Goal: Task Accomplishment & Management: Manage account settings

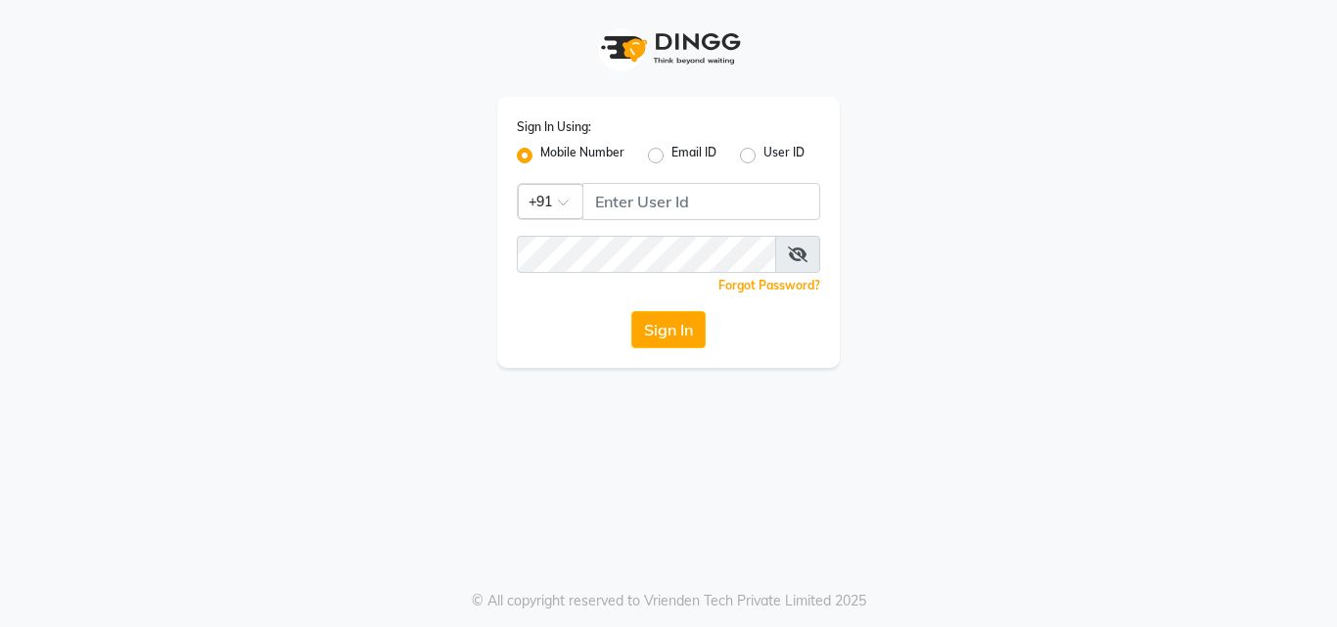
click at [578, 177] on div "Sign In Using: Mobile Number Email ID User ID Country Code × +91 Remember me Fo…" at bounding box center [668, 232] width 343 height 271
click at [577, 204] on span at bounding box center [570, 208] width 24 height 21
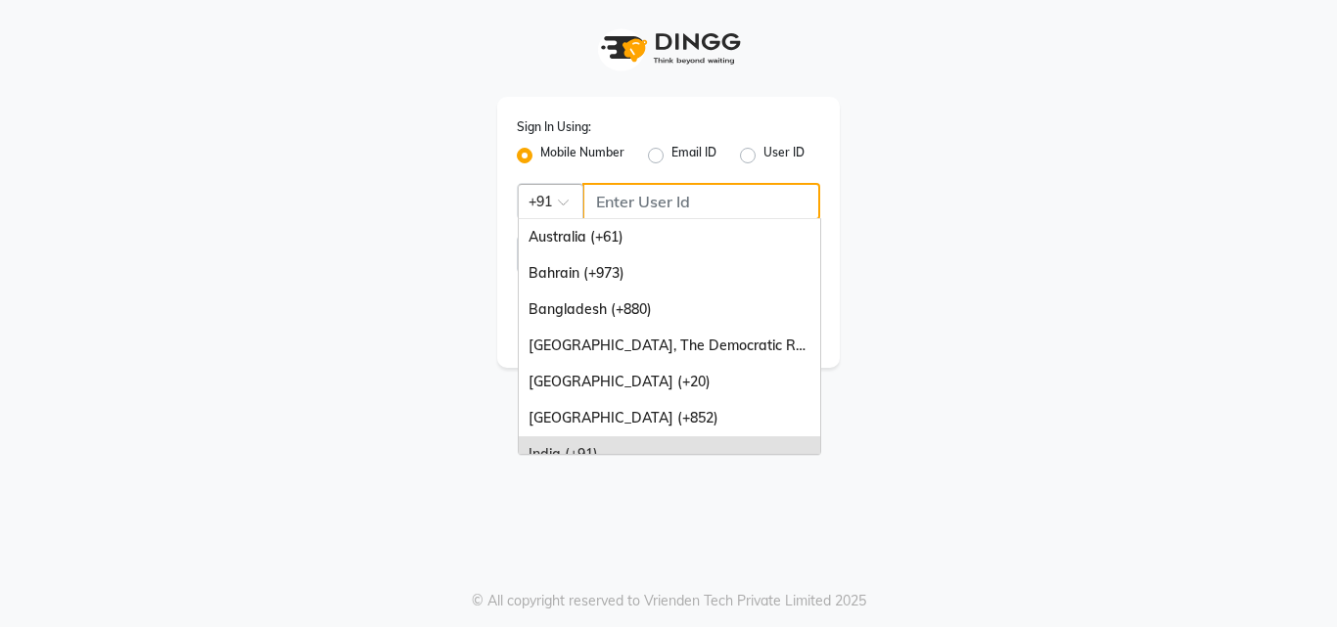
click at [587, 201] on input "Username" at bounding box center [701, 201] width 238 height 37
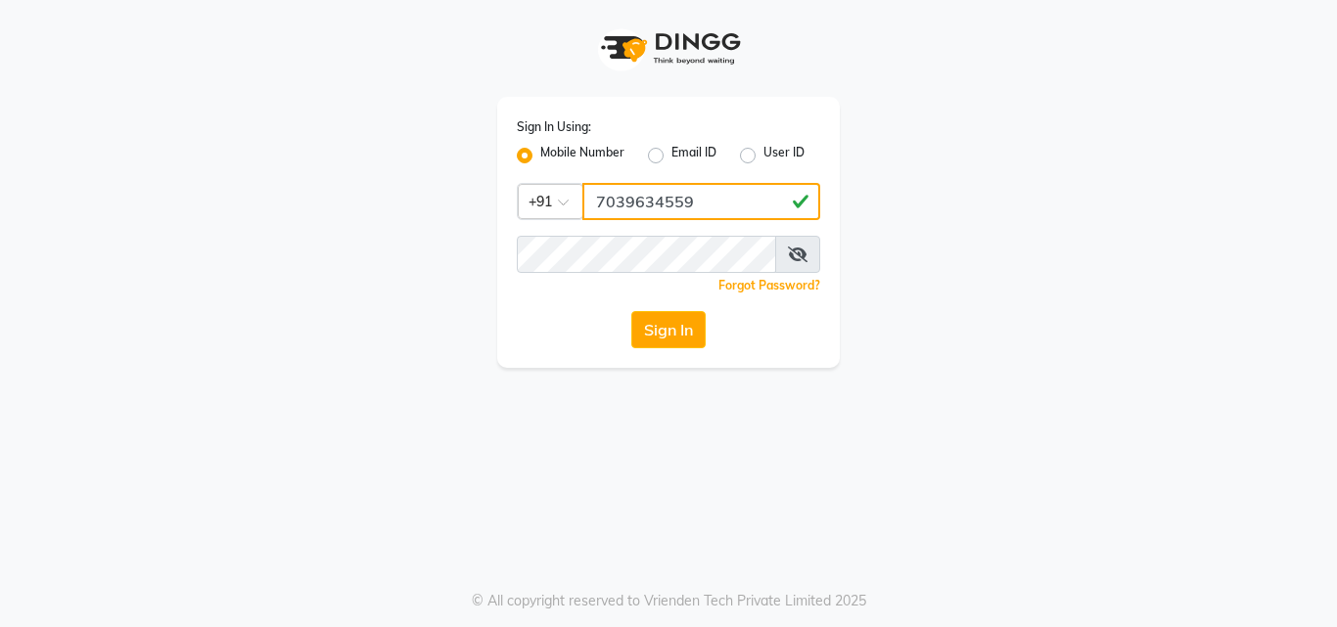
type input "7039634559"
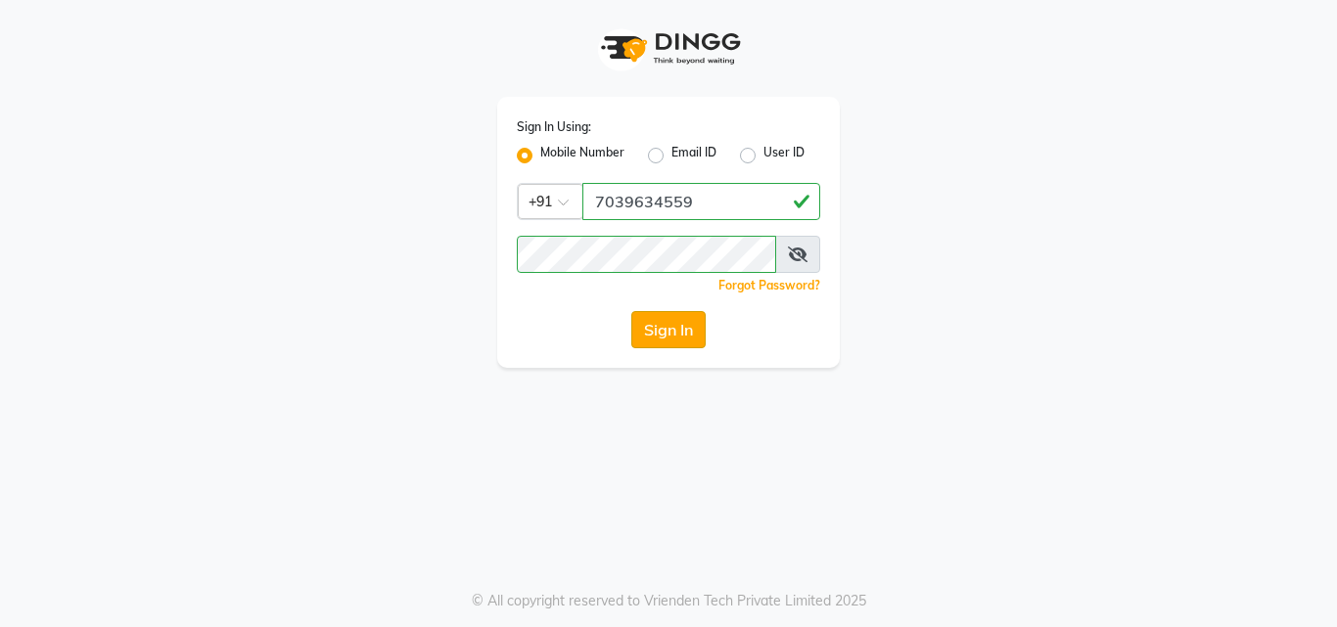
click at [653, 321] on button "Sign In" at bounding box center [668, 329] width 74 height 37
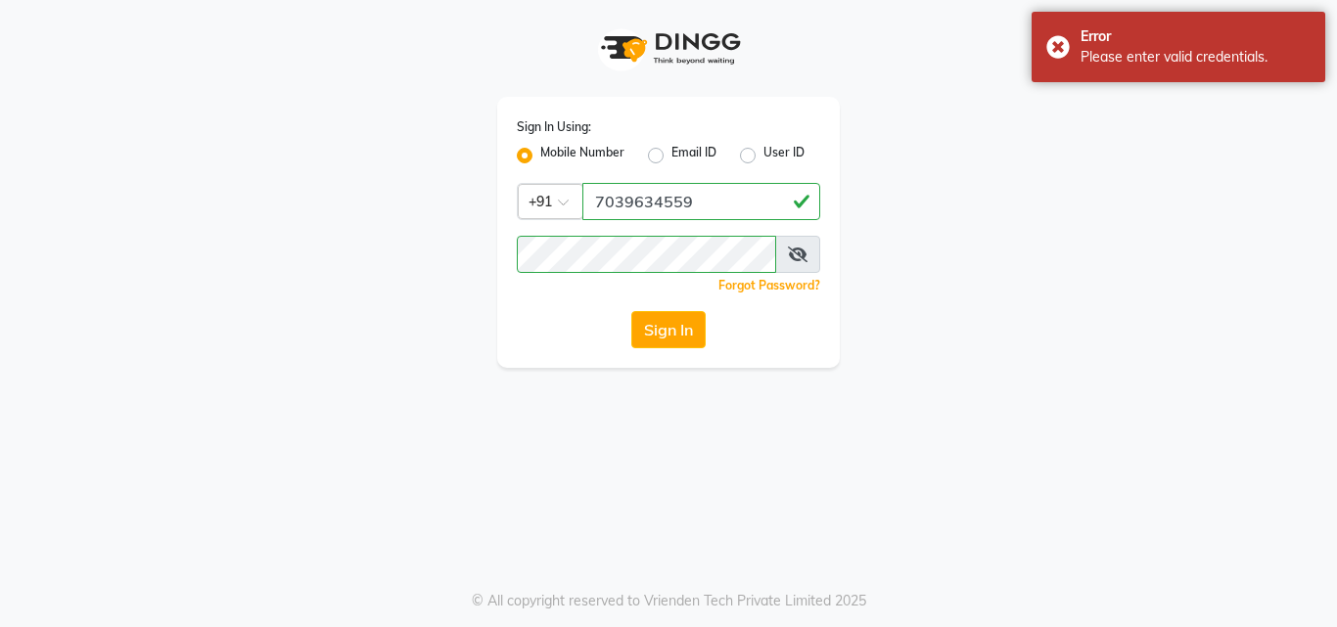
click at [790, 257] on icon at bounding box center [798, 255] width 20 height 16
click at [790, 257] on icon at bounding box center [799, 255] width 18 height 16
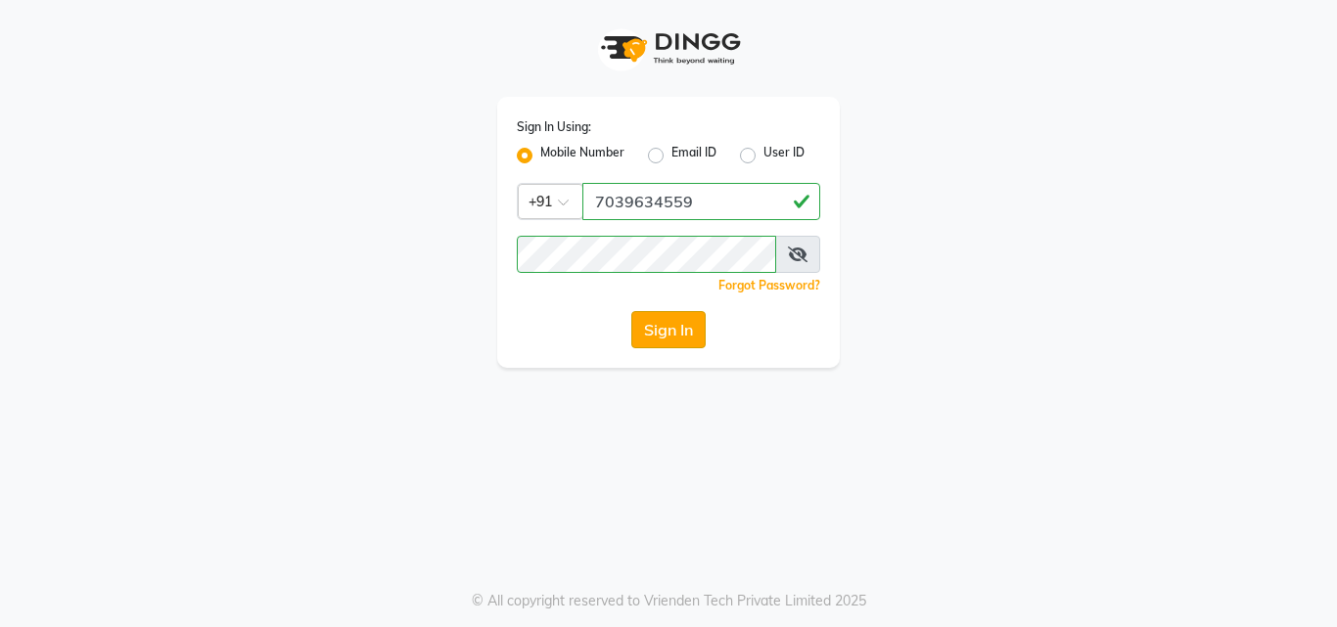
click at [673, 334] on button "Sign In" at bounding box center [668, 329] width 74 height 37
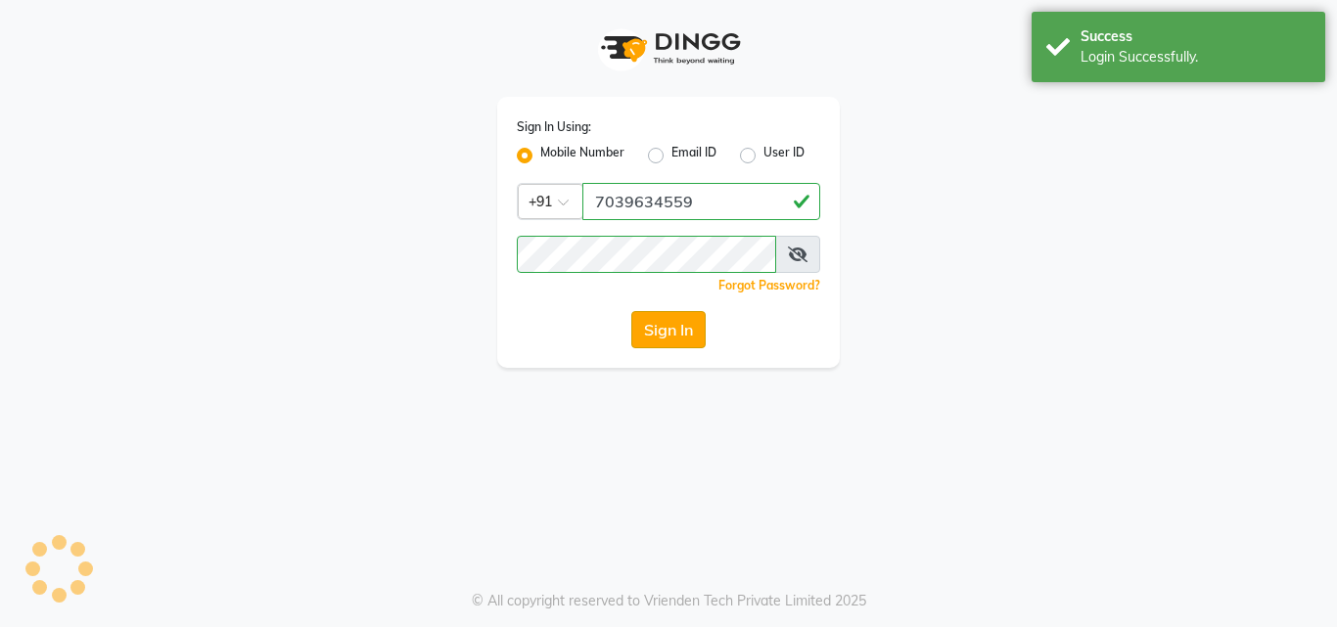
select select "service"
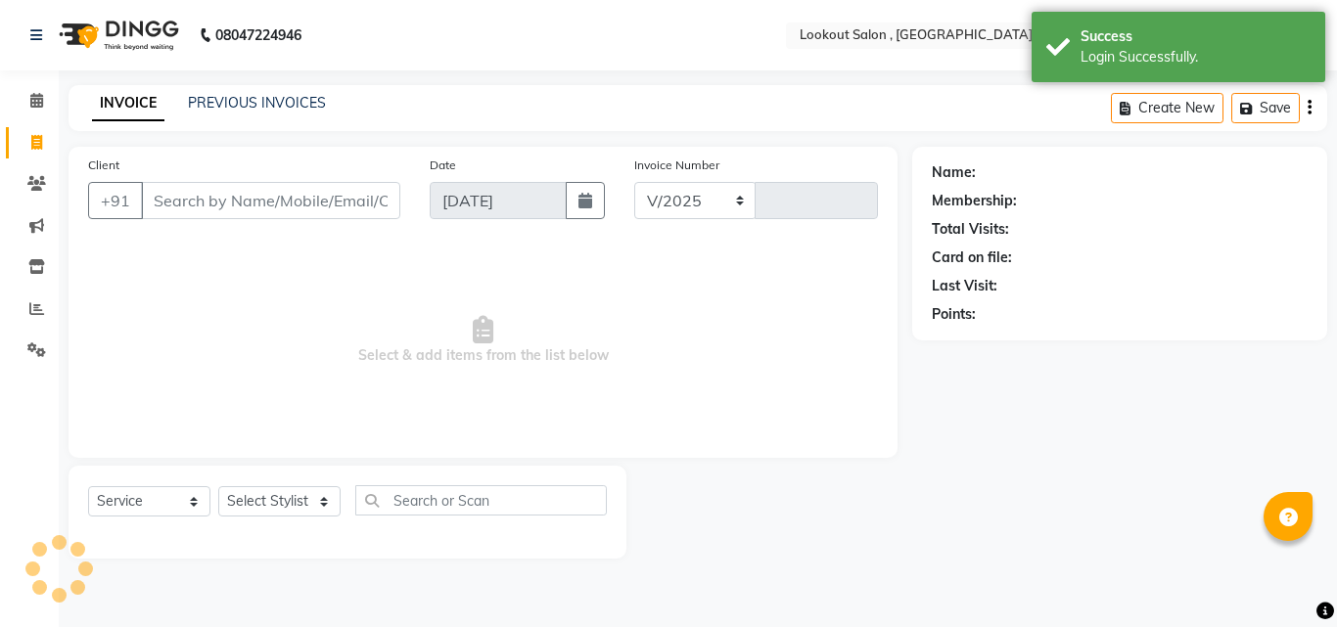
select select "en"
select select "151"
type input "6113"
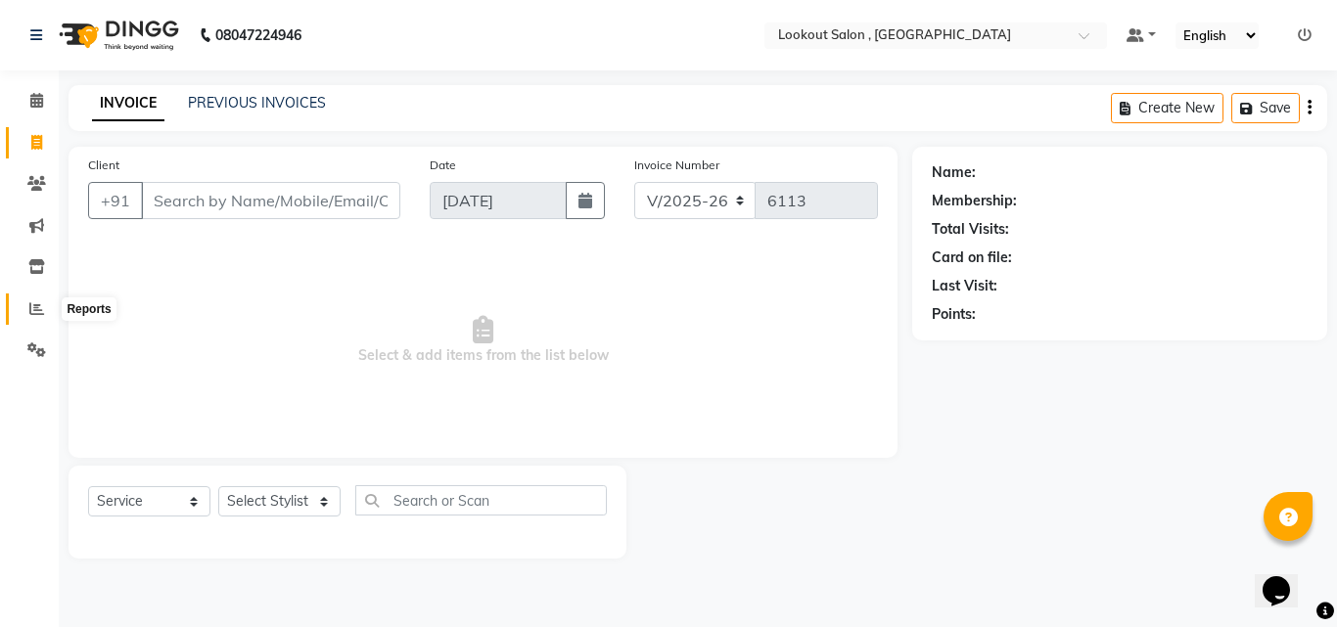
click at [35, 302] on icon at bounding box center [36, 308] width 15 height 15
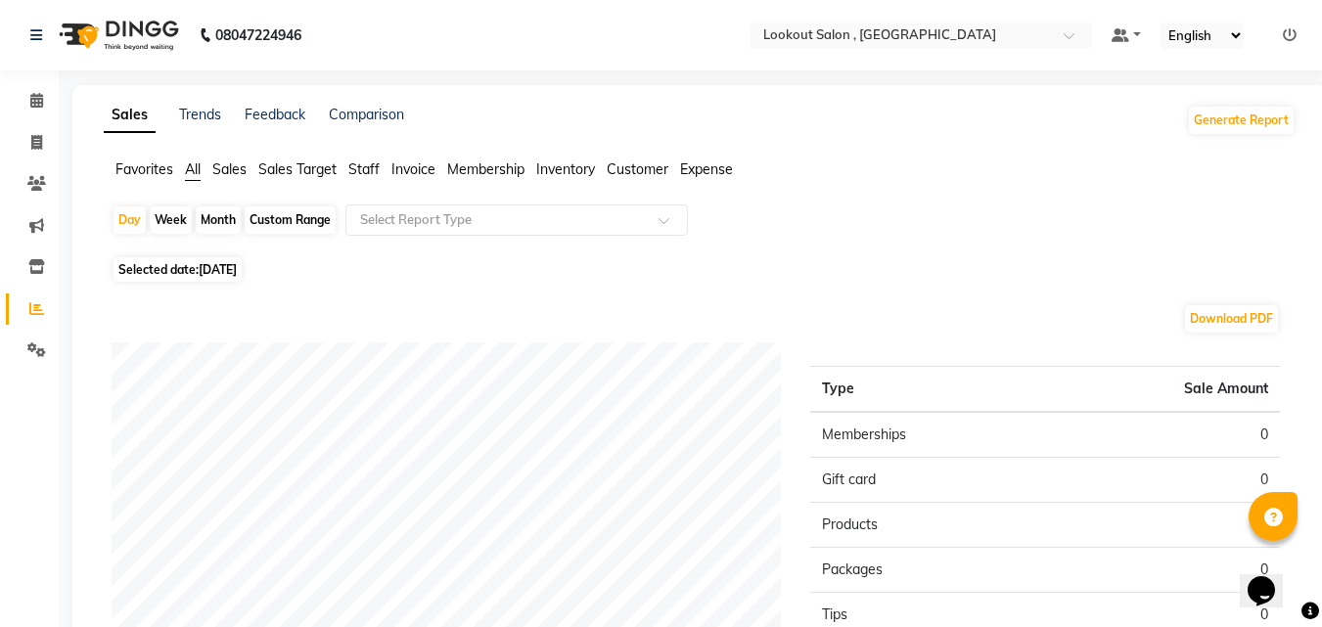
click at [373, 175] on span "Staff" at bounding box center [363, 170] width 31 height 18
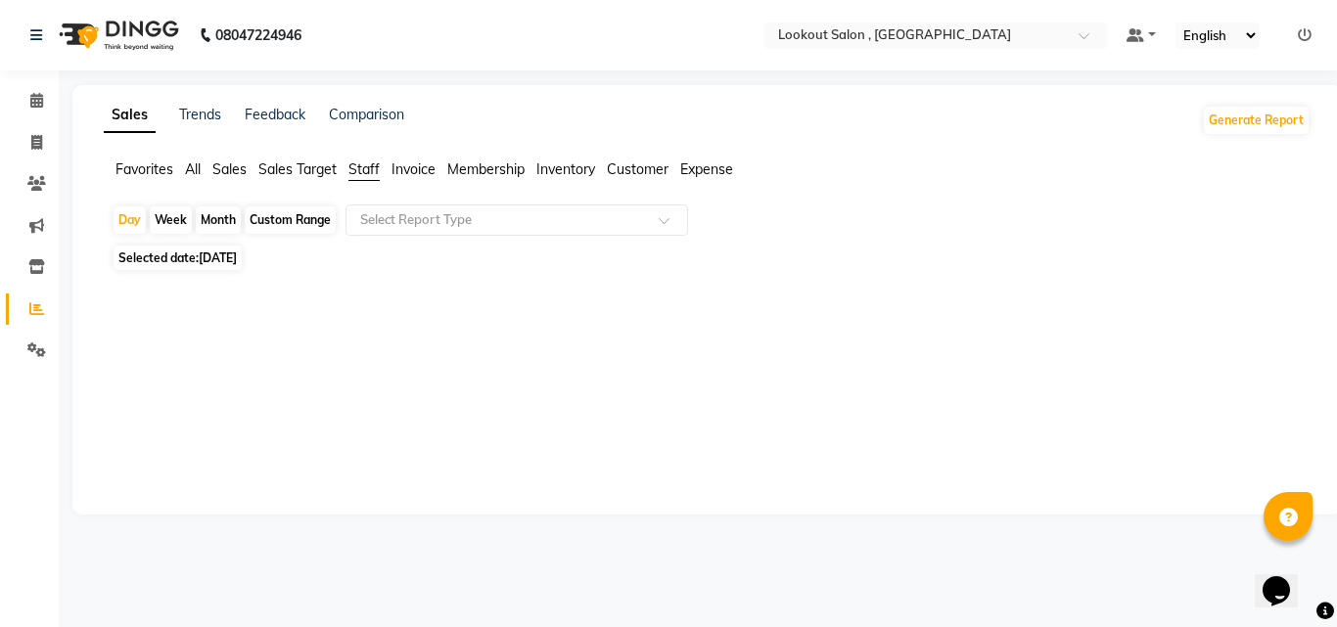
click at [223, 217] on div "Month" at bounding box center [218, 219] width 45 height 27
select select "9"
select select "2025"
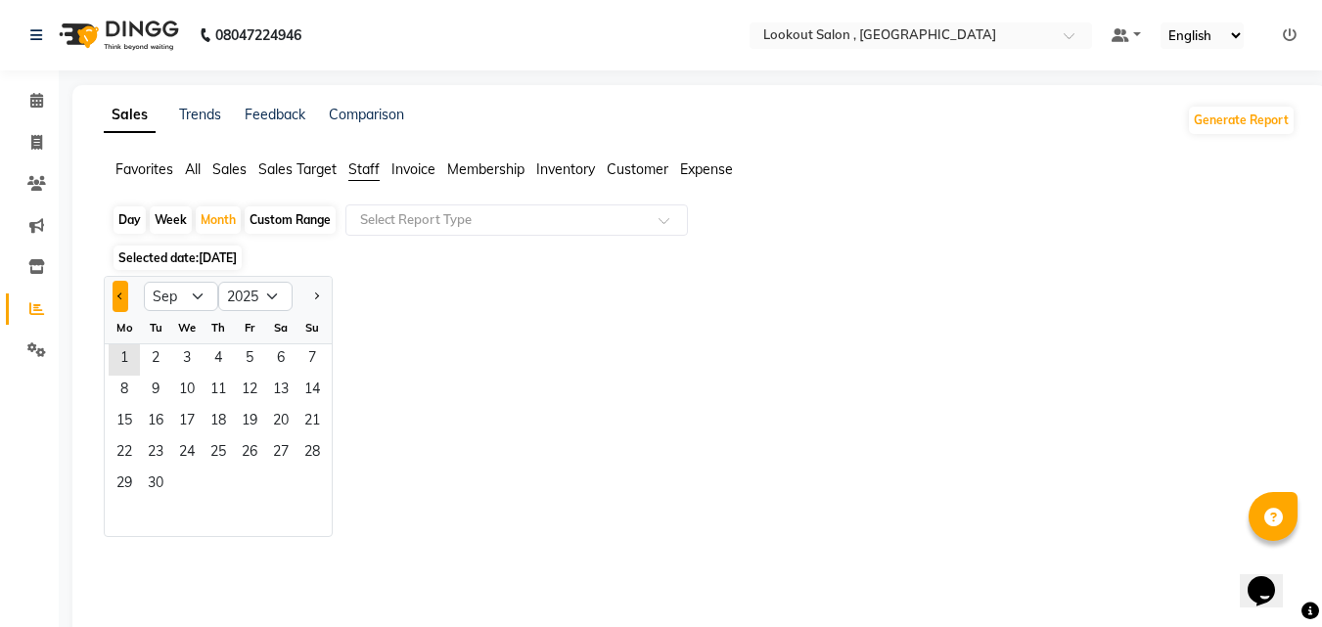
click at [128, 305] on button "Previous month" at bounding box center [121, 296] width 16 height 31
select select "8"
click at [240, 360] on span "1" at bounding box center [249, 359] width 31 height 31
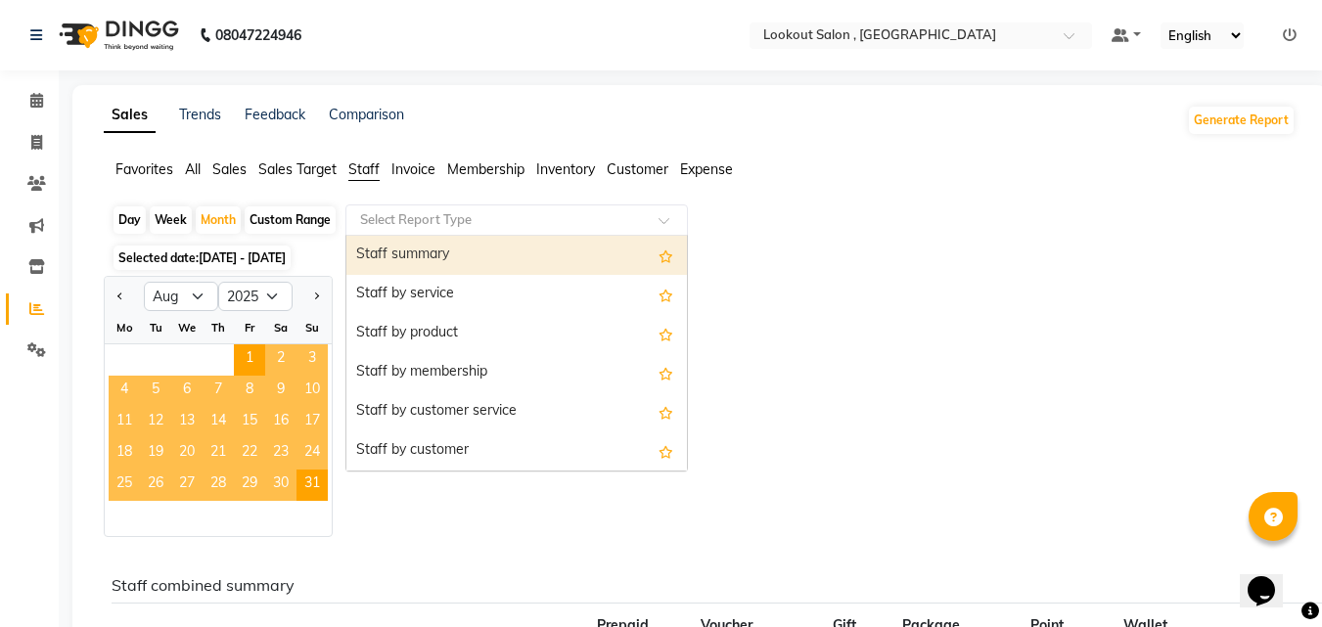
click at [395, 226] on input "text" at bounding box center [497, 220] width 282 height 20
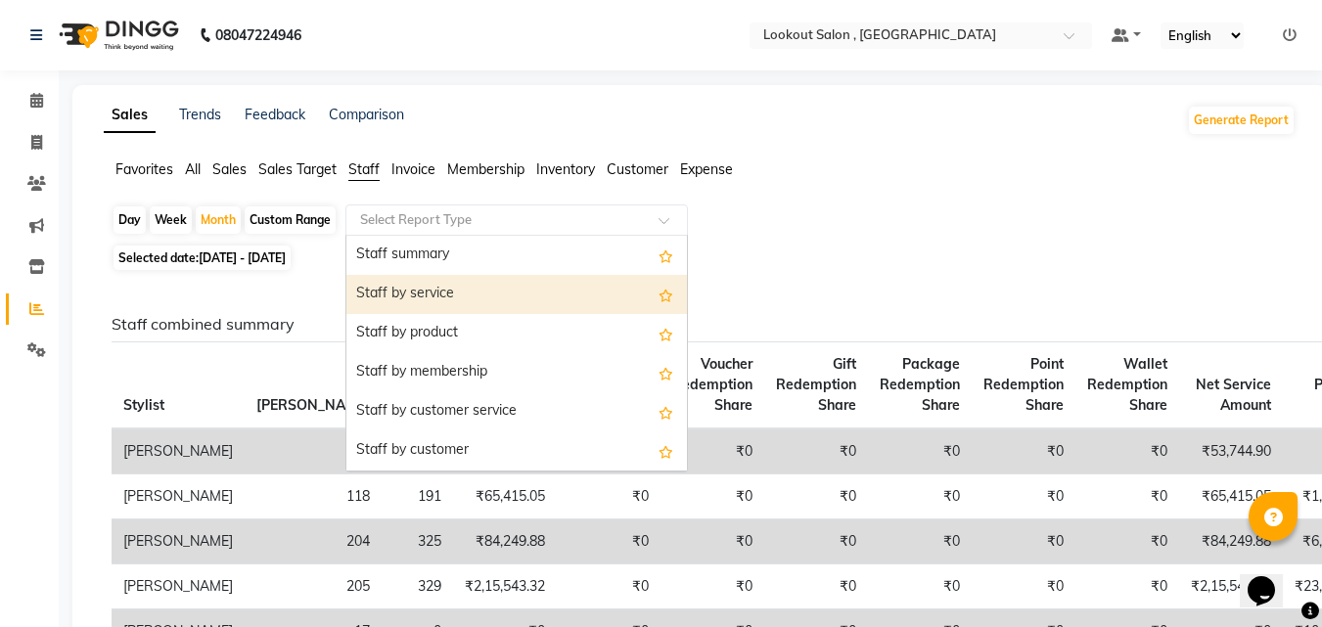
click at [411, 301] on div "Staff by service" at bounding box center [516, 294] width 341 height 39
select select "full_report"
select select "csv"
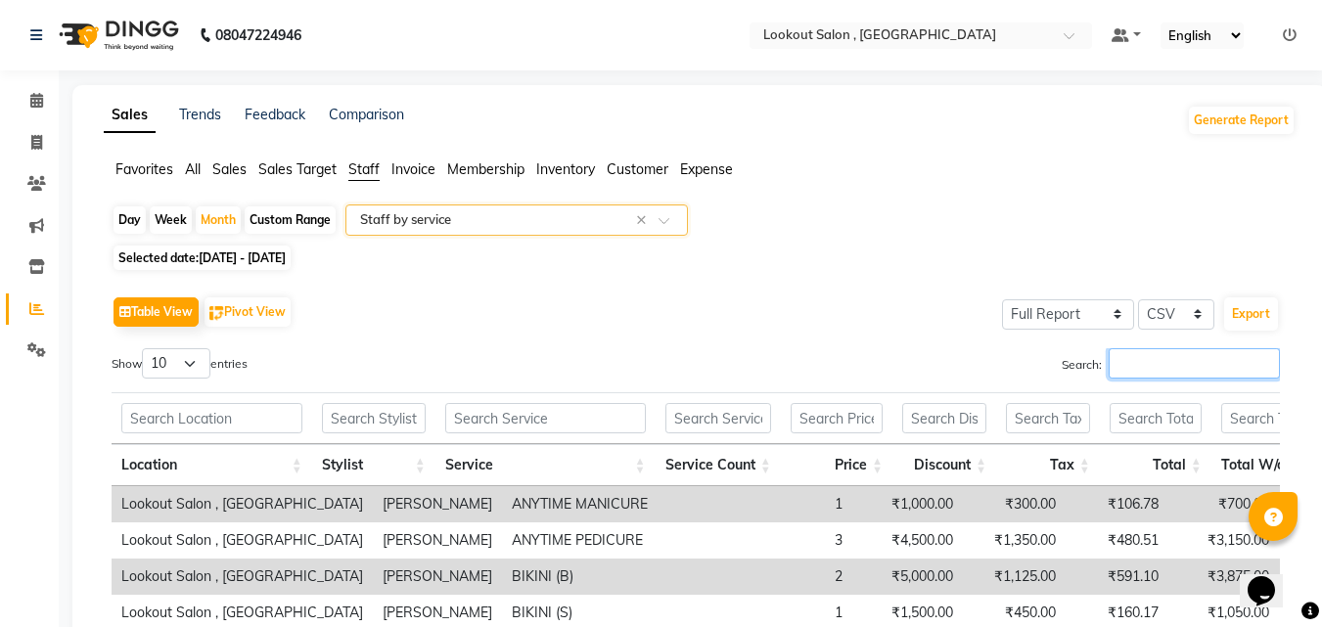
click at [1228, 356] on input "Search:" at bounding box center [1194, 363] width 171 height 30
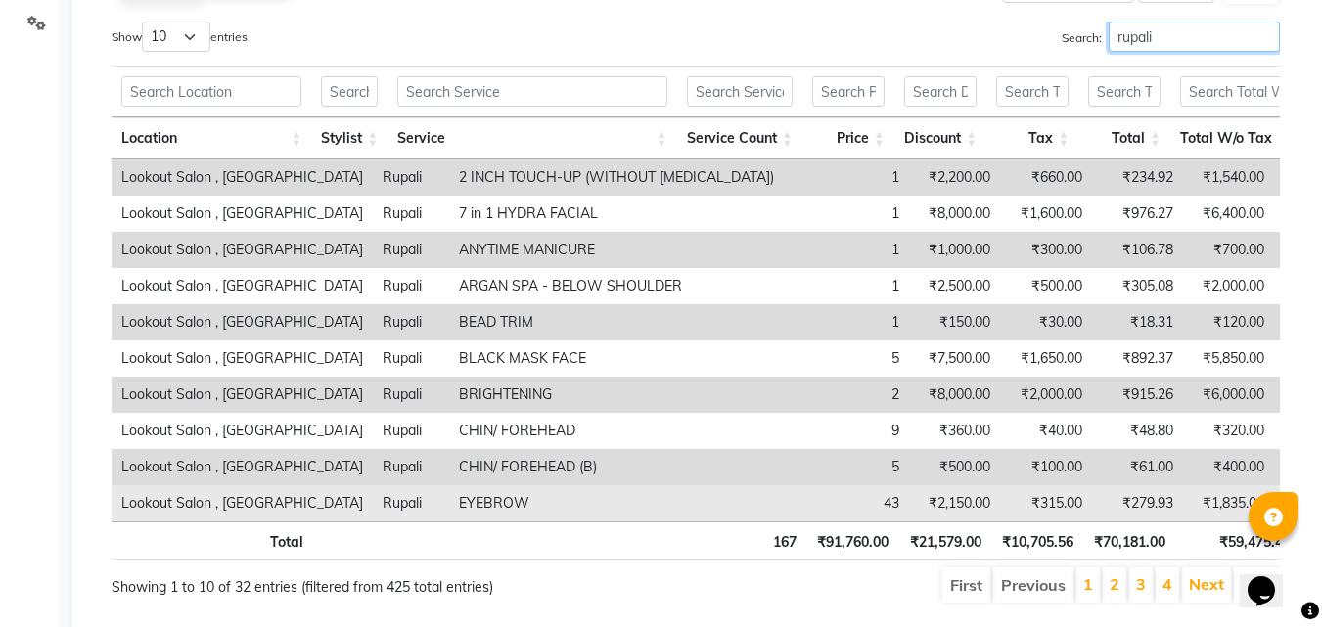
scroll to position [398, 0]
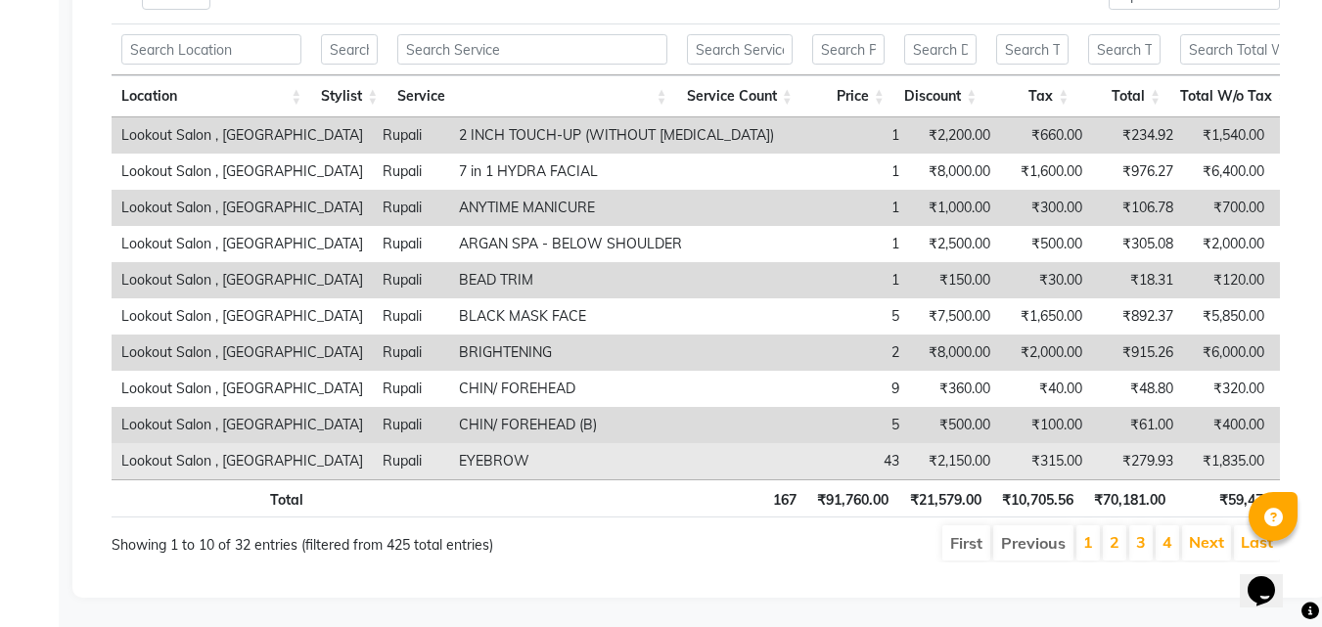
click at [1274, 446] on td "₹1,555.07" at bounding box center [1337, 461] width 127 height 36
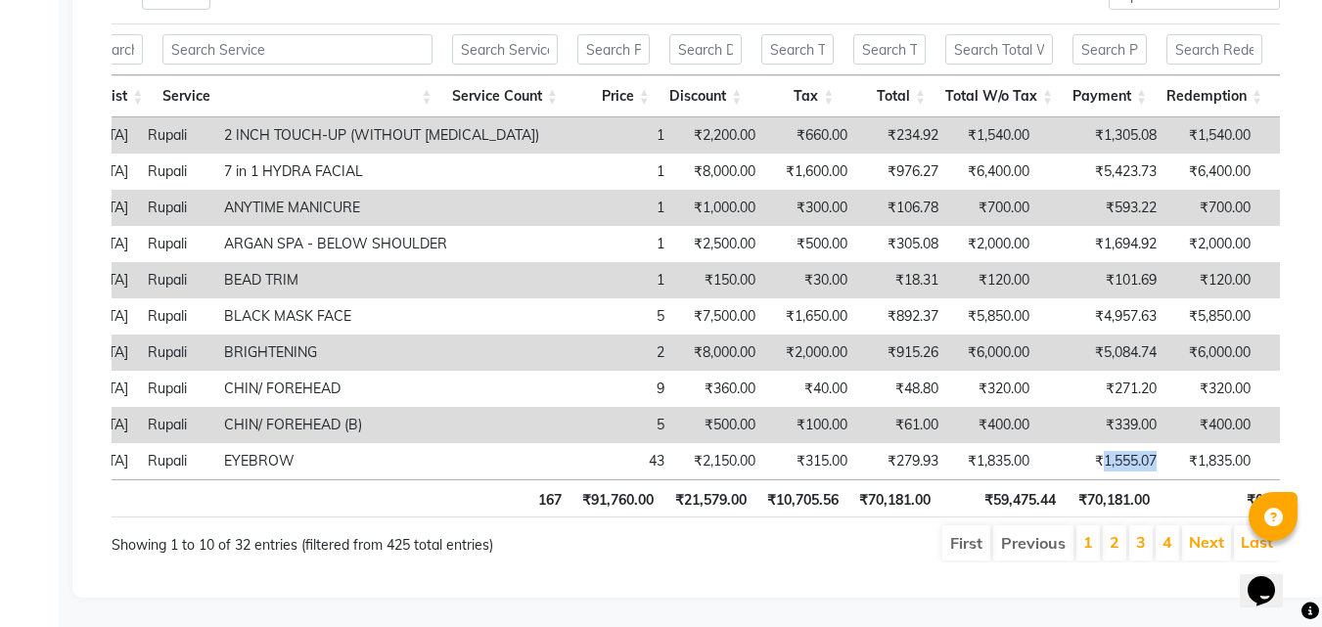
scroll to position [0, 274]
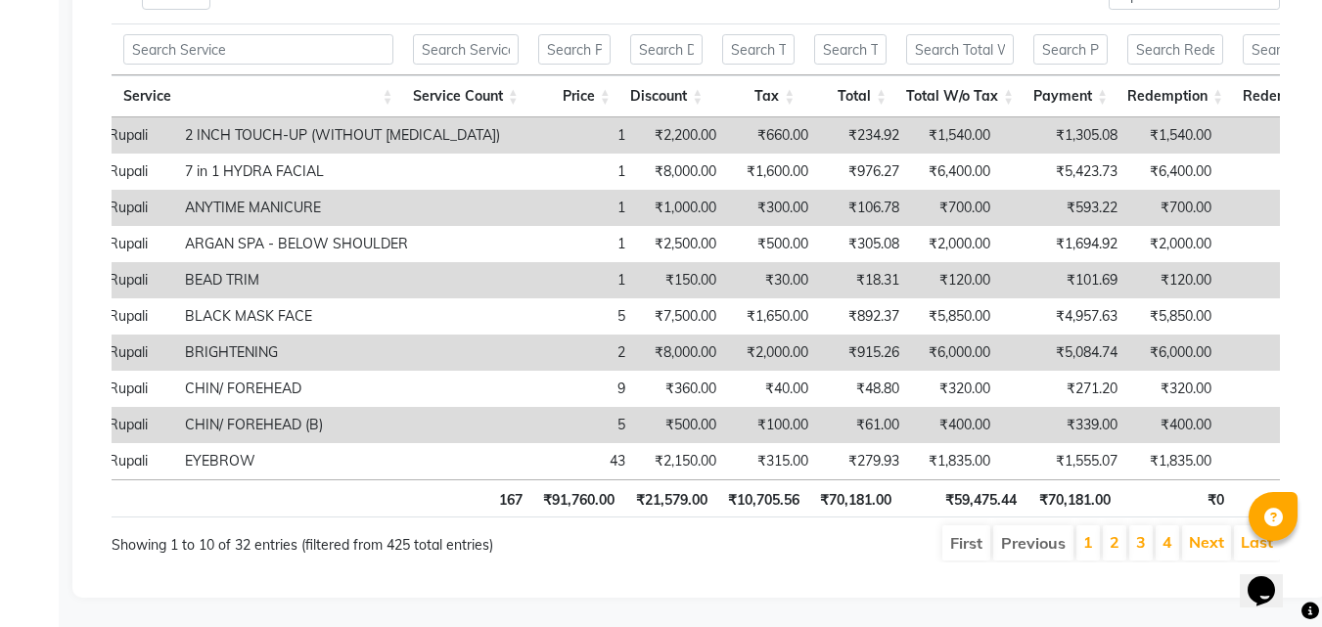
click at [663, 590] on div "Sales Trends Feedback Comparison Generate Report Favorites All Sales Sales Targ…" at bounding box center [699, 157] width 1255 height 882
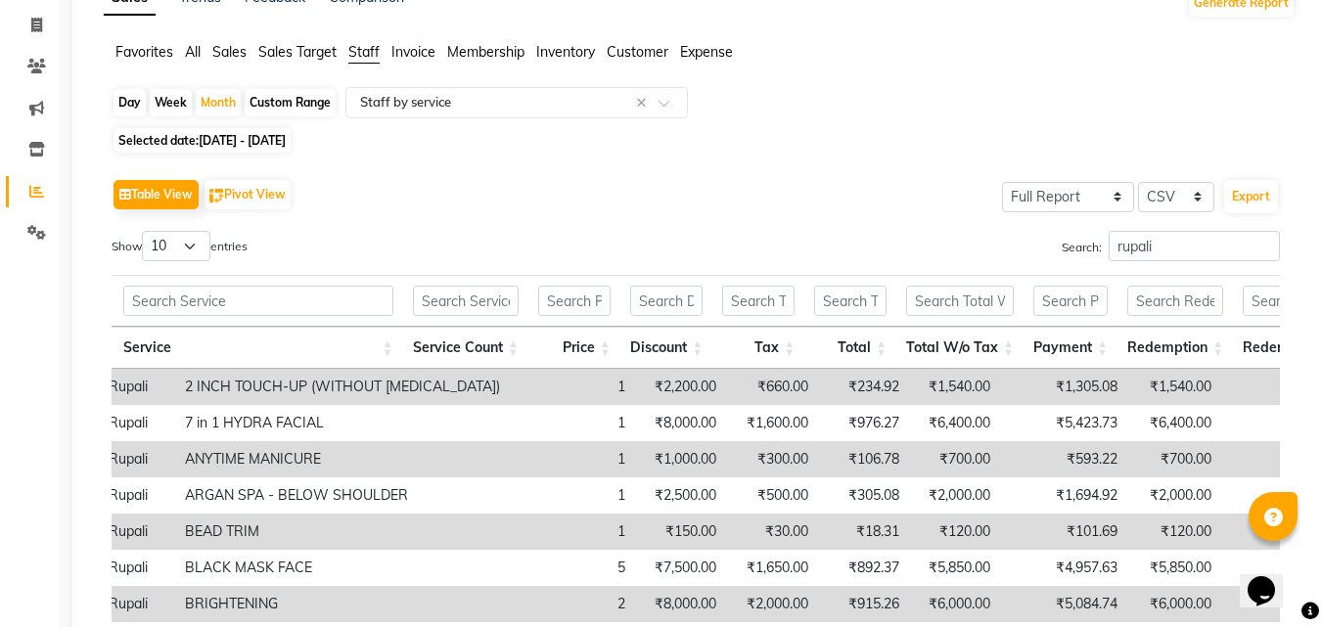
scroll to position [0, 0]
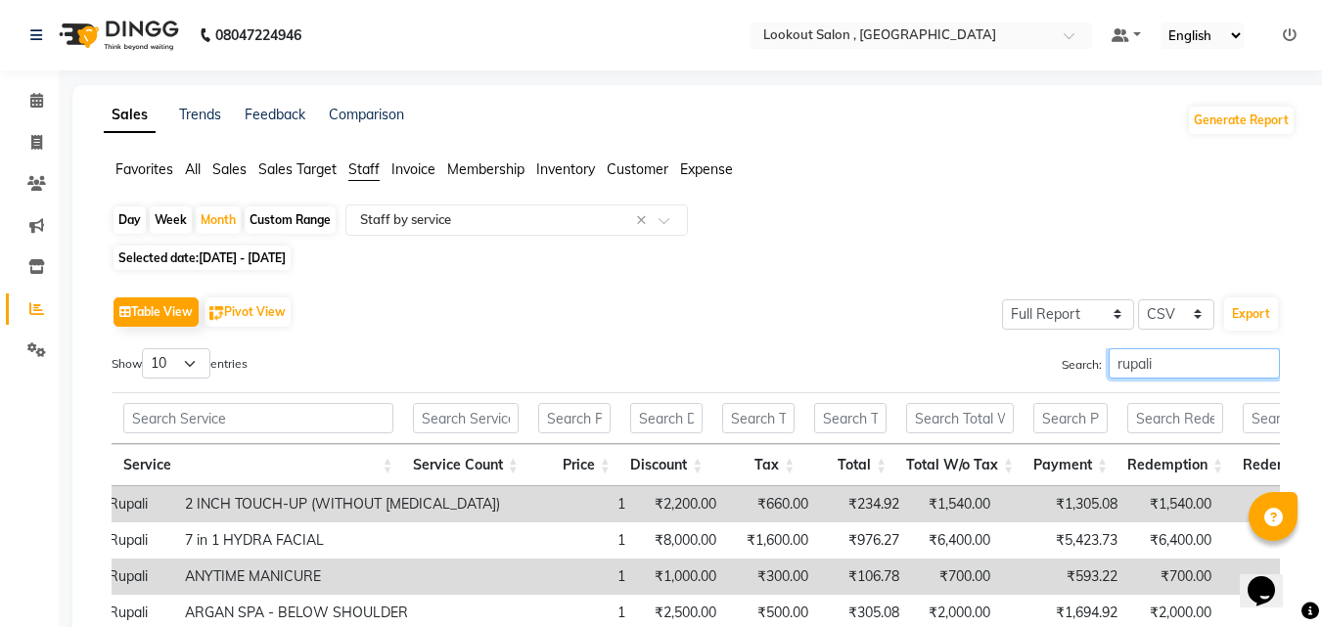
drag, startPoint x: 1185, startPoint y: 359, endPoint x: 1167, endPoint y: 364, distance: 19.2
click at [1184, 359] on input "rupali" at bounding box center [1194, 363] width 171 height 30
click at [1166, 365] on input "rupali" at bounding box center [1194, 363] width 171 height 30
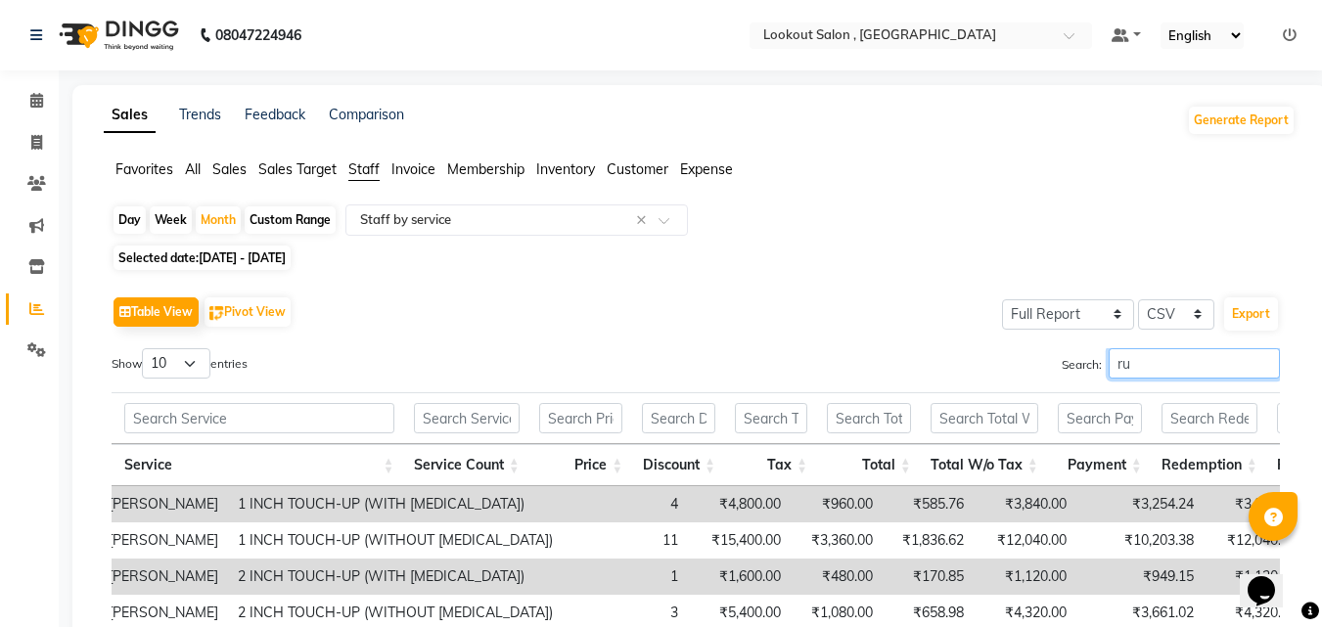
type input "r"
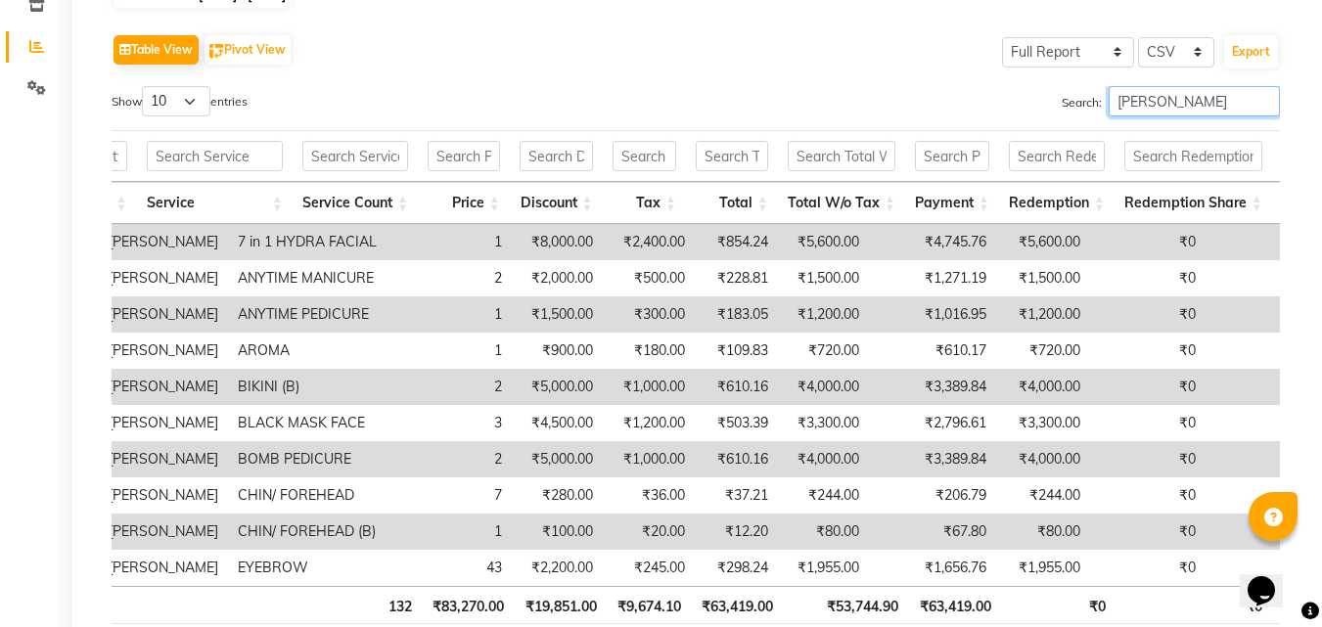
scroll to position [98, 0]
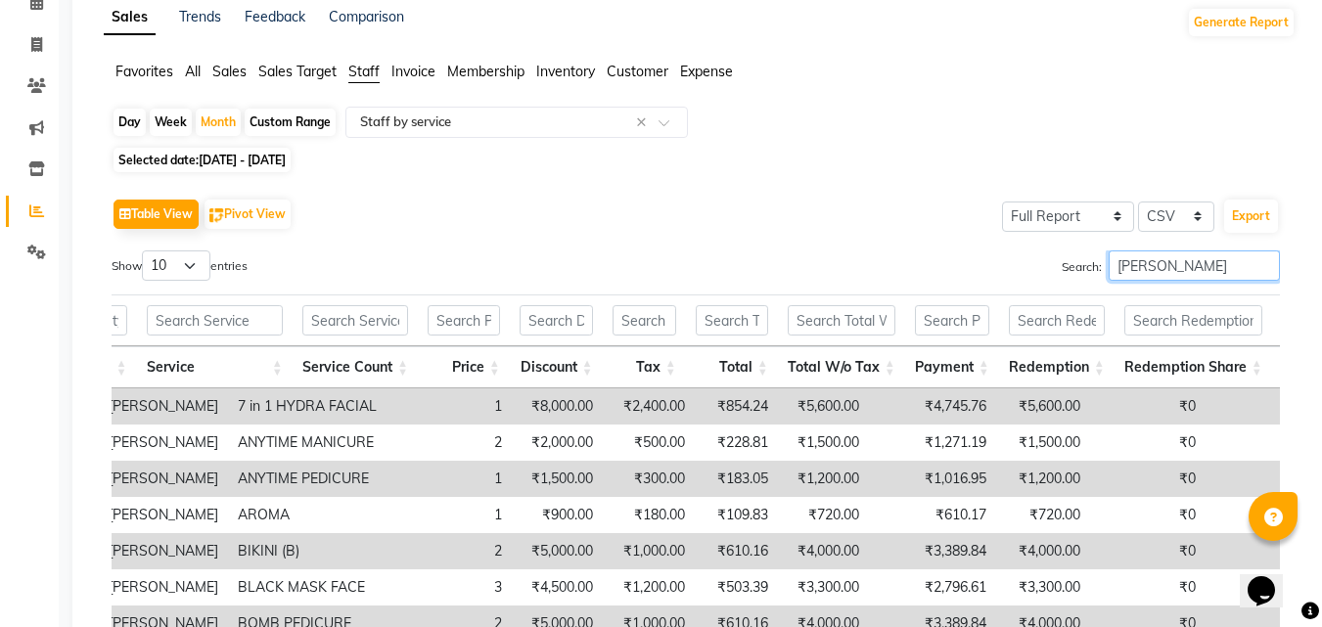
type input "aliza"
click at [138, 121] on div "Day" at bounding box center [130, 122] width 32 height 27
select select "8"
select select "2025"
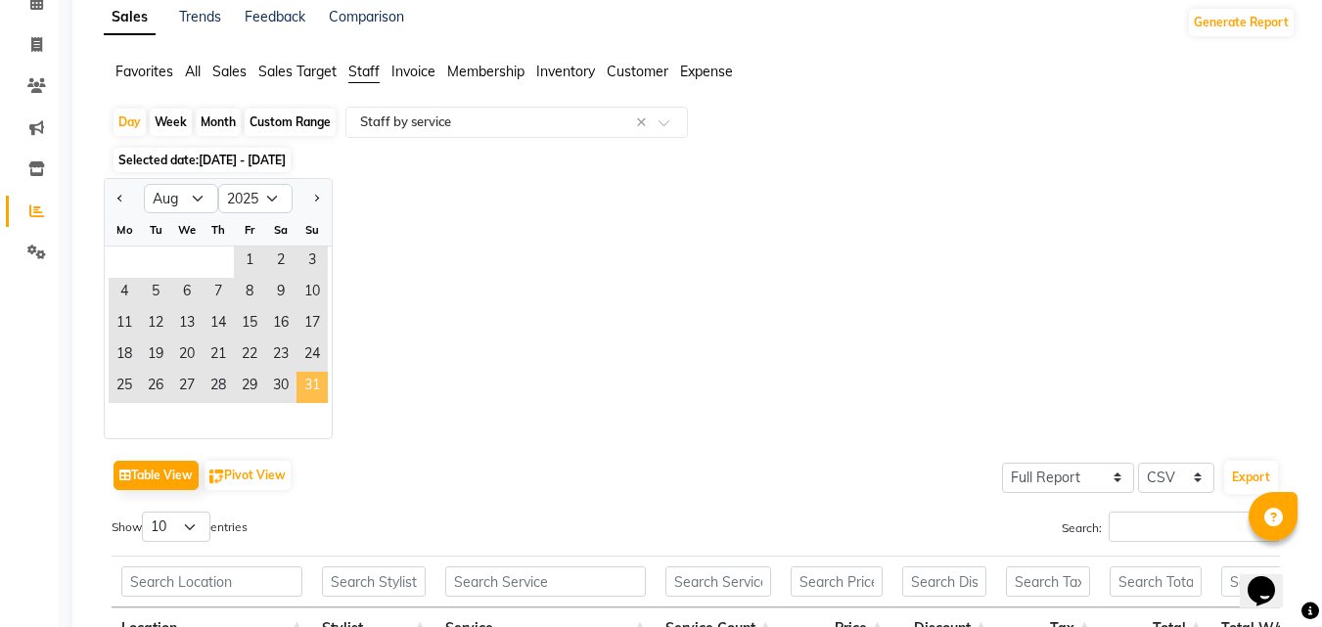
click at [313, 381] on span "31" at bounding box center [312, 387] width 31 height 31
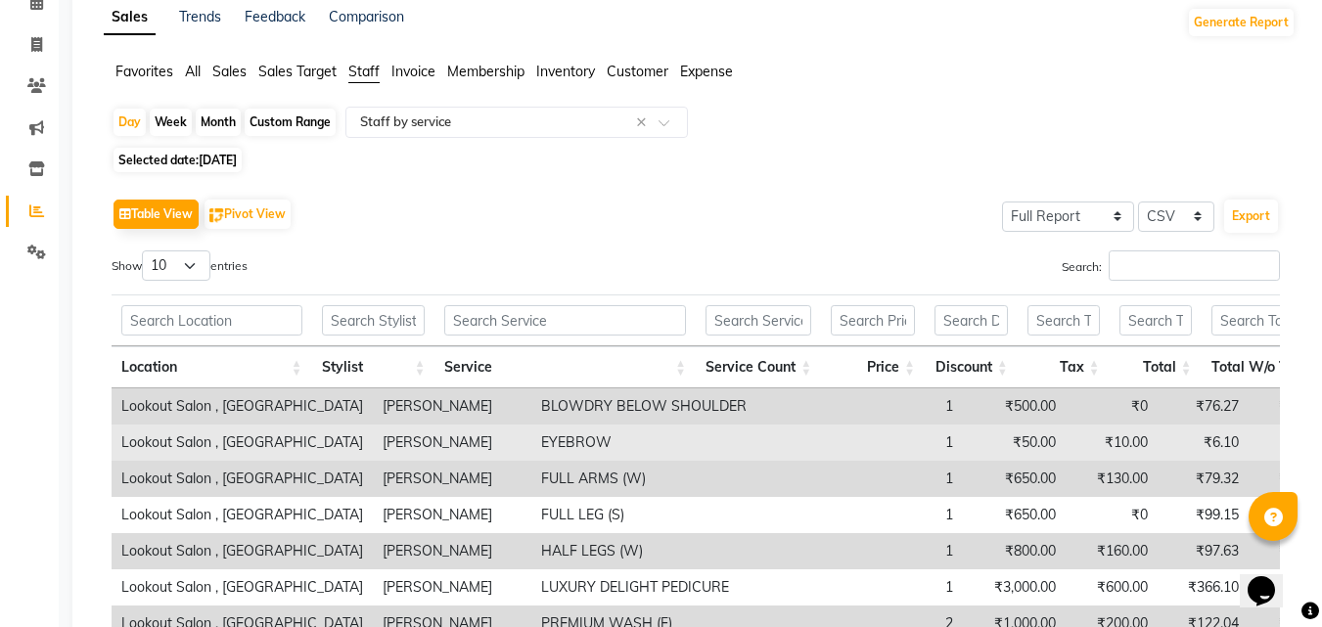
scroll to position [294, 0]
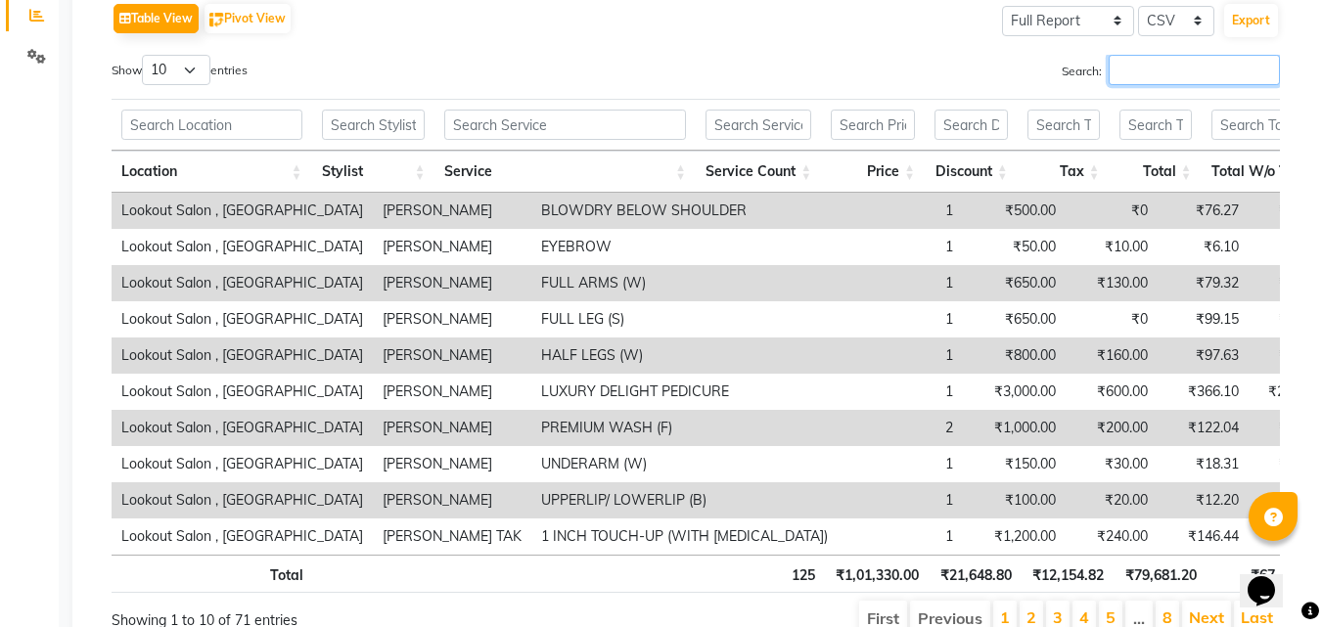
click at [1157, 70] on input "Search:" at bounding box center [1194, 70] width 171 height 30
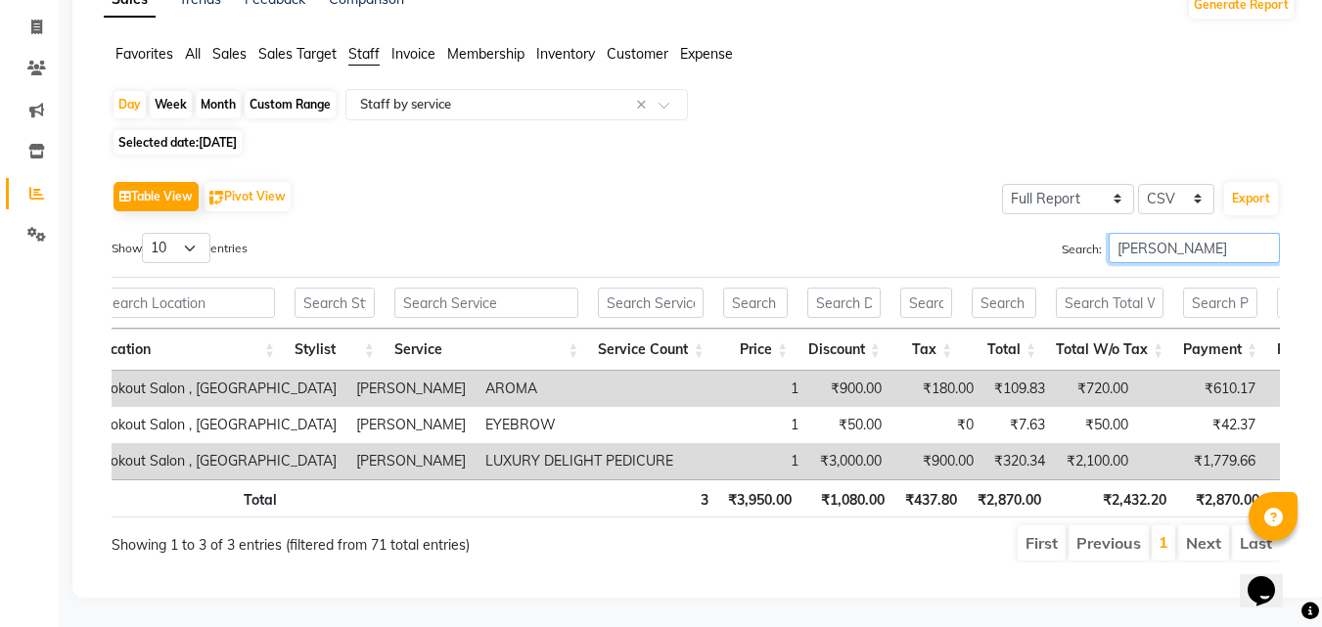
scroll to position [0, 39]
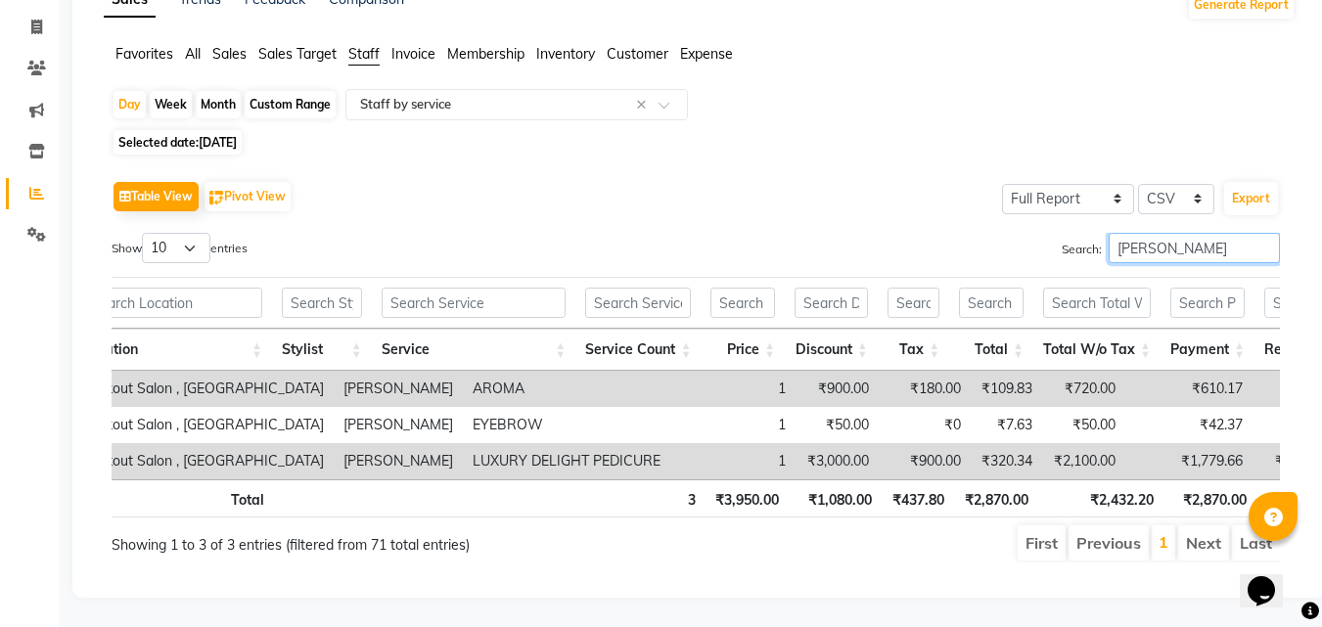
type input "aliza"
click at [1280, 459] on div "Table View Pivot View Select Full Report Filtered Report Select CSV PDF Export …" at bounding box center [696, 370] width 1200 height 418
click at [201, 91] on div "Month" at bounding box center [218, 104] width 45 height 27
select select "8"
select select "2025"
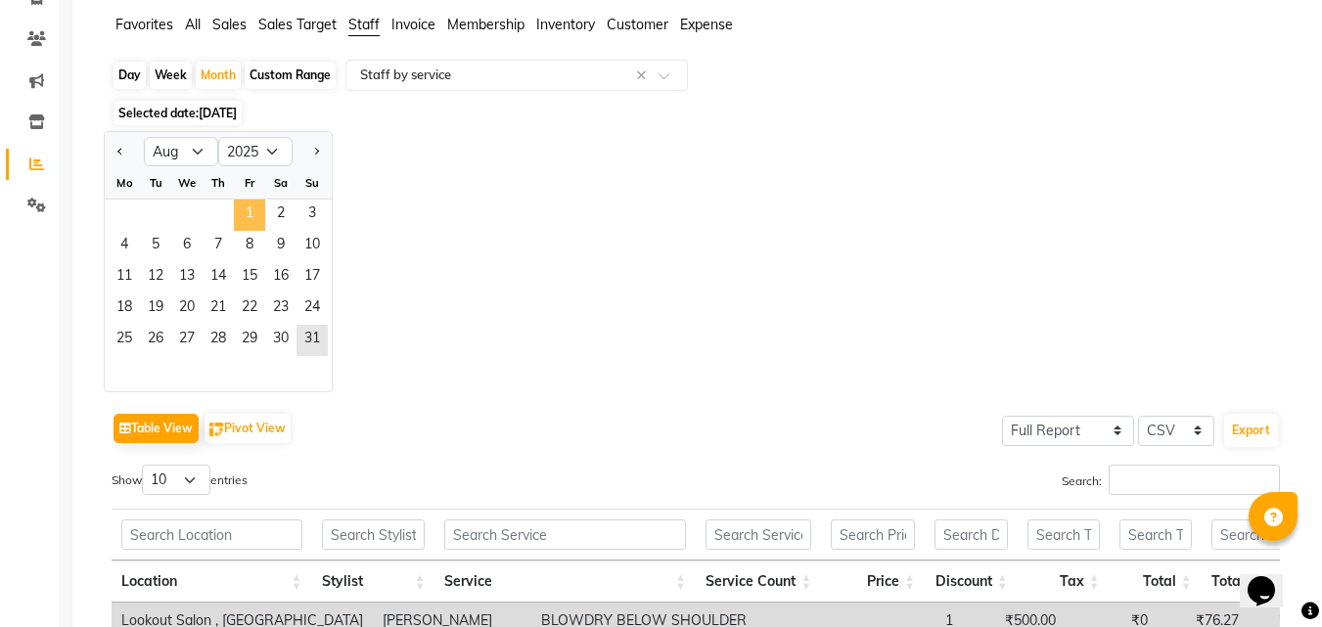
click at [246, 206] on span "1" at bounding box center [249, 215] width 31 height 31
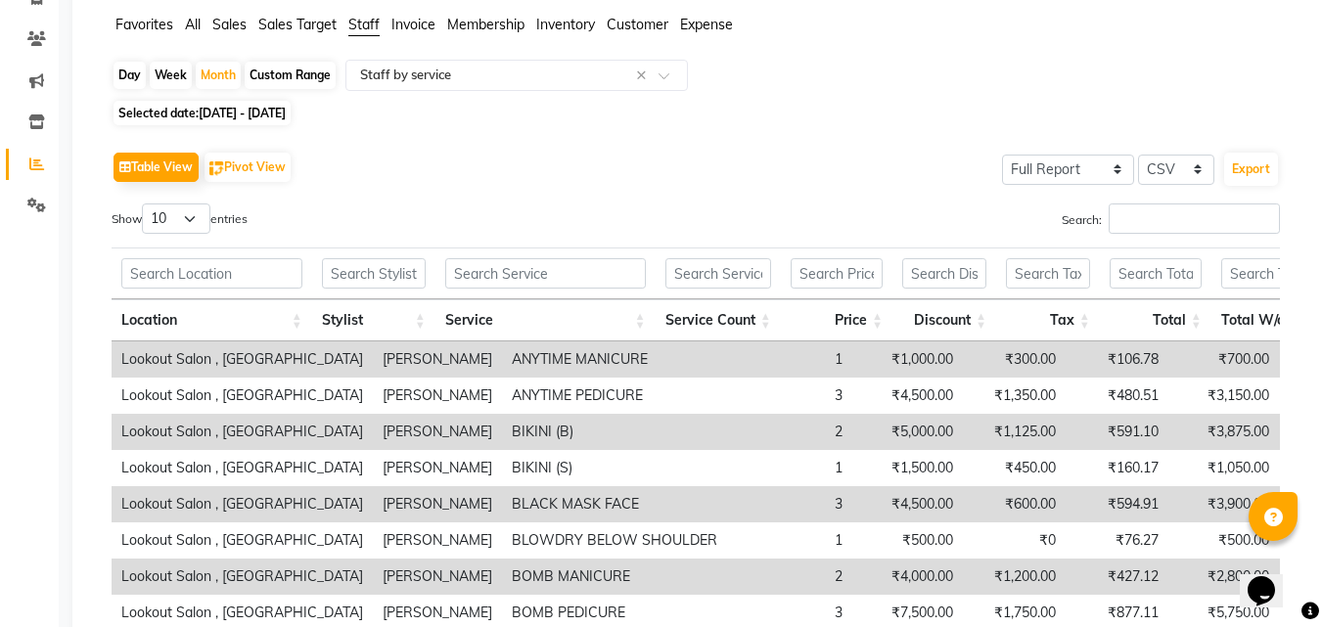
scroll to position [0, 0]
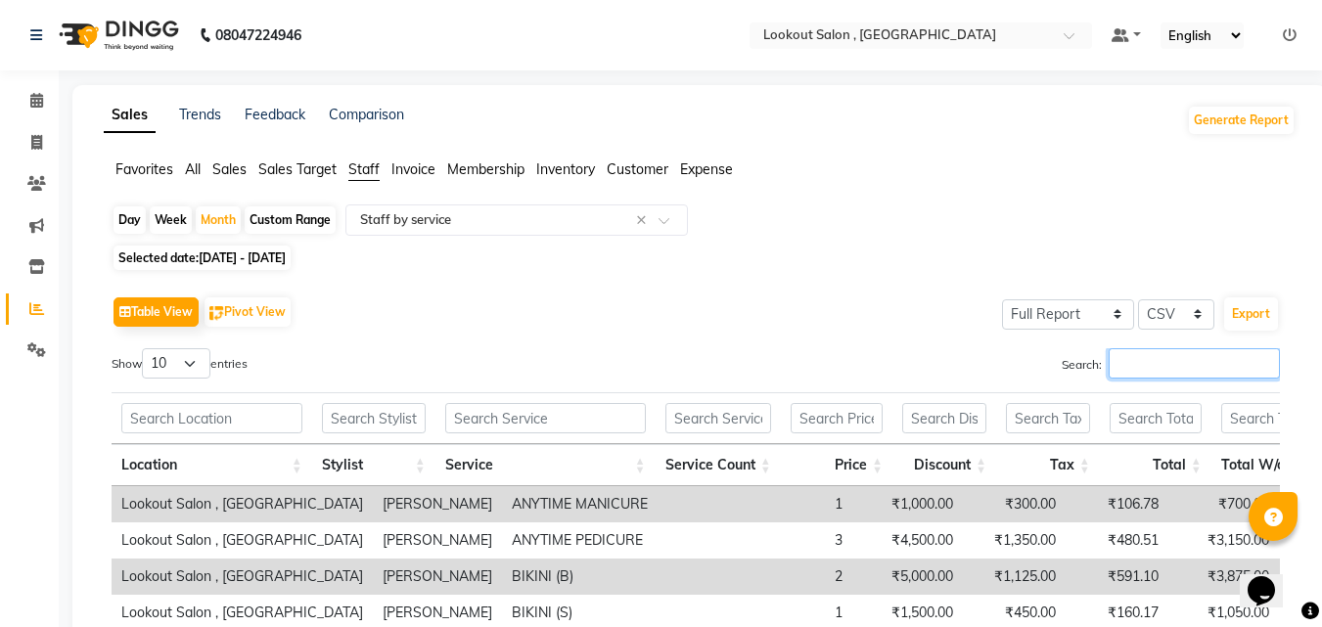
click at [1133, 364] on input "Search:" at bounding box center [1194, 363] width 171 height 30
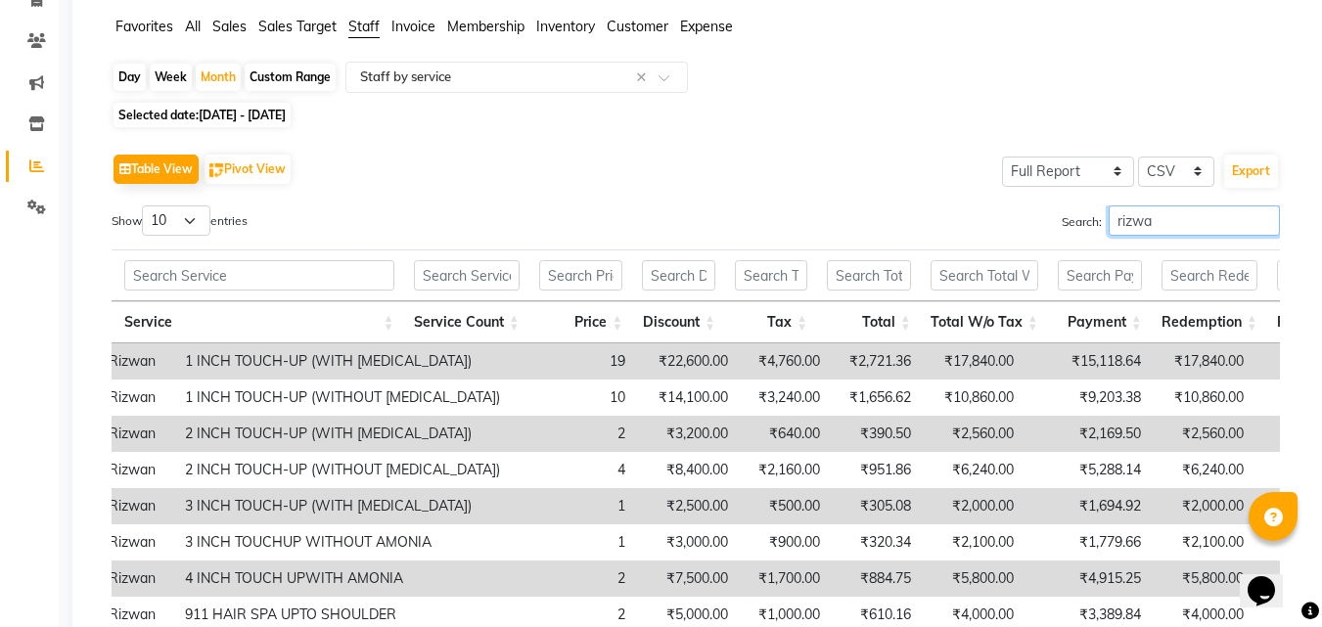
scroll to position [7, 0]
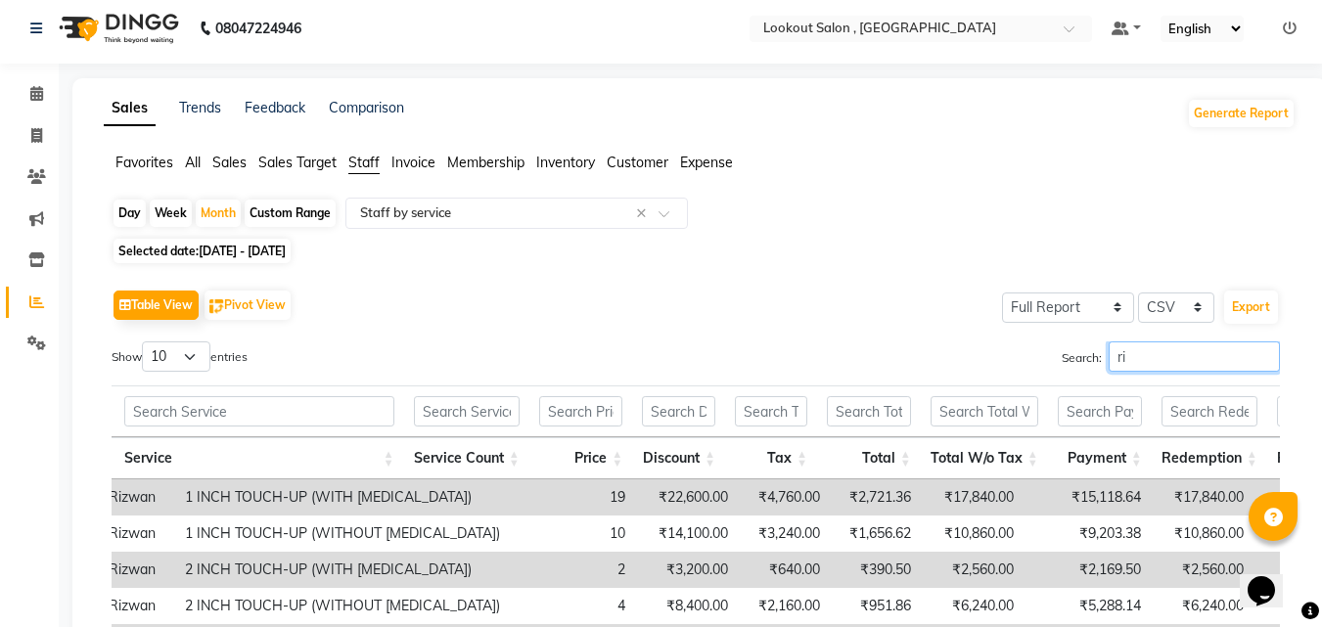
type input "r"
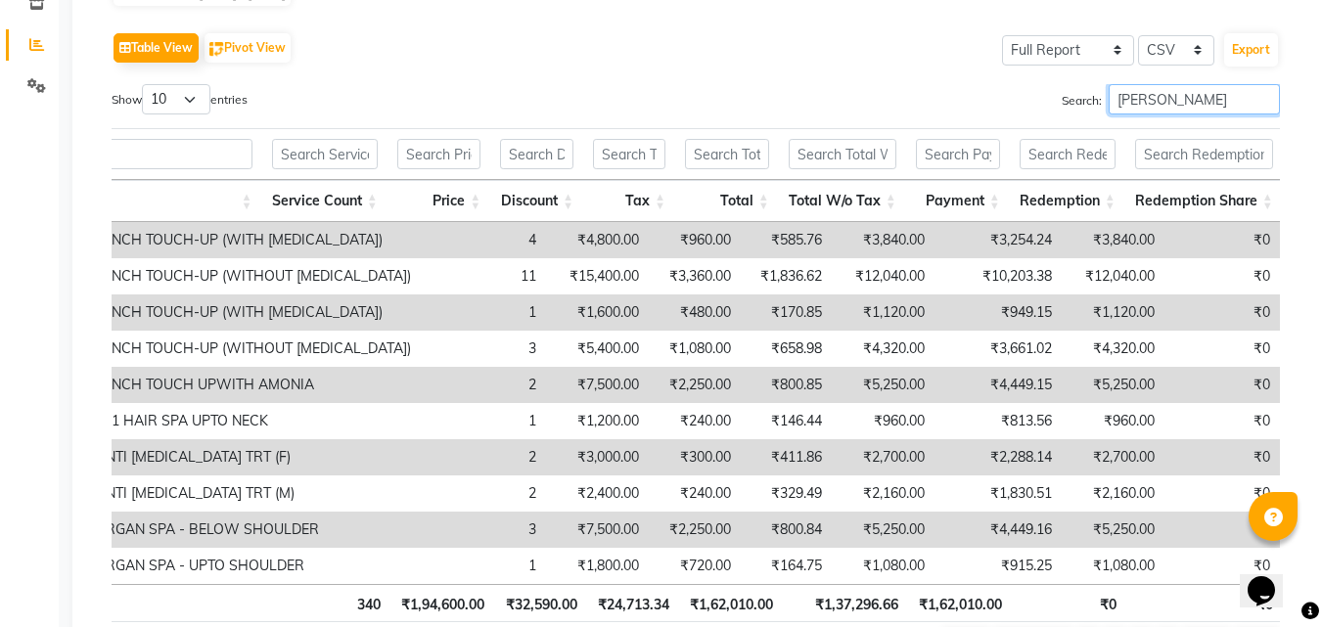
scroll to position [105, 0]
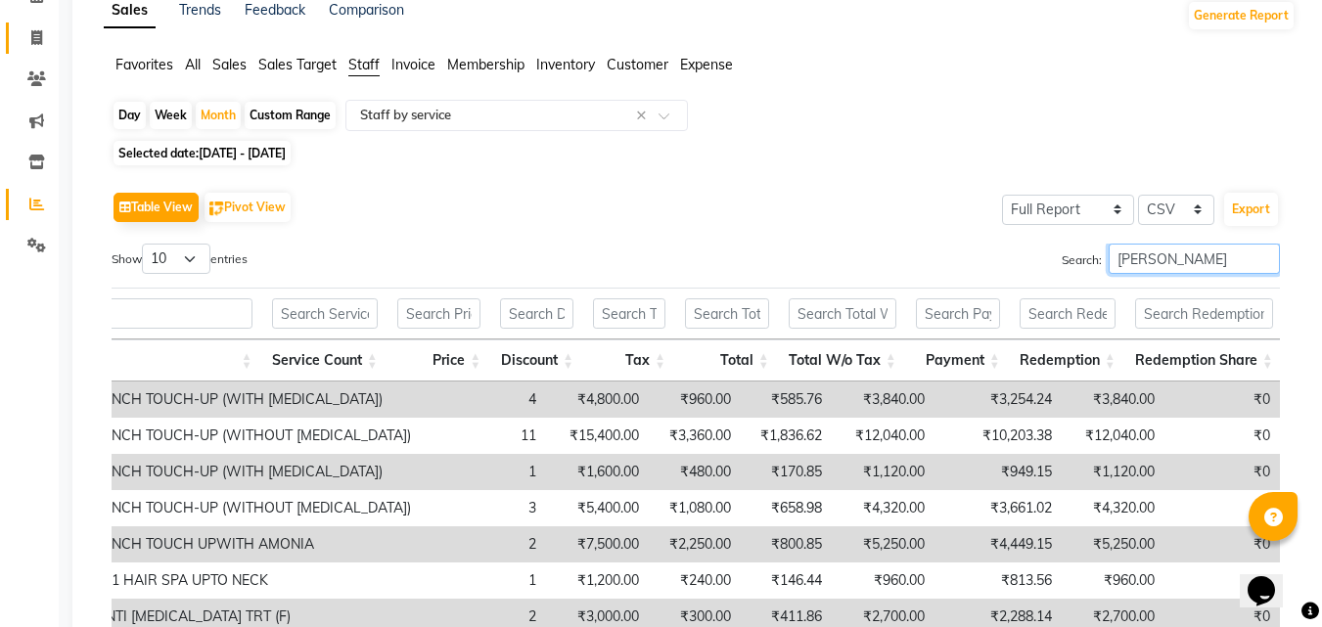
type input "rupesh"
click at [15, 38] on link "Invoice" at bounding box center [29, 39] width 47 height 32
select select "service"
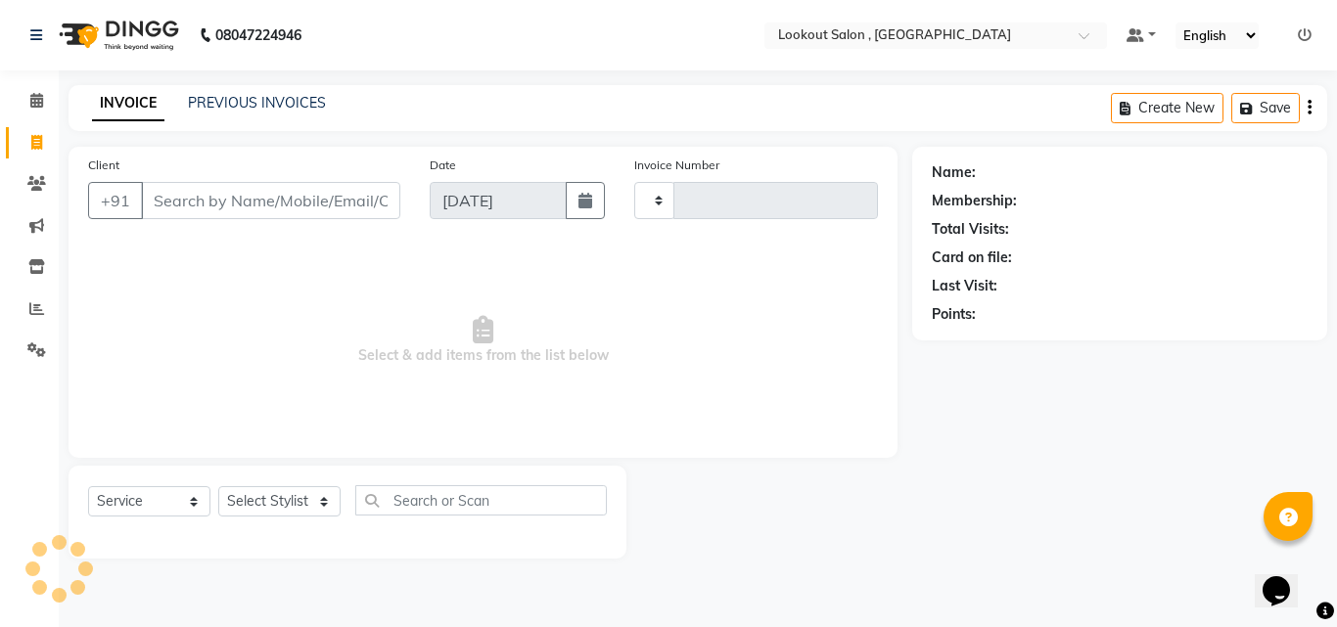
type input "6113"
select select "151"
click at [330, 200] on input "Client" at bounding box center [270, 200] width 259 height 37
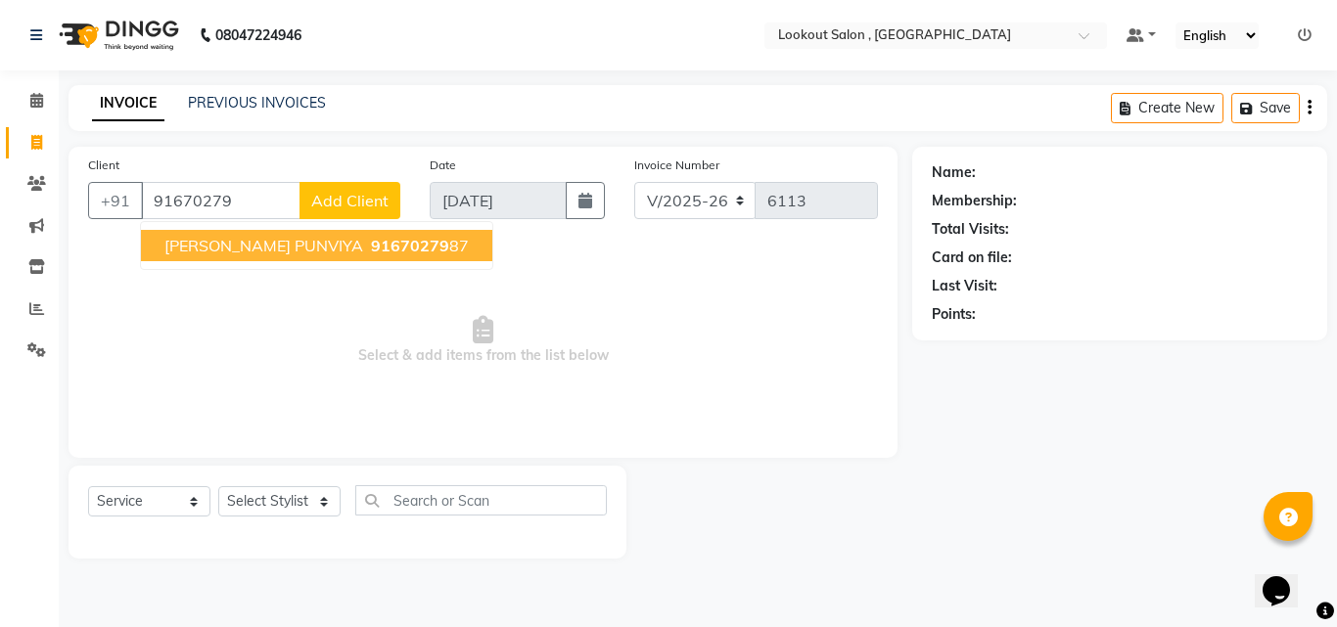
click at [371, 237] on span "91670279" at bounding box center [410, 246] width 78 height 20
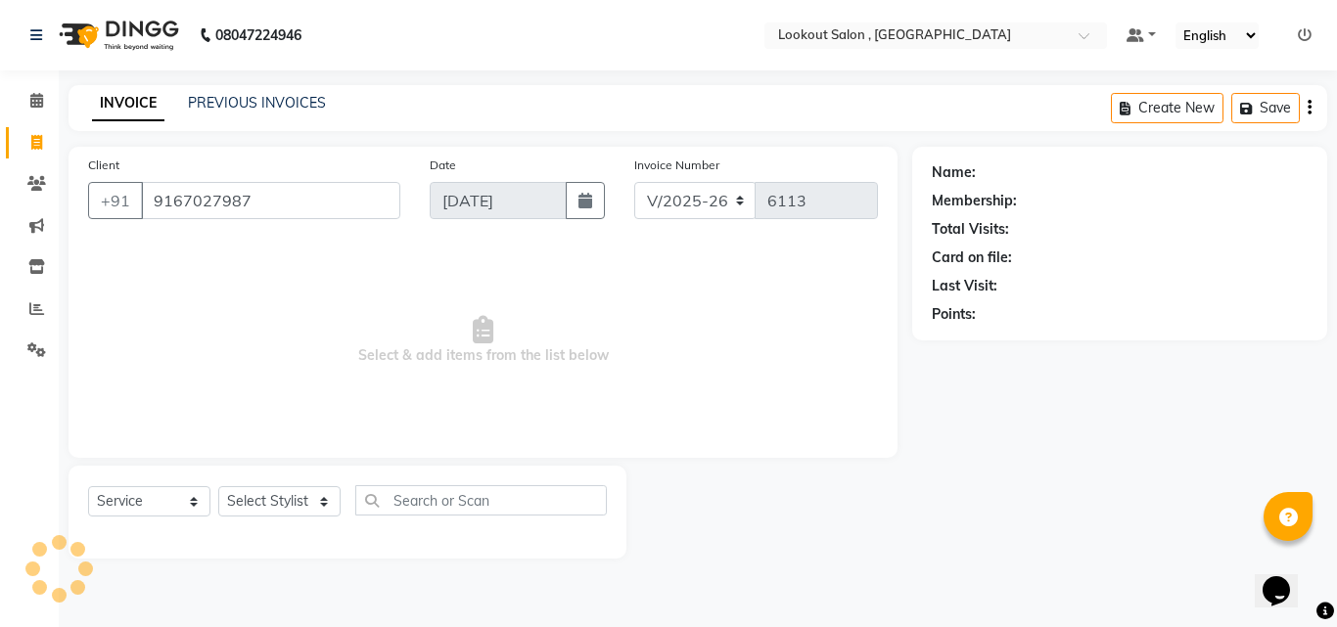
type input "9167027987"
select select "1: Object"
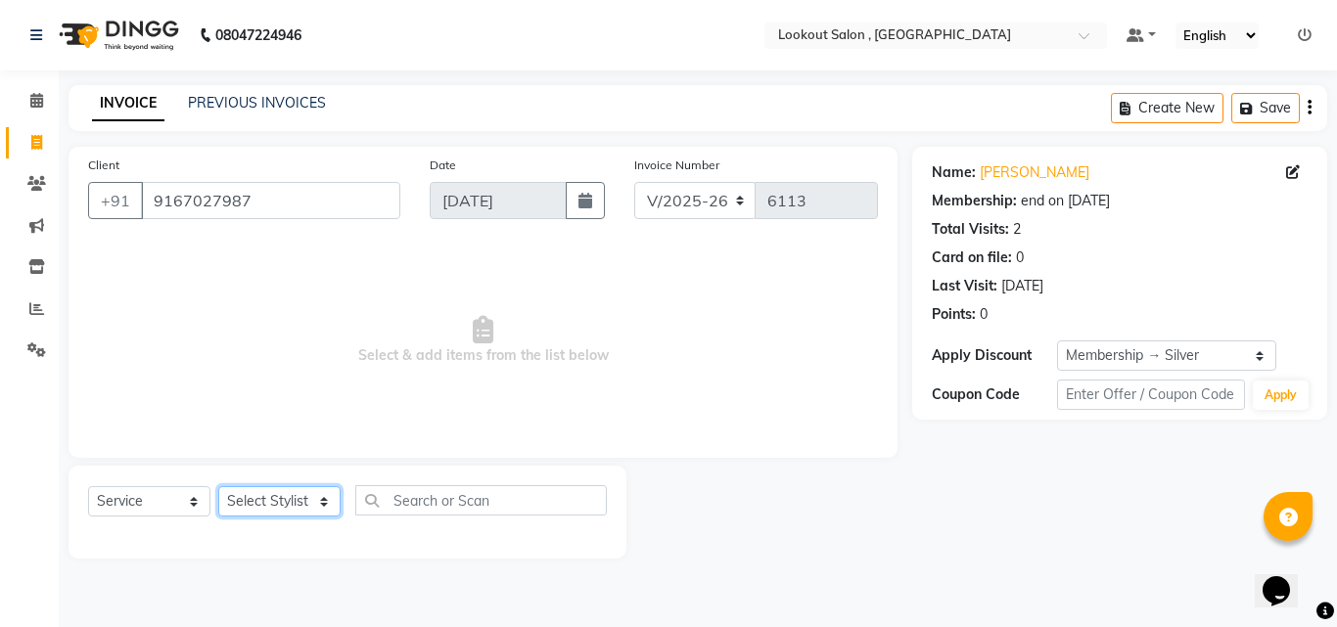
click at [297, 493] on select "Select Stylist Alizah Bangi ARMAN KASSAR jishan shekh KRISHNA SHAH kuldeep NAND…" at bounding box center [279, 501] width 122 height 30
select select "7174"
click at [218, 486] on select "Select Stylist Alizah Bangi ARMAN KASSAR jishan shekh KRISHNA SHAH kuldeep NAND…" at bounding box center [279, 501] width 122 height 30
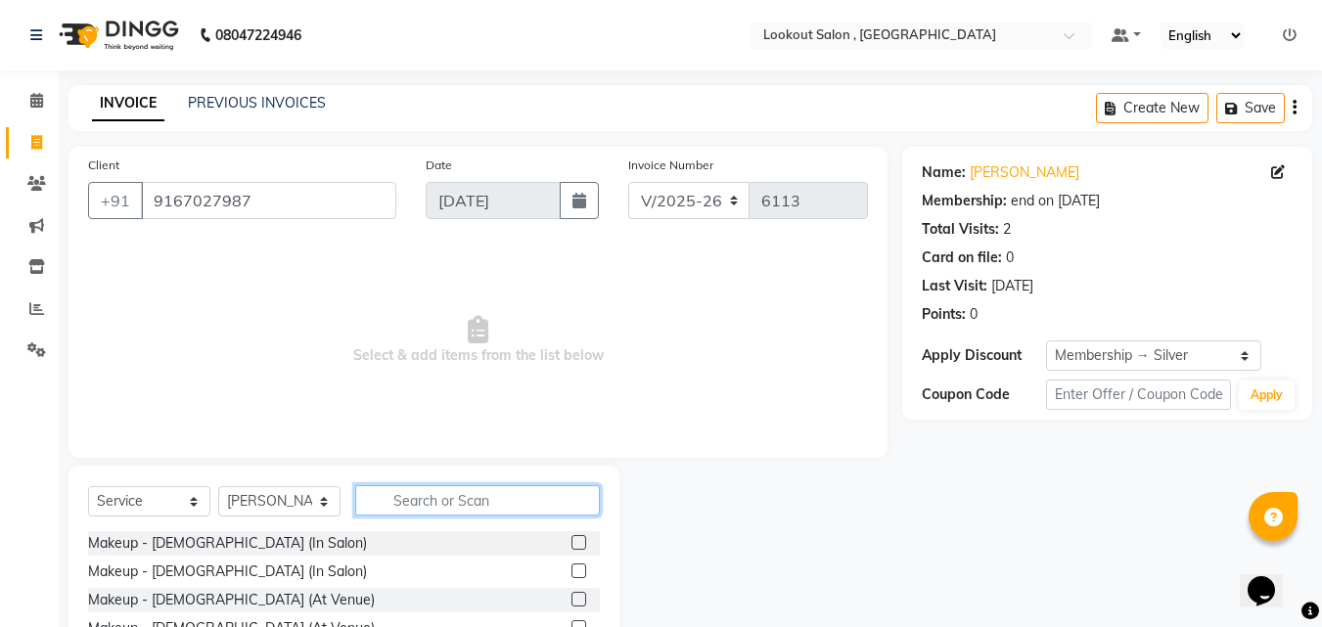
click at [399, 498] on input "text" at bounding box center [477, 500] width 245 height 30
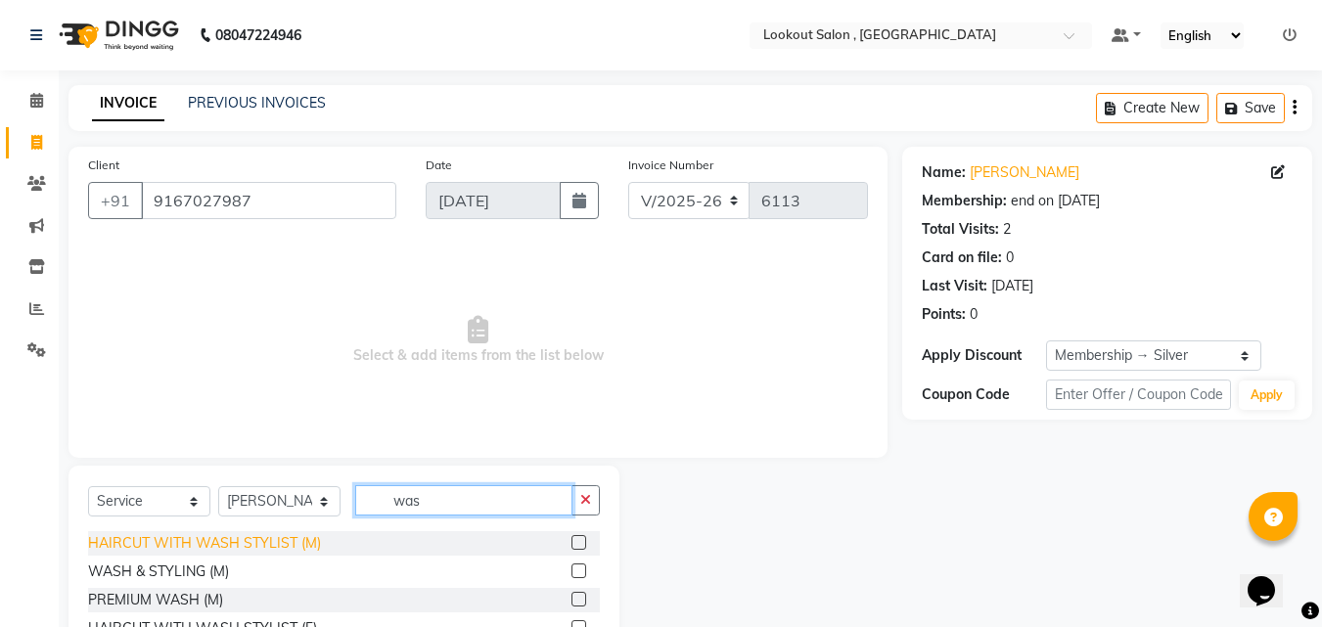
type input "was"
click at [255, 534] on div "HAIRCUT WITH WASH STYLIST (M)" at bounding box center [204, 543] width 233 height 21
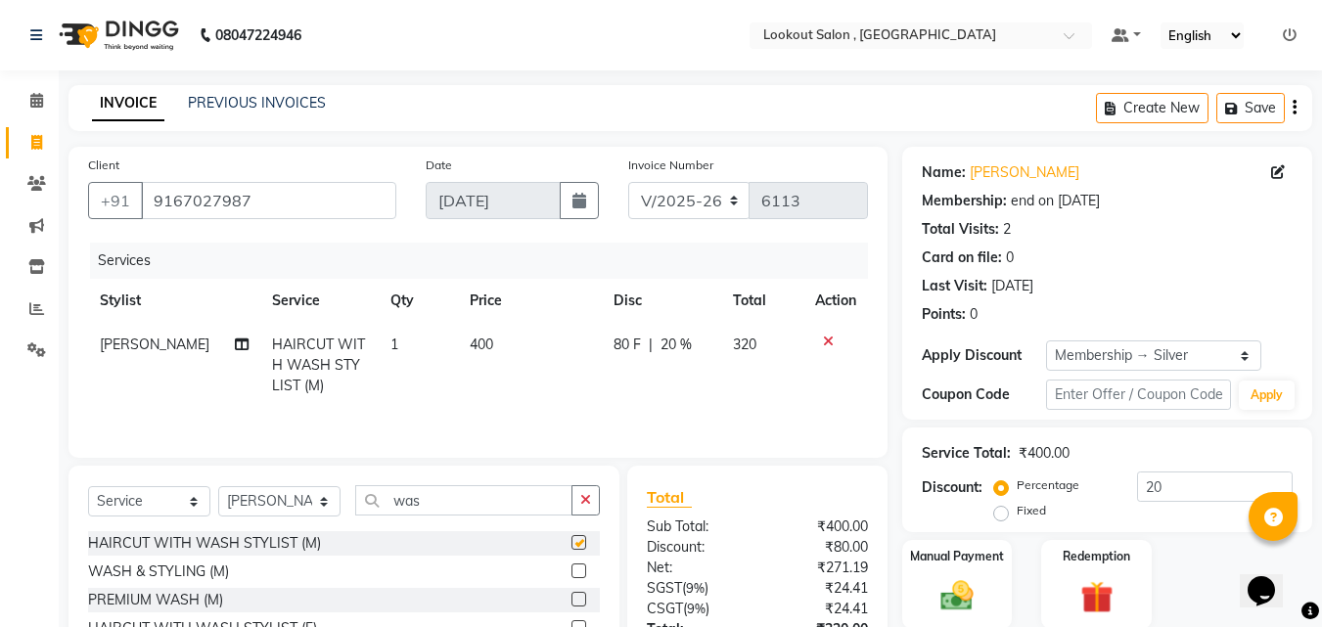
checkbox input "false"
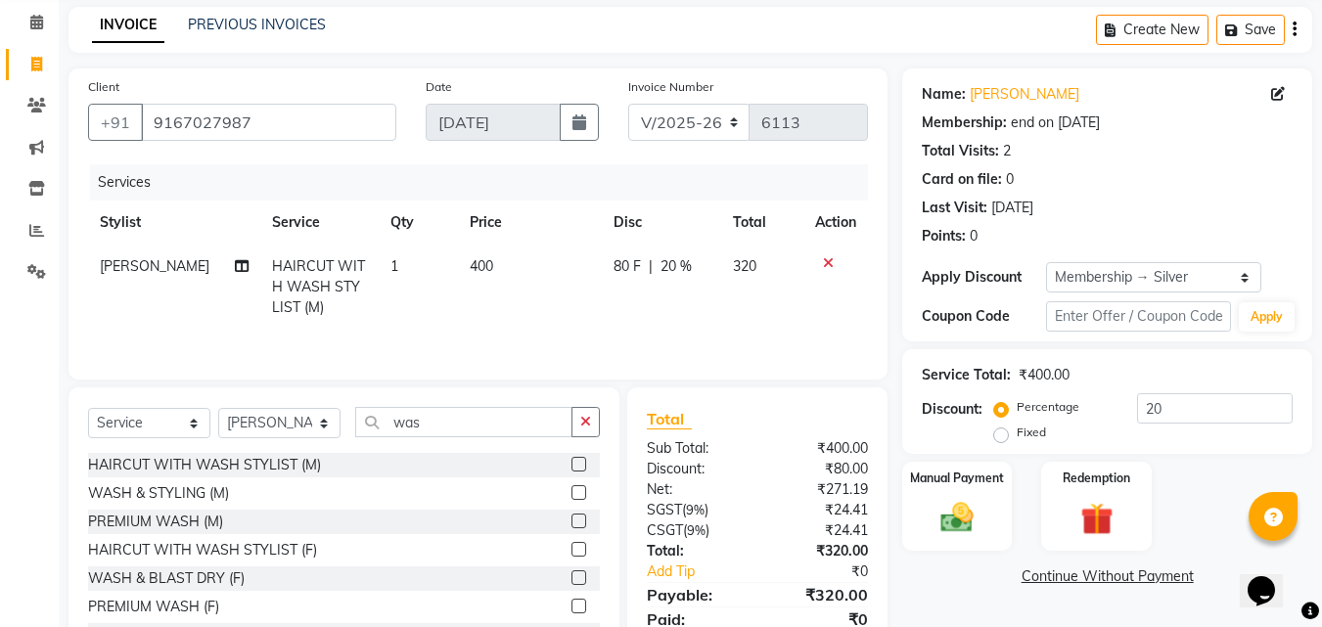
scroll to position [157, 0]
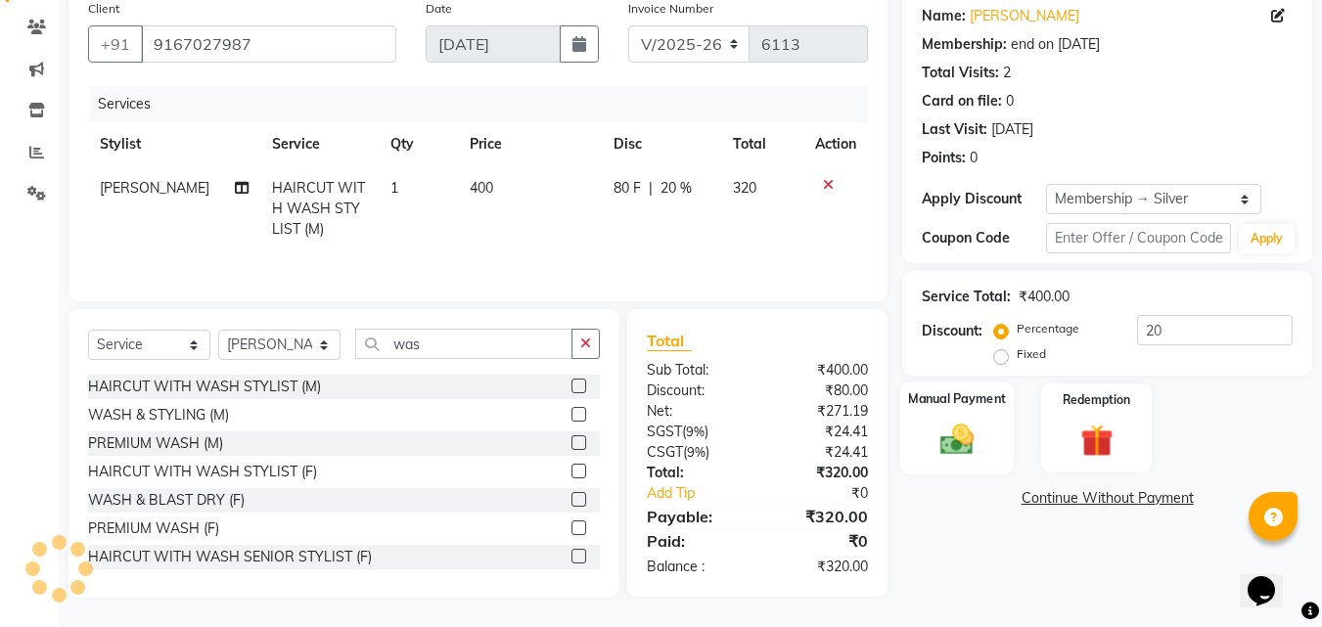
click at [942, 400] on label "Manual Payment" at bounding box center [957, 399] width 98 height 19
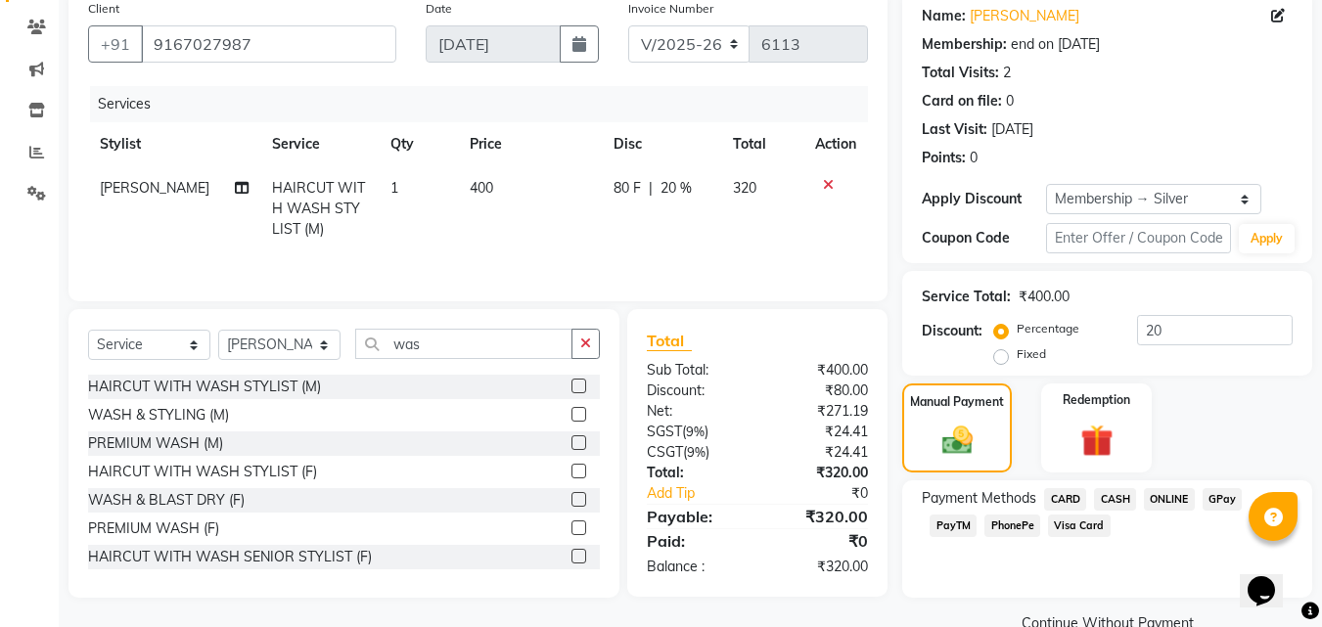
click at [1164, 501] on span "ONLINE" at bounding box center [1169, 499] width 51 height 23
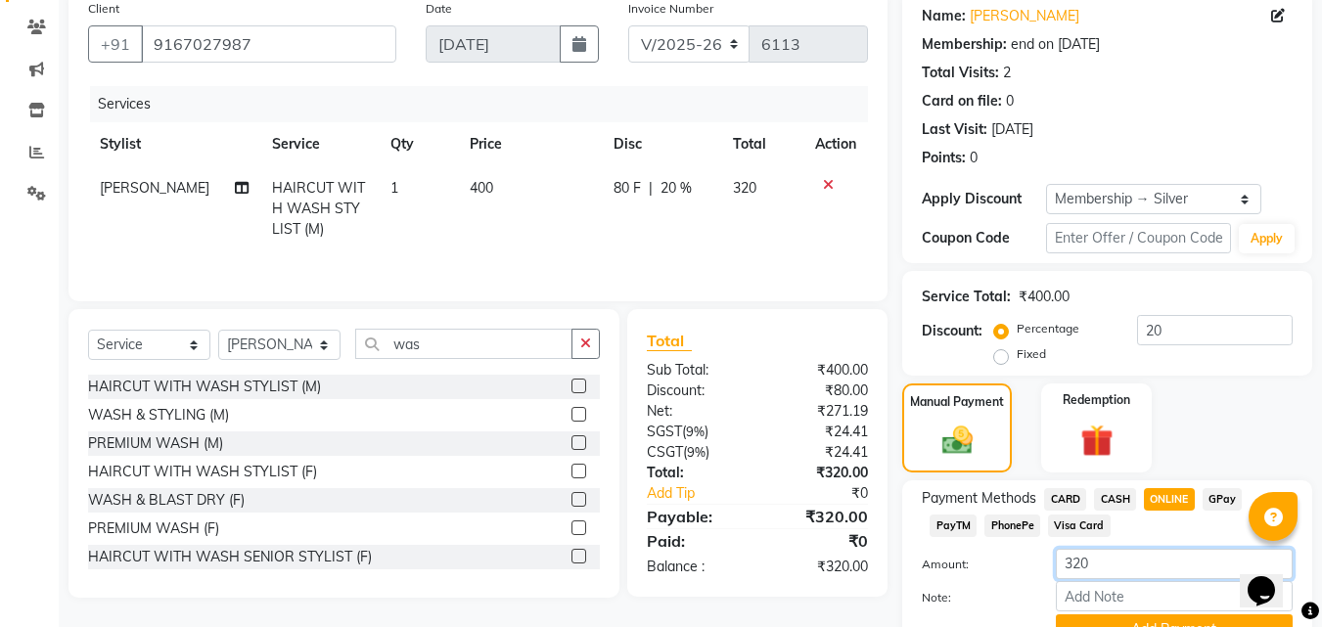
click at [1131, 549] on input "320" at bounding box center [1174, 564] width 237 height 30
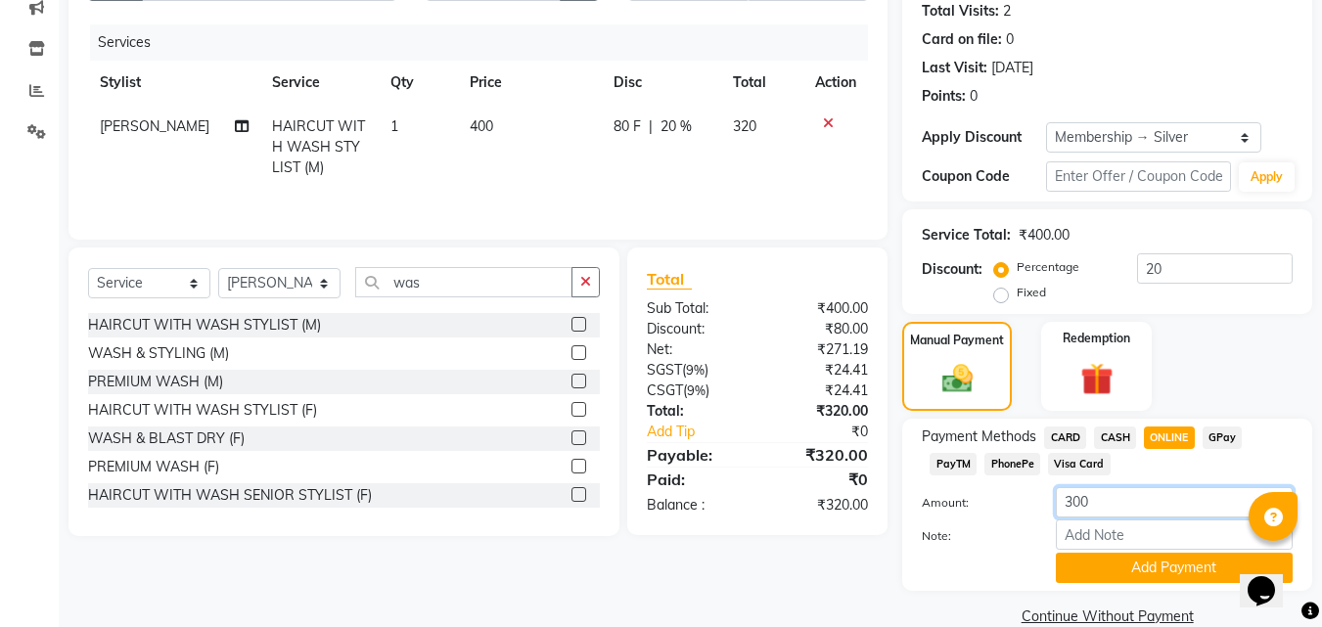
scroll to position [252, 0]
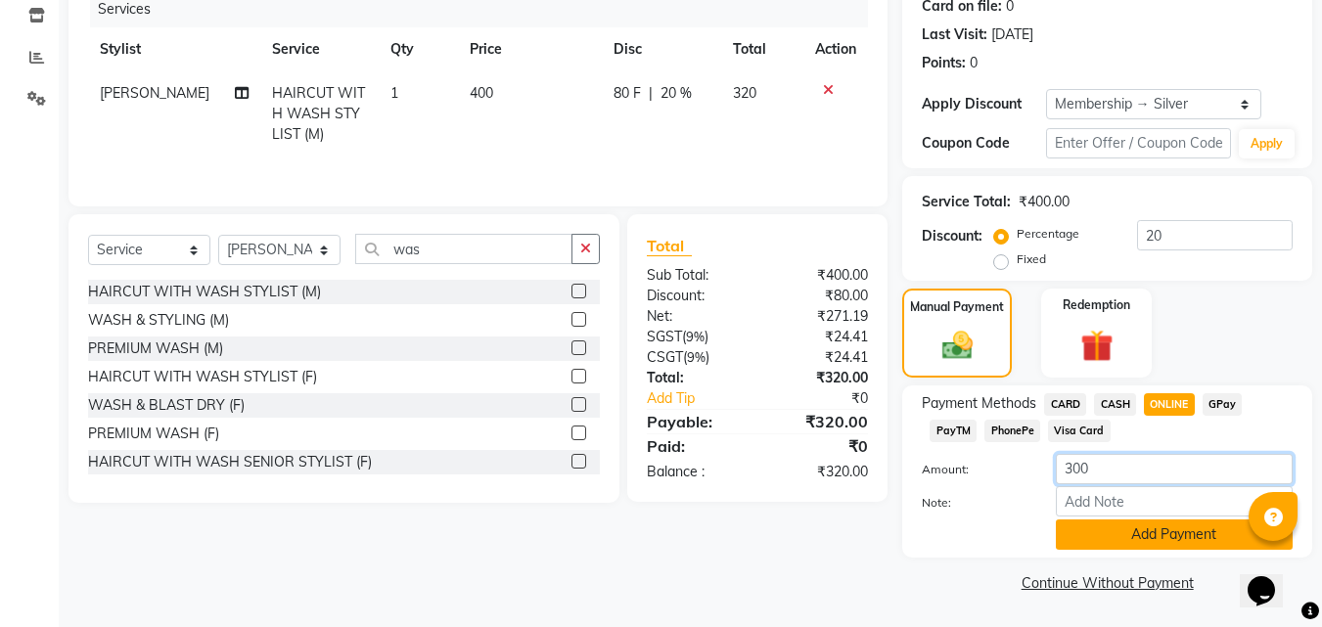
type input "300"
click at [1114, 533] on button "Add Payment" at bounding box center [1174, 535] width 237 height 30
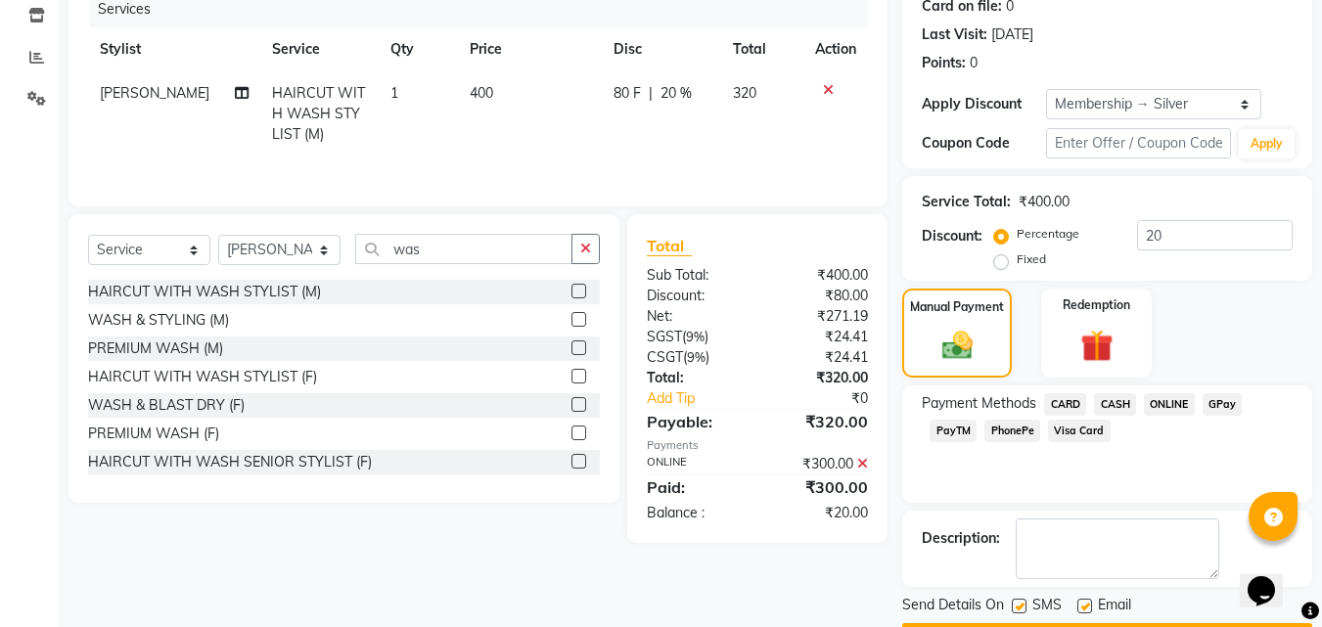
click at [1125, 408] on span "CASH" at bounding box center [1115, 404] width 42 height 23
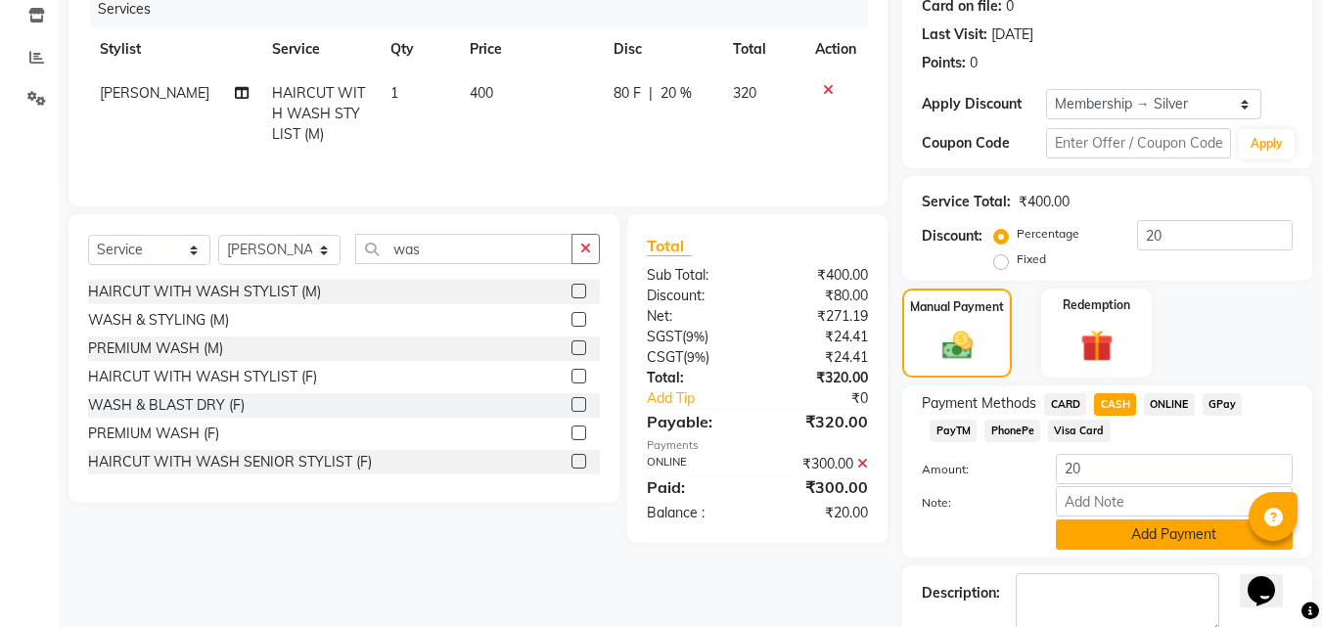
click at [1120, 537] on button "Add Payment" at bounding box center [1174, 535] width 237 height 30
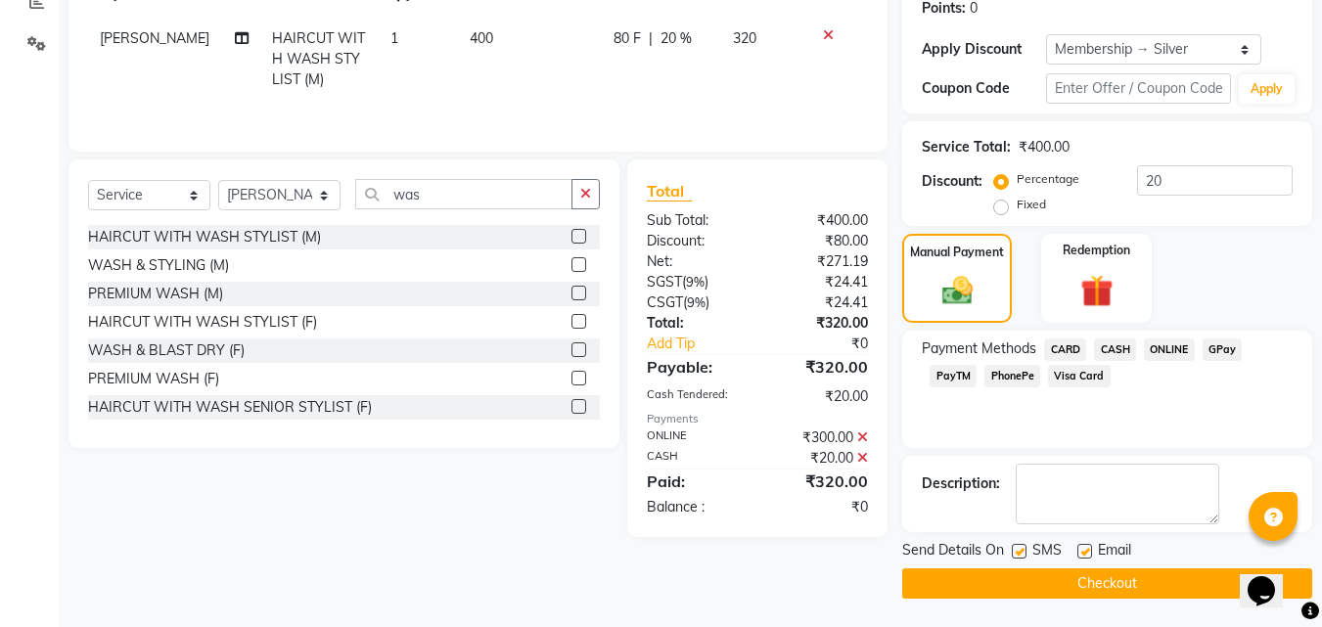
scroll to position [307, 0]
click at [1044, 578] on button "Checkout" at bounding box center [1107, 583] width 410 height 30
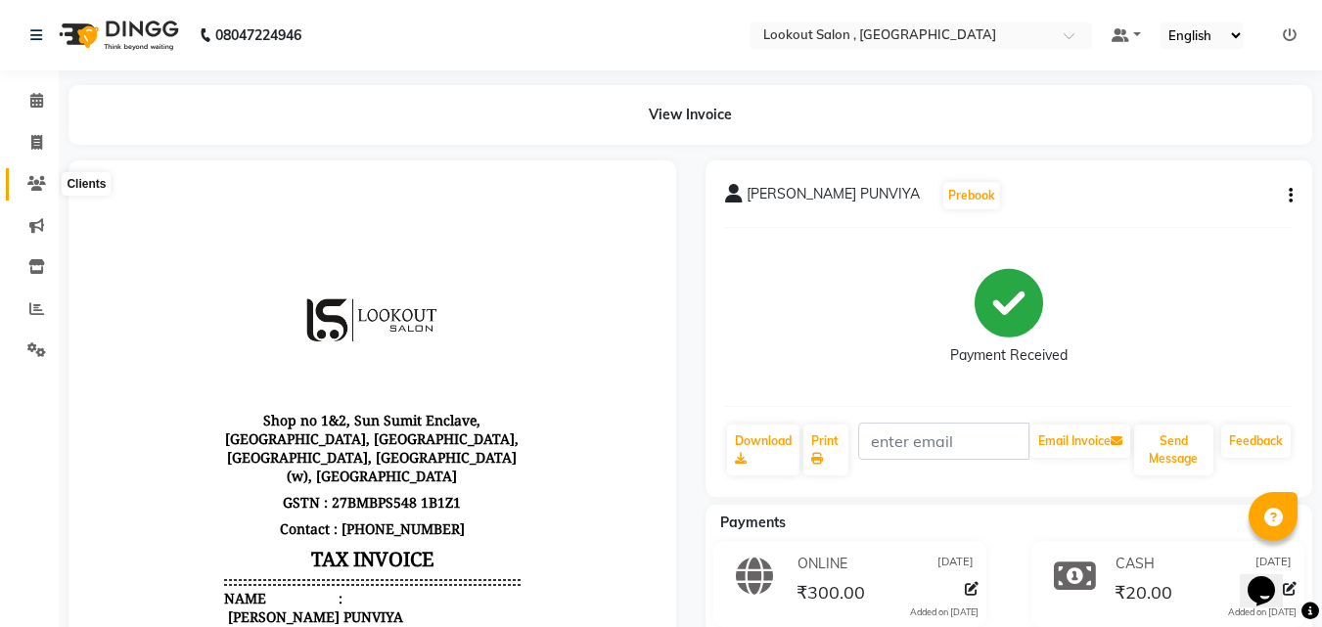
click at [40, 182] on icon at bounding box center [36, 183] width 19 height 15
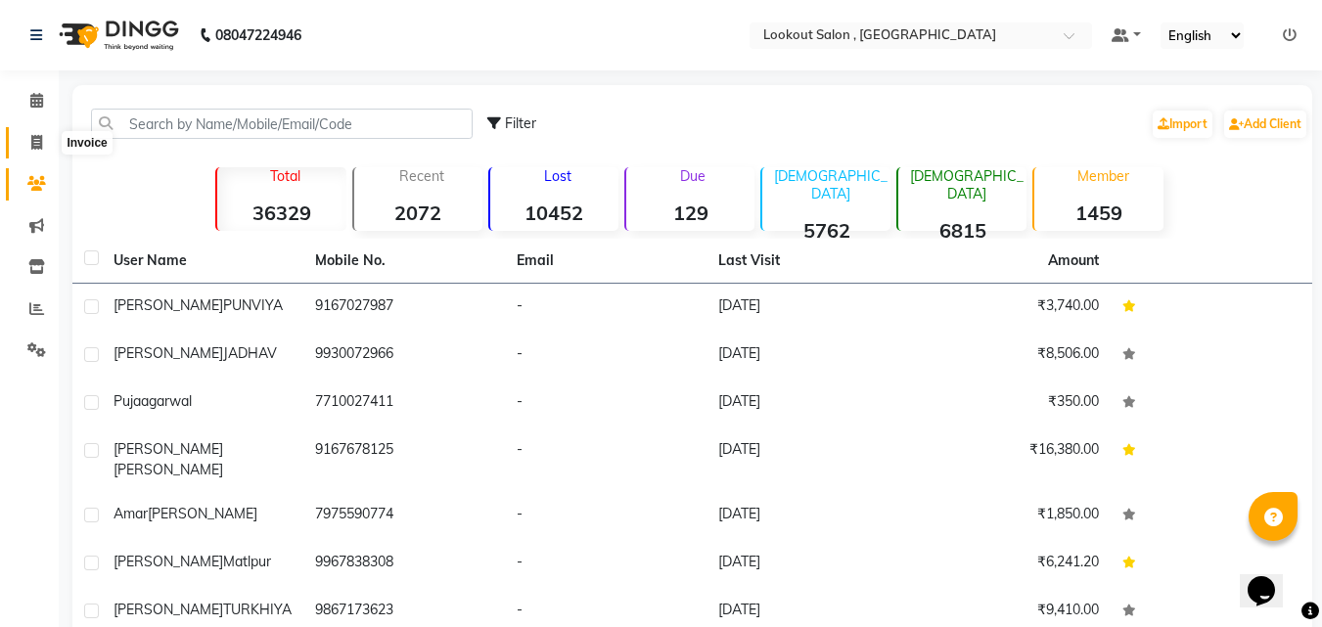
click at [33, 141] on icon at bounding box center [36, 142] width 11 height 15
select select "service"
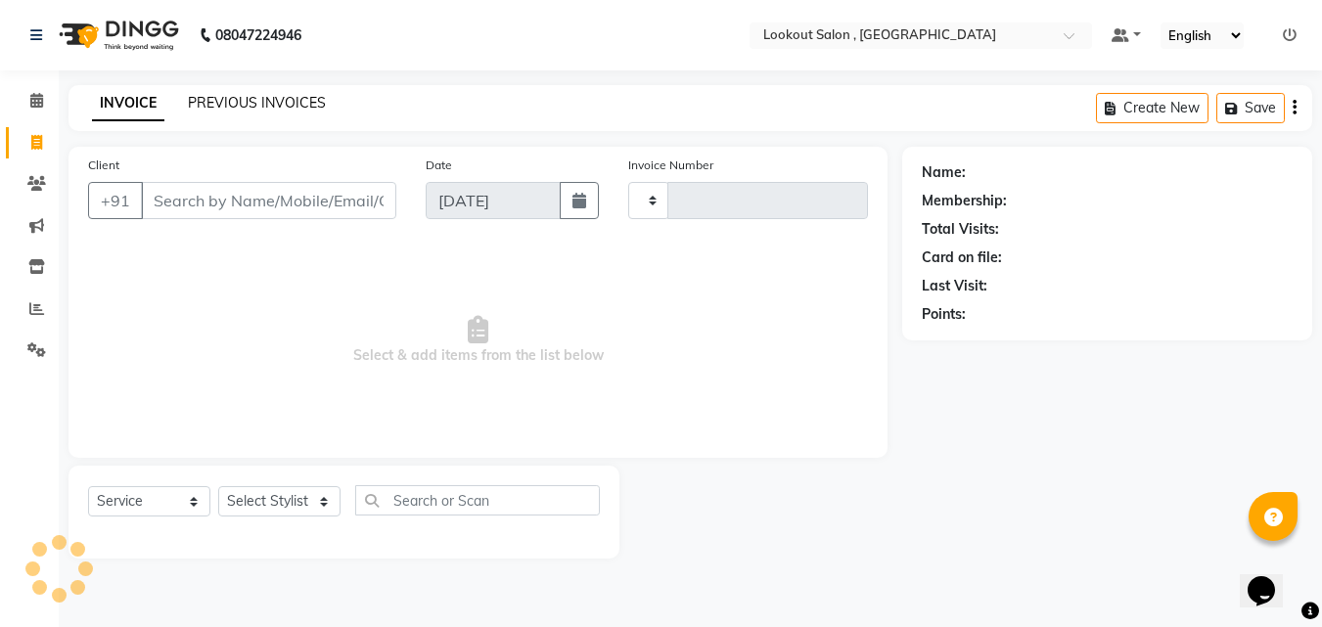
type input "6114"
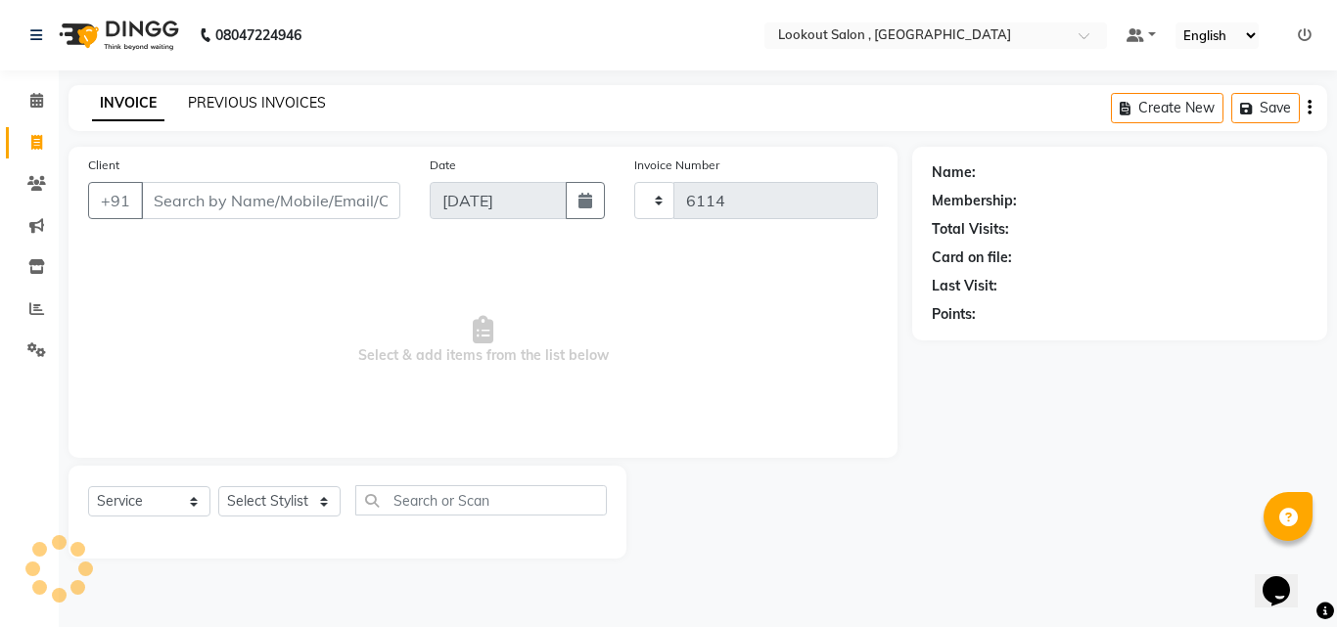
select select "151"
click at [269, 100] on link "PREVIOUS INVOICES" at bounding box center [257, 103] width 138 height 18
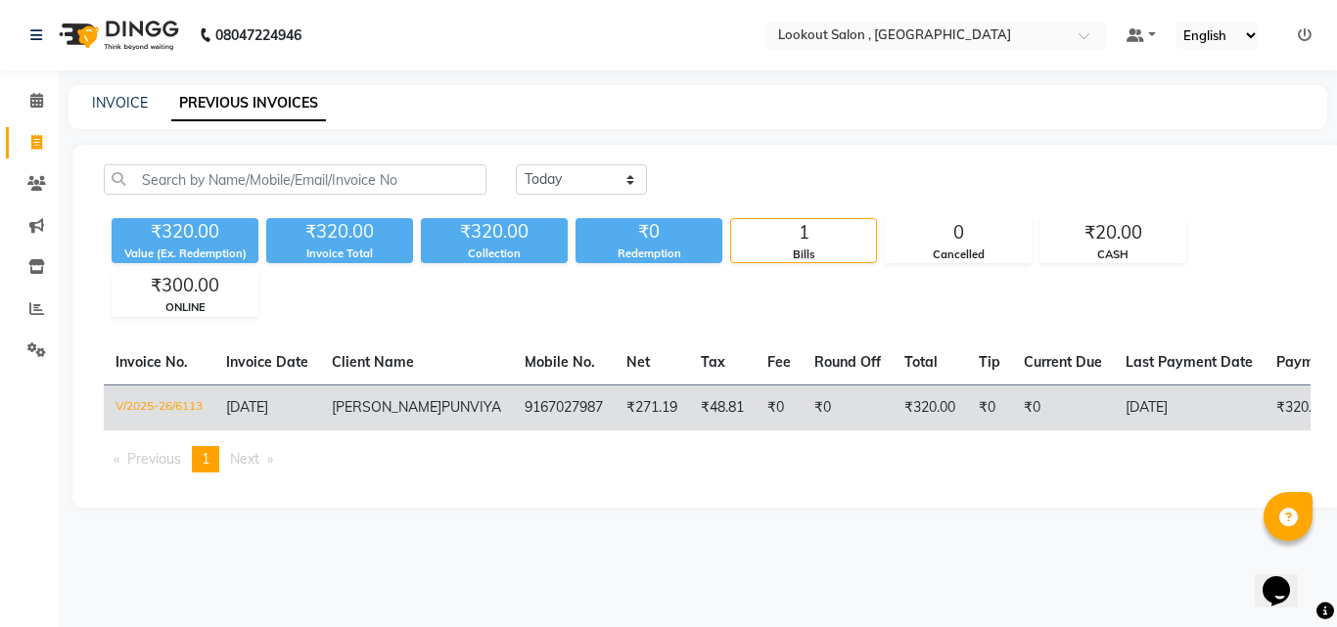
click at [401, 411] on td "RISHAB PUNVIYA" at bounding box center [416, 408] width 193 height 46
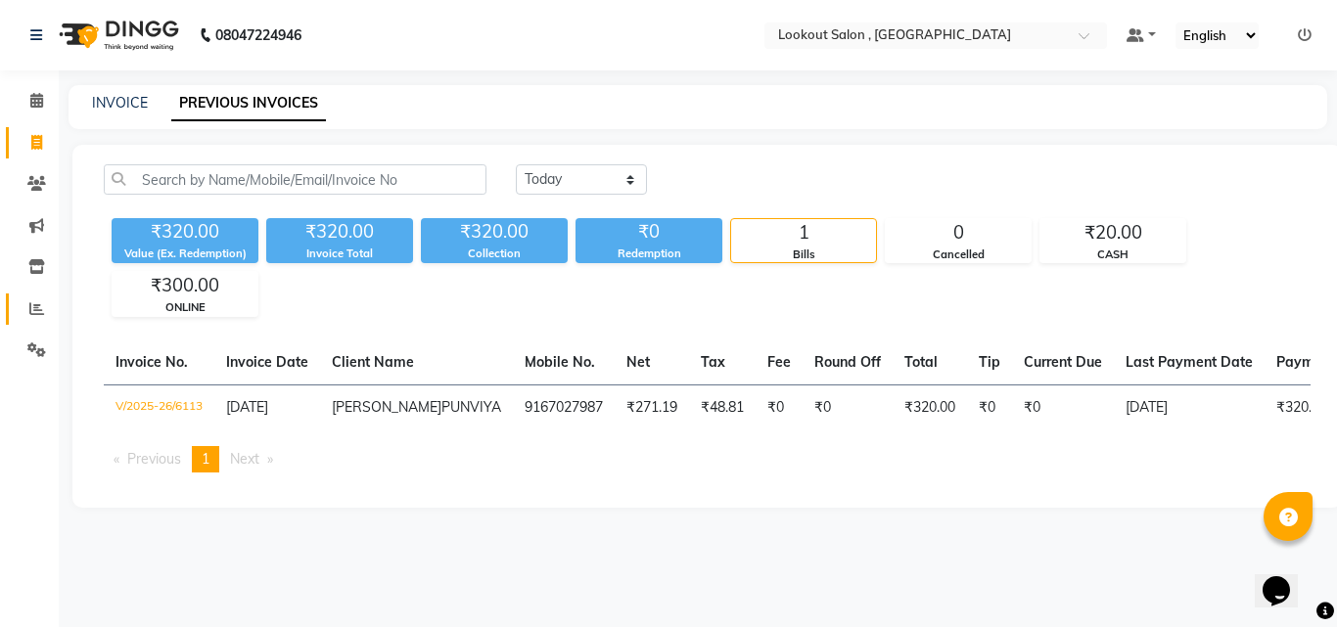
click at [41, 306] on icon at bounding box center [36, 308] width 15 height 15
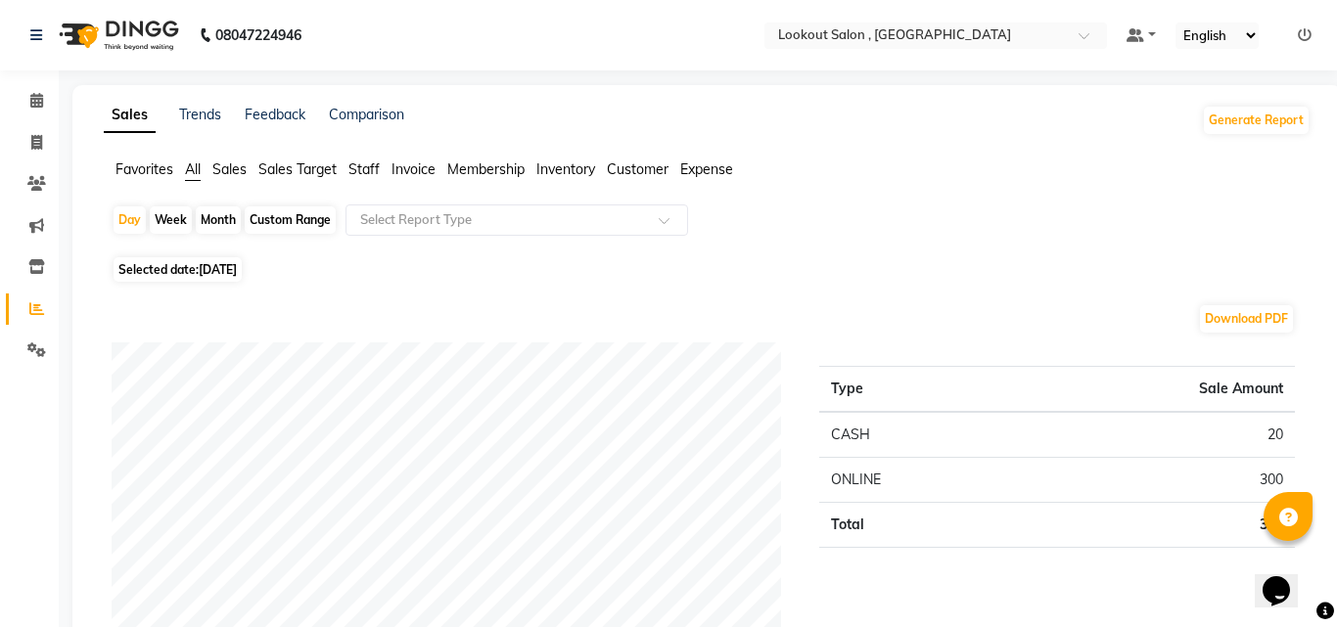
click at [365, 163] on span "Staff" at bounding box center [363, 170] width 31 height 18
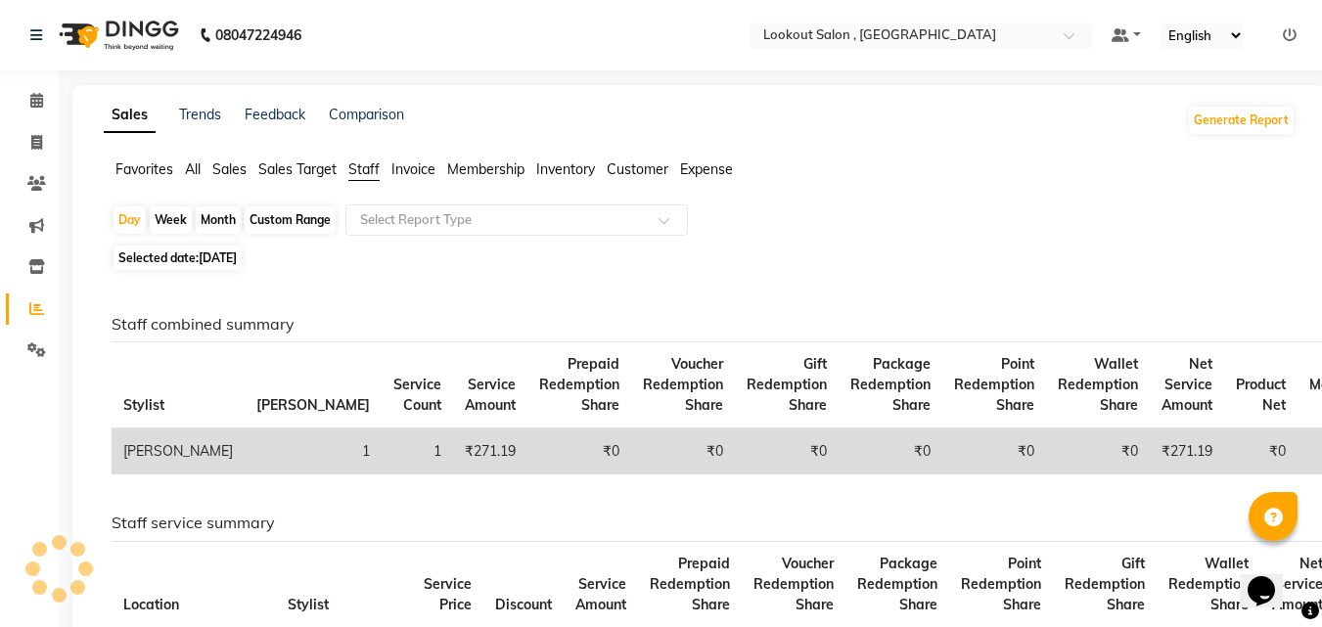
click at [212, 220] on div "Month" at bounding box center [218, 219] width 45 height 27
select select "9"
select select "2025"
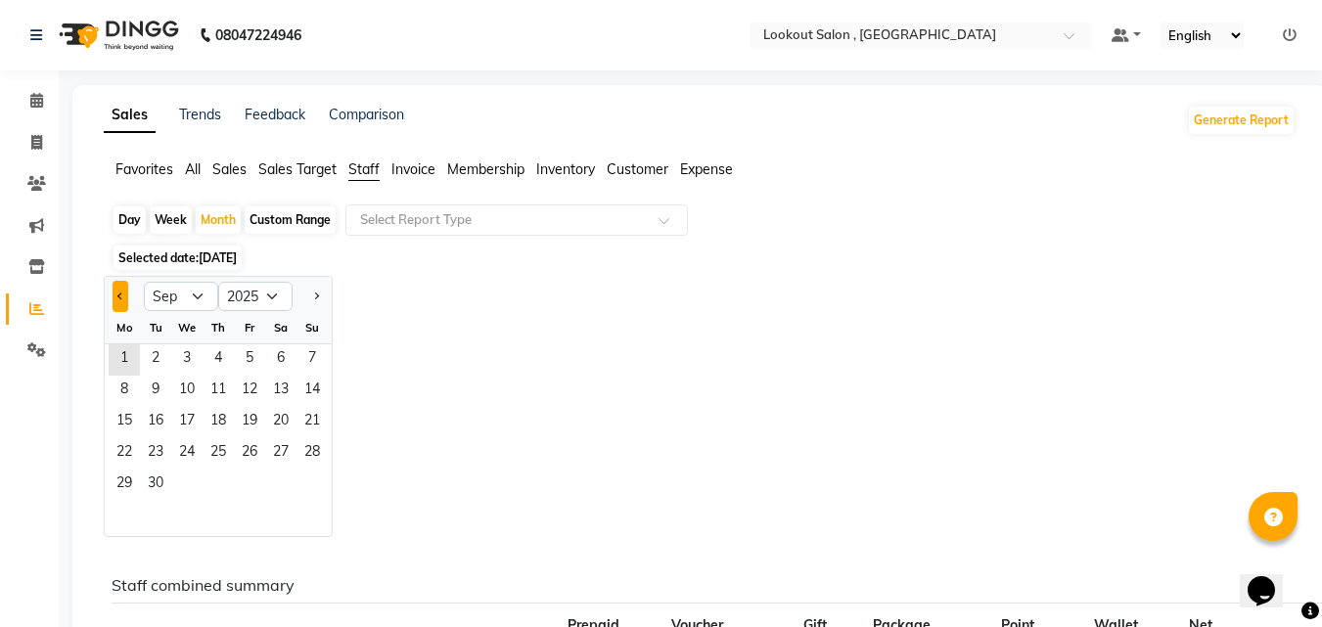
click at [119, 290] on button "Previous month" at bounding box center [121, 296] width 16 height 31
select select "8"
click at [243, 353] on span "1" at bounding box center [249, 359] width 31 height 31
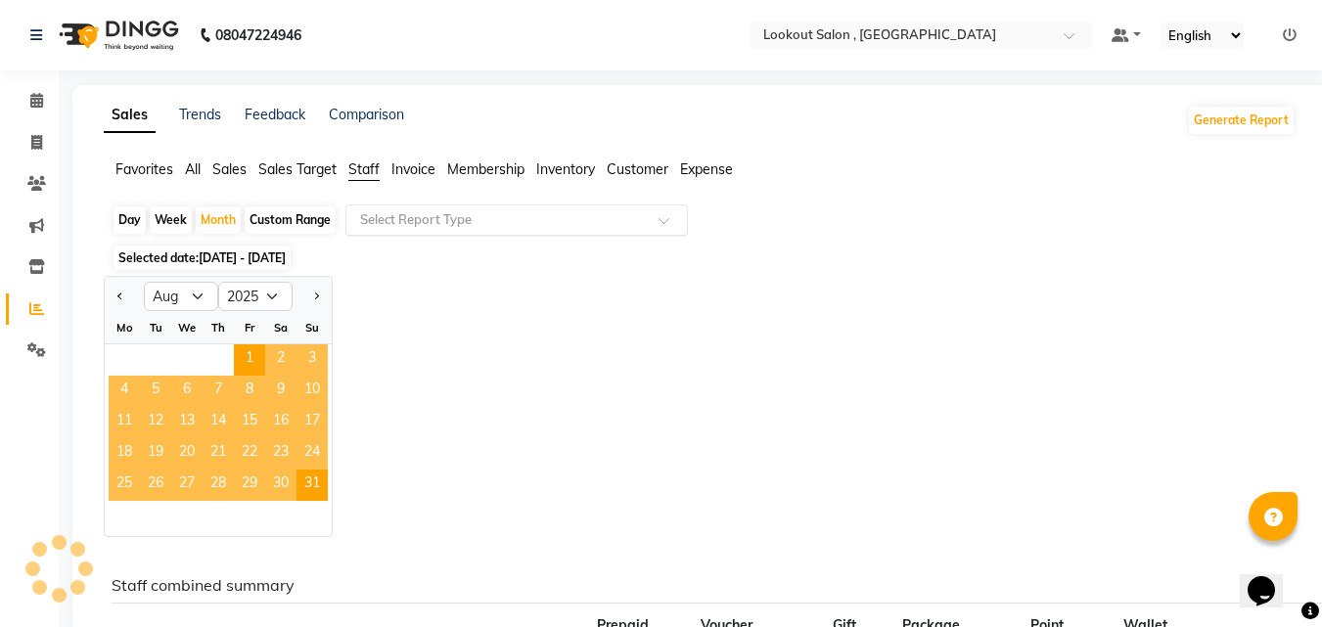
click at [496, 225] on input "text" at bounding box center [497, 220] width 282 height 20
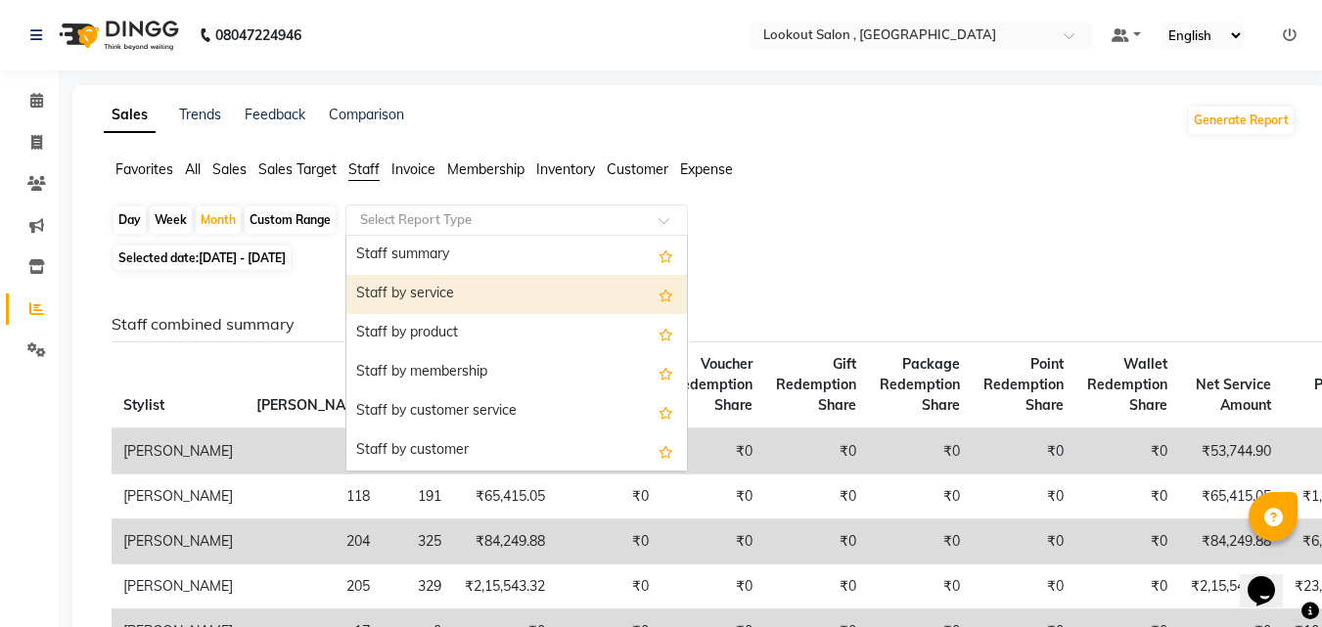
click at [481, 287] on div "Staff by service" at bounding box center [516, 294] width 341 height 39
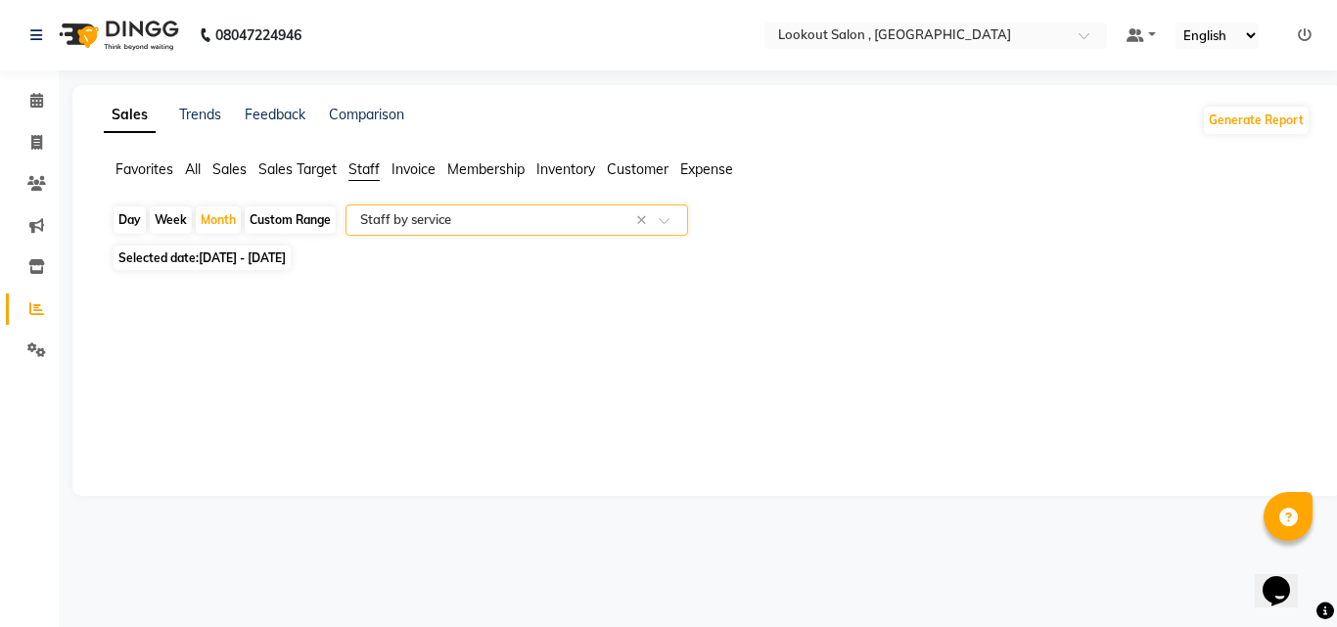
select select "full_report"
select select "csv"
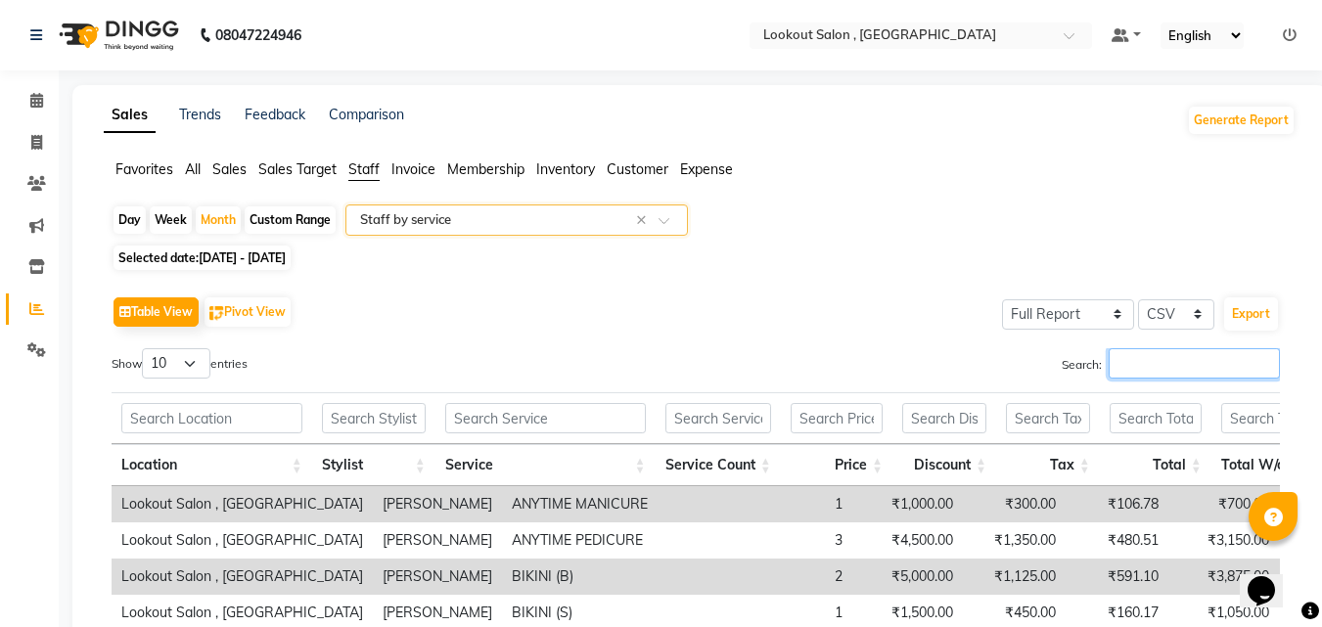
click at [1166, 361] on input "Search:" at bounding box center [1194, 363] width 171 height 30
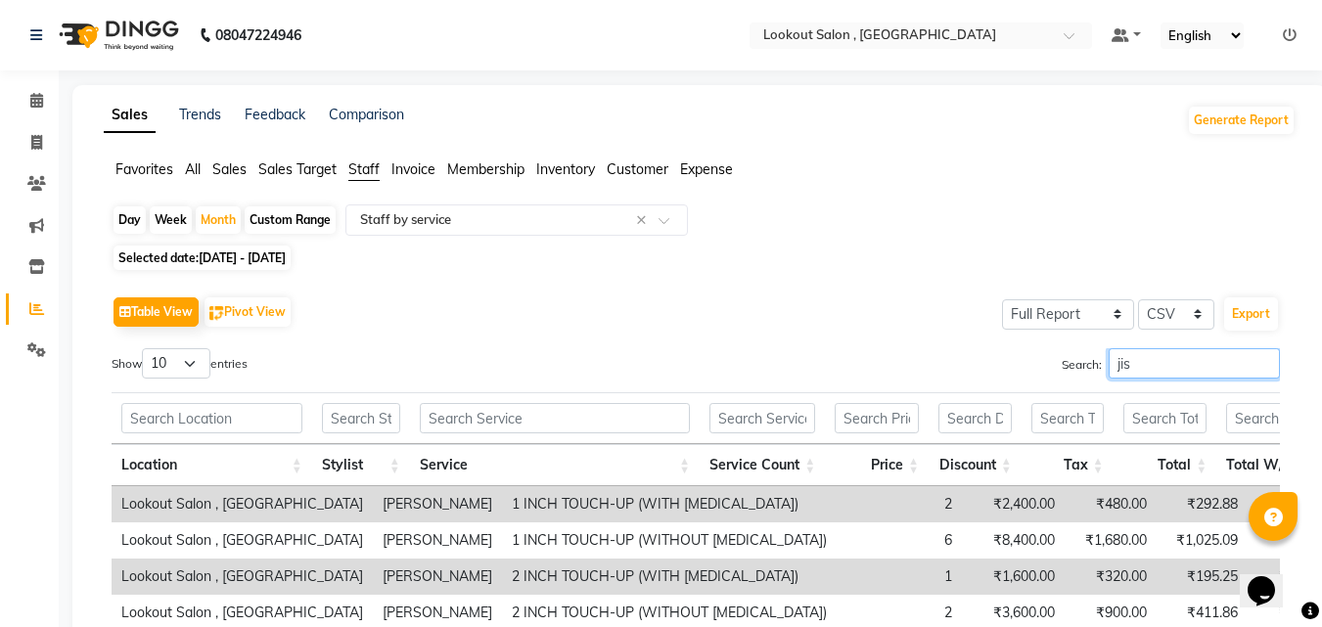
type input "jis"
click at [123, 226] on div "Day" at bounding box center [130, 219] width 32 height 27
select select "8"
select select "2025"
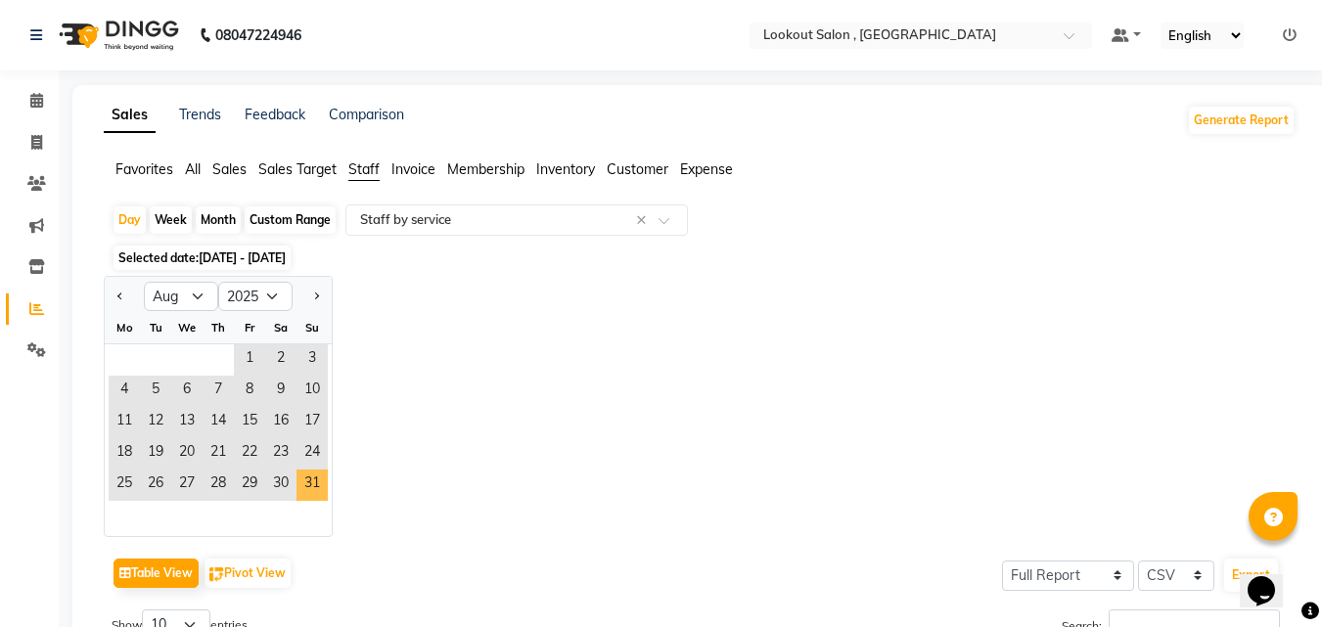
click at [298, 476] on span "31" at bounding box center [312, 485] width 31 height 31
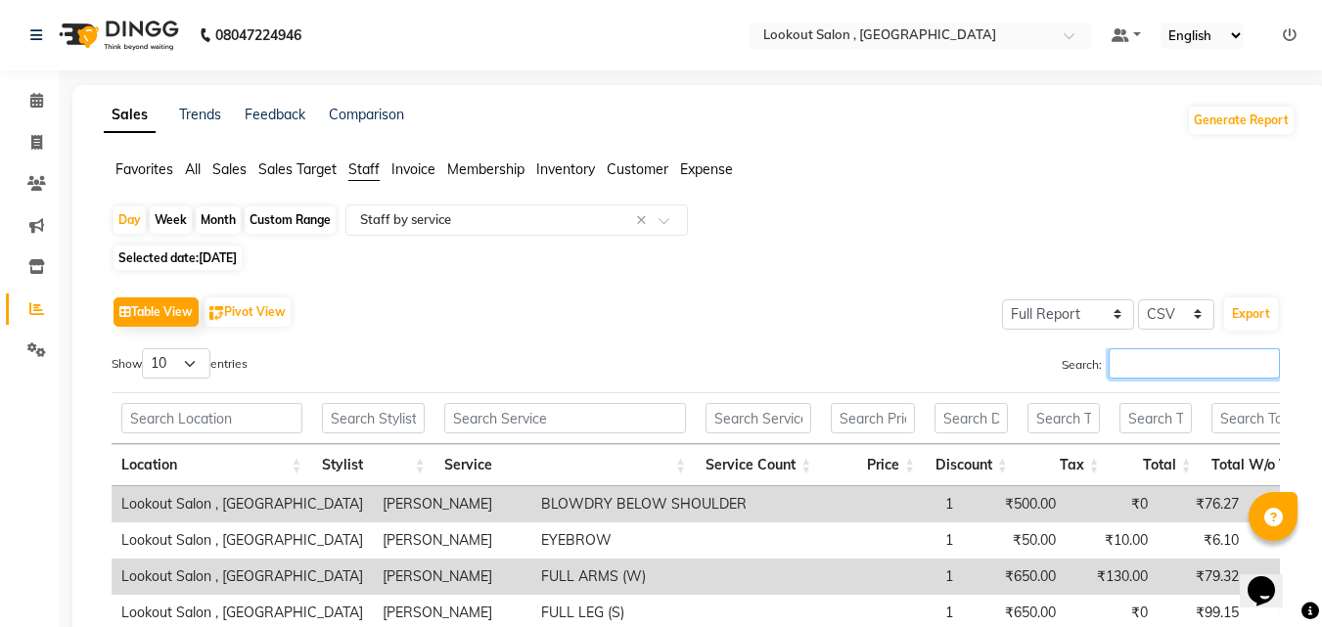
click at [1128, 366] on input "Search:" at bounding box center [1194, 363] width 171 height 30
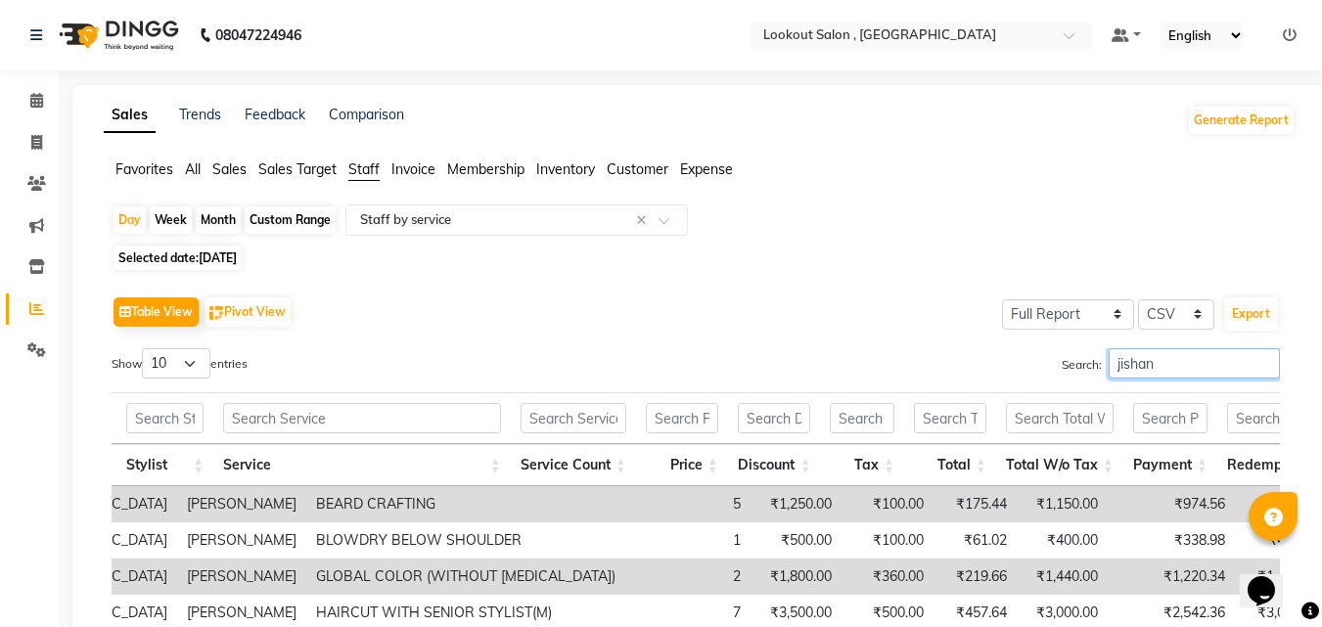
type input "jishan"
click at [215, 207] on div "Month" at bounding box center [218, 219] width 45 height 27
select select "8"
select select "2025"
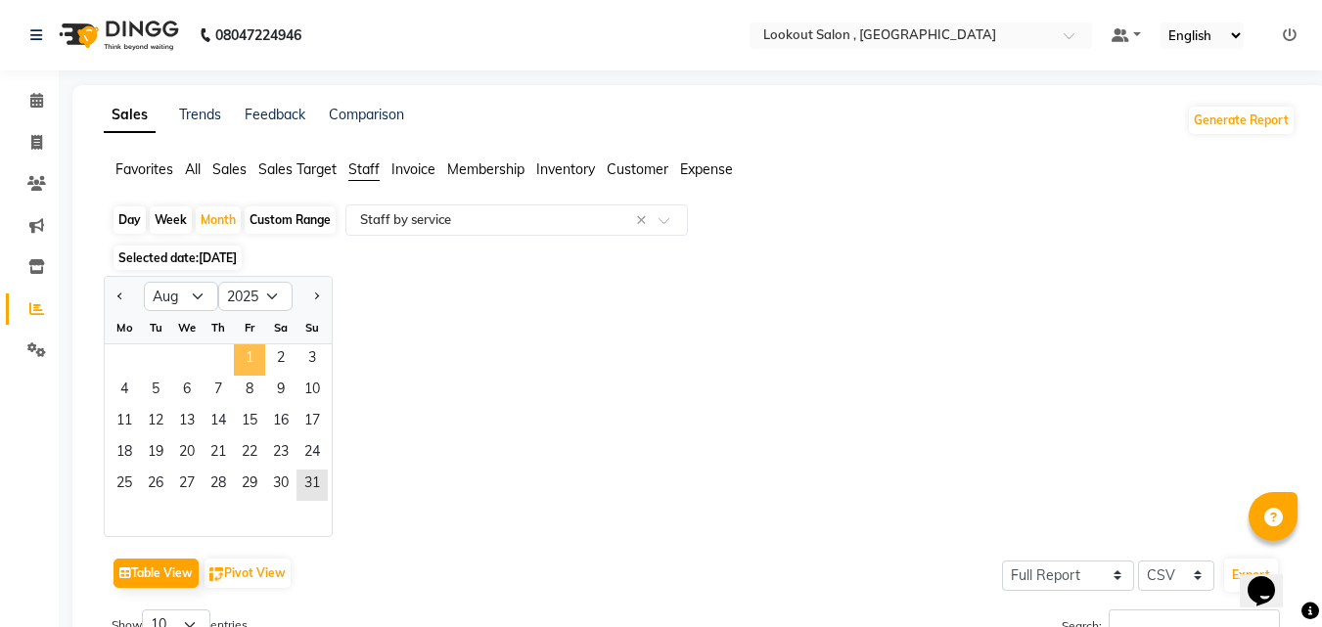
click at [255, 369] on span "1" at bounding box center [249, 359] width 31 height 31
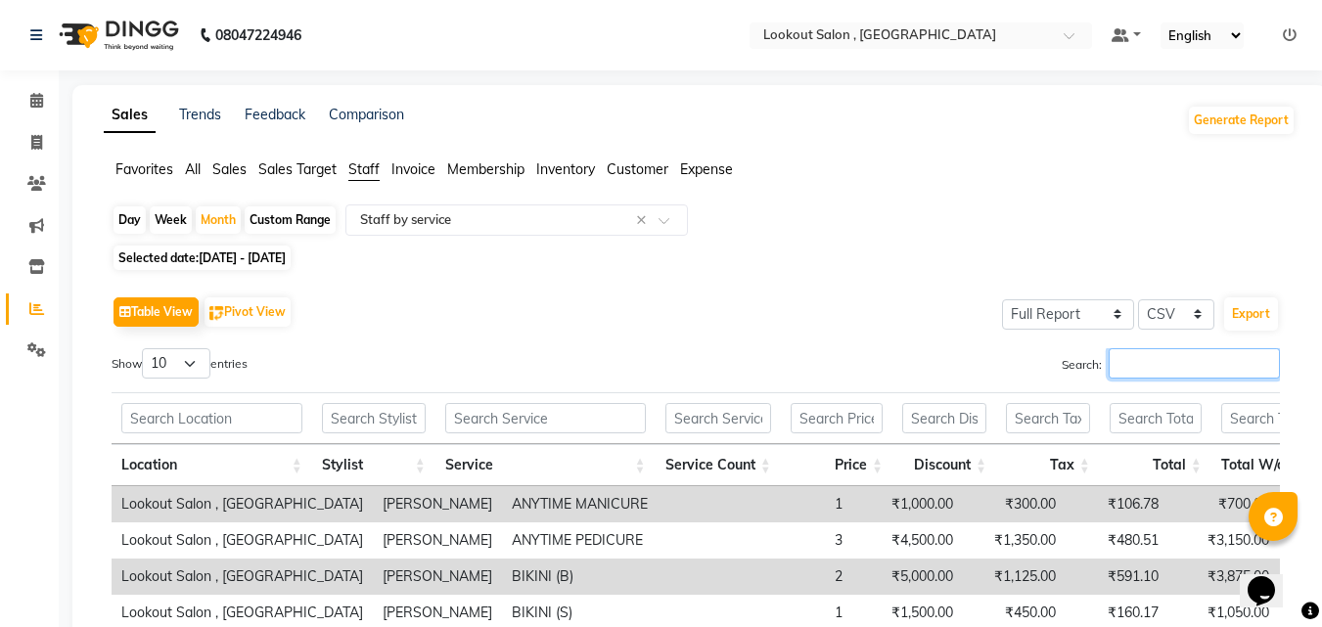
click at [1115, 368] on input "Search:" at bounding box center [1194, 363] width 171 height 30
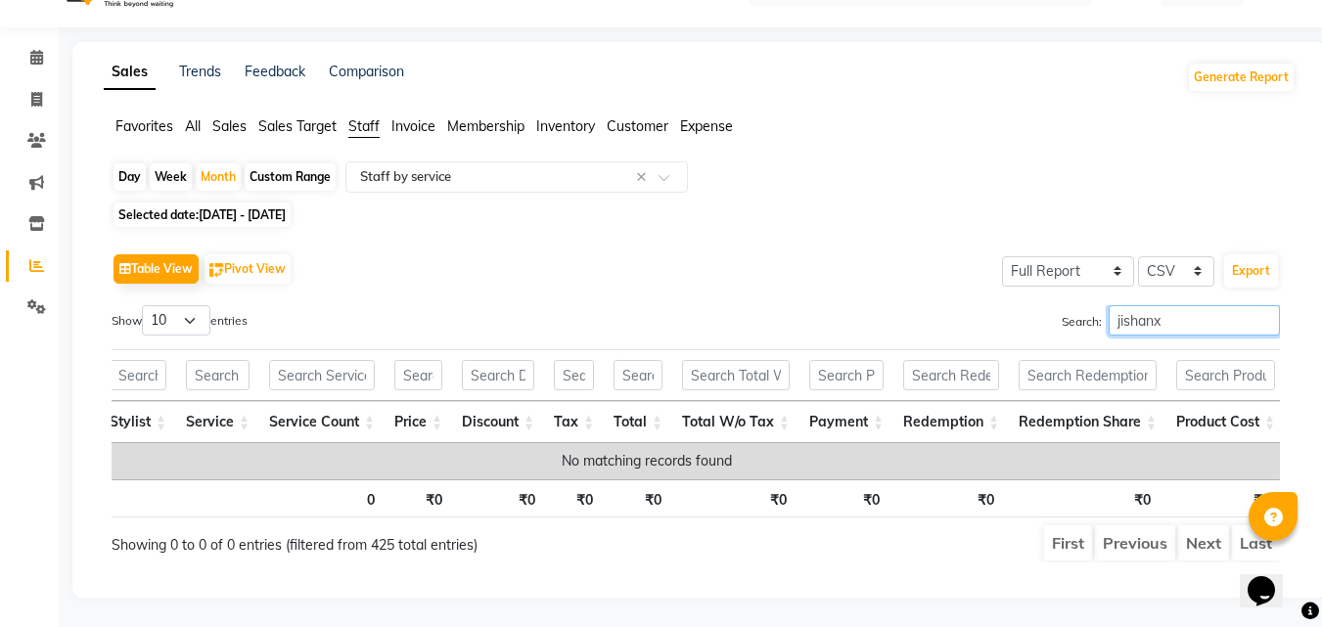
scroll to position [0, 316]
type input "jishanx sa"
click at [1269, 305] on input "jishanx sa" at bounding box center [1194, 320] width 171 height 30
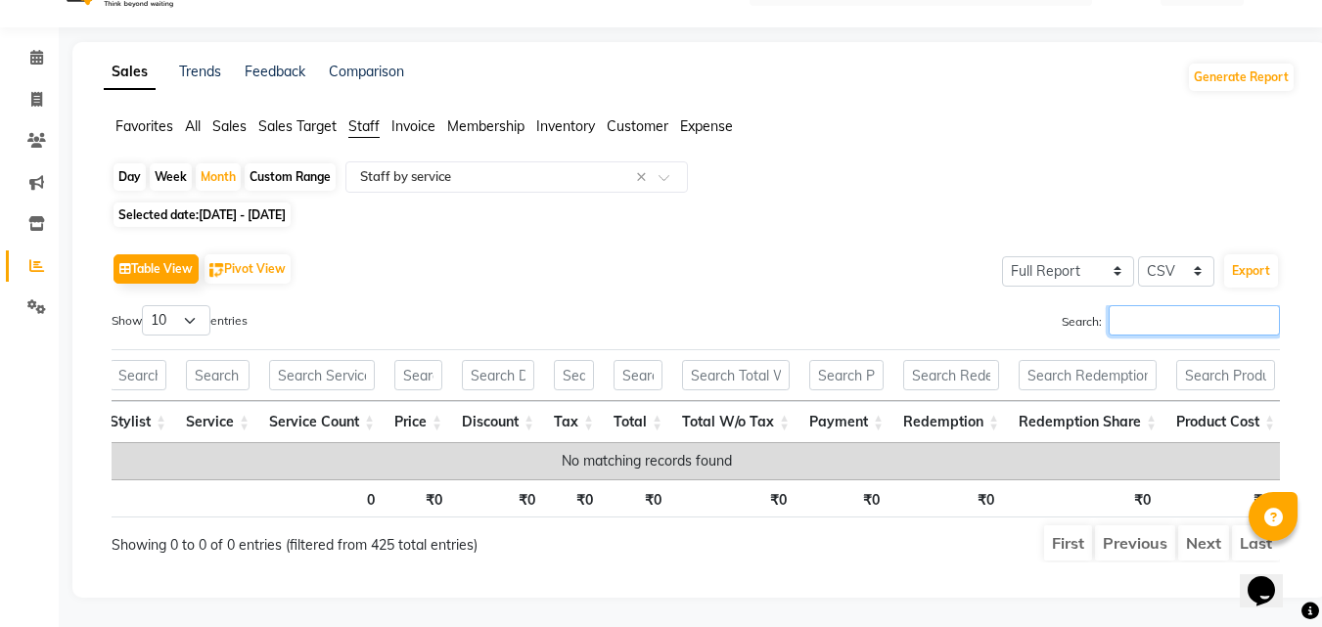
click at [1187, 305] on input "jishanx sa" at bounding box center [1194, 320] width 171 height 30
click at [1274, 305] on input "jishanx sa" at bounding box center [1194, 320] width 171 height 30
click at [1262, 305] on input "jishanx sa" at bounding box center [1194, 320] width 171 height 30
click at [1263, 305] on input "jishanx sa" at bounding box center [1194, 320] width 171 height 30
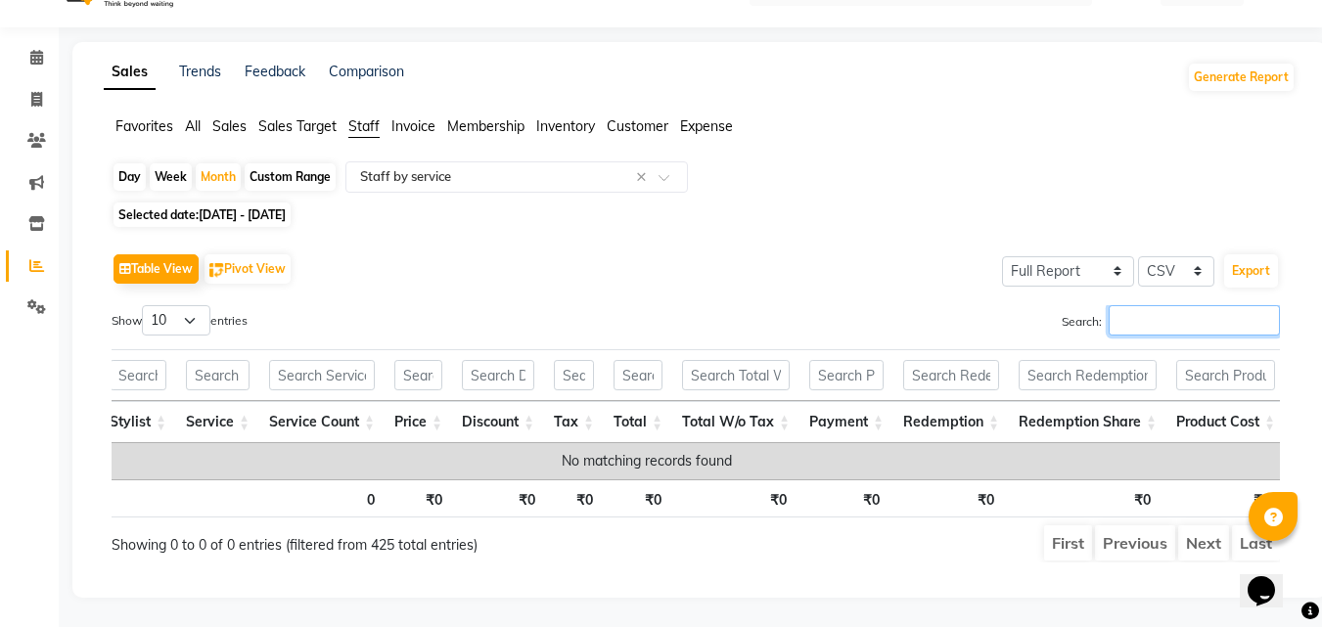
click at [1263, 305] on input "jishanx sa" at bounding box center [1194, 320] width 171 height 30
click at [1262, 305] on input "jishanx sa" at bounding box center [1194, 320] width 171 height 30
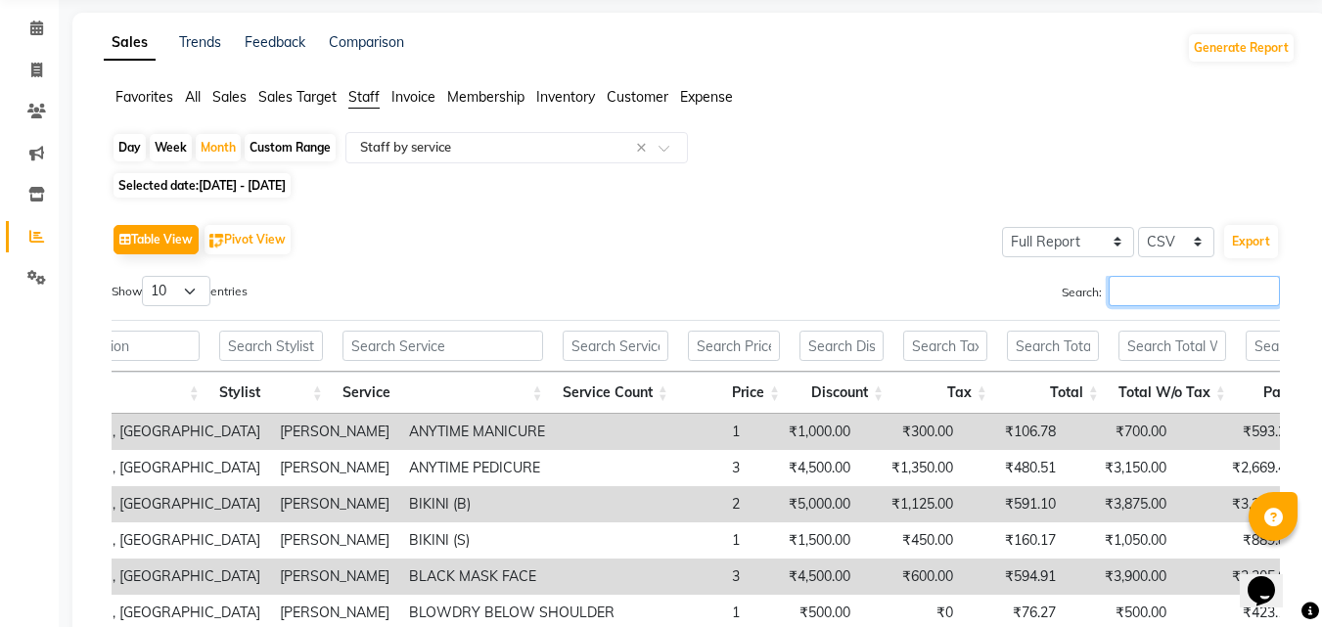
click at [1261, 289] on input "Search:" at bounding box center [1194, 291] width 171 height 30
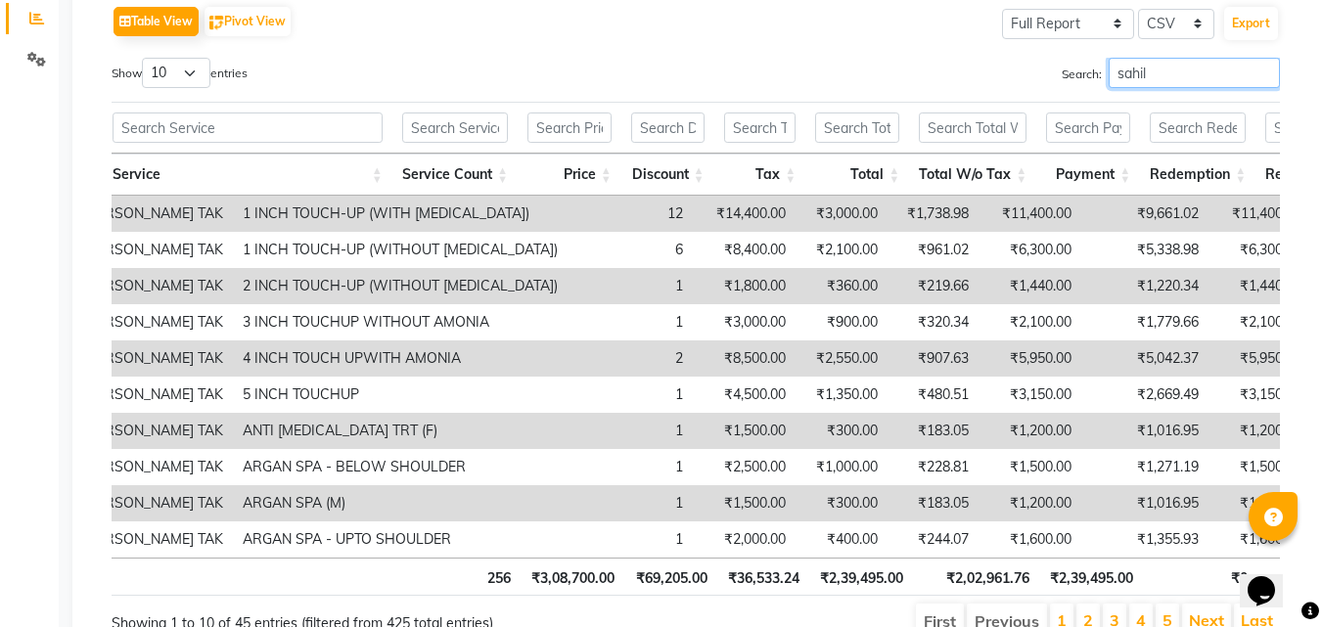
scroll to position [203, 0]
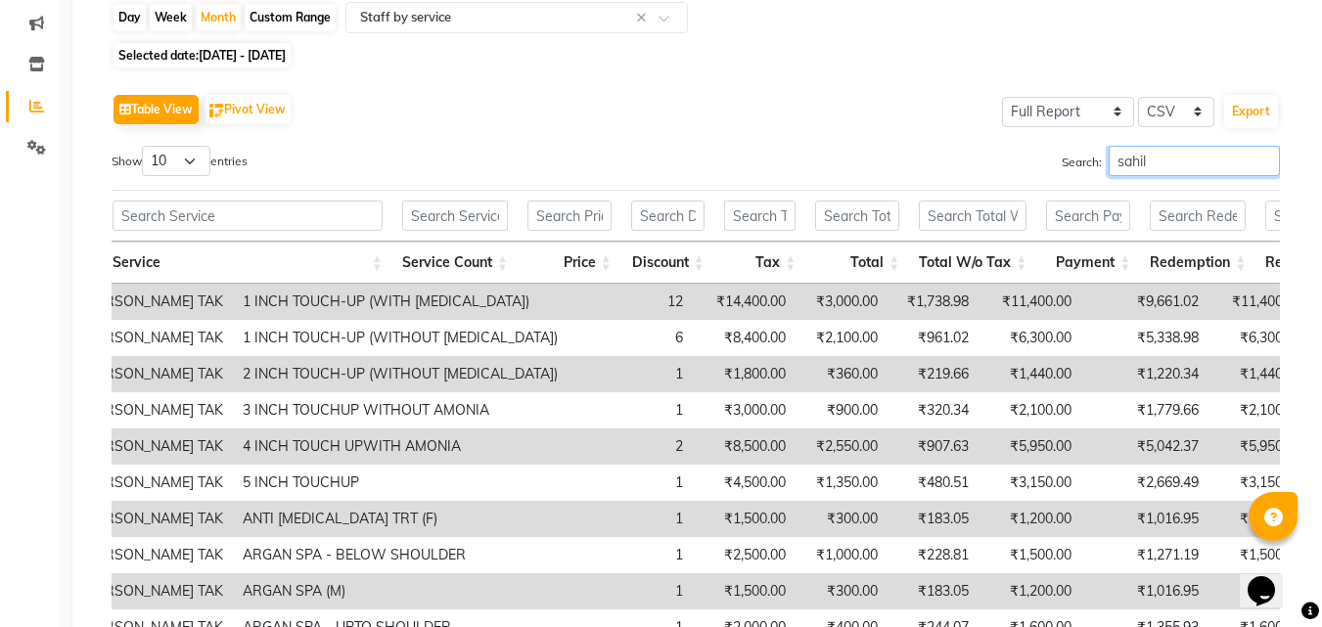
type input "sahil"
click at [286, 53] on span "01-08-2025 - 31-08-2025" at bounding box center [242, 55] width 87 height 15
select select "8"
select select "2025"
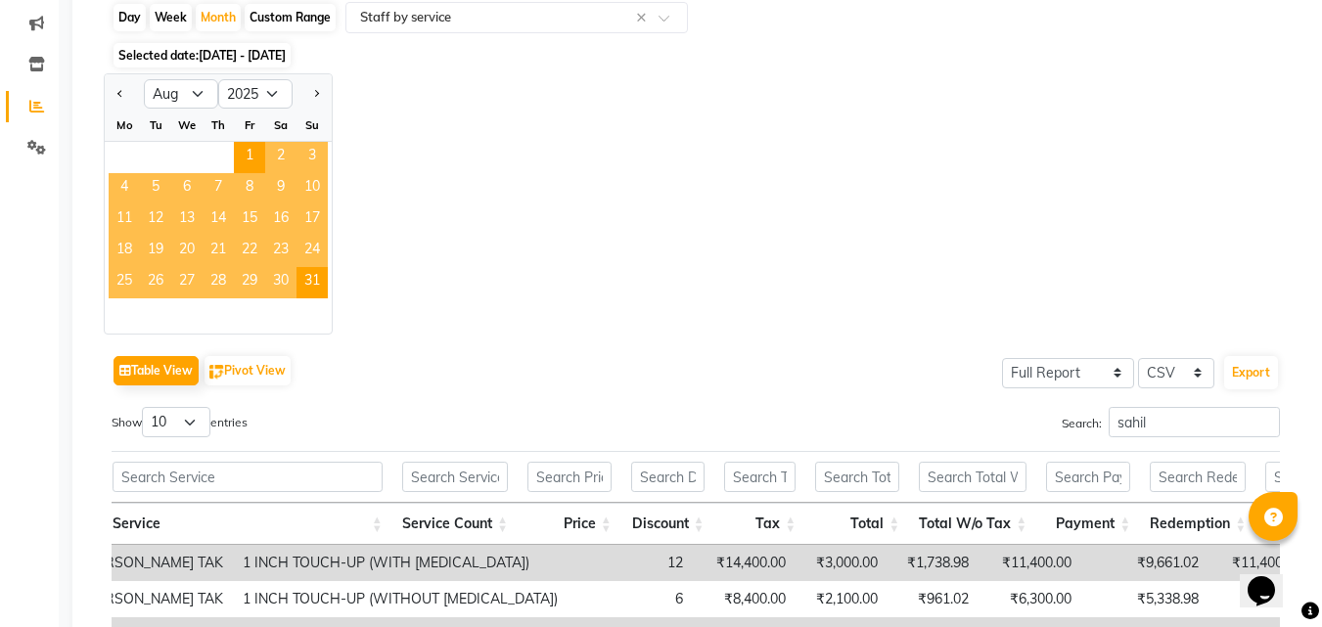
click at [134, 12] on div "Day" at bounding box center [130, 17] width 32 height 27
select select "8"
select select "2025"
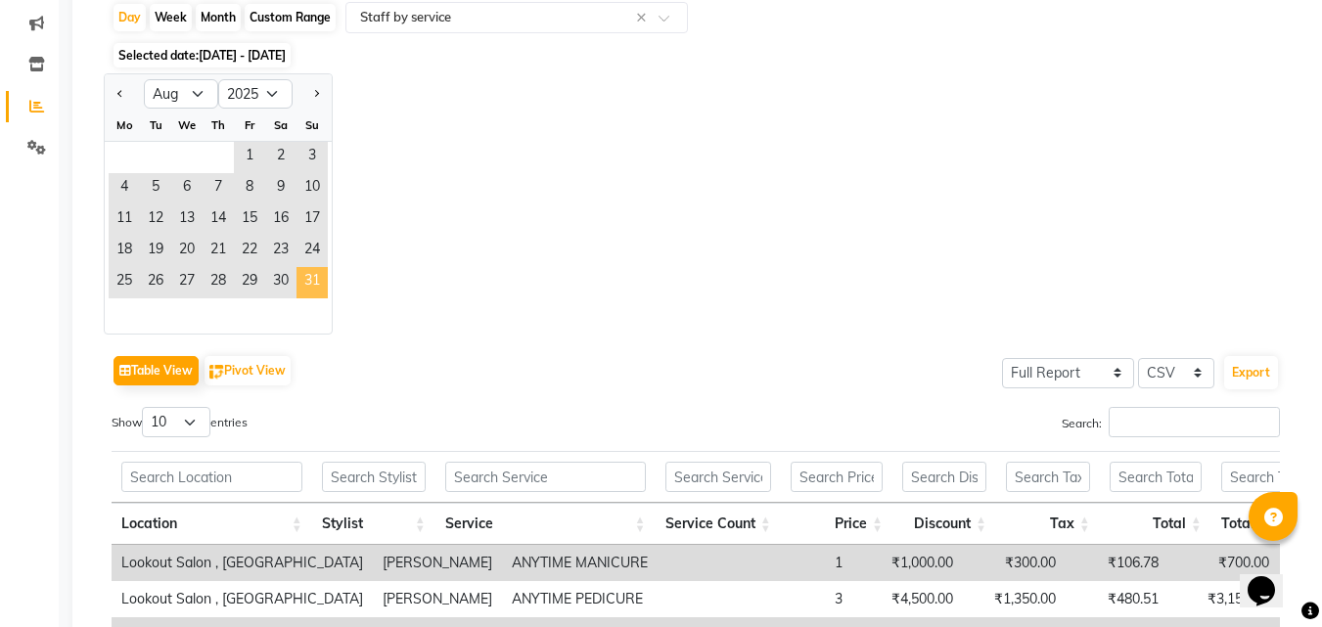
click at [315, 281] on span "31" at bounding box center [312, 282] width 31 height 31
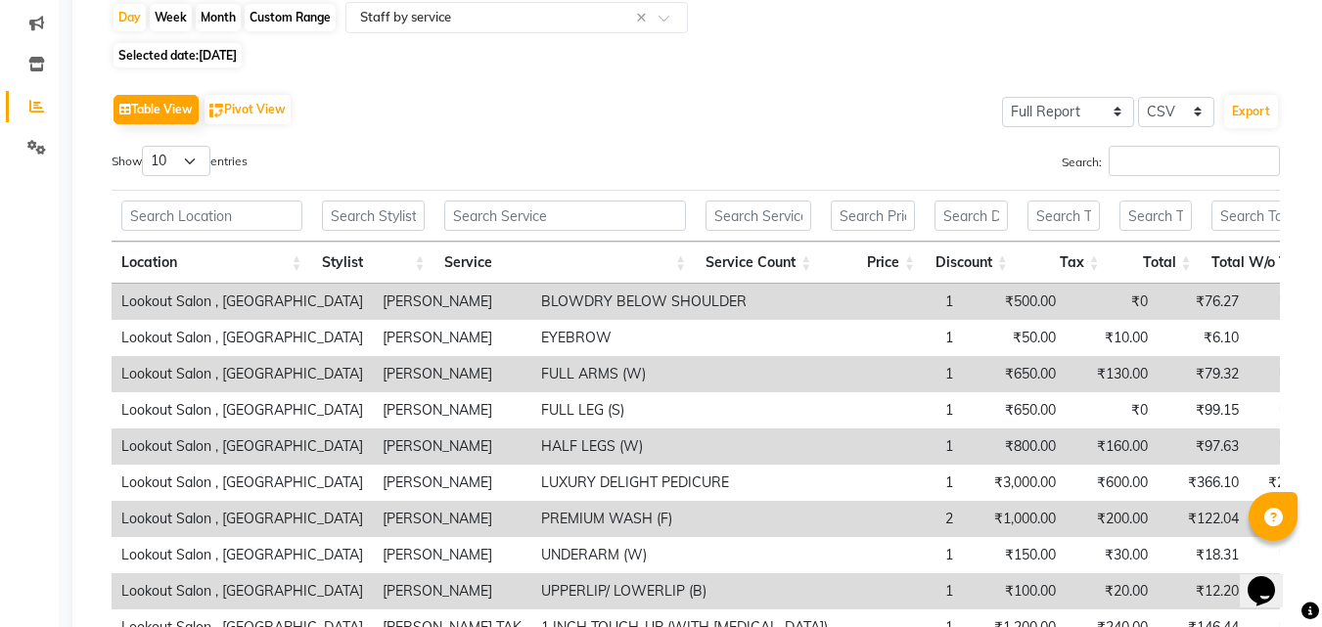
scroll to position [0, 0]
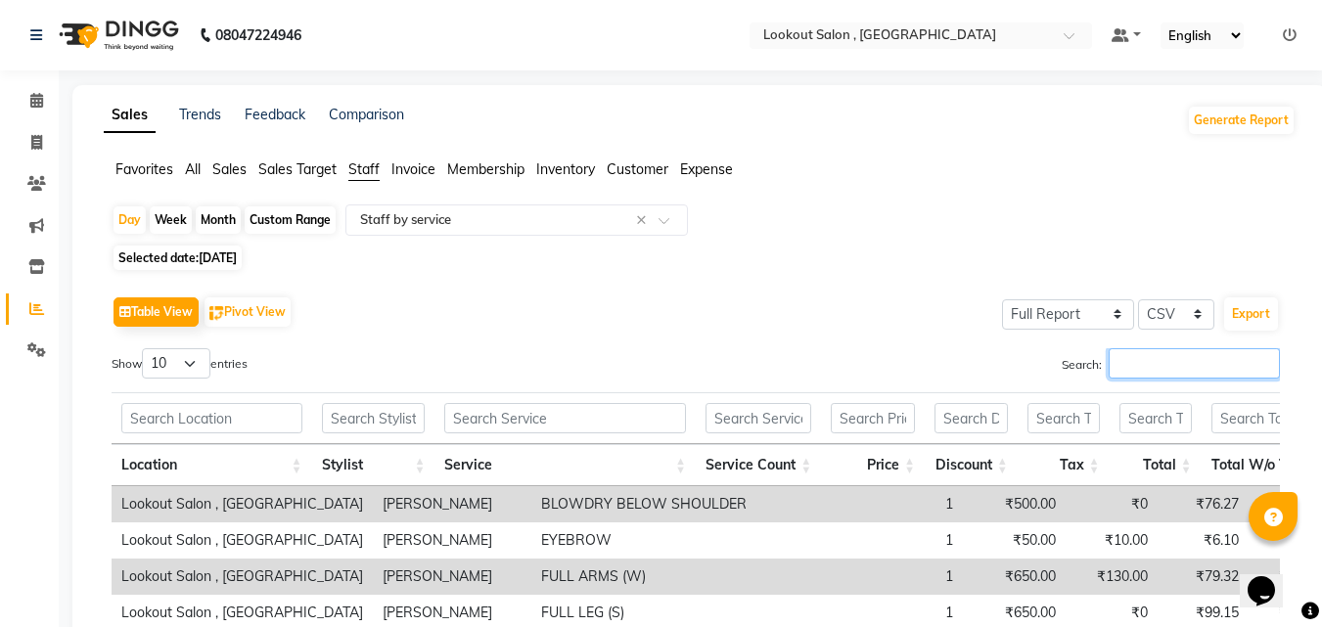
click at [1115, 356] on input "Search:" at bounding box center [1194, 363] width 171 height 30
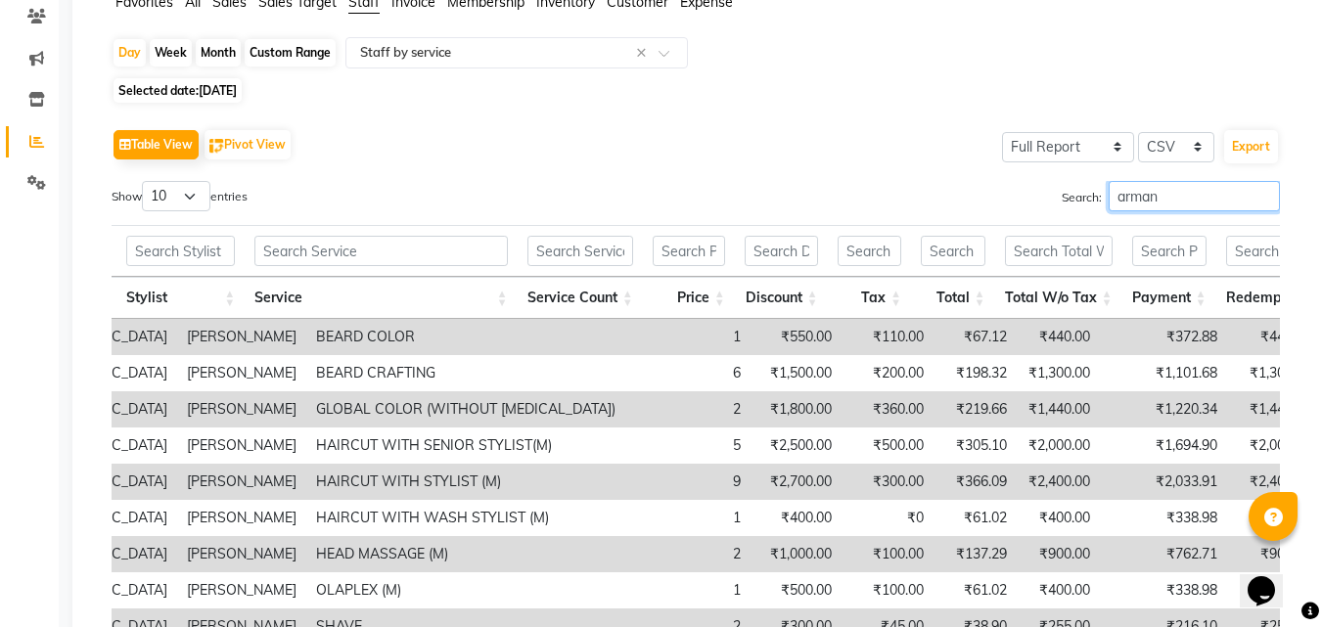
scroll to position [69, 0]
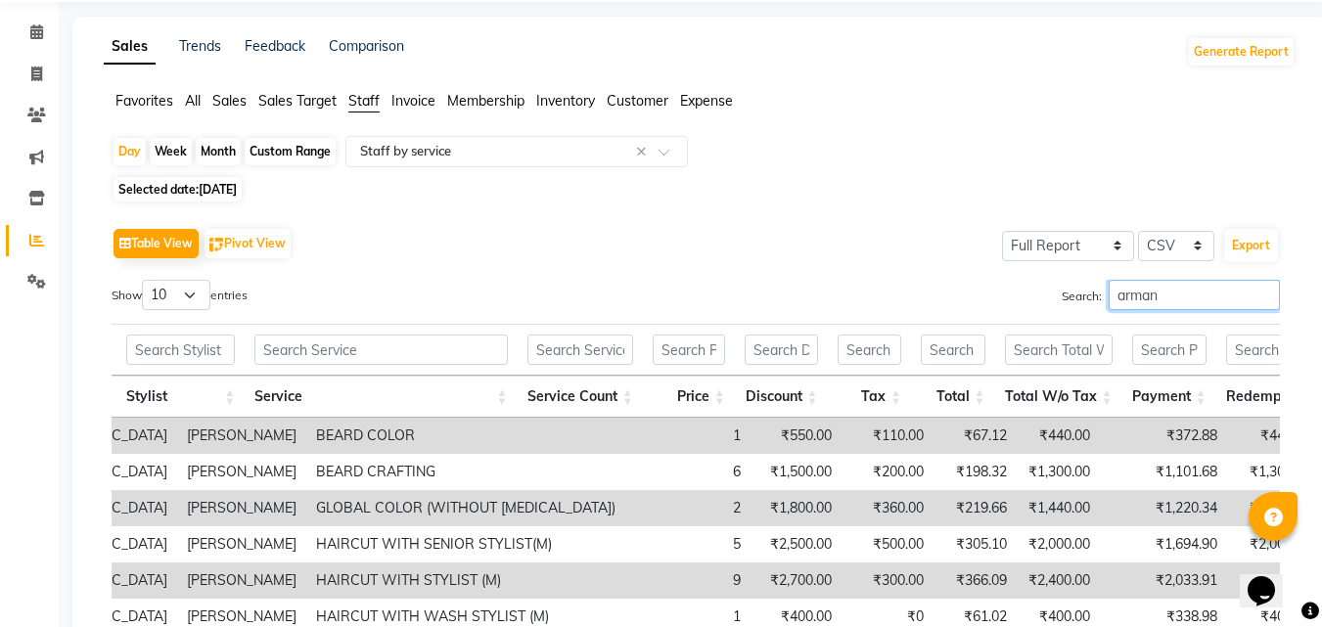
type input "arman"
click at [206, 152] on div "Month" at bounding box center [218, 151] width 45 height 27
select select "8"
select select "2025"
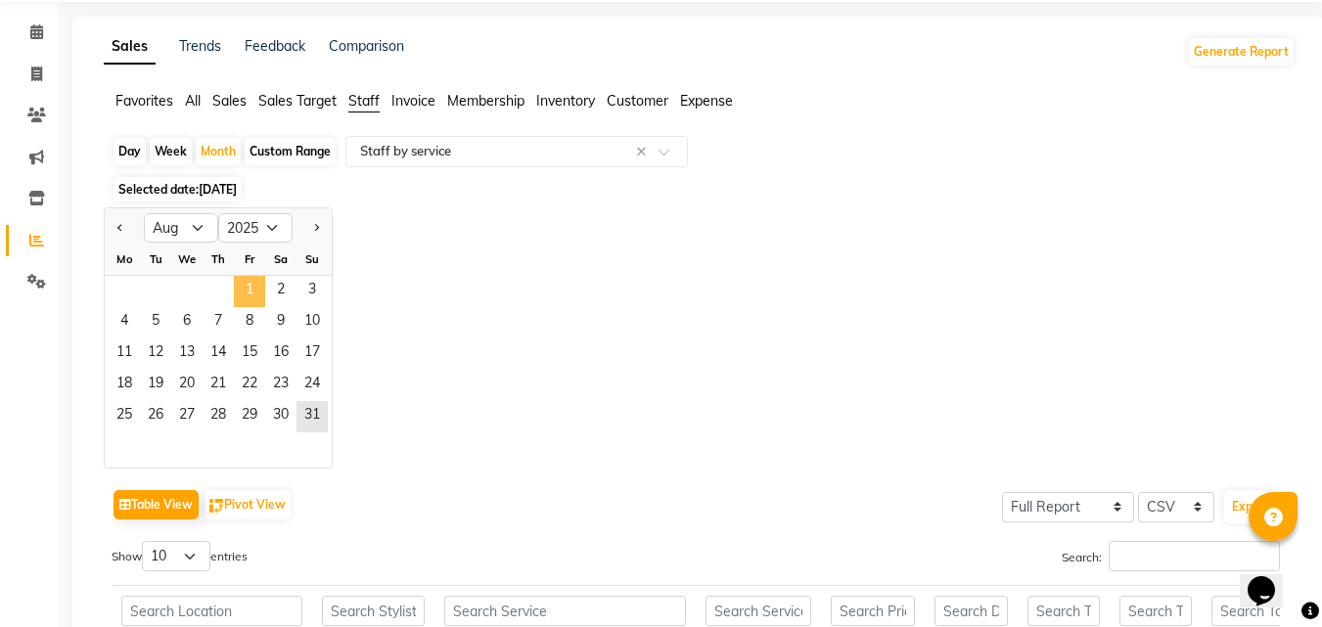
click at [244, 283] on span "1" at bounding box center [249, 291] width 31 height 31
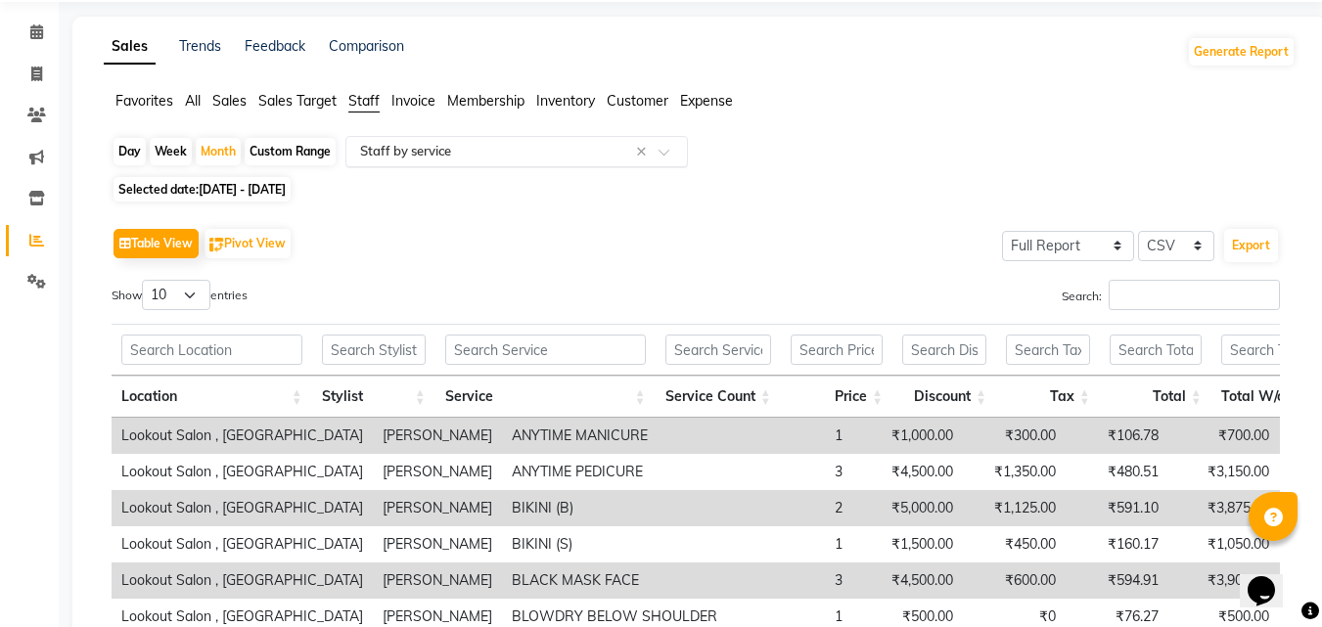
scroll to position [294, 0]
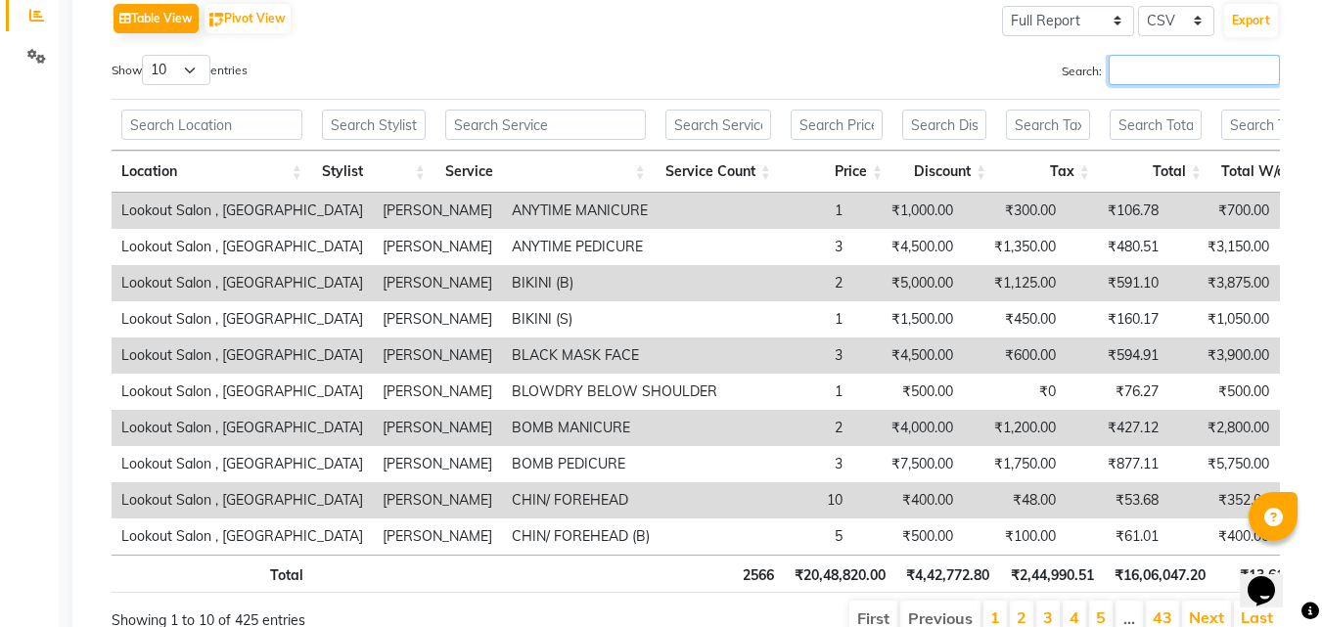
click at [1162, 56] on input "Search:" at bounding box center [1194, 70] width 171 height 30
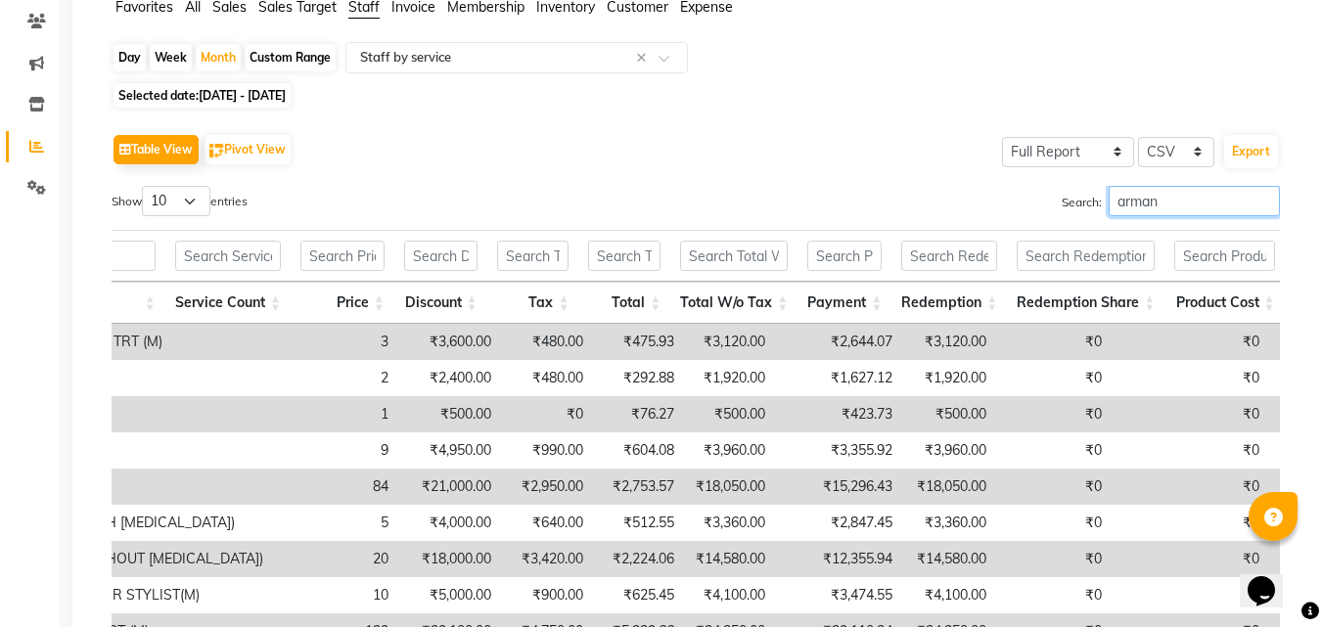
scroll to position [0, 0]
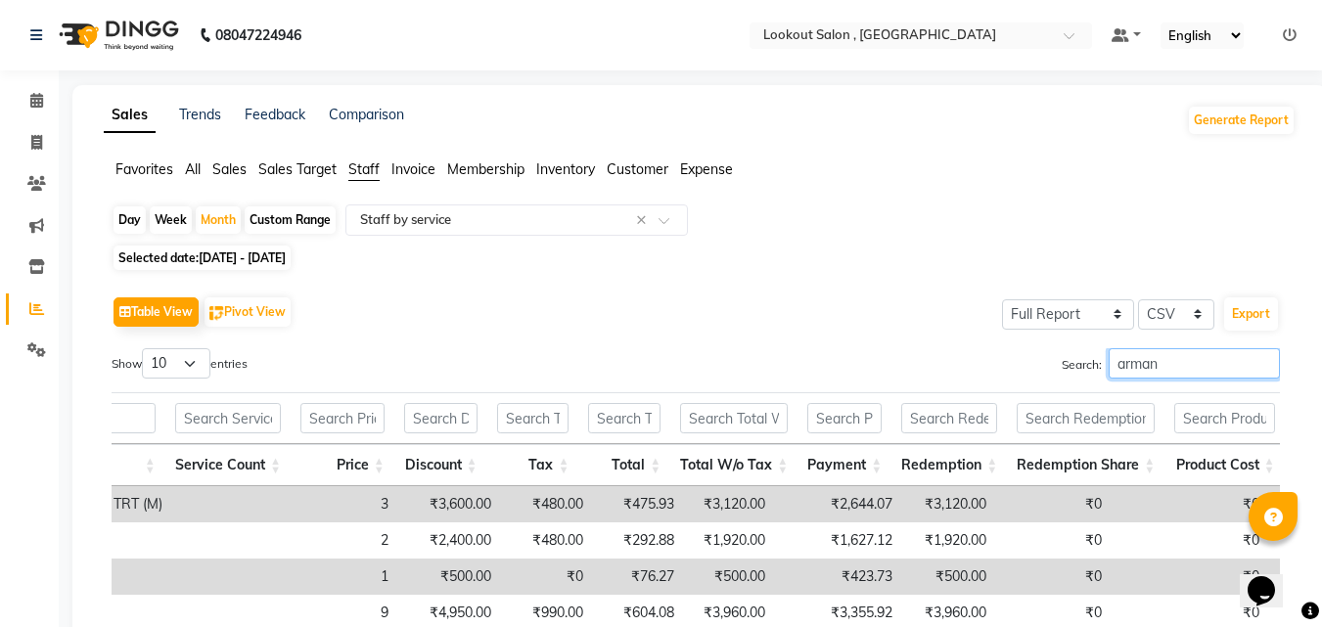
type input "arman"
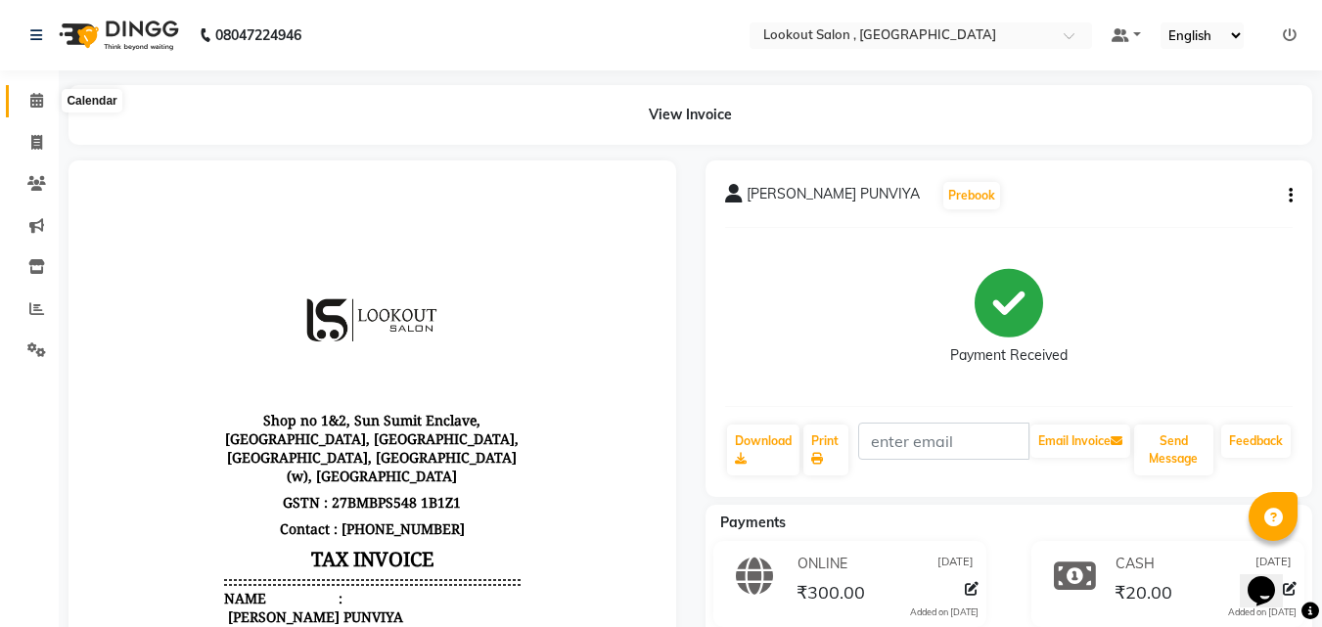
click at [37, 97] on icon at bounding box center [36, 100] width 13 height 15
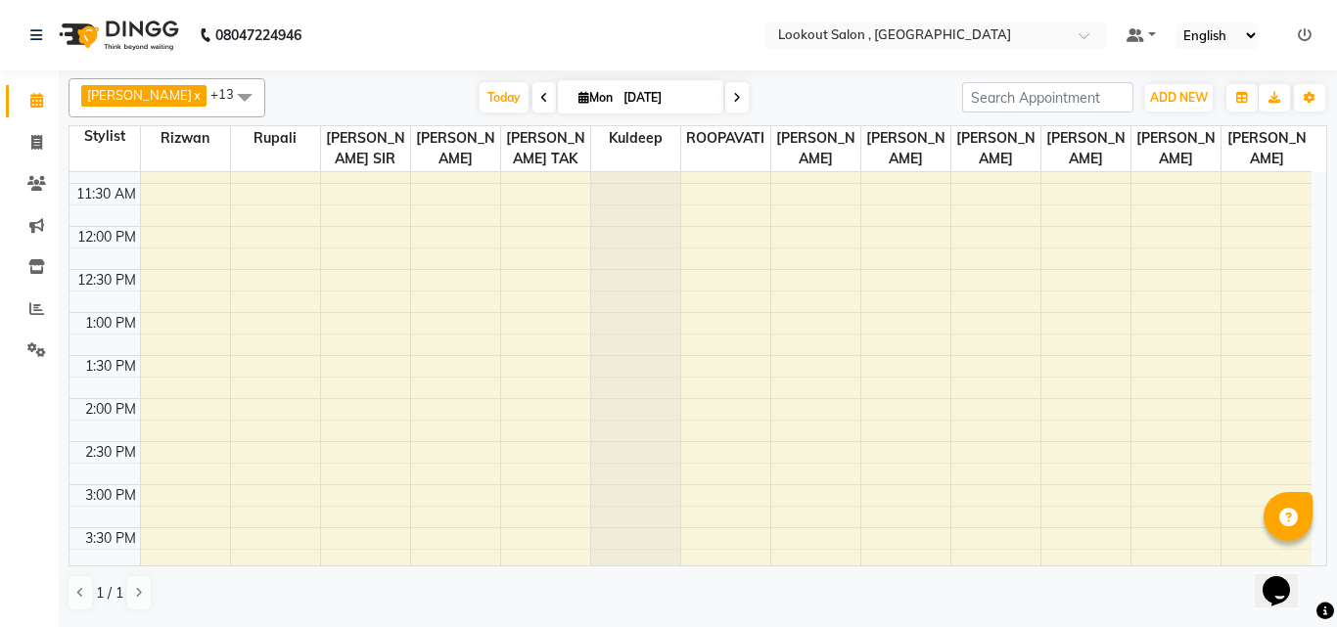
scroll to position [84, 0]
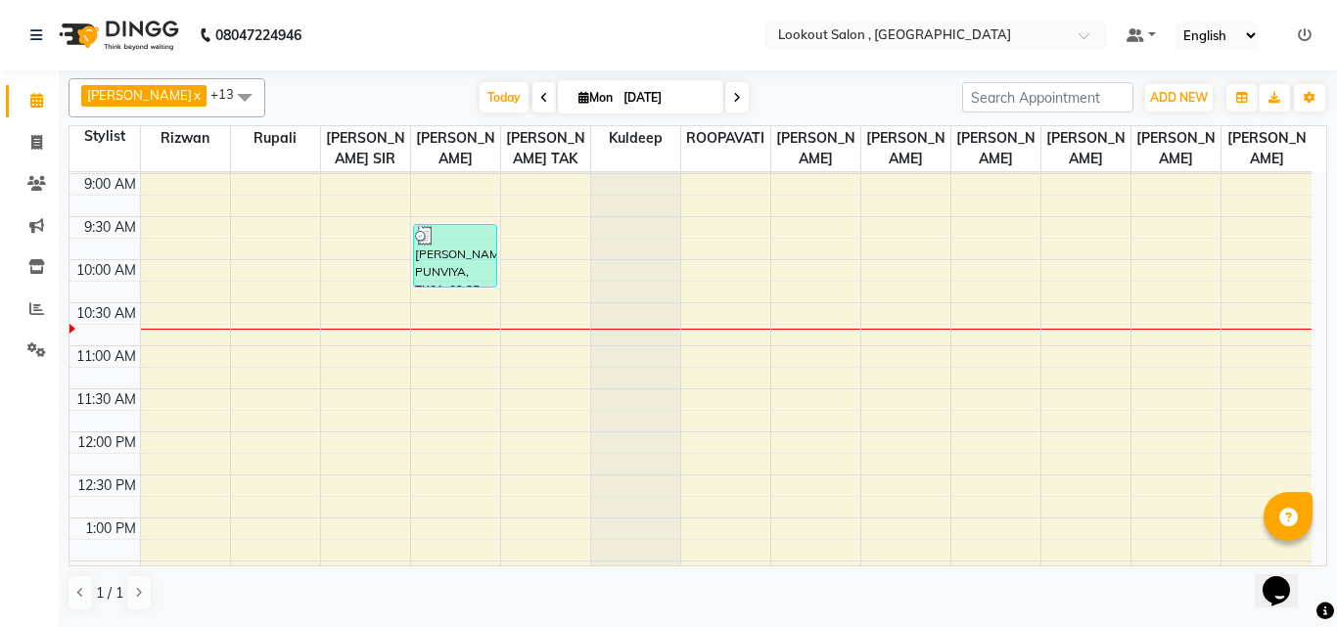
click at [607, 88] on div at bounding box center [635, 88] width 89 height 0
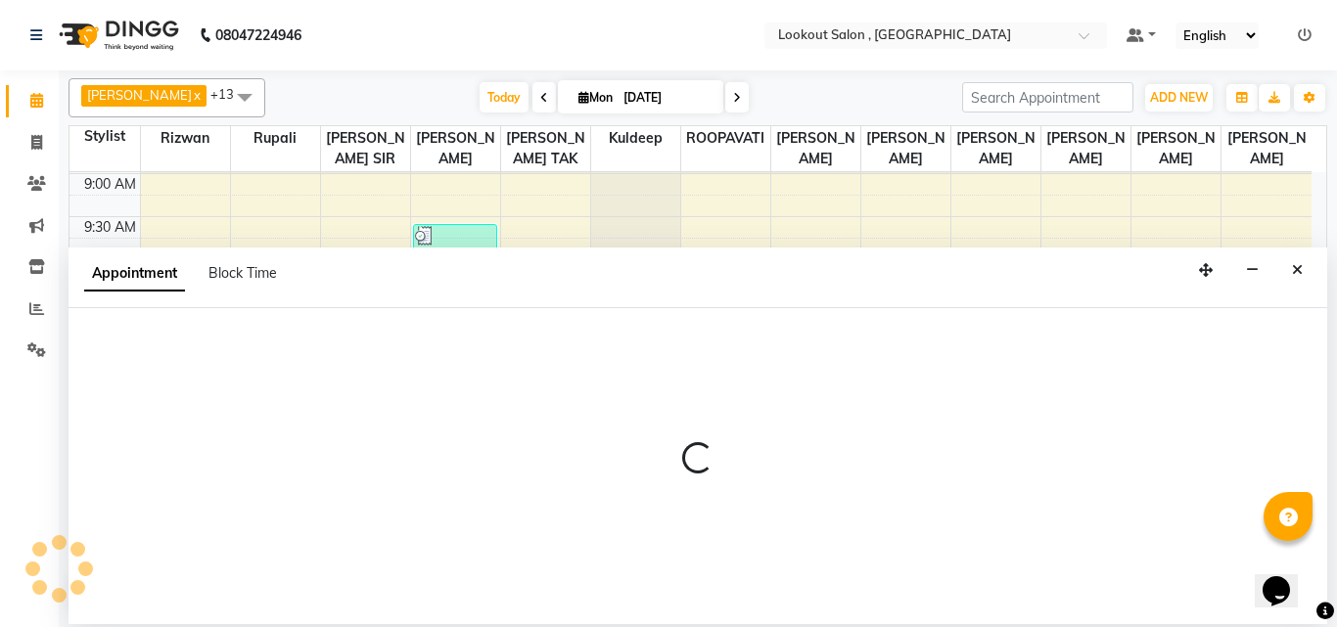
select select "19837"
select select "705"
select select "tentative"
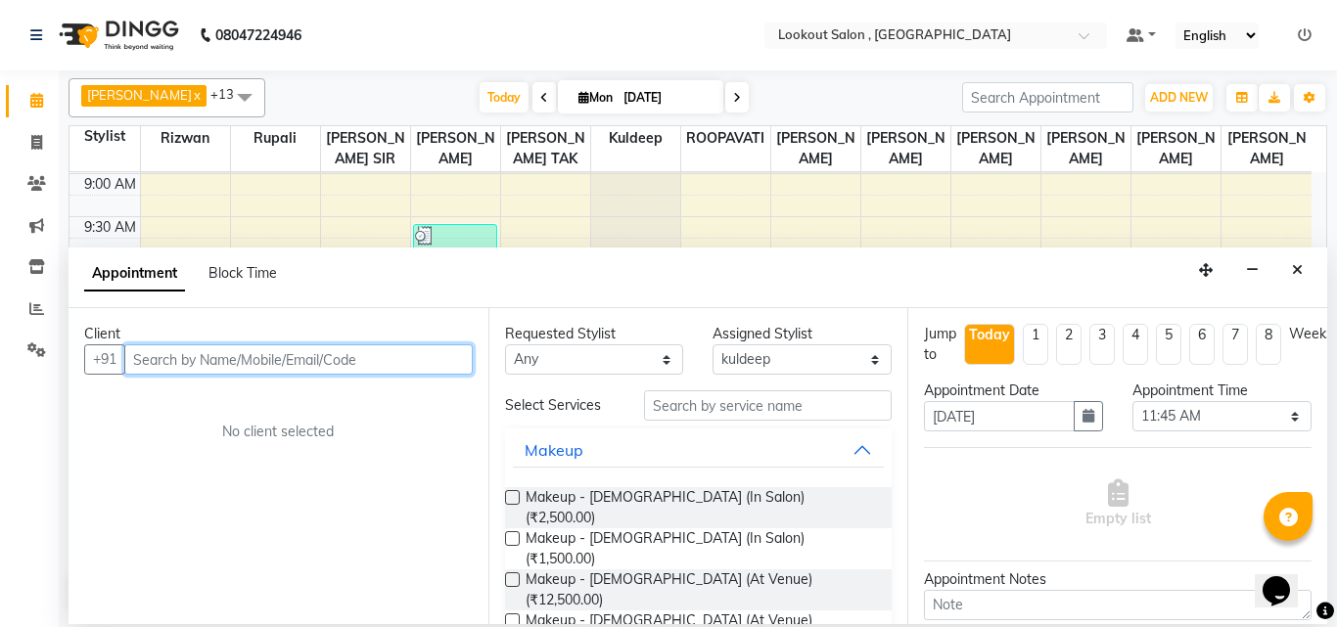
click at [407, 370] on input "text" at bounding box center [298, 359] width 348 height 30
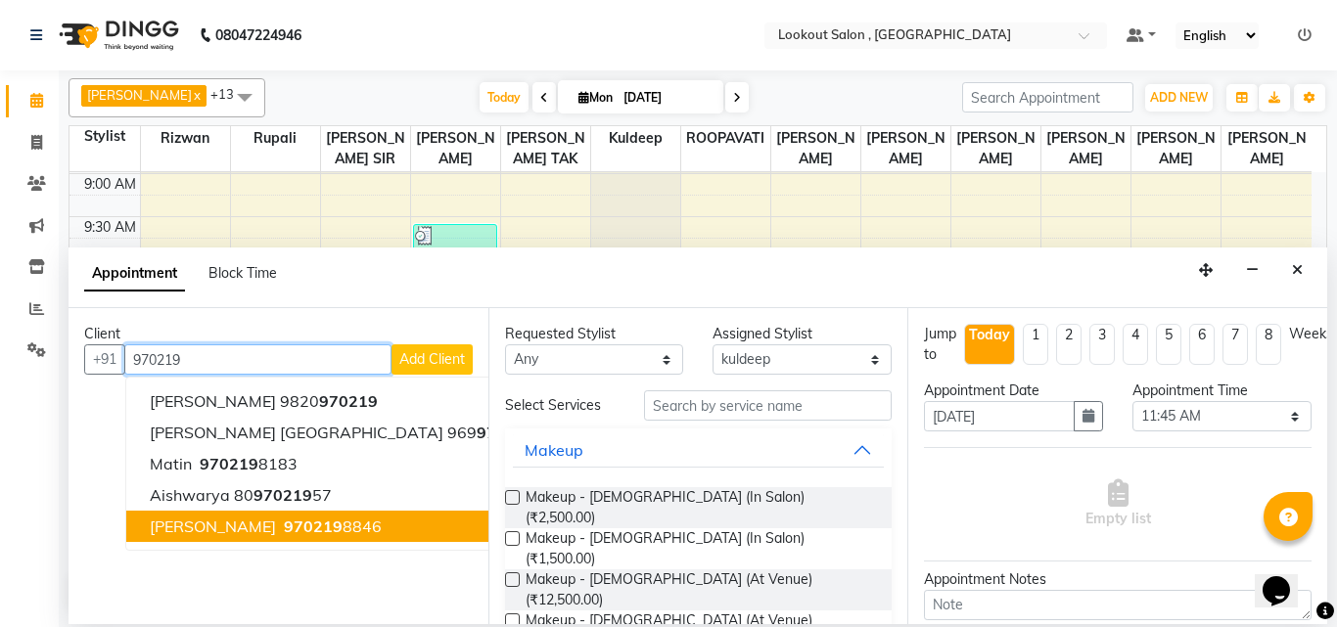
click at [192, 521] on span "[PERSON_NAME]" at bounding box center [213, 527] width 126 height 20
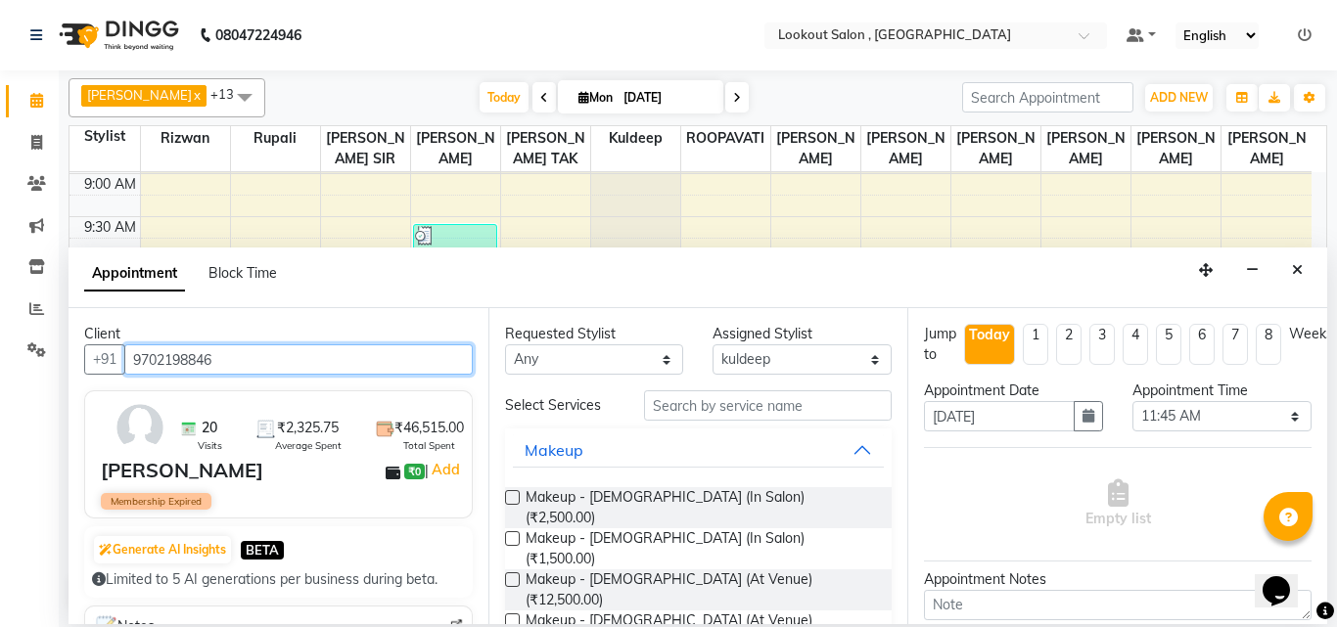
type input "9702198846"
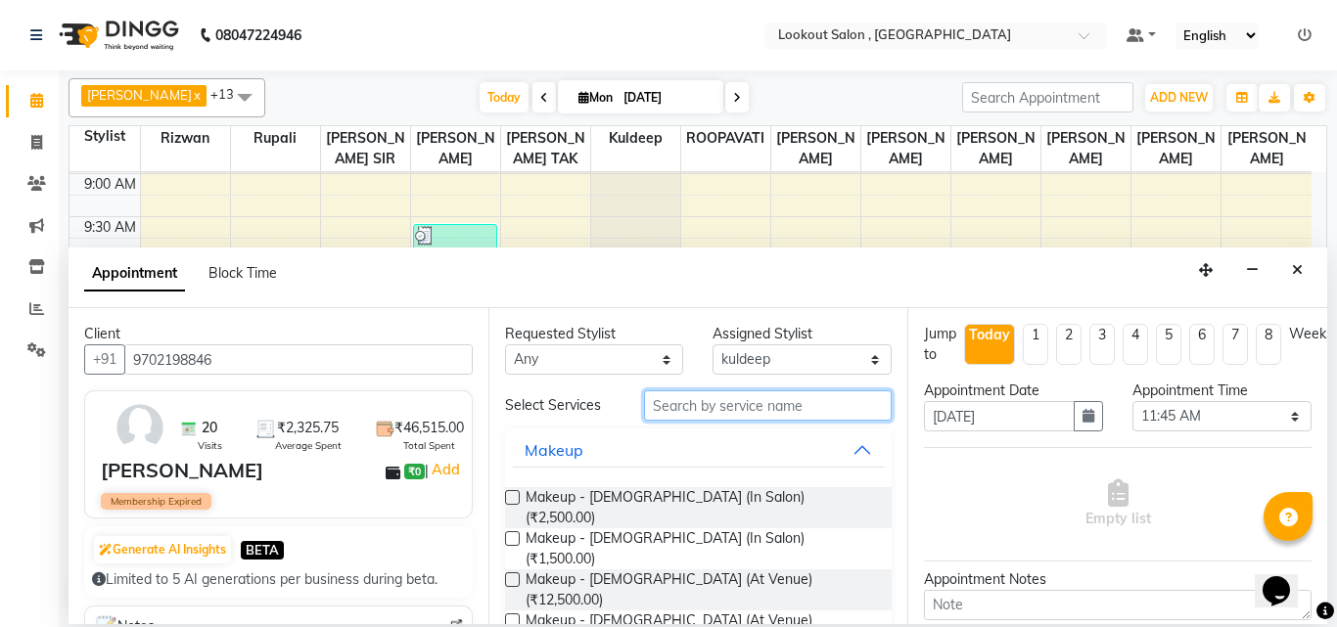
click at [727, 415] on input "text" at bounding box center [768, 405] width 249 height 30
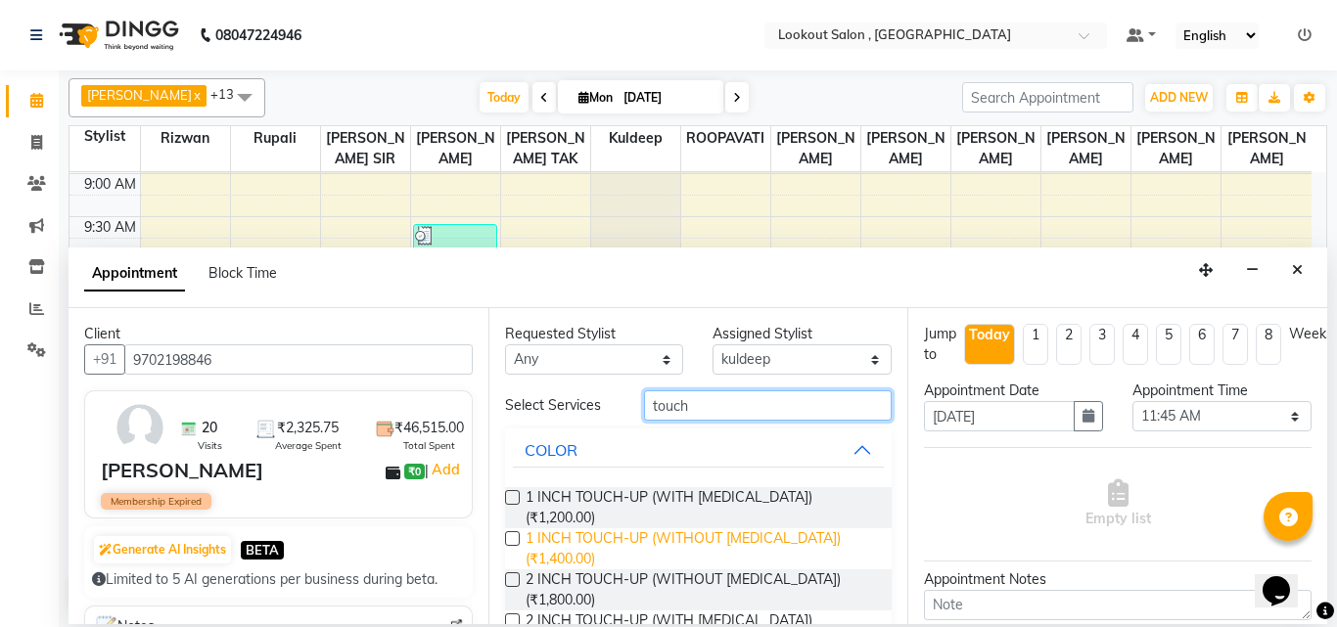
type input "touch"
click at [697, 528] on span "1 INCH TOUCH-UP (WITHOUT AMMONIA) (₹1,400.00)" at bounding box center [701, 548] width 351 height 41
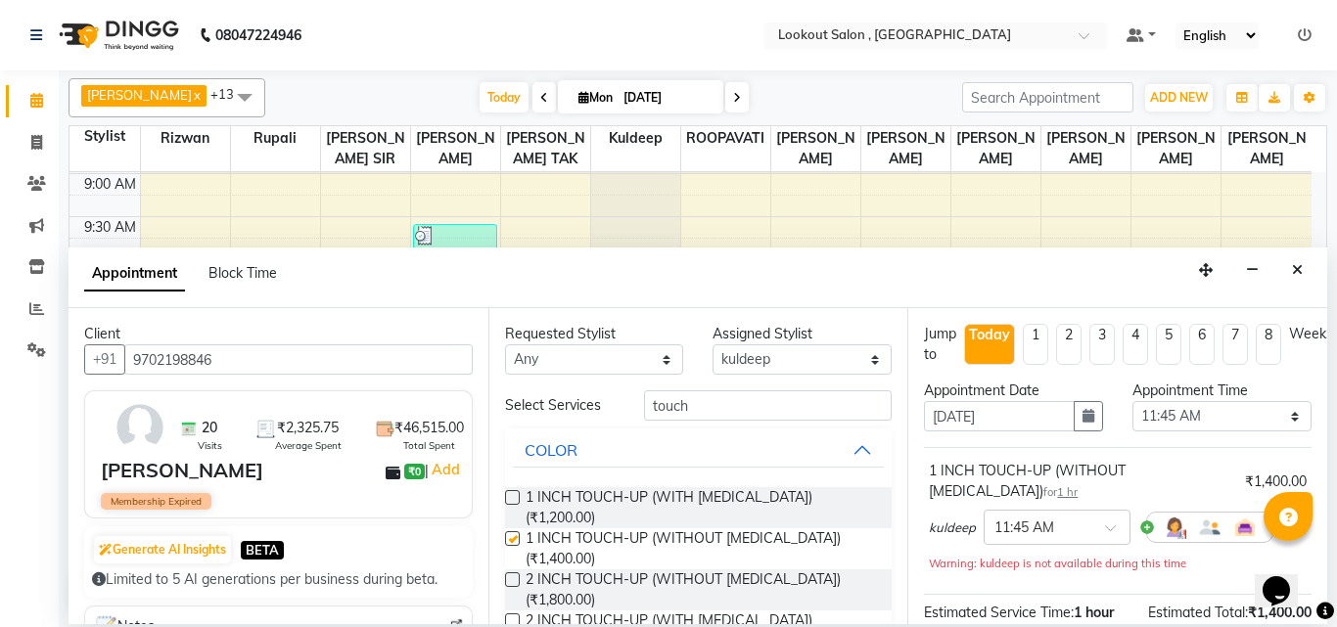
checkbox input "false"
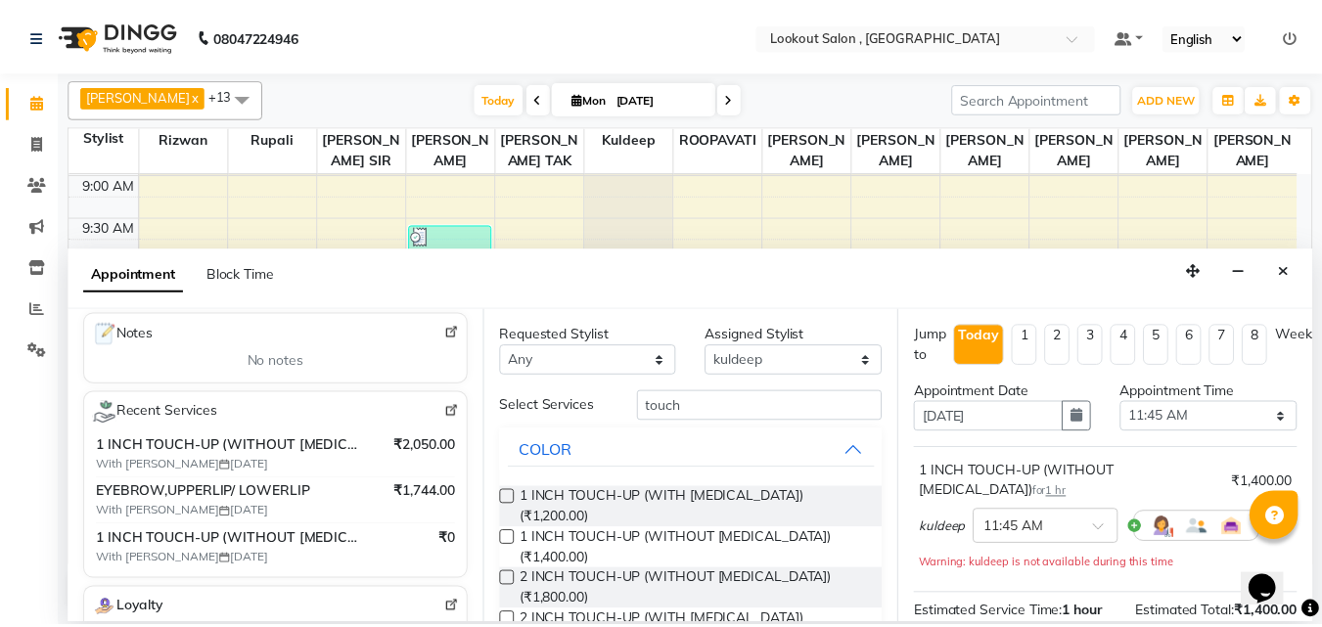
scroll to position [254, 0]
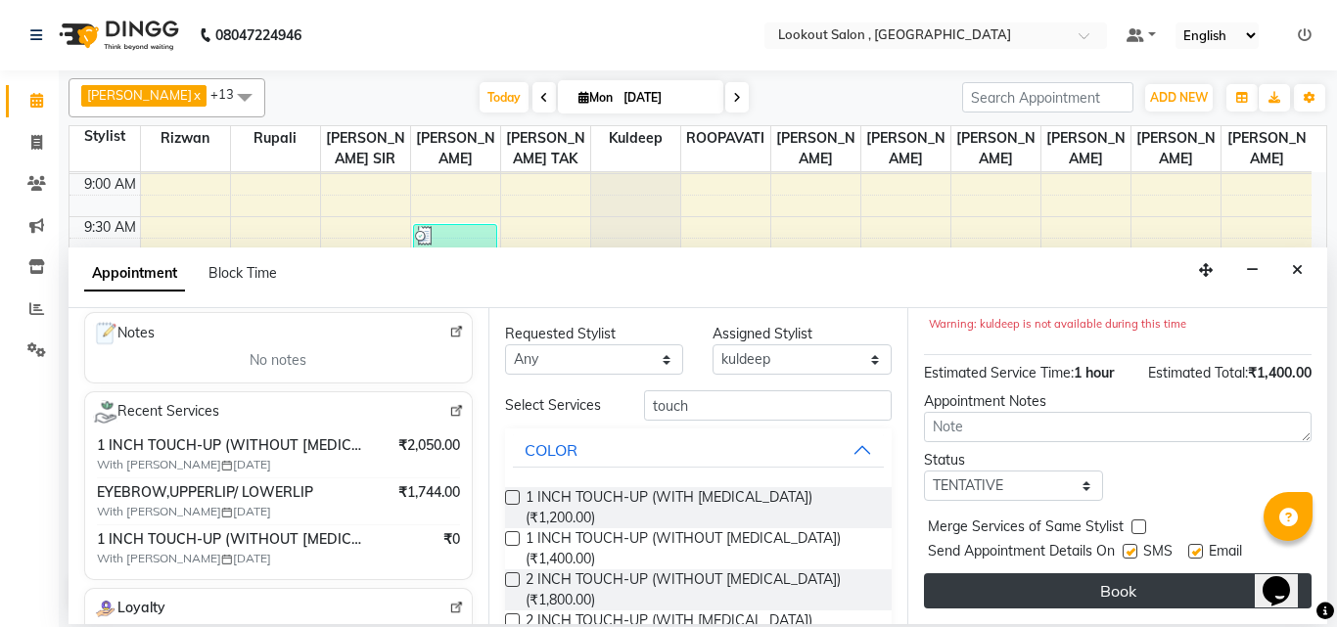
click at [1139, 573] on button "Book" at bounding box center [1118, 590] width 388 height 35
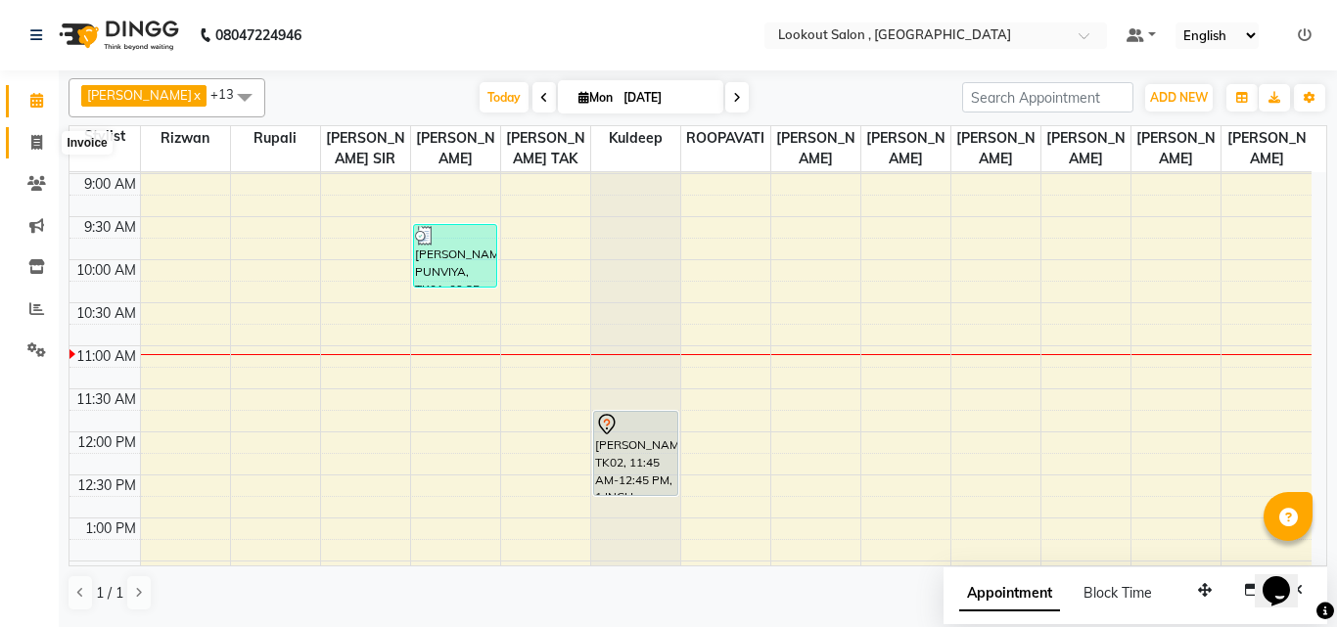
click at [41, 136] on icon at bounding box center [36, 142] width 11 height 15
select select "service"
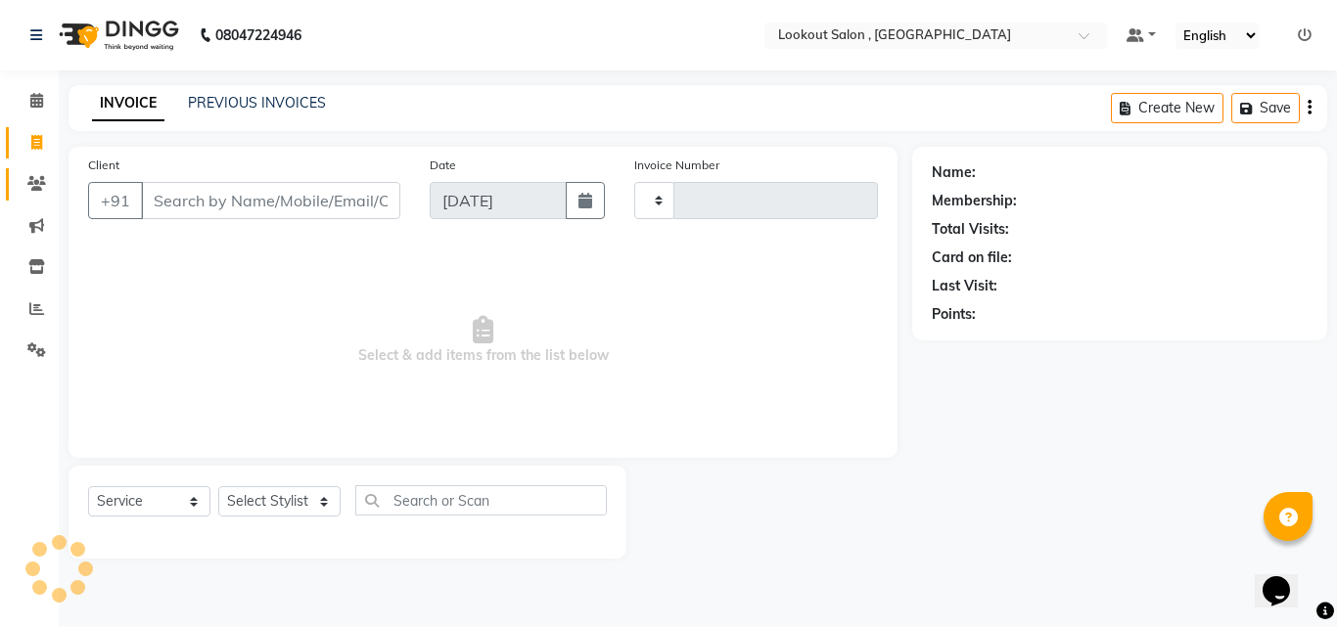
type input "6114"
select select "151"
click at [41, 308] on icon at bounding box center [36, 308] width 15 height 15
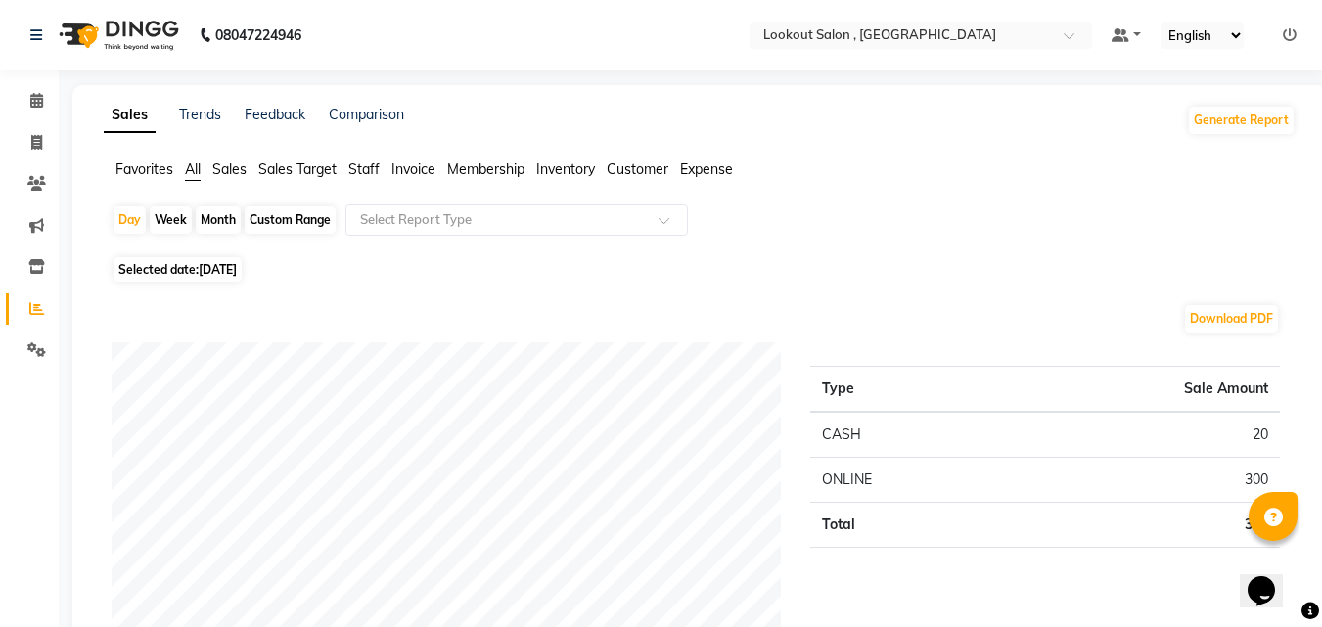
click at [373, 166] on span "Staff" at bounding box center [363, 170] width 31 height 18
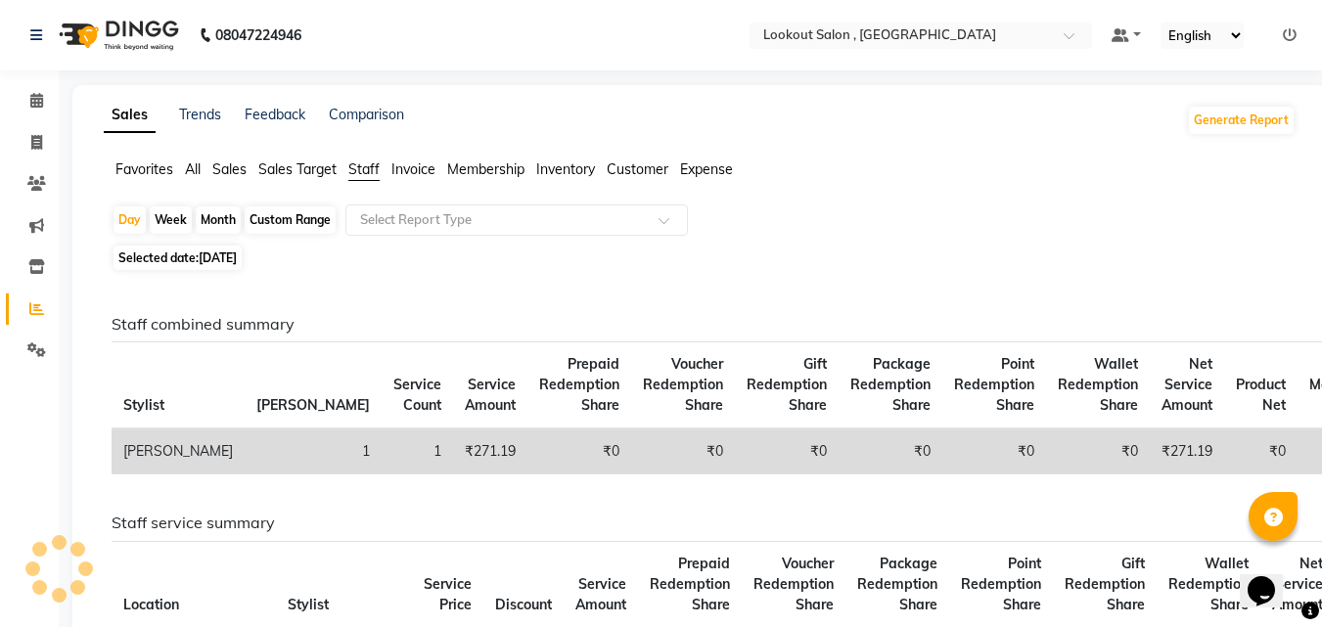
click at [198, 252] on span "Selected date: 01-09-2025" at bounding box center [178, 258] width 128 height 24
select select "9"
select select "2025"
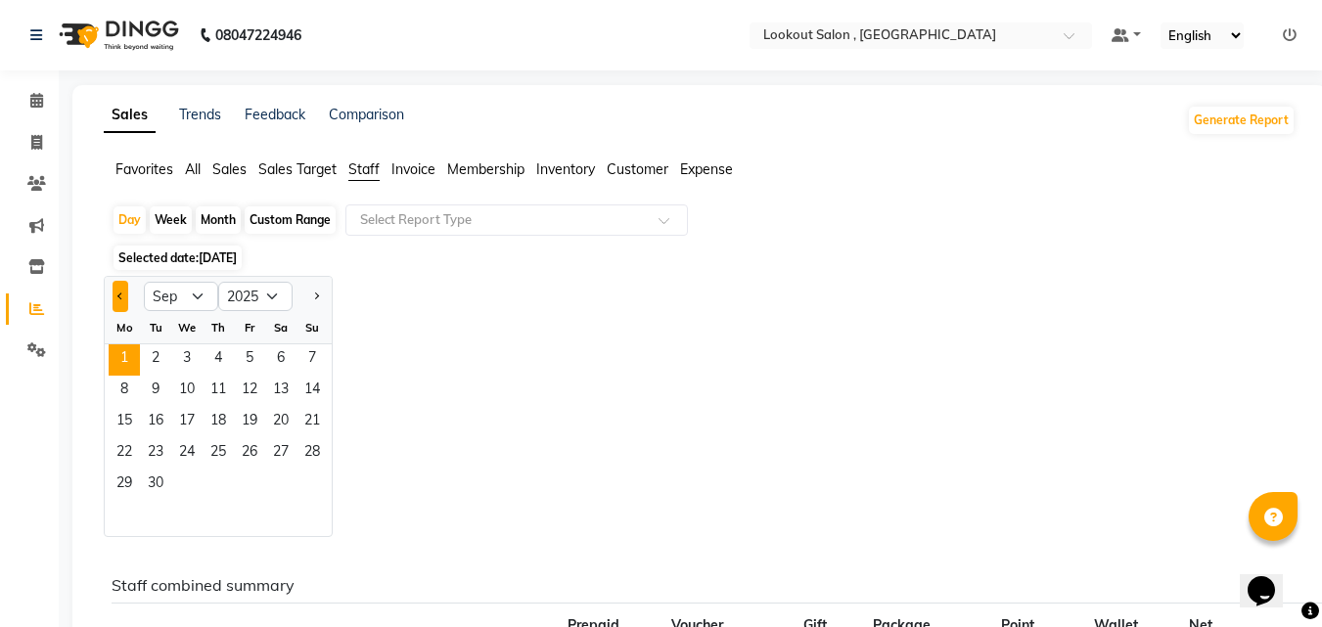
click at [118, 293] on button "Previous month" at bounding box center [121, 296] width 16 height 31
select select "8"
click at [312, 479] on span "31" at bounding box center [312, 485] width 31 height 31
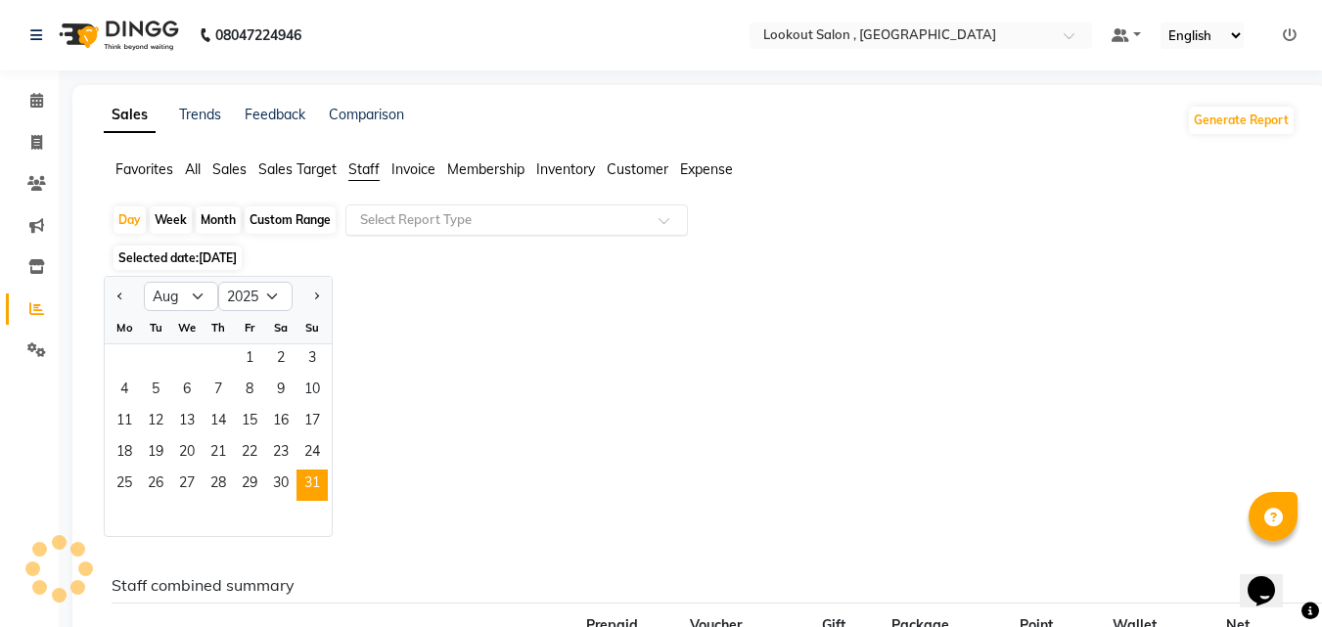
click at [443, 221] on input "text" at bounding box center [497, 220] width 282 height 20
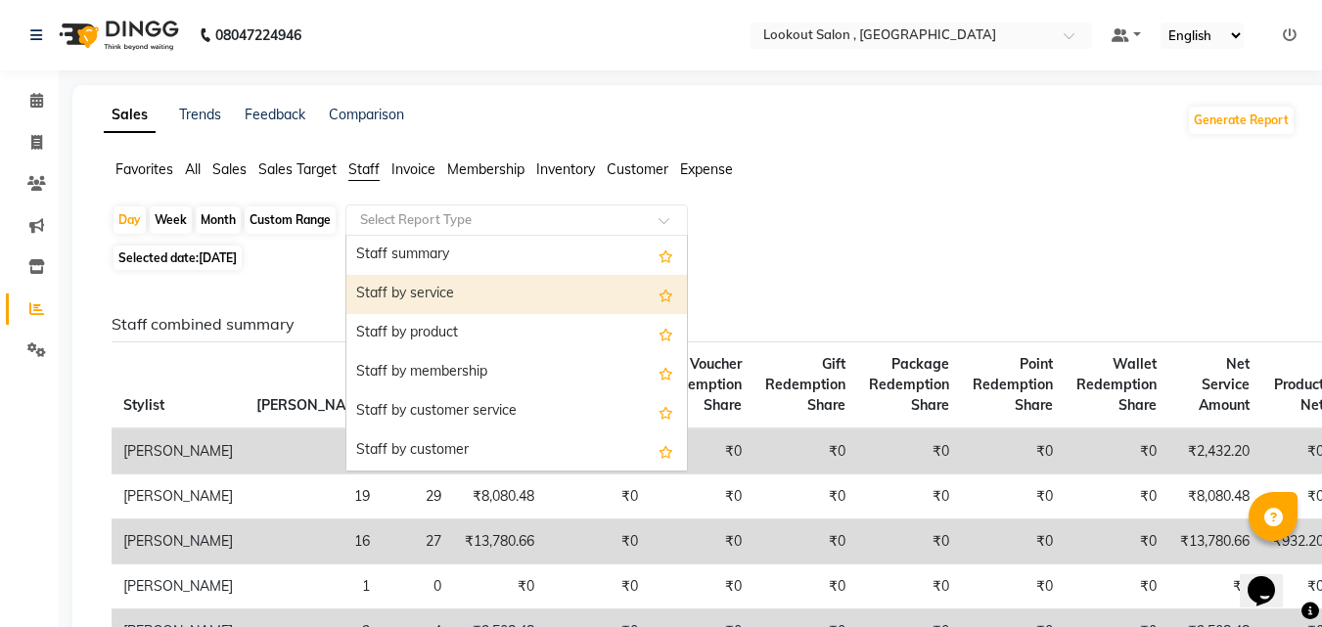
click at [461, 287] on div "Staff by service" at bounding box center [516, 294] width 341 height 39
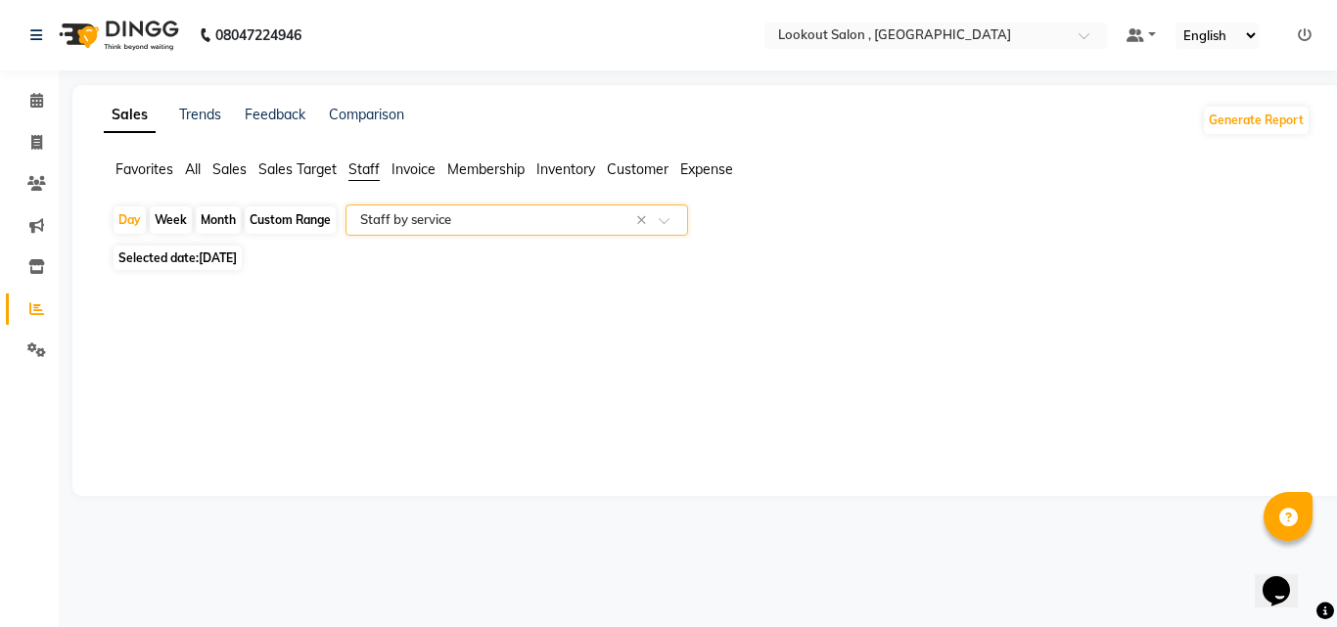
select select "full_report"
select select "csv"
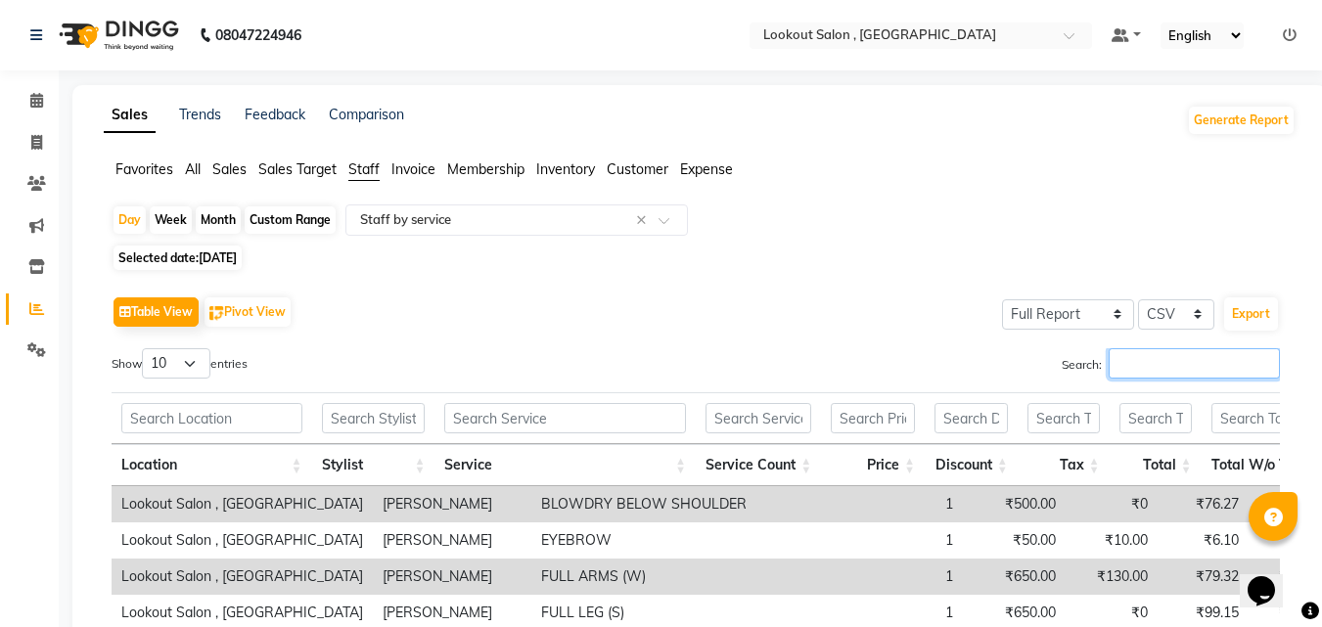
click at [1133, 364] on input "Search:" at bounding box center [1194, 363] width 171 height 30
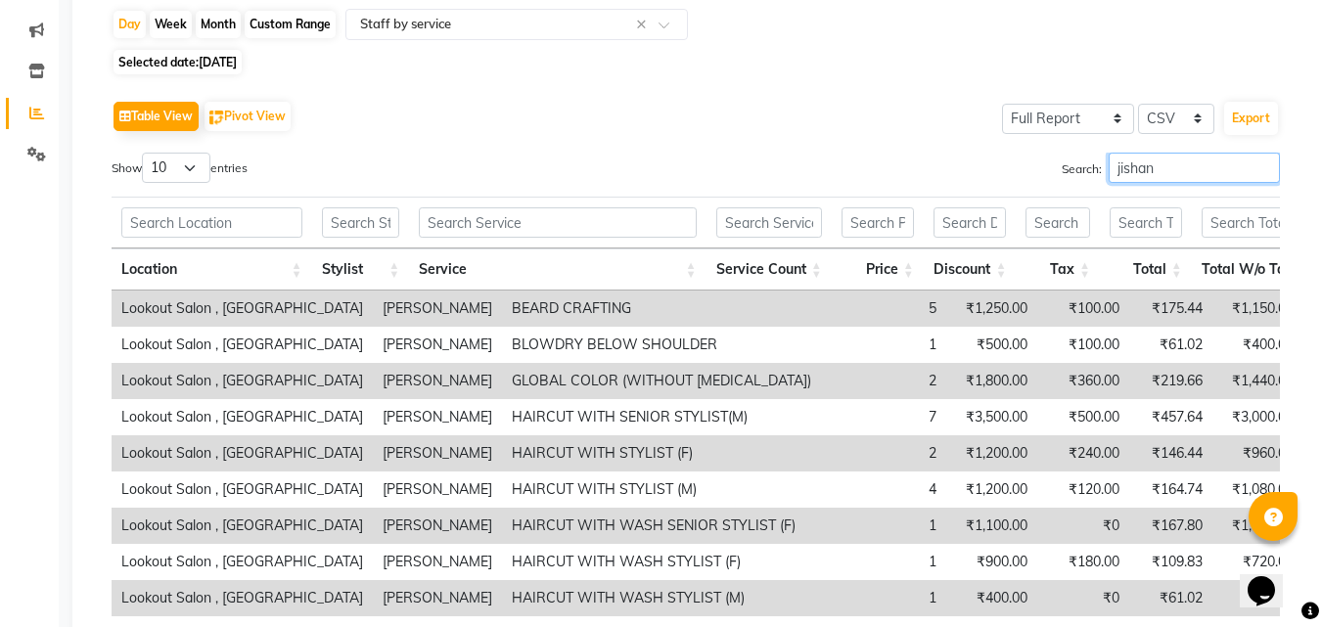
scroll to position [391, 0]
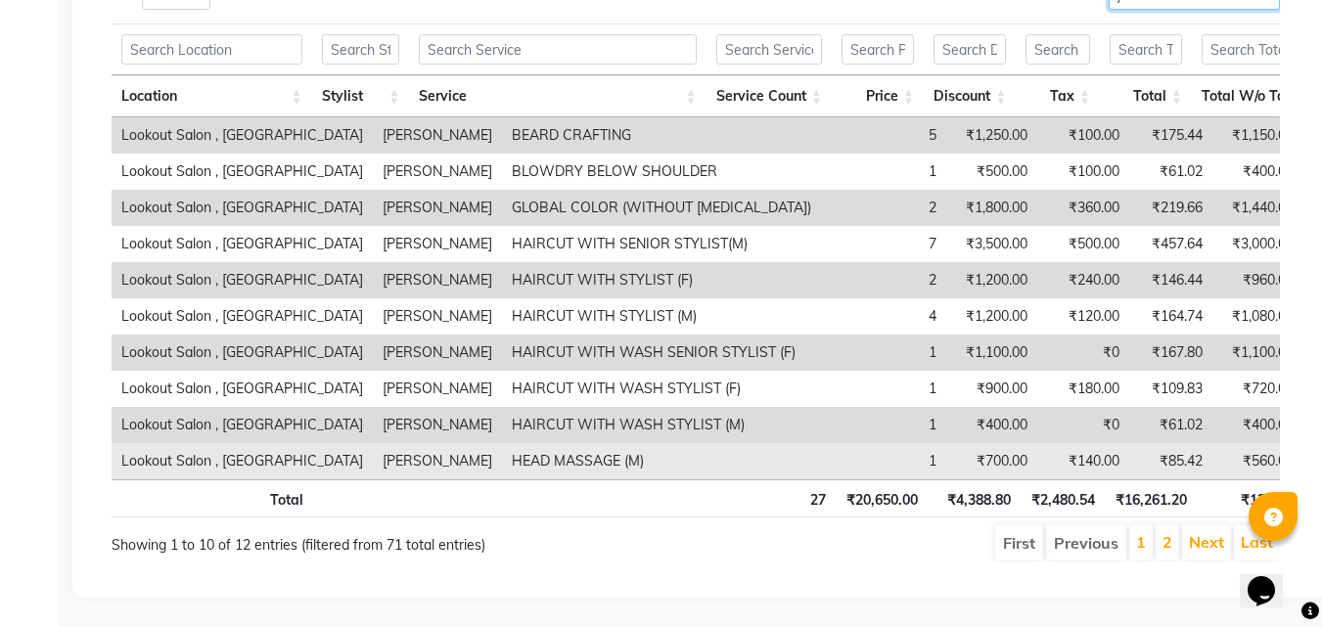
type input "jishan"
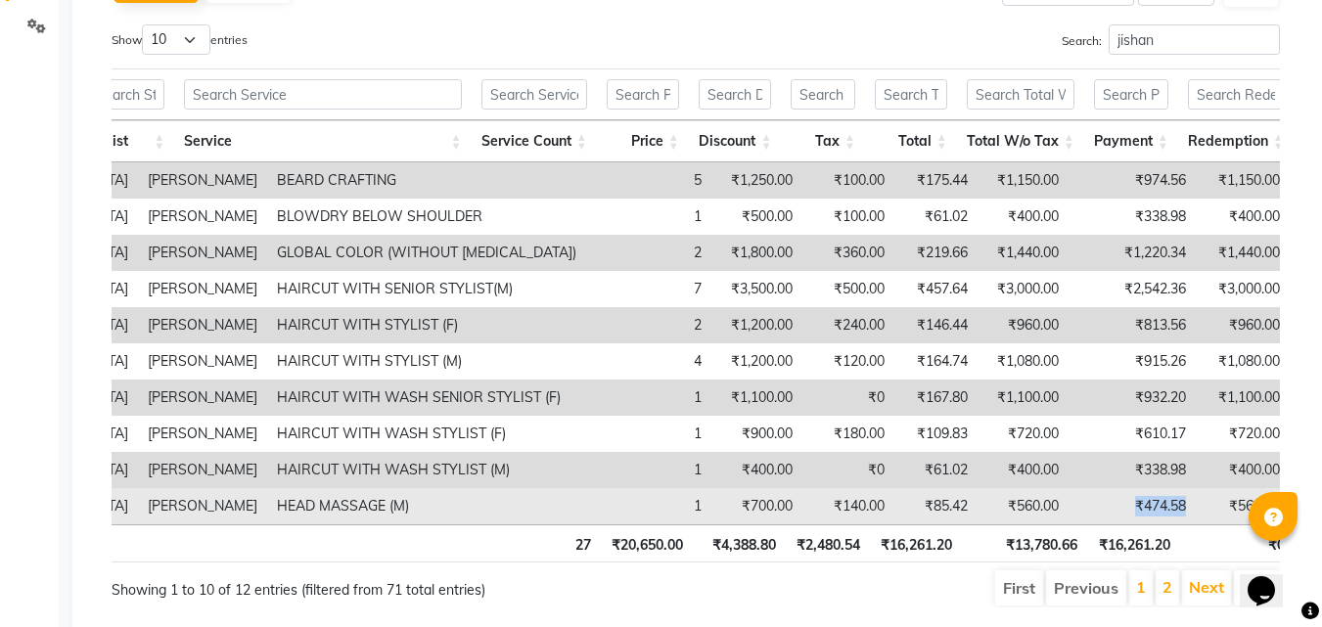
scroll to position [294, 0]
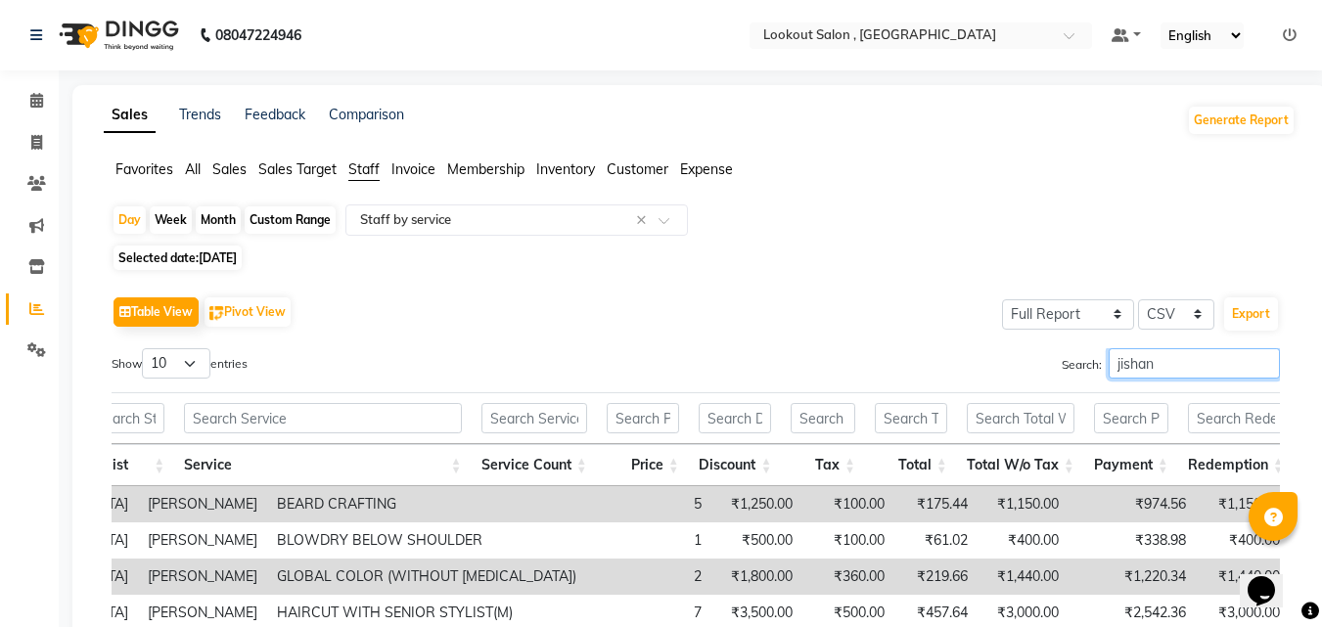
click at [1163, 362] on input "jishan" at bounding box center [1194, 363] width 171 height 30
click at [1162, 362] on input "jishan" at bounding box center [1194, 363] width 171 height 30
click at [1133, 362] on input "jishan" at bounding box center [1194, 363] width 171 height 30
click at [1132, 362] on input "jishan" at bounding box center [1194, 363] width 171 height 30
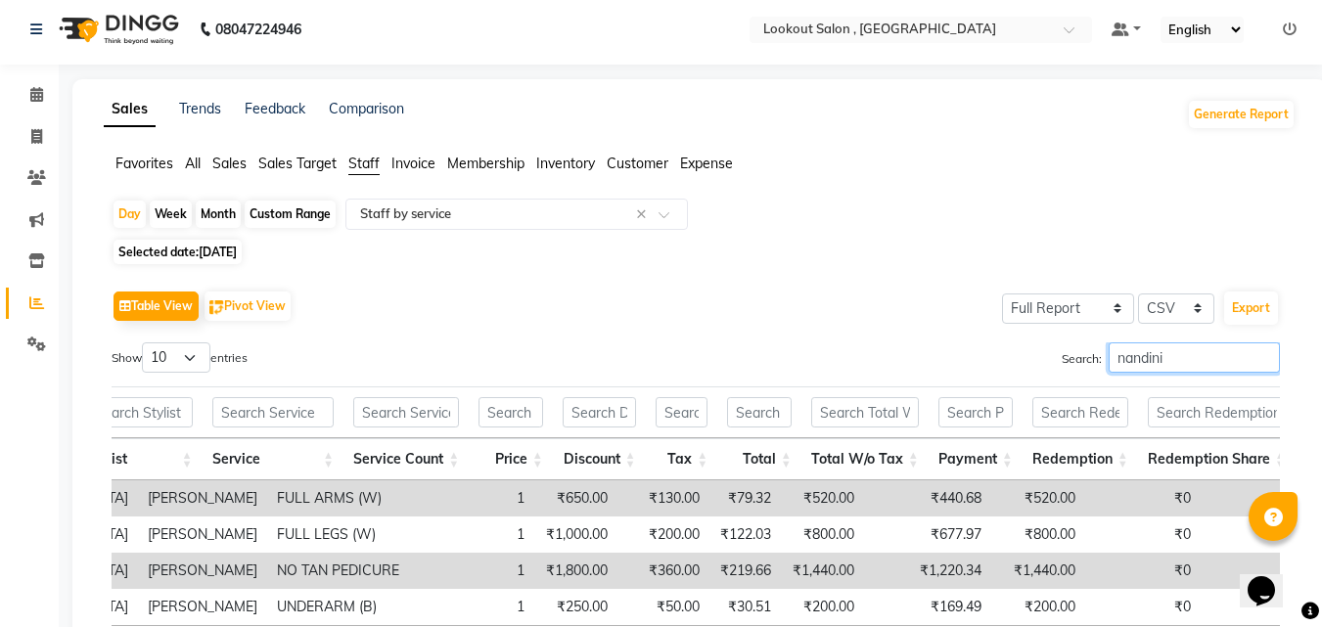
scroll to position [0, 0]
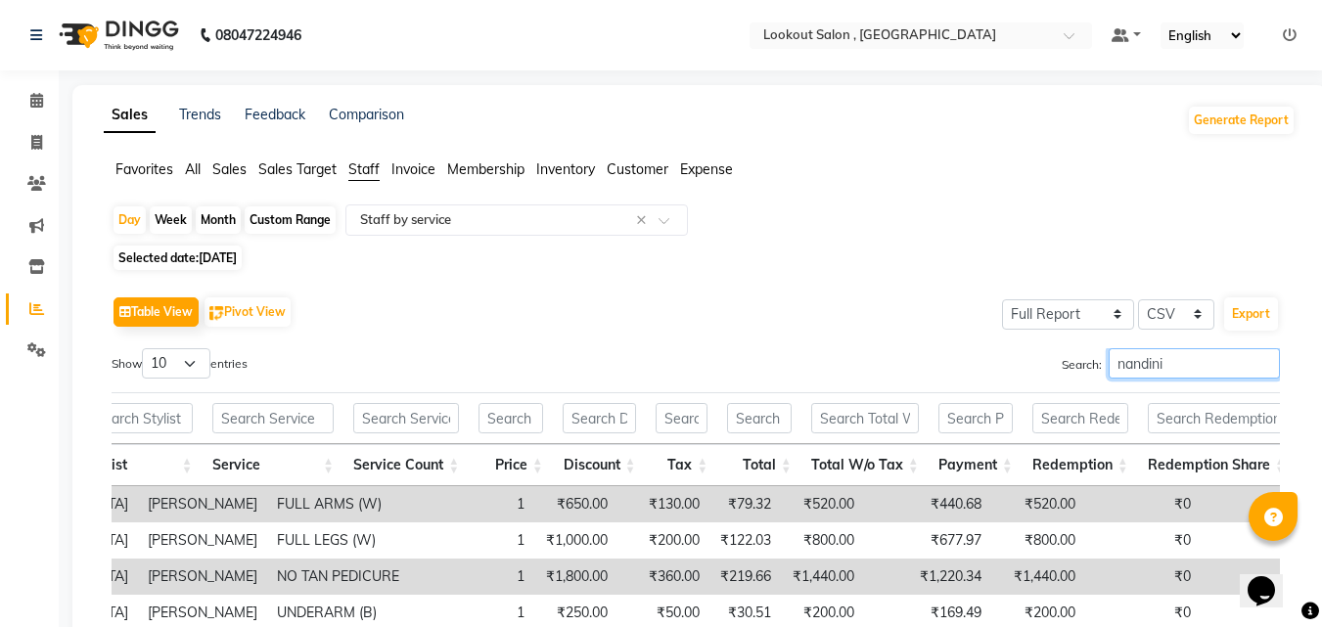
type input "nandini"
click at [220, 213] on div "Month" at bounding box center [218, 219] width 45 height 27
select select "8"
select select "2025"
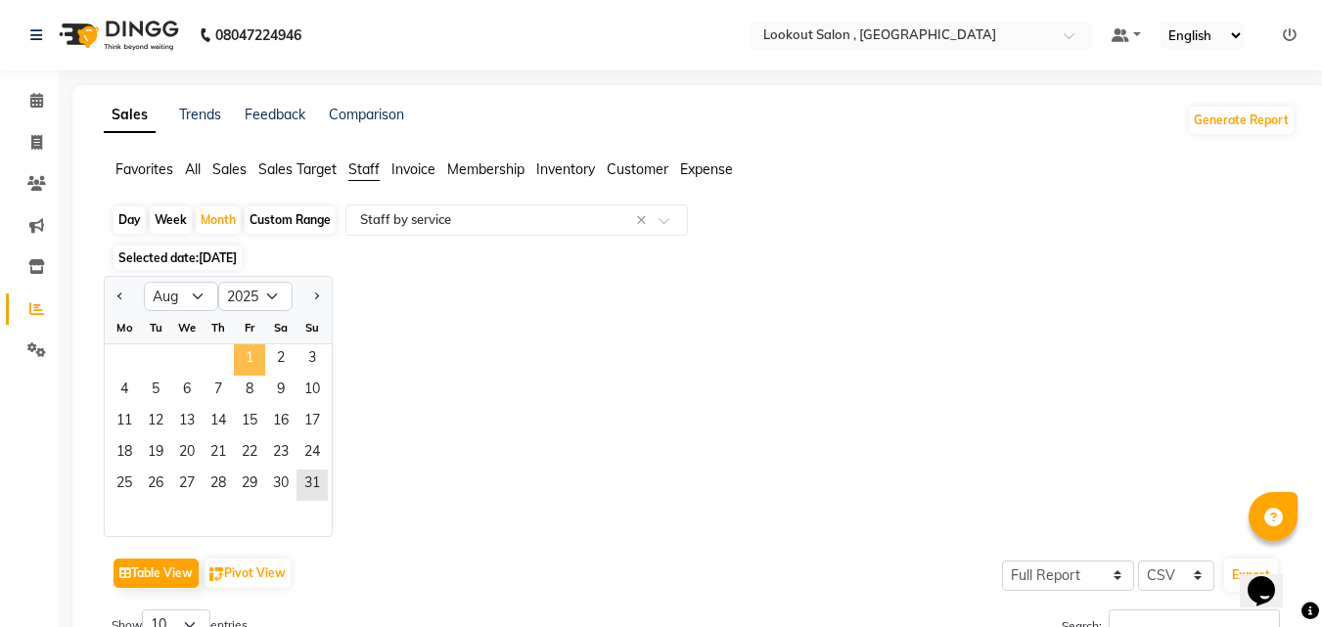
click at [250, 359] on span "1" at bounding box center [249, 359] width 31 height 31
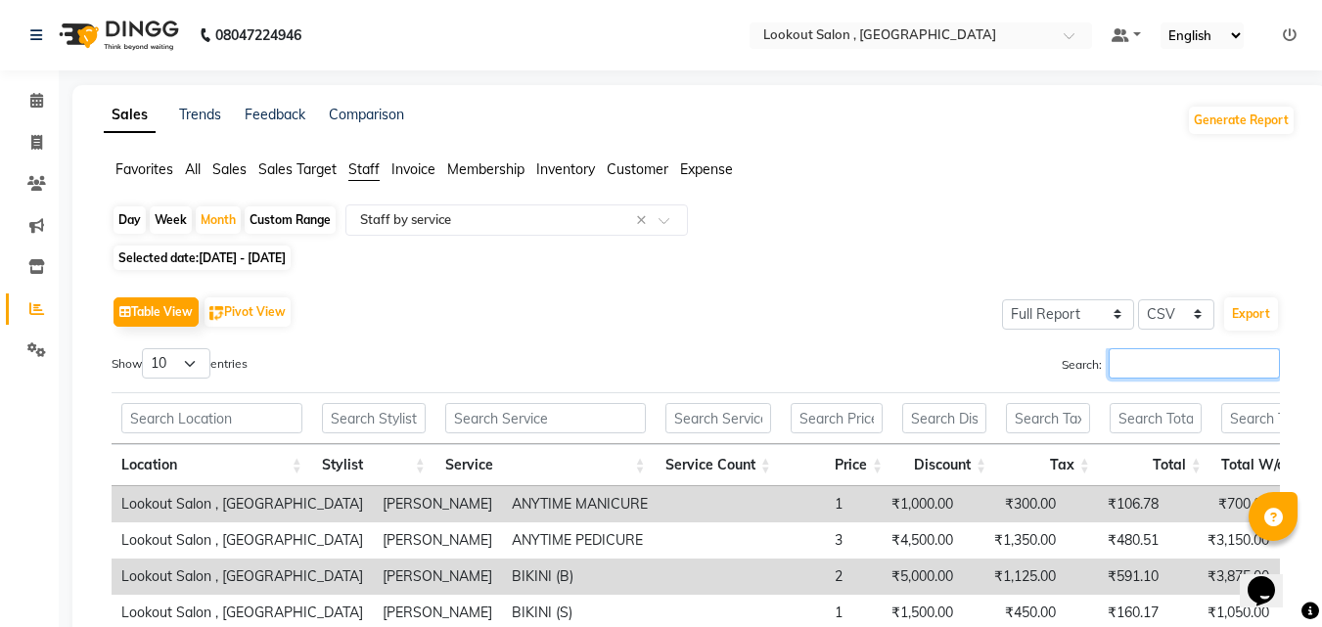
click at [1157, 362] on input "Search:" at bounding box center [1194, 363] width 171 height 30
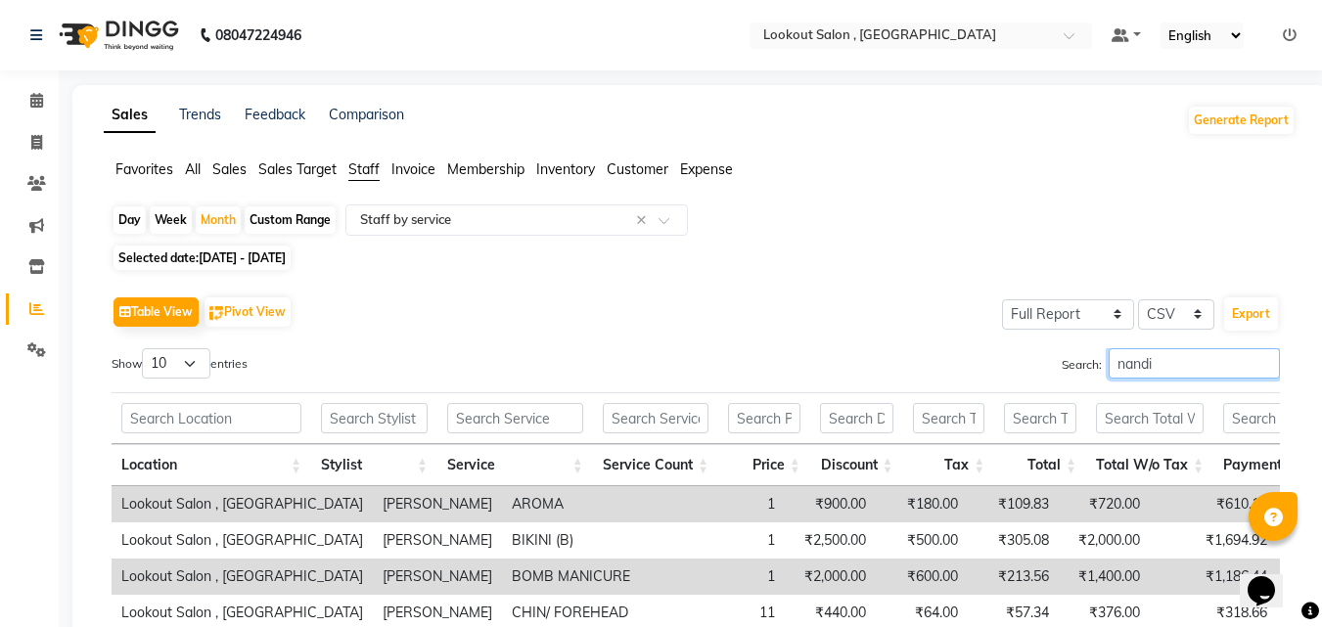
type input "nandin"
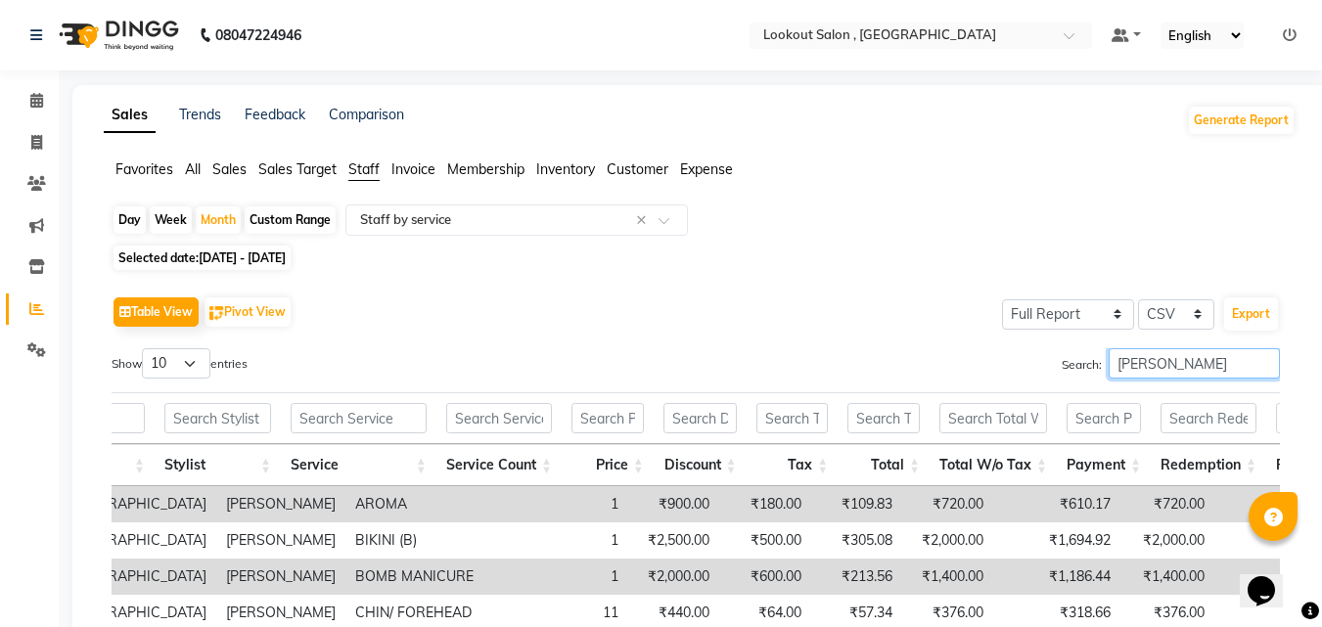
click at [1151, 375] on input "nandin" at bounding box center [1194, 363] width 171 height 30
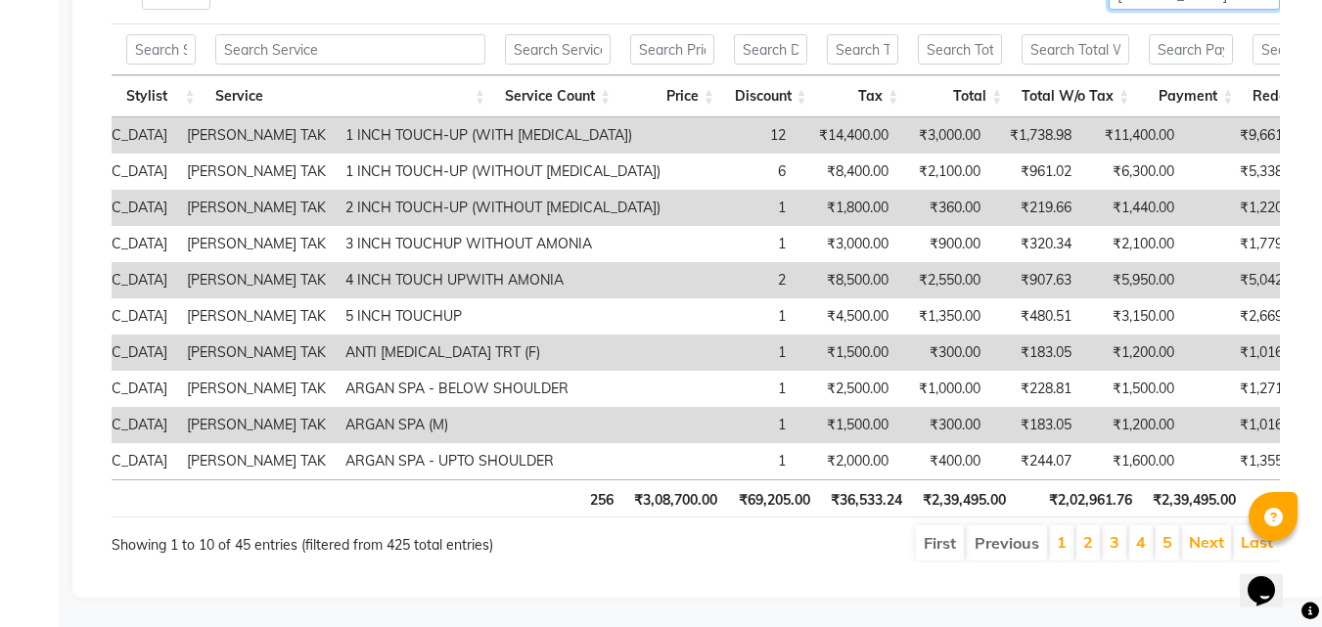
scroll to position [0, 233]
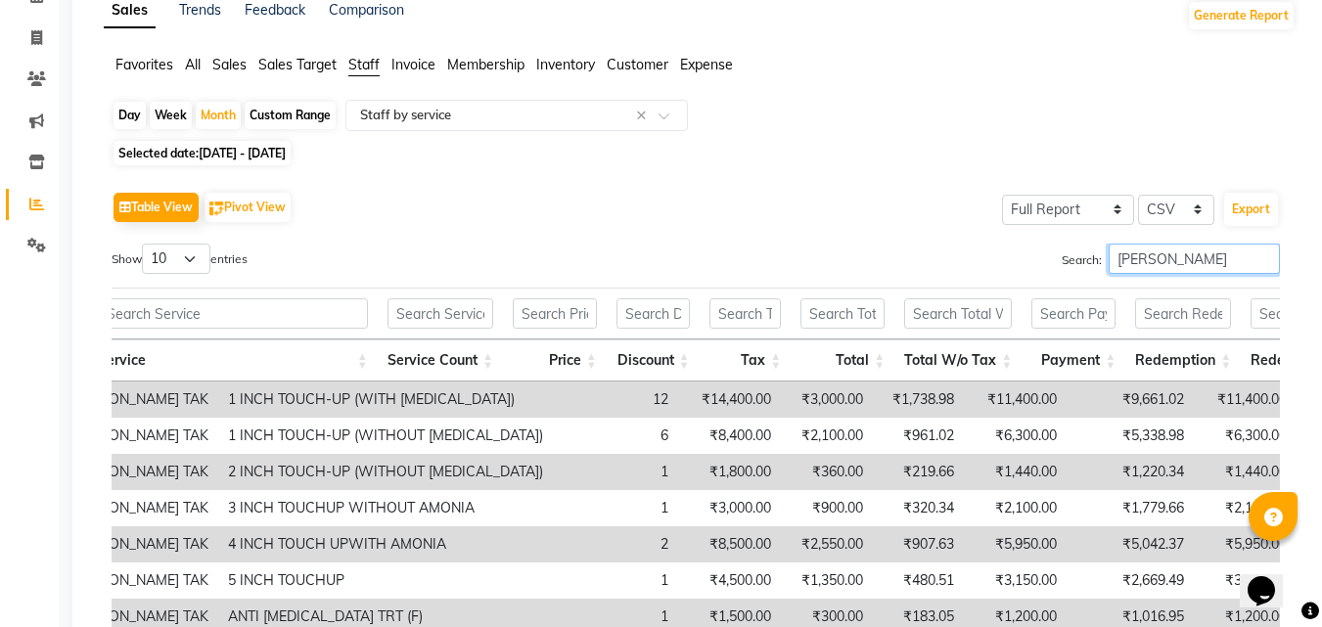
click at [1142, 258] on input "sahil tak" at bounding box center [1194, 259] width 171 height 30
click at [1153, 262] on input "sahil tak" at bounding box center [1194, 259] width 171 height 30
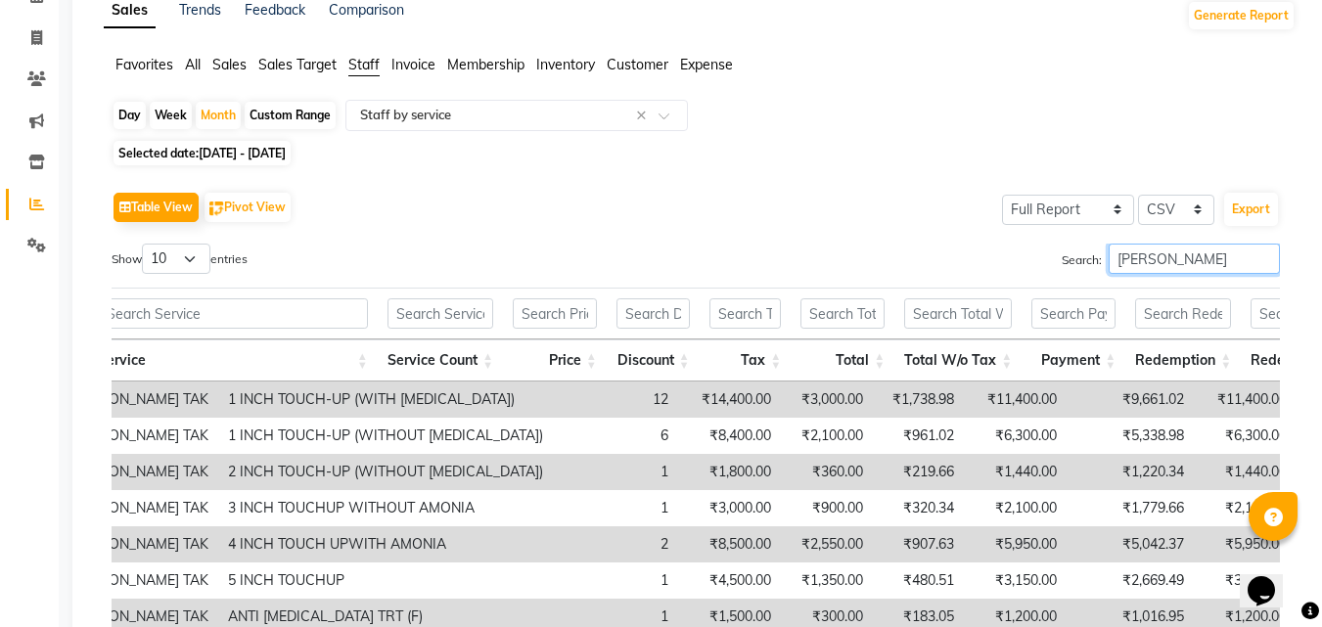
click at [1153, 262] on input "sahil tak" at bounding box center [1194, 259] width 171 height 30
click at [1138, 264] on input "sahil tak" at bounding box center [1194, 259] width 171 height 30
click at [1137, 264] on input "sahil tak" at bounding box center [1194, 259] width 171 height 30
click at [1156, 260] on input "sahil tak" at bounding box center [1194, 259] width 171 height 30
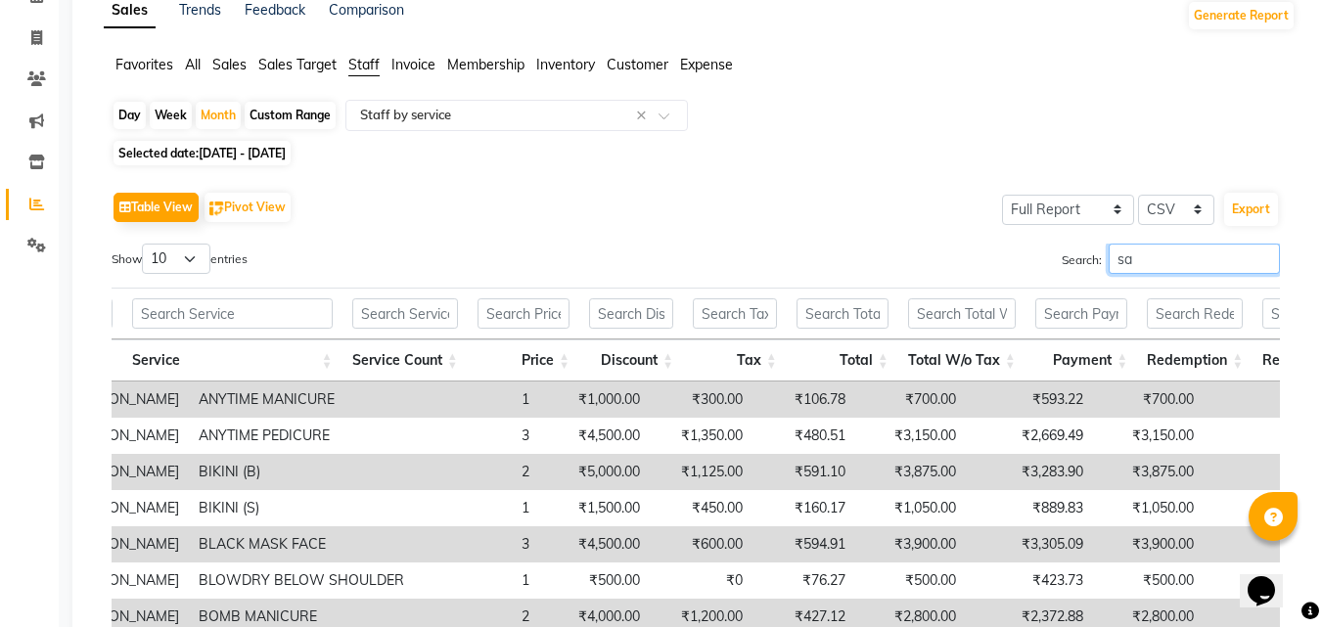
type input "s"
click at [523, 122] on input "text" at bounding box center [497, 116] width 282 height 20
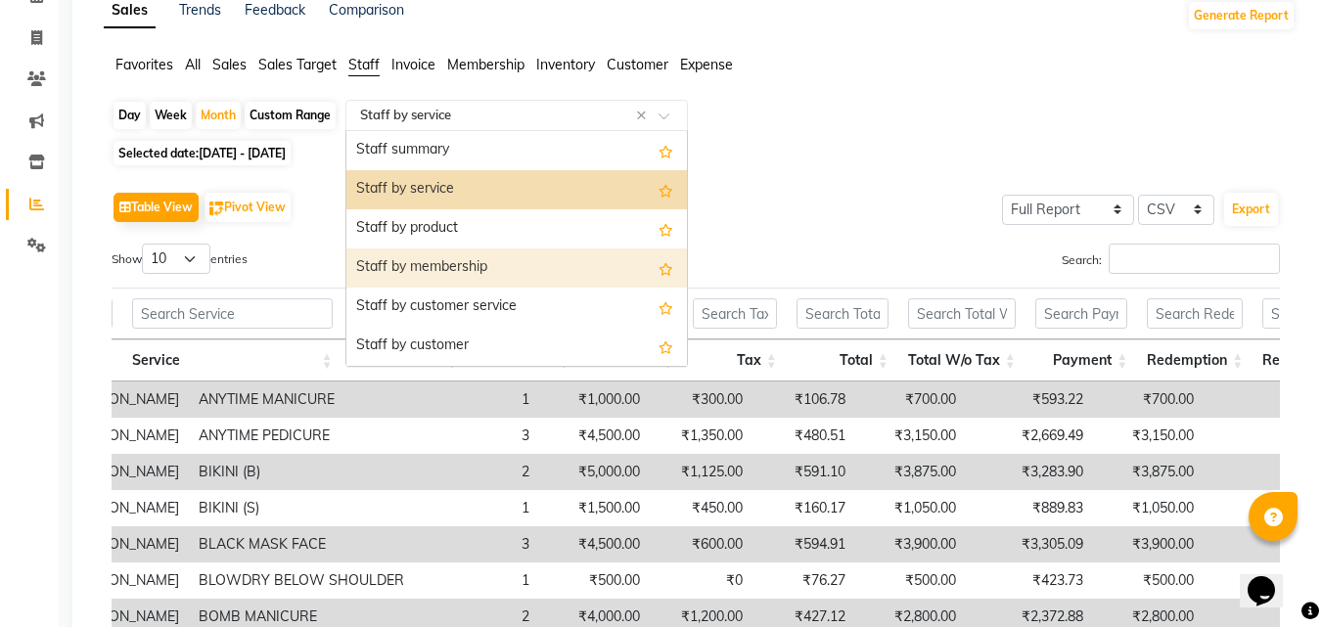
click at [542, 259] on div "Staff by membership" at bounding box center [516, 268] width 341 height 39
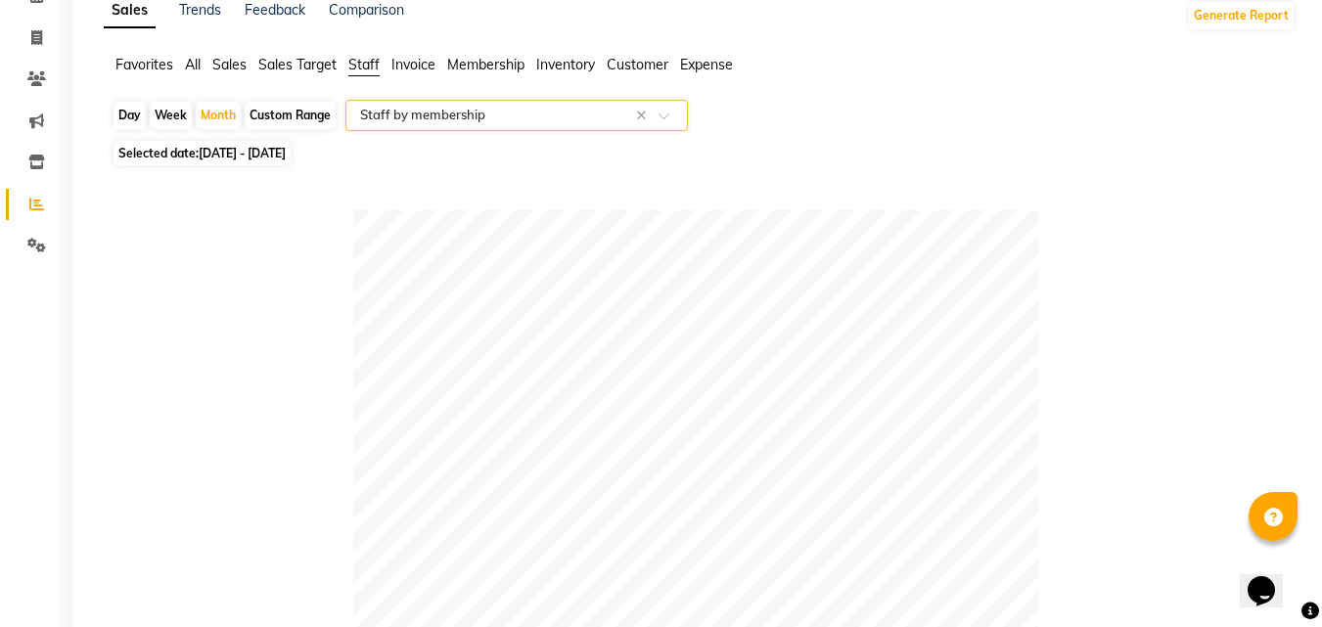
scroll to position [594, 0]
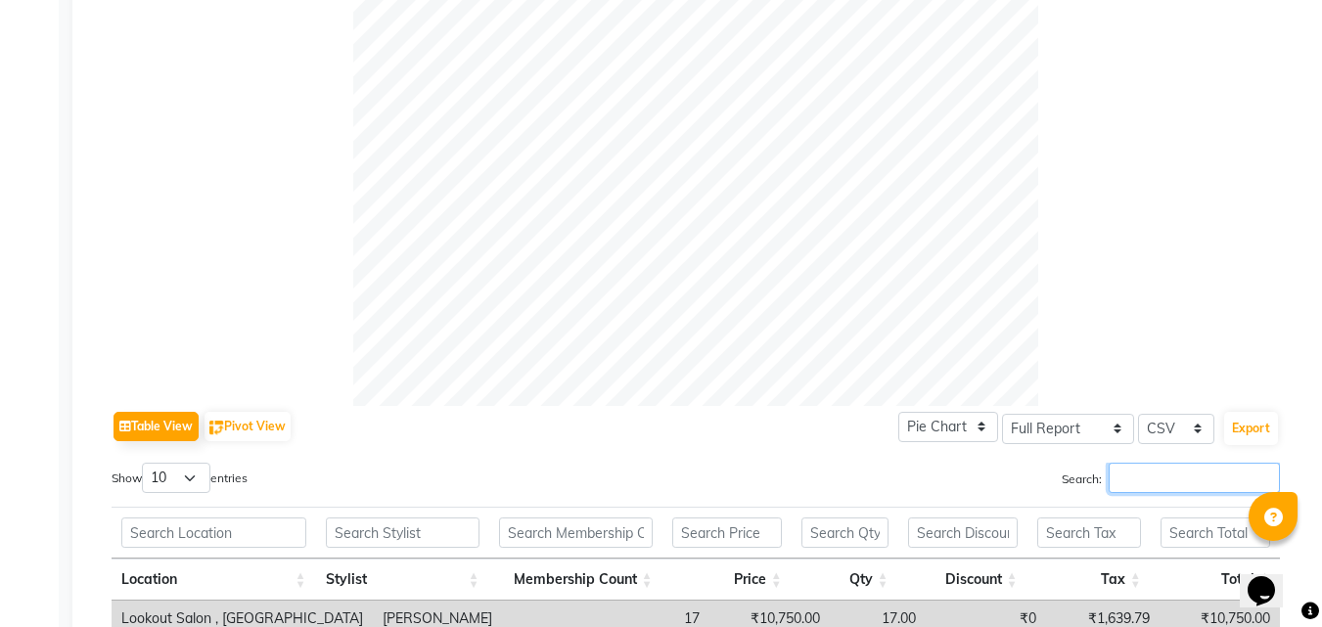
click at [1138, 475] on input "Search:" at bounding box center [1194, 478] width 171 height 30
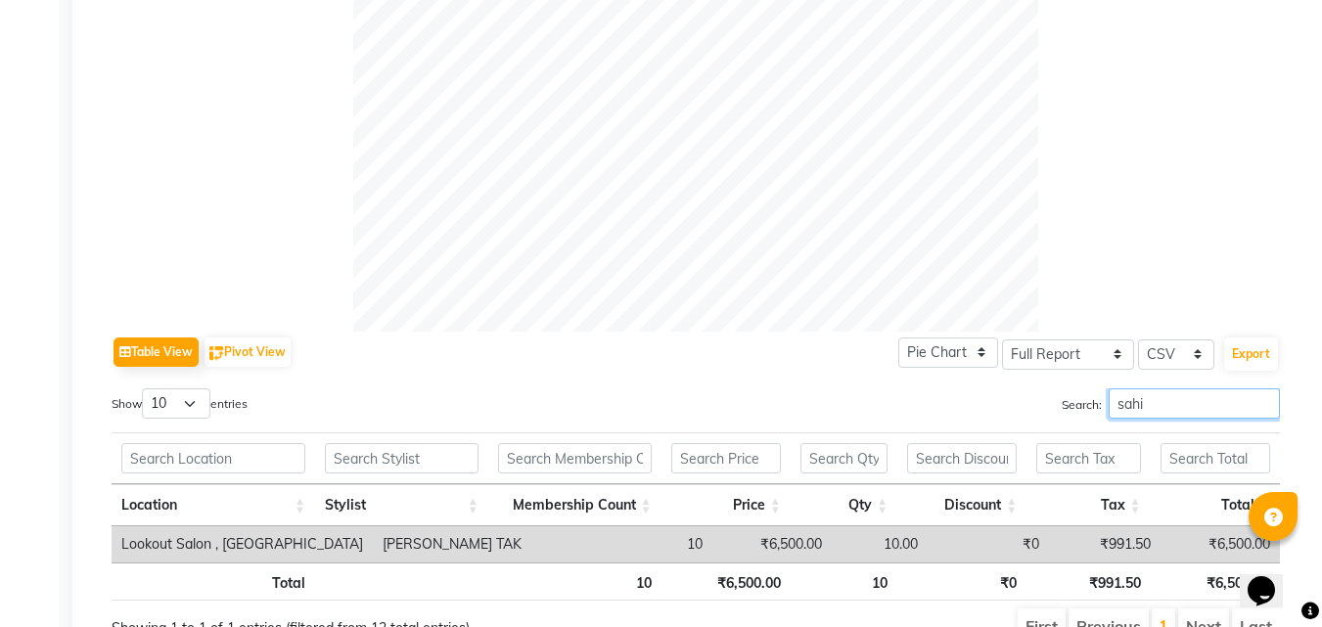
scroll to position [766, 0]
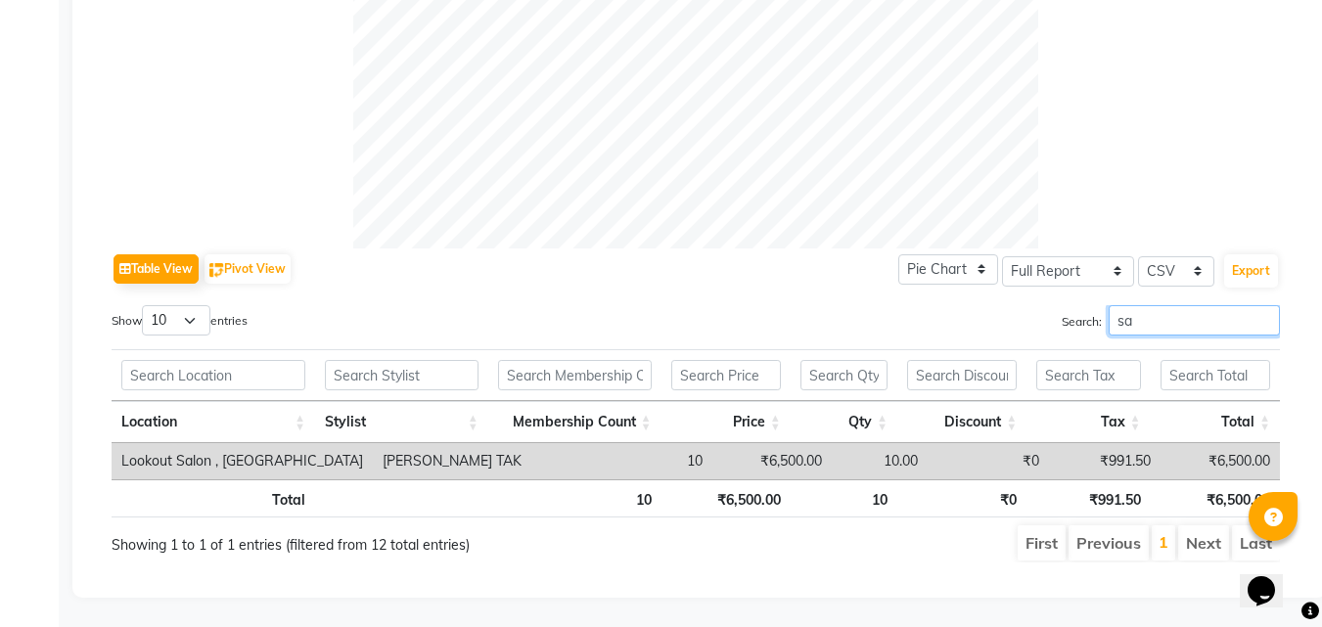
type input "s"
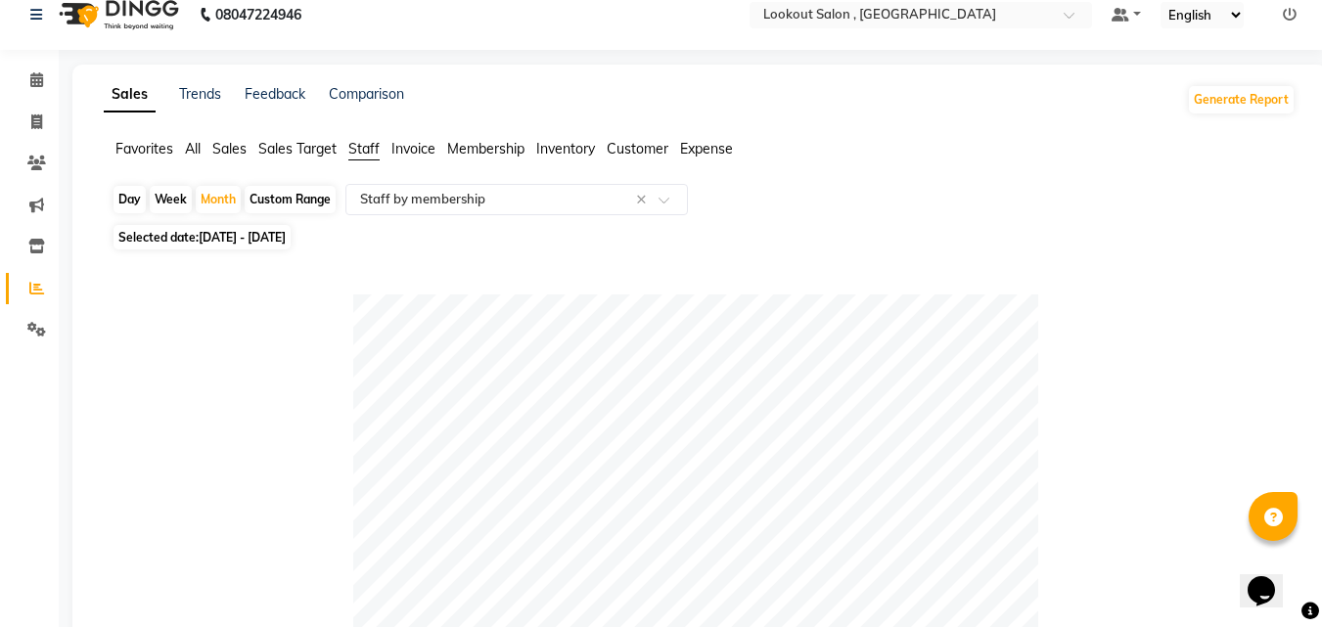
scroll to position [16, 0]
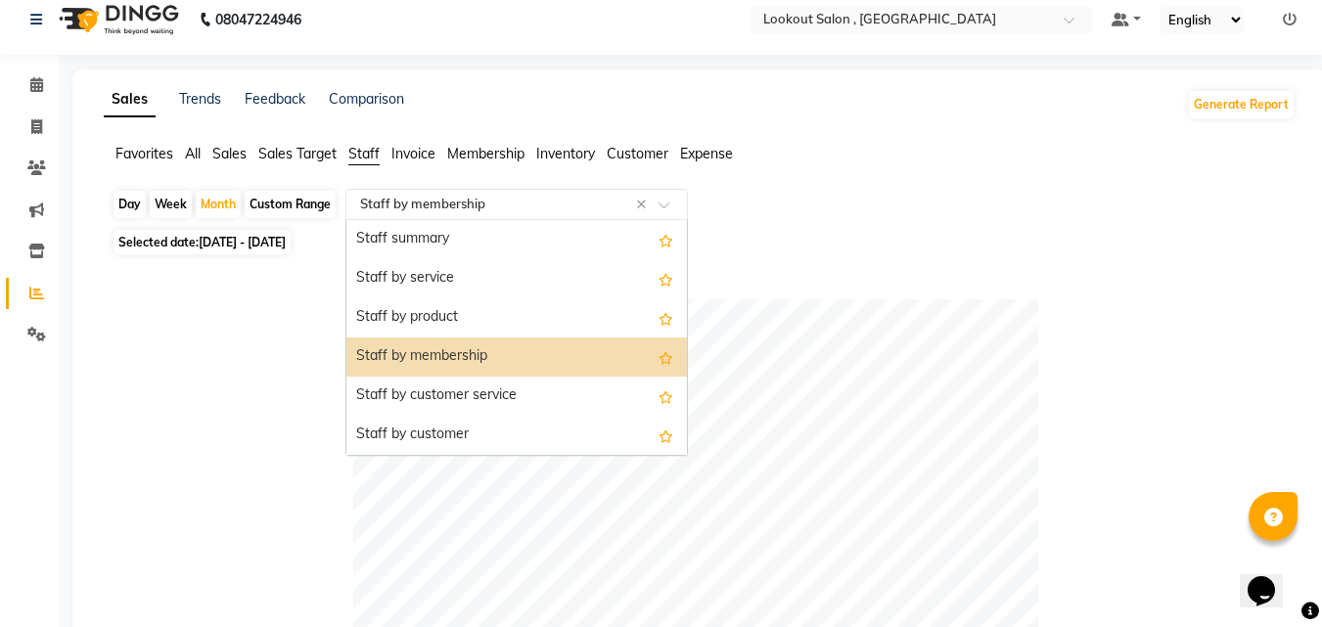
click at [518, 211] on input "text" at bounding box center [497, 205] width 282 height 20
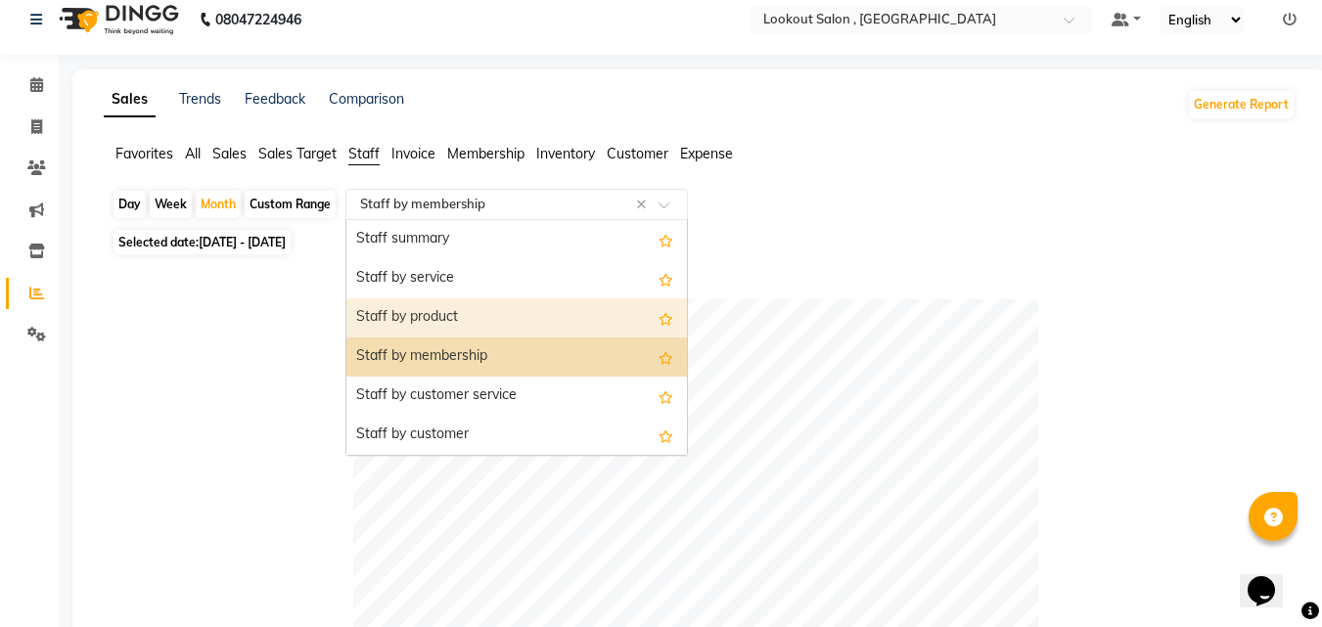
click at [504, 313] on div "Staff by product" at bounding box center [516, 317] width 341 height 39
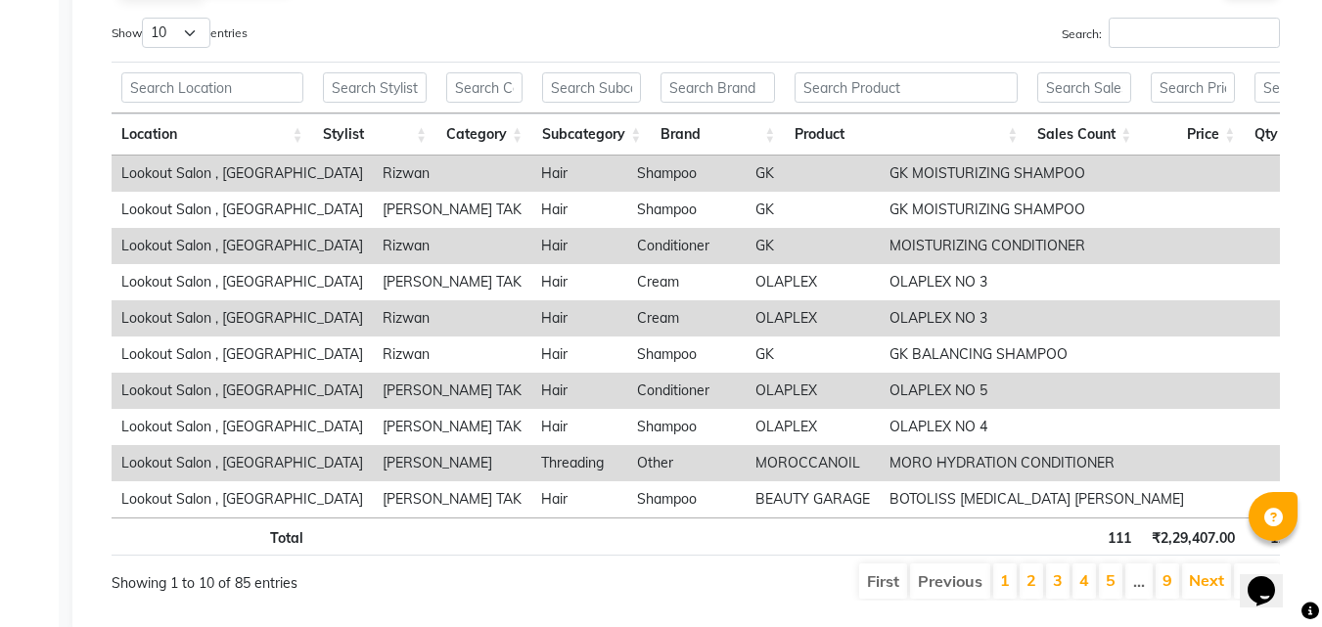
scroll to position [1009, 0]
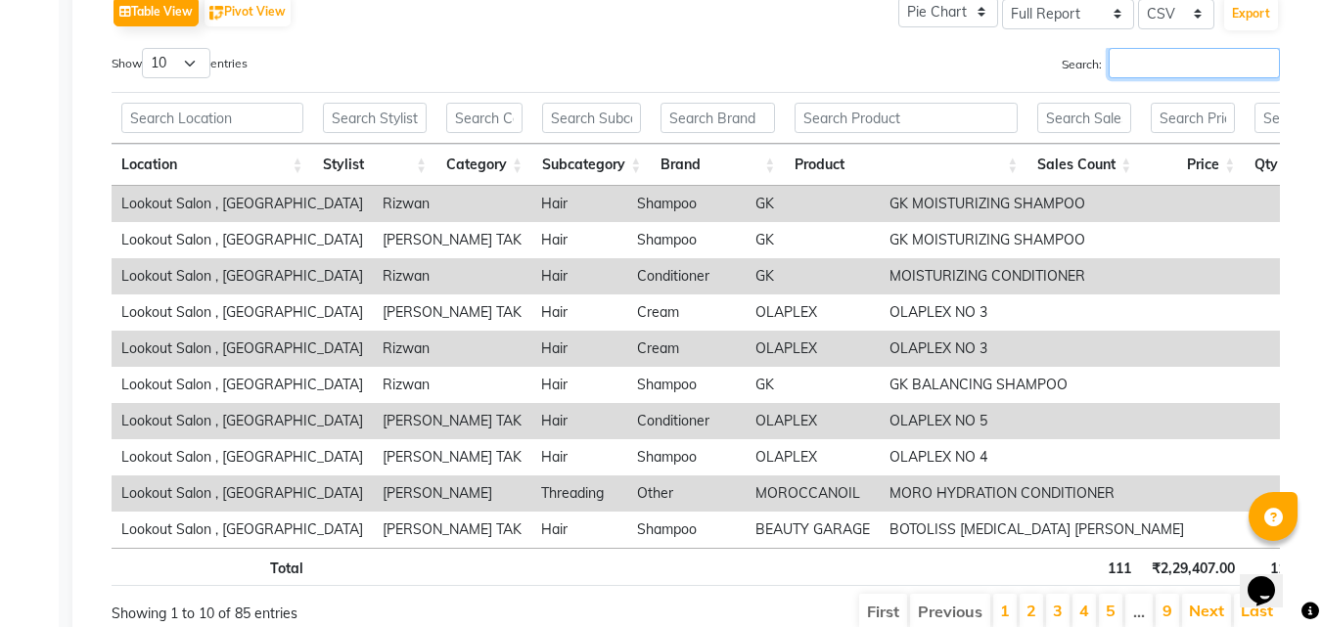
click at [1142, 57] on input "Search:" at bounding box center [1194, 63] width 171 height 30
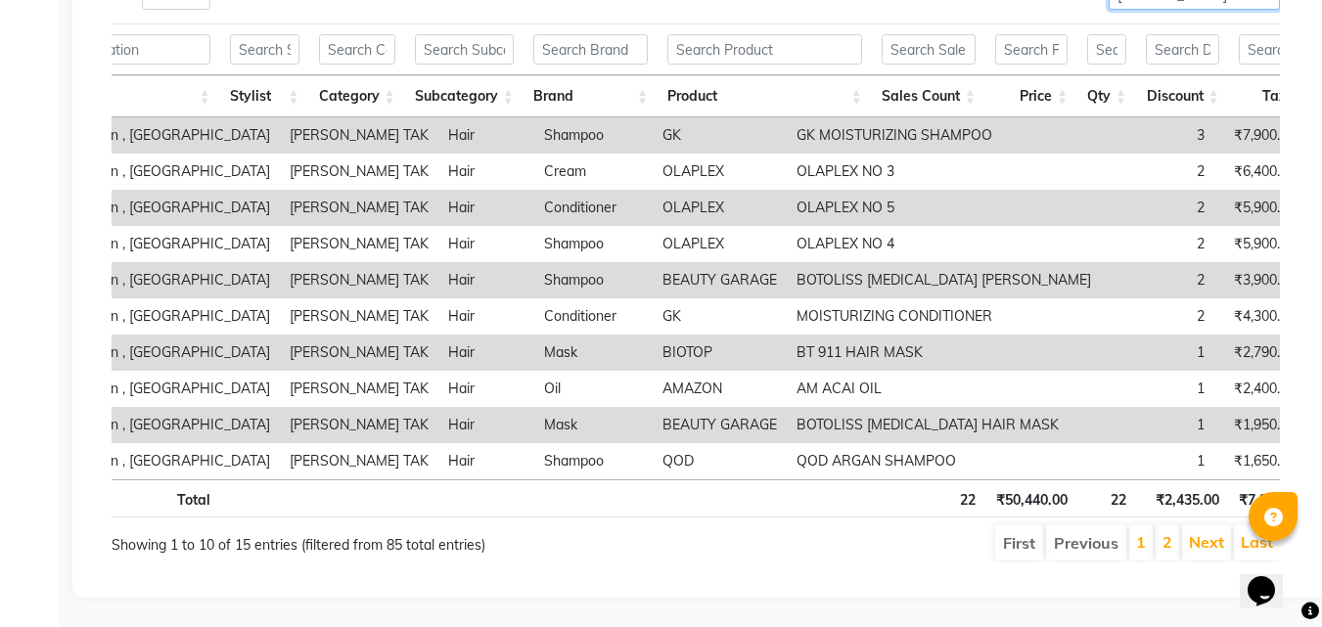
scroll to position [0, 126]
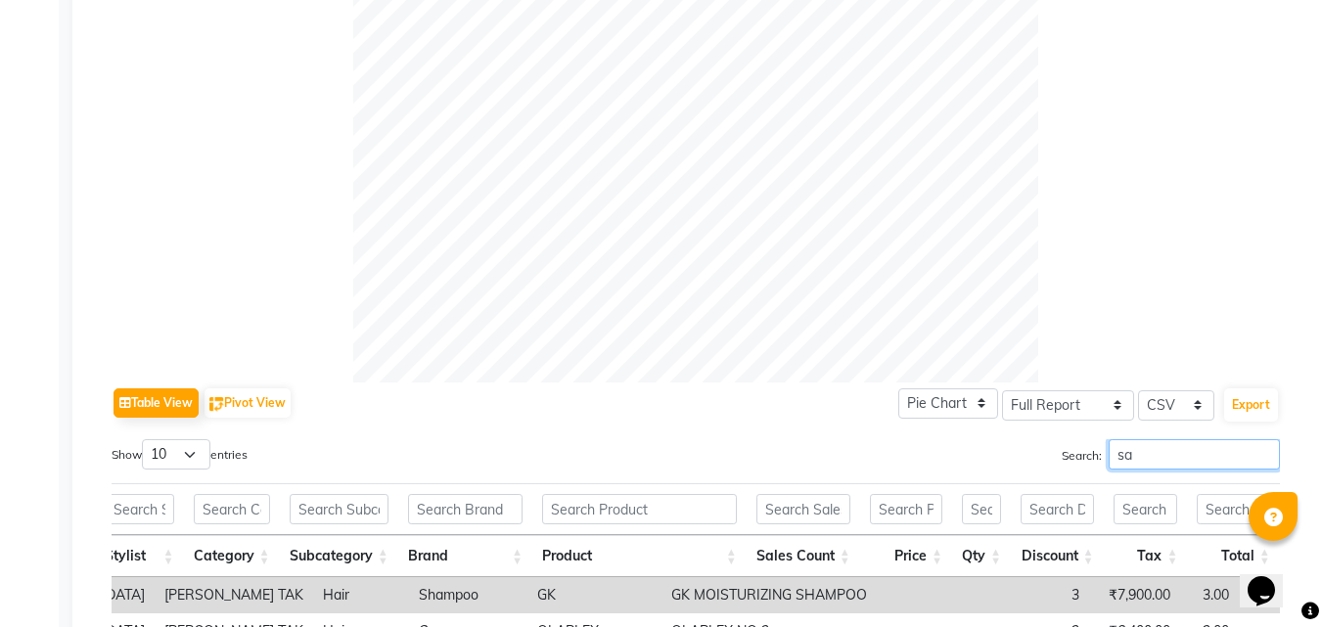
type input "s"
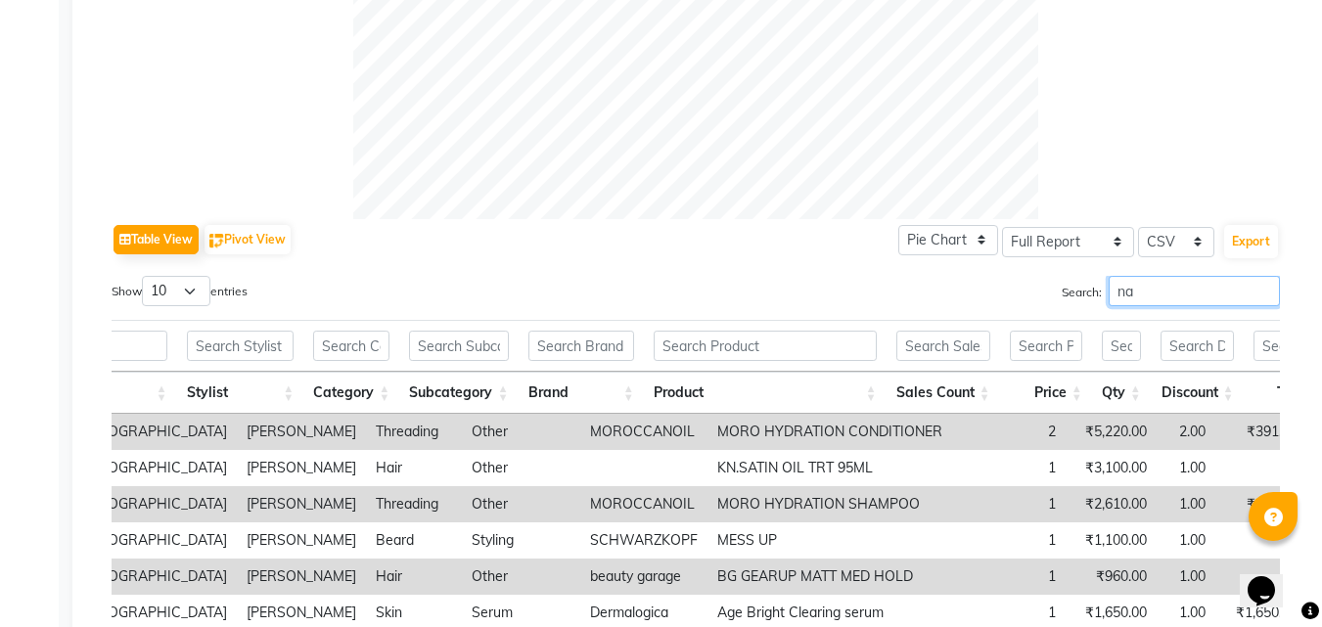
type input "n"
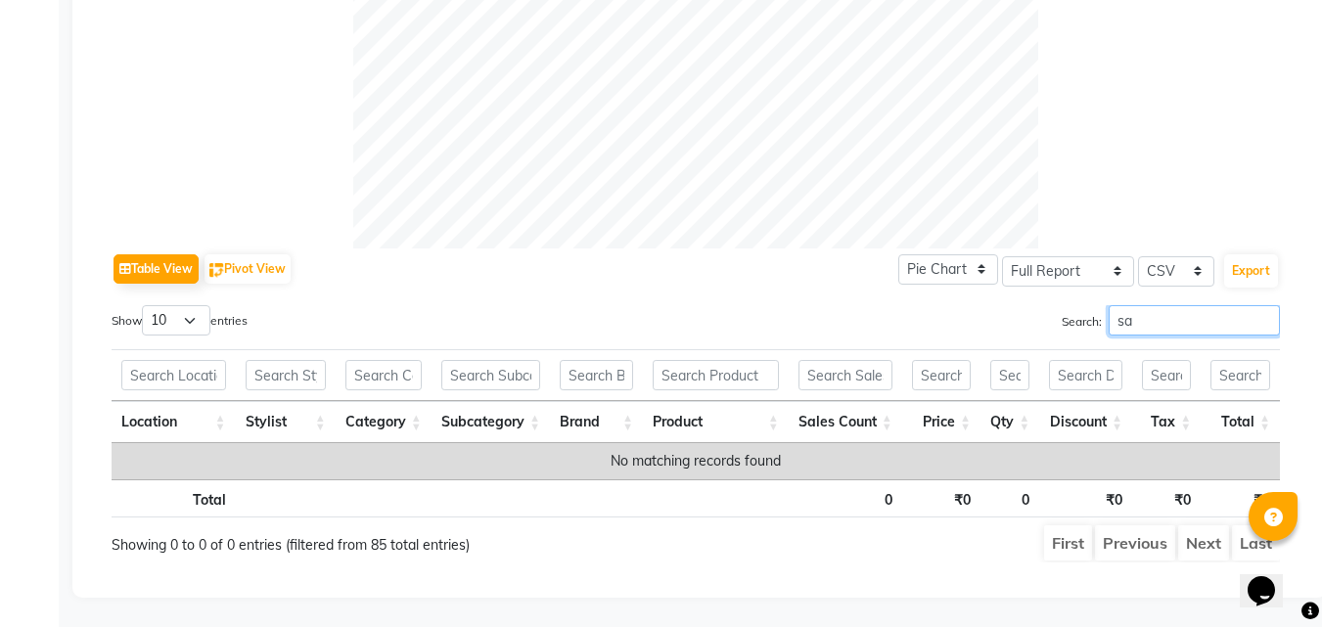
type input "s"
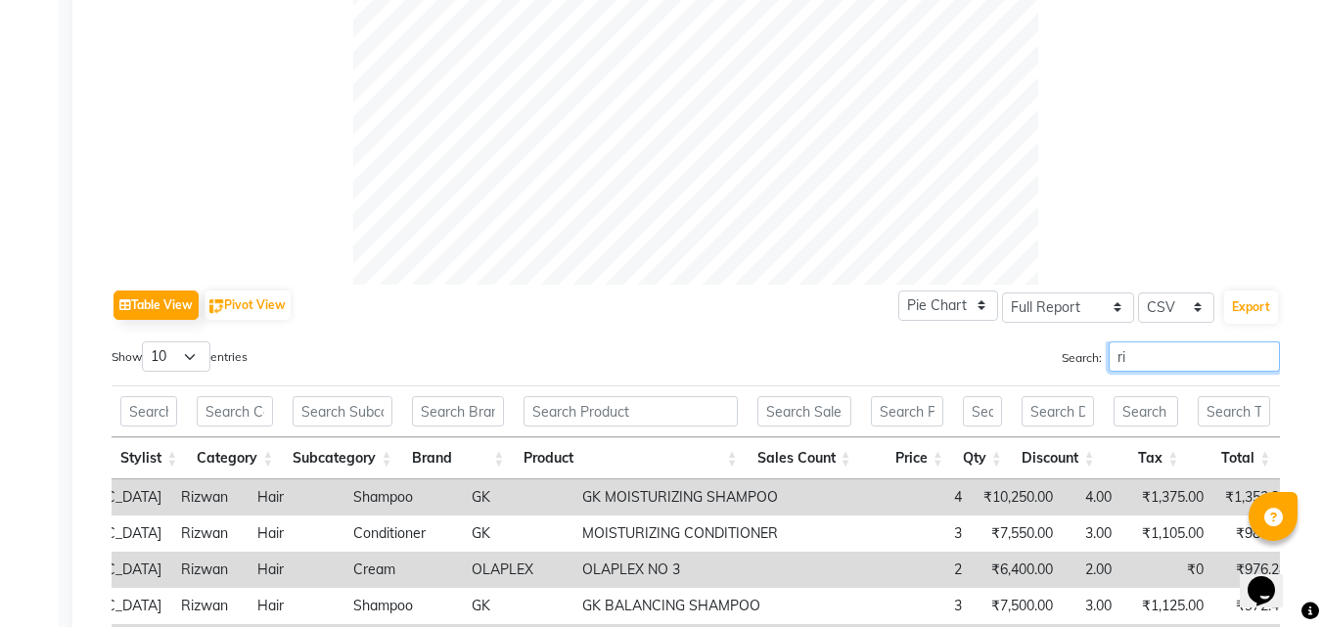
type input "r"
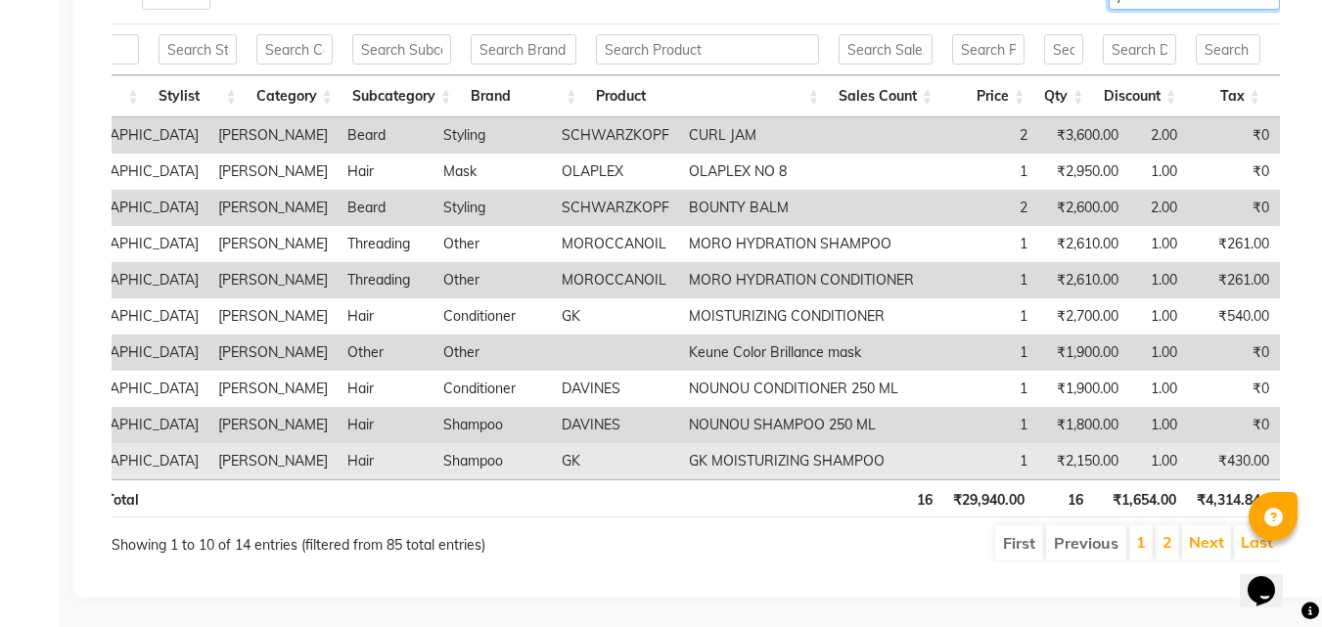
type input "jishan"
click at [1279, 448] on td "₹262.37" at bounding box center [1320, 461] width 83 height 36
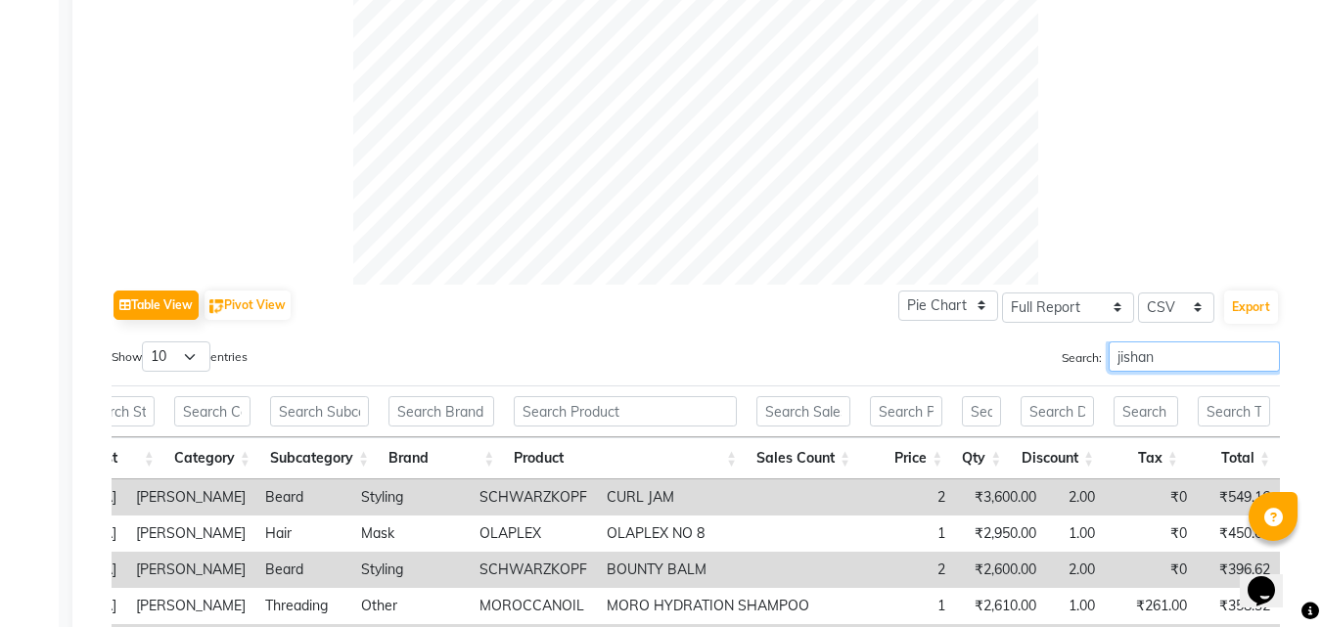
click at [1163, 371] on input "jishan" at bounding box center [1194, 357] width 171 height 30
click at [1162, 370] on input "jishan" at bounding box center [1194, 357] width 171 height 30
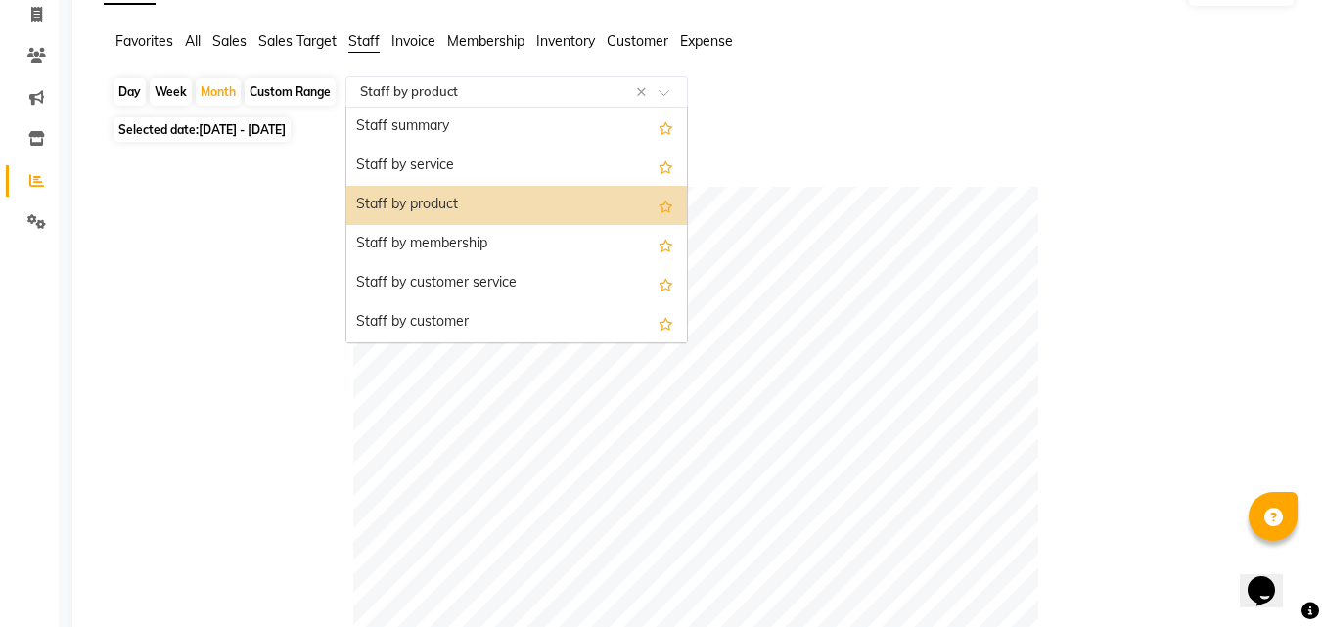
click at [482, 89] on input "text" at bounding box center [497, 92] width 282 height 20
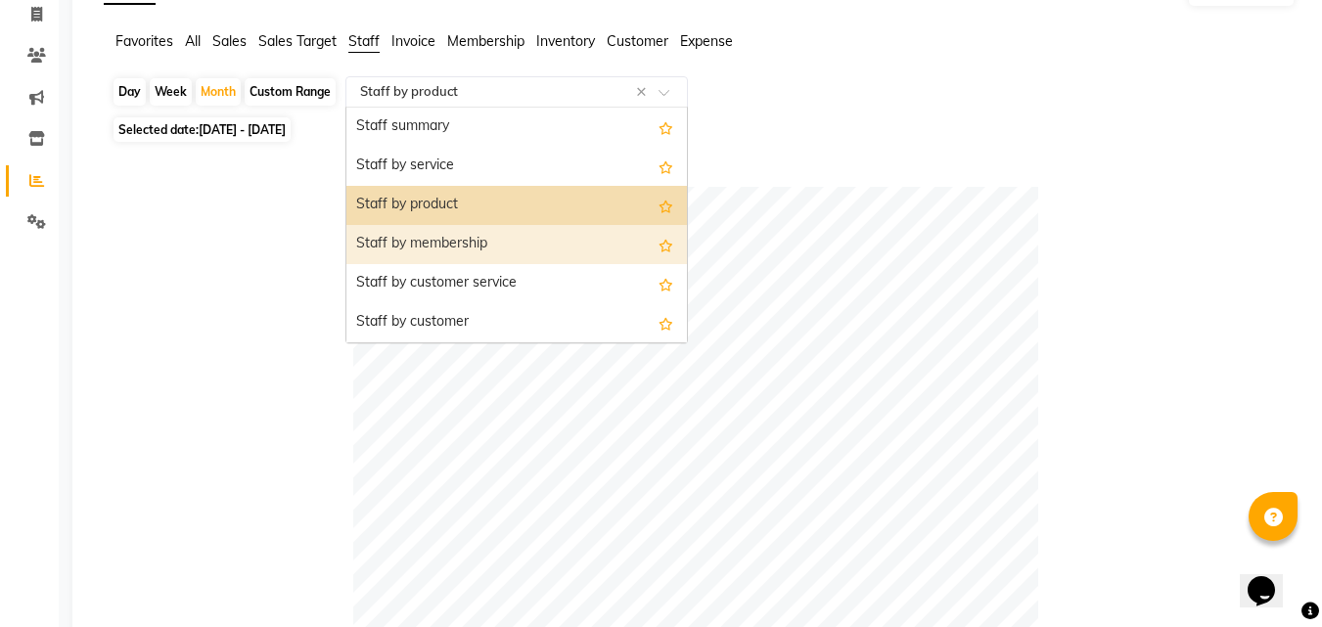
click at [470, 238] on div "Staff by membership" at bounding box center [516, 244] width 341 height 39
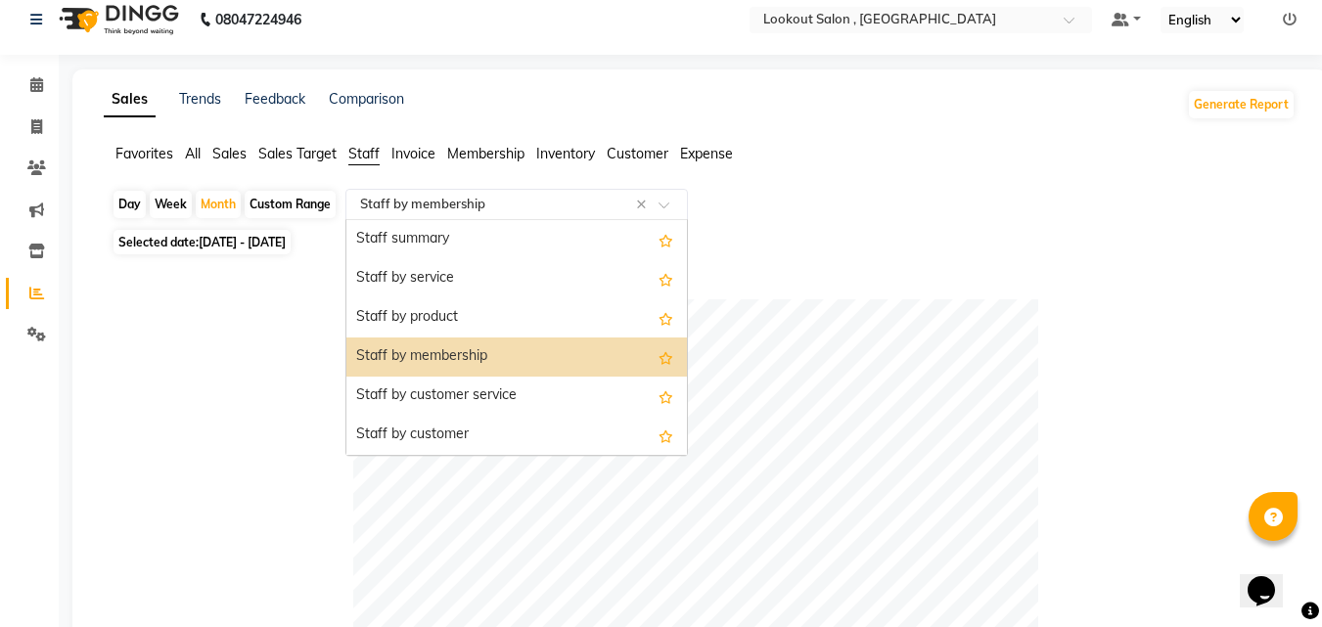
click at [566, 205] on input "text" at bounding box center [497, 205] width 282 height 20
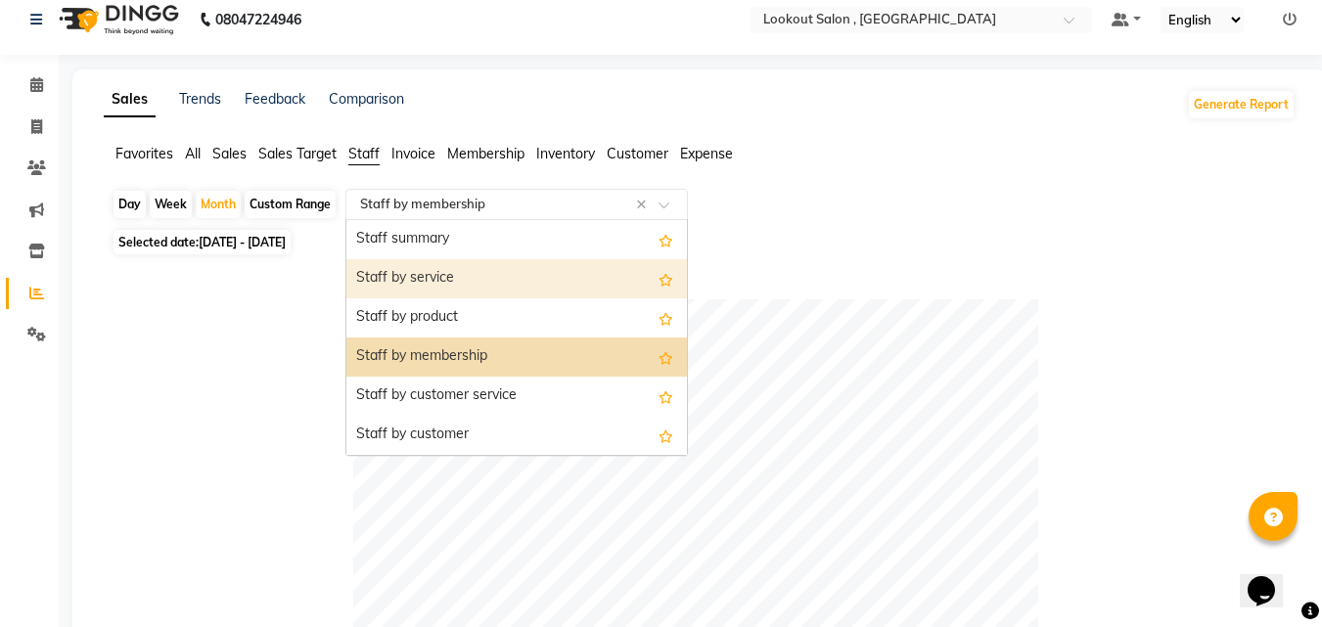
click at [510, 285] on div "Staff by service" at bounding box center [516, 278] width 341 height 39
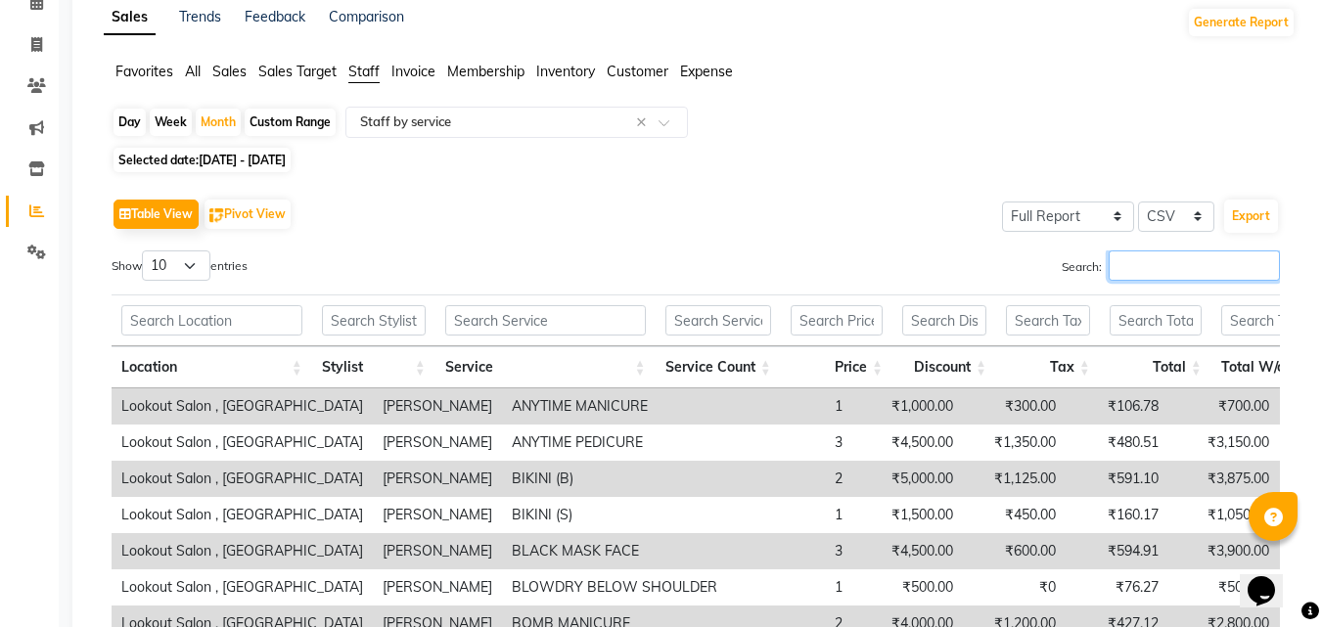
click at [1136, 258] on input "Search:" at bounding box center [1194, 266] width 171 height 30
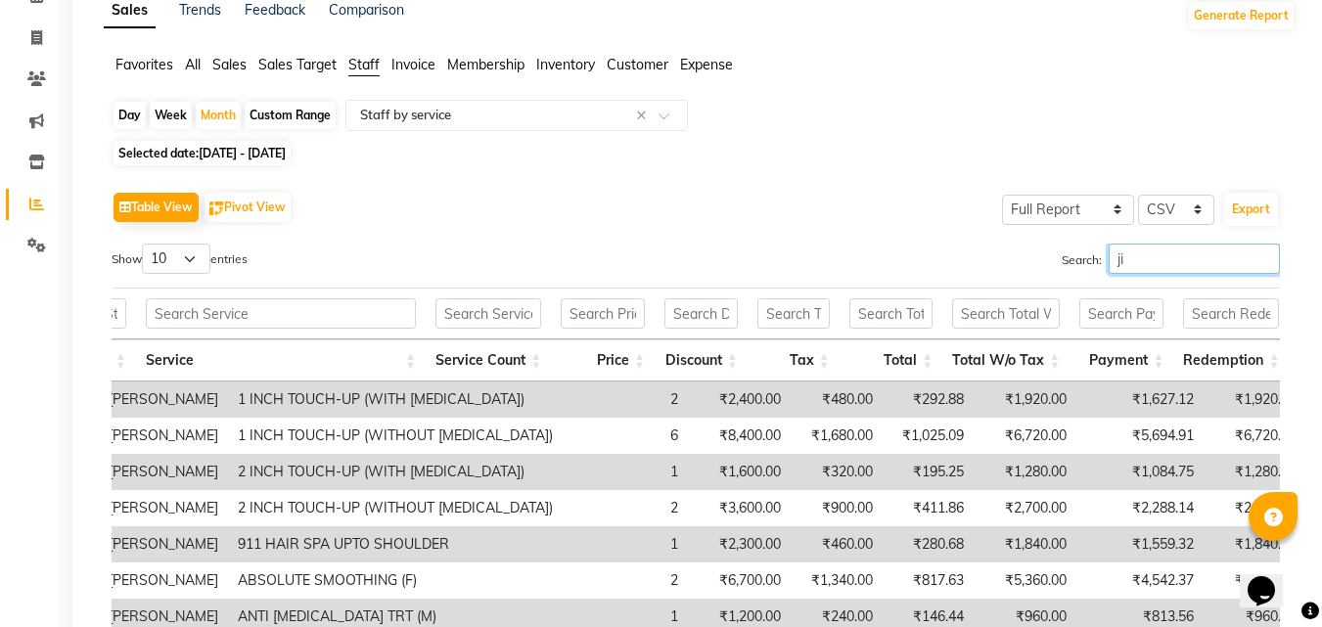
type input "j"
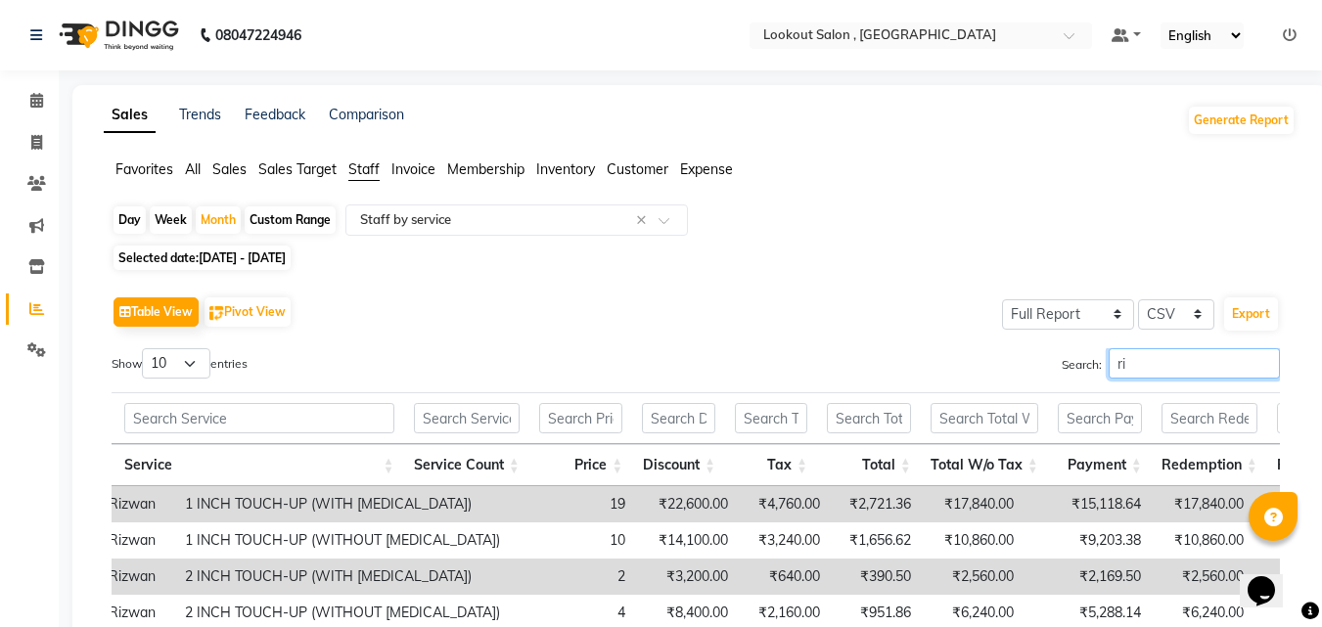
type input "r"
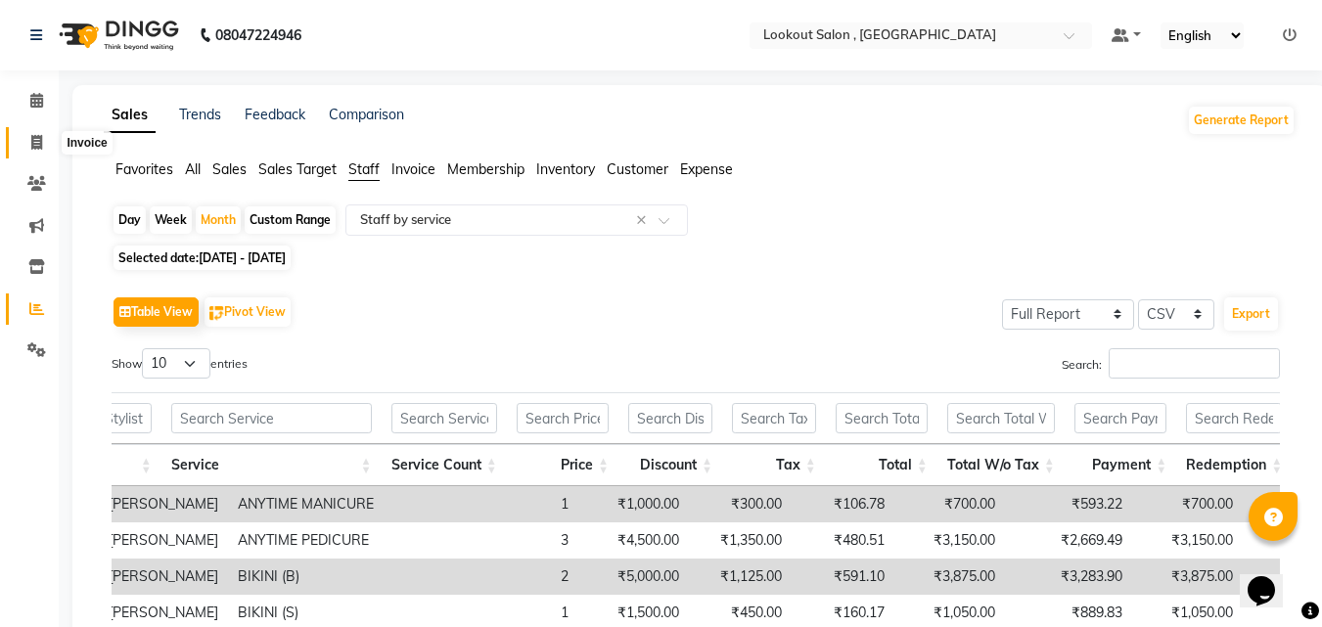
click at [37, 148] on icon at bounding box center [36, 142] width 11 height 15
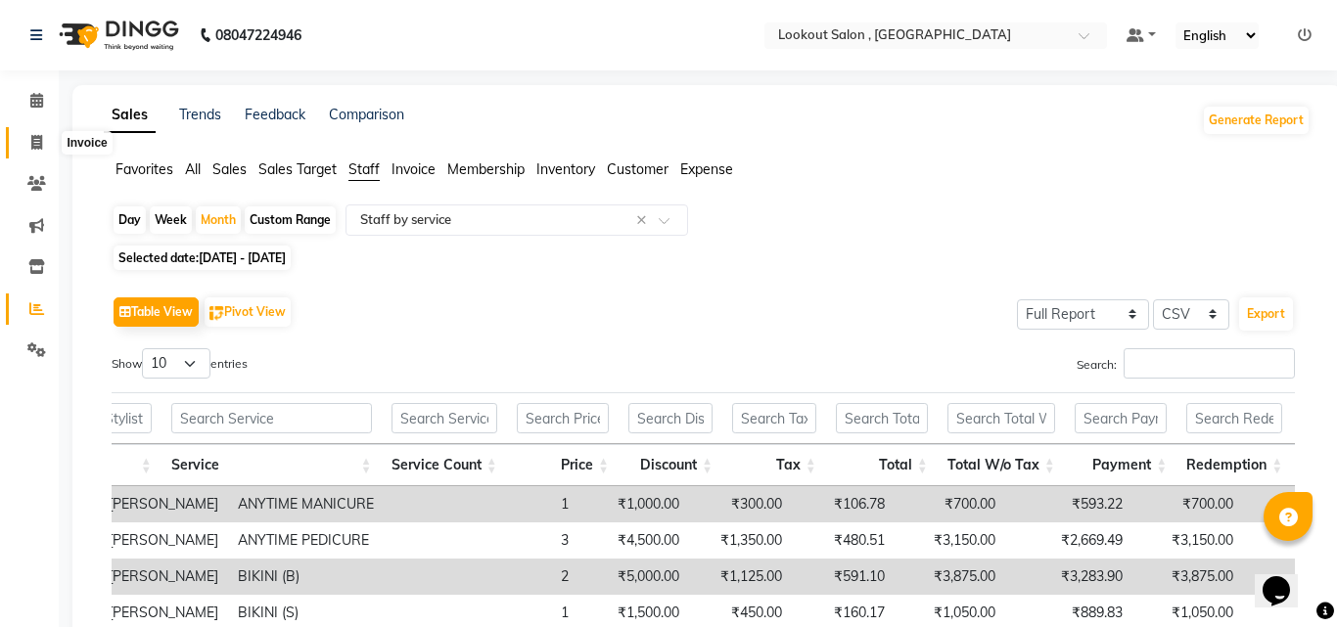
select select "service"
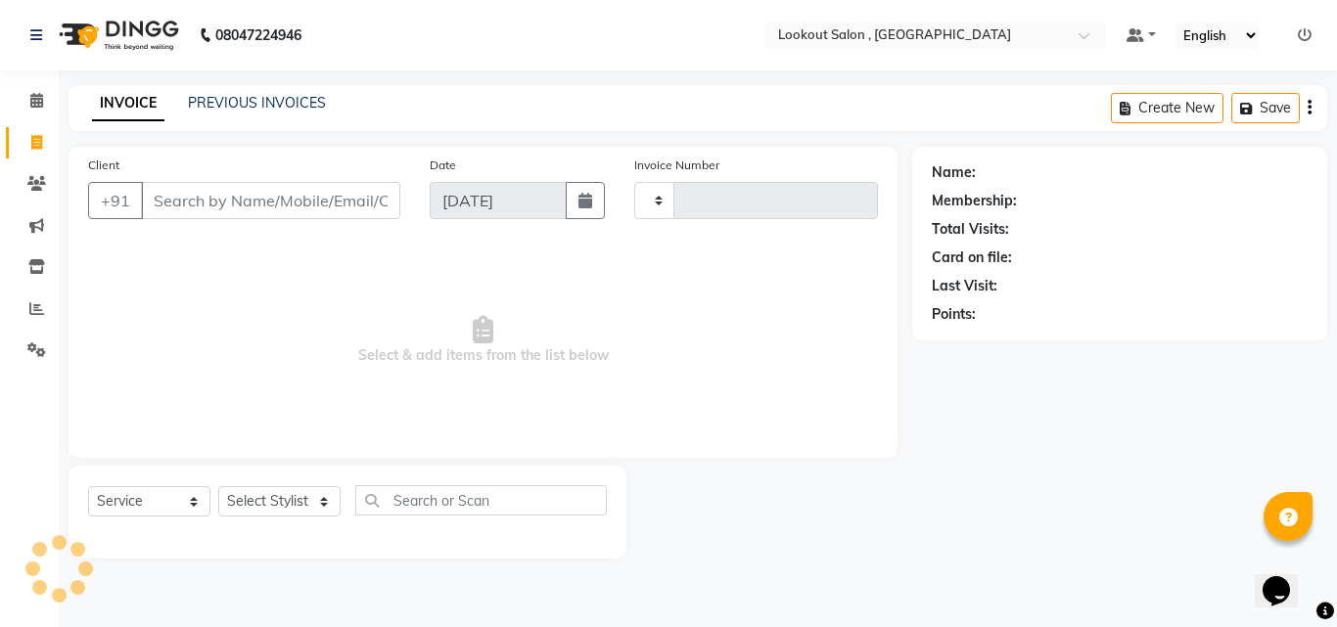
type input "6114"
select select "151"
click at [240, 198] on input "Client" at bounding box center [270, 200] width 259 height 37
click at [47, 103] on span at bounding box center [37, 101] width 34 height 23
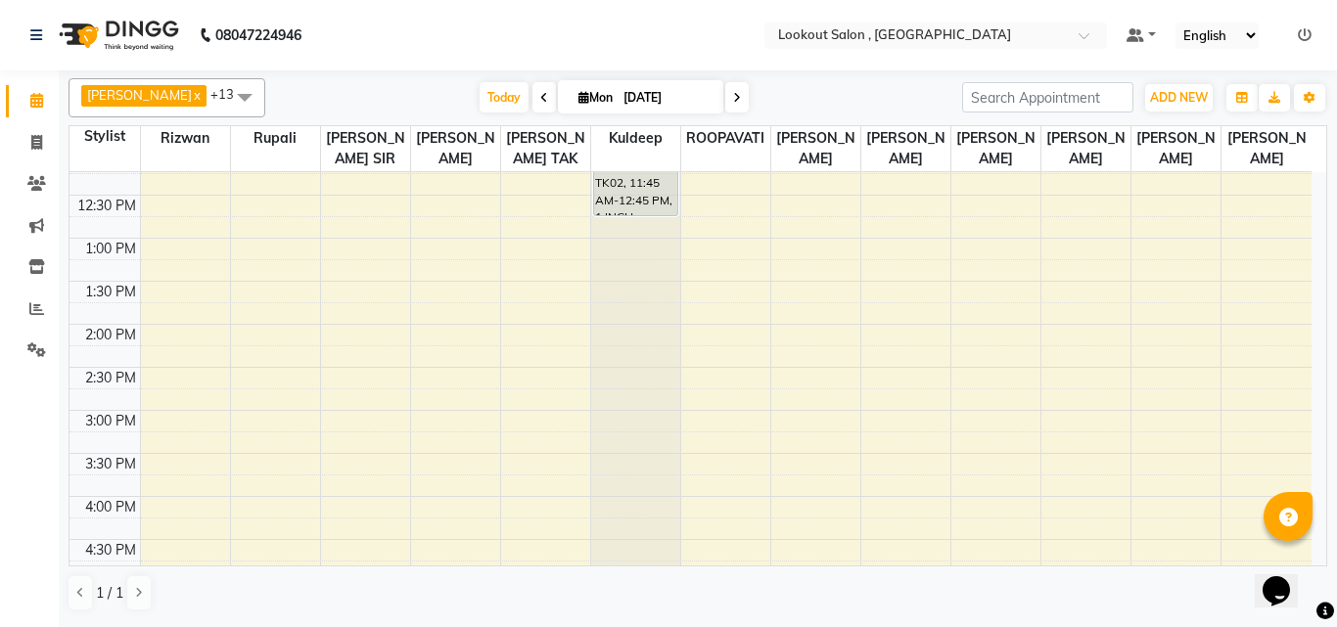
scroll to position [196, 0]
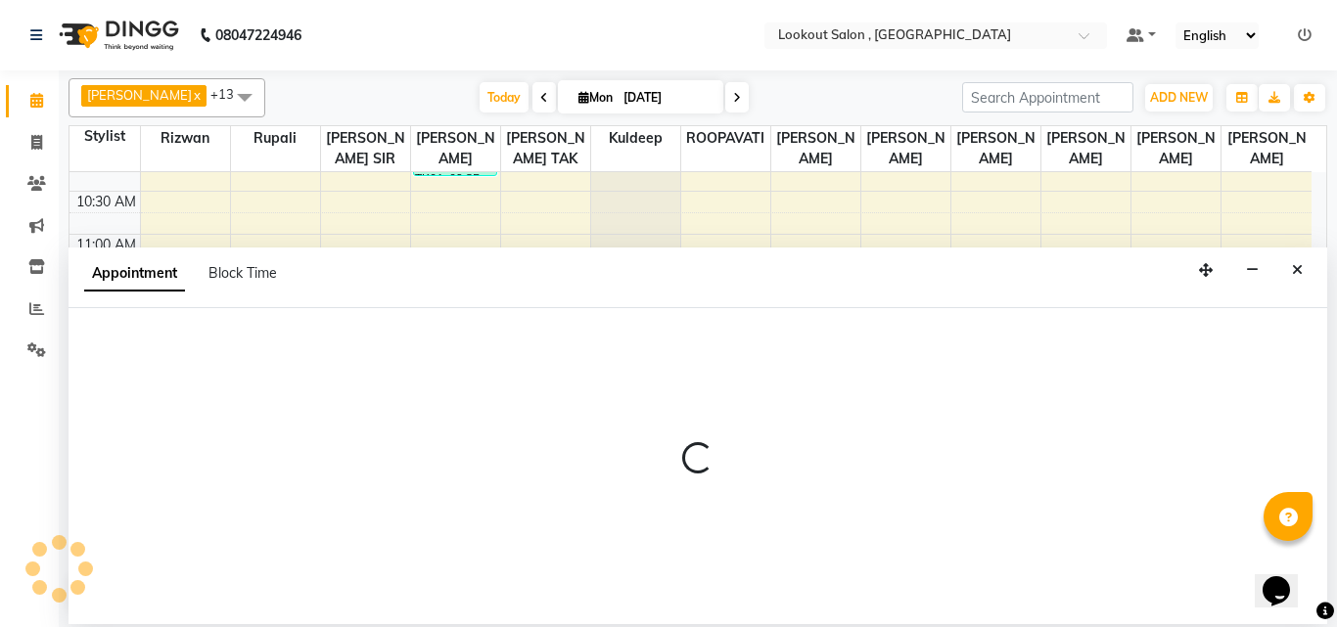
select select "7174"
select select "tentative"
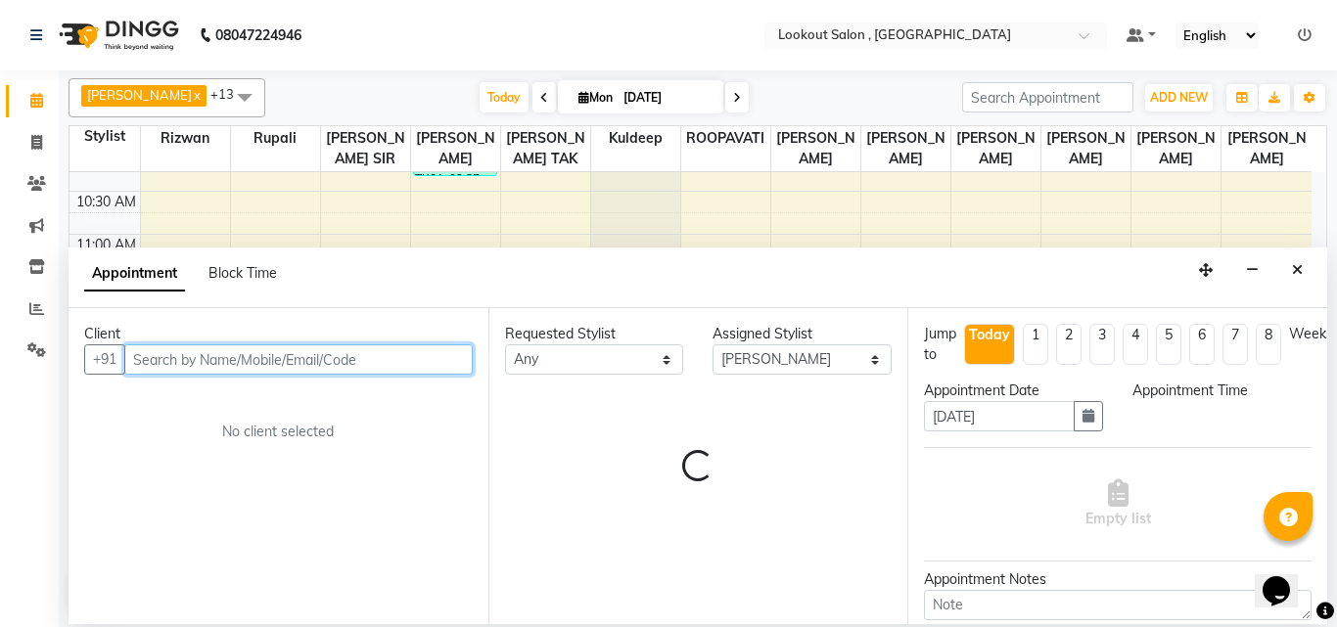
select select "810"
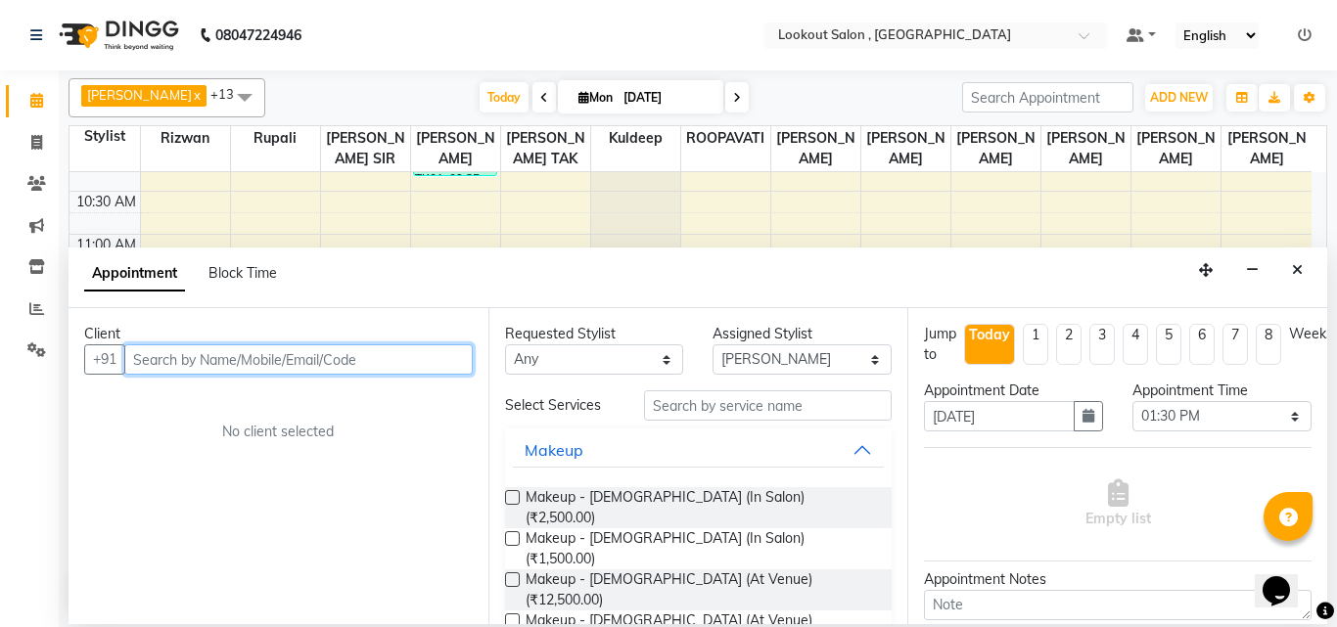
click at [286, 357] on input "text" at bounding box center [298, 359] width 348 height 30
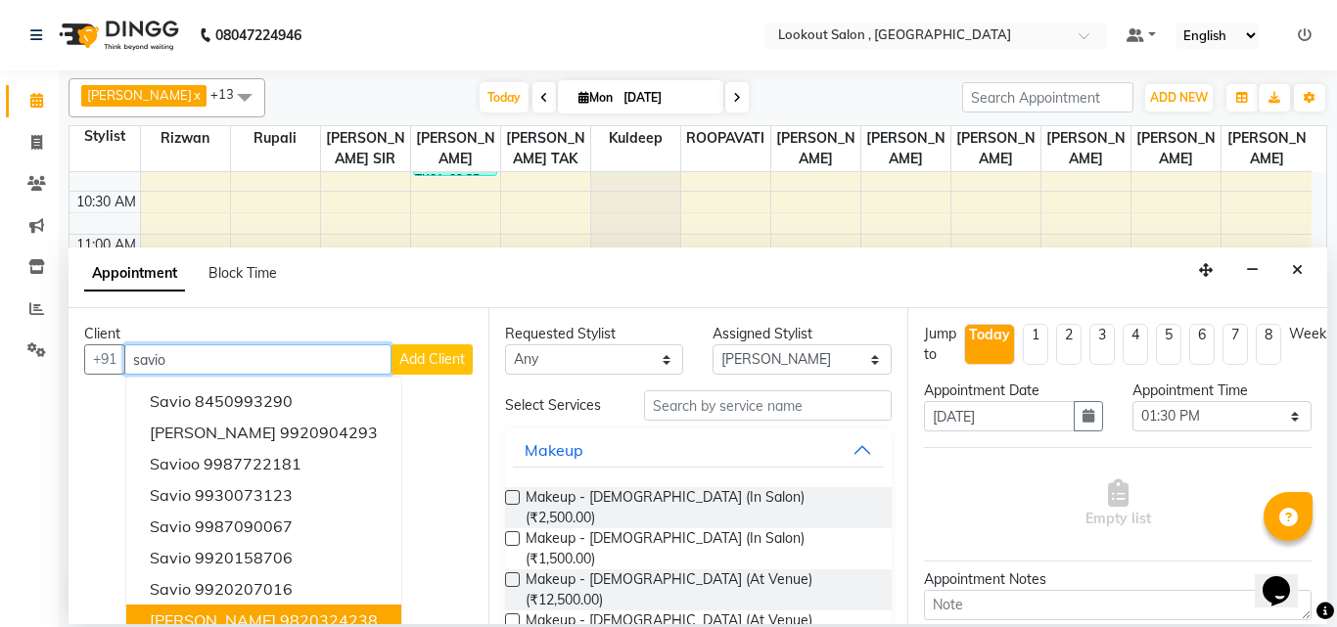
click at [329, 620] on ngb-highlight "9820324238" at bounding box center [329, 621] width 98 height 20
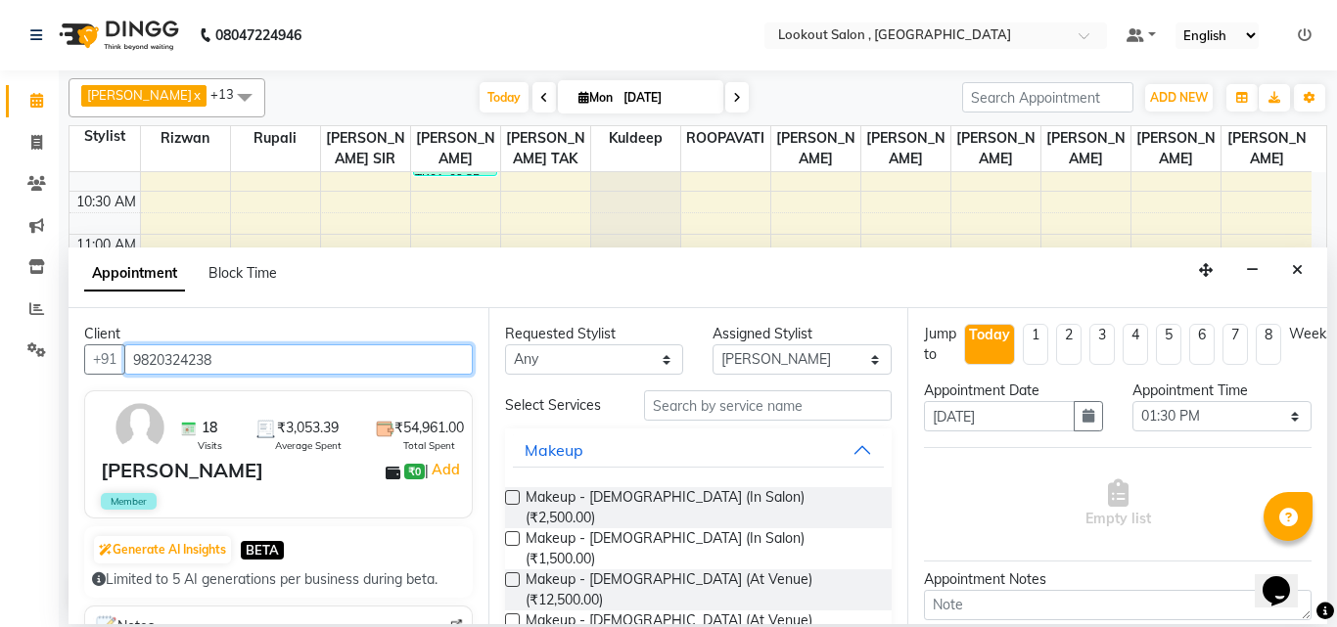
type input "9820324238"
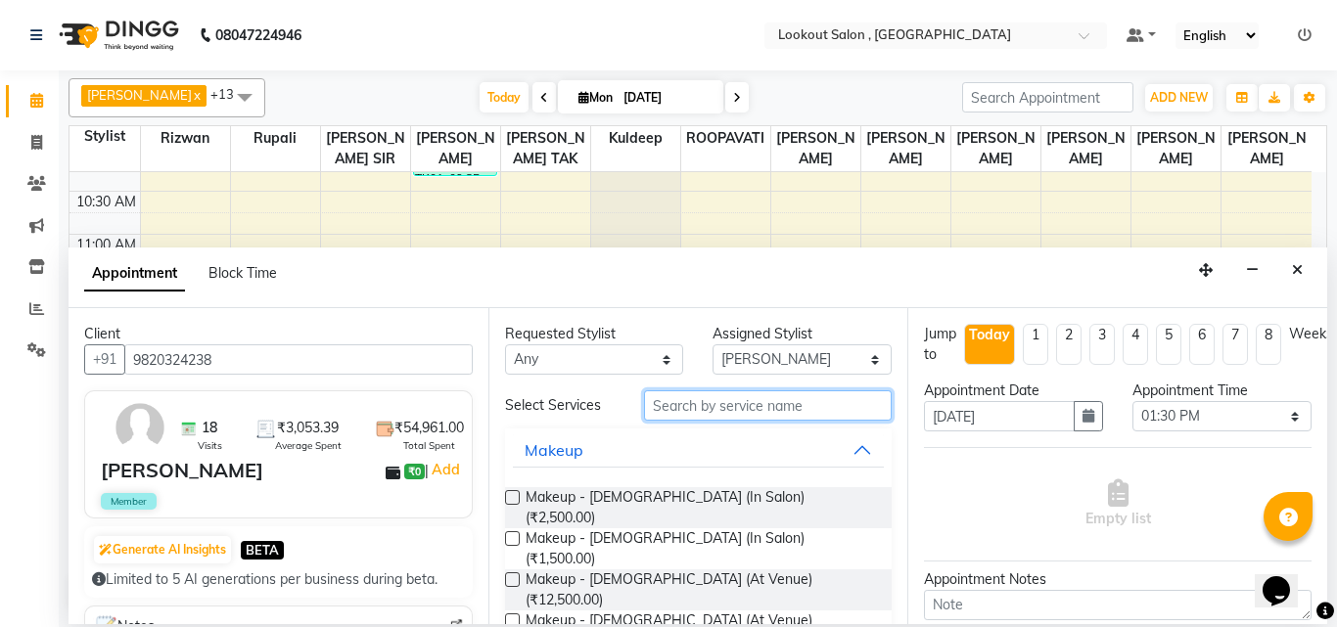
click at [706, 399] on input "text" at bounding box center [768, 405] width 249 height 30
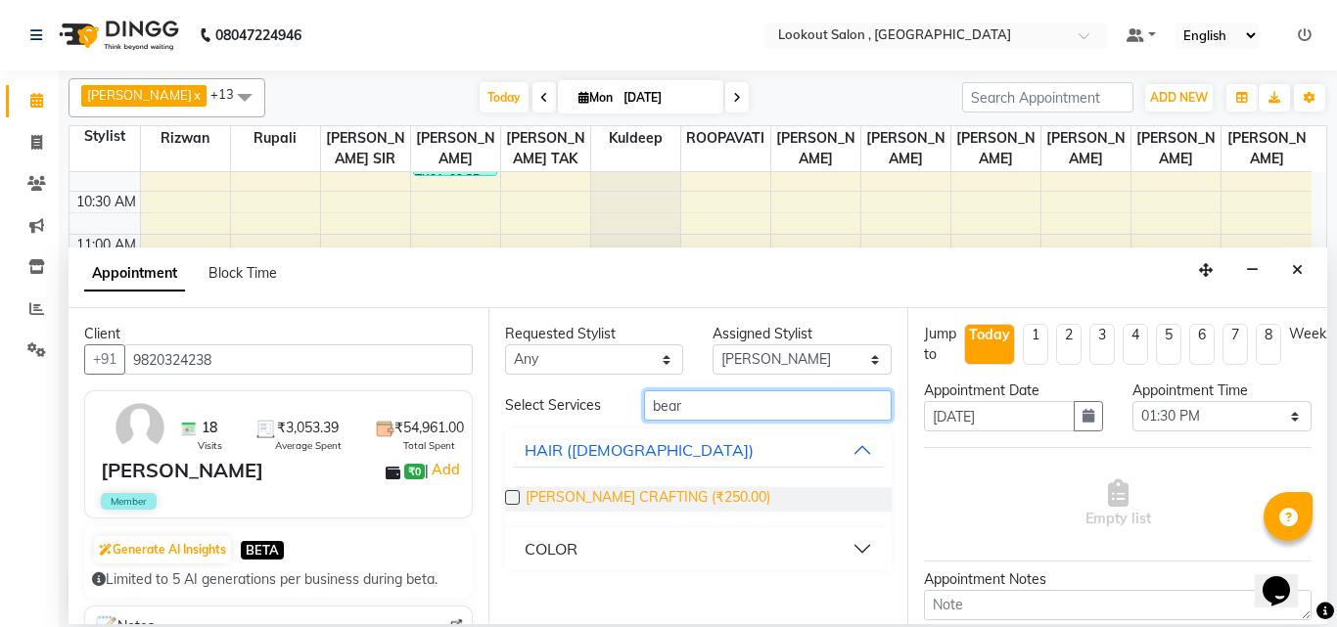
type input "bear"
click at [682, 493] on span "[PERSON_NAME] CRAFTING (₹250.00)" at bounding box center [648, 499] width 245 height 24
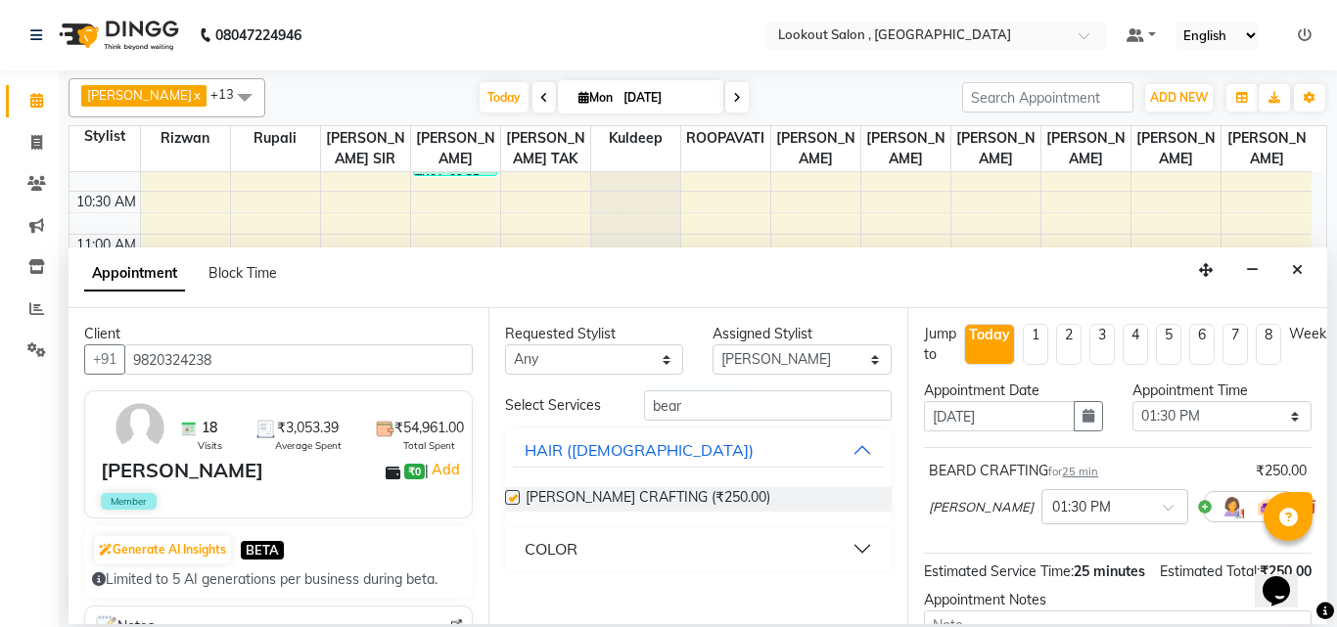
checkbox input "false"
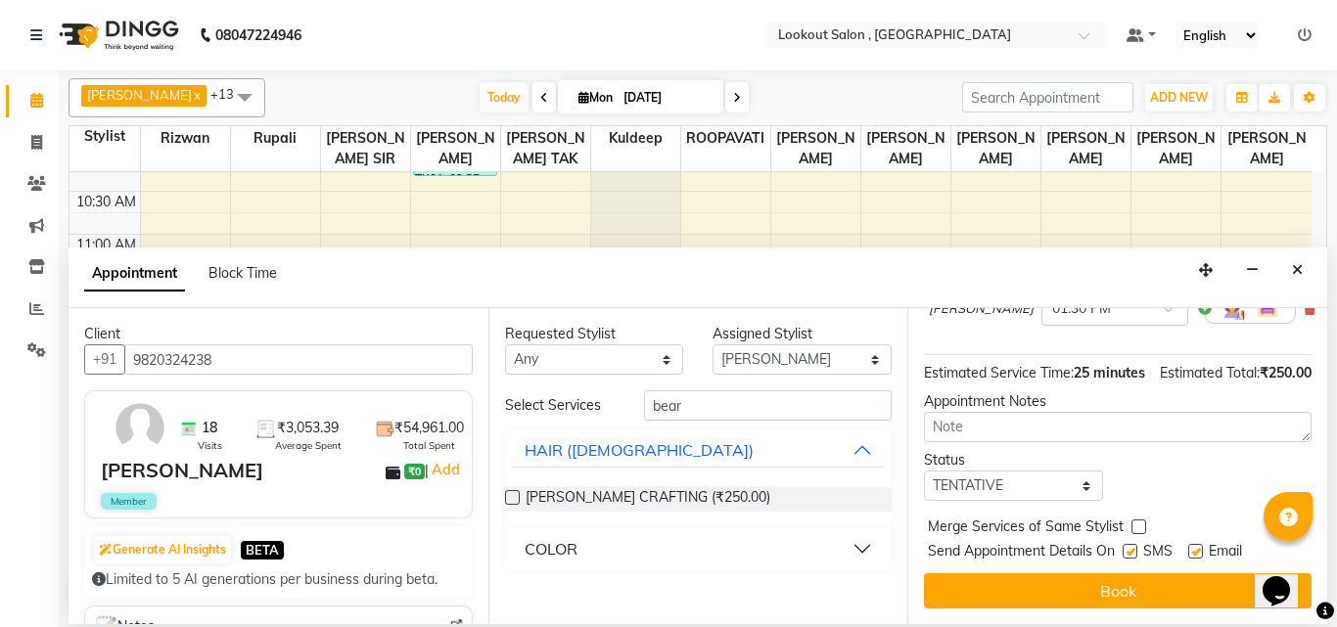
scroll to position [234, 0]
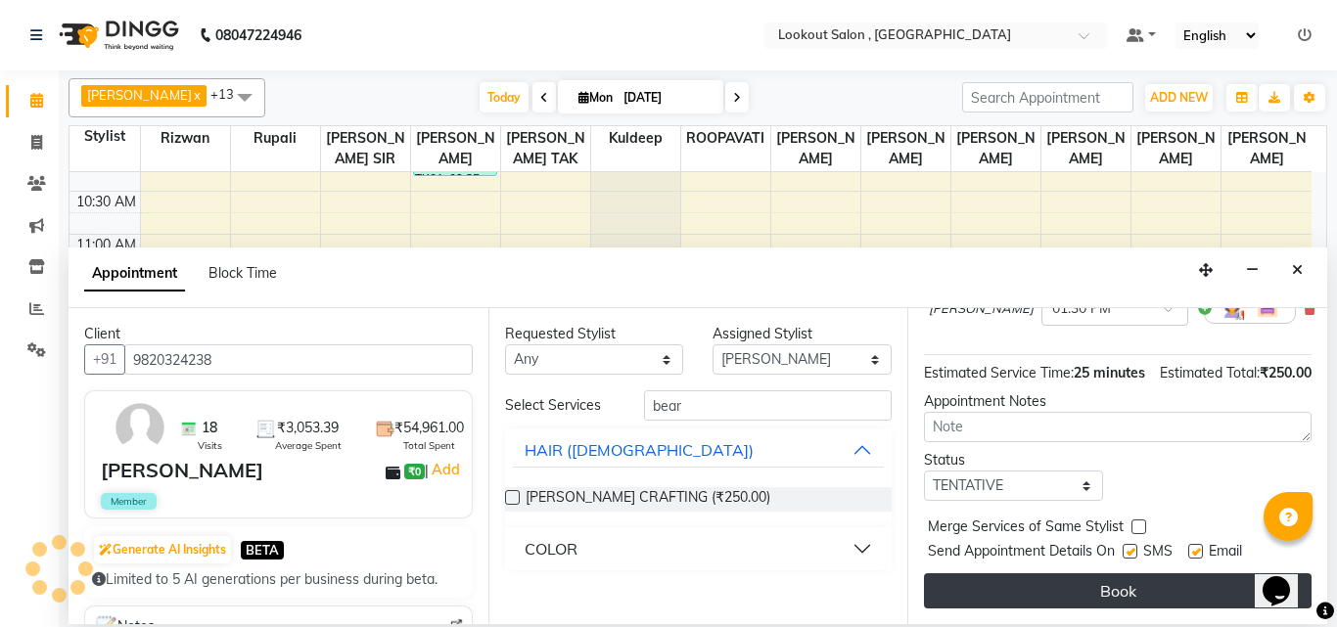
click at [1171, 578] on button "Book" at bounding box center [1118, 590] width 388 height 35
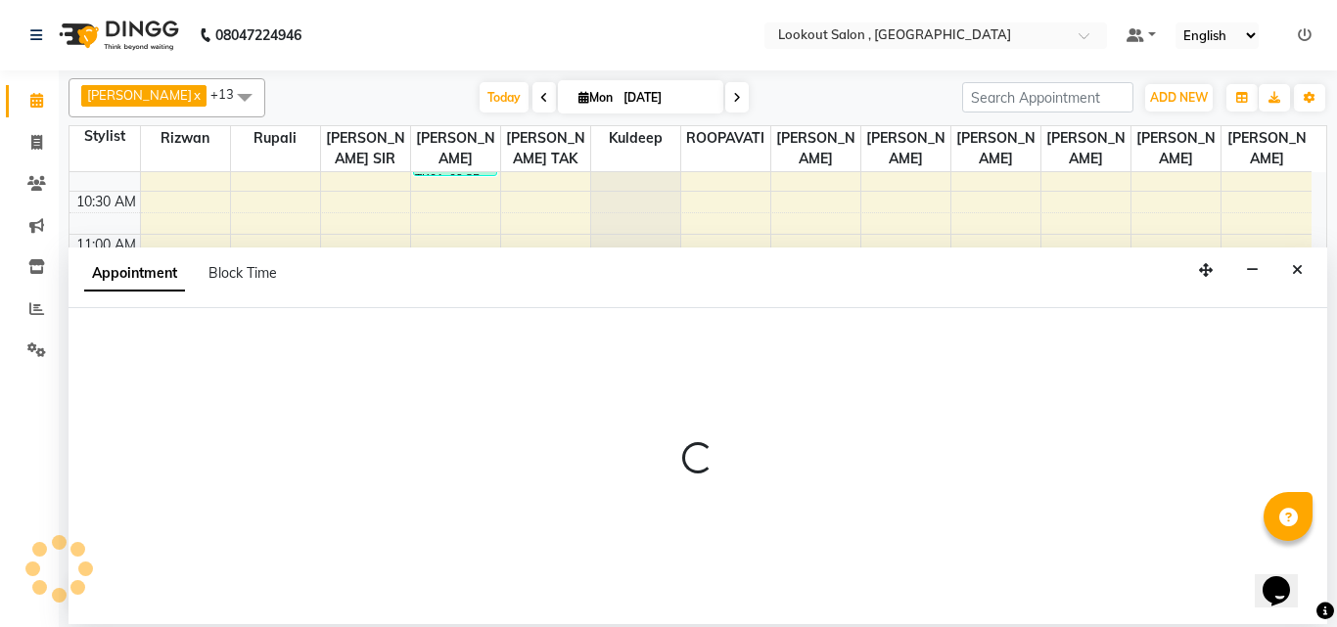
select select "43261"
select select "720"
select select "tentative"
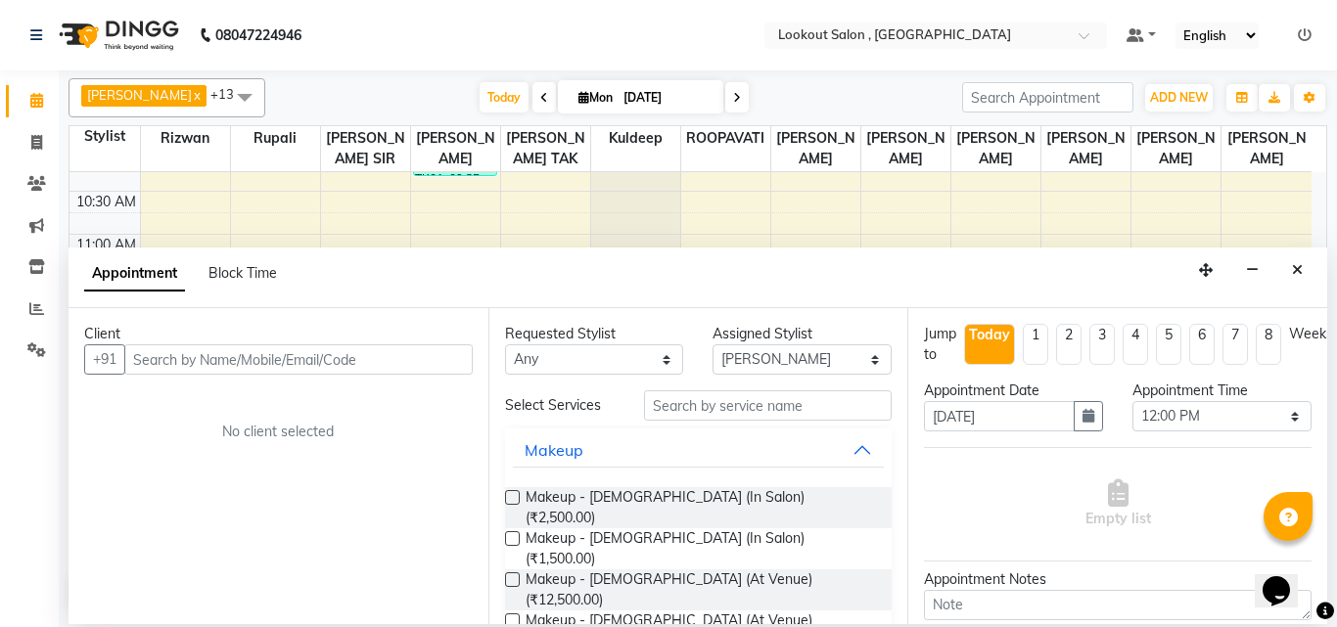
click at [289, 355] on input "text" at bounding box center [298, 359] width 348 height 30
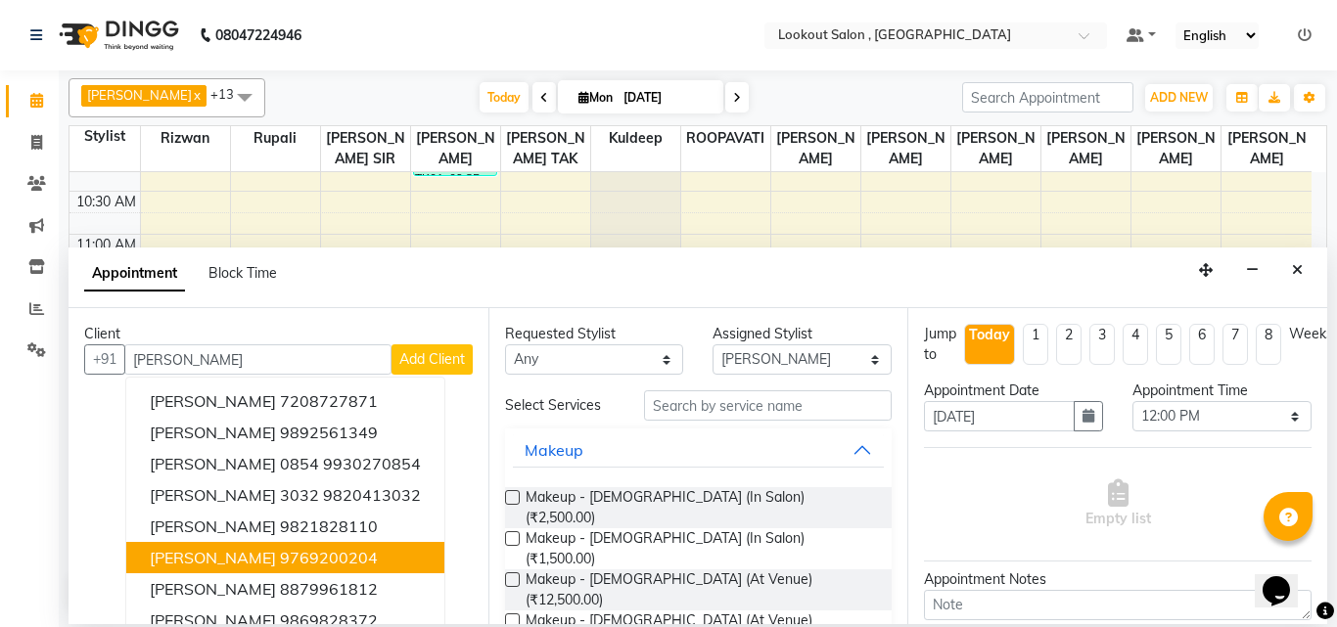
click at [251, 562] on span "Rachna Mandavia" at bounding box center [213, 558] width 126 height 20
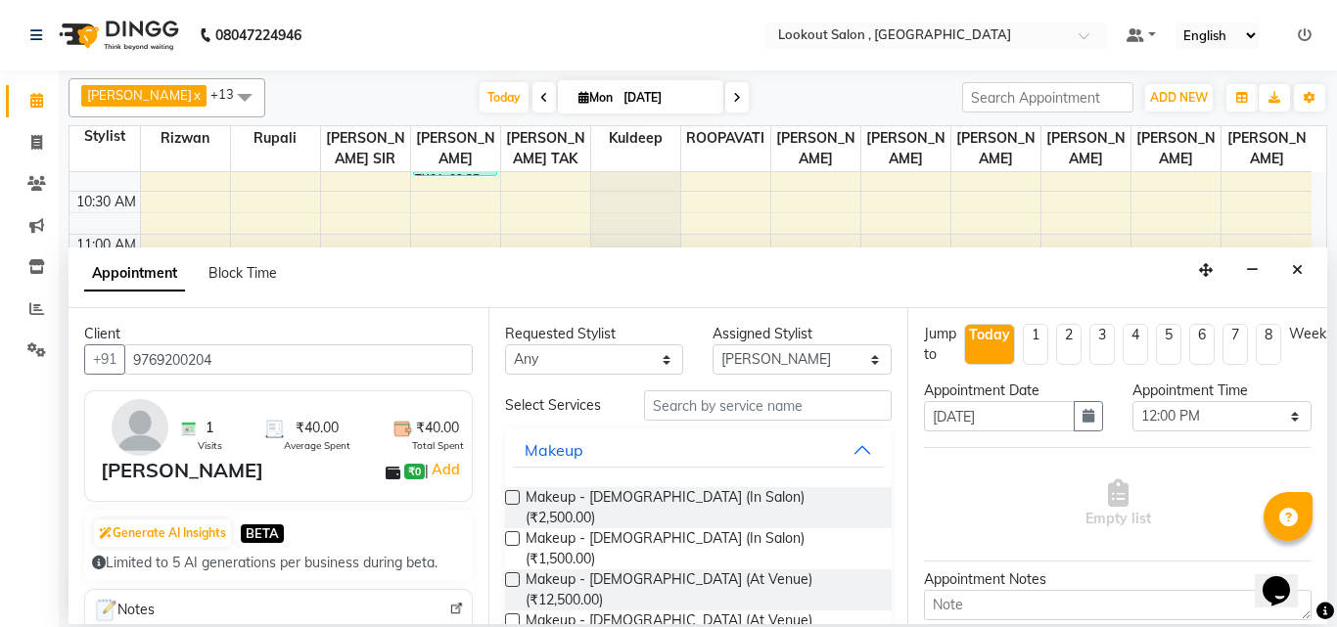
type input "9769200204"
click at [710, 412] on input "text" at bounding box center [768, 405] width 249 height 30
type input "m"
type input "b"
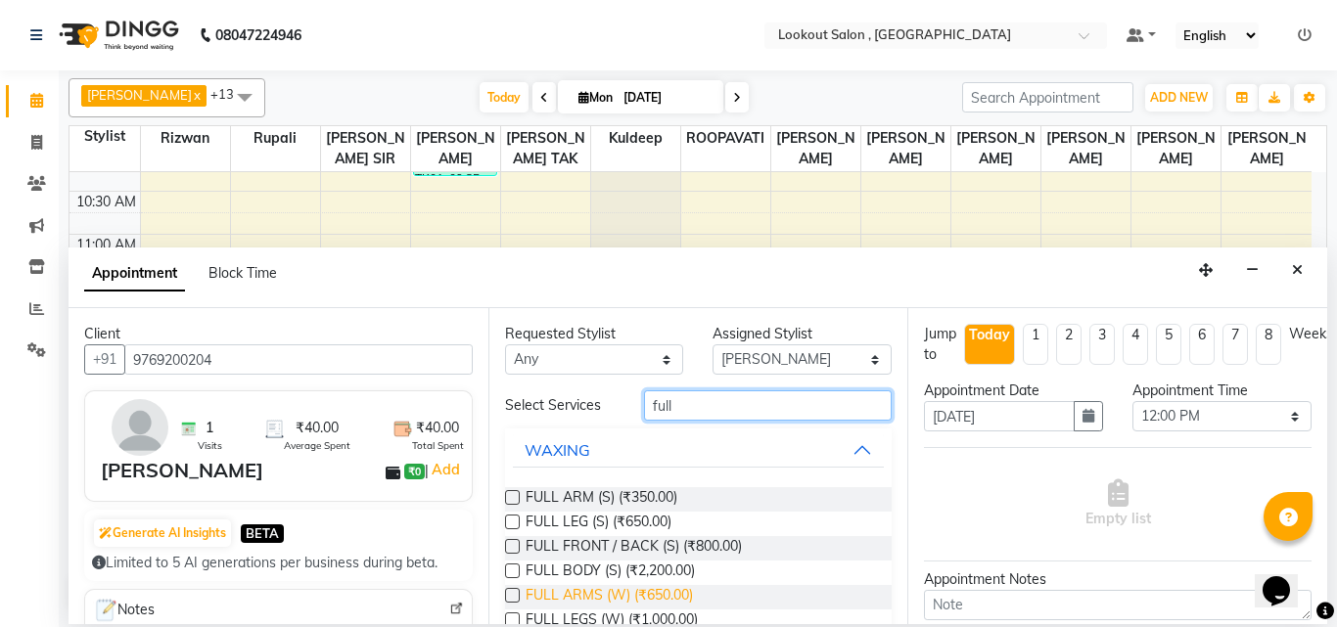
type input "full"
click at [646, 590] on span "FULL ARMS (W) (₹650.00)" at bounding box center [609, 597] width 167 height 24
checkbox input "false"
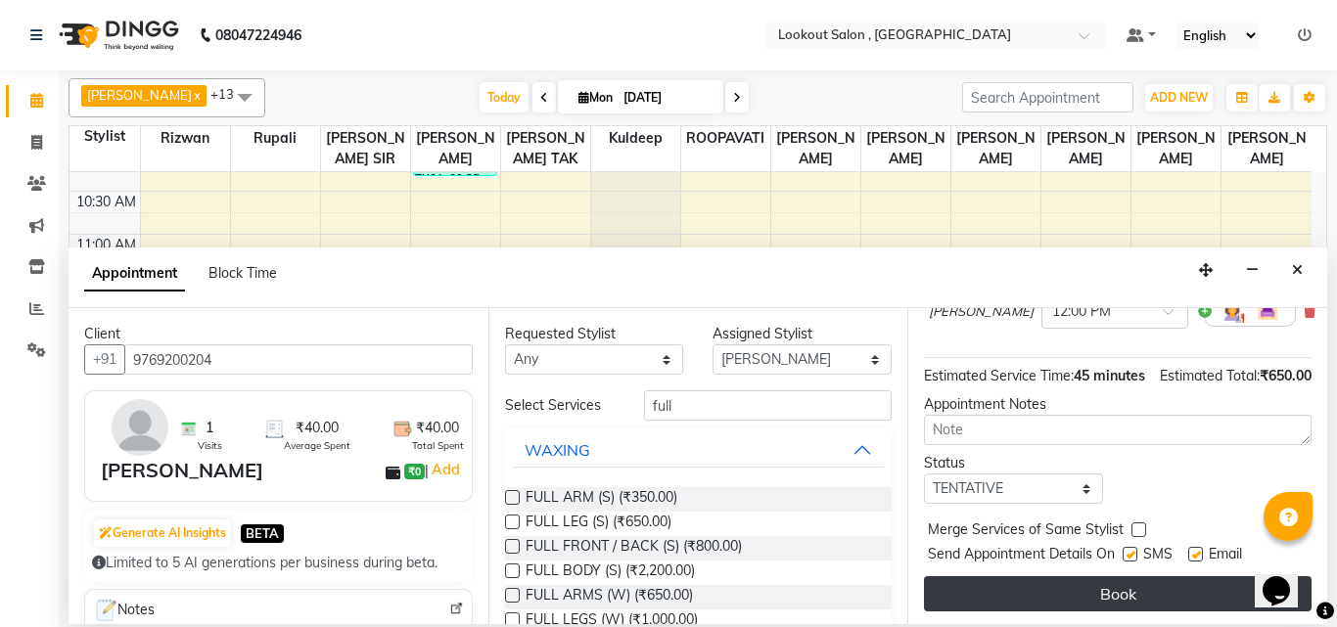
scroll to position [237, 0]
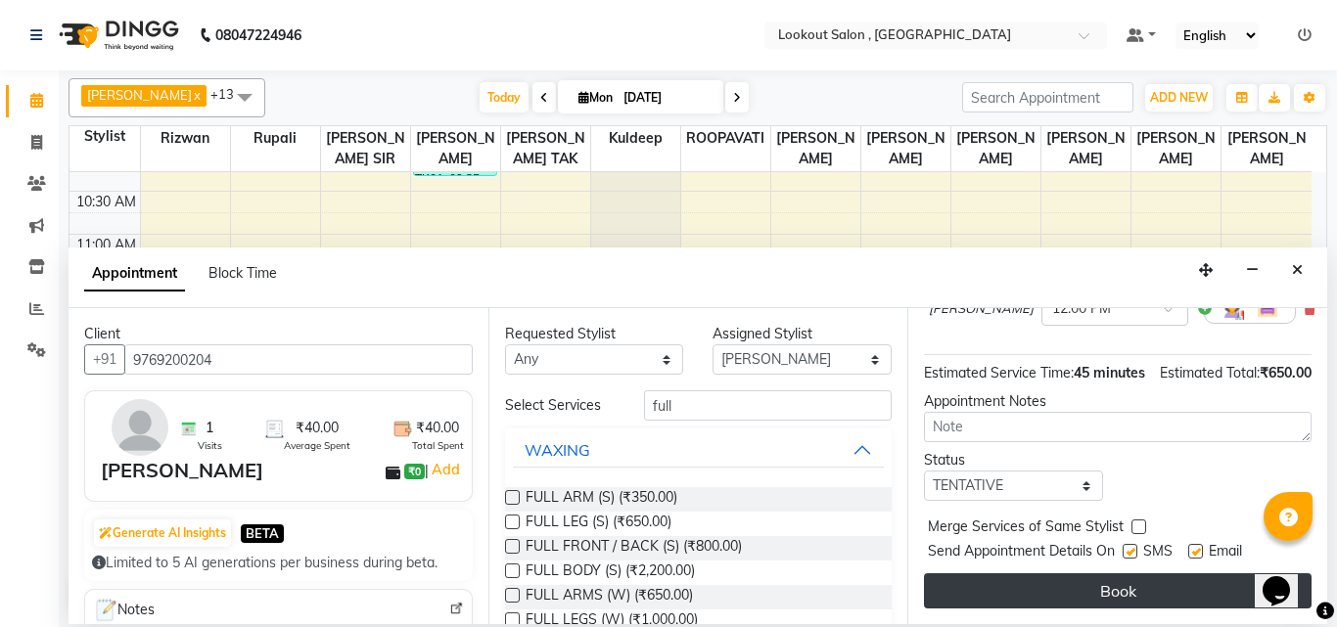
click at [1079, 573] on button "Book" at bounding box center [1118, 590] width 388 height 35
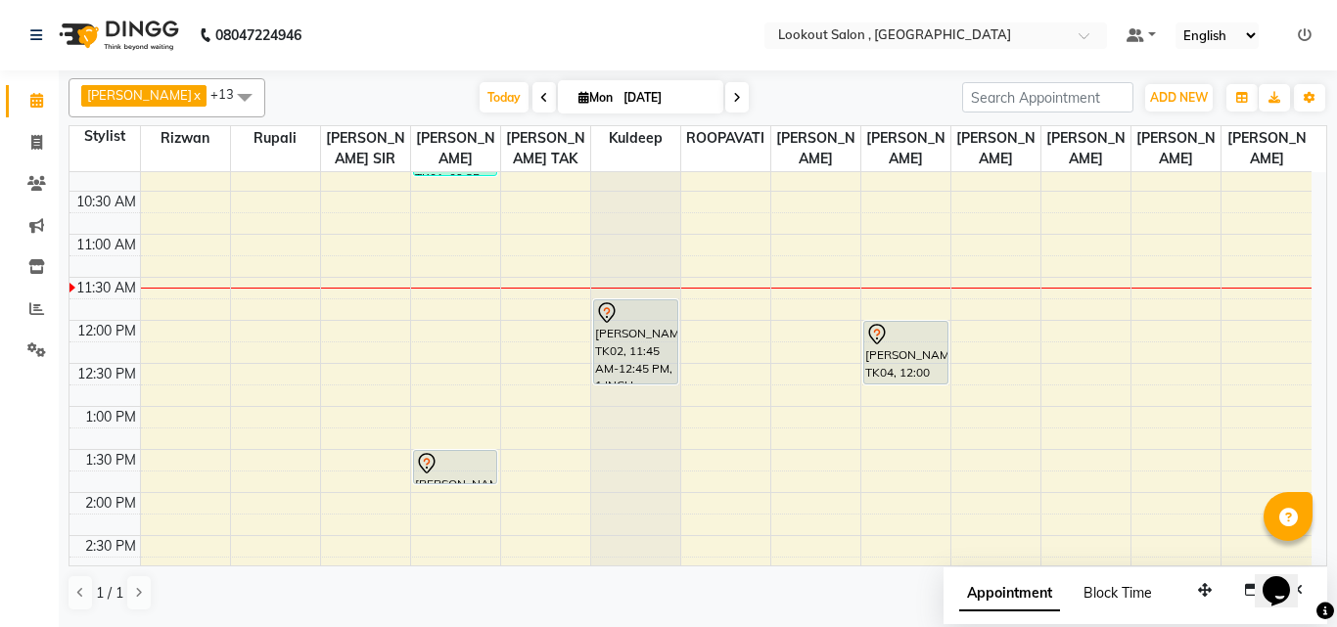
click at [1134, 593] on span "Block Time" at bounding box center [1117, 593] width 69 height 18
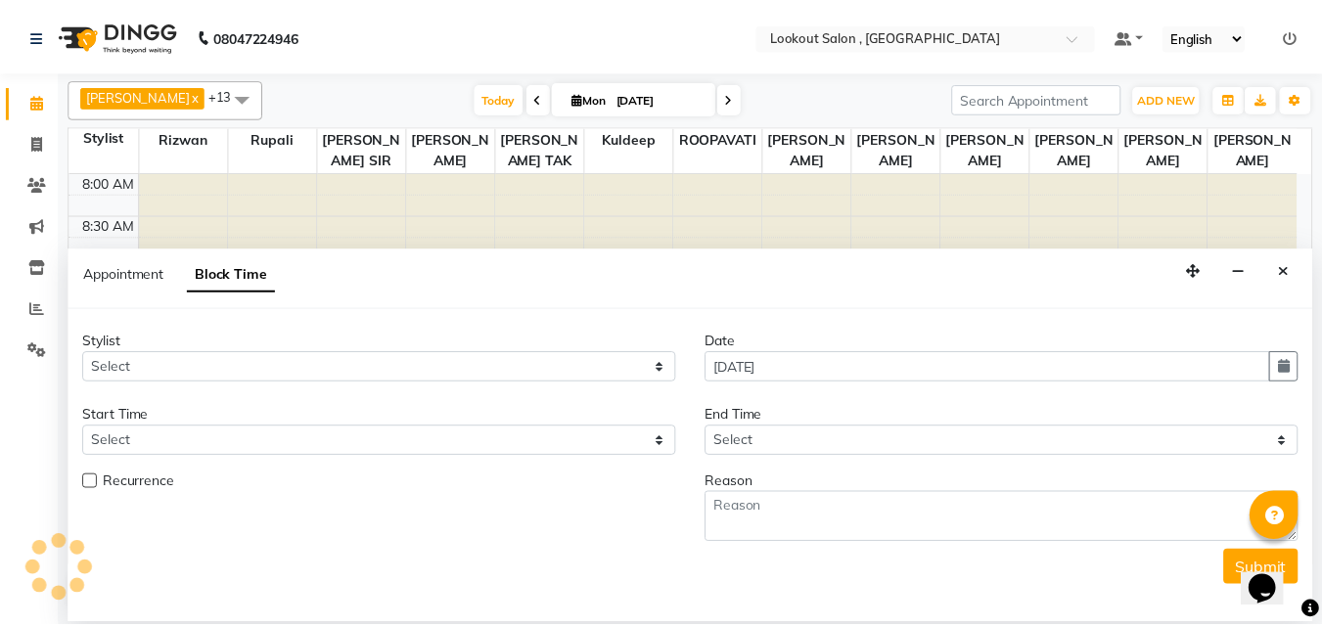
scroll to position [259, 0]
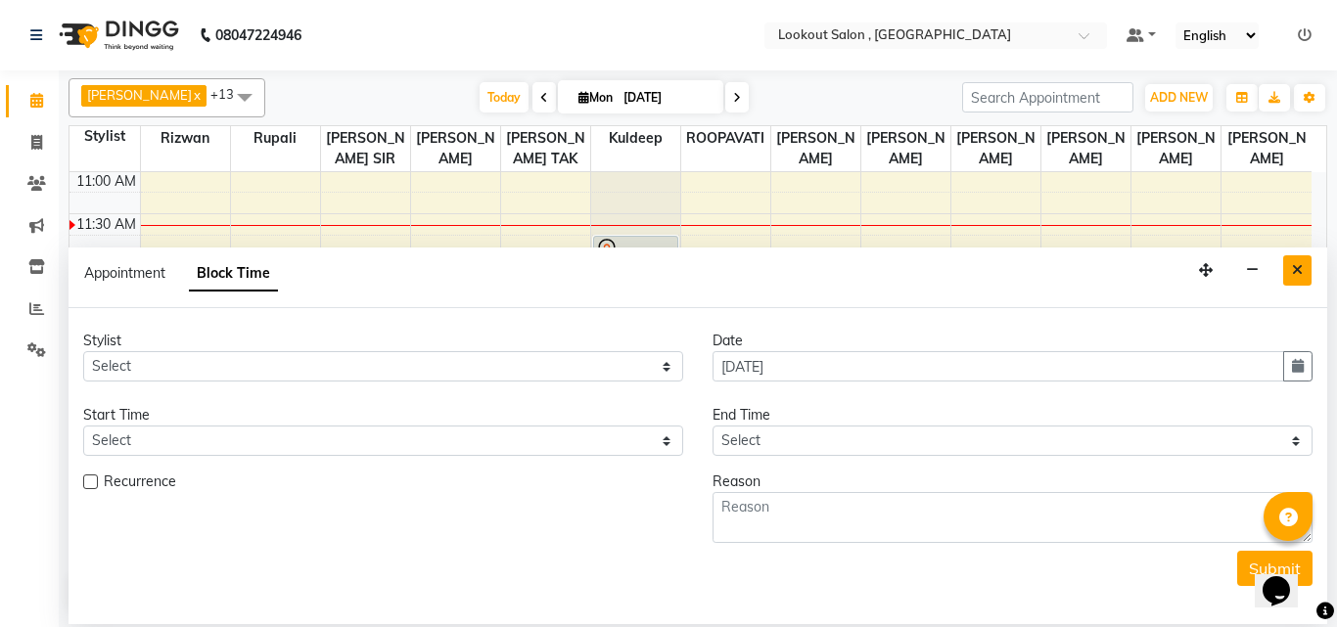
click at [1284, 275] on button "Close" at bounding box center [1297, 270] width 28 height 30
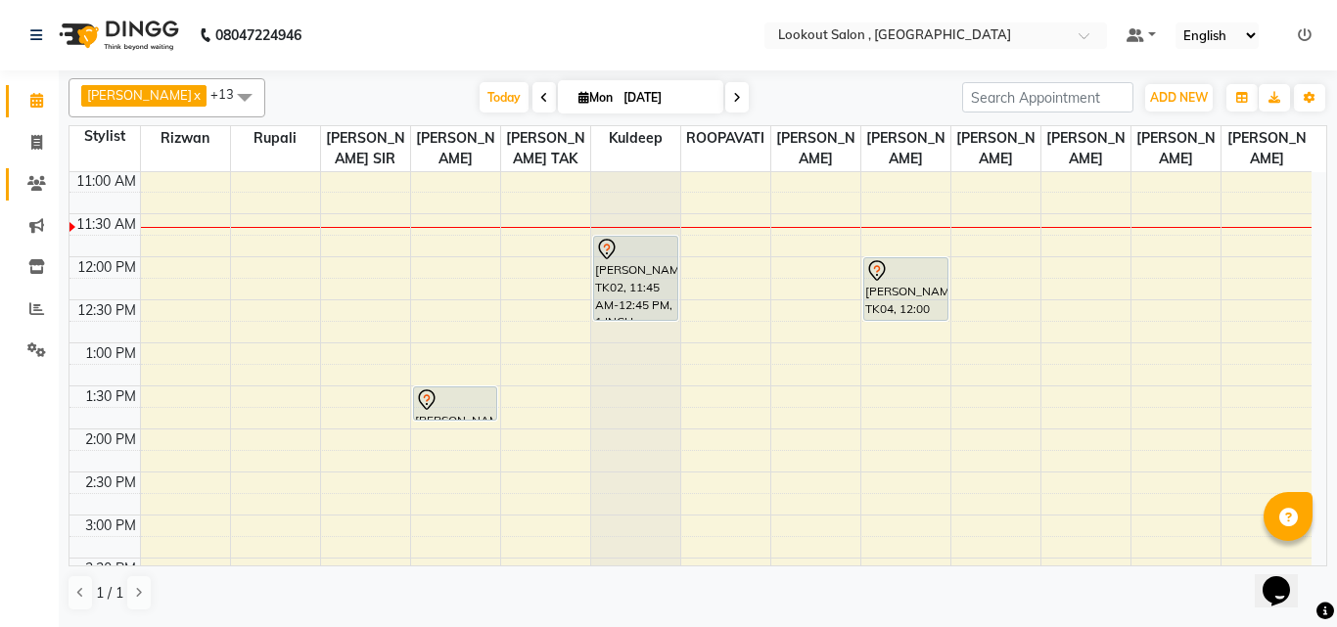
click at [44, 184] on icon at bounding box center [36, 183] width 19 height 15
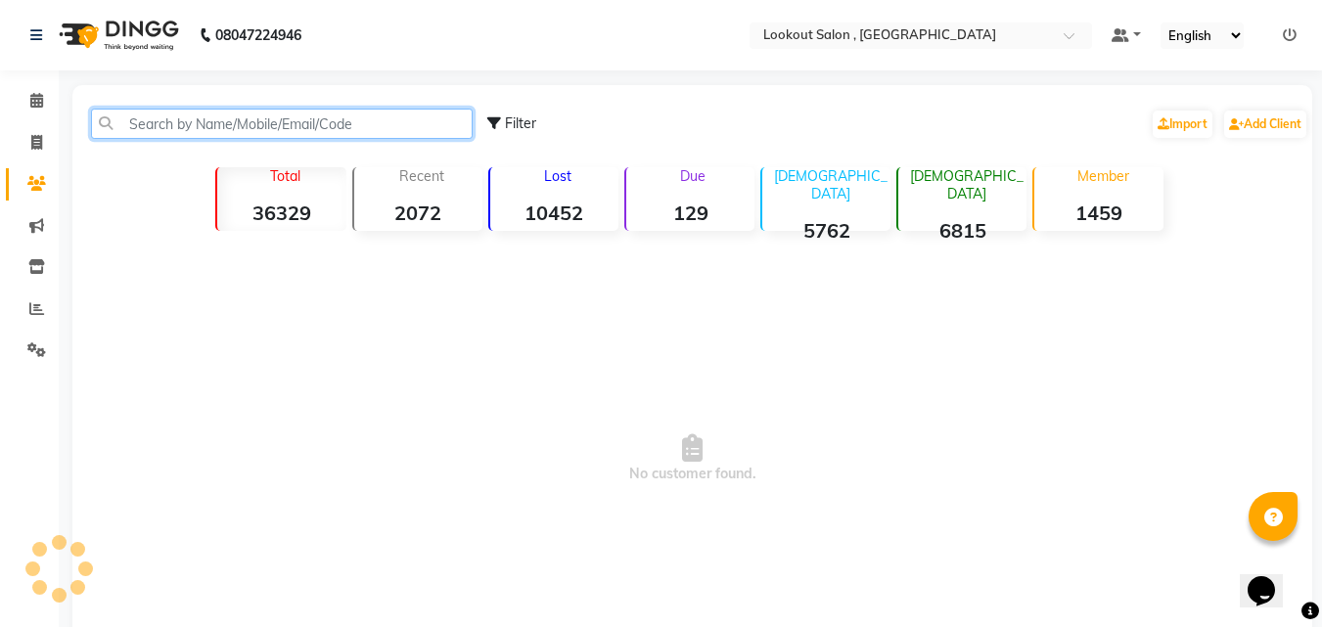
click at [223, 118] on input "text" at bounding box center [282, 124] width 382 height 30
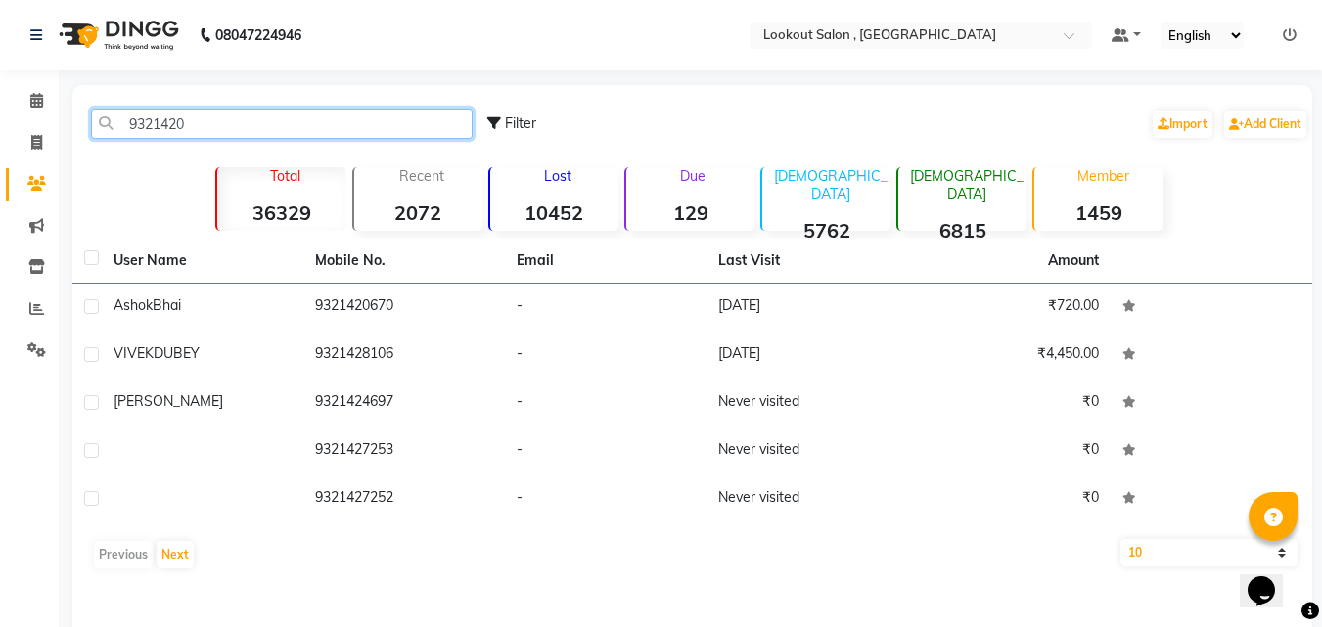
type input "93214208"
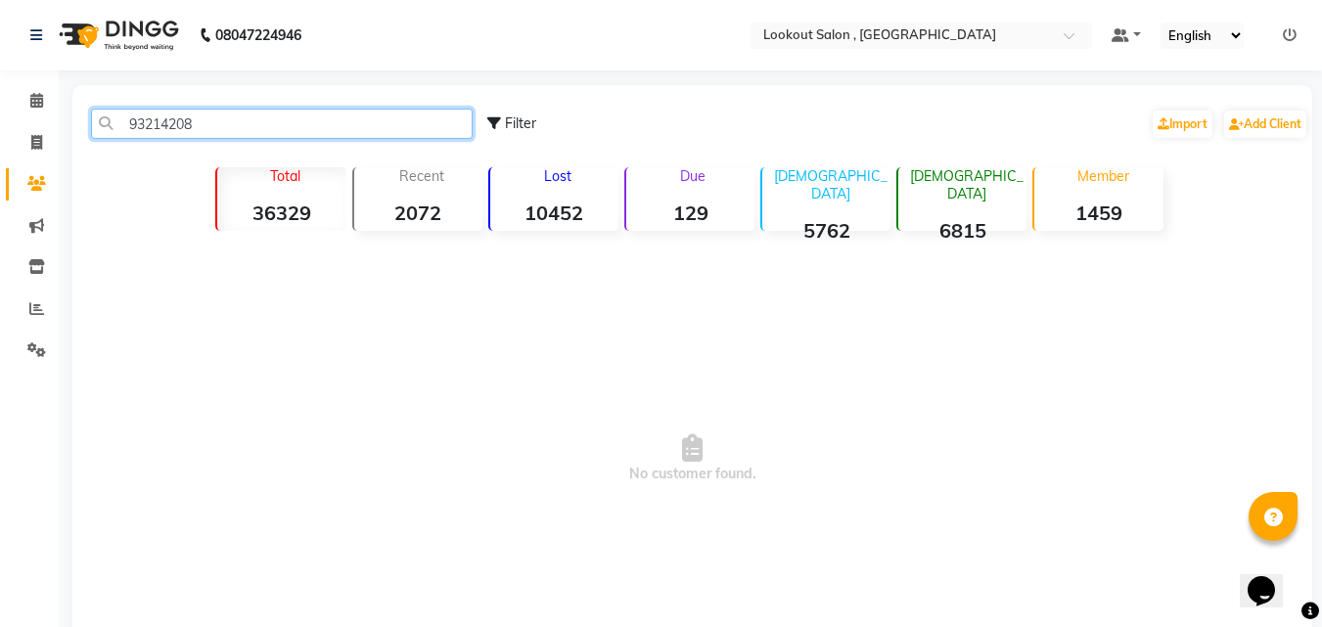
click at [192, 126] on input "93214208" at bounding box center [282, 124] width 382 height 30
click at [191, 126] on input "93214208" at bounding box center [282, 124] width 382 height 30
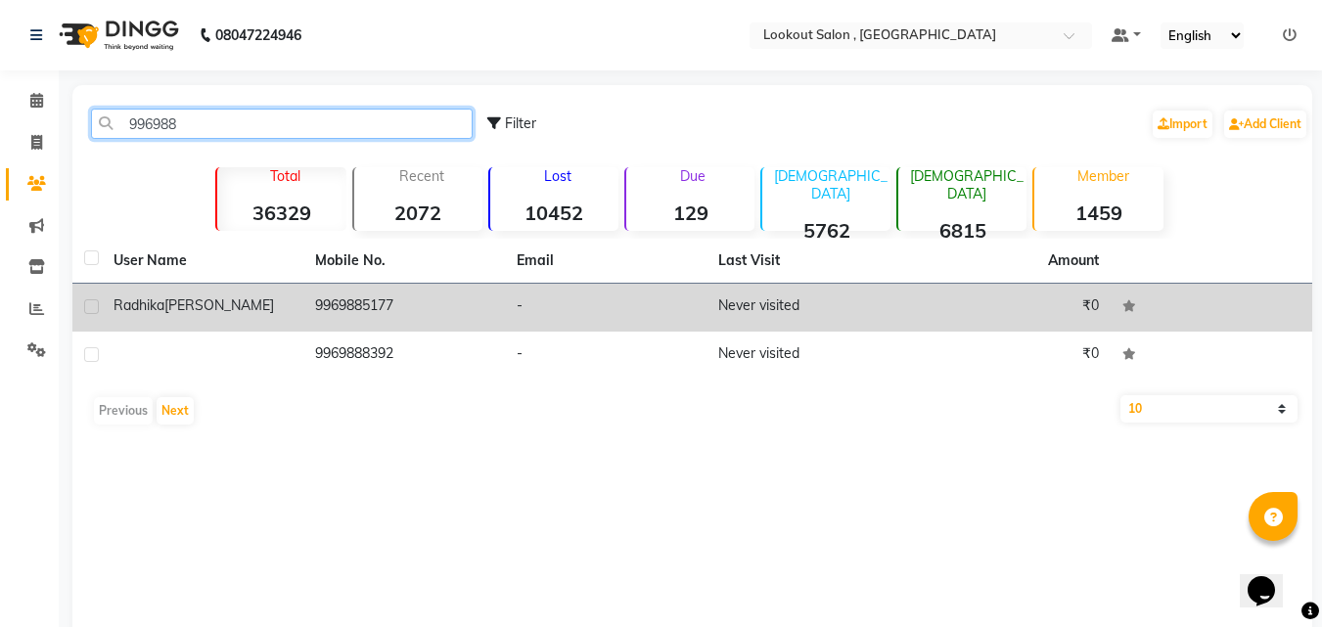
type input "996988"
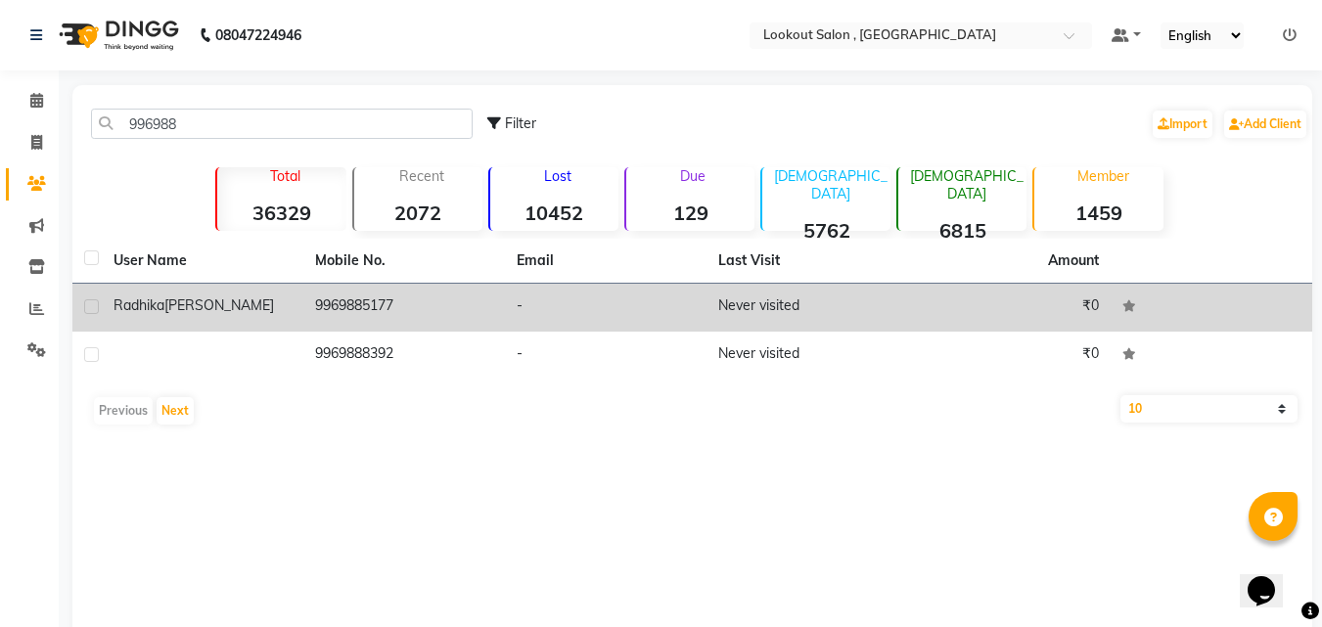
click at [356, 324] on td "9969885177" at bounding box center [404, 308] width 202 height 48
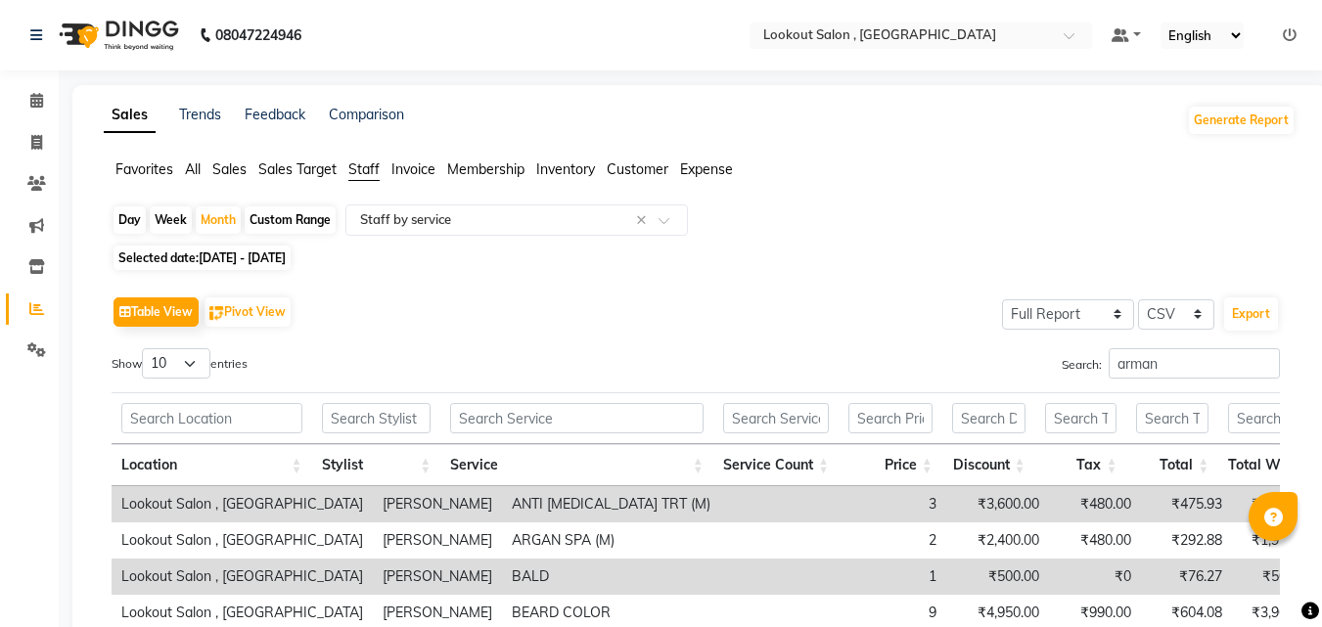
select select "full_report"
select select "csv"
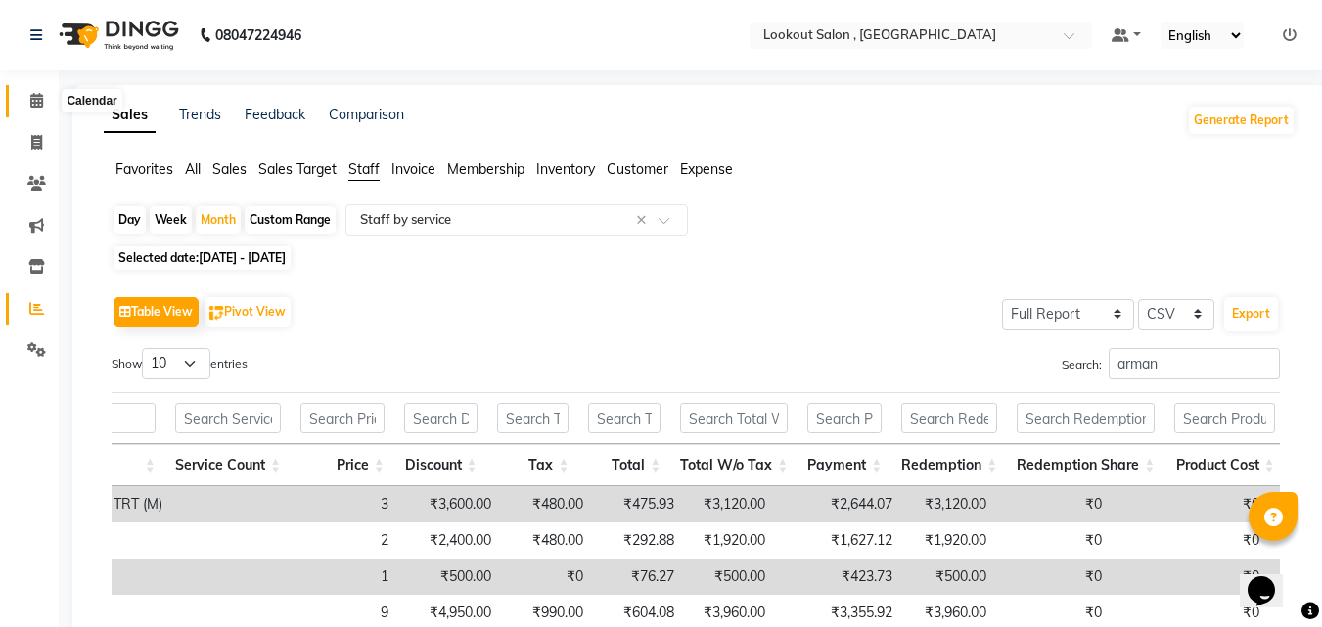
click at [29, 92] on span at bounding box center [37, 101] width 34 height 23
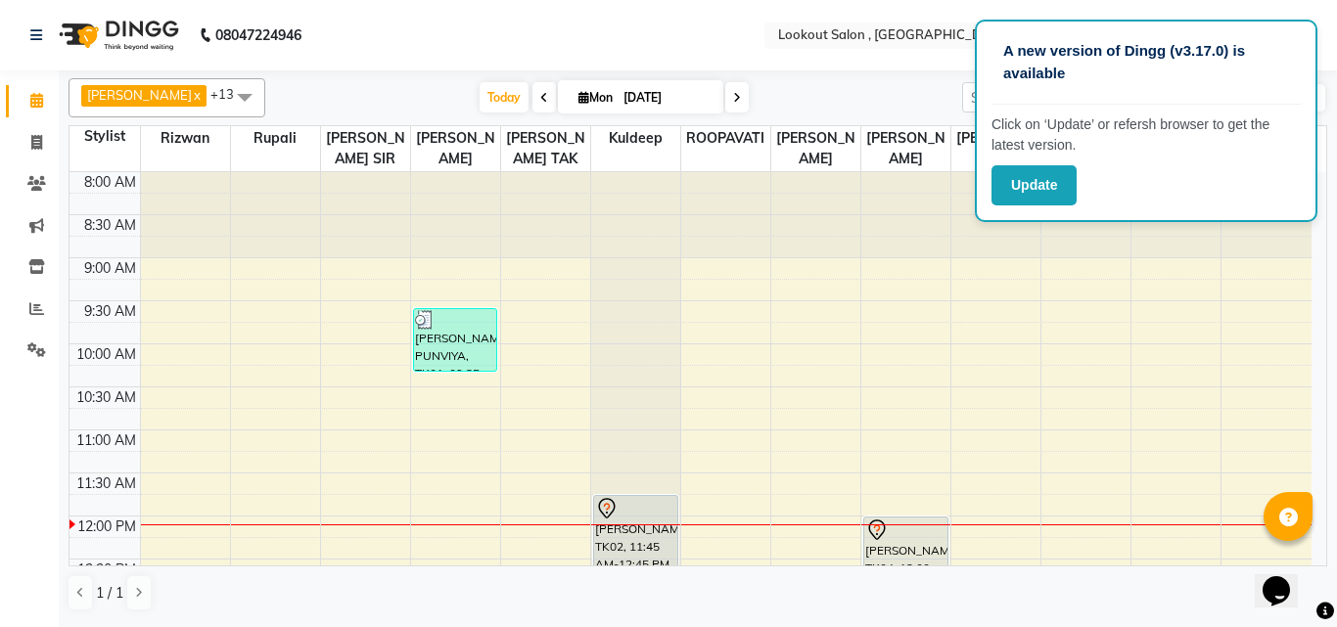
click at [883, 224] on div at bounding box center [905, 215] width 89 height 86
click at [1051, 192] on button "Update" at bounding box center [1033, 185] width 85 height 40
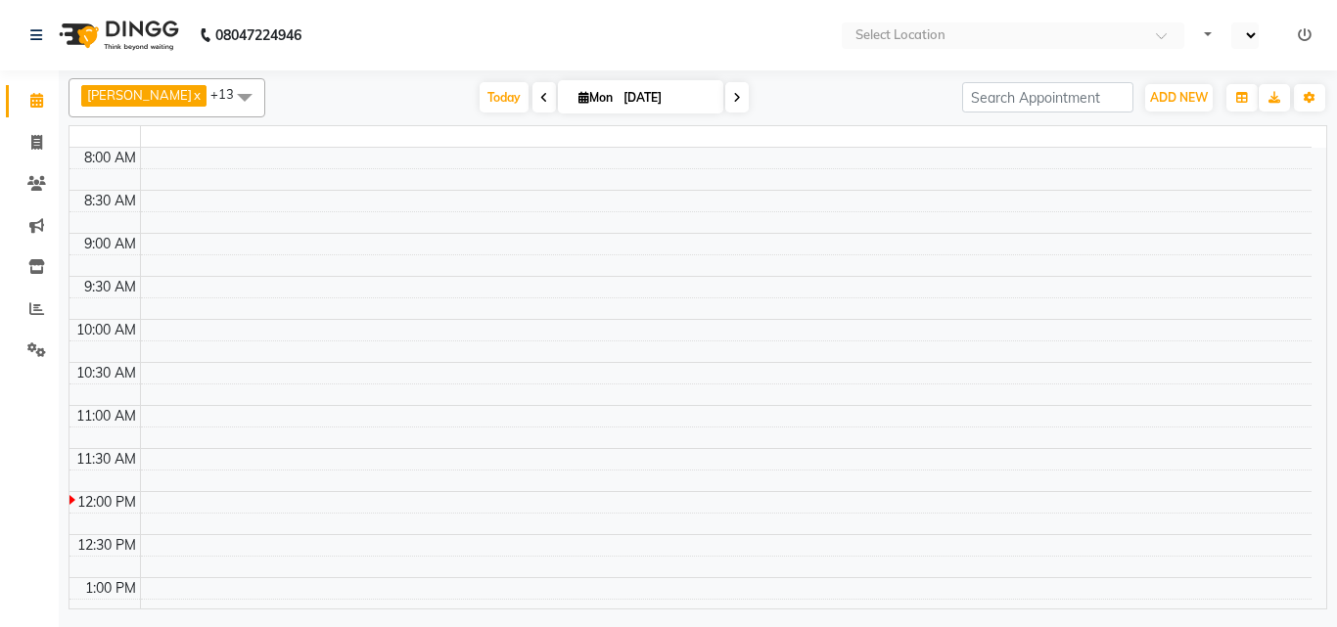
select select "en"
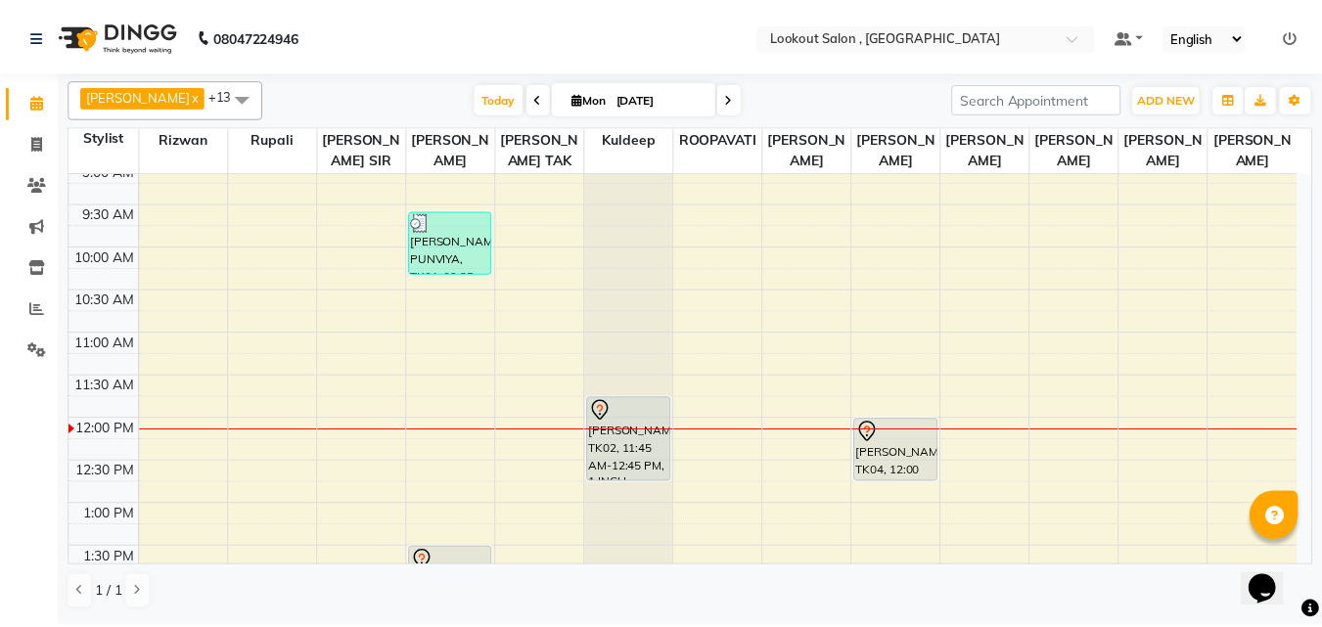
scroll to position [196, 0]
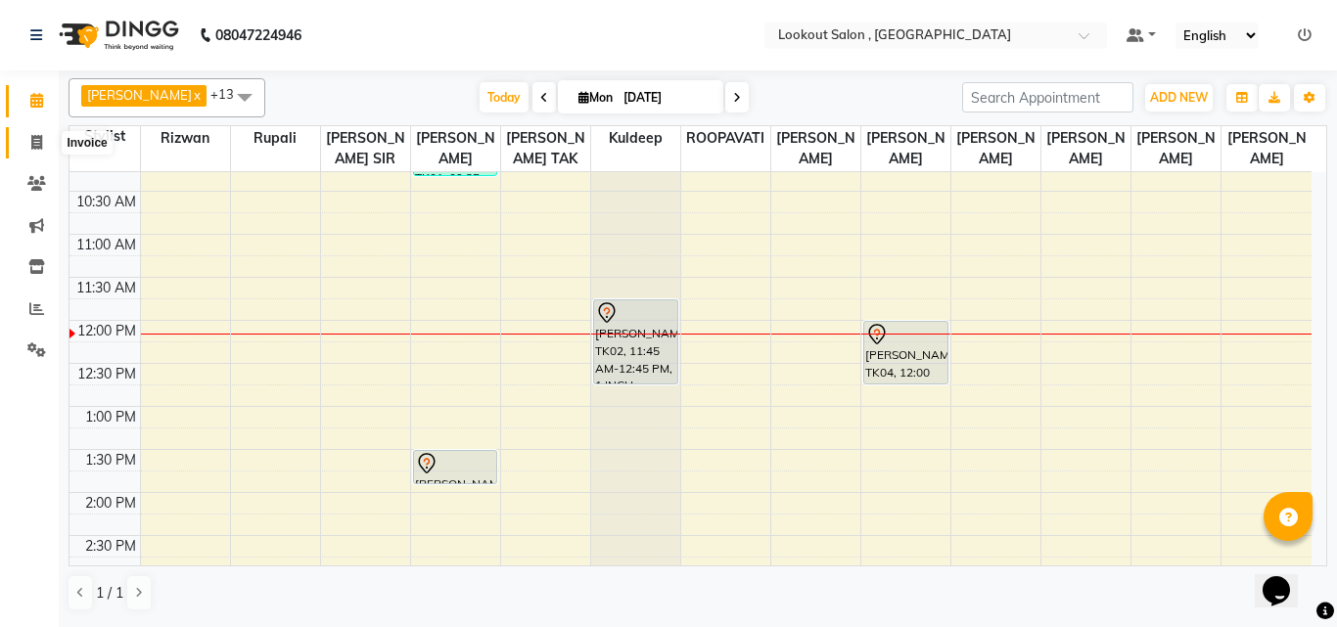
click at [40, 147] on icon at bounding box center [36, 142] width 11 height 15
select select "151"
select select "service"
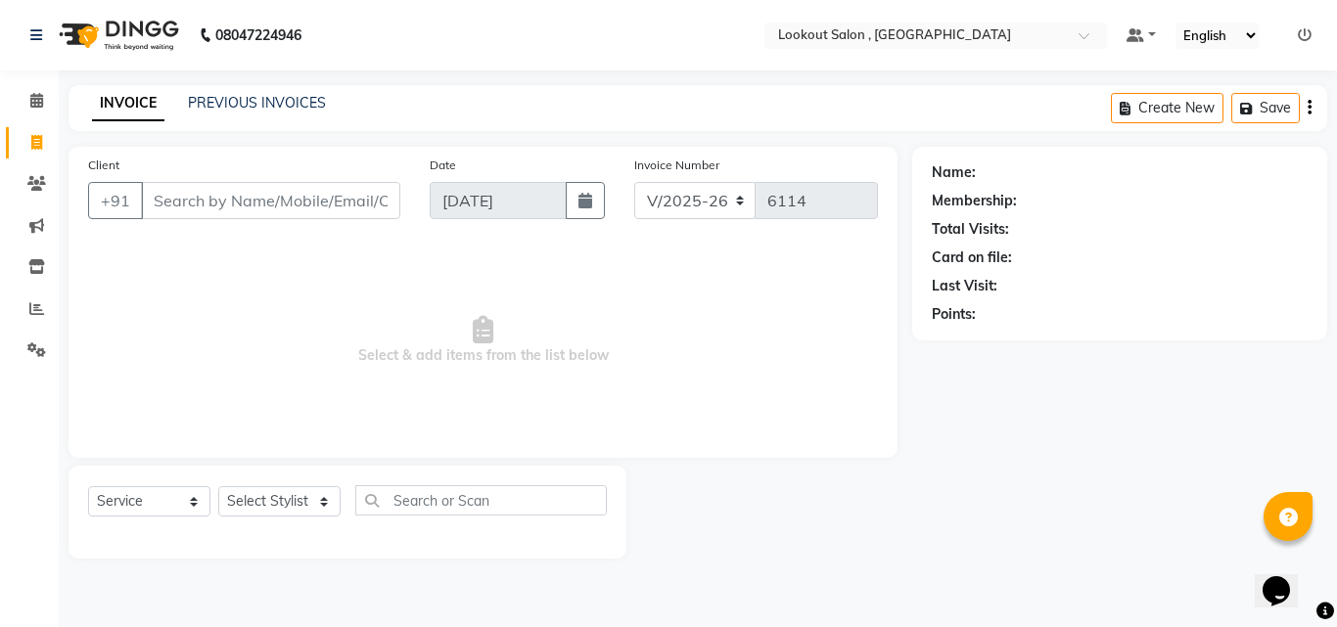
click at [237, 223] on div "Client +91" at bounding box center [244, 195] width 342 height 80
click at [258, 187] on input "Client" at bounding box center [270, 200] width 259 height 37
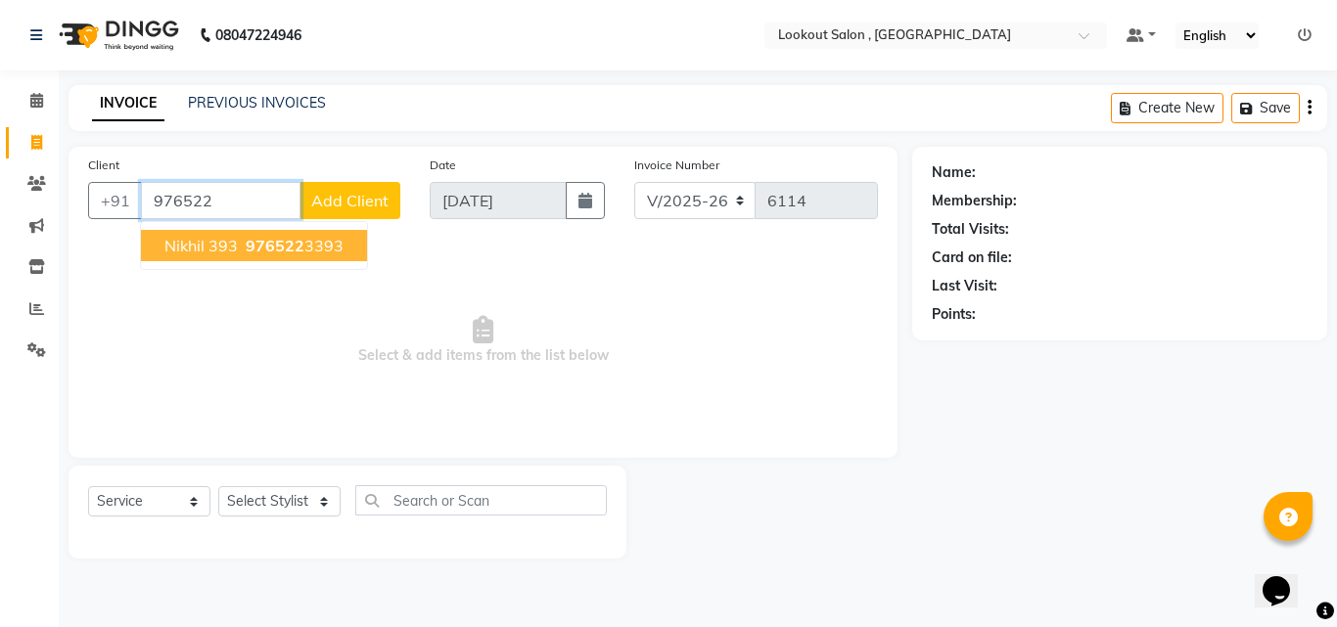
click at [268, 235] on button "Nikhil 393 976522 3393" at bounding box center [254, 245] width 226 height 31
type input "9765223393"
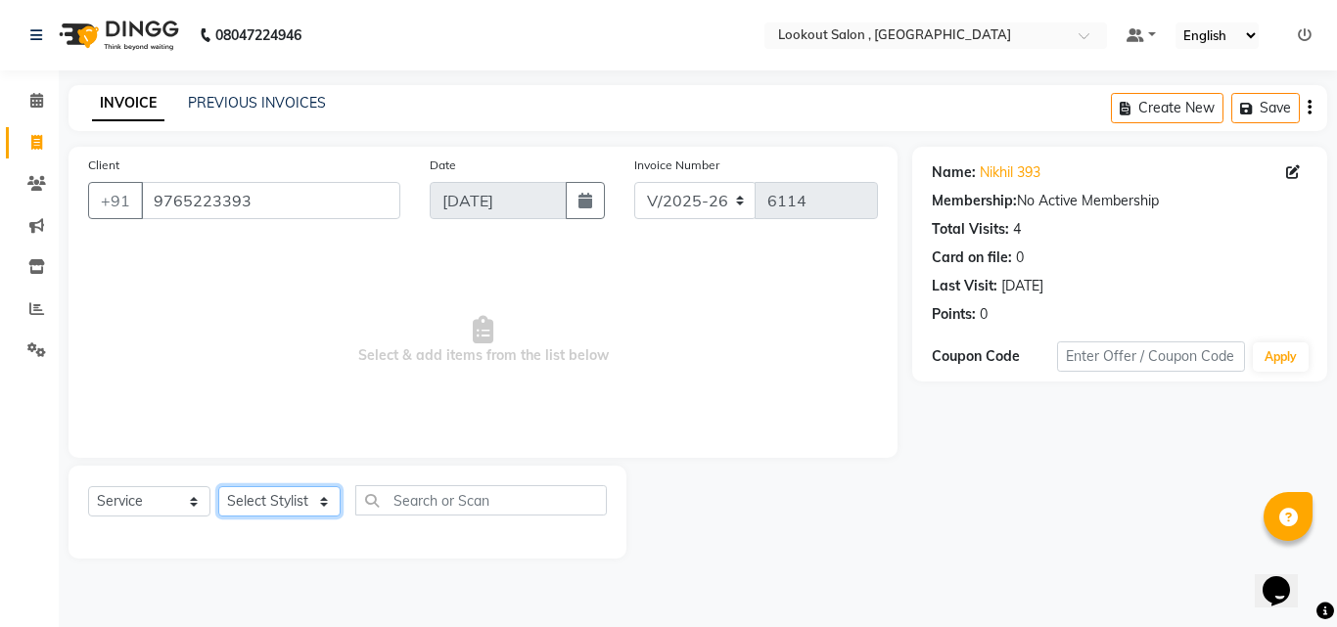
click at [308, 506] on select "Select Stylist [PERSON_NAME] [PERSON_NAME] [PERSON_NAME] [PERSON_NAME] kuldeep …" at bounding box center [279, 501] width 122 height 30
select select "88368"
click at [218, 486] on select "Select Stylist [PERSON_NAME] [PERSON_NAME] [PERSON_NAME] [PERSON_NAME] kuldeep …" at bounding box center [279, 501] width 122 height 30
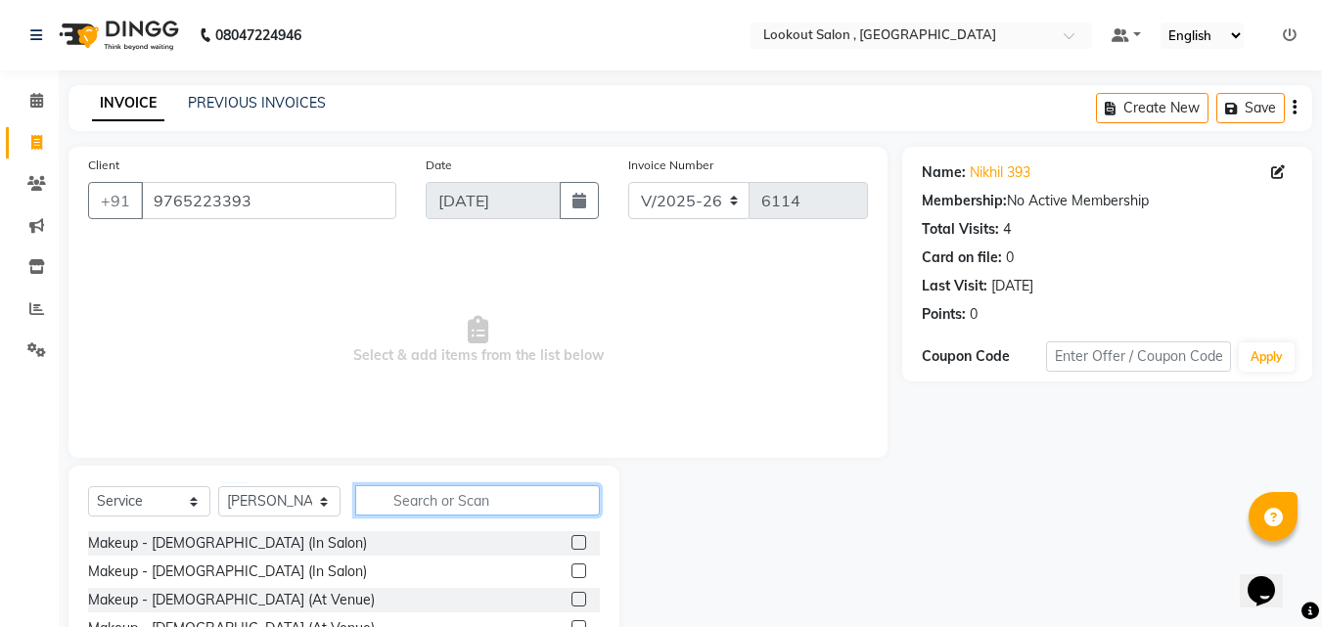
click at [452, 502] on input "text" at bounding box center [477, 500] width 245 height 30
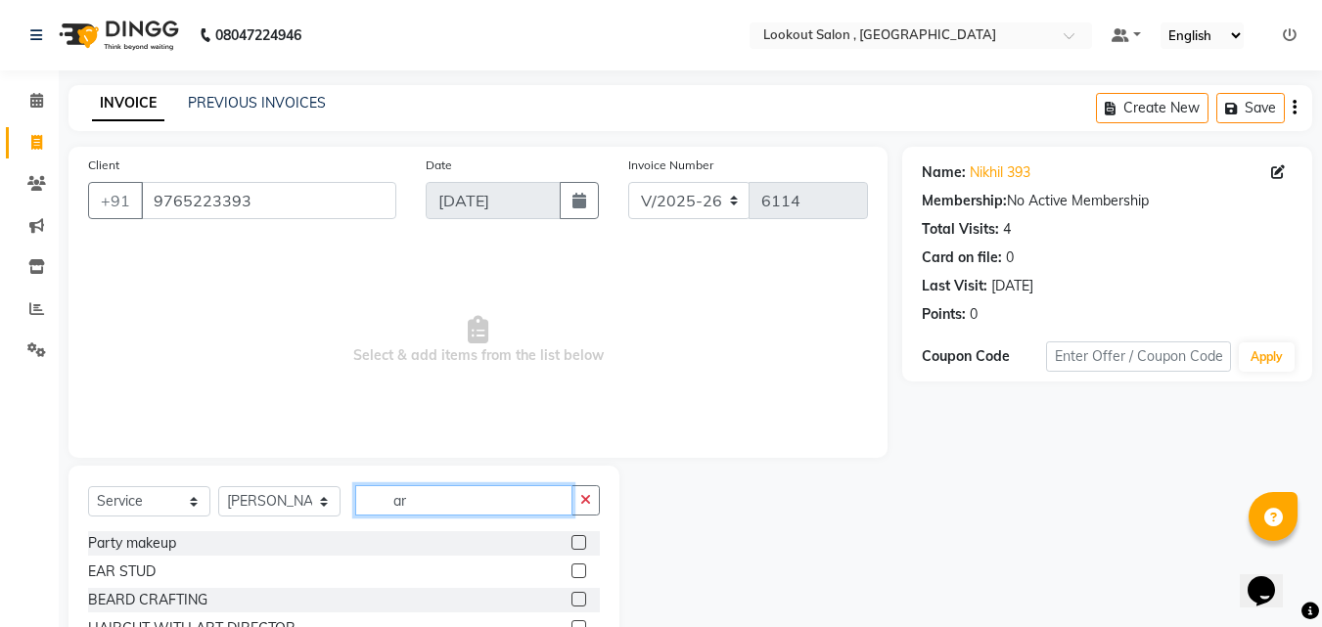
type input "a"
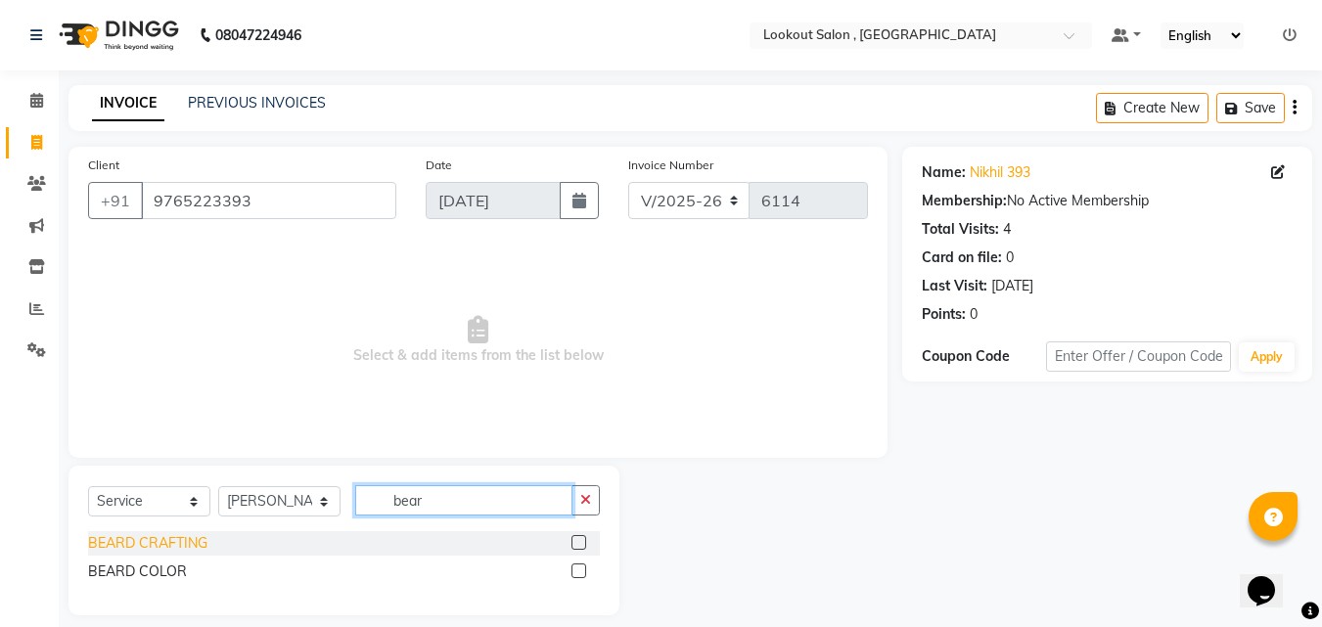
type input "bear"
drag, startPoint x: 195, startPoint y: 541, endPoint x: 205, endPoint y: 538, distance: 10.2
click at [196, 541] on div "BEARD CRAFTING" at bounding box center [147, 543] width 119 height 21
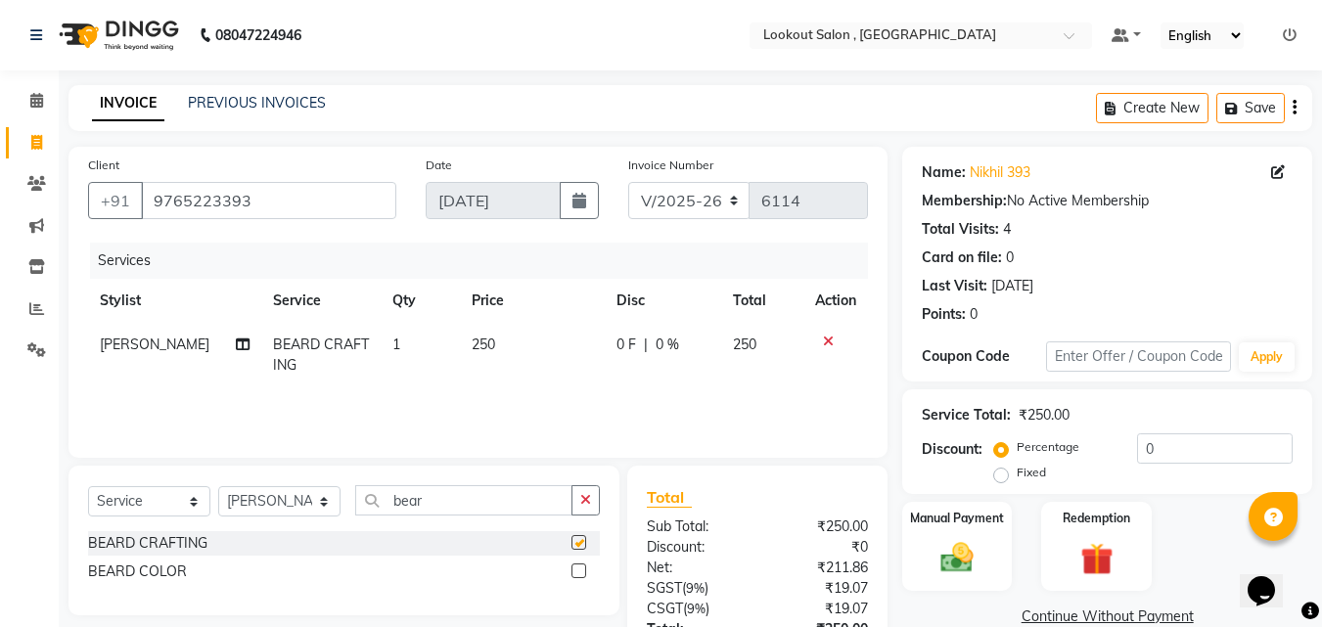
checkbox input "false"
click at [948, 552] on img at bounding box center [957, 557] width 55 height 39
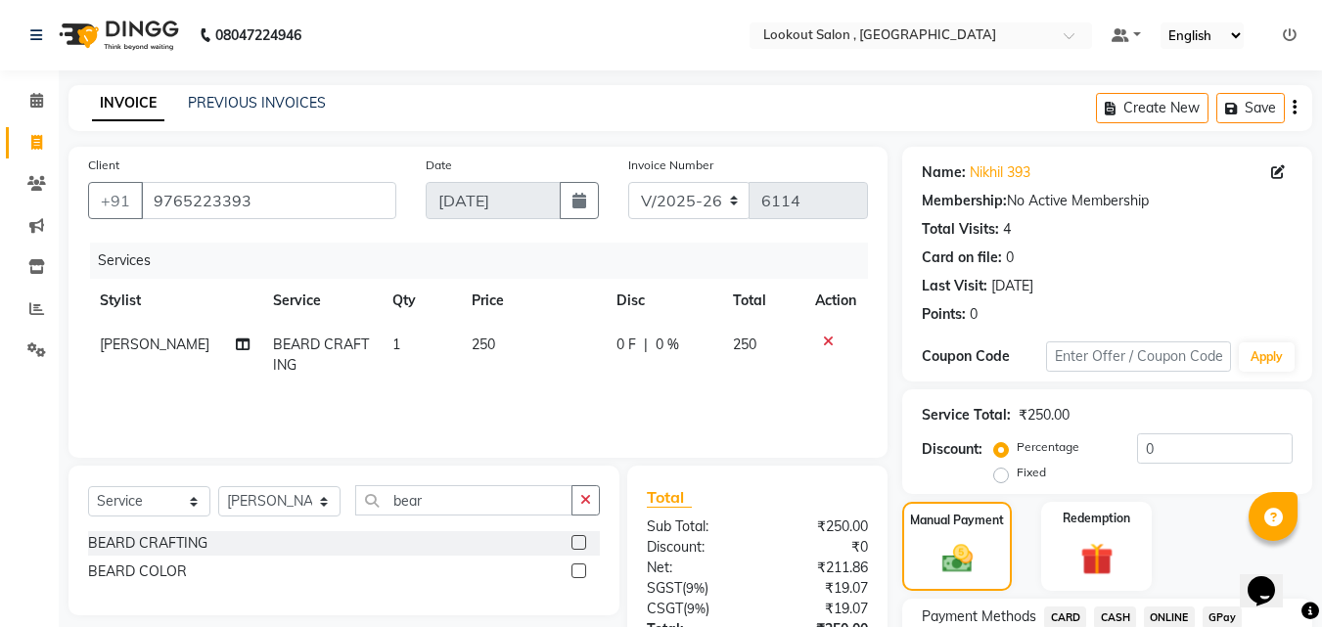
scroll to position [159, 0]
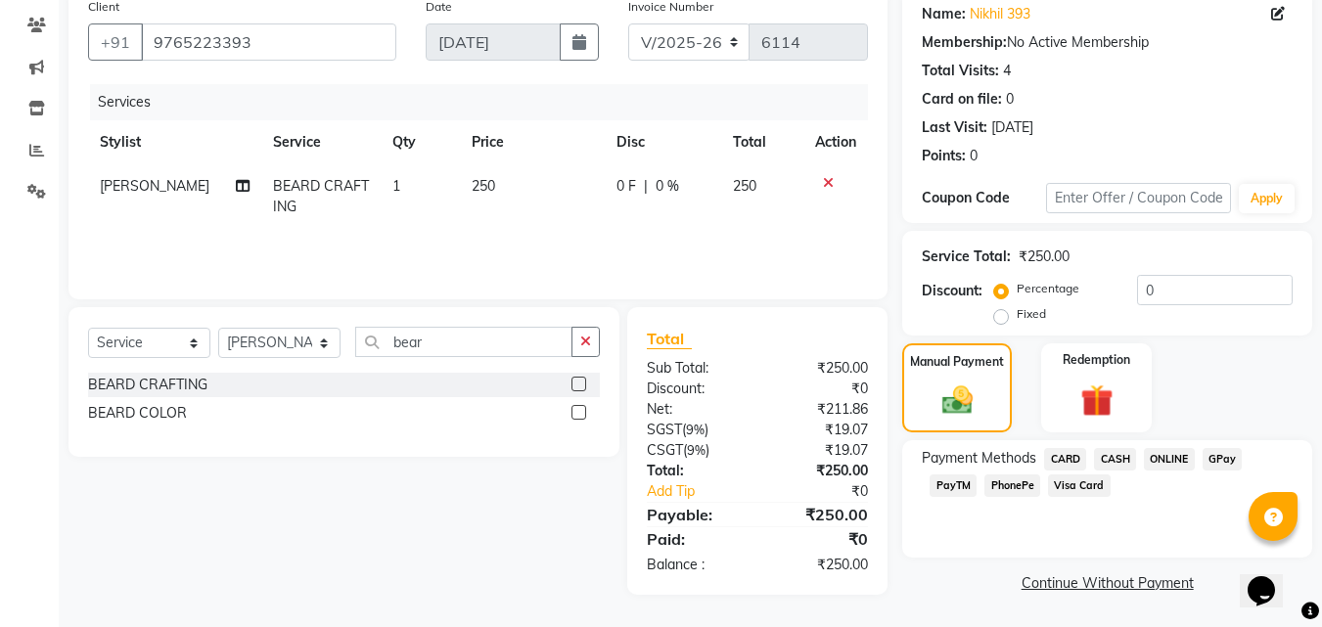
click at [1122, 458] on span "CASH" at bounding box center [1115, 459] width 42 height 23
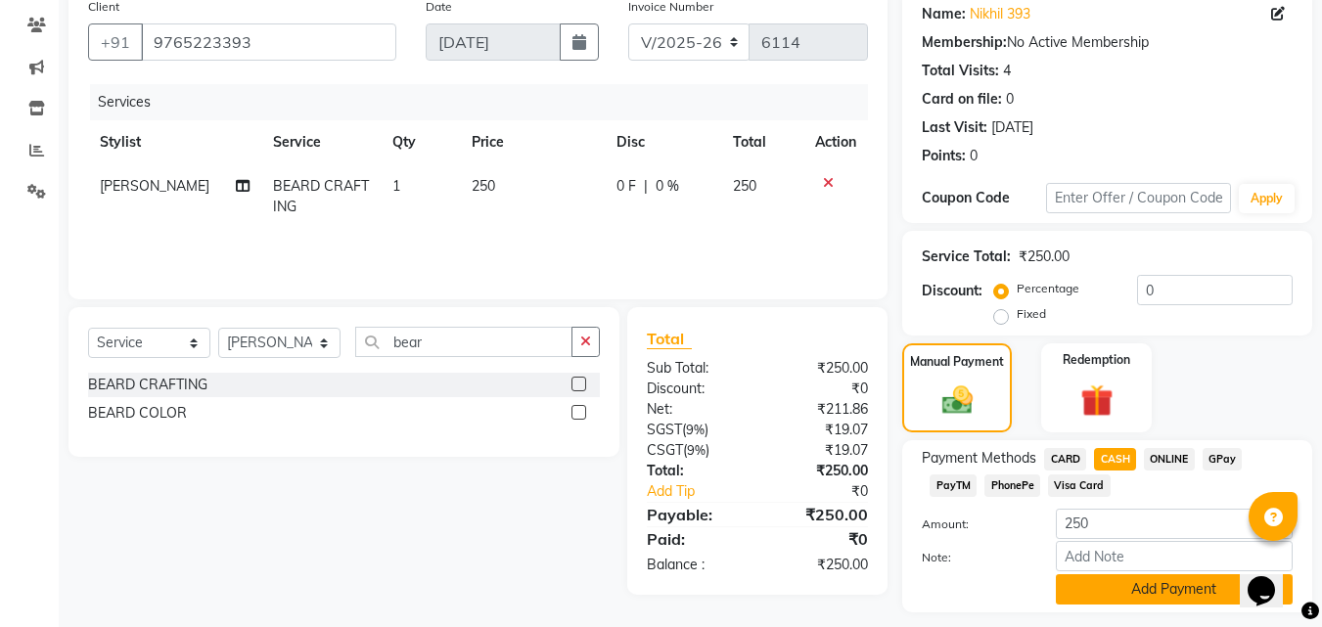
click at [1144, 589] on button "Add Payment" at bounding box center [1174, 589] width 237 height 30
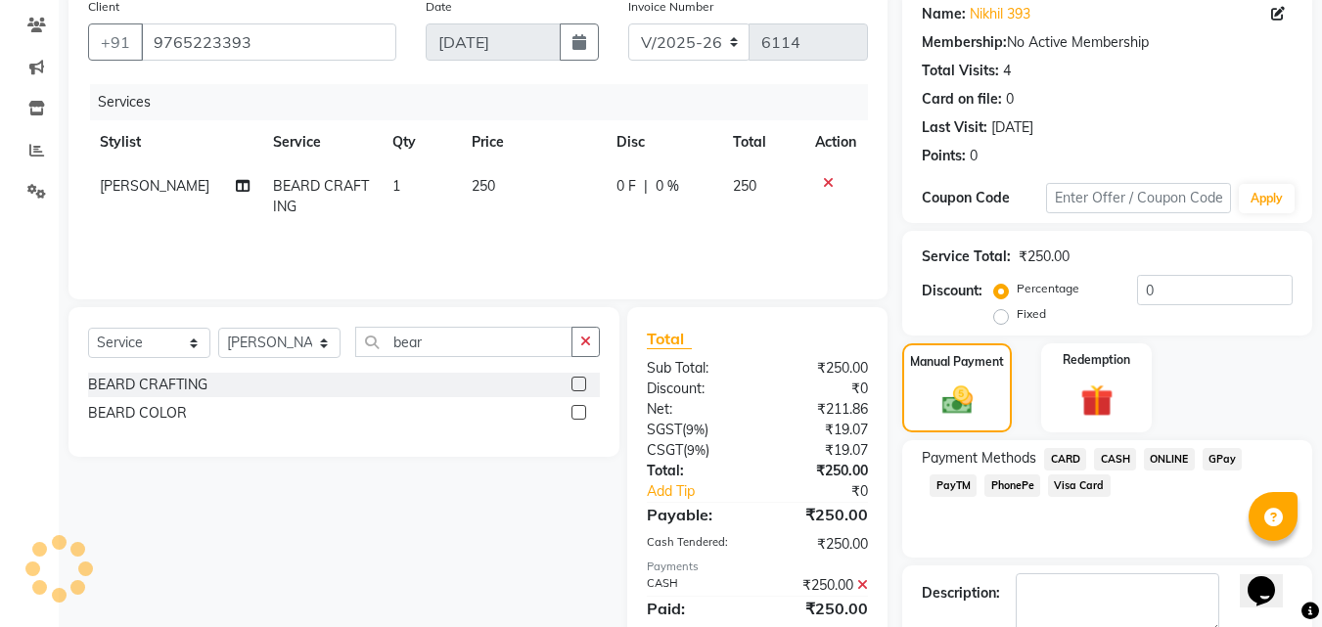
scroll to position [269, 0]
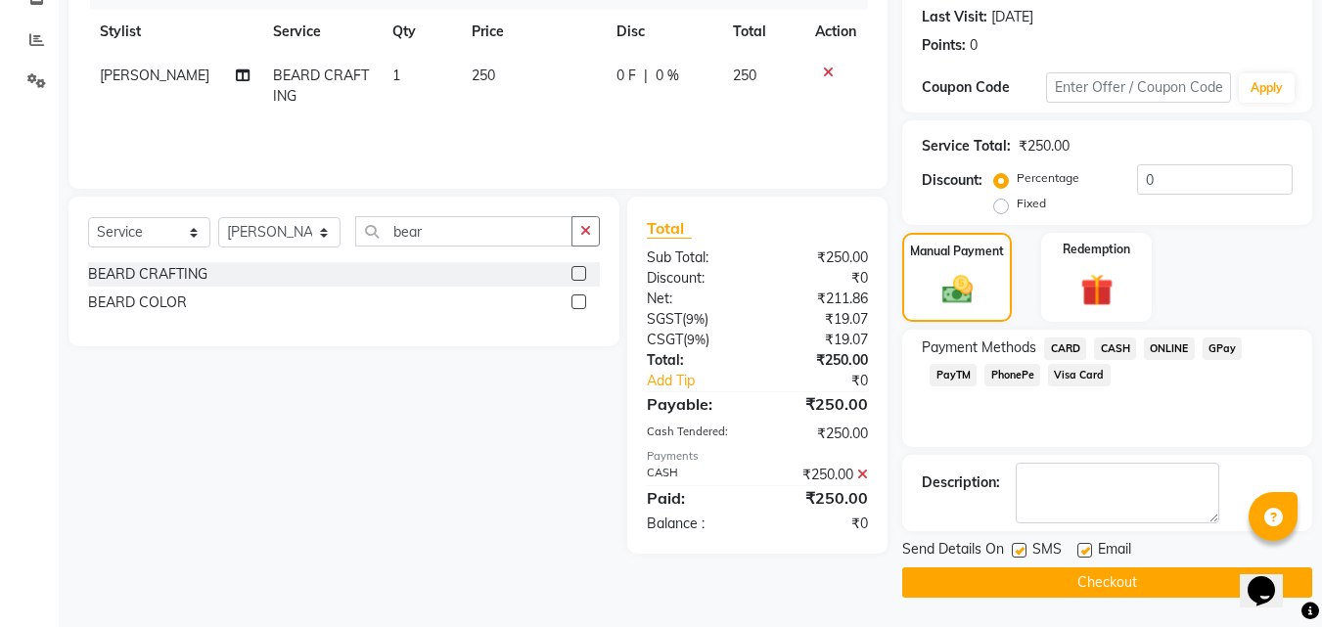
click at [1156, 578] on button "Checkout" at bounding box center [1107, 583] width 410 height 30
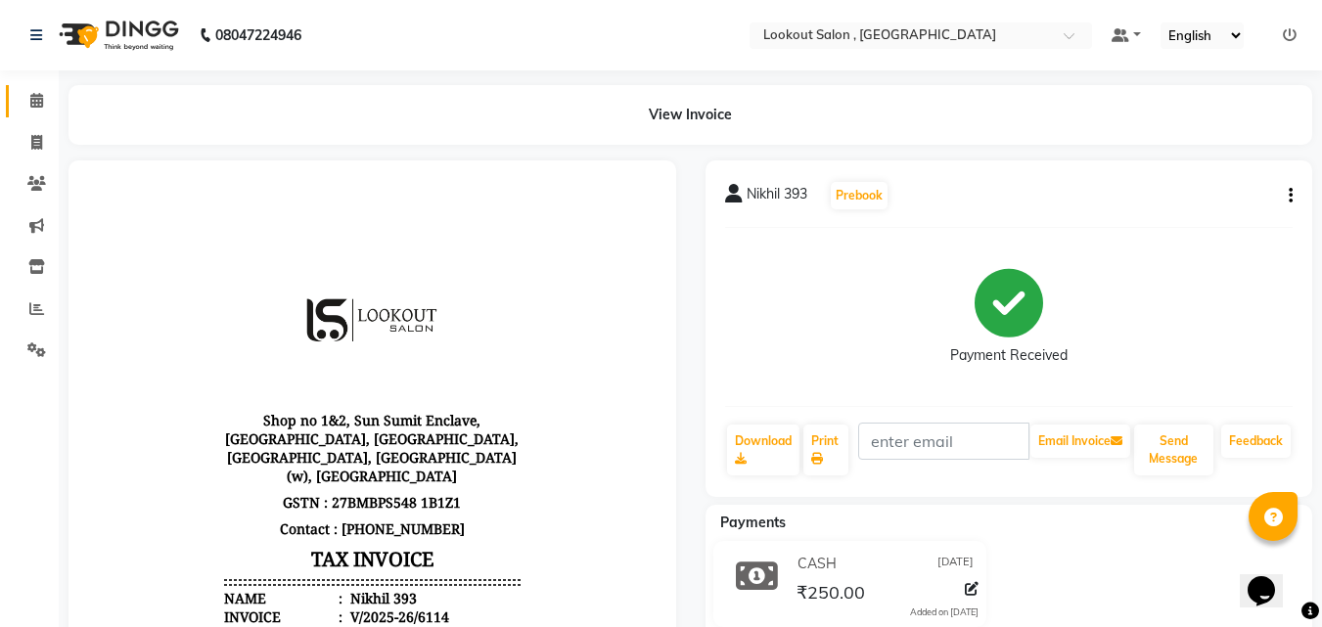
click at [42, 94] on icon at bounding box center [36, 100] width 13 height 15
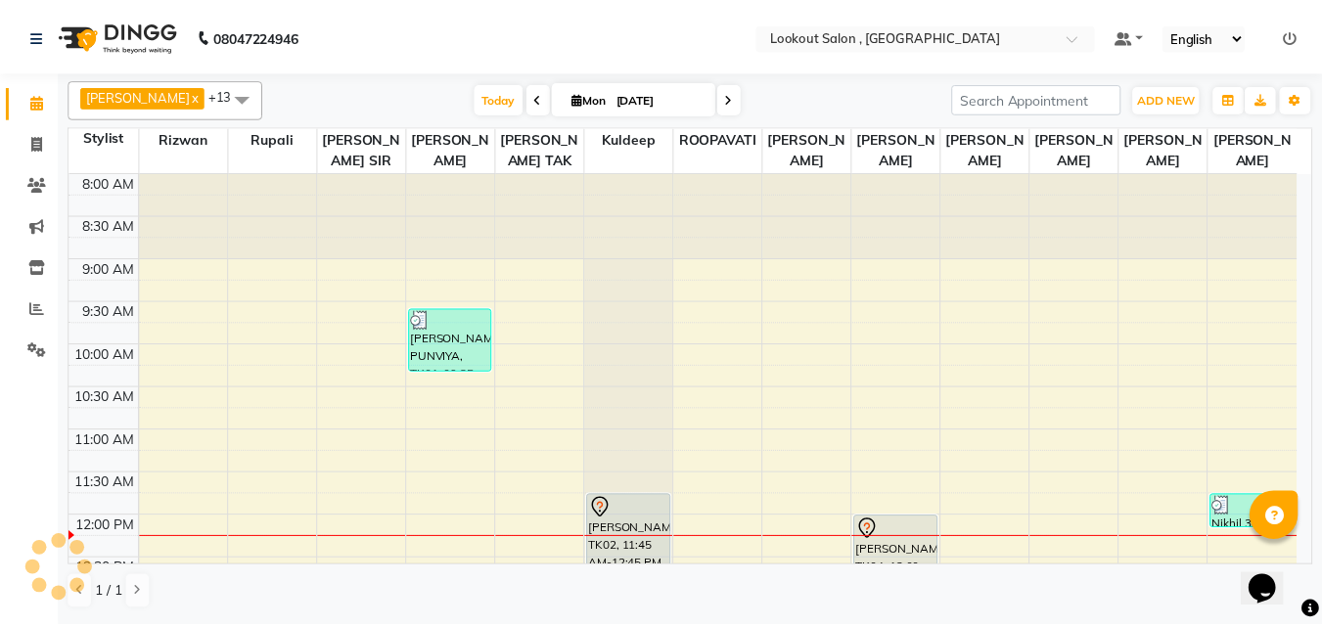
scroll to position [245, 0]
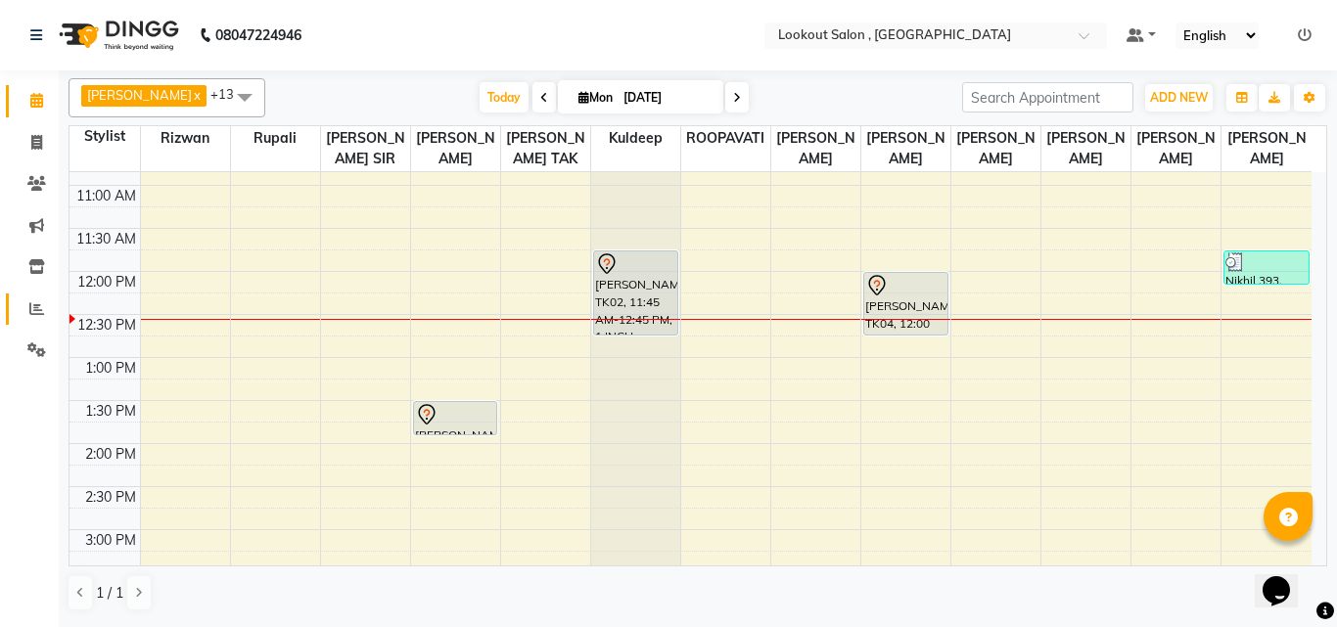
click at [35, 296] on link "Reports" at bounding box center [29, 310] width 47 height 32
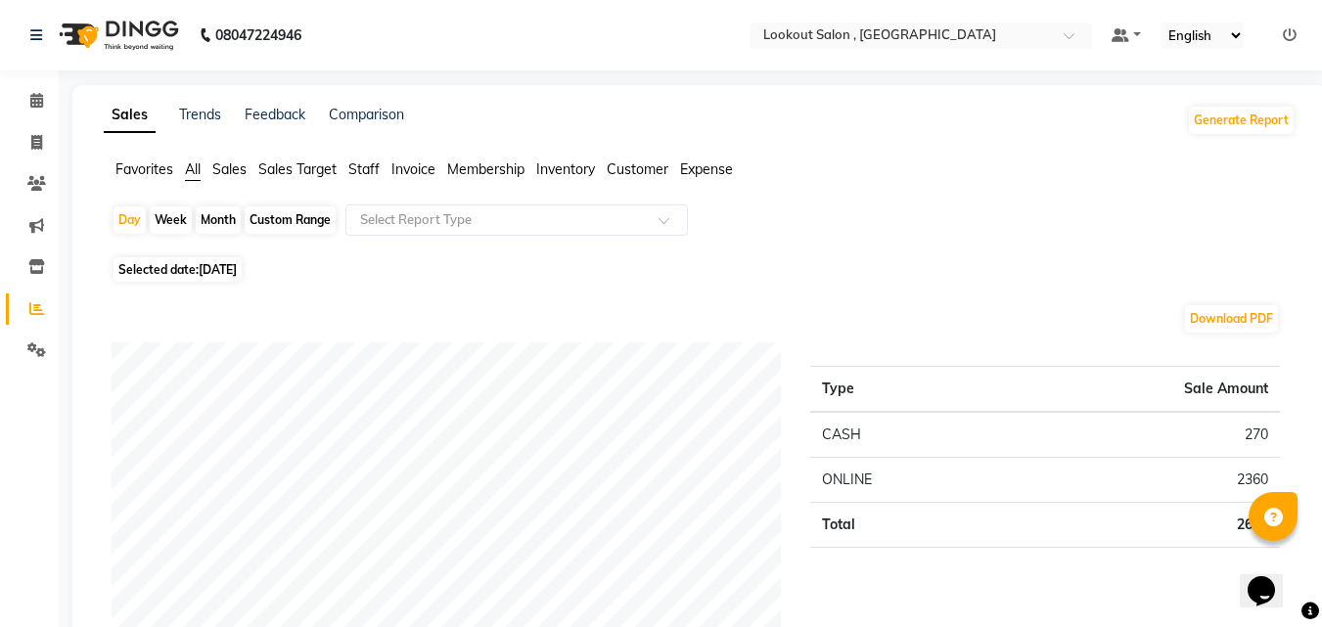
click at [362, 168] on span "Staff" at bounding box center [363, 170] width 31 height 18
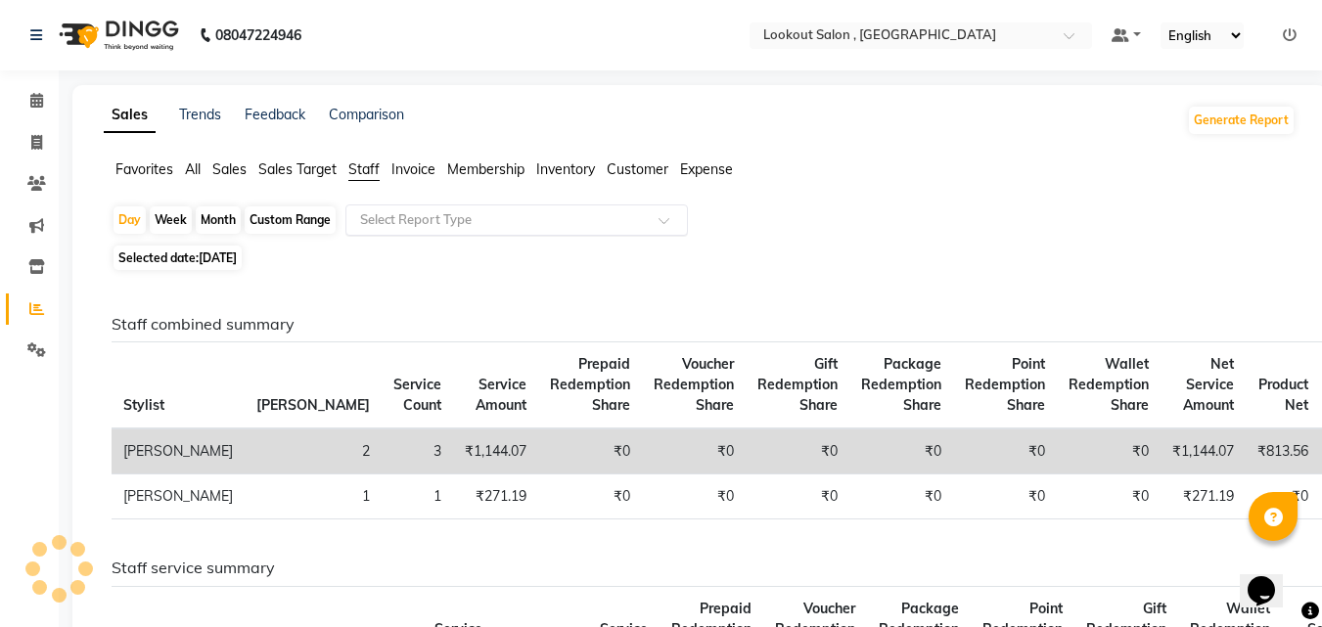
click at [412, 214] on input "text" at bounding box center [497, 220] width 282 height 20
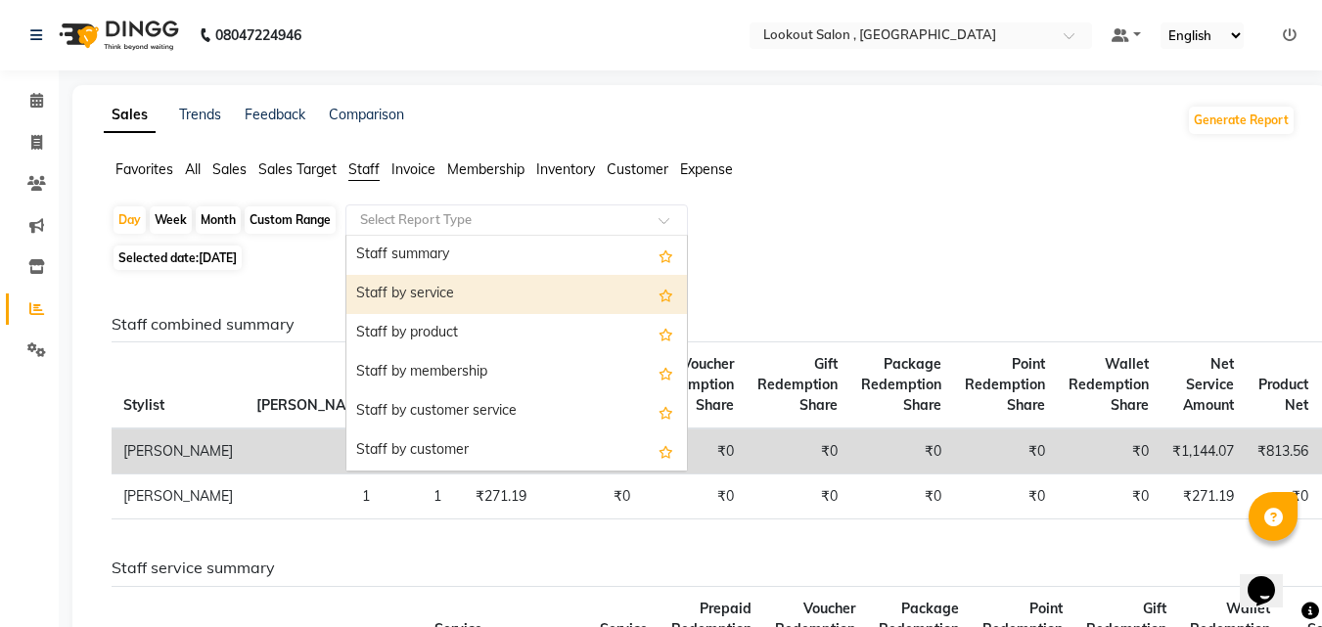
click at [423, 285] on div "Staff by service" at bounding box center [516, 294] width 341 height 39
select select "full_report"
select select "csv"
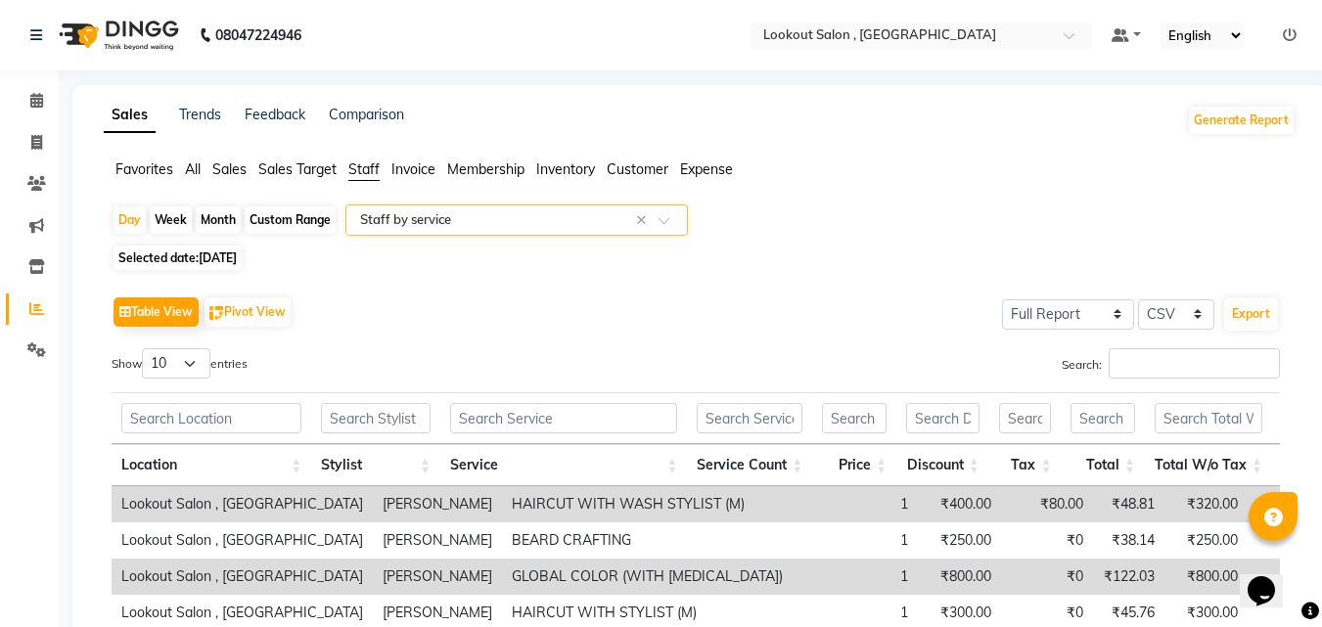
click at [207, 261] on span "[DATE]" at bounding box center [218, 258] width 38 height 15
select select "9"
select select "2025"
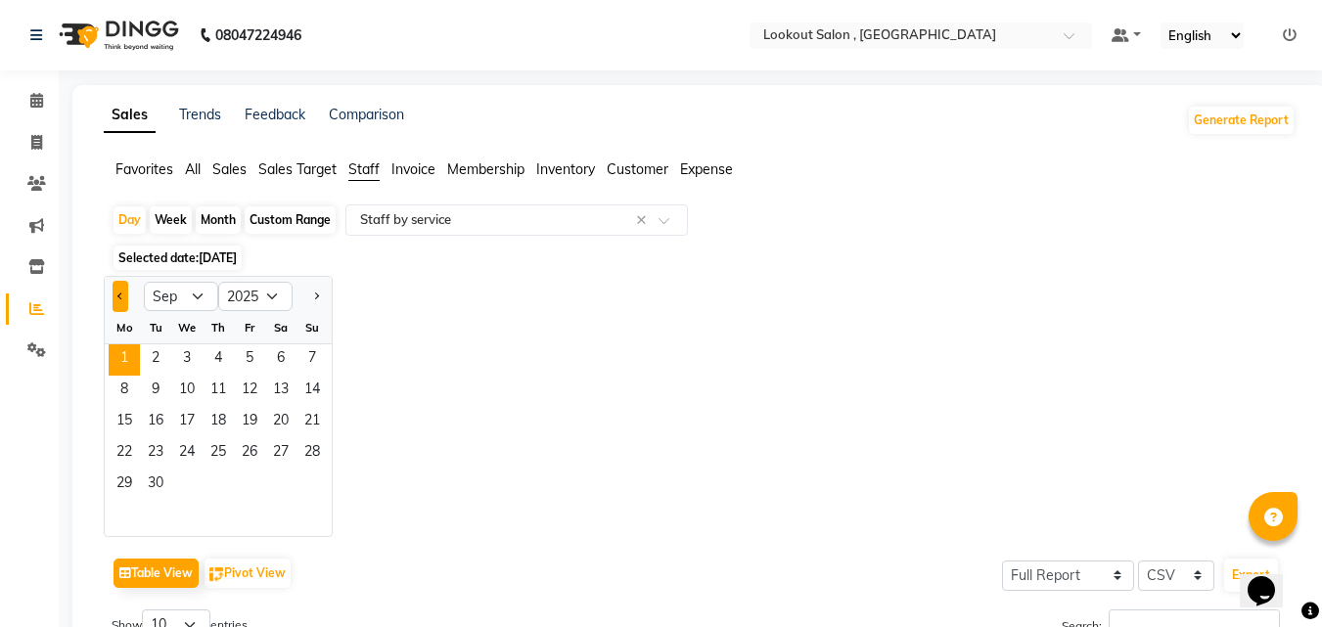
click at [123, 298] on button "Previous month" at bounding box center [121, 296] width 16 height 31
select select "8"
click at [247, 351] on span "1" at bounding box center [249, 359] width 31 height 31
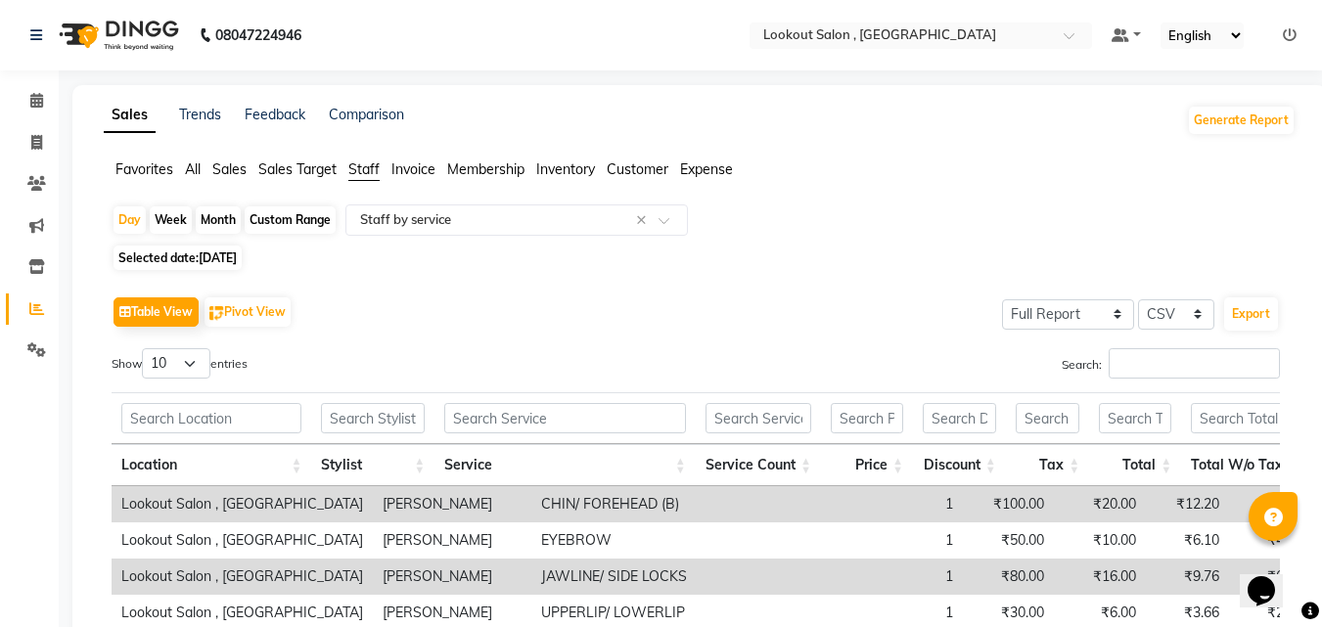
click at [1120, 347] on div "Table View Pivot View Select Full Report Filtered Report Select CSV PDF Export …" at bounding box center [696, 612] width 1169 height 640
click at [1141, 376] on input "Search:" at bounding box center [1194, 363] width 171 height 30
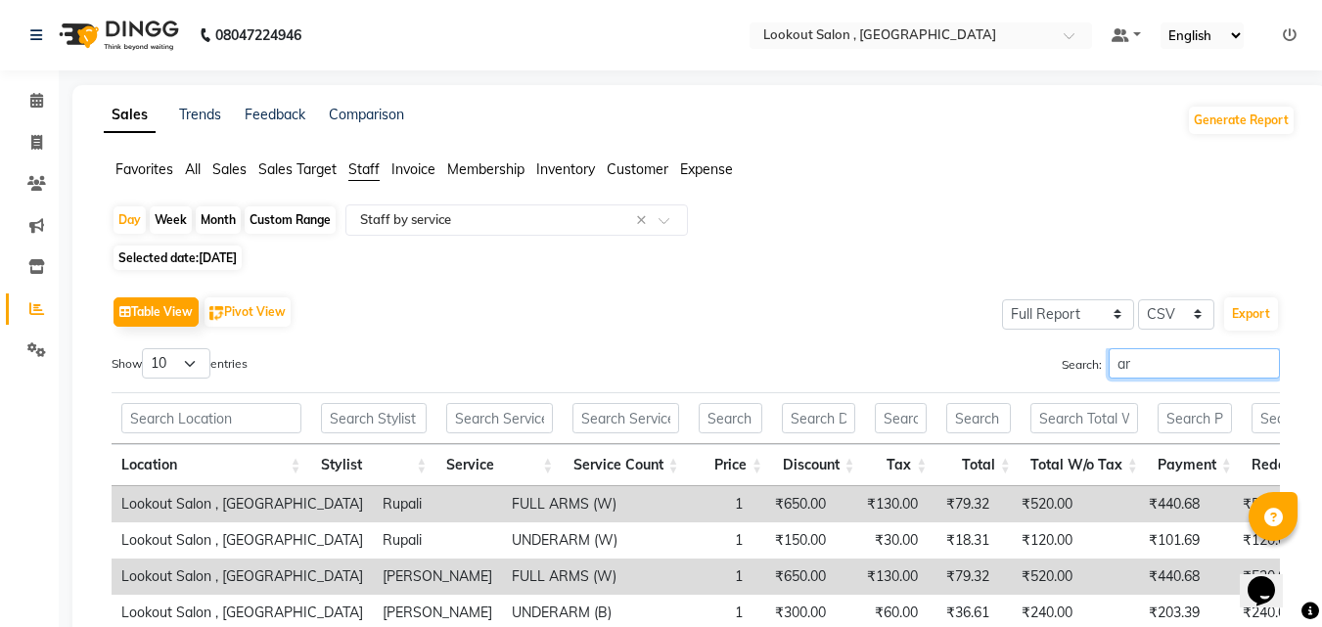
type input "a"
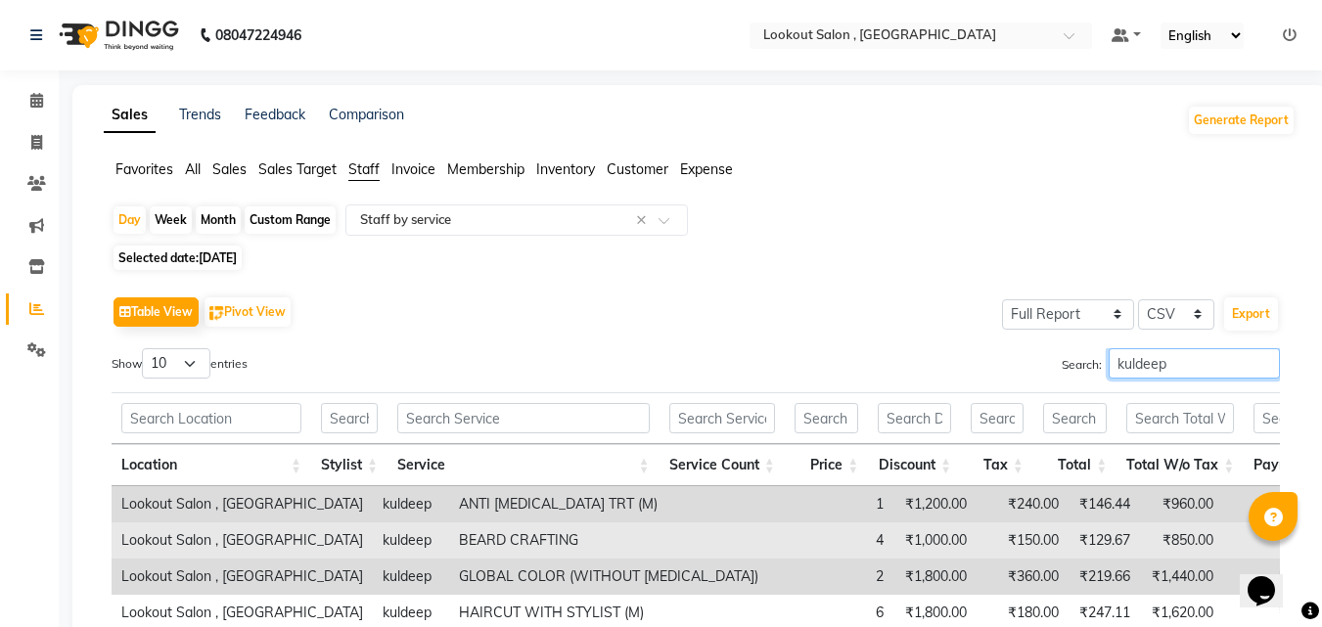
scroll to position [253, 0]
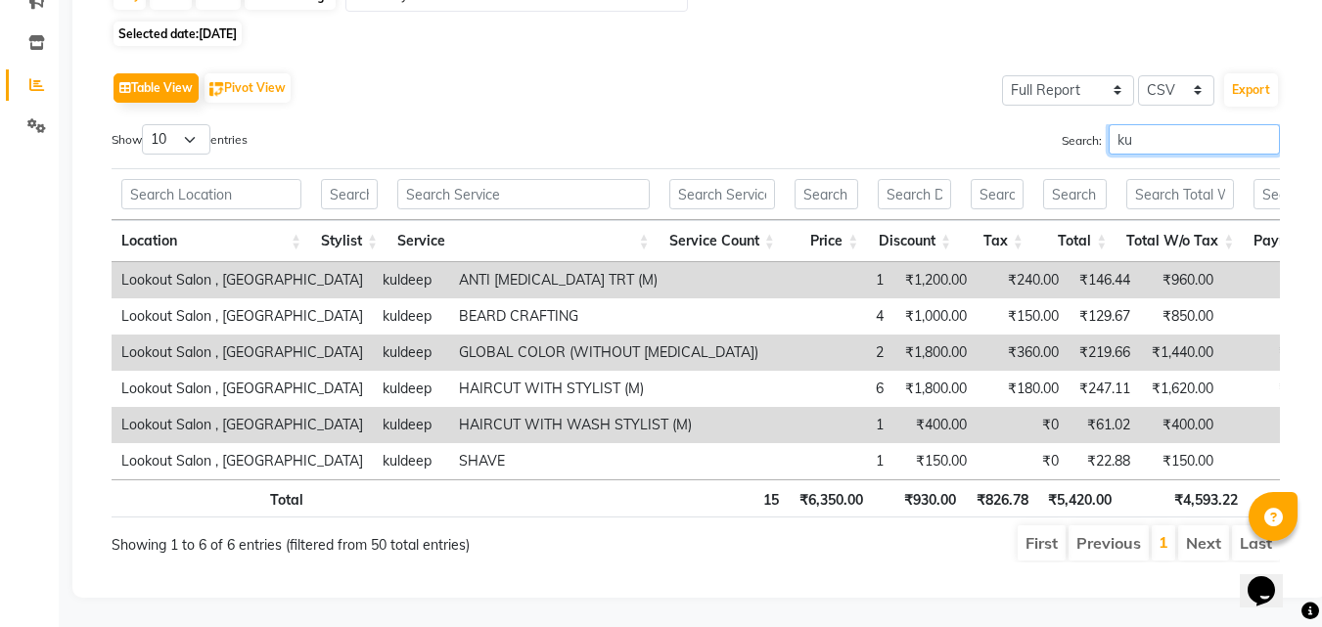
type input "k"
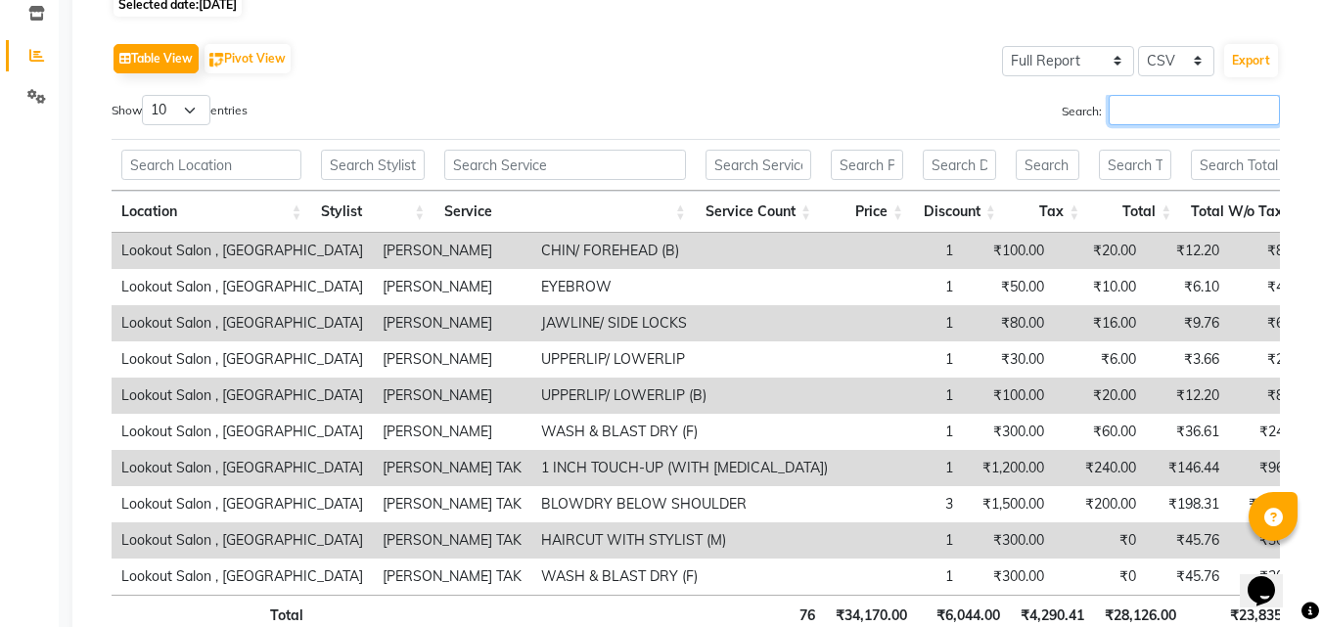
scroll to position [58, 0]
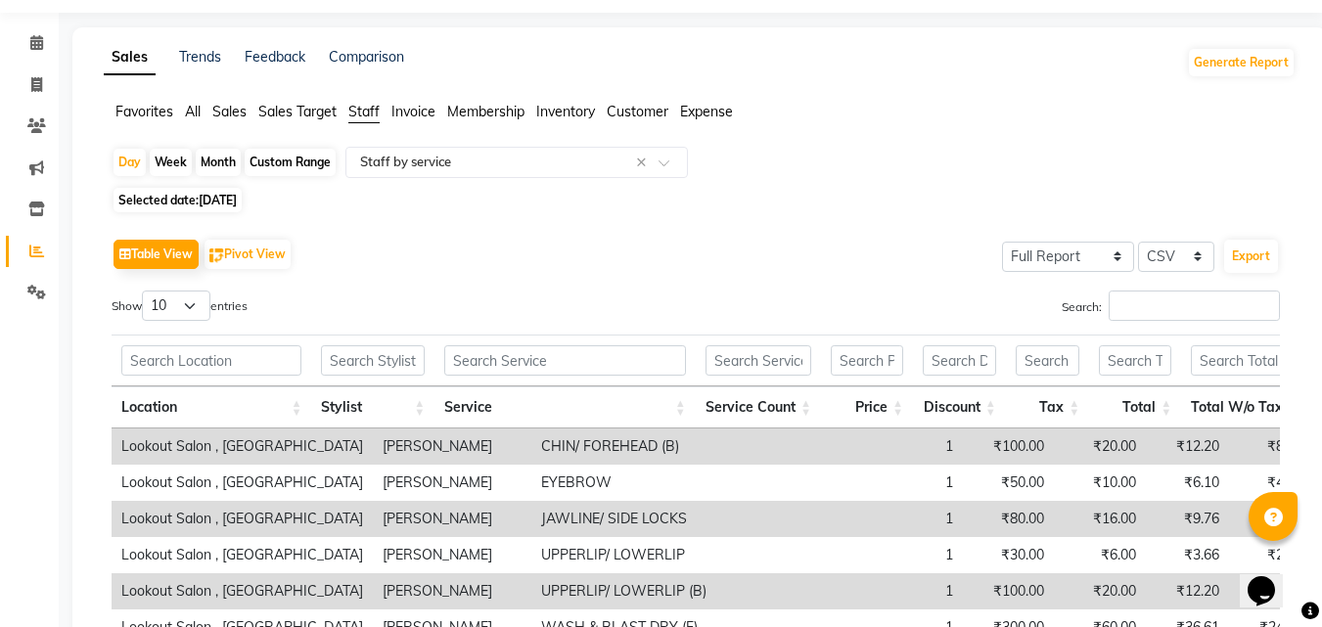
click at [237, 194] on span "[DATE]" at bounding box center [218, 200] width 38 height 15
select select "8"
select select "2025"
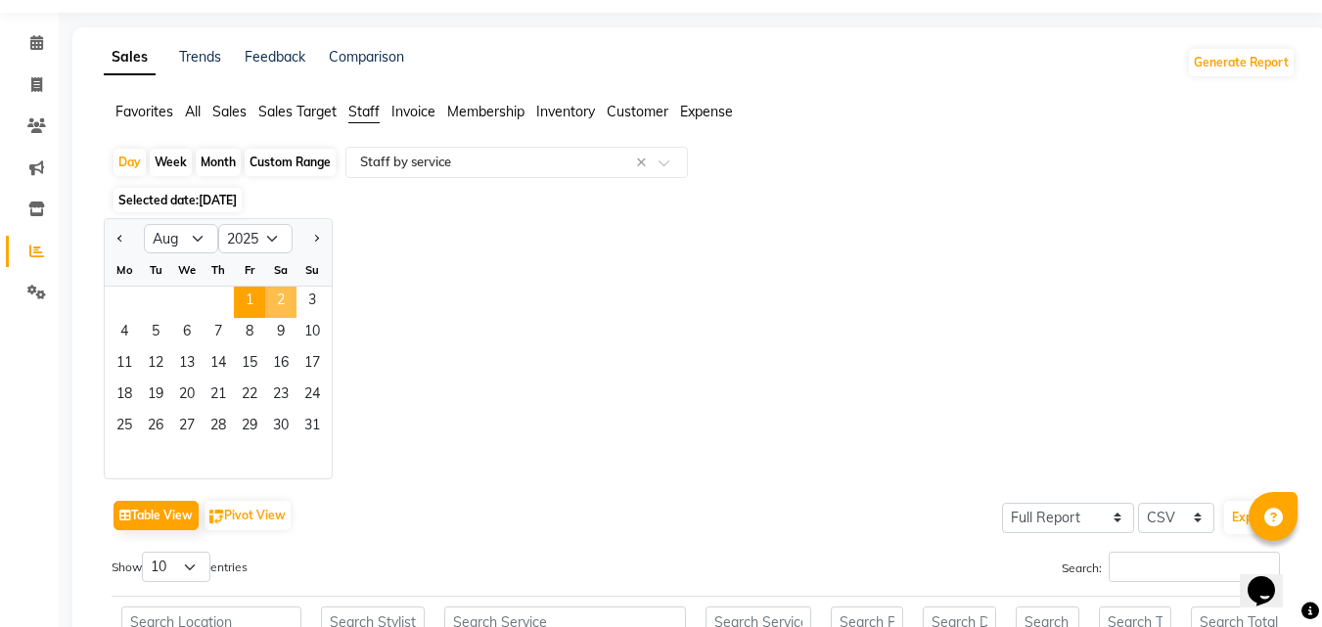
click at [278, 304] on span "2" at bounding box center [280, 302] width 31 height 31
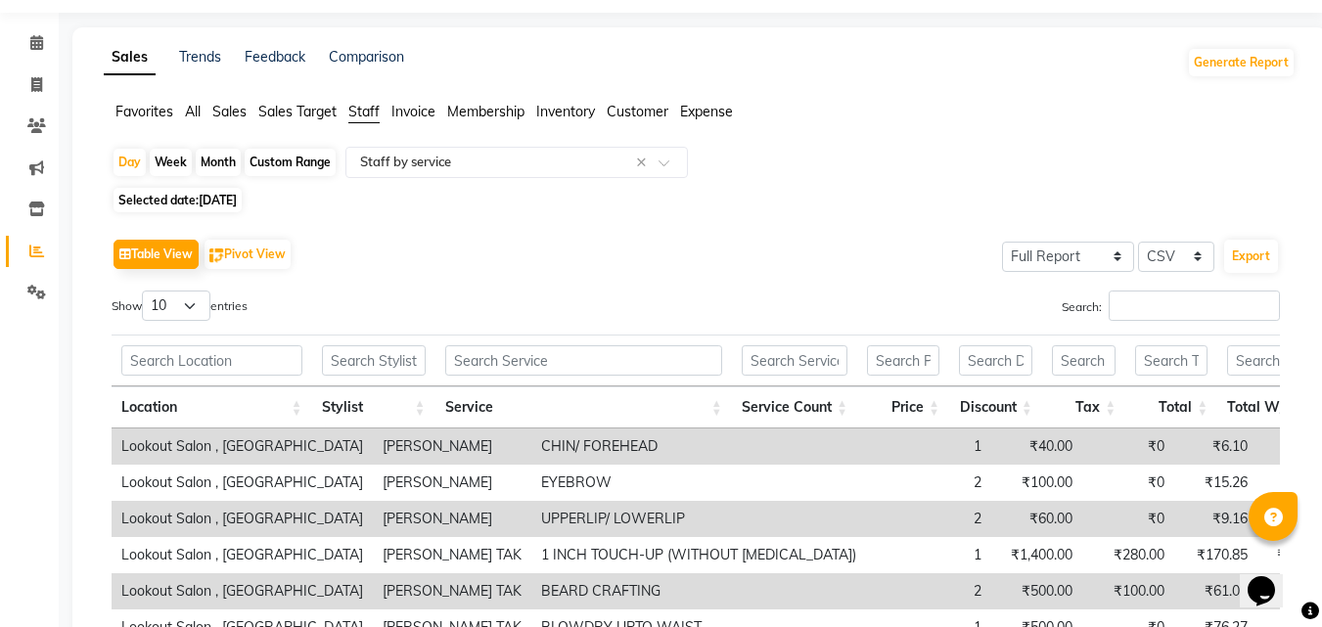
scroll to position [0, 0]
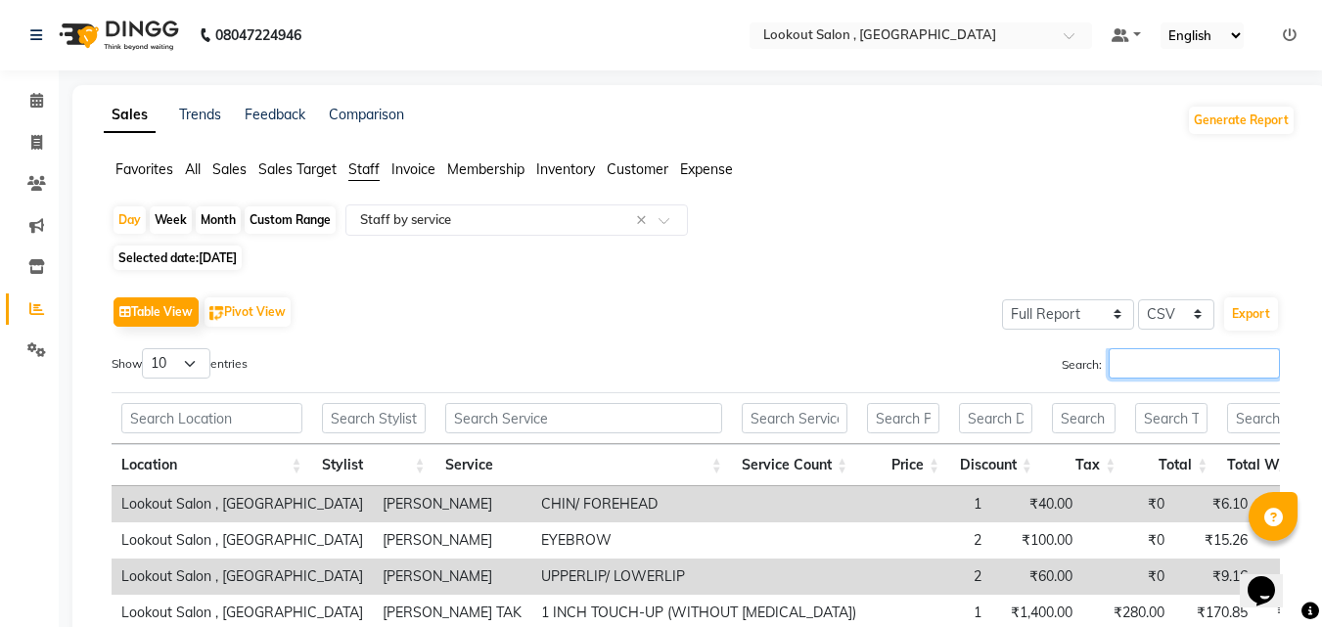
click at [1120, 354] on input "Search:" at bounding box center [1194, 363] width 171 height 30
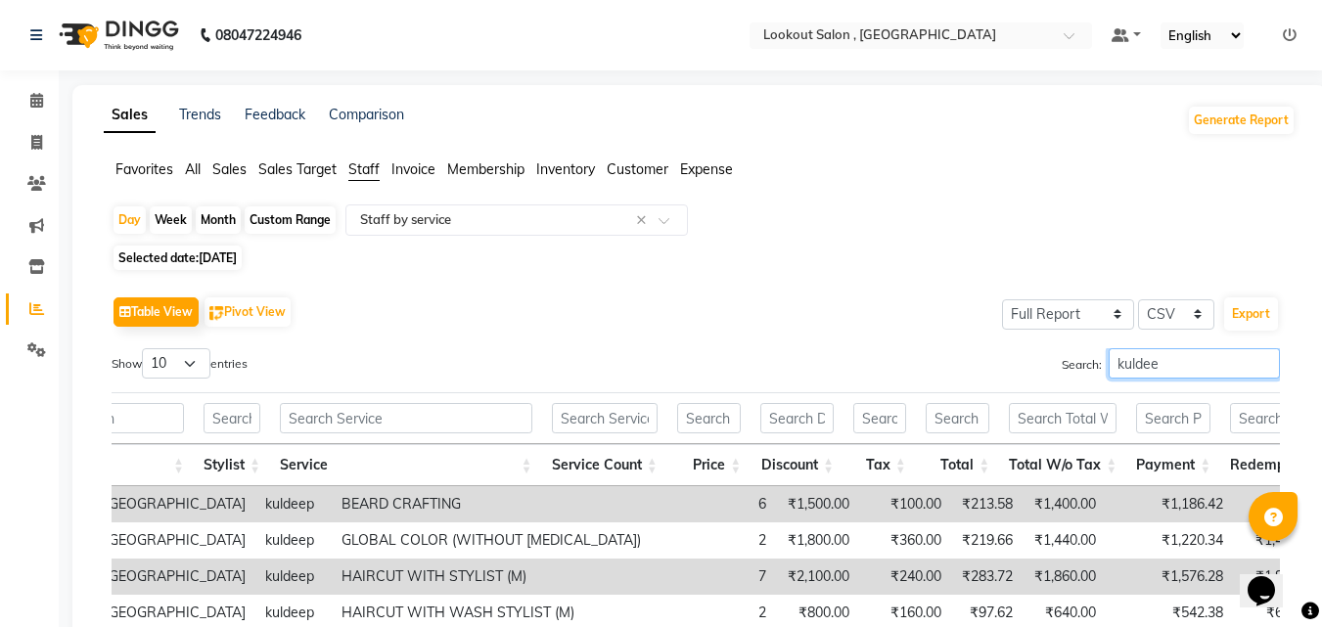
type input "kuldee"
click at [237, 263] on span "02-08-2025" at bounding box center [218, 258] width 38 height 15
select select "8"
select select "2025"
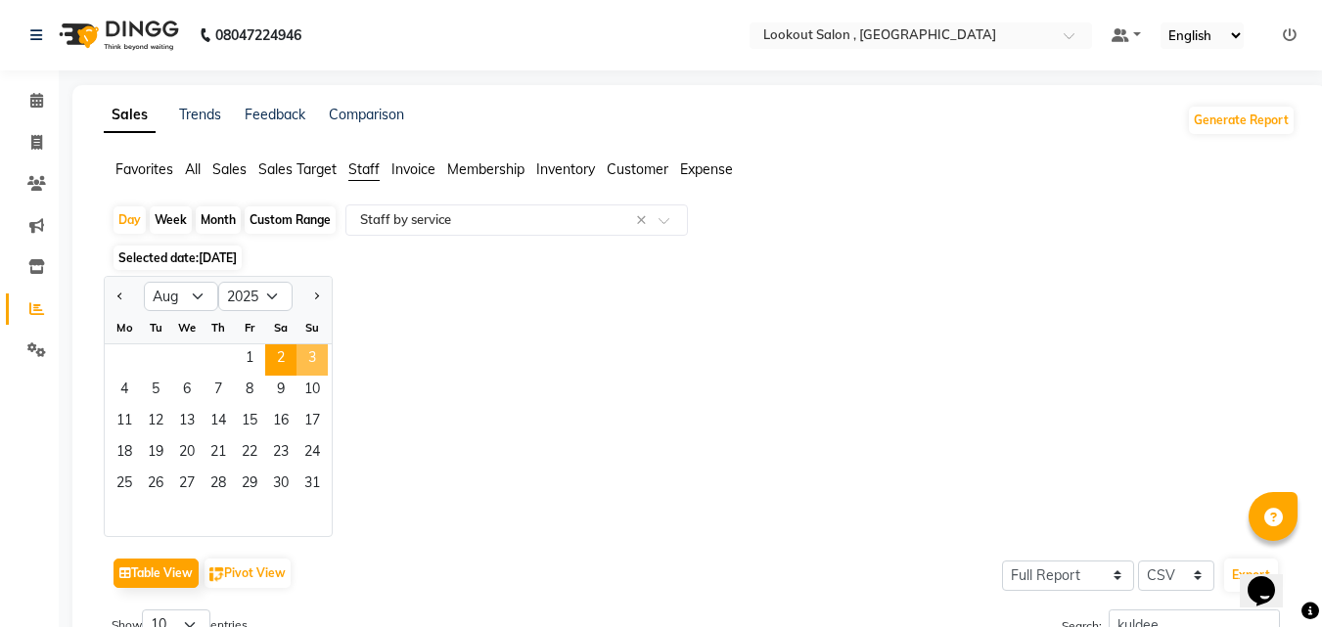
click at [312, 355] on span "3" at bounding box center [312, 359] width 31 height 31
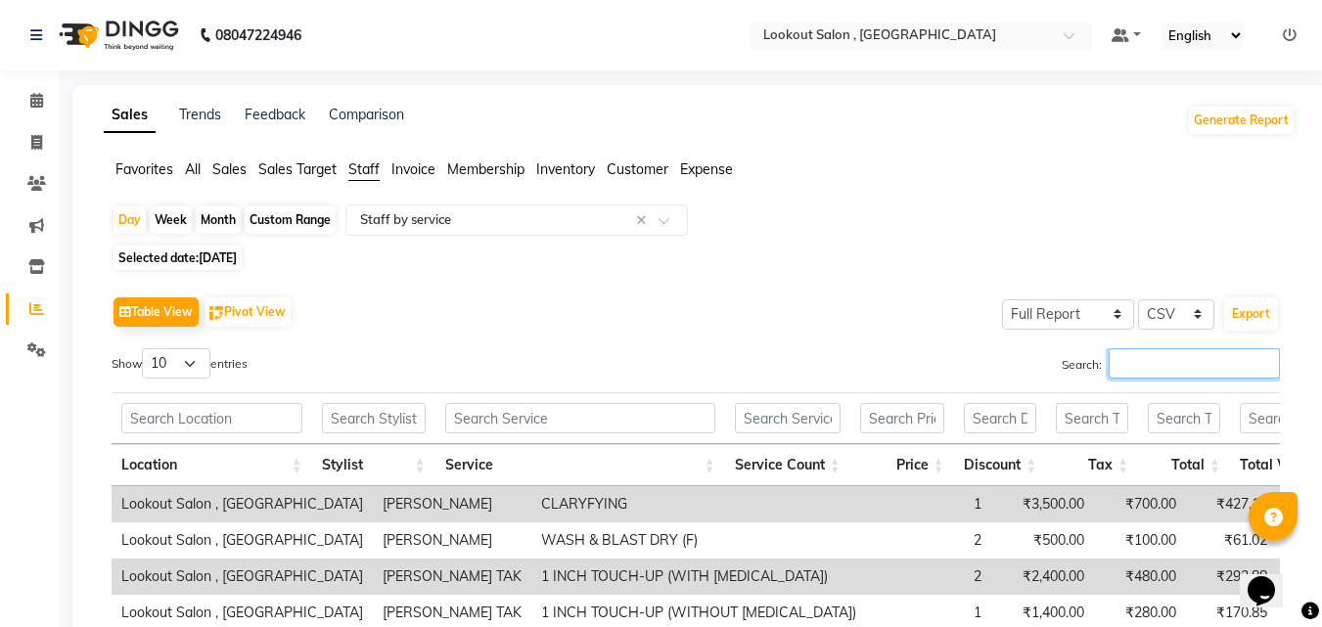
click at [1152, 354] on input "Search:" at bounding box center [1194, 363] width 171 height 30
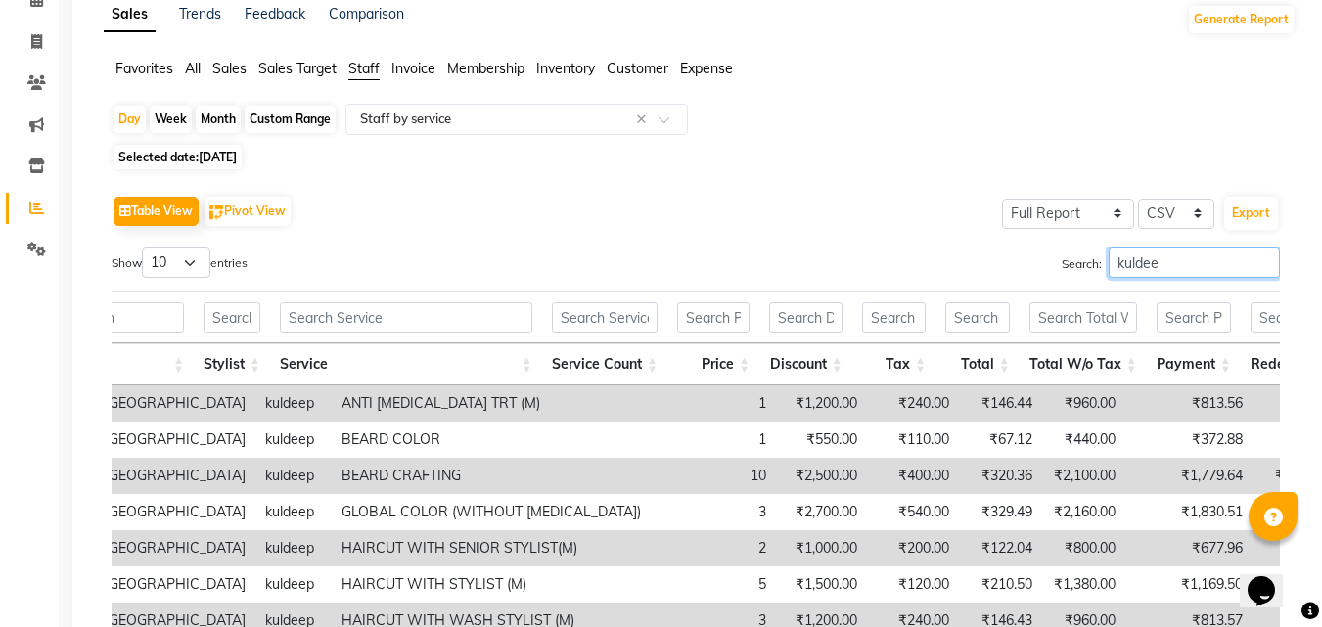
scroll to position [98, 0]
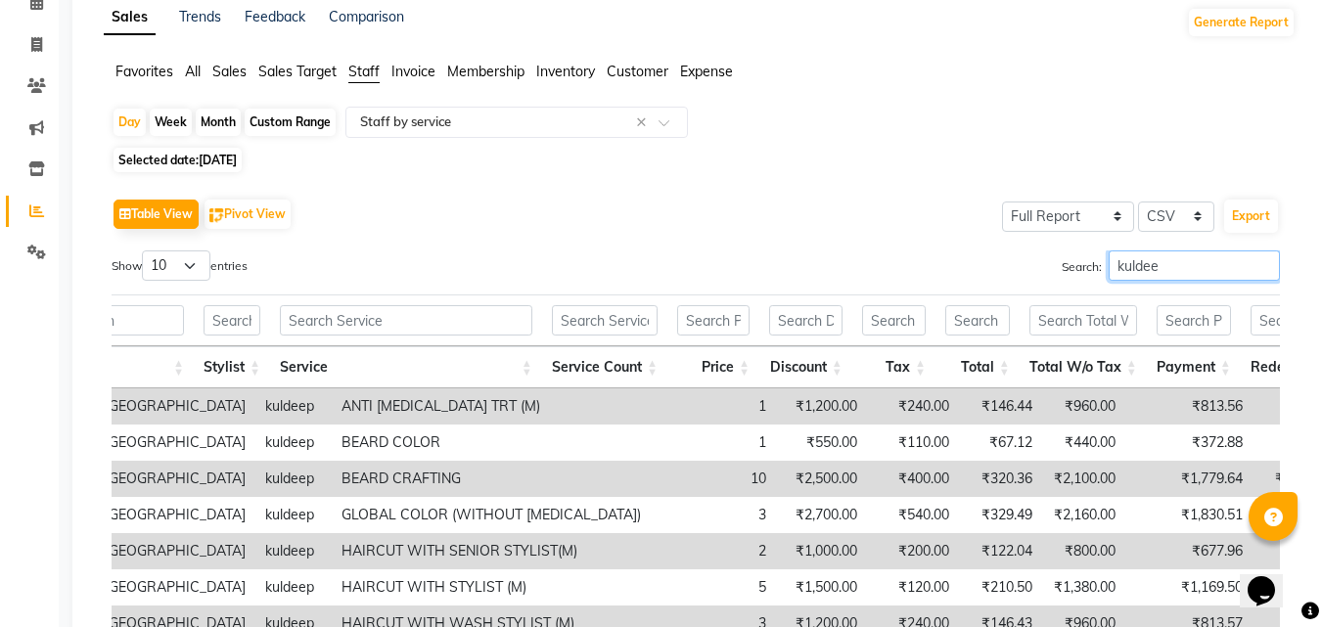
type input "kuldee"
click at [228, 159] on span "03-08-2025" at bounding box center [218, 160] width 38 height 15
select select "8"
select select "2025"
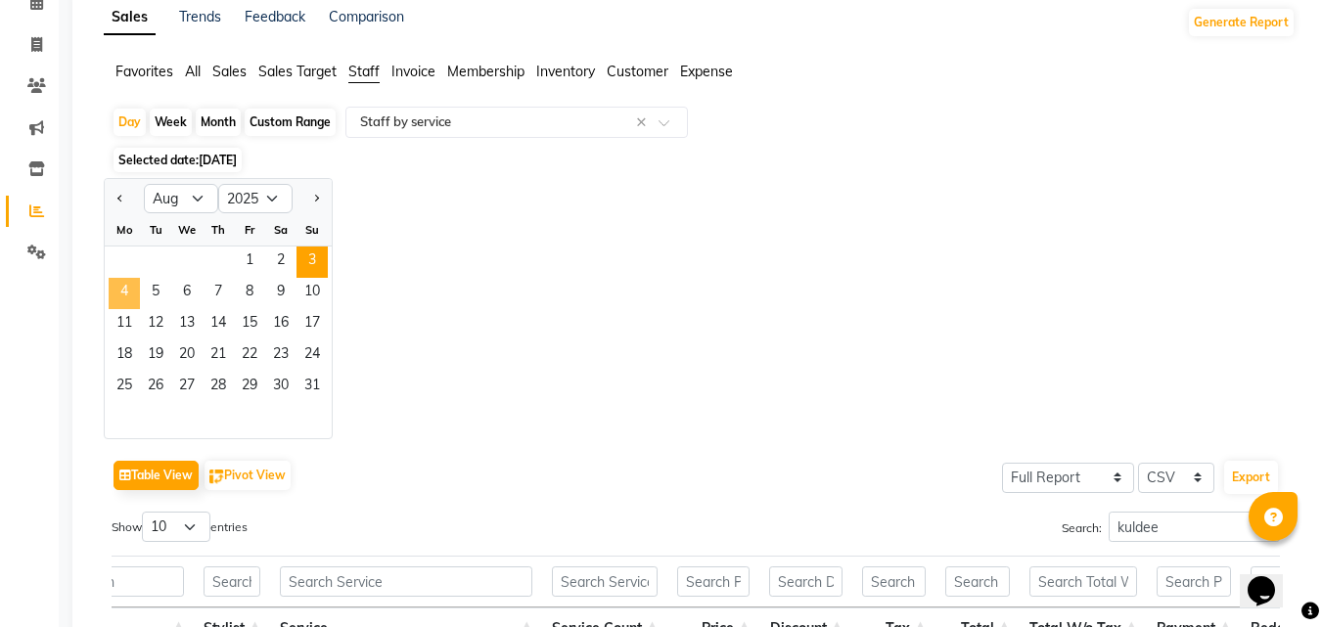
click at [123, 292] on span "4" at bounding box center [124, 293] width 31 height 31
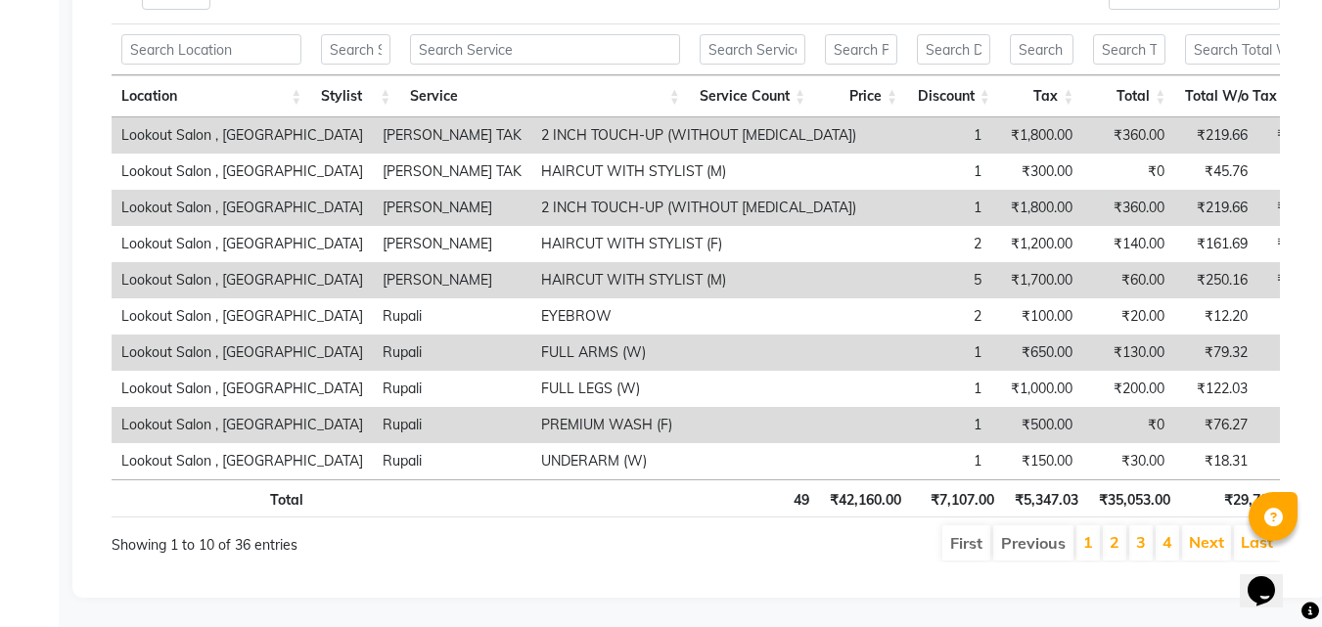
scroll to position [0, 0]
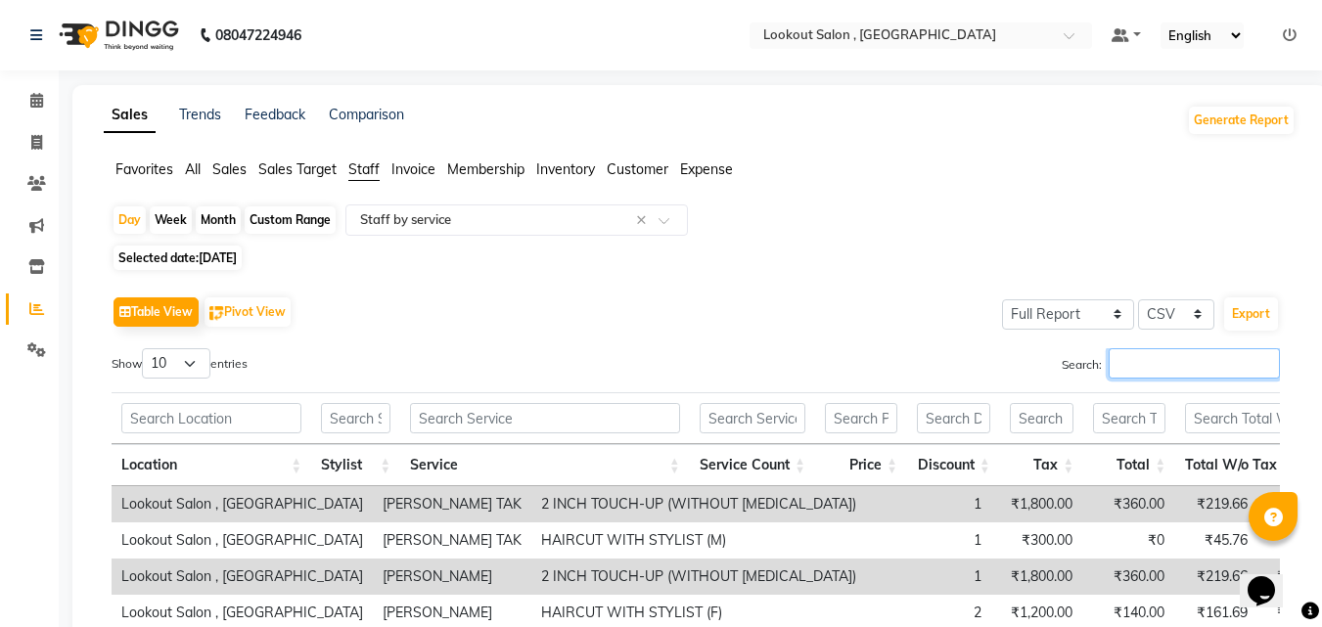
click at [1133, 357] on input "Search:" at bounding box center [1194, 363] width 171 height 30
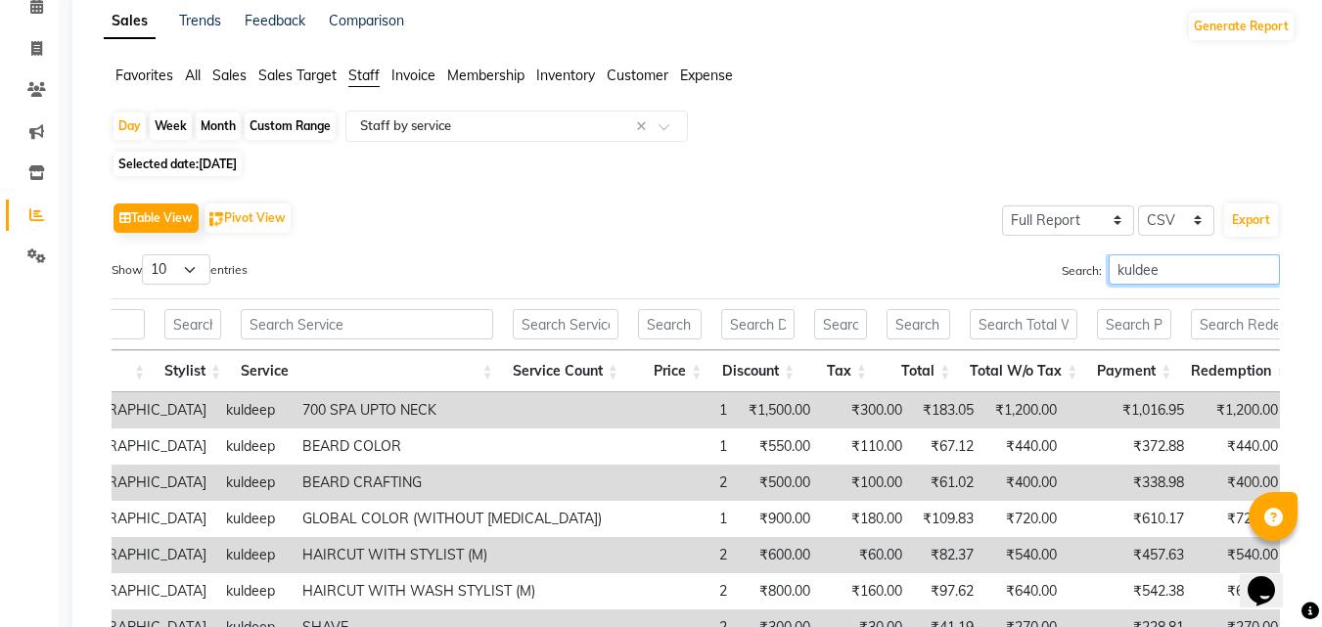
type input "kuldee"
click at [237, 161] on span "04-08-2025" at bounding box center [218, 164] width 38 height 15
select select "8"
select select "2025"
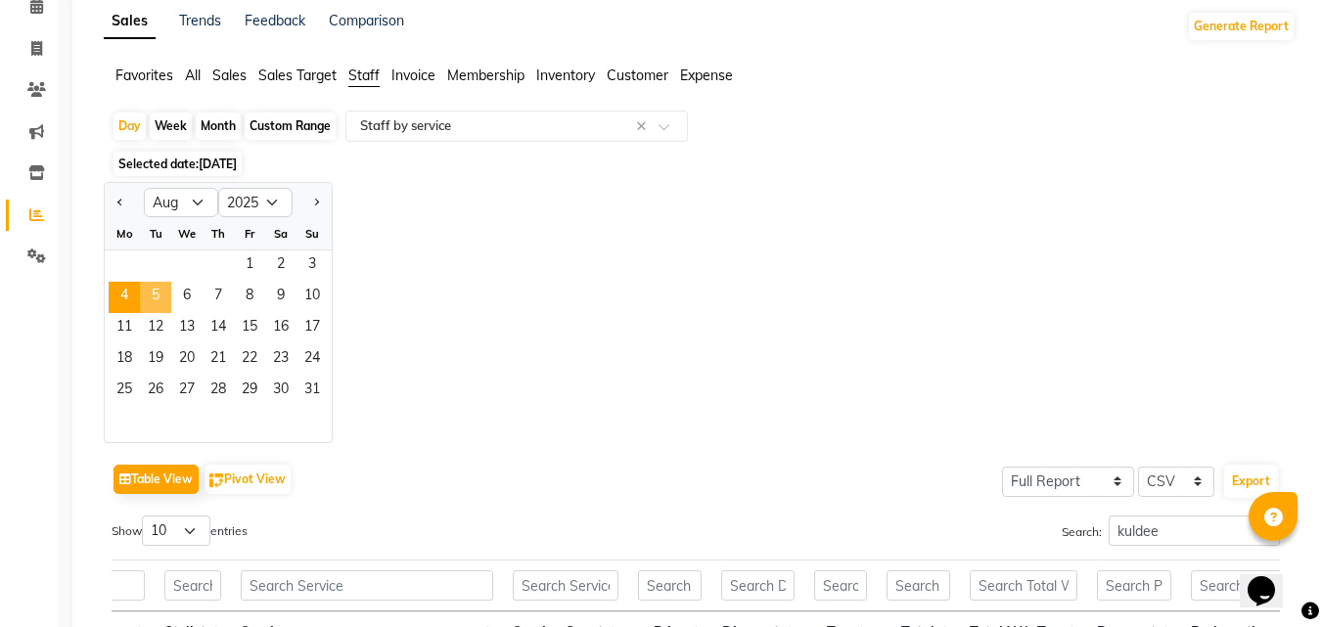
click at [162, 302] on span "5" at bounding box center [155, 297] width 31 height 31
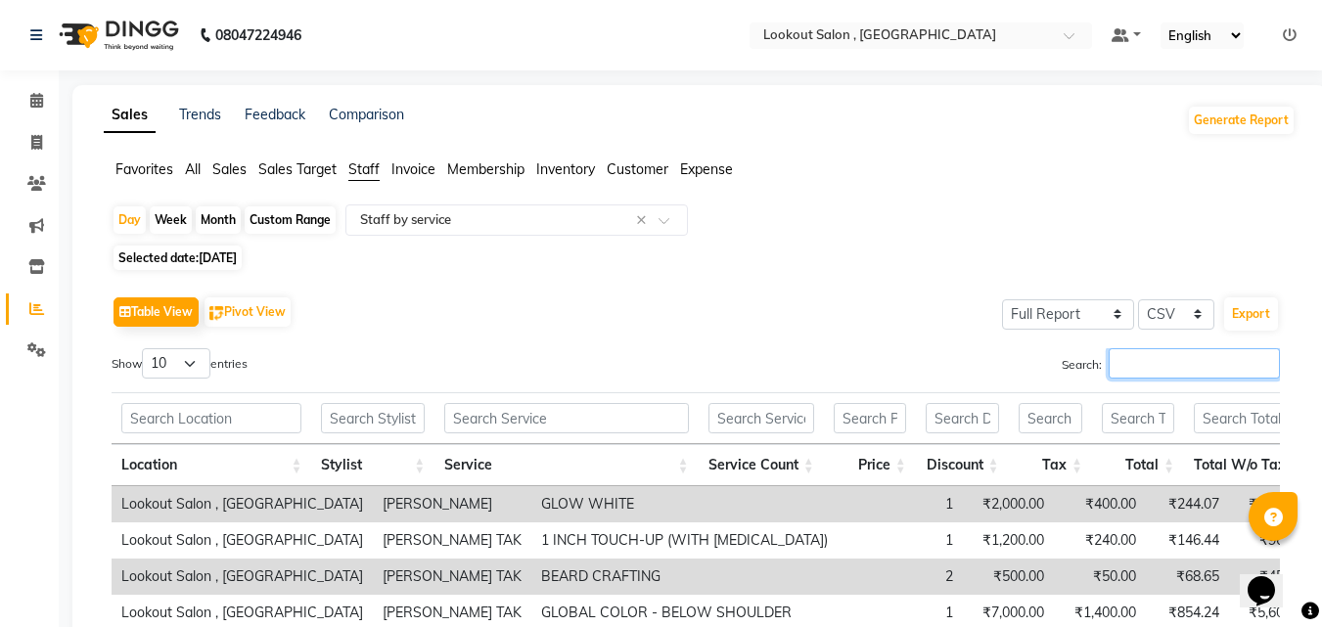
click at [1167, 354] on input "Search:" at bounding box center [1194, 363] width 171 height 30
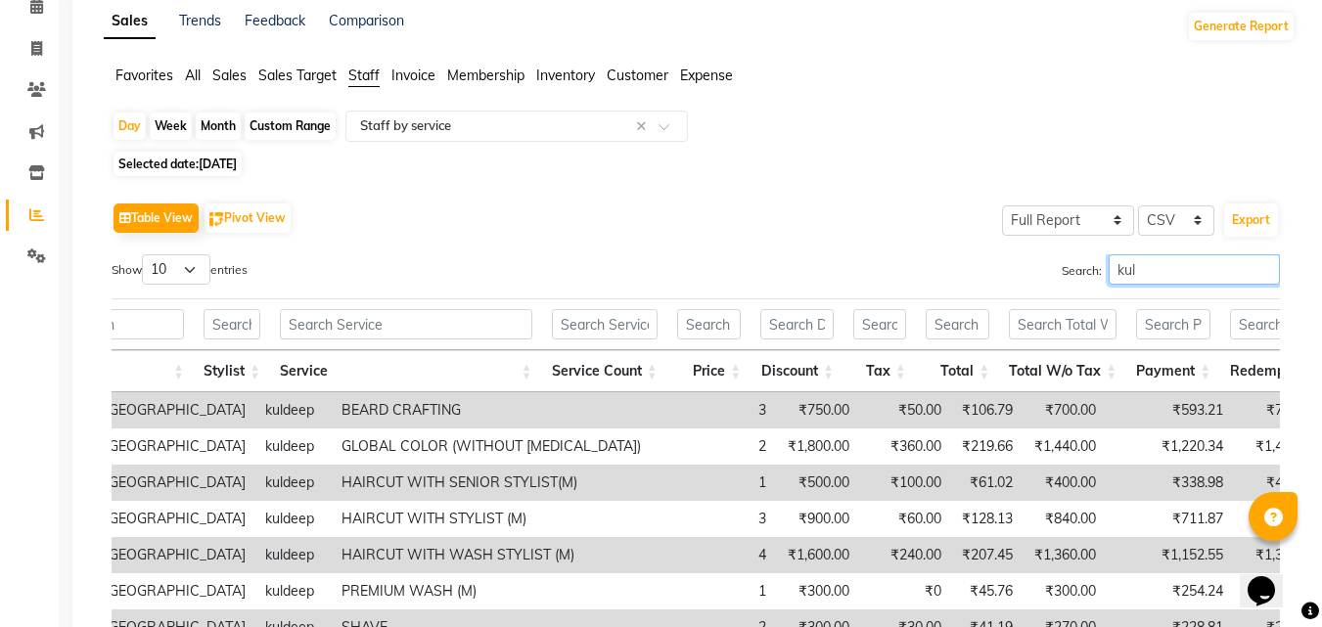
type input "kul"
click at [237, 161] on span "[DATE]" at bounding box center [218, 164] width 38 height 15
select select "8"
select select "2025"
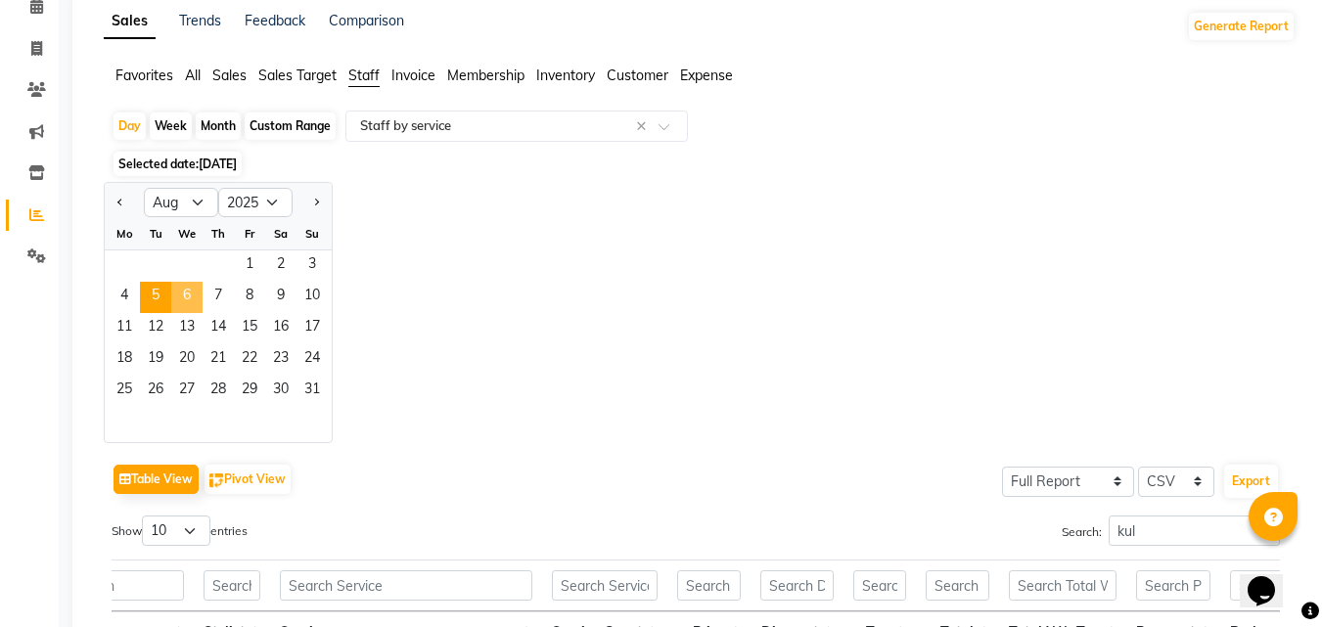
click at [185, 296] on span "6" at bounding box center [186, 297] width 31 height 31
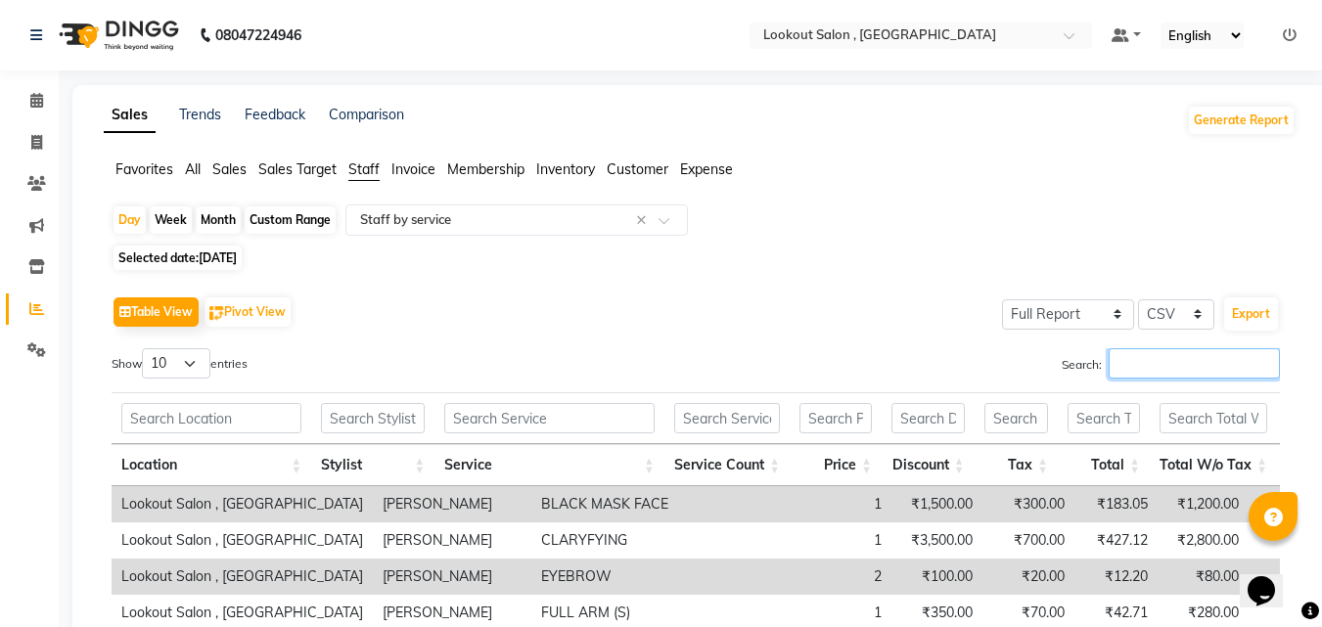
click at [1186, 362] on input "Search:" at bounding box center [1194, 363] width 171 height 30
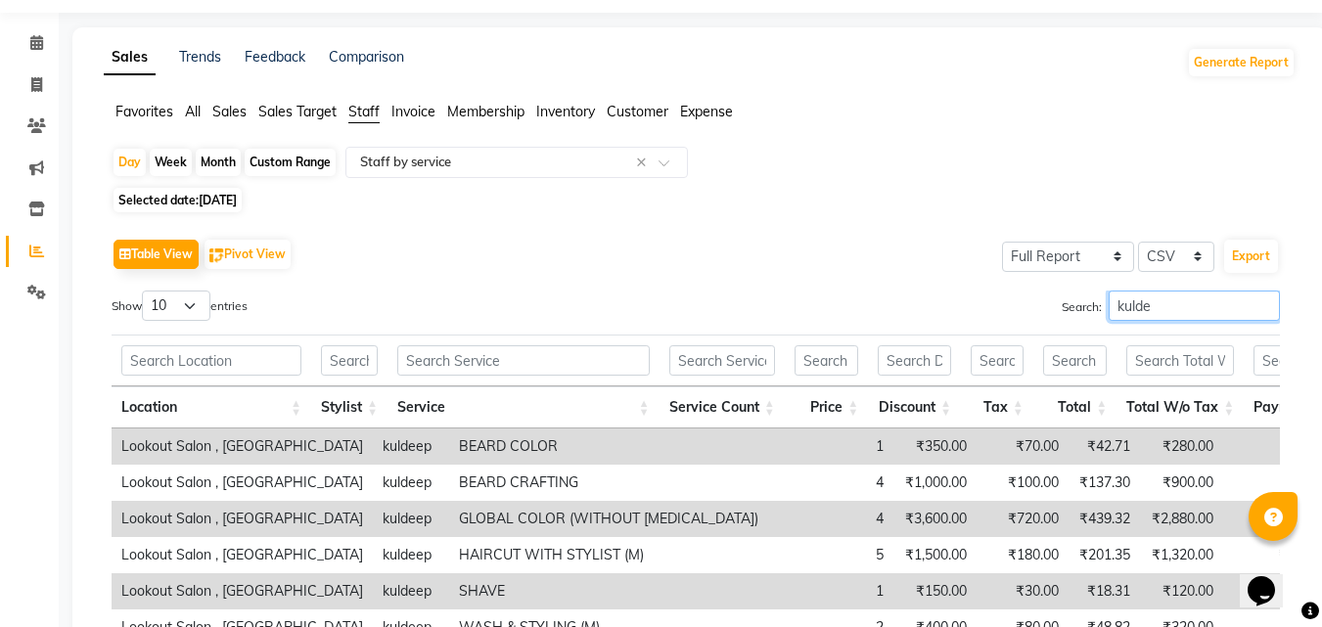
type input "kulde"
click at [200, 198] on span "Selected date: 06-08-2025" at bounding box center [178, 200] width 128 height 24
select select "8"
select select "2025"
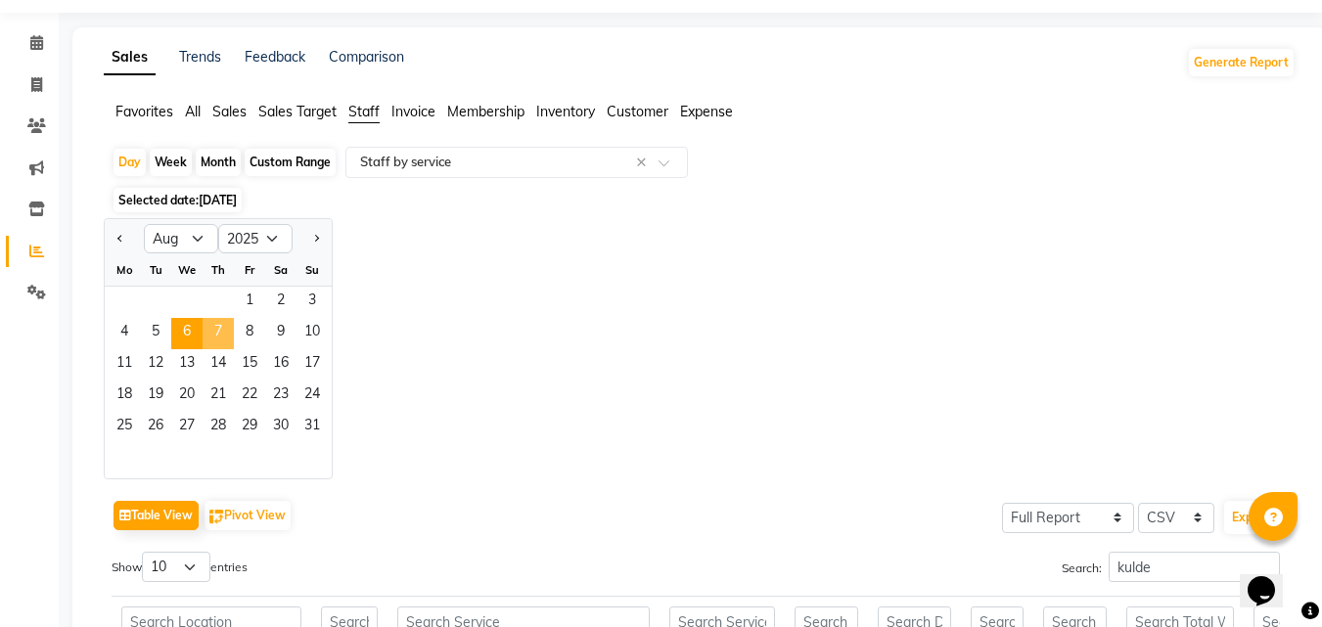
click at [211, 343] on span "7" at bounding box center [218, 333] width 31 height 31
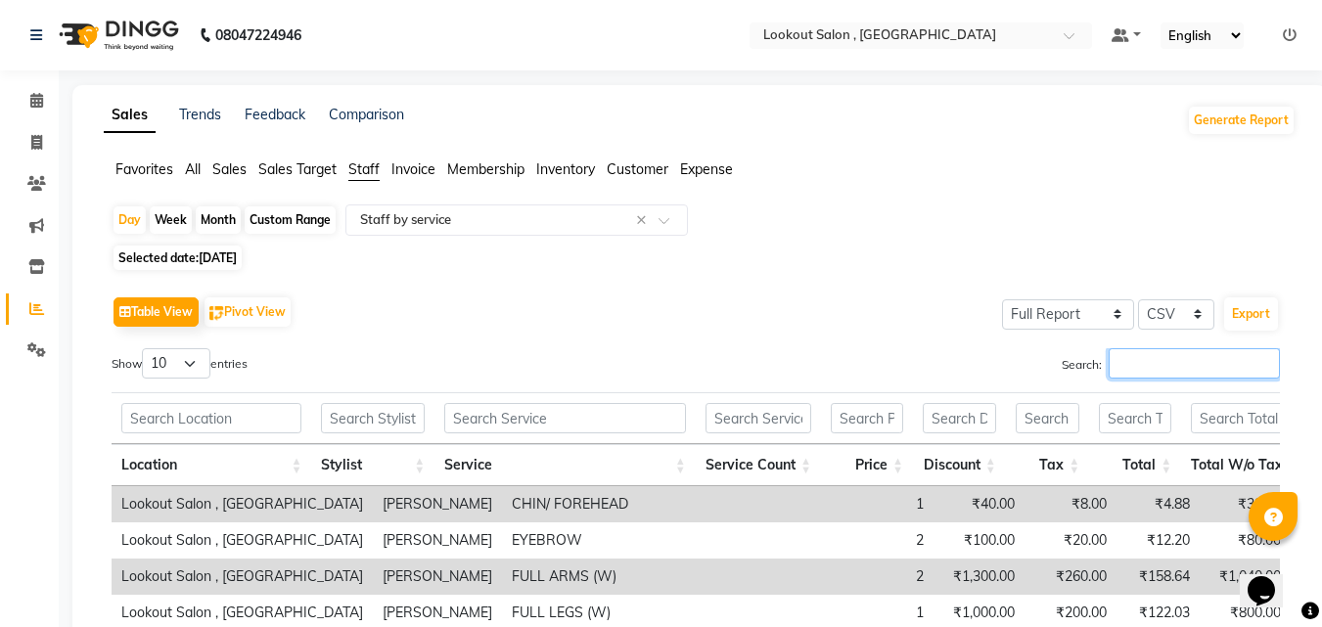
click at [1150, 356] on input "Search:" at bounding box center [1194, 363] width 171 height 30
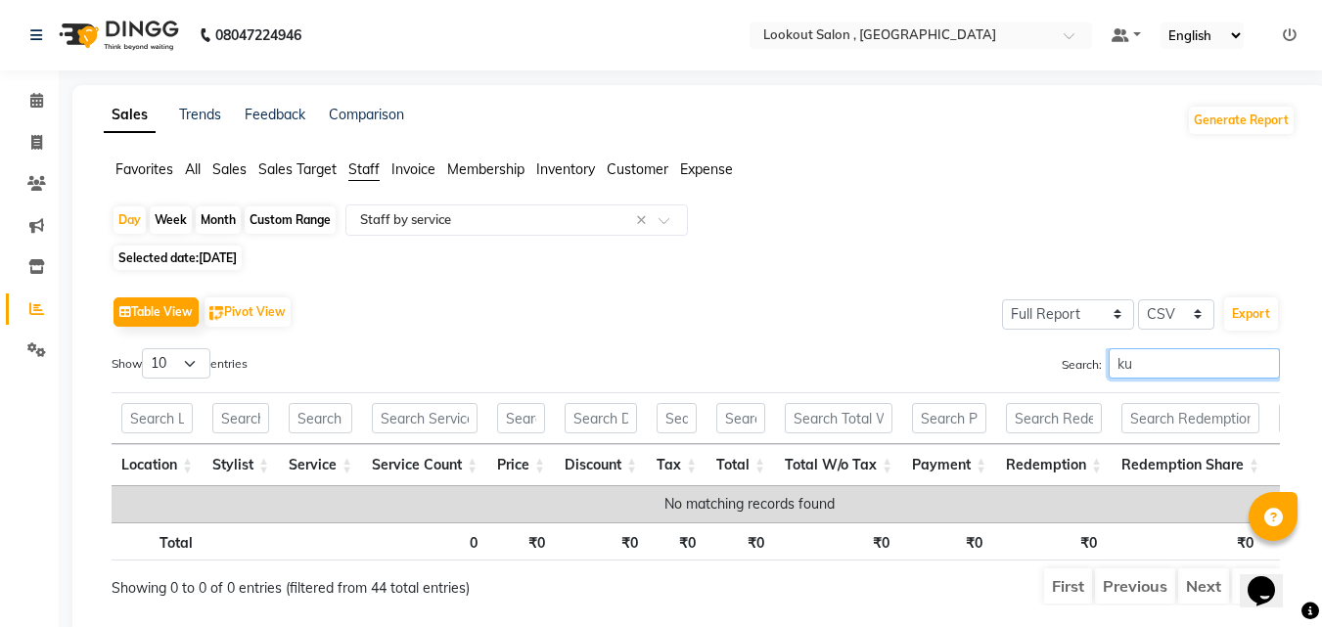
type input "k"
type input "arma"
click at [194, 255] on span "Selected date: 07-08-2025" at bounding box center [178, 258] width 128 height 24
select select "8"
select select "2025"
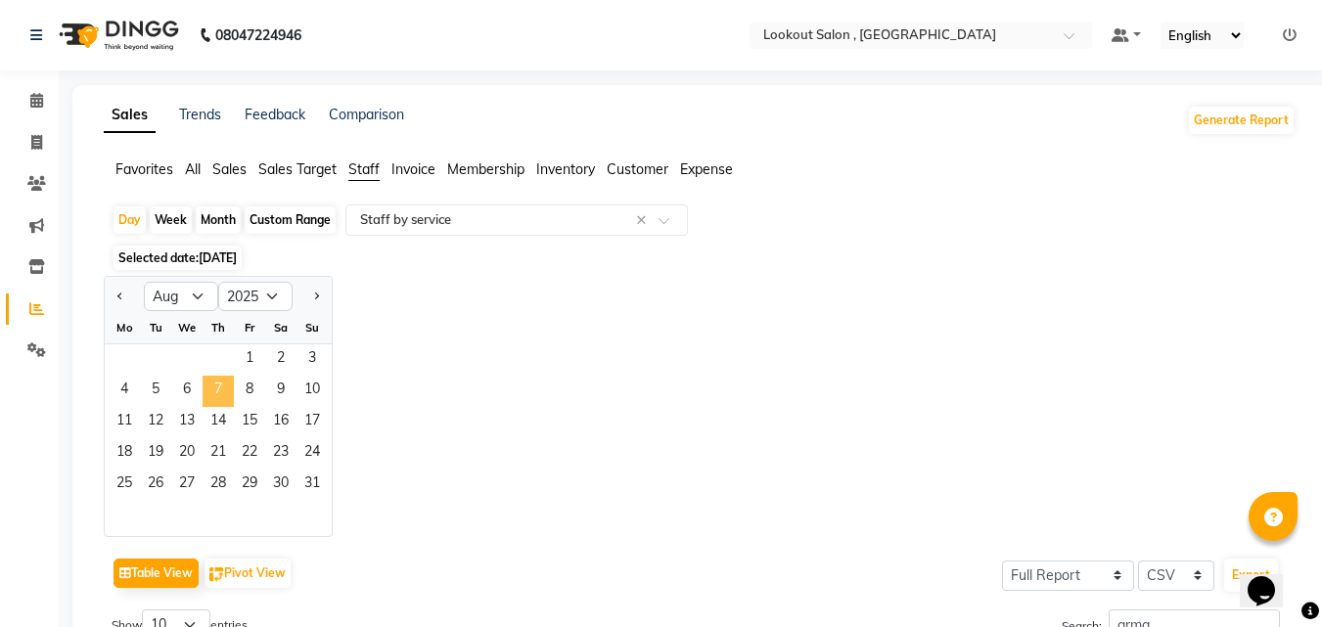
click at [226, 390] on span "7" at bounding box center [218, 391] width 31 height 31
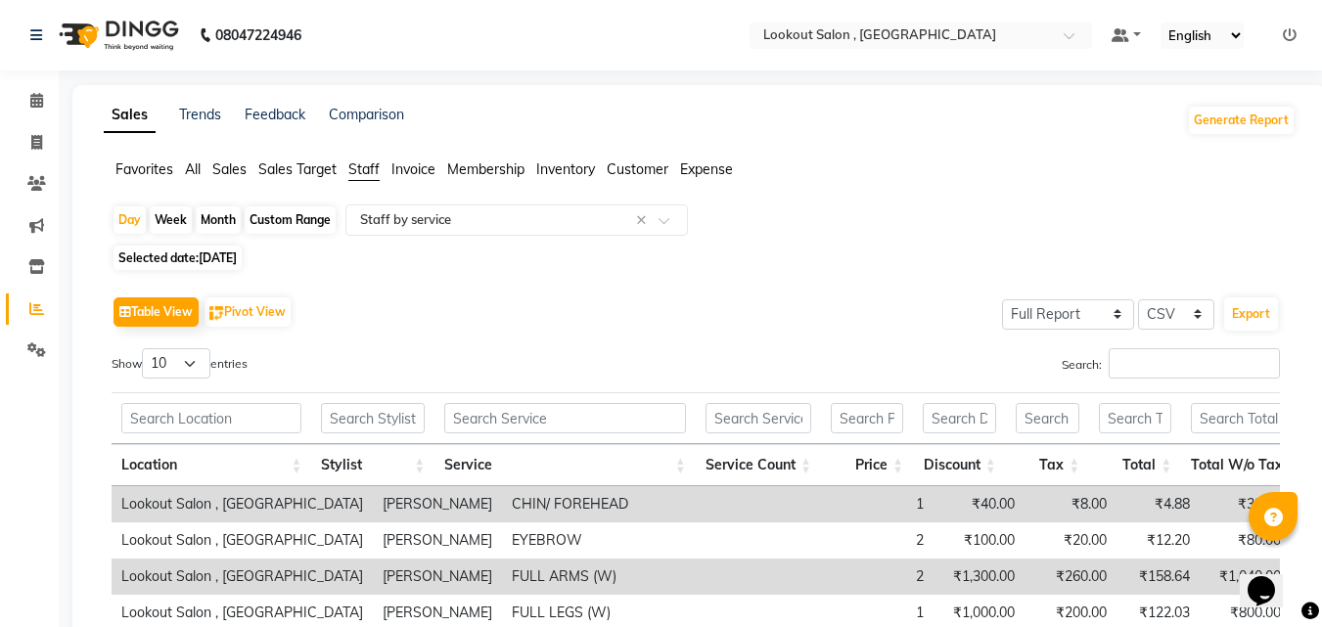
click at [196, 255] on span "Selected date: 07-08-2025" at bounding box center [178, 258] width 128 height 24
select select "8"
select select "2025"
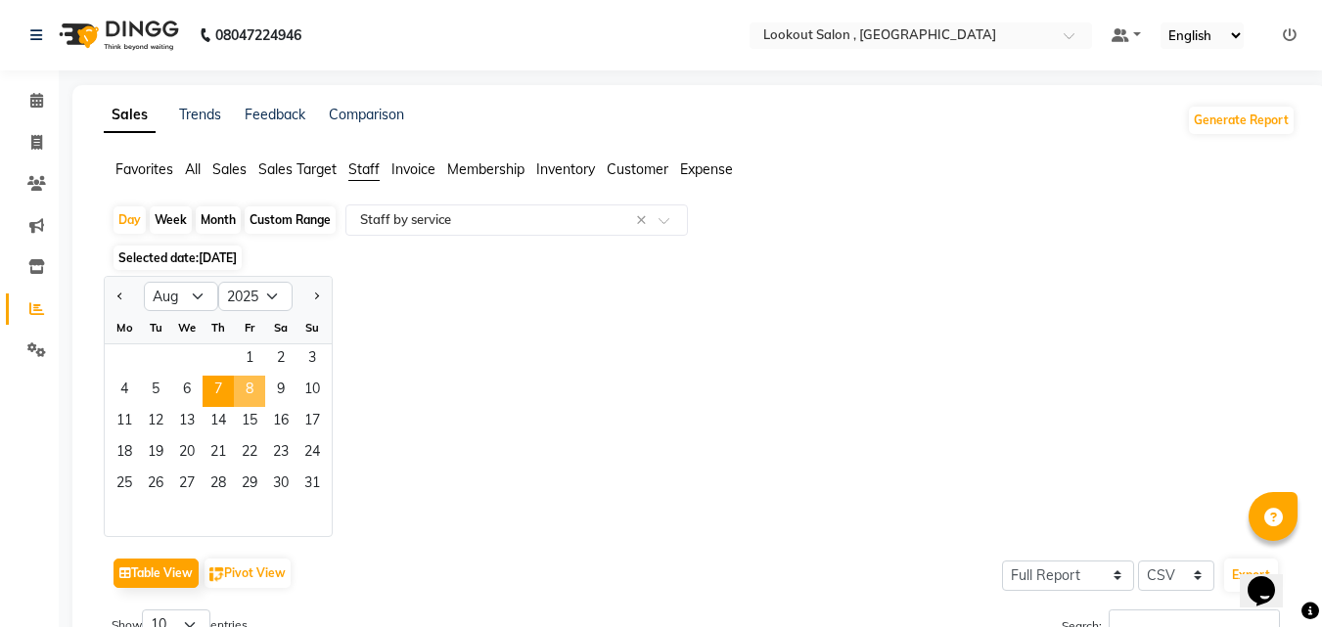
click at [254, 381] on span "8" at bounding box center [249, 391] width 31 height 31
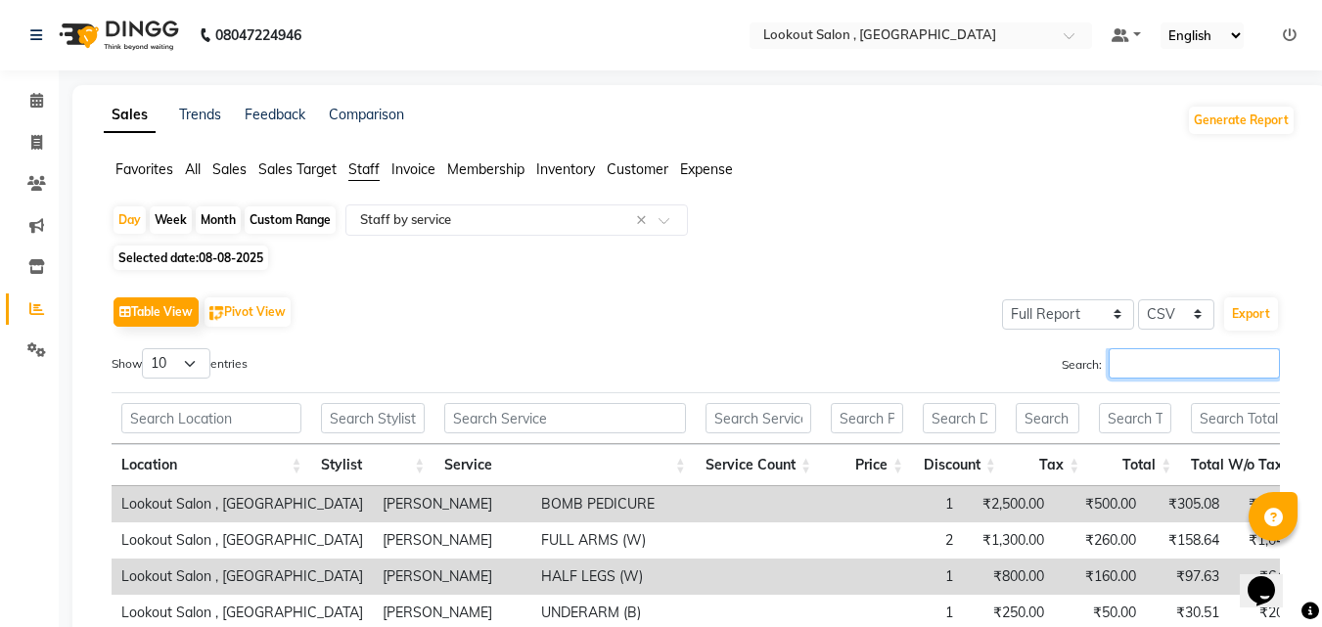
click at [1146, 375] on input "Search:" at bounding box center [1194, 363] width 171 height 30
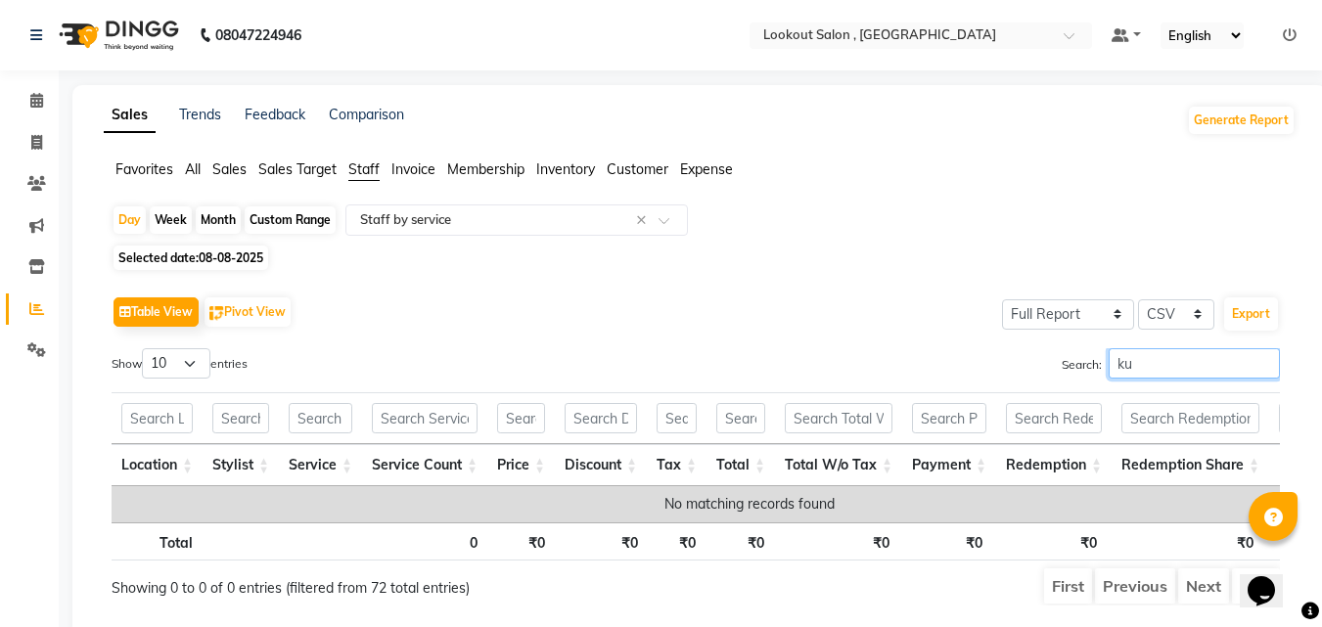
type input "k"
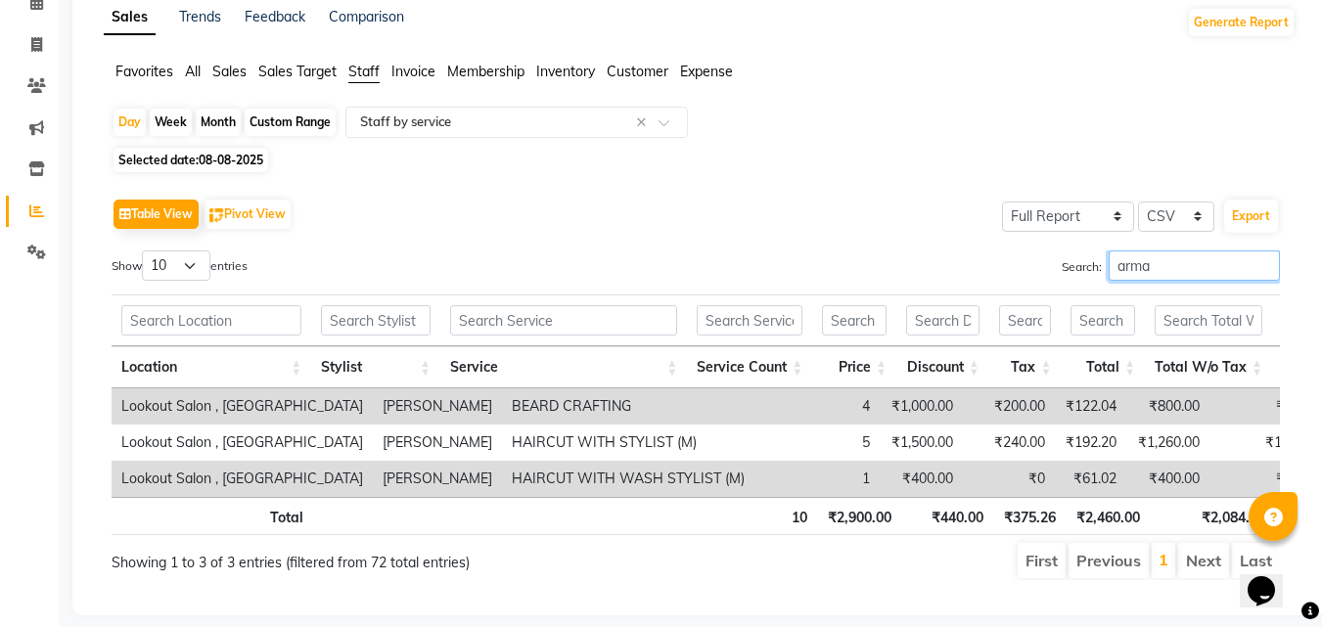
scroll to position [145, 0]
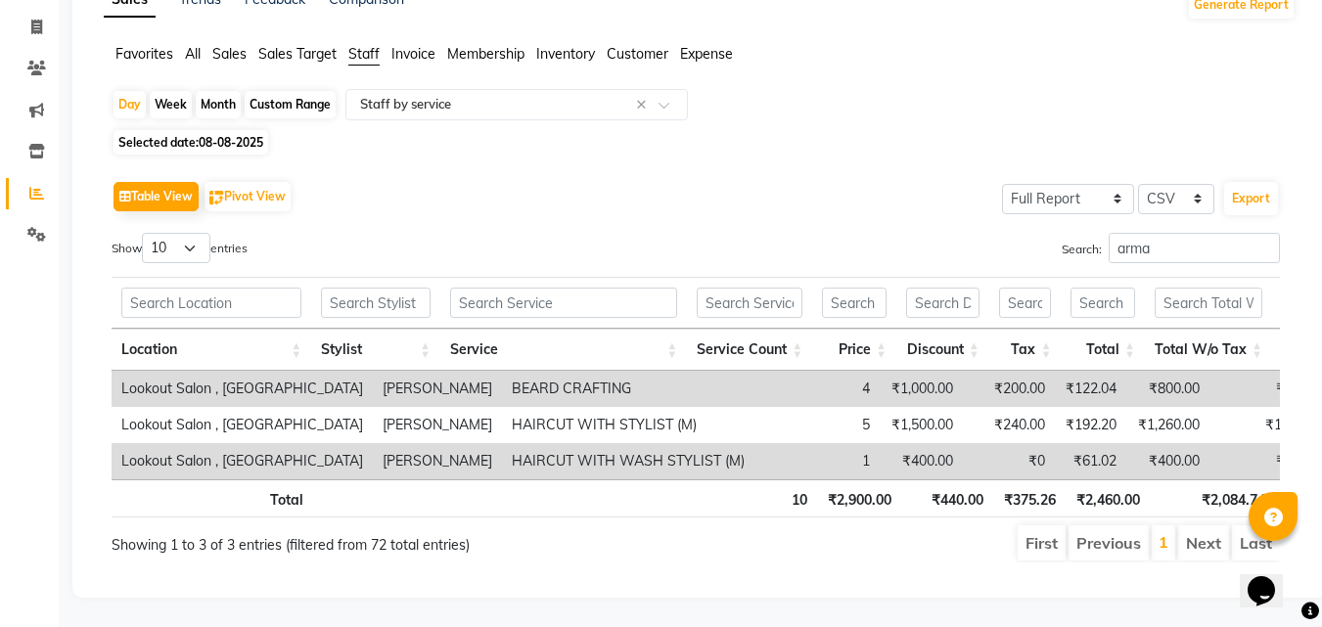
click at [1271, 449] on td "₹338.98" at bounding box center [1273, 461] width 127 height 36
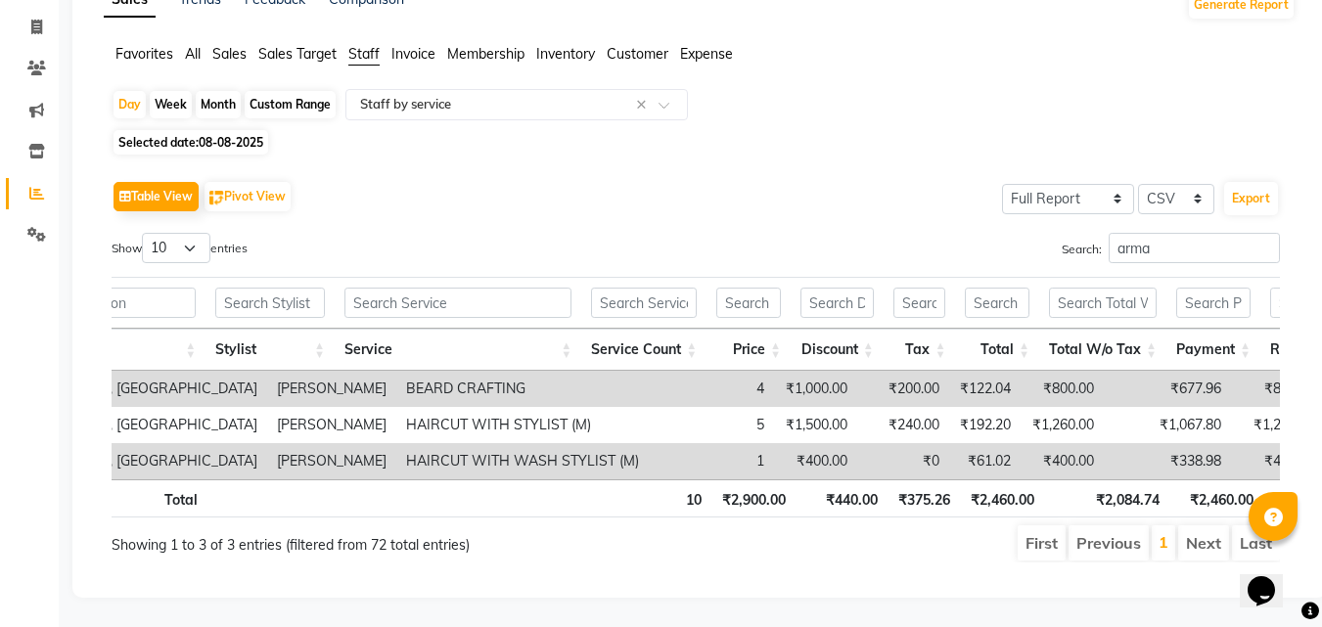
scroll to position [0, 121]
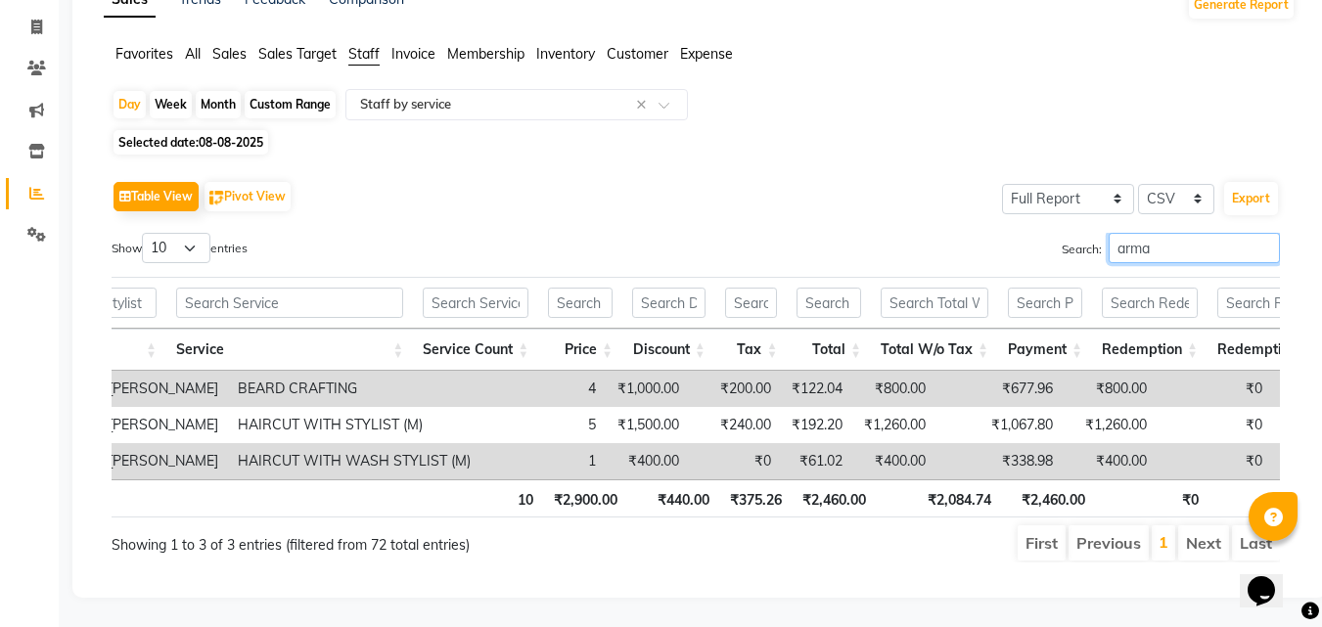
click at [1142, 233] on input "arma" at bounding box center [1194, 248] width 171 height 30
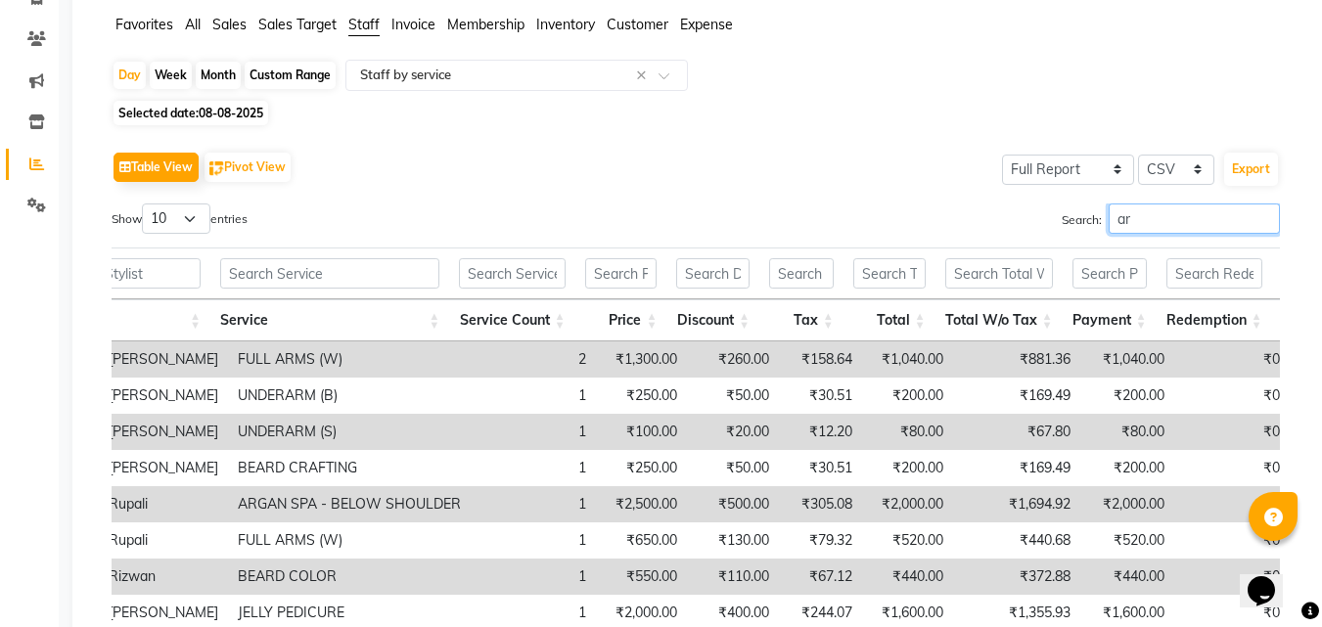
type input "a"
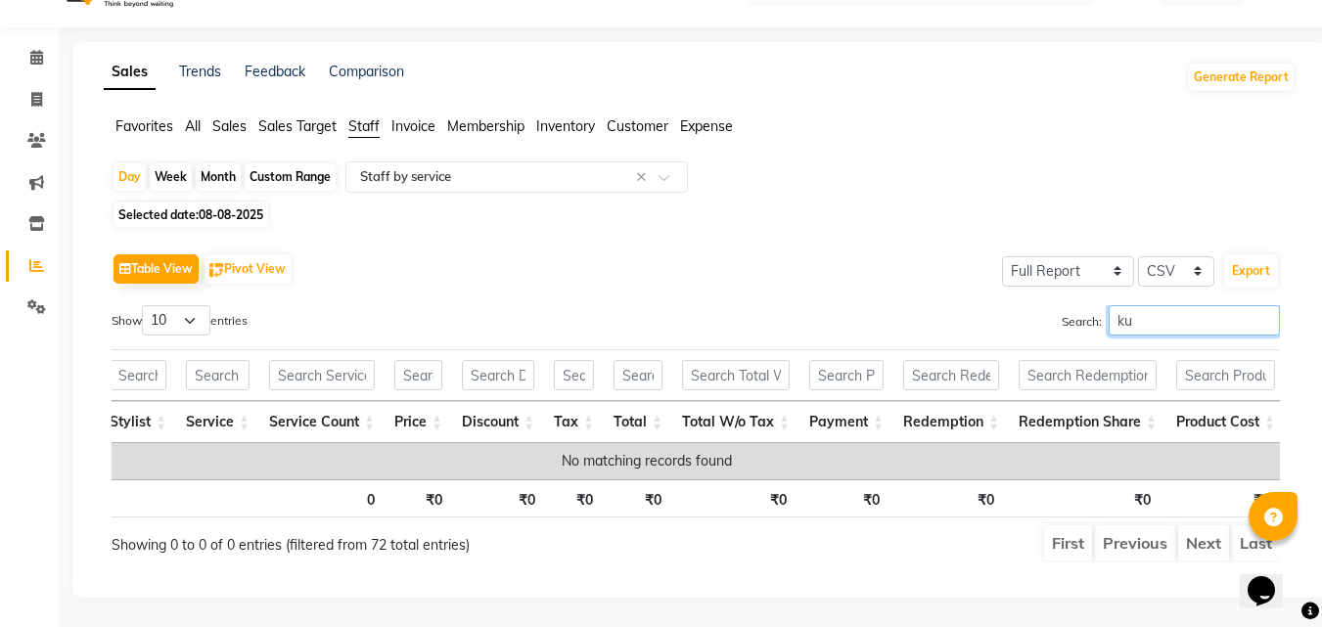
type input "k"
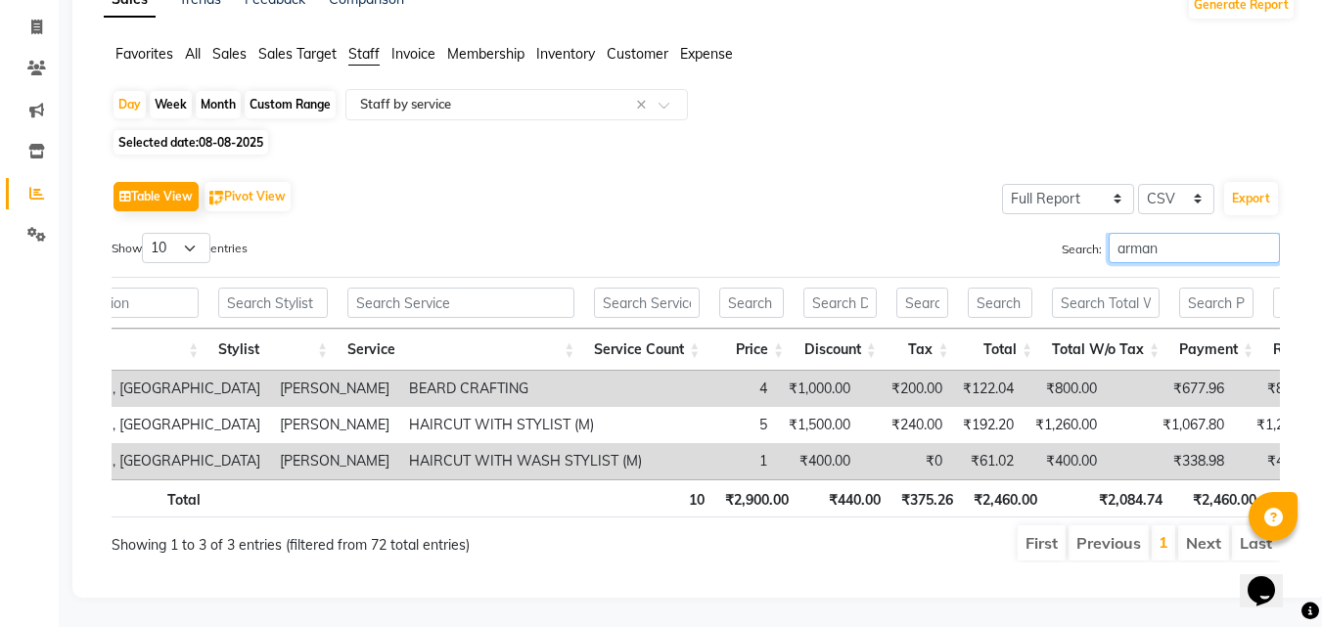
type input "arman"
click at [173, 130] on span "Selected date: 08-08-2025" at bounding box center [191, 142] width 155 height 24
select select "8"
select select "2025"
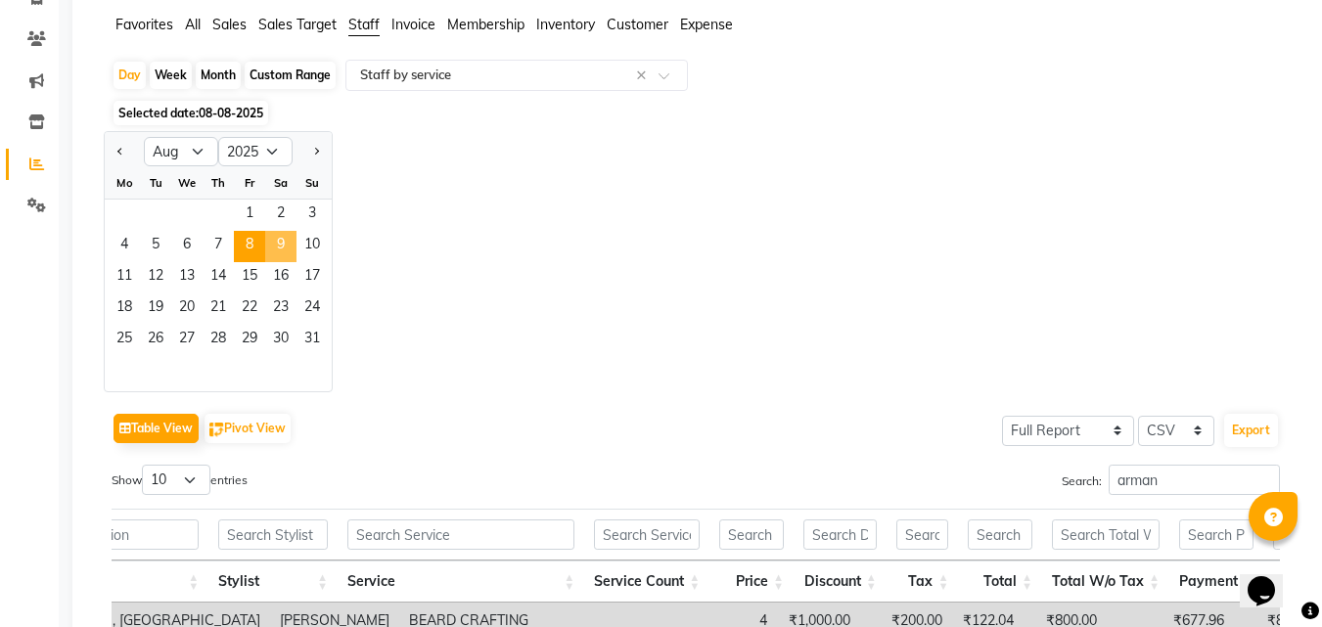
click at [285, 249] on span "9" at bounding box center [280, 246] width 31 height 31
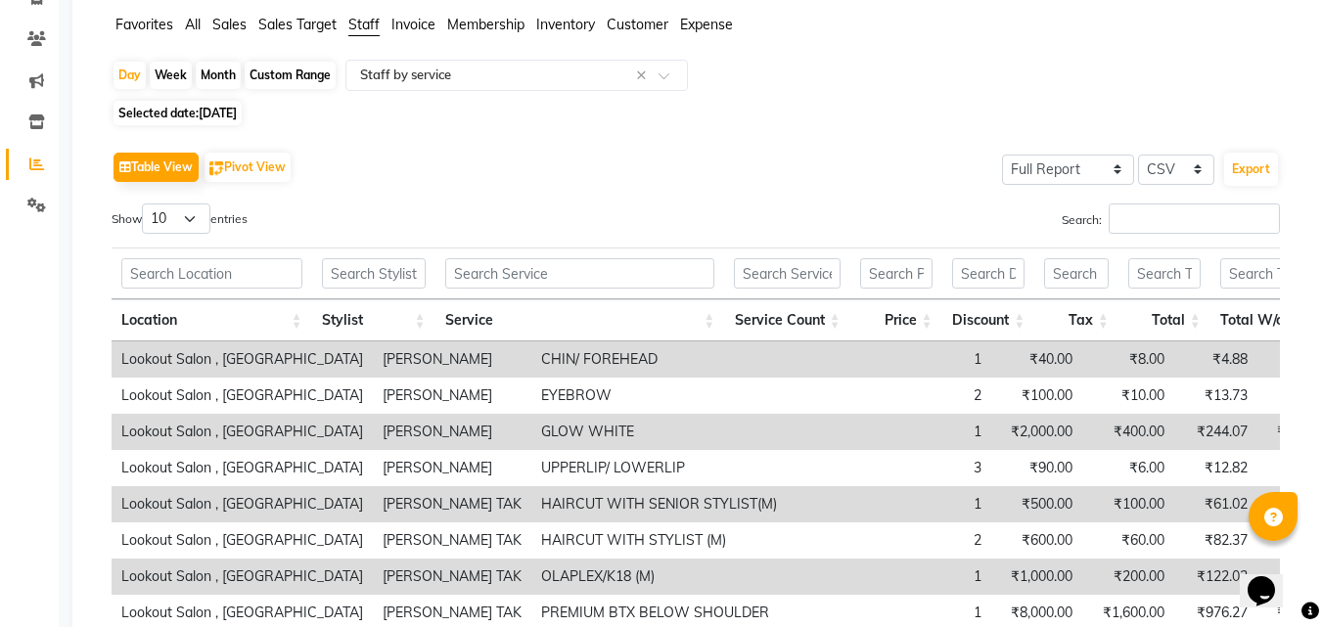
scroll to position [0, 0]
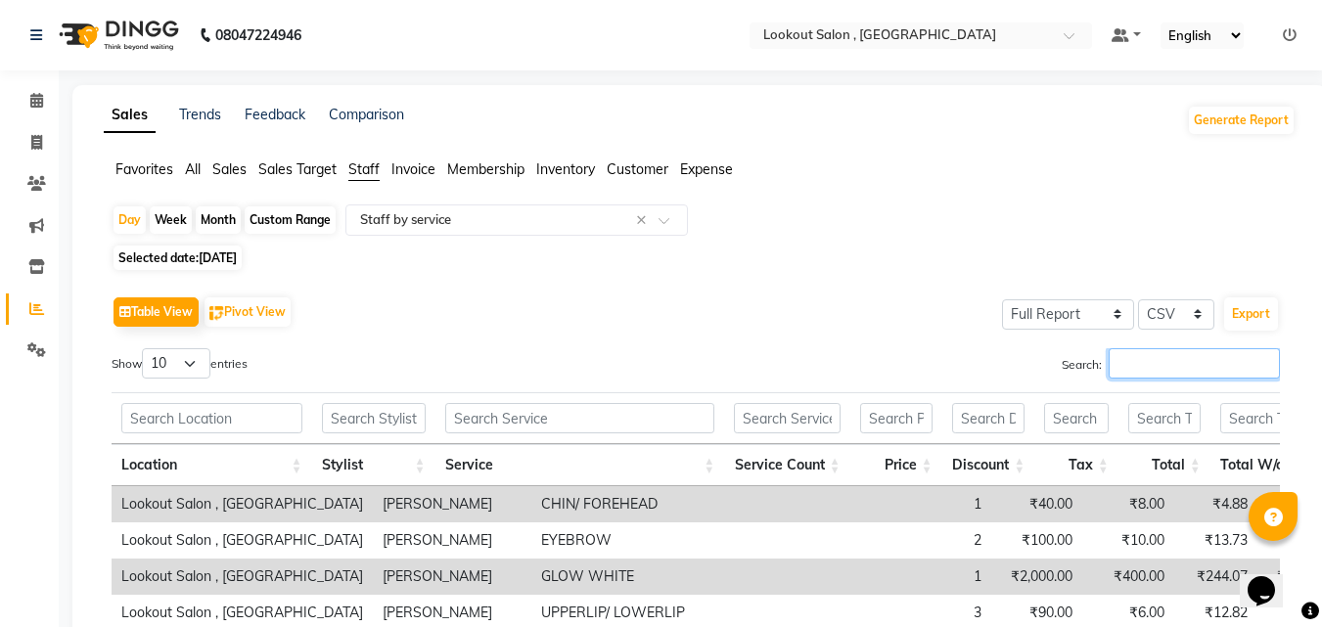
click at [1218, 359] on input "Search:" at bounding box center [1194, 363] width 171 height 30
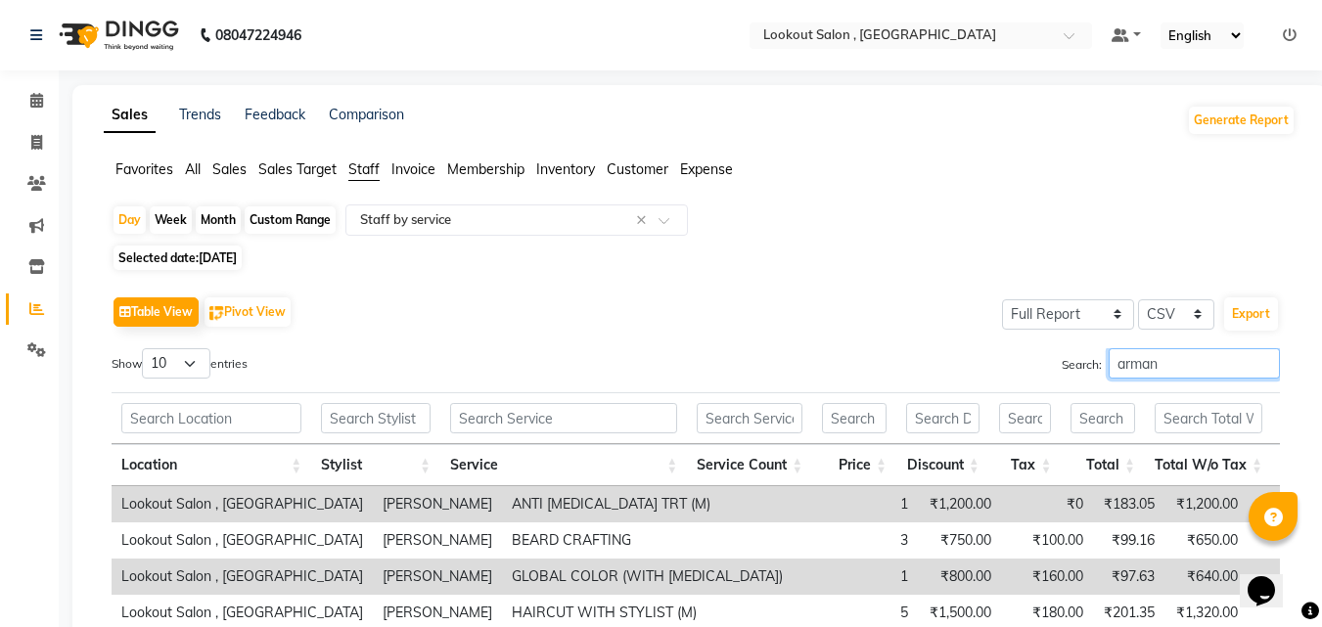
type input "arman"
click at [237, 254] on span "09-08-2025" at bounding box center [218, 258] width 38 height 15
select select "8"
select select "2025"
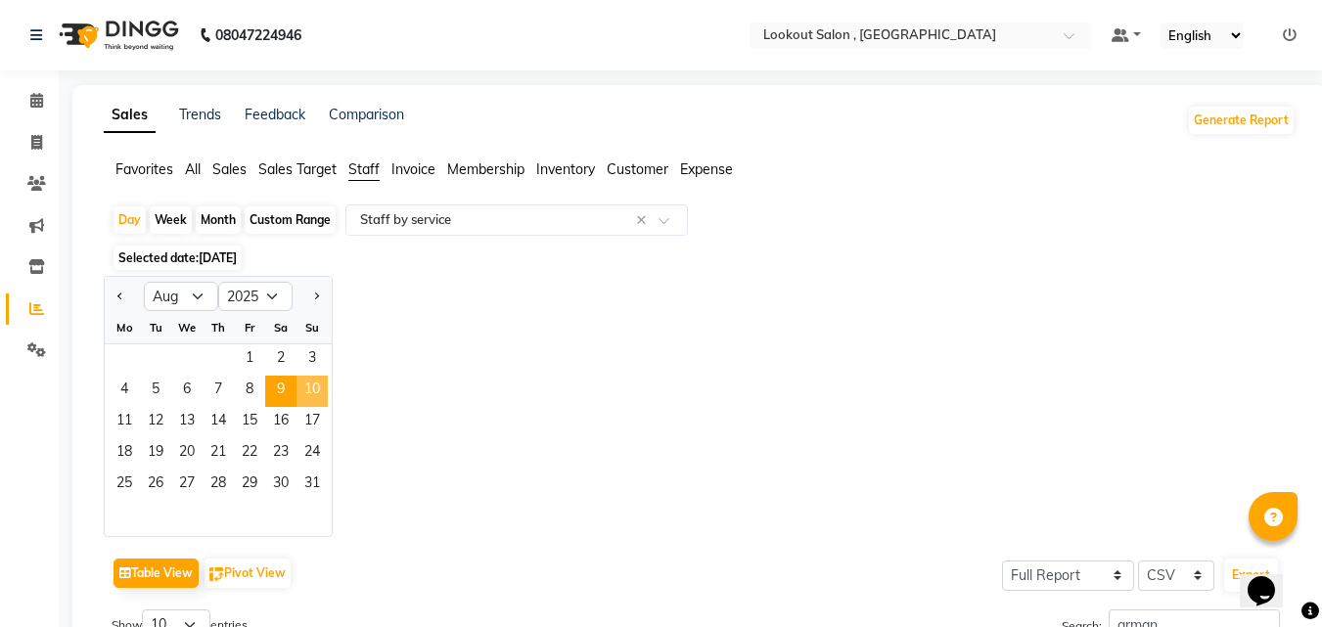
click at [316, 382] on span "10" at bounding box center [312, 391] width 31 height 31
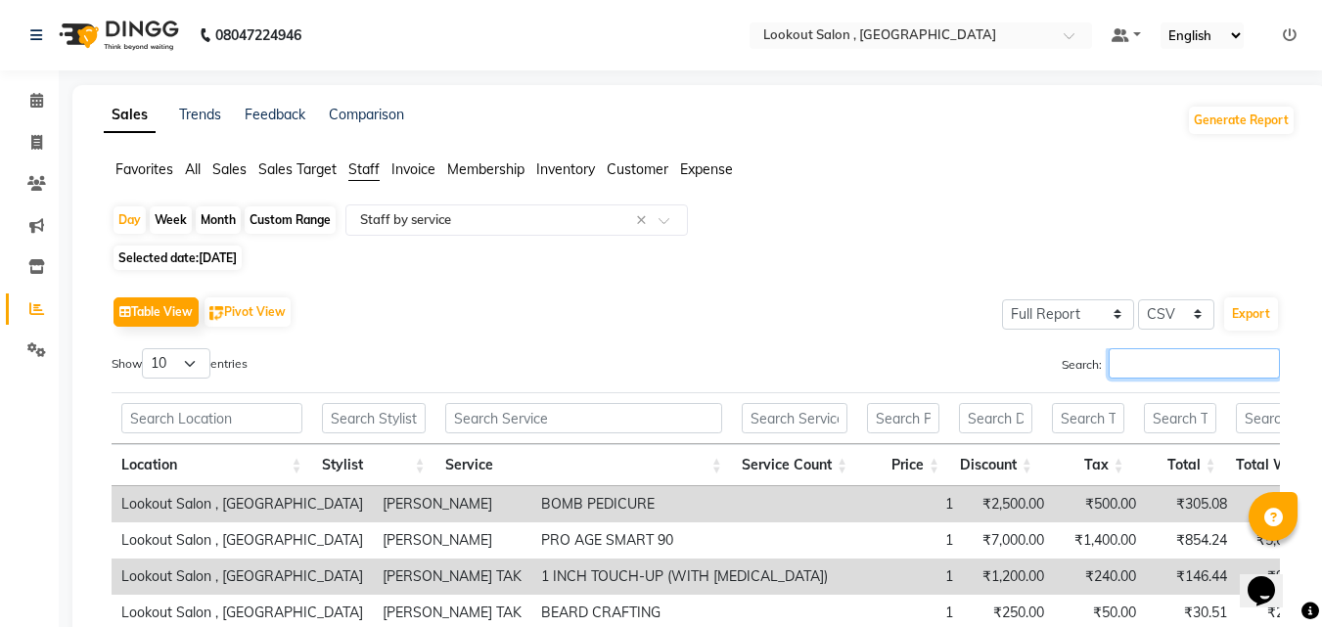
click at [1153, 352] on input "Search:" at bounding box center [1194, 363] width 171 height 30
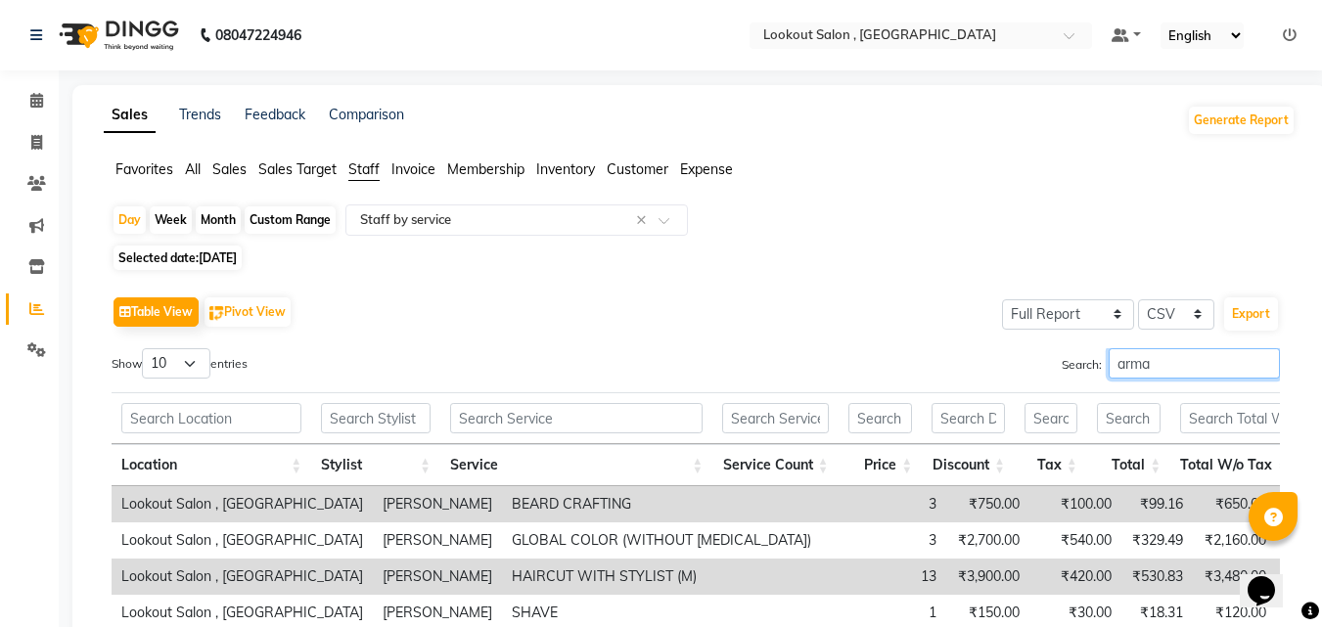
type input "arma"
click at [237, 258] on span "10-08-2025" at bounding box center [218, 258] width 38 height 15
select select "8"
select select "2025"
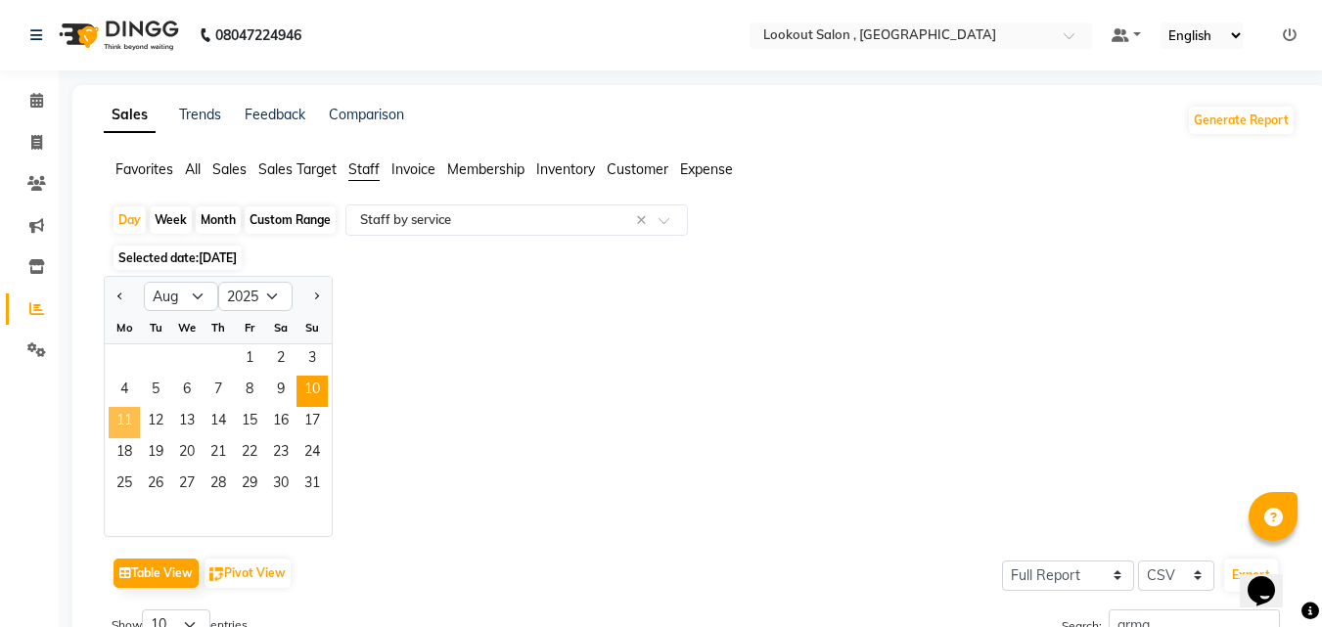
click at [133, 428] on span "11" at bounding box center [124, 422] width 31 height 31
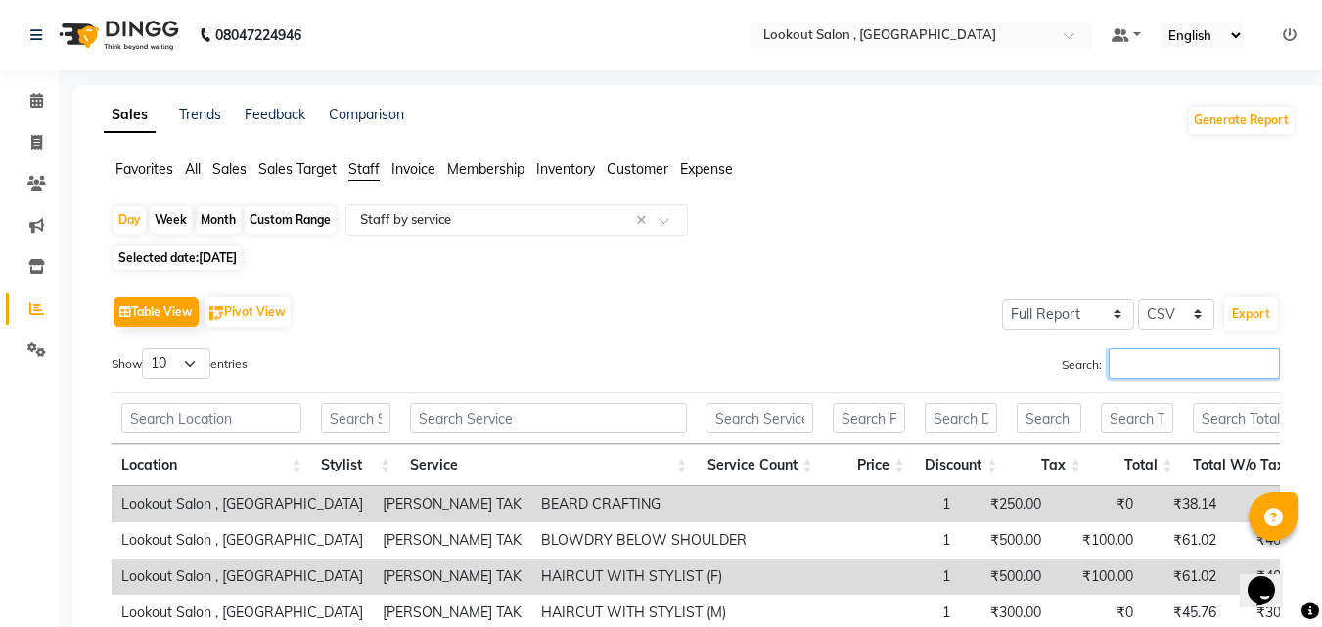
click at [1156, 375] on input "Search:" at bounding box center [1194, 363] width 171 height 30
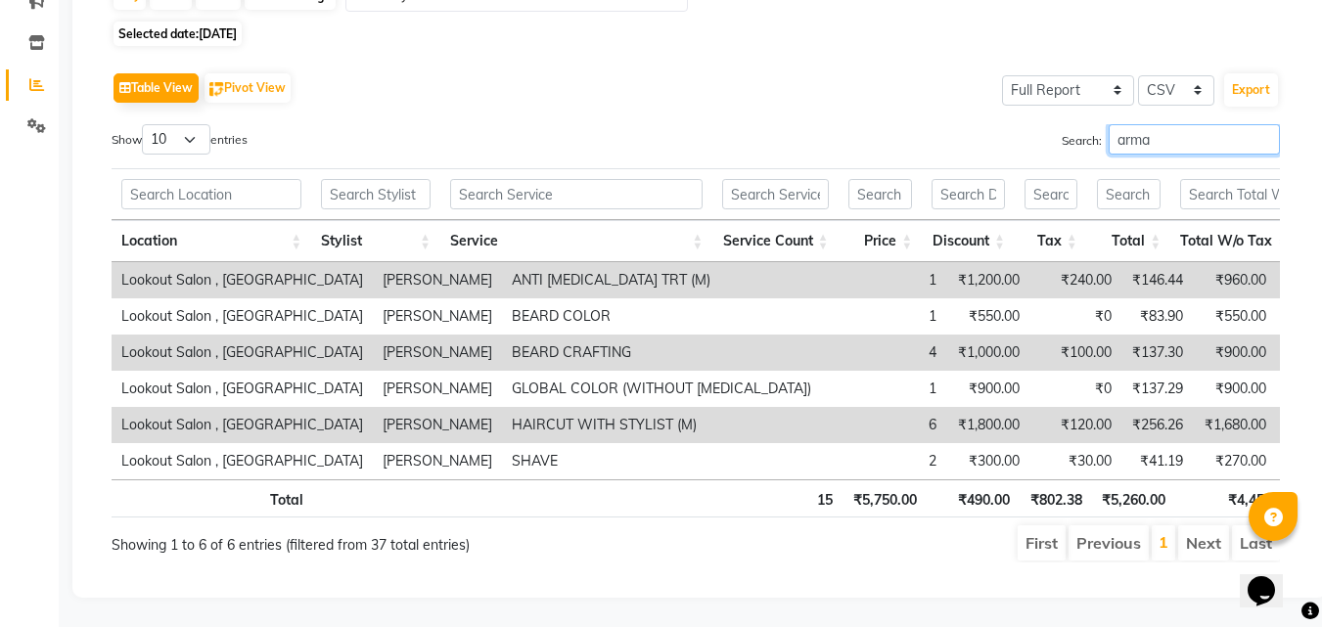
scroll to position [58, 0]
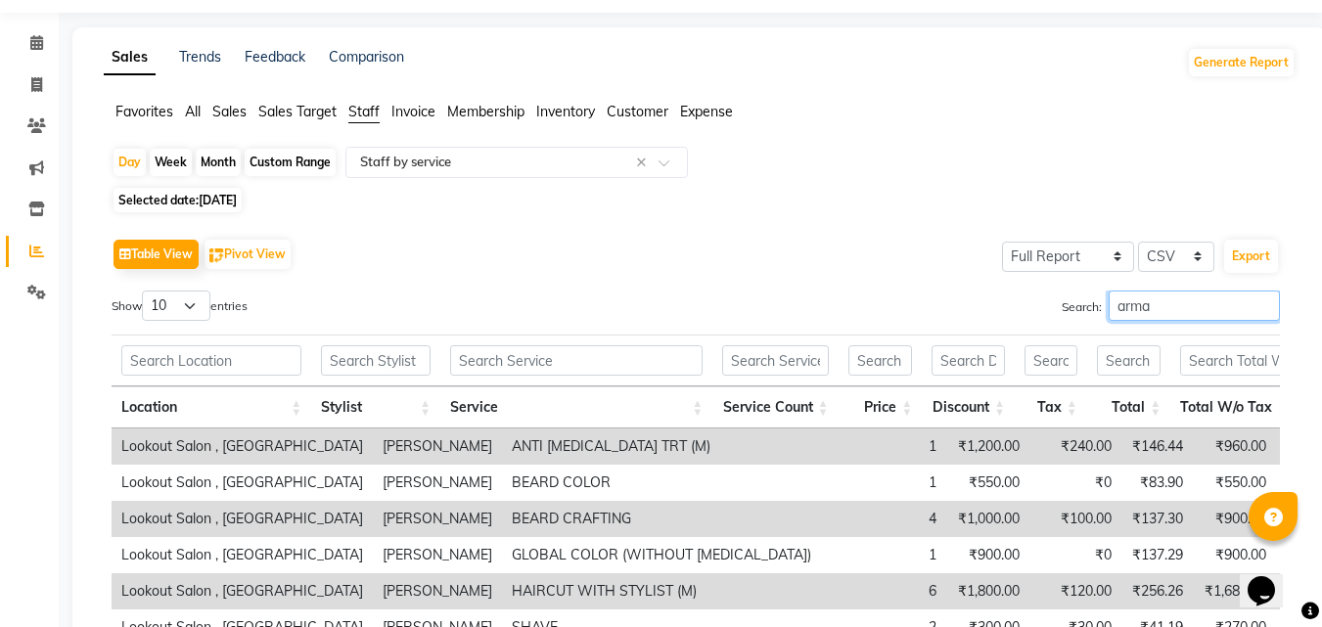
type input "arma"
click at [153, 193] on span "Selected date: 11-08-2025" at bounding box center [178, 200] width 128 height 24
select select "8"
select select "2025"
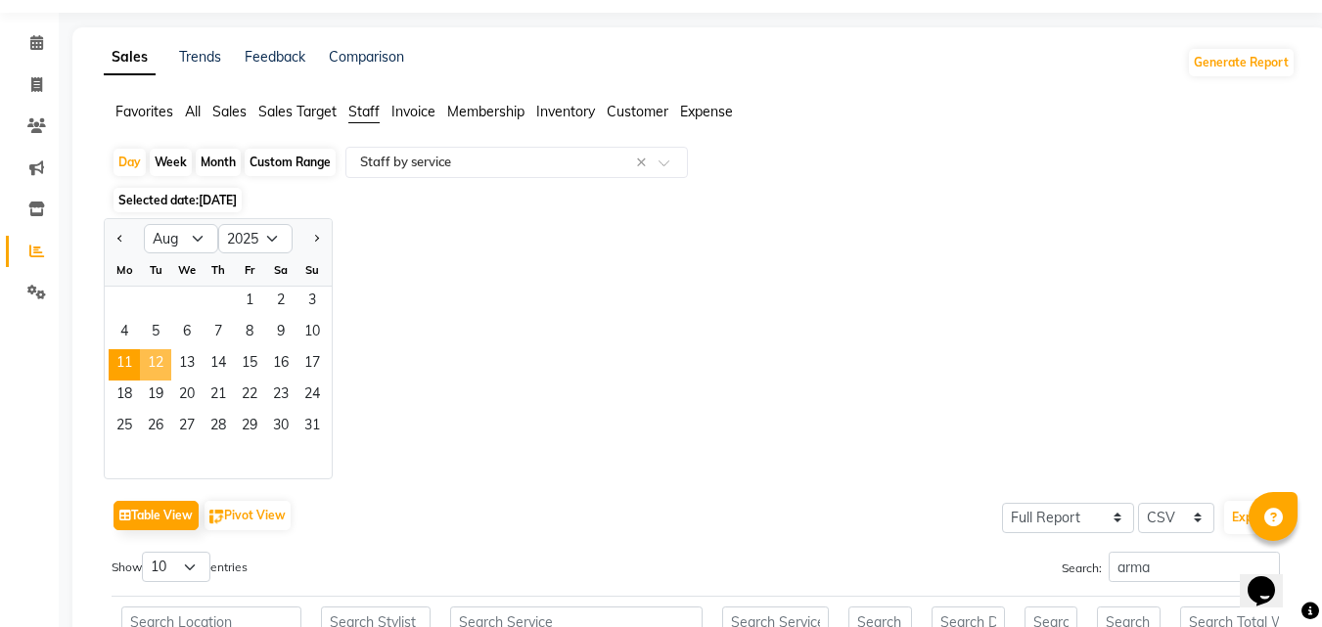
click at [147, 372] on span "12" at bounding box center [155, 364] width 31 height 31
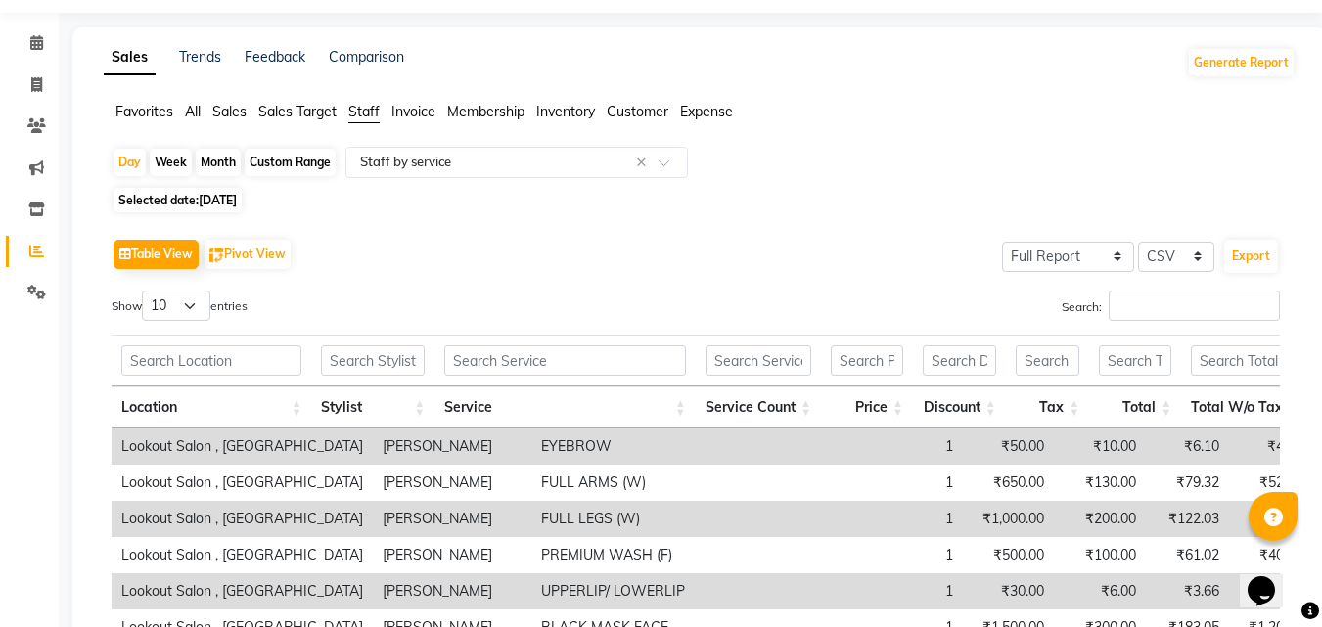
scroll to position [0, 0]
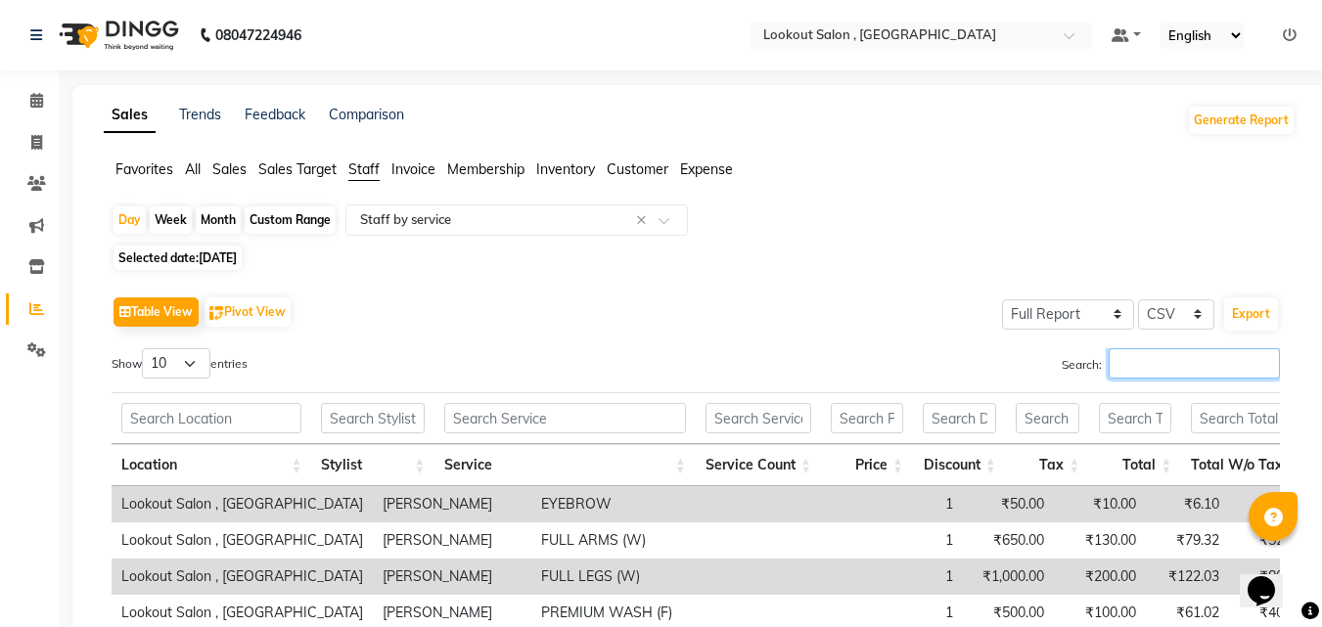
click at [1140, 358] on input "Search:" at bounding box center [1194, 363] width 171 height 30
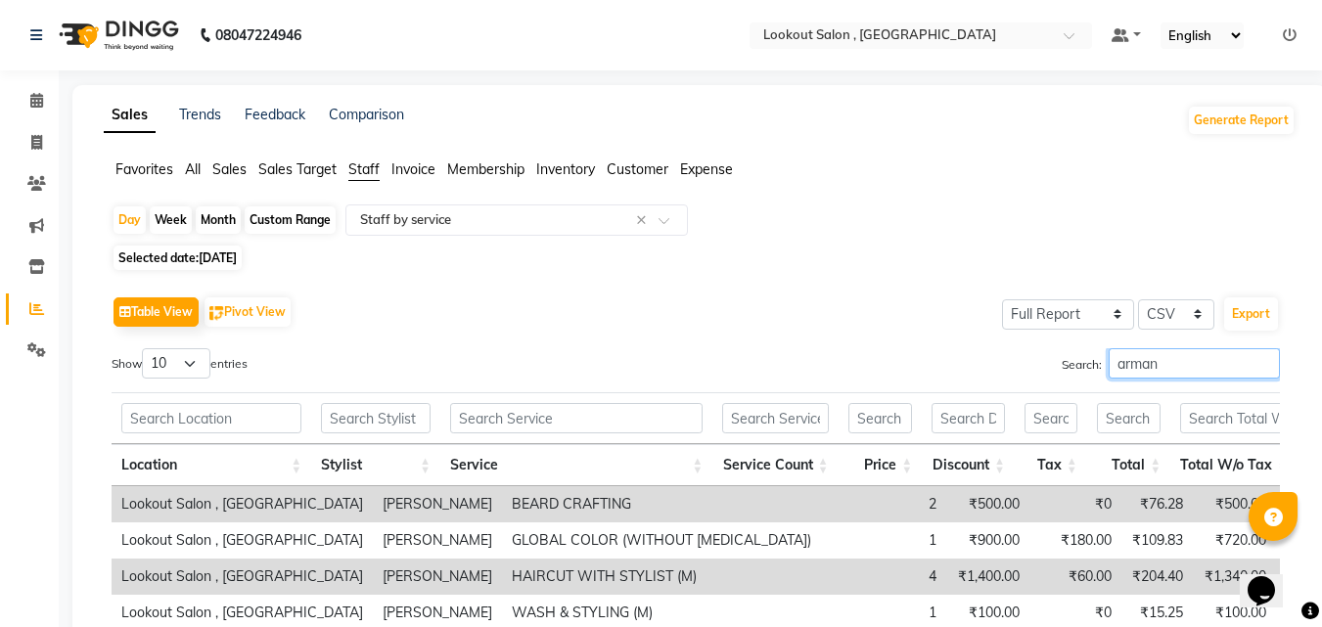
scroll to position [181, 0]
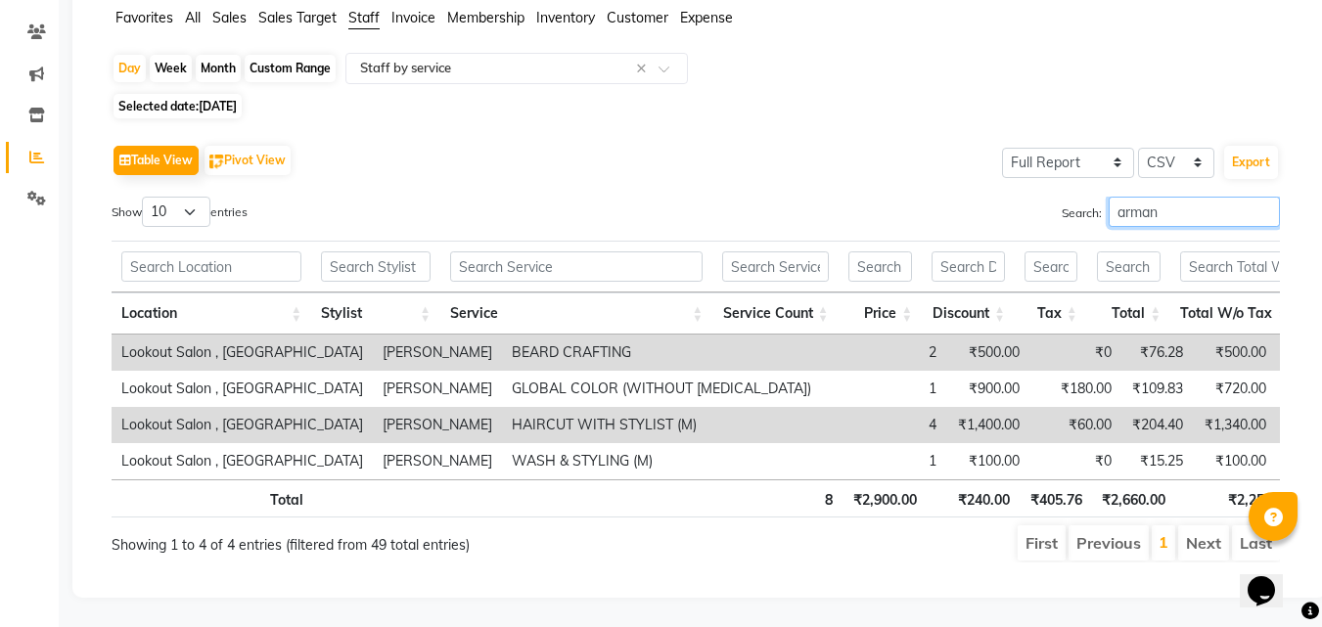
type input "arman"
click at [242, 94] on span "Selected date: 12-08-2025" at bounding box center [178, 106] width 128 height 24
select select "8"
select select "2025"
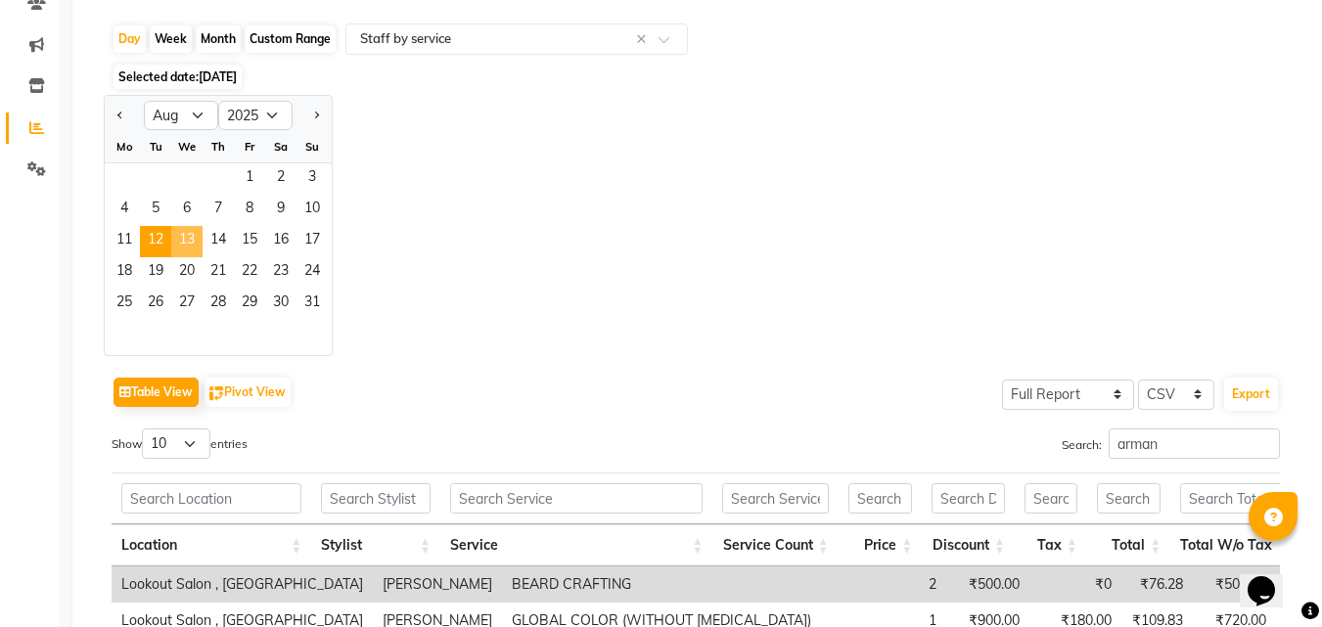
click at [193, 238] on span "13" at bounding box center [186, 241] width 31 height 31
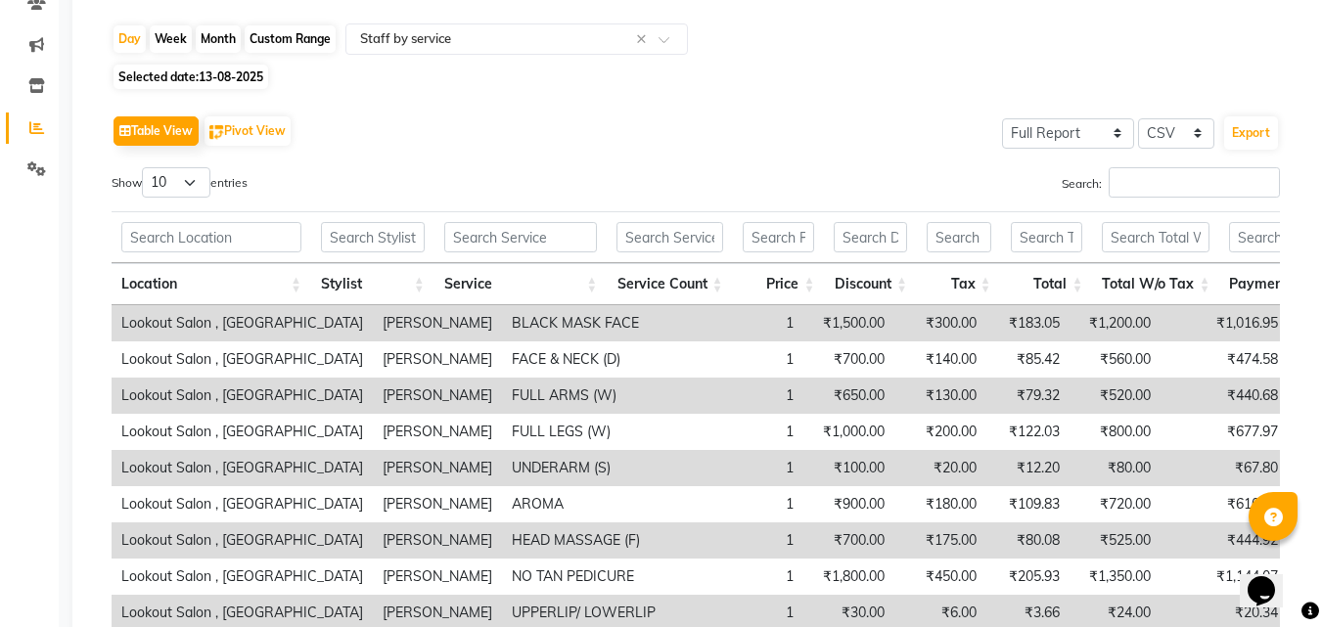
scroll to position [0, 0]
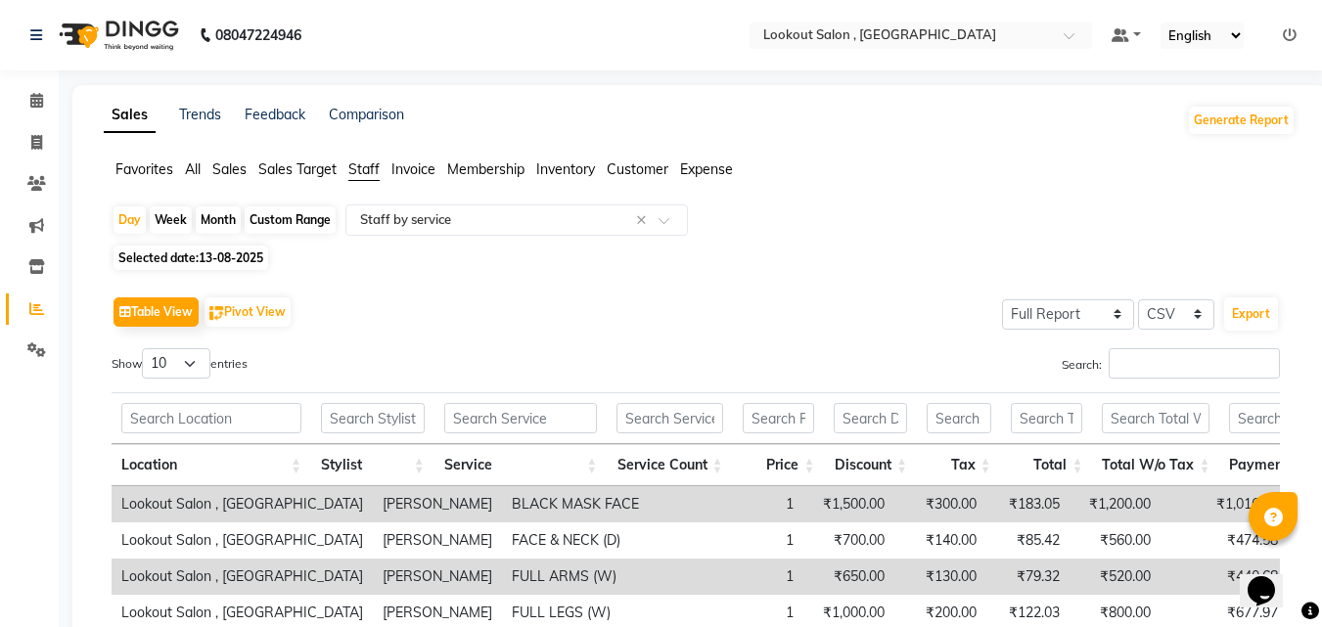
click at [1137, 345] on div "Table View Pivot View Select Full Report Filtered Report Select CSV PDF Export …" at bounding box center [696, 612] width 1169 height 640
click at [1136, 371] on input "Search:" at bounding box center [1194, 363] width 171 height 30
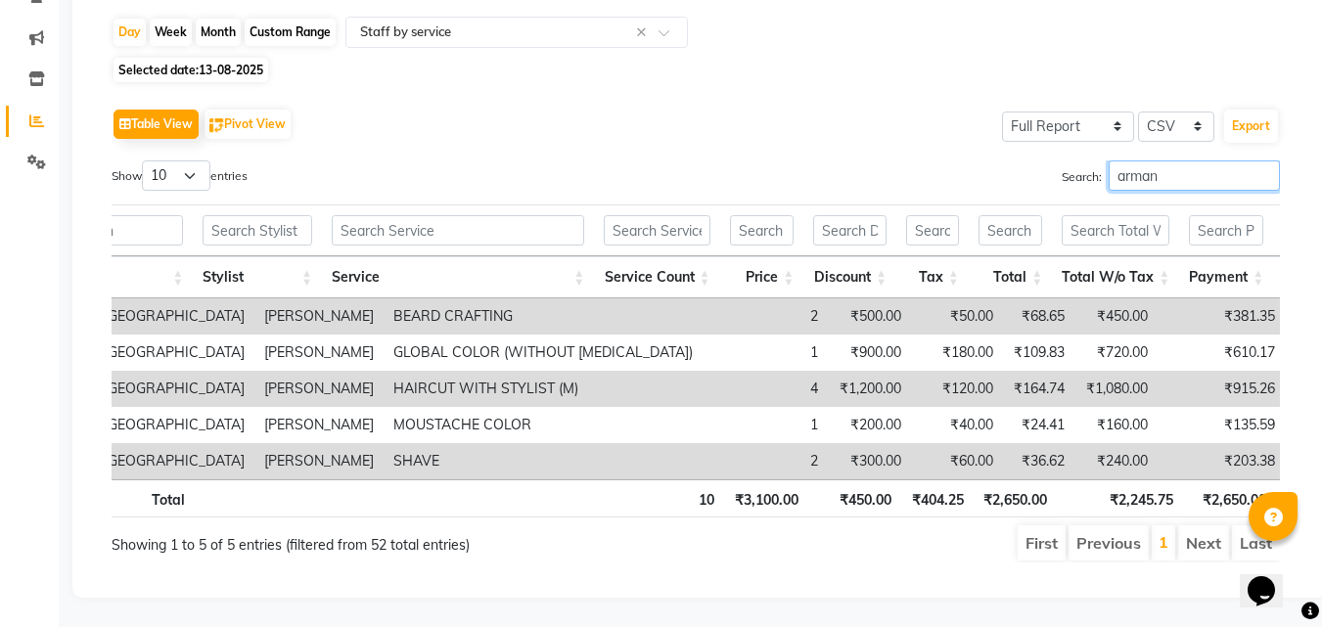
scroll to position [0, 157]
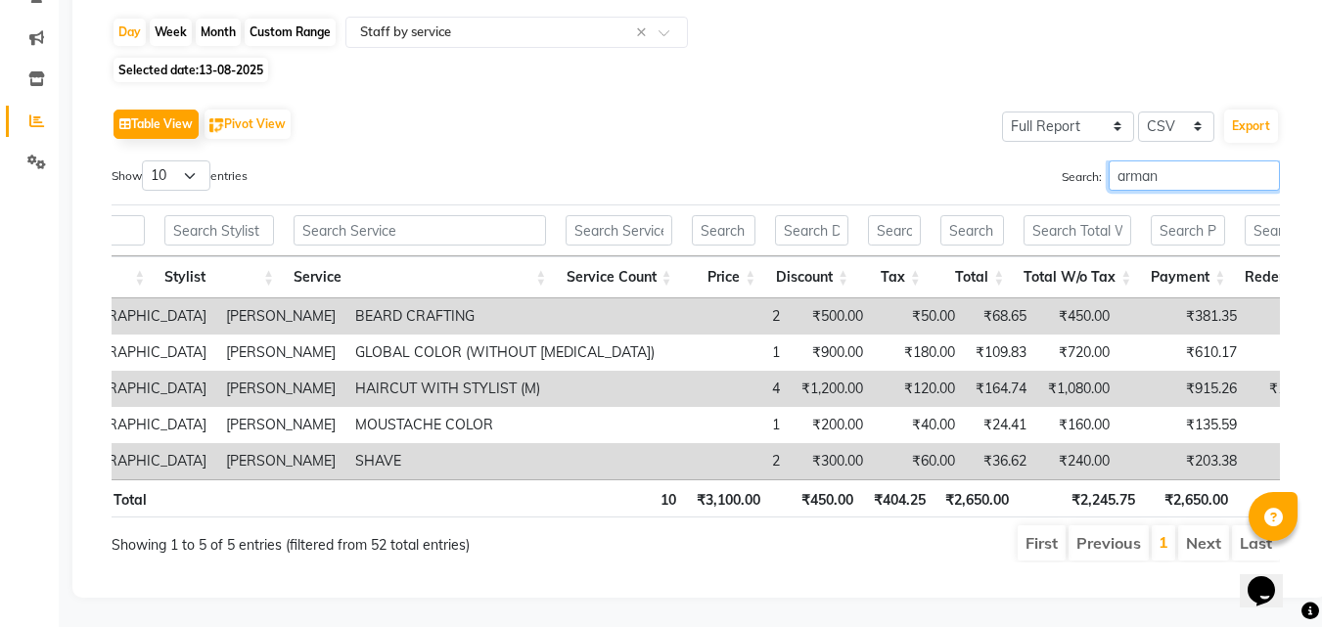
type input "arman"
click at [252, 63] on span "13-08-2025" at bounding box center [231, 70] width 65 height 15
select select "8"
select select "2025"
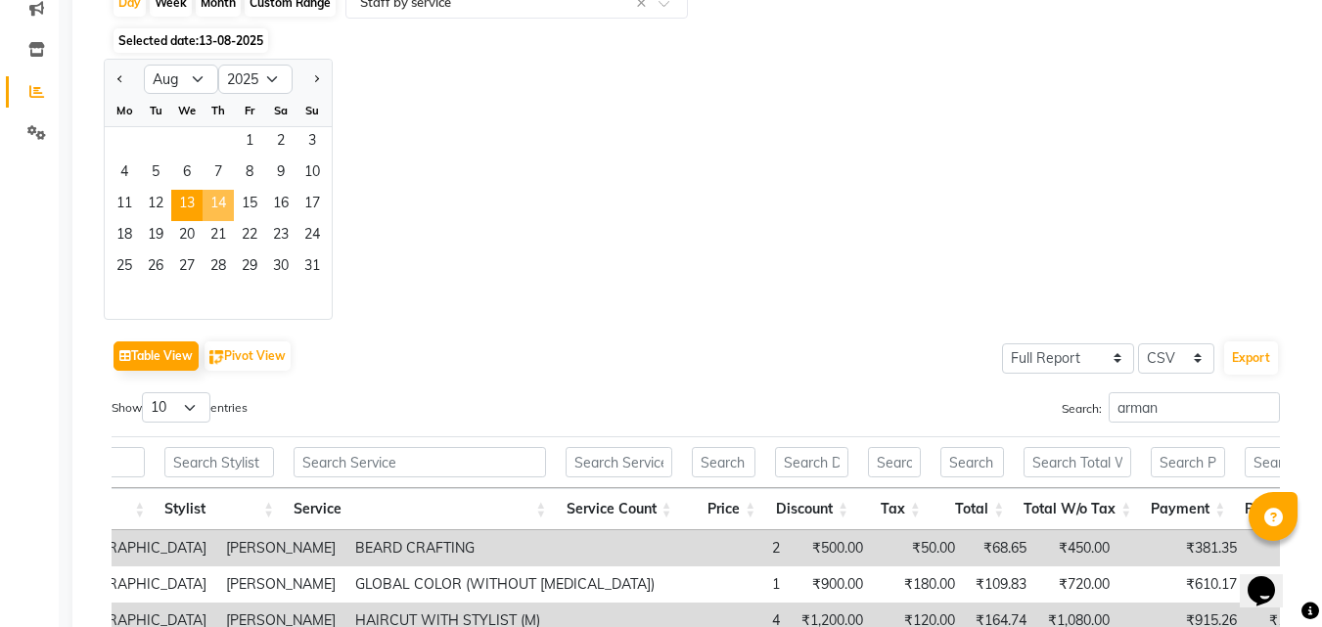
click at [220, 197] on span "14" at bounding box center [218, 205] width 31 height 31
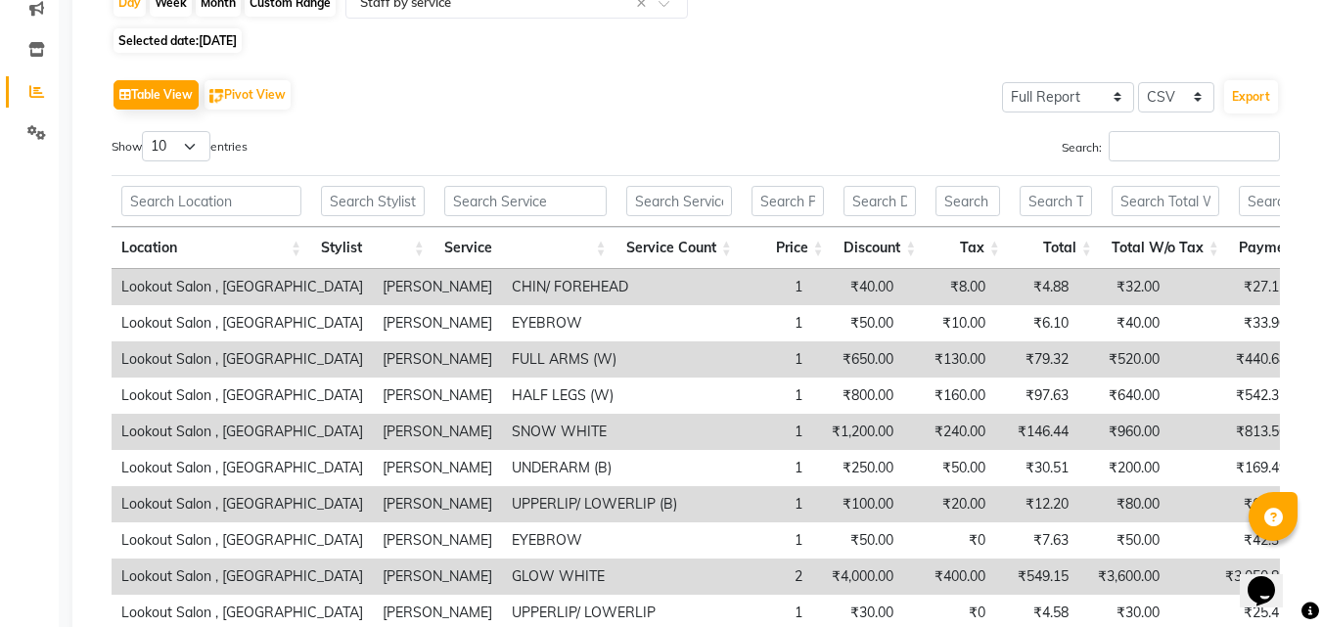
scroll to position [0, 0]
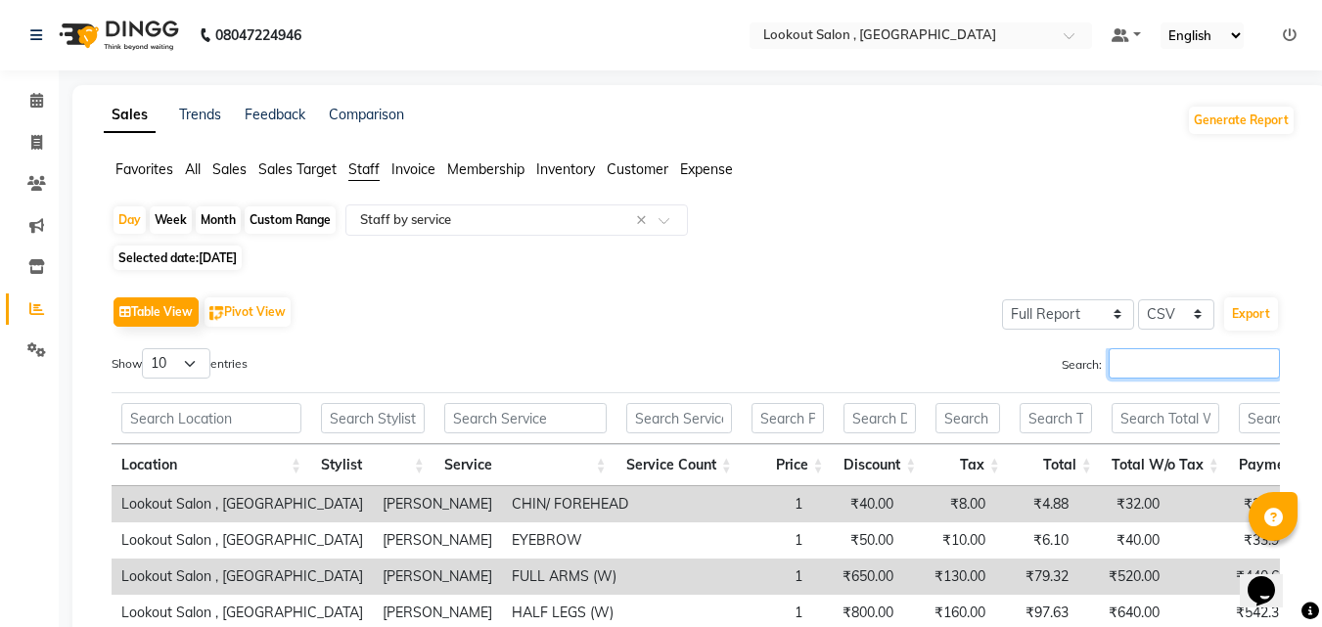
click at [1149, 358] on input "Search:" at bounding box center [1194, 363] width 171 height 30
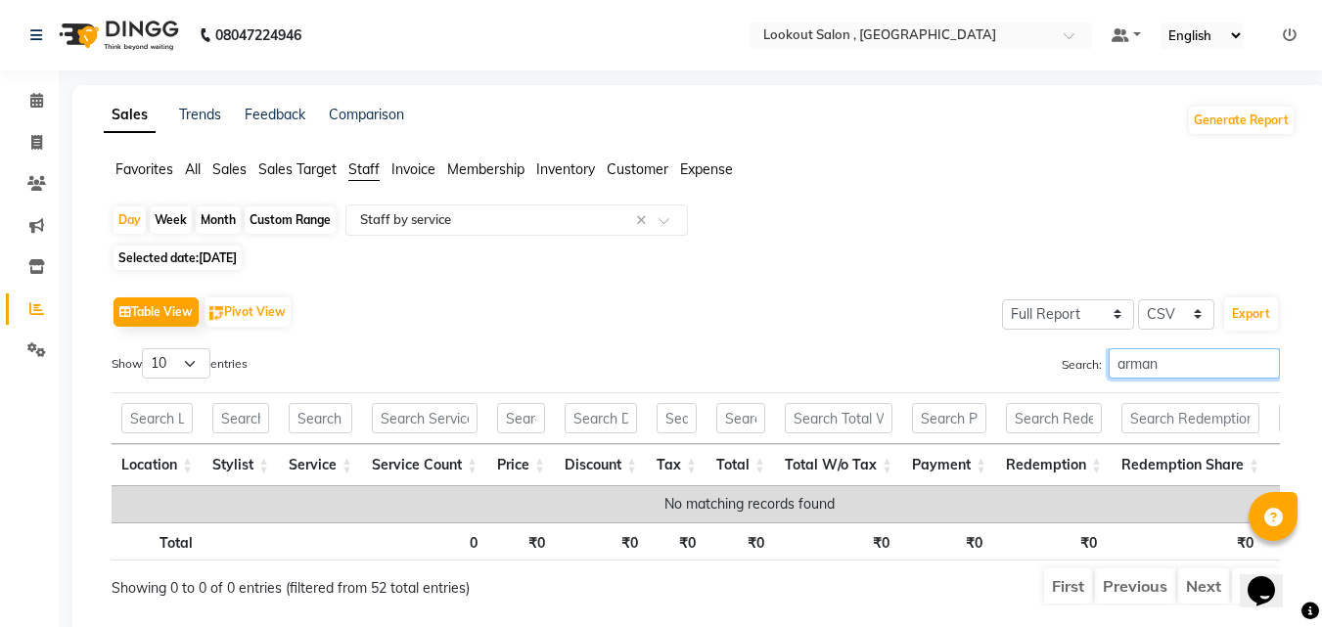
type input "arman"
click at [237, 259] on span "14-08-2025" at bounding box center [218, 258] width 38 height 15
select select "8"
select select "2025"
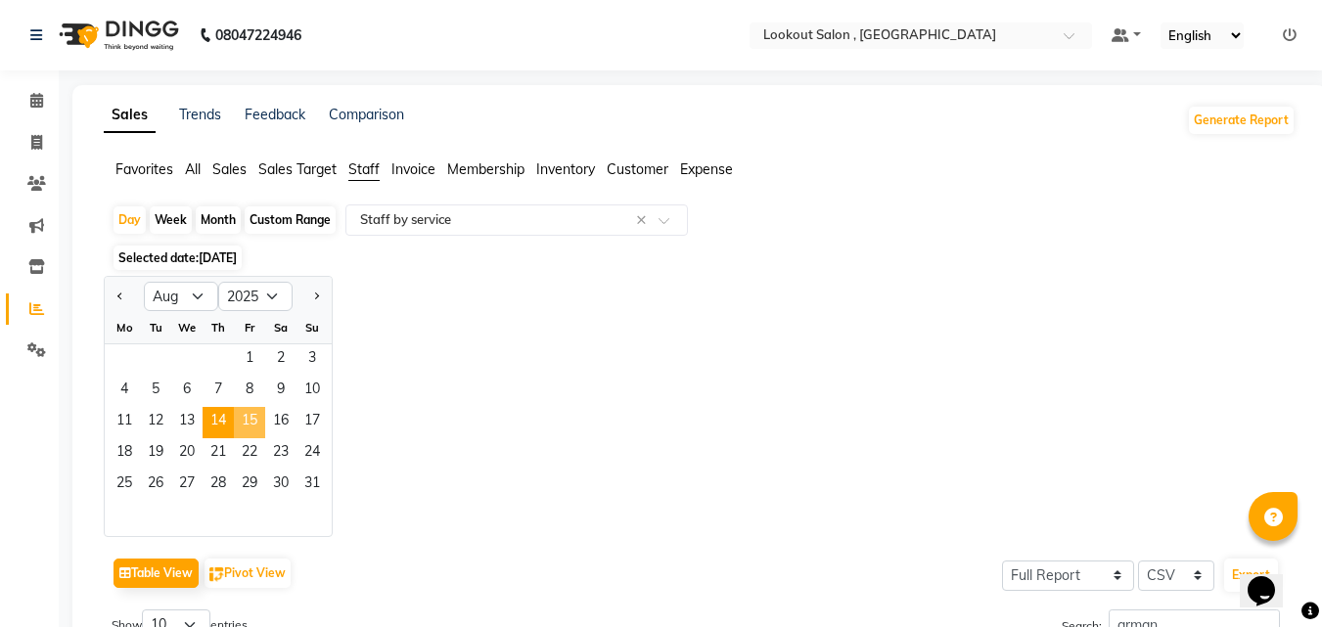
click at [247, 421] on span "15" at bounding box center [249, 422] width 31 height 31
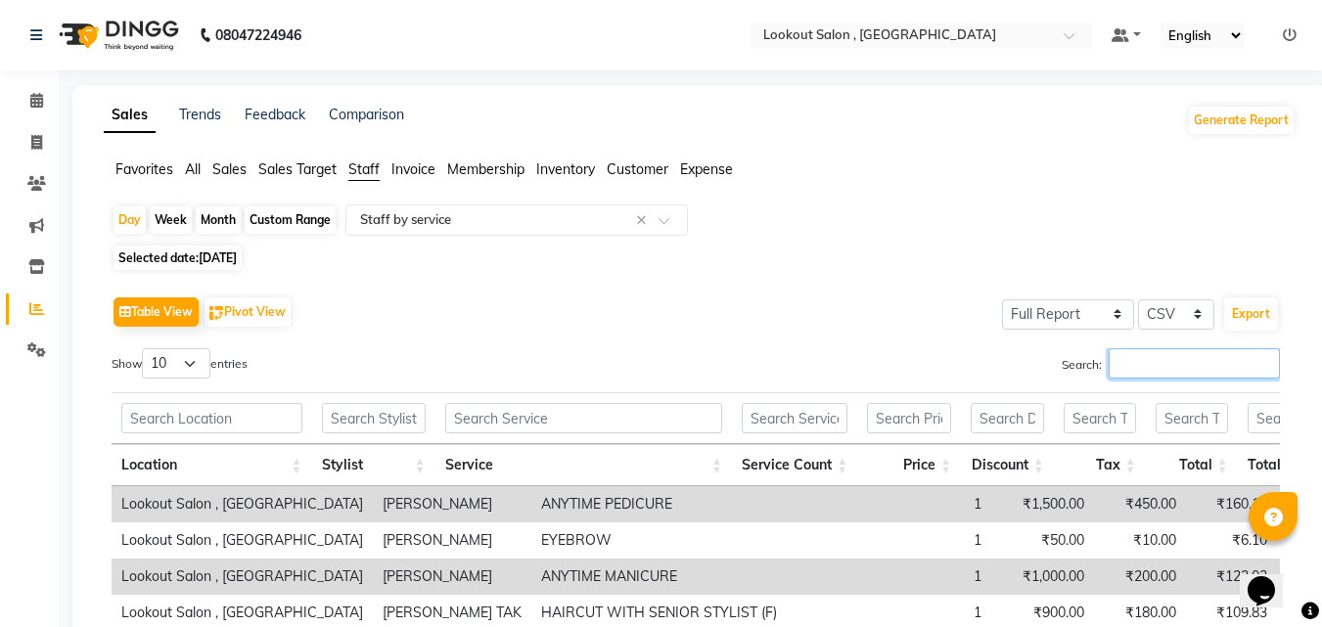
click at [1185, 374] on input "Search:" at bounding box center [1194, 363] width 171 height 30
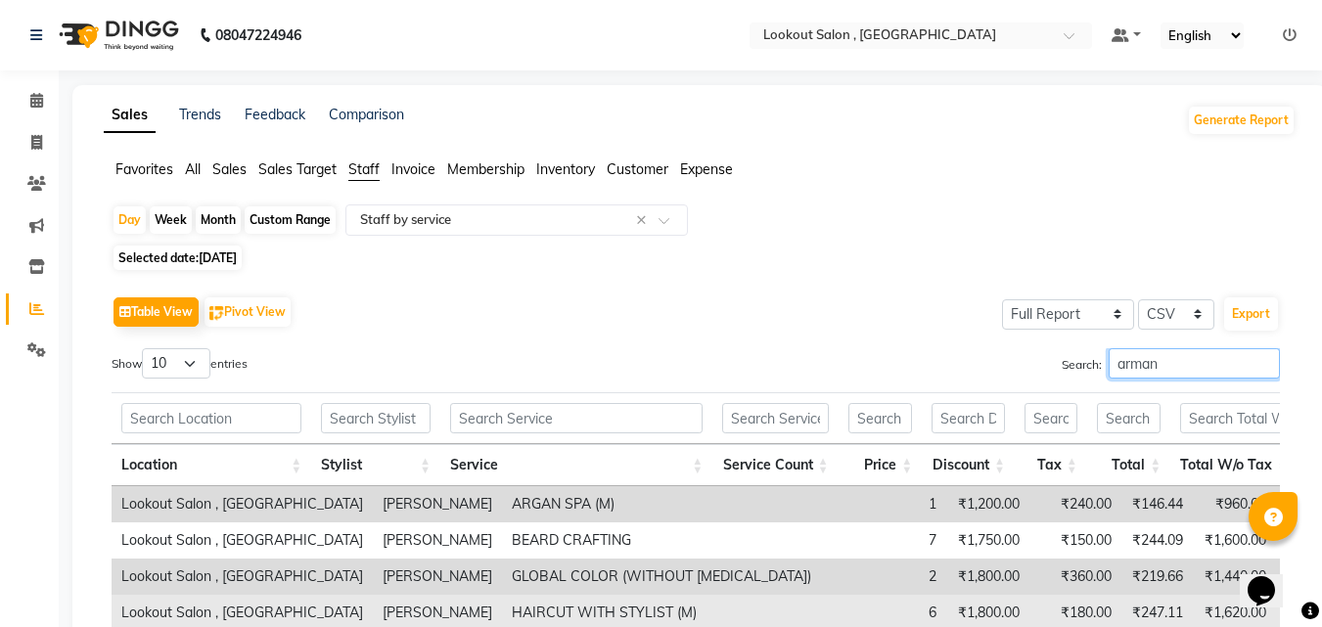
scroll to position [217, 0]
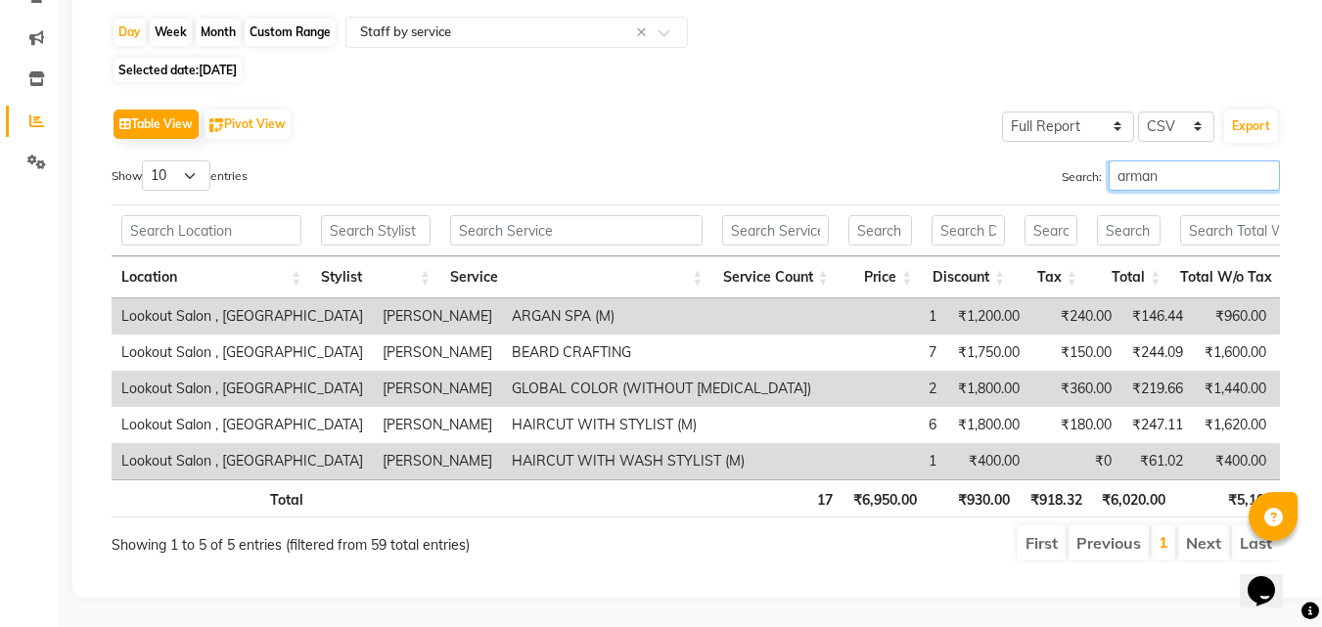
click at [1140, 161] on input "arman" at bounding box center [1194, 176] width 171 height 30
type input "arman"
click at [237, 63] on span "15-08-2025" at bounding box center [218, 70] width 38 height 15
select select "8"
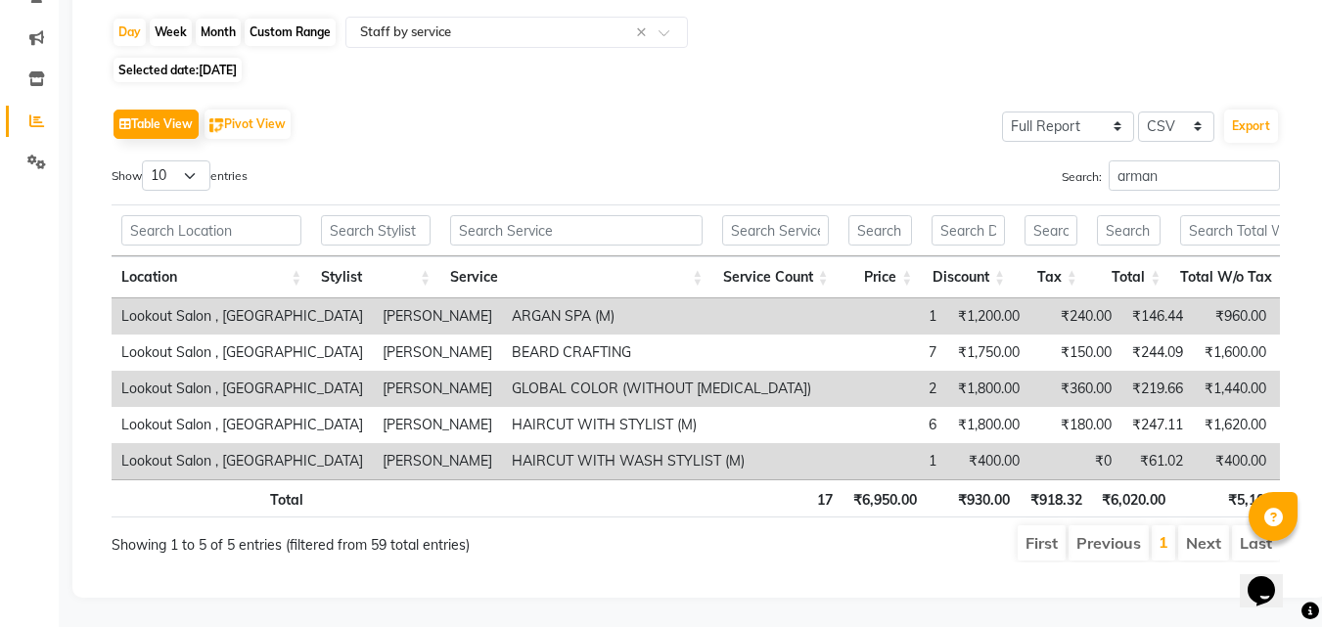
select select "2025"
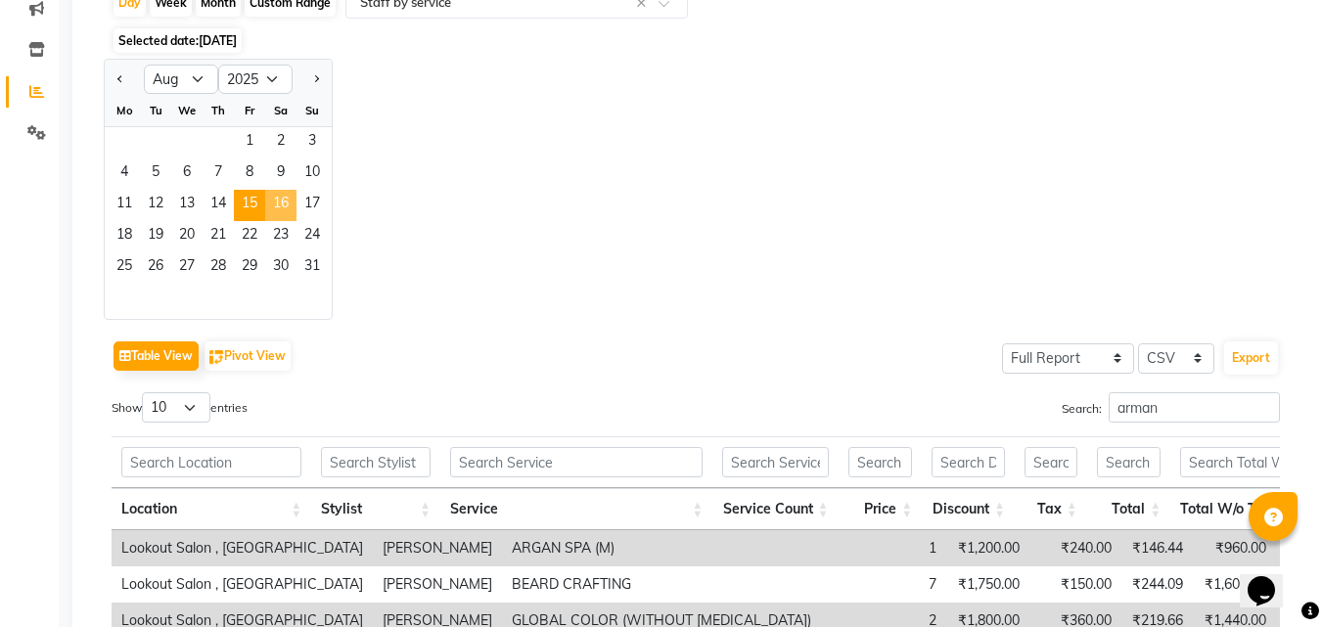
click at [280, 202] on span "16" at bounding box center [280, 205] width 31 height 31
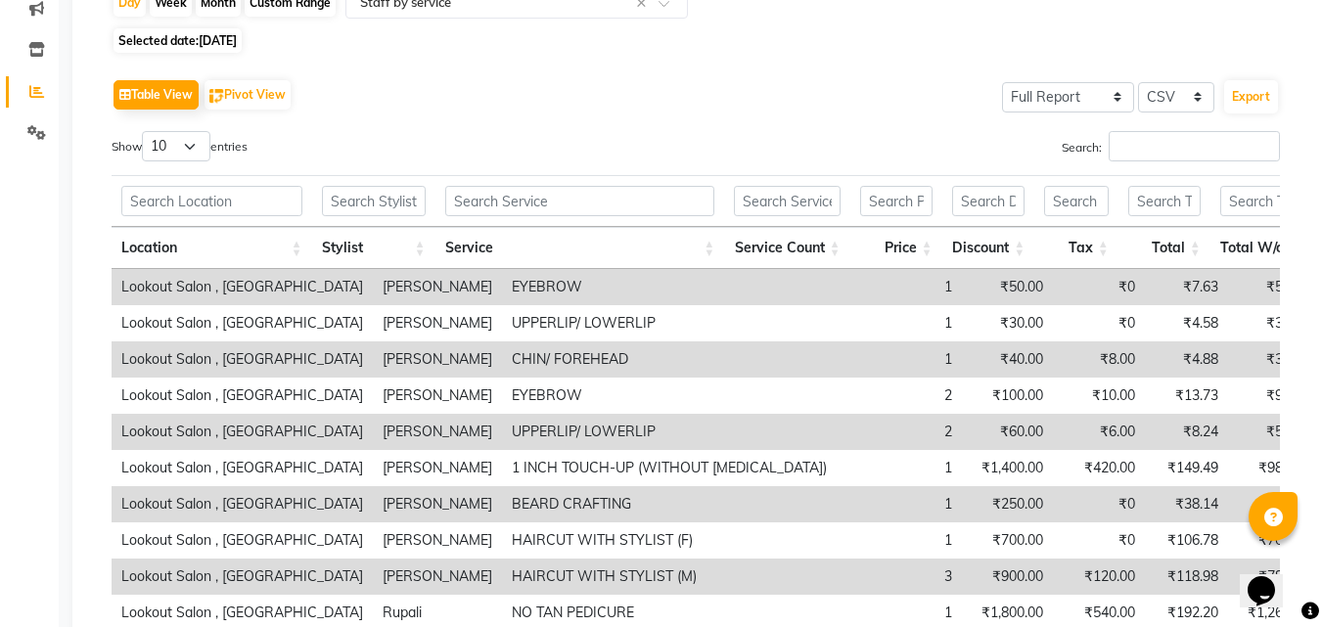
scroll to position [0, 0]
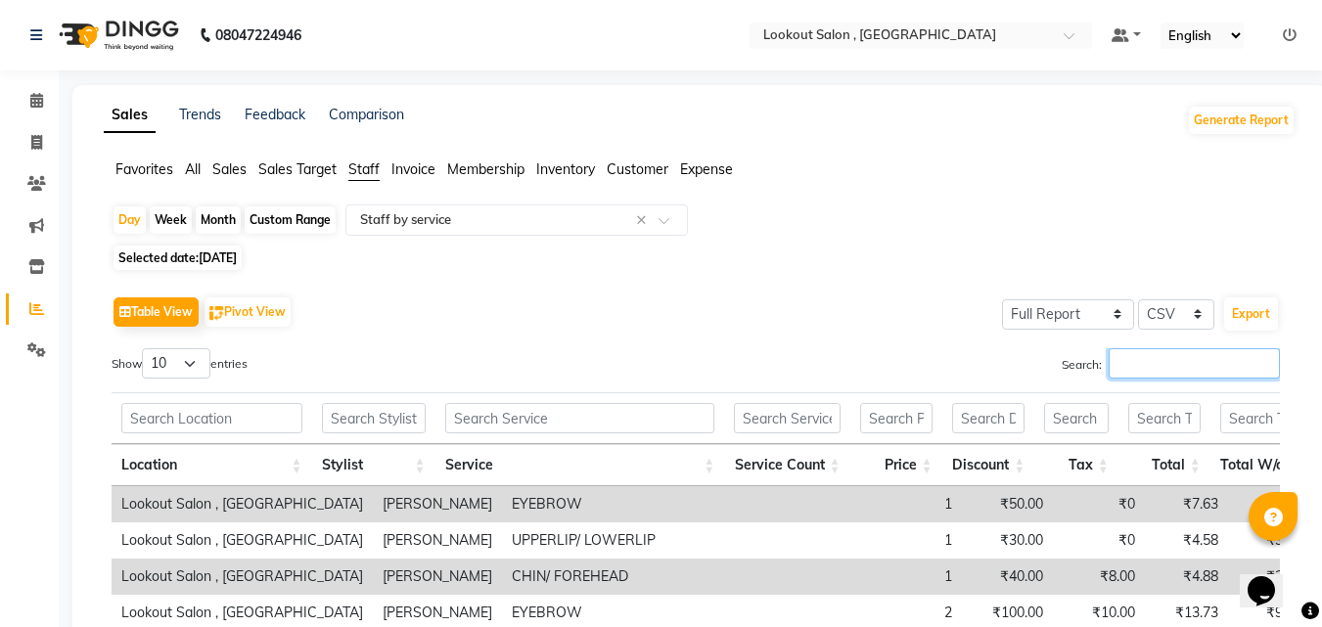
click at [1164, 361] on input "Search:" at bounding box center [1194, 363] width 171 height 30
paste input "arman"
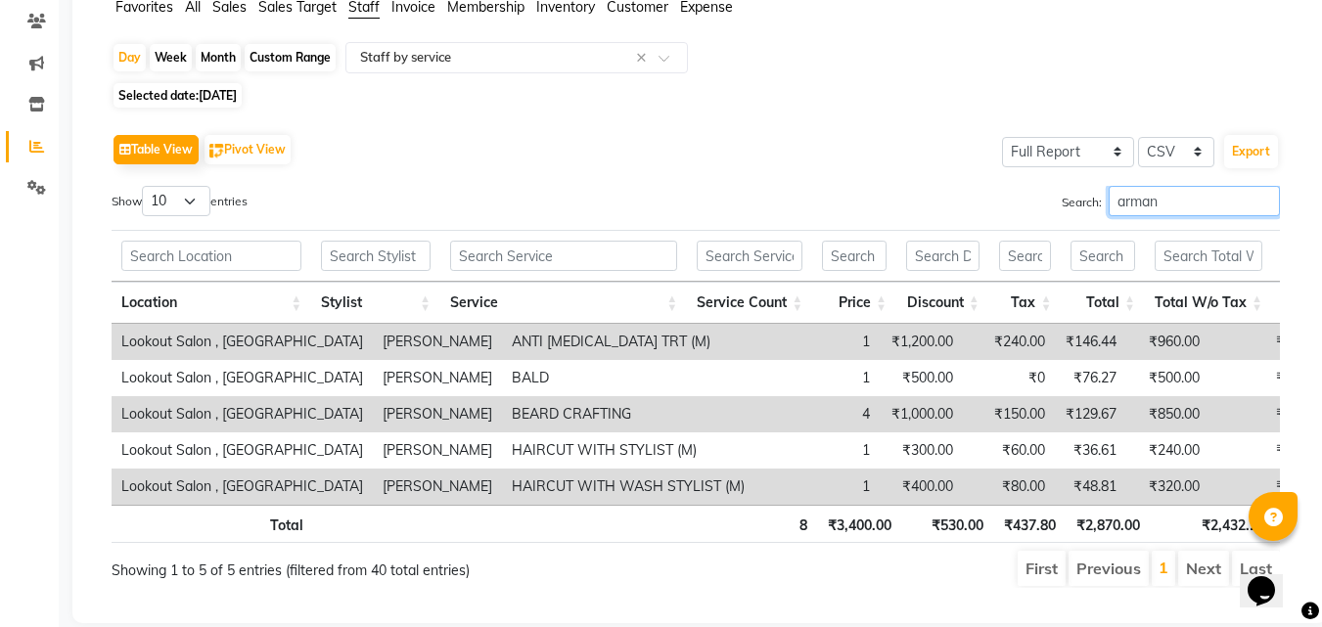
scroll to position [119, 0]
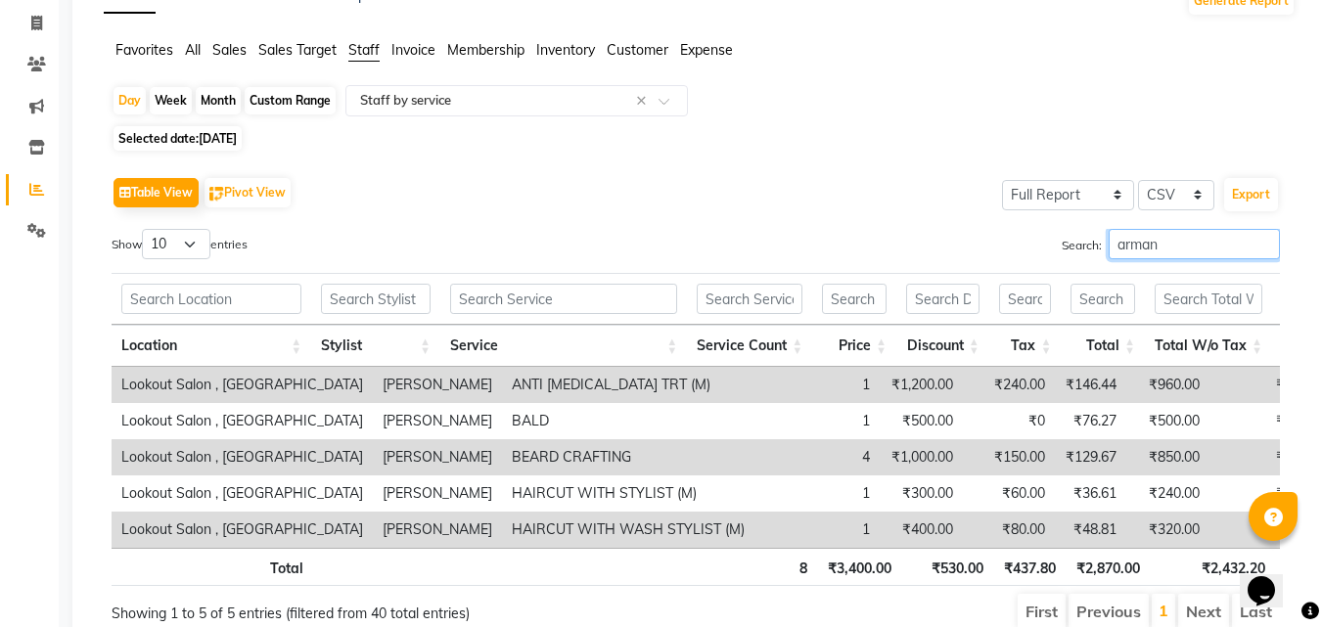
type input "arman"
click at [192, 135] on span "Selected date: 16-08-2025" at bounding box center [178, 138] width 128 height 24
select select "8"
select select "2025"
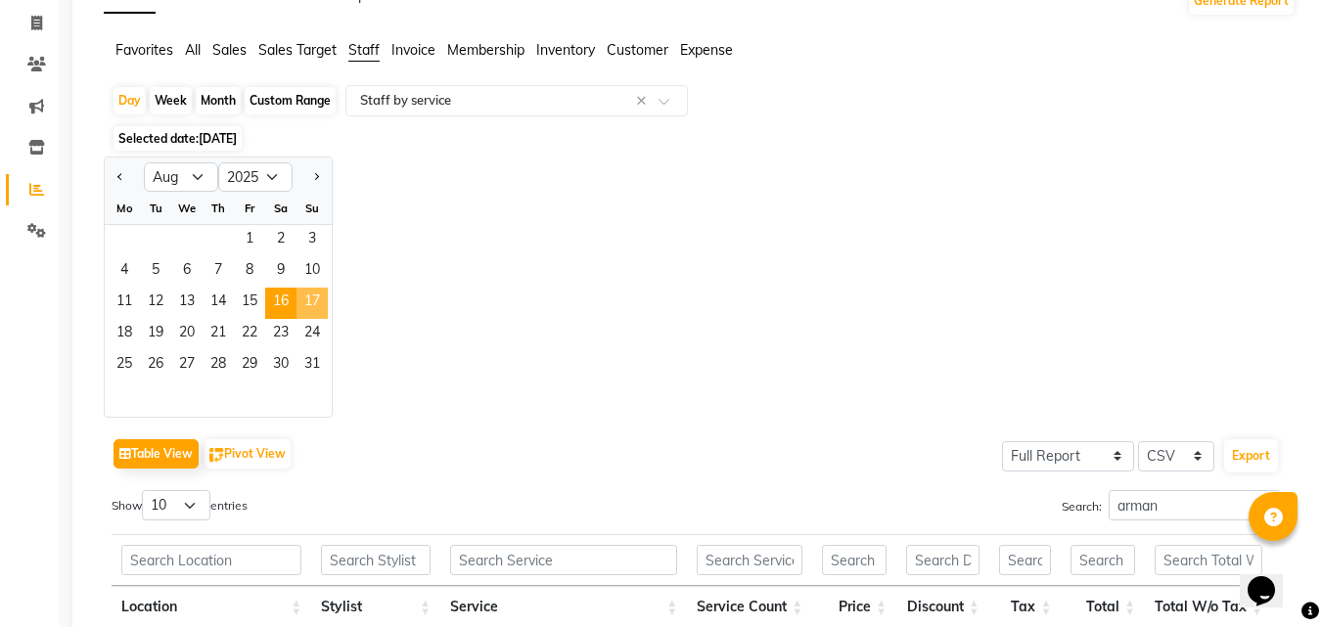
click at [309, 305] on span "17" at bounding box center [312, 303] width 31 height 31
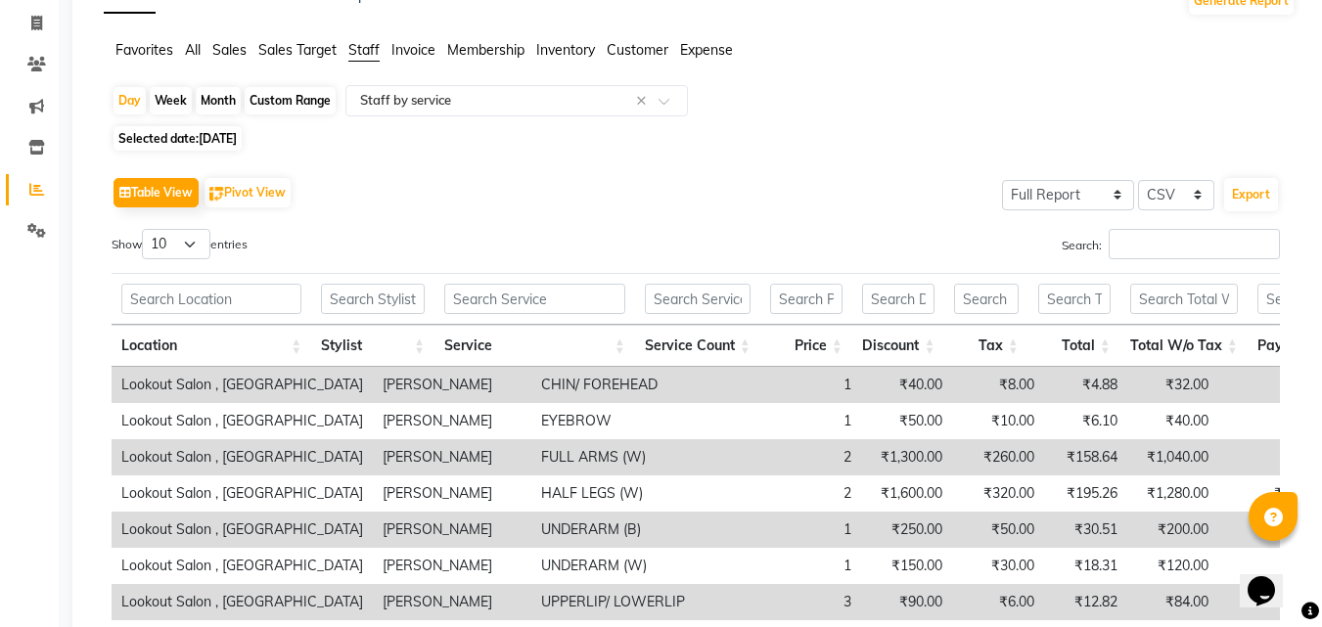
scroll to position [0, 0]
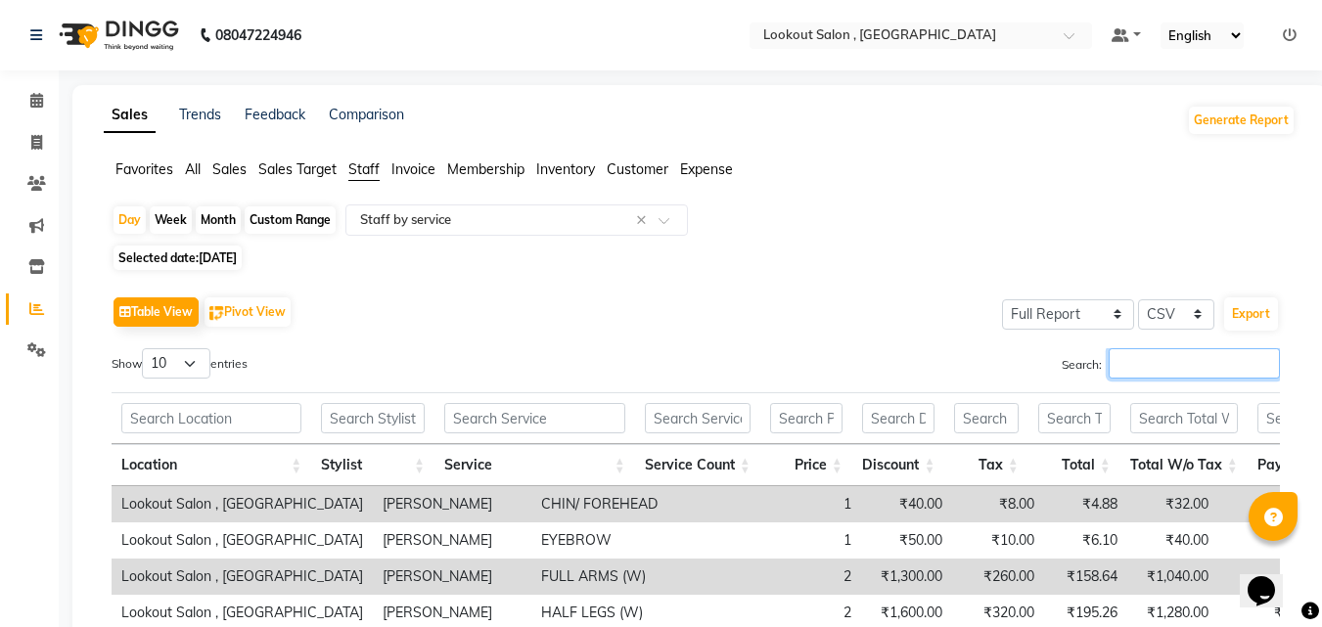
click at [1127, 361] on input "Search:" at bounding box center [1194, 363] width 171 height 30
paste input "arman"
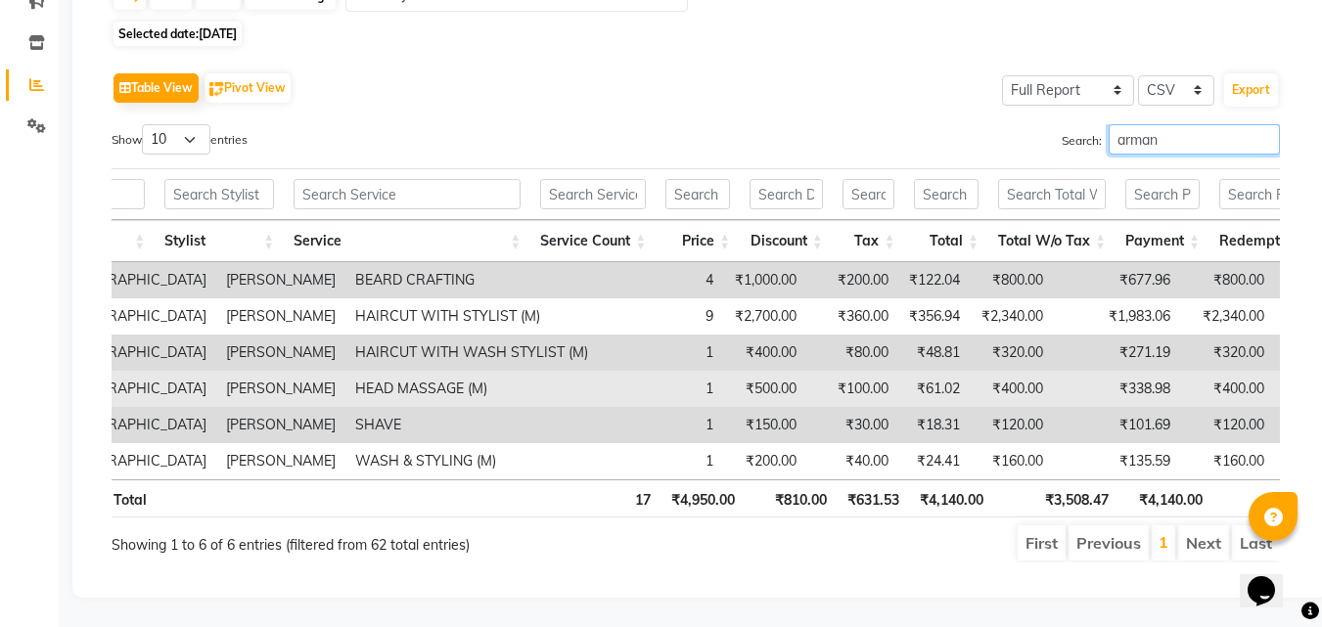
scroll to position [156, 0]
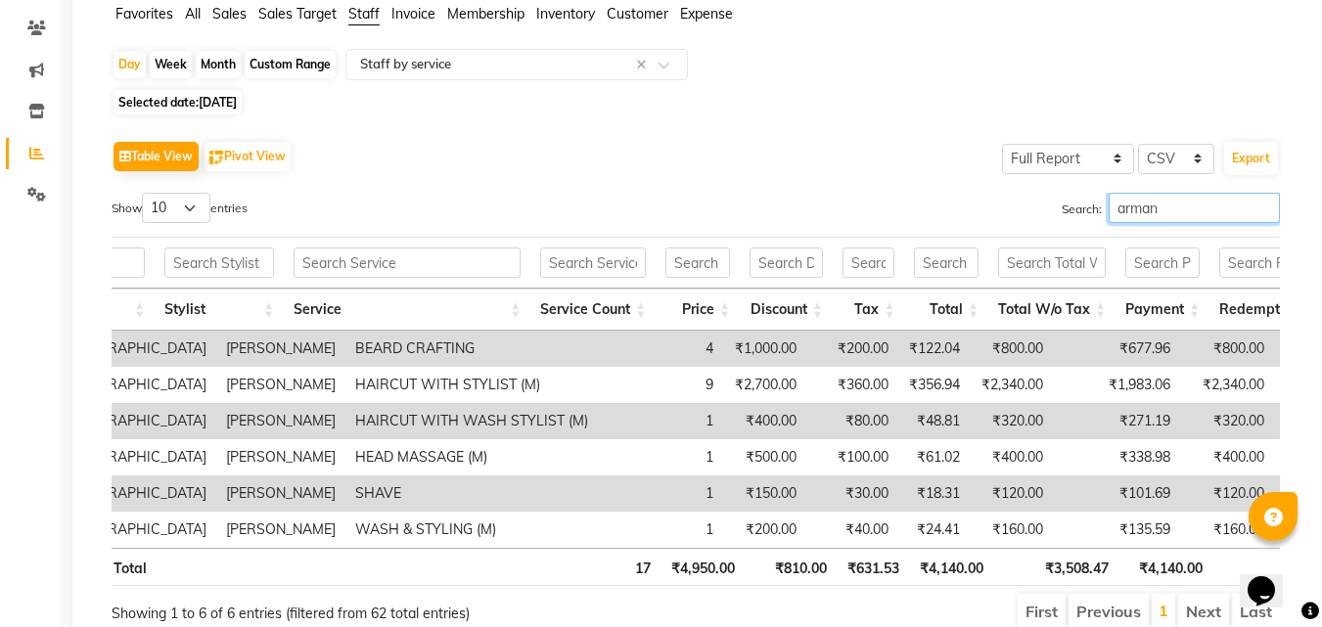
type input "arman"
click at [237, 105] on span "17-08-2025" at bounding box center [218, 102] width 38 height 15
select select "8"
select select "2025"
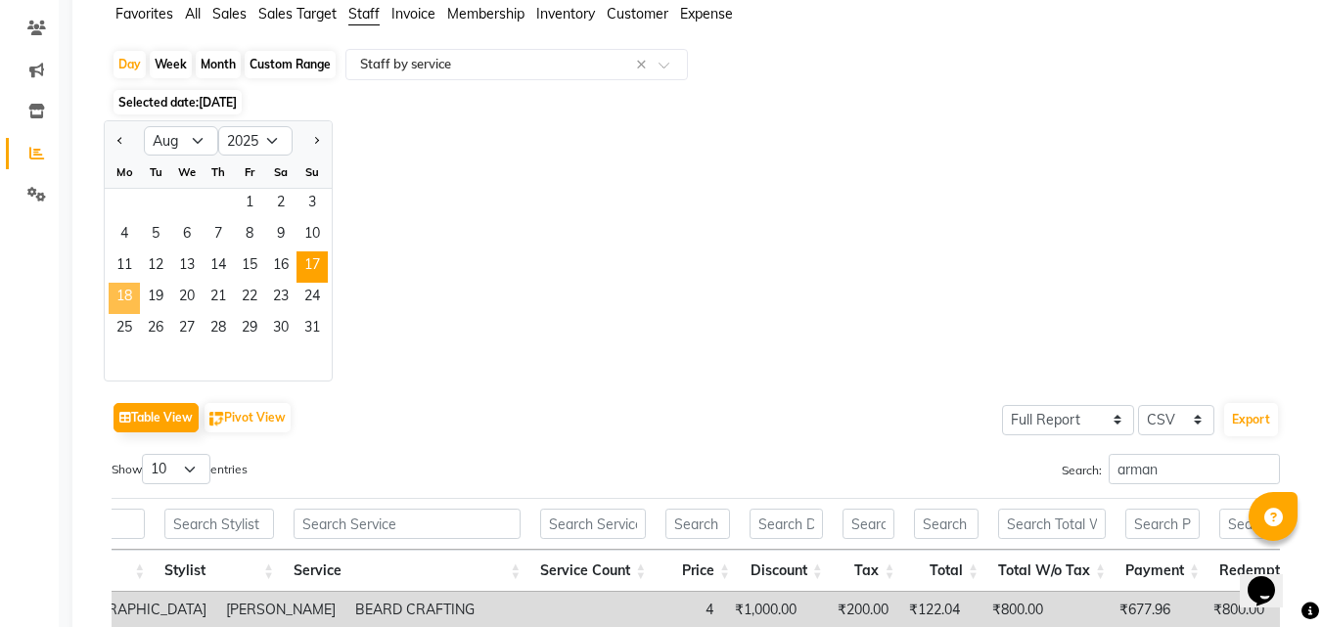
click at [124, 293] on span "18" at bounding box center [124, 298] width 31 height 31
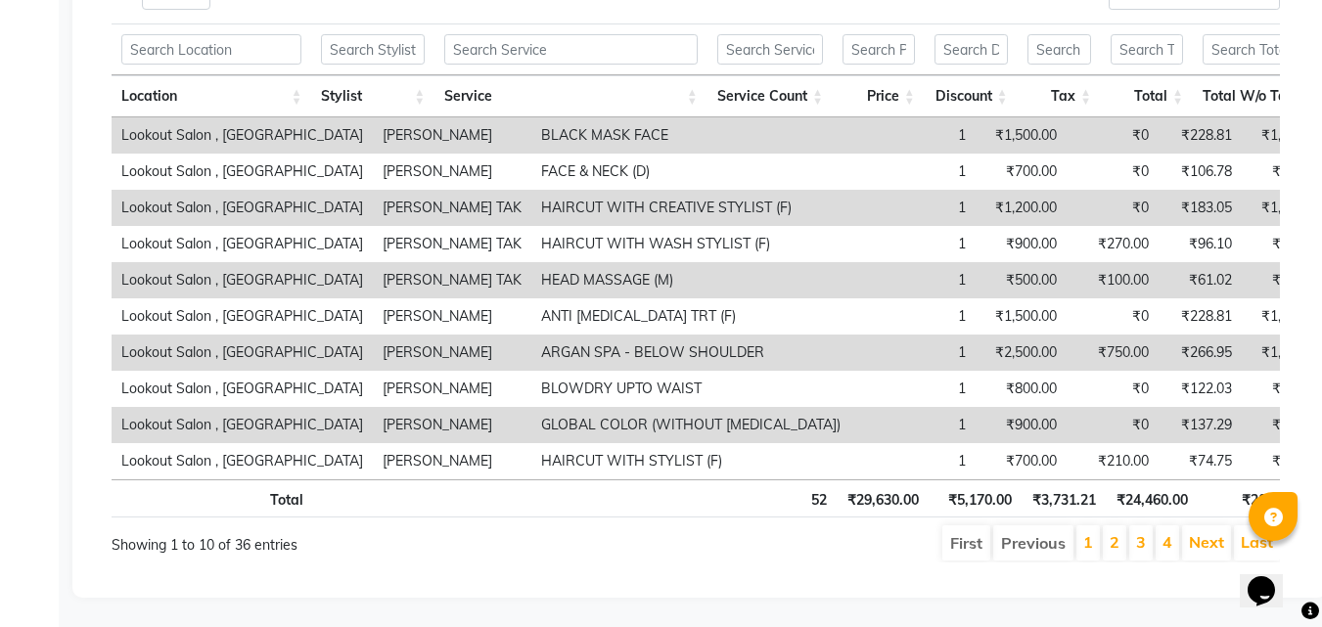
scroll to position [0, 0]
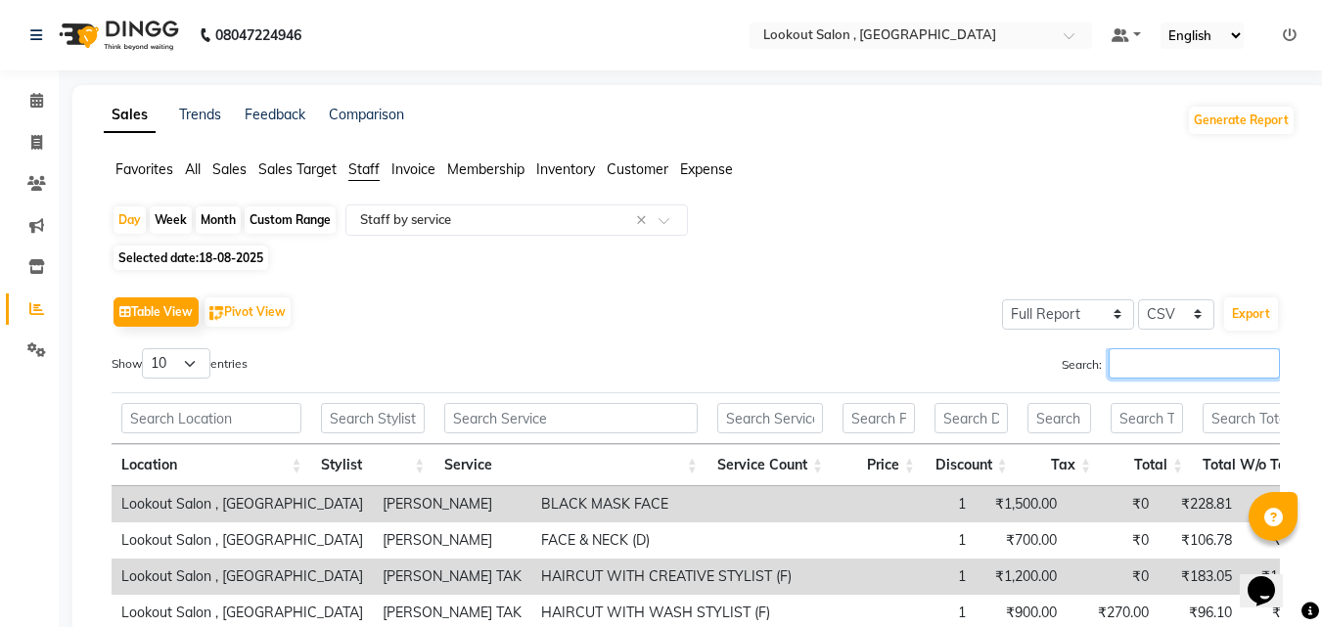
click at [1180, 357] on input "Search:" at bounding box center [1194, 363] width 171 height 30
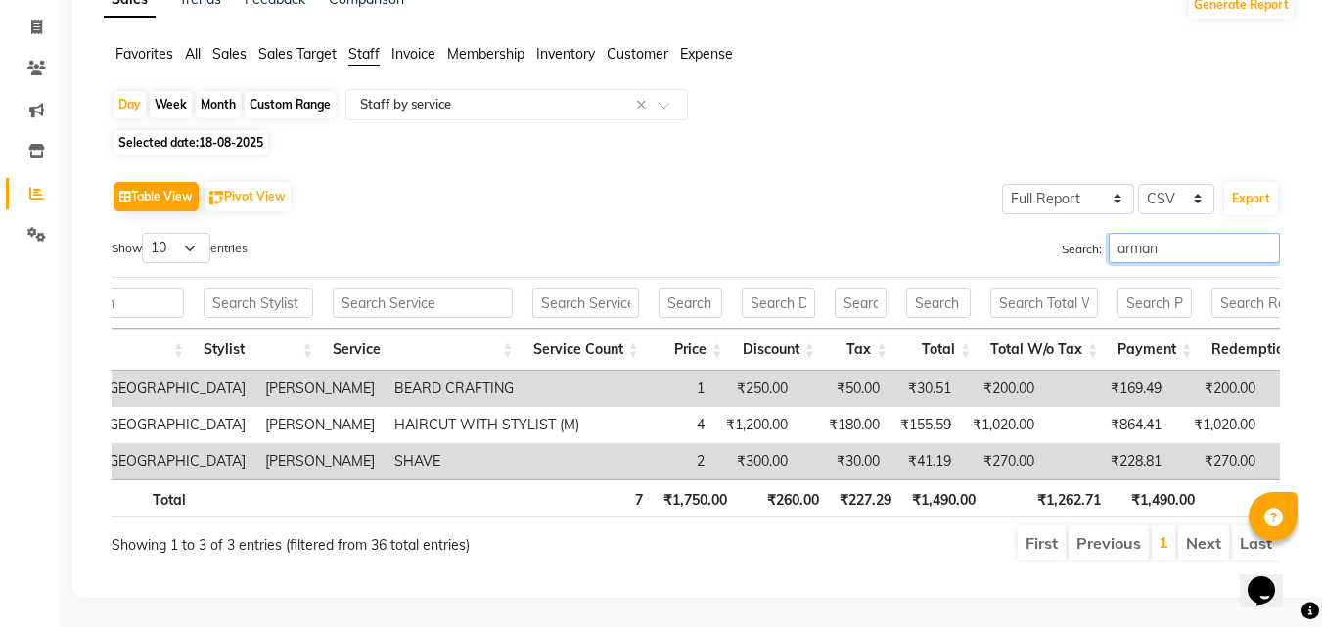
scroll to position [0, 157]
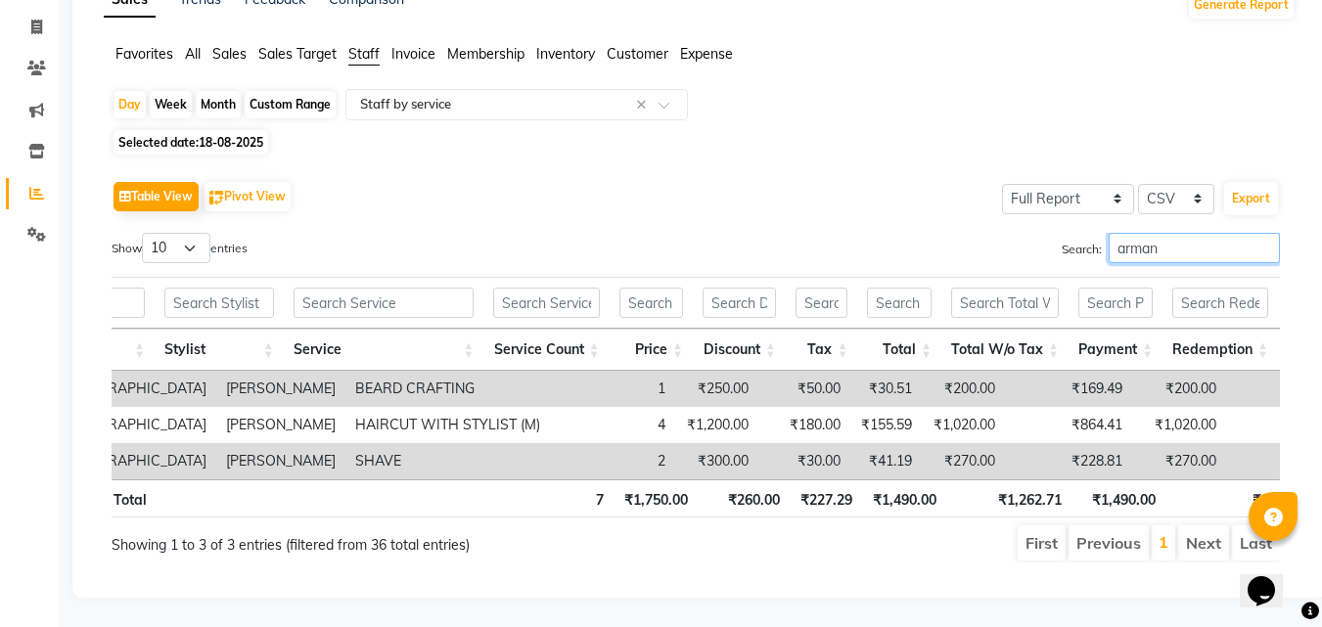
type input "arman"
click at [207, 135] on span "18-08-2025" at bounding box center [231, 142] width 65 height 15
select select "8"
select select "2025"
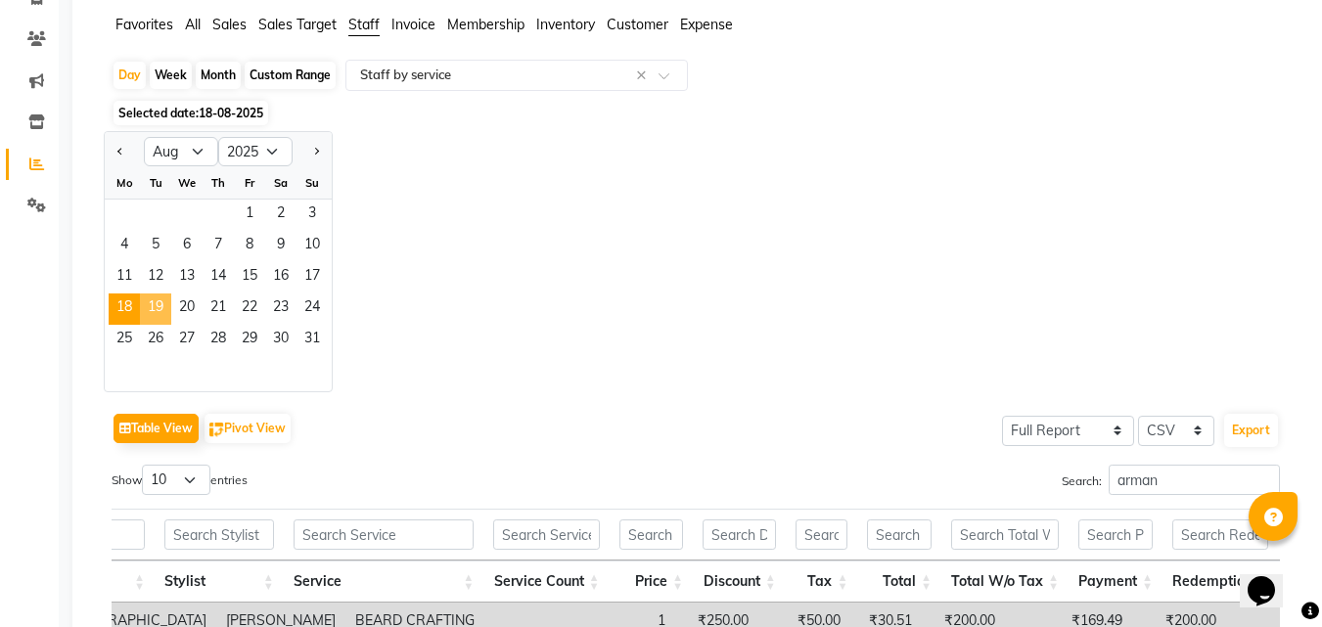
click at [161, 295] on span "19" at bounding box center [155, 309] width 31 height 31
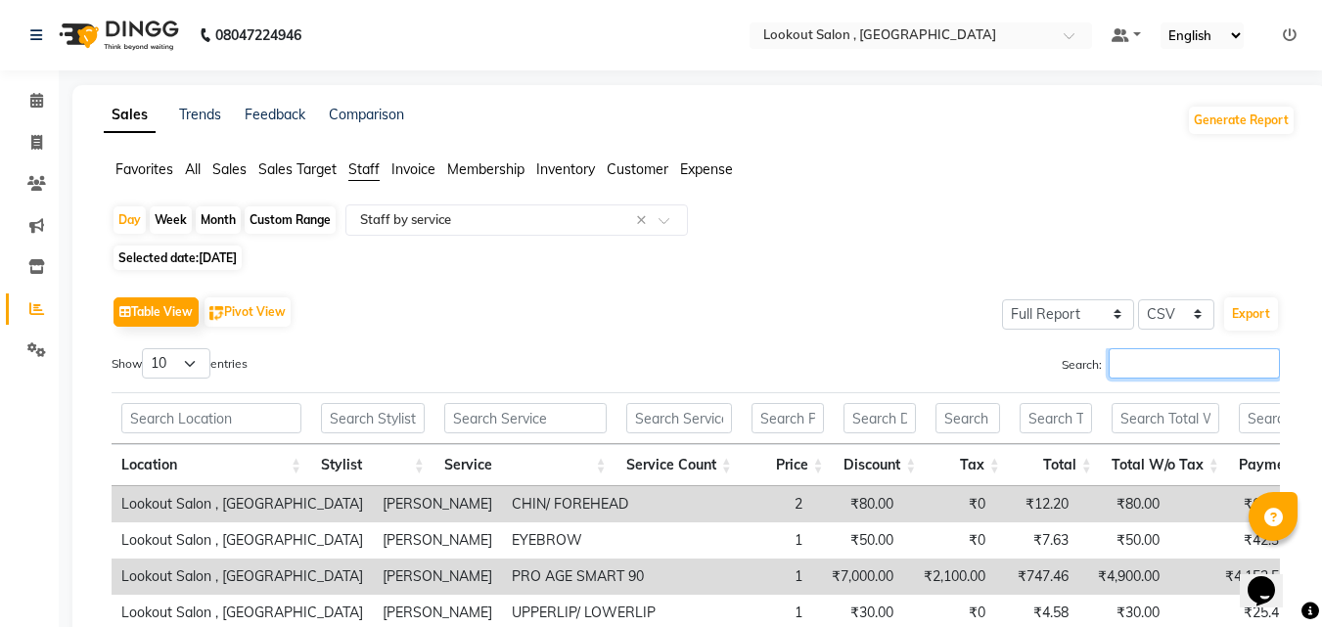
click at [1124, 359] on input "Search:" at bounding box center [1194, 363] width 171 height 30
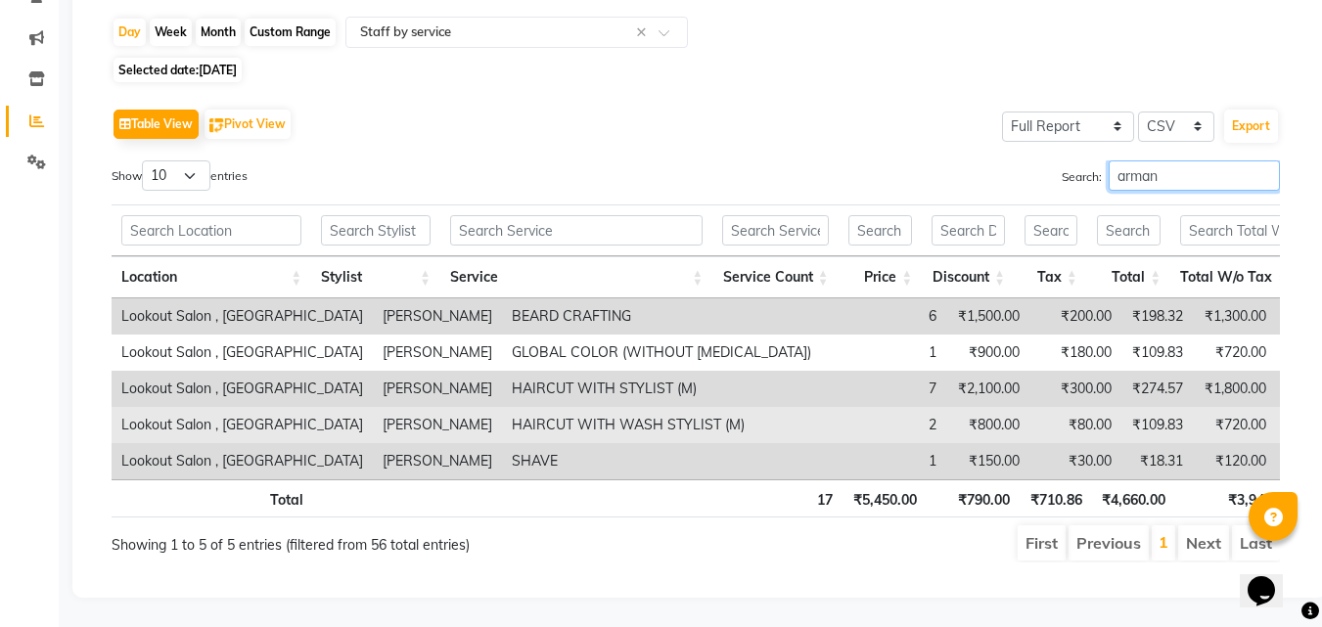
scroll to position [217, 0]
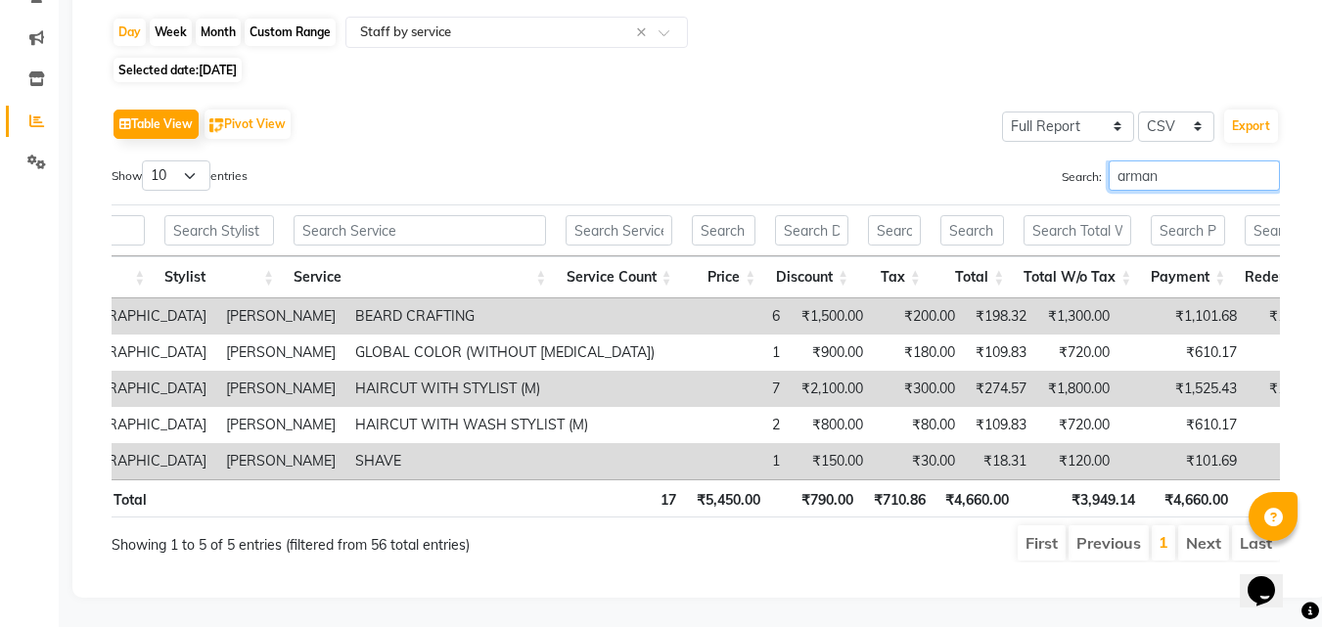
type input "arman"
click at [177, 58] on span "Selected date: 19-08-2025" at bounding box center [178, 70] width 128 height 24
select select "8"
select select "2025"
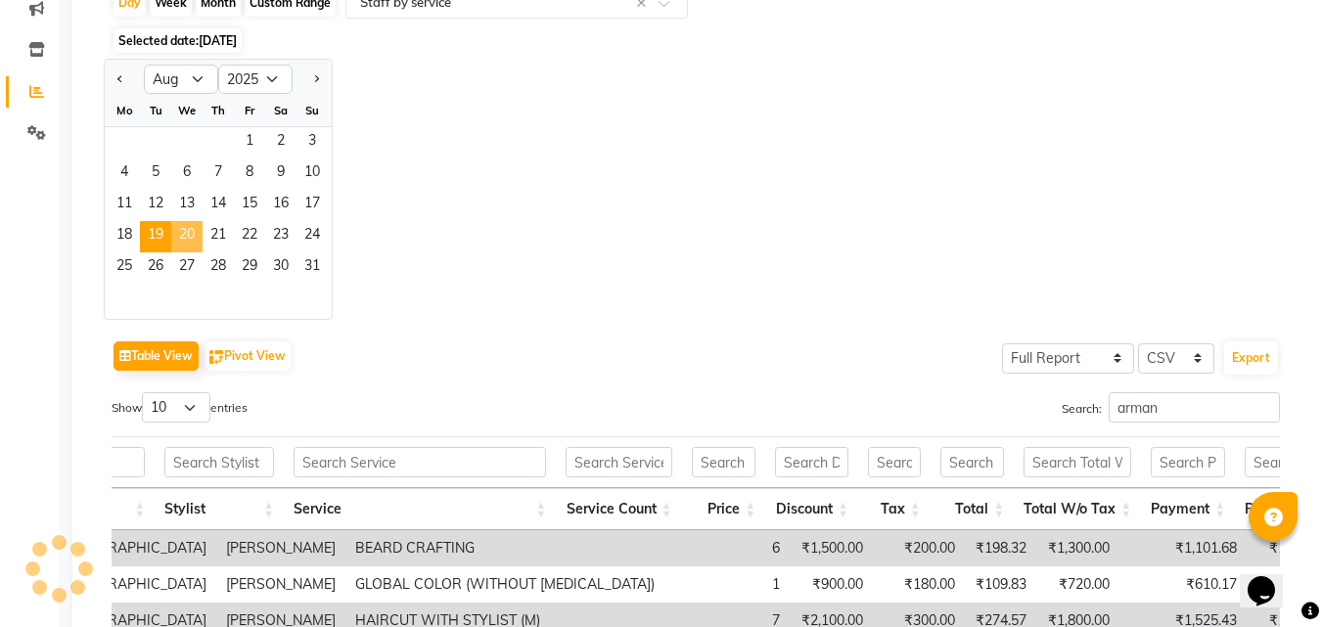
click at [175, 234] on span "20" at bounding box center [186, 236] width 31 height 31
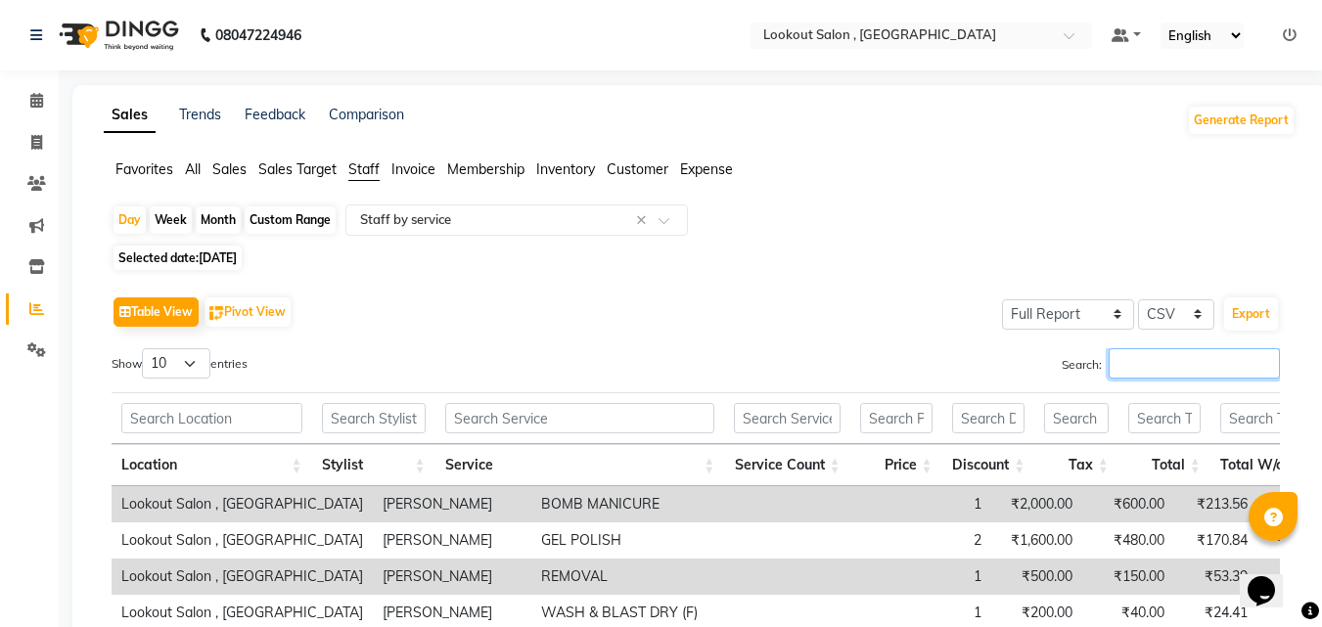
click at [1124, 368] on input "Search:" at bounding box center [1194, 363] width 171 height 30
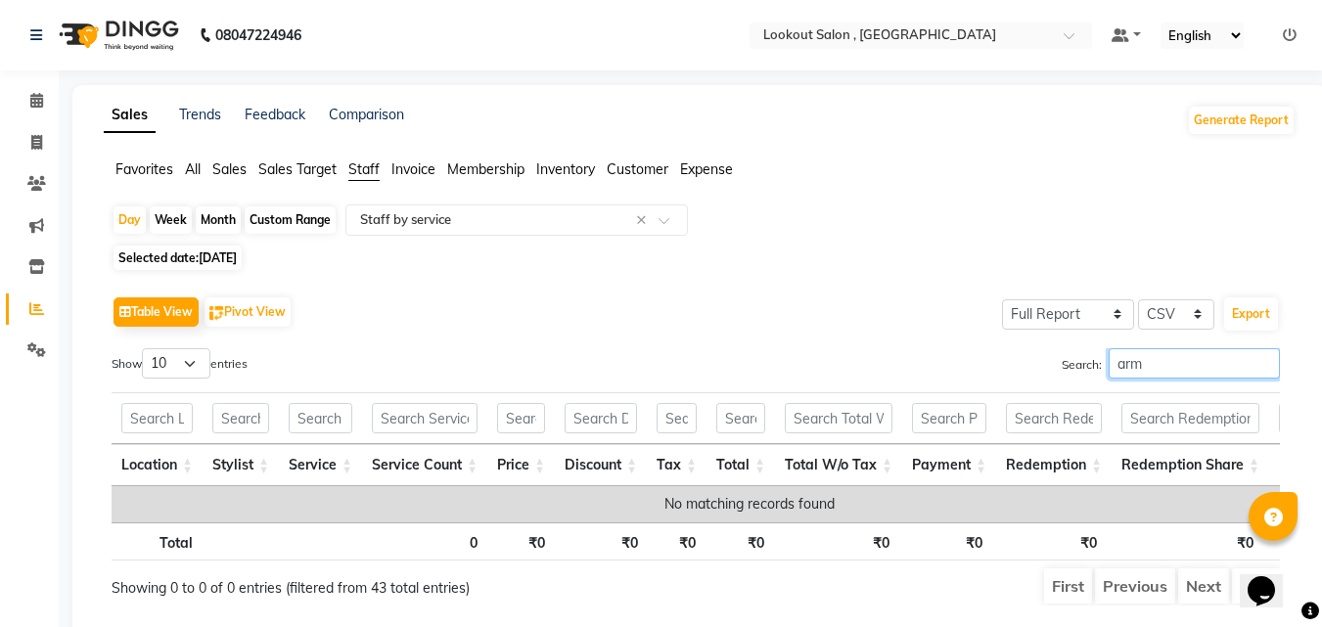
type input "arm"
click at [208, 256] on span "20-08-2025" at bounding box center [218, 258] width 38 height 15
select select "8"
select select "2025"
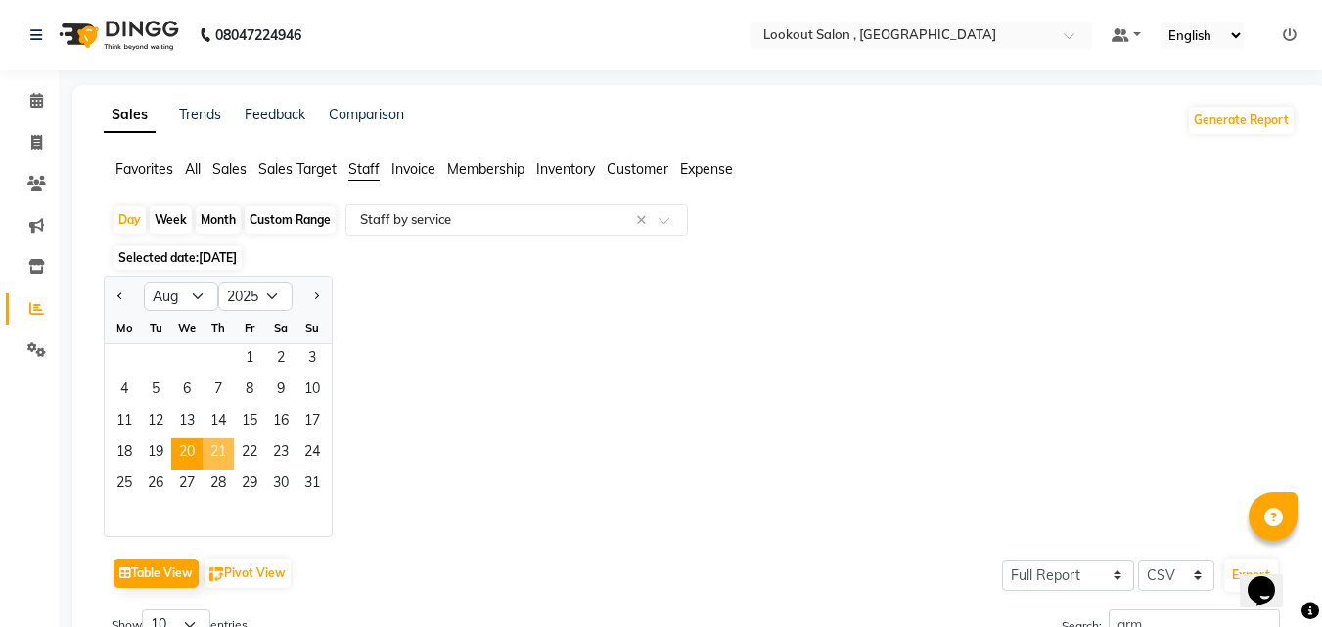
drag, startPoint x: 208, startPoint y: 442, endPoint x: 398, endPoint y: 361, distance: 206.5
click at [209, 442] on span "21" at bounding box center [218, 453] width 31 height 31
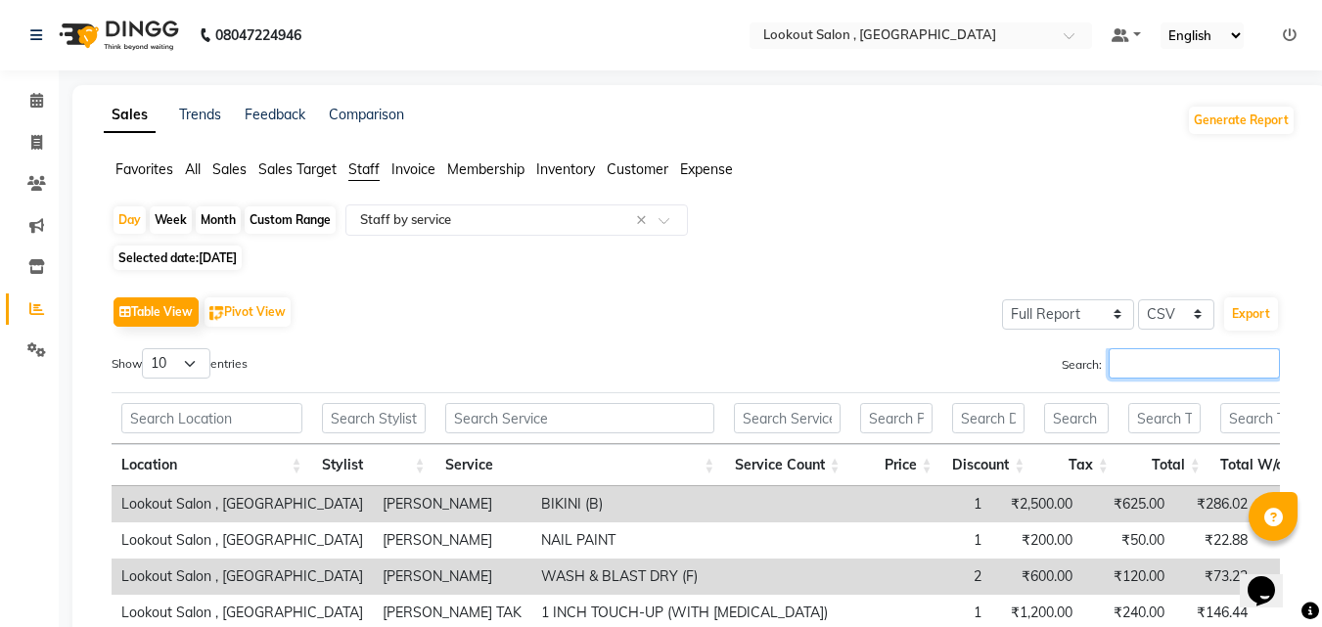
click at [1121, 361] on input "Search:" at bounding box center [1194, 363] width 171 height 30
paste input "arman"
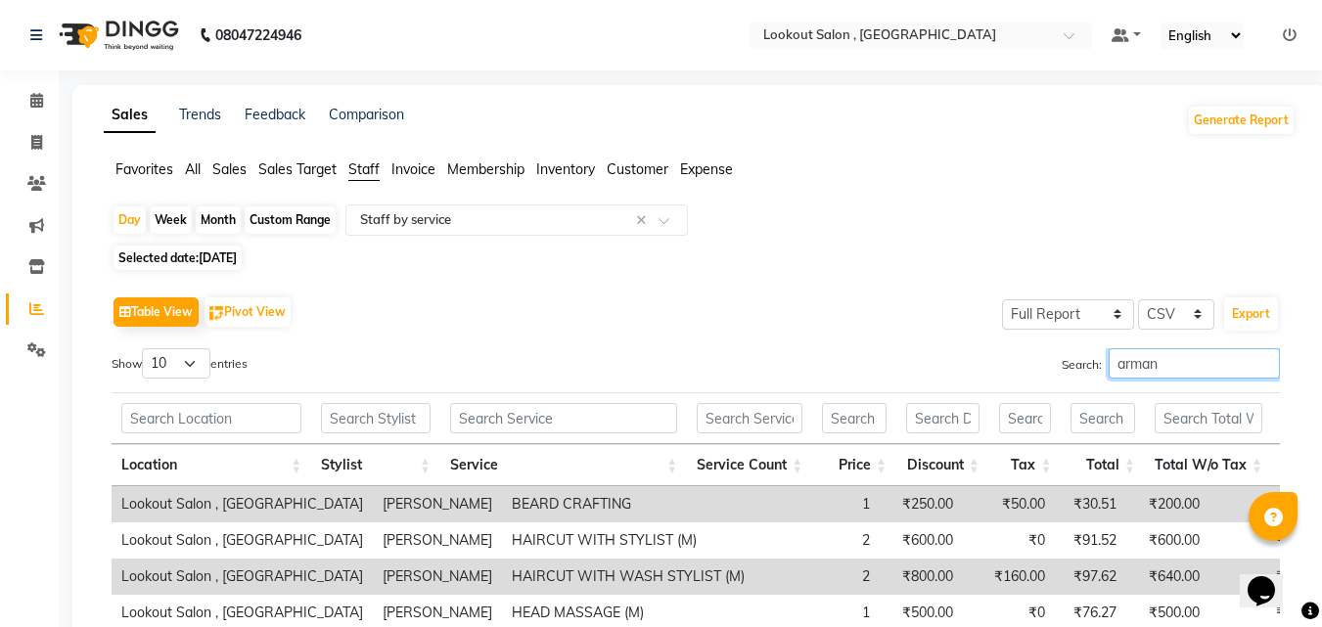
scroll to position [181, 0]
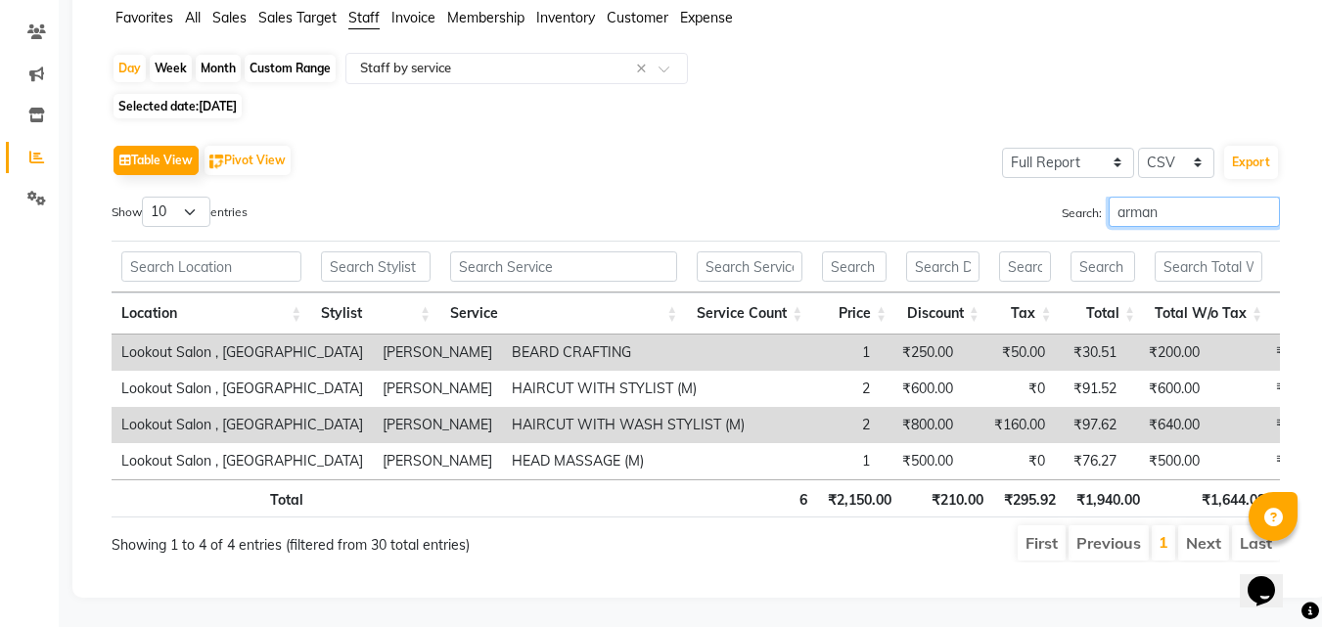
type input "arman"
click at [176, 94] on span "Selected date: 21-08-2025" at bounding box center [178, 106] width 128 height 24
select select "8"
select select "2025"
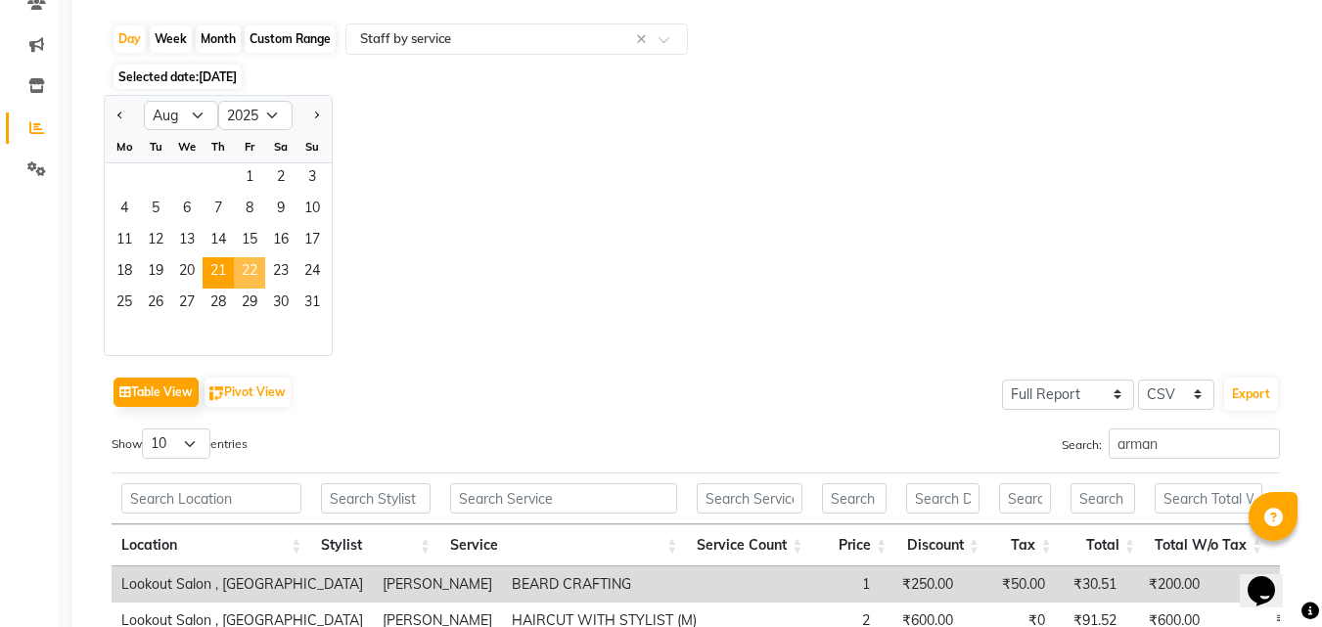
click at [240, 261] on span "22" at bounding box center [249, 272] width 31 height 31
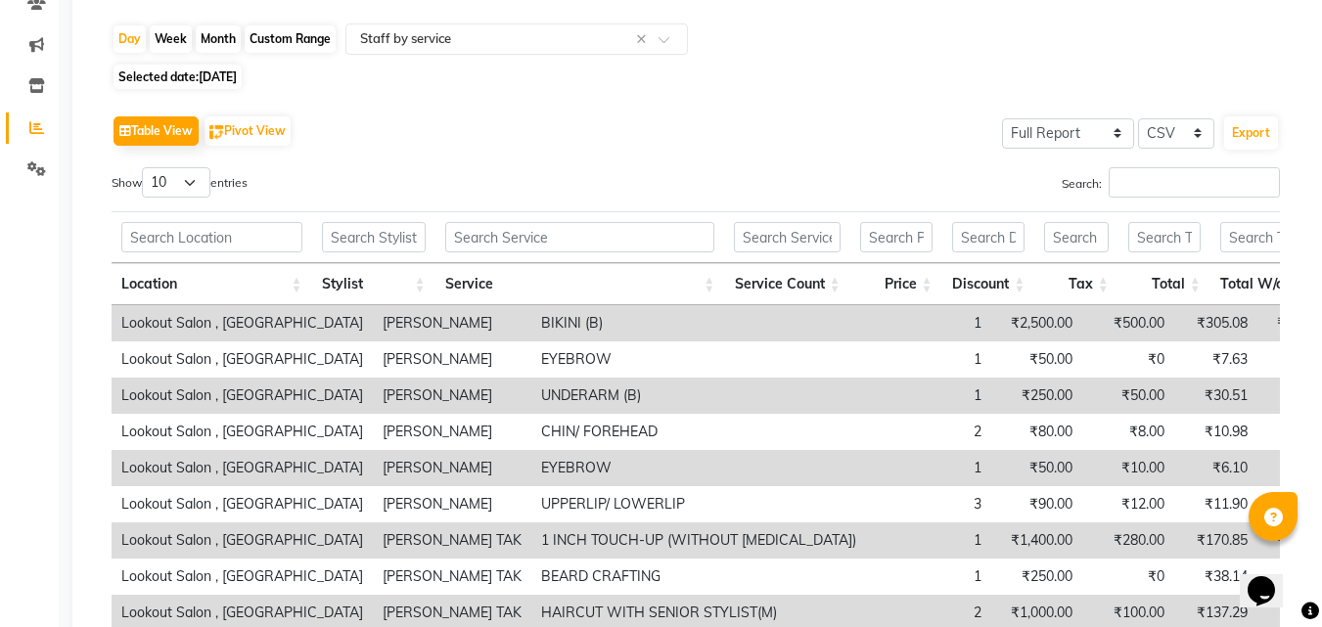
scroll to position [0, 0]
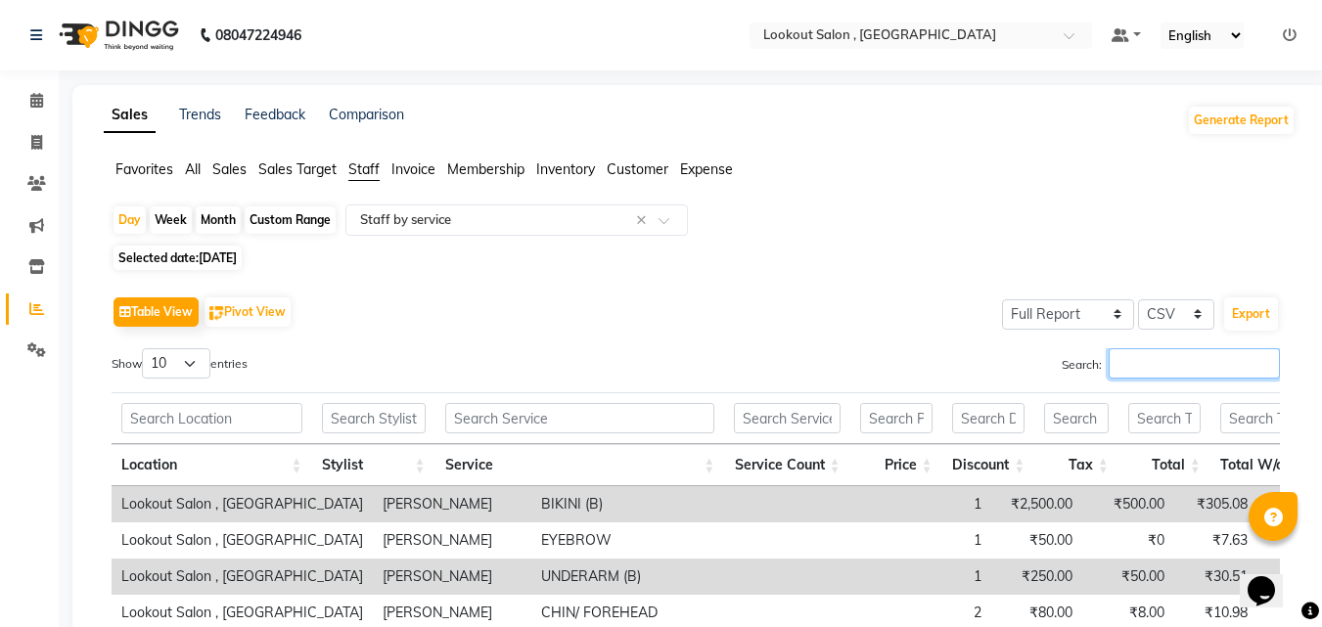
click at [1151, 364] on input "Search:" at bounding box center [1194, 363] width 171 height 30
paste input "arman"
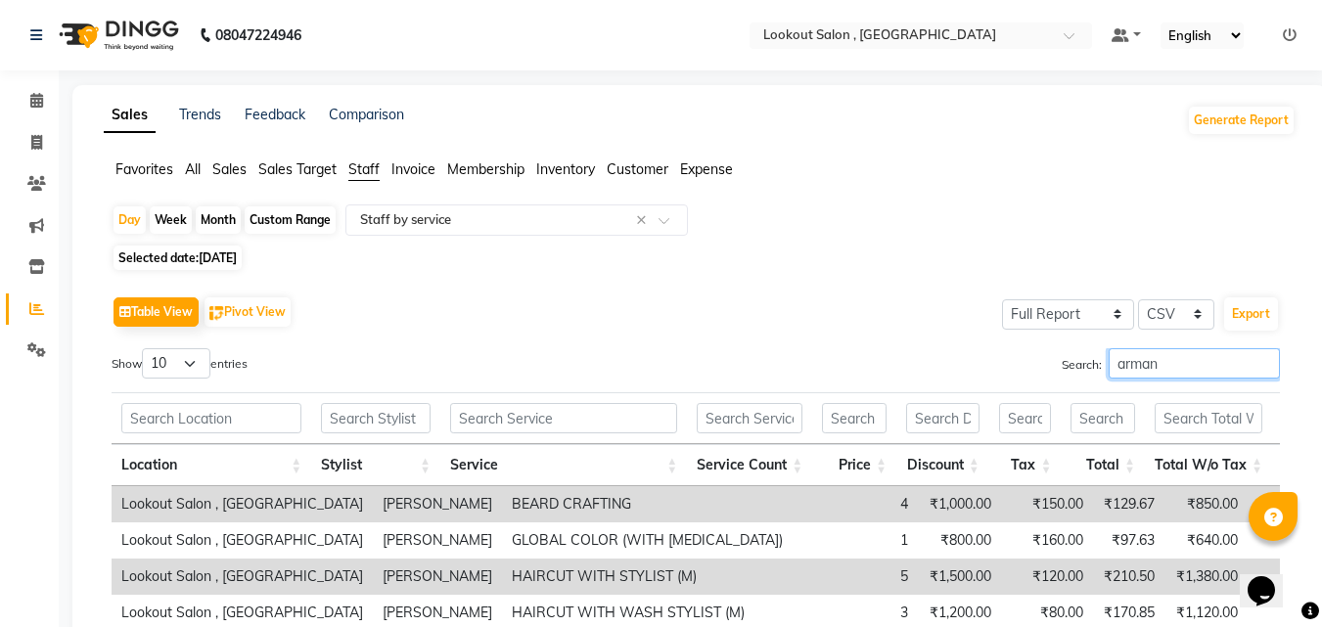
type input "arman"
click at [231, 248] on span "Selected date: 22-08-2025" at bounding box center [178, 258] width 128 height 24
select select "8"
select select "2025"
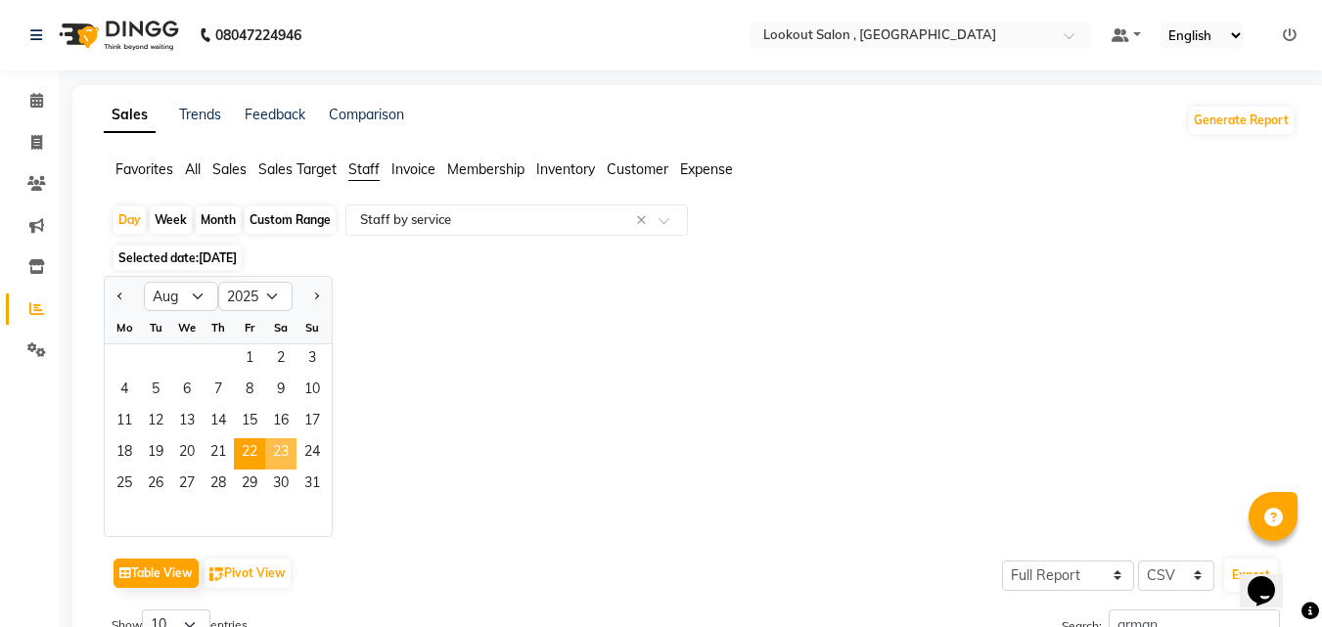
click at [269, 448] on span "23" at bounding box center [280, 453] width 31 height 31
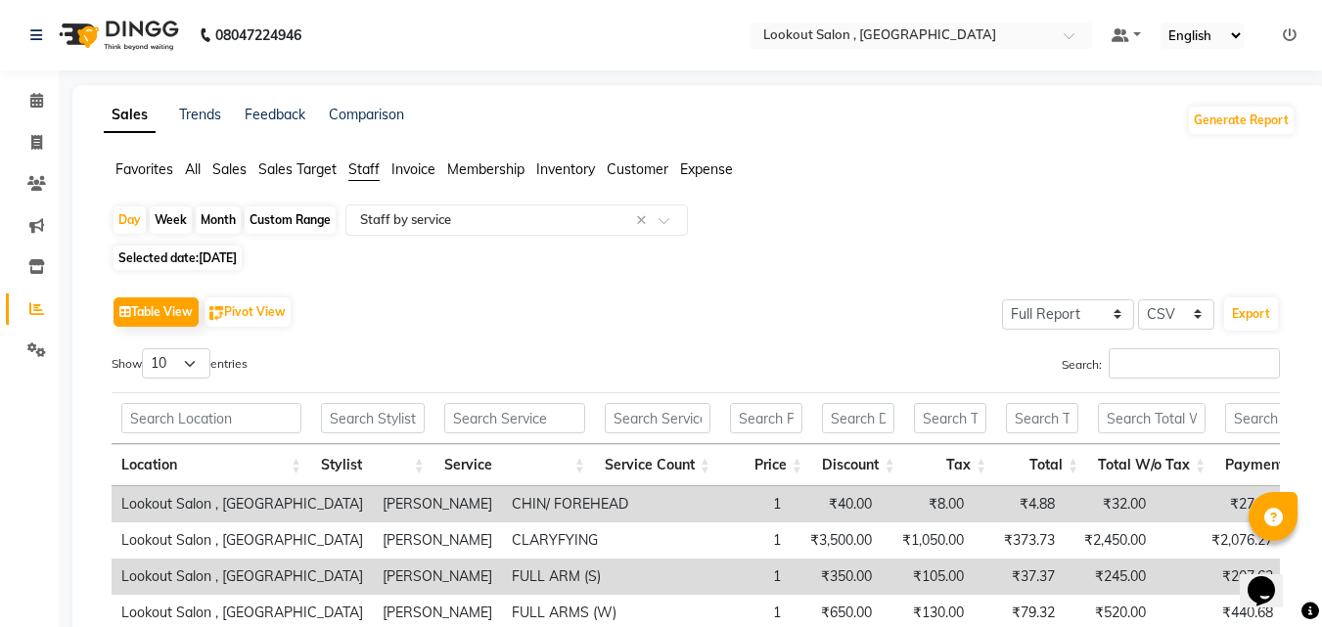
scroll to position [294, 0]
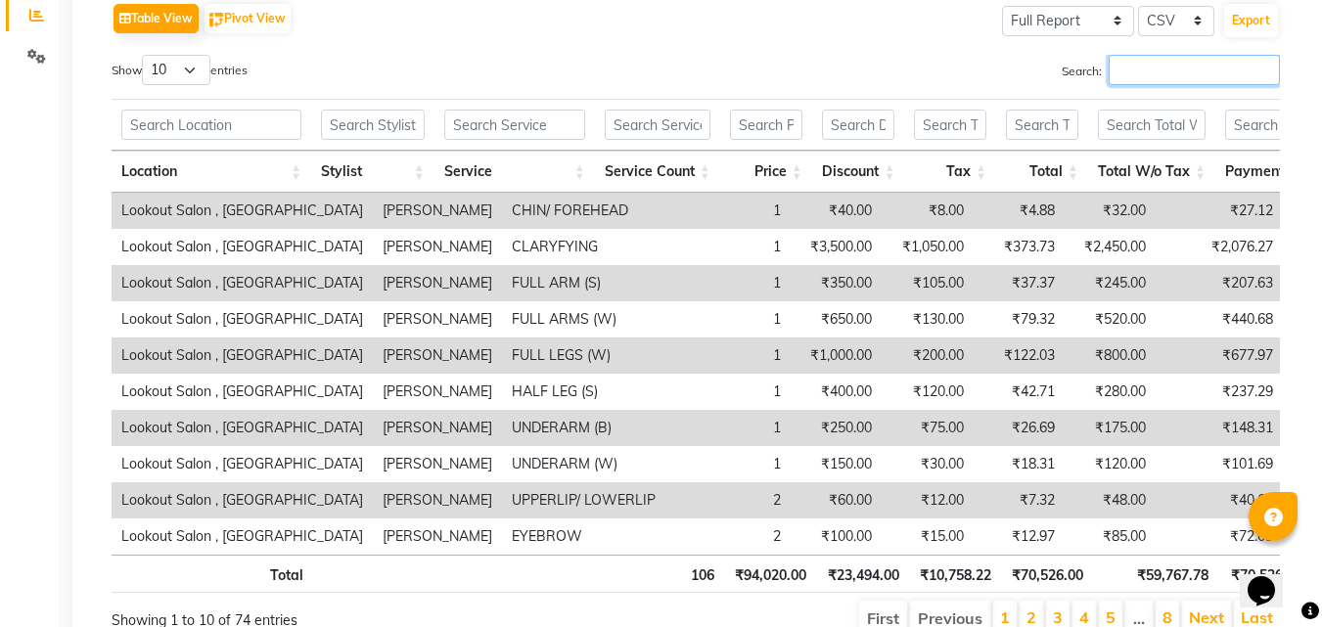
click at [1207, 65] on input "Search:" at bounding box center [1194, 70] width 171 height 30
paste input "arman"
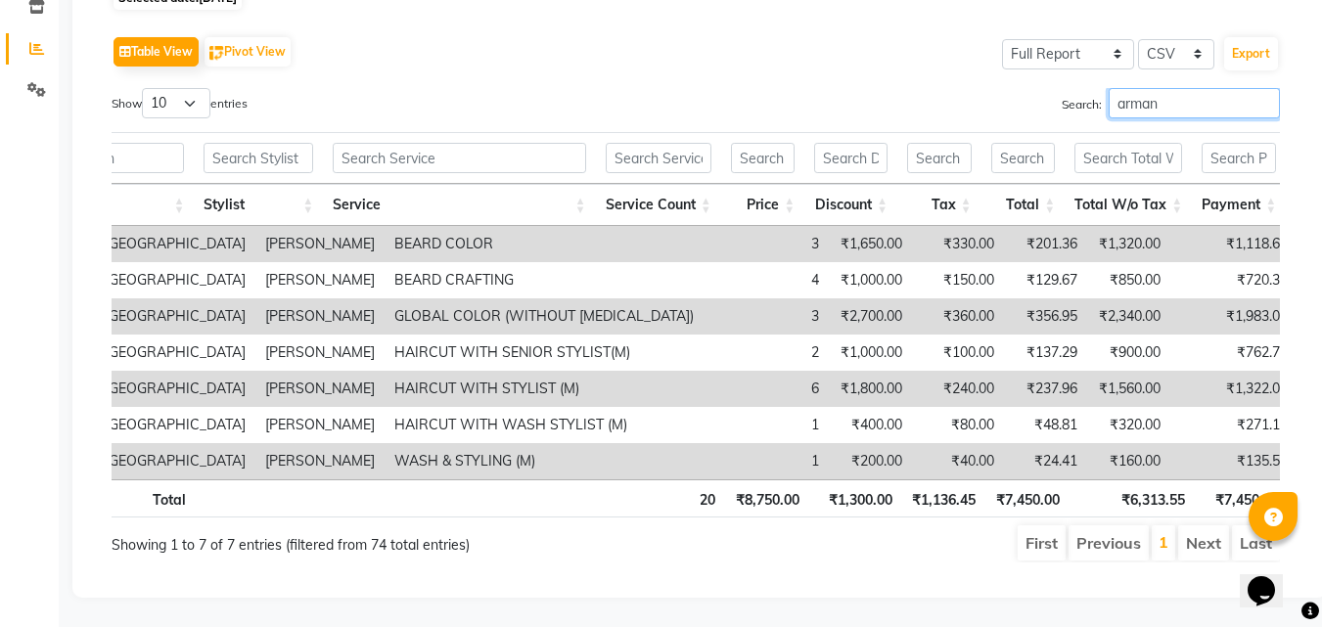
scroll to position [0, 151]
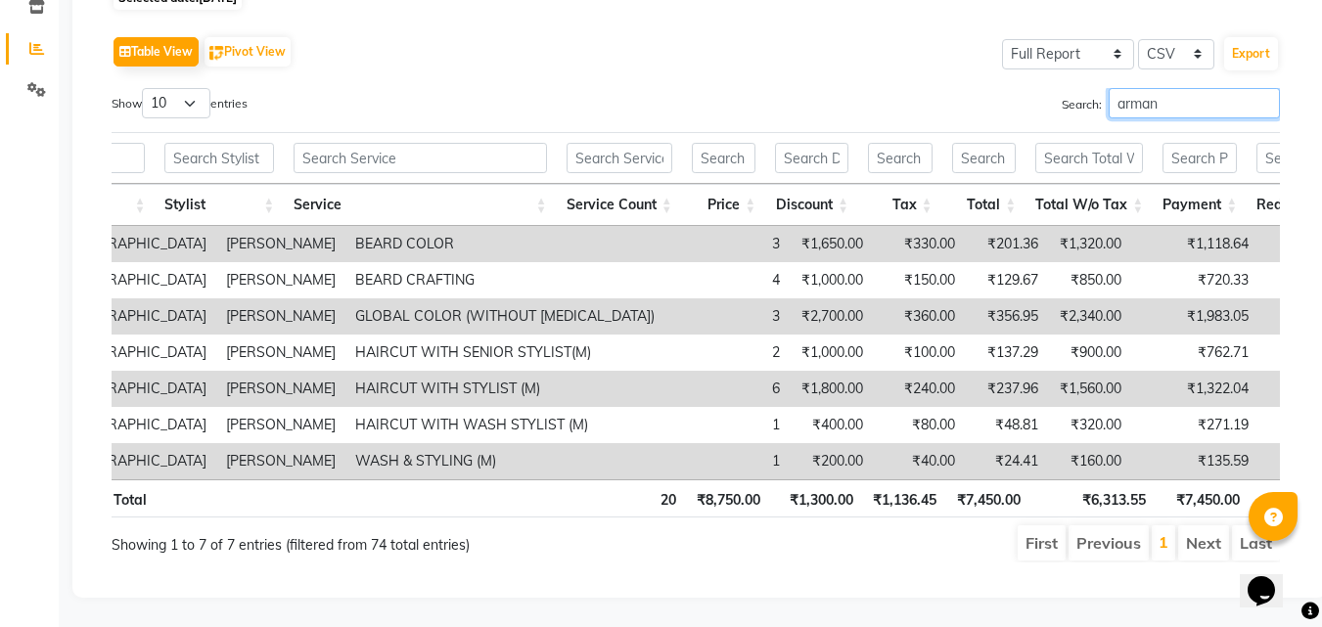
type input "arman"
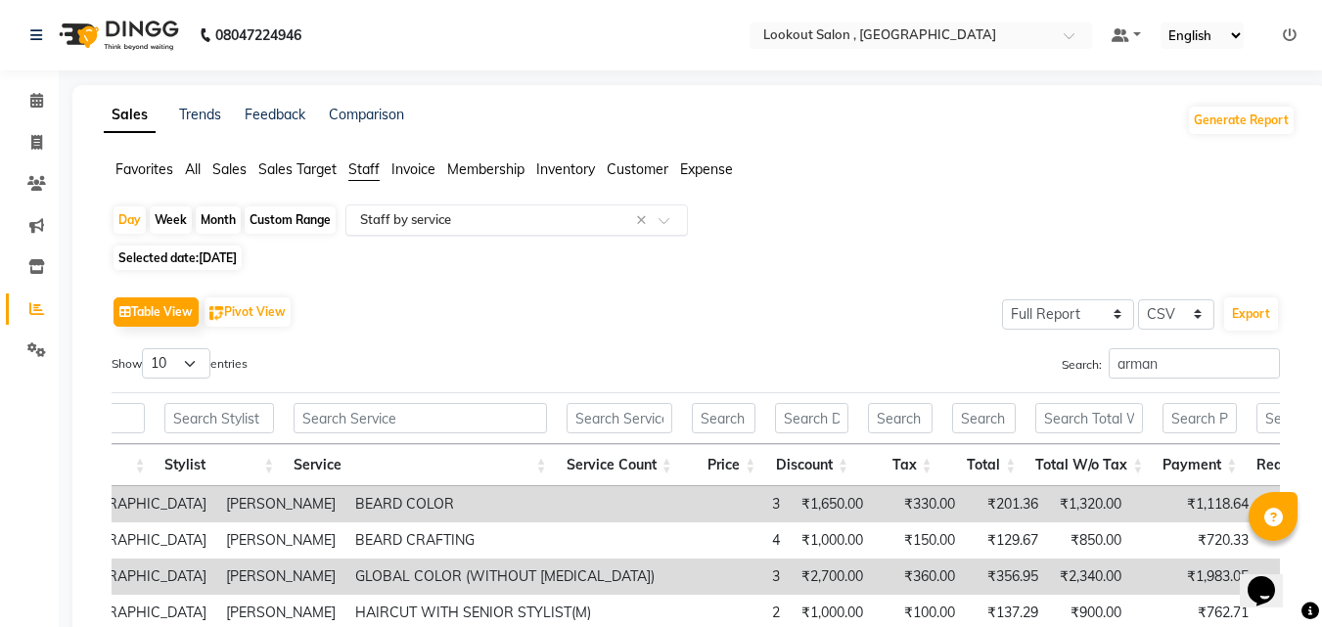
click at [436, 213] on input "text" at bounding box center [497, 220] width 282 height 20
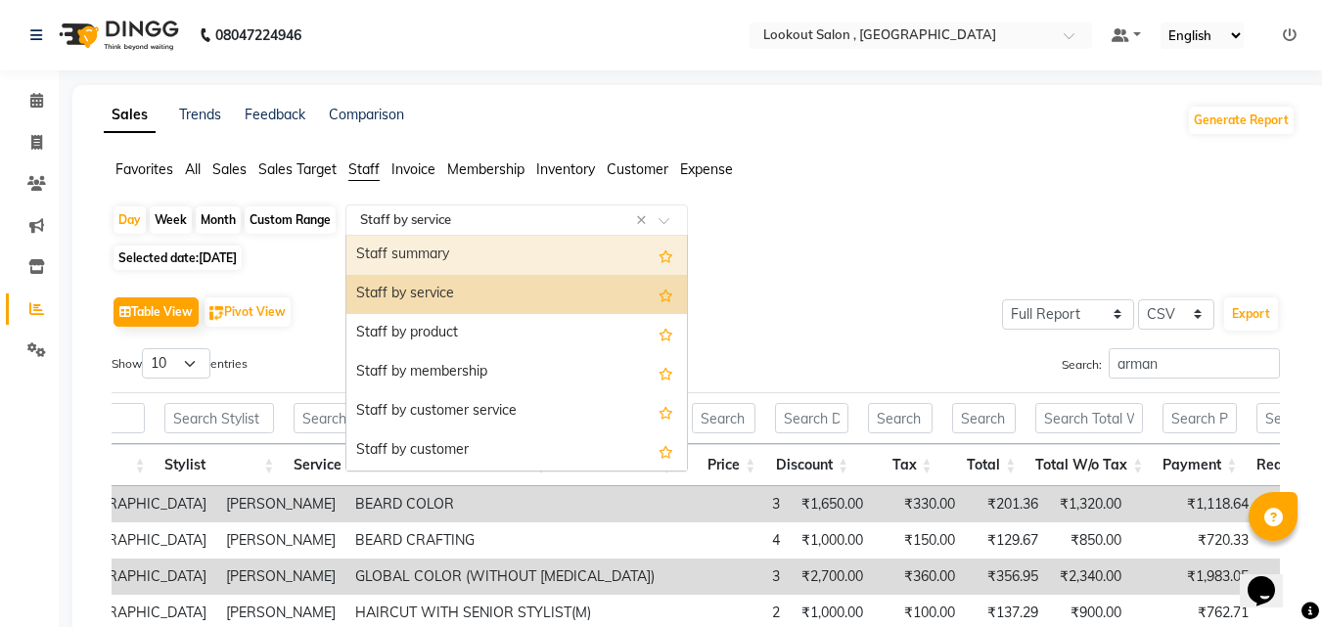
click at [324, 279] on div "Table View Pivot View Select Full Report Filtered Report Select CSV PDF Export …" at bounding box center [696, 557] width 1200 height 563
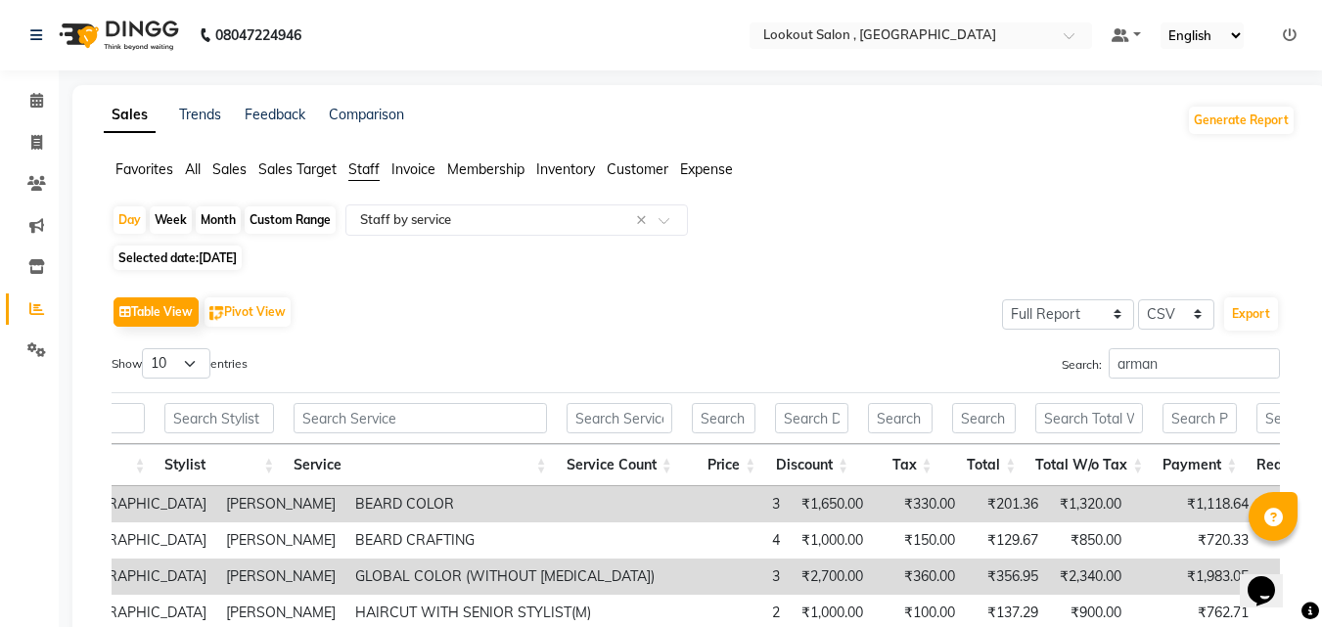
click at [242, 259] on span "Selected date: 23-08-2025" at bounding box center [178, 258] width 128 height 24
select select "8"
select select "2025"
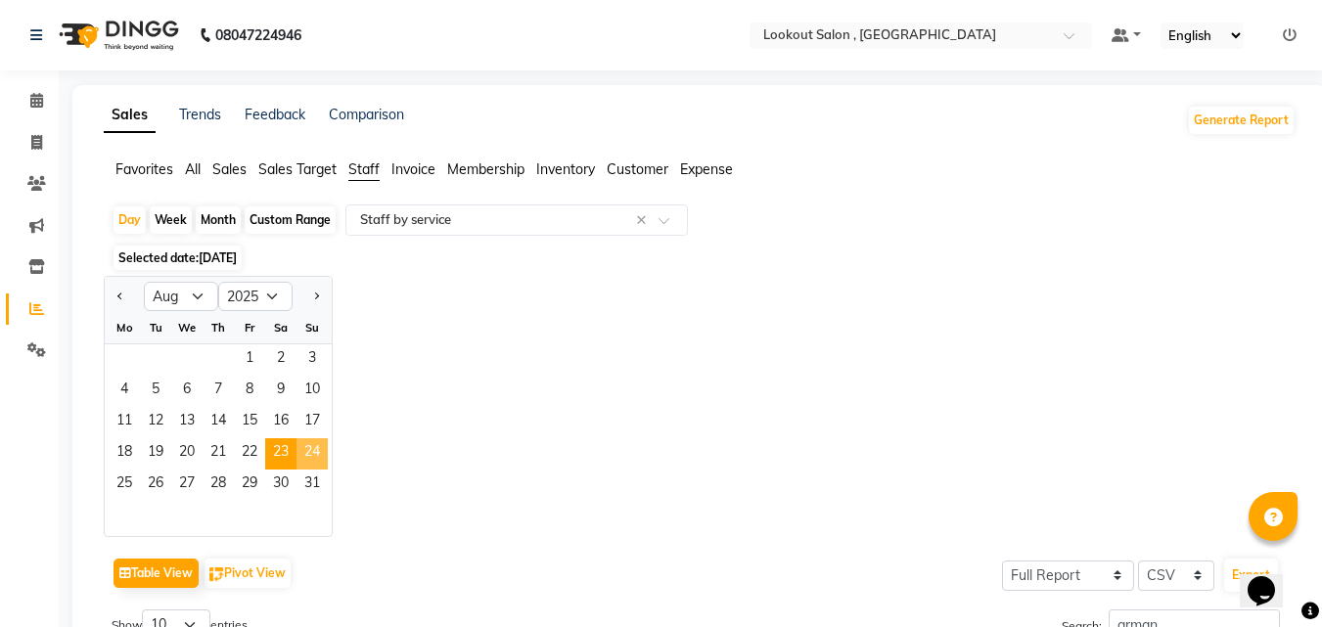
click at [304, 443] on span "24" at bounding box center [312, 453] width 31 height 31
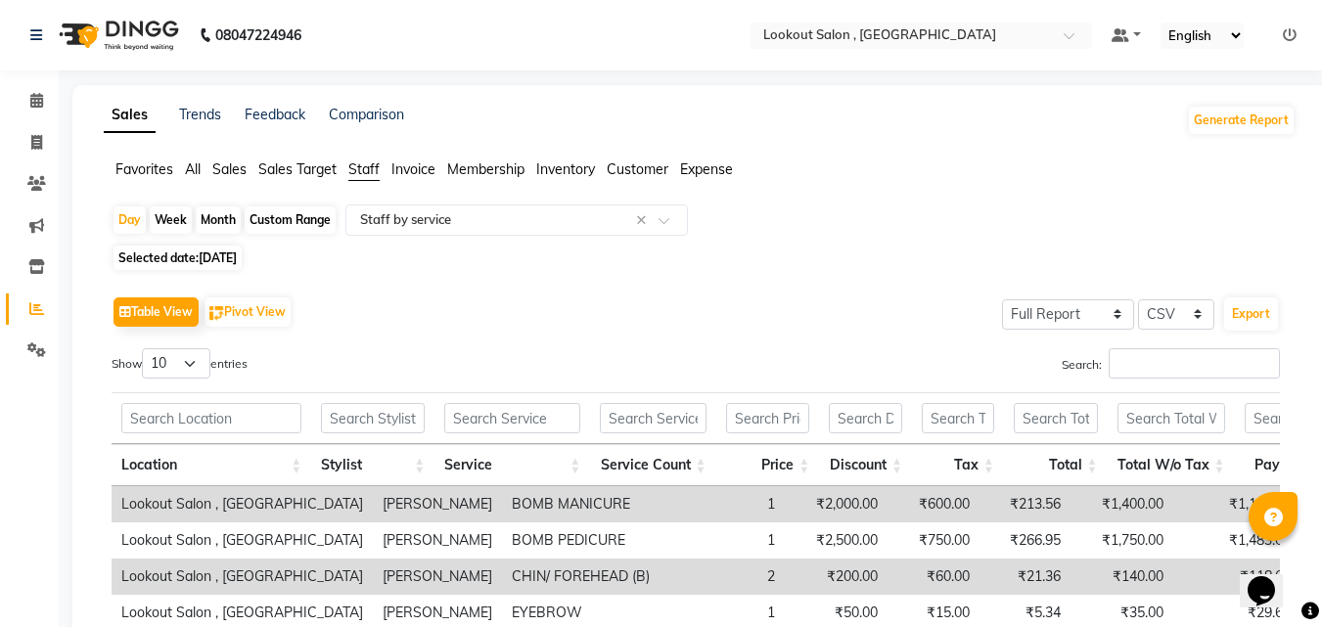
click at [1197, 380] on div "Search:" at bounding box center [996, 367] width 570 height 38
click at [1144, 374] on input "Search:" at bounding box center [1194, 363] width 171 height 30
paste input "arman"
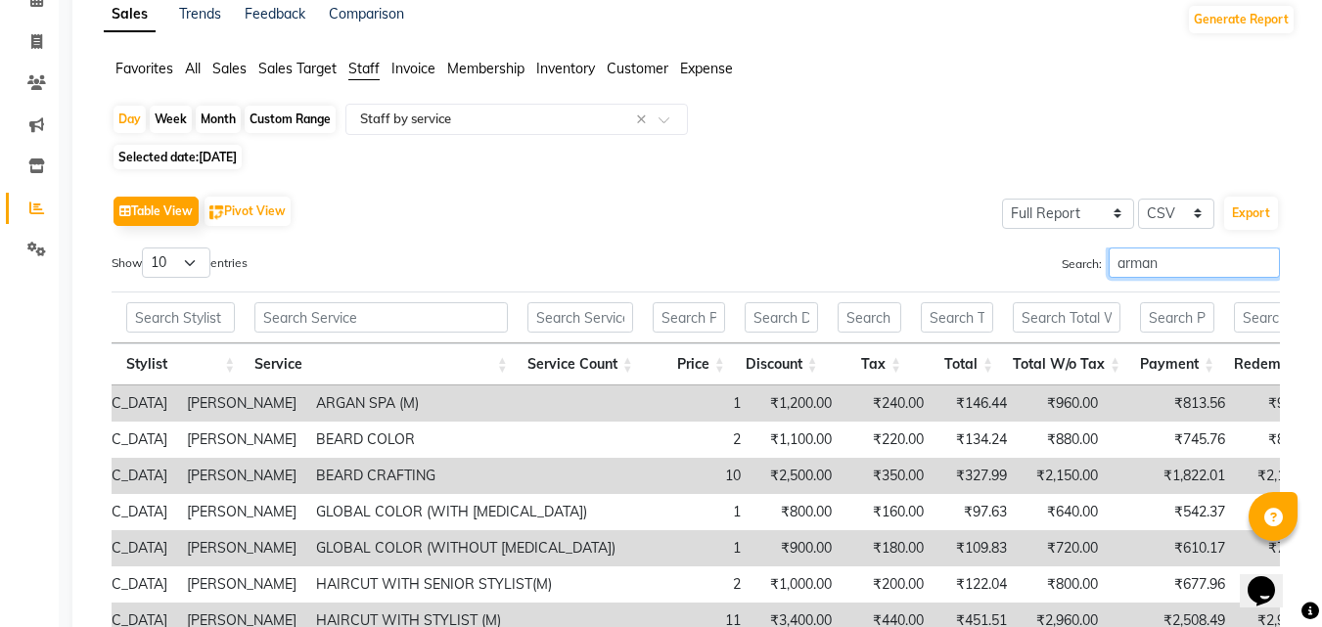
scroll to position [98, 0]
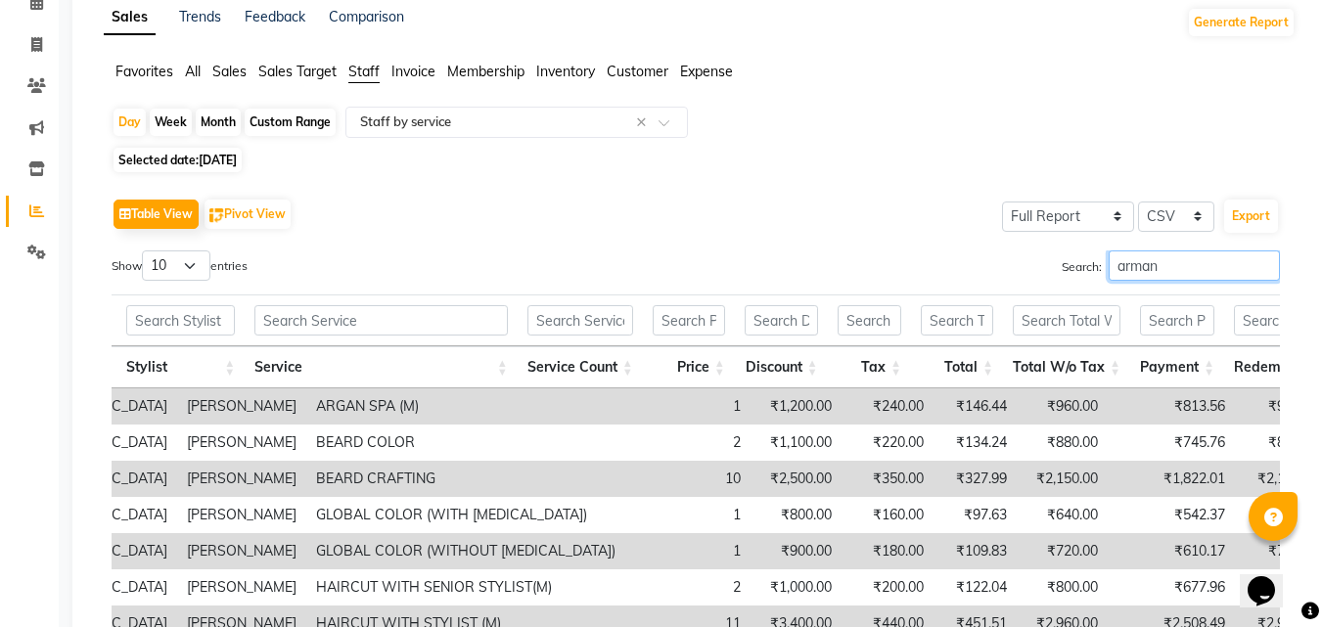
type input "arman"
click at [226, 159] on span "24-08-2025" at bounding box center [218, 160] width 38 height 15
select select "8"
select select "2025"
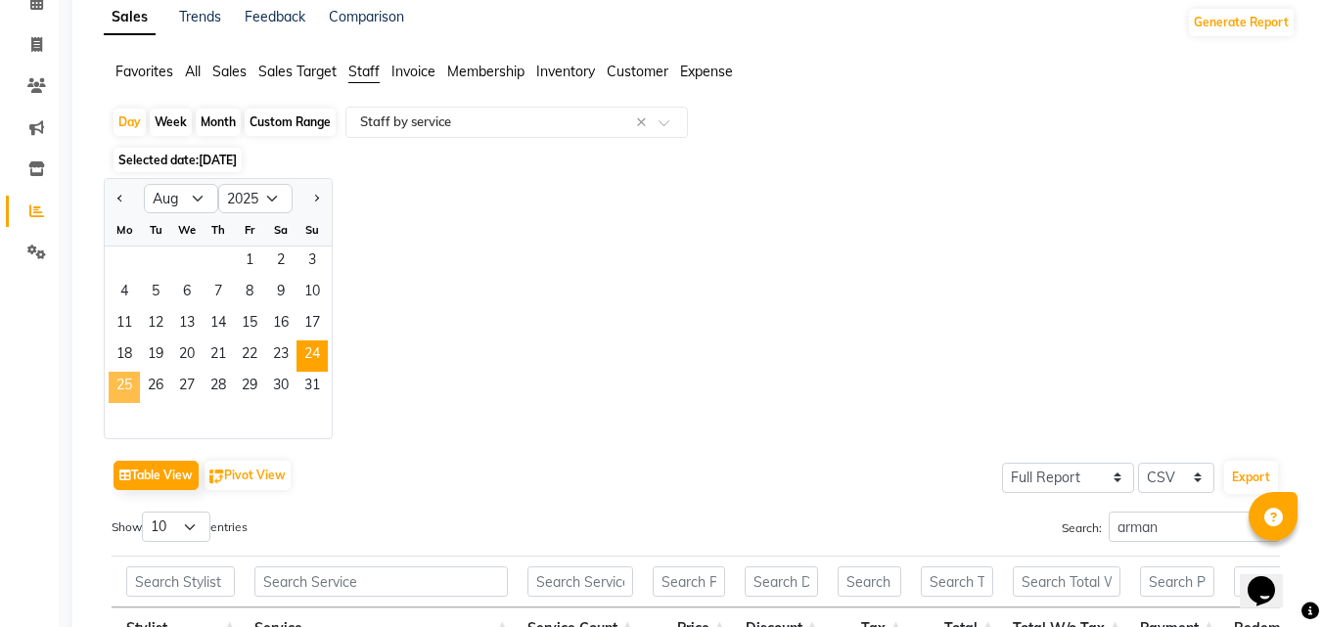
click at [131, 386] on span "25" at bounding box center [124, 387] width 31 height 31
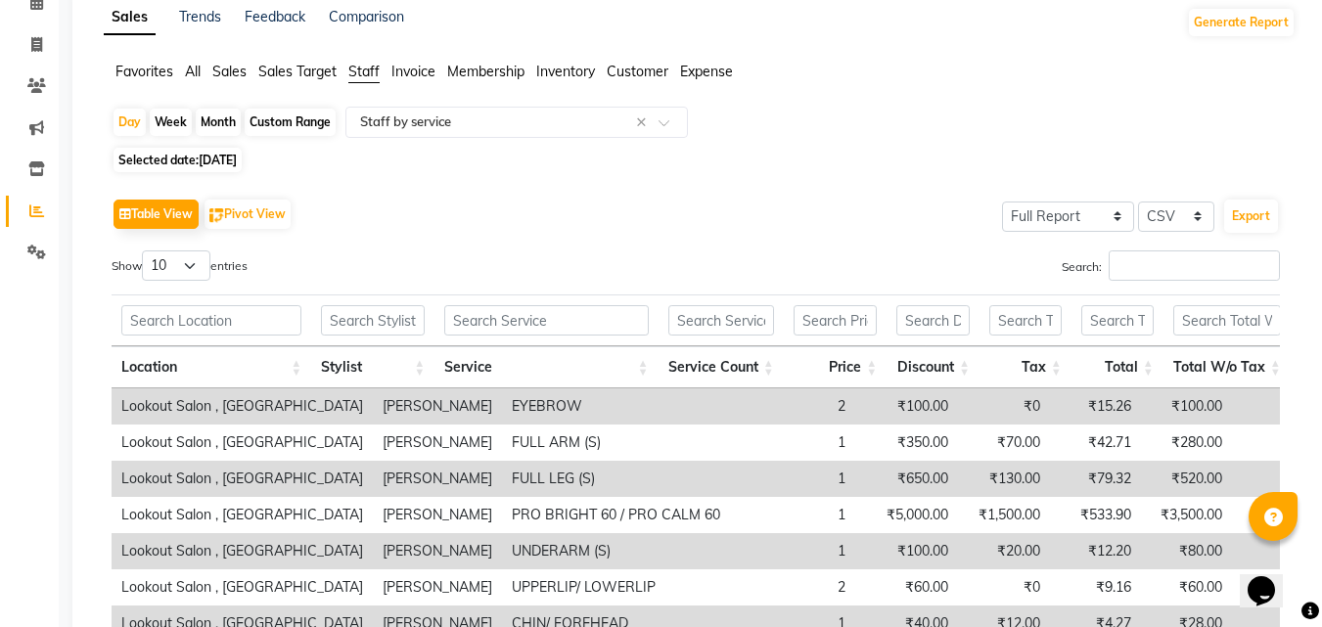
scroll to position [0, 0]
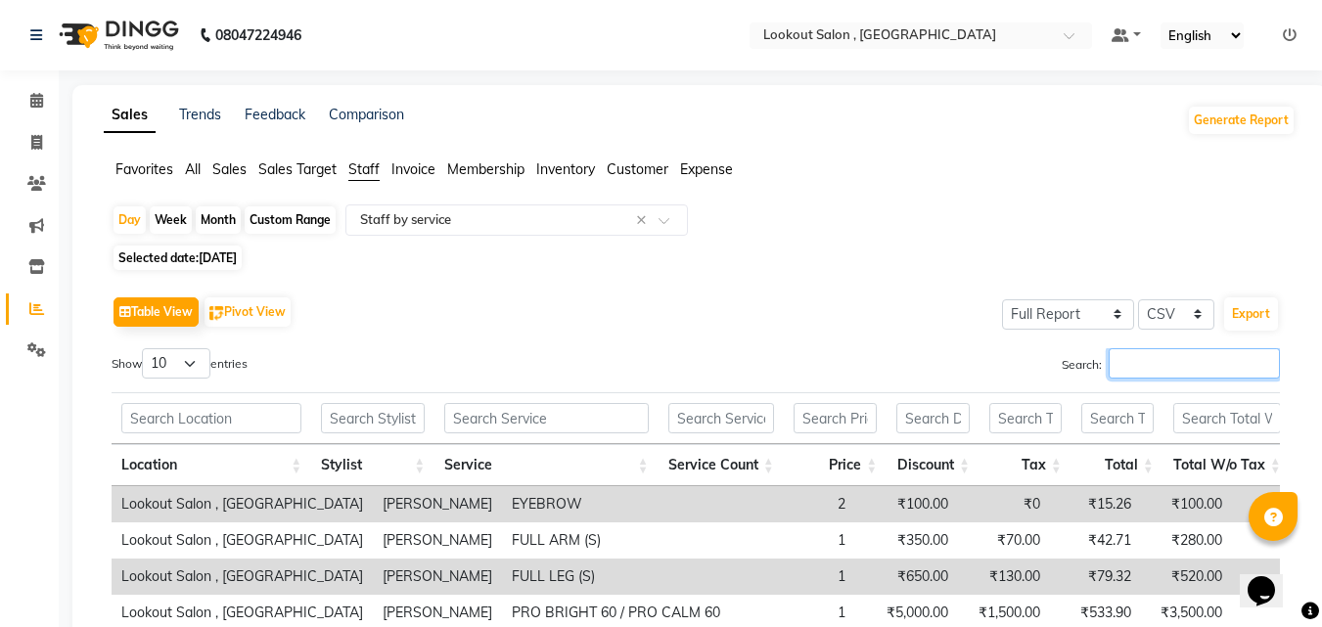
click at [1213, 356] on input "Search:" at bounding box center [1194, 363] width 171 height 30
paste input "arman"
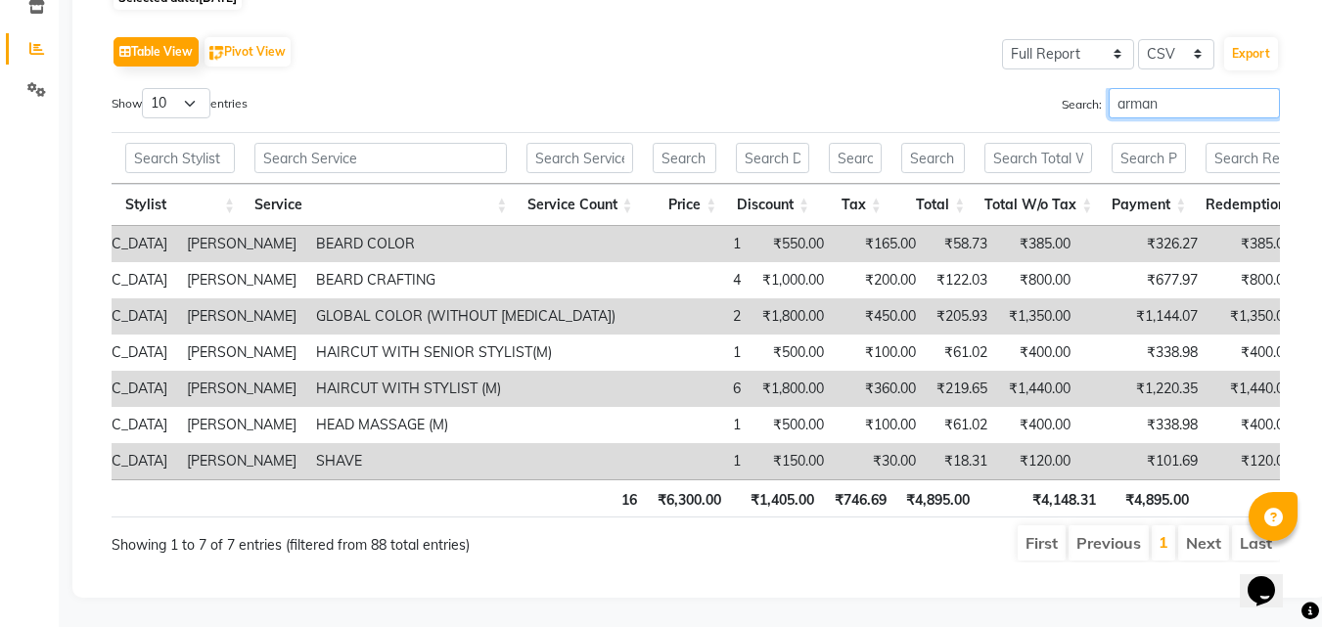
scroll to position [192, 0]
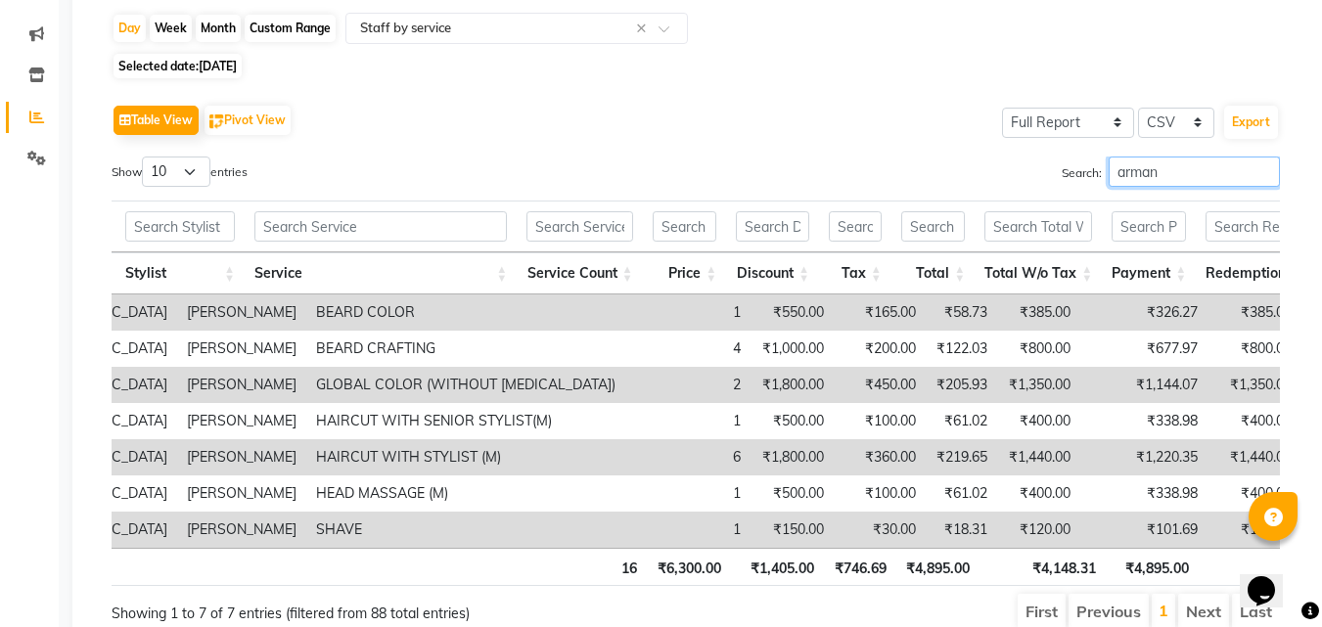
type input "arman"
click at [237, 59] on span "25-08-2025" at bounding box center [218, 66] width 38 height 15
select select "8"
select select "2025"
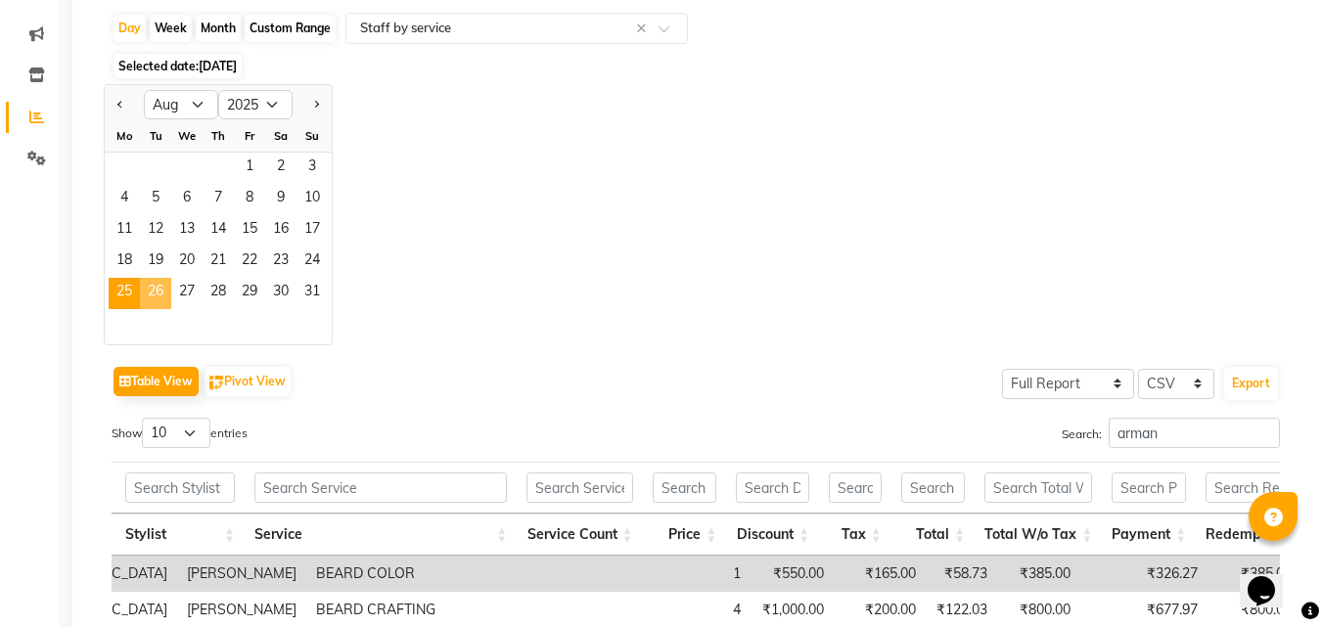
click at [158, 287] on span "26" at bounding box center [155, 293] width 31 height 31
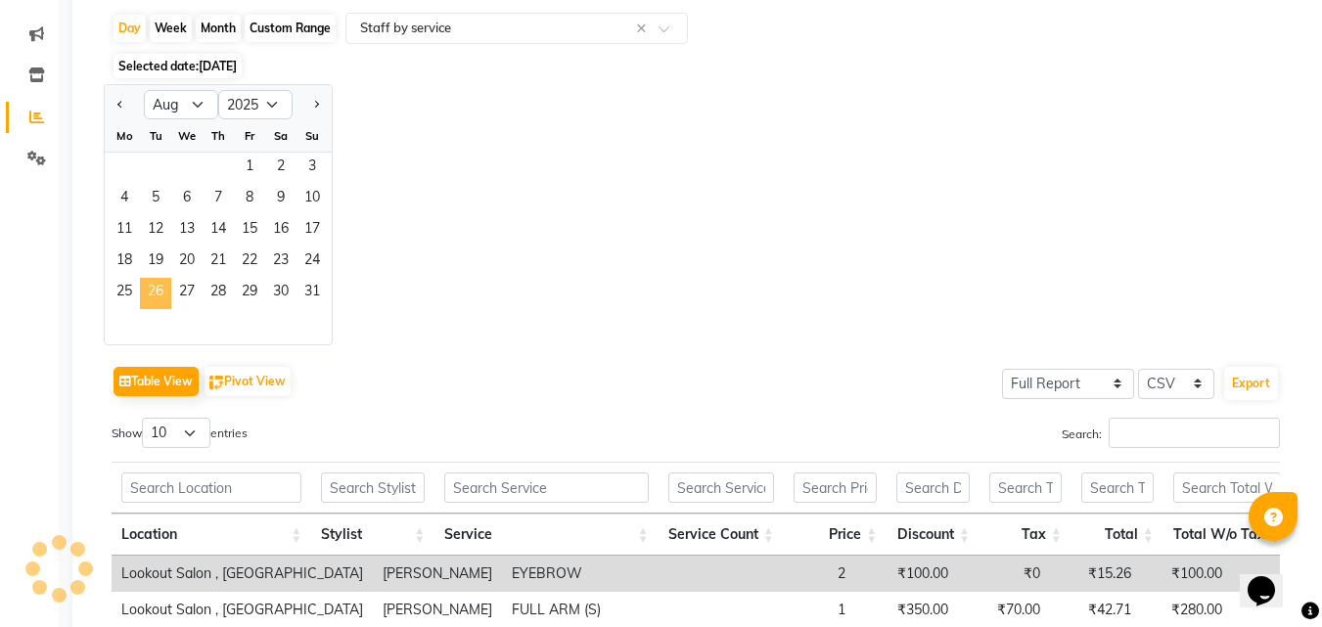
scroll to position [0, 0]
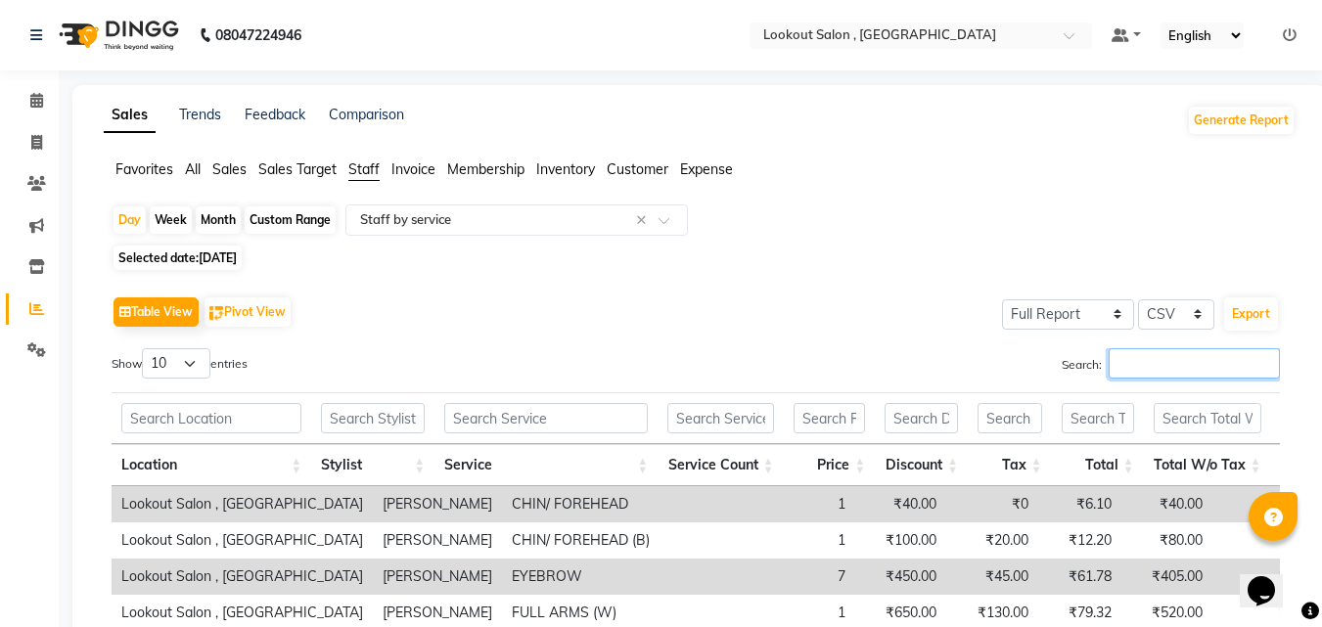
click at [1139, 360] on input "Search:" at bounding box center [1194, 363] width 171 height 30
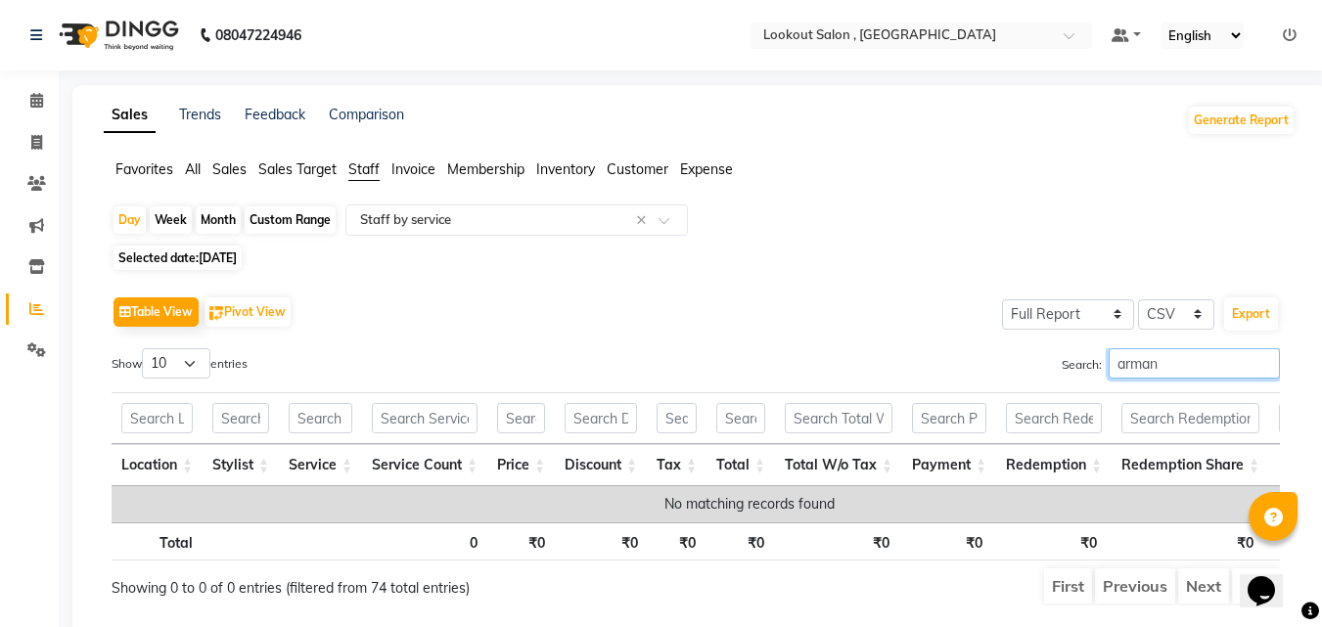
type input "arman"
click at [231, 261] on span "26-08-2025" at bounding box center [218, 258] width 38 height 15
select select "8"
select select "2025"
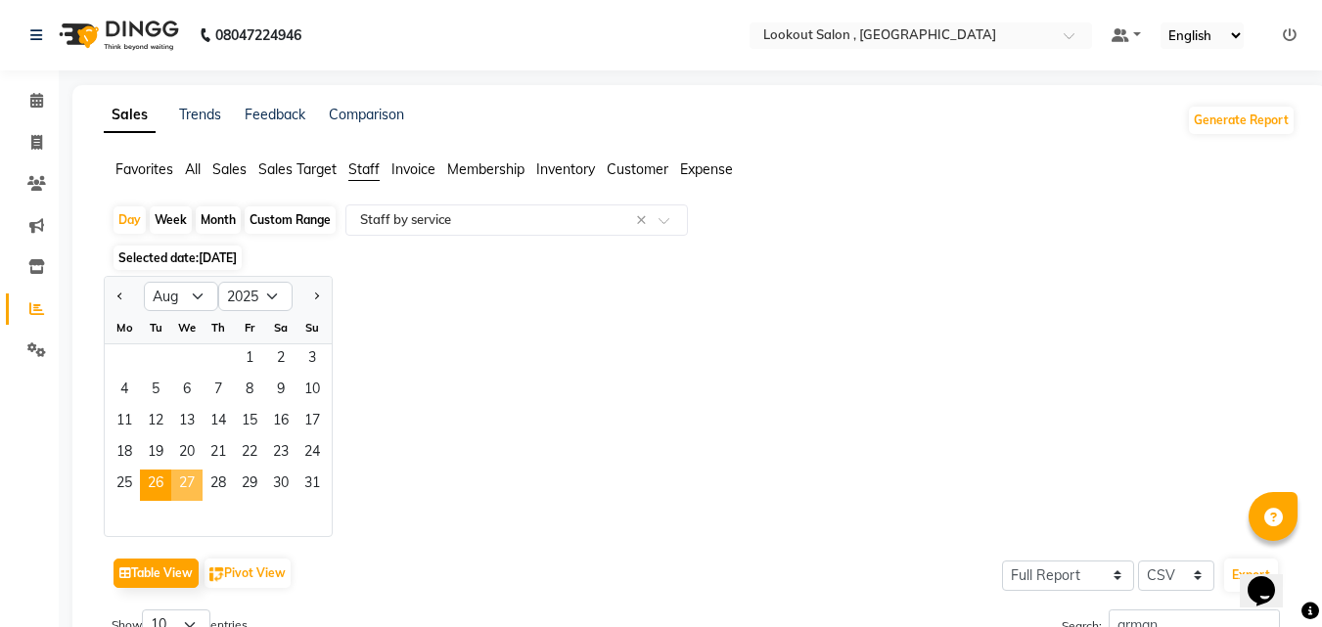
click at [190, 477] on span "27" at bounding box center [186, 485] width 31 height 31
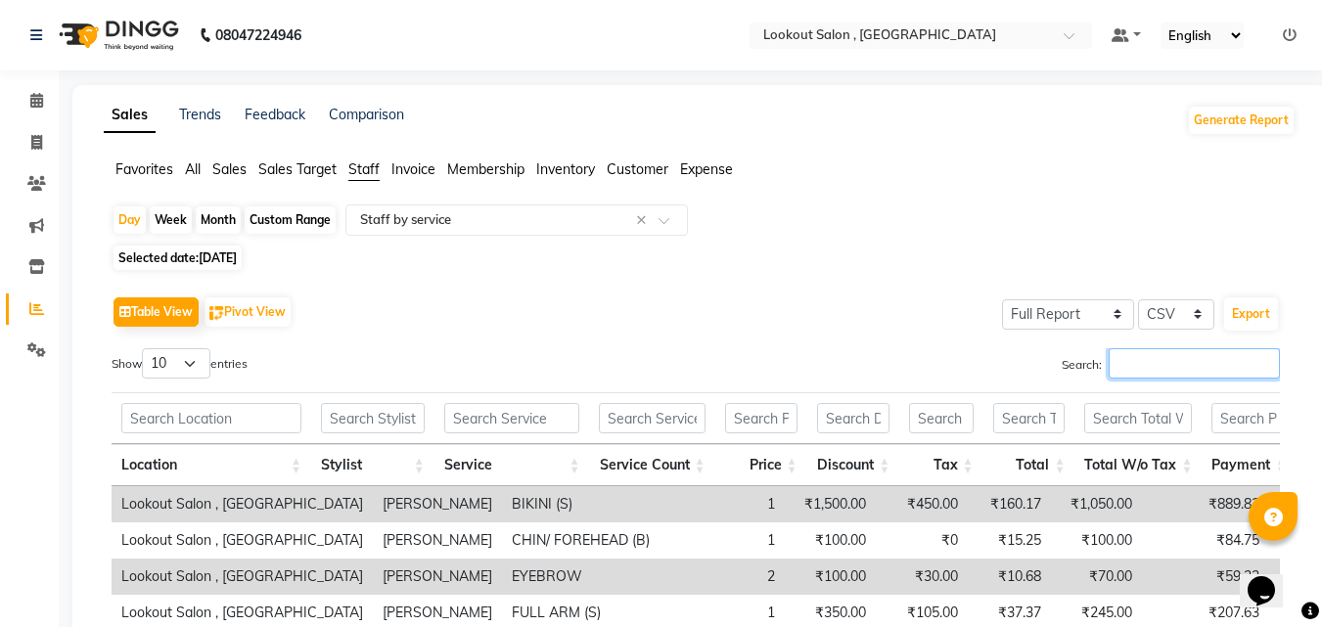
click at [1112, 366] on input "Search:" at bounding box center [1194, 363] width 171 height 30
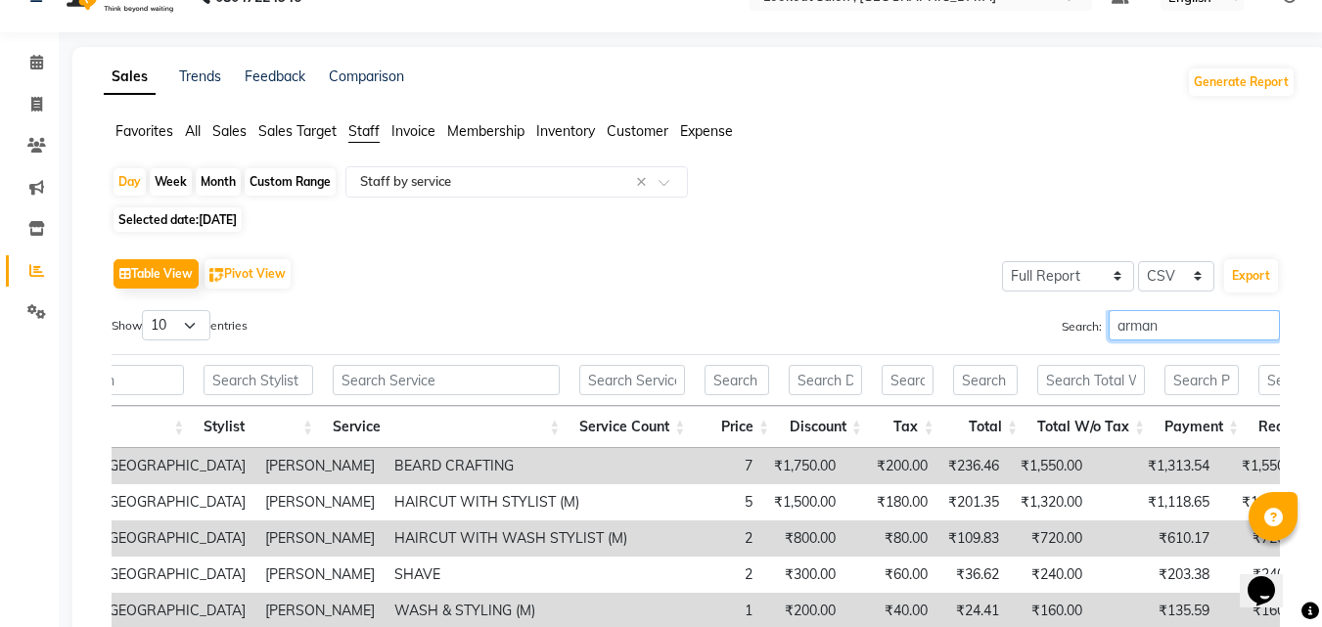
scroll to position [22, 0]
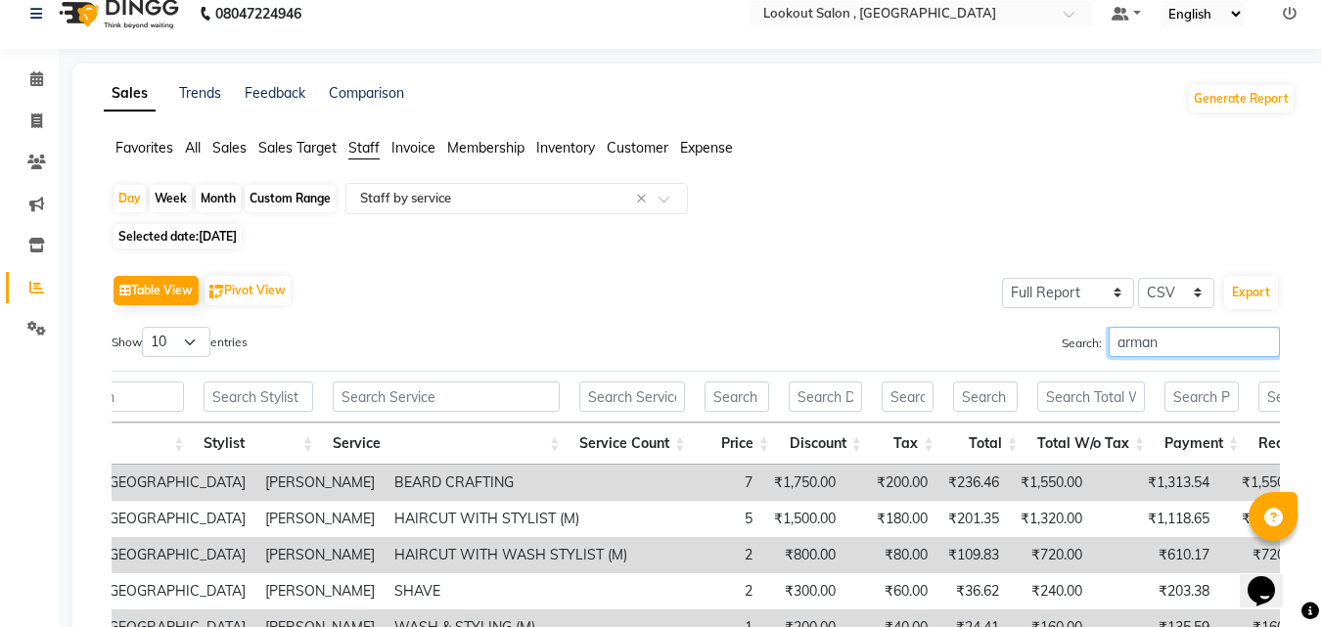
type input "arman"
click at [237, 234] on span "27-08-2025" at bounding box center [218, 236] width 38 height 15
select select "8"
select select "2025"
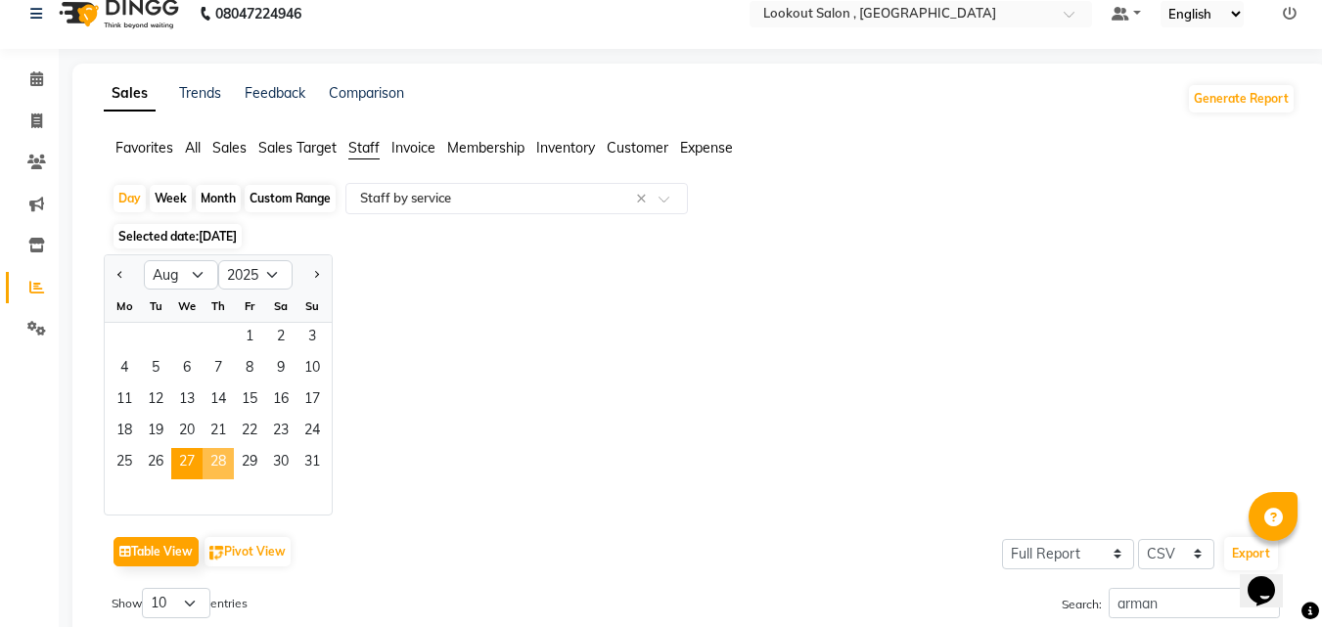
click at [217, 460] on span "28" at bounding box center [218, 463] width 31 height 31
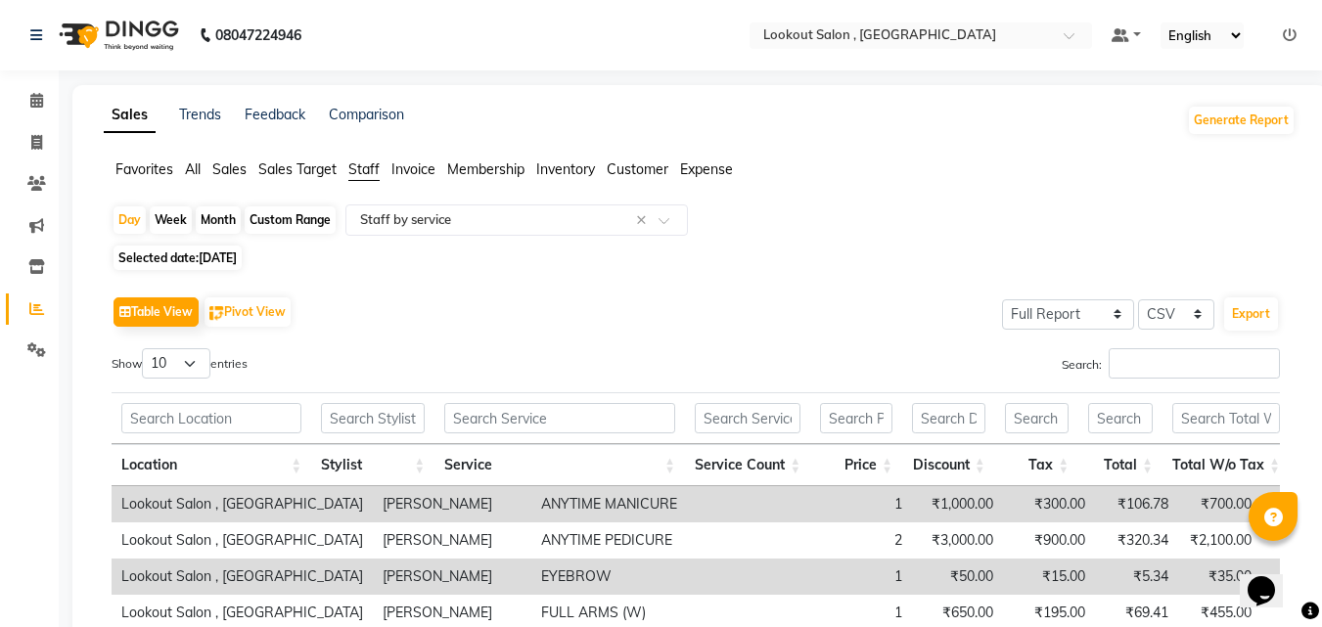
click at [1147, 344] on div "Table View Pivot View Select Full Report Filtered Report Select CSV PDF Export …" at bounding box center [696, 612] width 1169 height 640
click at [1123, 361] on input "Search:" at bounding box center [1194, 363] width 171 height 30
paste input "arman"
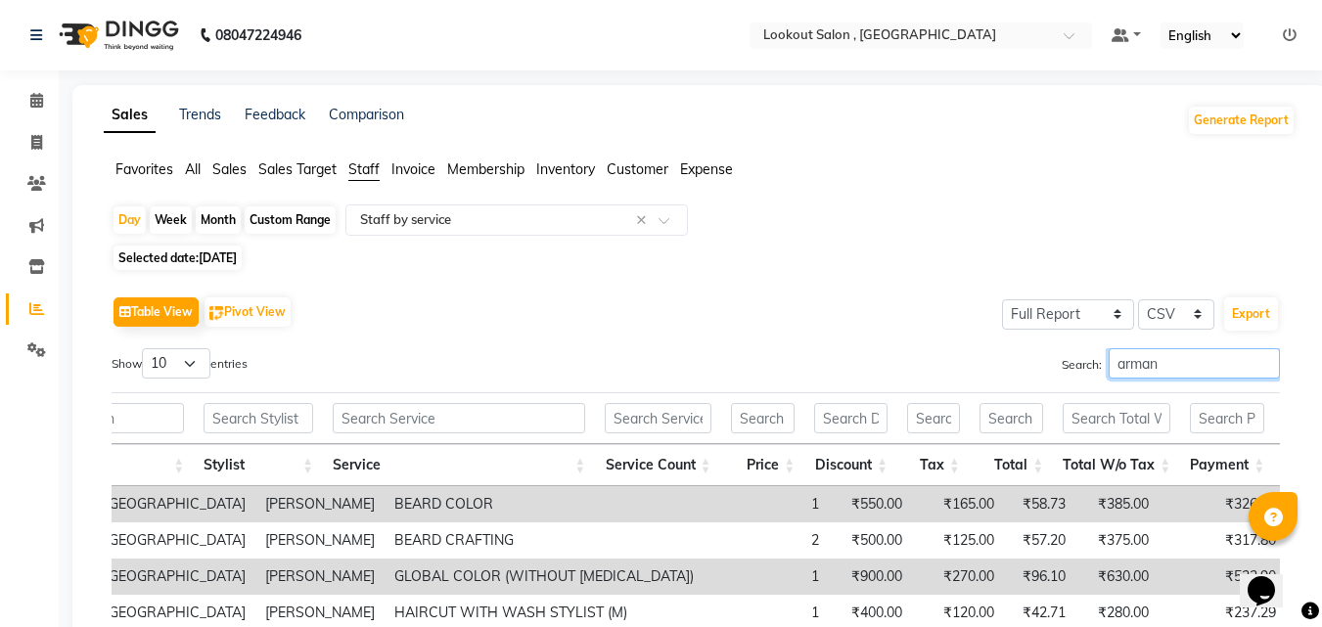
type input "arman"
click at [237, 253] on span "28-08-2025" at bounding box center [218, 258] width 38 height 15
select select "8"
select select "2025"
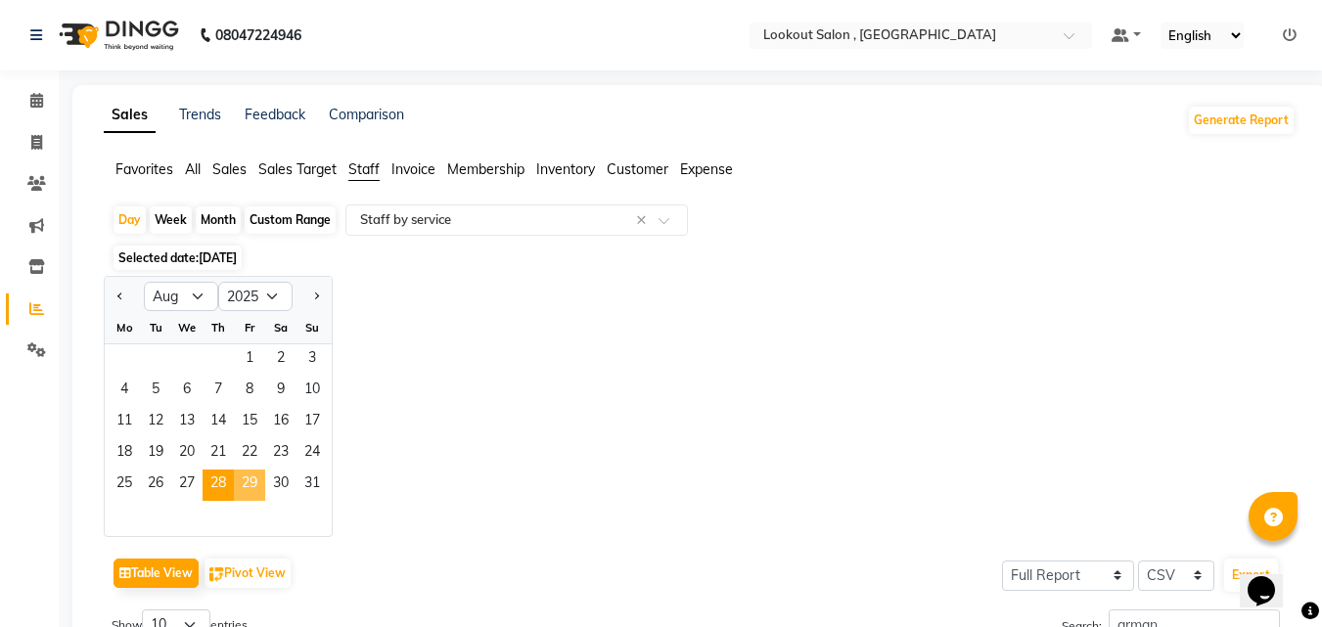
click at [249, 482] on span "29" at bounding box center [249, 485] width 31 height 31
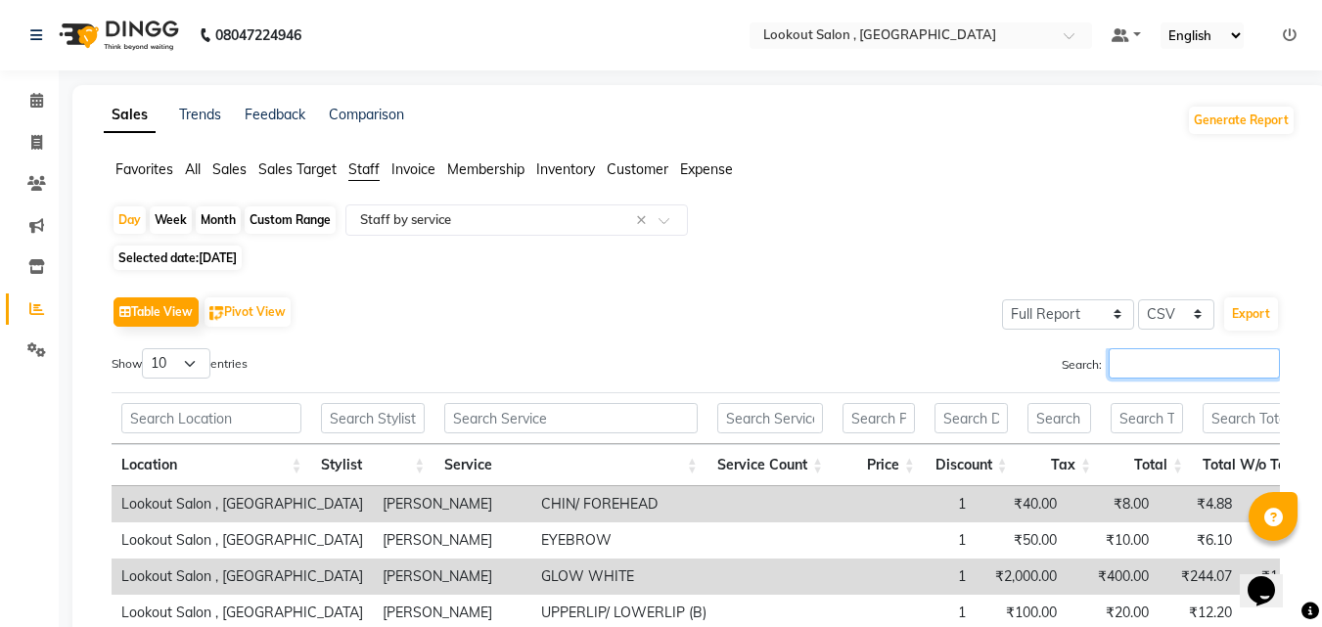
click at [1199, 356] on input "Search:" at bounding box center [1194, 363] width 171 height 30
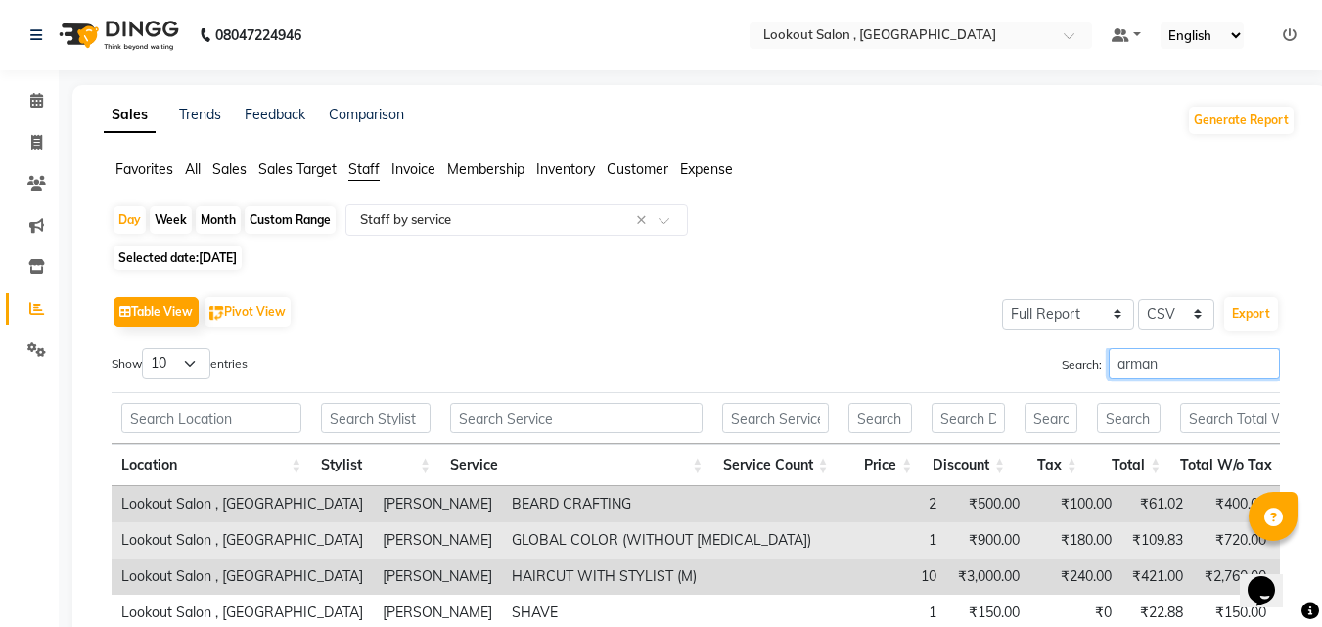
scroll to position [181, 0]
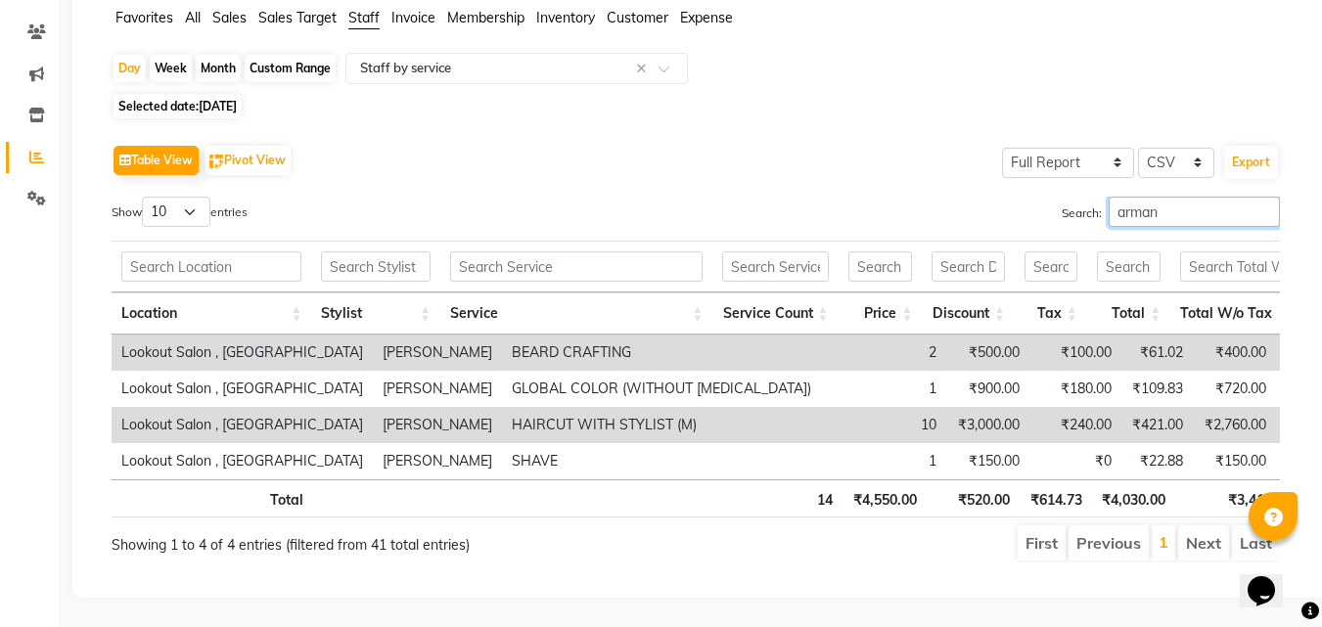
type input "arman"
click at [219, 99] on span "29-08-2025" at bounding box center [218, 106] width 38 height 15
select select "8"
select select "2025"
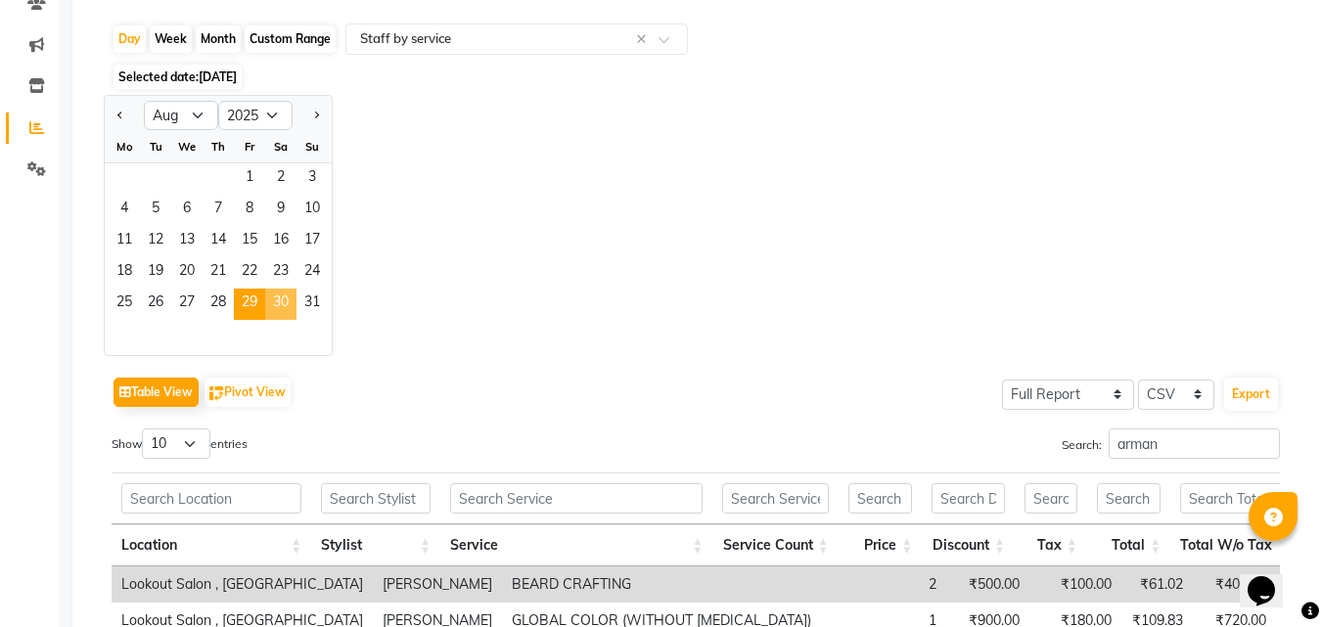
click at [290, 308] on span "30" at bounding box center [280, 304] width 31 height 31
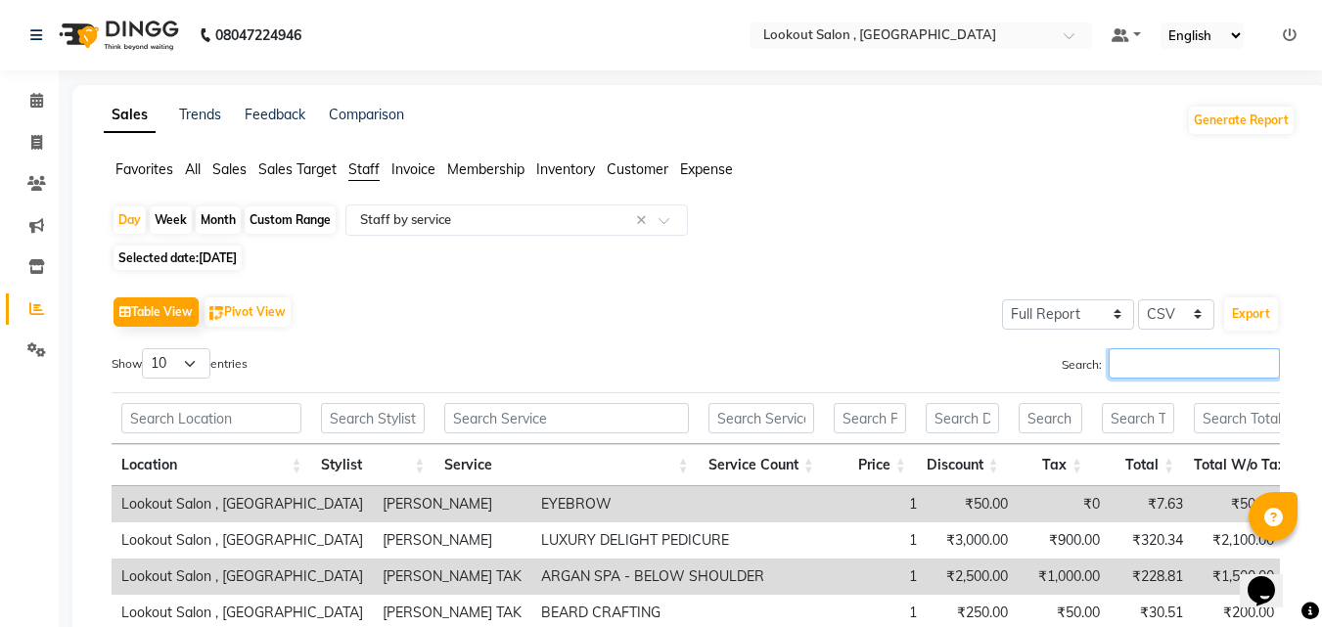
click at [1159, 352] on input "Search:" at bounding box center [1194, 363] width 171 height 30
paste input "arman"
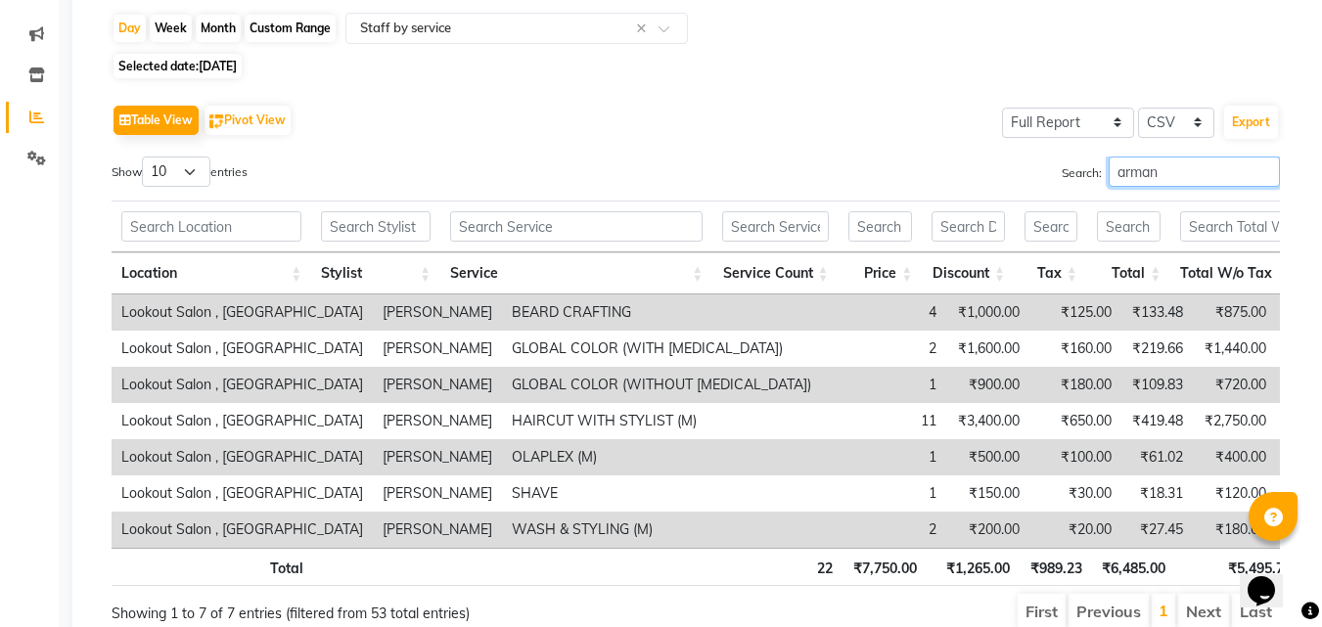
type input "arman"
click at [178, 67] on span "Selected date: 30-08-2025" at bounding box center [178, 66] width 128 height 24
select select "8"
select select "2025"
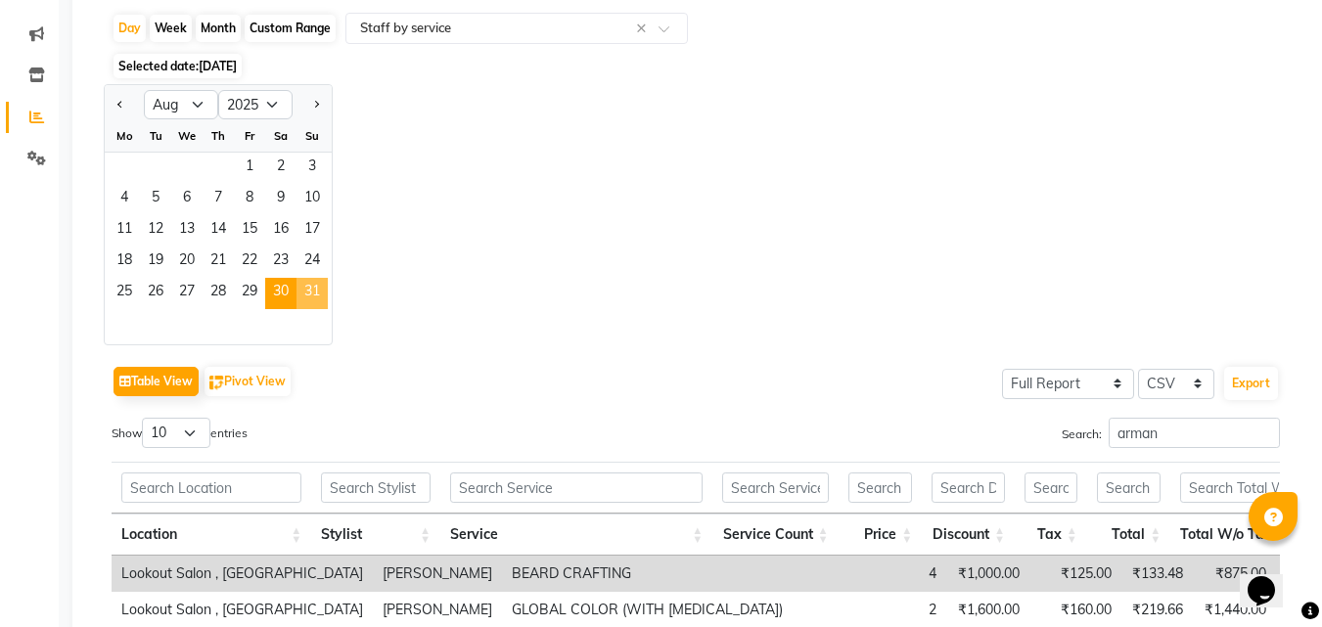
click at [315, 298] on span "31" at bounding box center [312, 293] width 31 height 31
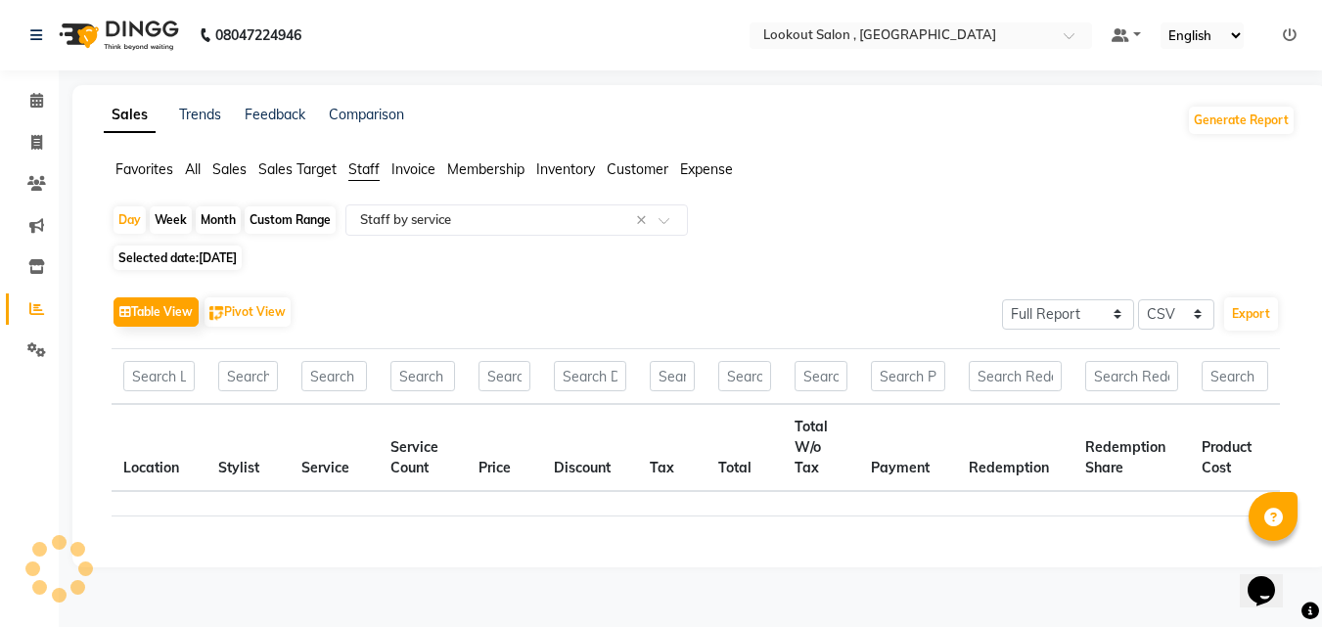
scroll to position [0, 0]
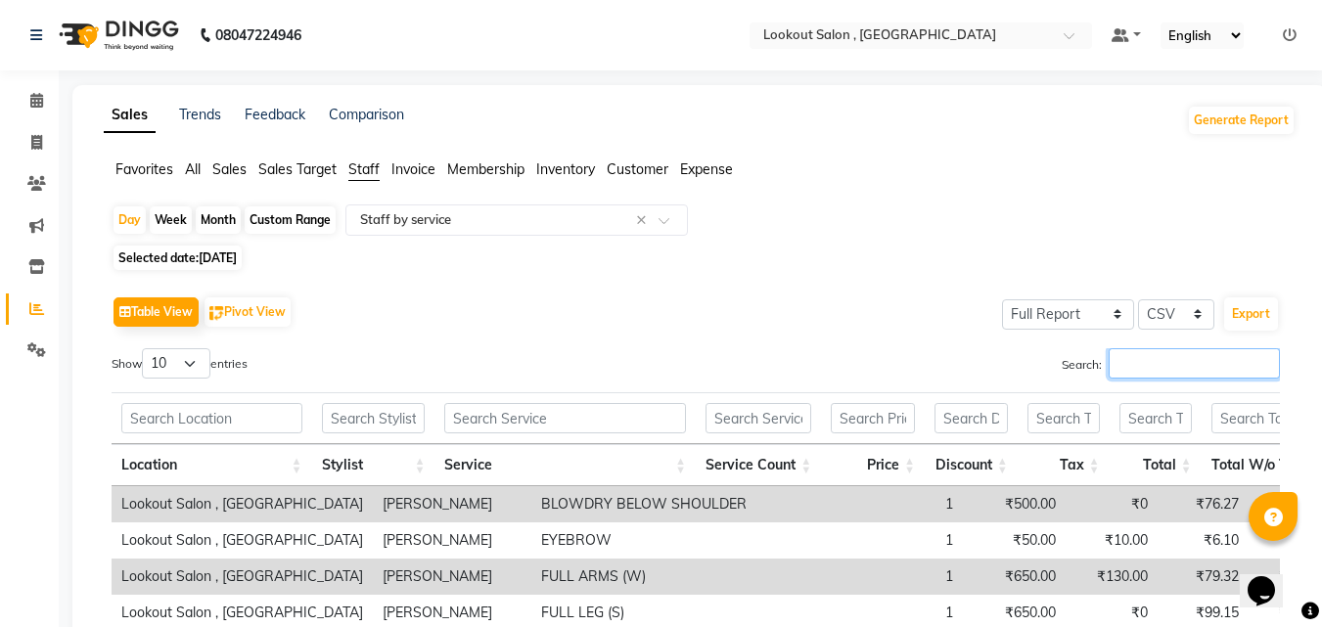
click at [1159, 351] on input "Search:" at bounding box center [1194, 363] width 171 height 30
paste input "arman"
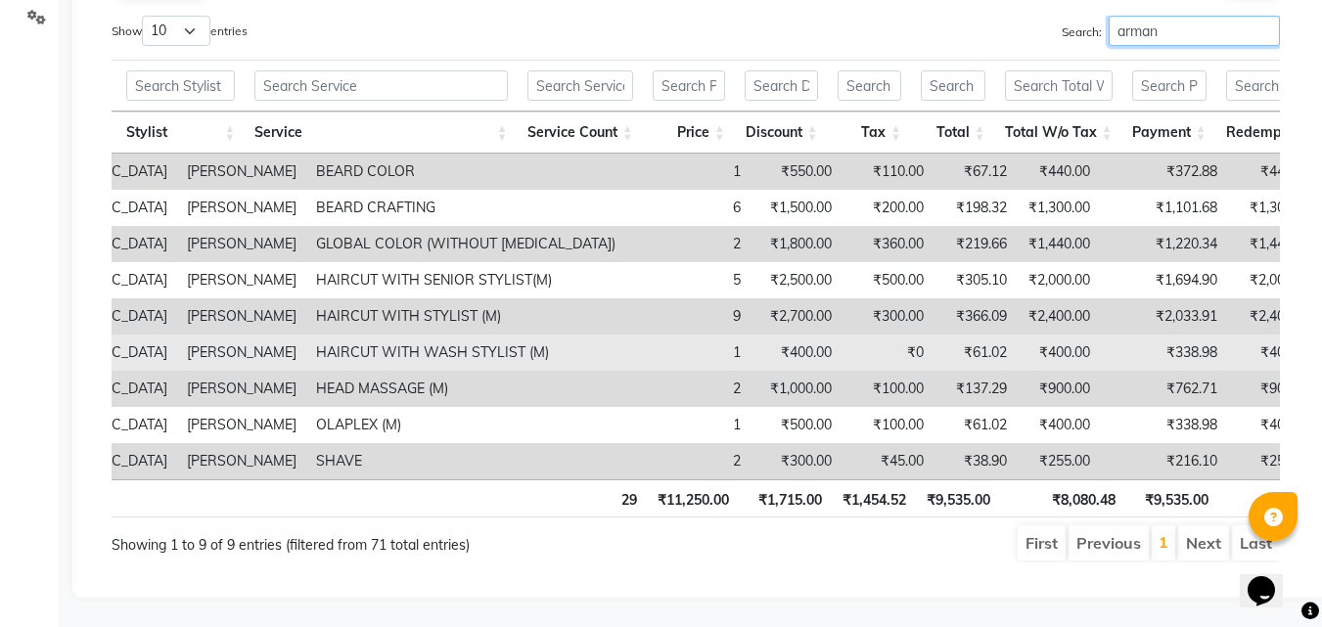
scroll to position [69, 0]
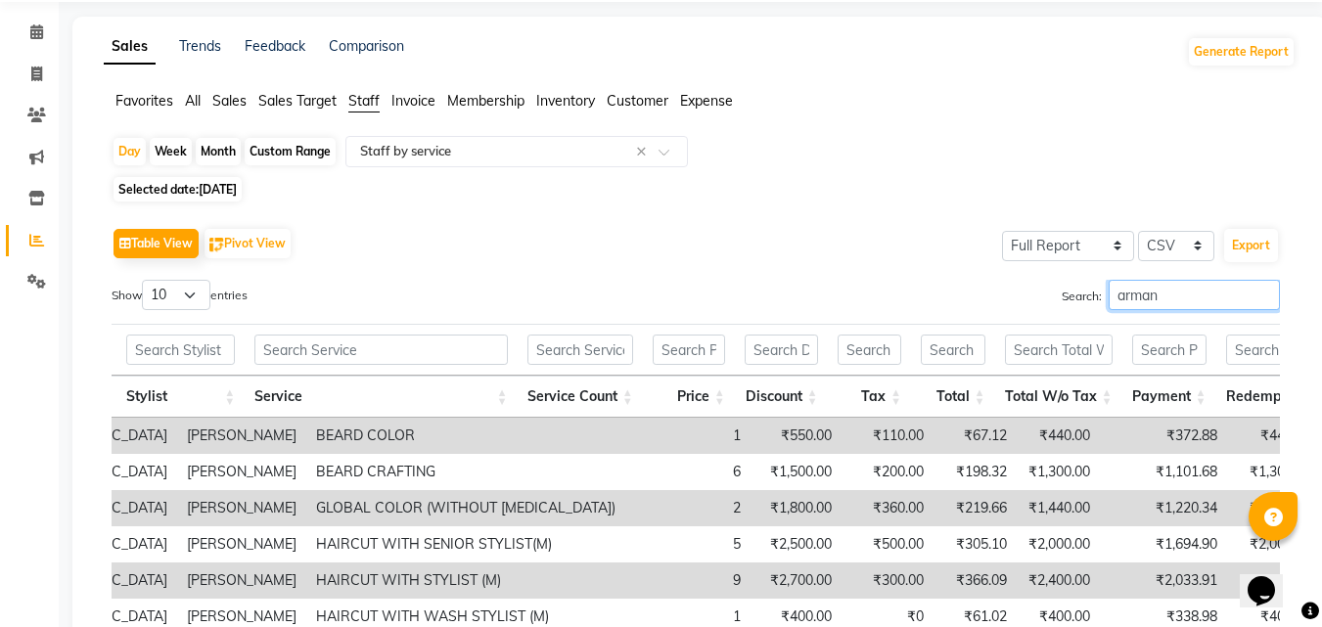
type input "arman"
click at [221, 183] on span "31-08-2025" at bounding box center [218, 189] width 38 height 15
select select "8"
select select "2025"
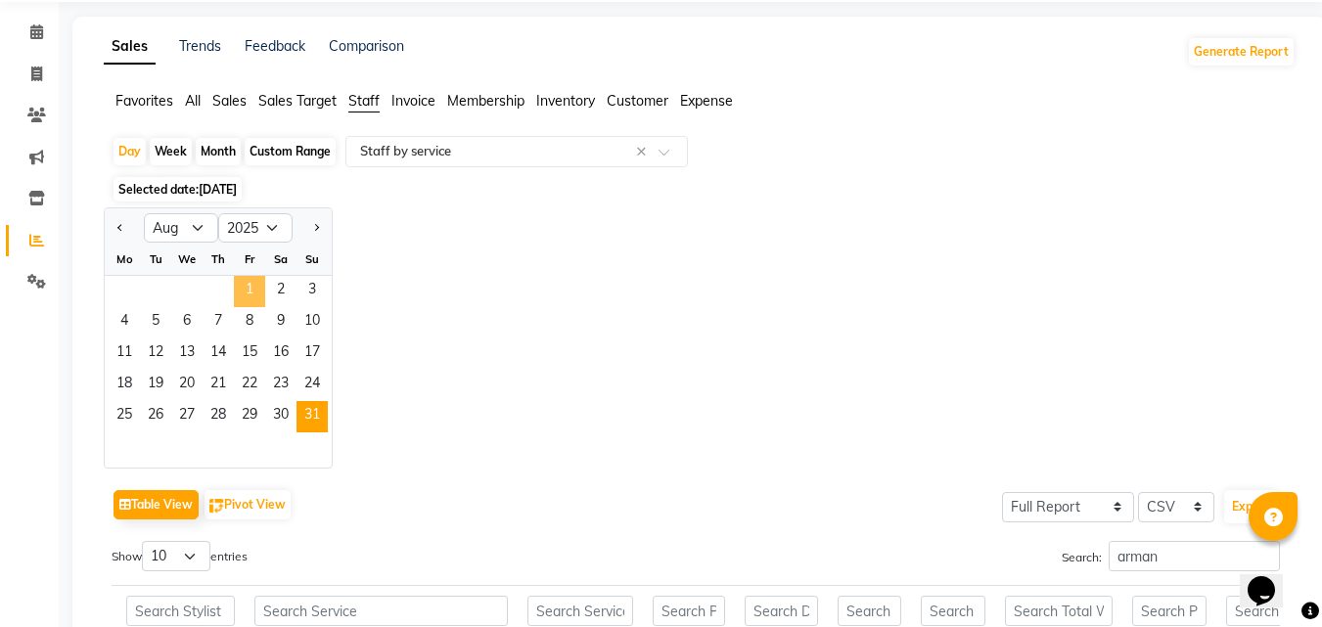
click at [258, 291] on span "1" at bounding box center [249, 291] width 31 height 31
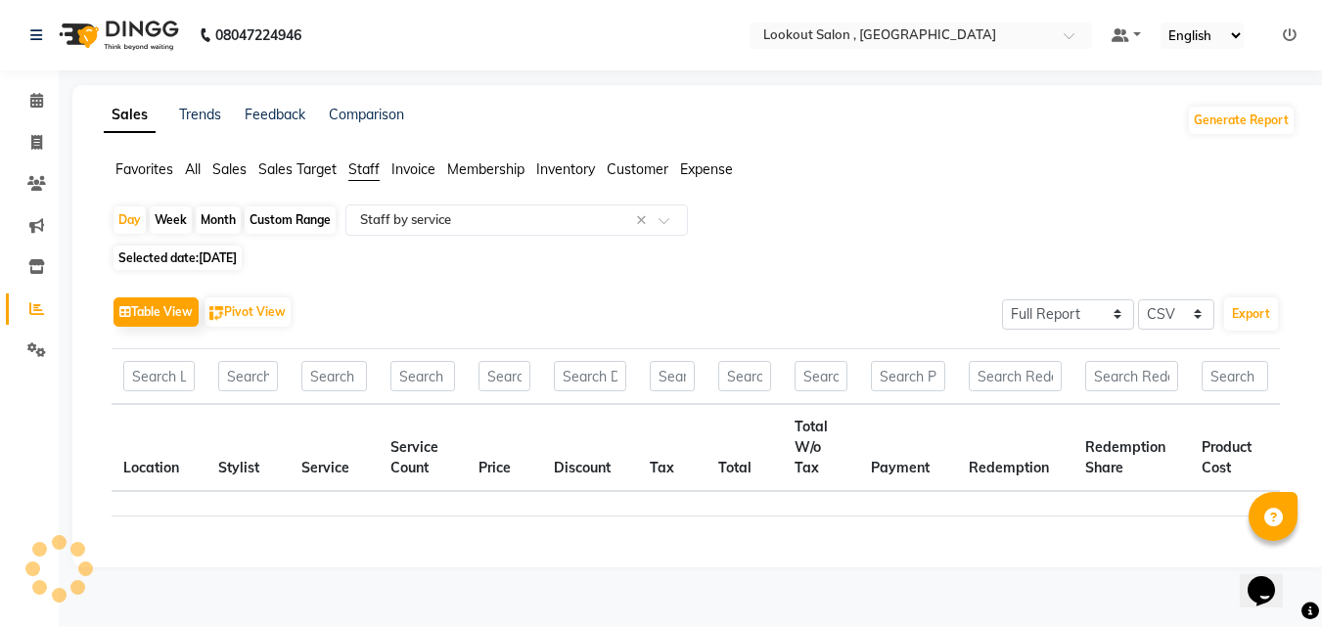
scroll to position [0, 0]
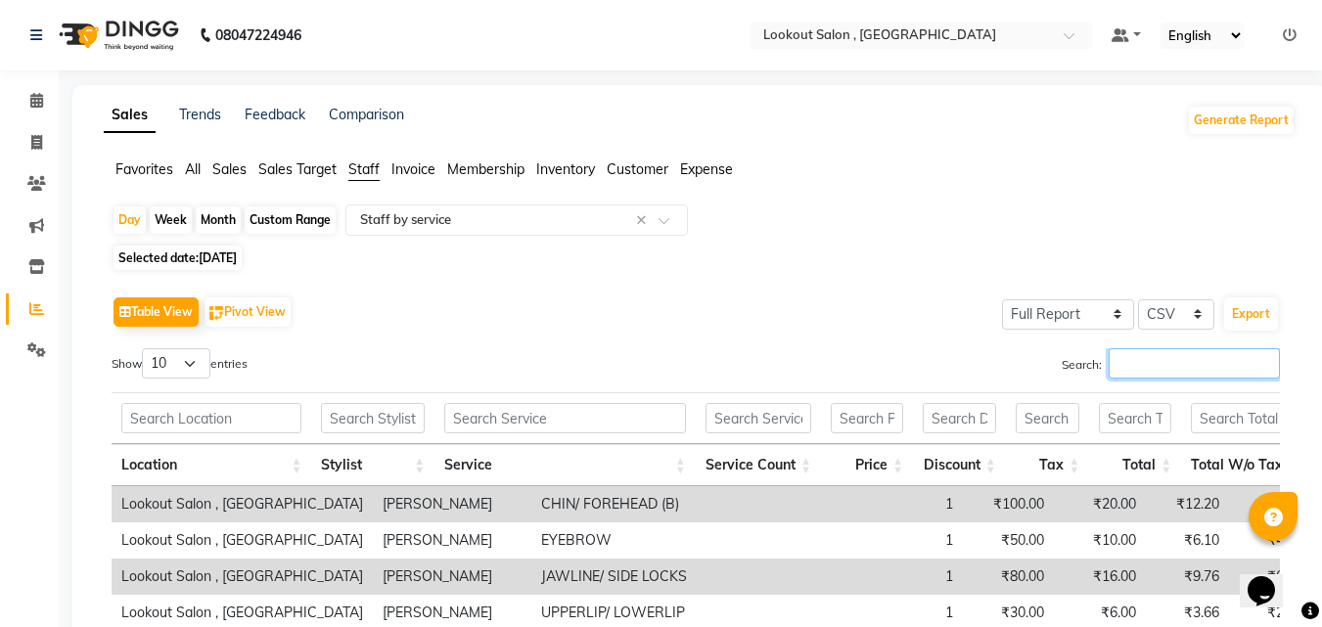
click at [1164, 366] on input "Search:" at bounding box center [1194, 363] width 171 height 30
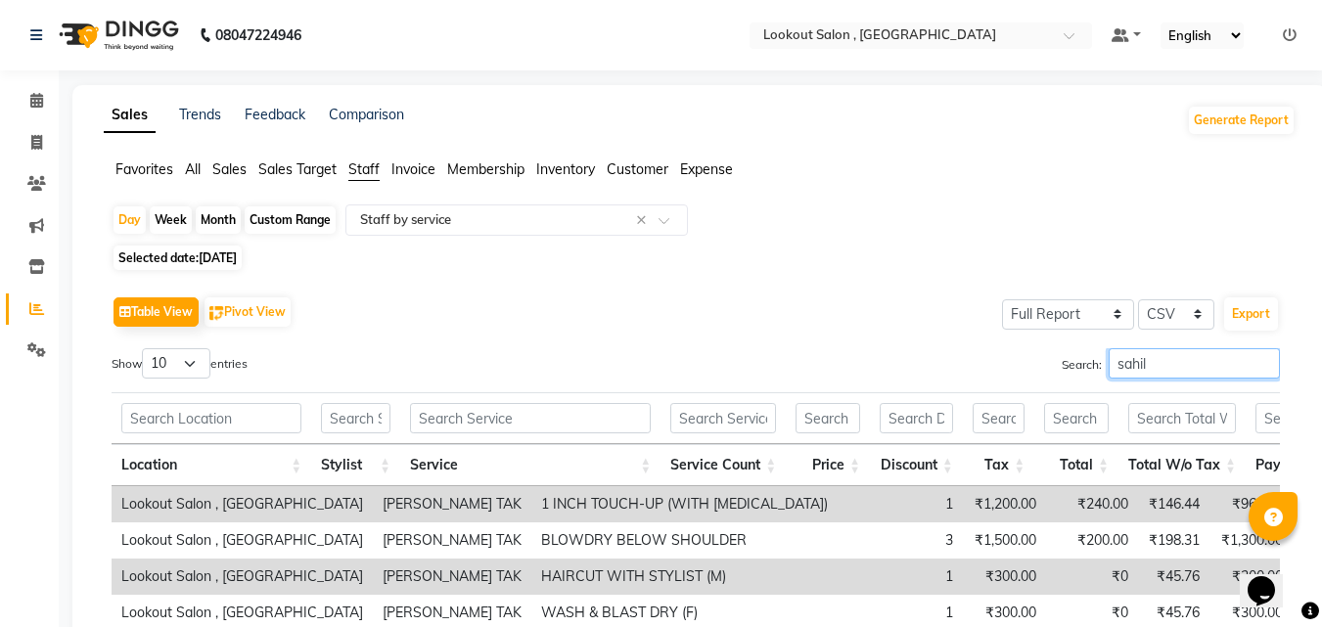
scroll to position [181, 0]
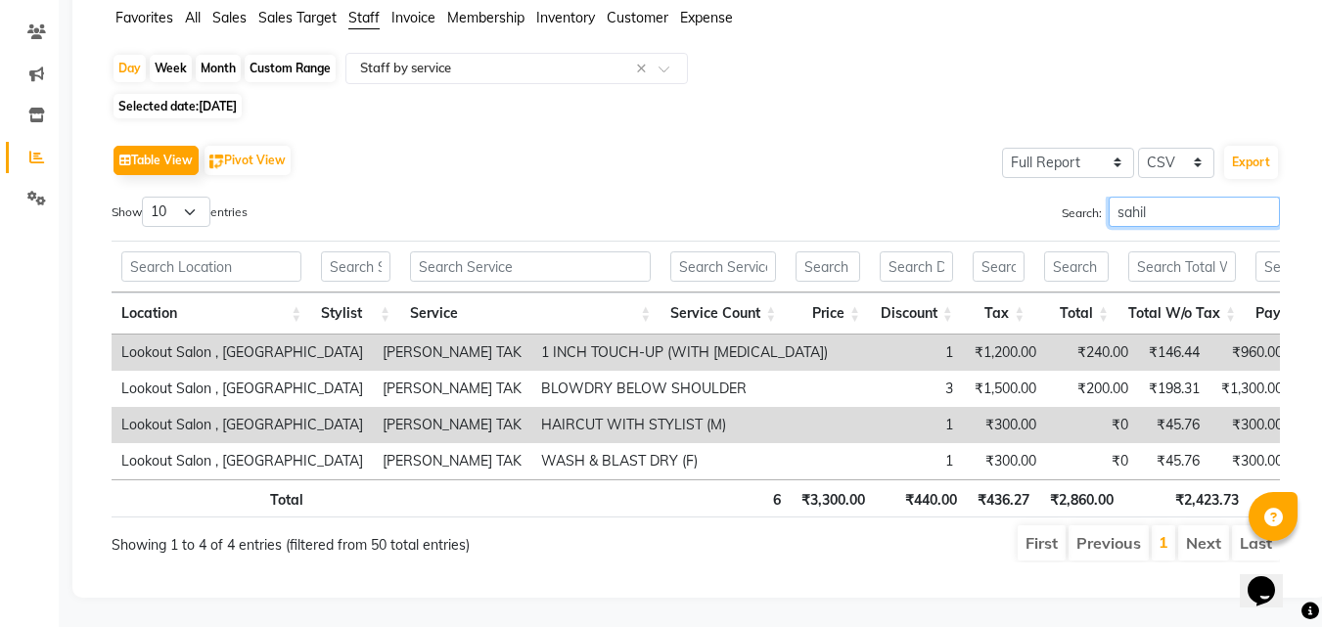
click at [1126, 197] on input "sahil" at bounding box center [1194, 212] width 171 height 30
type input "sahil"
click at [237, 99] on span "01-08-2025" at bounding box center [218, 106] width 38 height 15
select select "8"
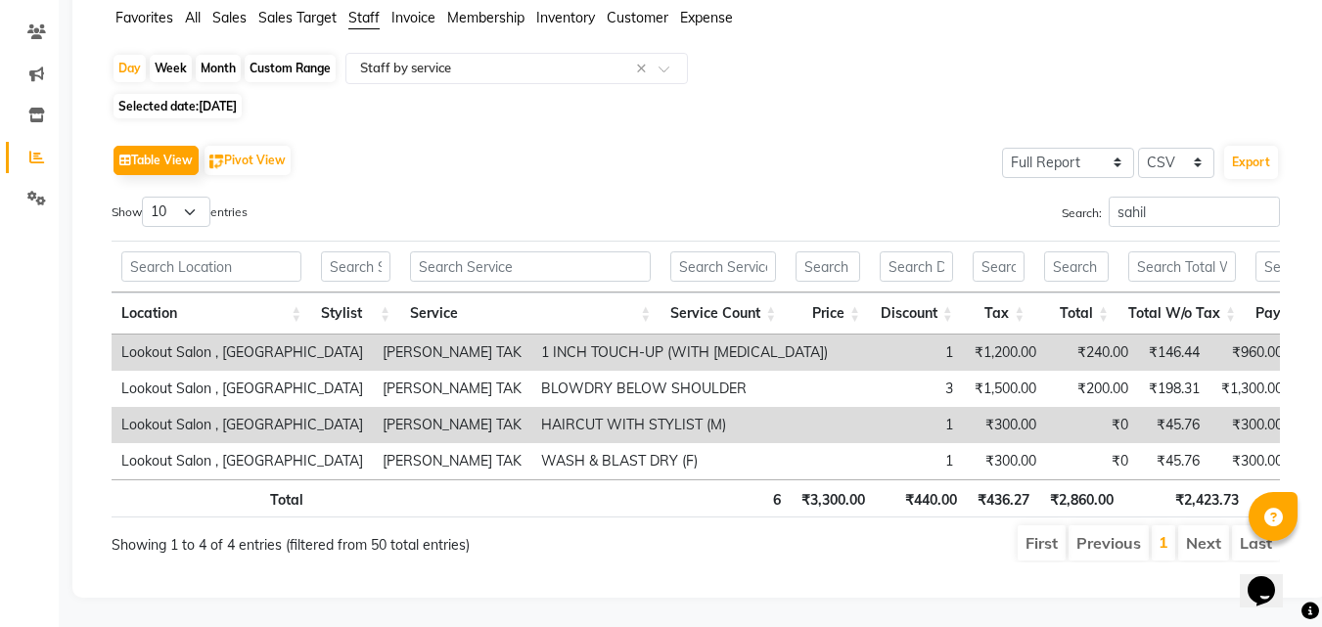
select select "2025"
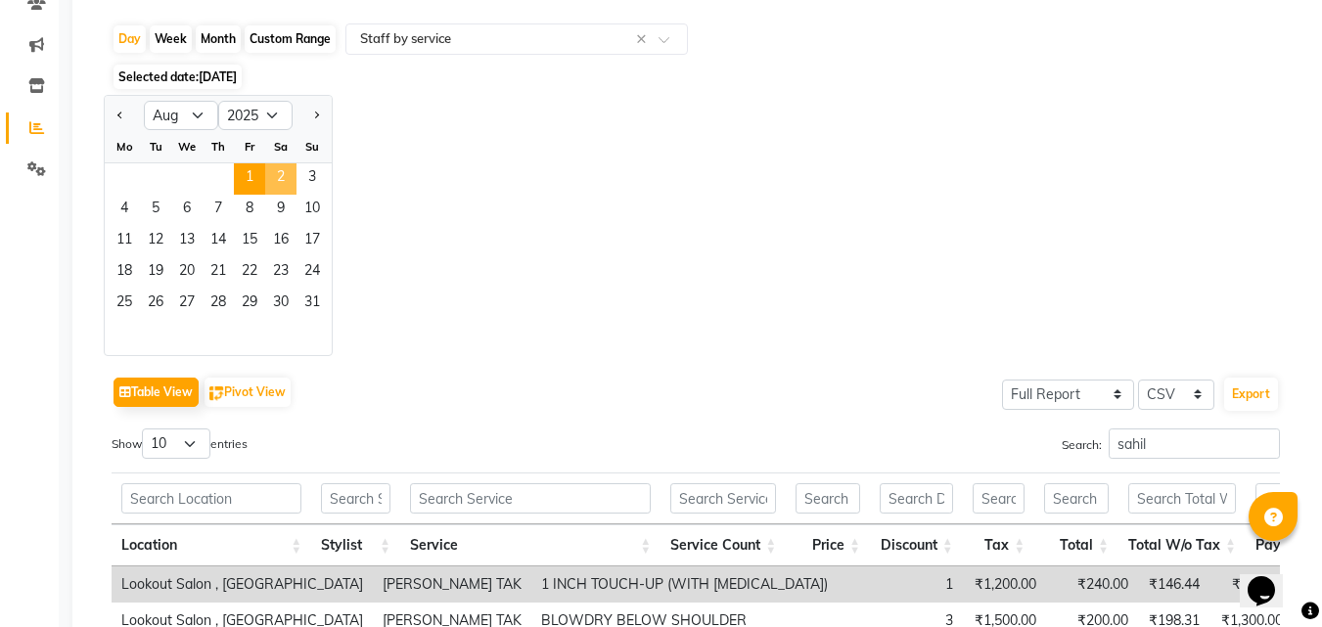
click at [269, 180] on span "2" at bounding box center [280, 178] width 31 height 31
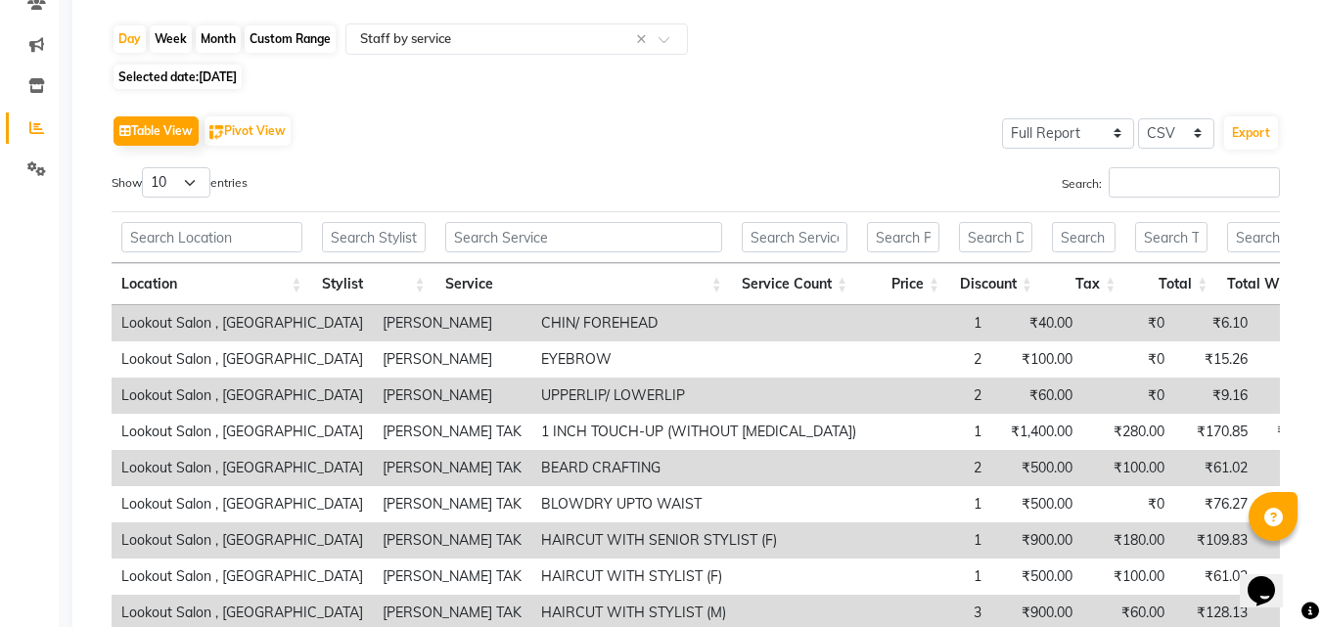
scroll to position [0, 0]
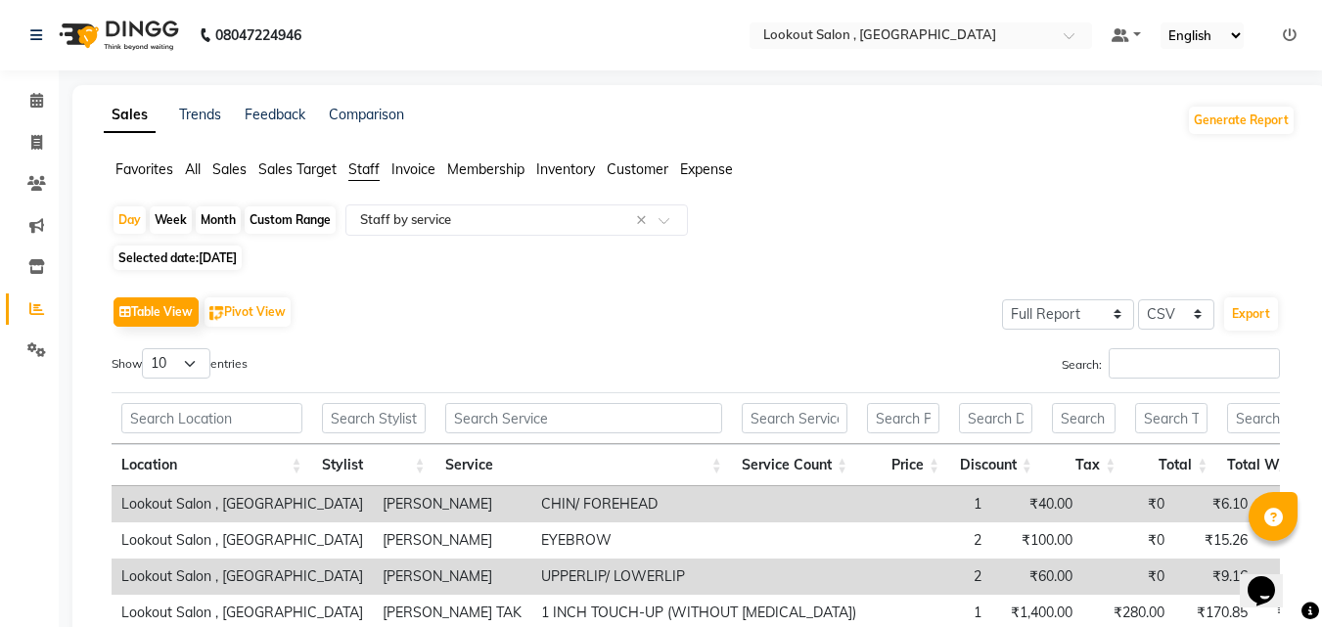
click at [1175, 347] on div "Table View Pivot View Select Full Report Filtered Report Select CSV PDF Export …" at bounding box center [696, 612] width 1169 height 640
click at [1174, 355] on input "Search:" at bounding box center [1194, 363] width 171 height 30
paste input "sahil"
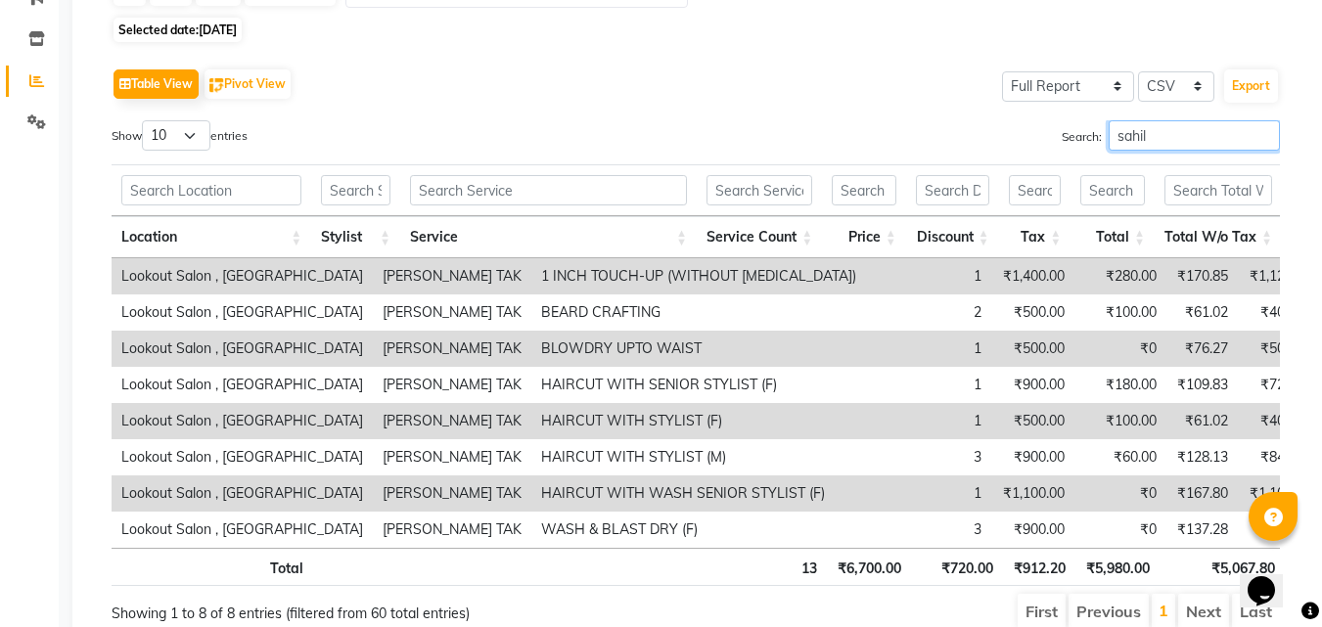
scroll to position [130, 0]
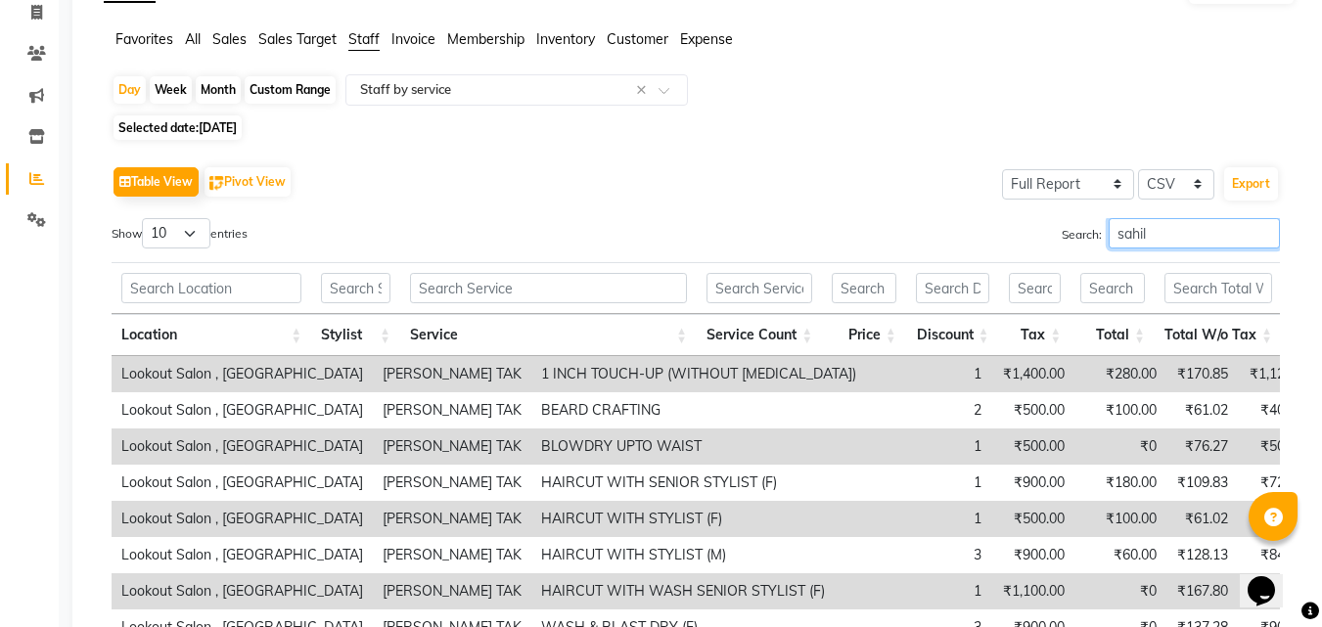
type input "sahil"
click at [206, 118] on span "Selected date: 02-08-2025" at bounding box center [178, 127] width 128 height 24
select select "8"
select select "2025"
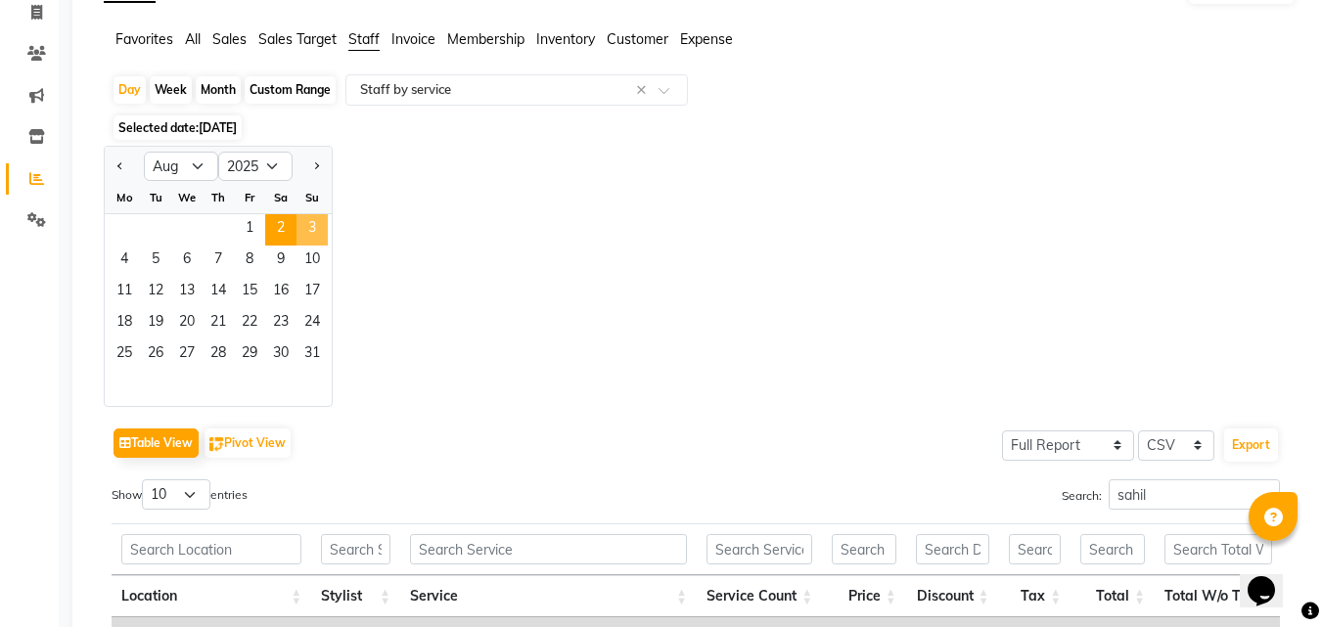
click at [320, 223] on span "3" at bounding box center [312, 229] width 31 height 31
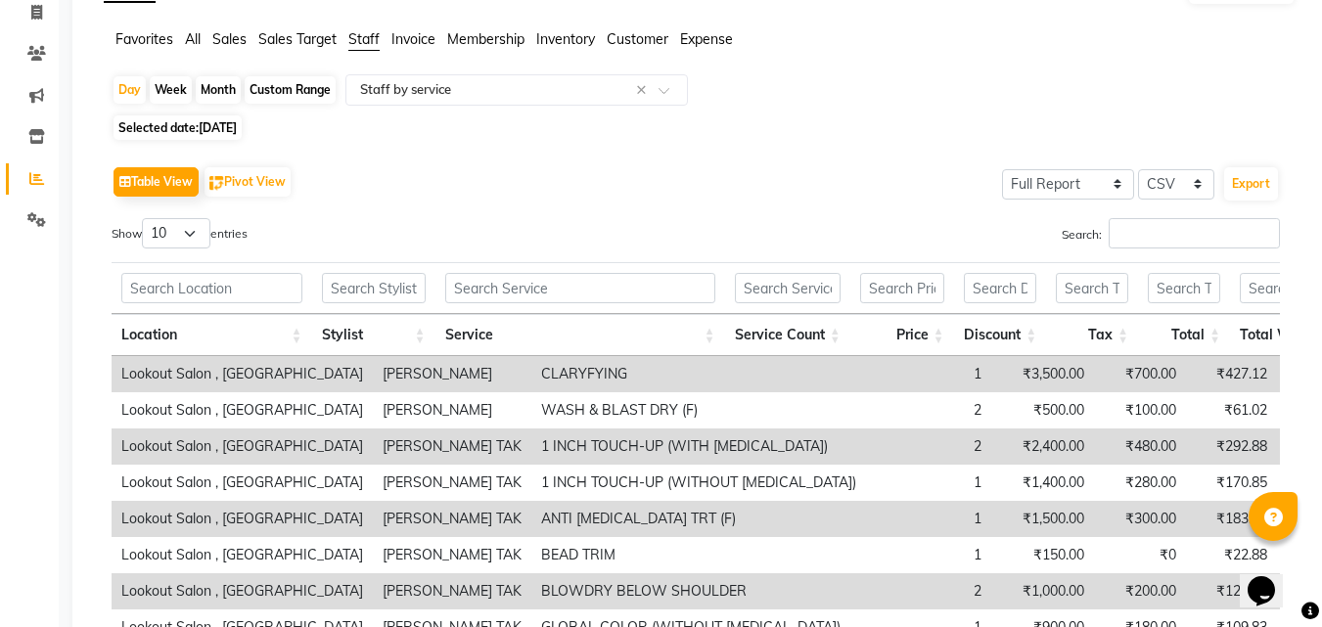
scroll to position [0, 0]
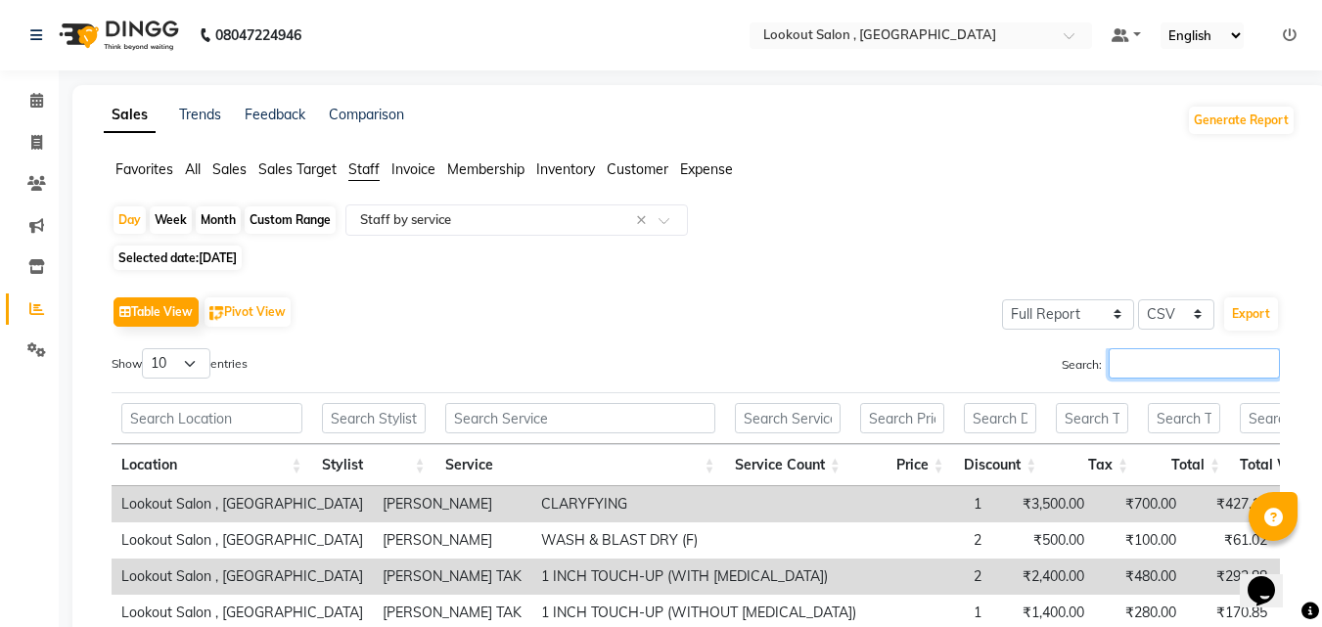
click at [1152, 373] on input "Search:" at bounding box center [1194, 363] width 171 height 30
paste input "sahil"
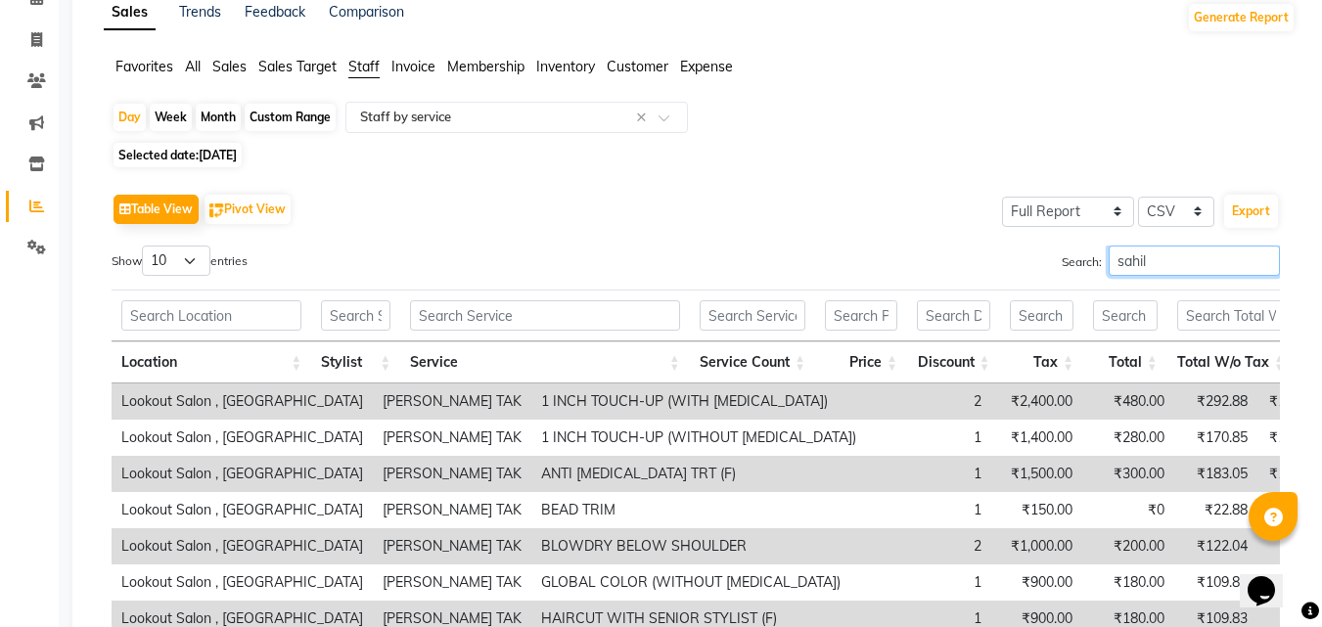
scroll to position [98, 0]
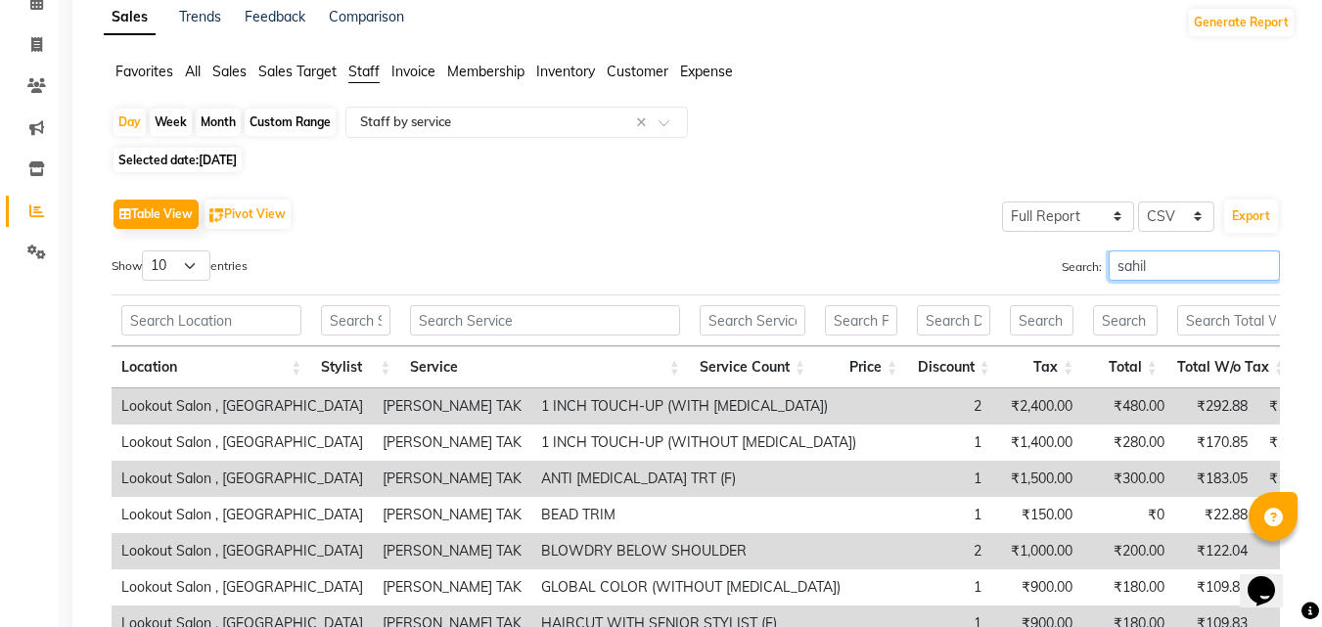
type input "sahil"
click at [230, 154] on span "03-08-2025" at bounding box center [218, 160] width 38 height 15
select select "8"
select select "2025"
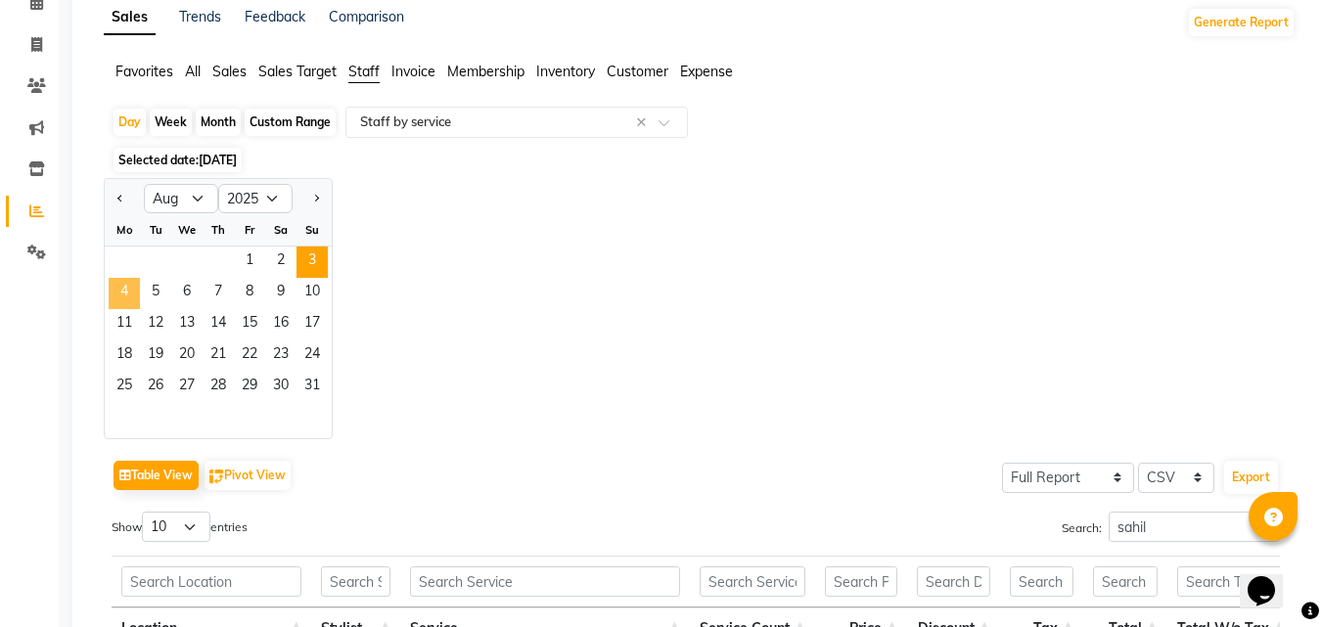
click at [115, 285] on span "4" at bounding box center [124, 293] width 31 height 31
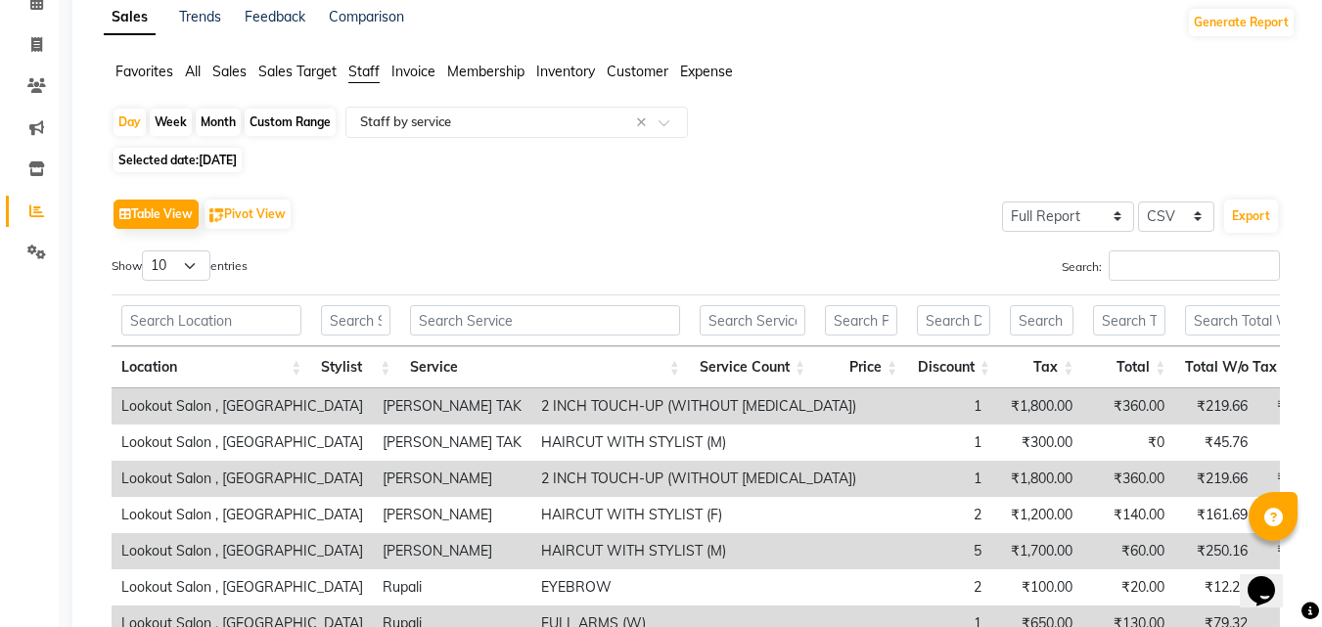
scroll to position [0, 0]
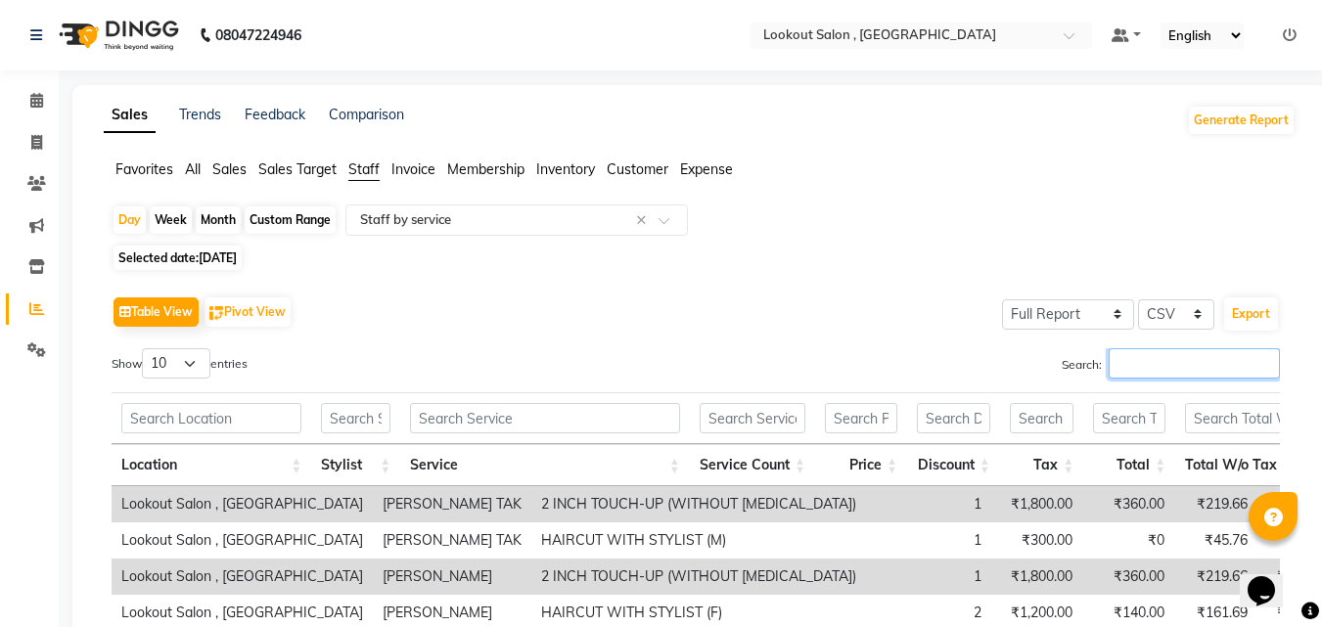
click at [1143, 353] on input "Search:" at bounding box center [1194, 363] width 171 height 30
paste input "sahil"
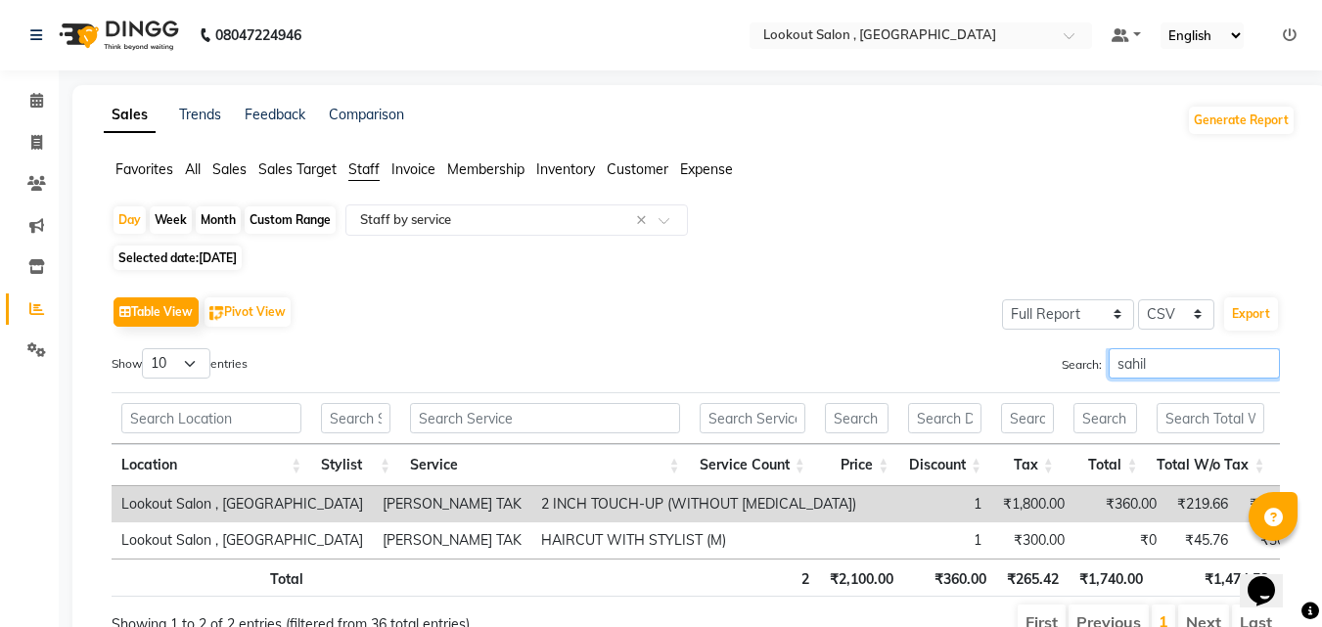
type input "sahil"
click at [229, 257] on span "04-08-2025" at bounding box center [218, 258] width 38 height 15
select select "8"
select select "2025"
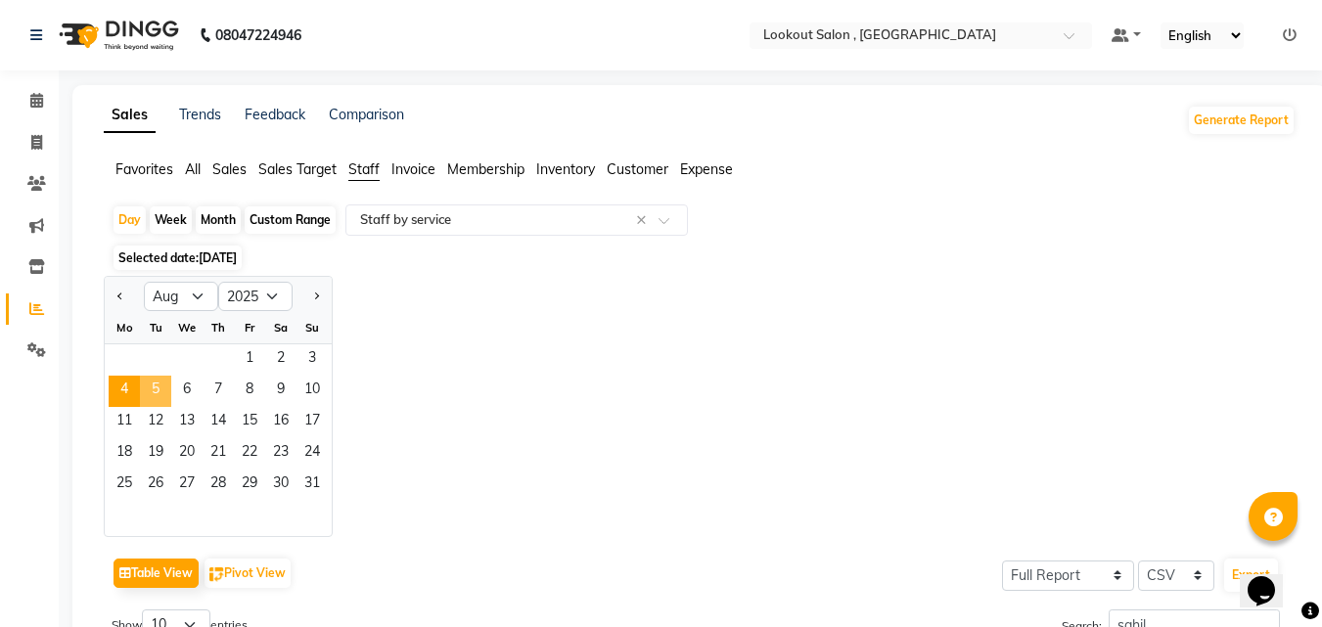
click at [150, 402] on span "5" at bounding box center [155, 391] width 31 height 31
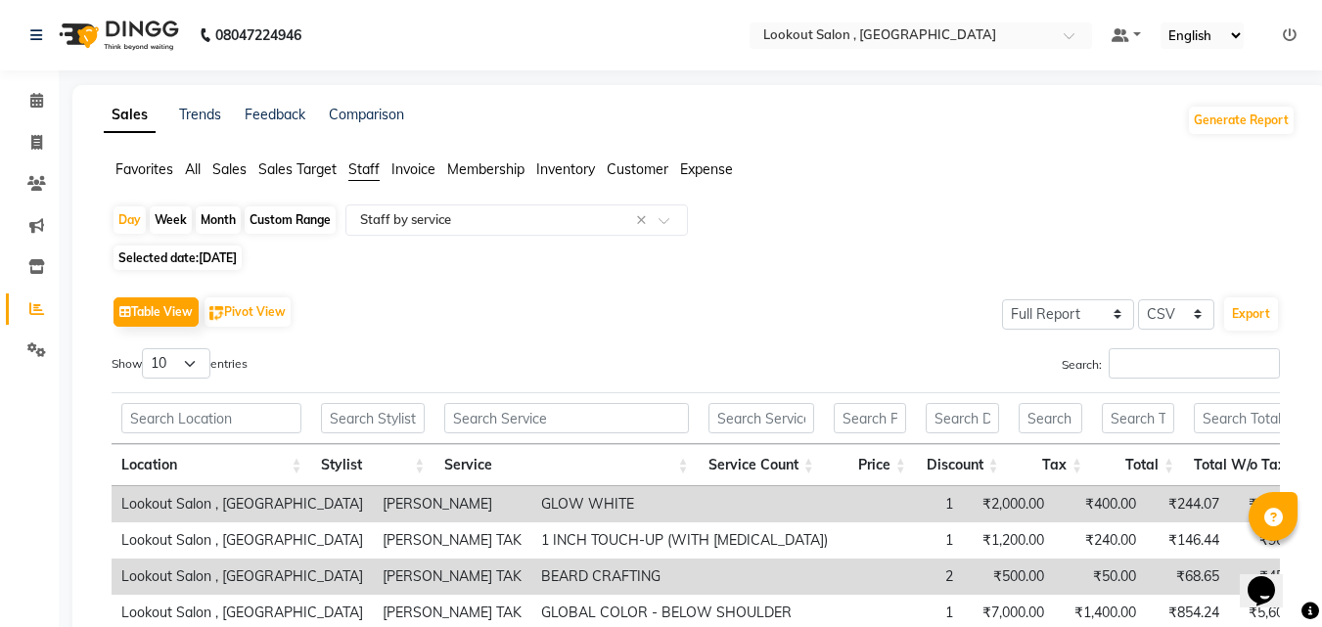
scroll to position [294, 0]
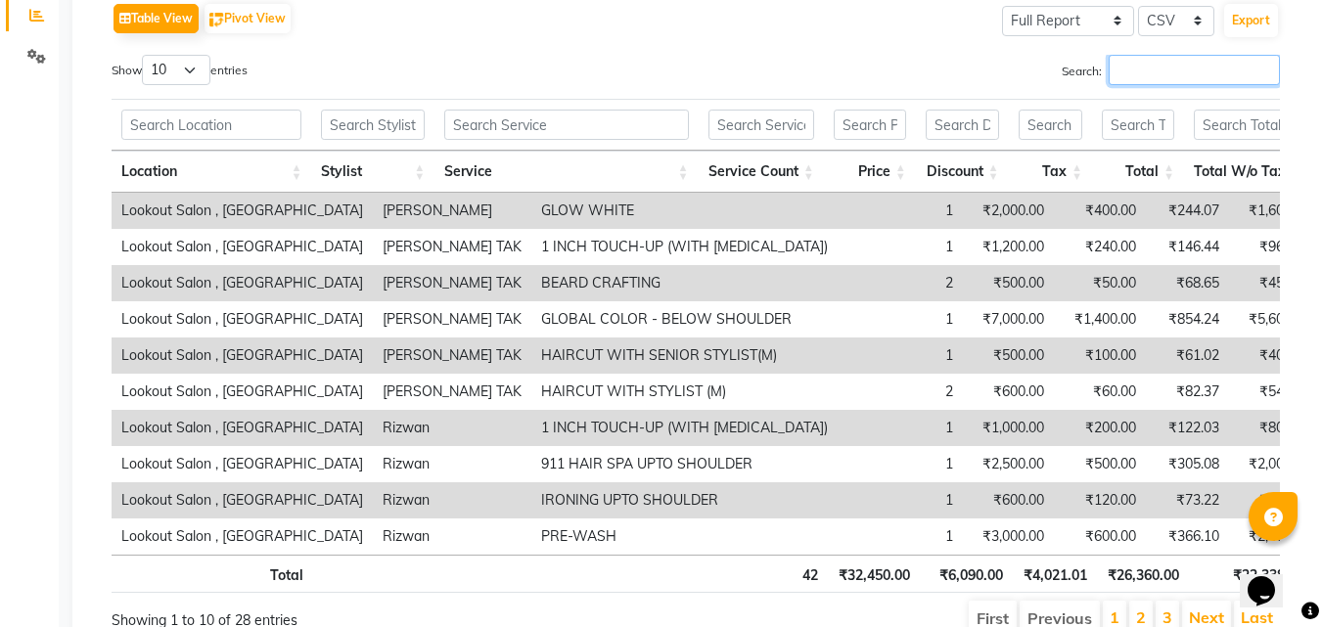
click at [1127, 73] on input "Search:" at bounding box center [1194, 70] width 171 height 30
paste input "sahil"
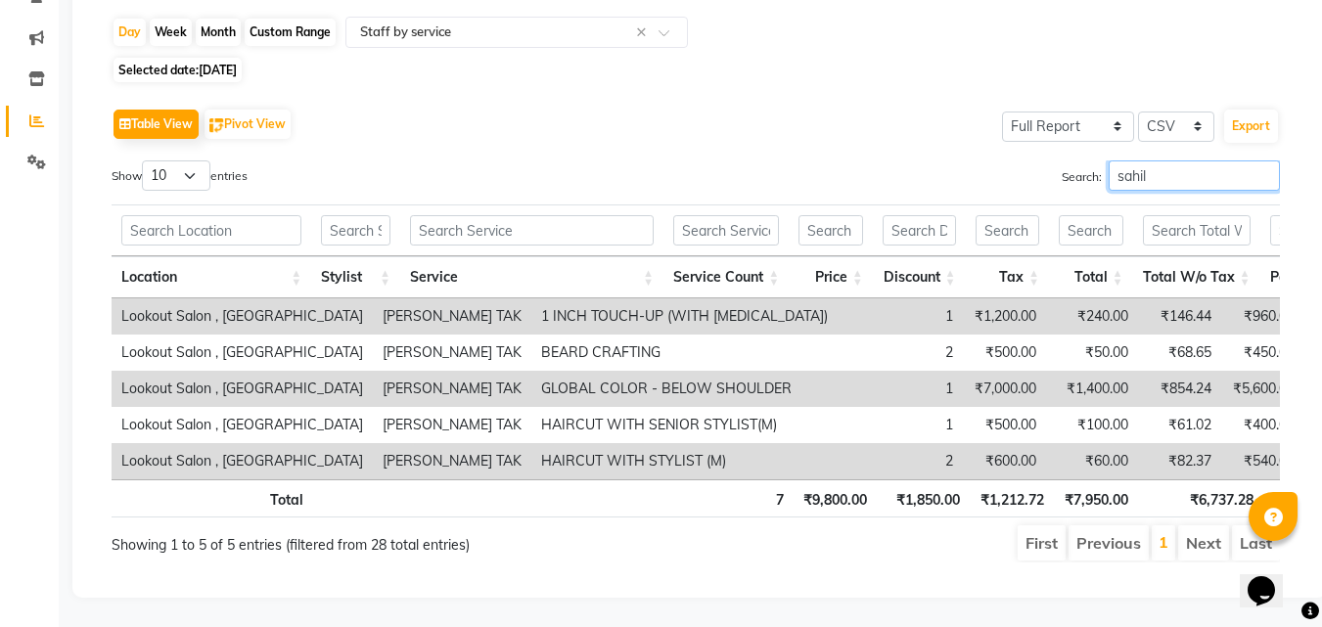
scroll to position [217, 0]
type input "sahil"
click at [237, 63] on span "[DATE]" at bounding box center [218, 70] width 38 height 15
select select "8"
select select "2025"
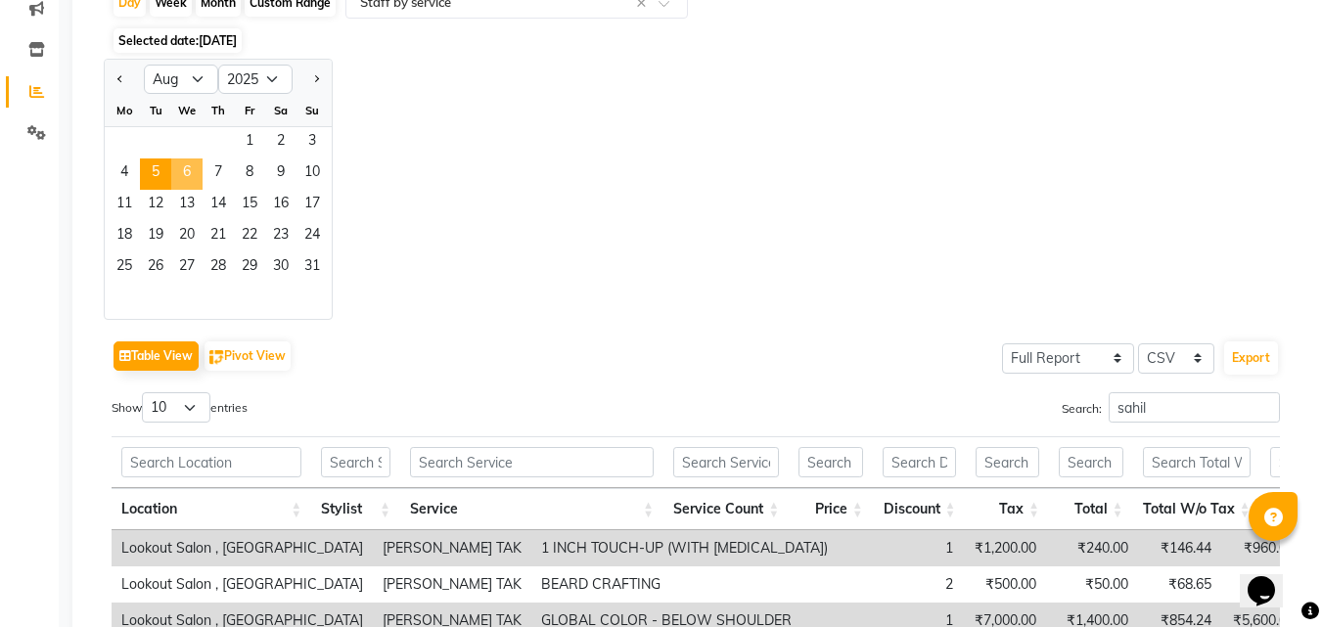
click at [190, 171] on span "6" at bounding box center [186, 174] width 31 height 31
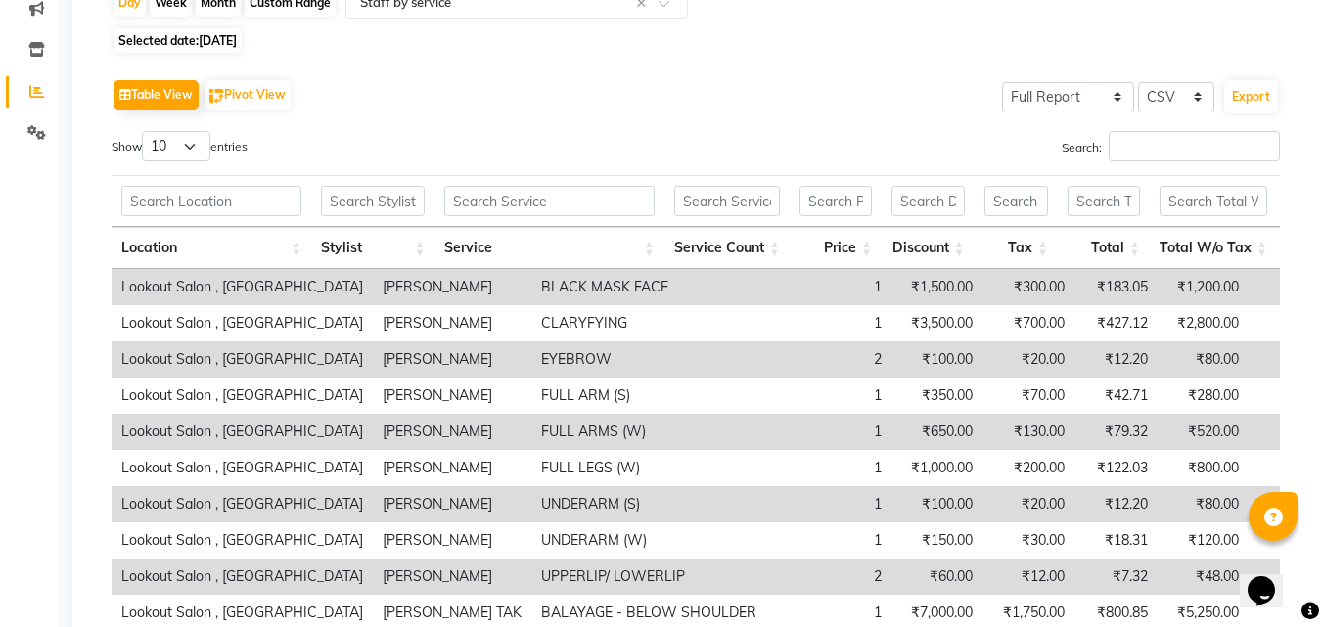
scroll to position [0, 0]
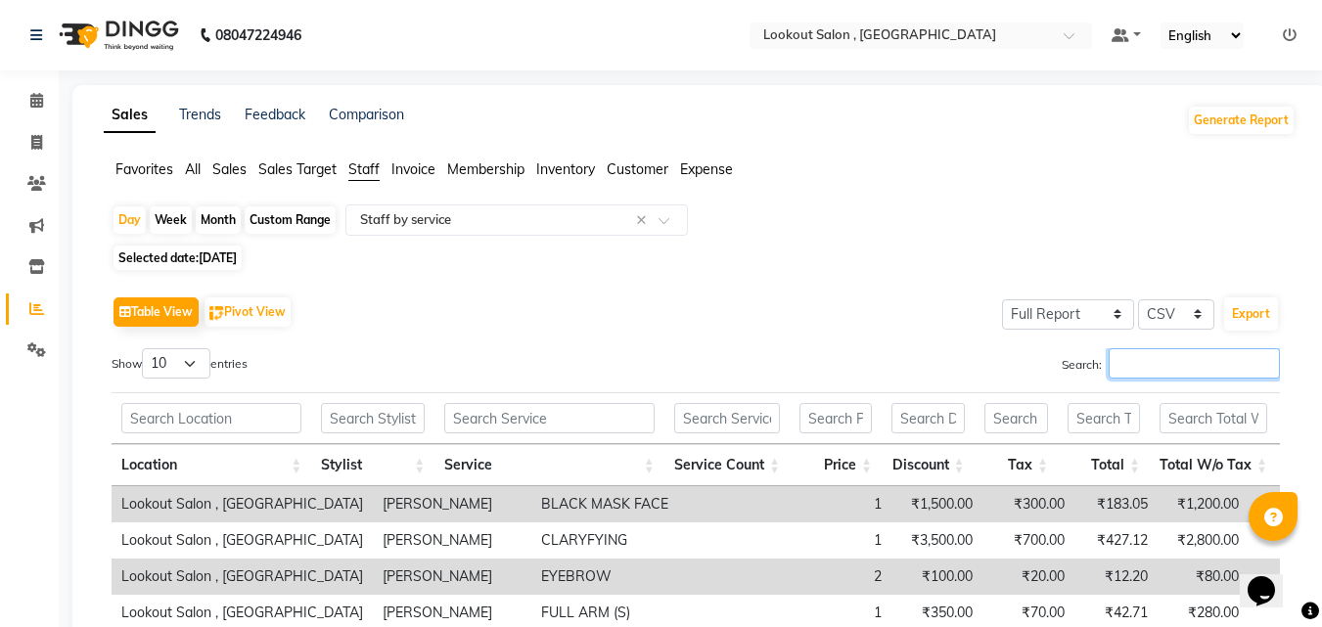
click at [1156, 363] on input "Search:" at bounding box center [1194, 363] width 171 height 30
paste input "sahil"
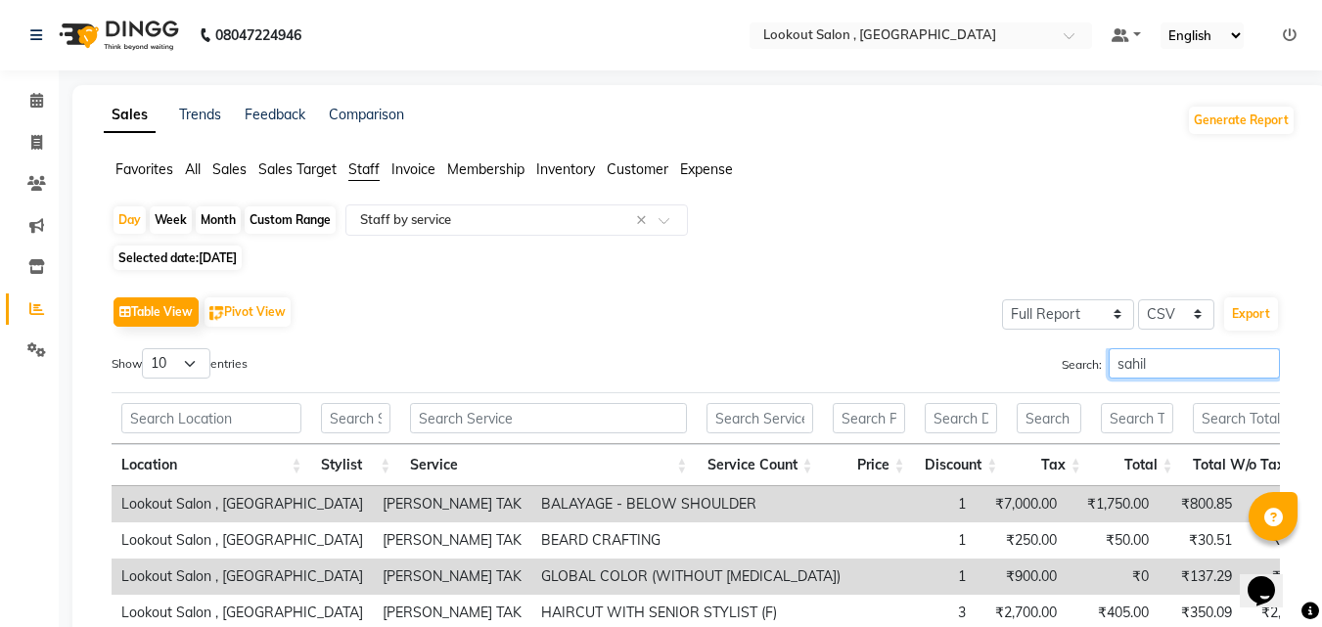
type input "sahil"
click at [234, 257] on span "[DATE]" at bounding box center [218, 258] width 38 height 15
select select "8"
select select "2025"
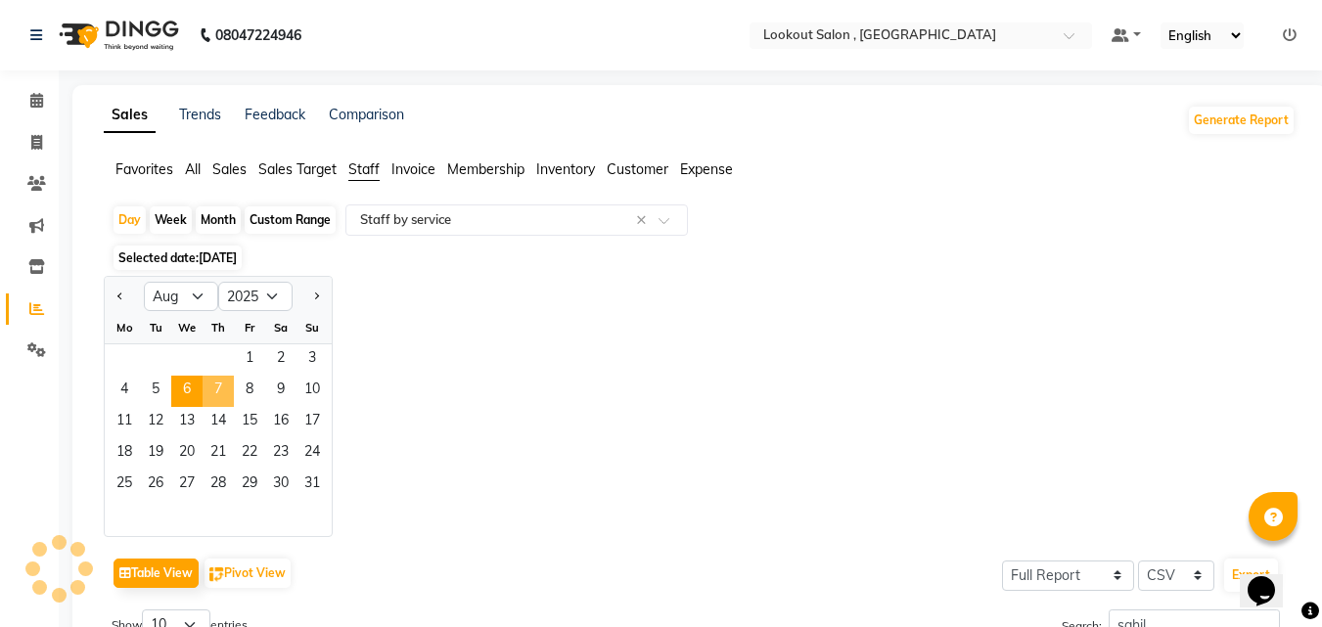
click at [206, 388] on span "7" at bounding box center [218, 391] width 31 height 31
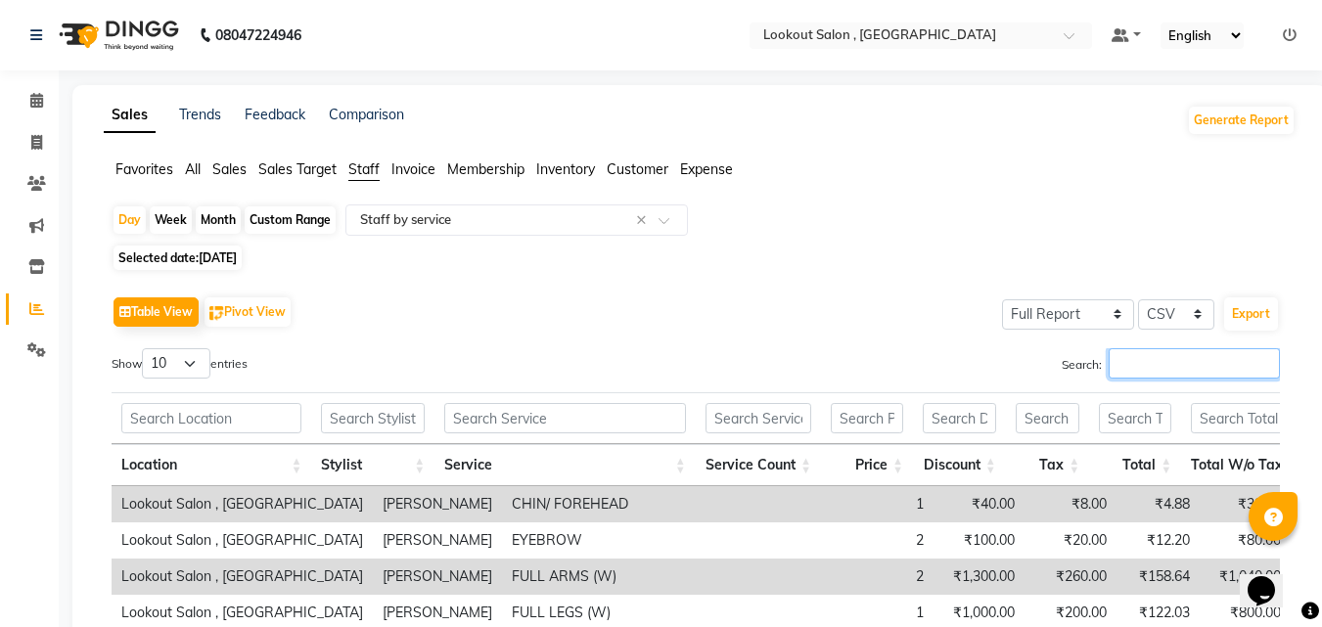
click at [1170, 373] on input "Search:" at bounding box center [1194, 363] width 171 height 30
paste input "sahil"
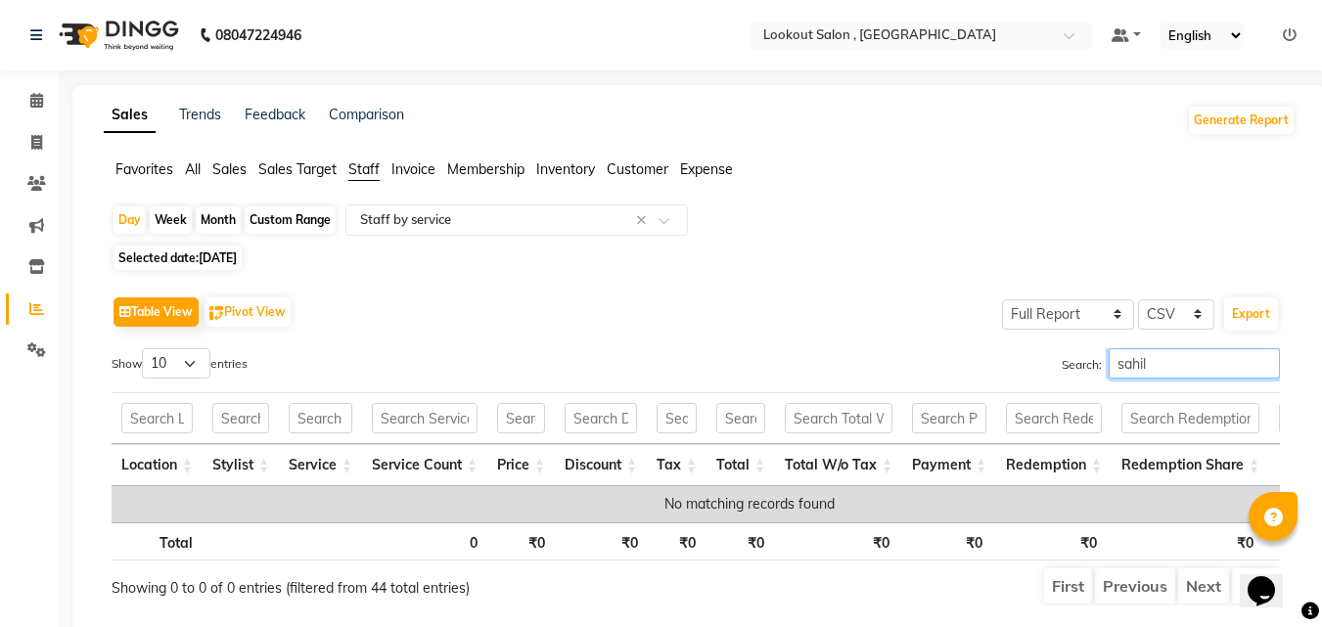
type input "sahil"
click at [216, 260] on span "[DATE]" at bounding box center [218, 258] width 38 height 15
select select "8"
select select "2025"
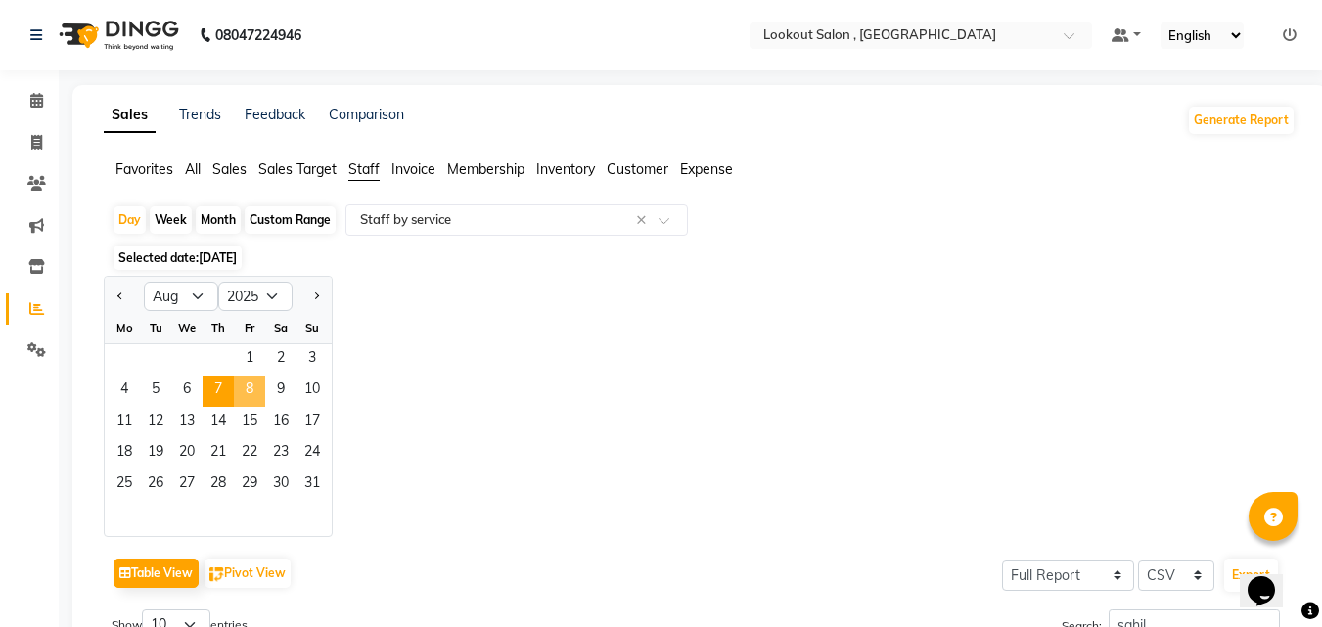
click at [261, 381] on span "8" at bounding box center [249, 391] width 31 height 31
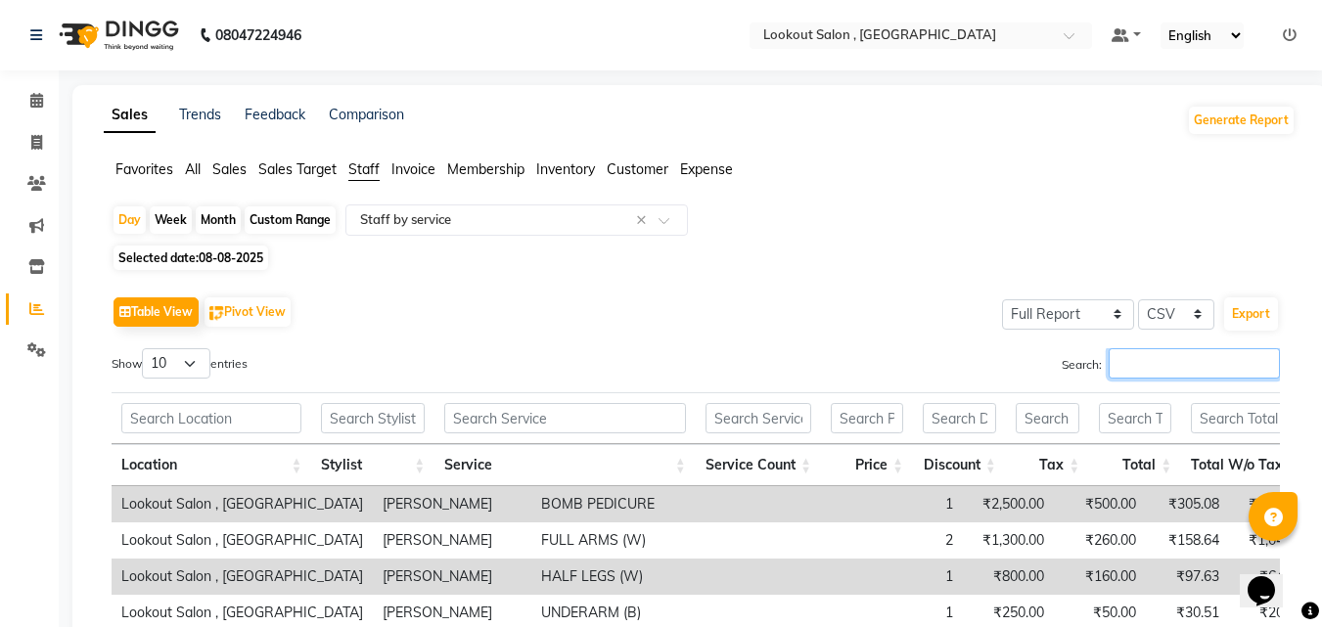
click at [1149, 357] on input "Search:" at bounding box center [1194, 363] width 171 height 30
paste input "sahil"
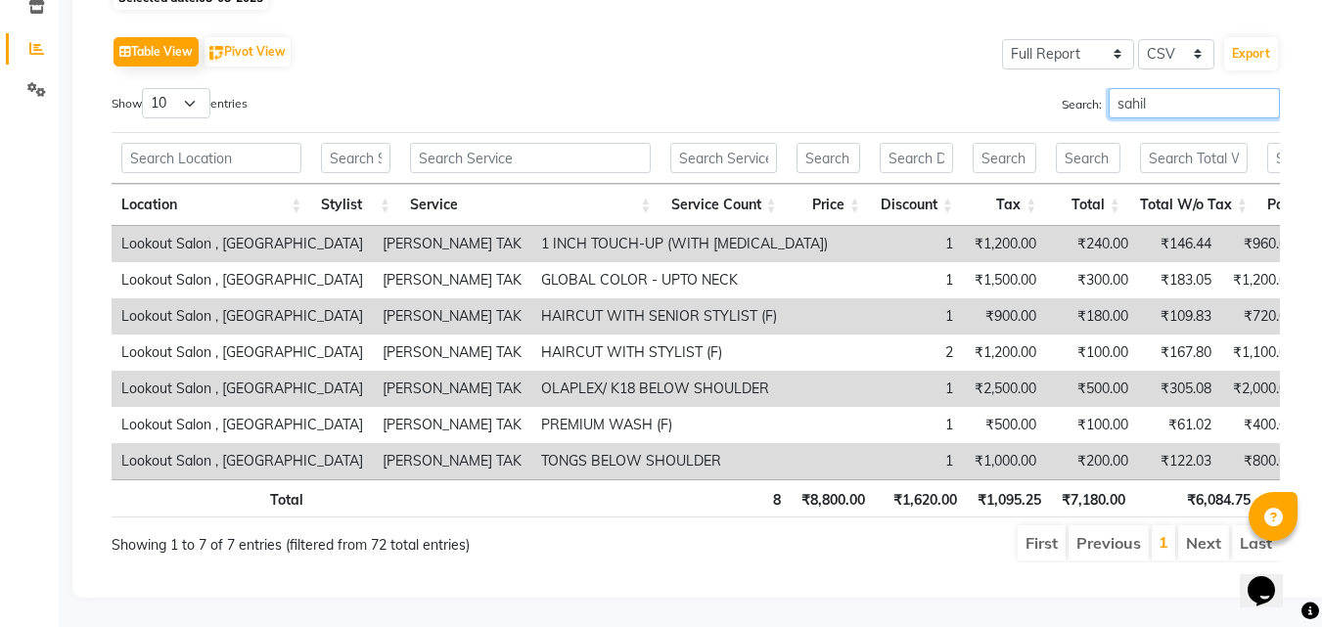
scroll to position [94, 0]
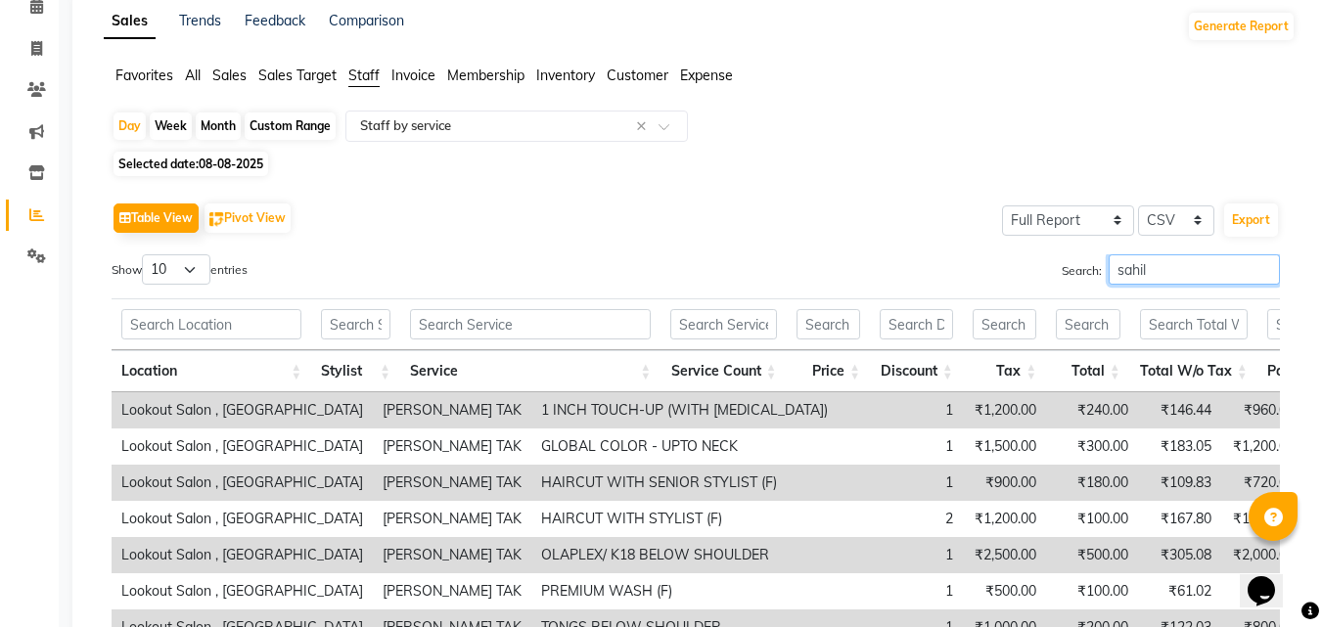
type input "sahil"
click at [211, 160] on span "08-08-2025" at bounding box center [231, 164] width 65 height 15
select select "8"
select select "2025"
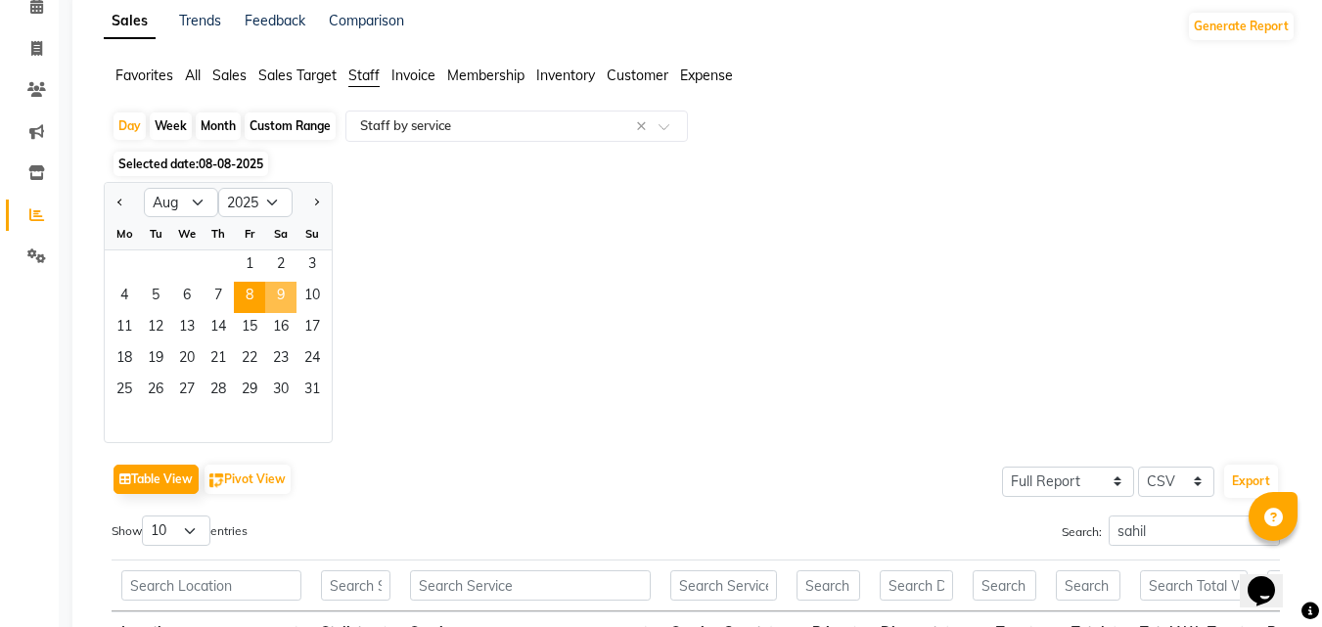
click at [270, 298] on span "9" at bounding box center [280, 297] width 31 height 31
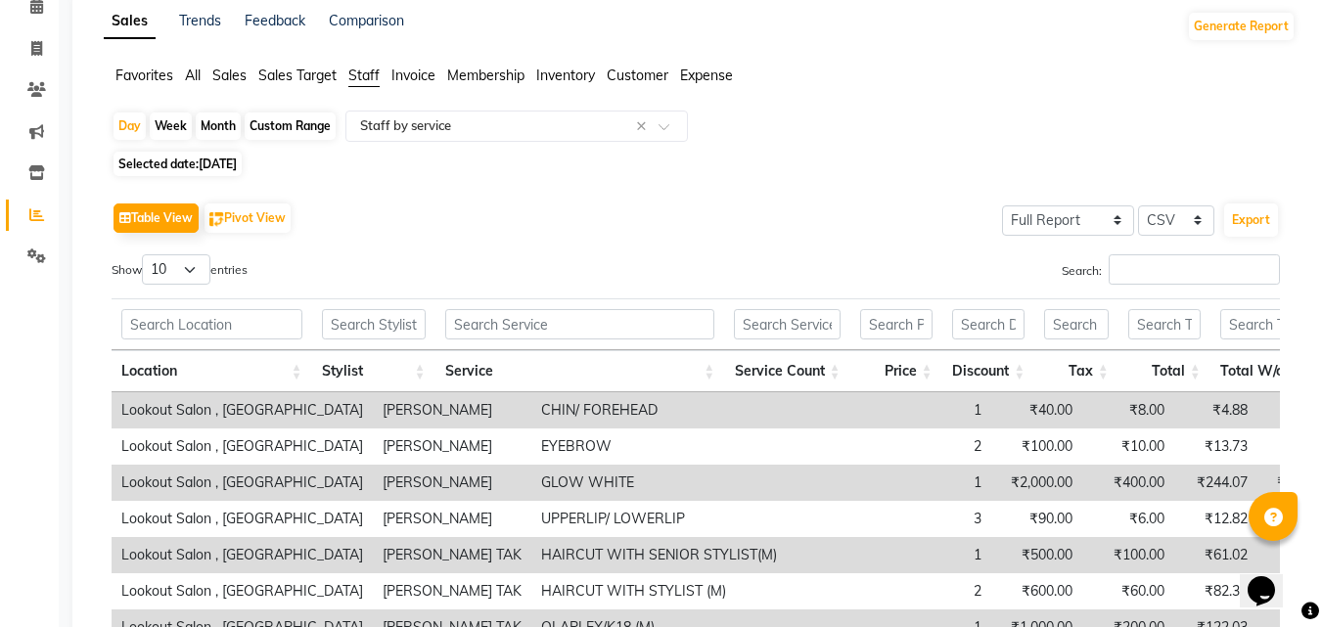
scroll to position [0, 0]
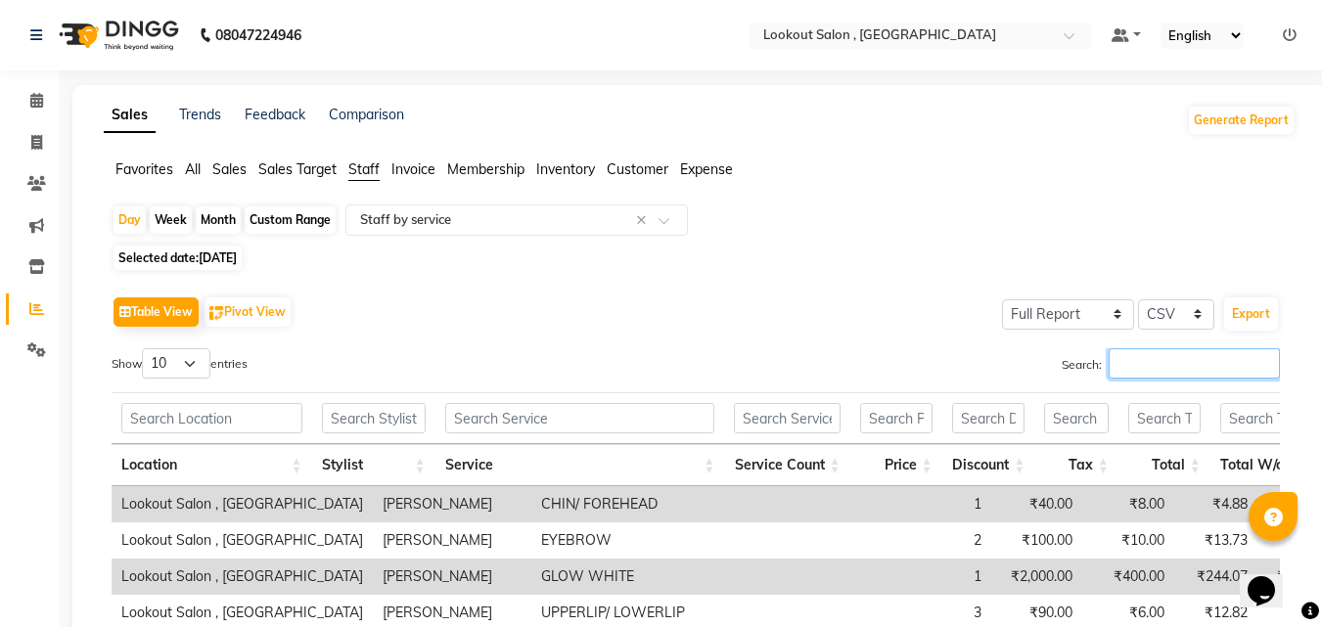
click at [1147, 372] on input "Search:" at bounding box center [1194, 363] width 171 height 30
paste input "sahil"
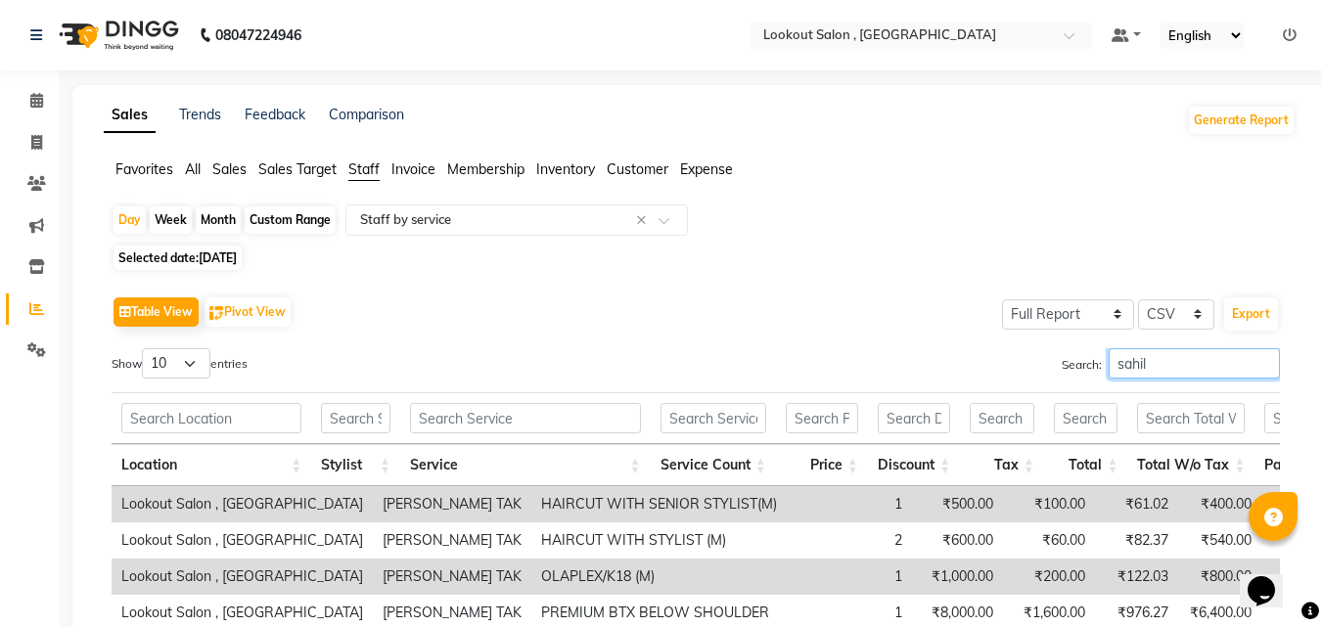
type input "sahil"
click at [237, 259] on span "[DATE]" at bounding box center [218, 258] width 38 height 15
select select "8"
select select "2025"
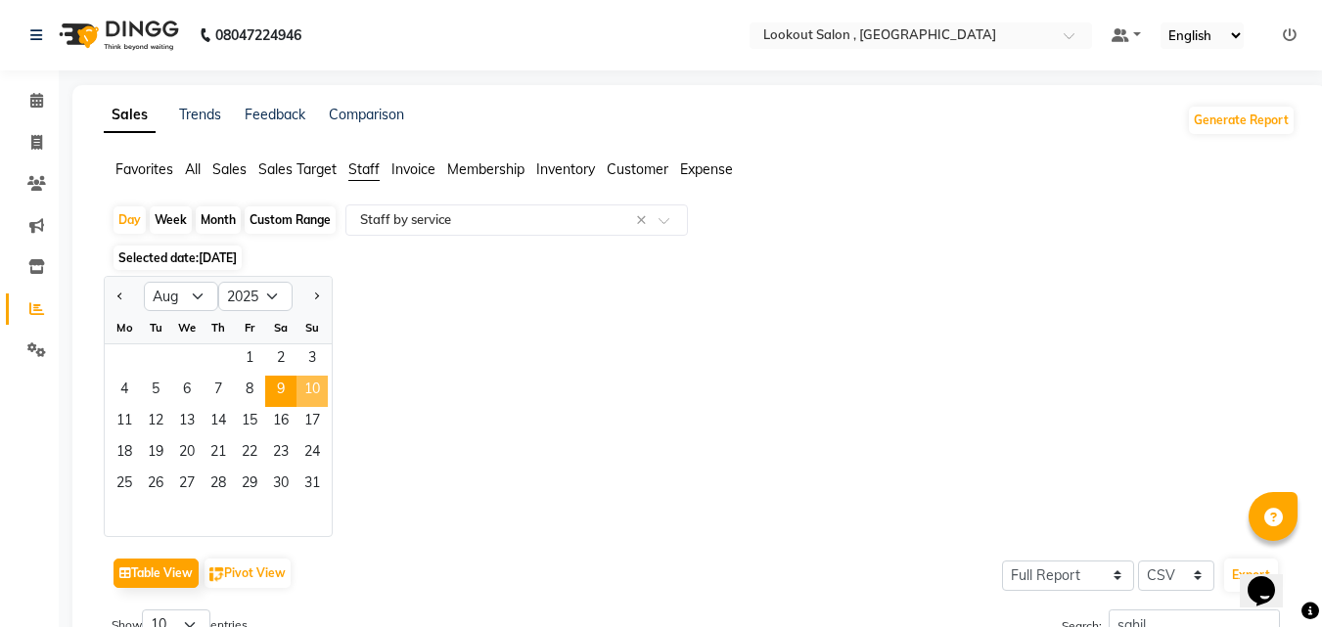
click at [327, 385] on span "10" at bounding box center [312, 391] width 31 height 31
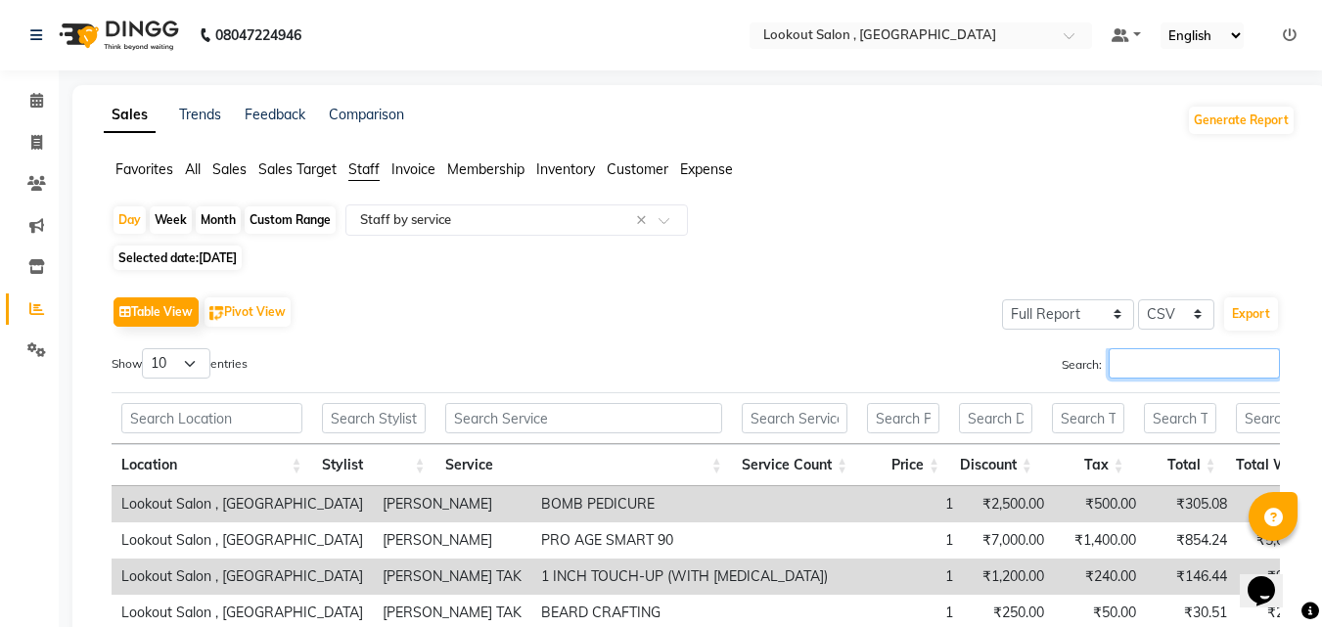
click at [1159, 368] on input "Search:" at bounding box center [1194, 363] width 171 height 30
paste input "sahil"
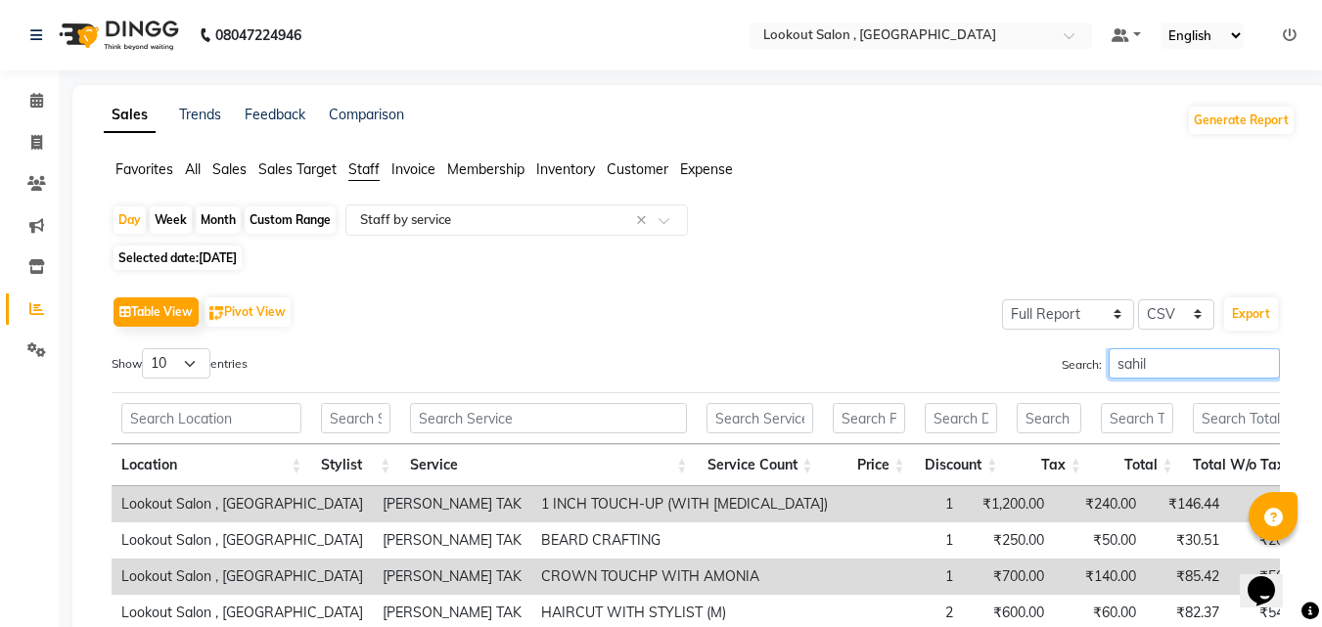
type input "sahil"
click at [236, 252] on span "[DATE]" at bounding box center [218, 258] width 38 height 15
select select "8"
select select "2025"
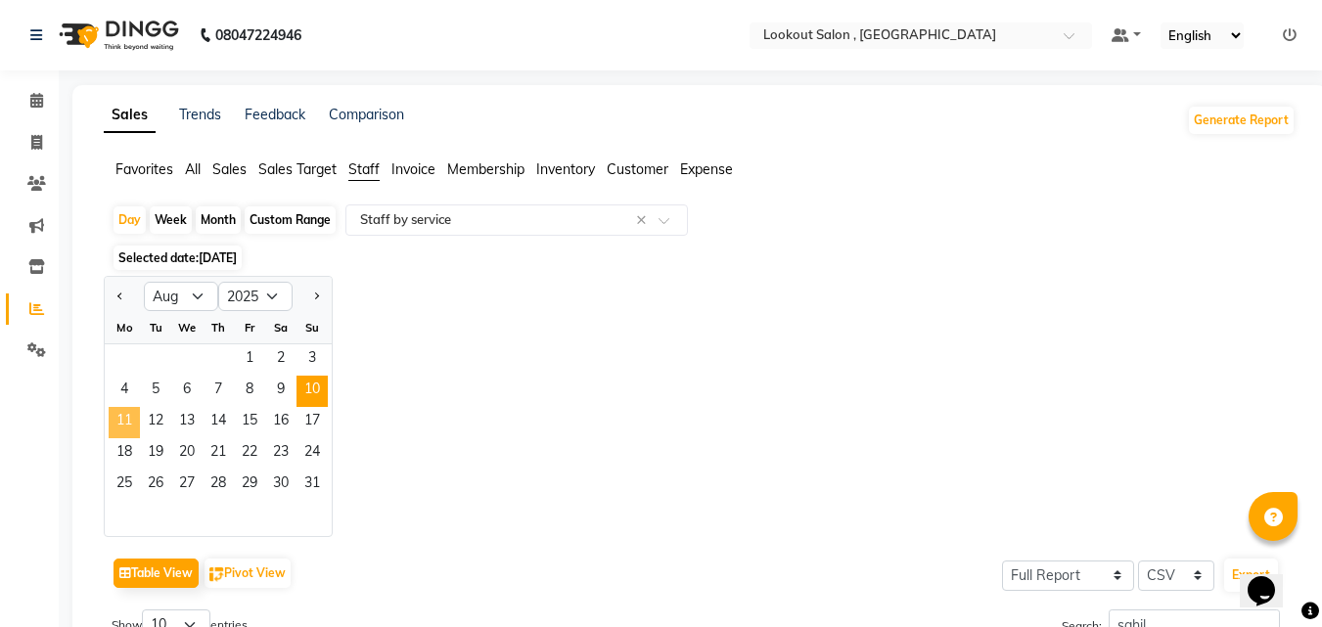
click at [138, 423] on span "11" at bounding box center [124, 422] width 31 height 31
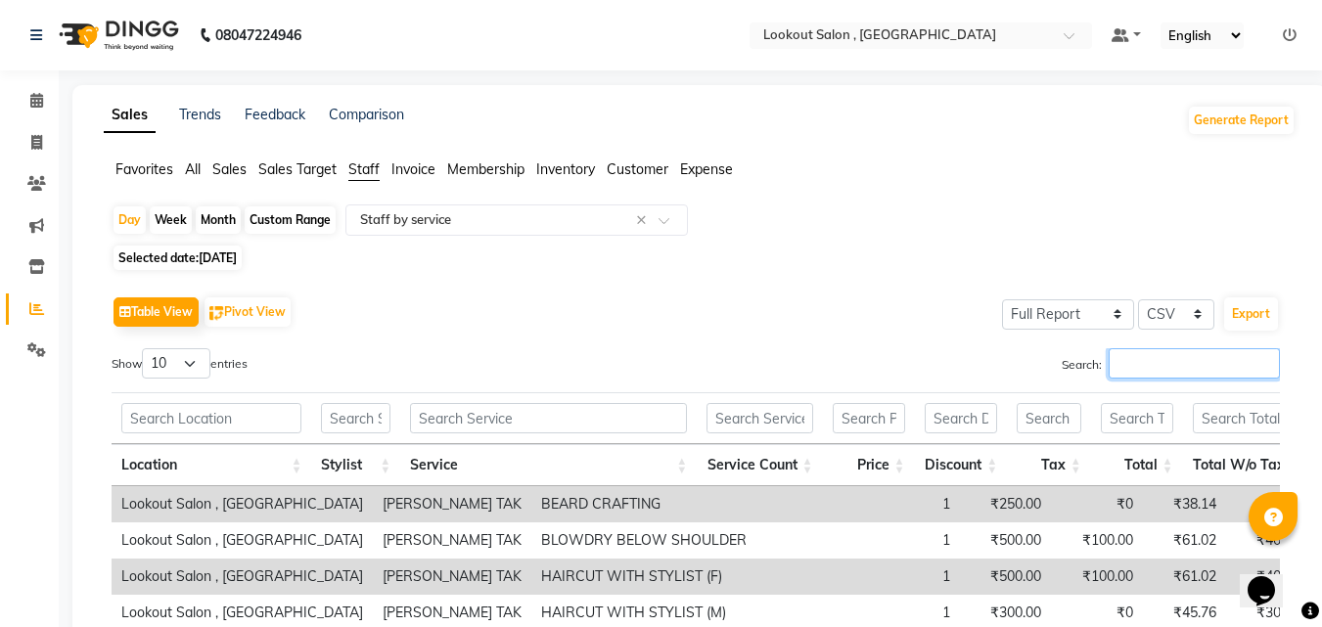
click at [1157, 371] on input "Search:" at bounding box center [1194, 363] width 171 height 30
paste input "sahil"
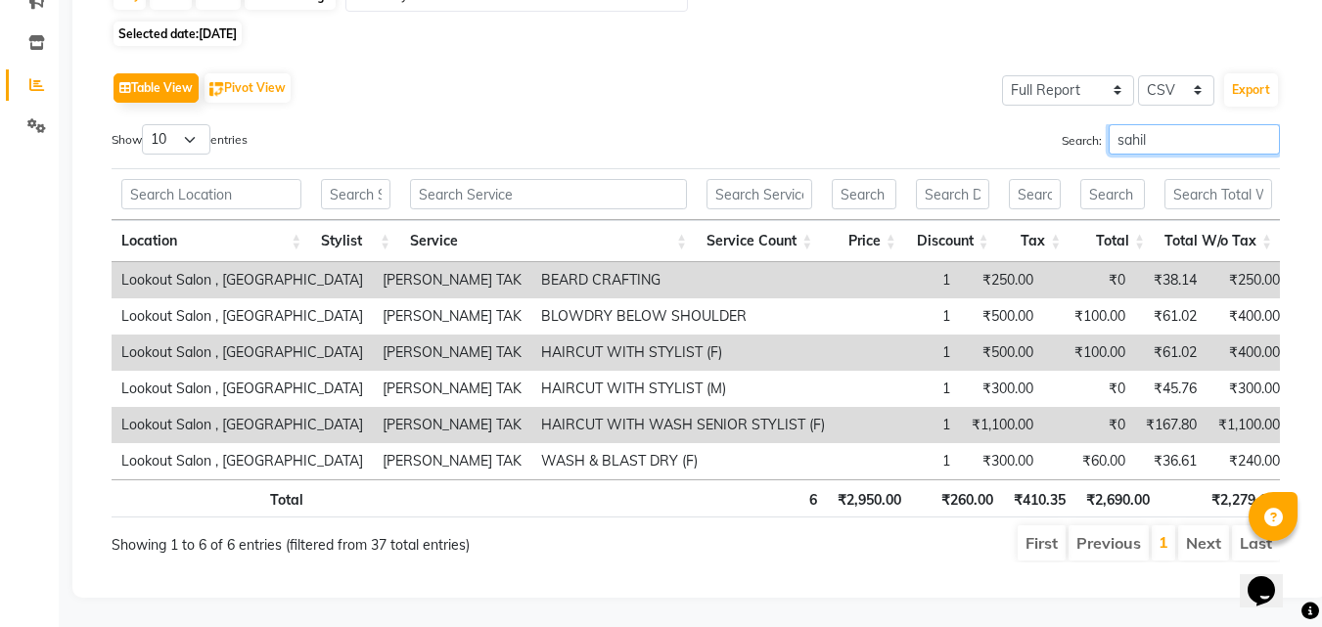
scroll to position [58, 0]
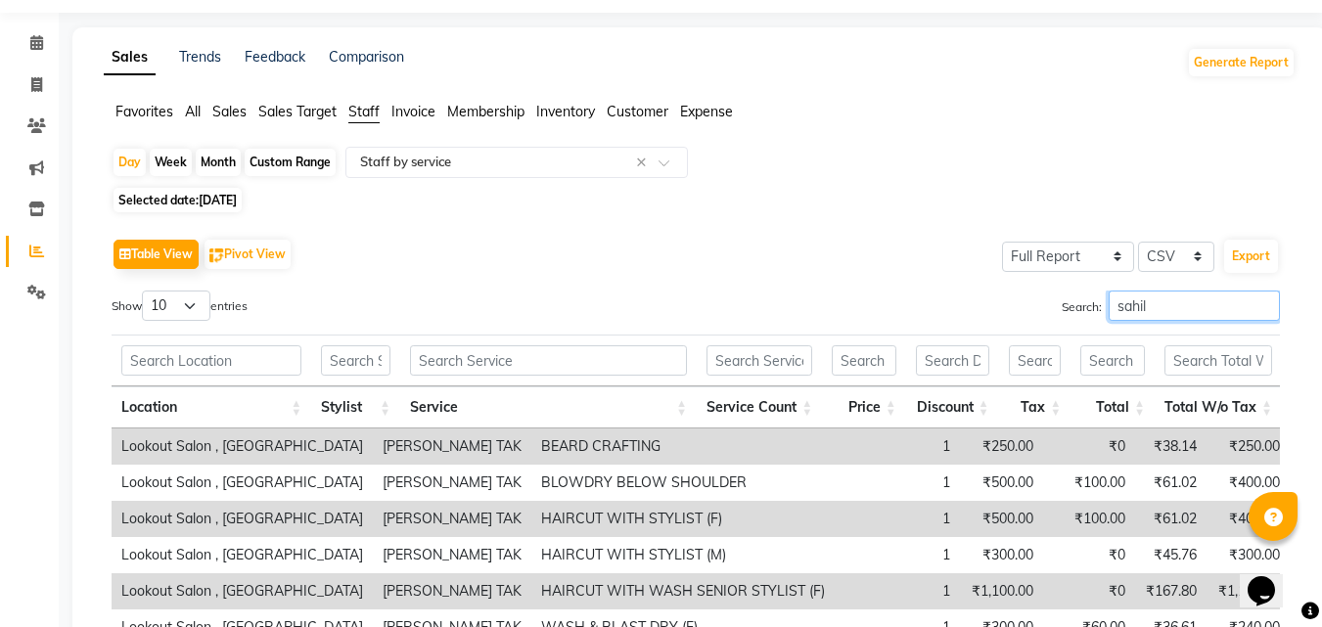
type input "sahil"
click at [237, 199] on span "11-08-2025" at bounding box center [218, 200] width 38 height 15
select select "8"
select select "2025"
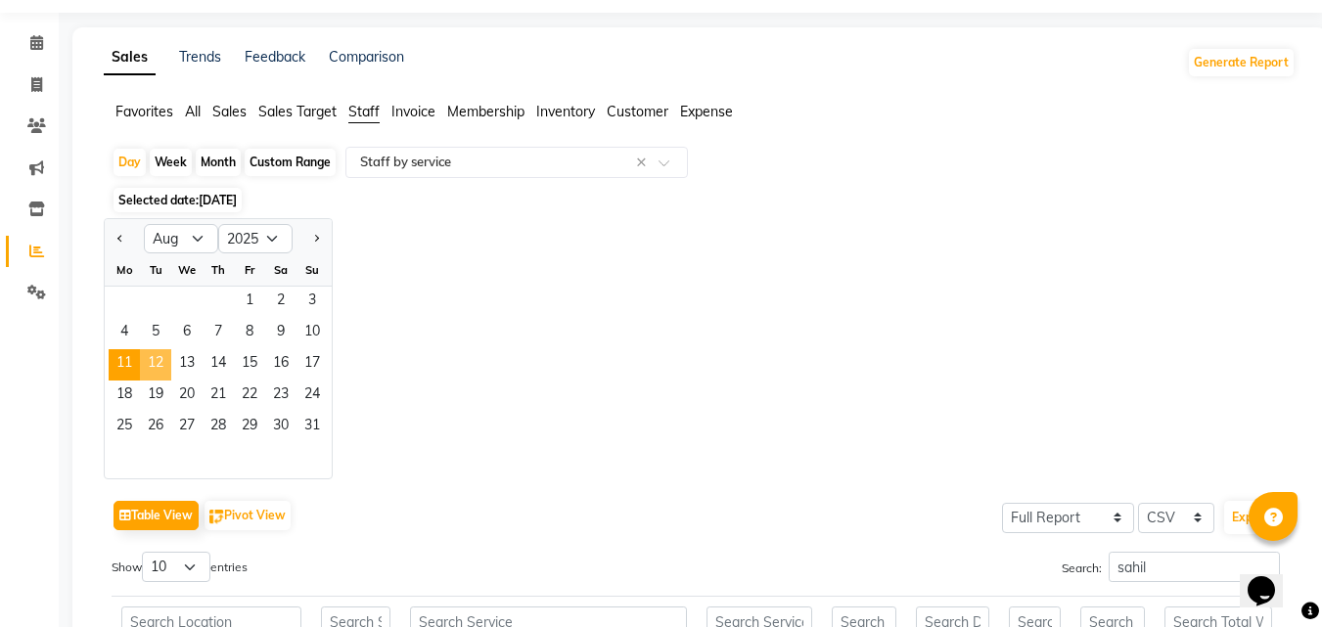
click at [161, 374] on span "12" at bounding box center [155, 364] width 31 height 31
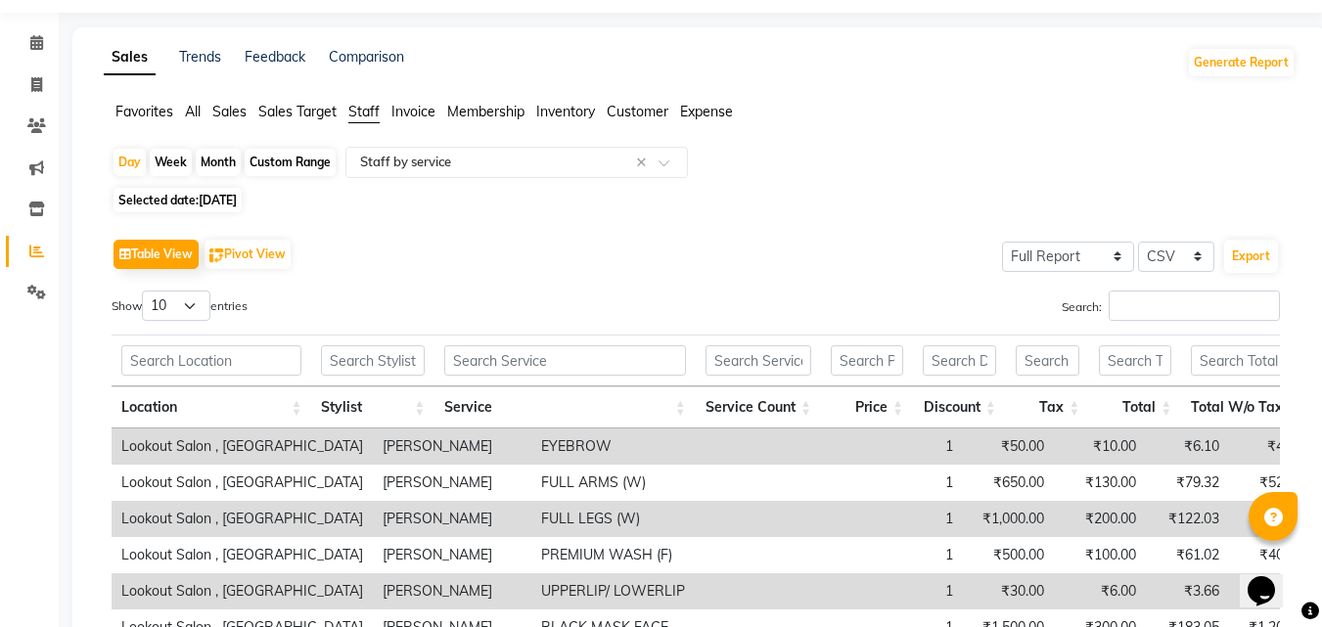
scroll to position [0, 0]
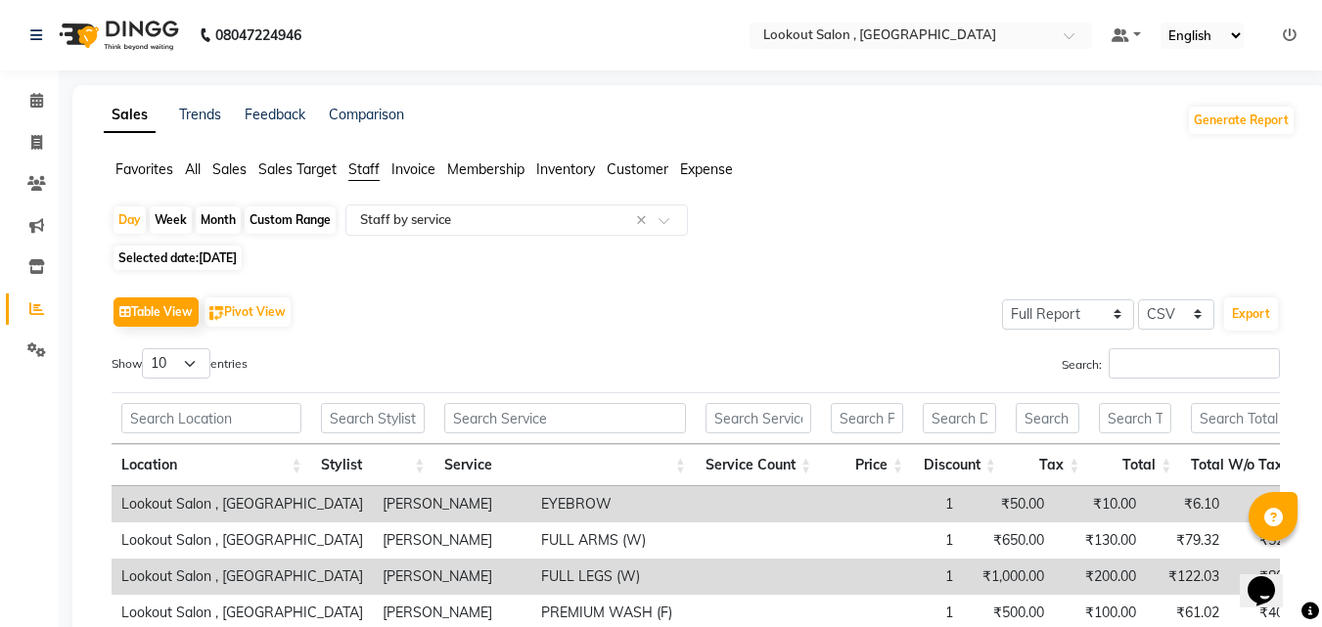
click at [1189, 345] on div "Table View Pivot View Select Full Report Filtered Report Select CSV PDF Export …" at bounding box center [696, 612] width 1169 height 640
click at [1129, 363] on input "Search:" at bounding box center [1194, 363] width 171 height 30
paste input "sahil"
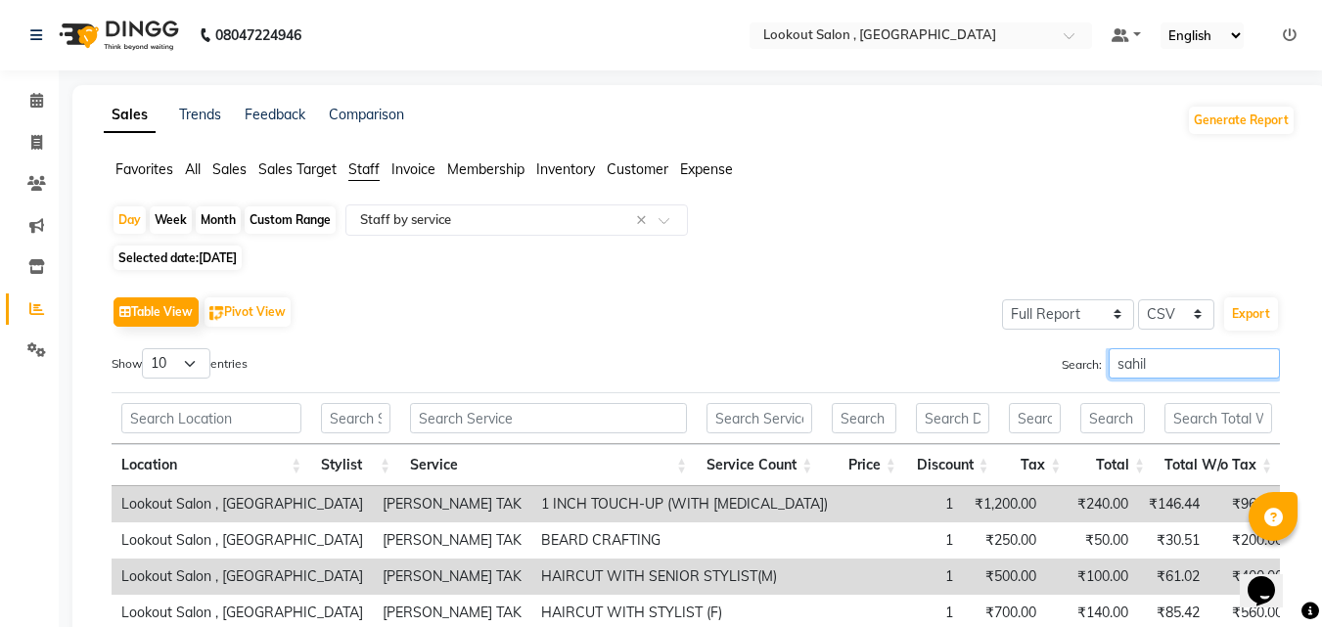
type input "sahil"
click at [237, 259] on span "[DATE]" at bounding box center [218, 258] width 38 height 15
select select "8"
select select "2025"
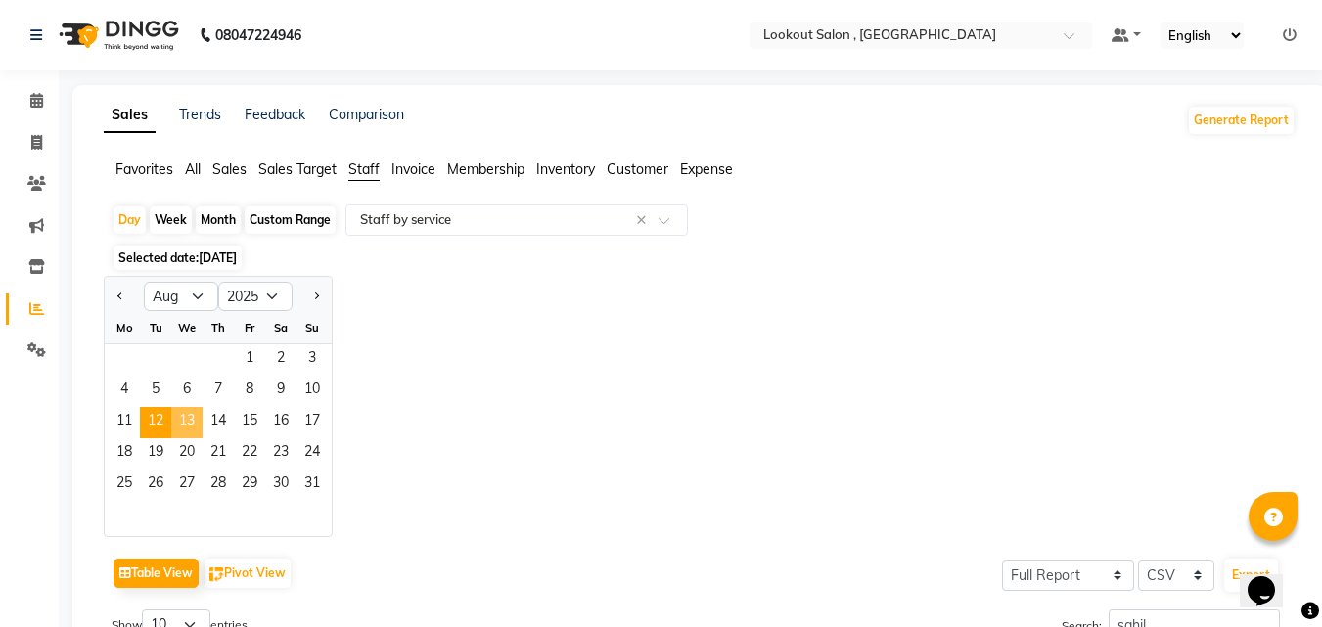
click at [191, 424] on span "13" at bounding box center [186, 422] width 31 height 31
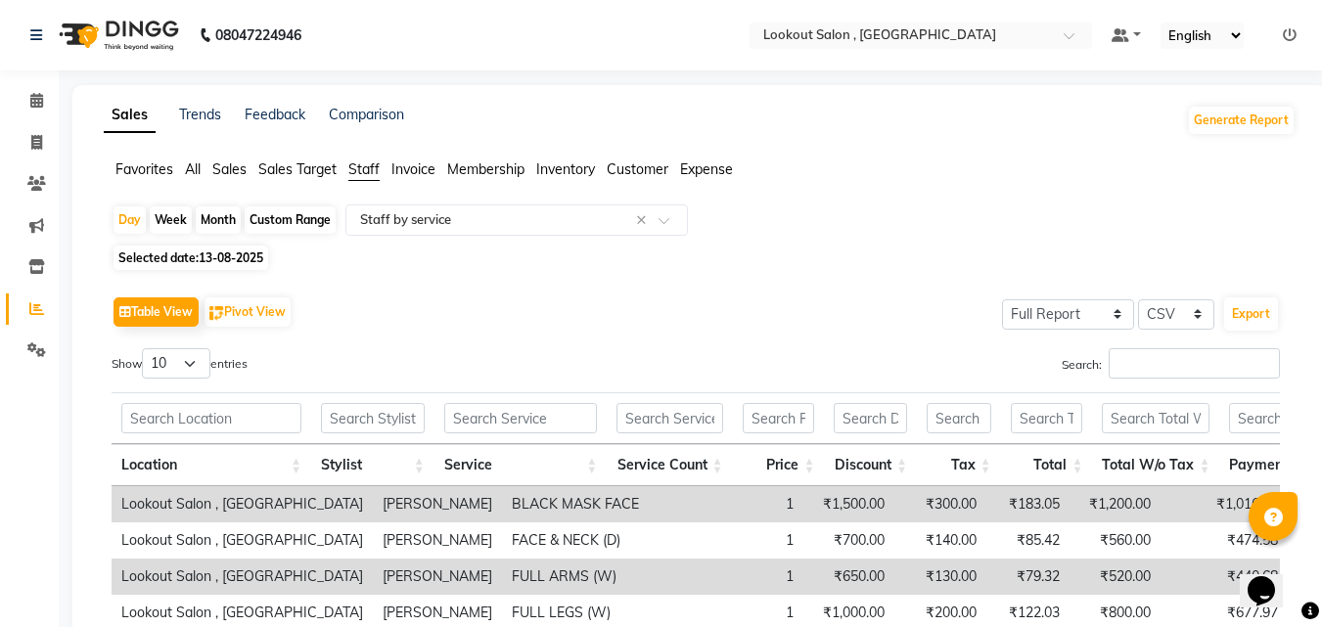
scroll to position [294, 0]
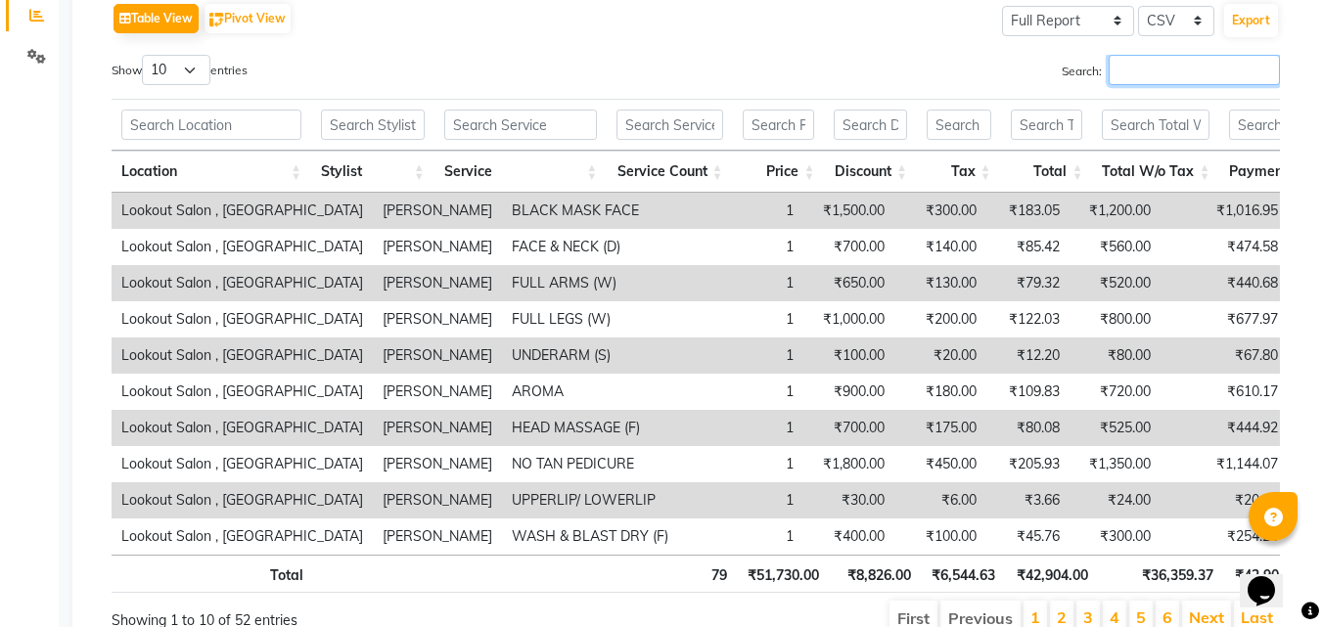
click at [1140, 66] on input "Search:" at bounding box center [1194, 70] width 171 height 30
paste input "sahil"
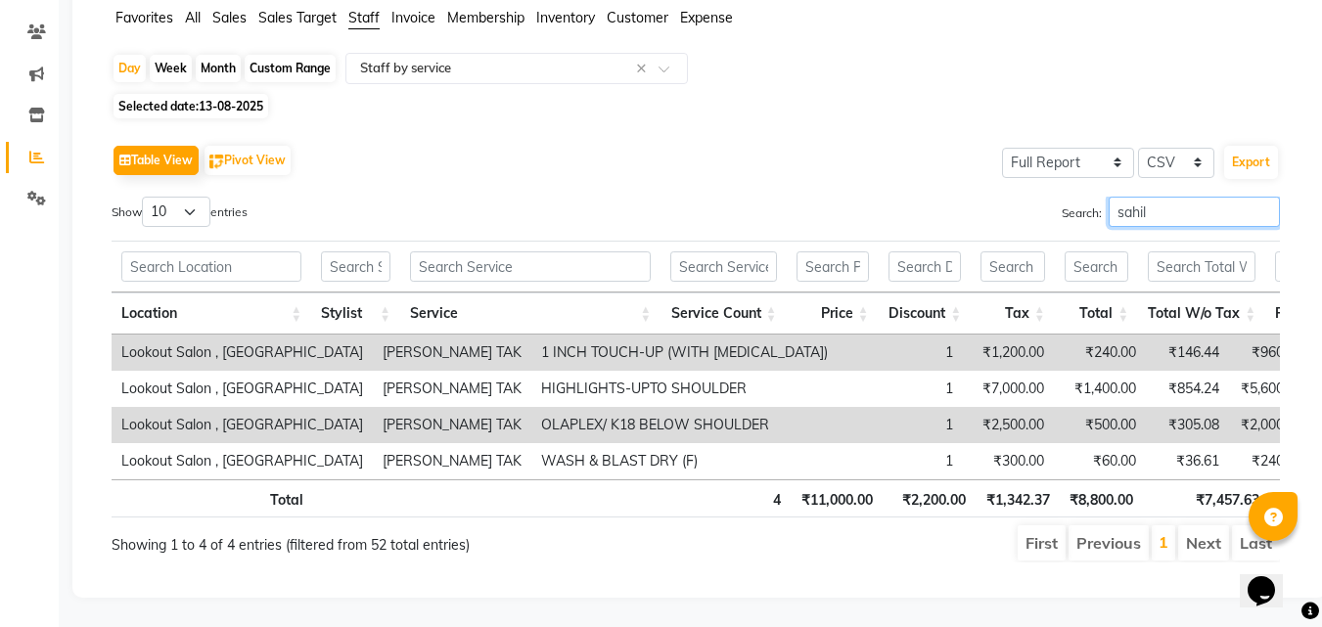
scroll to position [0, 0]
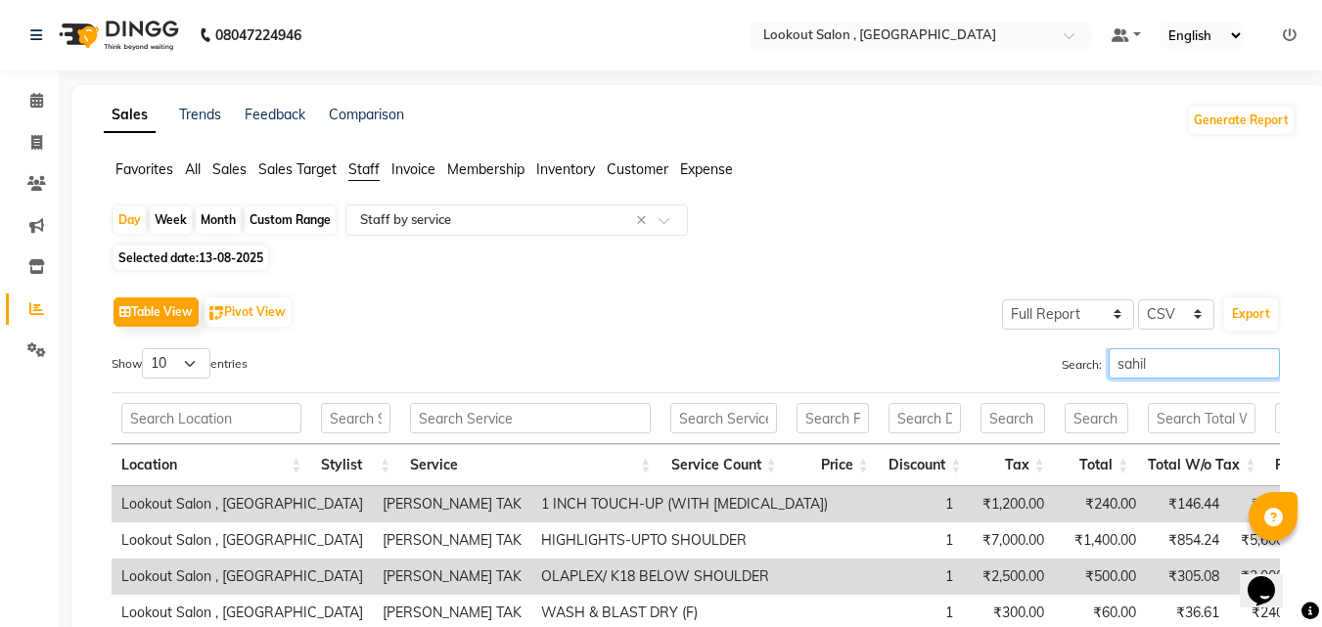
type input "sahil"
click at [213, 251] on span "13-08-2025" at bounding box center [231, 258] width 65 height 15
select select "8"
select select "2025"
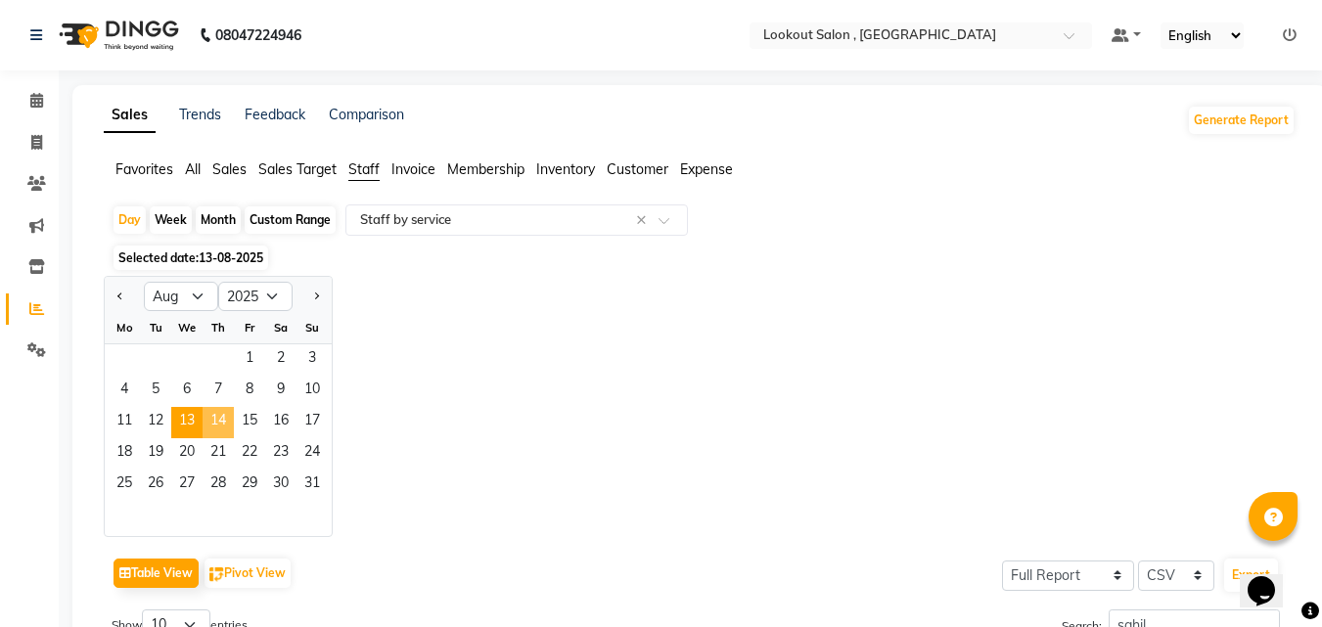
click at [221, 414] on span "14" at bounding box center [218, 422] width 31 height 31
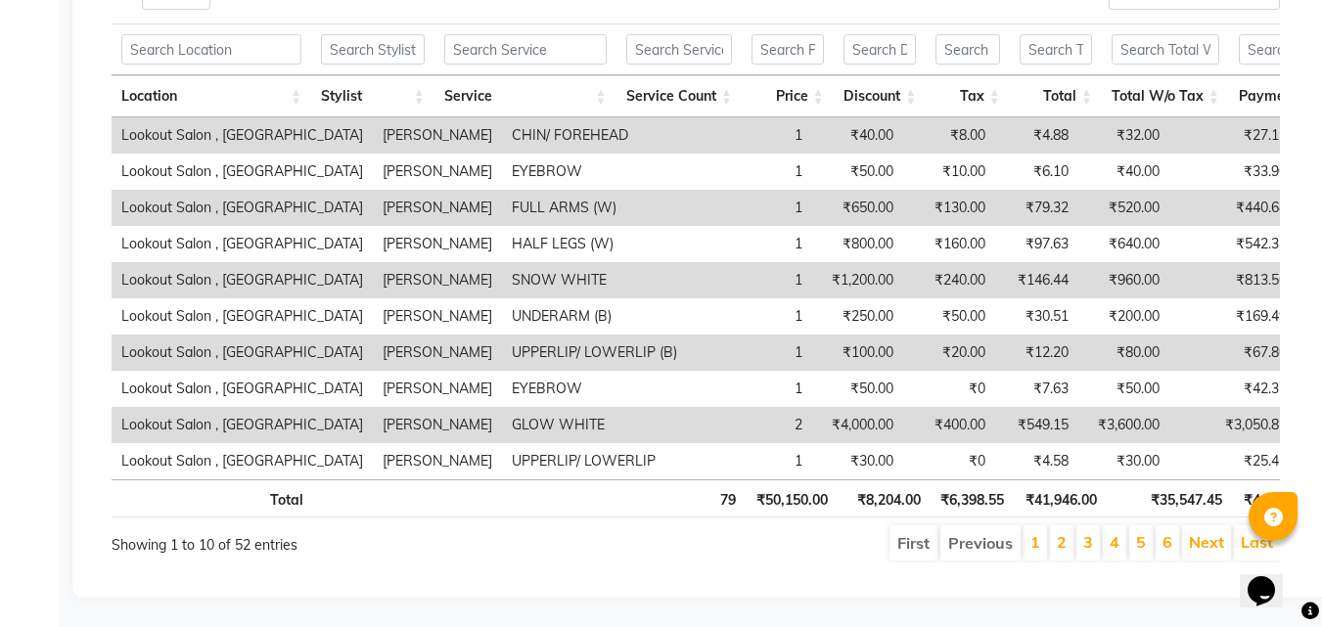
scroll to position [196, 0]
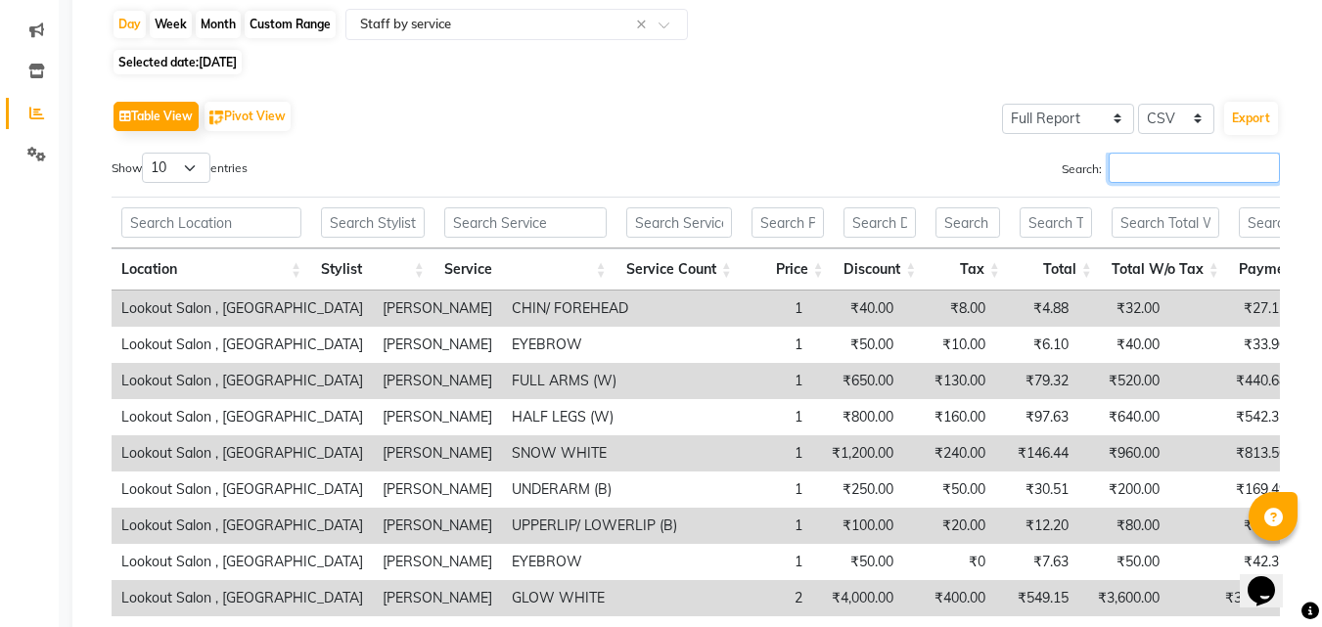
click at [1171, 176] on input "Search:" at bounding box center [1194, 168] width 171 height 30
paste input "sahil"
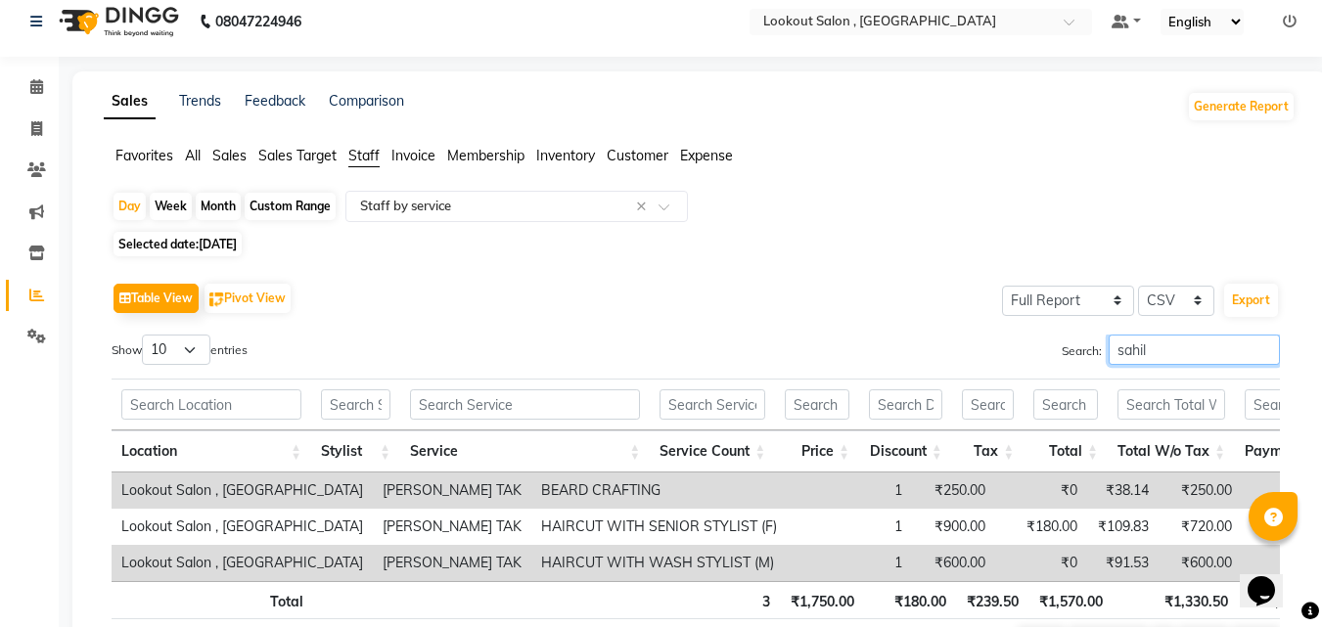
scroll to position [0, 0]
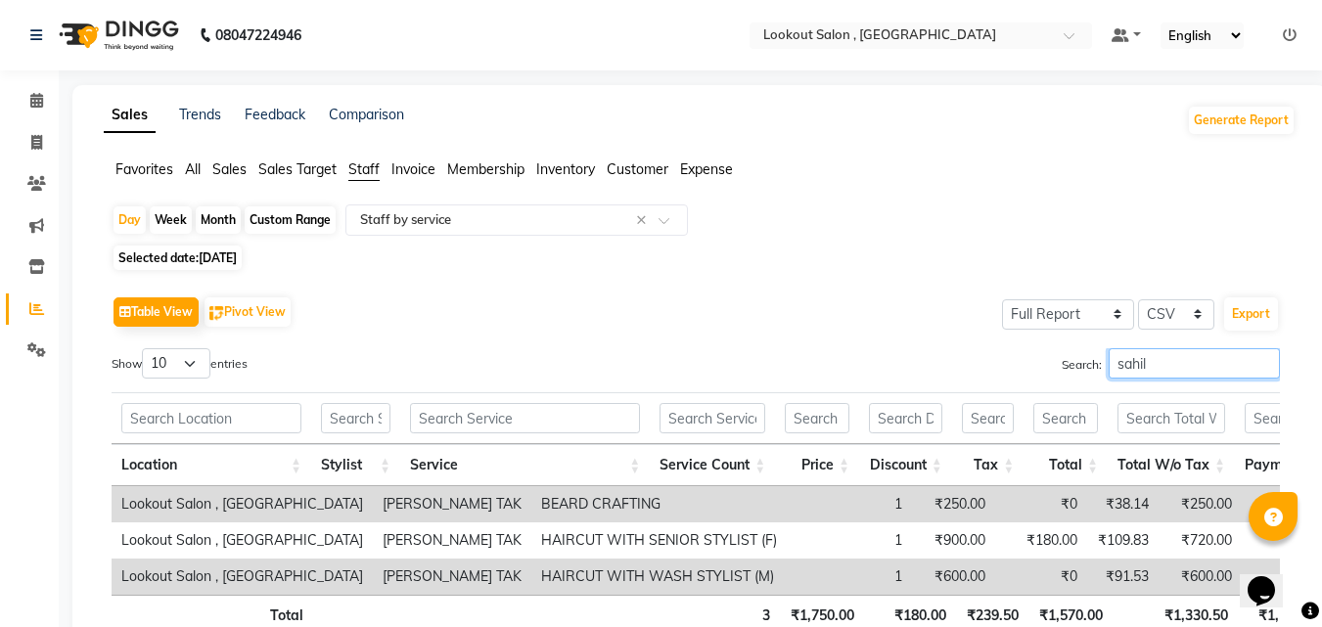
type input "sahil"
click at [237, 260] on span "[DATE]" at bounding box center [218, 258] width 38 height 15
select select "8"
select select "2025"
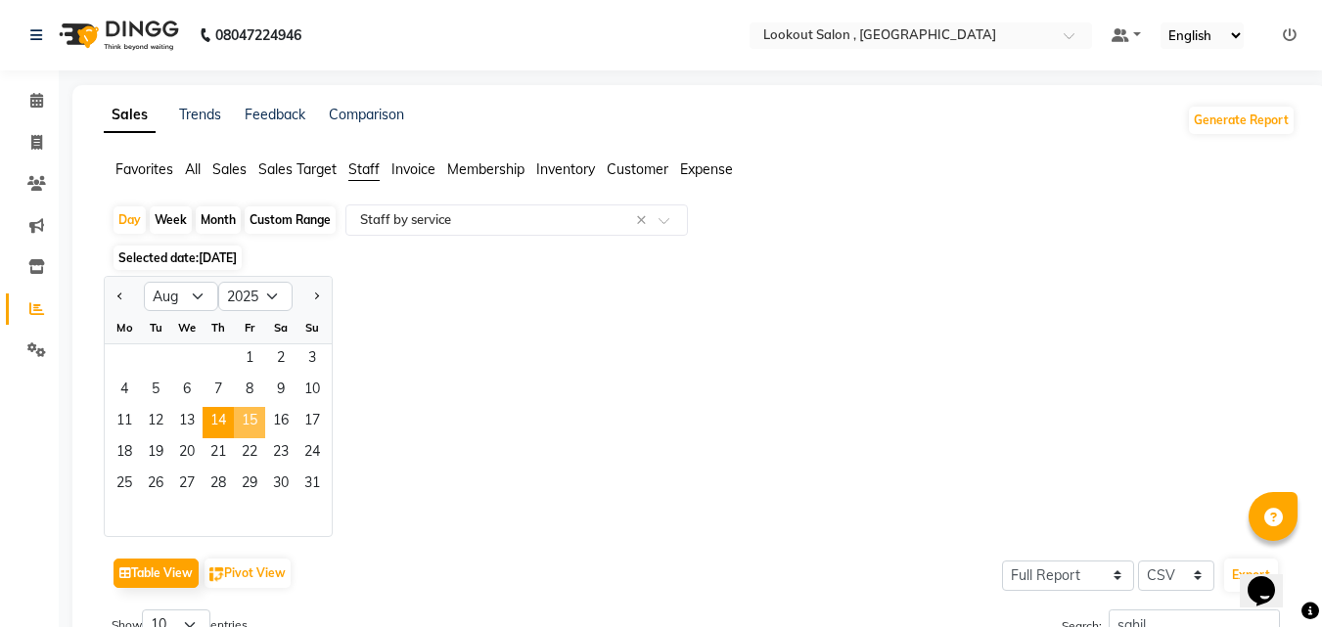
click at [238, 420] on span "15" at bounding box center [249, 422] width 31 height 31
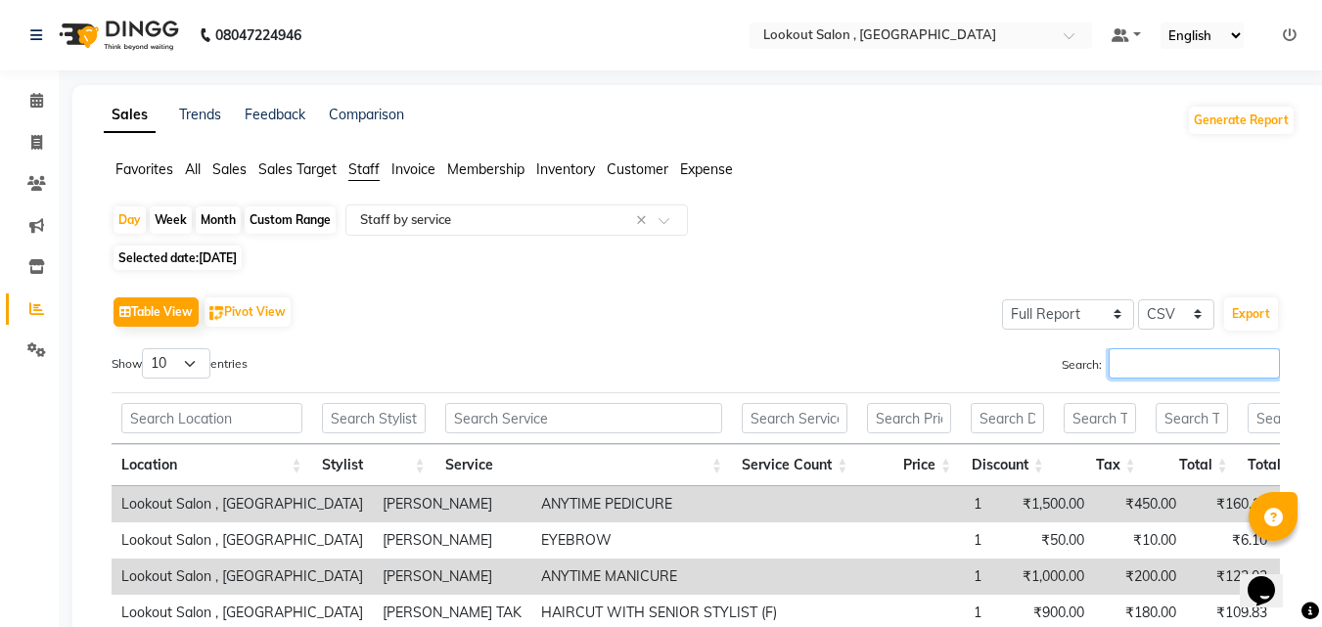
click at [1177, 359] on input "Search:" at bounding box center [1194, 363] width 171 height 30
paste input "sahil"
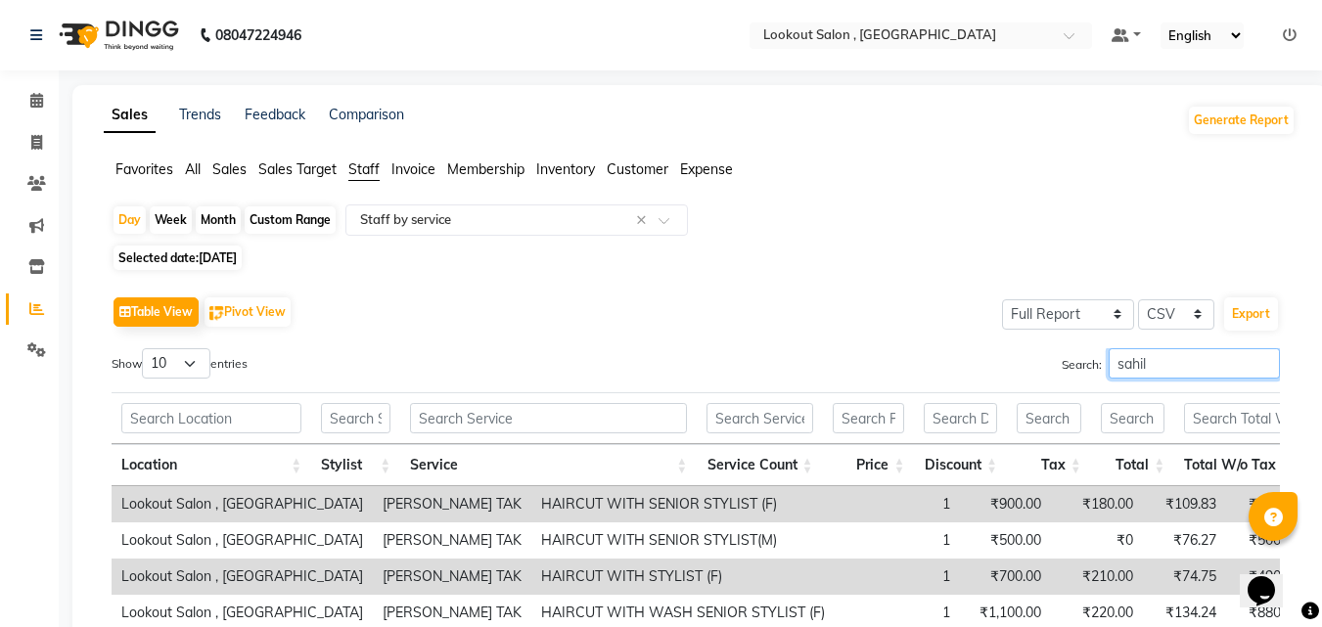
scroll to position [217, 0]
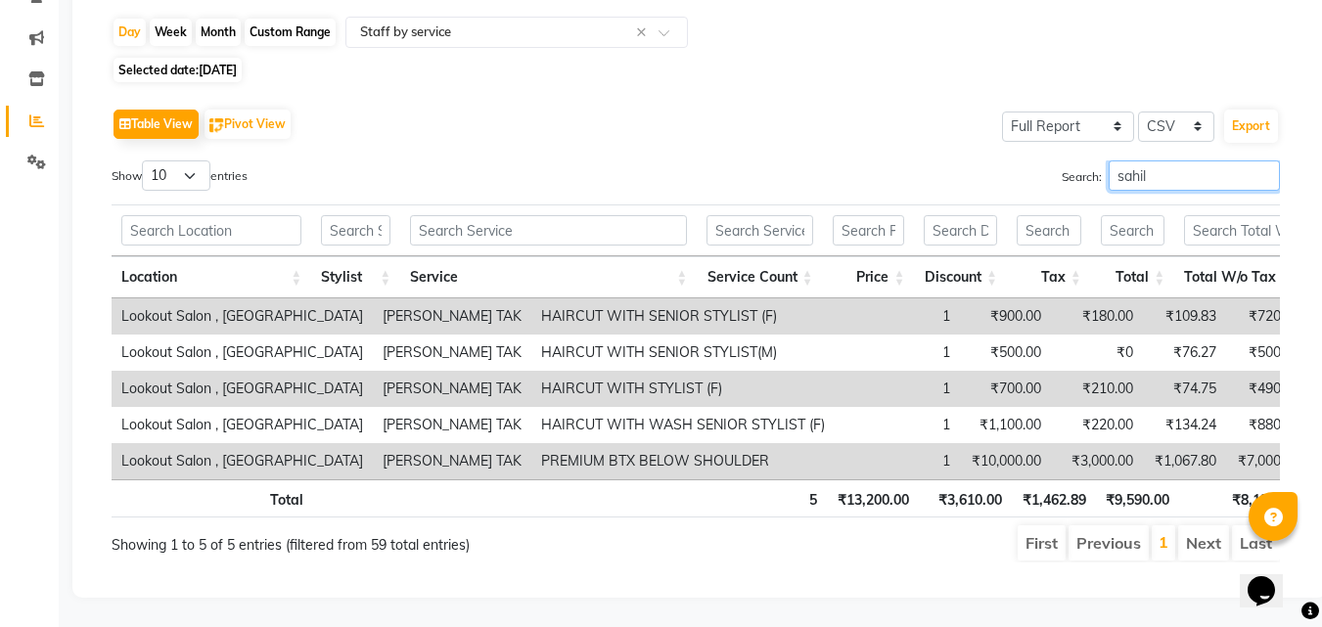
type input "sahil"
click at [190, 58] on span "Selected date: 15-08-2025" at bounding box center [178, 70] width 128 height 24
select select "8"
select select "2025"
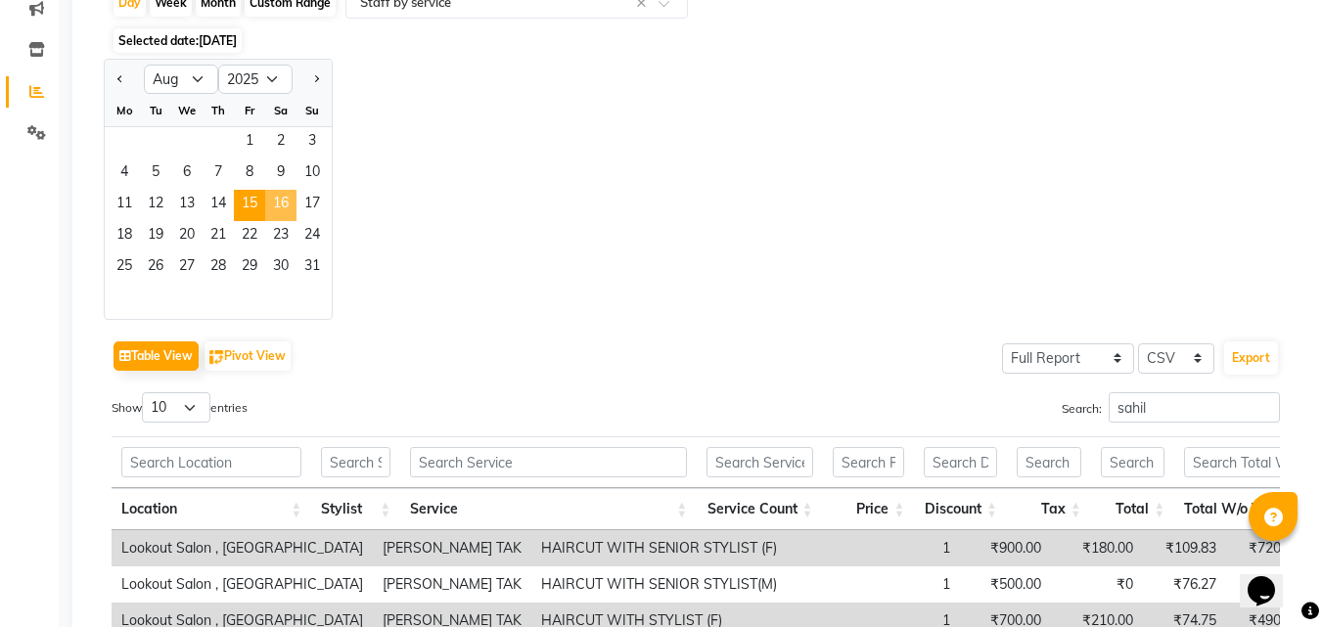
click at [272, 205] on span "16" at bounding box center [280, 205] width 31 height 31
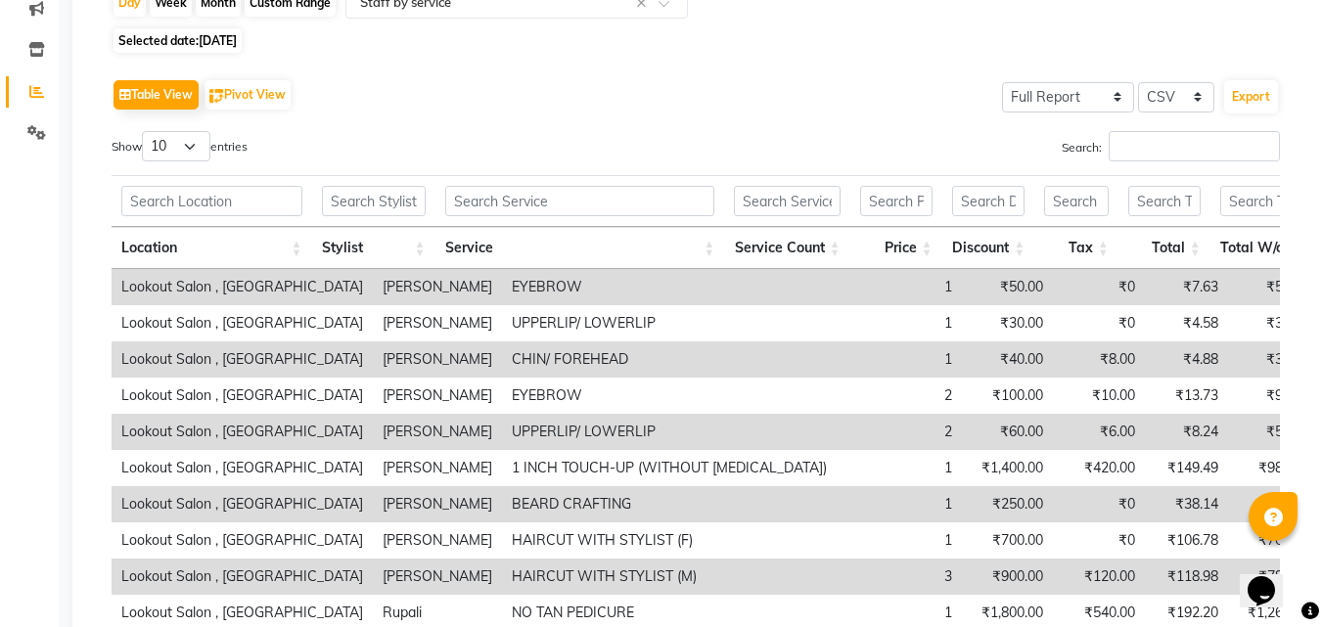
scroll to position [0, 0]
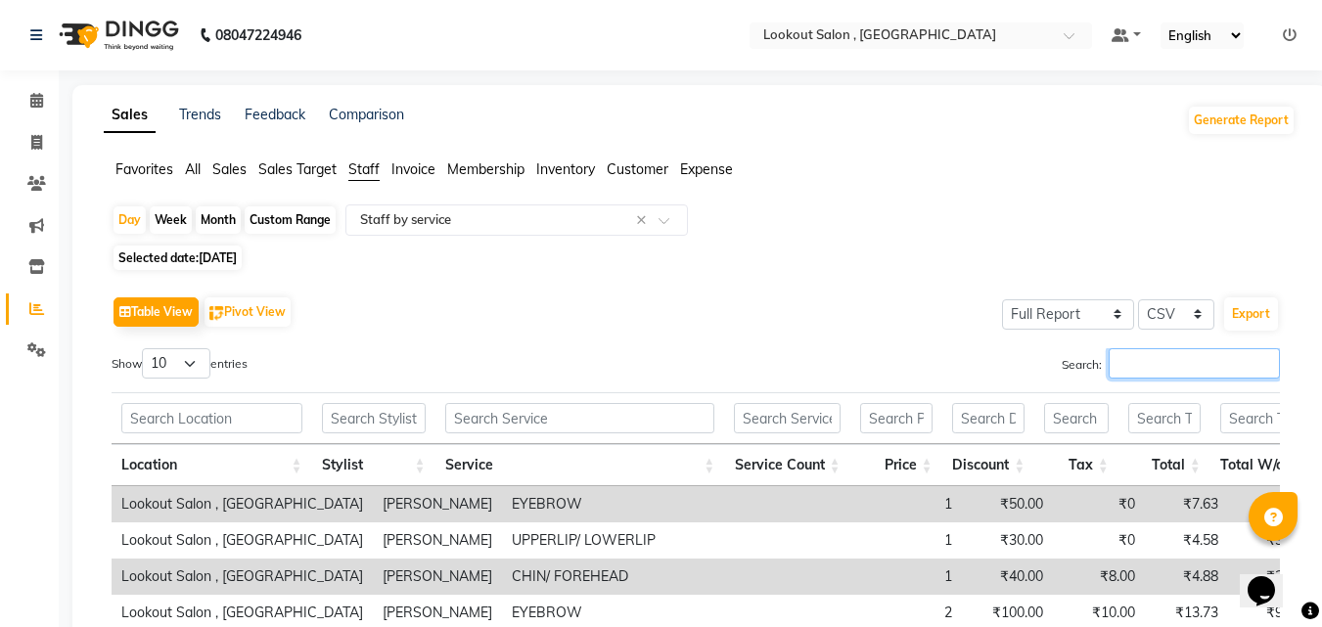
click at [1124, 361] on input "Search:" at bounding box center [1194, 363] width 171 height 30
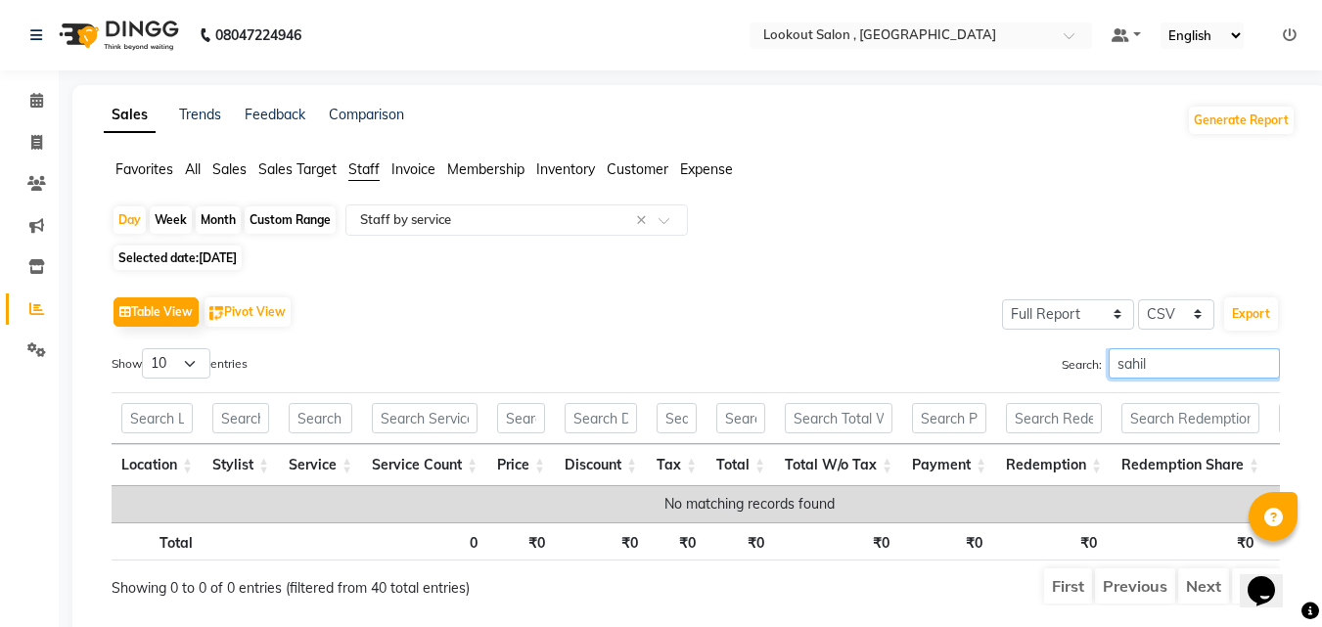
type input "sahil"
click at [198, 254] on span "Selected date: 16-08-2025" at bounding box center [178, 258] width 128 height 24
select select "8"
select select "2025"
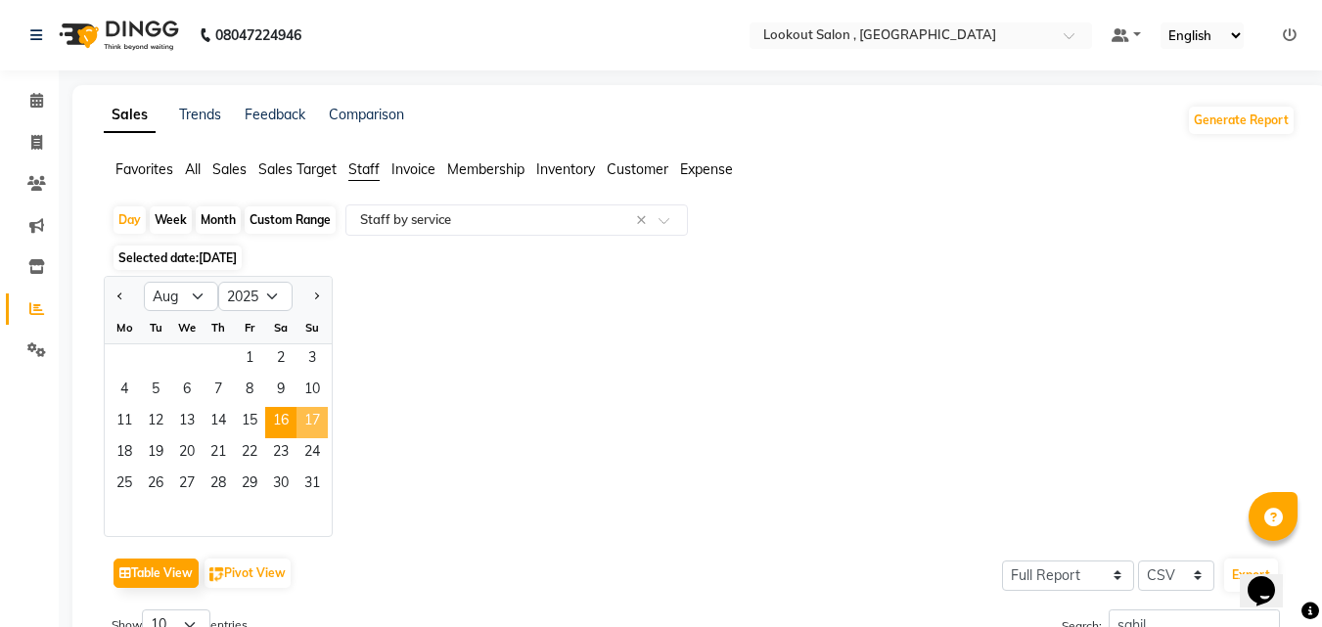
click at [315, 427] on span "17" at bounding box center [312, 422] width 31 height 31
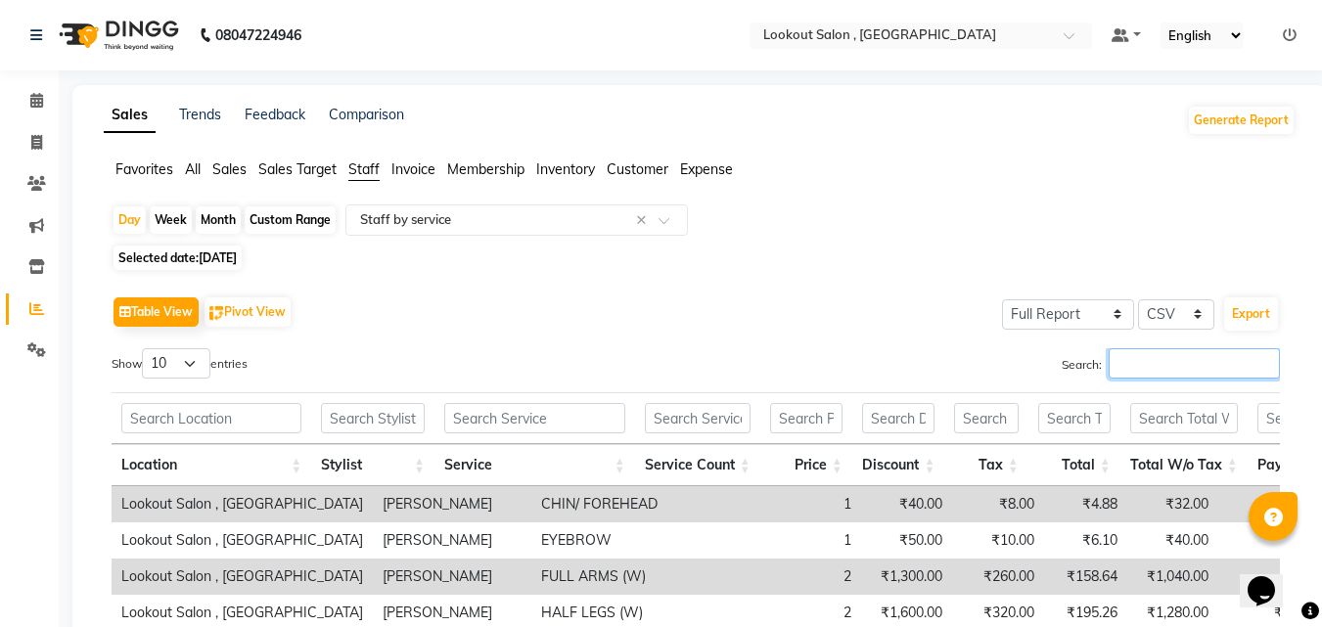
click at [1134, 364] on input "Search:" at bounding box center [1194, 363] width 171 height 30
paste input "sahil"
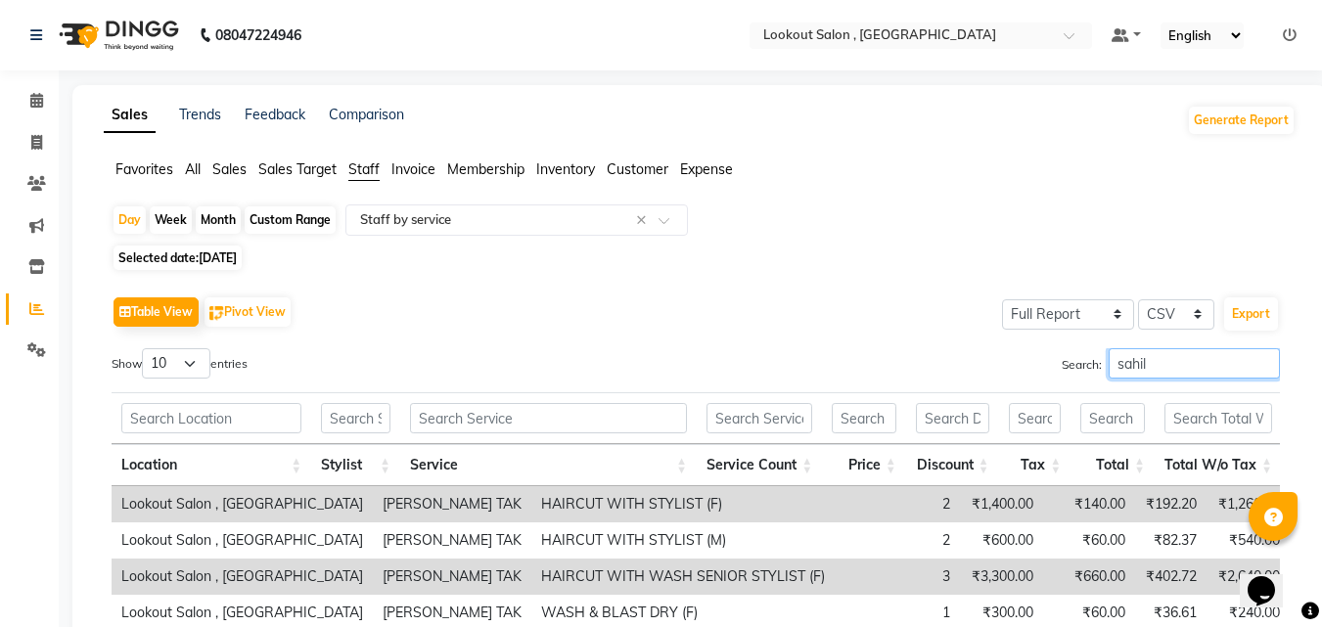
type input "sahil"
click at [237, 251] on span "17-08-2025" at bounding box center [218, 258] width 38 height 15
select select "8"
select select "2025"
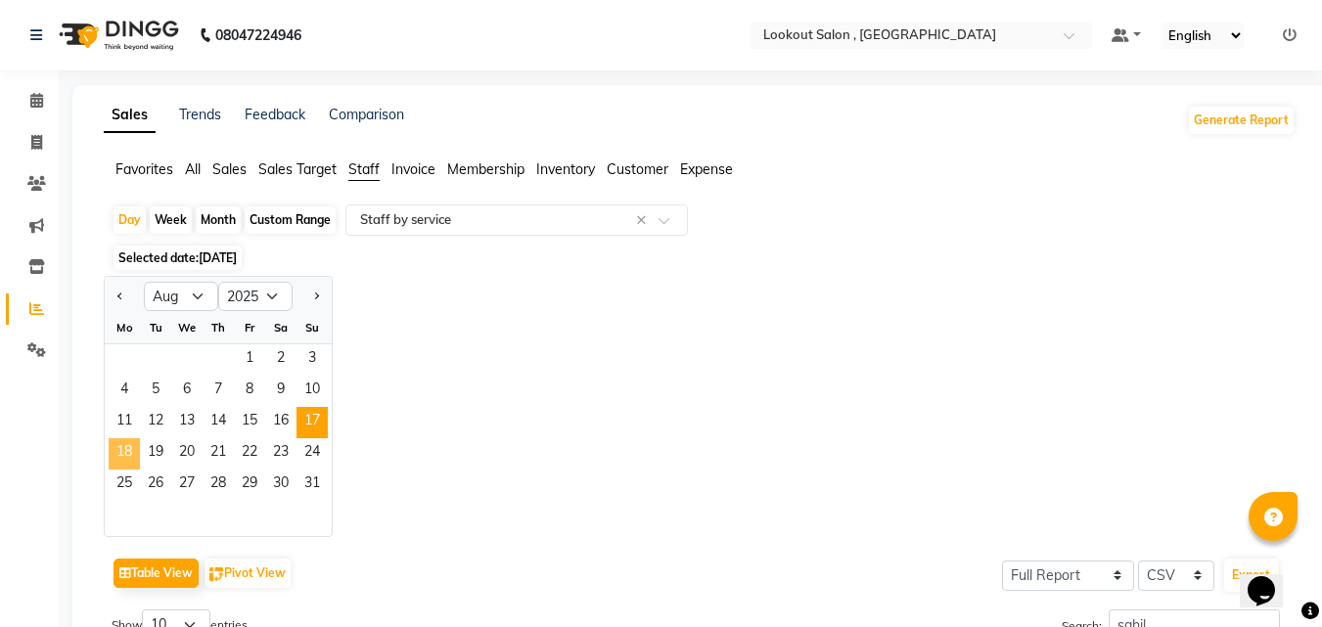
click at [113, 456] on span "18" at bounding box center [124, 453] width 31 height 31
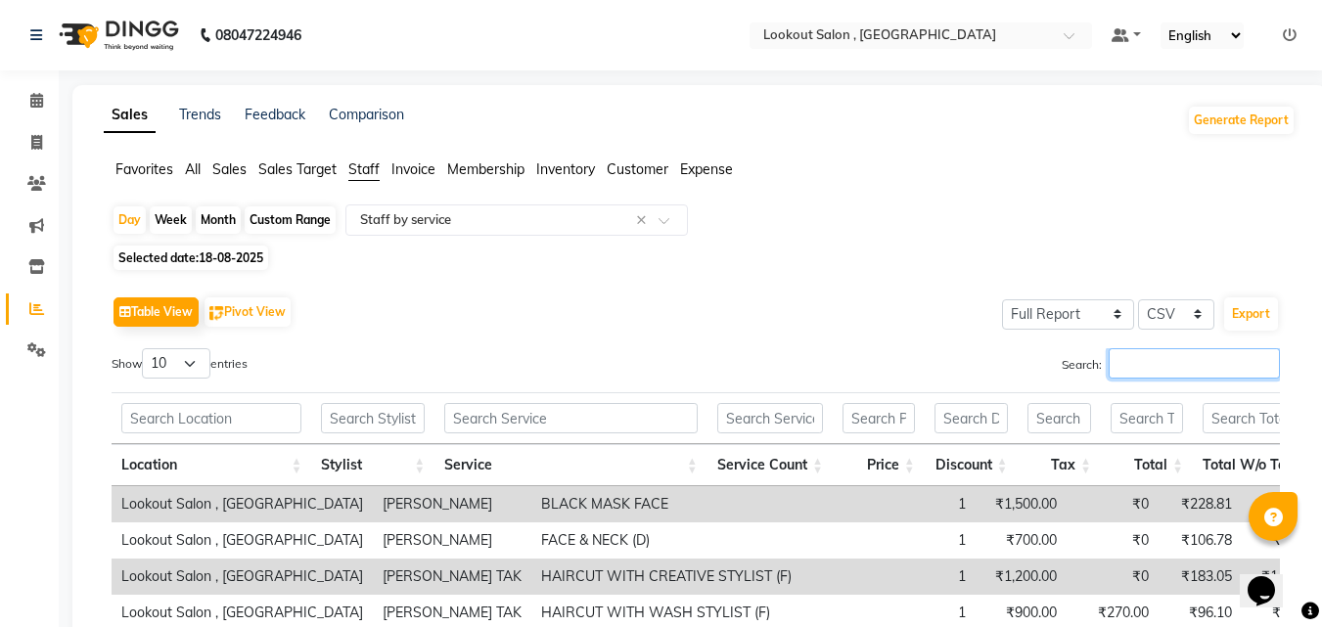
click at [1145, 370] on input "Search:" at bounding box center [1194, 363] width 171 height 30
paste input "sahil"
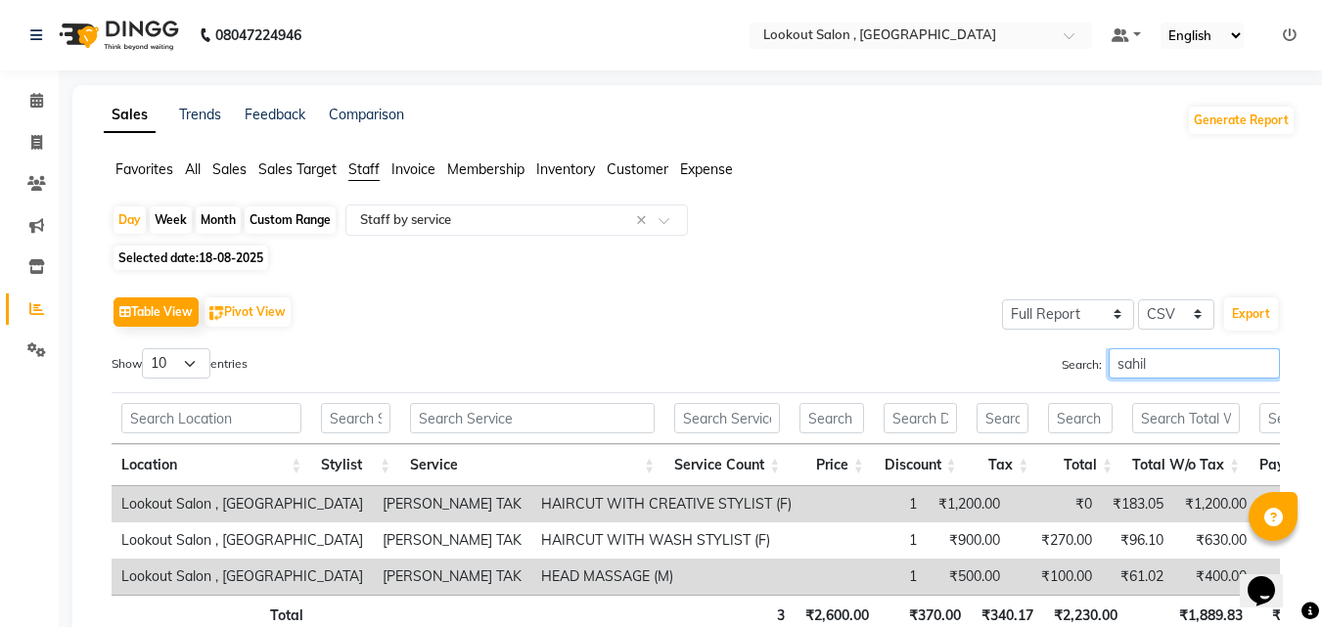
scroll to position [145, 0]
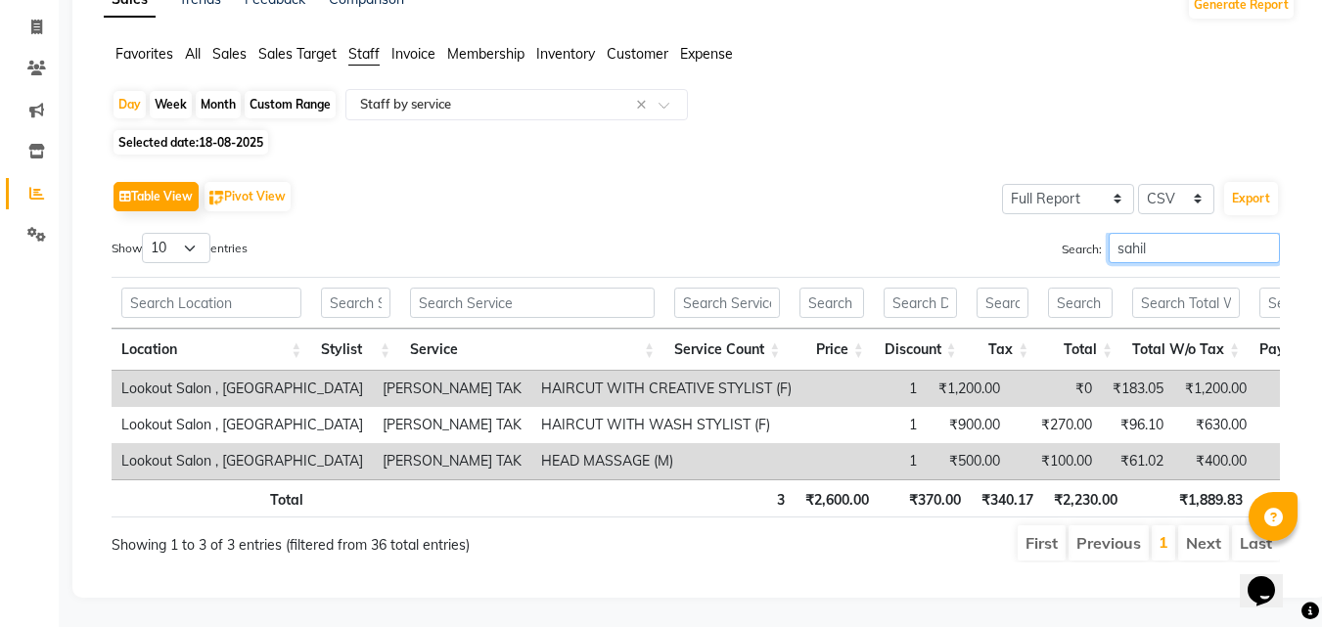
type input "sahil"
click at [154, 130] on span "Selected date: 18-08-2025" at bounding box center [191, 142] width 155 height 24
select select "8"
select select "2025"
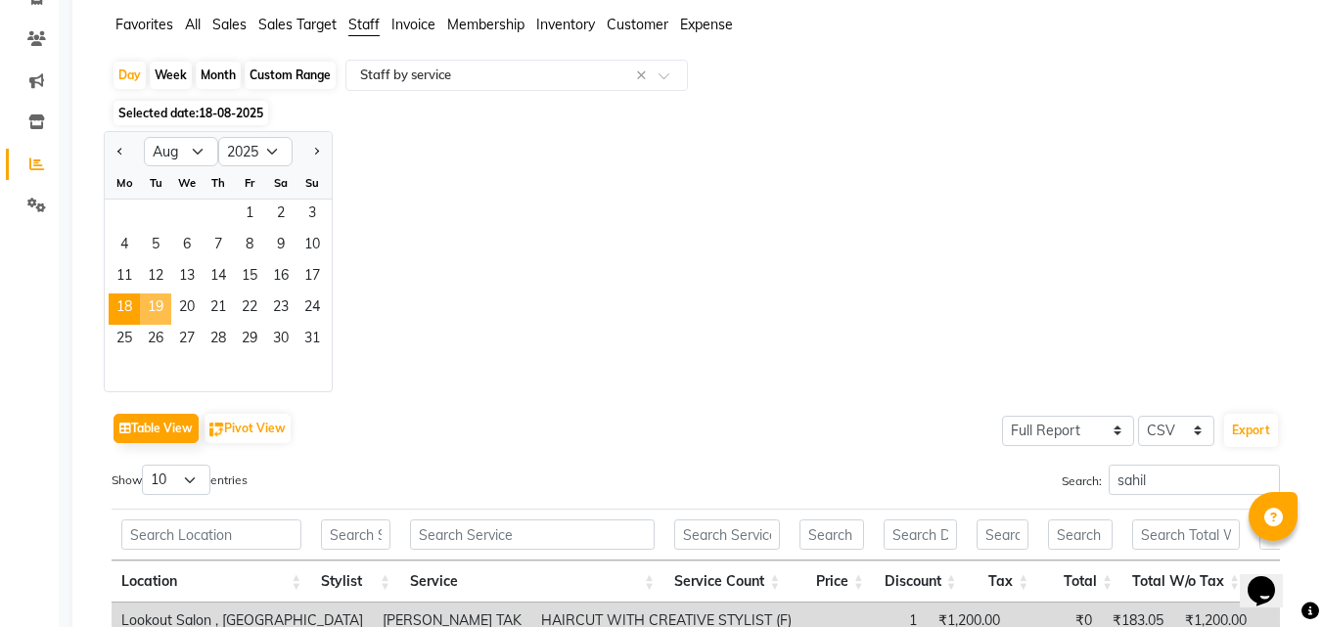
click at [158, 301] on span "19" at bounding box center [155, 309] width 31 height 31
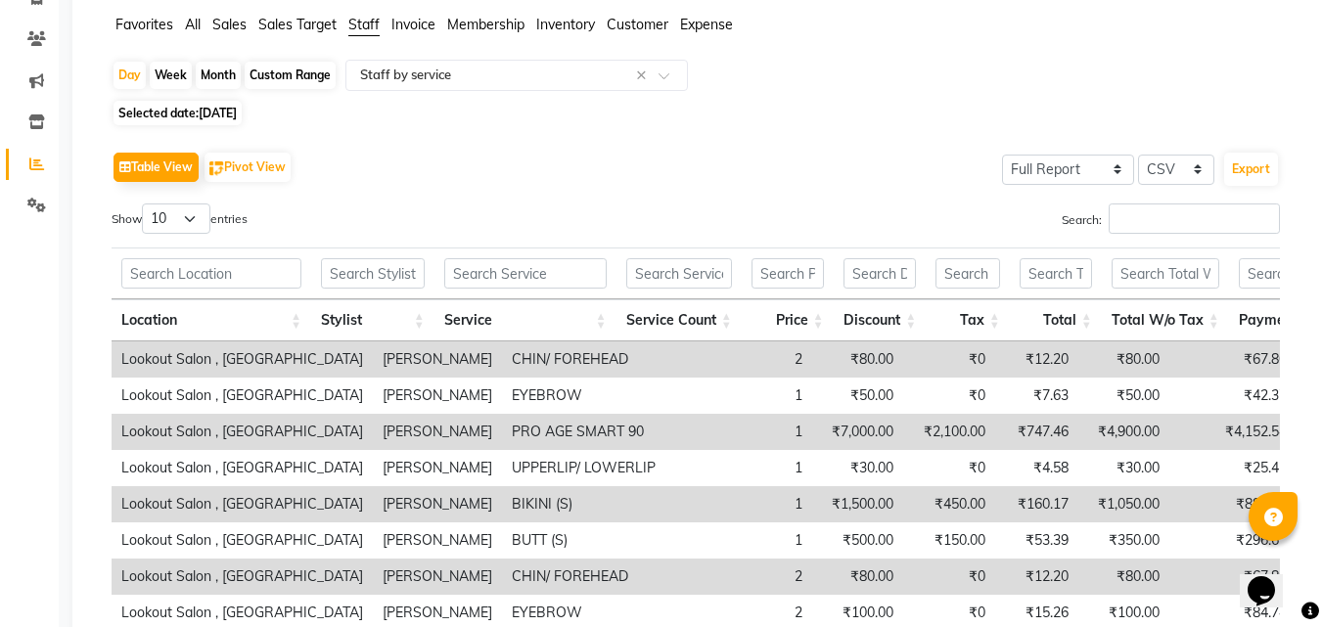
scroll to position [0, 0]
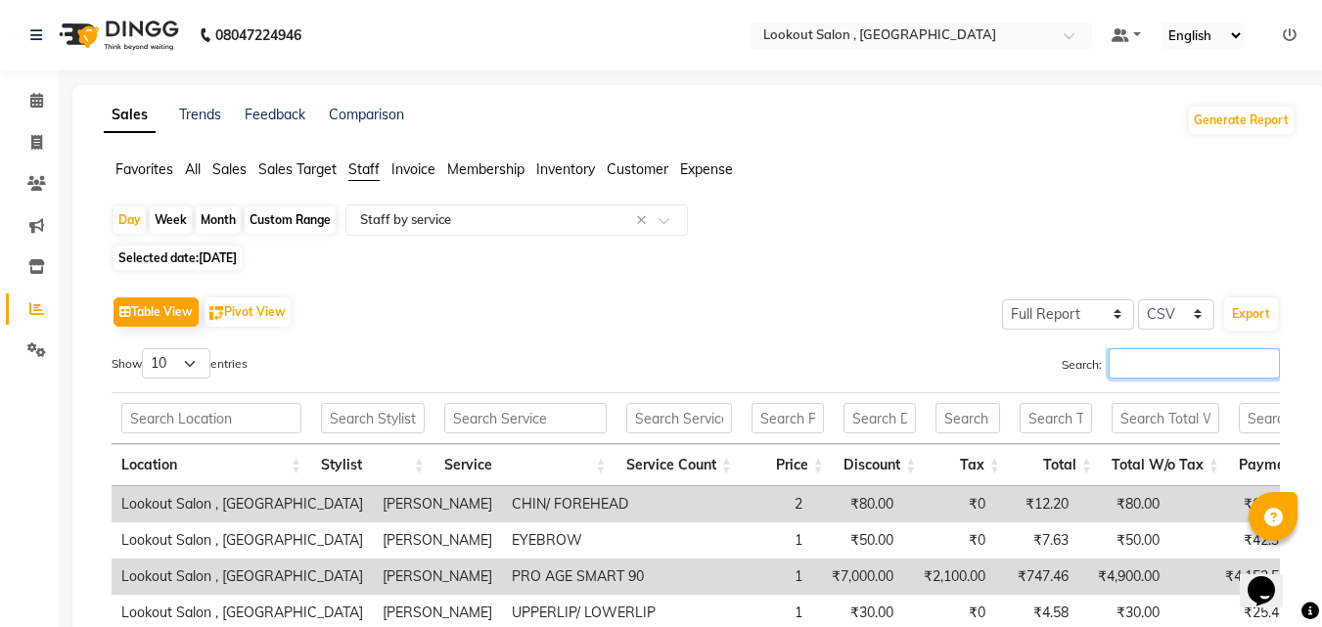
click at [1157, 350] on input "Search:" at bounding box center [1194, 363] width 171 height 30
paste input "sahil"
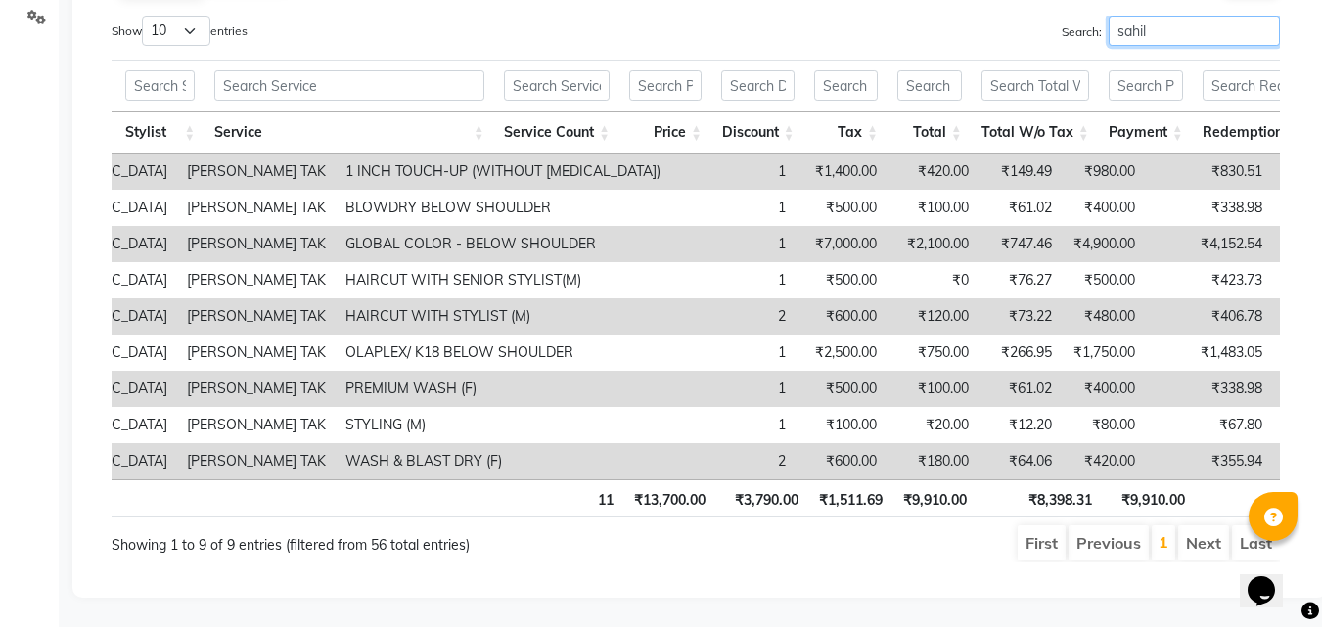
scroll to position [166, 0]
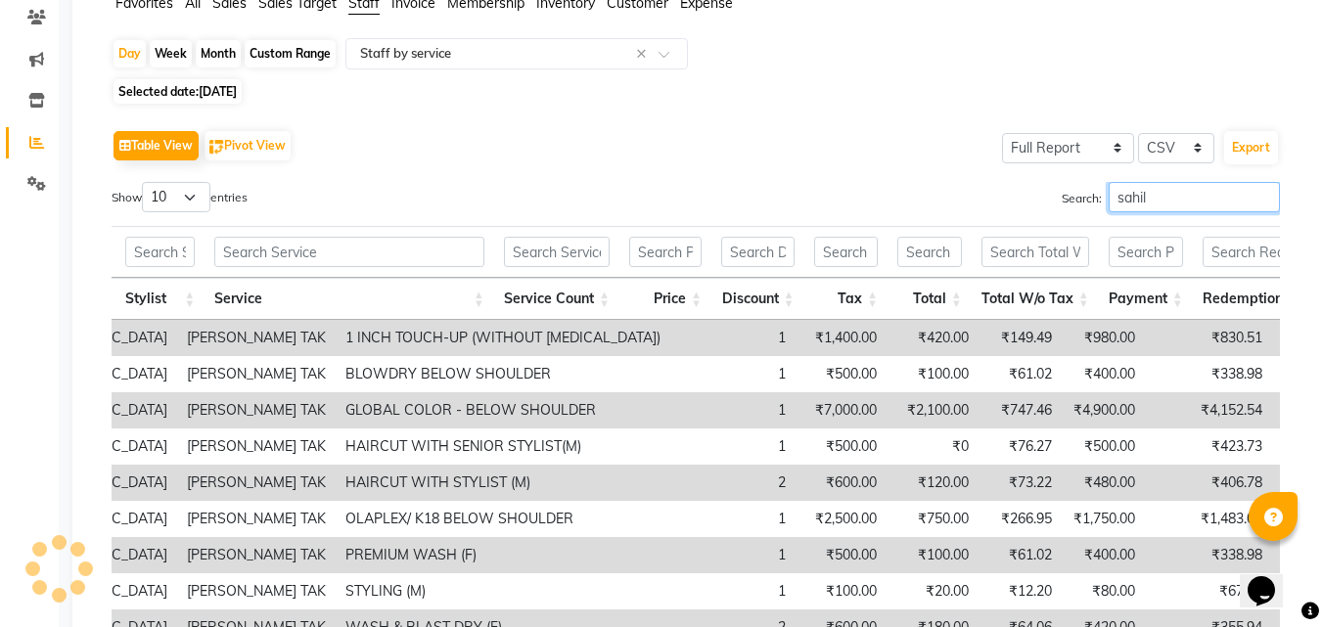
type input "sahil"
click at [227, 88] on span "19-08-2025" at bounding box center [218, 91] width 38 height 15
select select "8"
select select "2025"
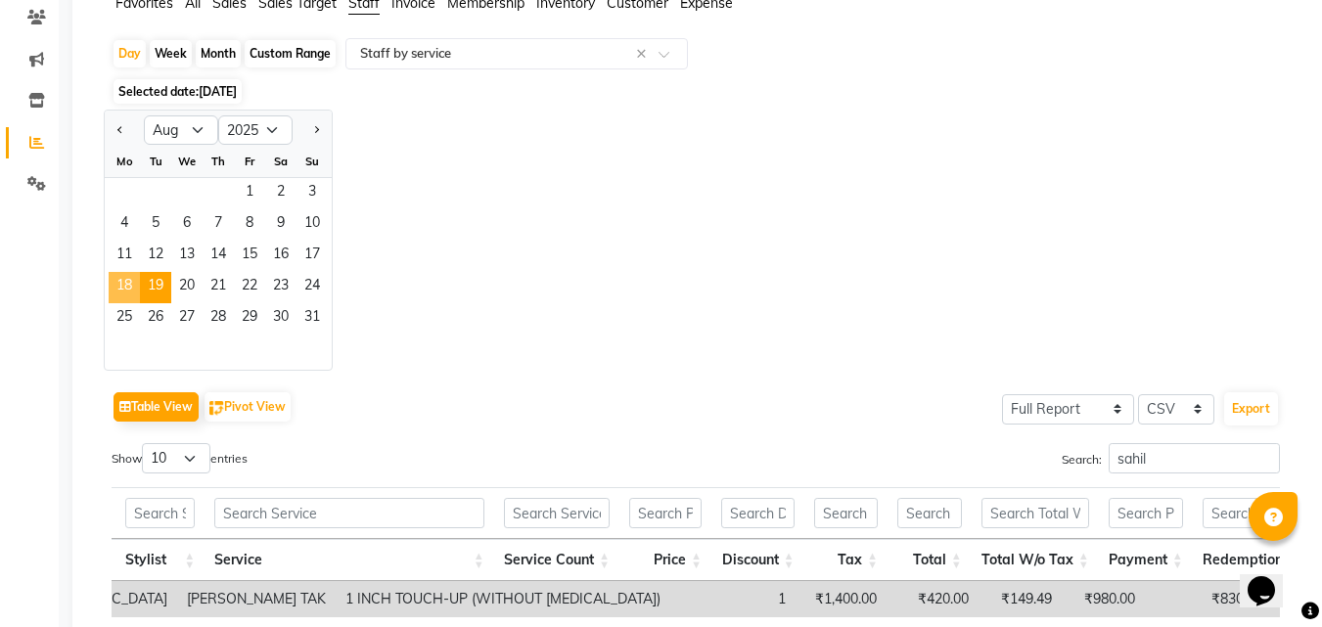
click at [123, 294] on span "18" at bounding box center [124, 287] width 31 height 31
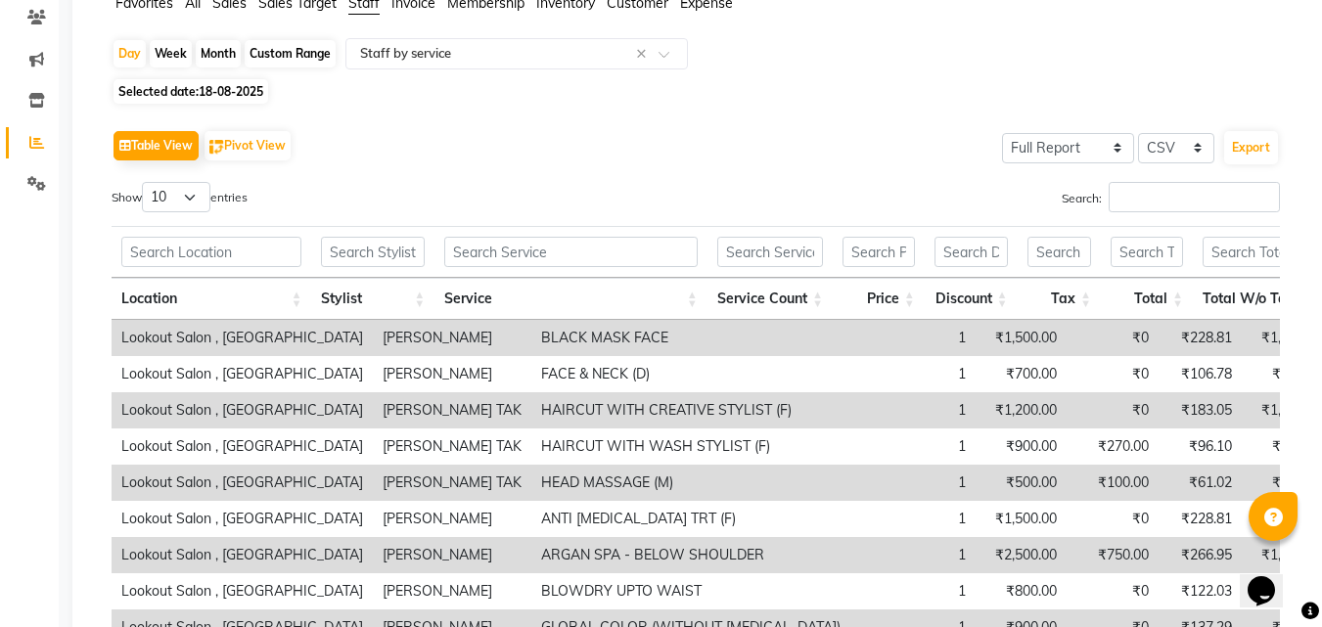
scroll to position [0, 0]
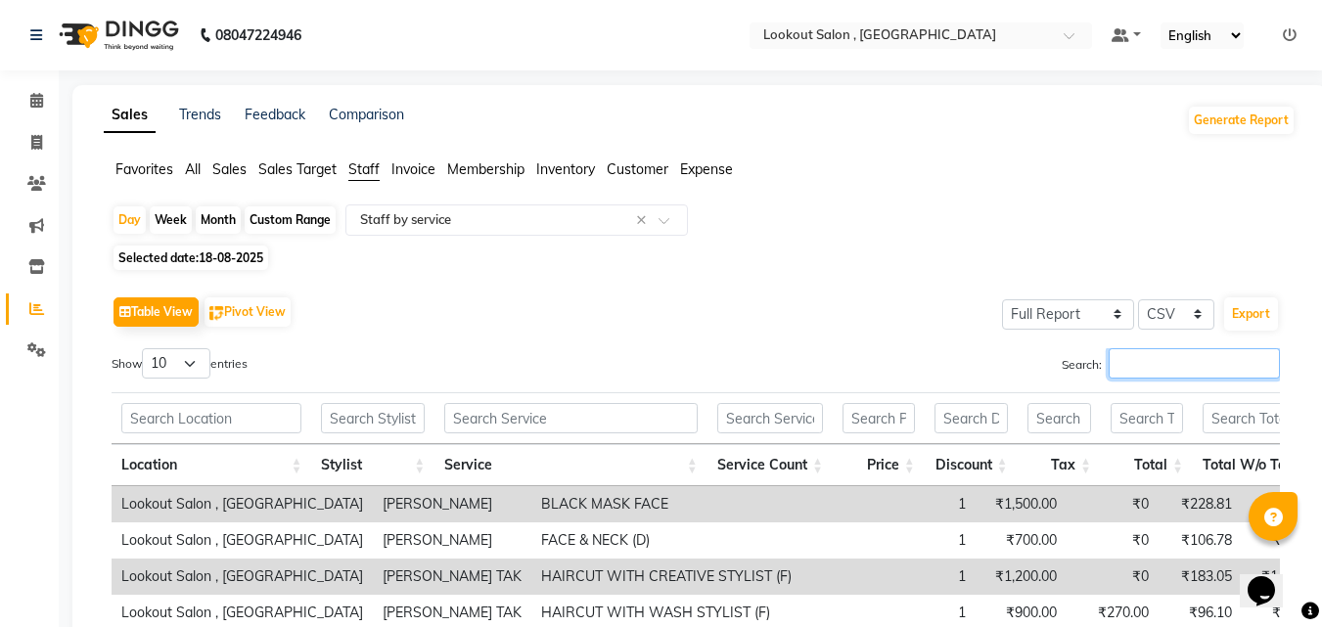
click at [1200, 365] on input "Search:" at bounding box center [1194, 363] width 171 height 30
paste input "sahil"
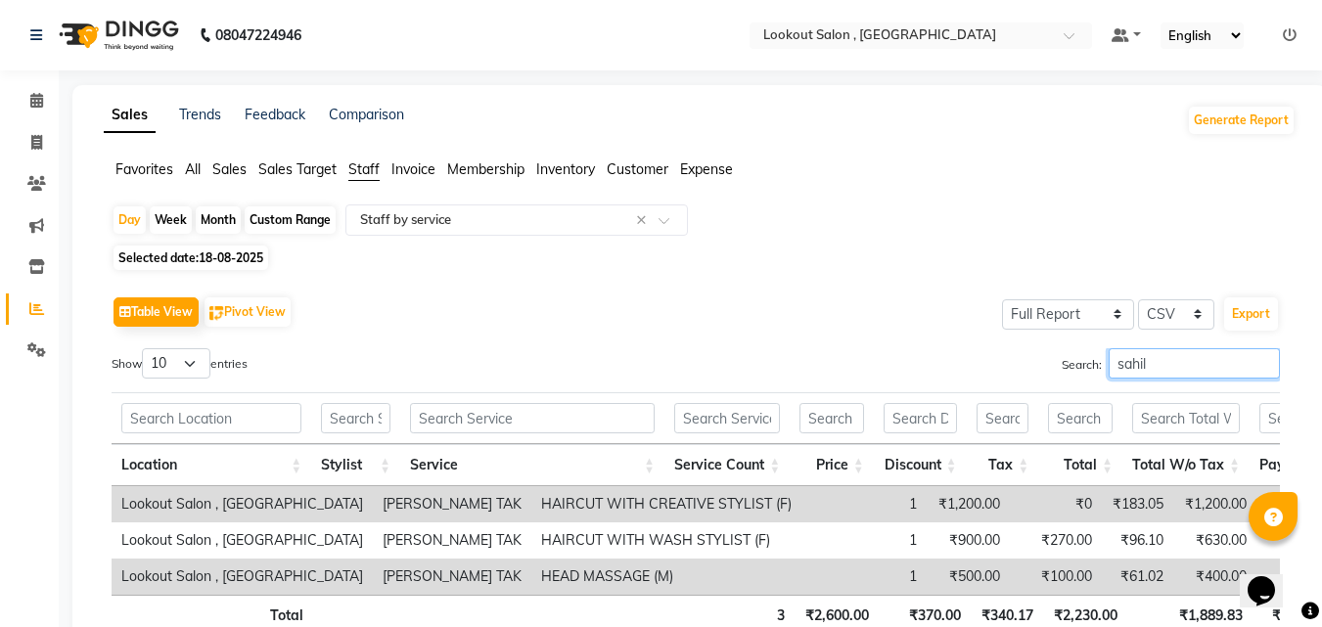
scroll to position [145, 0]
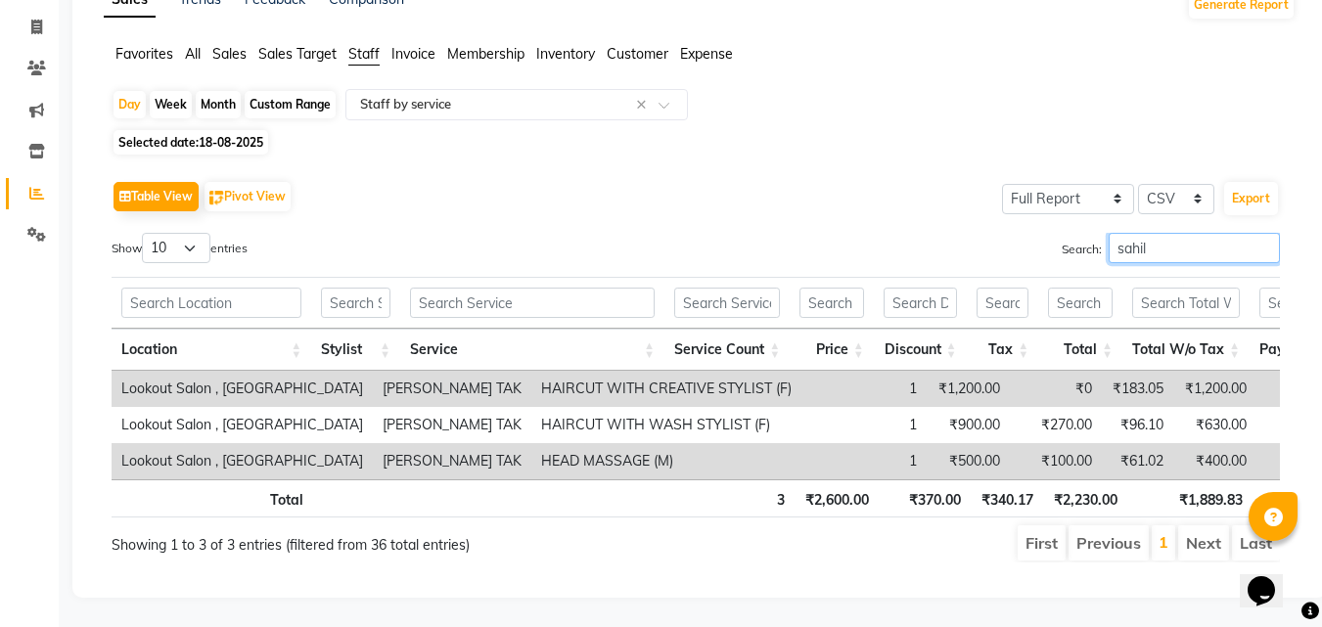
type input "sahil"
click at [226, 135] on span "18-08-2025" at bounding box center [231, 142] width 65 height 15
select select "8"
select select "2025"
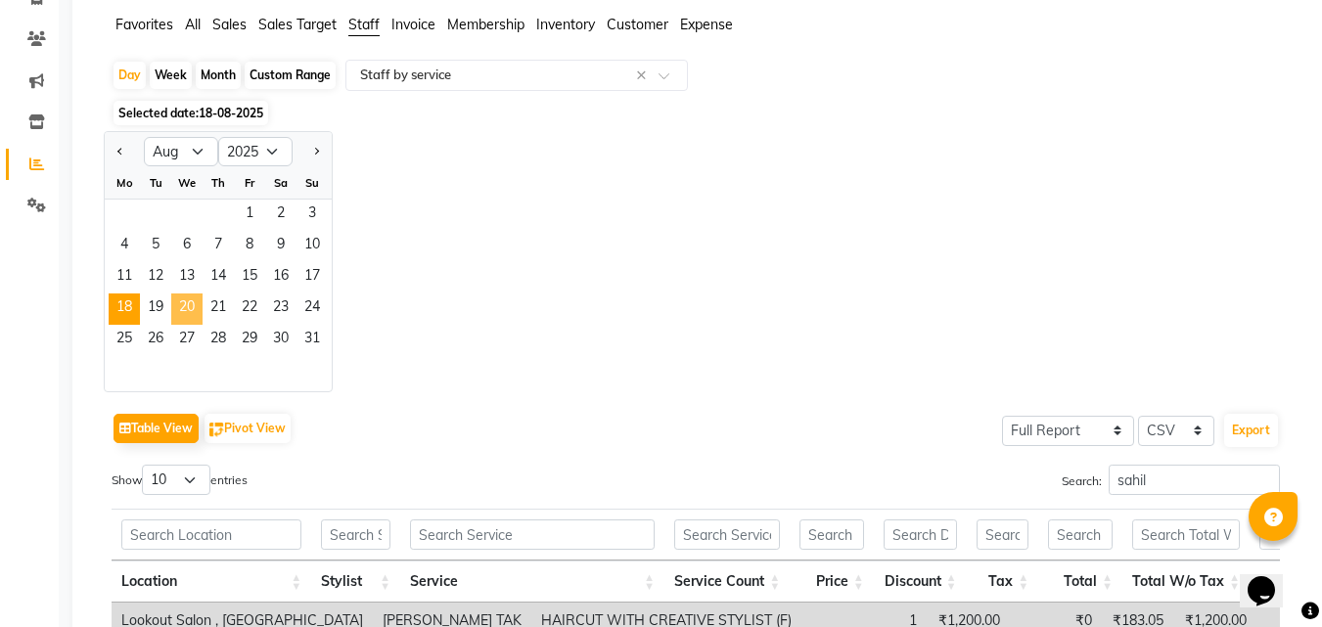
click at [180, 303] on span "20" at bounding box center [186, 309] width 31 height 31
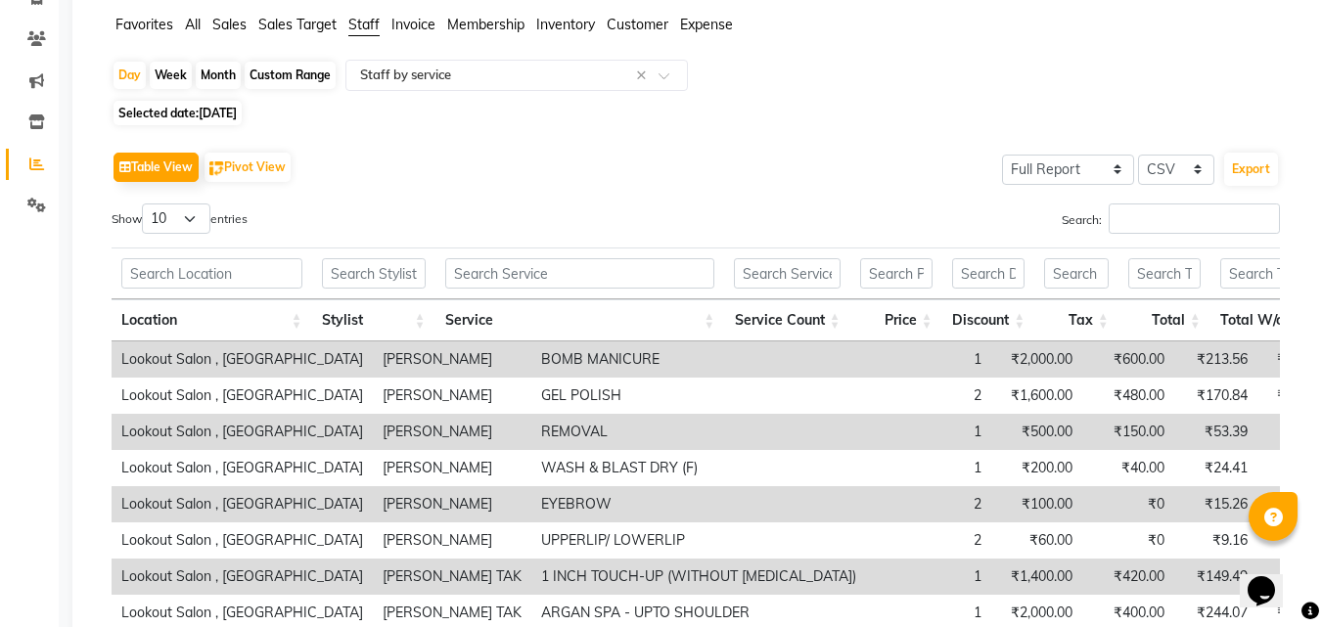
scroll to position [0, 0]
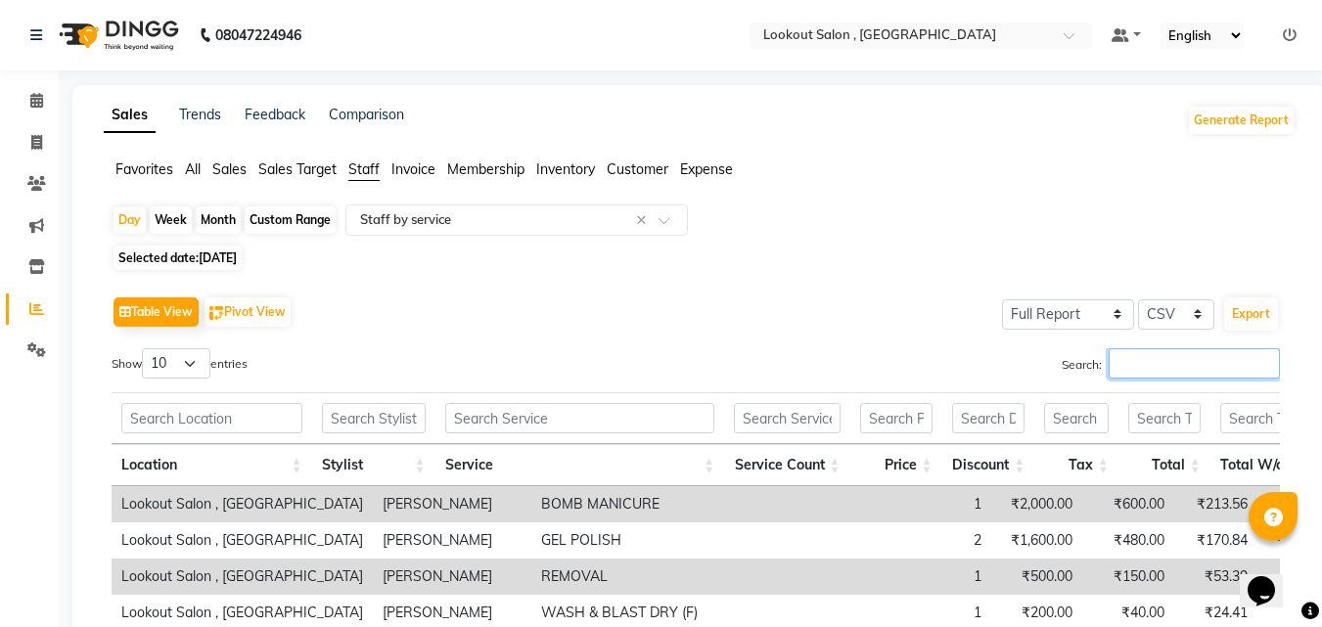
click at [1146, 360] on input "Search:" at bounding box center [1194, 363] width 171 height 30
paste input "sahil"
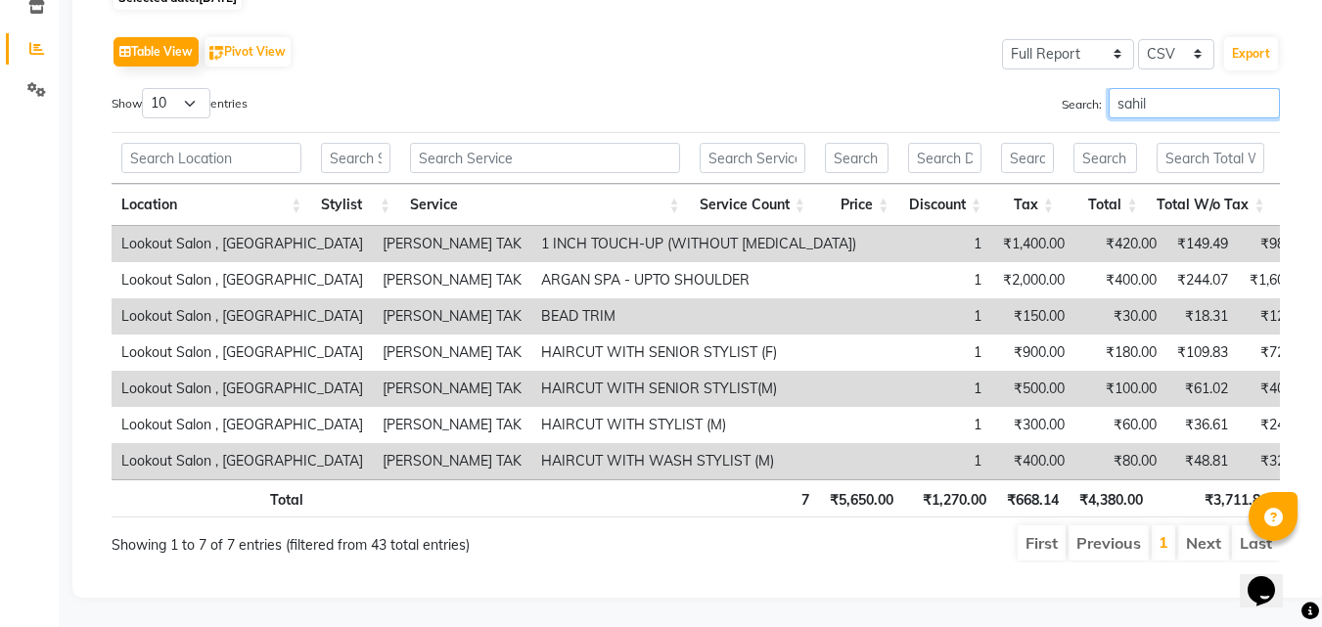
scroll to position [192, 0]
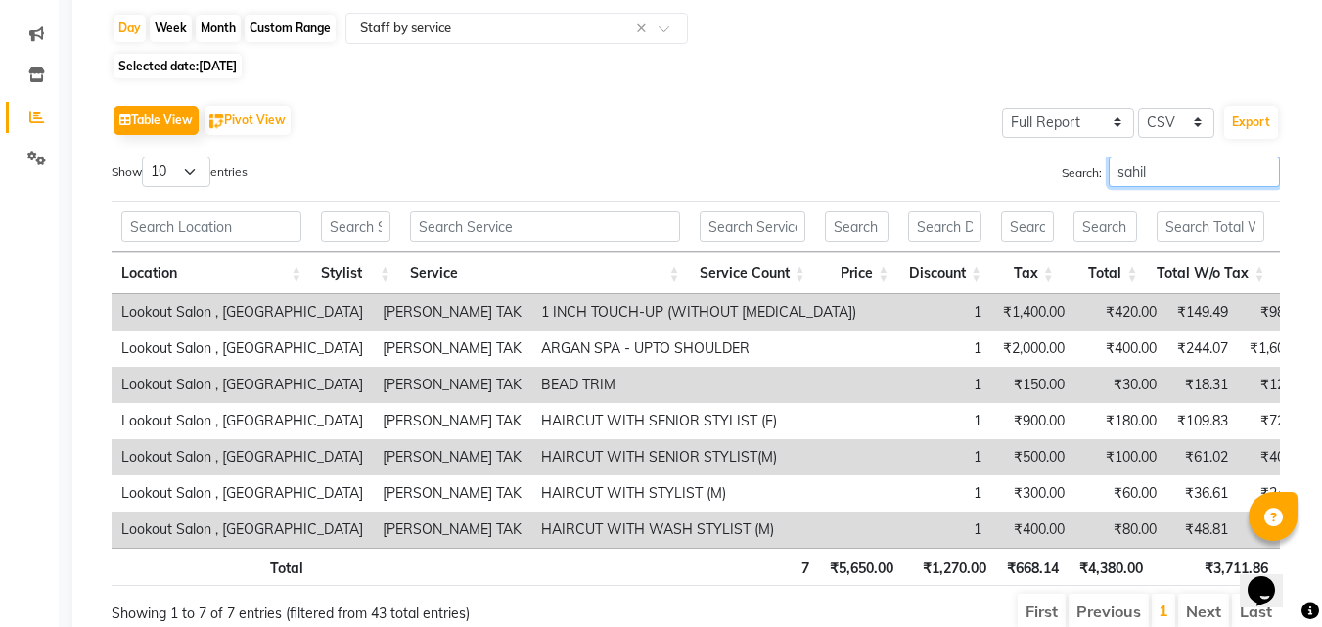
type input "sahil"
click at [210, 66] on span "20-08-2025" at bounding box center [218, 66] width 38 height 15
select select "8"
select select "2025"
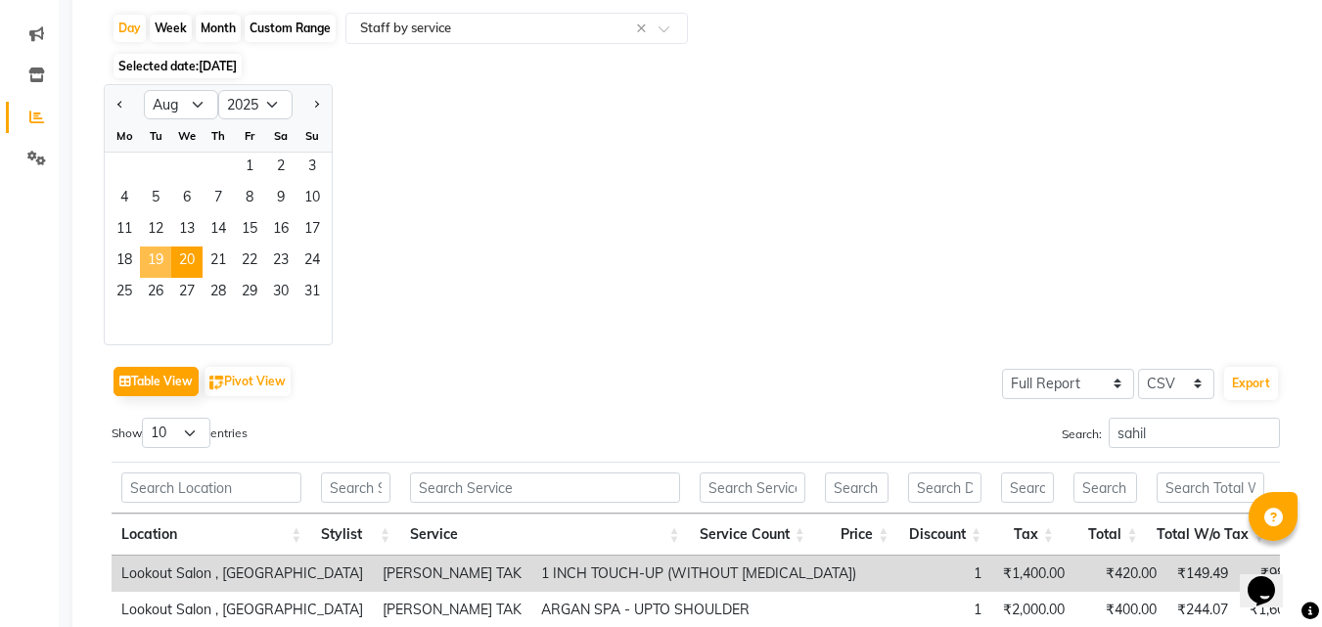
click at [158, 271] on span "19" at bounding box center [155, 262] width 31 height 31
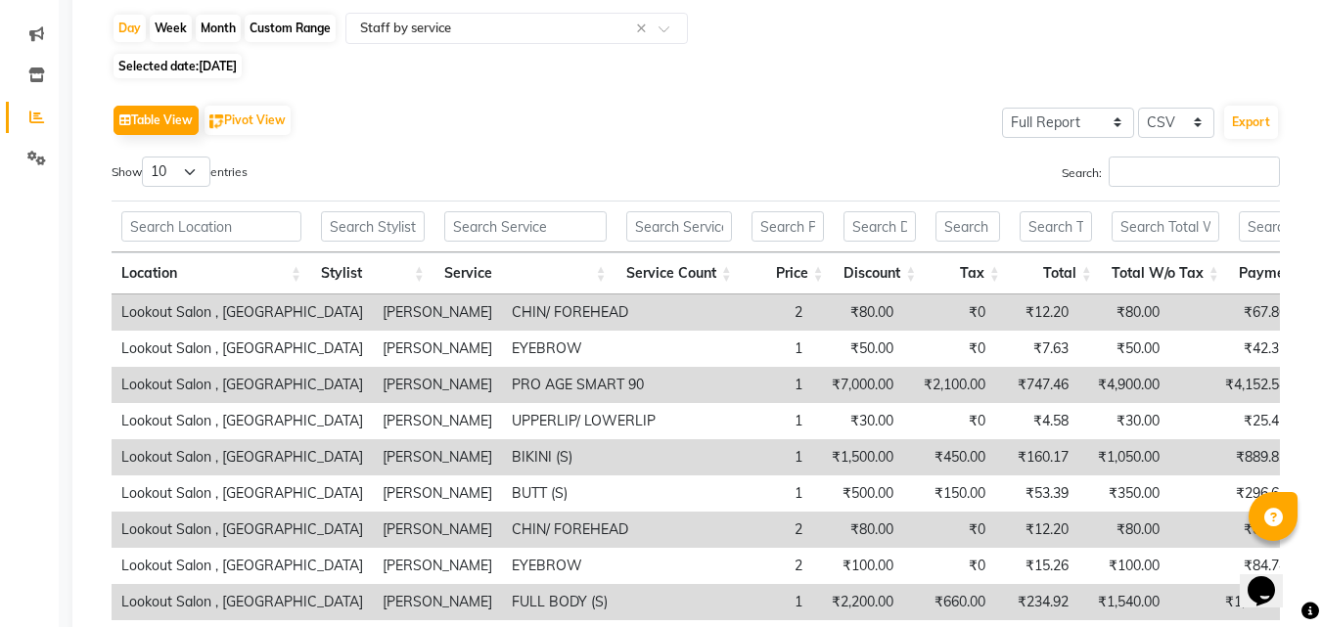
scroll to position [0, 0]
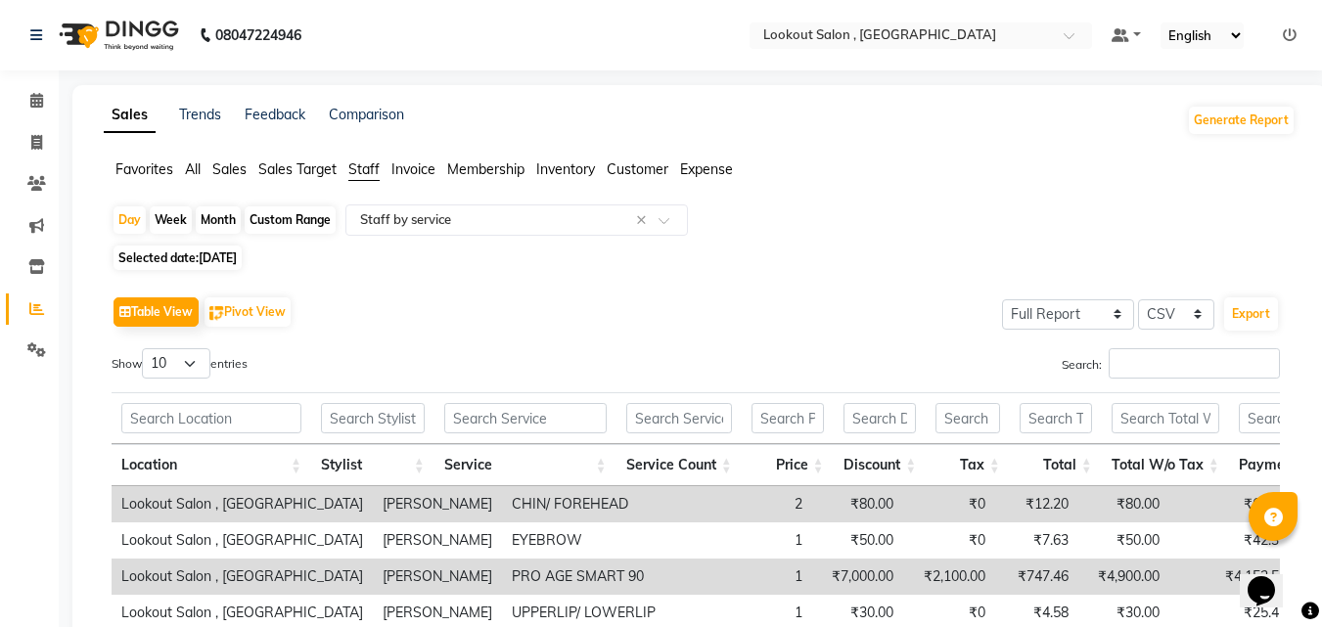
click at [198, 253] on span "Selected date: 19-08-2025" at bounding box center [178, 258] width 128 height 24
select select "8"
select select "2025"
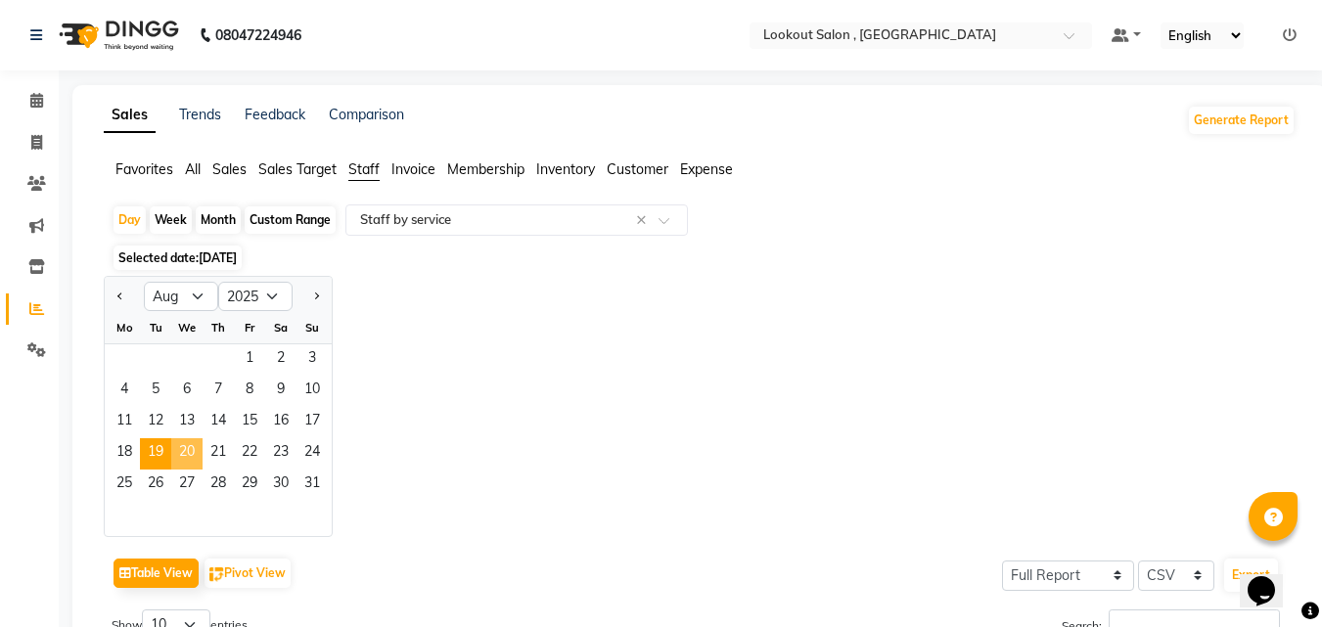
click at [189, 456] on span "20" at bounding box center [186, 453] width 31 height 31
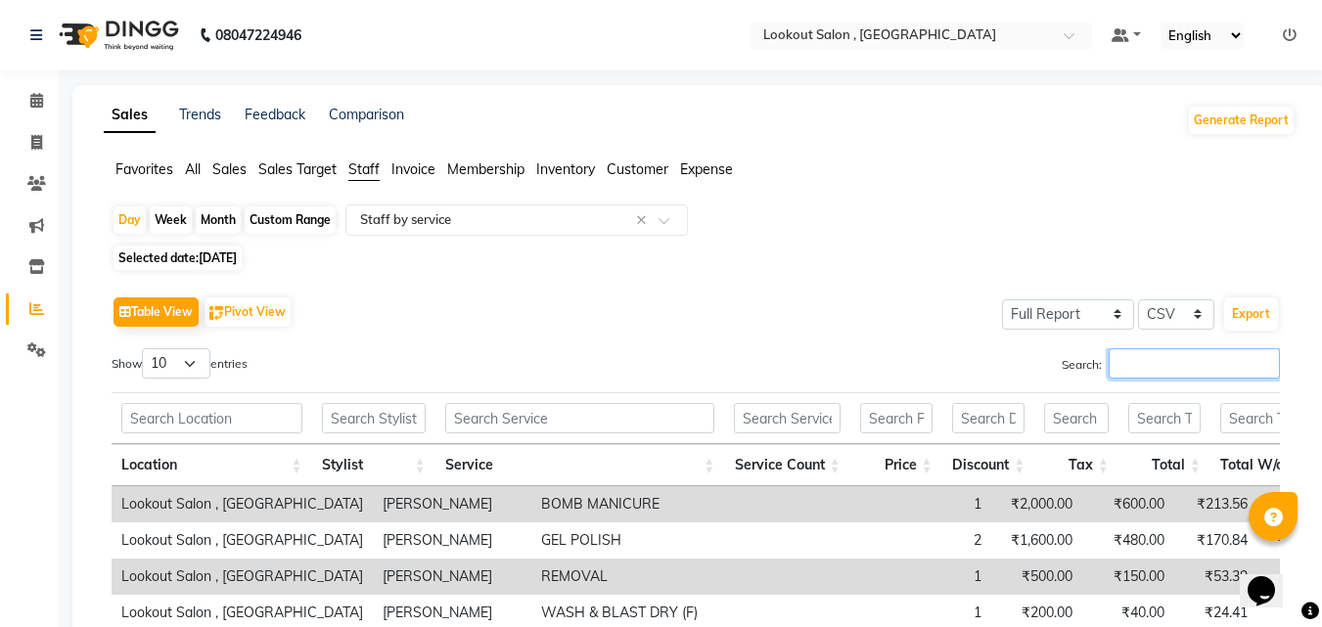
click at [1124, 360] on input "Search:" at bounding box center [1194, 363] width 171 height 30
click at [237, 255] on span "20-08-2025" at bounding box center [218, 258] width 38 height 15
select select "8"
select select "2025"
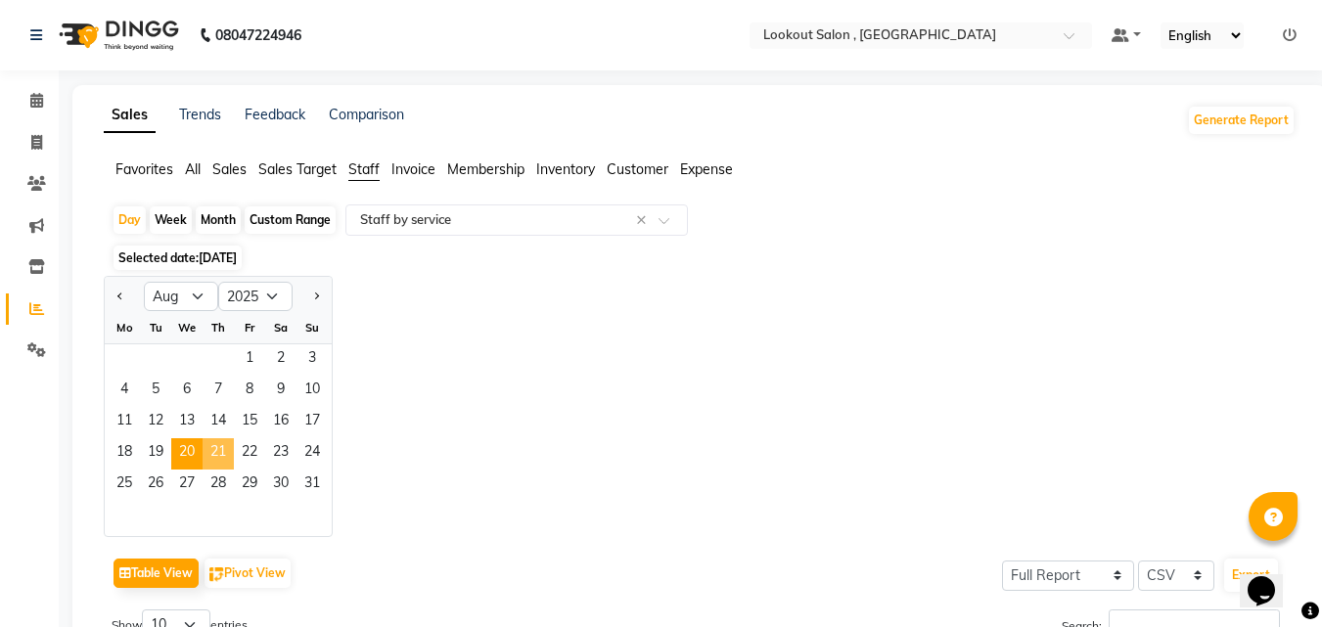
click at [222, 445] on span "21" at bounding box center [218, 453] width 31 height 31
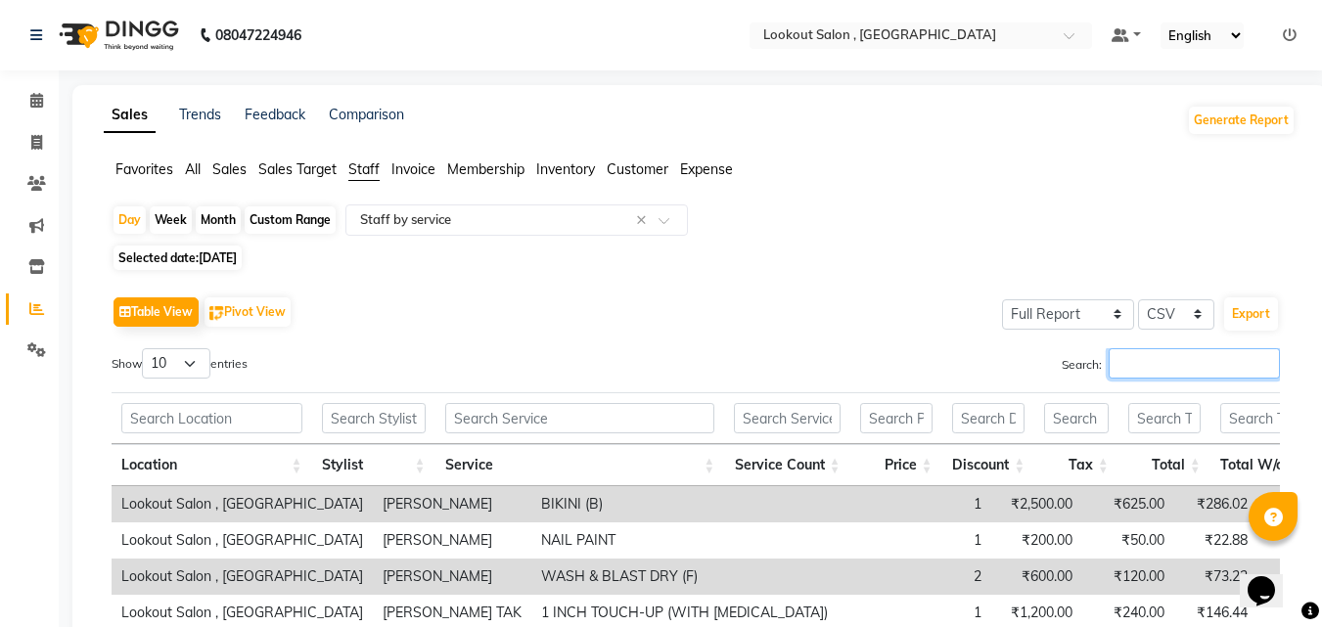
click at [1114, 363] on input "Search:" at bounding box center [1194, 363] width 171 height 30
paste input "sahil"
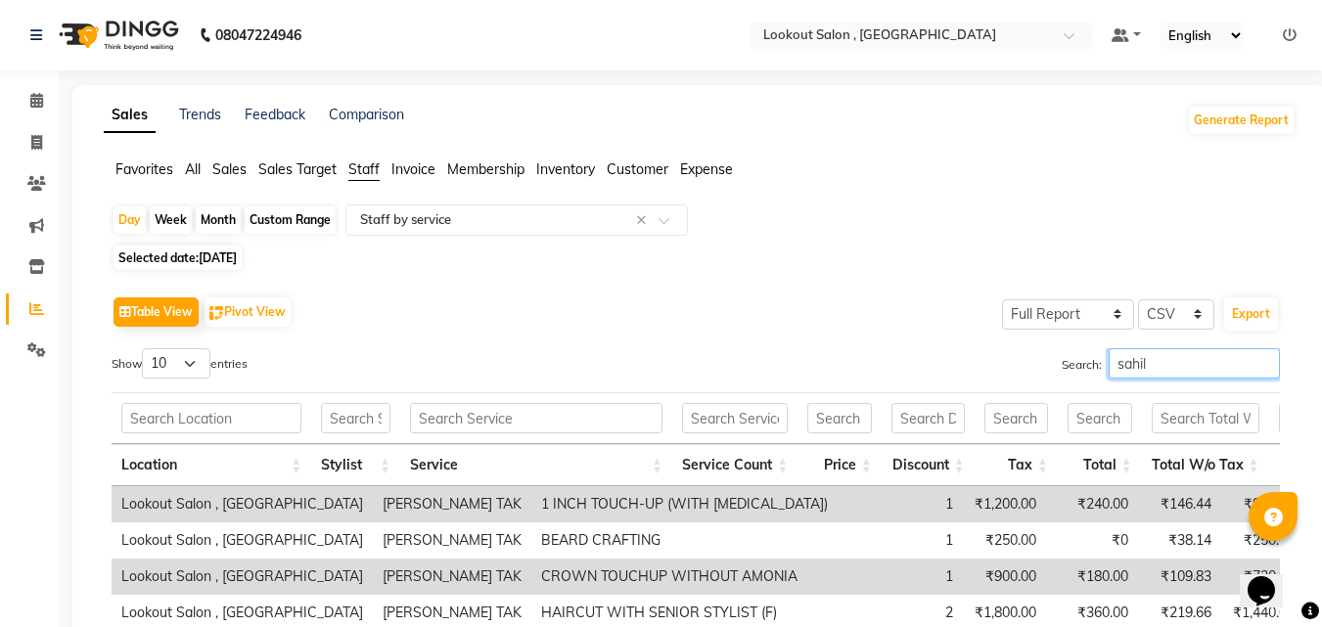
type input "sahil"
click at [215, 256] on span "21-08-2025" at bounding box center [218, 258] width 38 height 15
select select "8"
select select "2025"
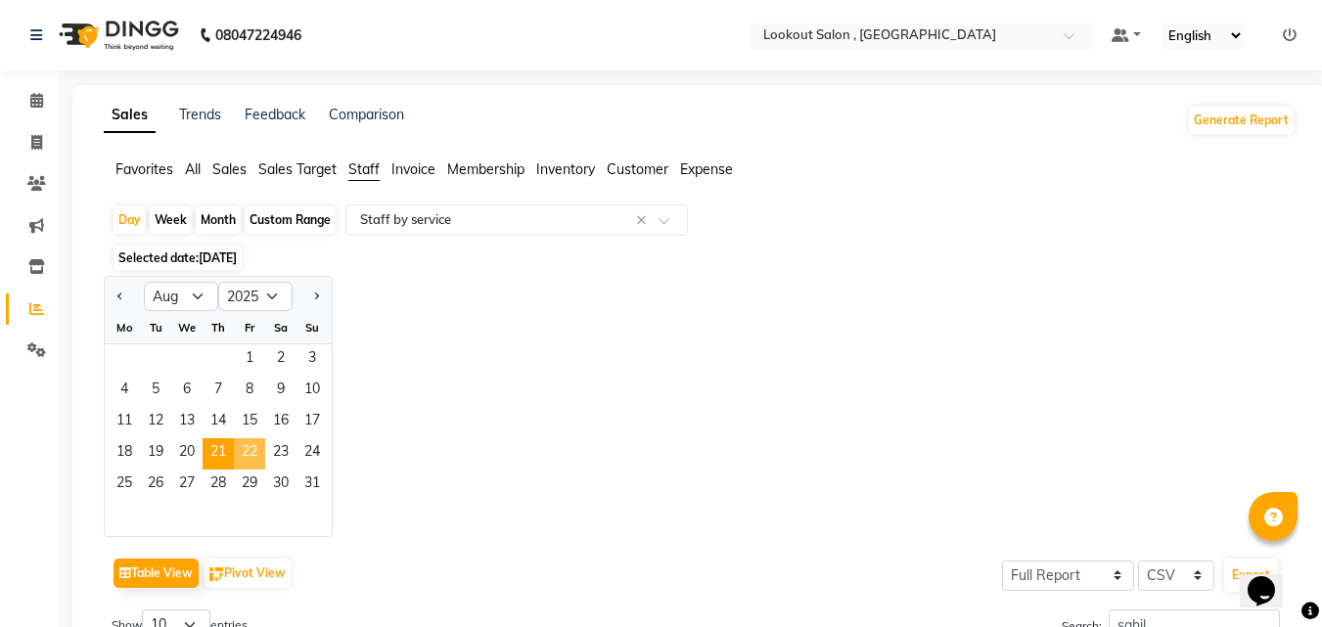
click at [252, 446] on span "22" at bounding box center [249, 453] width 31 height 31
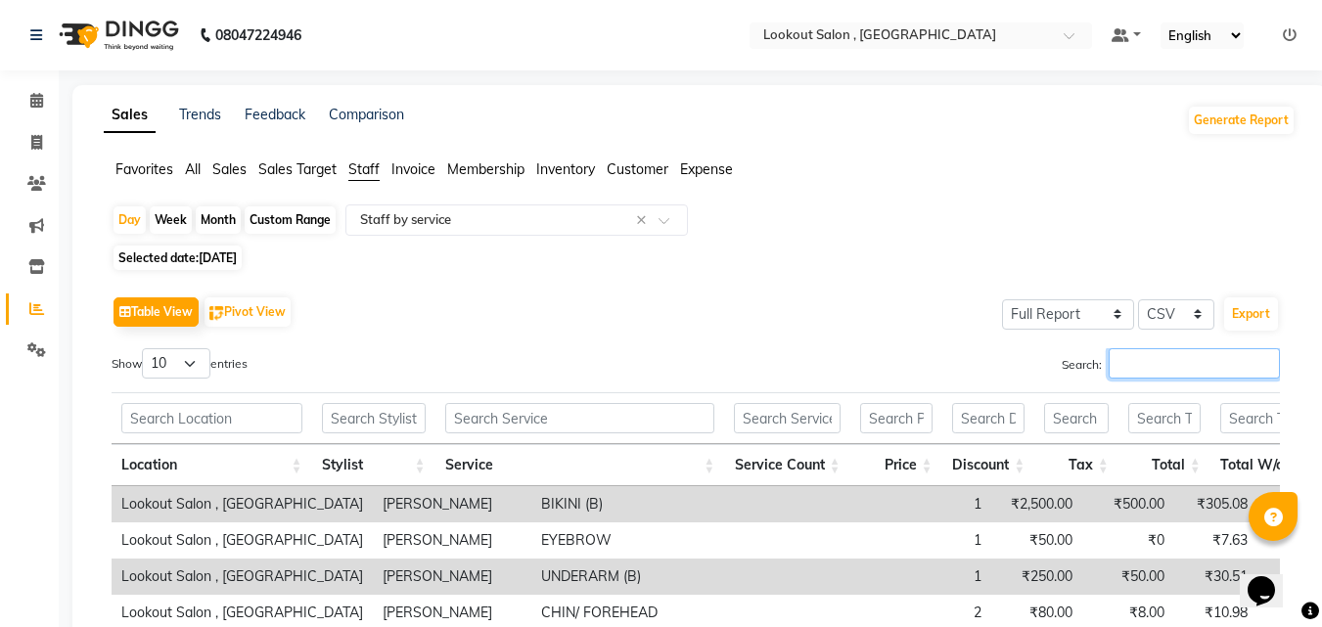
click at [1127, 359] on input "Search:" at bounding box center [1194, 363] width 171 height 30
paste input "sahil"
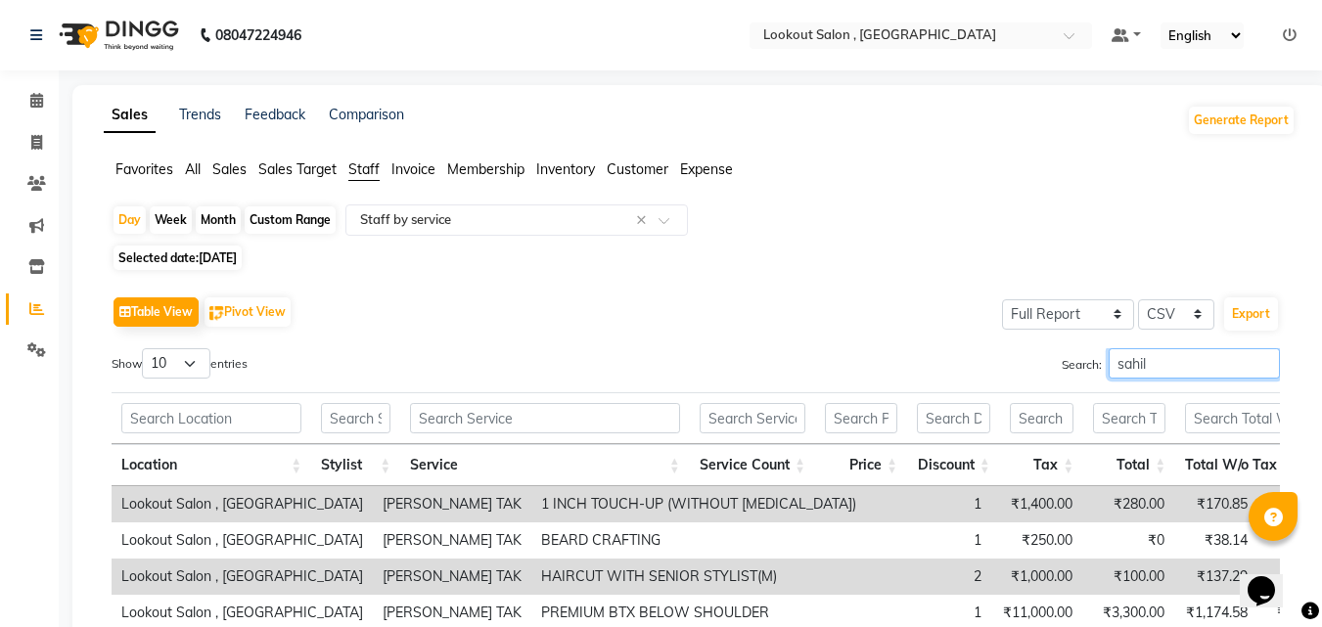
type input "sahil"
click at [237, 254] on span "[DATE]" at bounding box center [218, 258] width 38 height 15
select select "8"
select select "2025"
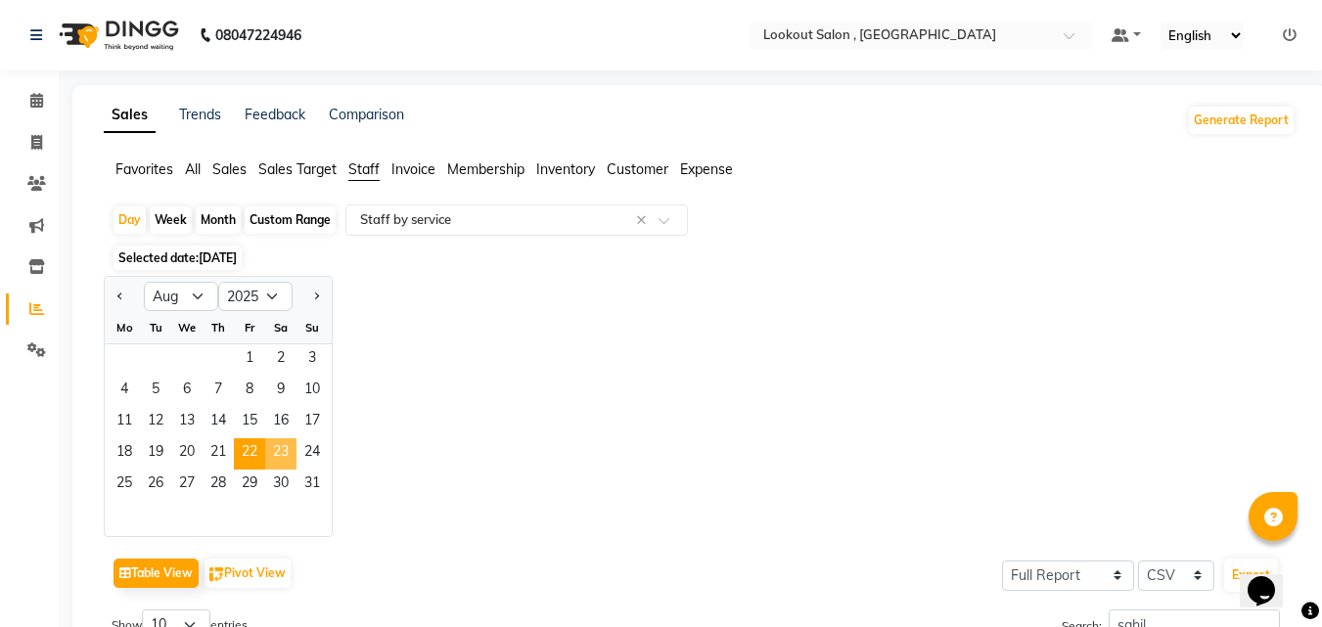
click at [280, 450] on span "23" at bounding box center [280, 453] width 31 height 31
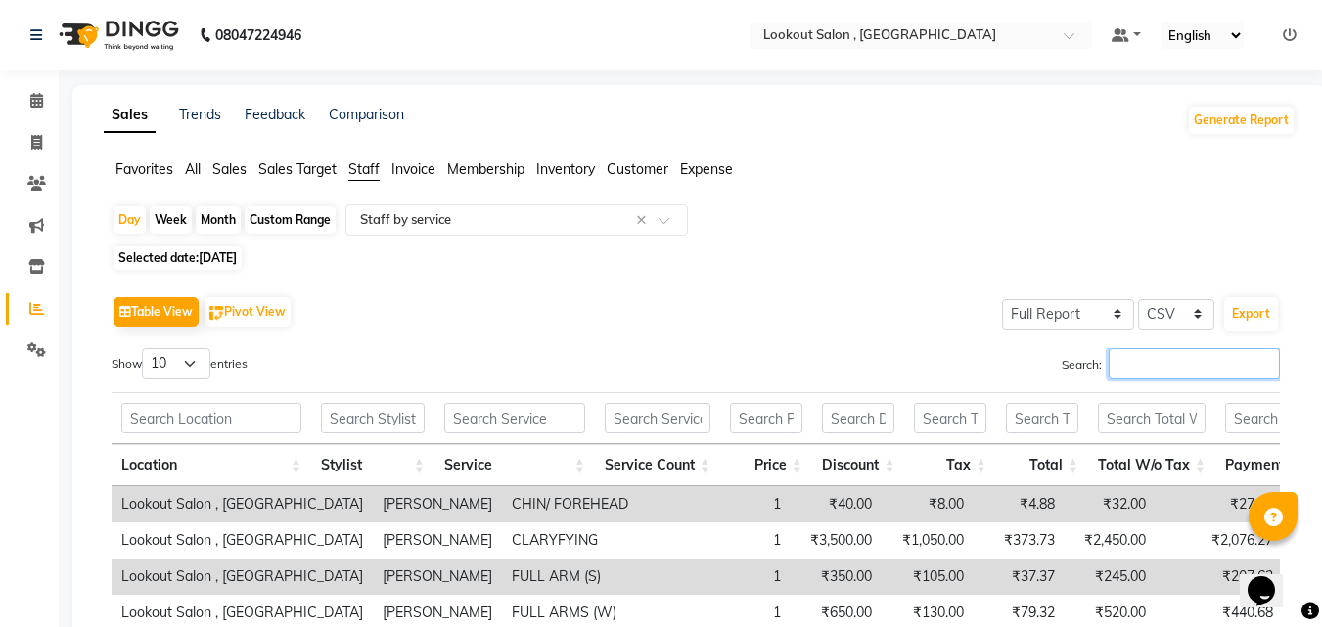
click at [1137, 363] on input "Search:" at bounding box center [1194, 363] width 171 height 30
paste input "sahil"
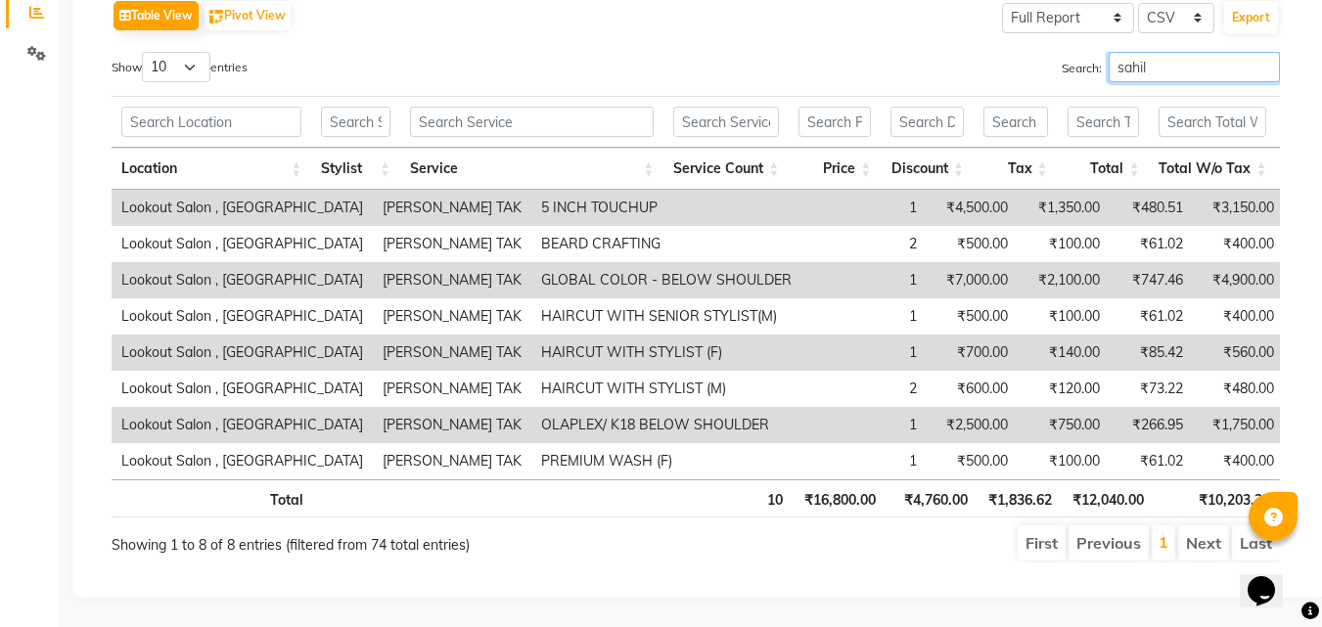
scroll to position [130, 0]
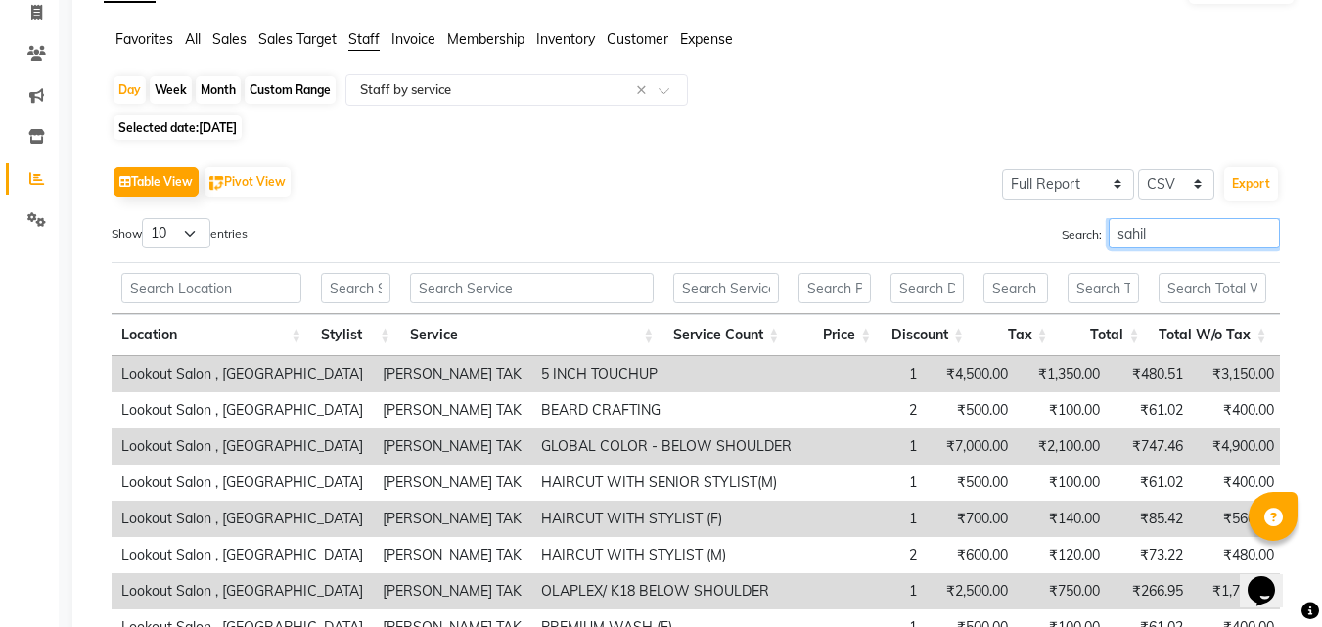
type input "sahil"
click at [234, 128] on span "23-08-2025" at bounding box center [218, 127] width 38 height 15
select select "8"
select select "2025"
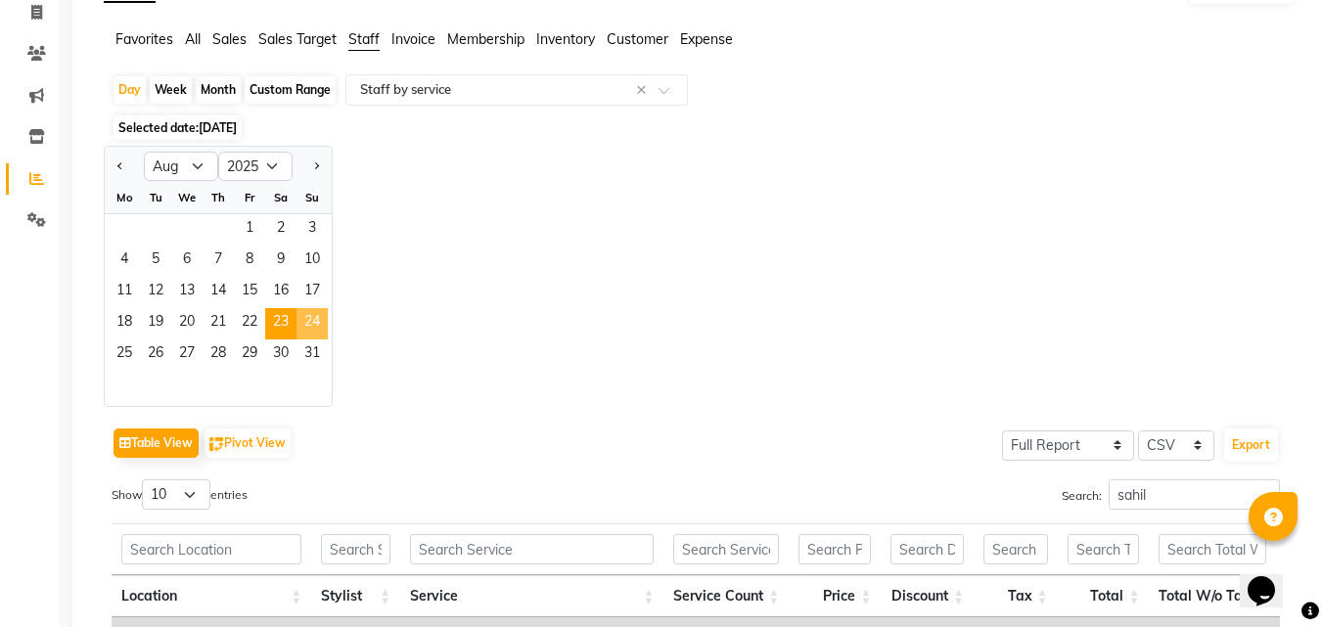
click at [315, 317] on span "24" at bounding box center [312, 323] width 31 height 31
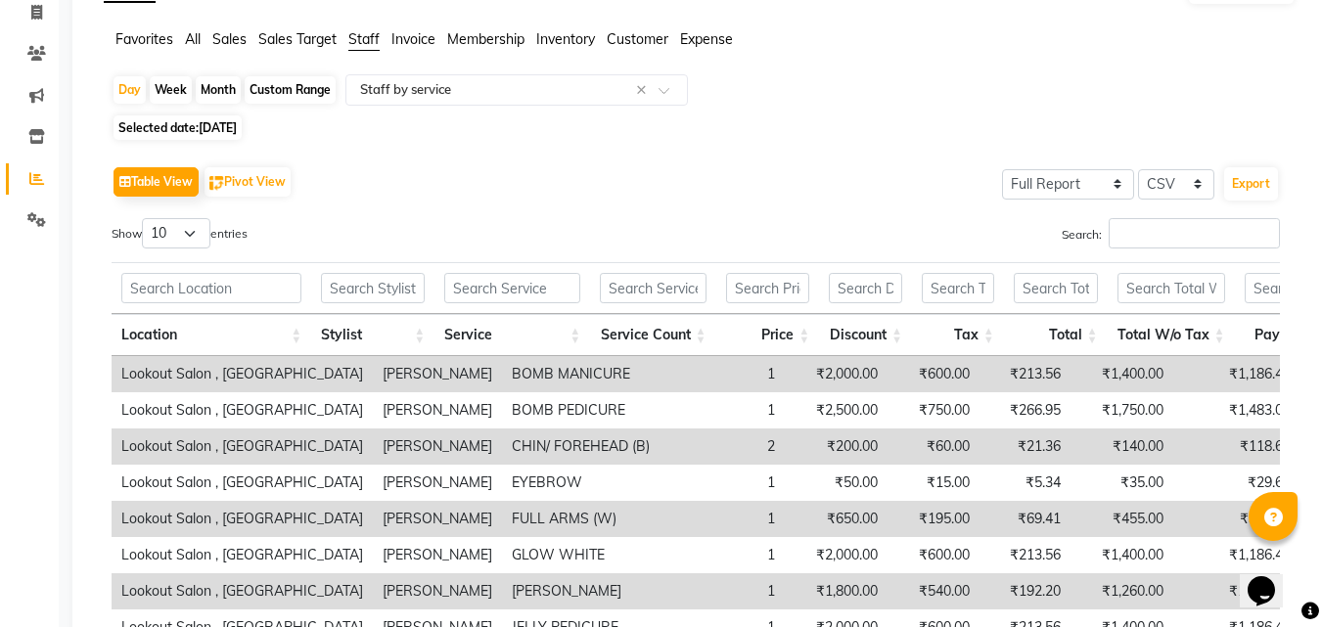
scroll to position [0, 0]
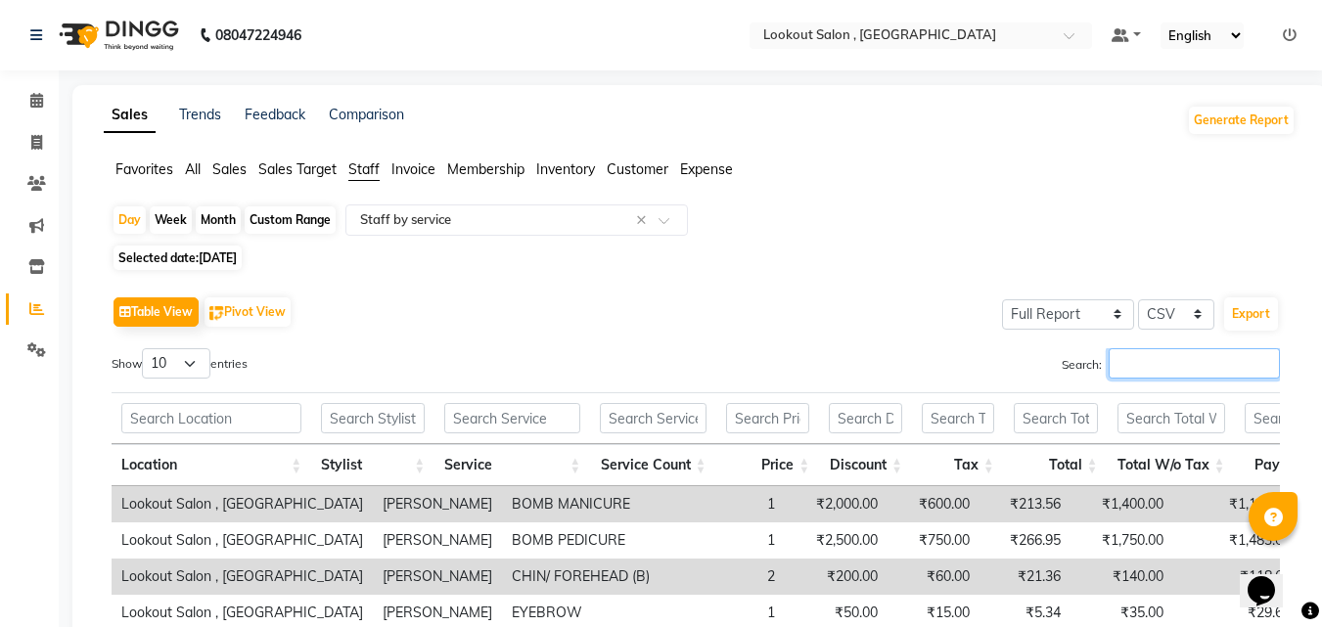
click at [1115, 352] on input "Search:" at bounding box center [1194, 363] width 171 height 30
paste input "sahil"
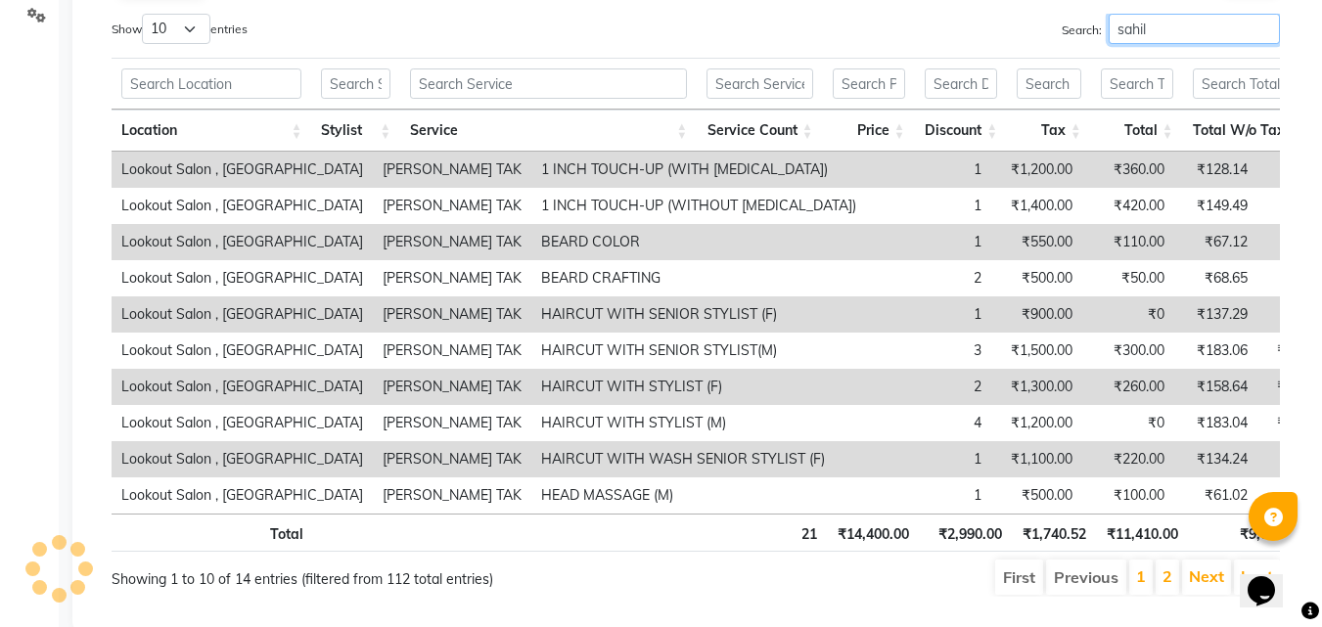
scroll to position [105, 0]
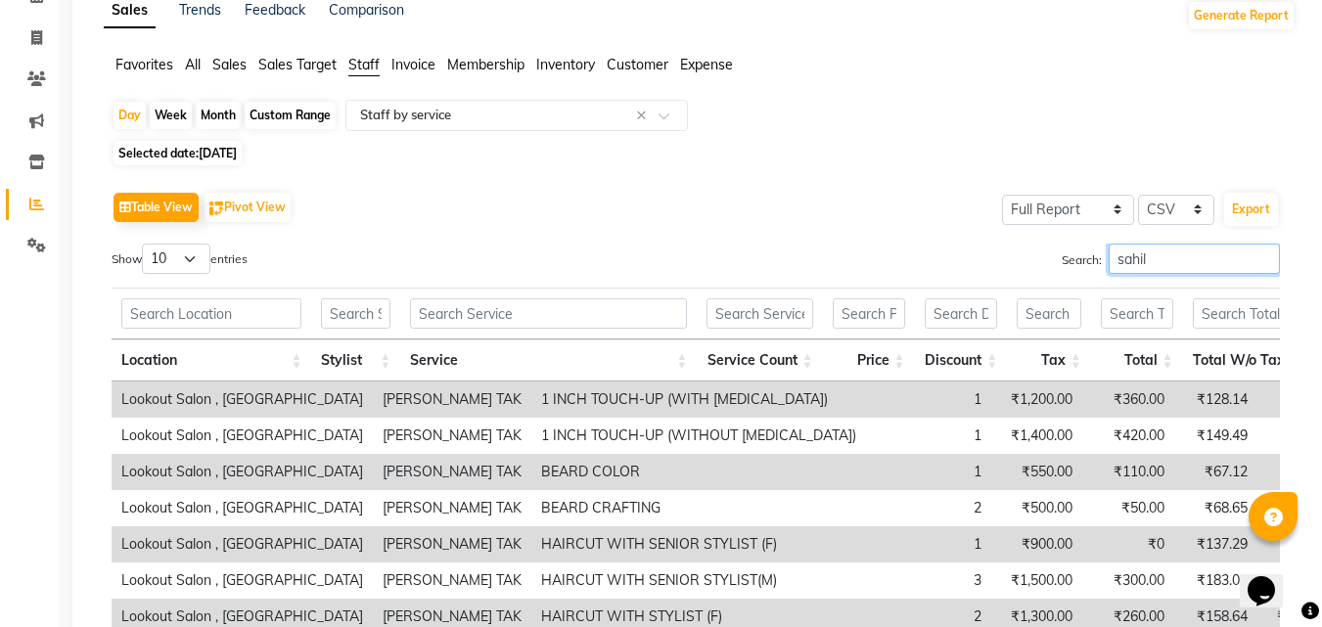
type input "sahil"
click at [219, 148] on span "24-08-2025" at bounding box center [218, 153] width 38 height 15
select select "8"
select select "2025"
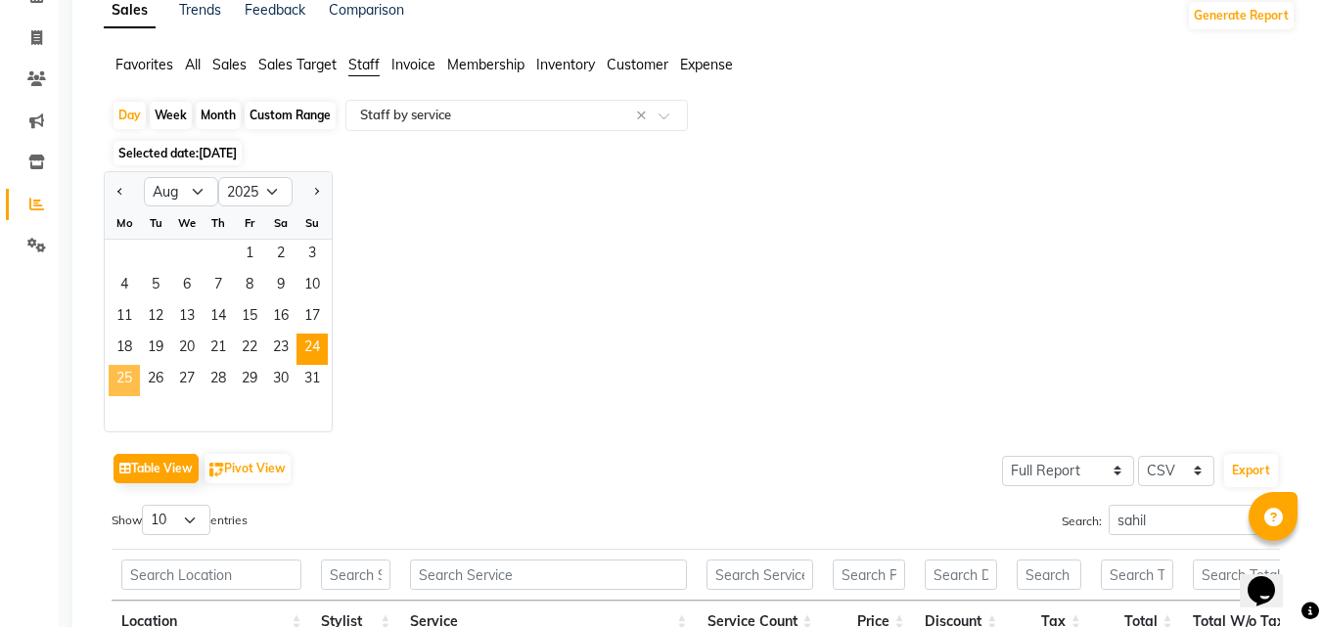
click at [120, 367] on span "25" at bounding box center [124, 380] width 31 height 31
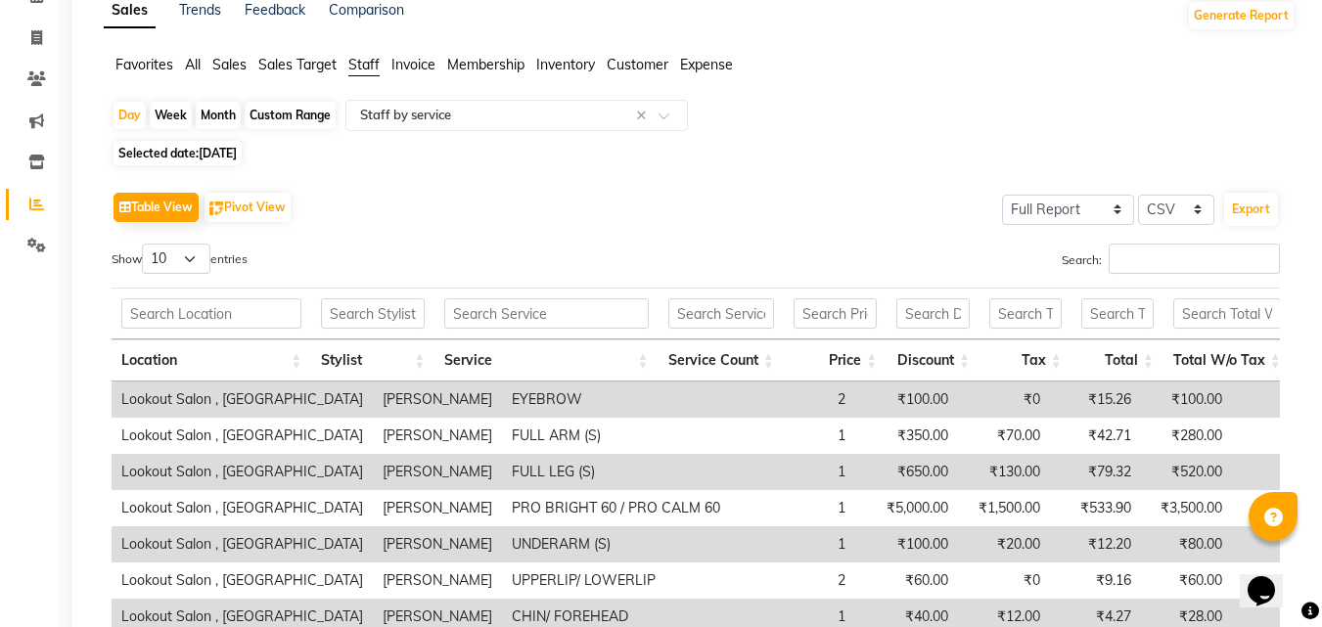
scroll to position [0, 0]
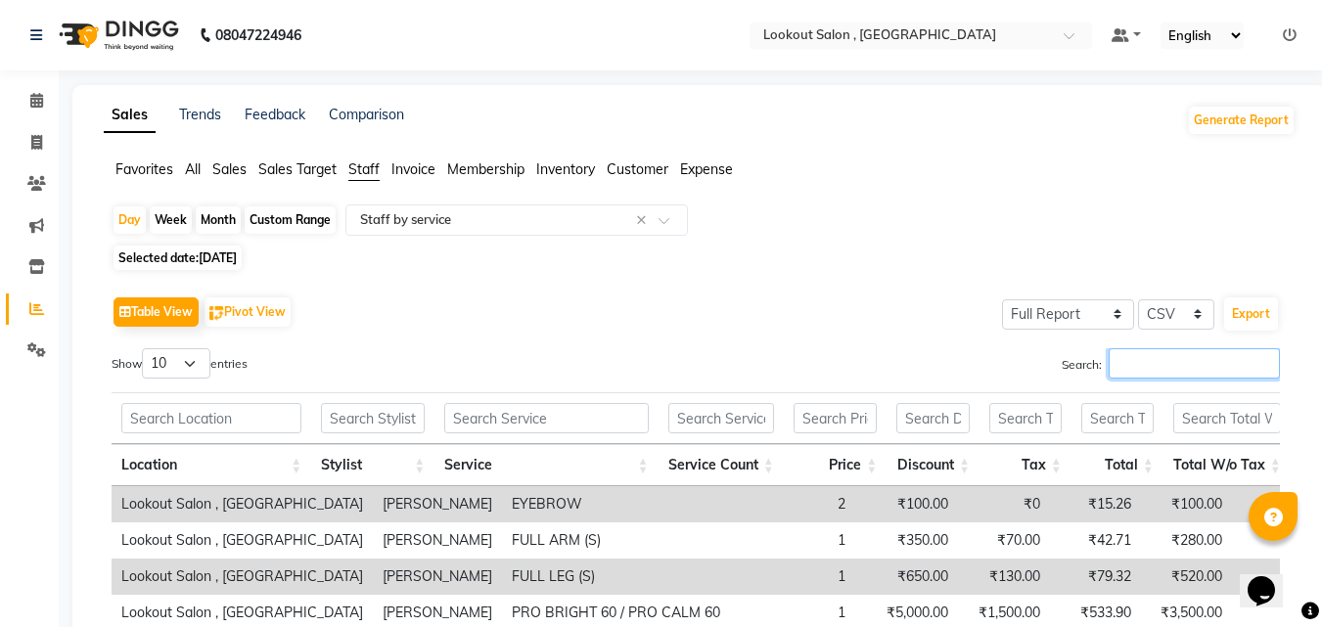
click at [1129, 357] on input "Search:" at bounding box center [1194, 363] width 171 height 30
paste input "sahil"
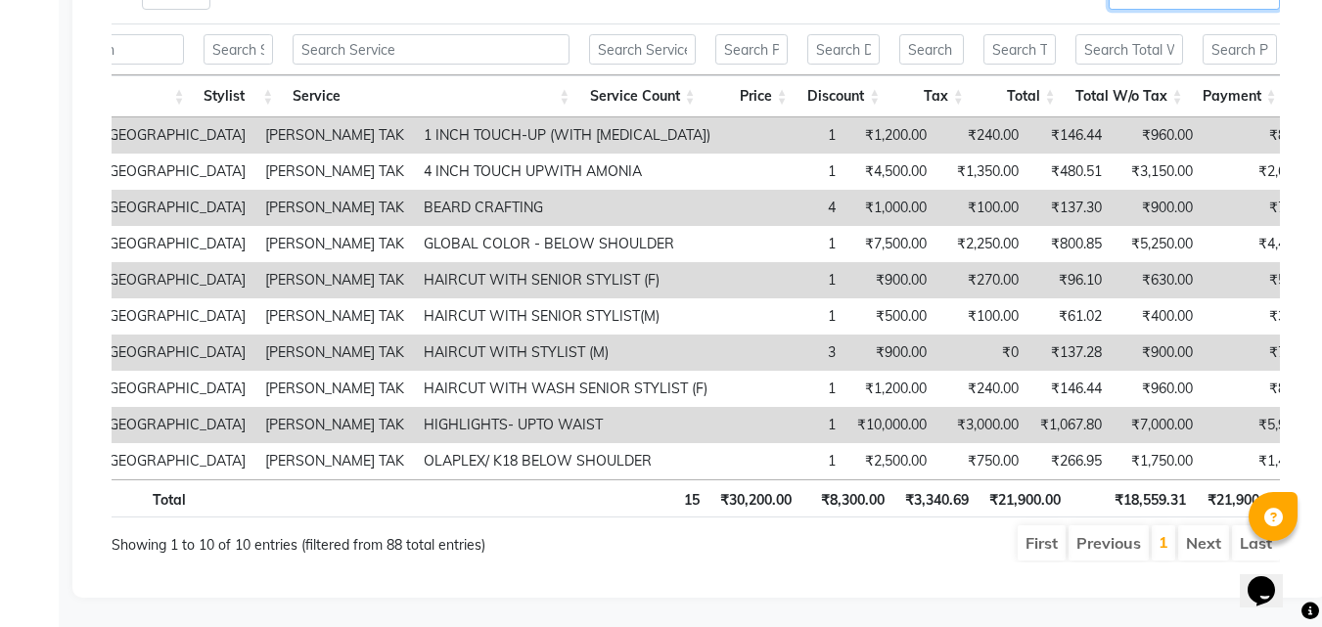
scroll to position [98, 0]
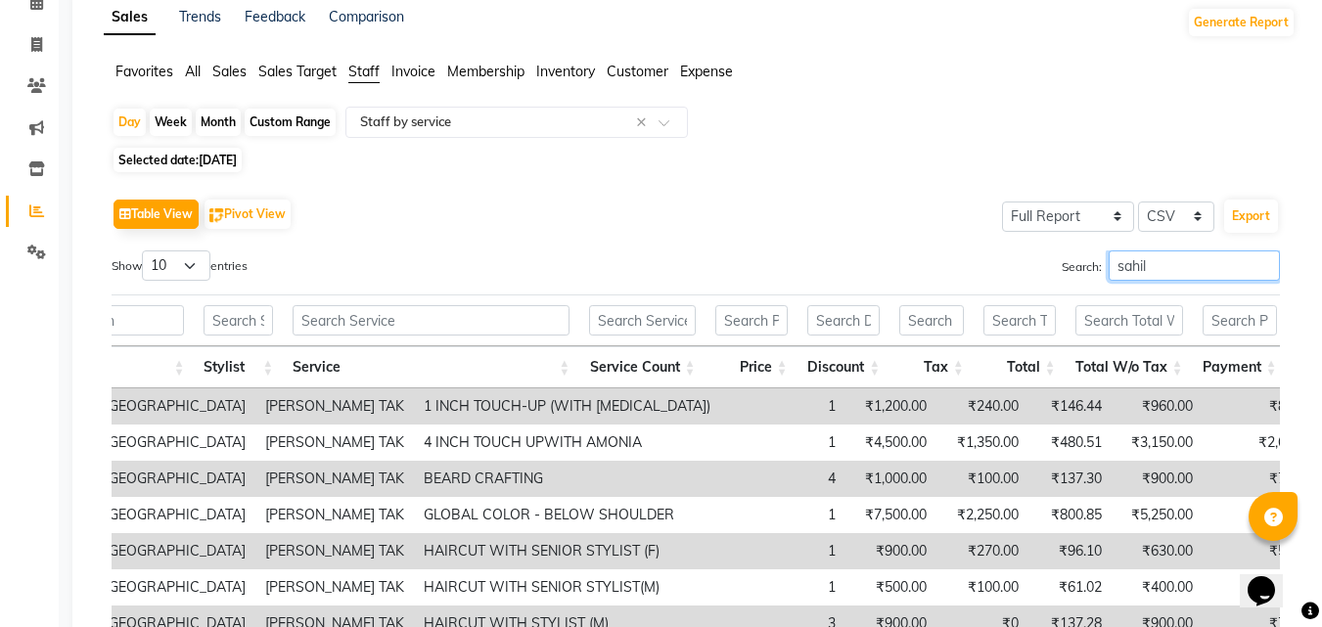
type input "sahil"
click at [220, 165] on span "25-08-2025" at bounding box center [218, 160] width 38 height 15
select select "8"
select select "2025"
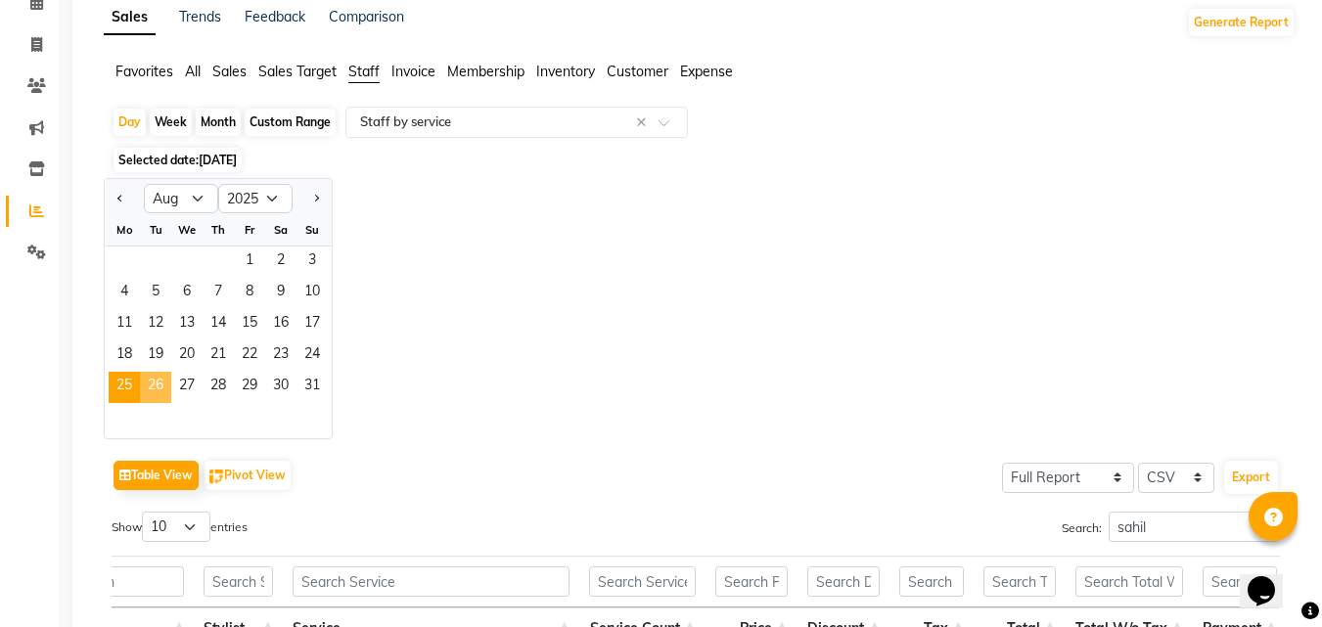
click at [161, 388] on span "26" at bounding box center [155, 387] width 31 height 31
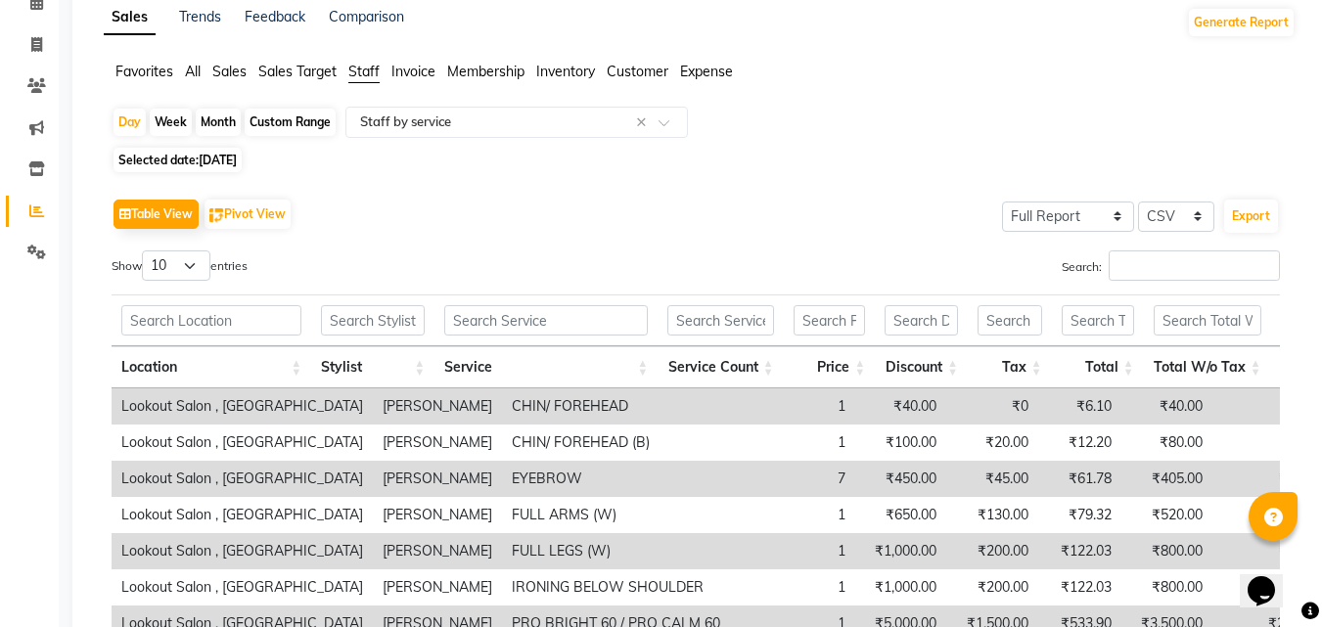
scroll to position [0, 0]
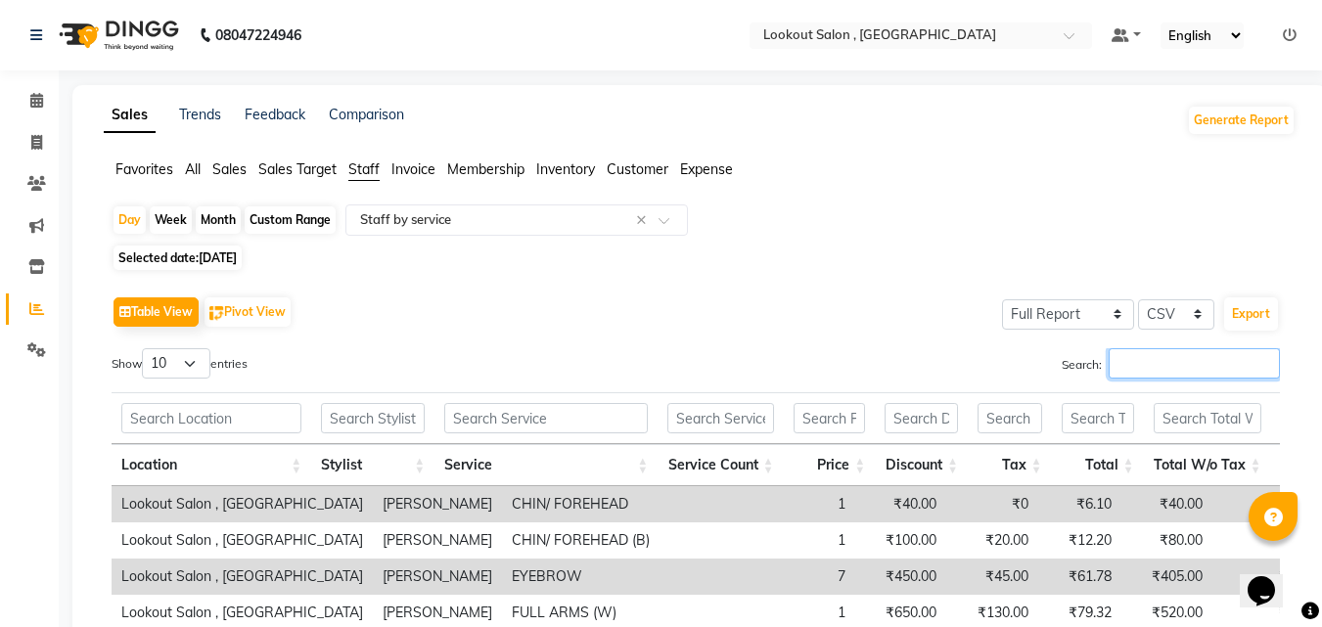
click at [1184, 351] on input "Search:" at bounding box center [1194, 363] width 171 height 30
paste input "sahil"
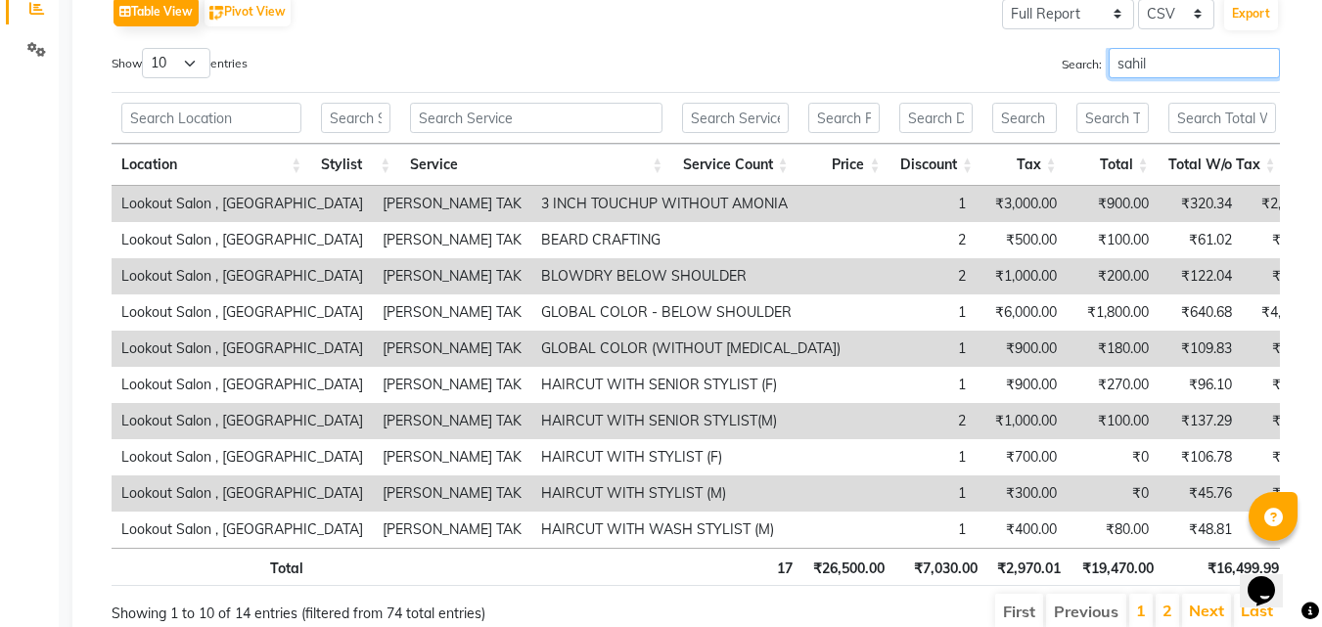
scroll to position [105, 0]
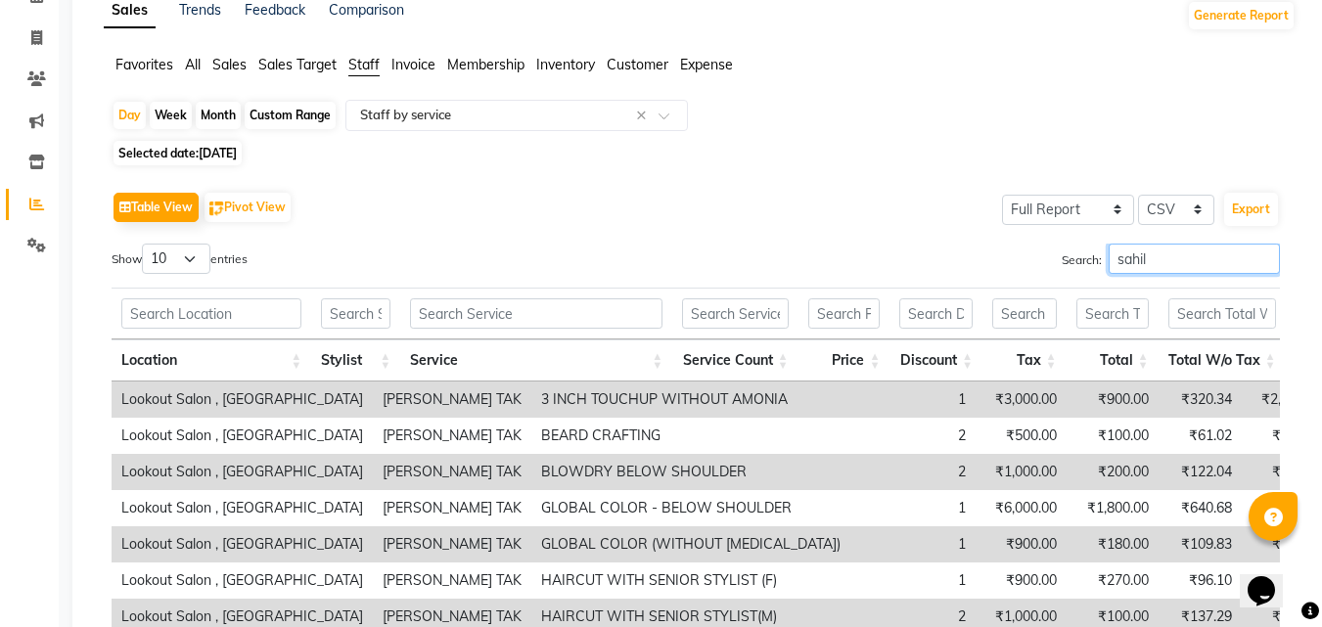
type input "sahil"
click at [223, 153] on span "26-08-2025" at bounding box center [218, 153] width 38 height 15
select select "8"
select select "2025"
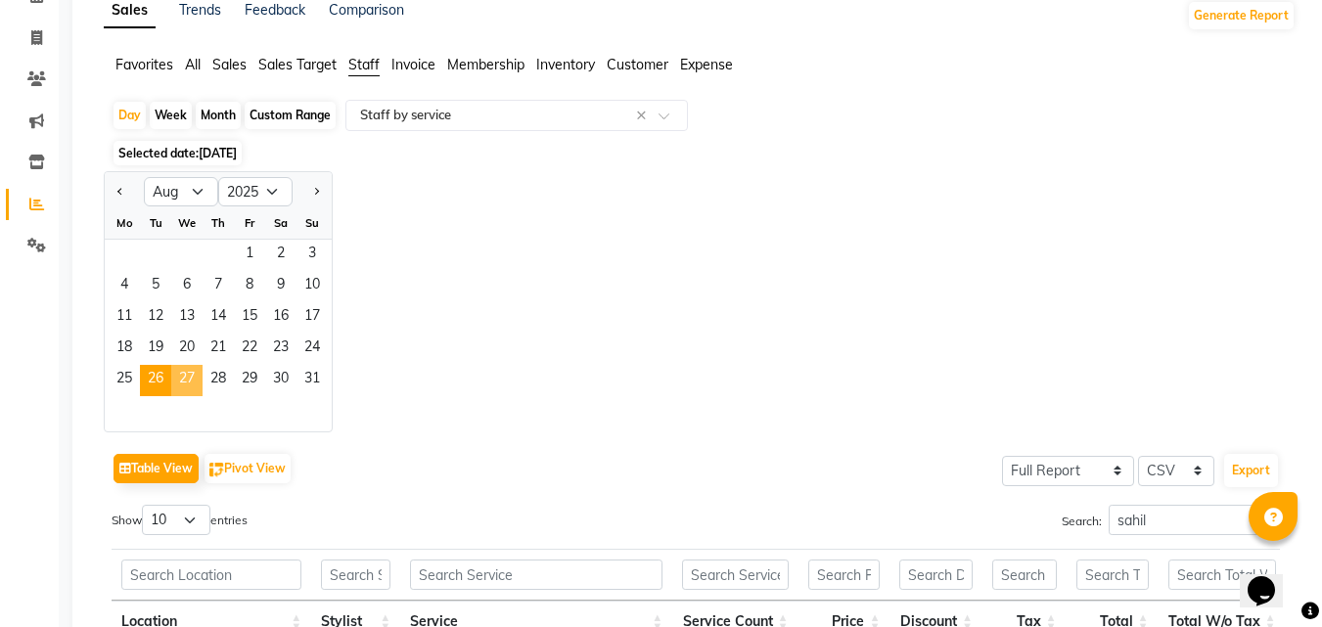
click at [181, 385] on span "27" at bounding box center [186, 380] width 31 height 31
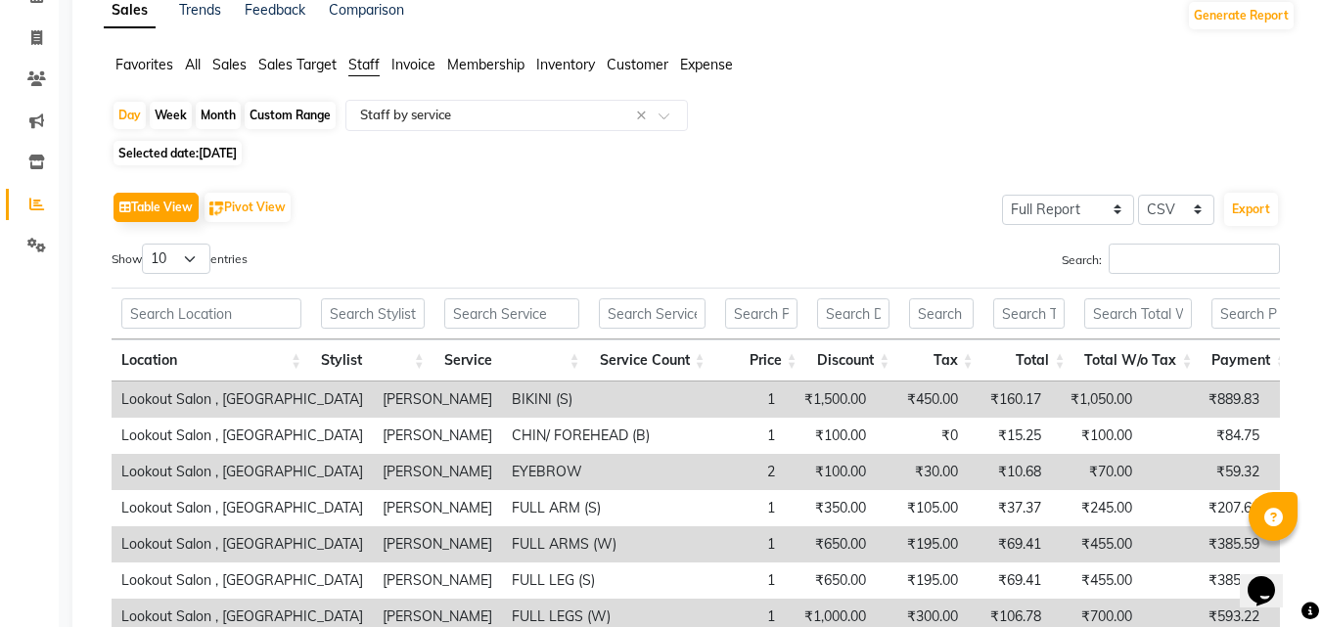
scroll to position [0, 0]
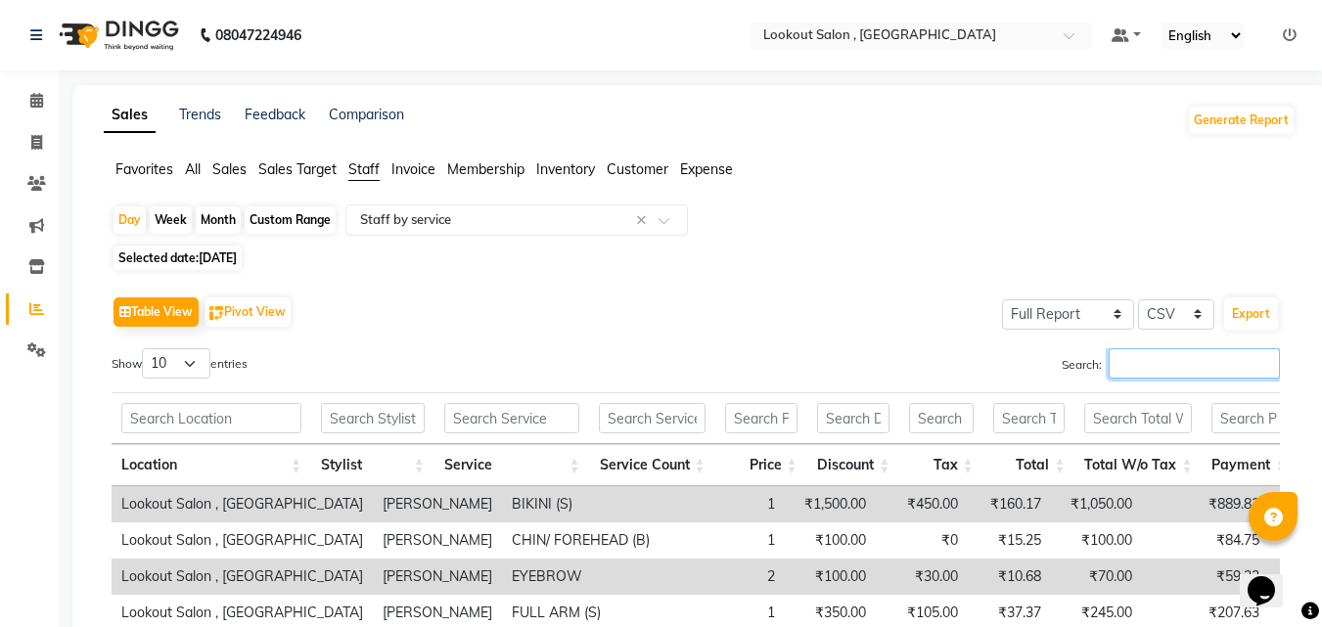
click at [1115, 365] on input "Search:" at bounding box center [1194, 363] width 171 height 30
paste input "sahil"
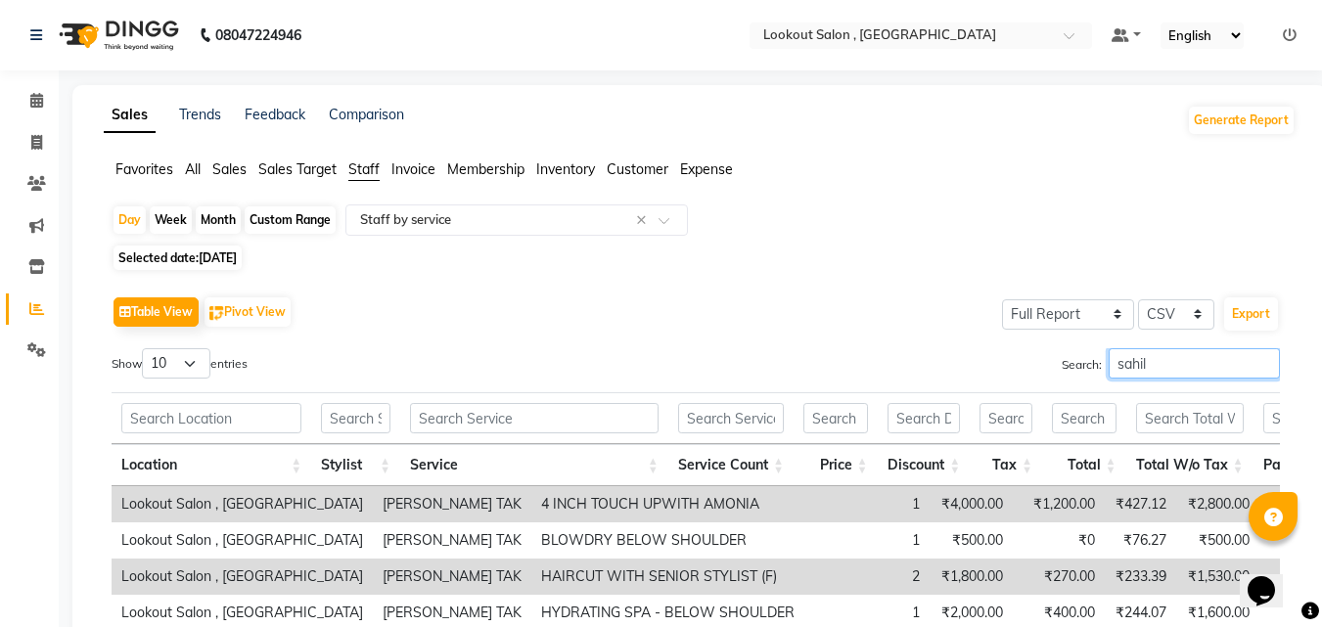
type input "sahil"
click at [237, 251] on span "27-08-2025" at bounding box center [218, 258] width 38 height 15
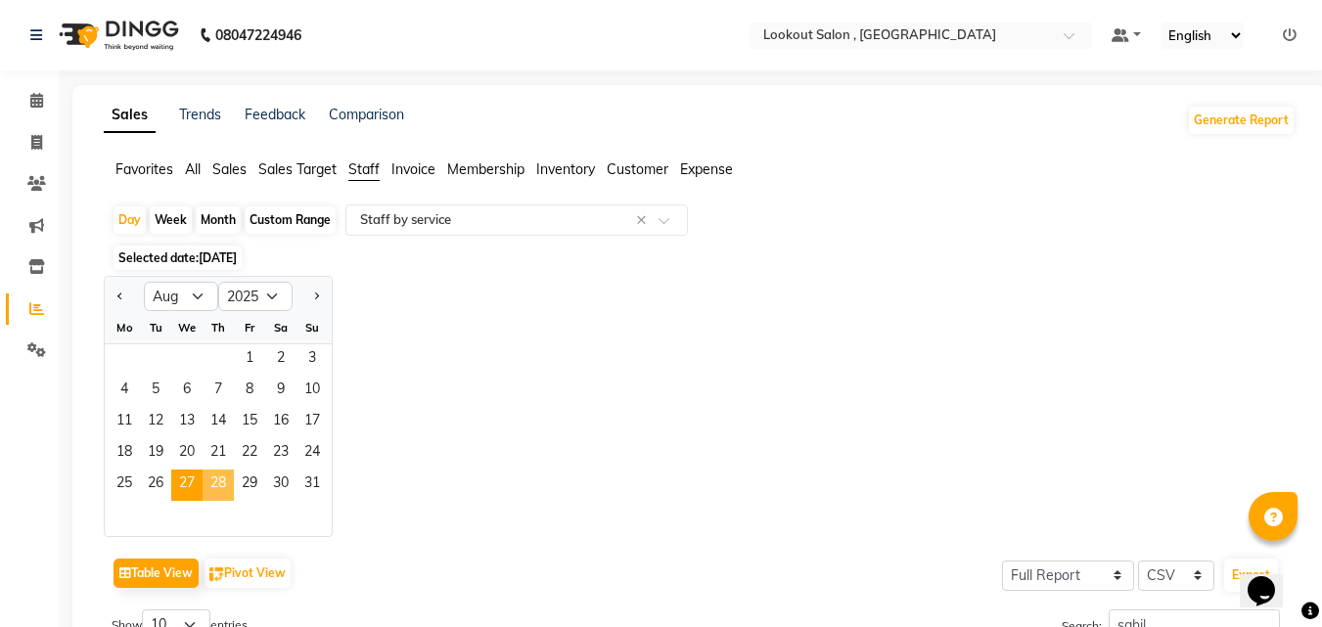
click at [209, 477] on span "28" at bounding box center [218, 485] width 31 height 31
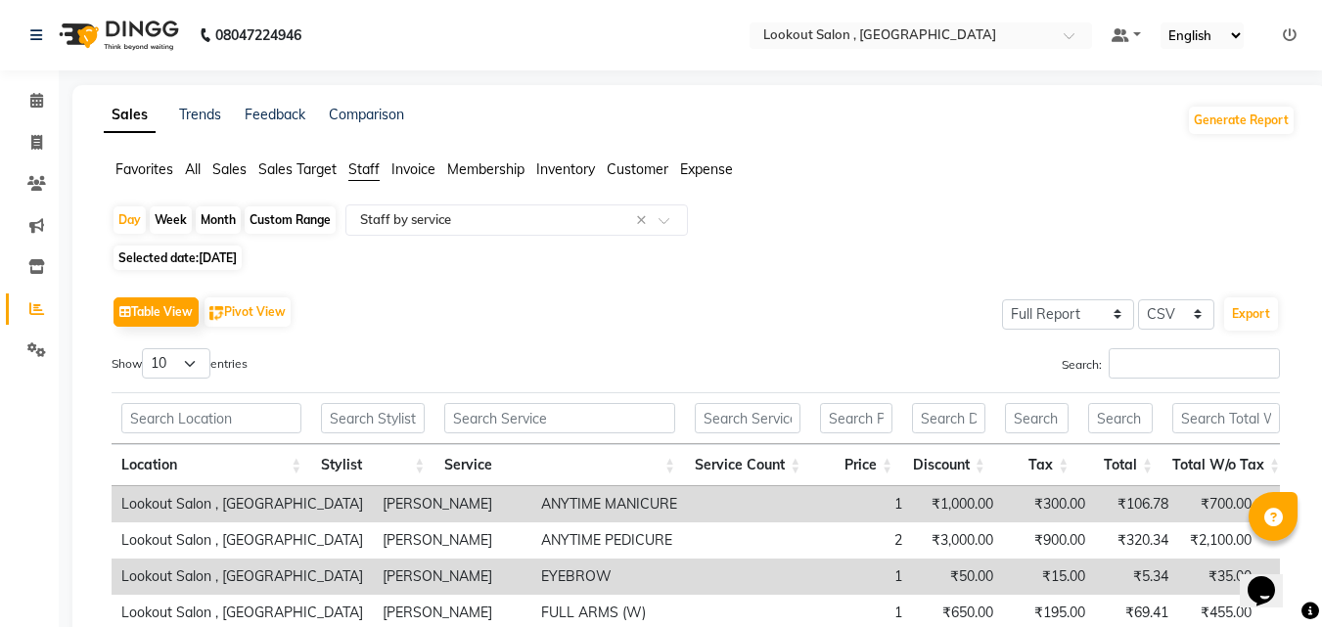
click at [1162, 346] on div "Table View Pivot View Select Full Report Filtered Report Select CSV PDF Export …" at bounding box center [696, 612] width 1169 height 640
click at [1138, 363] on input "Search:" at bounding box center [1194, 363] width 171 height 30
paste input "sahil"
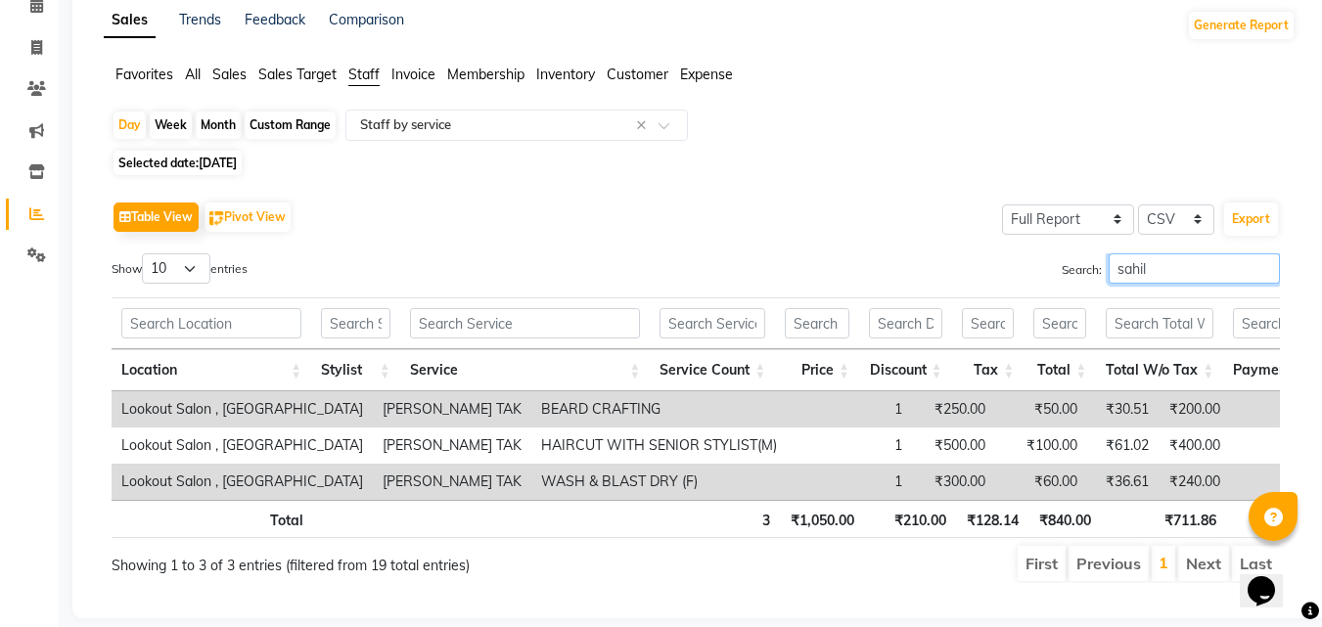
scroll to position [145, 0]
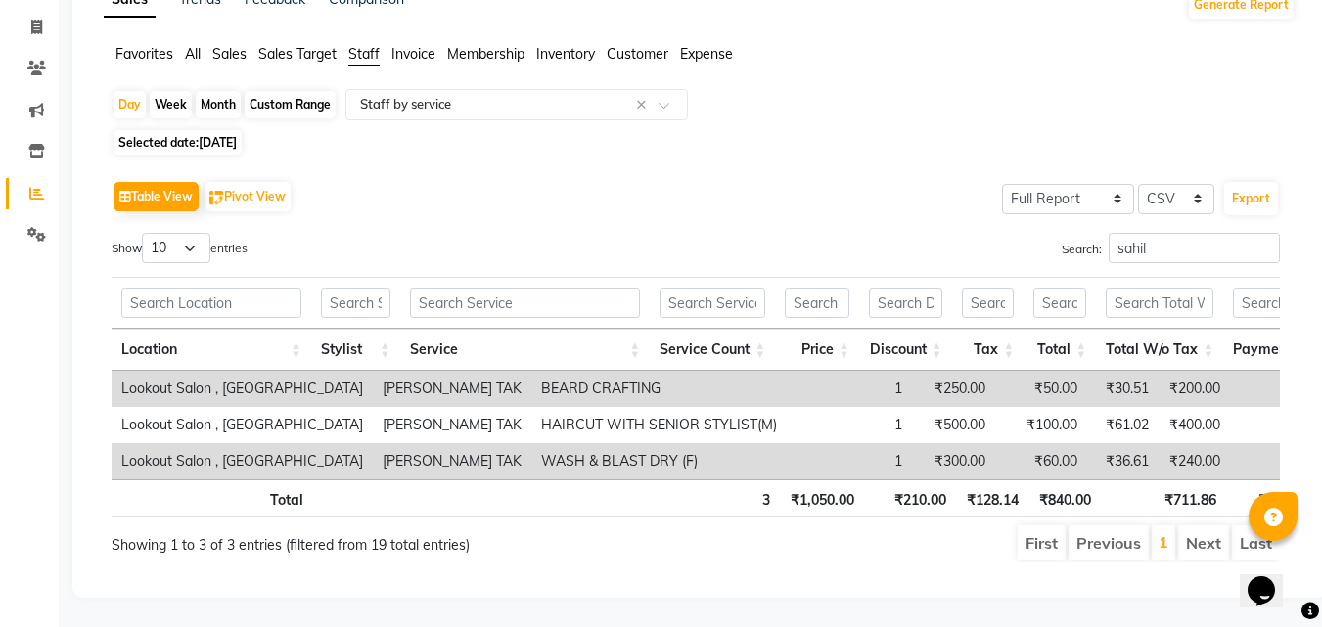
click at [237, 135] on span "28-08-2025" at bounding box center [218, 142] width 38 height 15
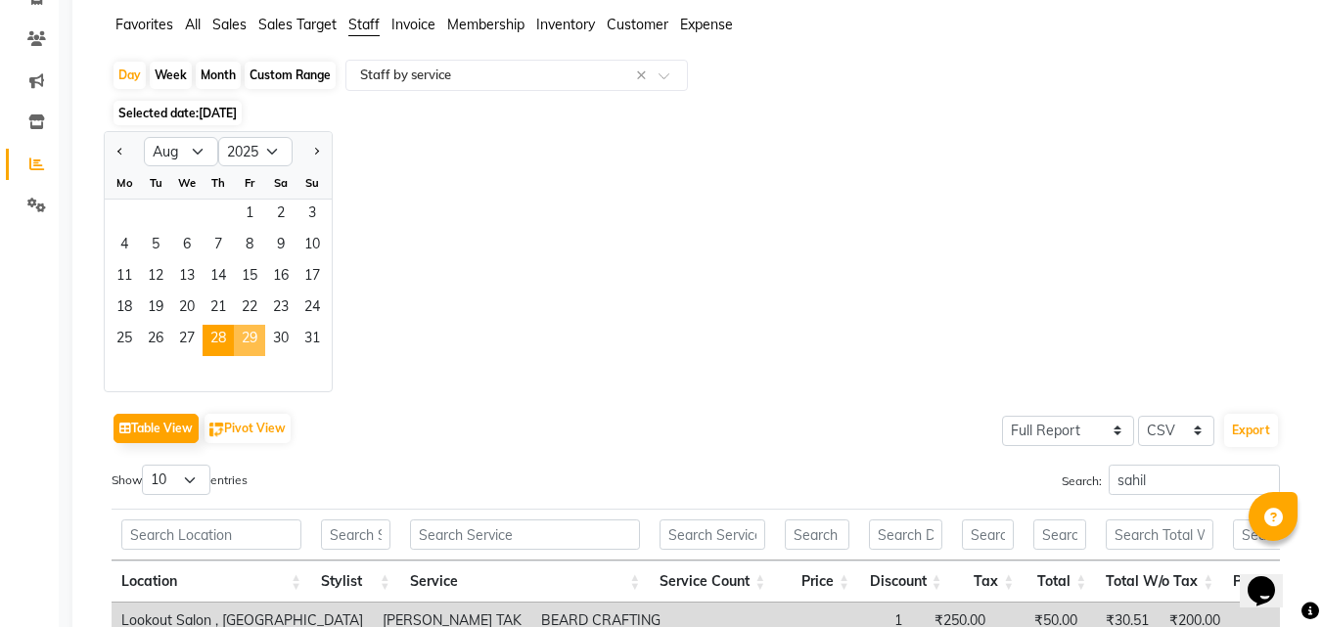
click at [257, 340] on span "29" at bounding box center [249, 340] width 31 height 31
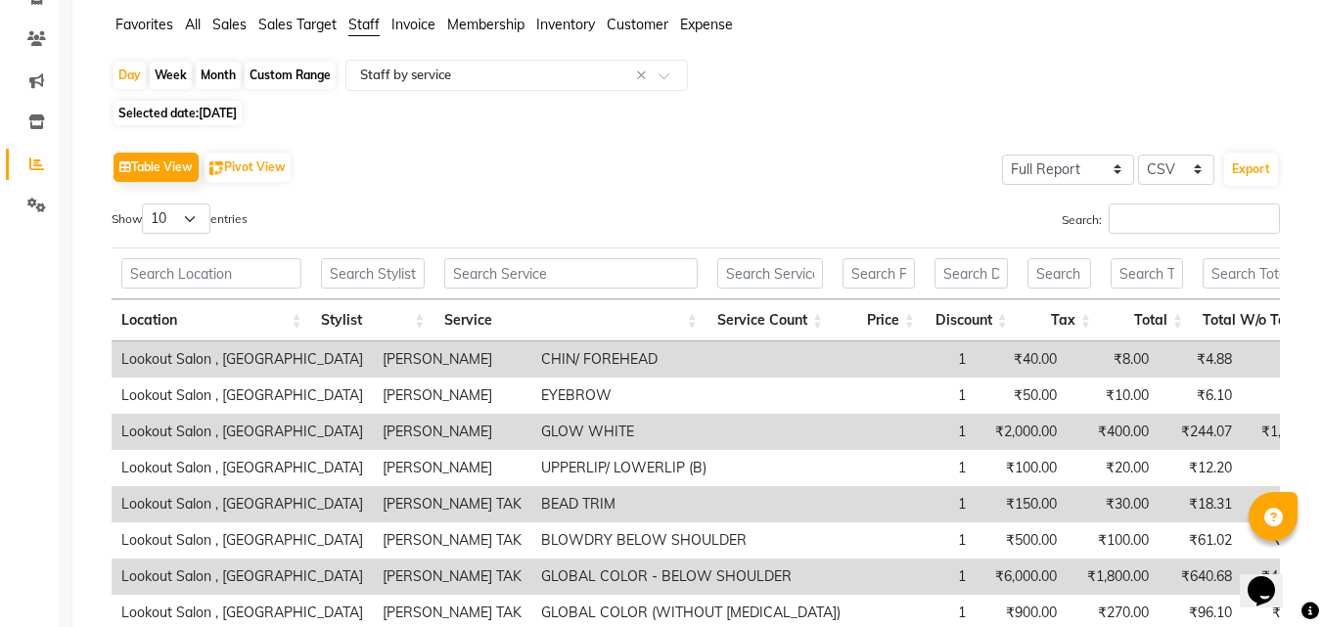
scroll to position [0, 0]
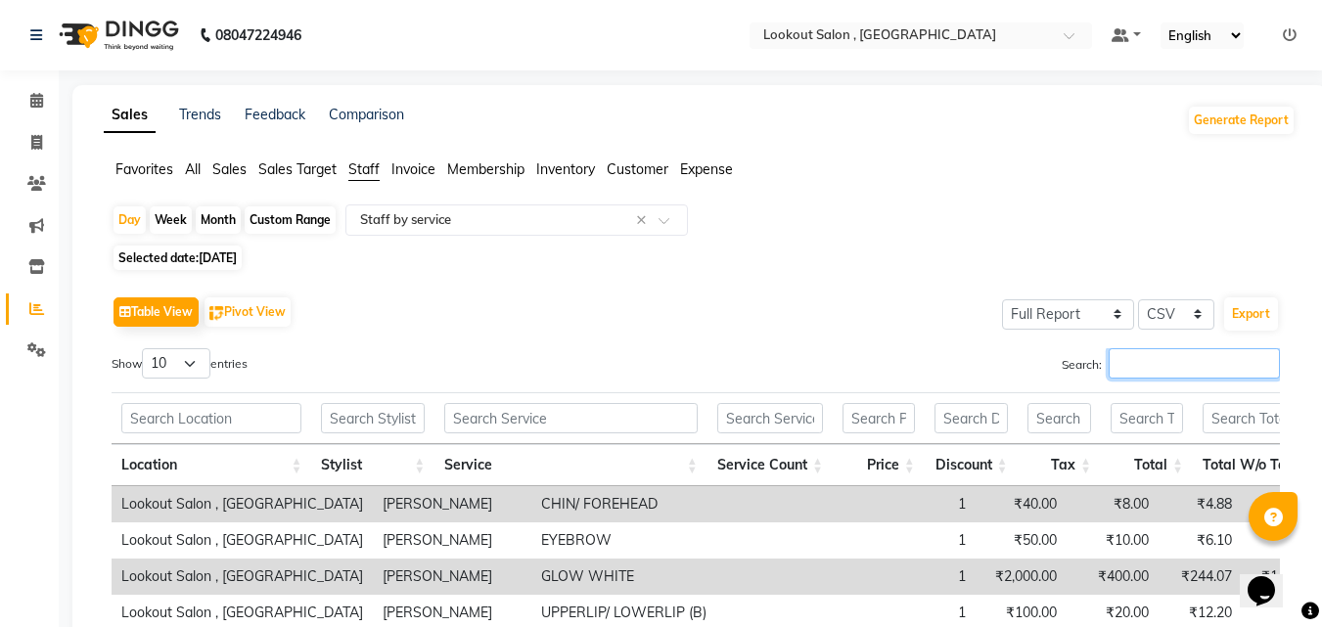
click at [1145, 365] on input "Search:" at bounding box center [1194, 363] width 171 height 30
paste input "sahil"
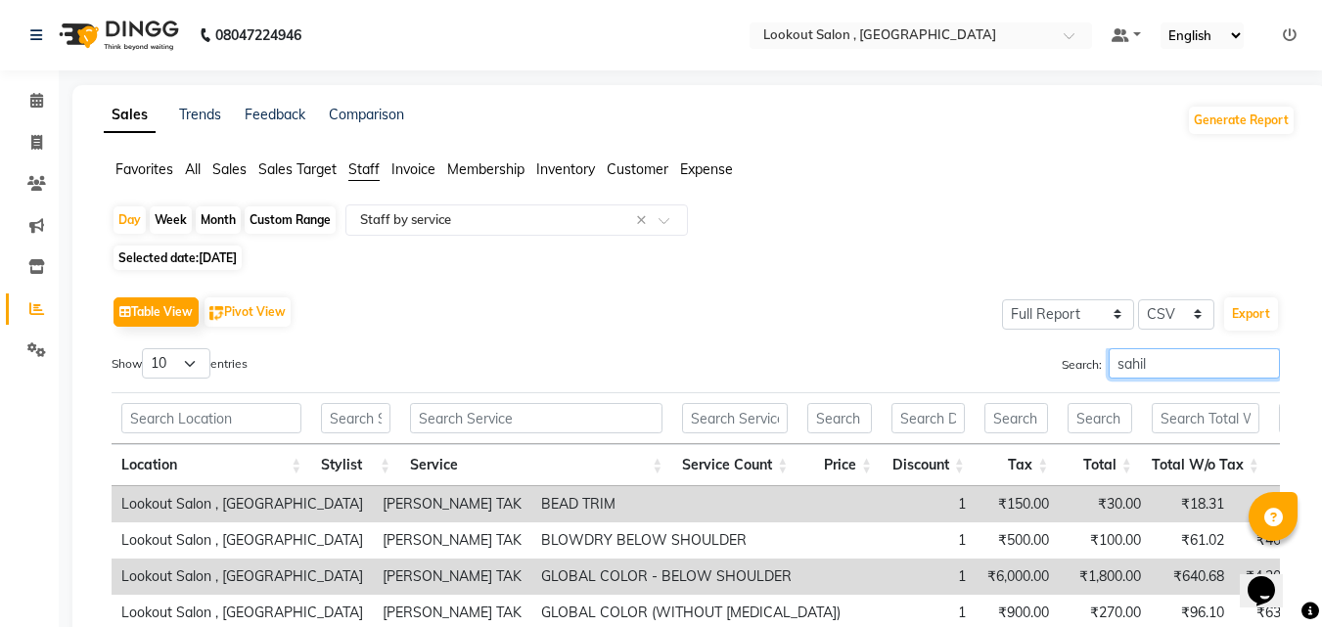
scroll to position [253, 0]
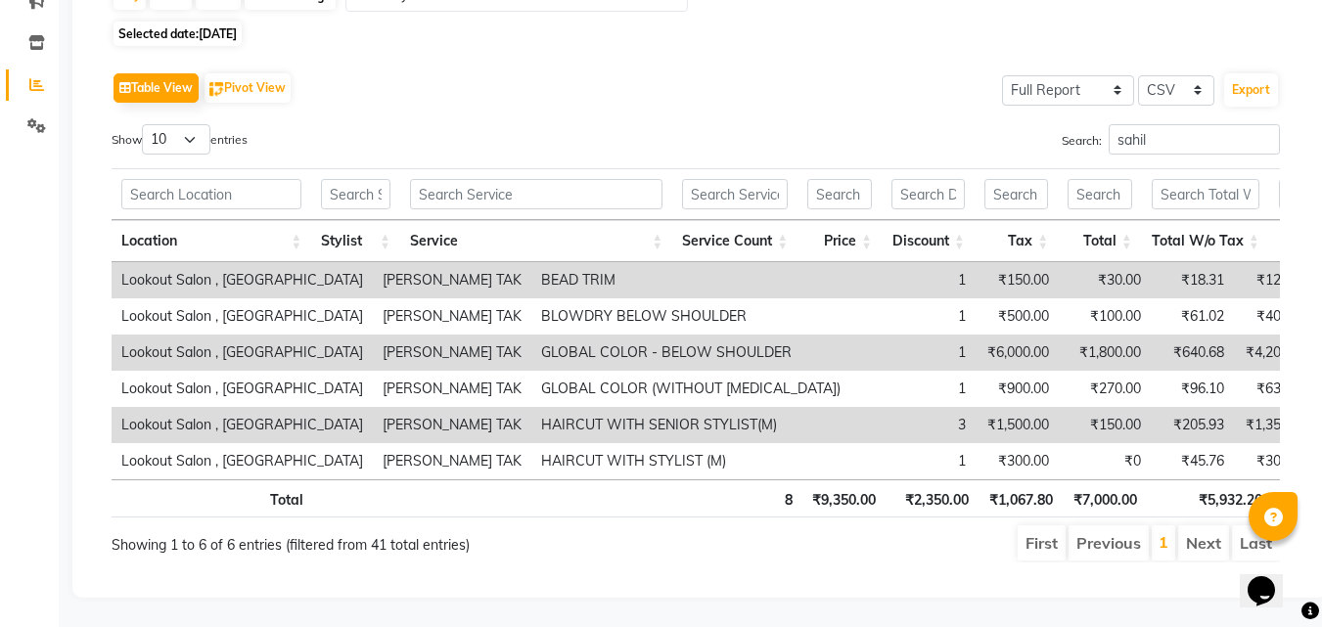
click at [198, 22] on span "Selected date: 29-08-2025" at bounding box center [178, 34] width 128 height 24
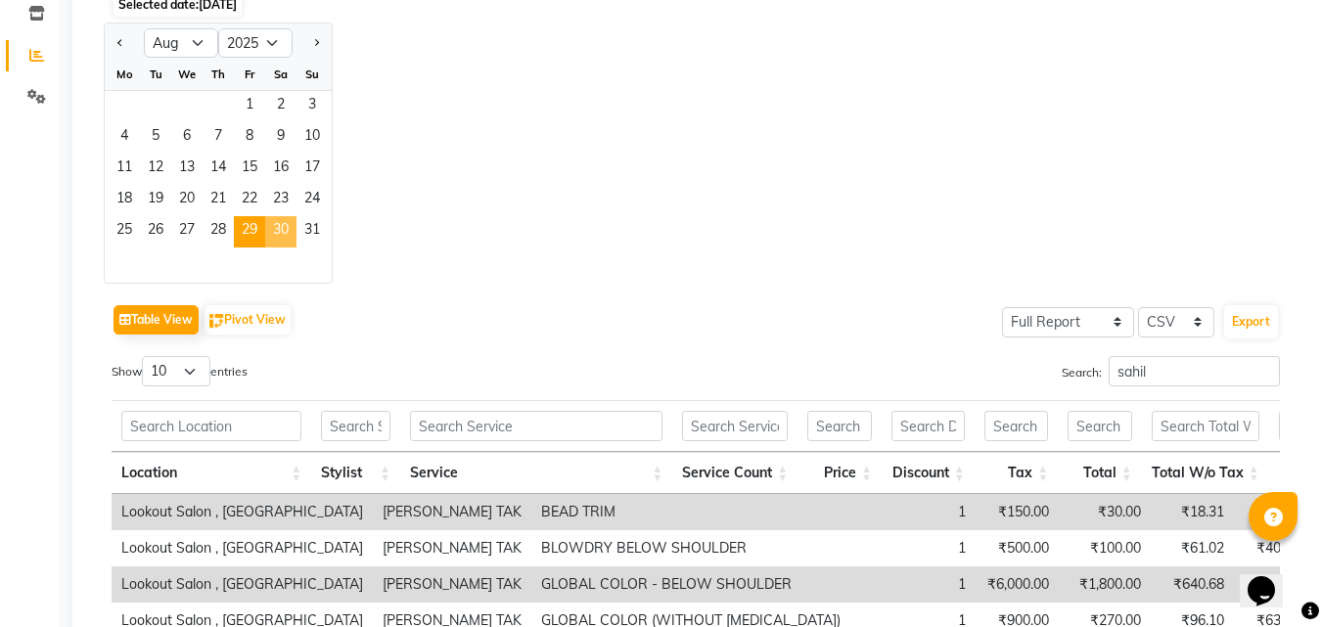
click at [281, 216] on span "30" at bounding box center [280, 231] width 31 height 31
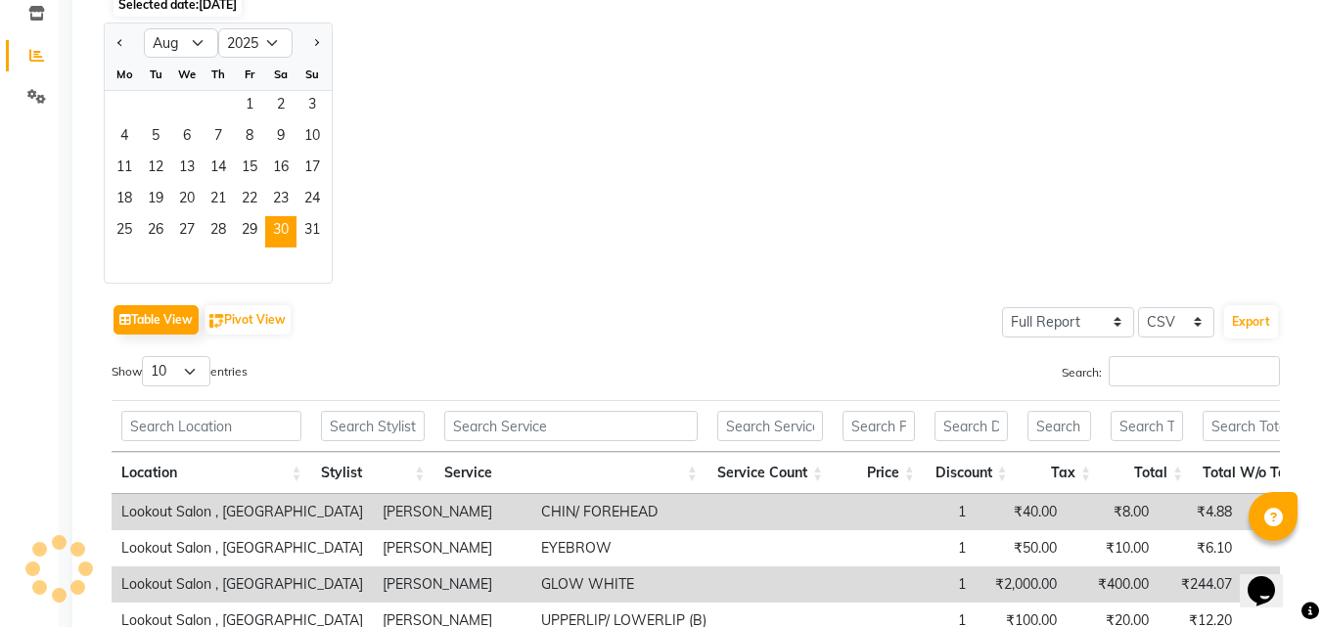
scroll to position [0, 0]
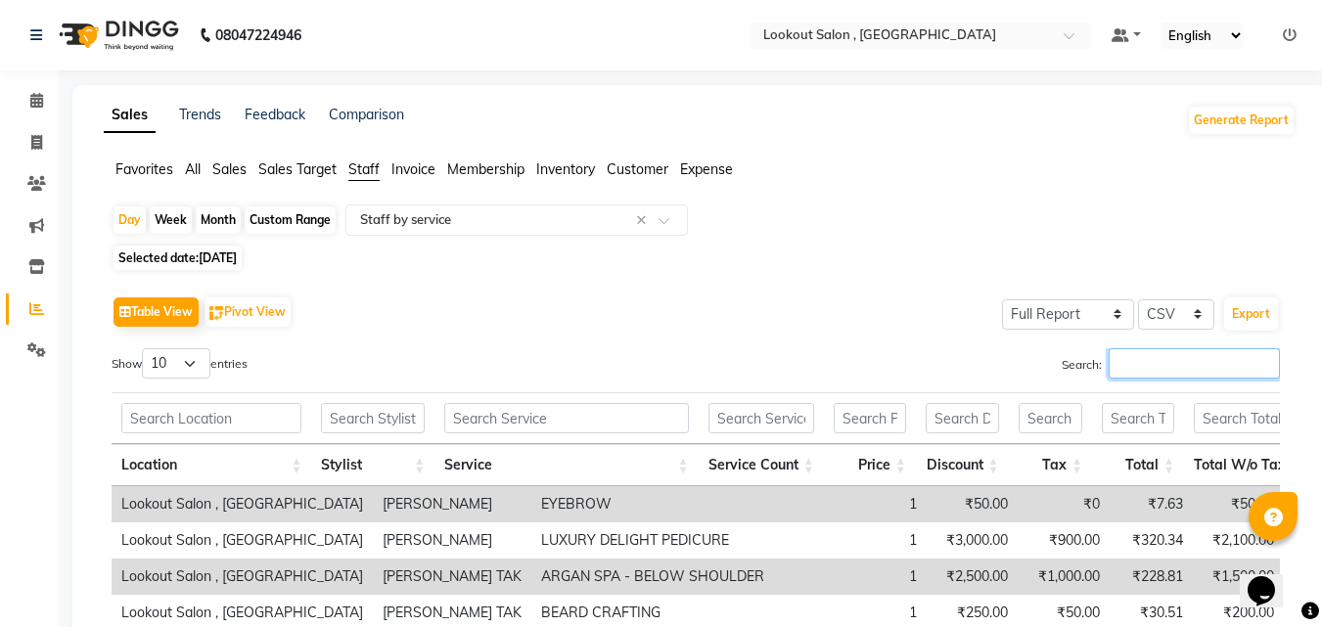
click at [1124, 368] on input "Search:" at bounding box center [1194, 363] width 171 height 30
paste input "sahil"
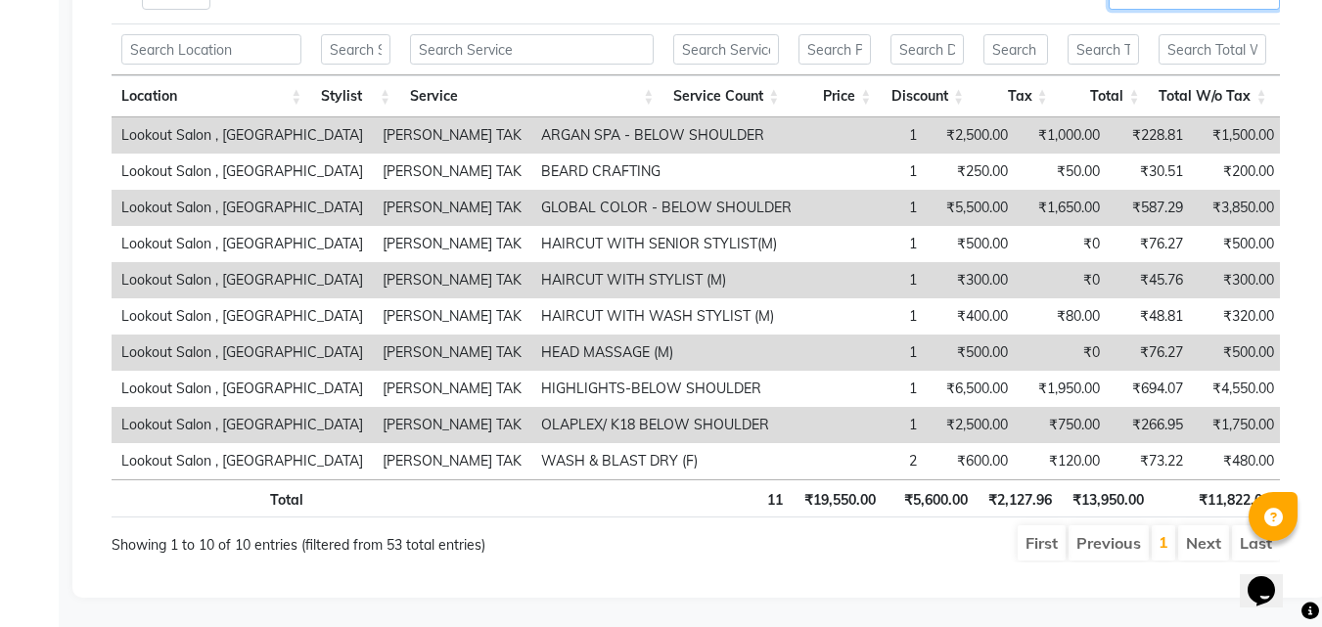
scroll to position [105, 0]
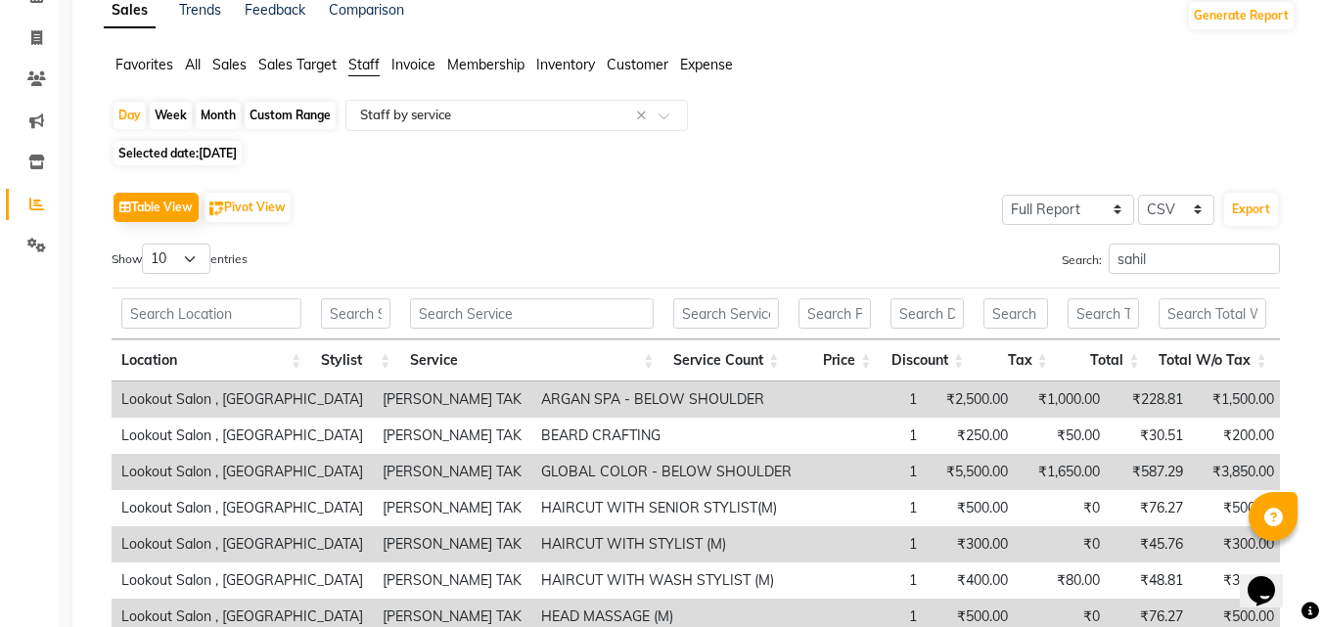
click at [230, 149] on span "30-08-2025" at bounding box center [218, 153] width 38 height 15
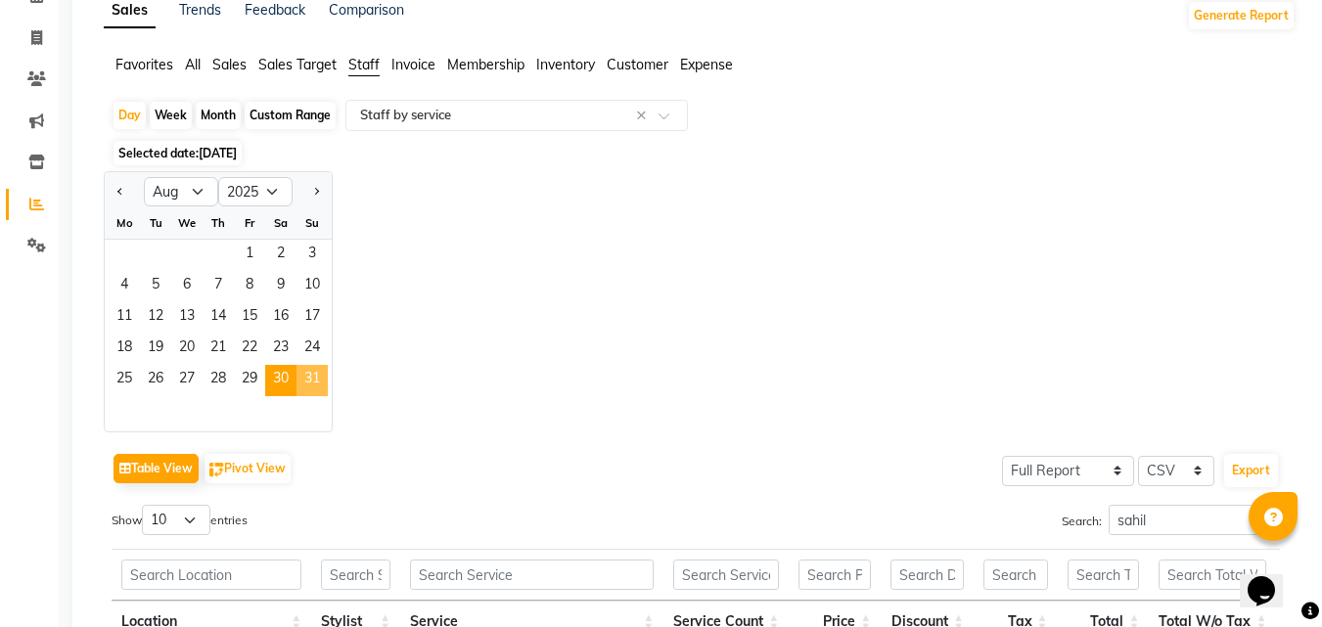
click at [312, 388] on span "31" at bounding box center [312, 380] width 31 height 31
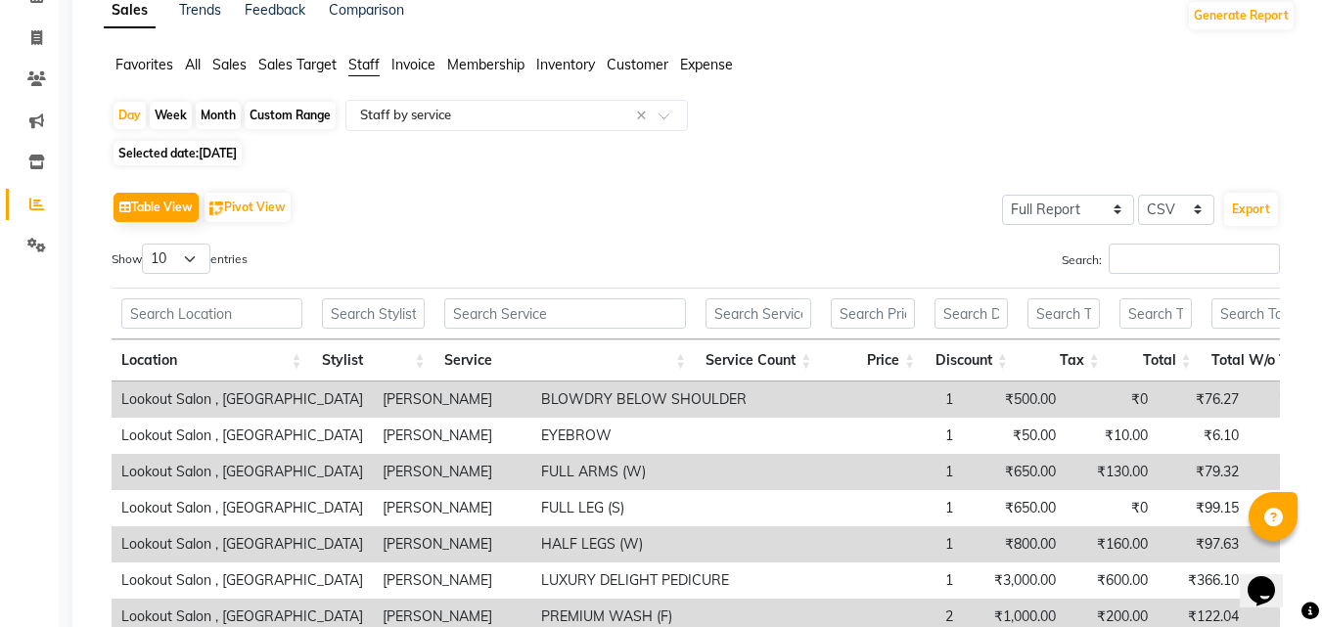
scroll to position [0, 0]
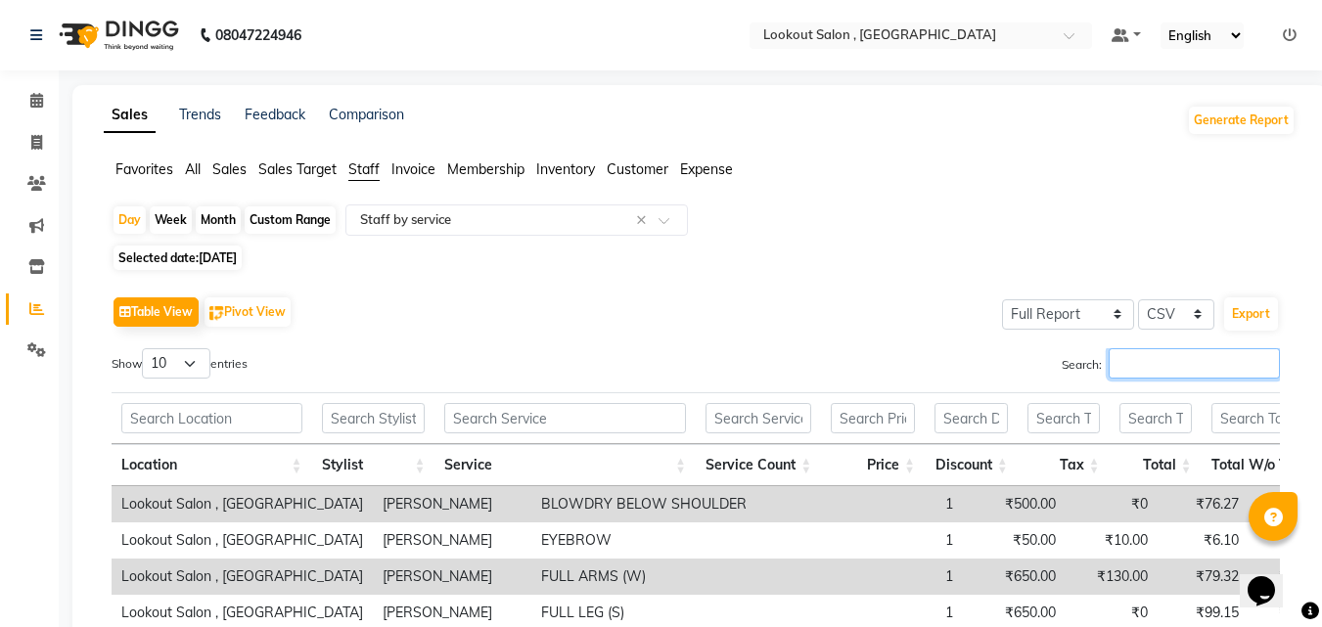
click at [1131, 367] on input "Search:" at bounding box center [1194, 363] width 171 height 30
paste input "sahil"
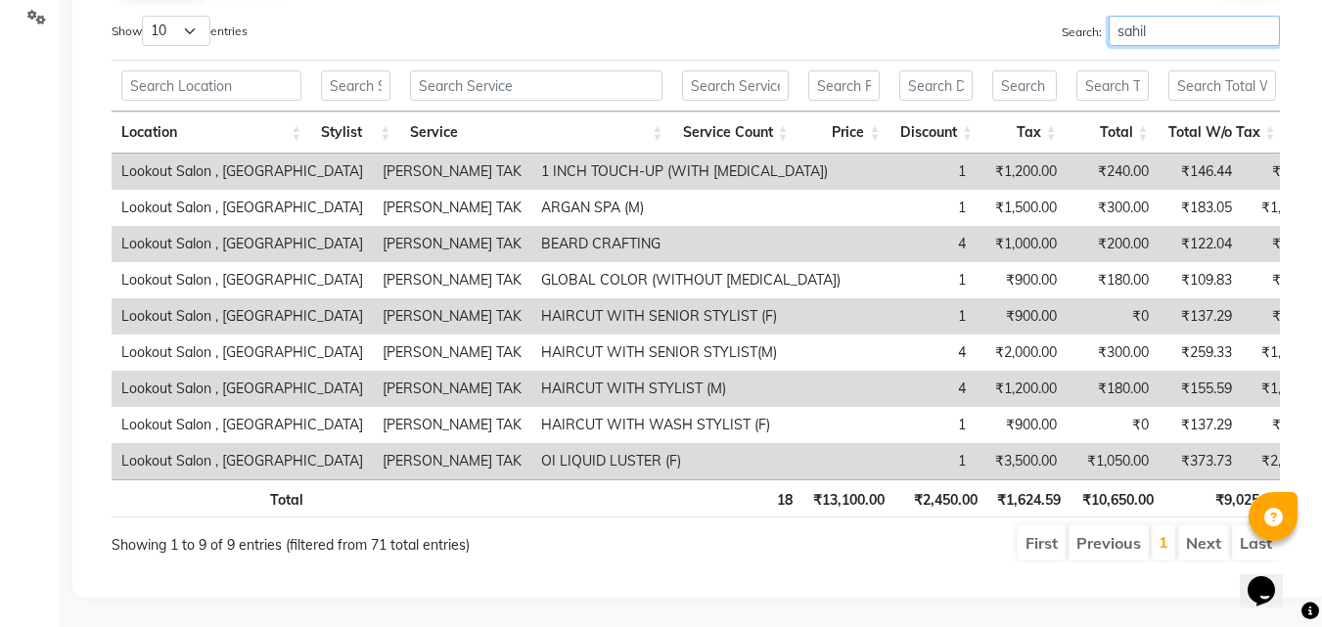
scroll to position [166, 0]
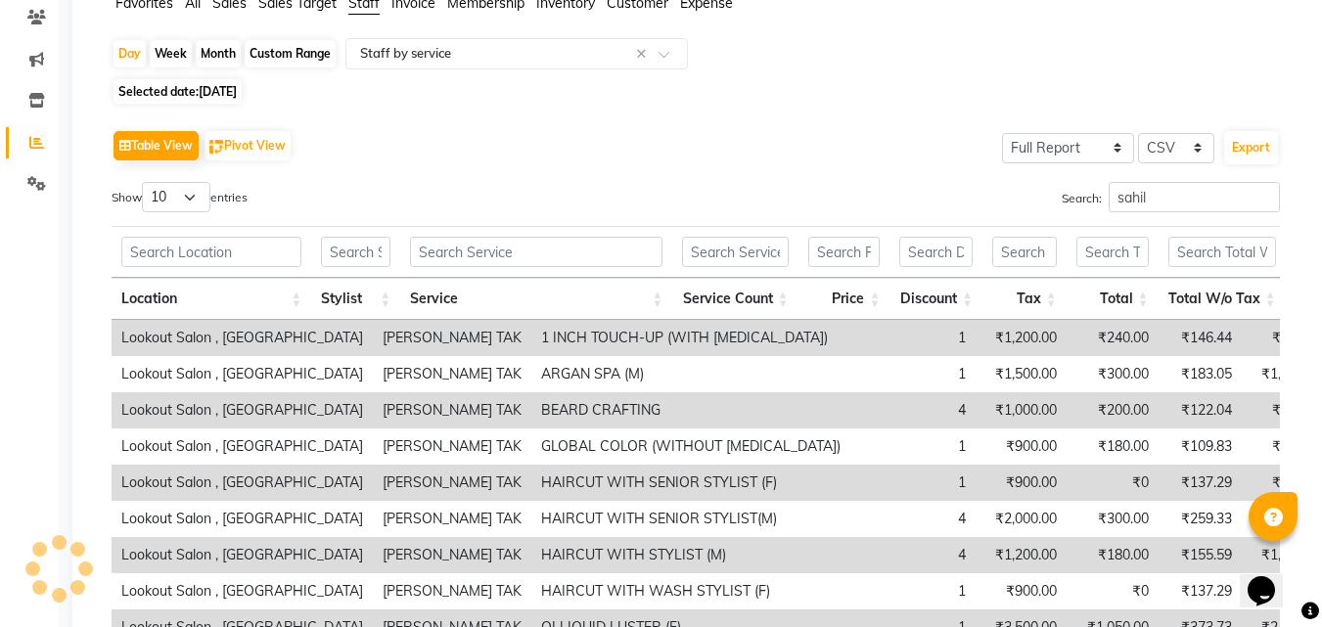
click at [217, 54] on div "Month" at bounding box center [218, 53] width 45 height 27
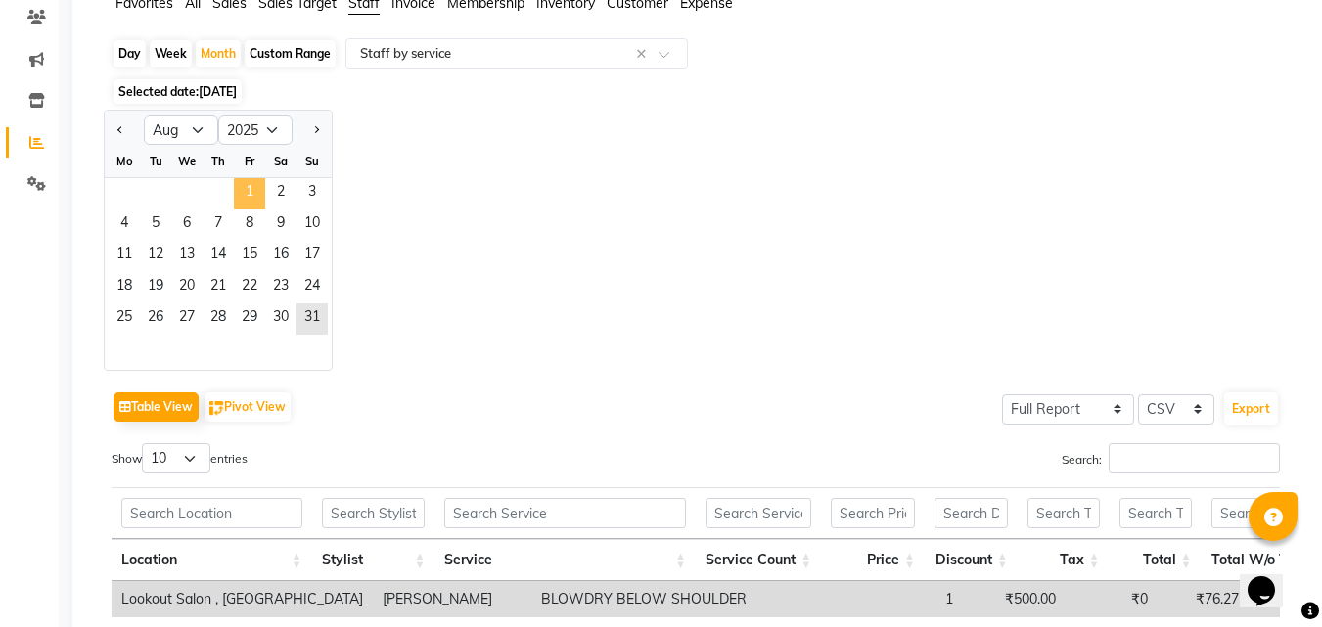
click at [250, 182] on span "1" at bounding box center [249, 193] width 31 height 31
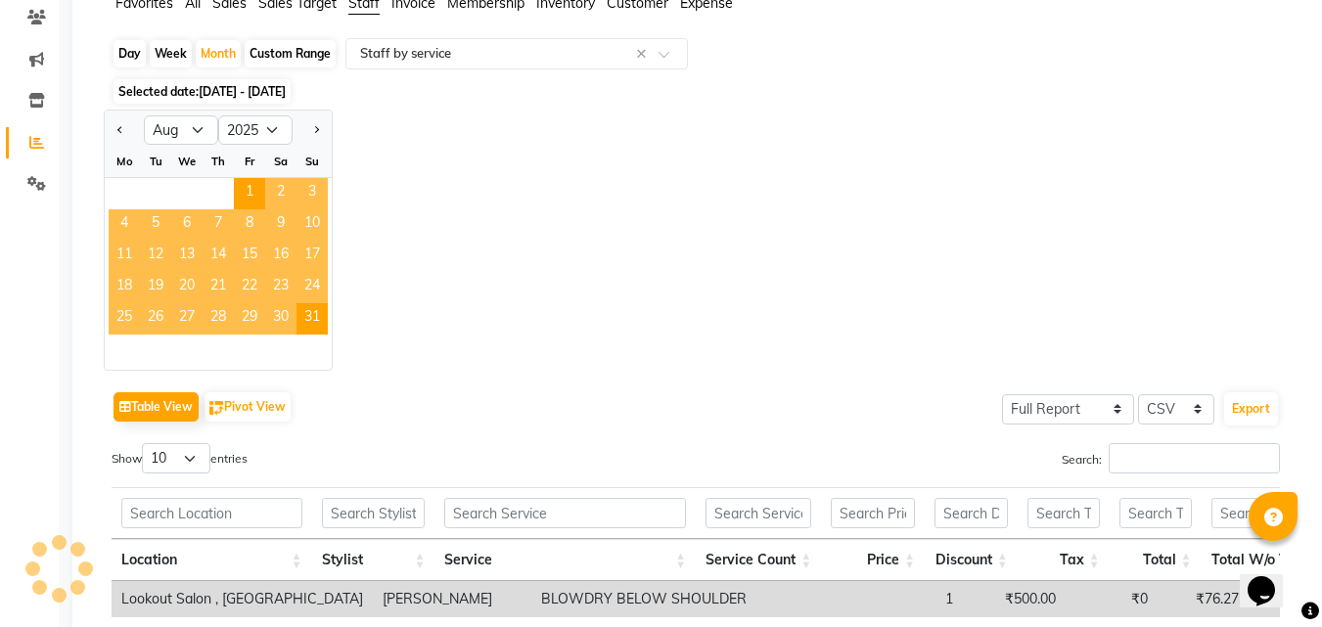
scroll to position [0, 0]
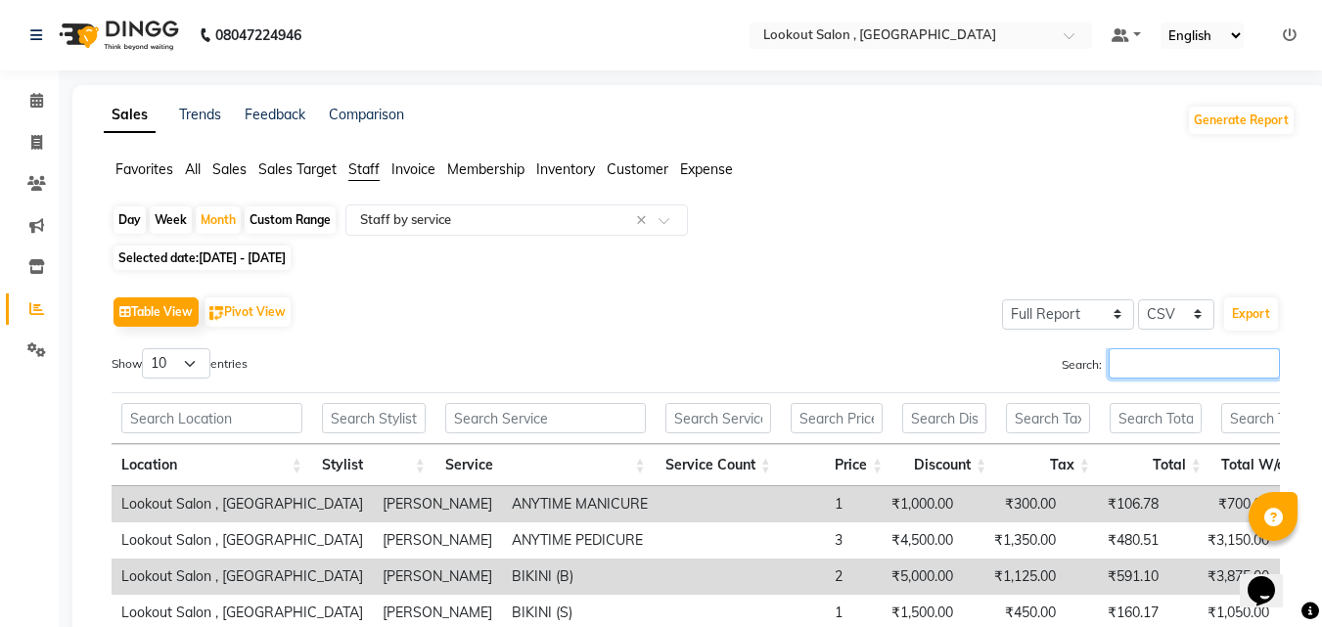
click at [1145, 370] on input "Search:" at bounding box center [1194, 363] width 171 height 30
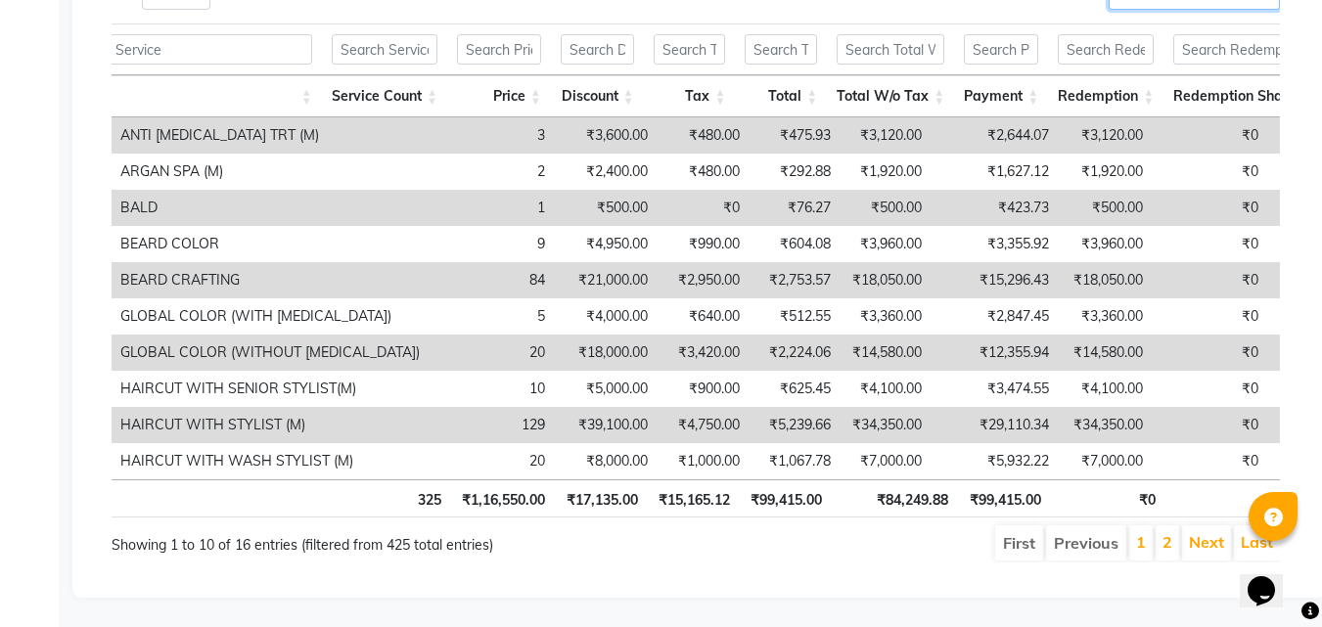
scroll to position [7, 0]
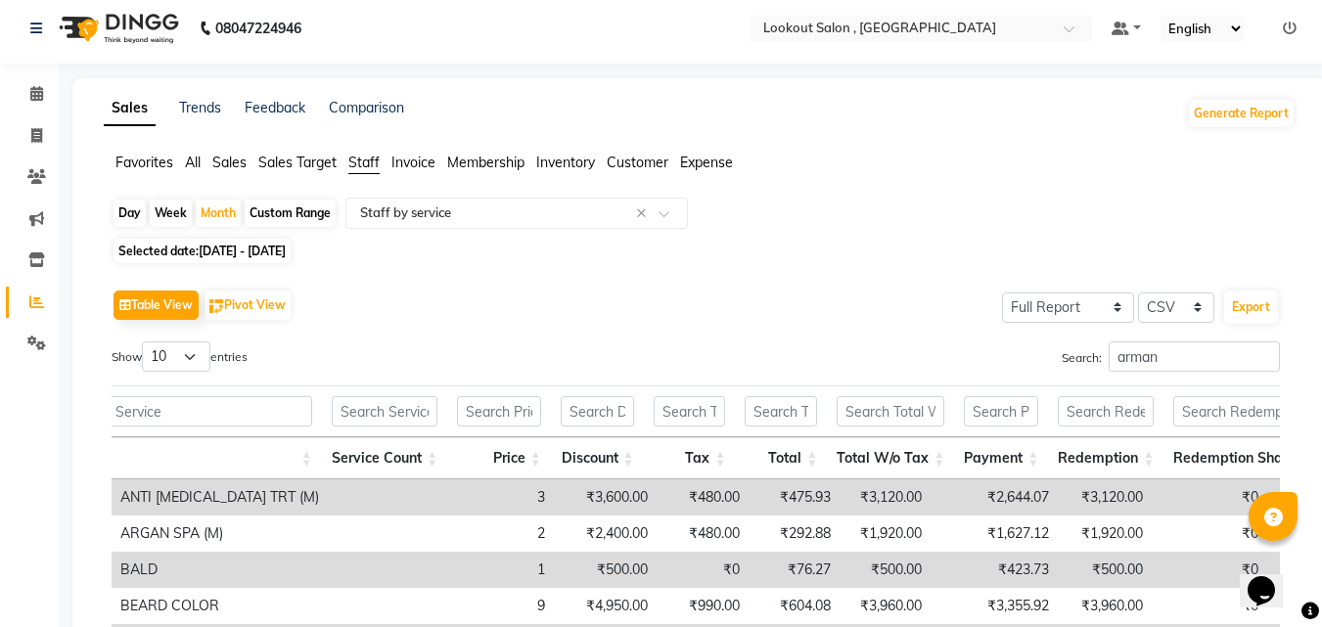
click at [244, 244] on span "01-08-2025 - 31-08-2025" at bounding box center [242, 251] width 87 height 15
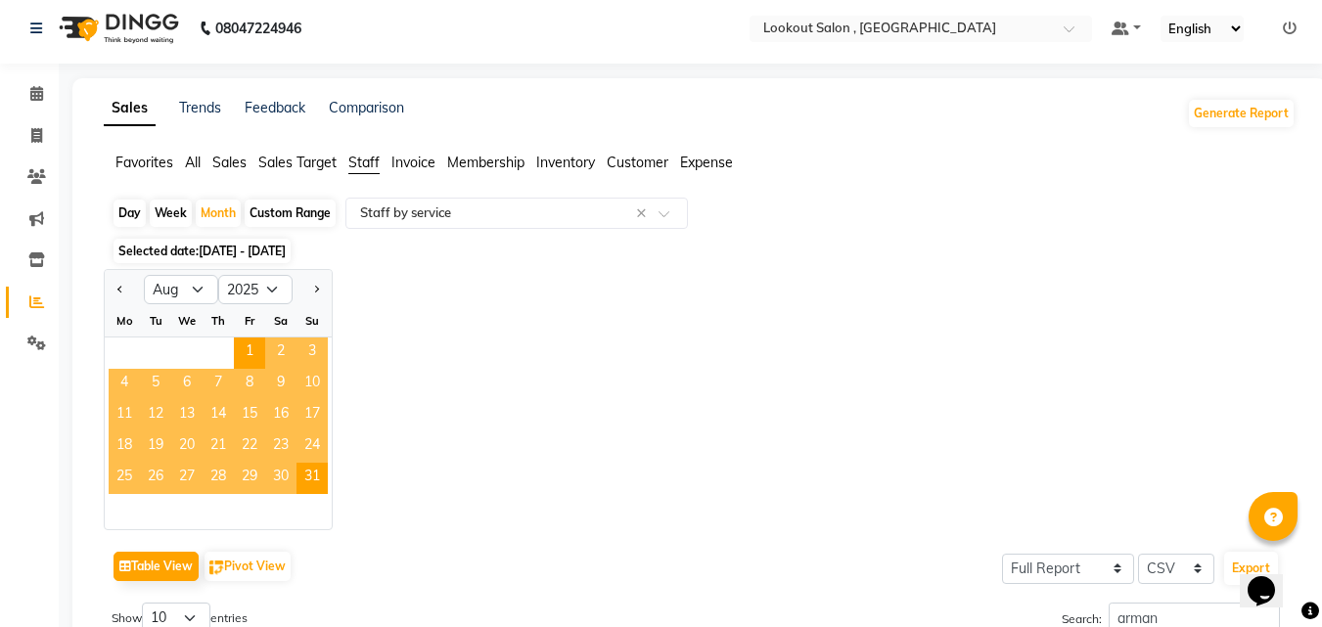
click at [476, 313] on div "Jan Feb Mar Apr May Jun Jul Aug Sep Oct Nov Dec 2015 2016 2017 2018 2019 2020 2…" at bounding box center [700, 399] width 1192 height 261
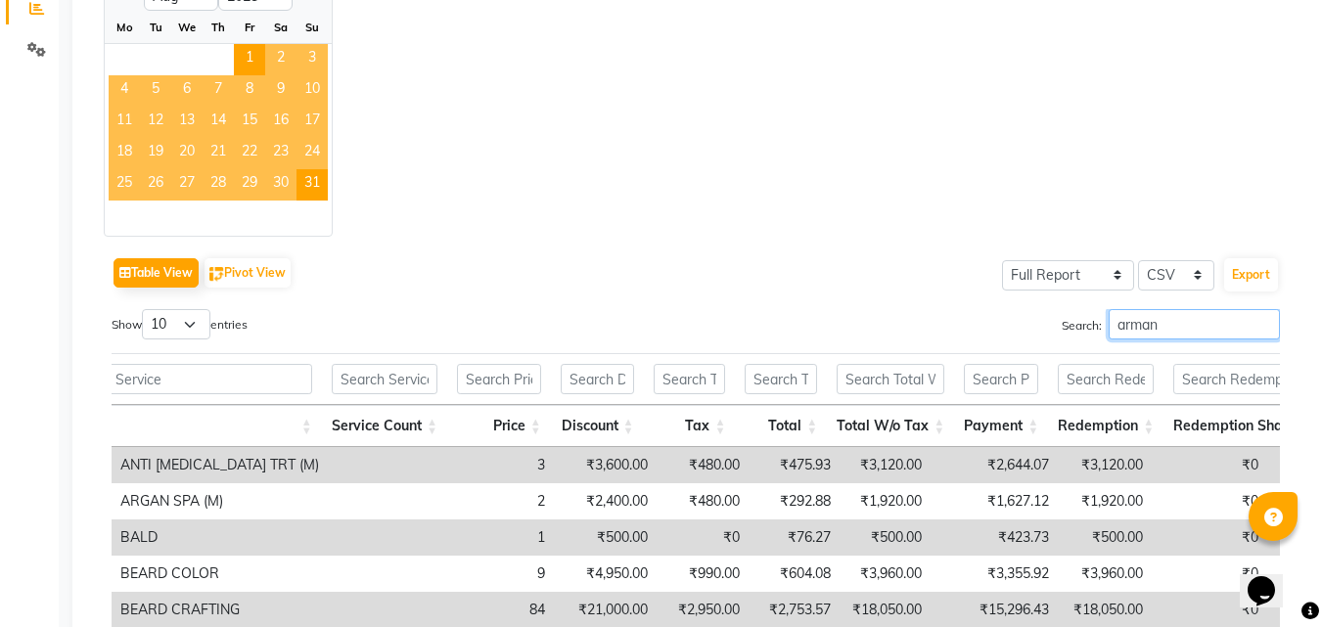
click at [1160, 331] on input "arman" at bounding box center [1194, 324] width 171 height 30
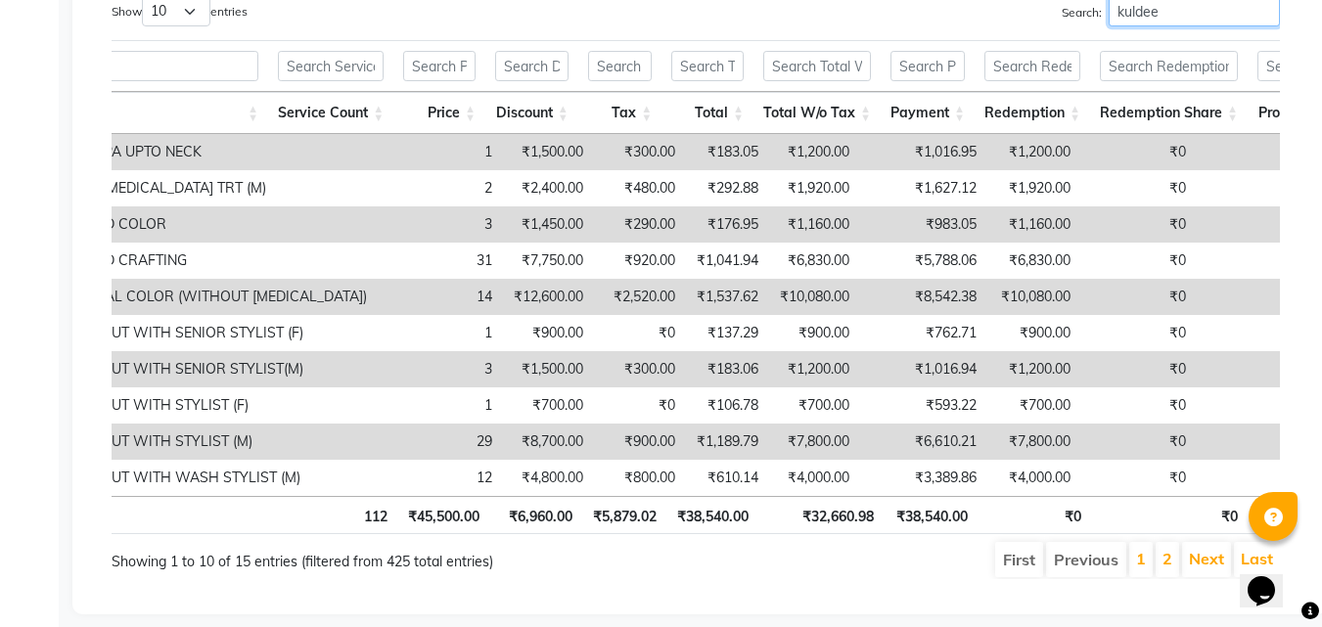
scroll to position [366, 0]
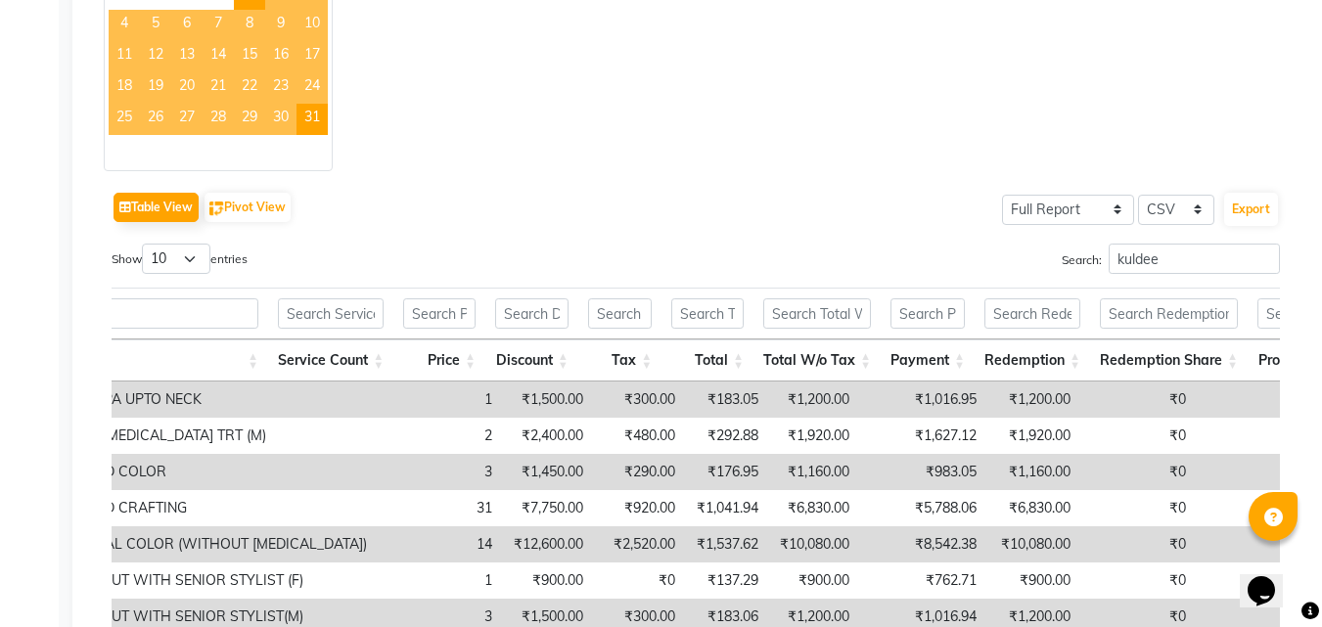
click at [572, 202] on div "Table View Pivot View Select Full Report Filtered Report Select CSV PDF Export" at bounding box center [696, 207] width 1169 height 41
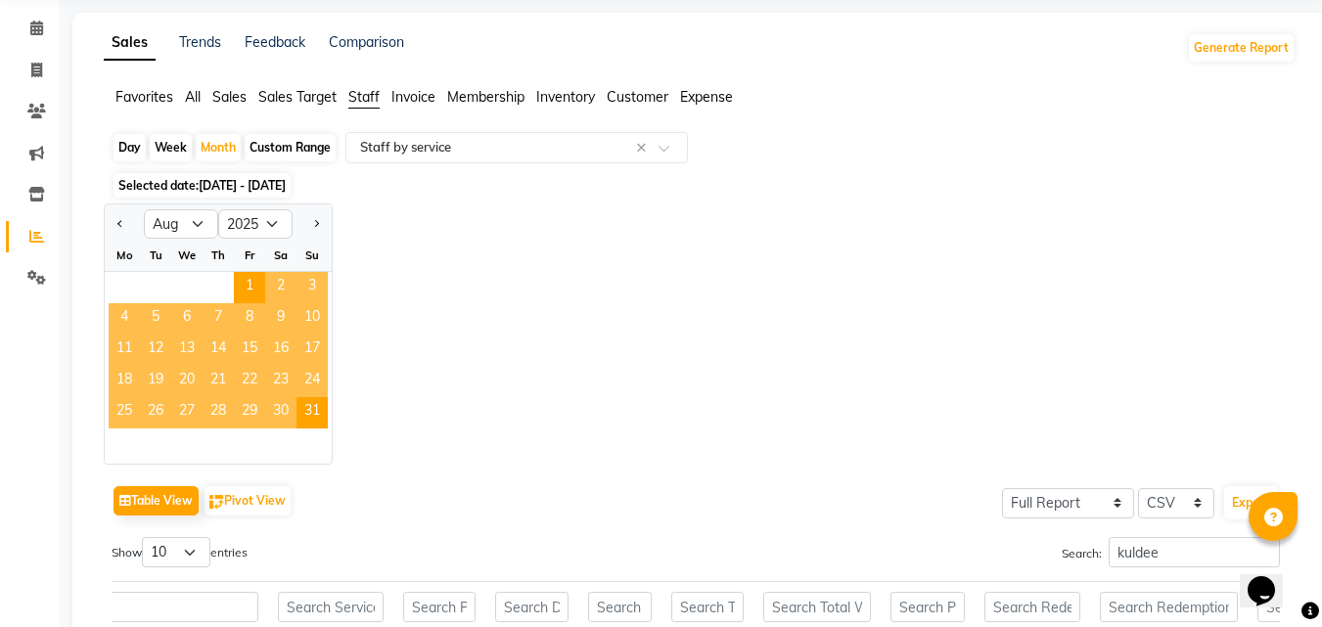
click at [373, 289] on div "Jan Feb Mar Apr May Jun Jul Aug Sep Oct Nov Dec 2015 2016 2017 2018 2019 2020 2…" at bounding box center [700, 334] width 1192 height 261
click at [241, 283] on span "1" at bounding box center [249, 287] width 31 height 31
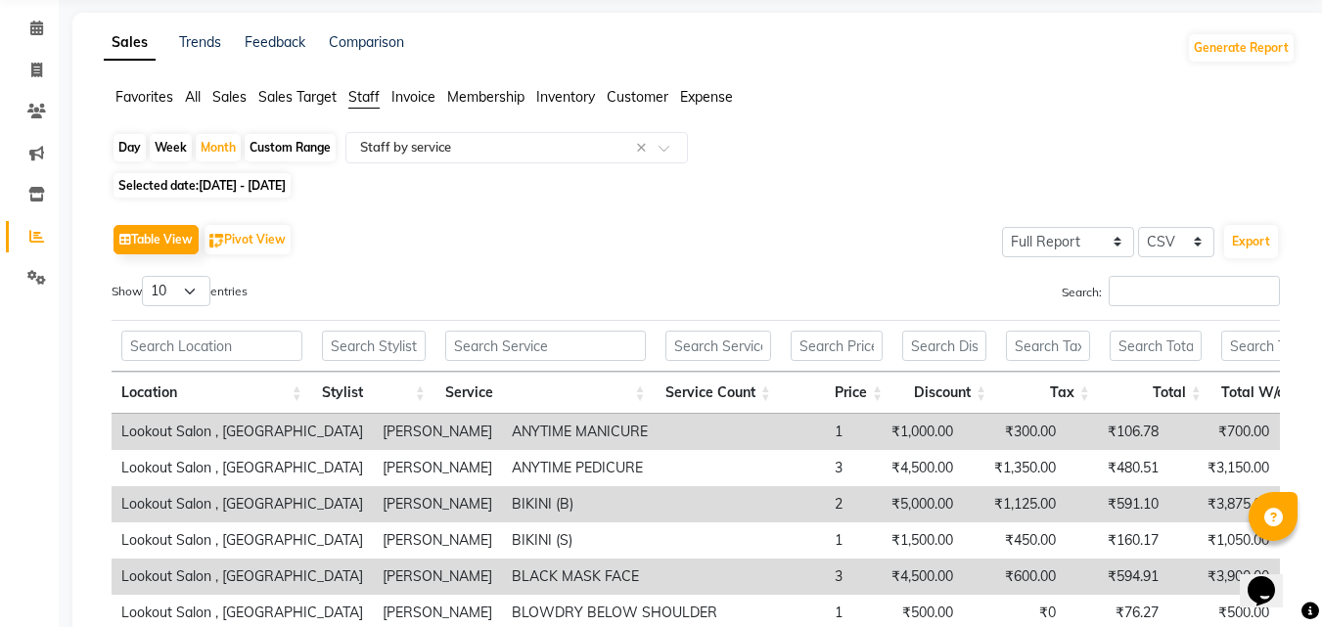
scroll to position [98, 0]
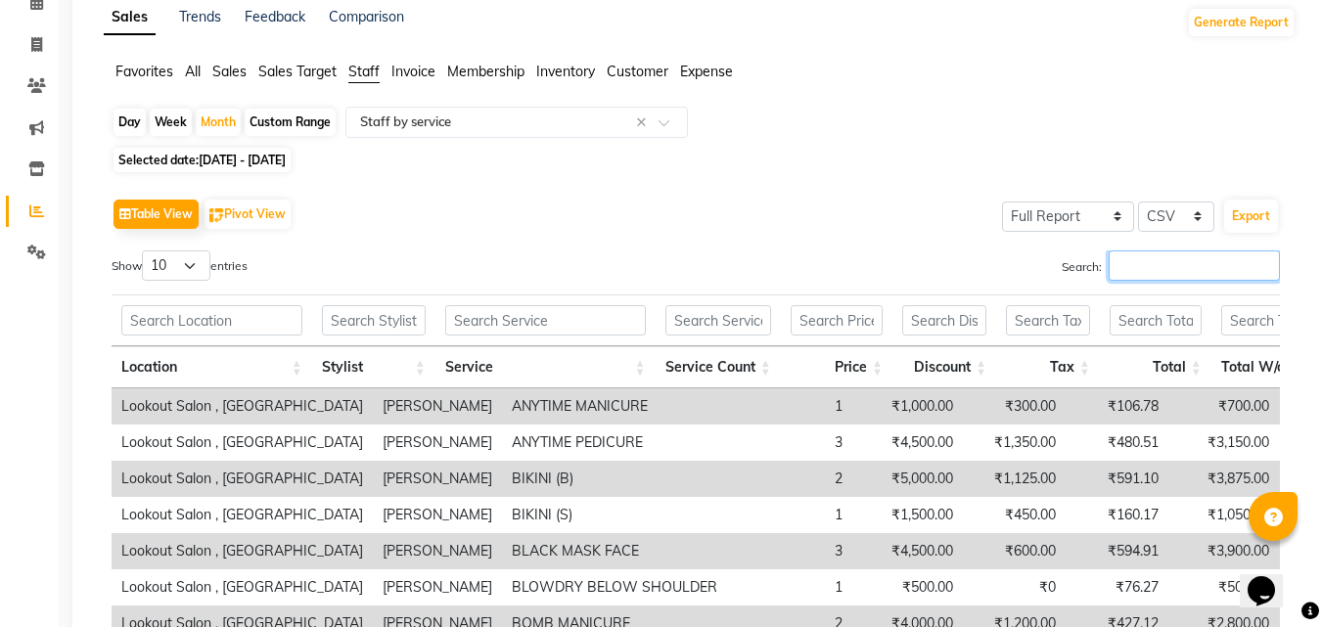
click at [1148, 270] on input "Search:" at bounding box center [1194, 266] width 171 height 30
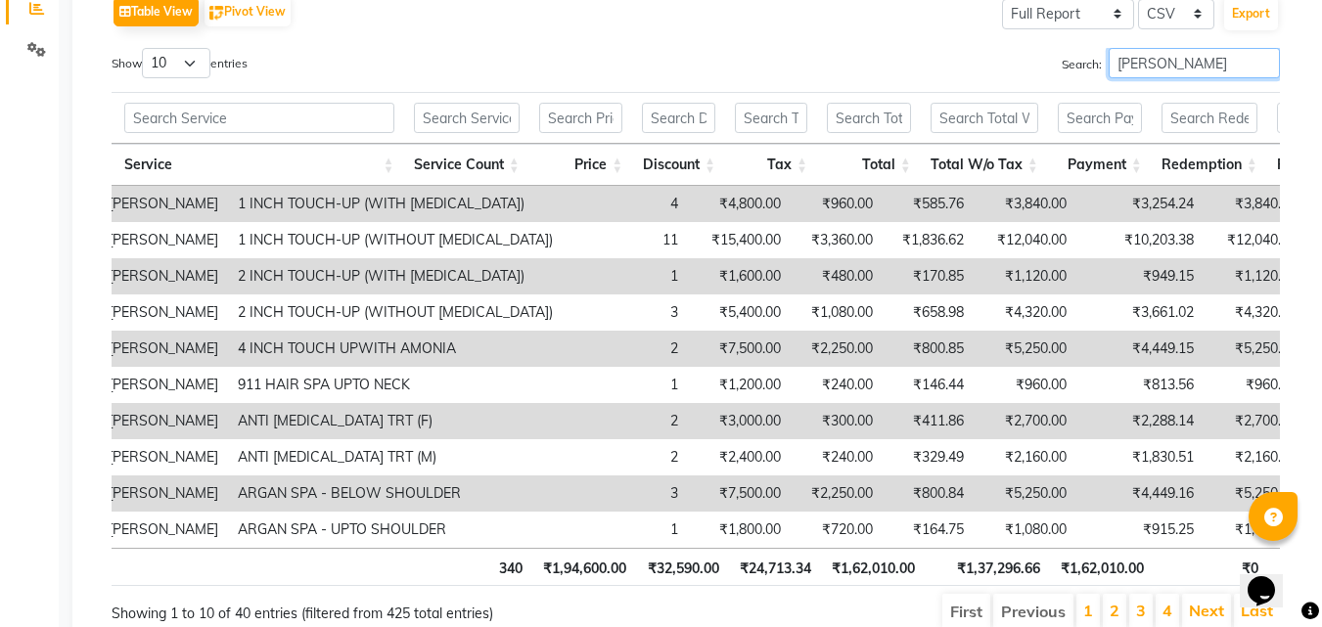
scroll to position [7, 0]
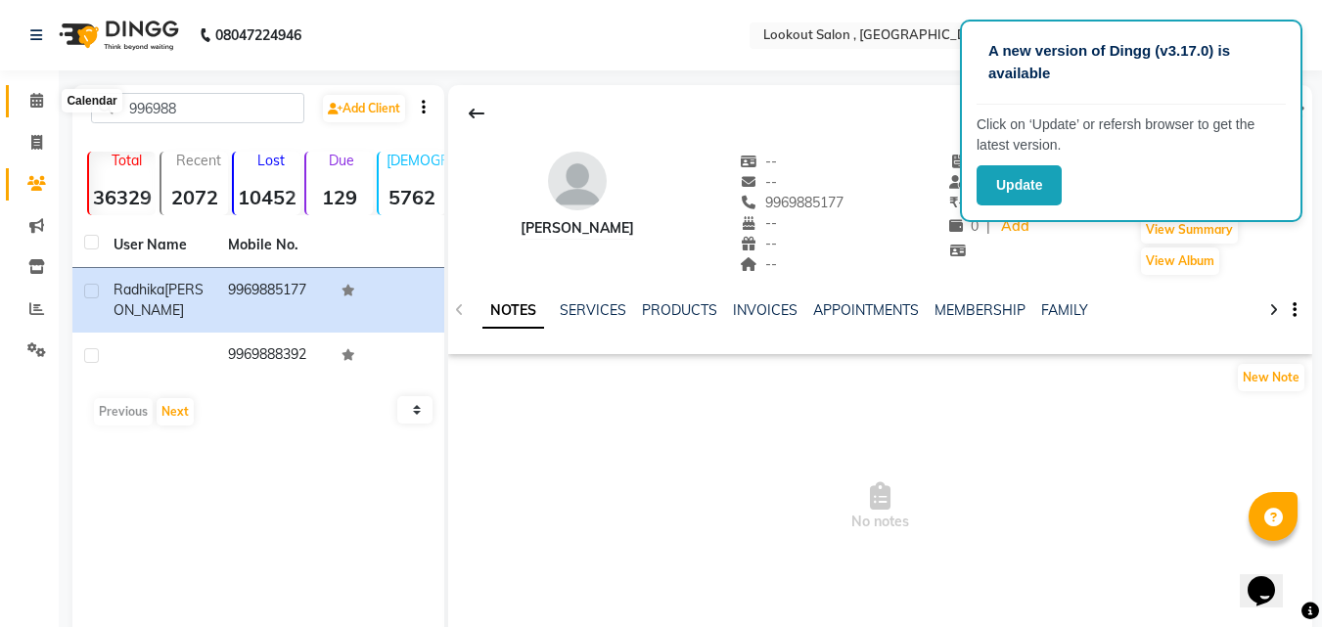
click at [50, 96] on span at bounding box center [37, 101] width 34 height 23
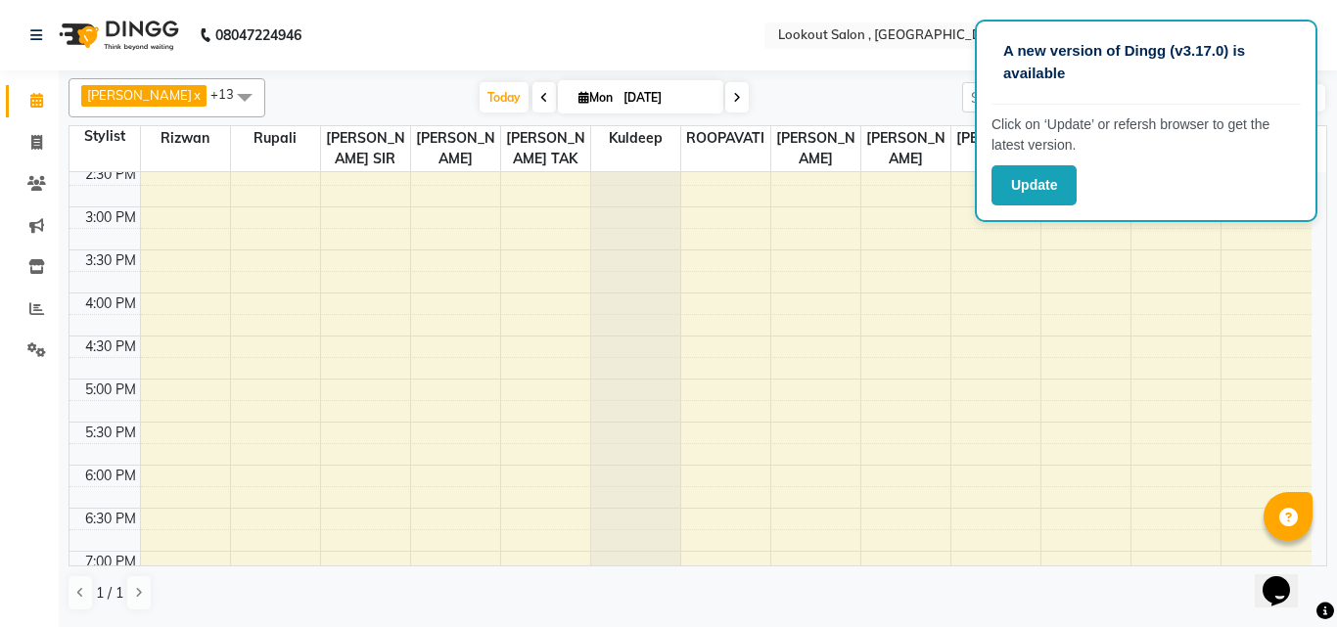
scroll to position [587, 0]
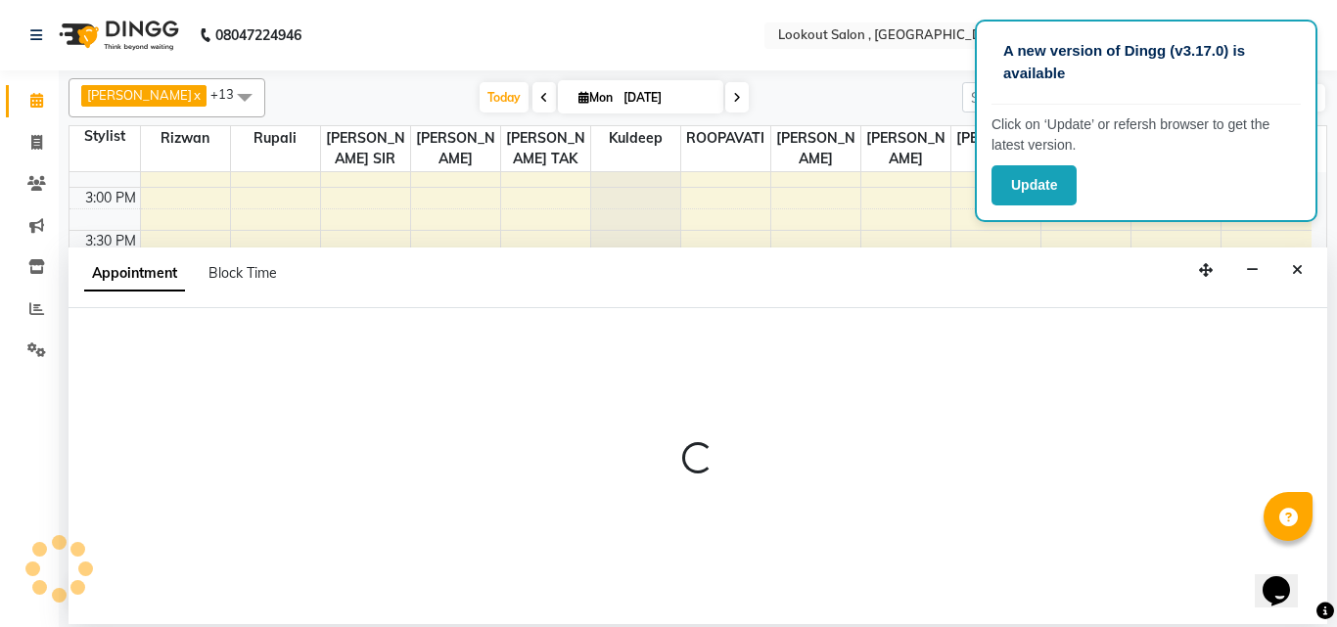
select select "19837"
select select "1050"
select select "tentative"
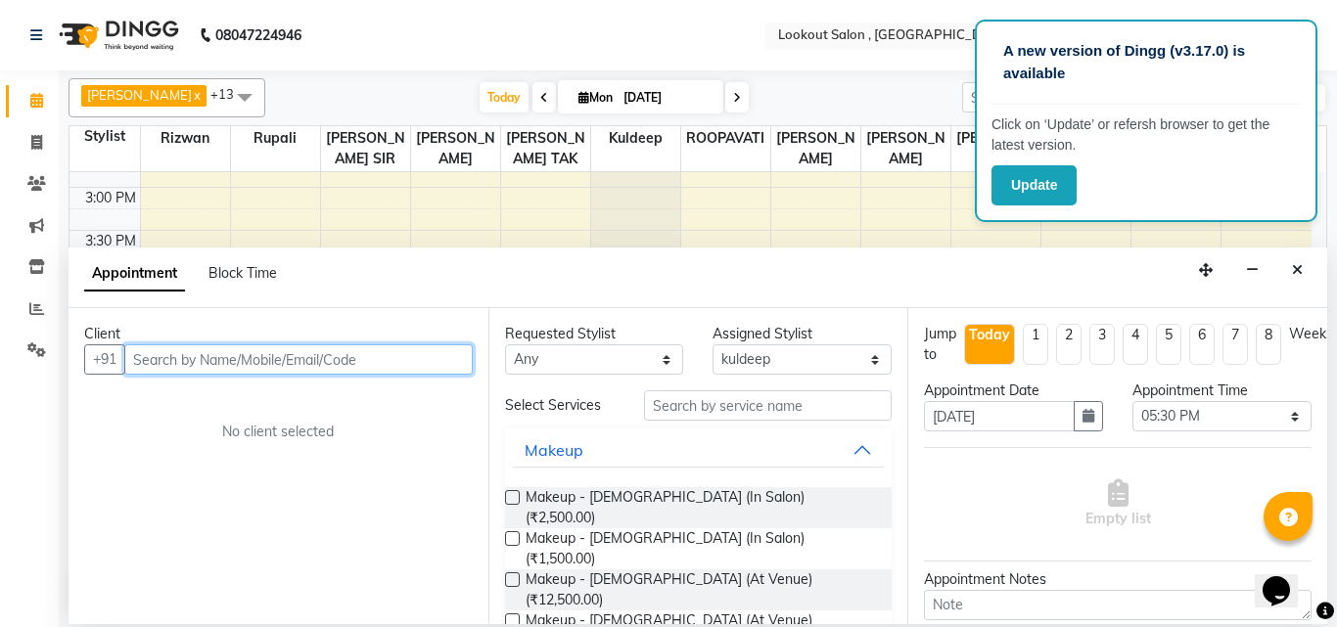
click at [354, 360] on input "text" at bounding box center [298, 359] width 348 height 30
click at [365, 351] on input "text" at bounding box center [298, 359] width 348 height 30
click at [348, 366] on input "text" at bounding box center [298, 359] width 348 height 30
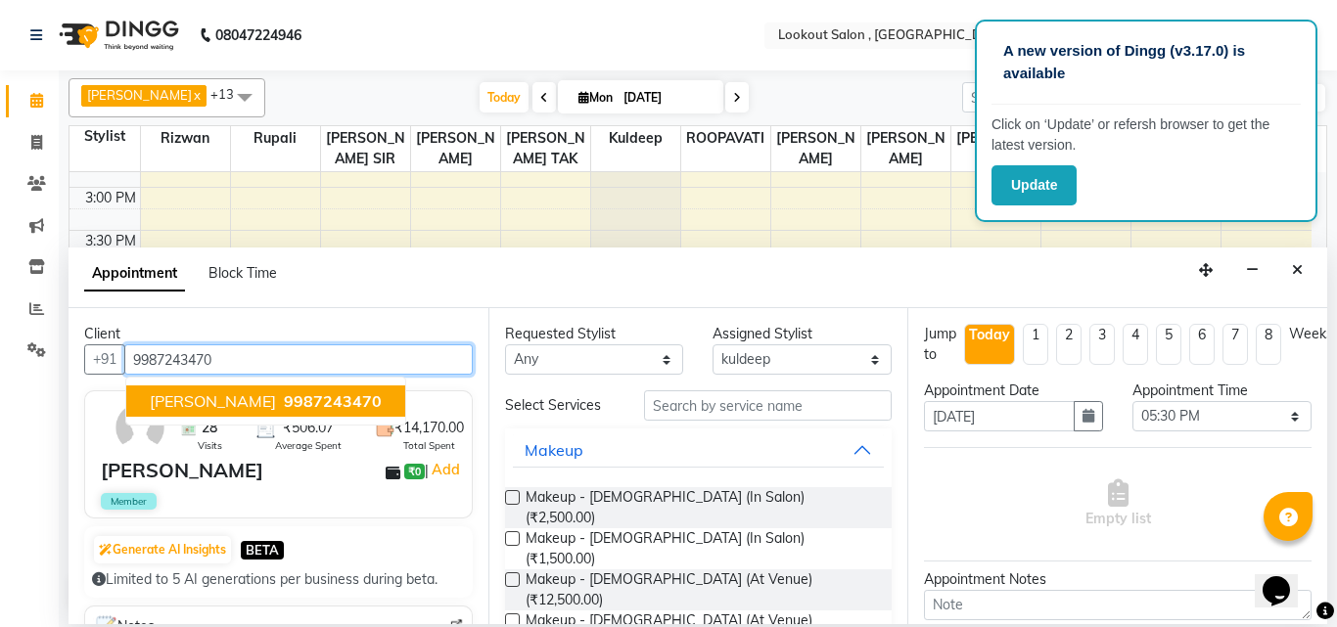
click at [314, 392] on span "9987243470" at bounding box center [333, 401] width 98 height 20
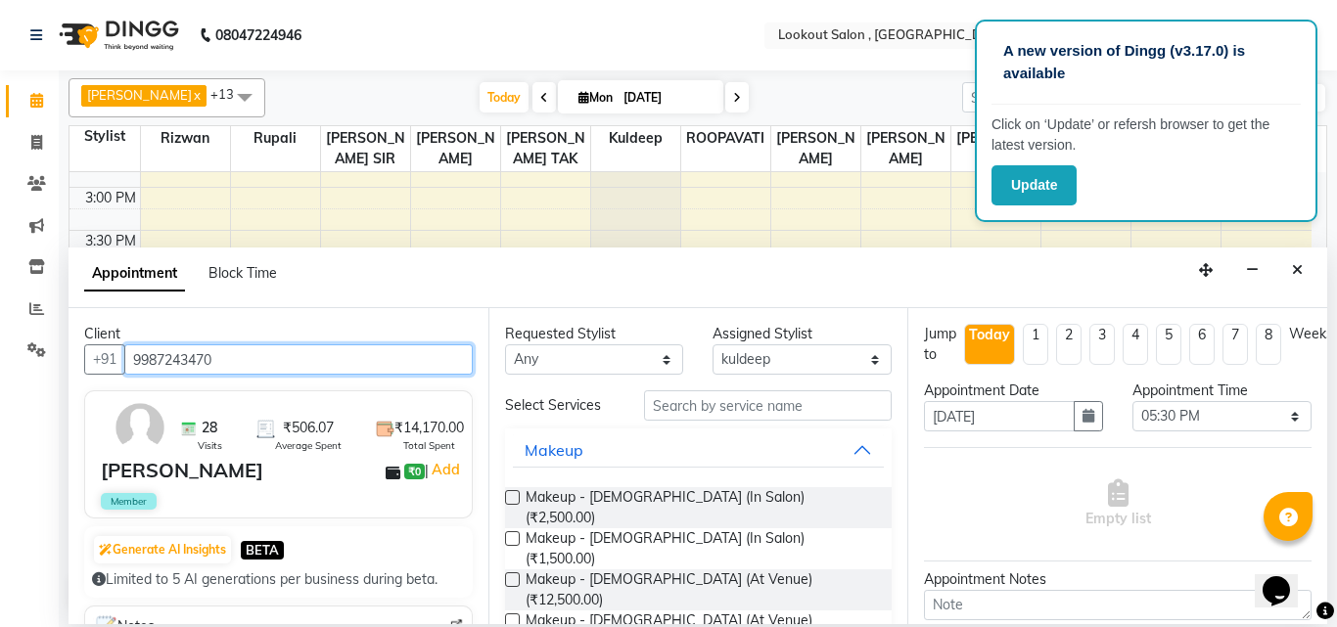
type input "9987243470"
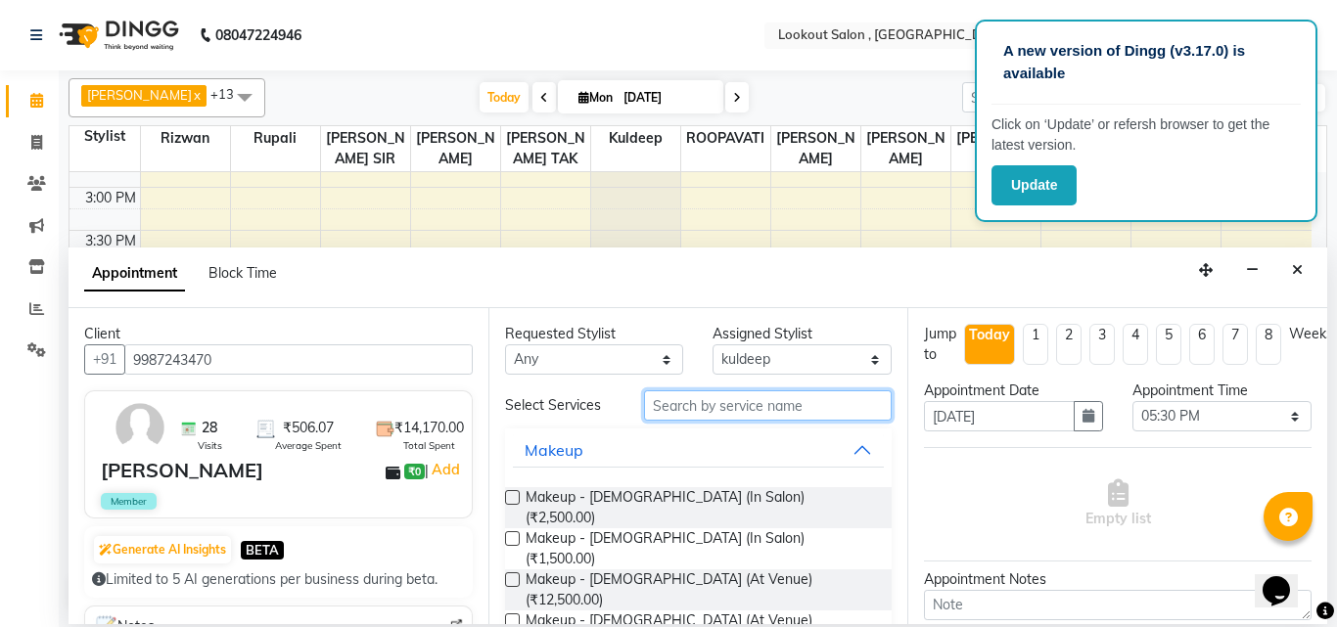
click at [697, 407] on input "text" at bounding box center [768, 405] width 249 height 30
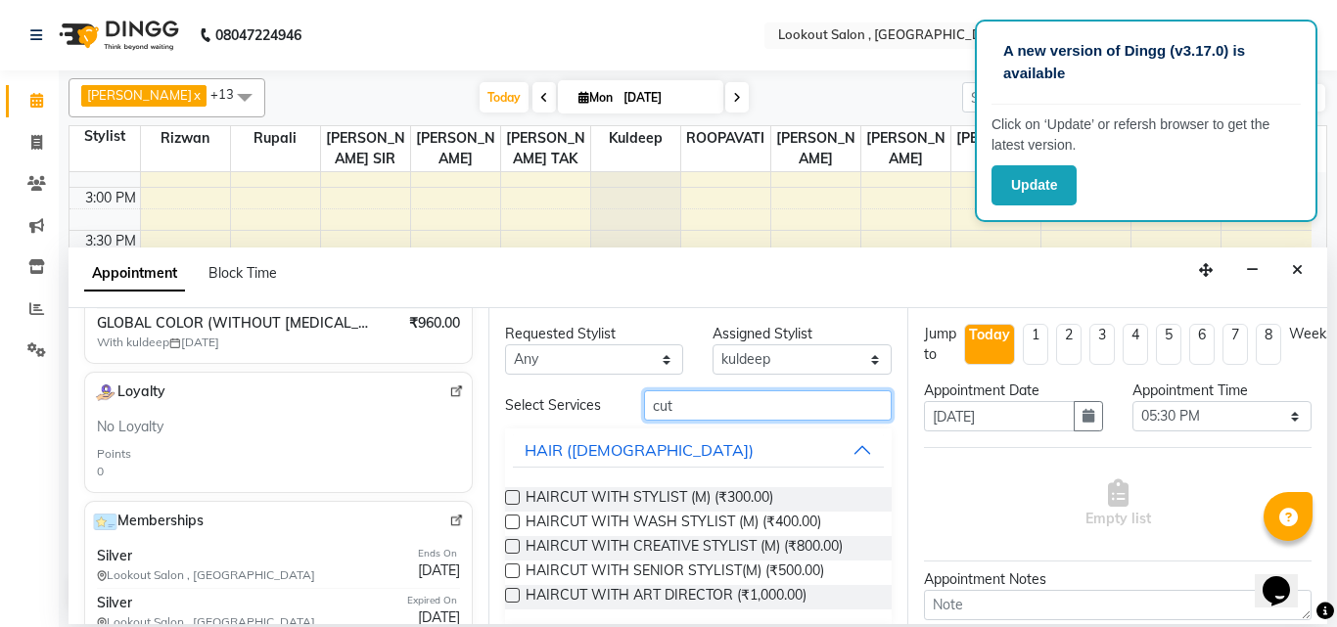
scroll to position [714, 0]
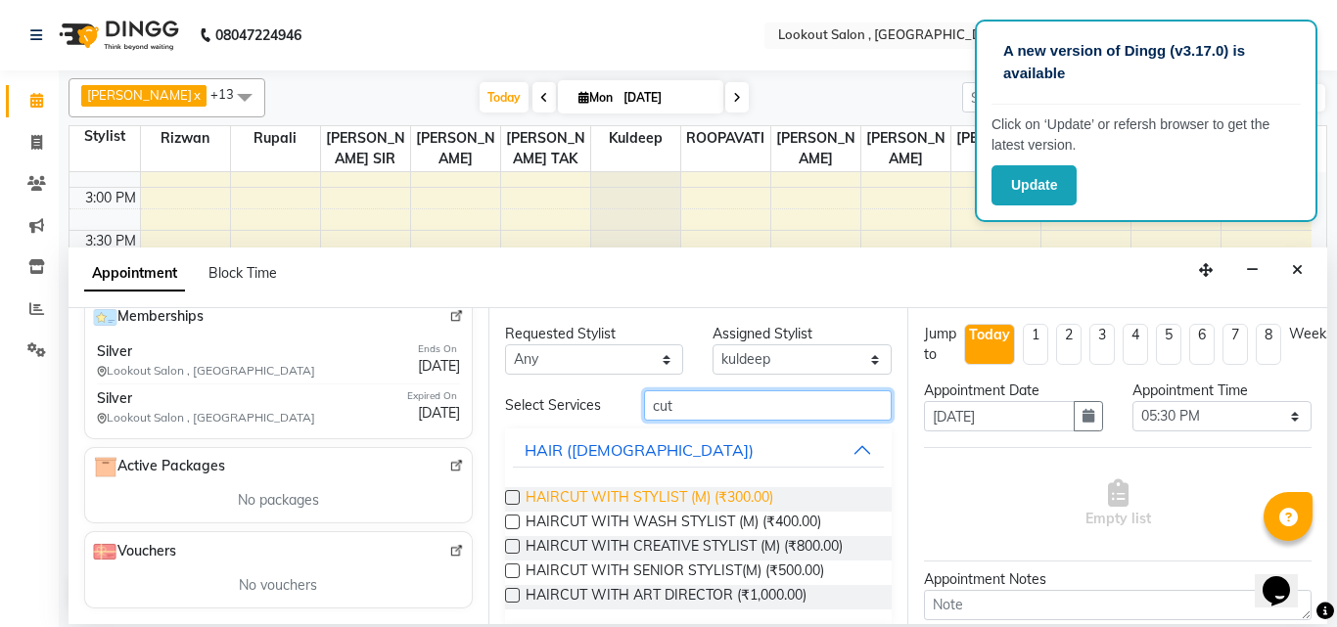
type input "cut"
click at [669, 491] on span "HAIRCUT WITH STYLIST (M) (₹300.00)" at bounding box center [650, 499] width 248 height 24
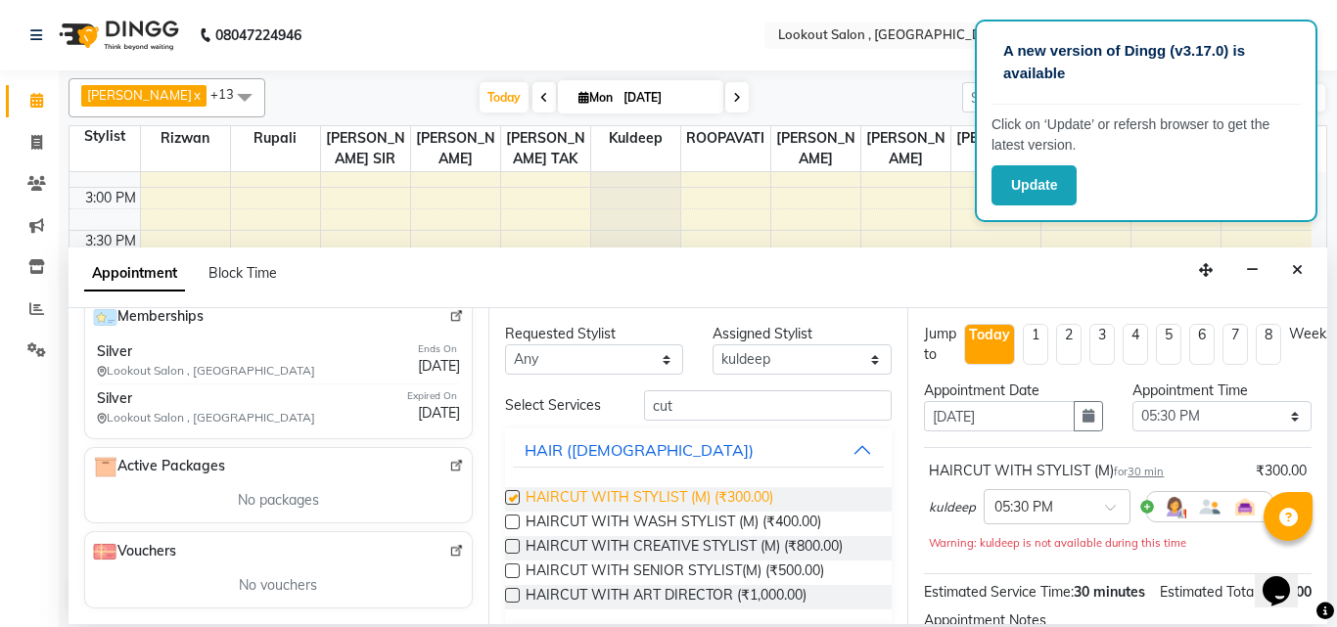
checkbox input "false"
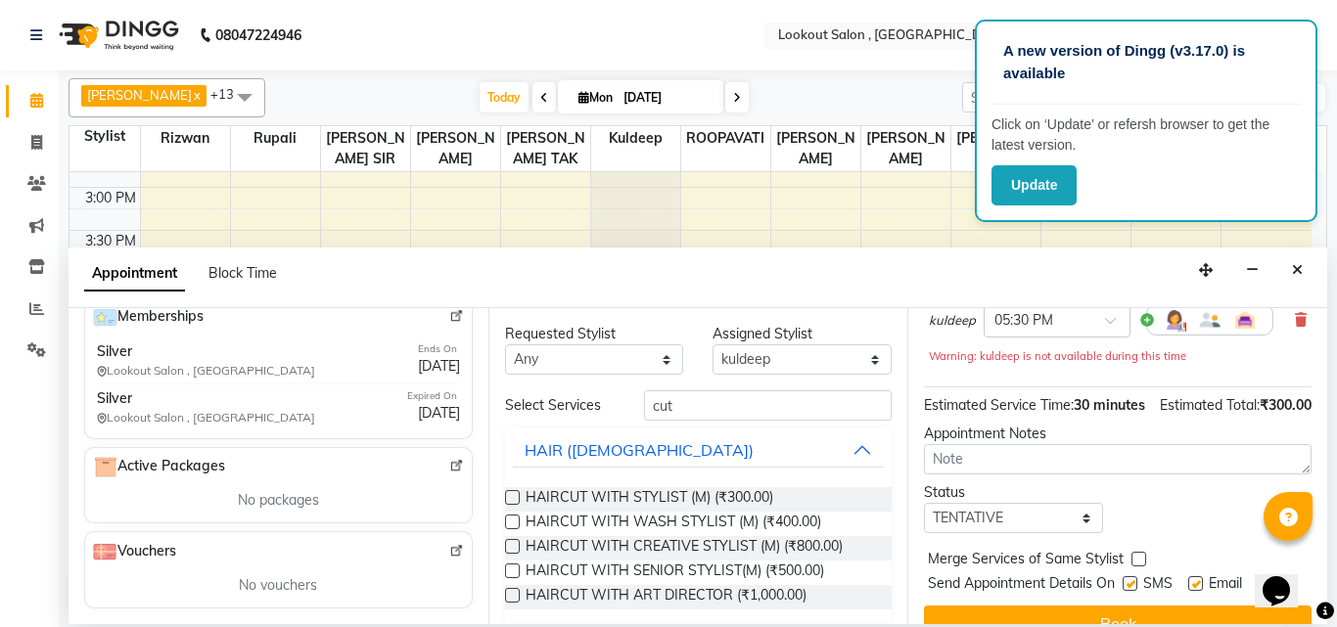
scroll to position [254, 0]
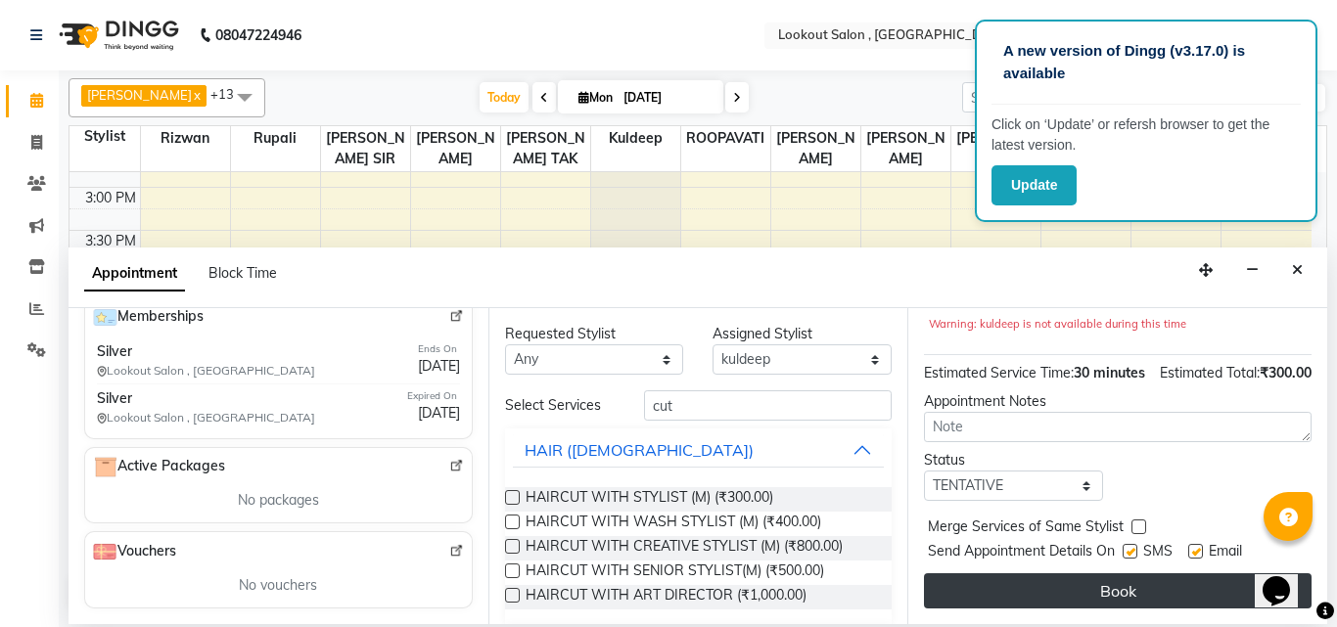
click at [1102, 573] on button "Book" at bounding box center [1118, 590] width 388 height 35
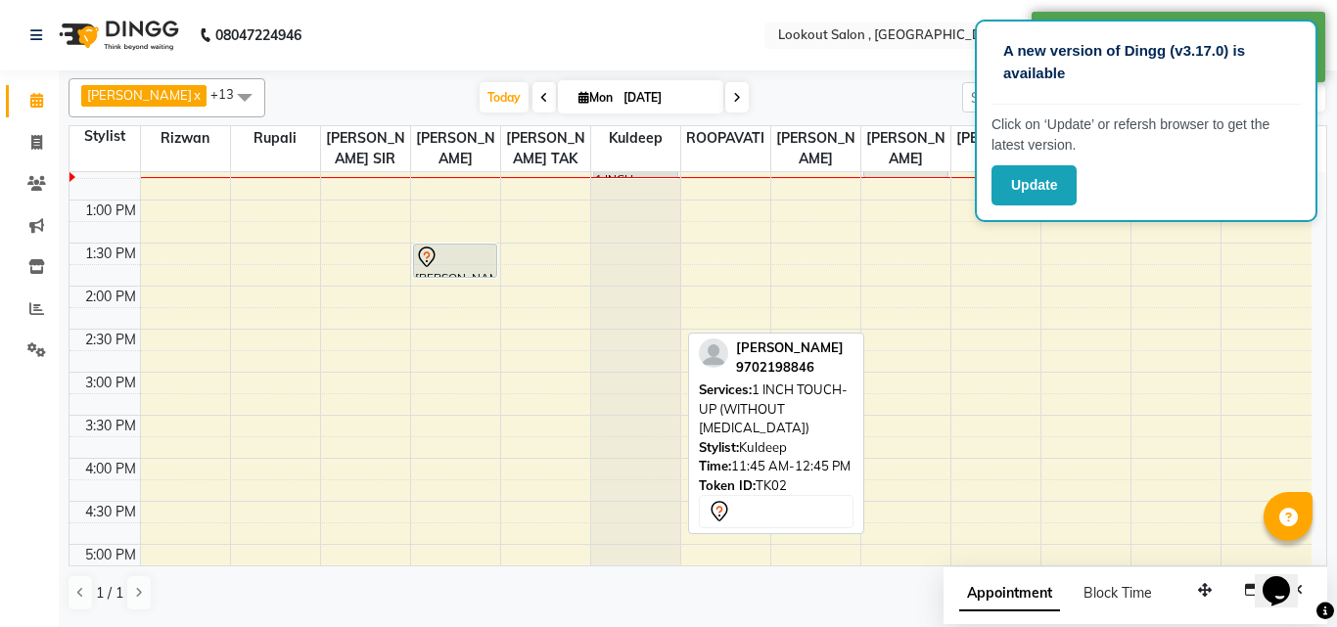
scroll to position [489, 0]
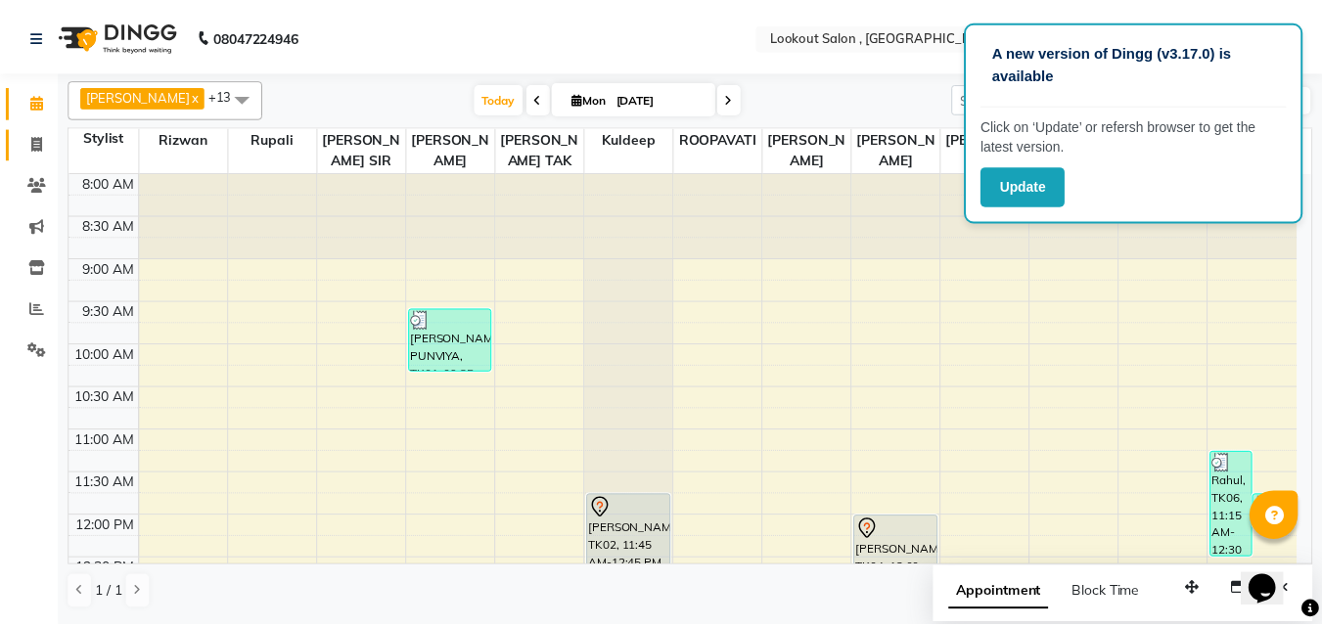
scroll to position [489, 0]
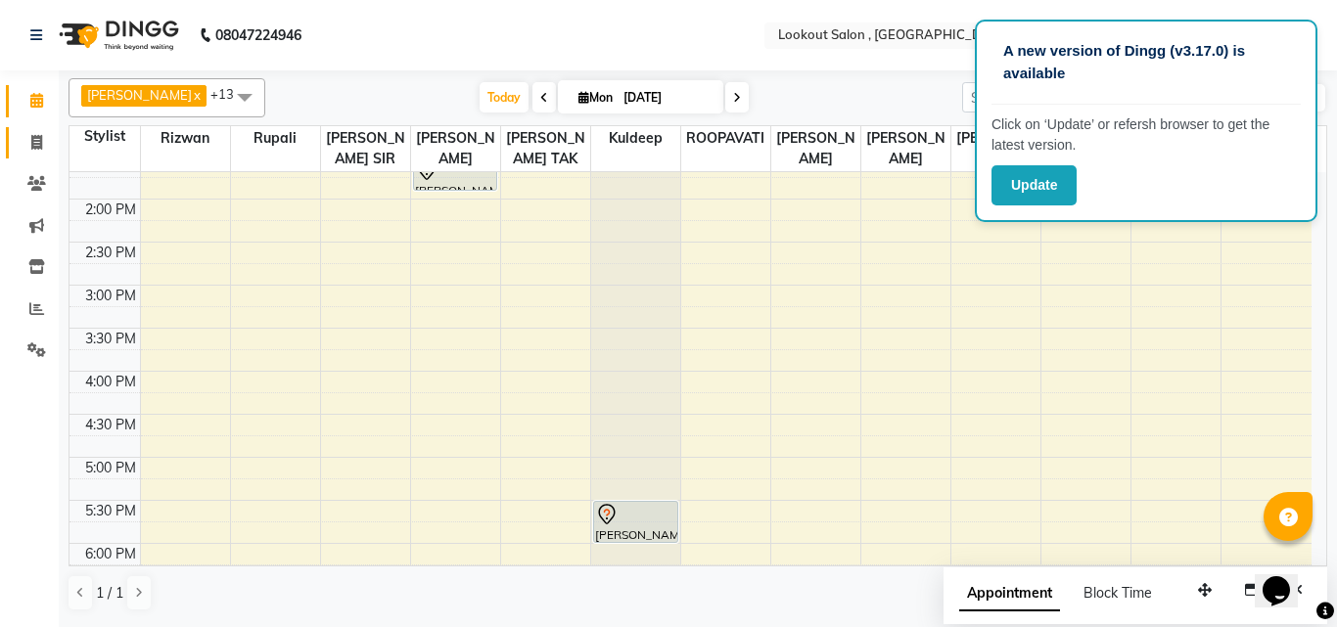
click at [15, 145] on link "Invoice" at bounding box center [29, 143] width 47 height 32
click at [27, 143] on span at bounding box center [37, 143] width 34 height 23
select select "service"
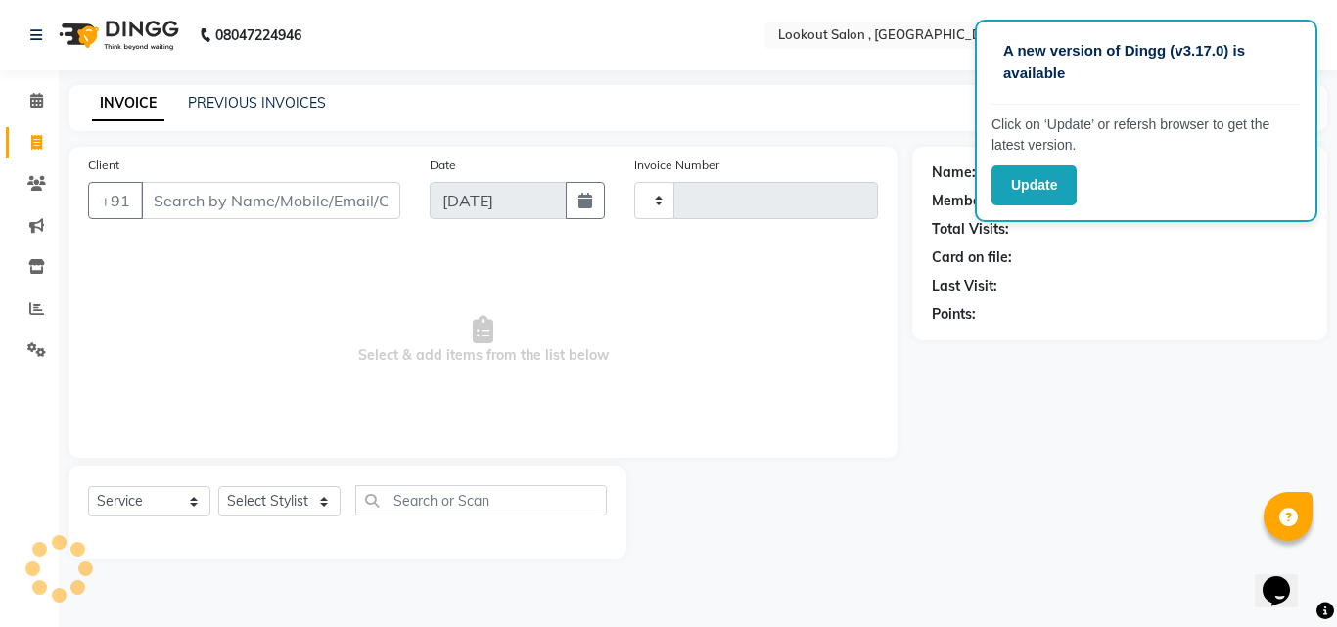
type input "6116"
select select "151"
click at [298, 202] on input "Client" at bounding box center [270, 200] width 259 height 37
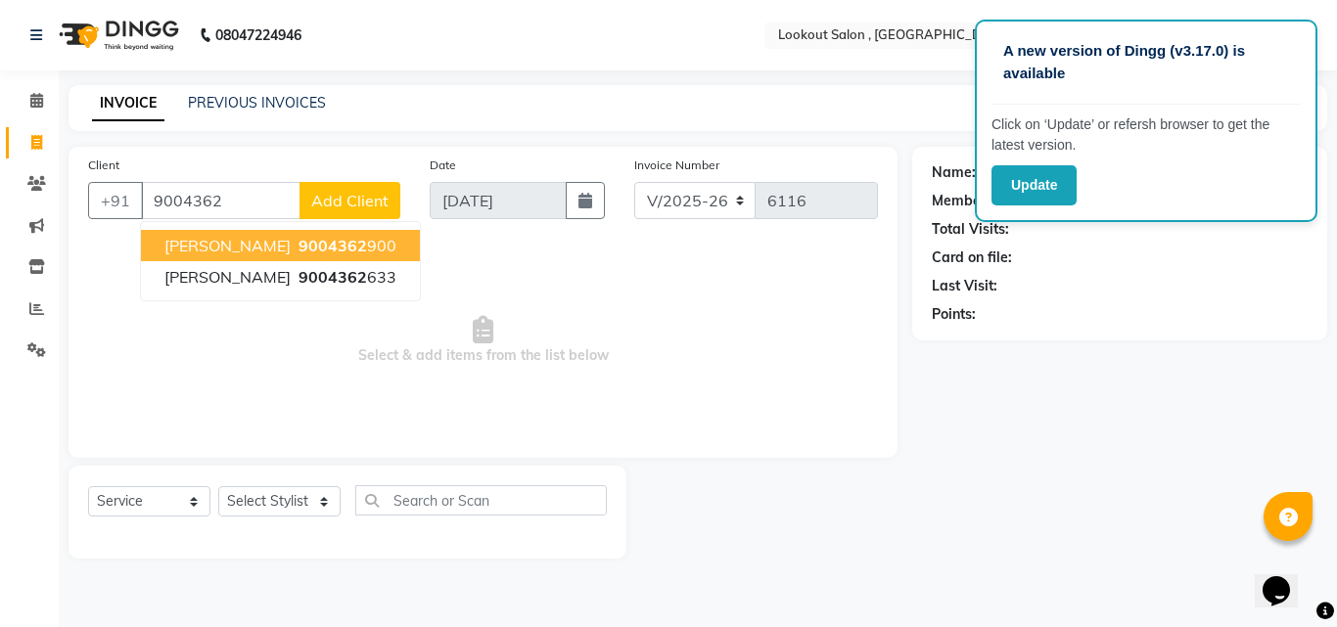
click at [316, 242] on span "9004362" at bounding box center [332, 246] width 69 height 20
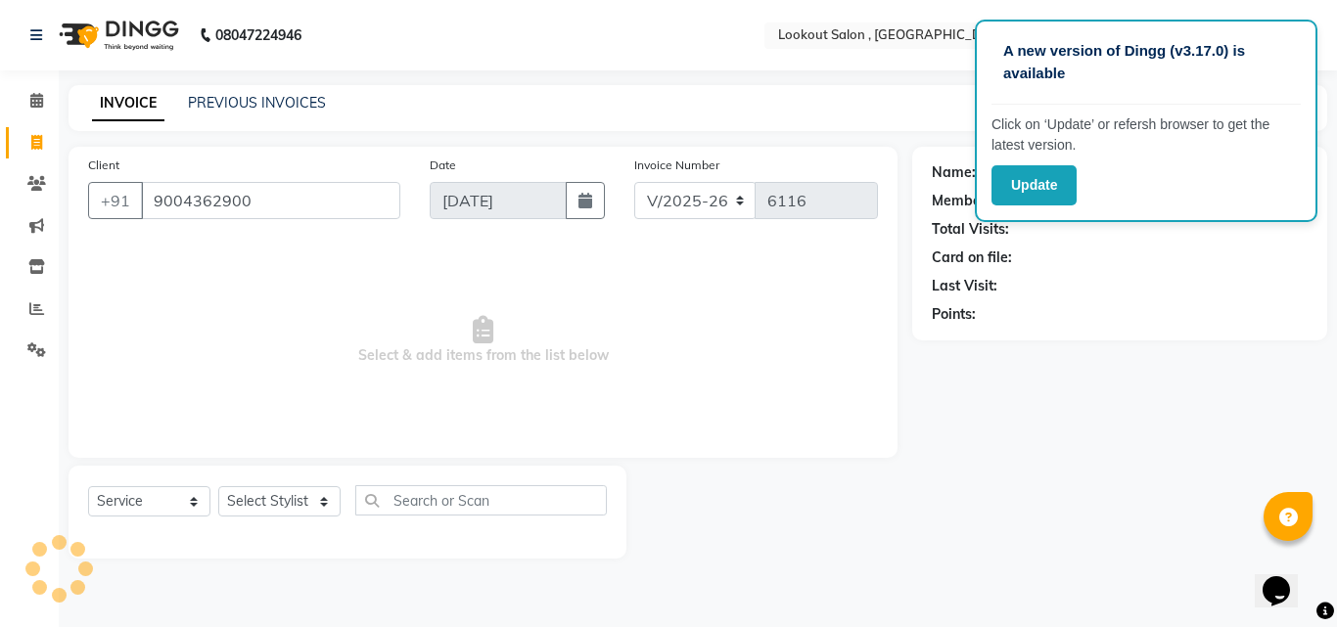
type input "9004362900"
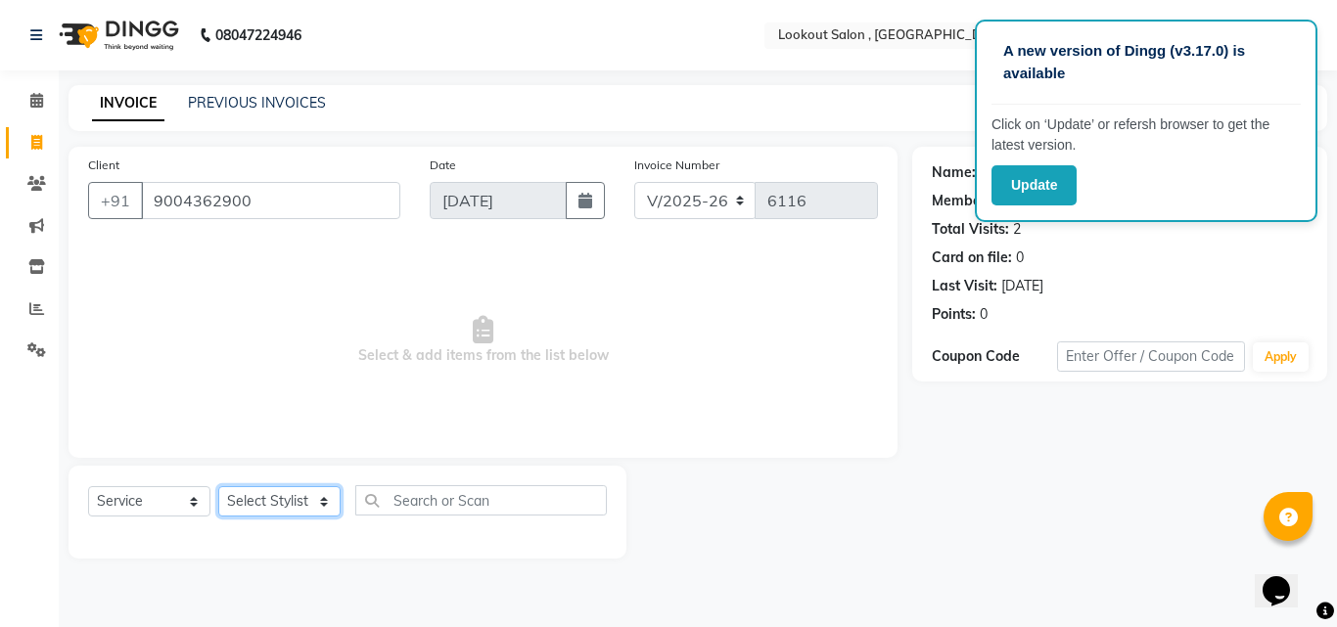
click at [265, 515] on select "Select Stylist [PERSON_NAME] [PERSON_NAME] [PERSON_NAME] [PERSON_NAME] kuldeep …" at bounding box center [279, 501] width 122 height 30
select select "11497"
click at [218, 486] on select "Select Stylist [PERSON_NAME] [PERSON_NAME] [PERSON_NAME] [PERSON_NAME] kuldeep …" at bounding box center [279, 501] width 122 height 30
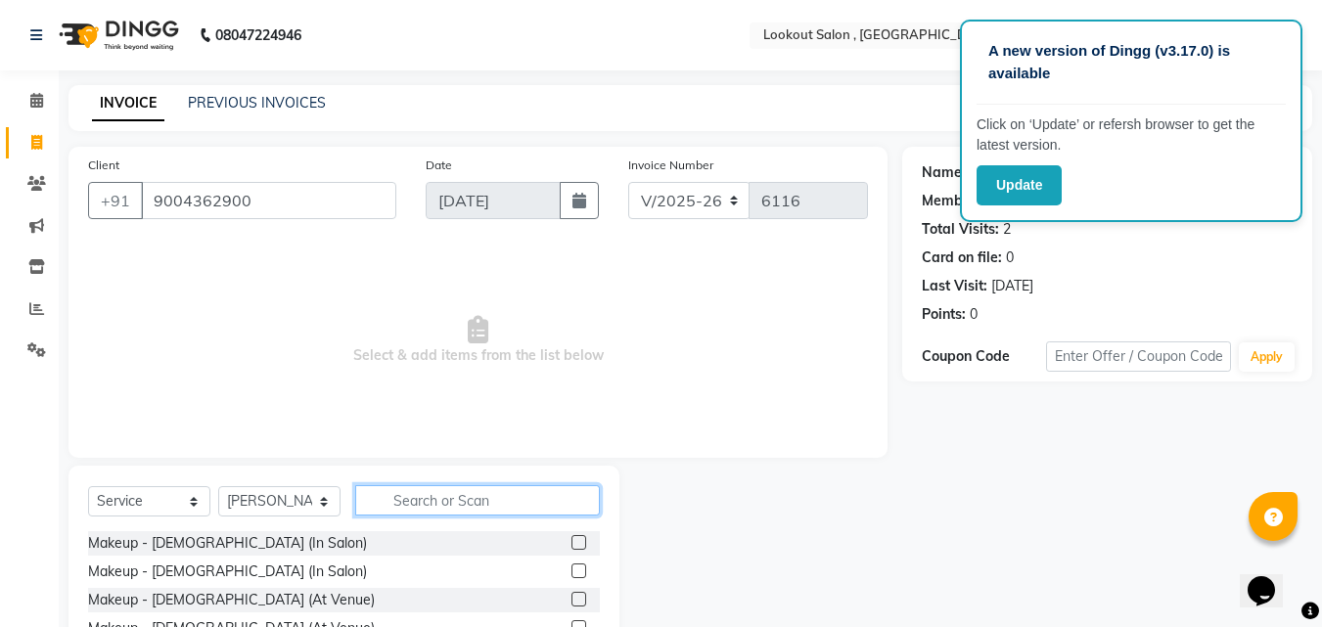
click at [433, 497] on input "text" at bounding box center [477, 500] width 245 height 30
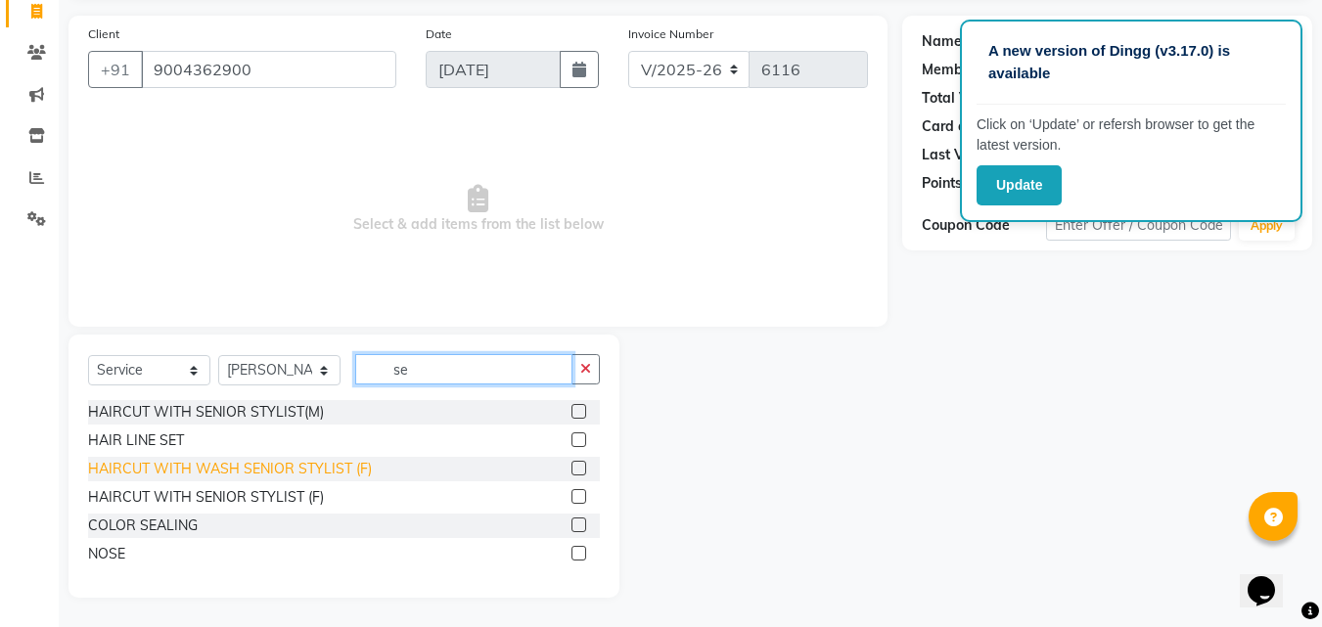
type input "se"
click at [332, 468] on div "HAIRCUT WITH WASH SENIOR STYLIST (F)" at bounding box center [230, 469] width 284 height 21
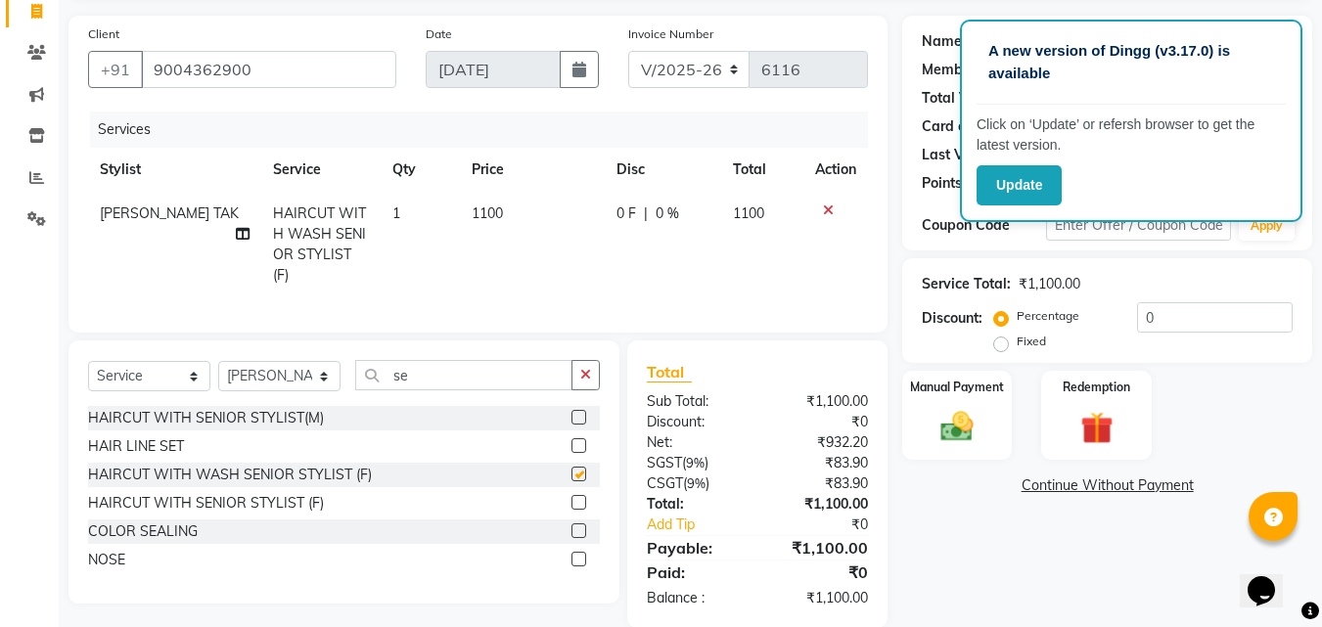
checkbox input "false"
click at [424, 373] on input "se" at bounding box center [463, 375] width 217 height 30
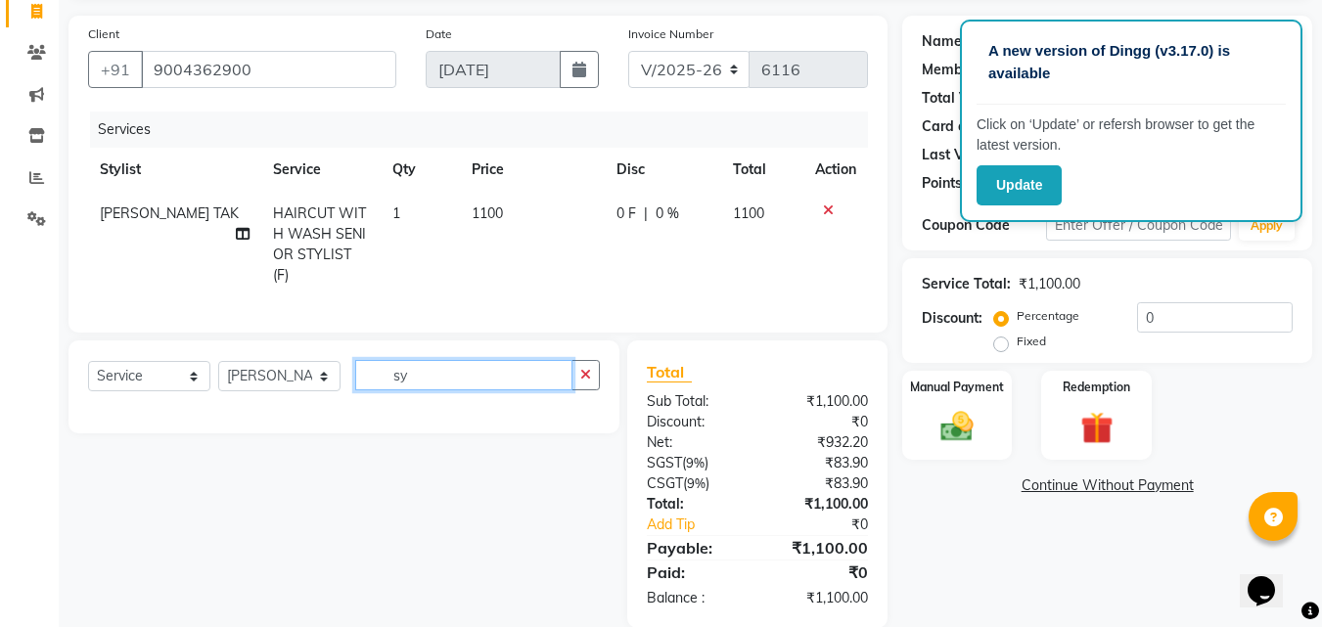
type input "s"
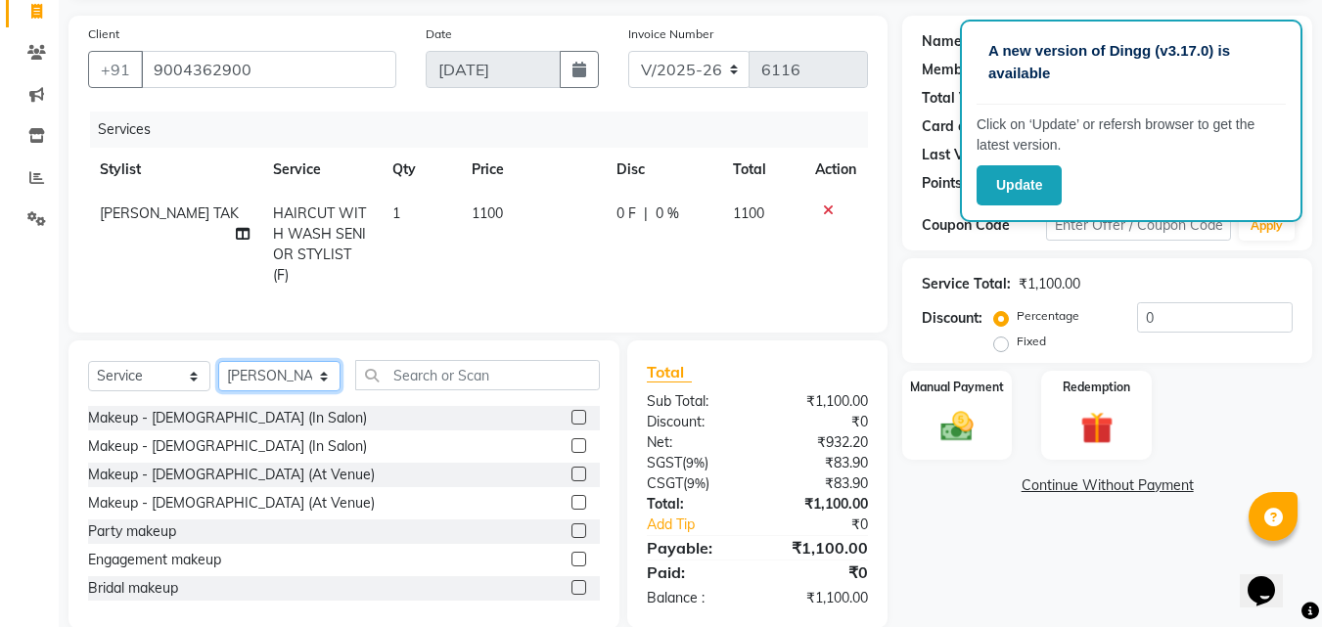
click at [279, 361] on select "Select Stylist [PERSON_NAME] [PERSON_NAME] [PERSON_NAME] [PERSON_NAME] kuldeep …" at bounding box center [279, 376] width 122 height 30
select select "7174"
click at [218, 361] on select "Select Stylist [PERSON_NAME] [PERSON_NAME] [PERSON_NAME] [PERSON_NAME] kuldeep …" at bounding box center [279, 376] width 122 height 30
click at [436, 360] on input "text" at bounding box center [477, 375] width 245 height 30
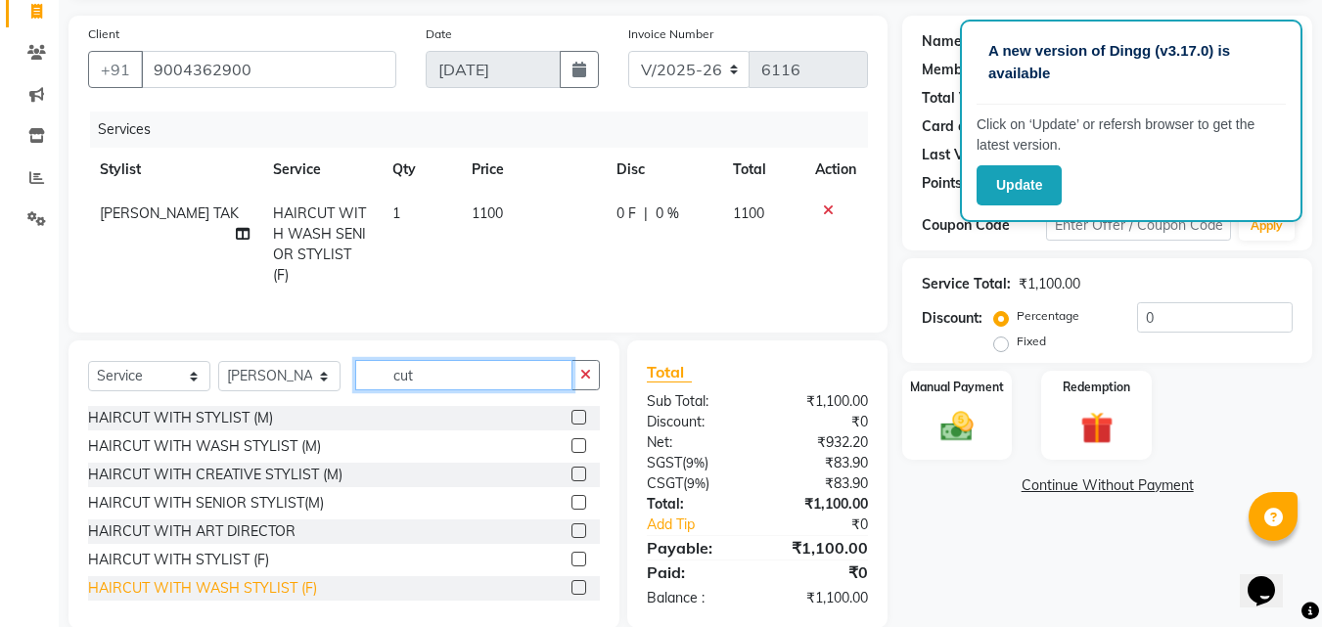
type input "cut"
click at [274, 583] on div "HAIRCUT WITH WASH STYLIST (F)" at bounding box center [202, 588] width 229 height 21
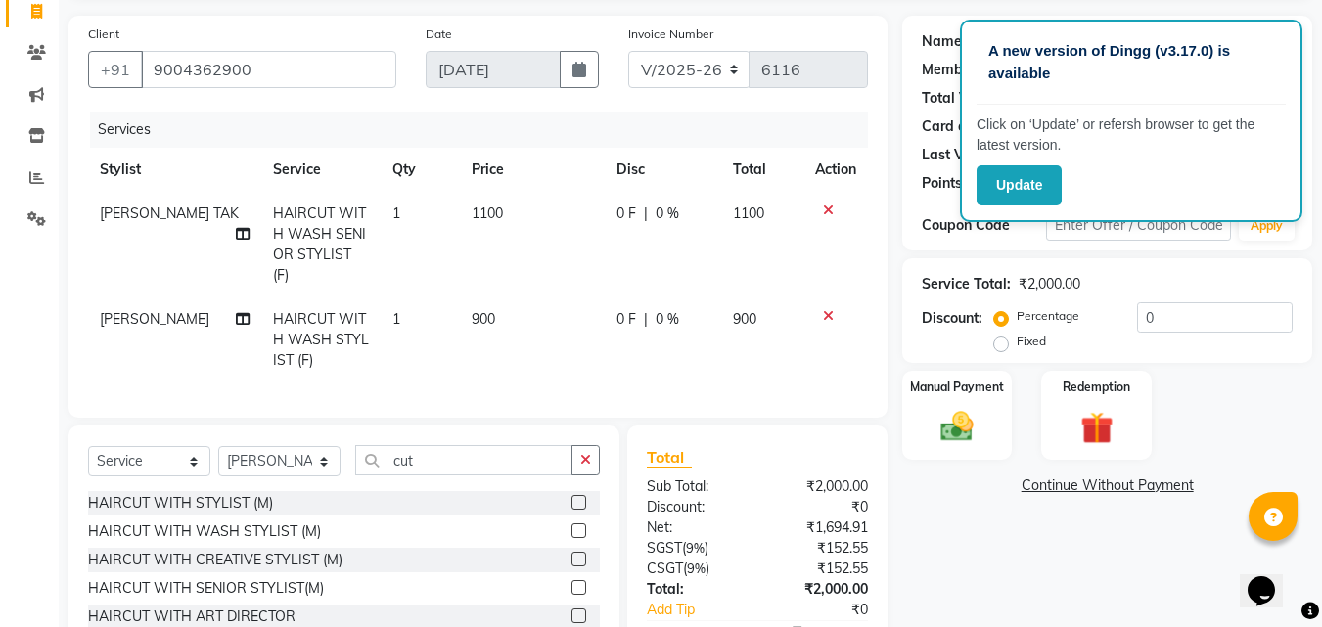
checkbox input "false"
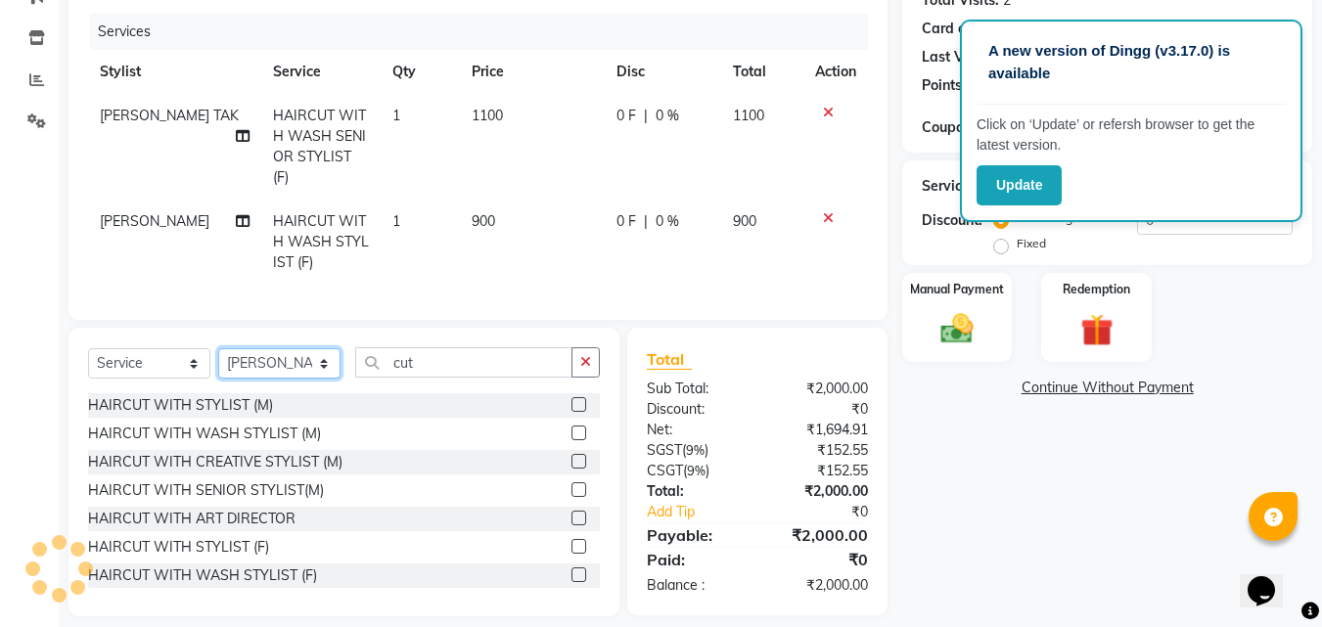
click at [298, 350] on select "Select Stylist [PERSON_NAME] [PERSON_NAME] [PERSON_NAME] [PERSON_NAME] kuldeep …" at bounding box center [279, 363] width 122 height 30
select select "4400"
click at [218, 348] on select "Select Stylist [PERSON_NAME] [PERSON_NAME] [PERSON_NAME] [PERSON_NAME] kuldeep …" at bounding box center [279, 363] width 122 height 30
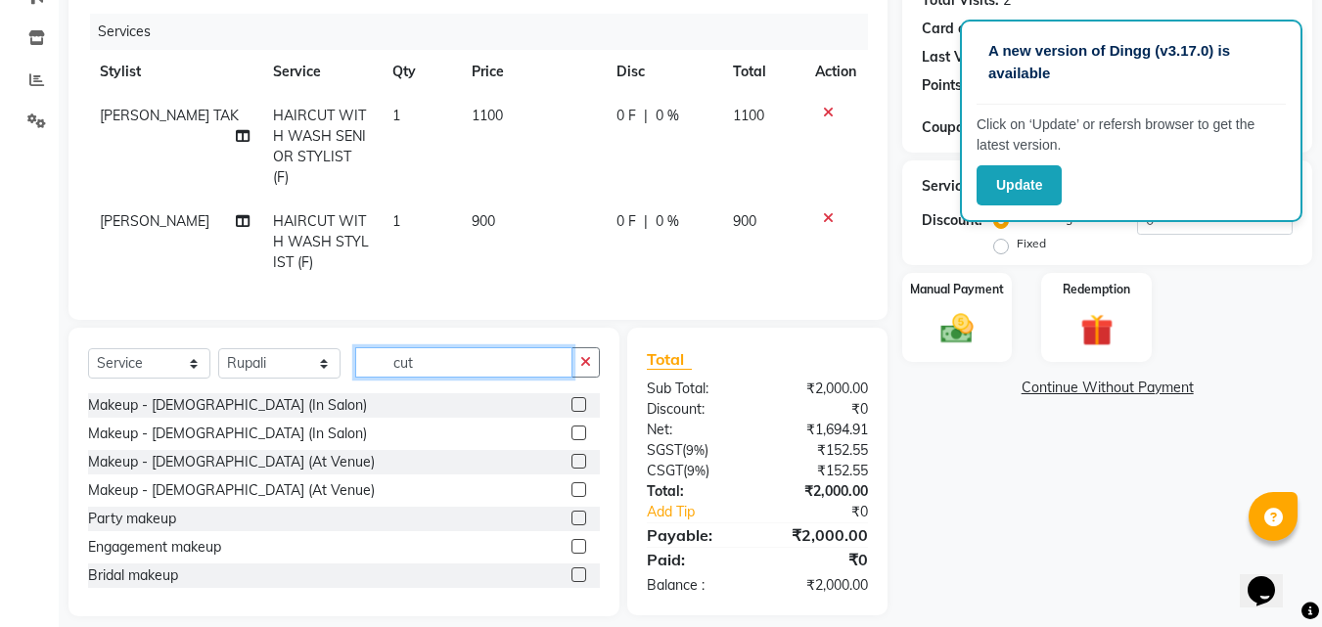
click at [403, 348] on input "cut" at bounding box center [463, 362] width 217 height 30
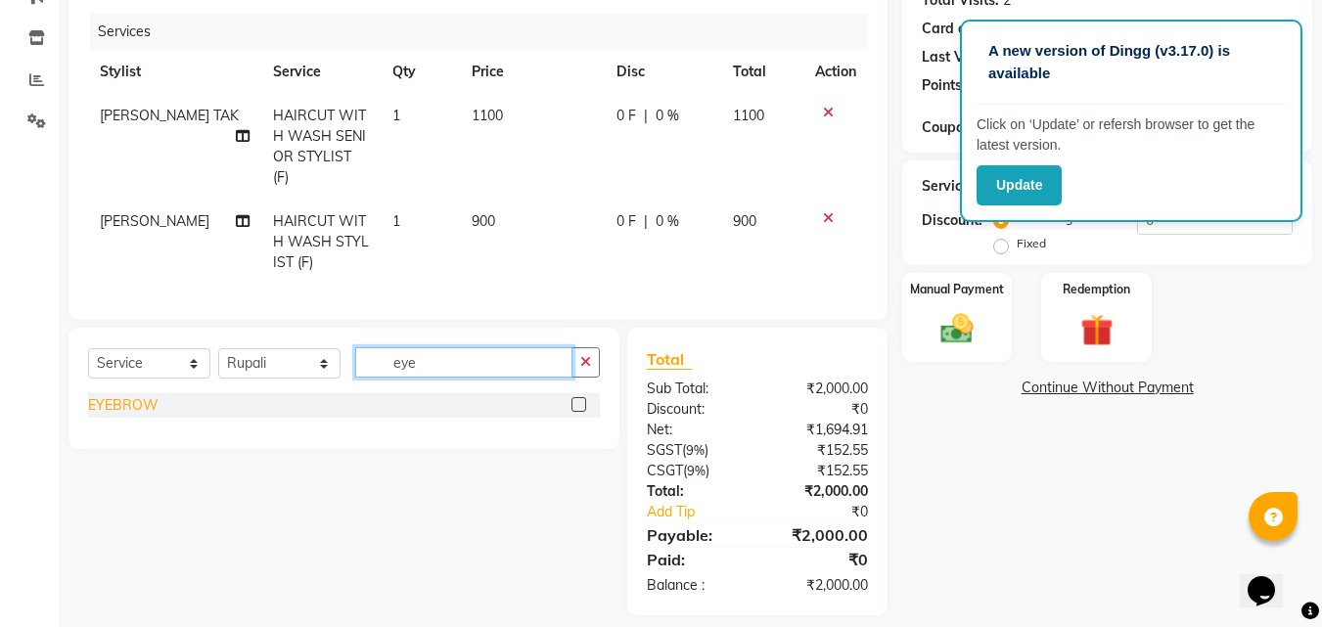
type input "eye"
click at [113, 395] on div "EYEBROW" at bounding box center [123, 405] width 70 height 21
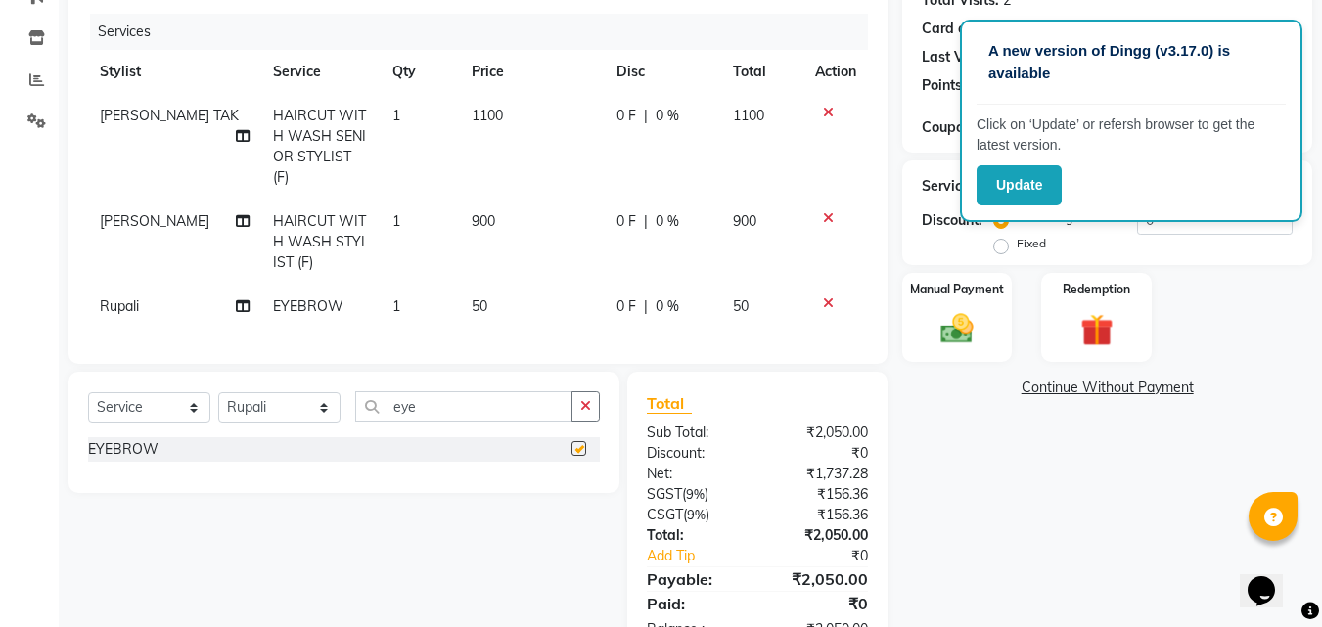
checkbox input "false"
click at [422, 404] on input "eye" at bounding box center [463, 406] width 217 height 30
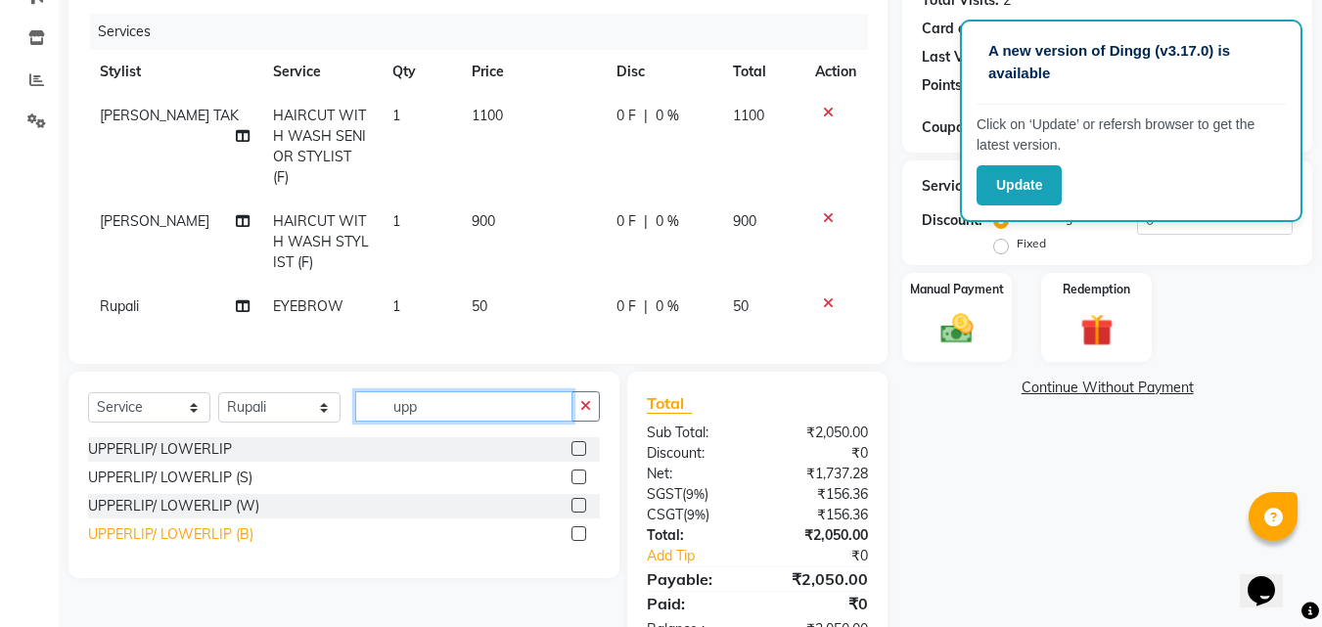
type input "upp"
click at [185, 531] on div "UPPERLIP/ LOWERLIP (B)" at bounding box center [170, 535] width 165 height 21
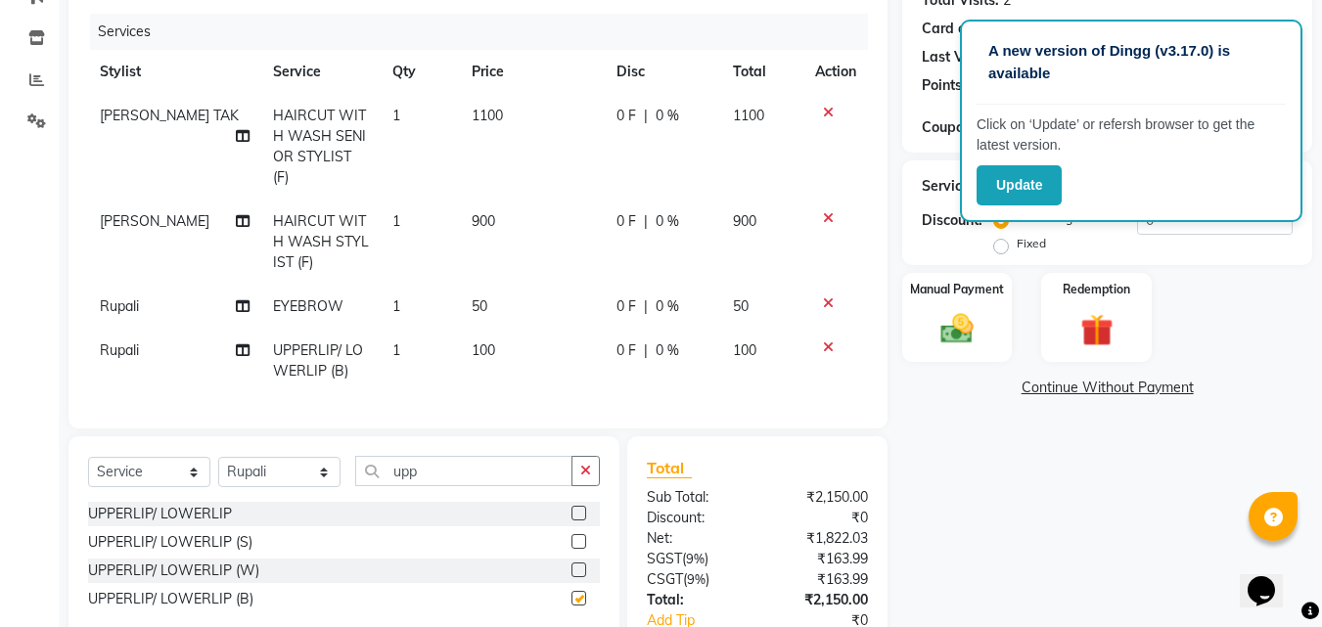
checkbox input "false"
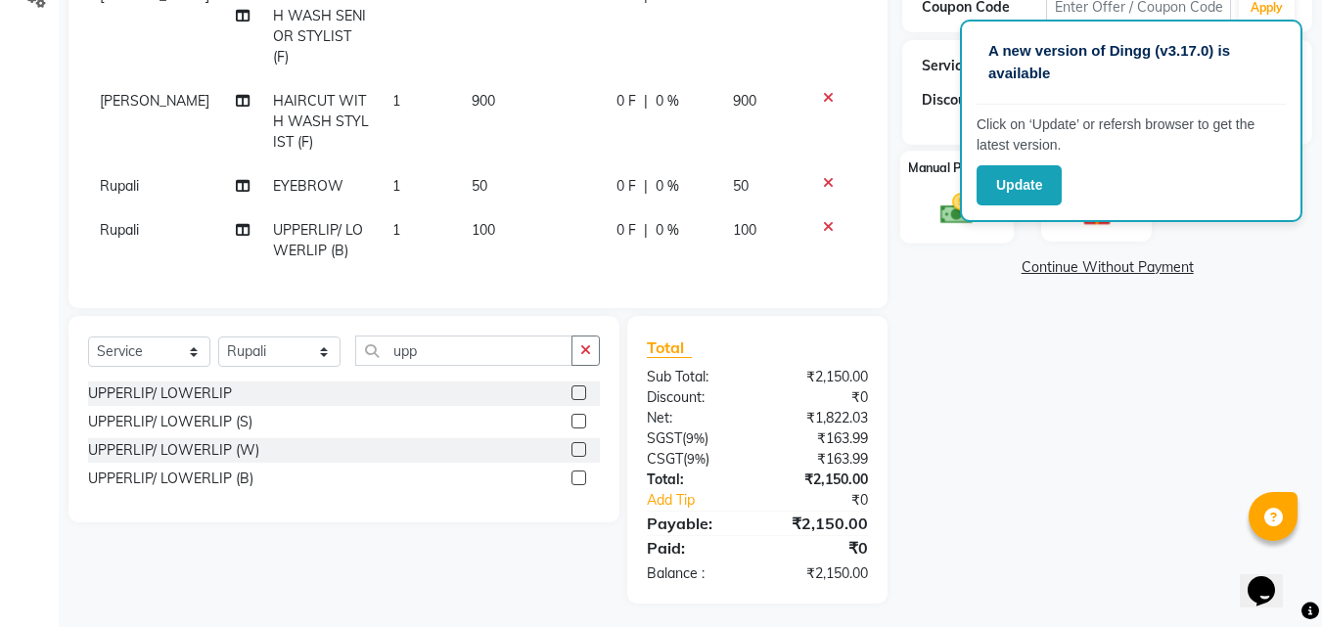
scroll to position [154, 0]
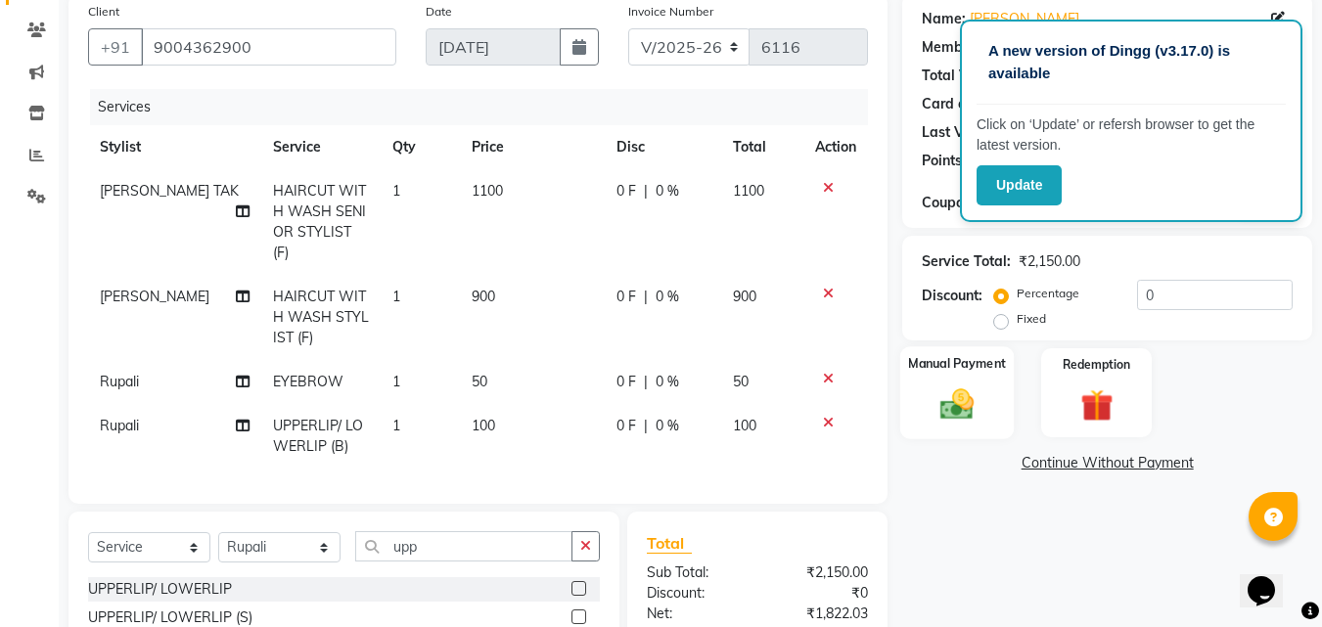
click at [970, 400] on img at bounding box center [957, 404] width 55 height 39
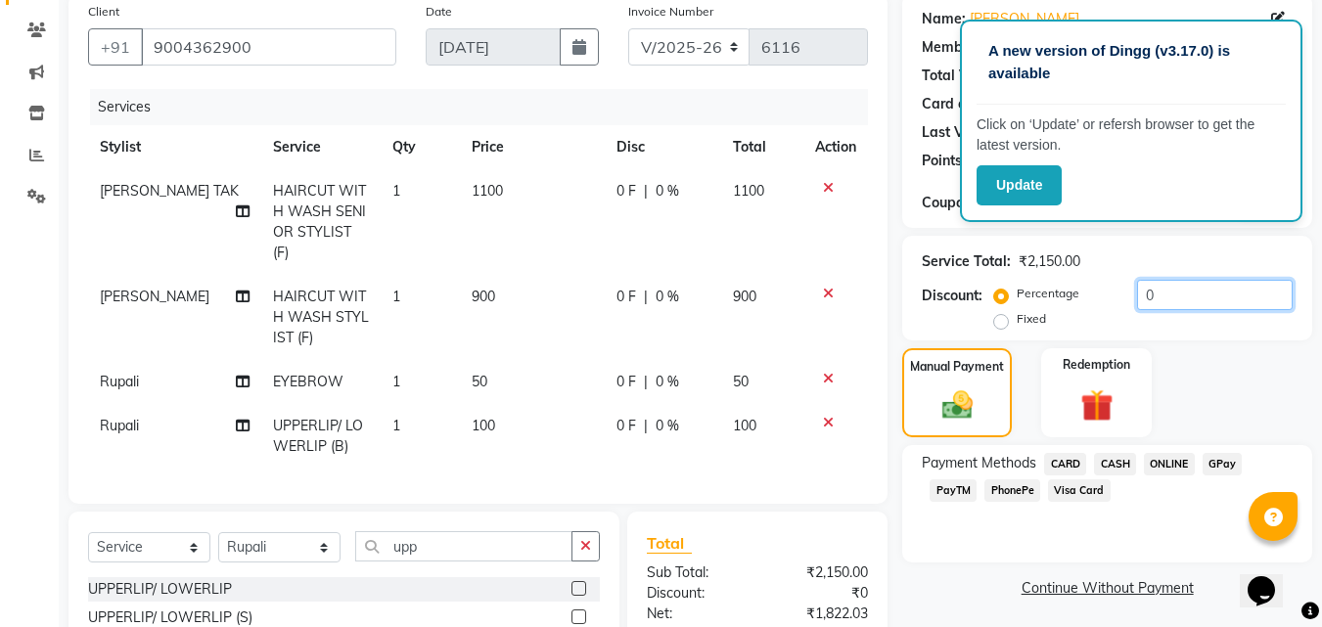
click at [1140, 294] on input "0" at bounding box center [1215, 295] width 156 height 30
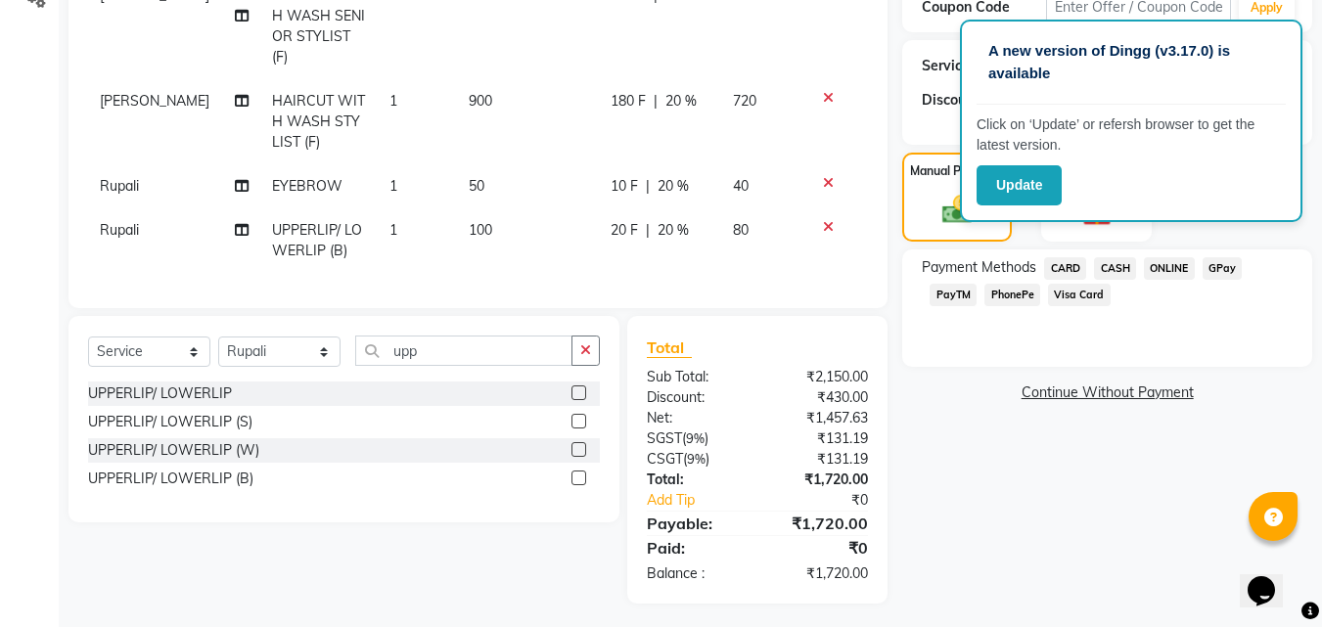
scroll to position [56, 0]
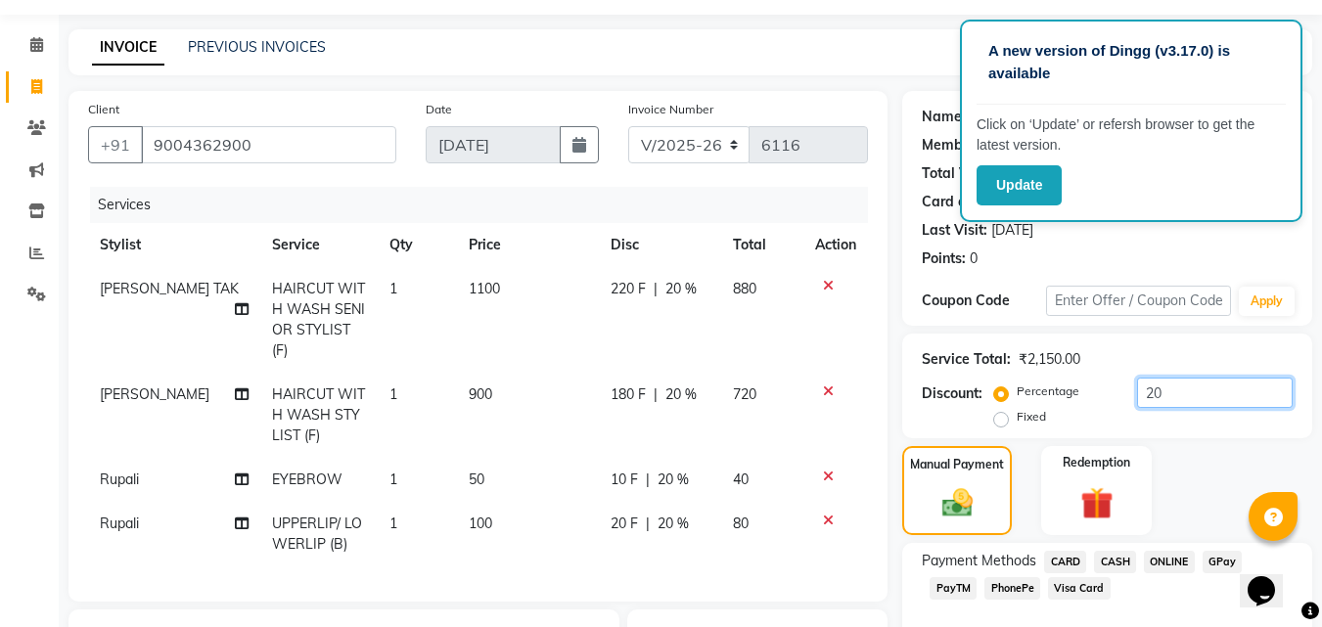
type input "20"
click at [669, 385] on span "20 %" at bounding box center [680, 395] width 31 height 21
select select "7174"
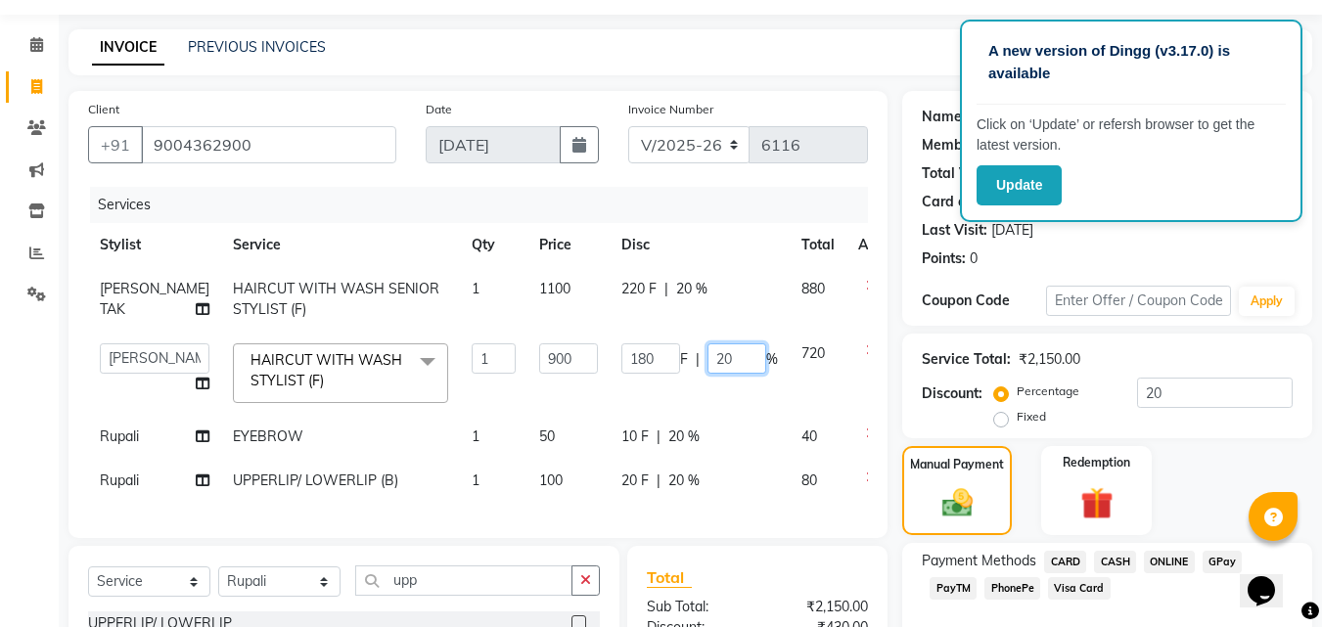
click at [708, 350] on input "20" at bounding box center [737, 359] width 59 height 30
click at [708, 356] on input "20" at bounding box center [737, 359] width 59 height 30
type input "2"
type input "0"
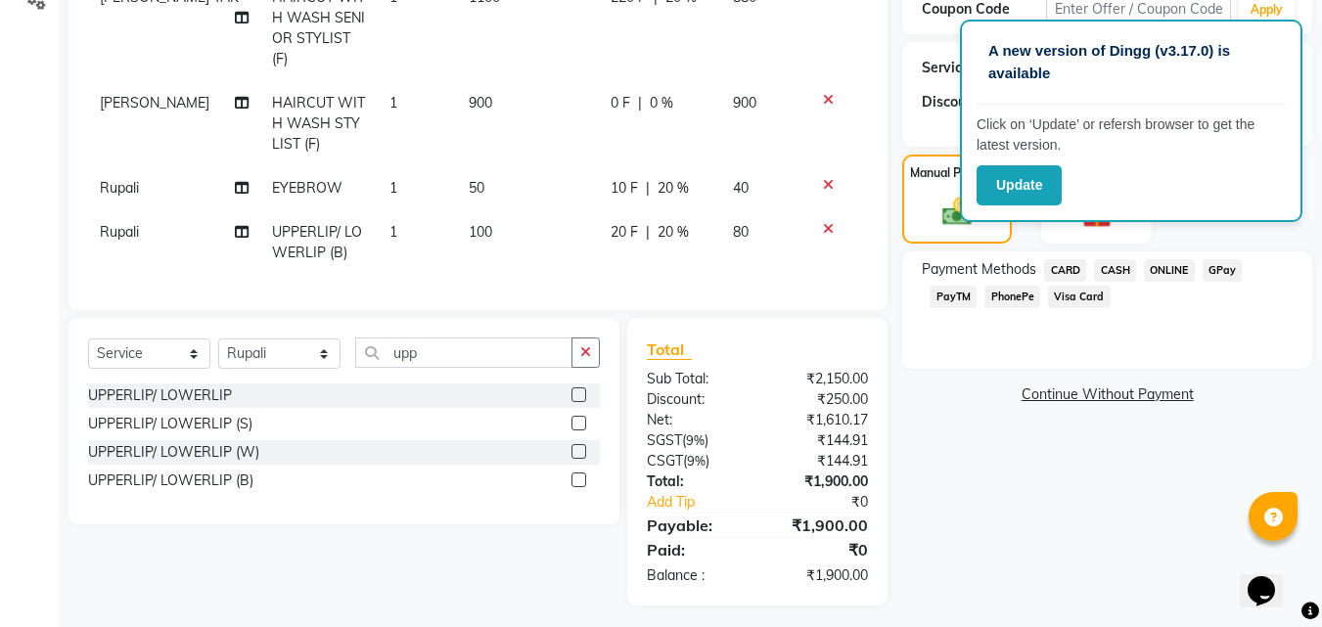
click at [1071, 262] on span "CARD" at bounding box center [1065, 270] width 42 height 23
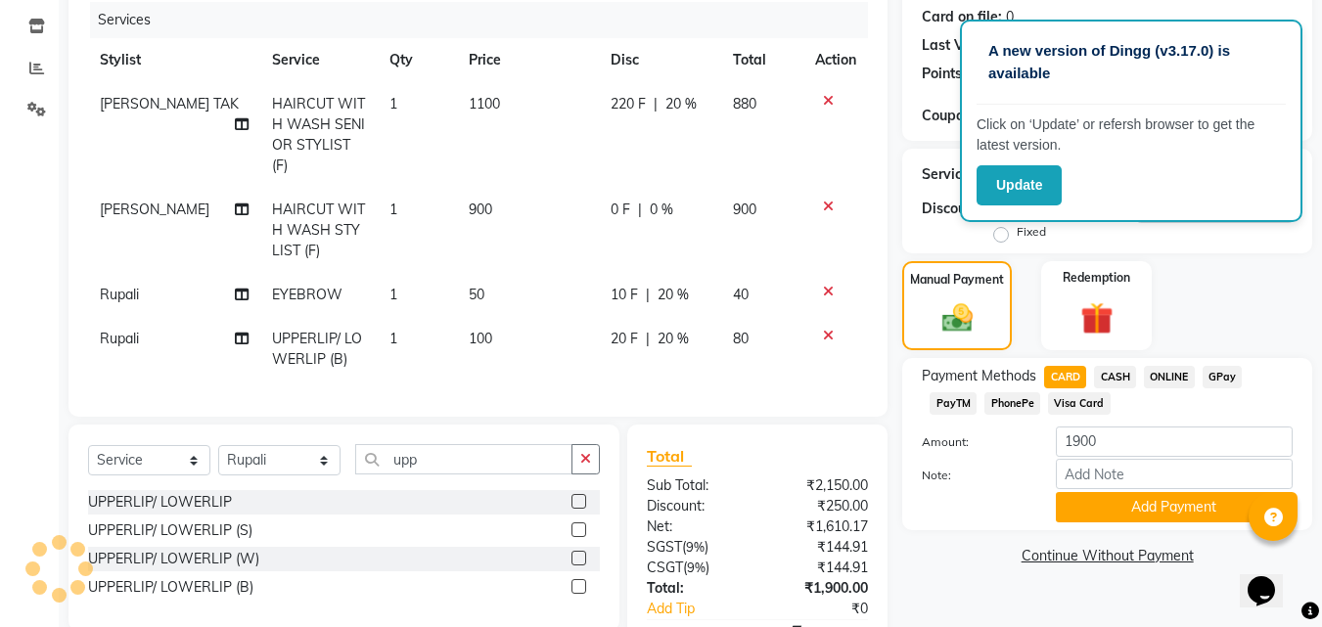
scroll to position [152, 0]
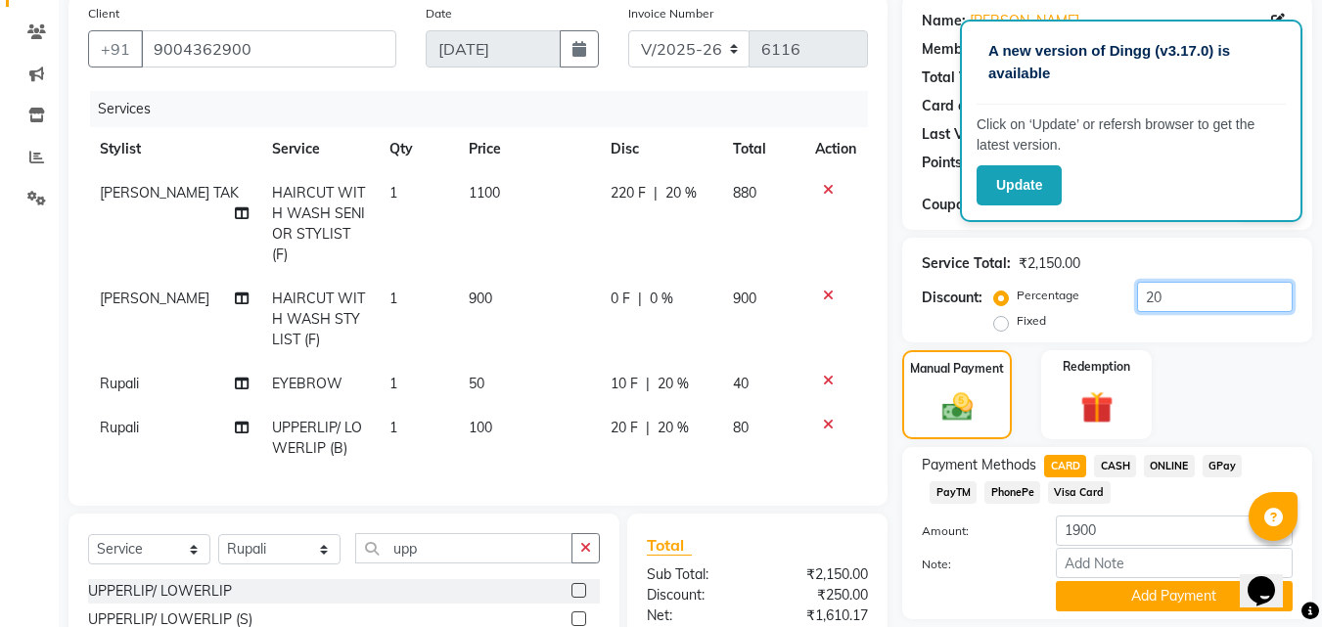
click at [1148, 295] on input "20" at bounding box center [1215, 297] width 156 height 30
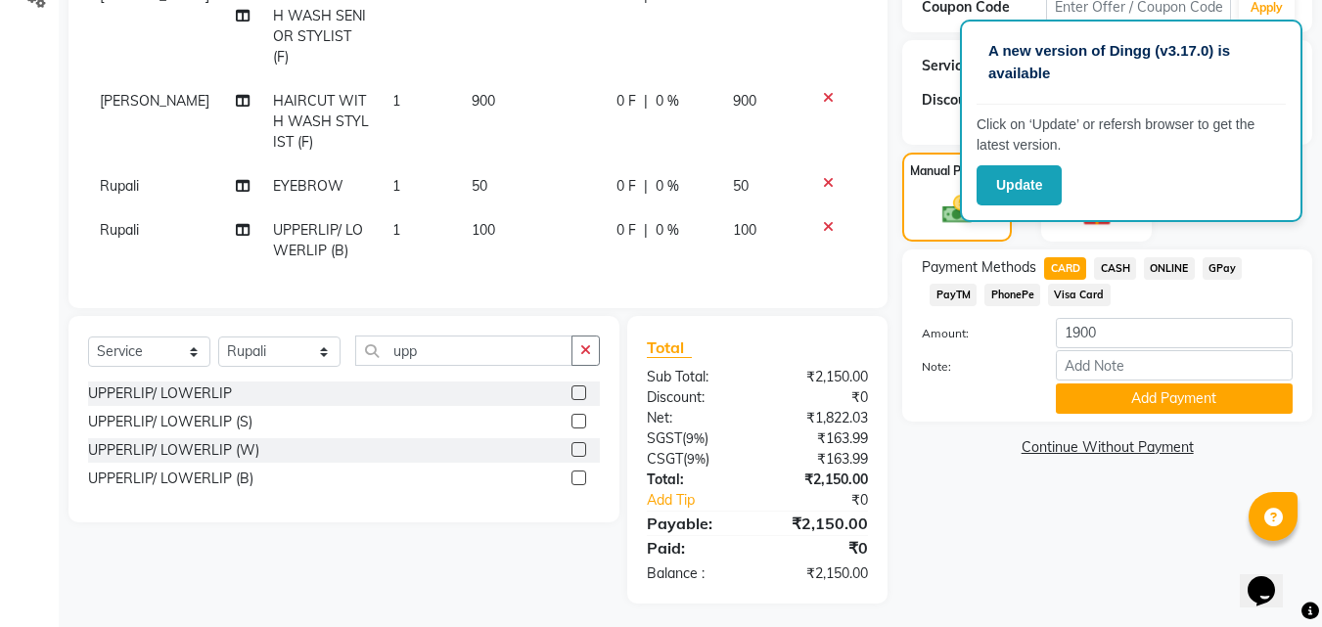
scroll to position [252, 0]
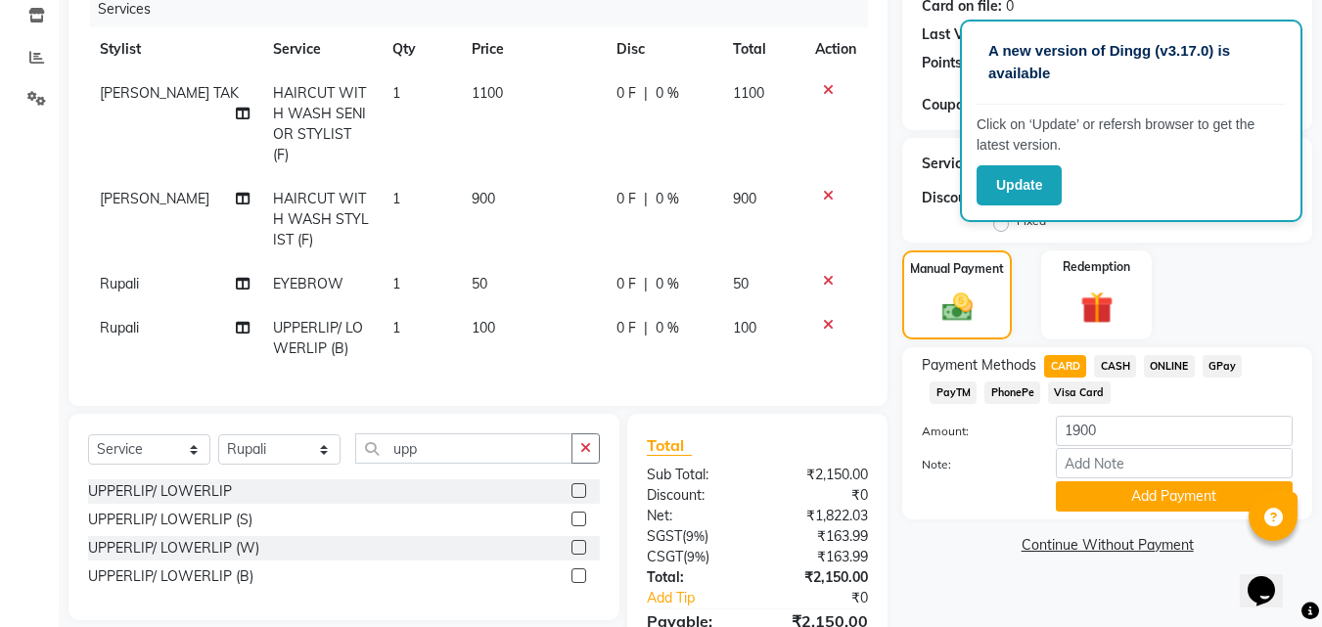
type input "0"
click at [1115, 360] on span "CASH" at bounding box center [1115, 366] width 42 height 23
type input "2150"
click at [1071, 360] on span "CARD" at bounding box center [1065, 366] width 42 height 23
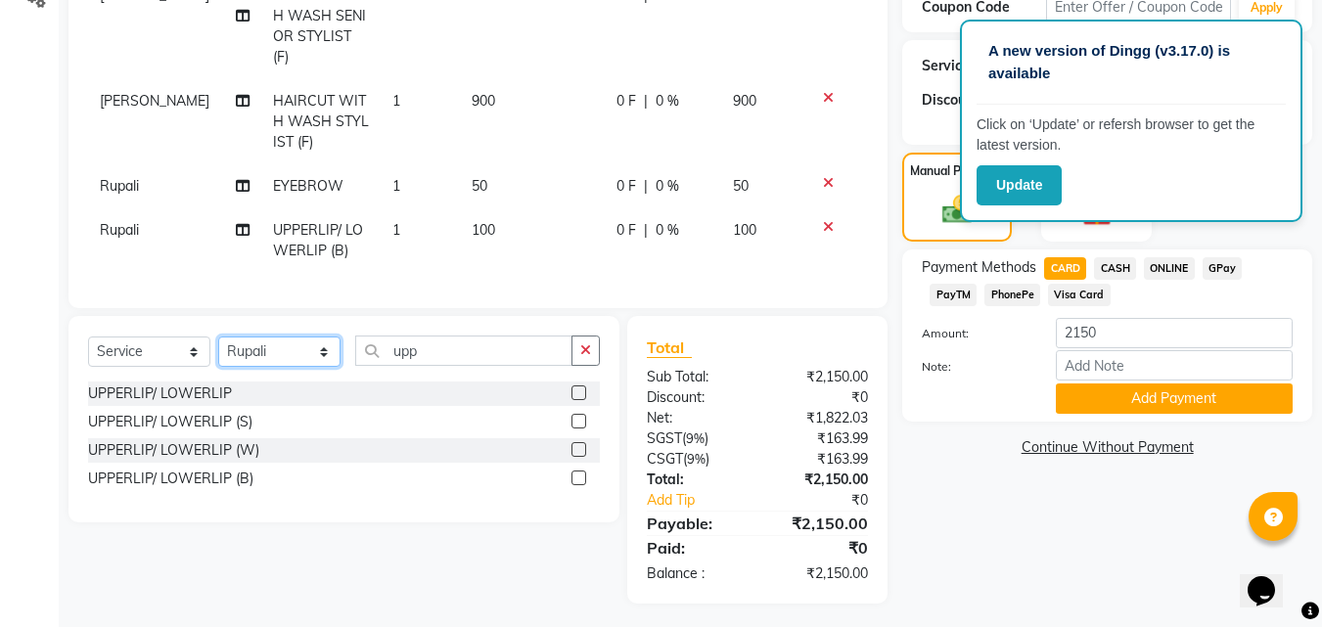
click at [258, 348] on select "Select Stylist [PERSON_NAME] [PERSON_NAME] [PERSON_NAME] [PERSON_NAME] kuldeep …" at bounding box center [279, 352] width 122 height 30
select select "86072"
click at [218, 337] on select "Select Stylist [PERSON_NAME] [PERSON_NAME] [PERSON_NAME] [PERSON_NAME] kuldeep …" at bounding box center [279, 352] width 122 height 30
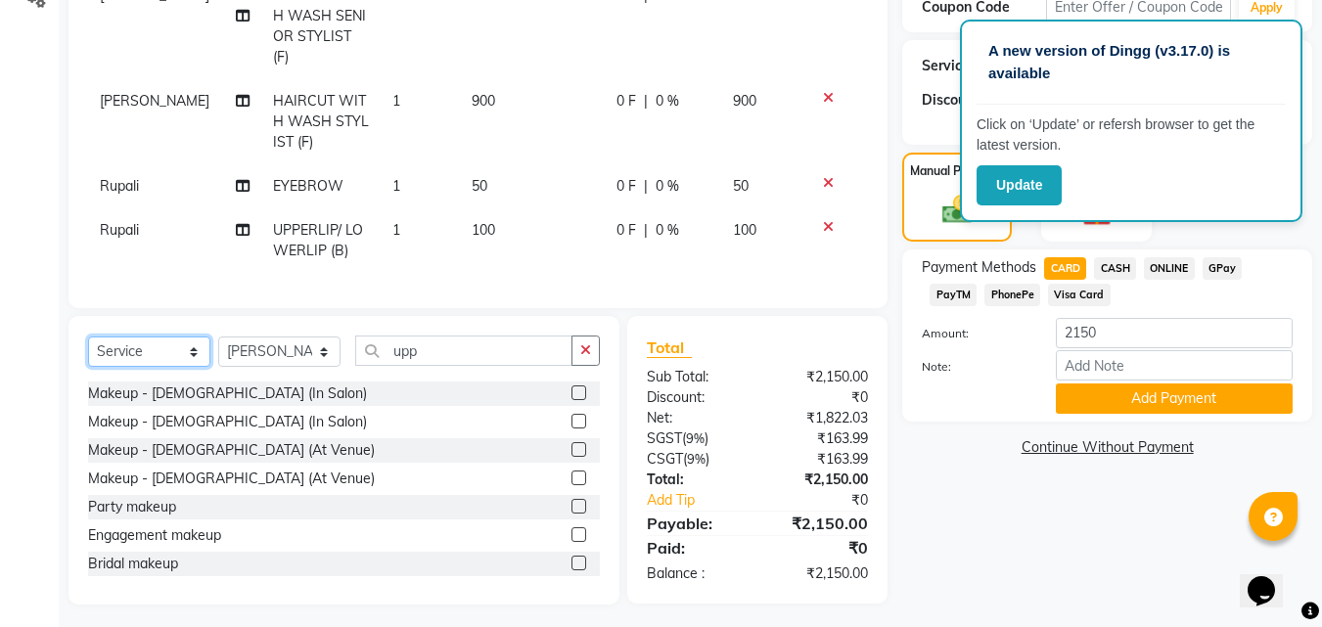
click at [111, 340] on select "Select Service Product Membership Package Voucher Prepaid Gift Card" at bounding box center [149, 352] width 122 height 30
click at [88, 337] on select "Select Service Product Membership Package Voucher Prepaid Gift Card" at bounding box center [149, 352] width 122 height 30
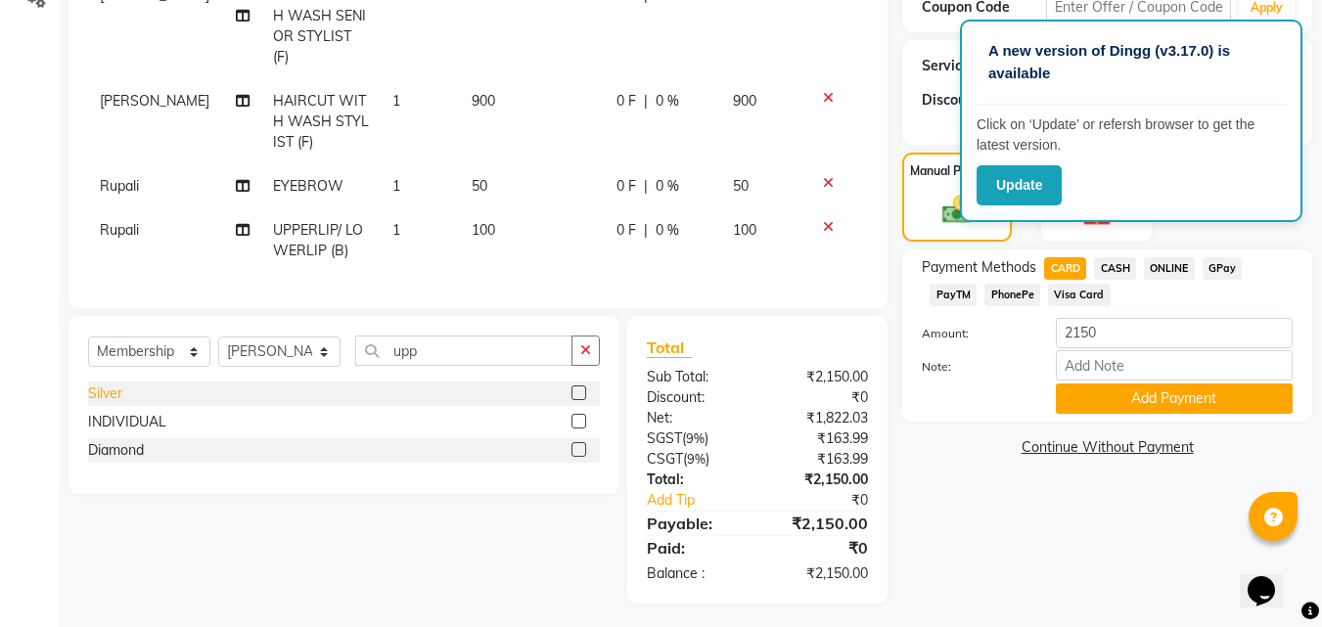
click at [108, 385] on div "Silver" at bounding box center [105, 394] width 34 height 21
select select "select"
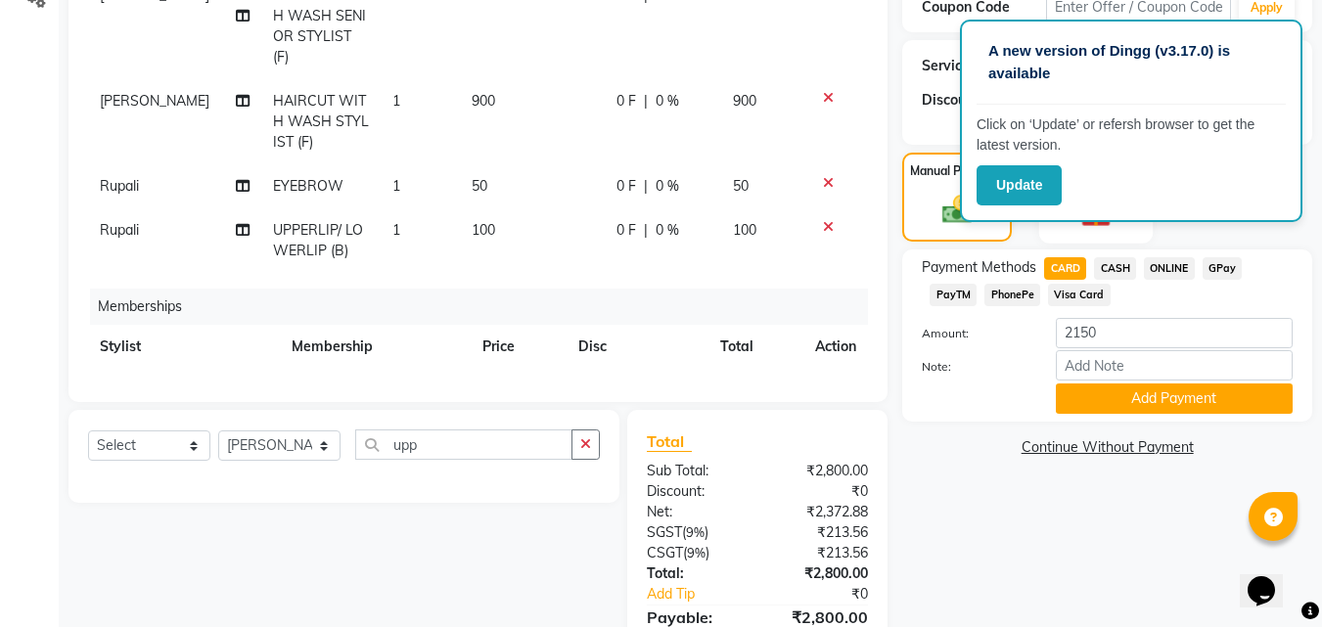
scroll to position [154, 0]
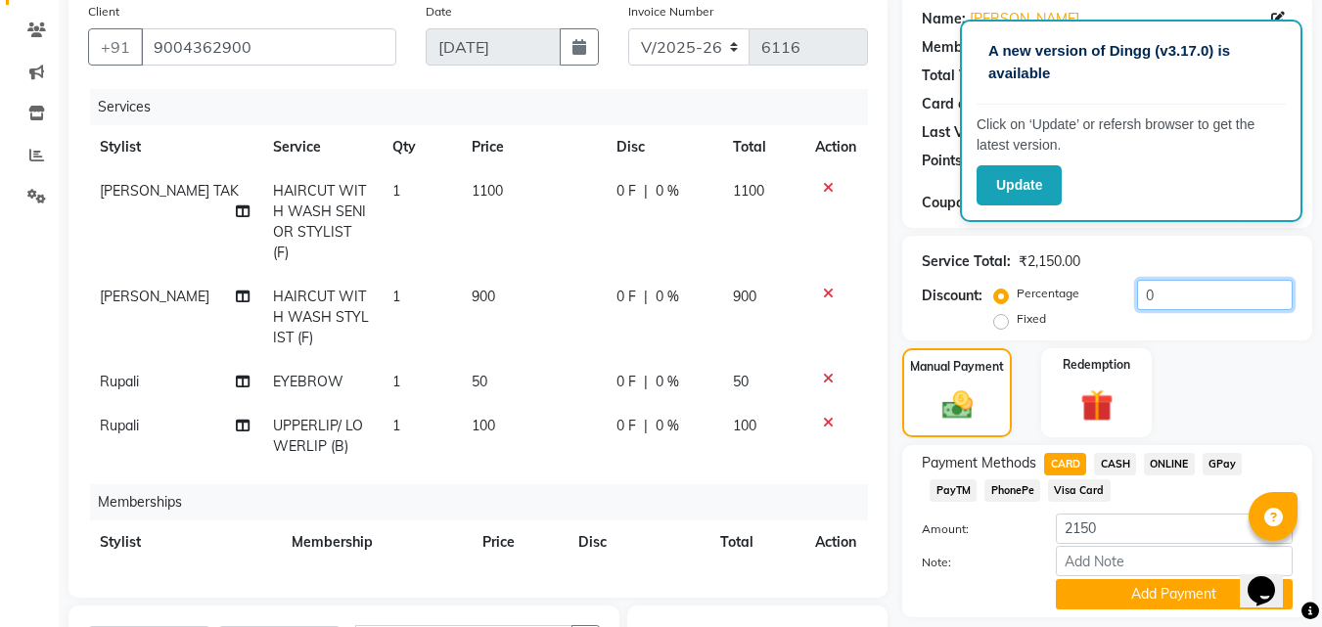
click at [1140, 291] on input "0" at bounding box center [1215, 295] width 156 height 30
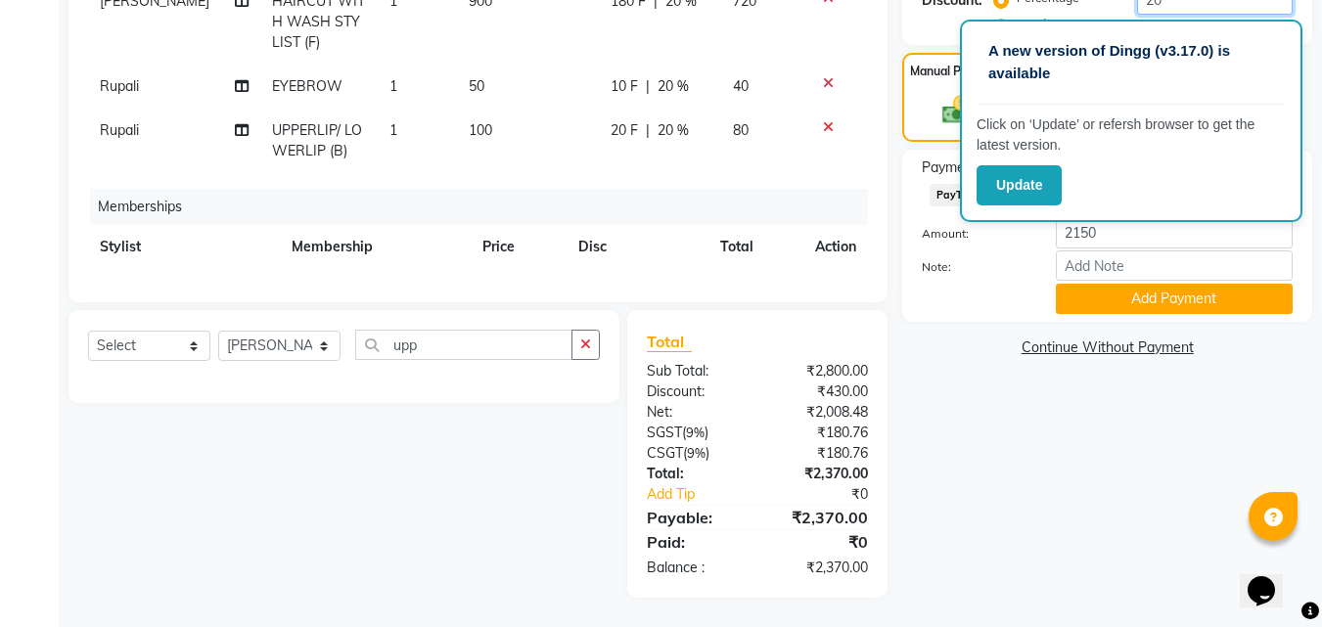
scroll to position [0, 0]
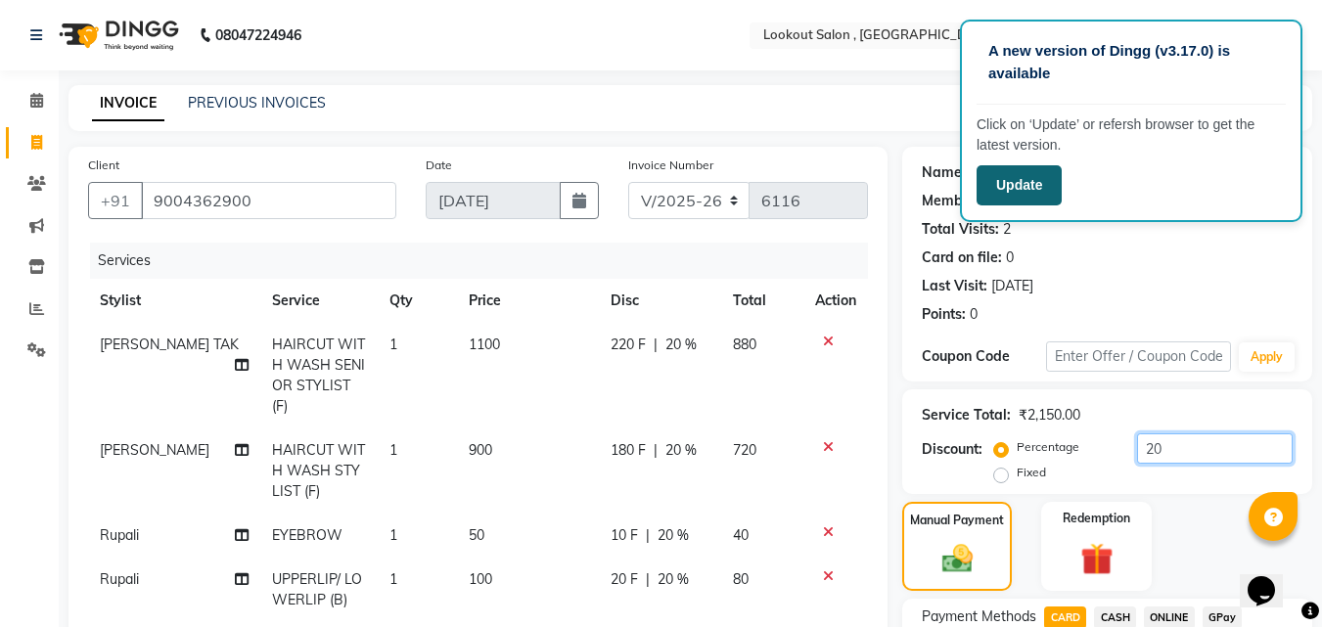
type input "20"
click at [1053, 191] on button "Update" at bounding box center [1019, 185] width 85 height 40
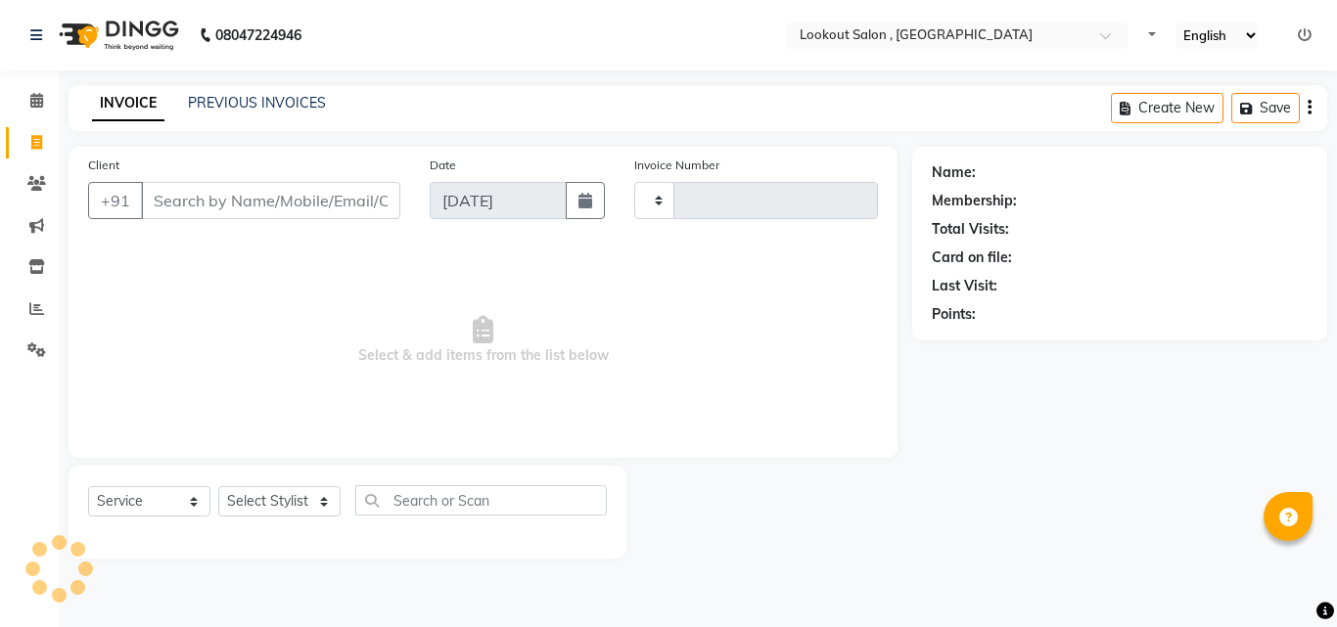
select select "service"
type input "6116"
select select "151"
click at [249, 210] on input "Client" at bounding box center [270, 200] width 259 height 37
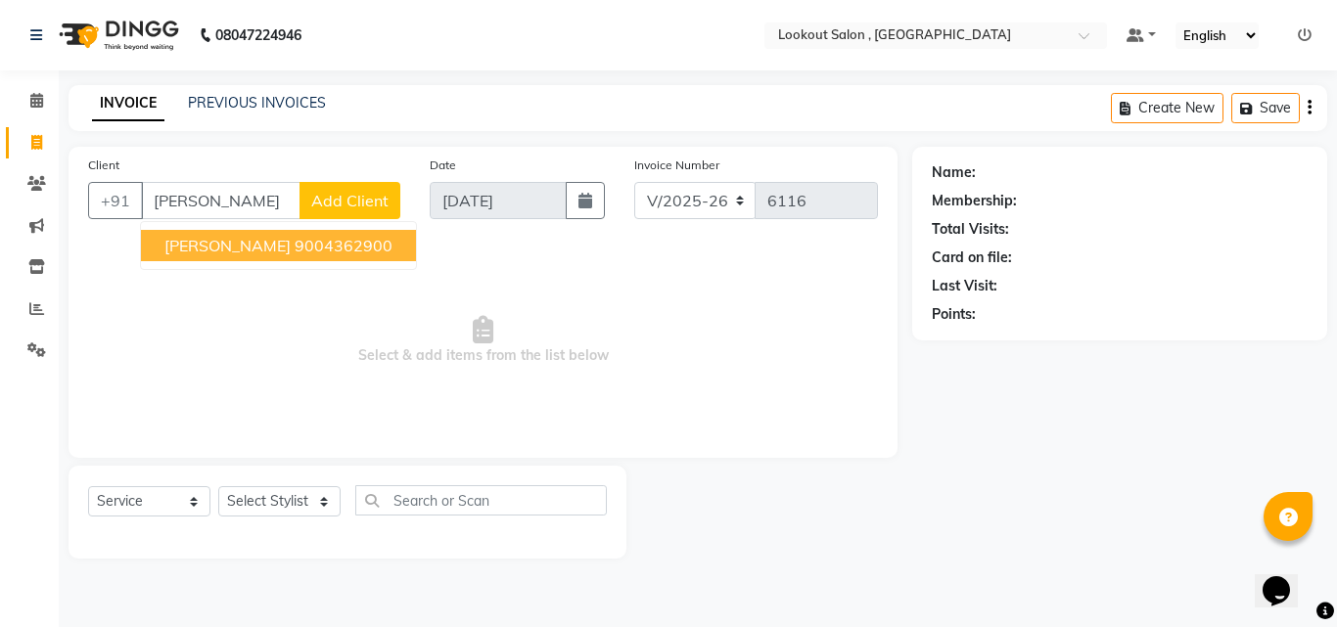
click at [341, 251] on ngb-highlight "9004362900" at bounding box center [344, 246] width 98 height 20
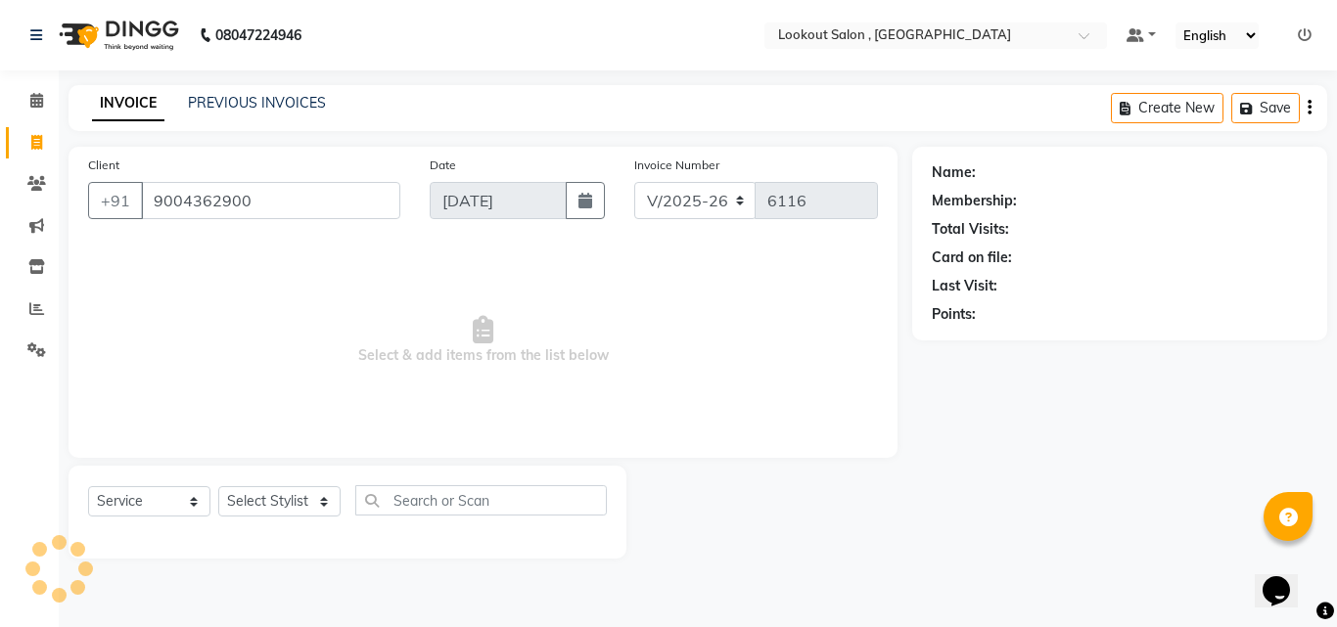
type input "9004362900"
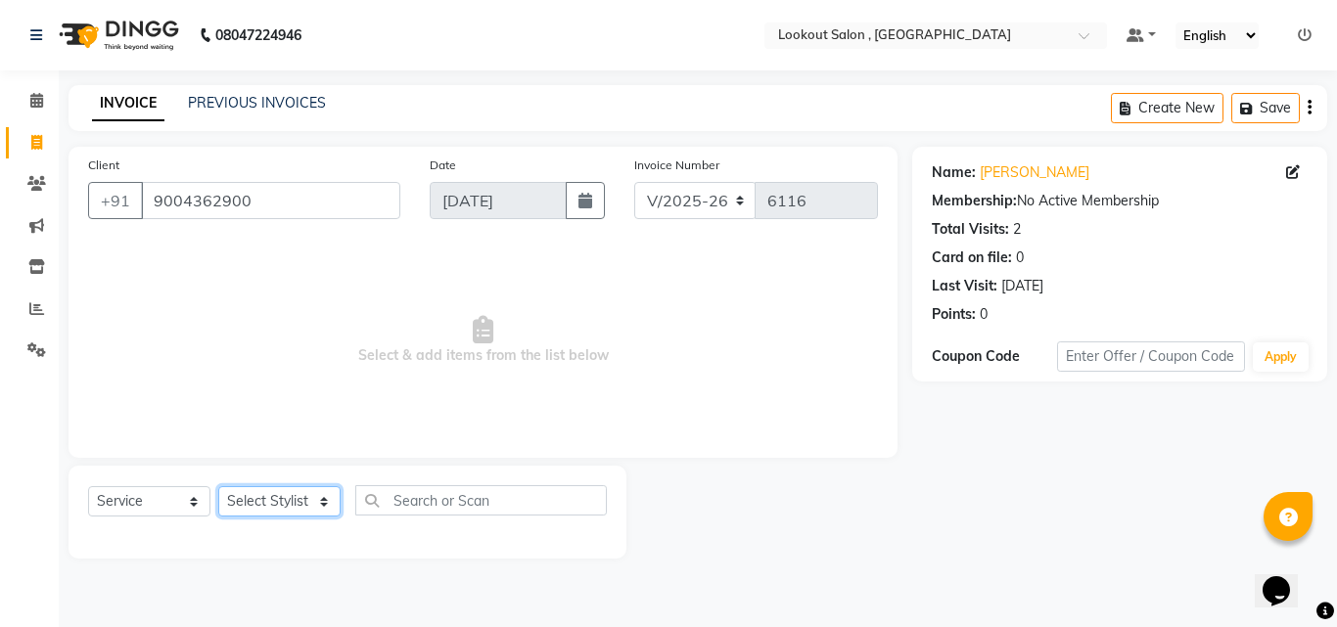
click at [246, 503] on select "Select Stylist [PERSON_NAME] [PERSON_NAME] [PERSON_NAME] [PERSON_NAME] kuldeep …" at bounding box center [279, 501] width 122 height 30
select select "11497"
click at [218, 486] on select "Select Stylist [PERSON_NAME] [PERSON_NAME] [PERSON_NAME] [PERSON_NAME] kuldeep …" at bounding box center [279, 501] width 122 height 30
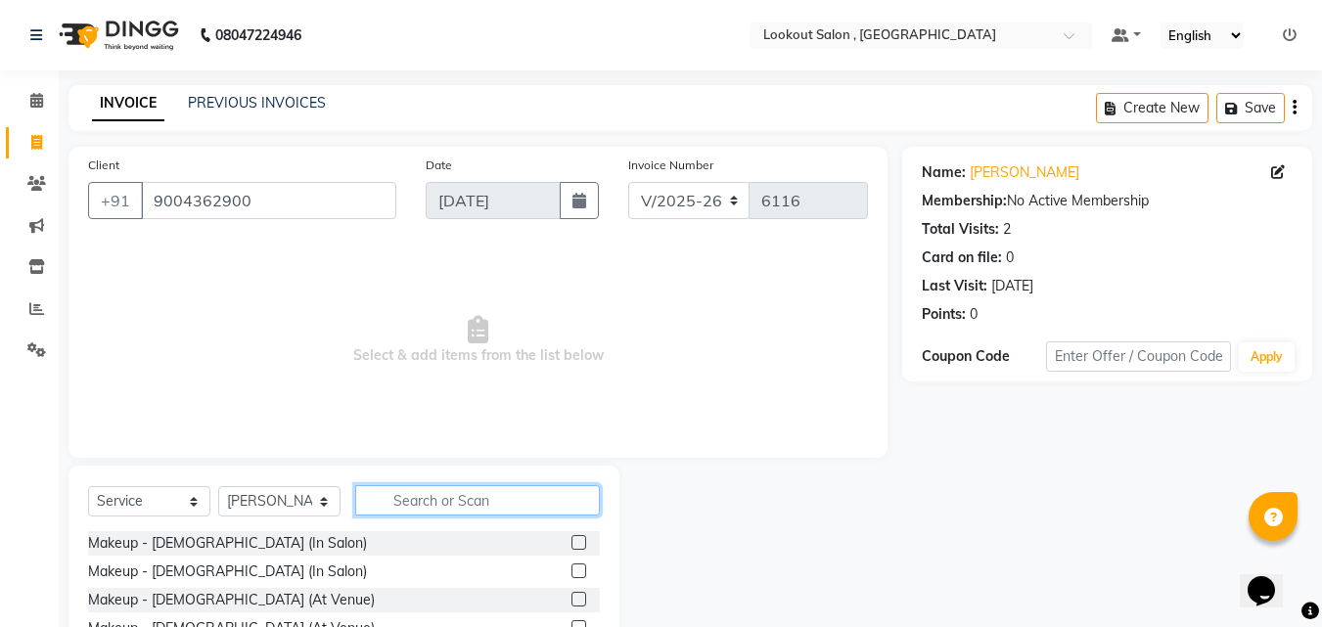
click at [413, 502] on input "text" at bounding box center [477, 500] width 245 height 30
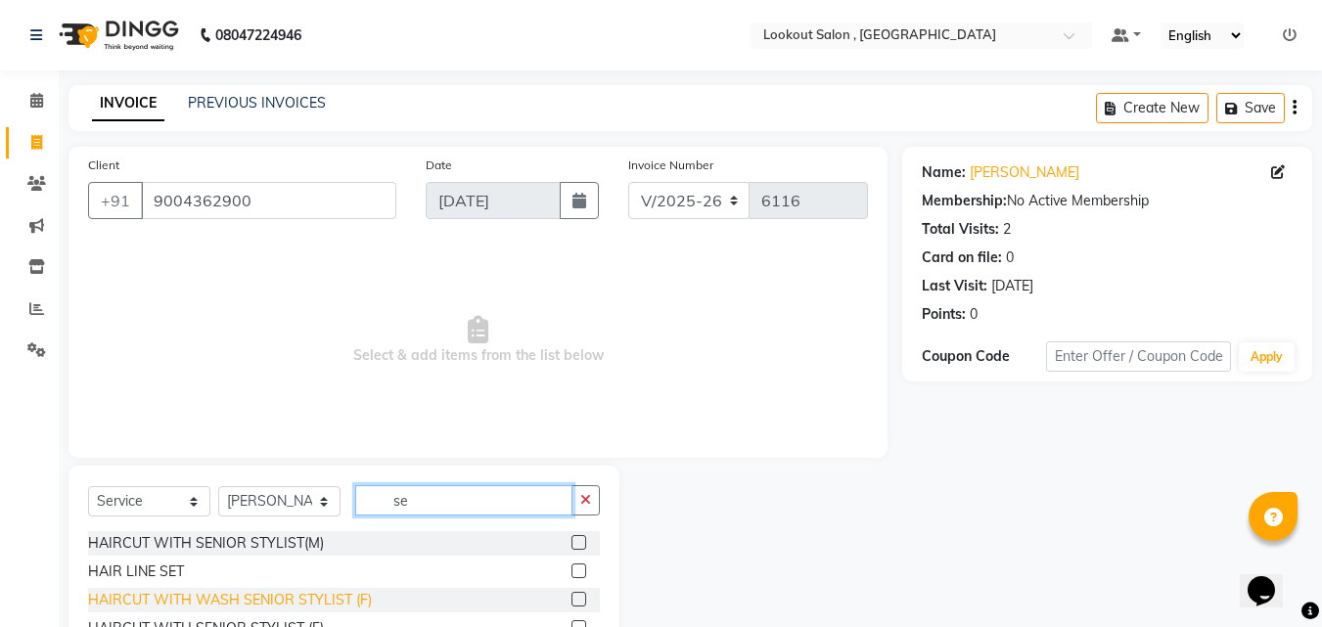
type input "se"
click at [306, 601] on div "HAIRCUT WITH WASH SENIOR STYLIST (F)" at bounding box center [230, 600] width 284 height 21
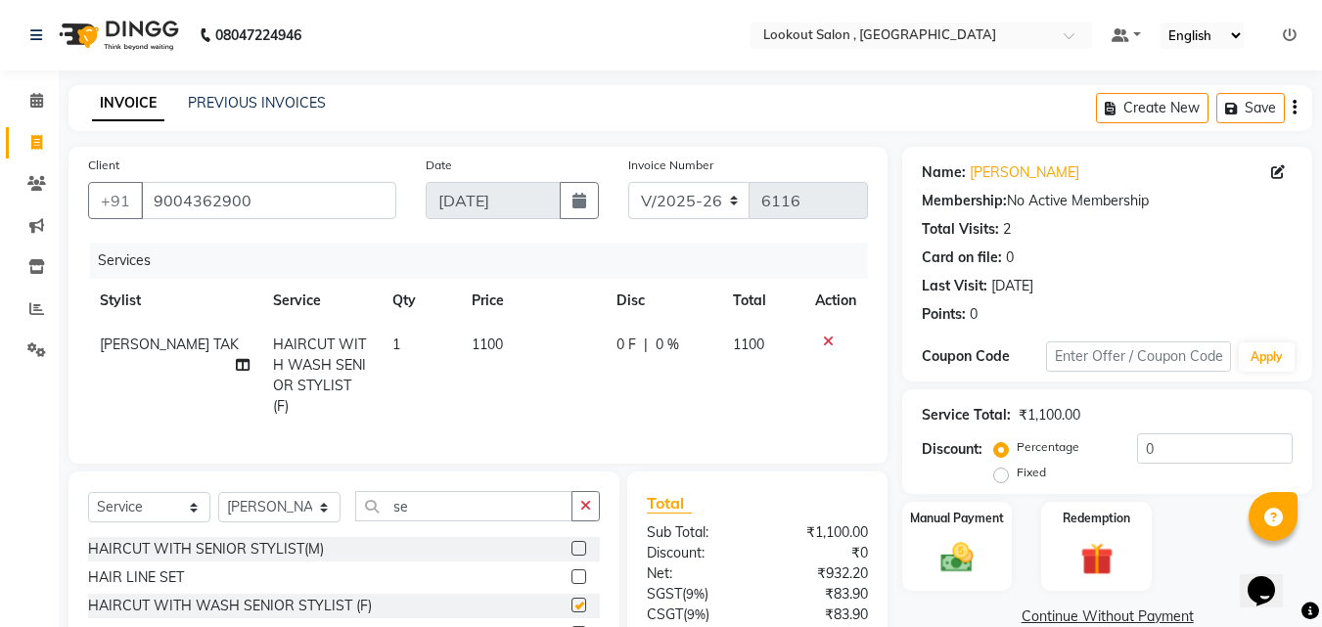
checkbox input "false"
click at [429, 484] on div "Select Service Product Membership Package Voucher Prepaid Gift Card Select Styl…" at bounding box center [344, 603] width 551 height 263
click at [259, 492] on select "Select Stylist [PERSON_NAME] [PERSON_NAME] [PERSON_NAME] [PERSON_NAME] kuldeep …" at bounding box center [279, 507] width 122 height 30
select select "7174"
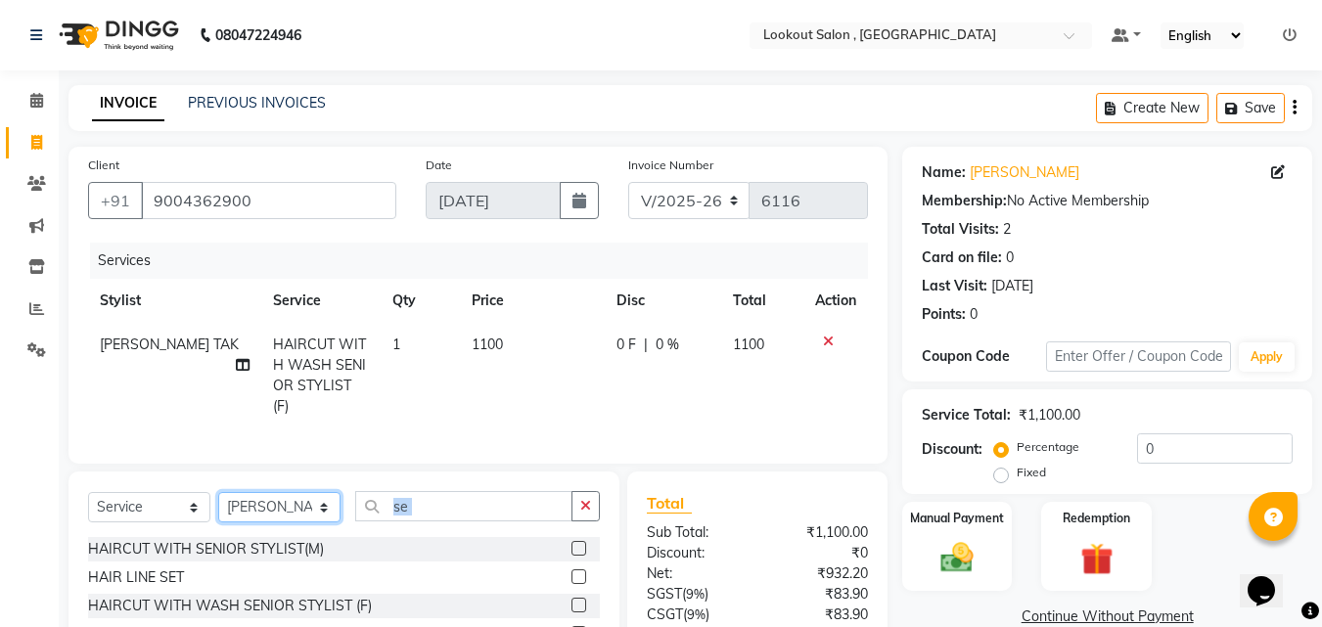
click at [218, 492] on select "Select Stylist [PERSON_NAME] [PERSON_NAME] [PERSON_NAME] [PERSON_NAME] kuldeep …" at bounding box center [279, 507] width 122 height 30
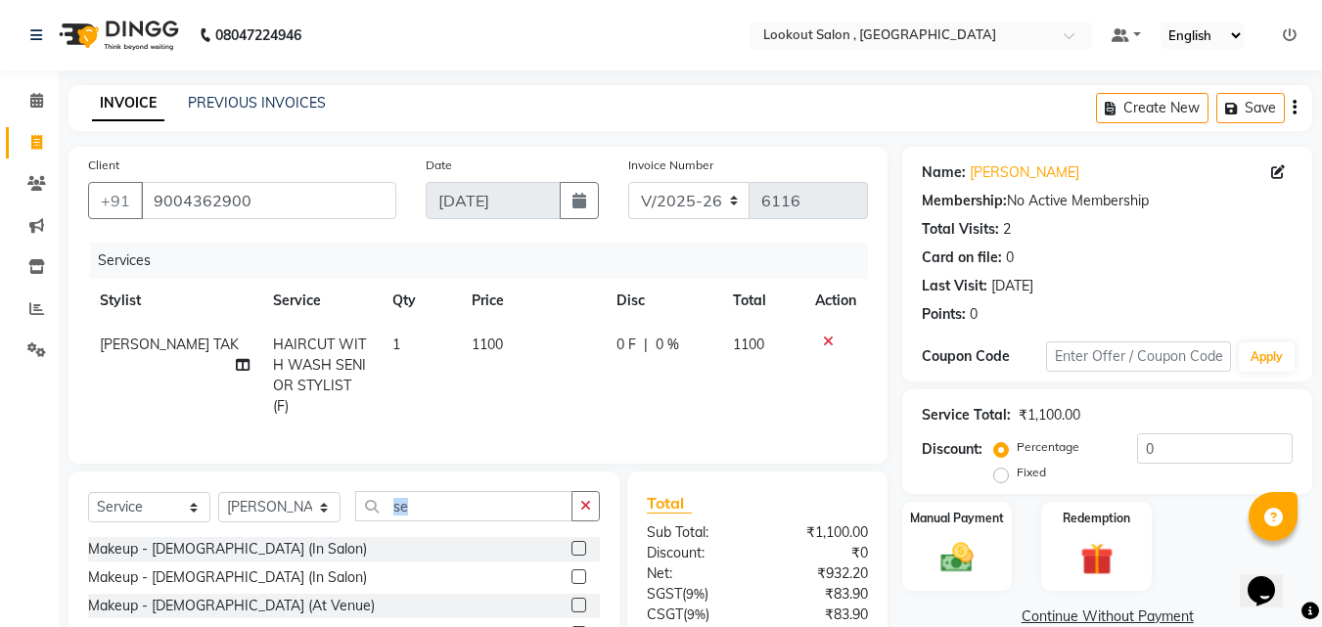
click at [449, 482] on div "Select Service Product Membership Package Voucher Prepaid Gift Card Select Styl…" at bounding box center [344, 616] width 551 height 289
click at [435, 505] on input "se" at bounding box center [463, 506] width 217 height 30
type input "s"
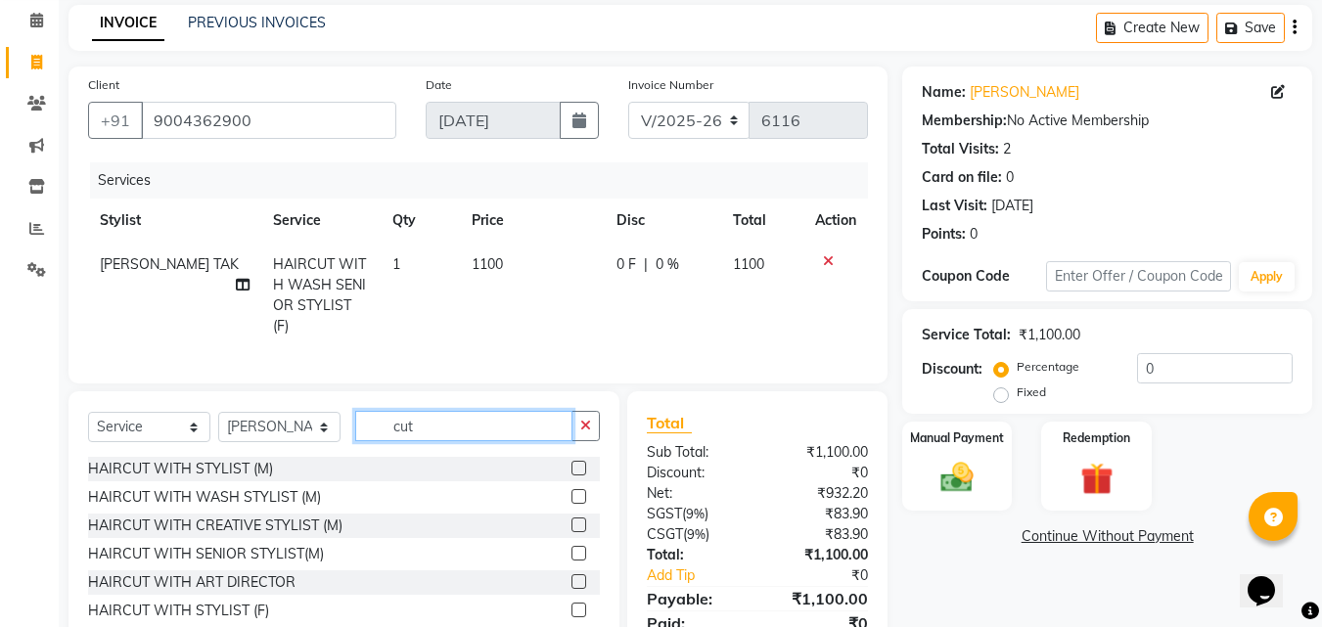
scroll to position [157, 0]
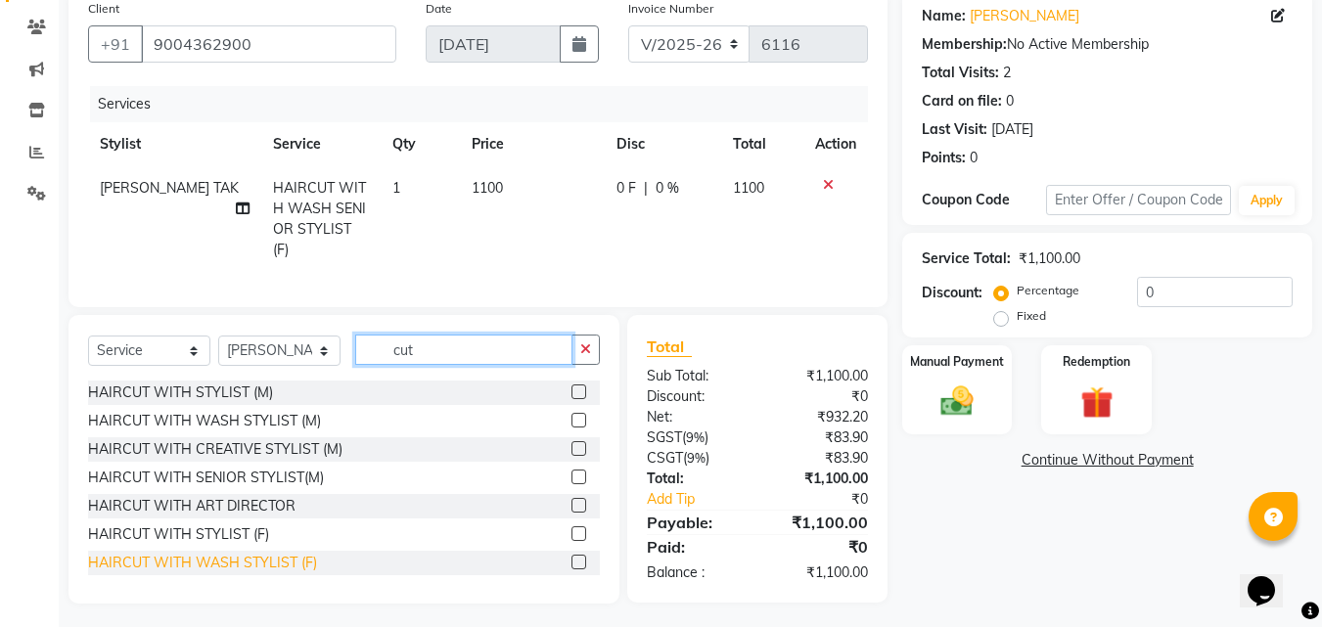
type input "cut"
click at [248, 556] on div "HAIRCUT WITH WASH STYLIST (F)" at bounding box center [202, 563] width 229 height 21
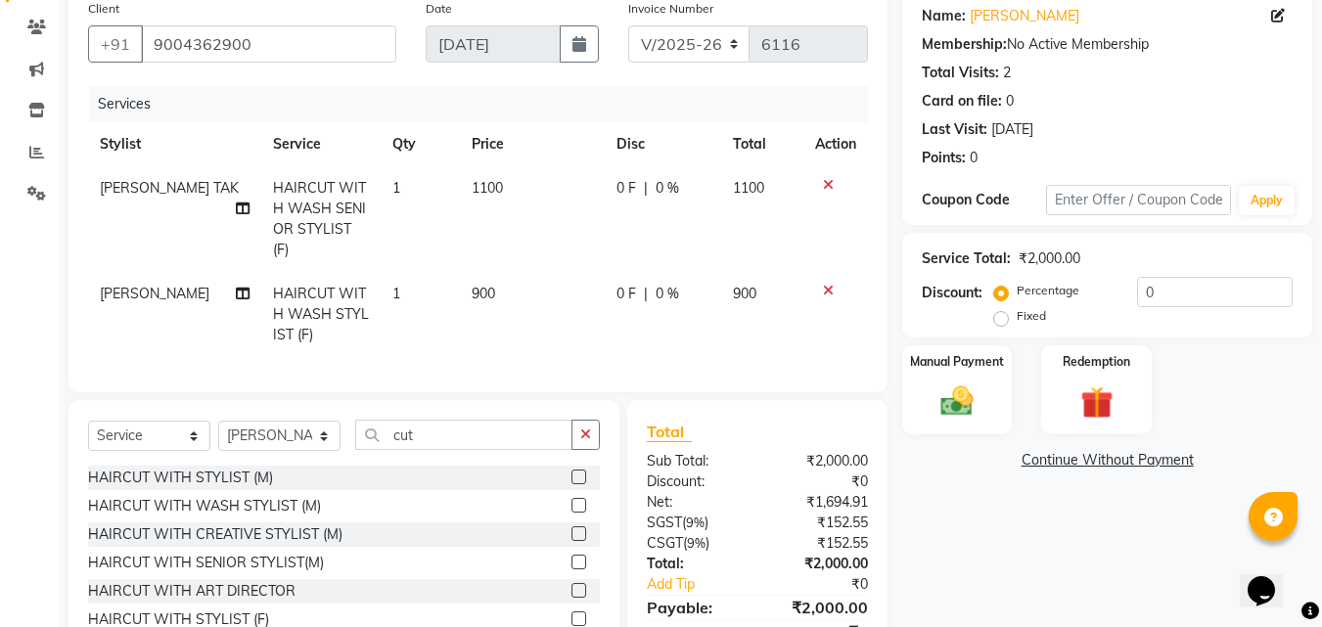
checkbox input "false"
click at [400, 428] on input "cut" at bounding box center [463, 435] width 217 height 30
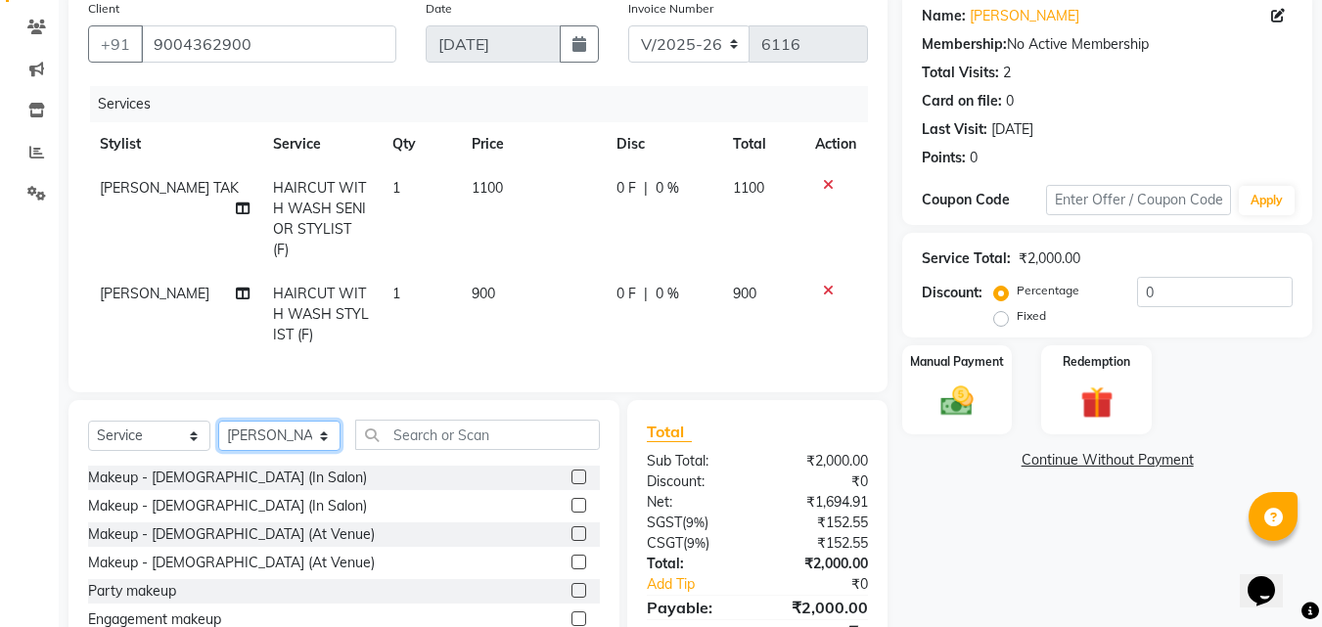
click at [259, 444] on select "Select Stylist [PERSON_NAME] [PERSON_NAME] [PERSON_NAME] [PERSON_NAME] kuldeep …" at bounding box center [279, 436] width 122 height 30
select select "4400"
click at [218, 421] on select "Select Stylist [PERSON_NAME] [PERSON_NAME] [PERSON_NAME] [PERSON_NAME] kuldeep …" at bounding box center [279, 436] width 122 height 30
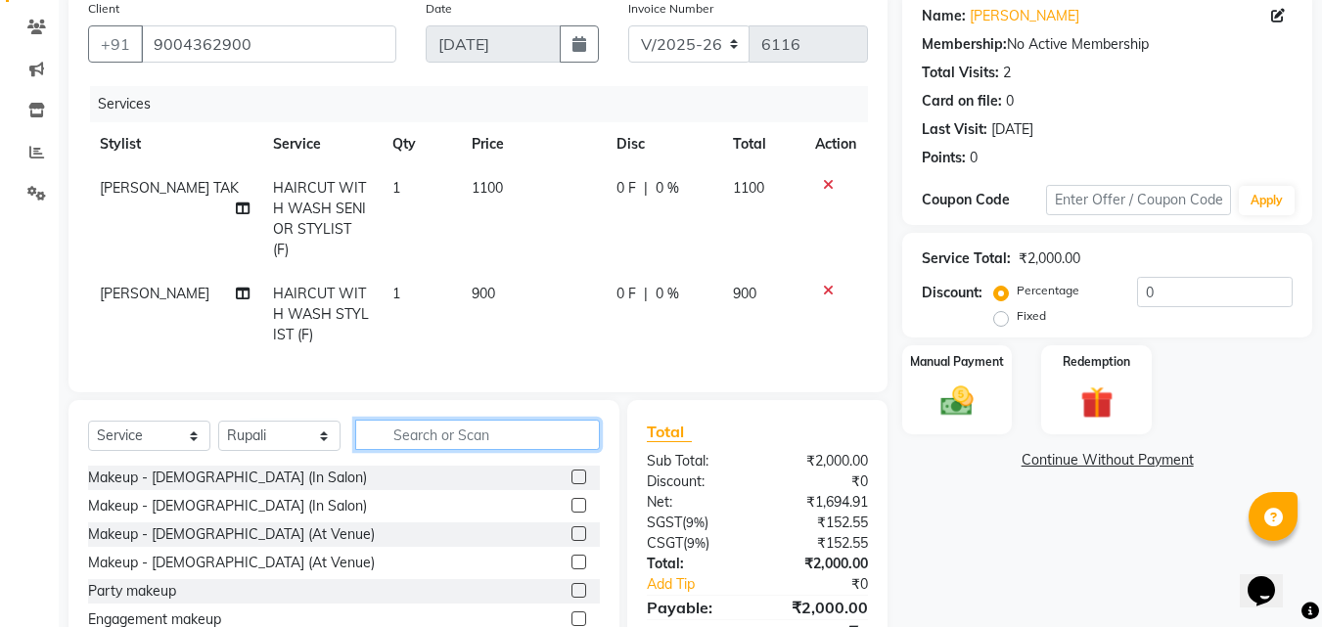
click at [466, 428] on input "text" at bounding box center [477, 435] width 245 height 30
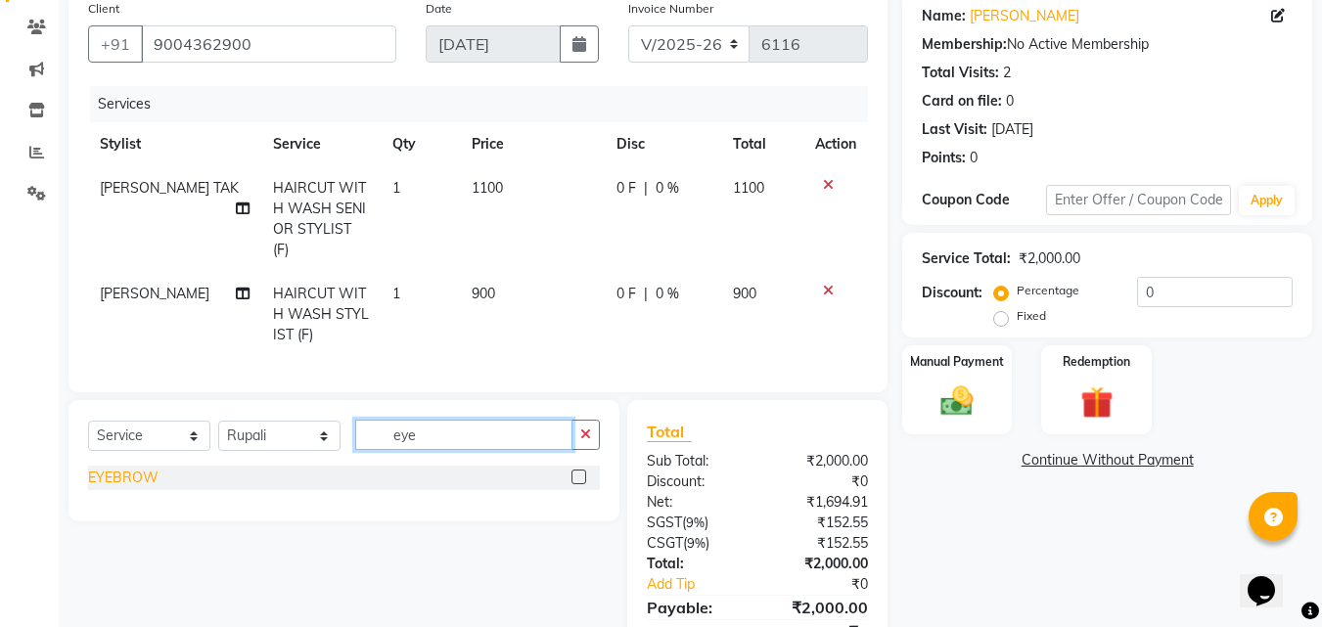
type input "eye"
click at [126, 473] on div "EYEBROW" at bounding box center [123, 478] width 70 height 21
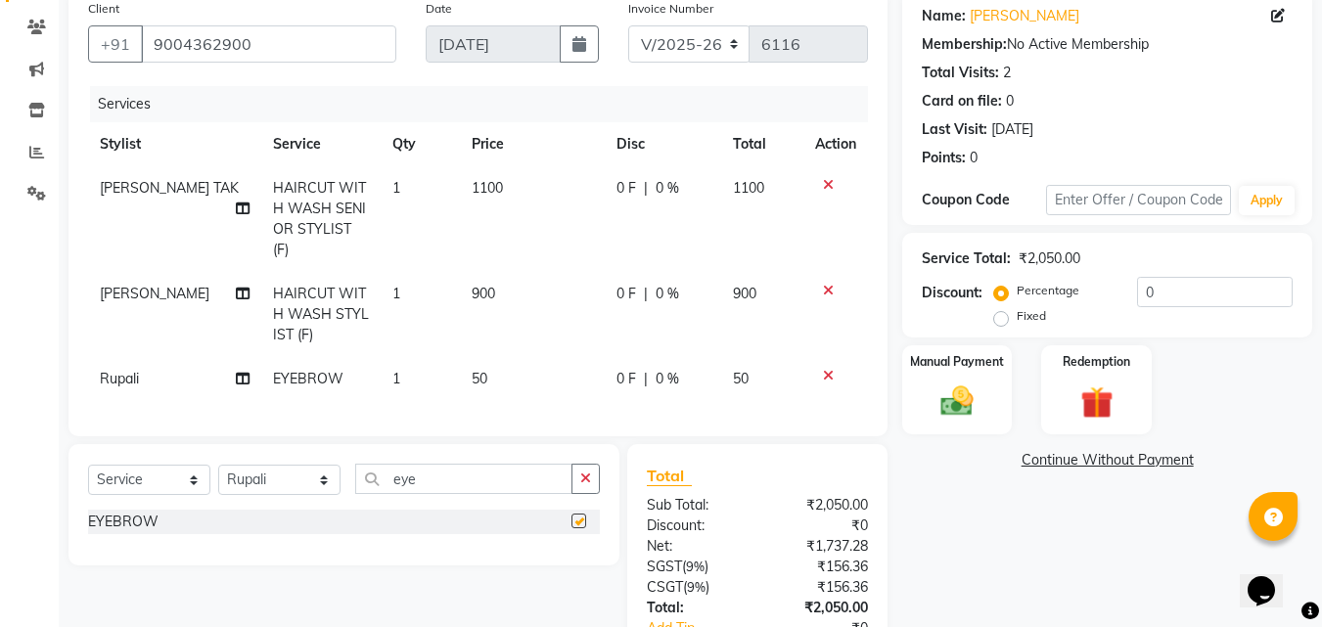
checkbox input "false"
click at [441, 486] on input "eye" at bounding box center [463, 479] width 217 height 30
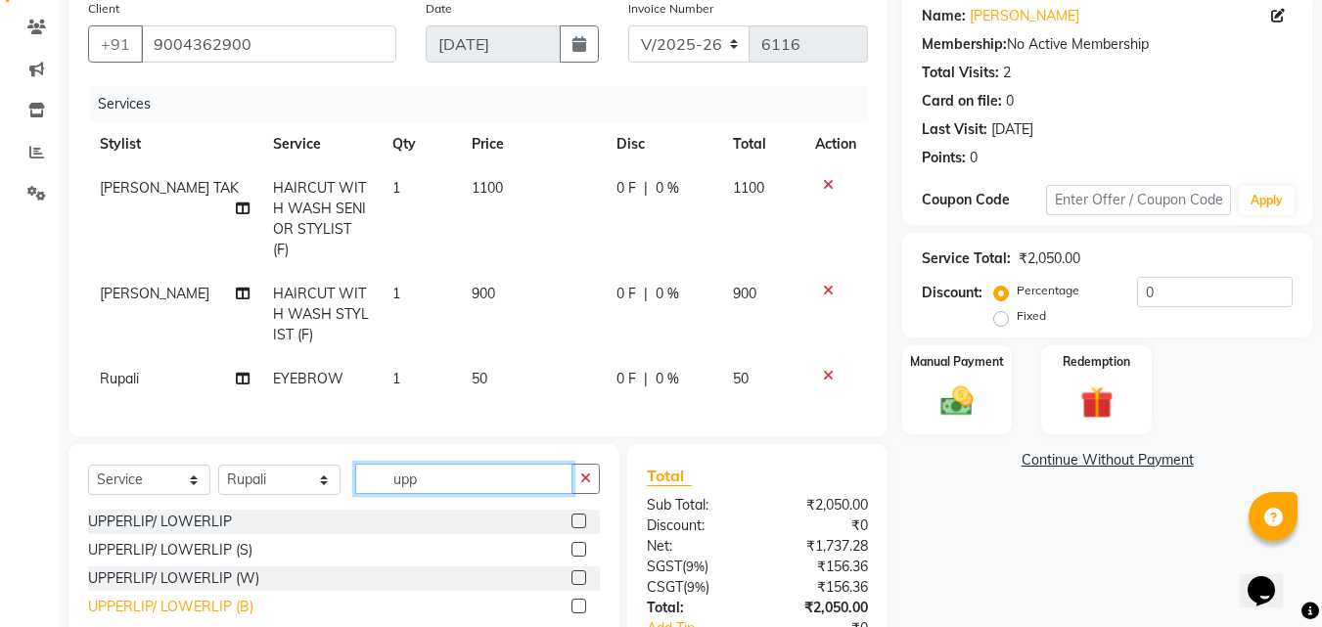
type input "upp"
click at [192, 603] on div "UPPERLIP/ LOWERLIP (B)" at bounding box center [170, 607] width 165 height 21
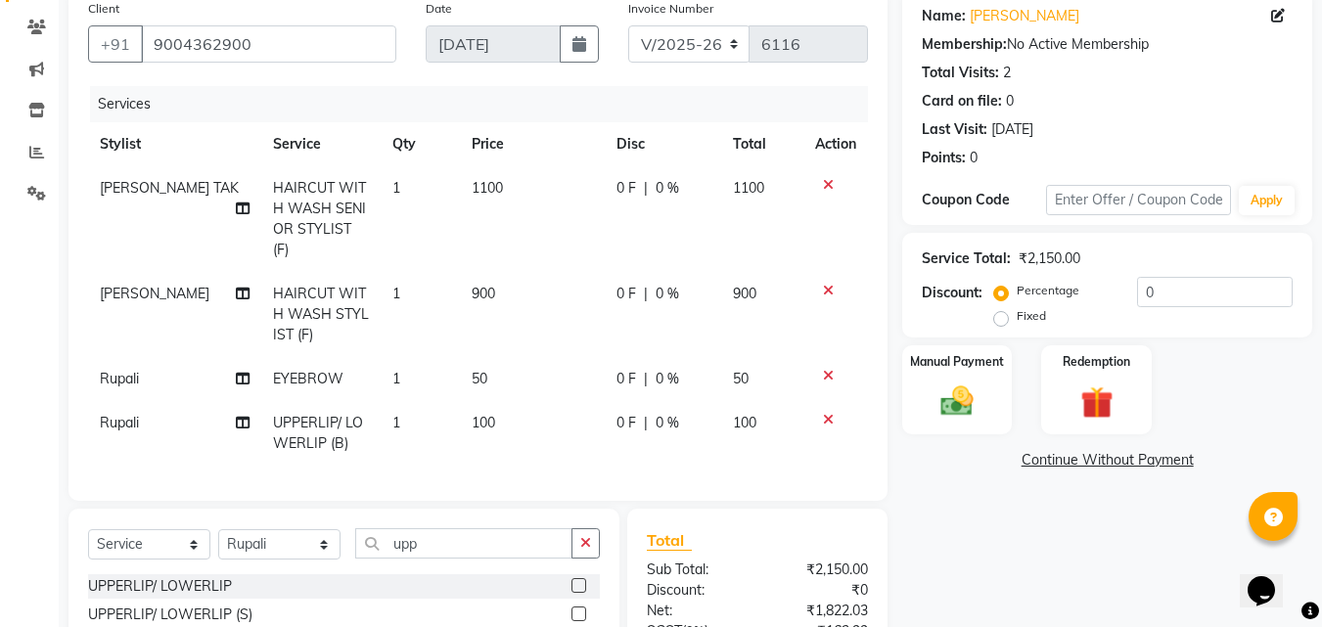
checkbox input "false"
click at [1144, 292] on input "0" at bounding box center [1215, 292] width 156 height 30
type input "20"
click at [301, 536] on select "Select Stylist Alizah Bangi ARMAN KASSAR jishan shekh KRISHNA SHAH kuldeep NAND…" at bounding box center [279, 544] width 122 height 30
select select "86072"
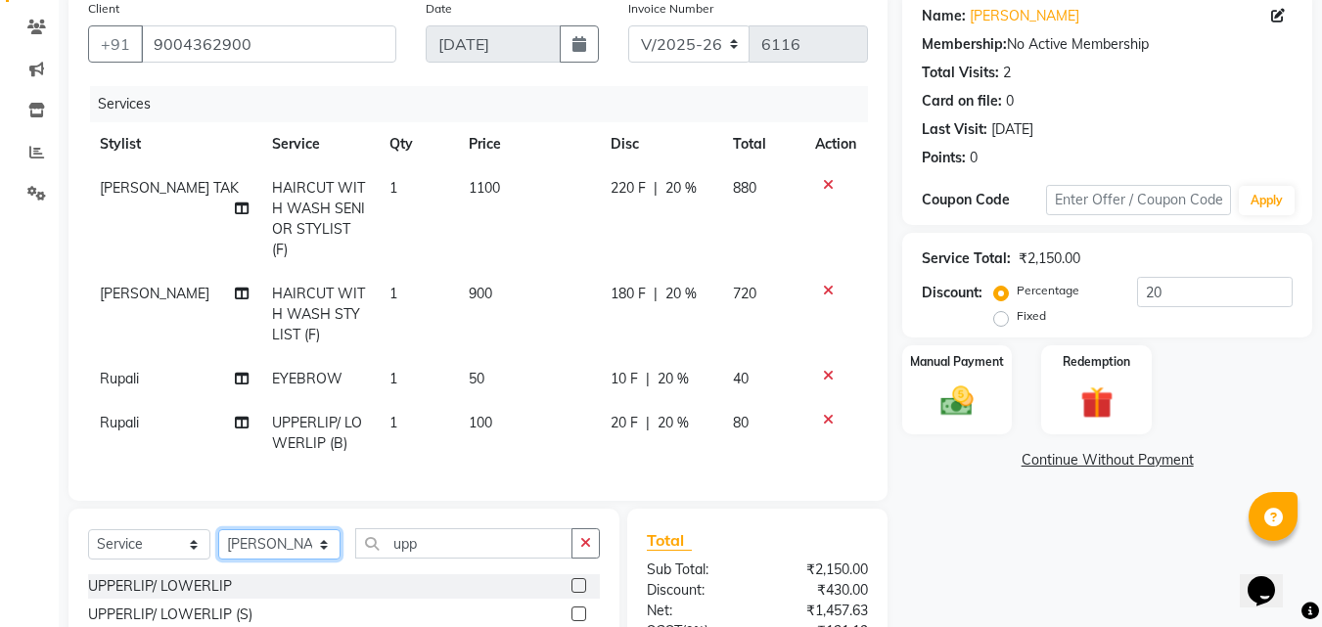
click at [218, 529] on select "Select Stylist Alizah Bangi ARMAN KASSAR jishan shekh KRISHNA SHAH kuldeep NAND…" at bounding box center [279, 544] width 122 height 30
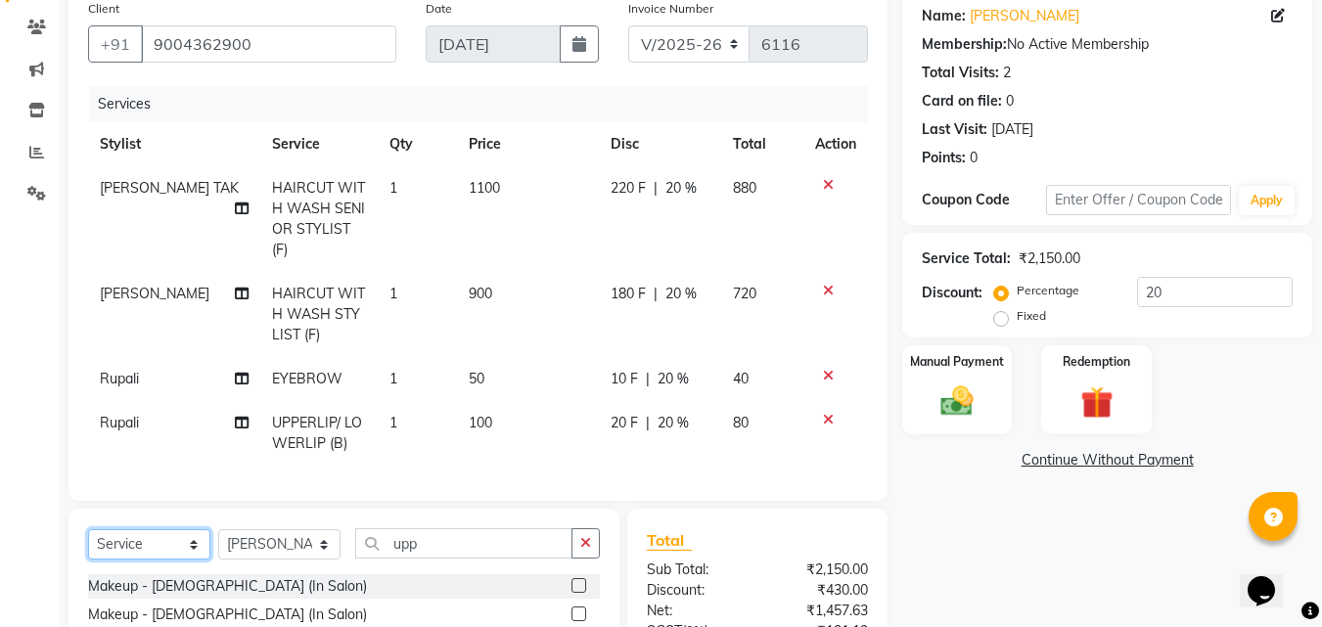
click at [142, 529] on select "Select Service Product Membership Package Voucher Prepaid Gift Card" at bounding box center [149, 544] width 122 height 30
click at [88, 529] on select "Select Service Product Membership Package Voucher Prepaid Gift Card" at bounding box center [149, 544] width 122 height 30
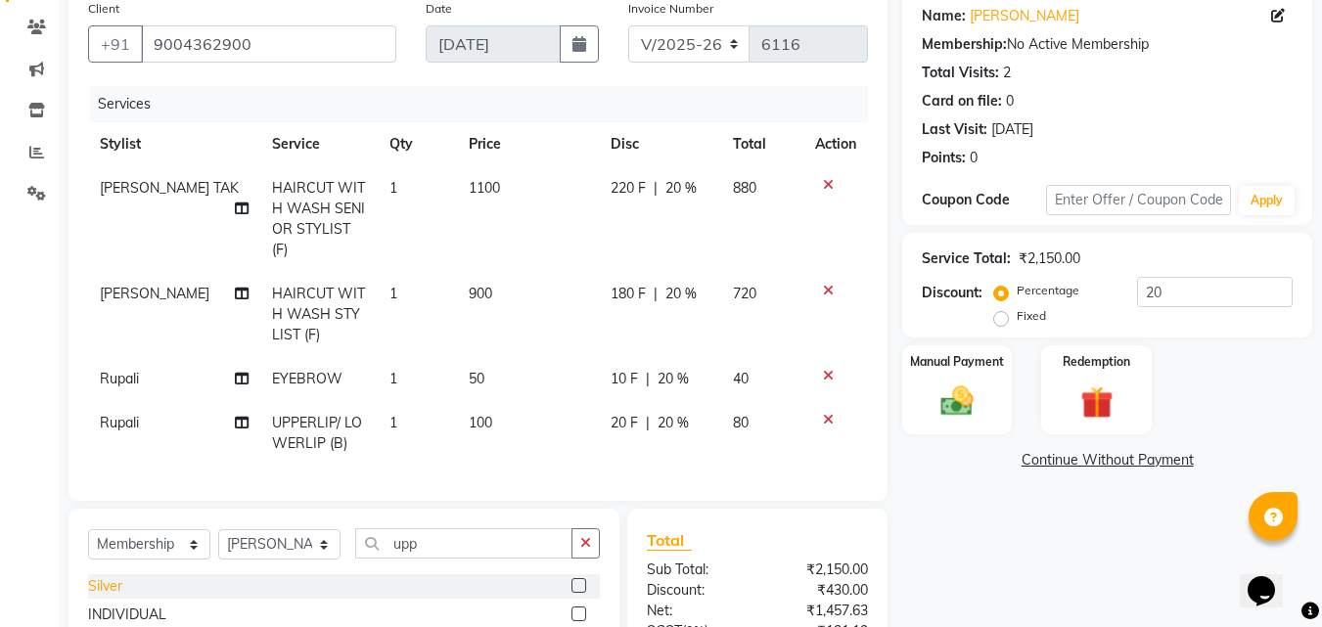
click at [104, 583] on div "Silver" at bounding box center [105, 586] width 34 height 21
select select "select"
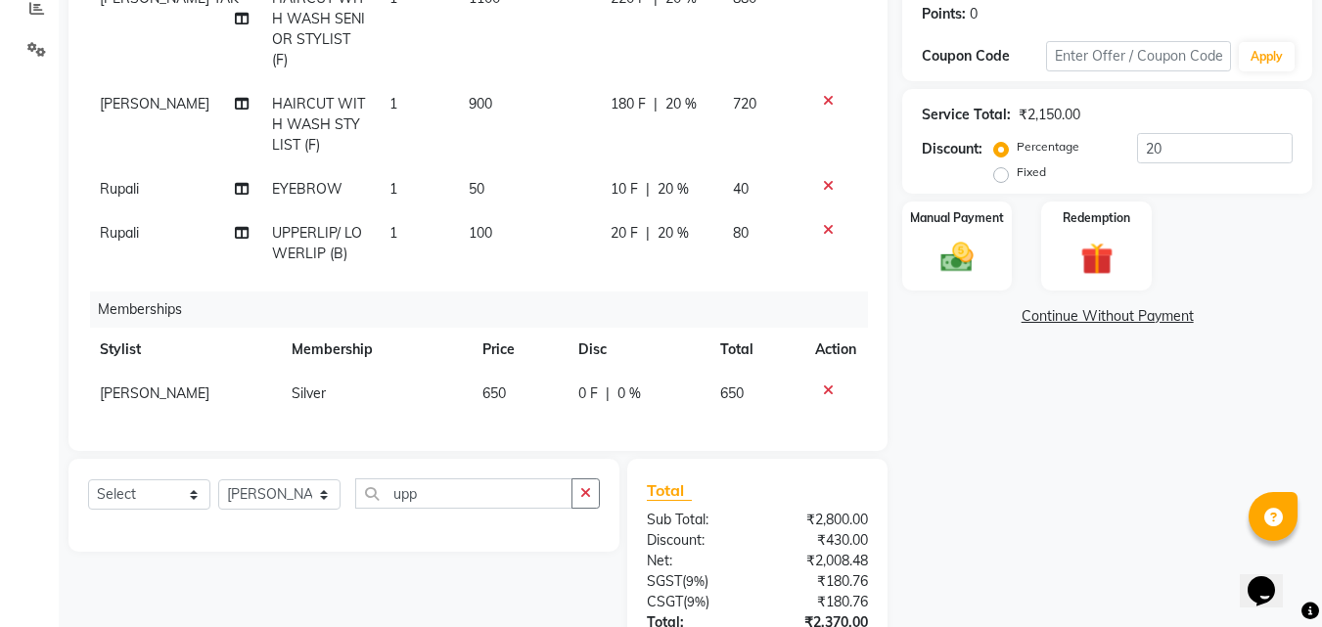
scroll to position [449, 0]
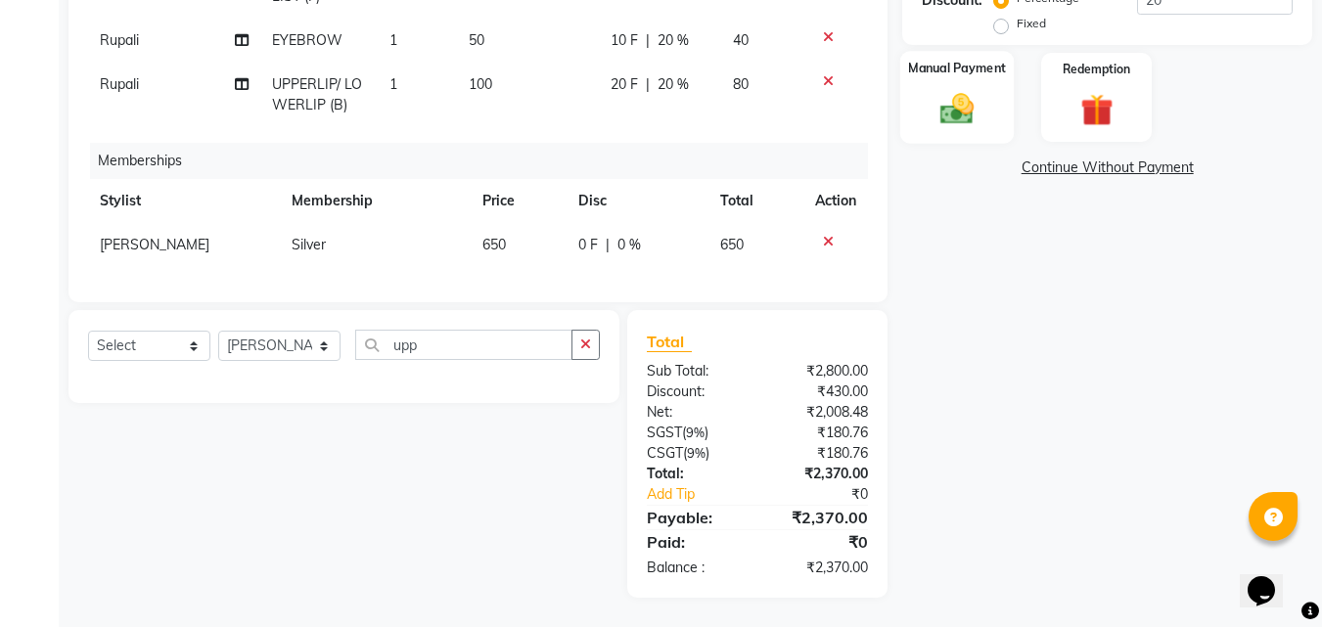
click at [940, 112] on img at bounding box center [957, 108] width 55 height 39
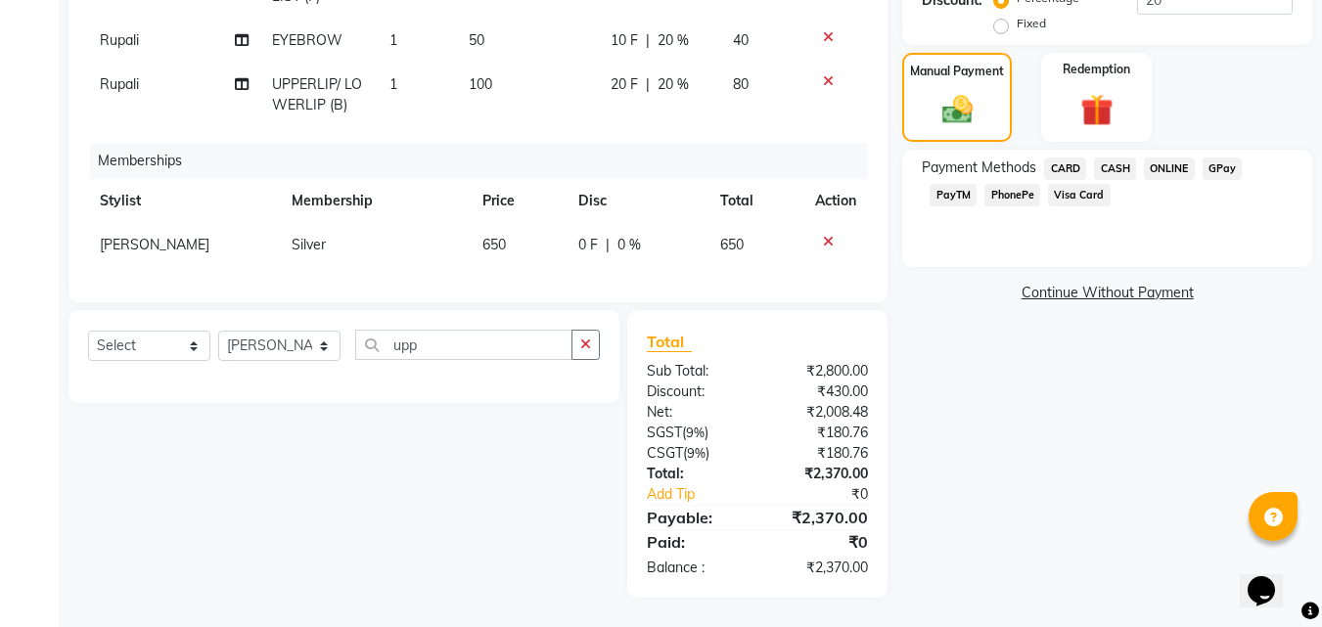
click at [1067, 155] on div "Payment Methods CARD CASH ONLINE GPay PayTM PhonePe Visa Card" at bounding box center [1107, 208] width 410 height 117
click at [1067, 165] on span "CARD" at bounding box center [1065, 169] width 42 height 23
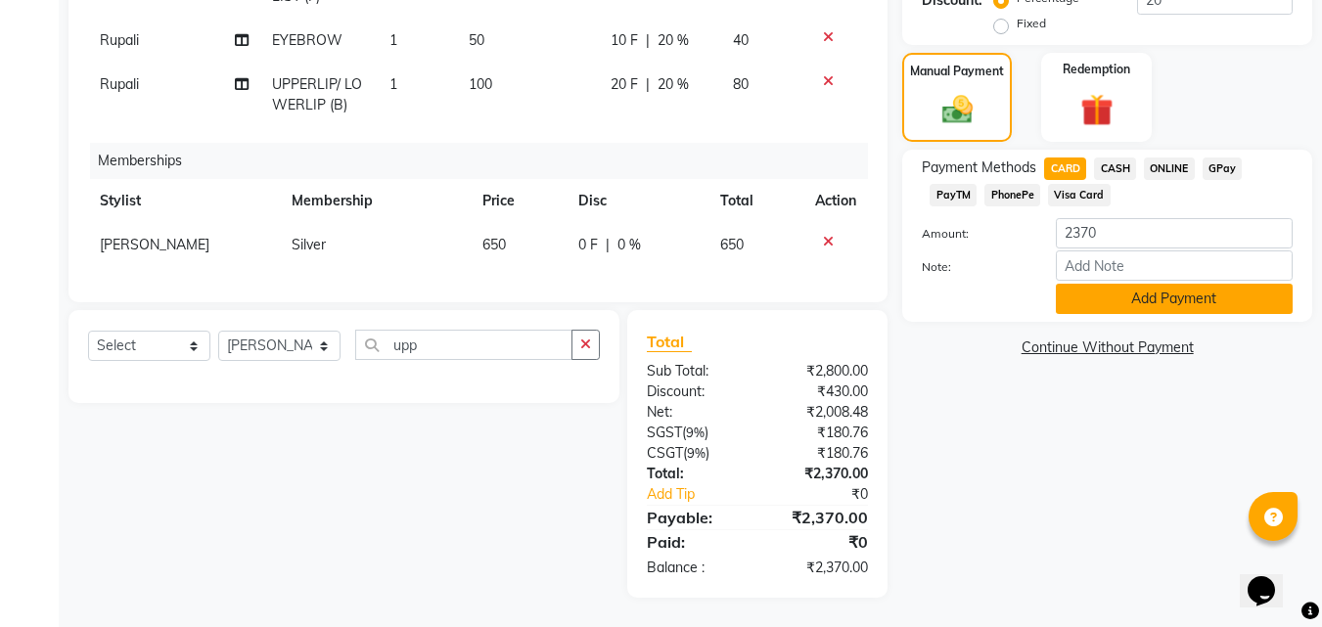
click at [1096, 289] on button "Add Payment" at bounding box center [1174, 299] width 237 height 30
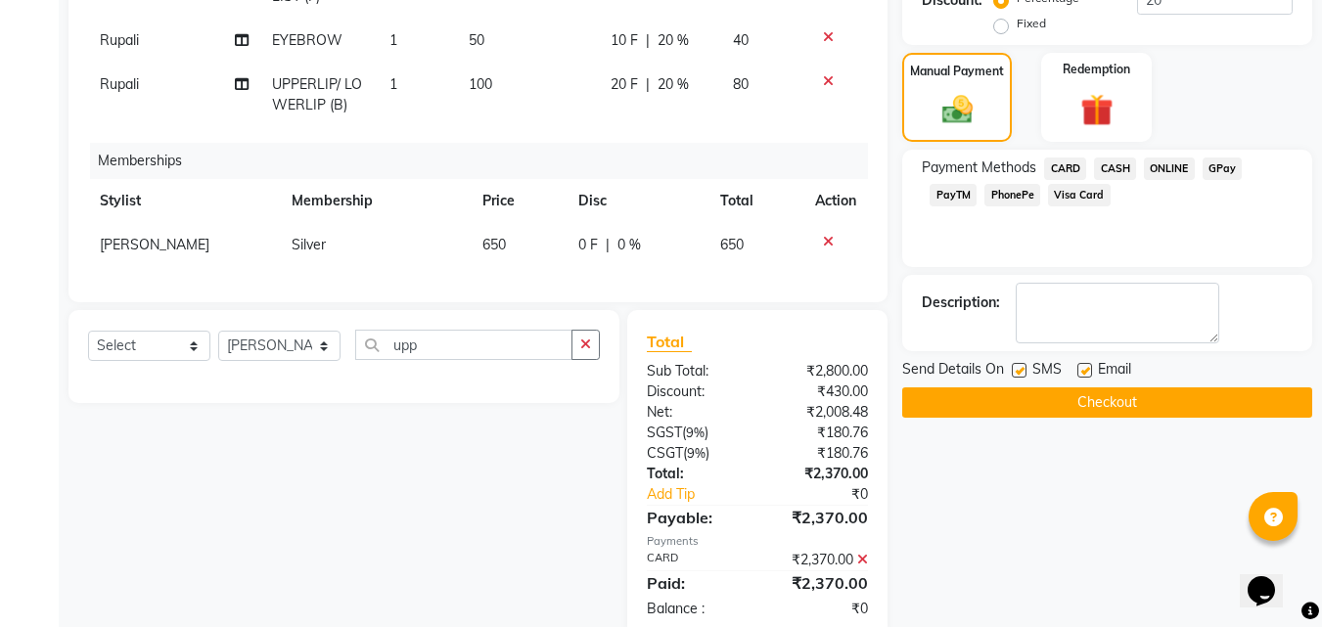
click at [1084, 403] on button "Checkout" at bounding box center [1107, 403] width 410 height 30
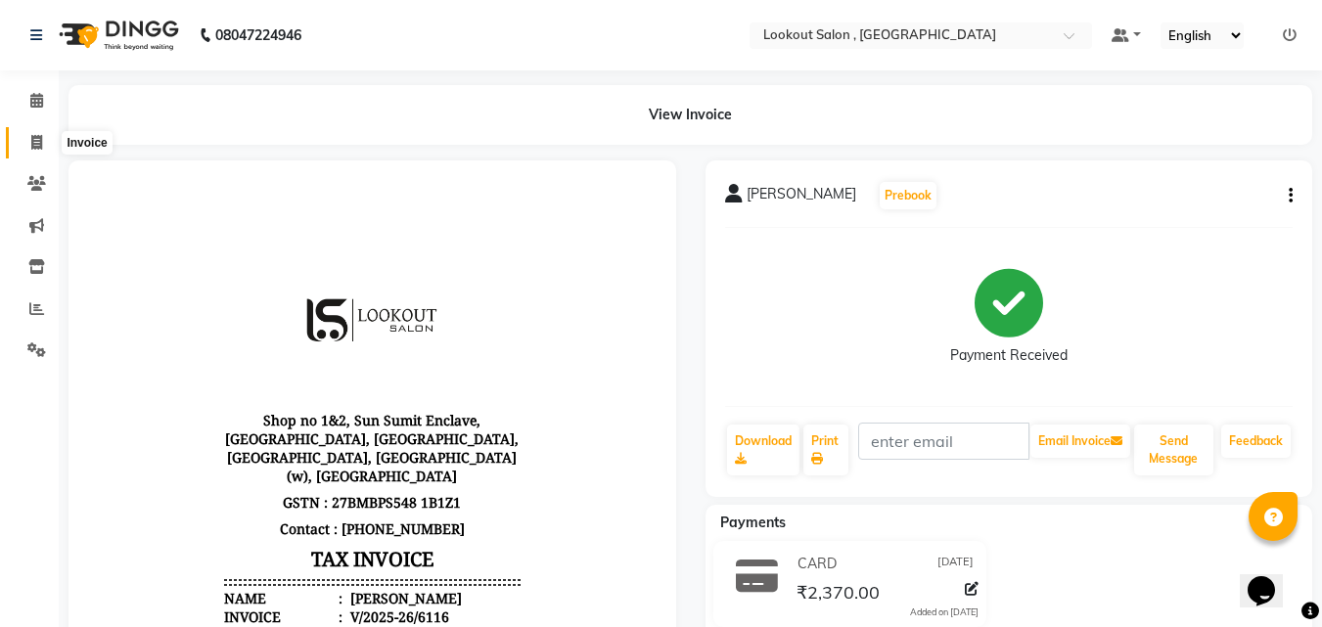
click at [31, 146] on icon at bounding box center [36, 142] width 11 height 15
select select "service"
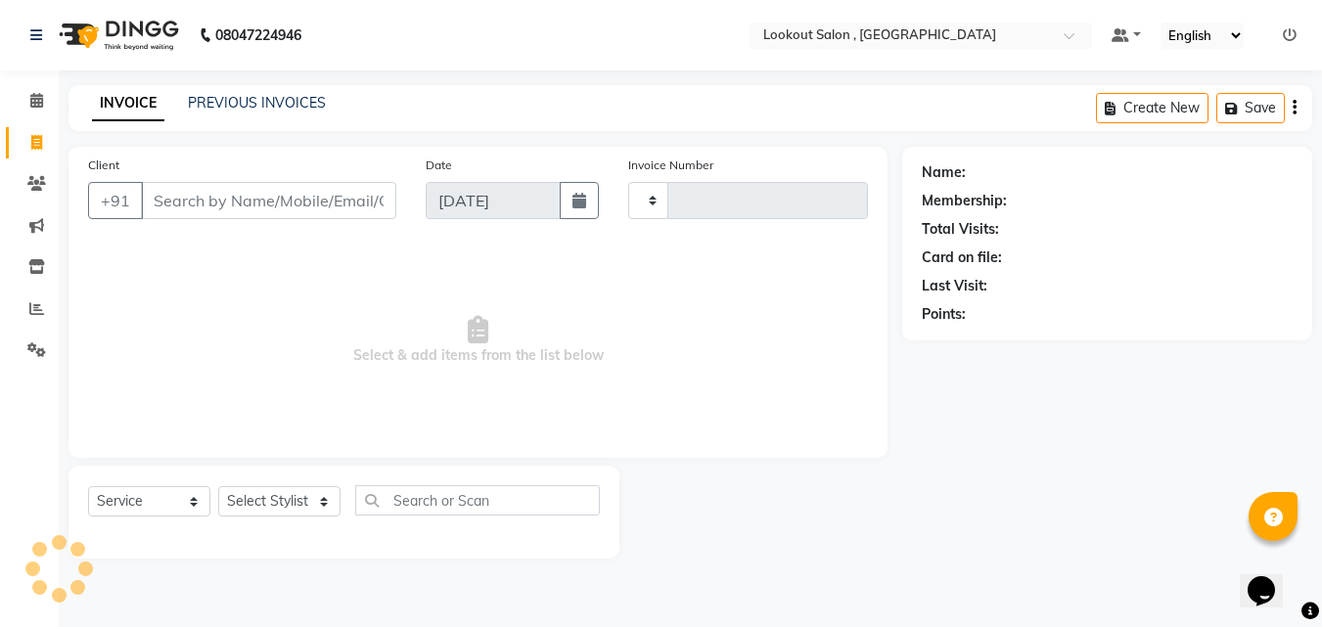
type input "6117"
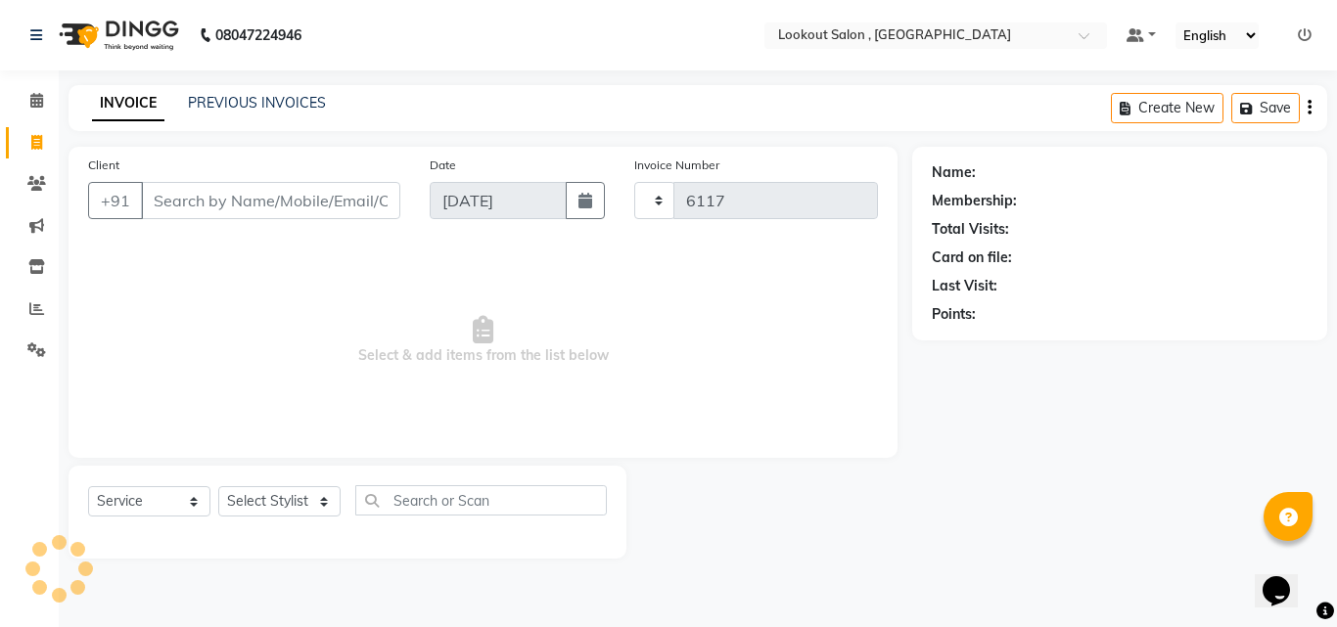
select select "151"
click at [212, 106] on link "PREVIOUS INVOICES" at bounding box center [257, 103] width 138 height 18
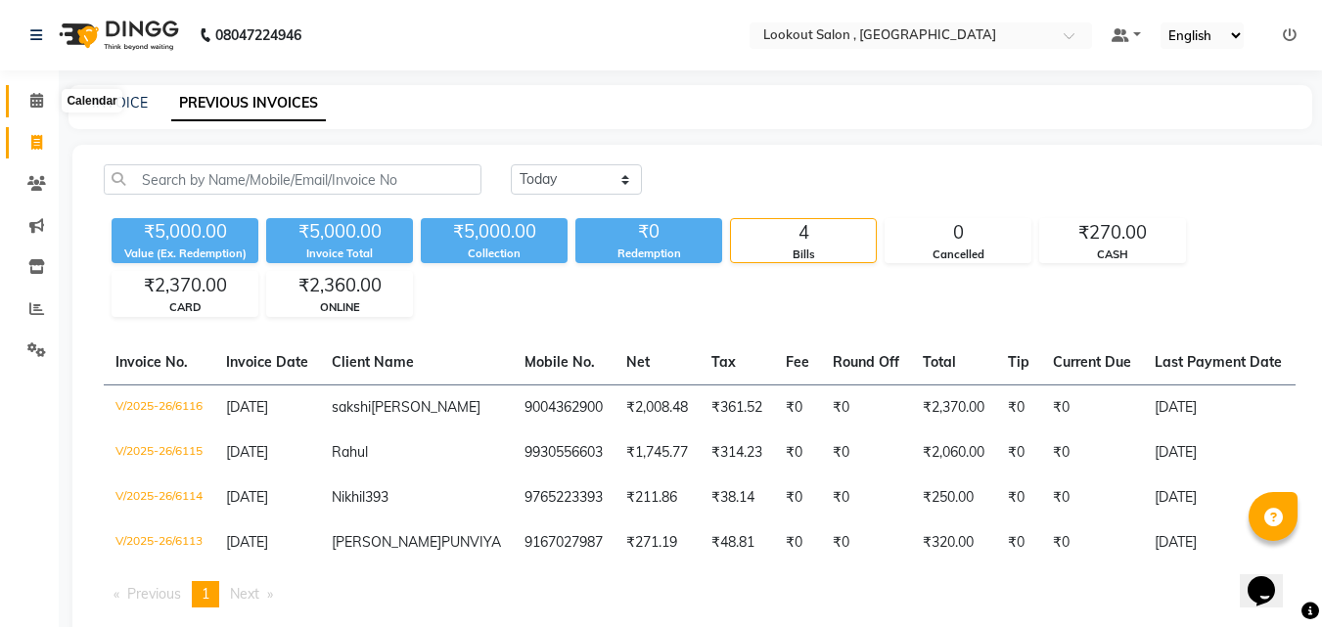
click at [46, 94] on span at bounding box center [37, 101] width 34 height 23
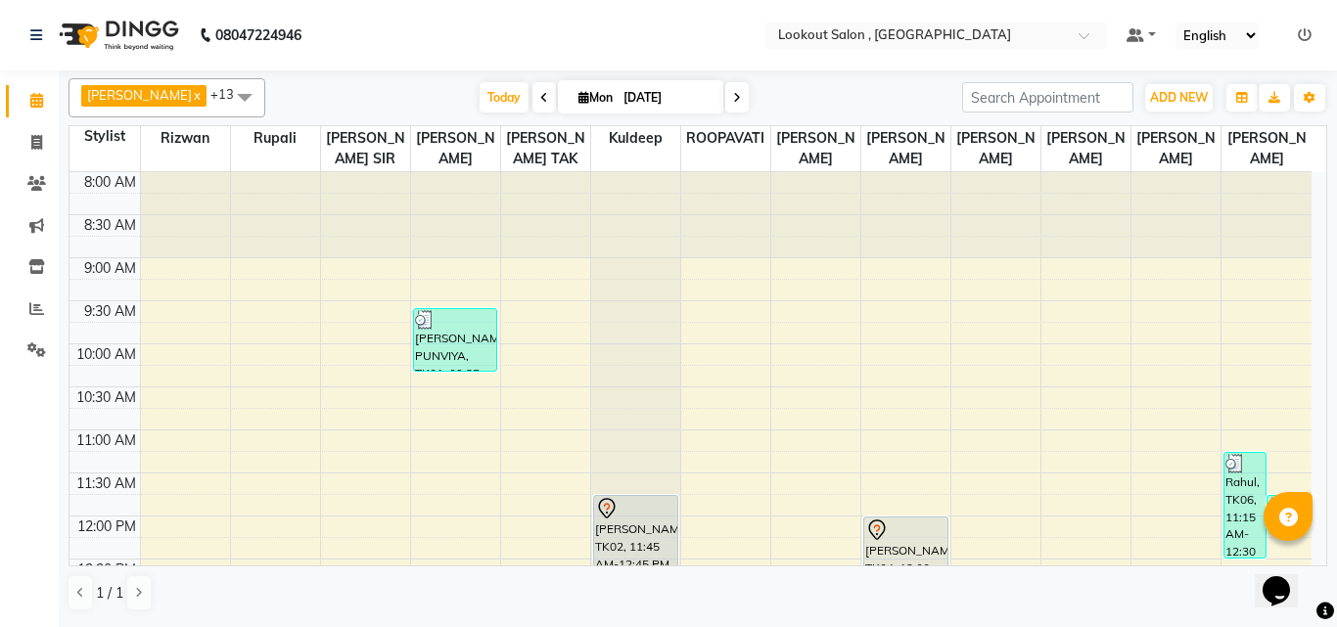
click at [649, 85] on input "[DATE]" at bounding box center [667, 97] width 98 height 29
select select "9"
select select "2025"
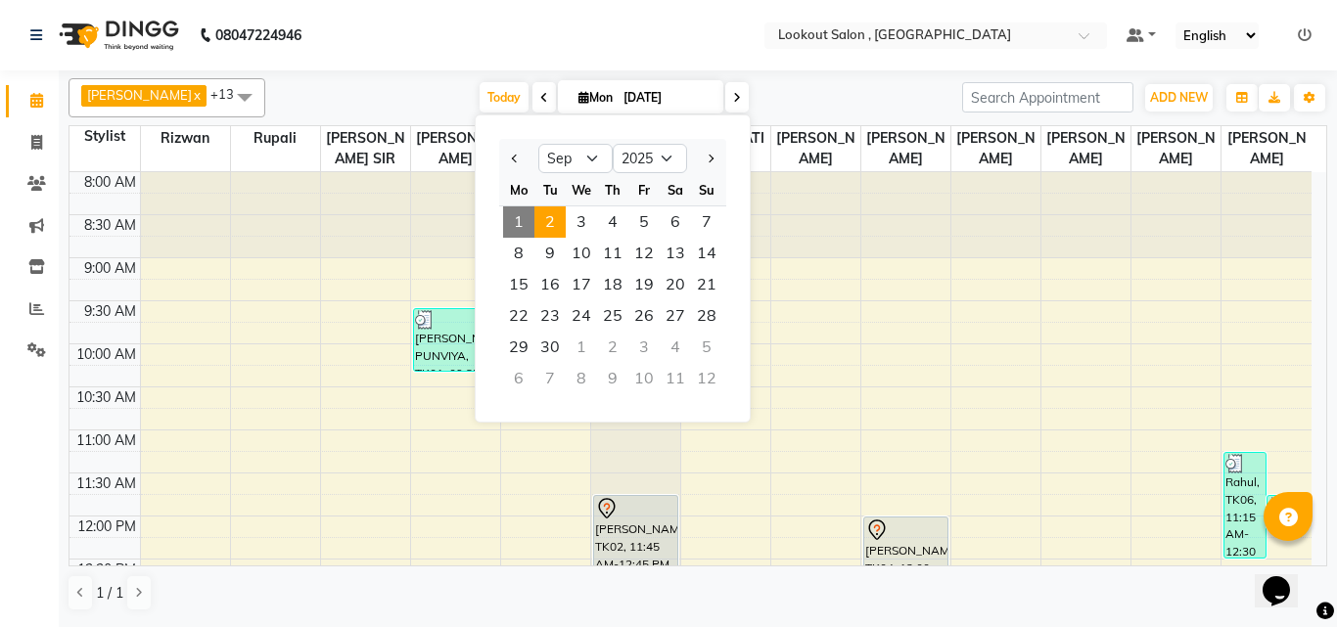
click at [546, 226] on span "2" at bounding box center [549, 221] width 31 height 31
type input "02-09-2025"
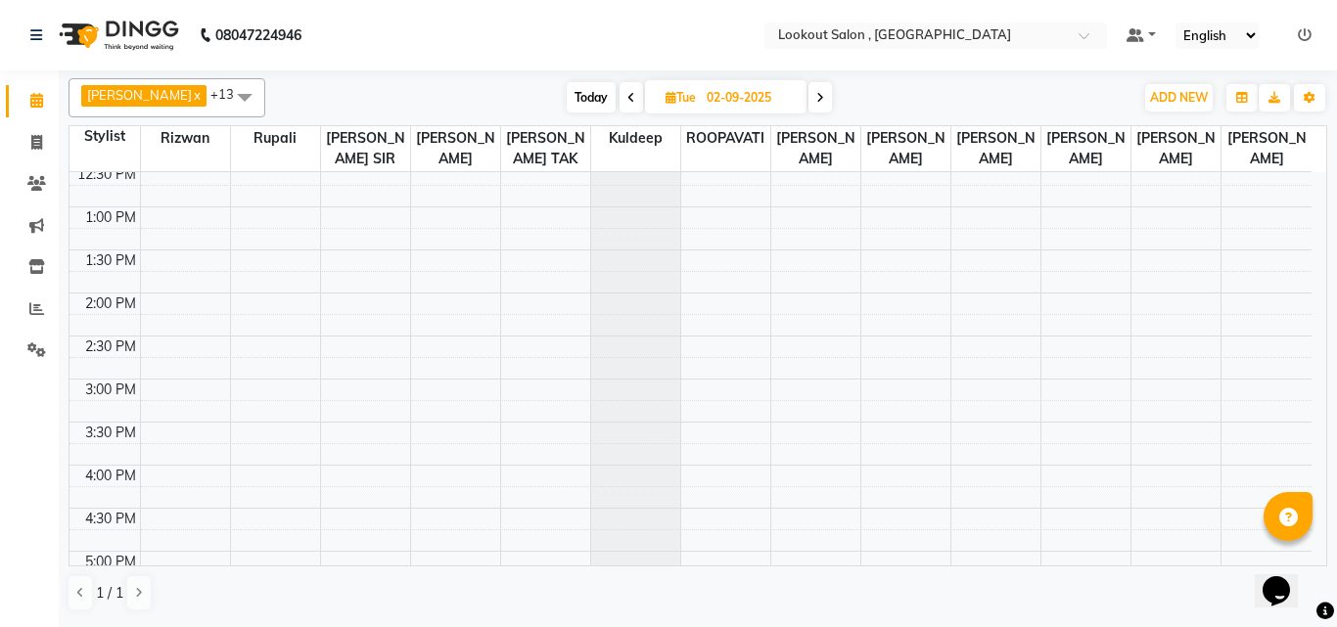
scroll to position [391, 0]
click at [366, 411] on div "8:00 AM 8:30 AM 9:00 AM 9:30 AM 10:00 AM 10:30 AM 11:00 AM 11:30 AM 12:00 PM 12…" at bounding box center [690, 426] width 1242 height 1291
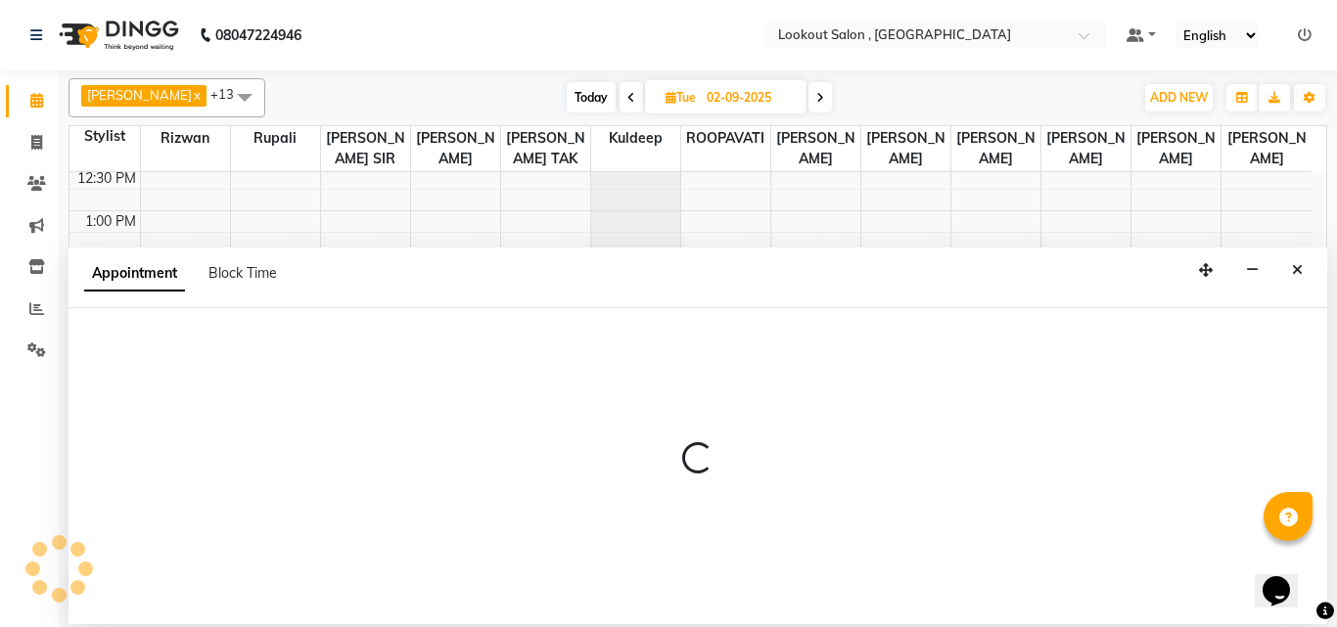
select select "6223"
select select "tentative"
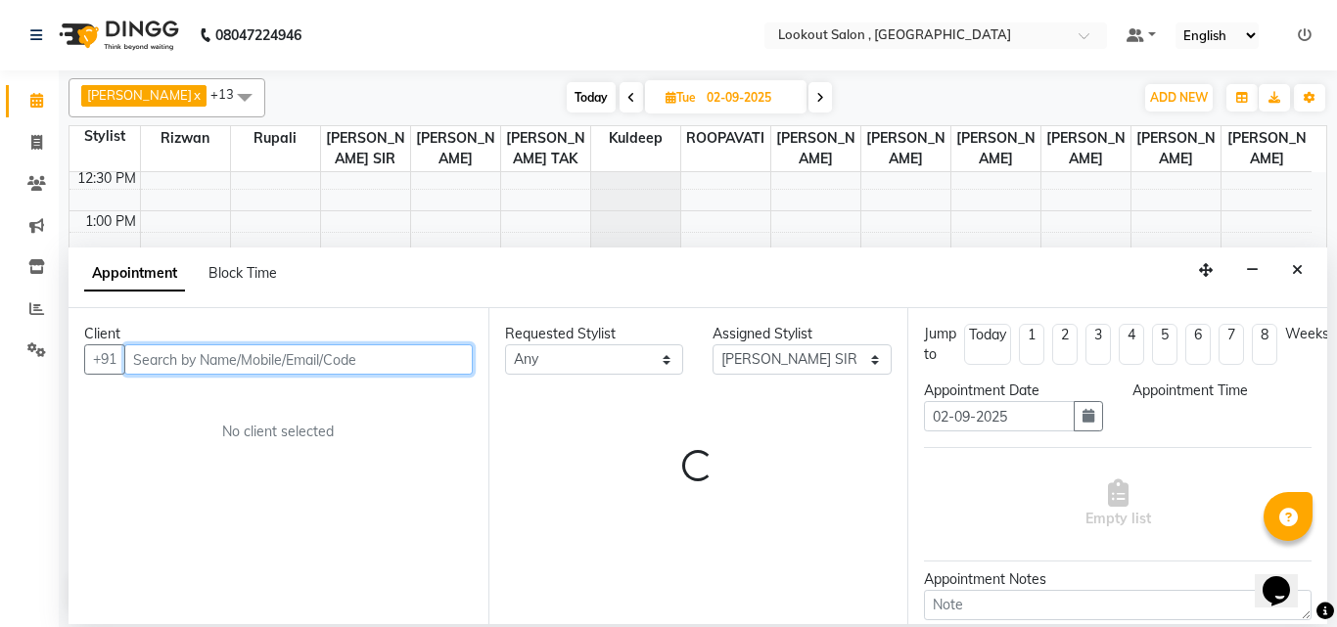
select select "900"
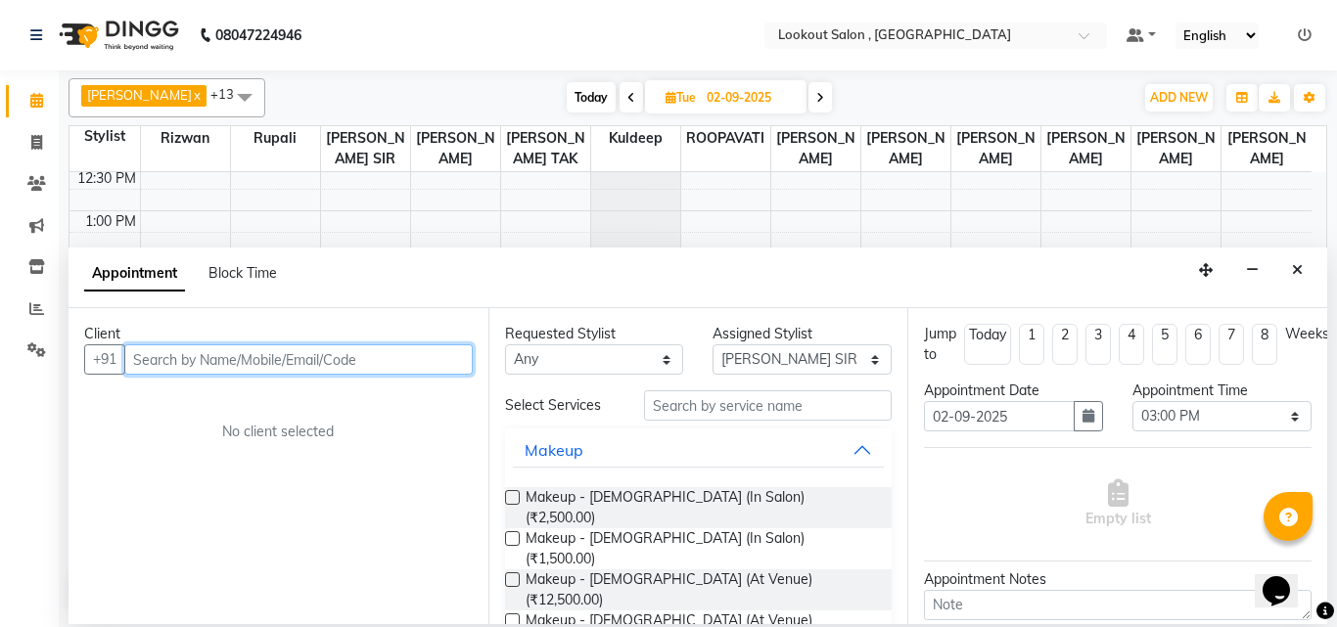
click at [216, 372] on input "text" at bounding box center [298, 359] width 348 height 30
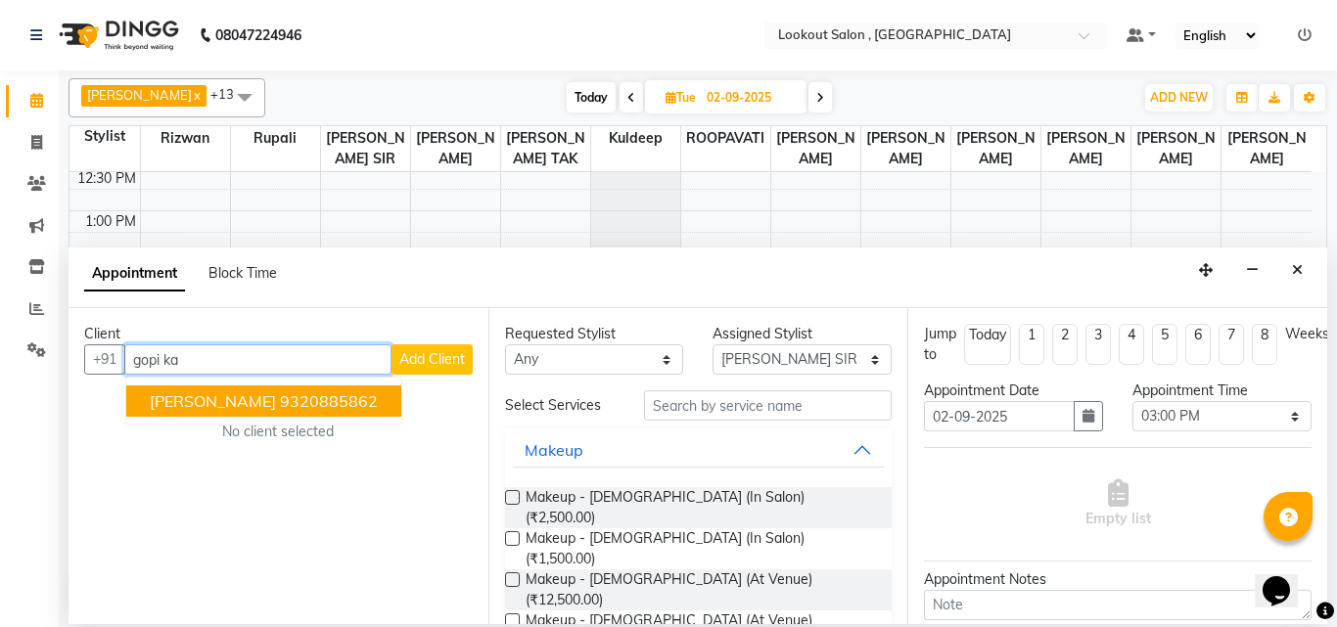
click at [239, 417] on button "Gopi Kansara 9320885862" at bounding box center [263, 401] width 275 height 31
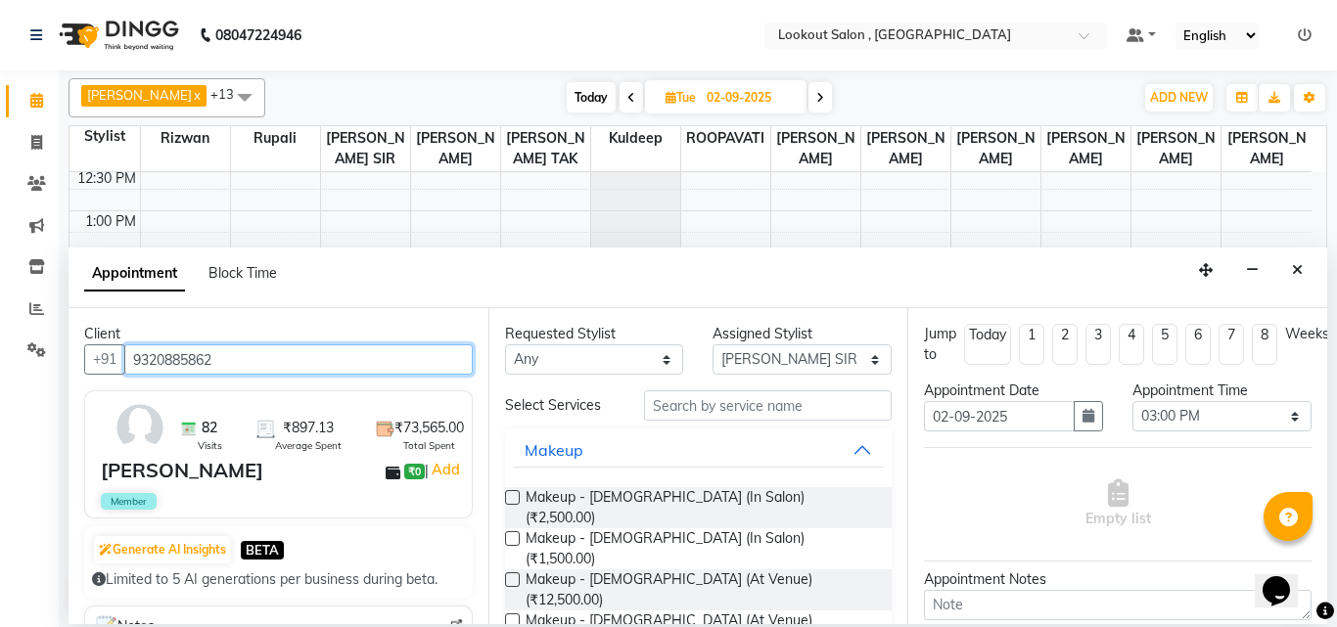
type input "9320885862"
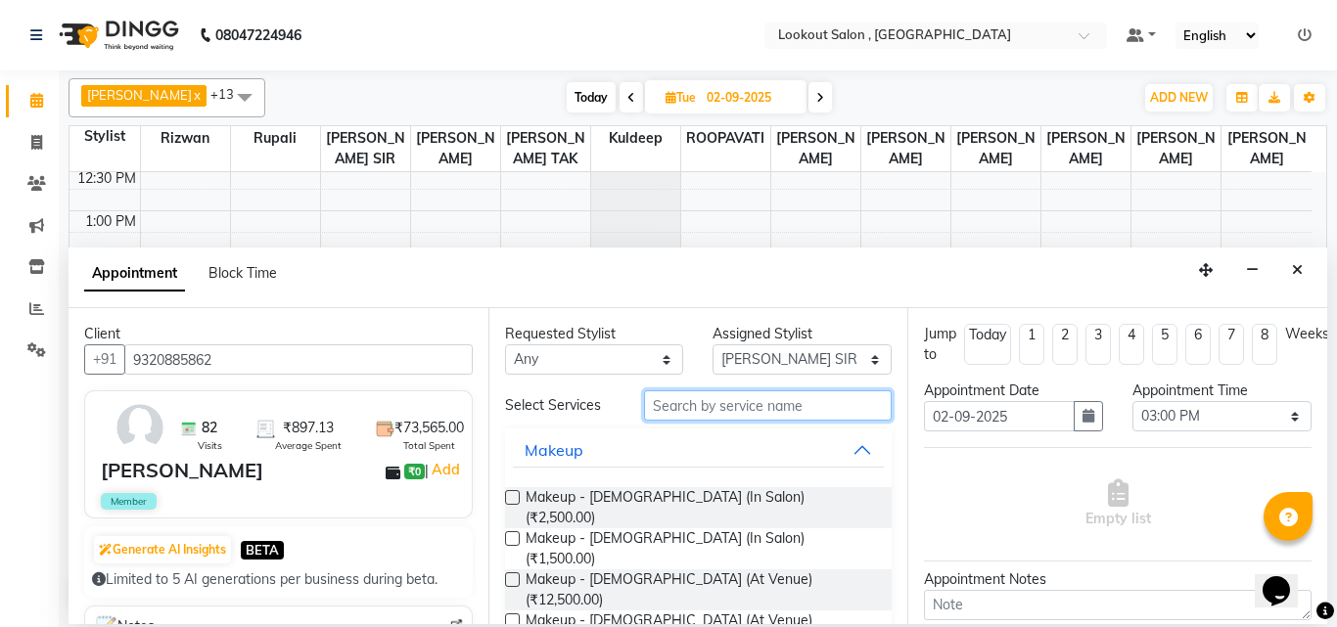
click at [782, 402] on input "text" at bounding box center [768, 405] width 249 height 30
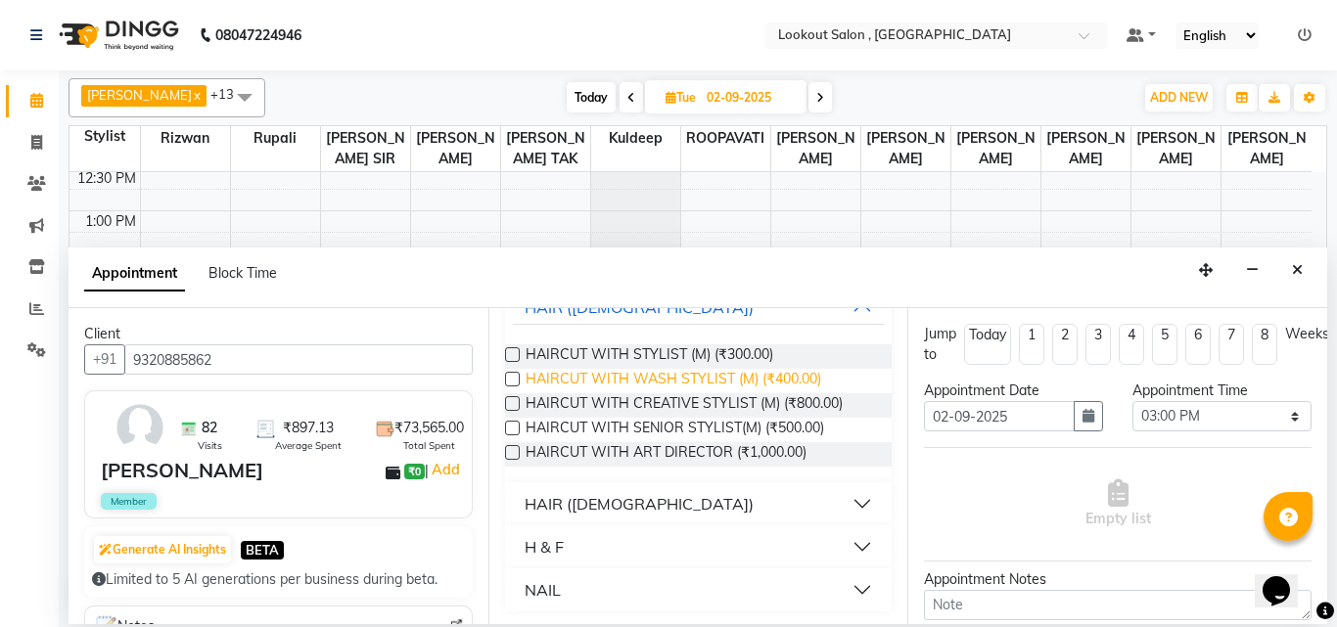
scroll to position [146, 0]
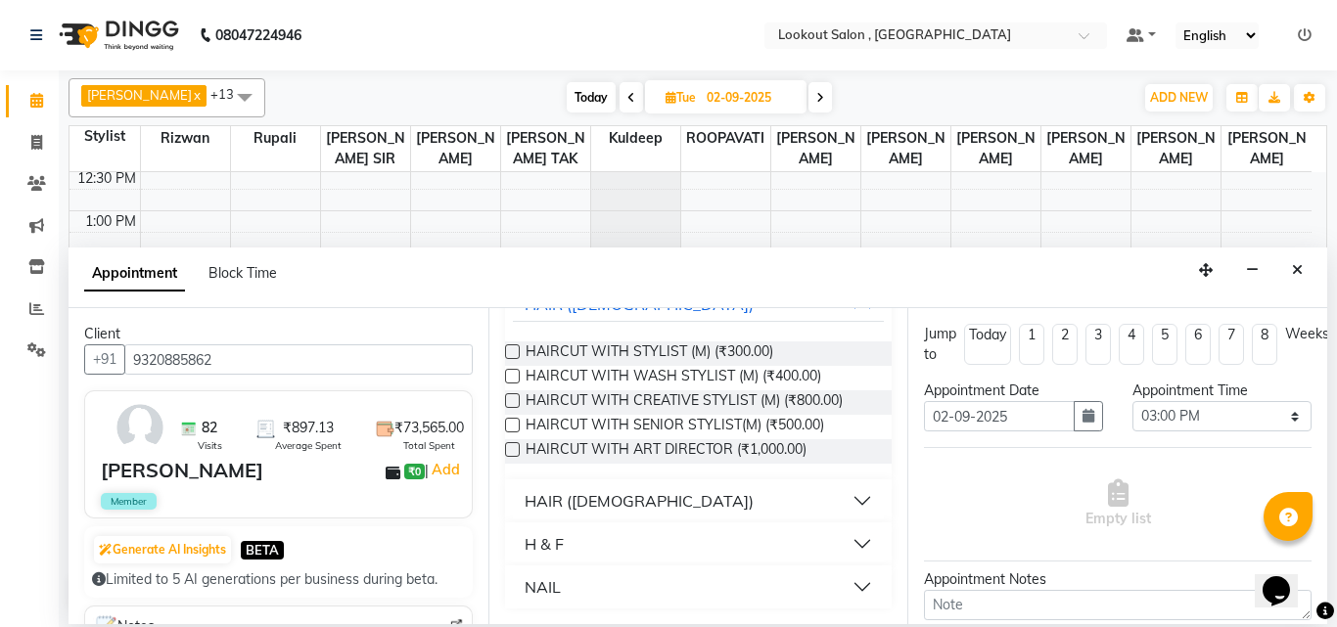
type input "cut"
click at [630, 504] on div "HAIR (FEMALE)" at bounding box center [639, 500] width 229 height 23
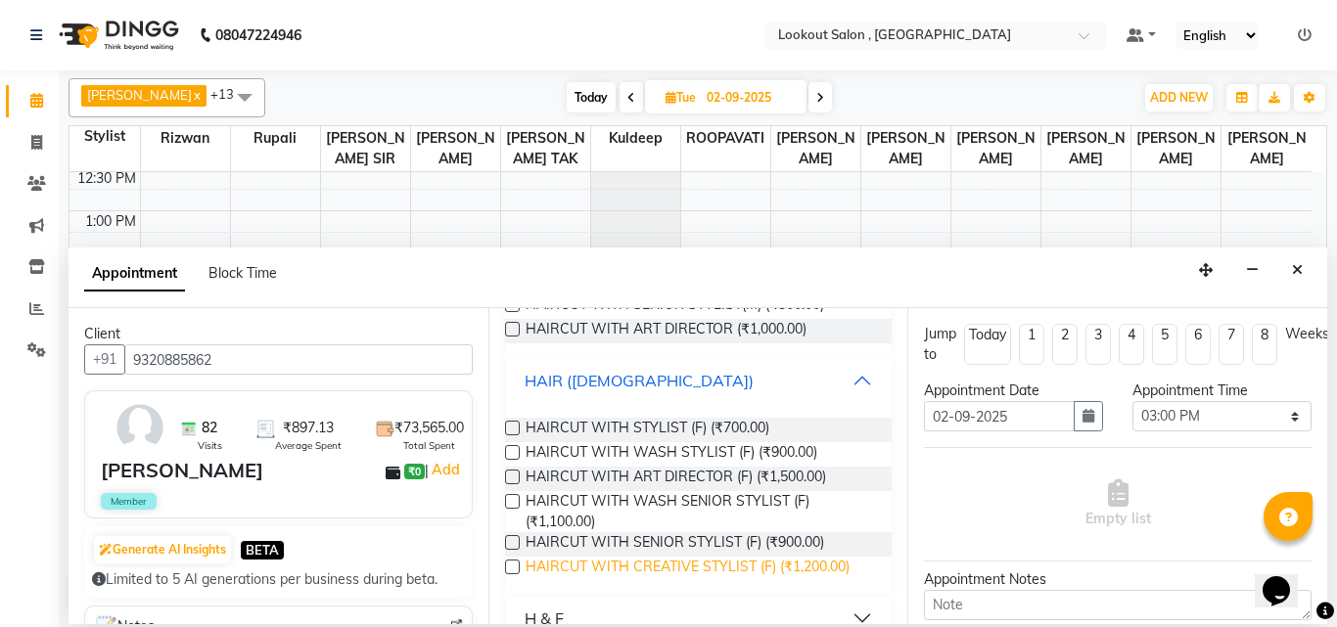
scroll to position [298, 0]
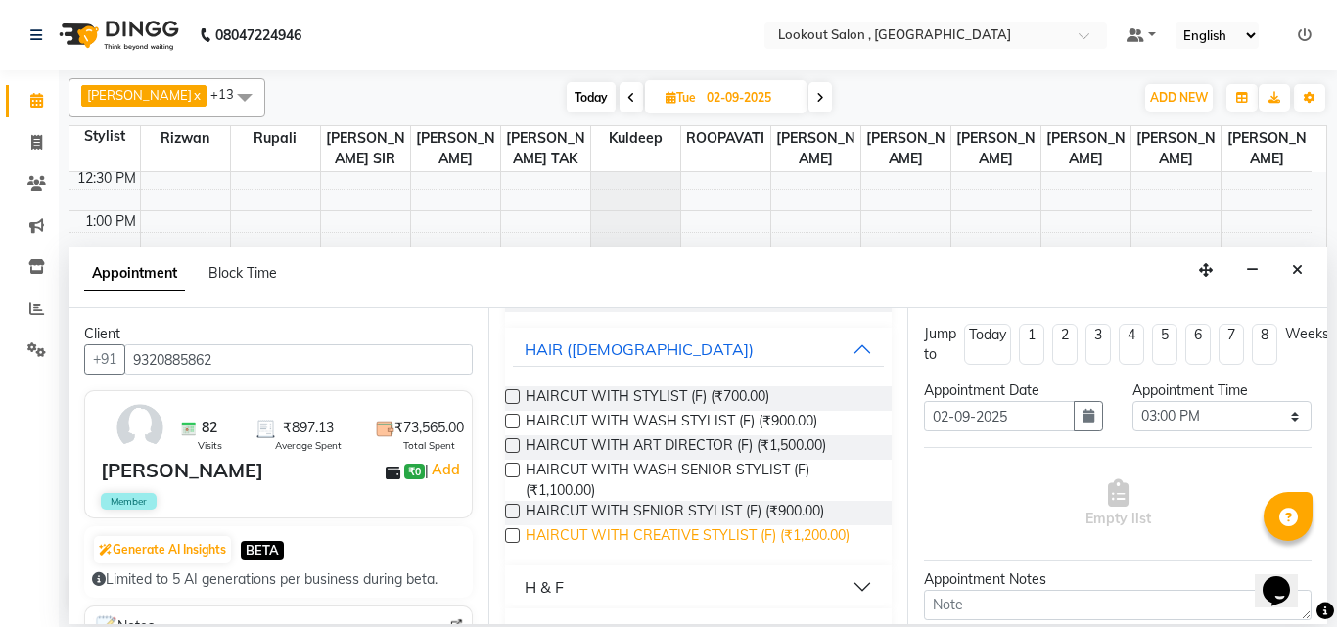
click at [586, 531] on span "HAIRCUT WITH CREATIVE STYLIST (F) (₹1,200.00)" at bounding box center [688, 538] width 324 height 24
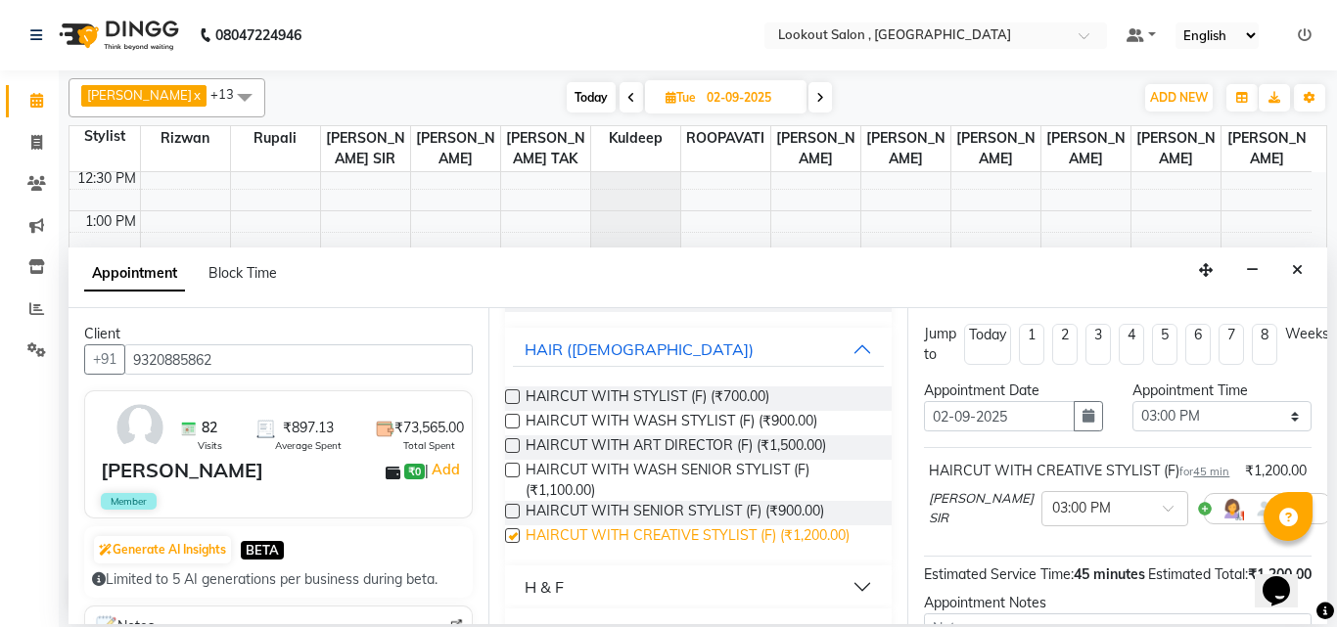
checkbox input "false"
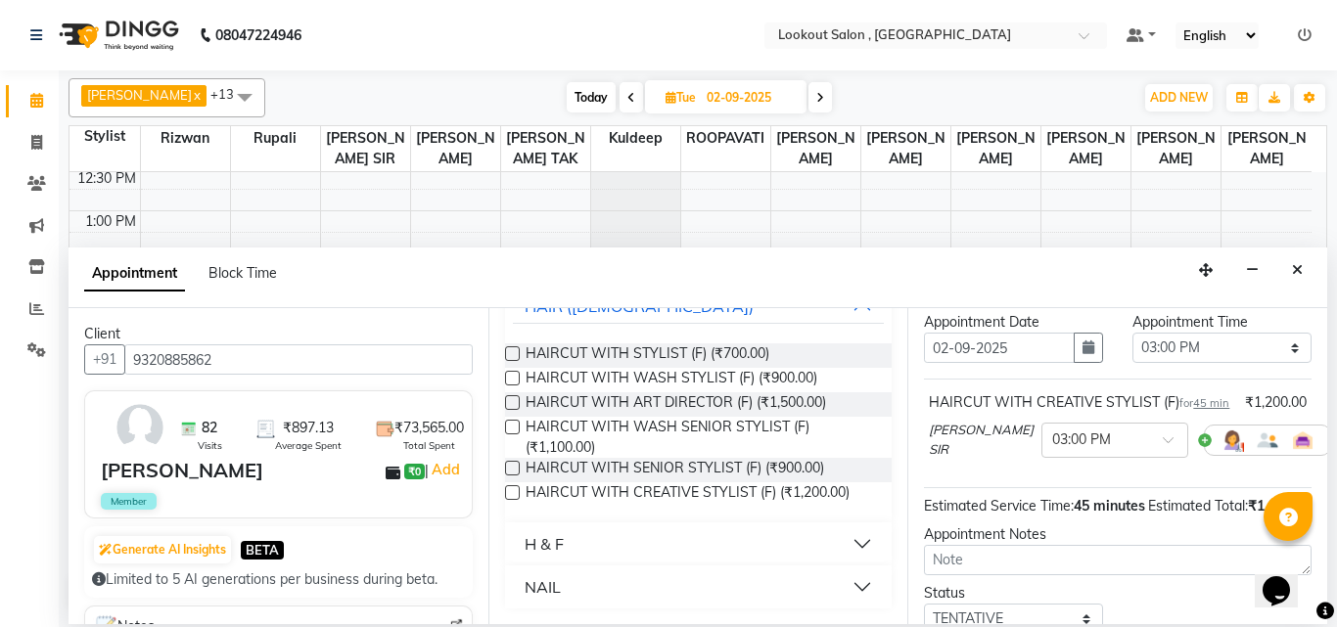
scroll to position [98, 0]
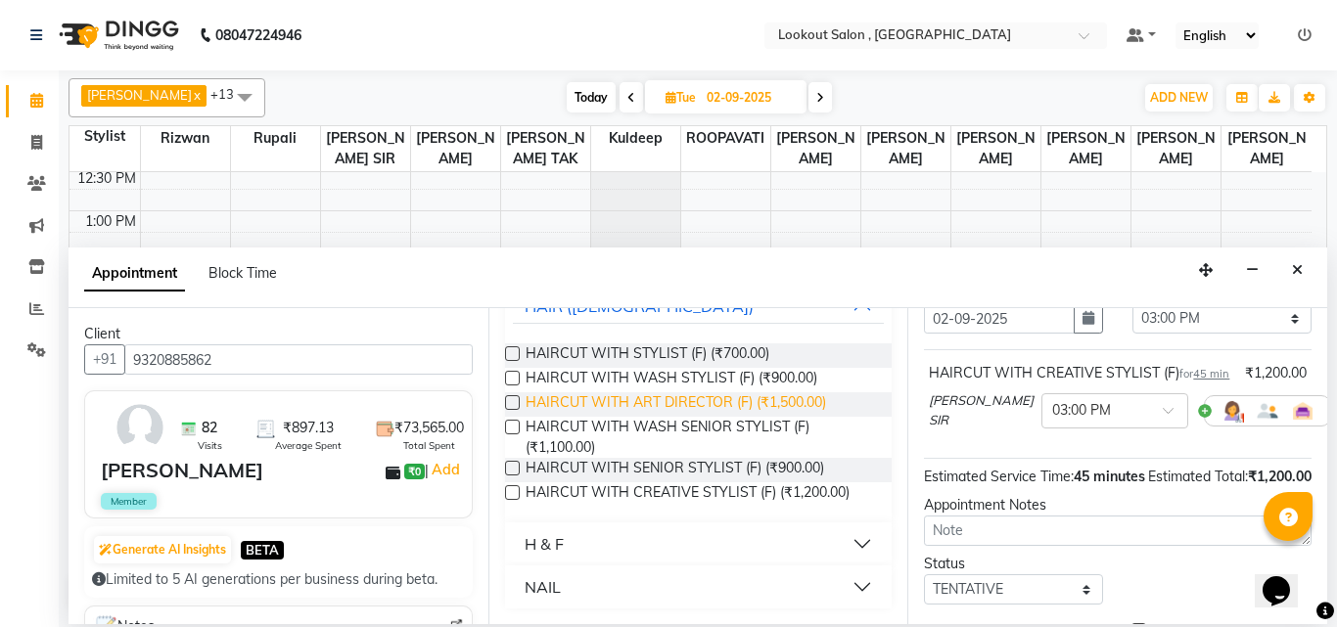
click at [595, 393] on span "HAIRCUT WITH ART DIRECTOR (F) (₹1,500.00)" at bounding box center [676, 404] width 300 height 24
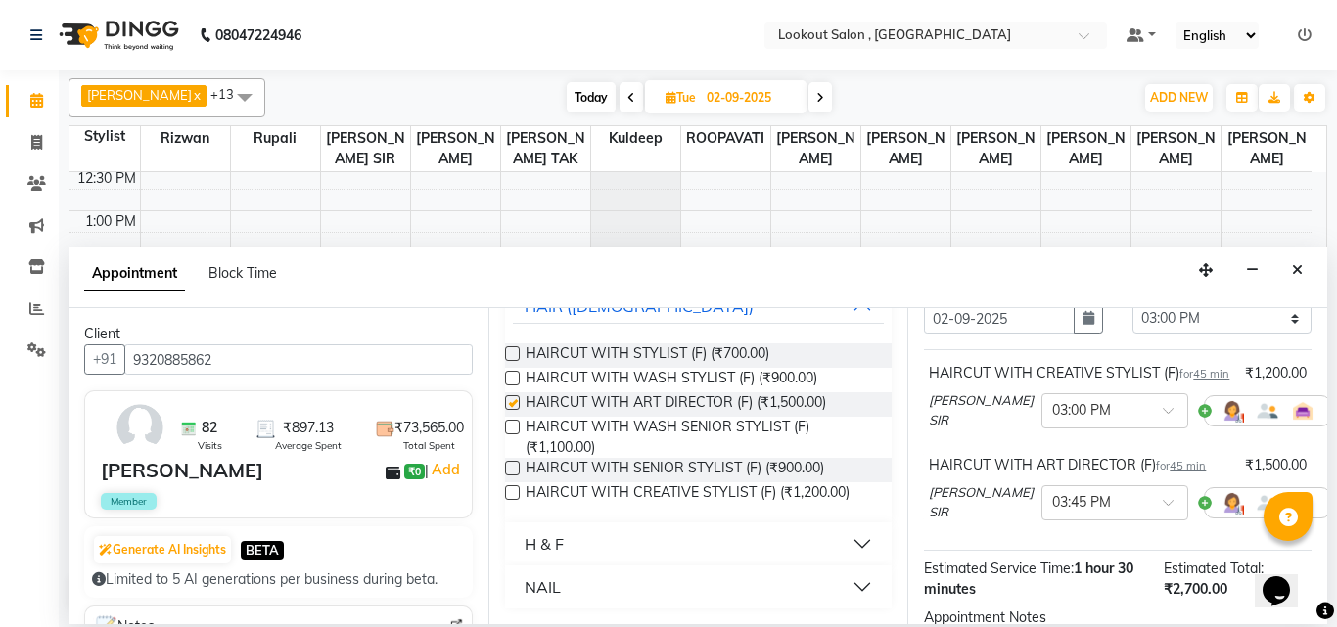
checkbox input "false"
click at [1336, 417] on icon at bounding box center [1345, 410] width 12 height 14
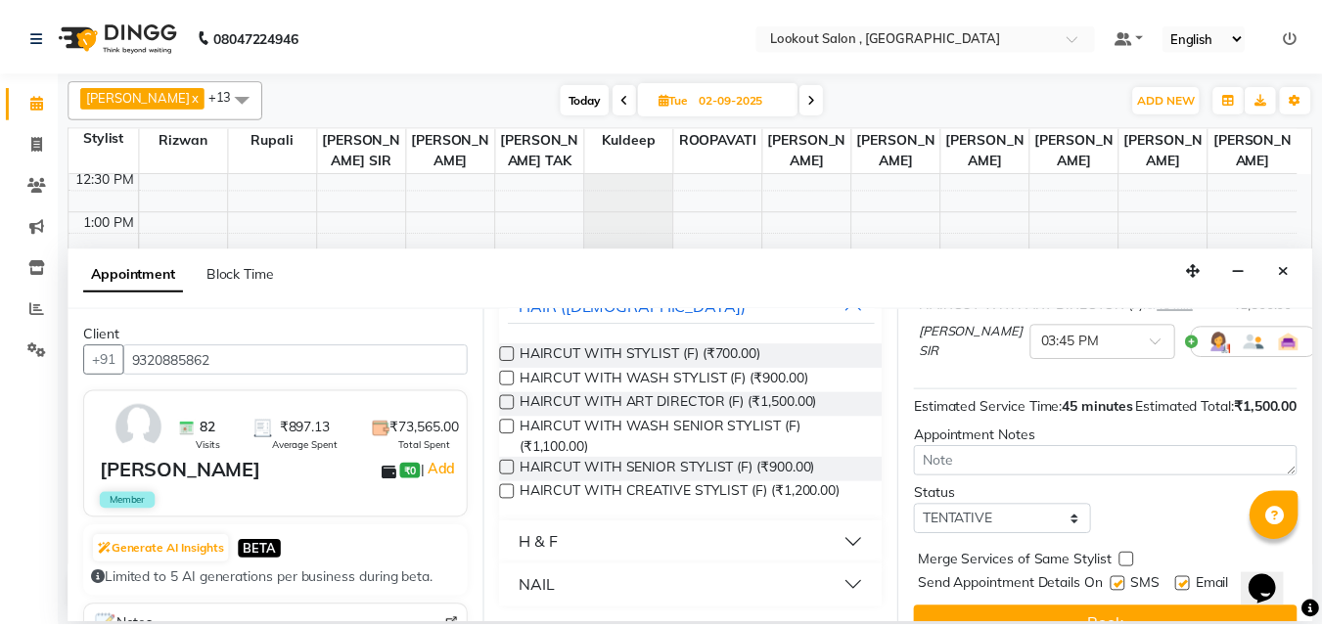
scroll to position [237, 0]
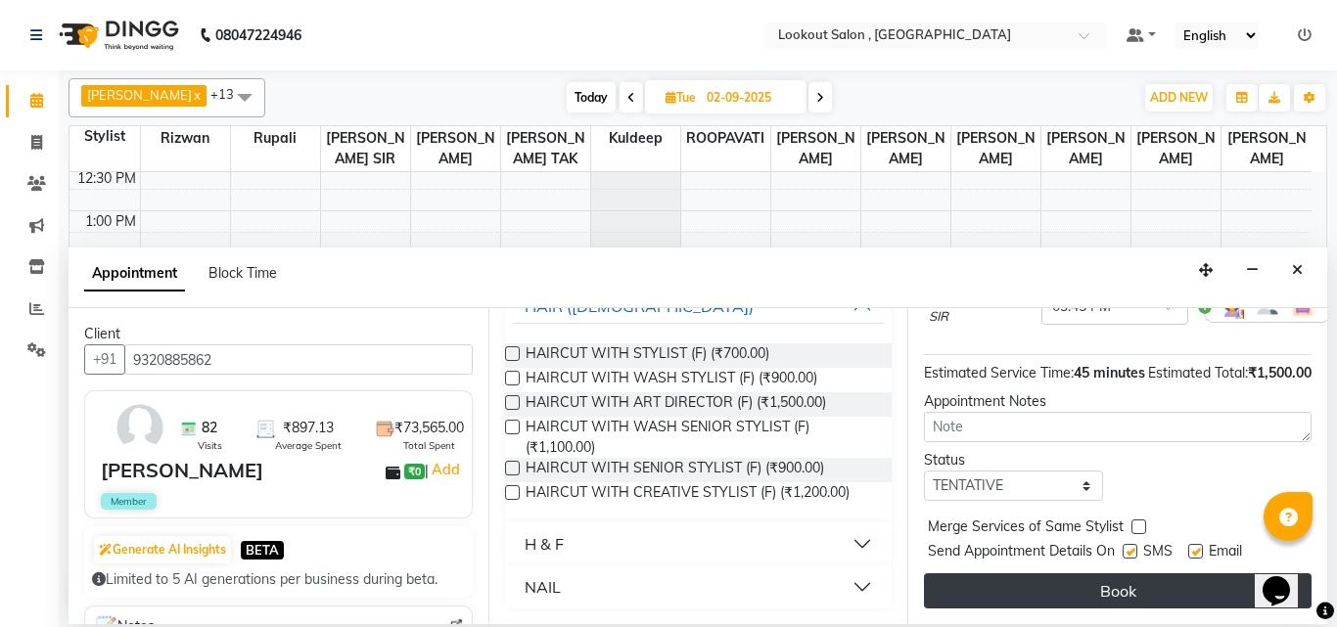
click at [1107, 573] on button "Book" at bounding box center [1118, 590] width 388 height 35
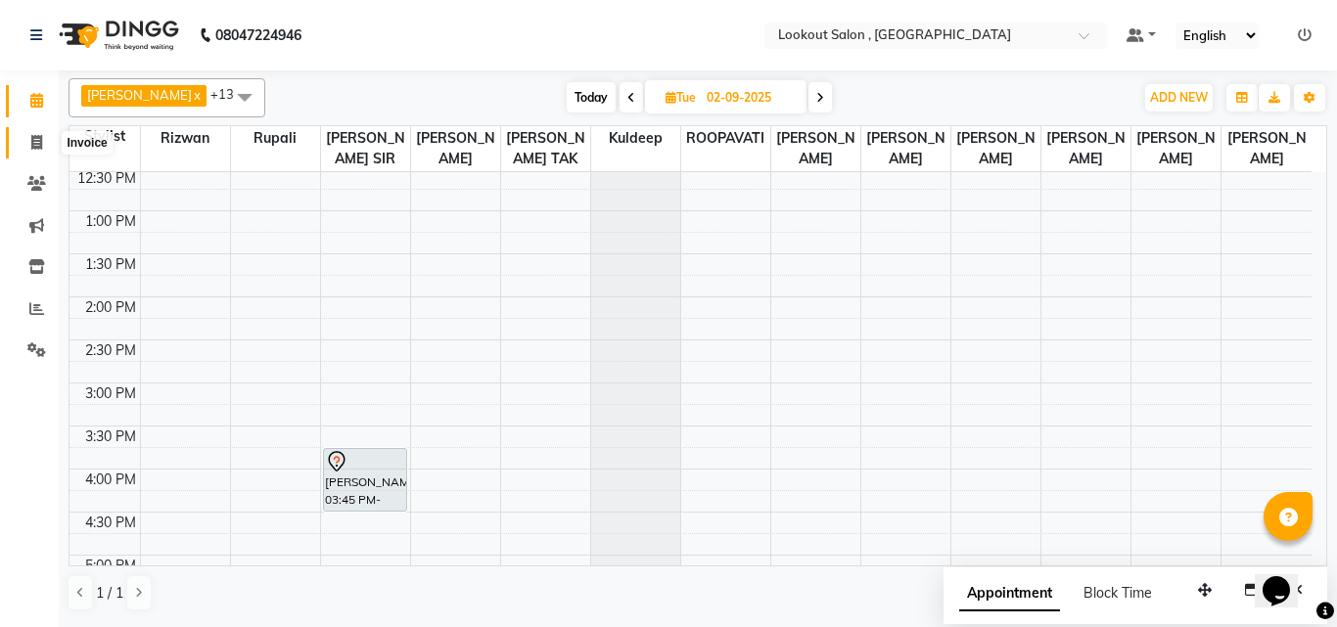
click at [31, 146] on icon at bounding box center [36, 142] width 11 height 15
select select "service"
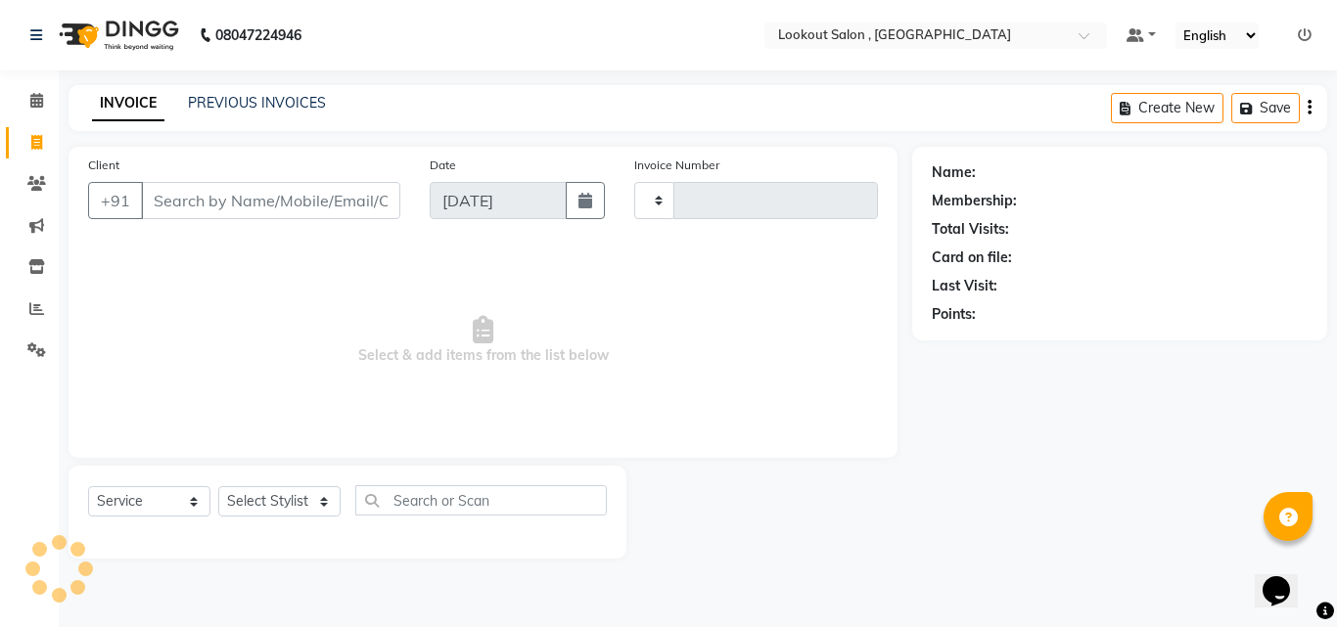
type input "6117"
select select "151"
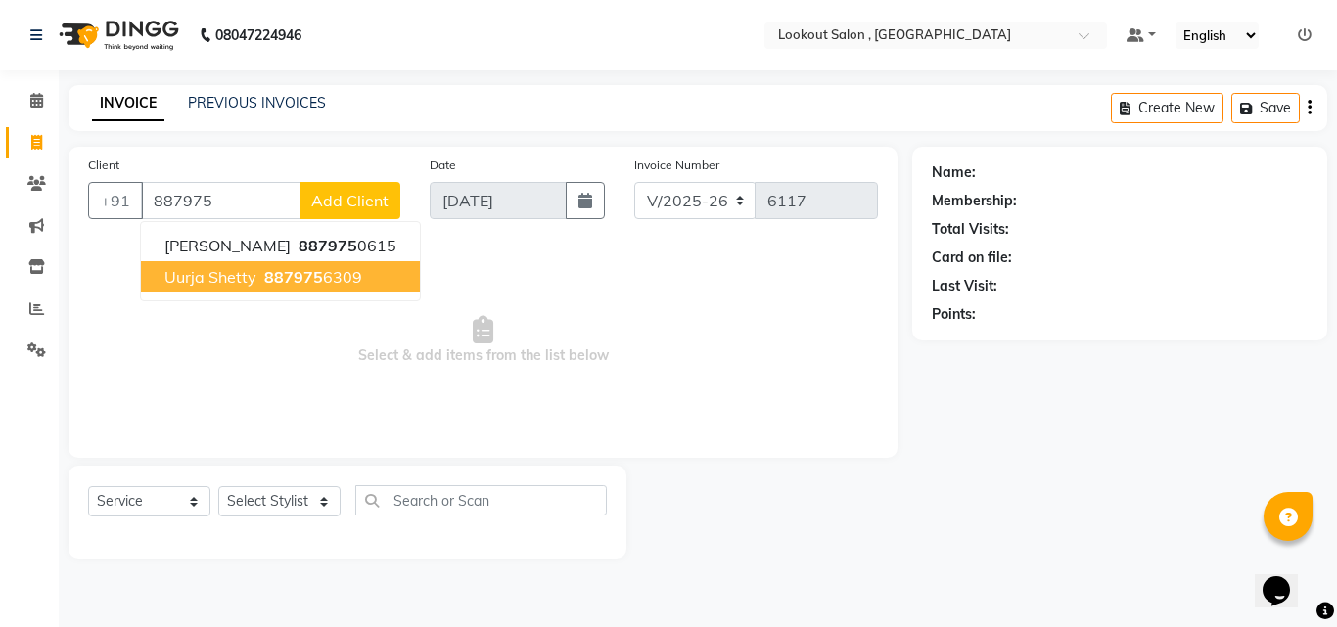
click at [238, 284] on span "uurja shetty" at bounding box center [210, 277] width 92 height 20
type input "8879756309"
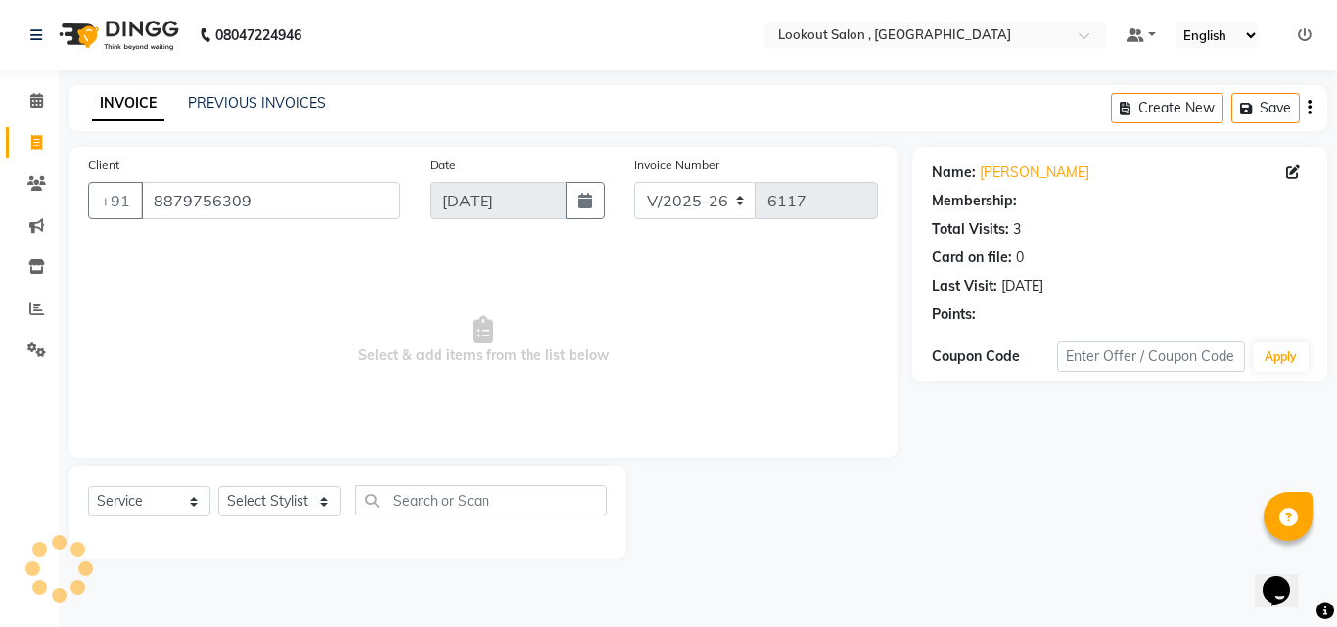
select select "1: Object"
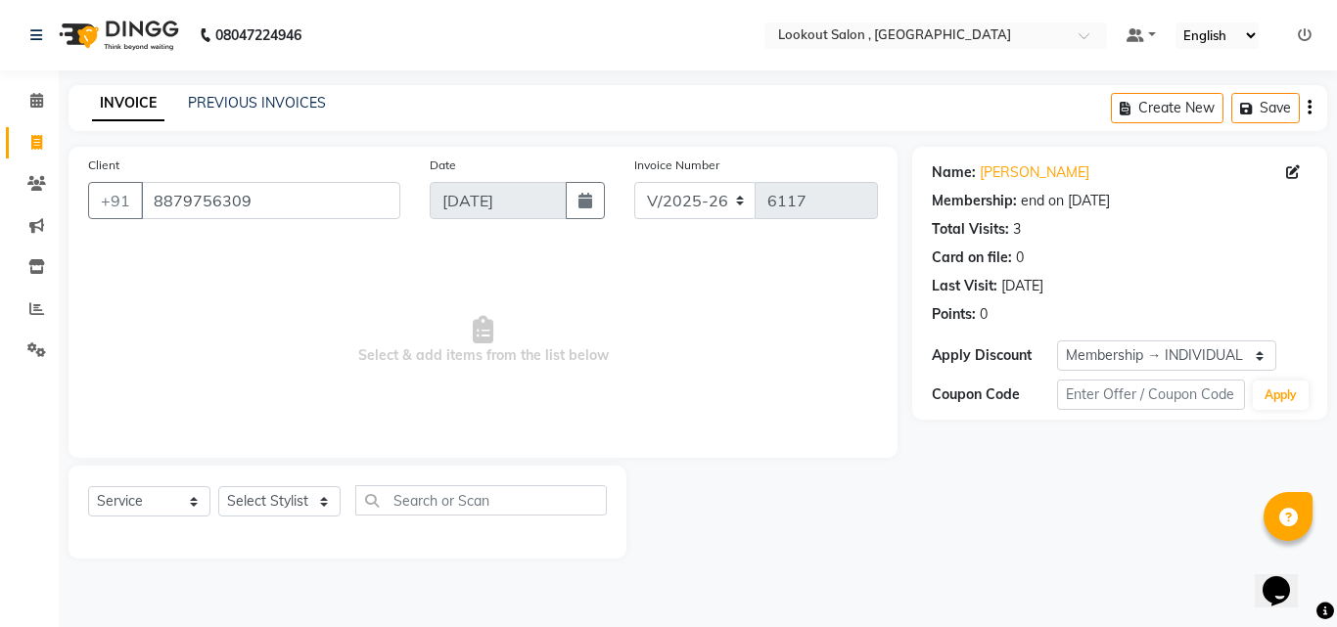
click at [264, 478] on div "Select Service Product Membership Package Voucher Prepaid Gift Card Select Styl…" at bounding box center [348, 512] width 558 height 93
click at [240, 482] on div "Select Service Product Membership Package Voucher Prepaid Gift Card Select Styl…" at bounding box center [348, 512] width 558 height 93
click at [251, 492] on select "Select Stylist [PERSON_NAME] [PERSON_NAME] [PERSON_NAME] [PERSON_NAME] kuldeep …" at bounding box center [279, 501] width 122 height 30
select select "7174"
click at [218, 486] on select "Select Stylist [PERSON_NAME] [PERSON_NAME] [PERSON_NAME] [PERSON_NAME] kuldeep …" at bounding box center [279, 501] width 122 height 30
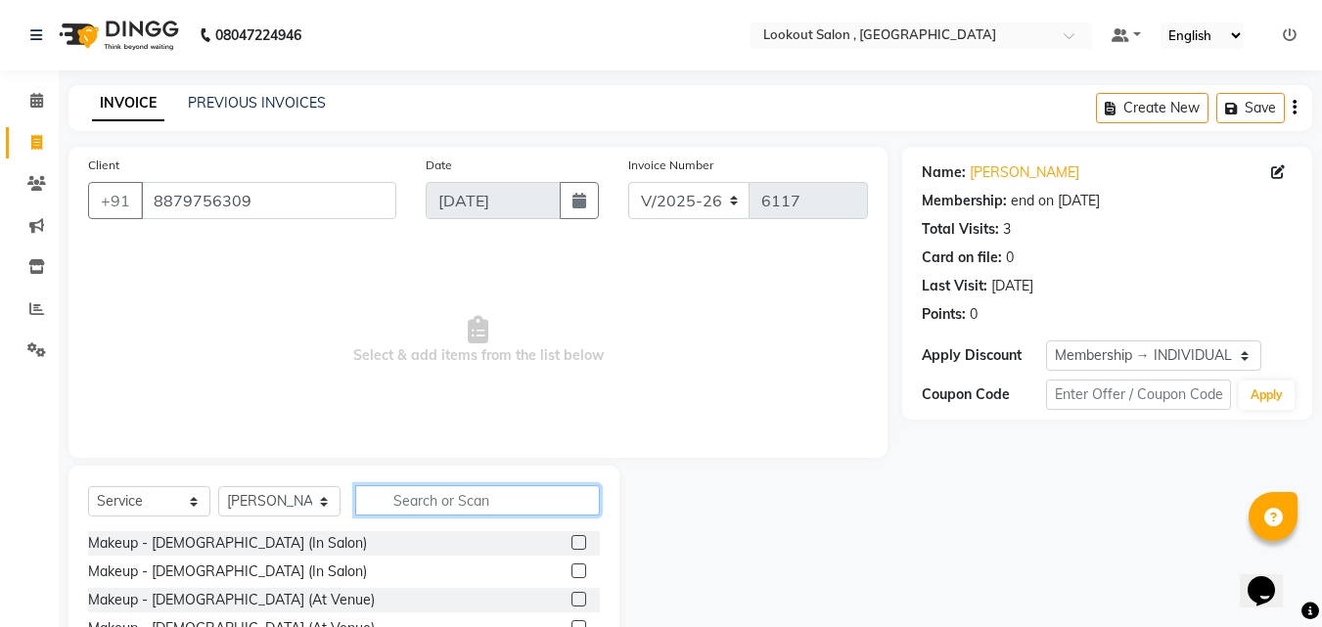
click at [416, 502] on input "text" at bounding box center [477, 500] width 245 height 30
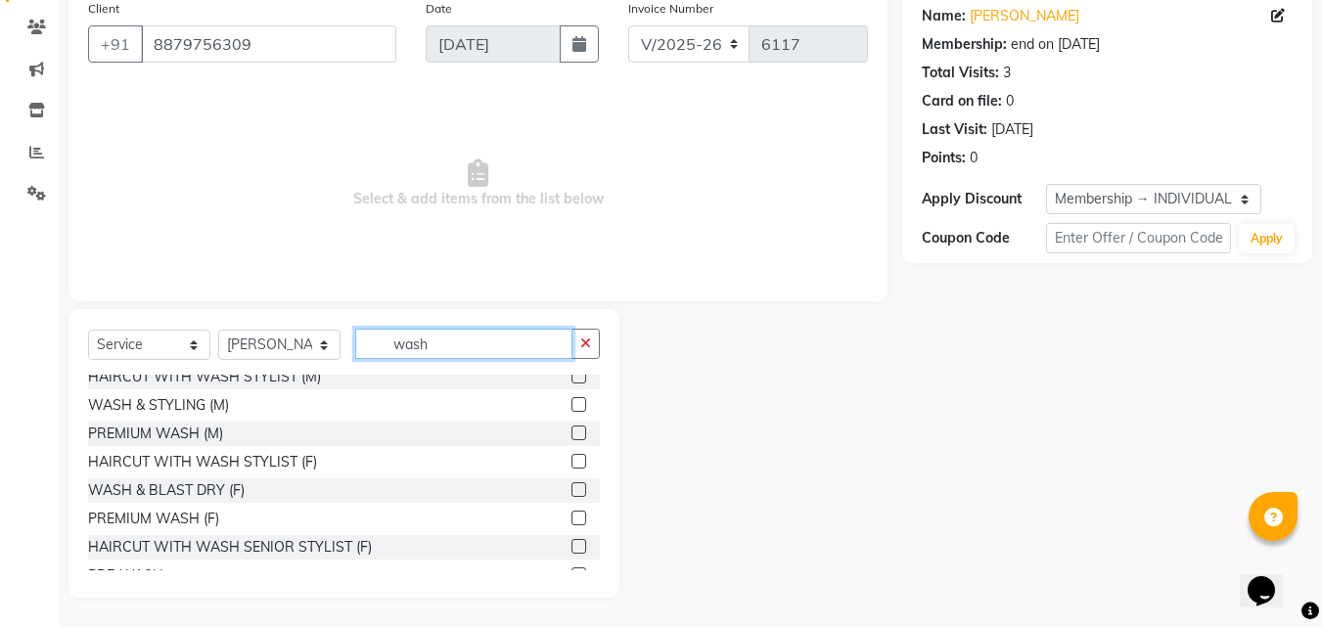
scroll to position [6, 0]
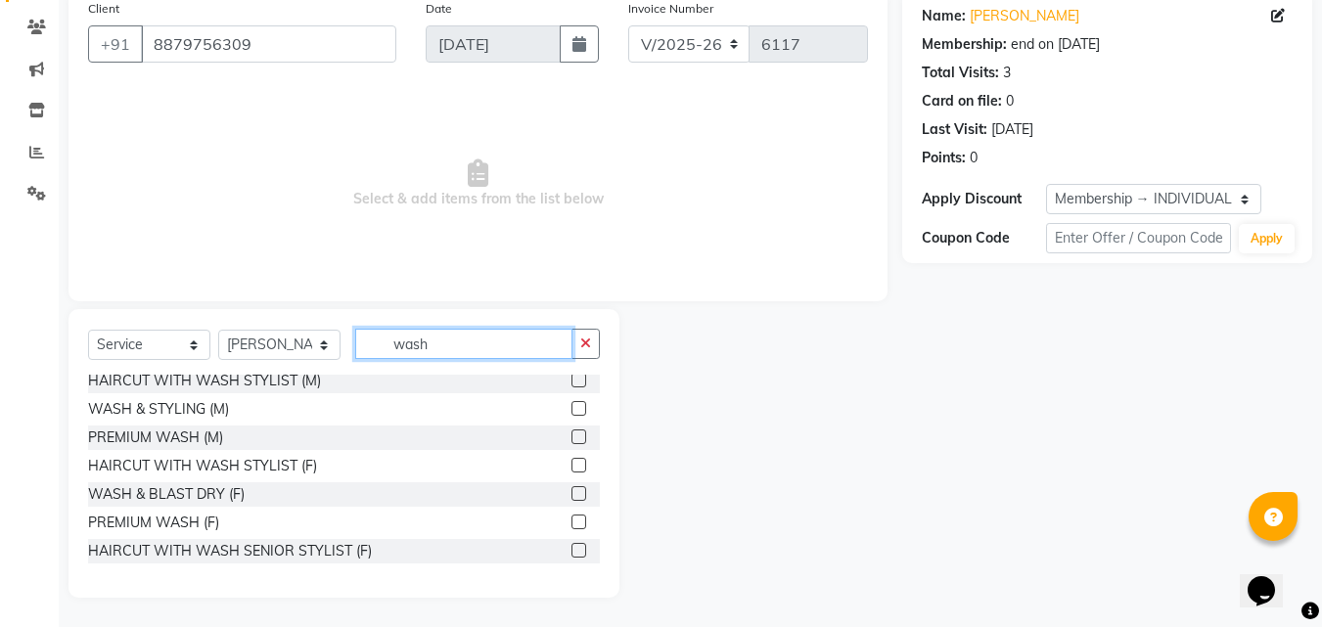
type input "wash"
click at [572, 491] on label at bounding box center [579, 493] width 15 height 15
click at [572, 491] on input "checkbox" at bounding box center [578, 494] width 13 height 13
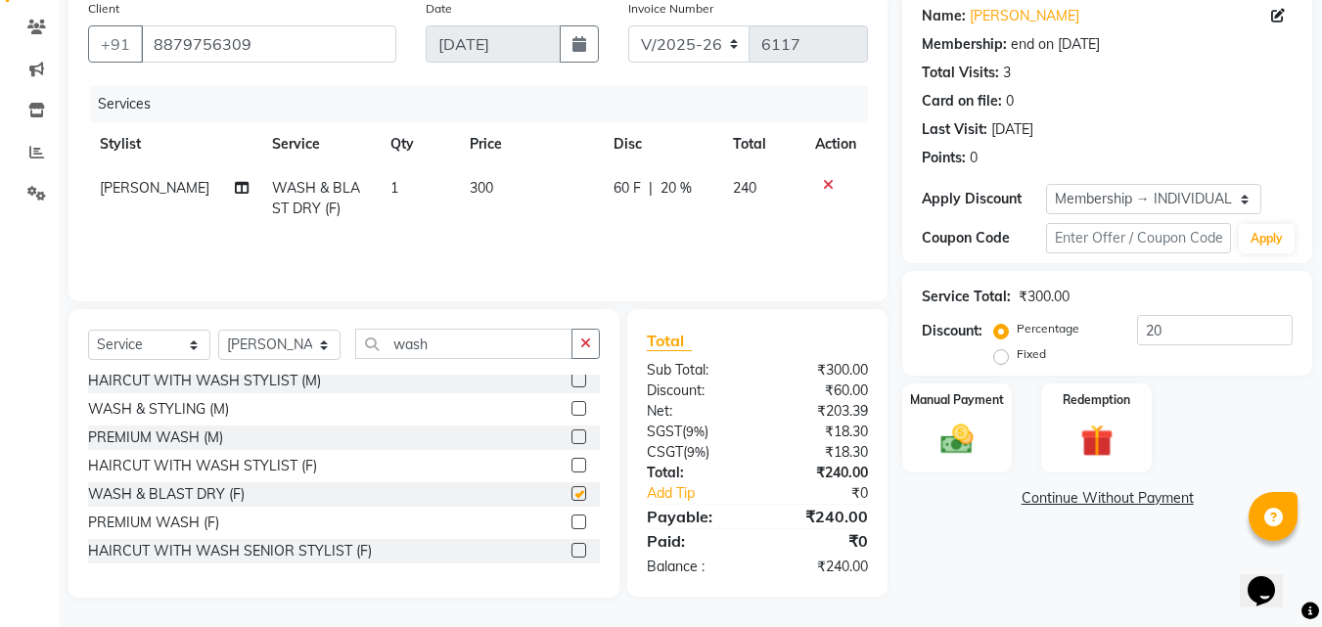
checkbox input "false"
click at [947, 424] on img at bounding box center [957, 439] width 55 height 39
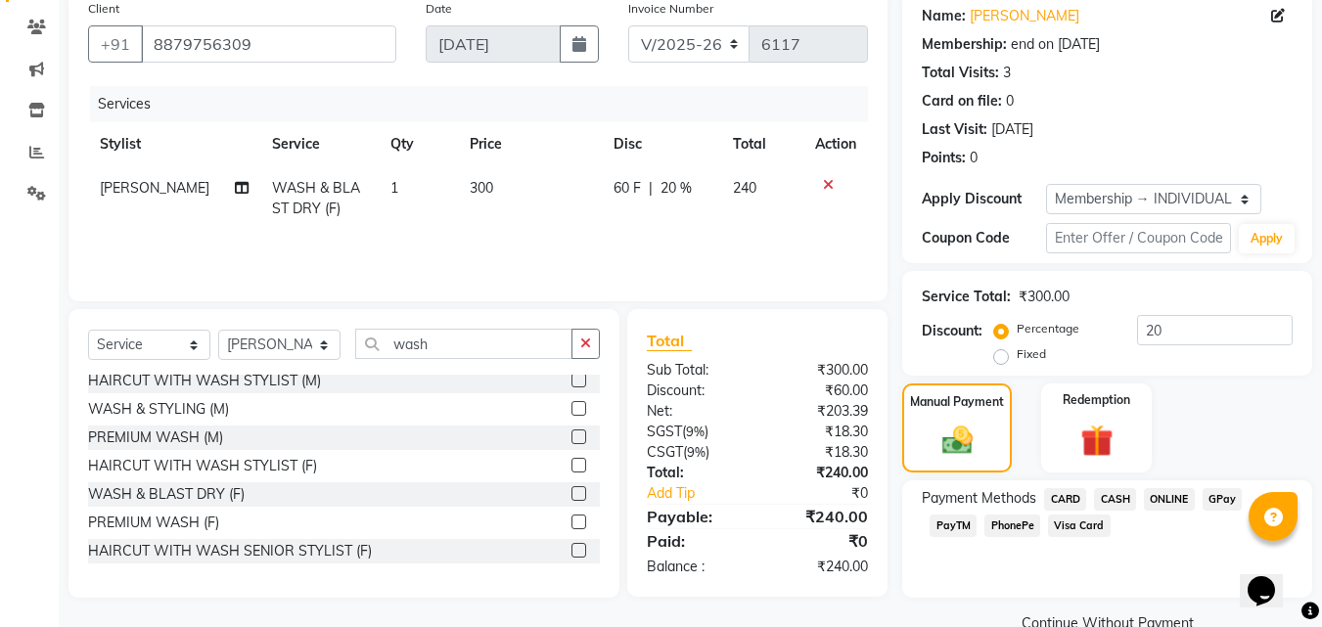
scroll to position [197, 0]
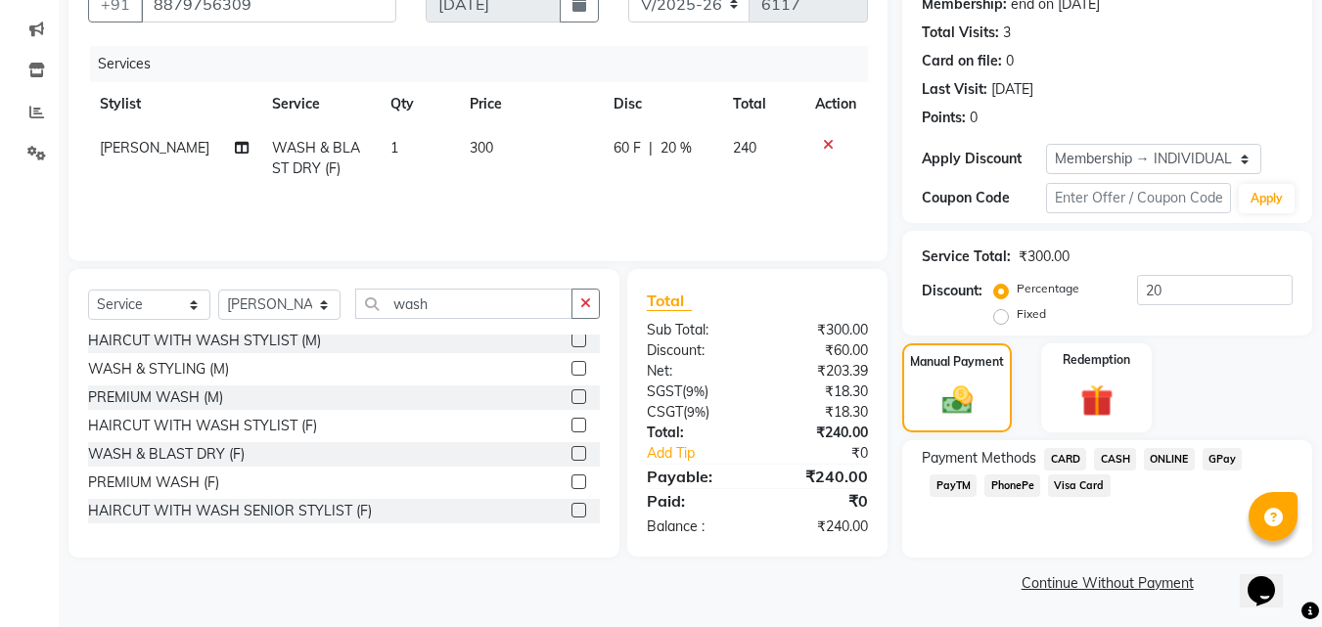
click at [1168, 462] on span "ONLINE" at bounding box center [1169, 459] width 51 height 23
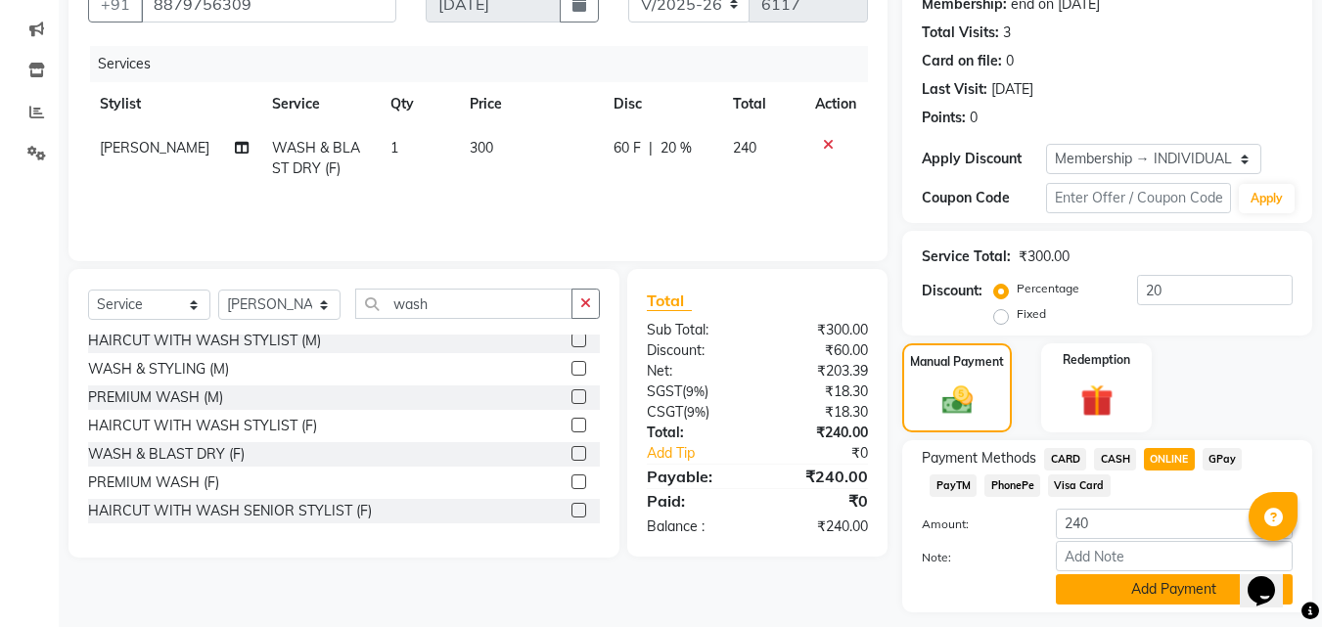
click at [1175, 589] on button "Add Payment" at bounding box center [1174, 589] width 237 height 30
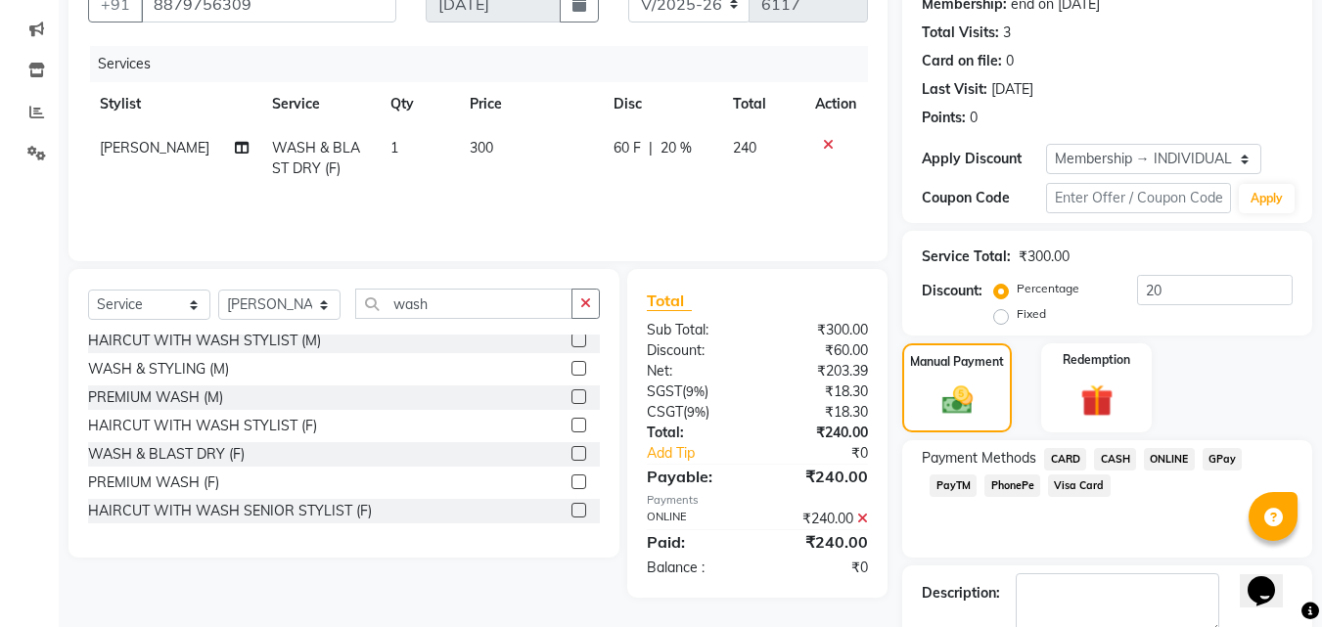
scroll to position [307, 0]
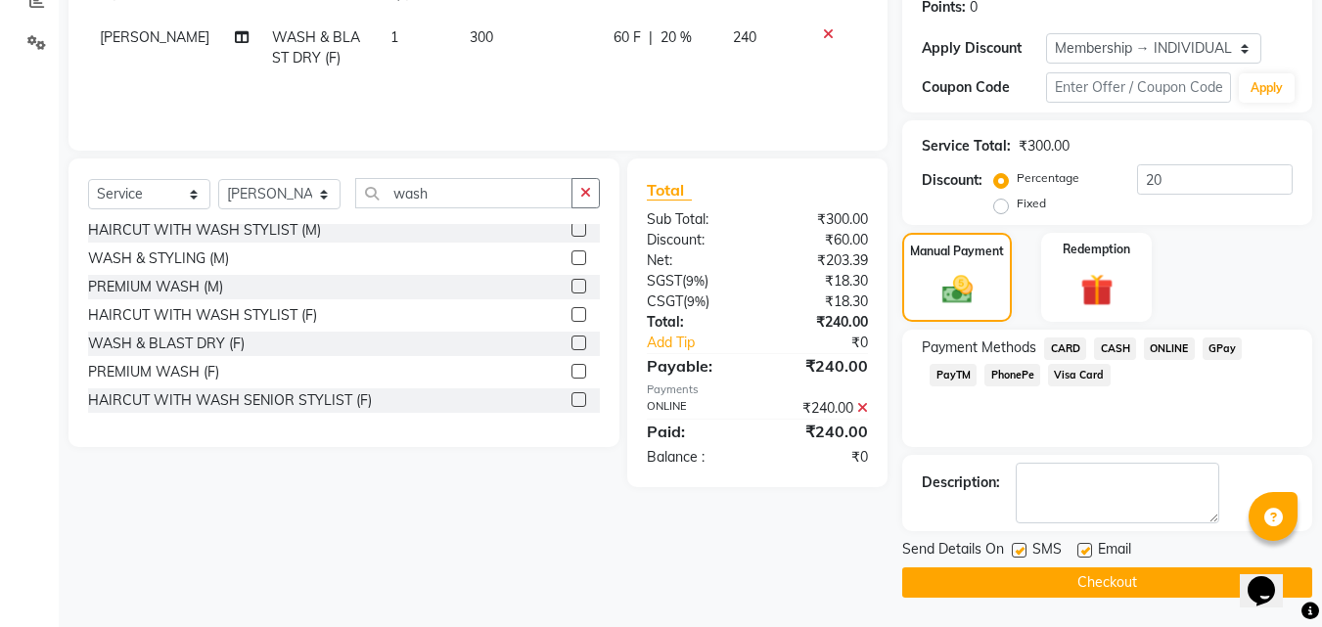
click at [1155, 576] on button "Checkout" at bounding box center [1107, 583] width 410 height 30
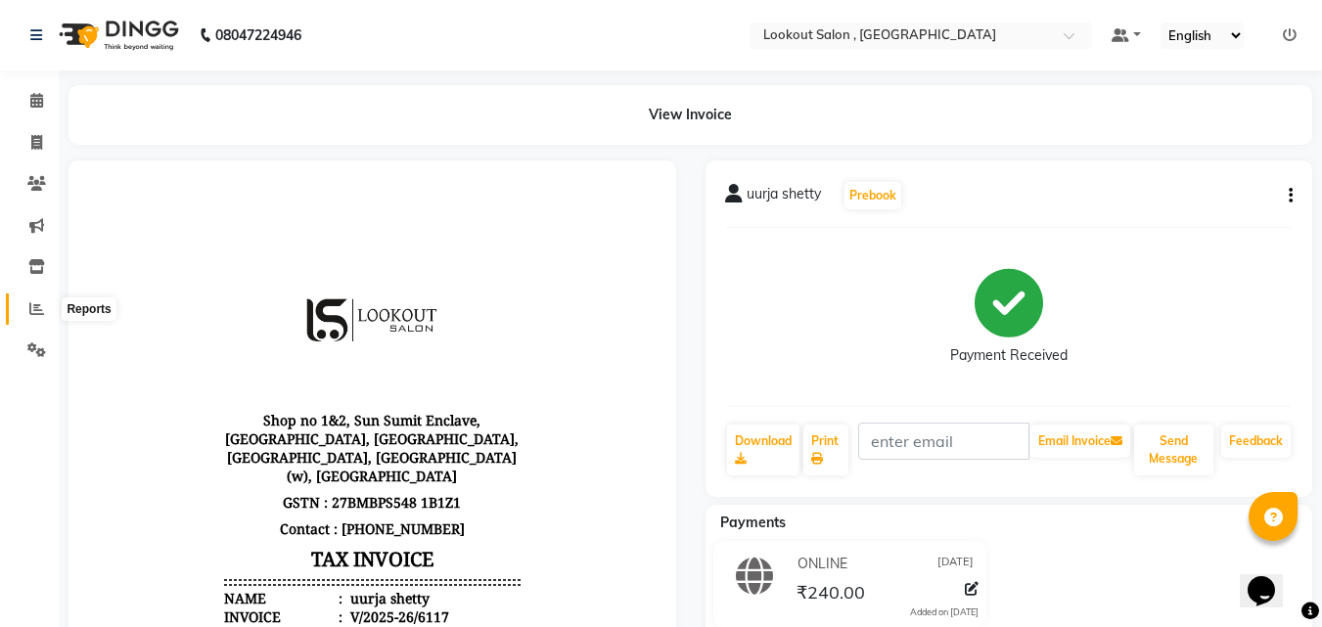
click at [40, 318] on span at bounding box center [37, 309] width 34 height 23
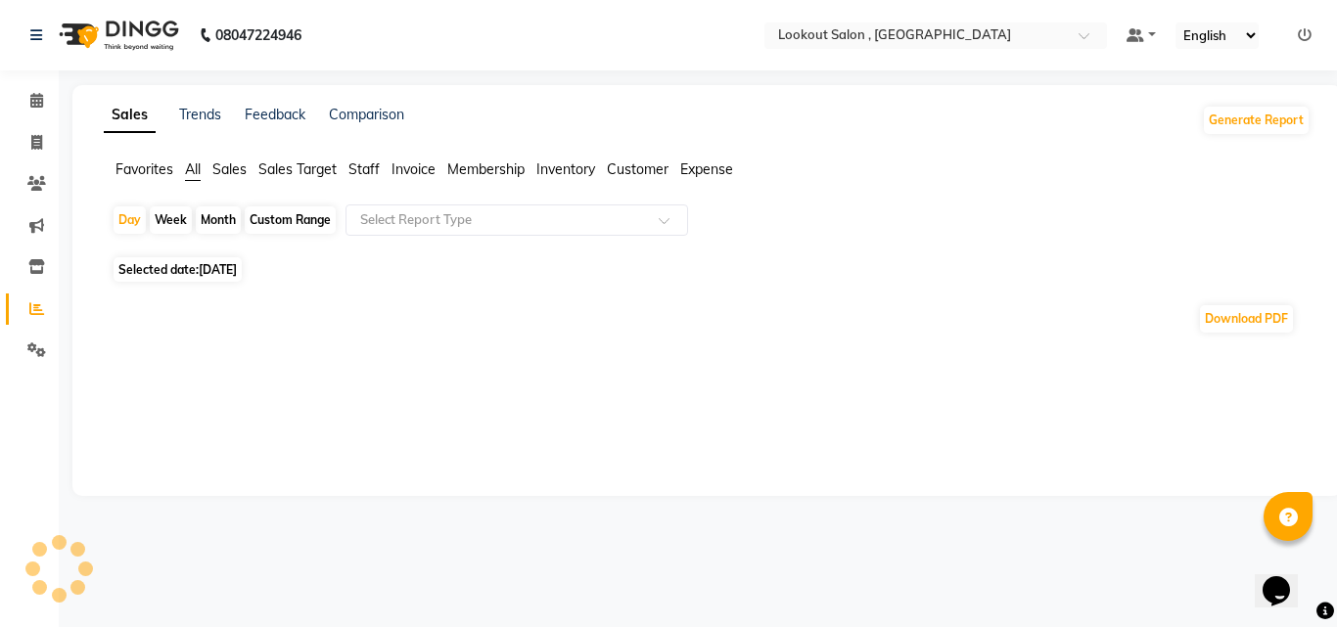
click at [370, 167] on span "Staff" at bounding box center [363, 170] width 31 height 18
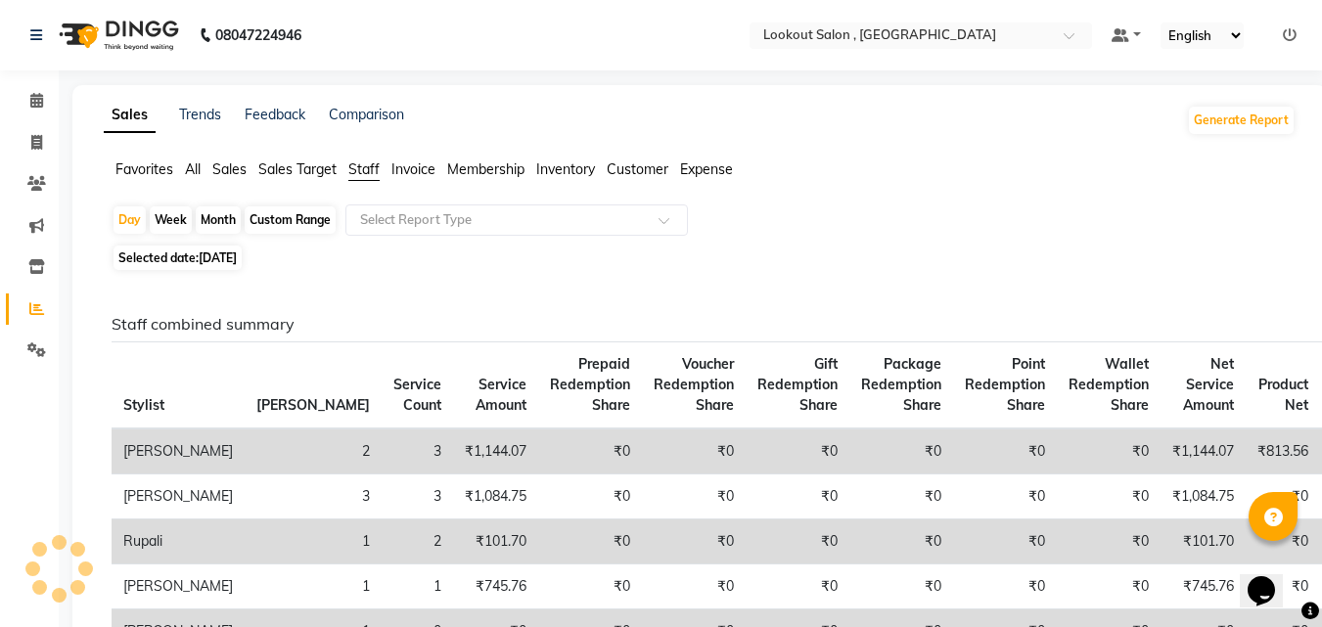
click at [237, 256] on span "[DATE]" at bounding box center [218, 258] width 38 height 15
select select "9"
select select "2025"
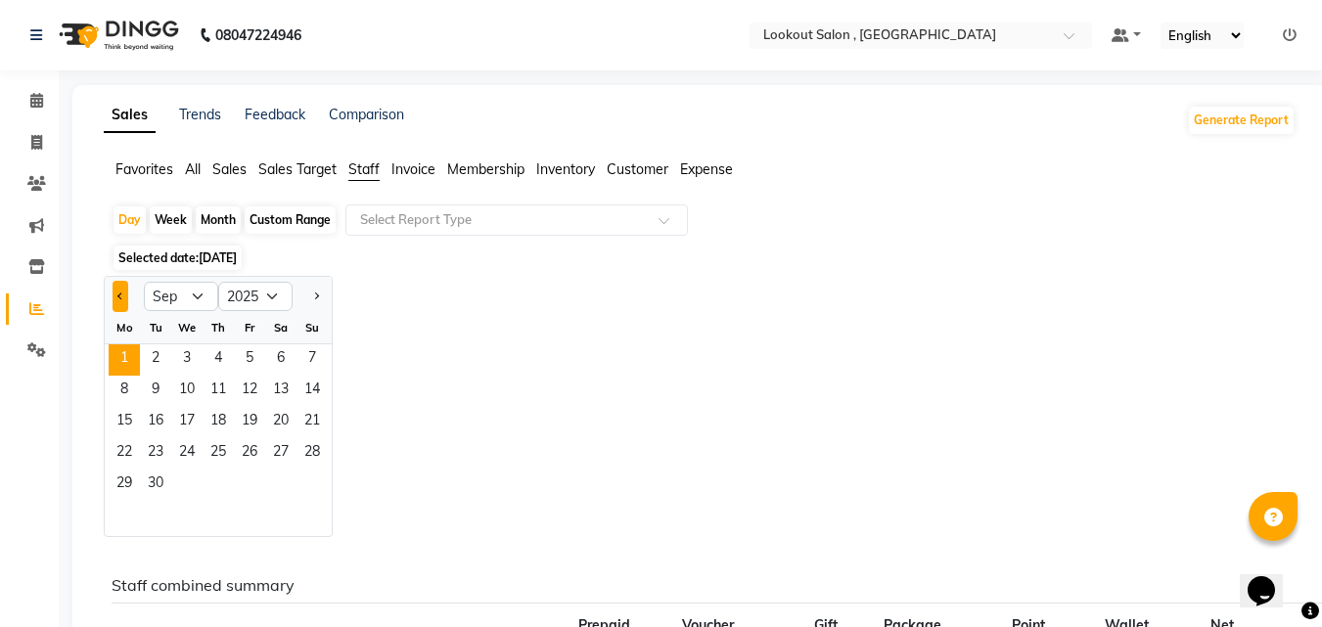
click at [116, 302] on button "Previous month" at bounding box center [121, 296] width 16 height 31
select select "8"
click at [310, 486] on span "31" at bounding box center [312, 485] width 31 height 31
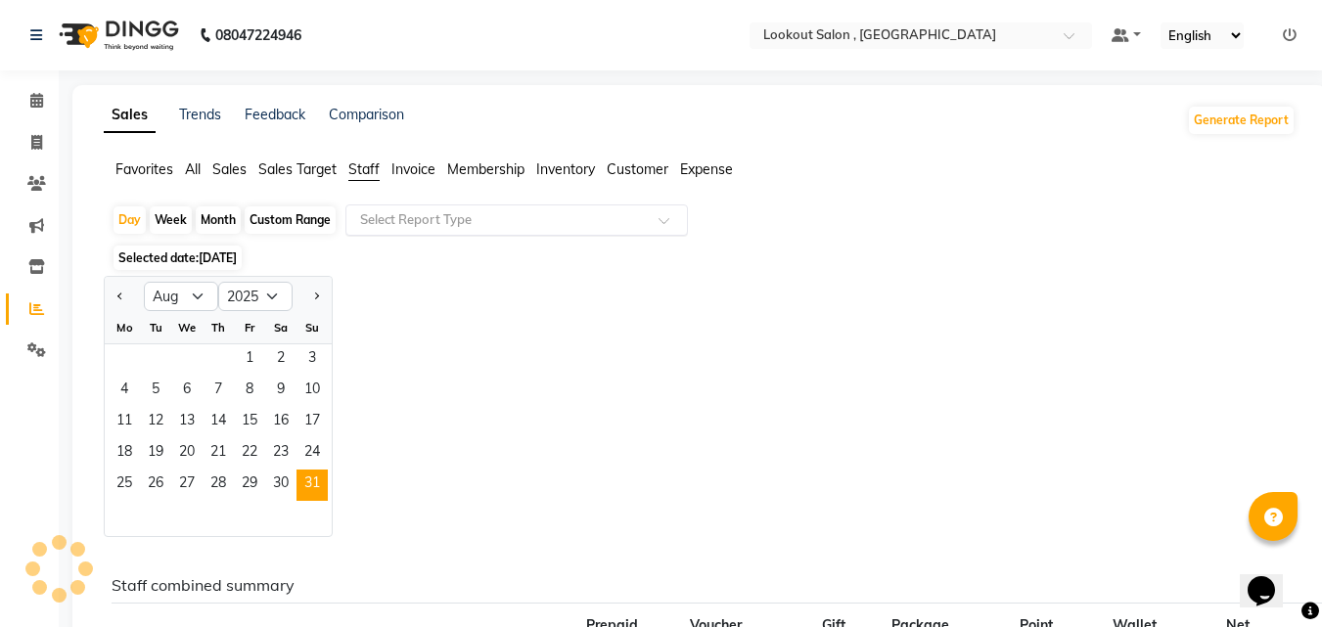
click at [478, 209] on div "Select Report Type" at bounding box center [516, 220] width 343 height 31
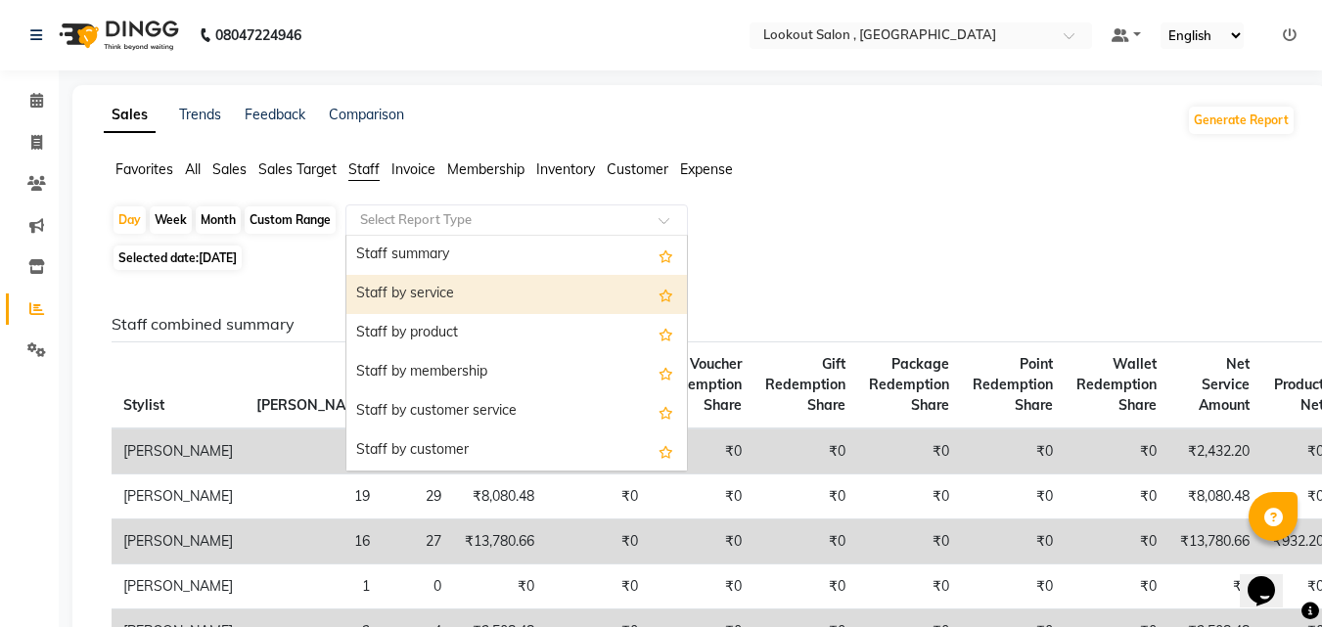
click at [437, 295] on div "Staff by service" at bounding box center [516, 294] width 341 height 39
select select "full_report"
select select "csv"
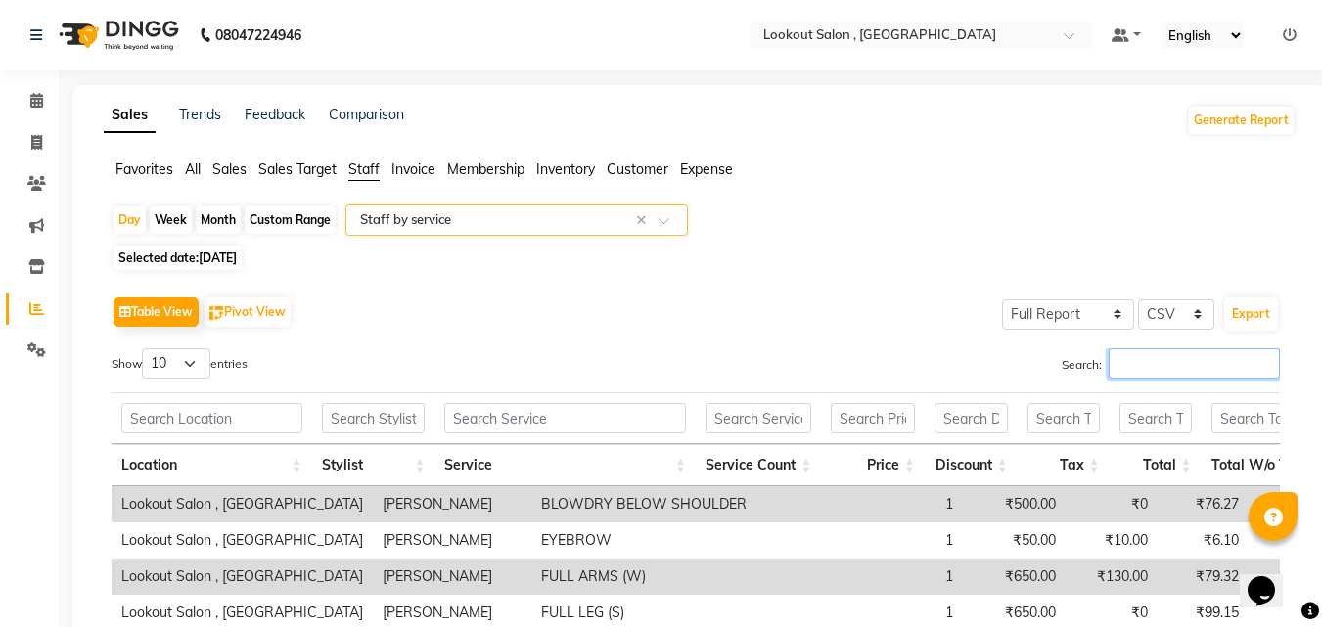
click at [1140, 358] on input "Search:" at bounding box center [1194, 363] width 171 height 30
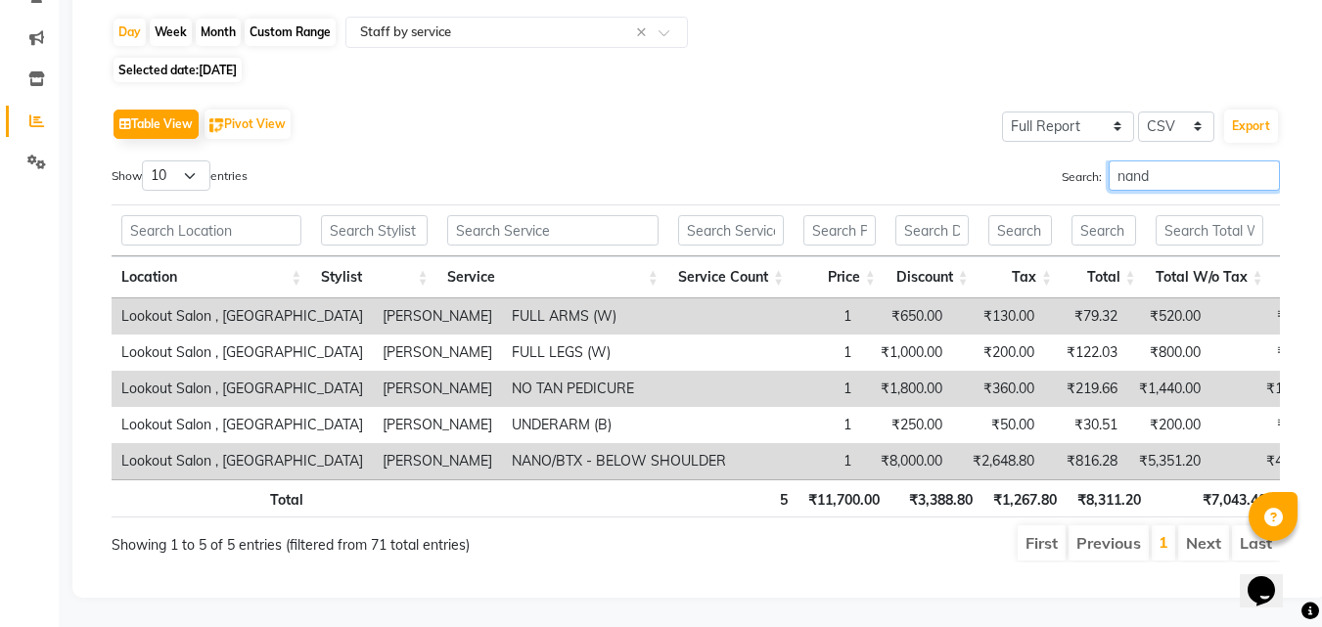
scroll to position [181, 0]
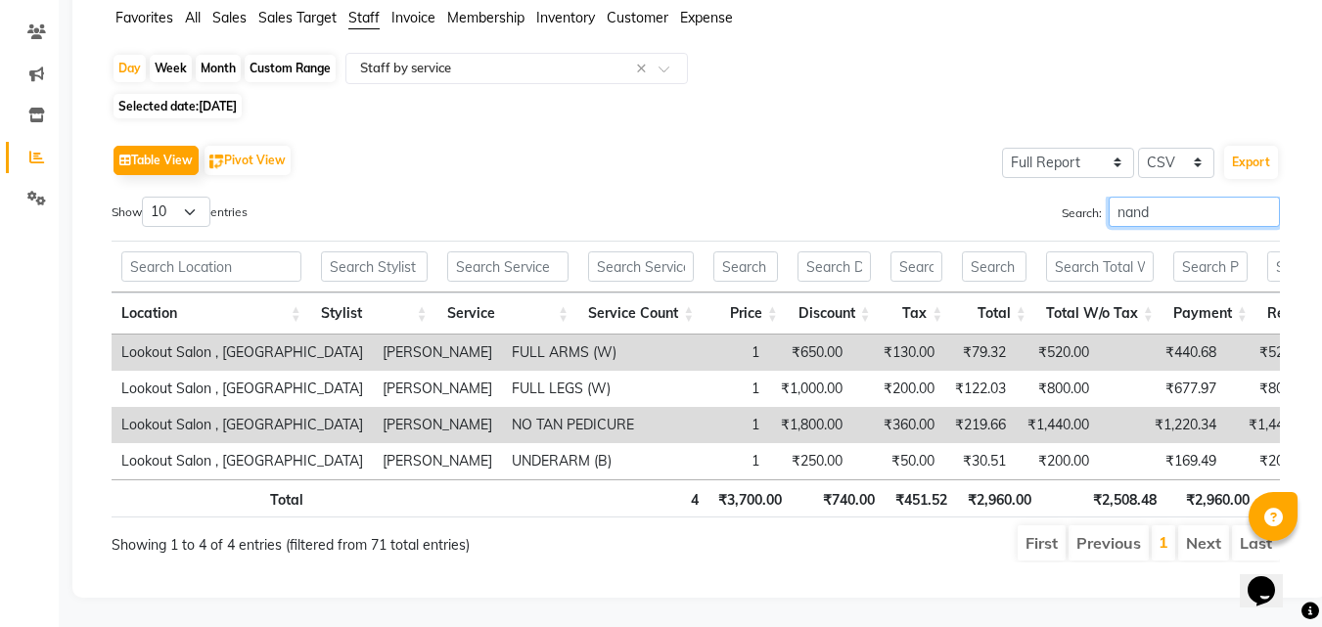
type input "nand"
click at [225, 55] on div "Month" at bounding box center [218, 68] width 45 height 27
select select "8"
select select "2025"
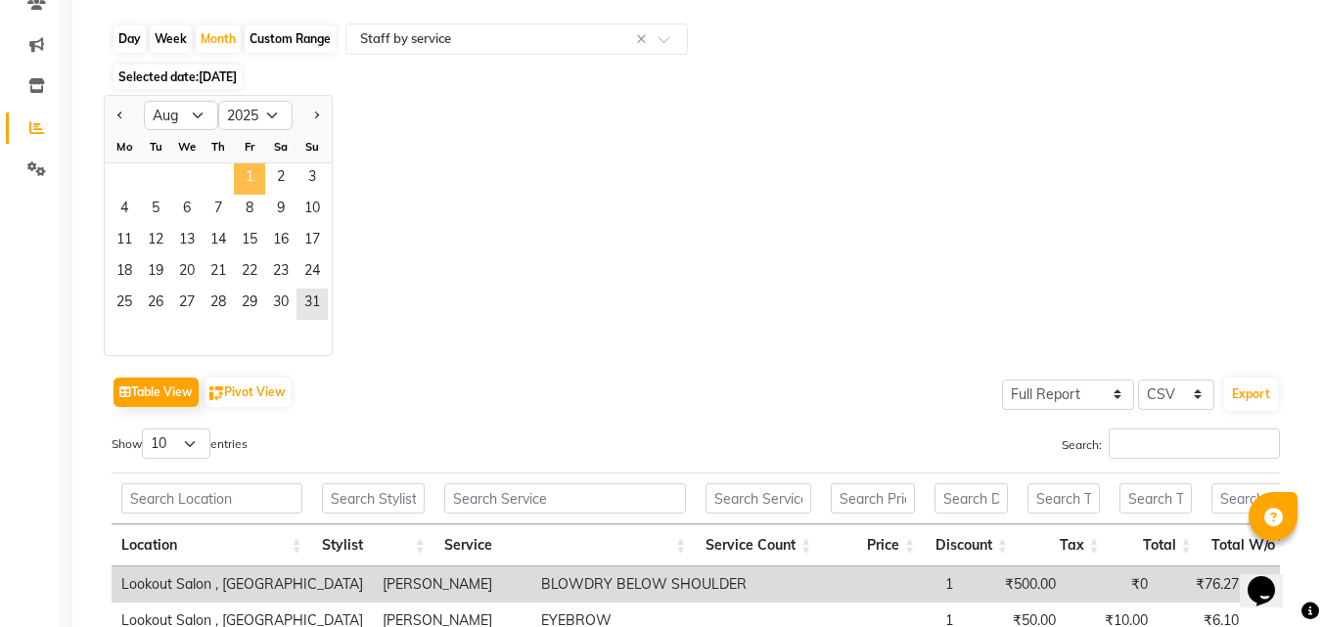
click at [244, 177] on span "1" at bounding box center [249, 178] width 31 height 31
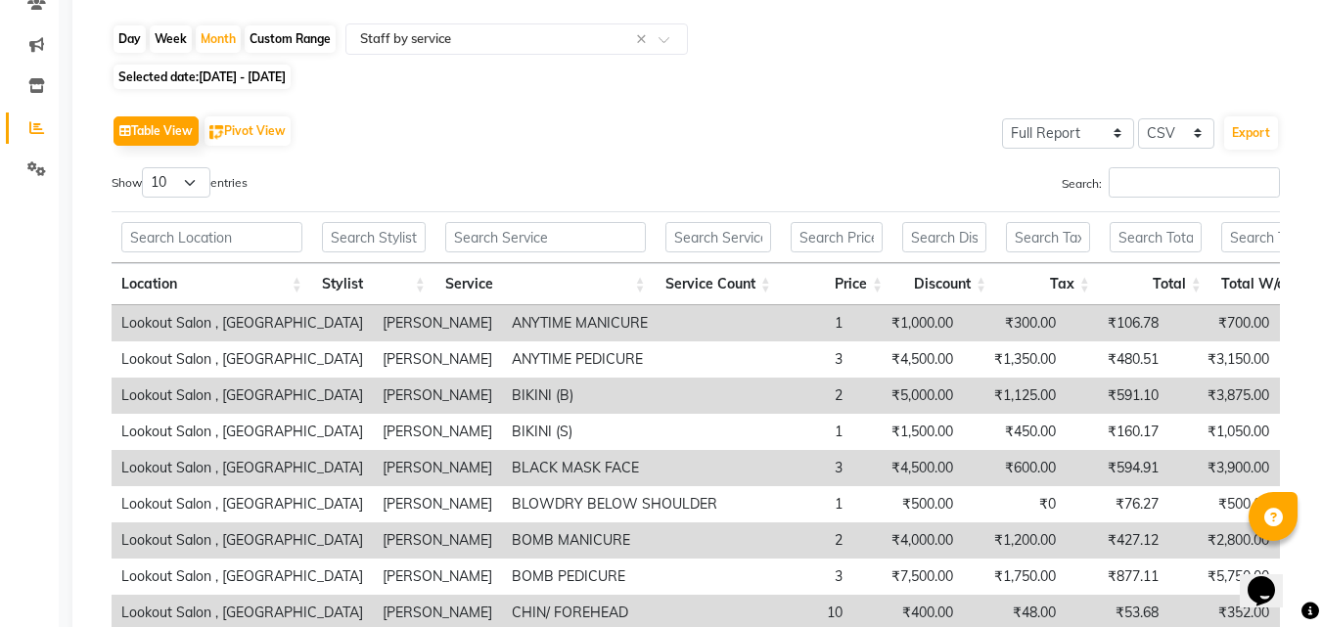
scroll to position [0, 0]
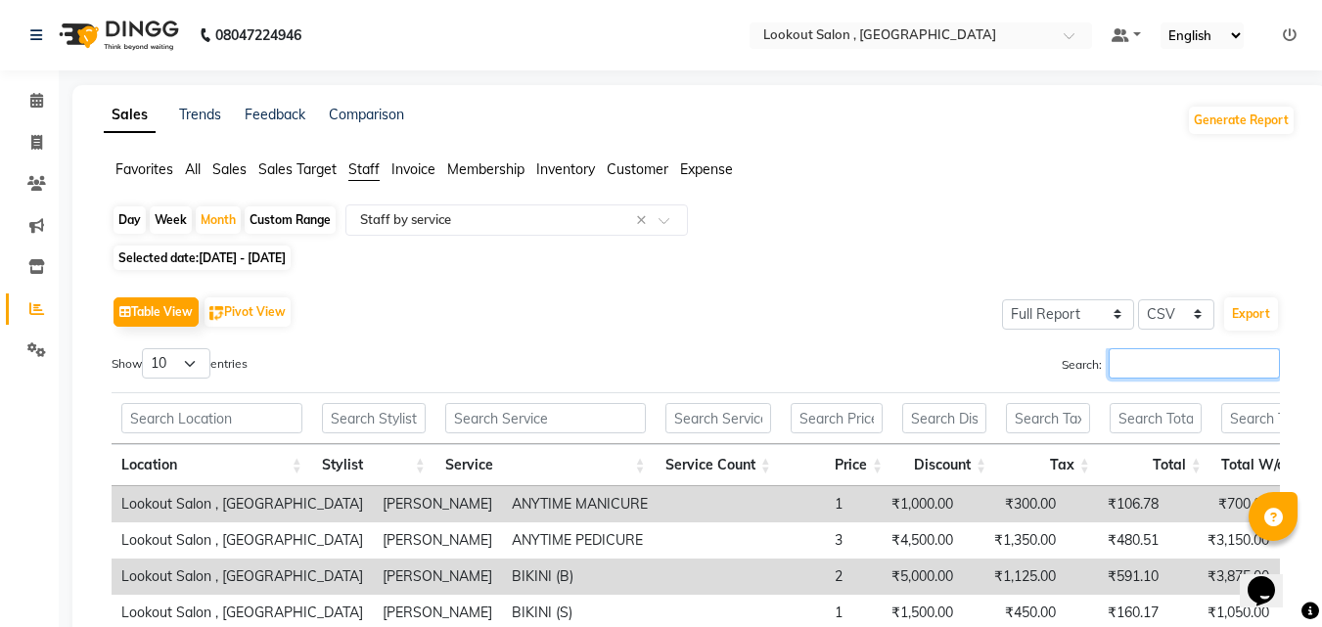
click at [1159, 369] on input "Search:" at bounding box center [1194, 363] width 171 height 30
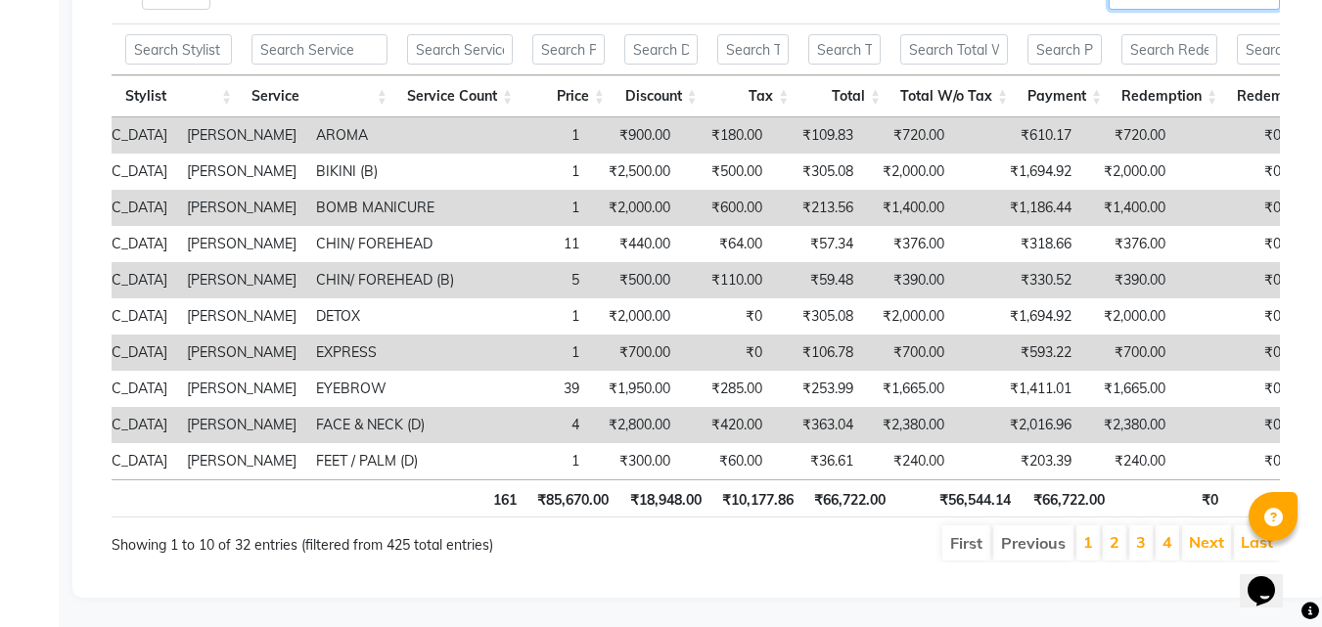
scroll to position [105, 0]
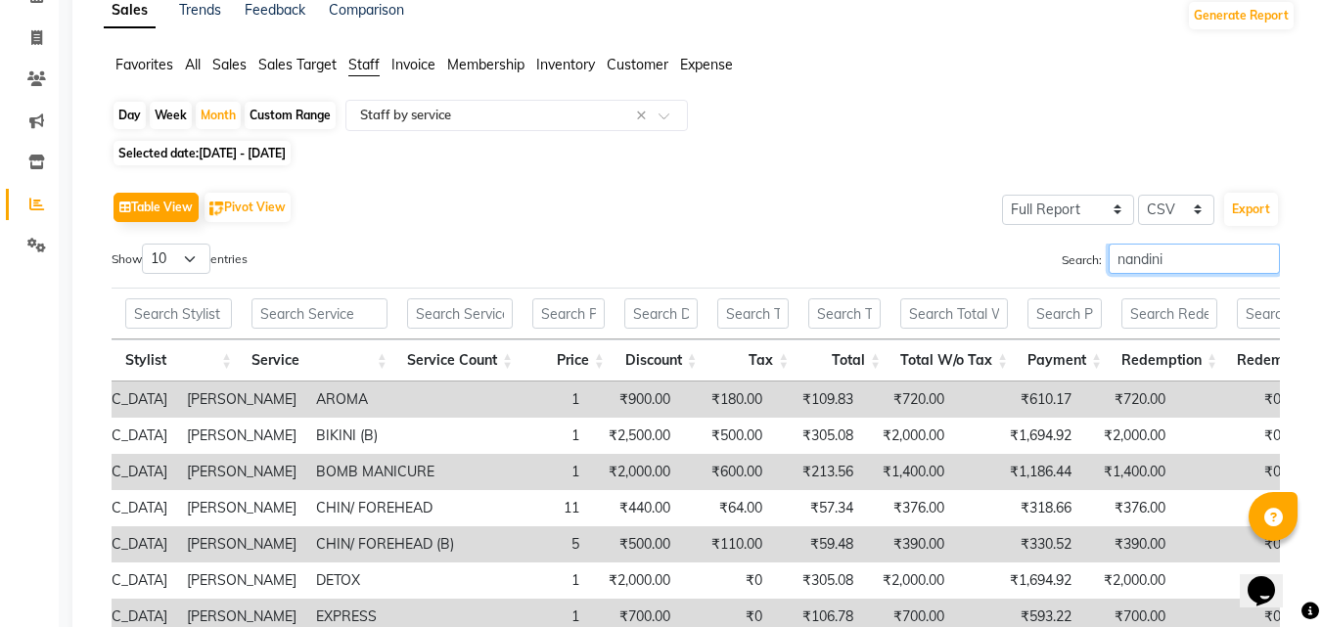
type input "nandini"
click at [126, 116] on div "Day" at bounding box center [130, 115] width 32 height 27
select select "8"
select select "2025"
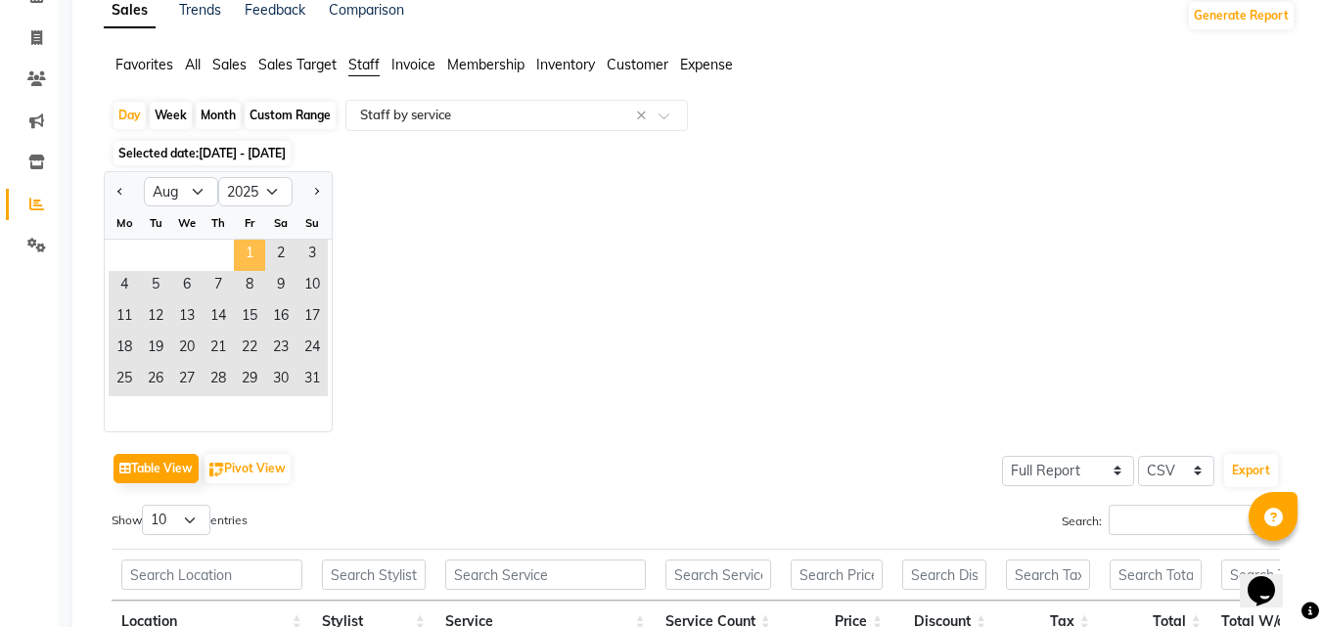
click at [250, 249] on span "1" at bounding box center [249, 255] width 31 height 31
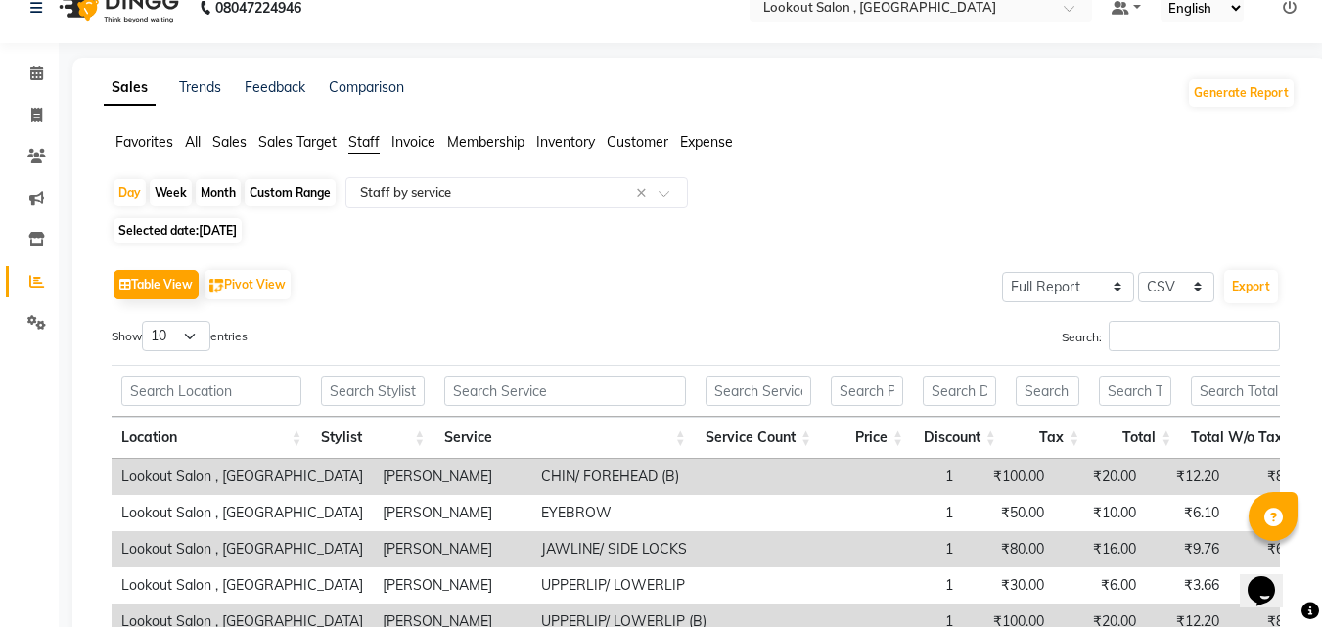
scroll to position [196, 0]
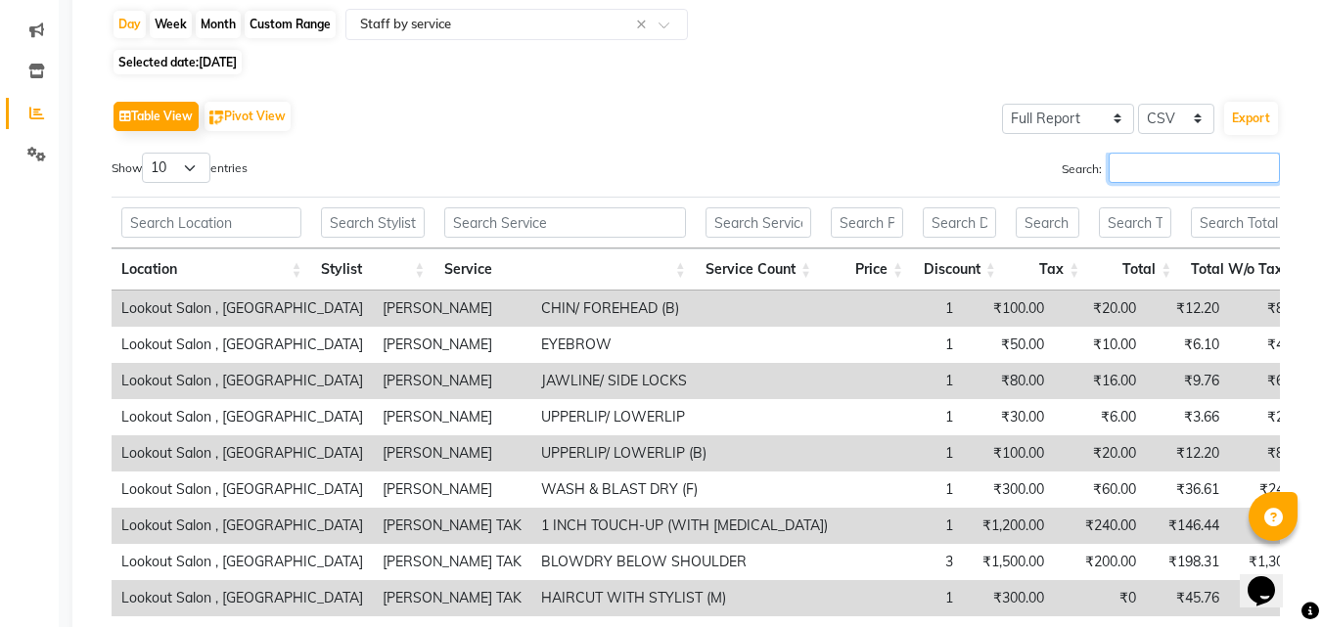
click at [1189, 166] on input "Search:" at bounding box center [1194, 168] width 171 height 30
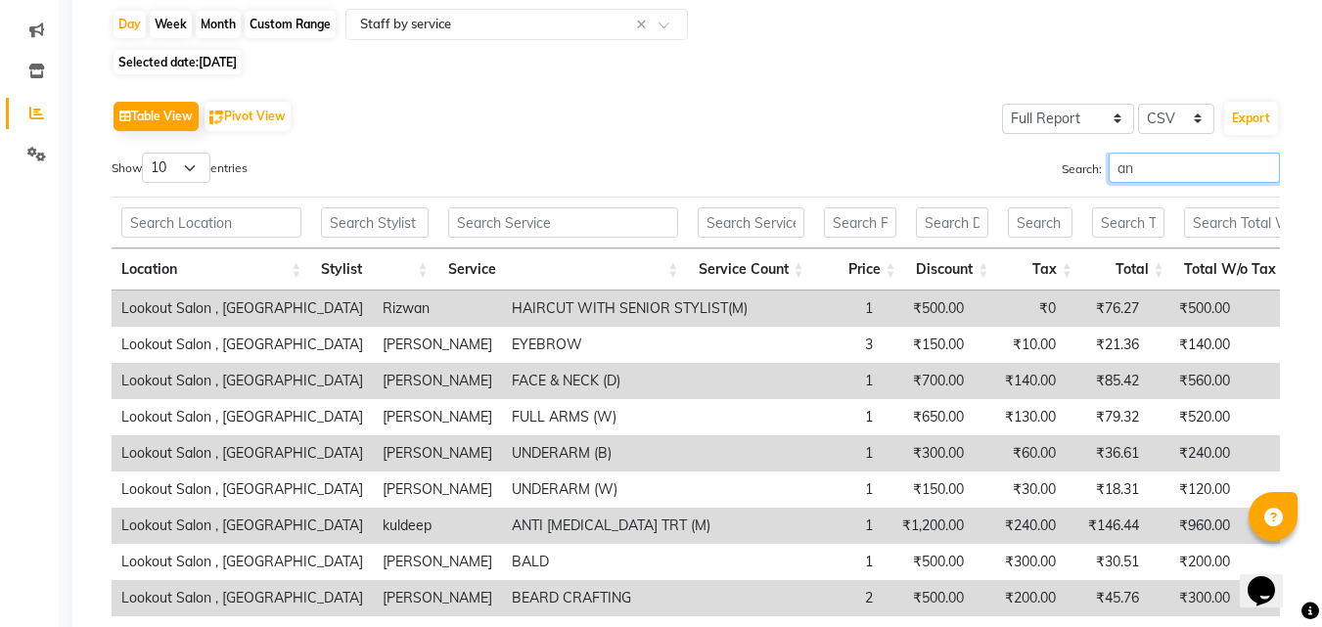
type input "a"
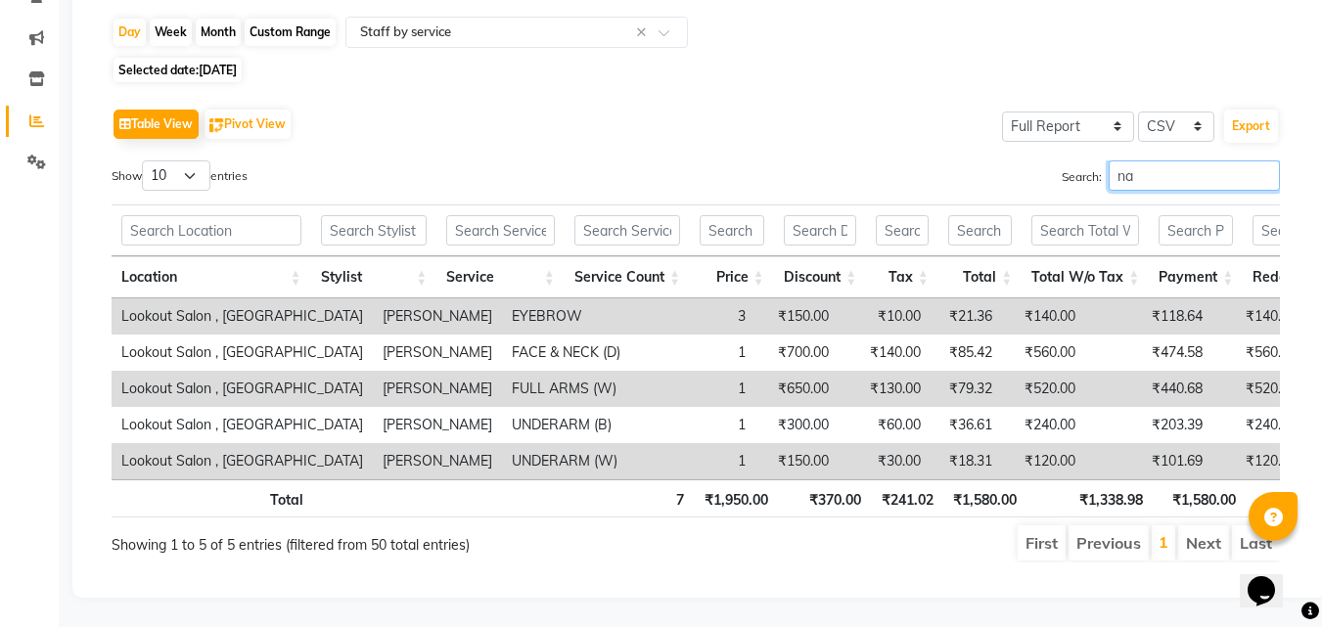
type input "n"
click at [1109, 171] on input "nandini" at bounding box center [1194, 176] width 171 height 30
click at [1117, 169] on input "nandini" at bounding box center [1194, 176] width 171 height 30
click at [1139, 168] on input "nandini" at bounding box center [1194, 176] width 171 height 30
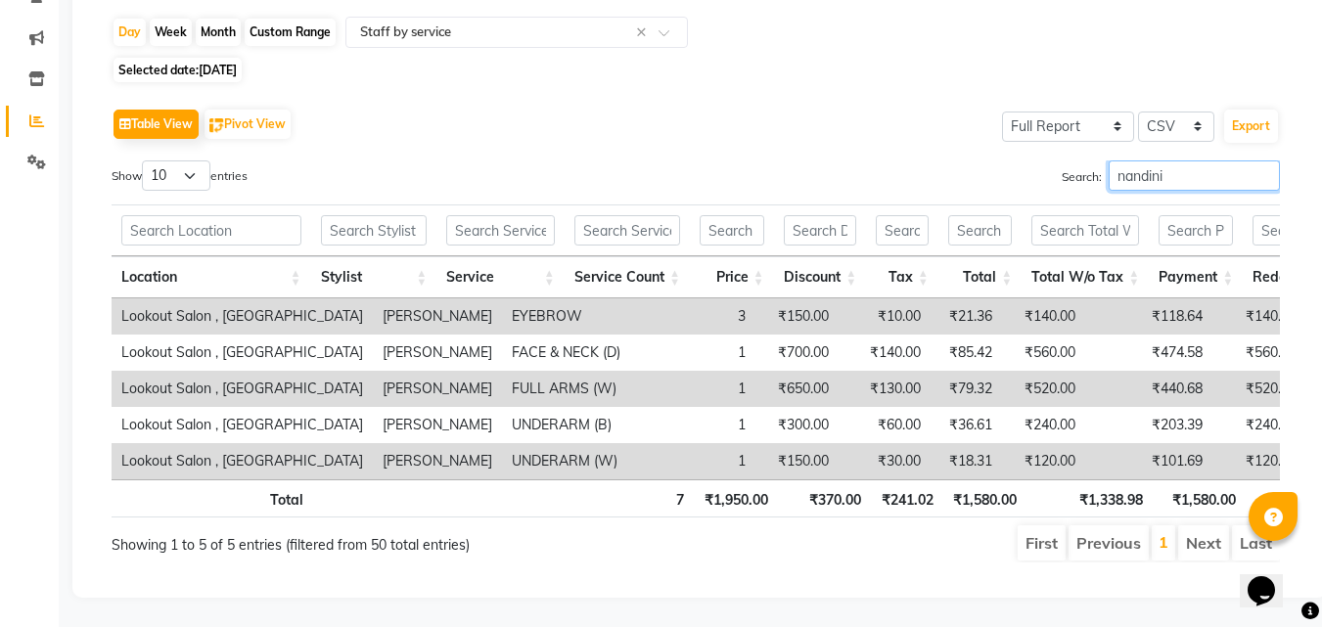
type input "nandini"
click at [242, 58] on span "Selected date: 01-08-2025" at bounding box center [178, 70] width 128 height 24
select select "8"
select select "2025"
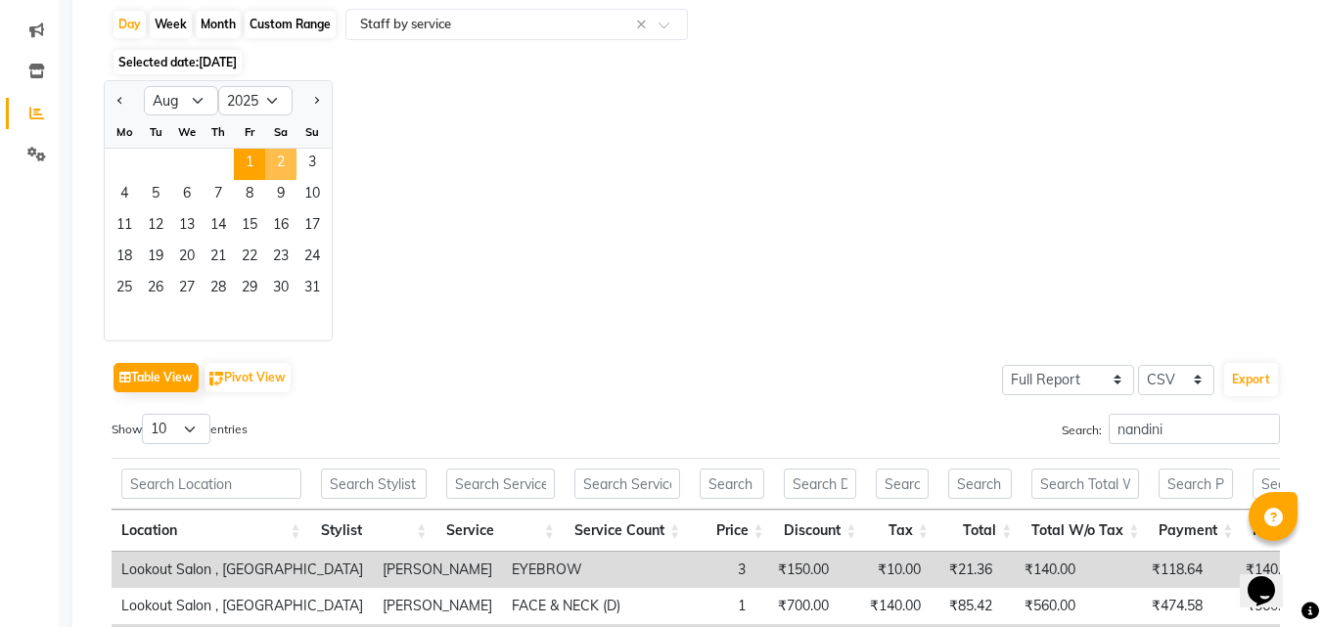
click at [273, 158] on span "2" at bounding box center [280, 164] width 31 height 31
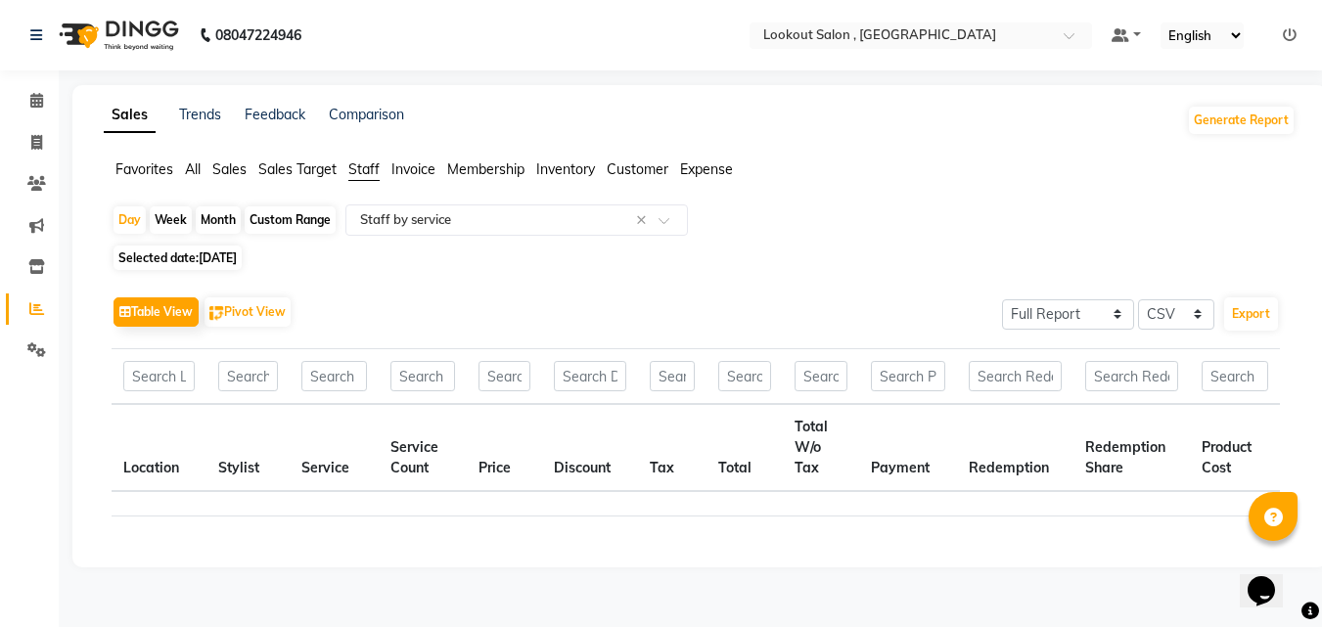
scroll to position [0, 0]
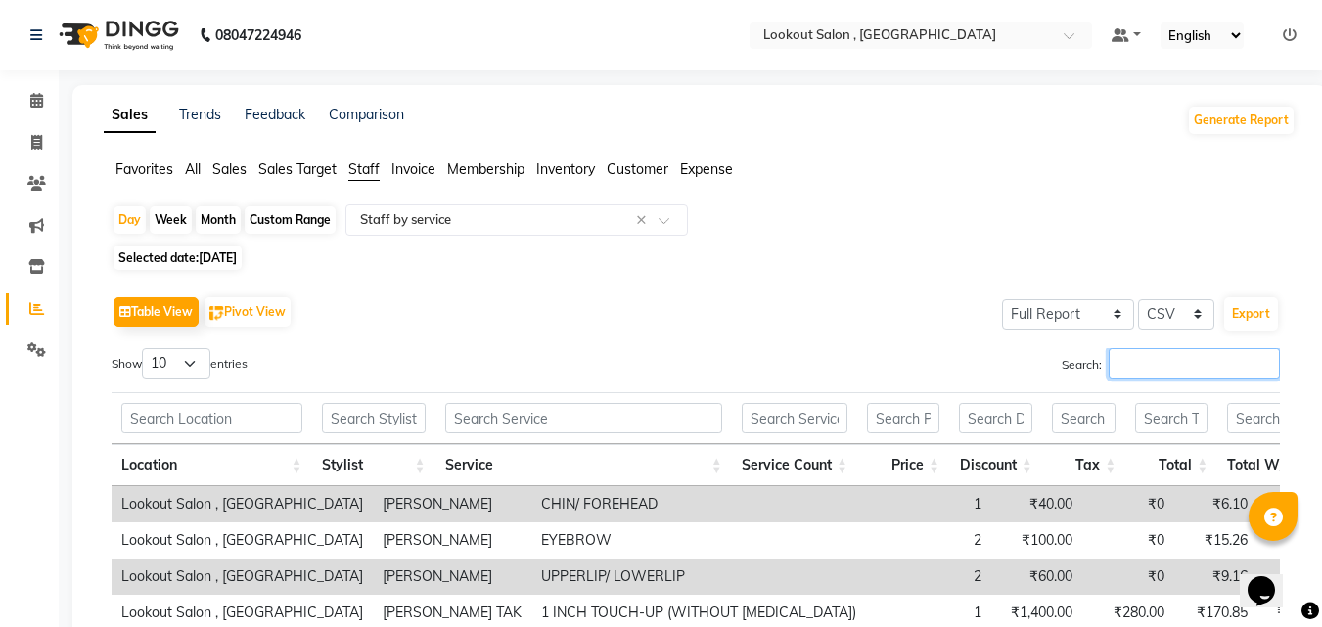
click at [1128, 367] on input "Search:" at bounding box center [1194, 363] width 171 height 30
paste input "nandini"
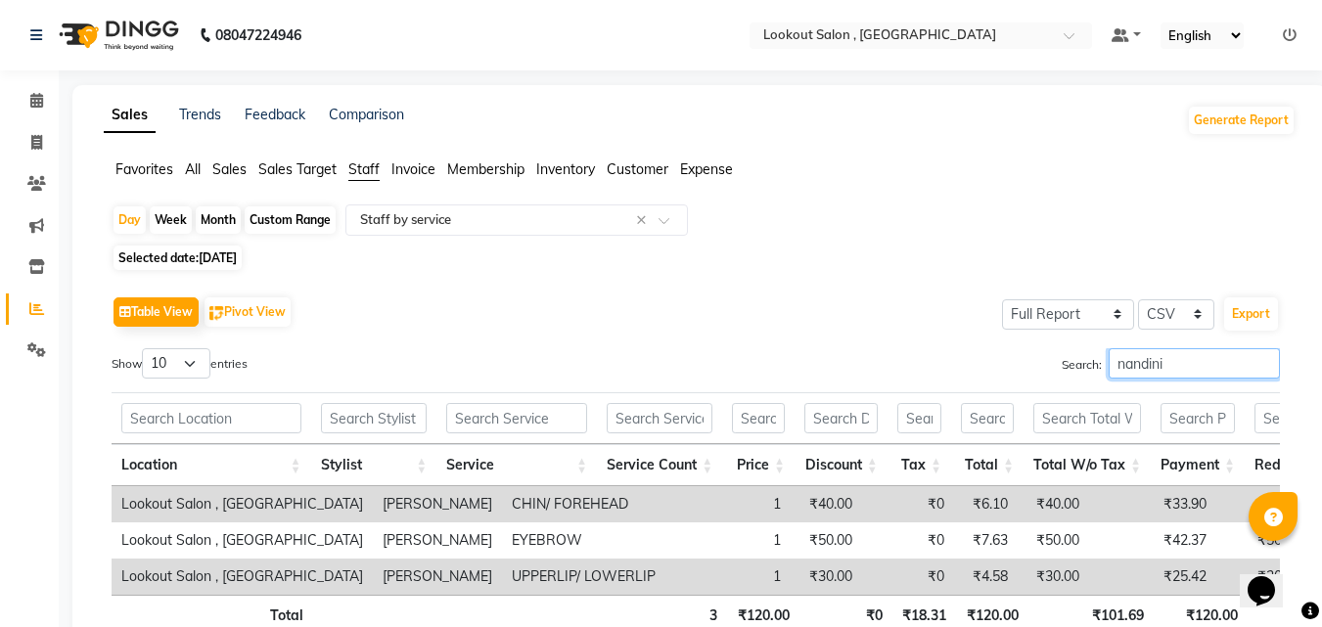
scroll to position [145, 0]
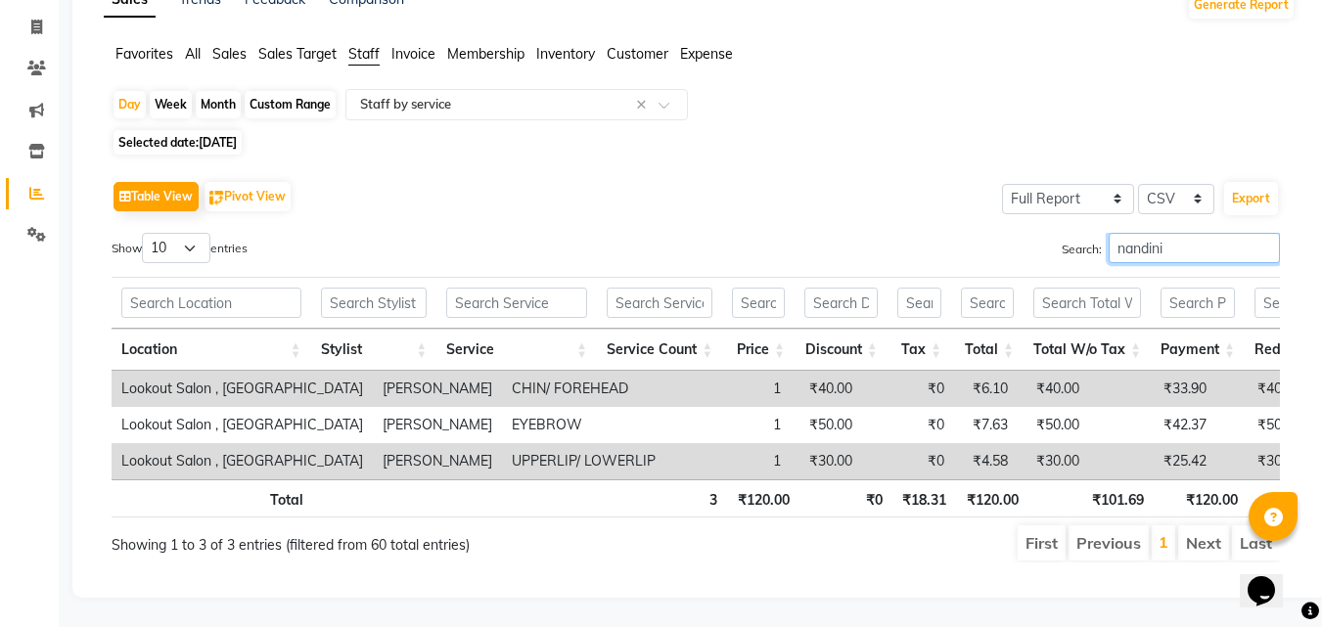
type input "nandini"
click at [237, 135] on span "02-08-2025" at bounding box center [218, 142] width 38 height 15
select select "8"
select select "2025"
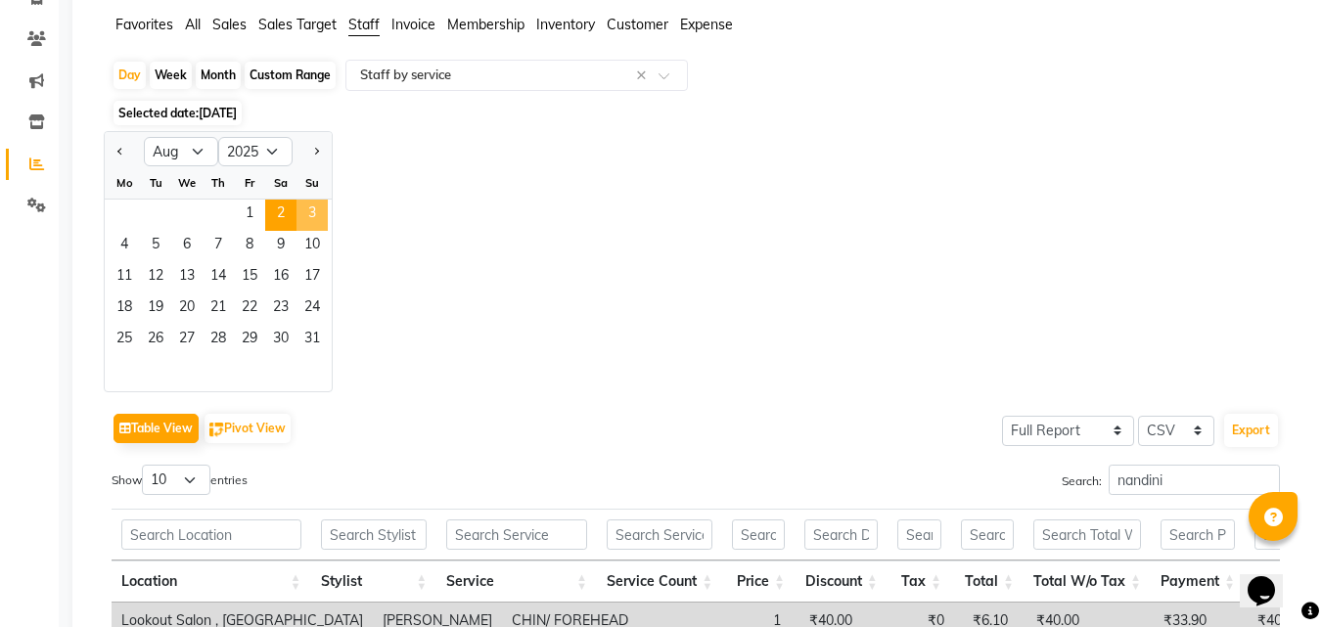
click at [319, 204] on span "3" at bounding box center [312, 215] width 31 height 31
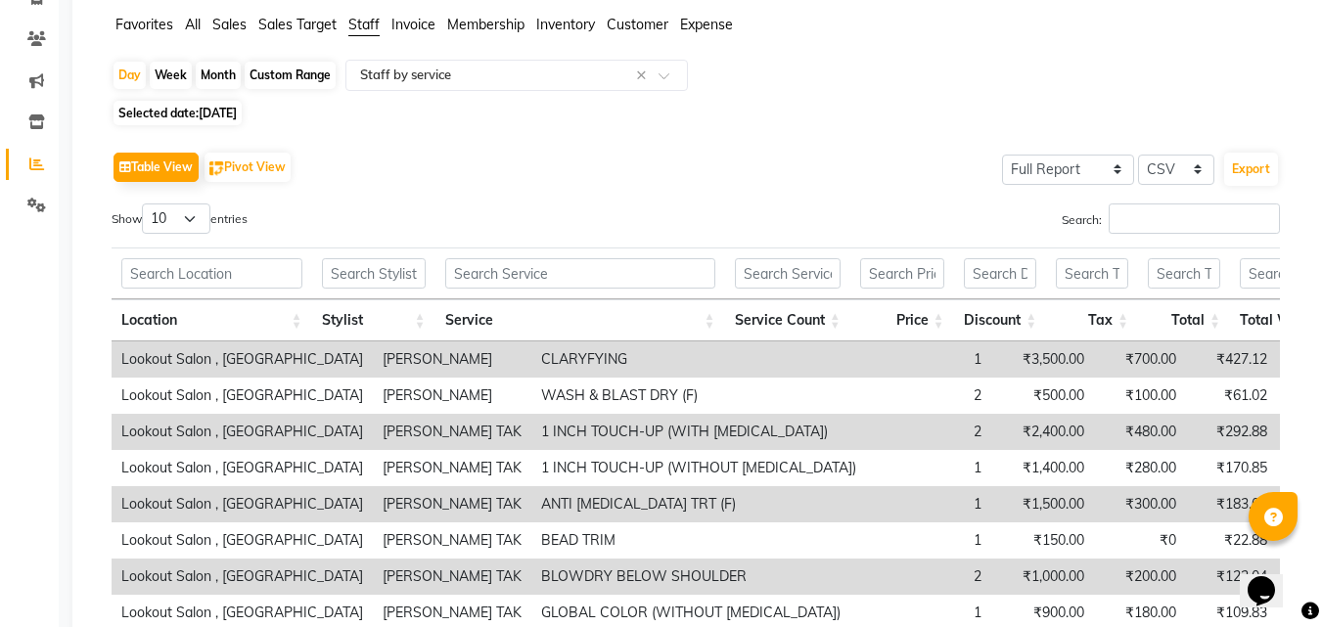
scroll to position [0, 0]
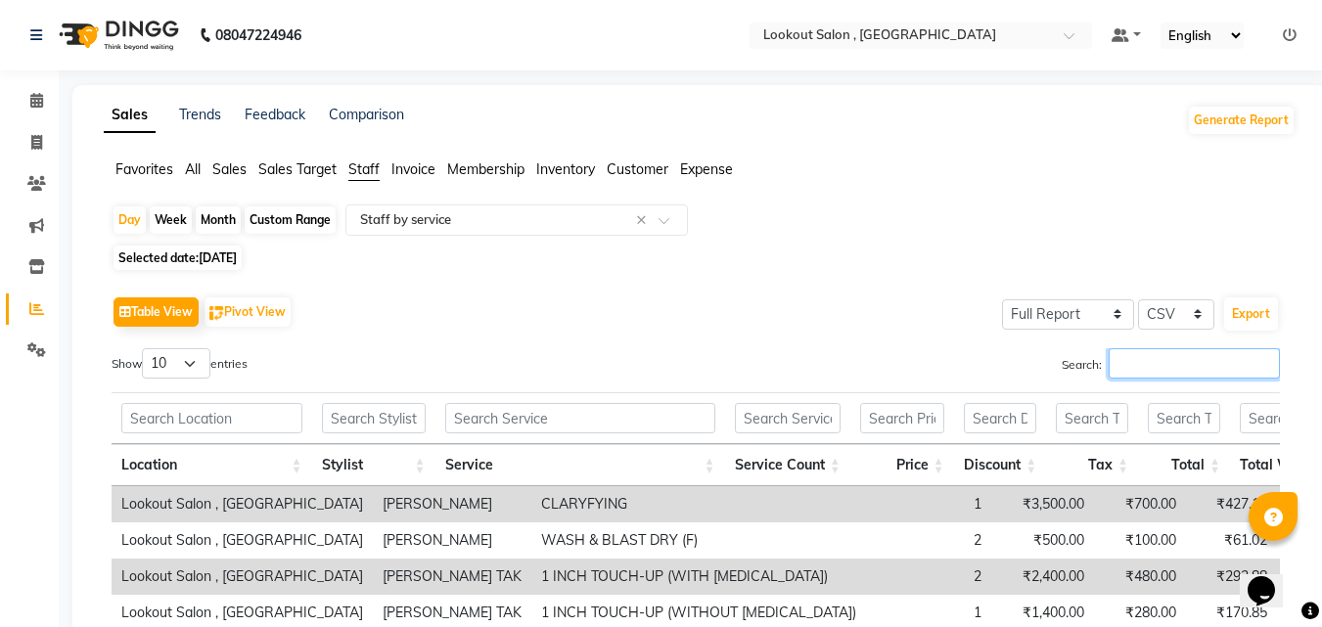
click at [1164, 367] on input "Search:" at bounding box center [1194, 363] width 171 height 30
paste input "nandini"
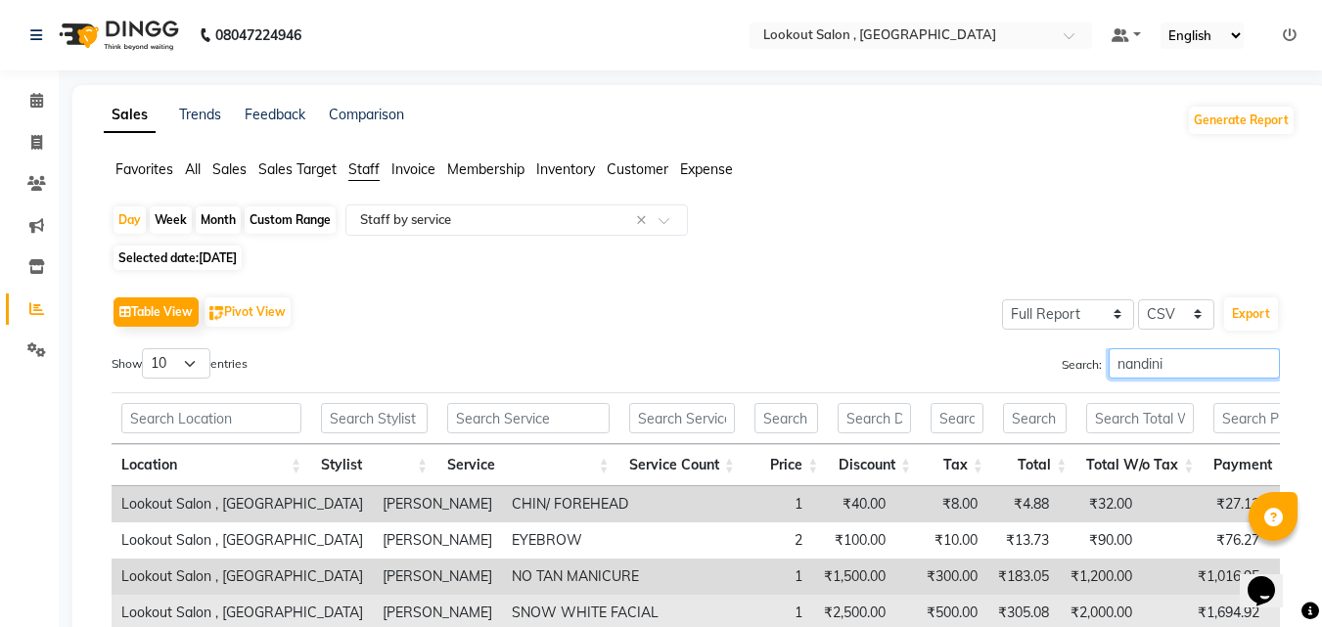
scroll to position [217, 0]
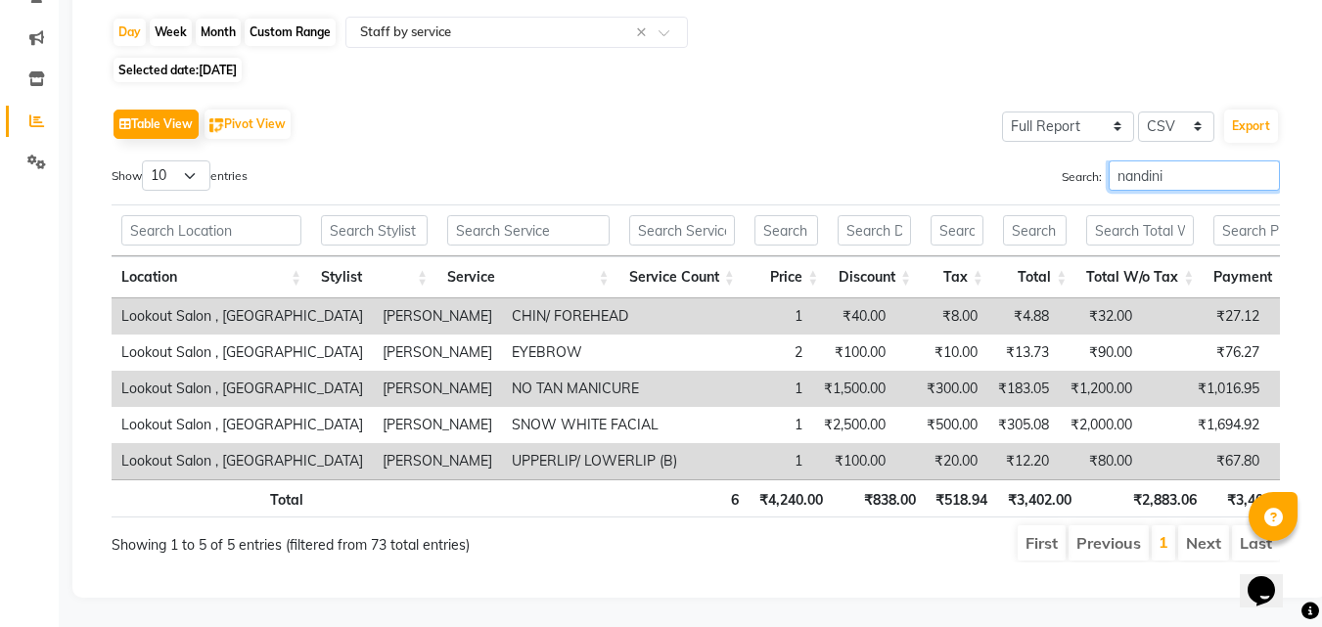
type input "nandini"
click at [222, 63] on span "03-08-2025" at bounding box center [218, 70] width 38 height 15
select select "8"
select select "2025"
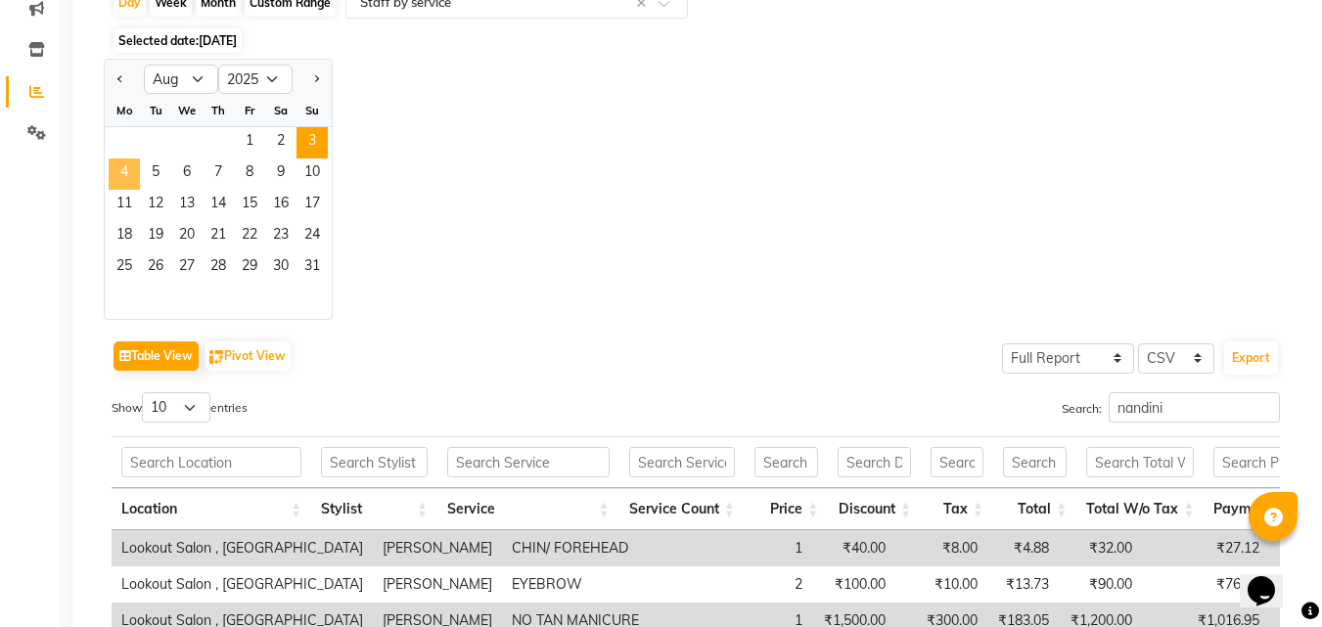
click at [130, 178] on span "4" at bounding box center [124, 174] width 31 height 31
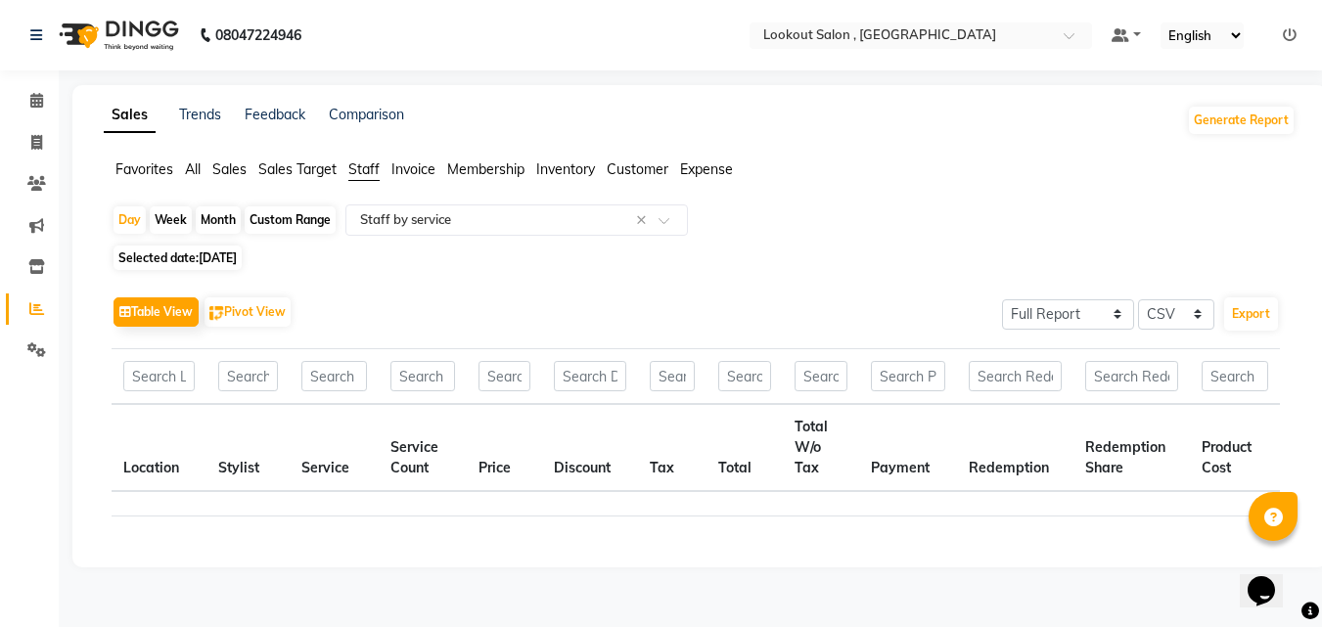
scroll to position [0, 0]
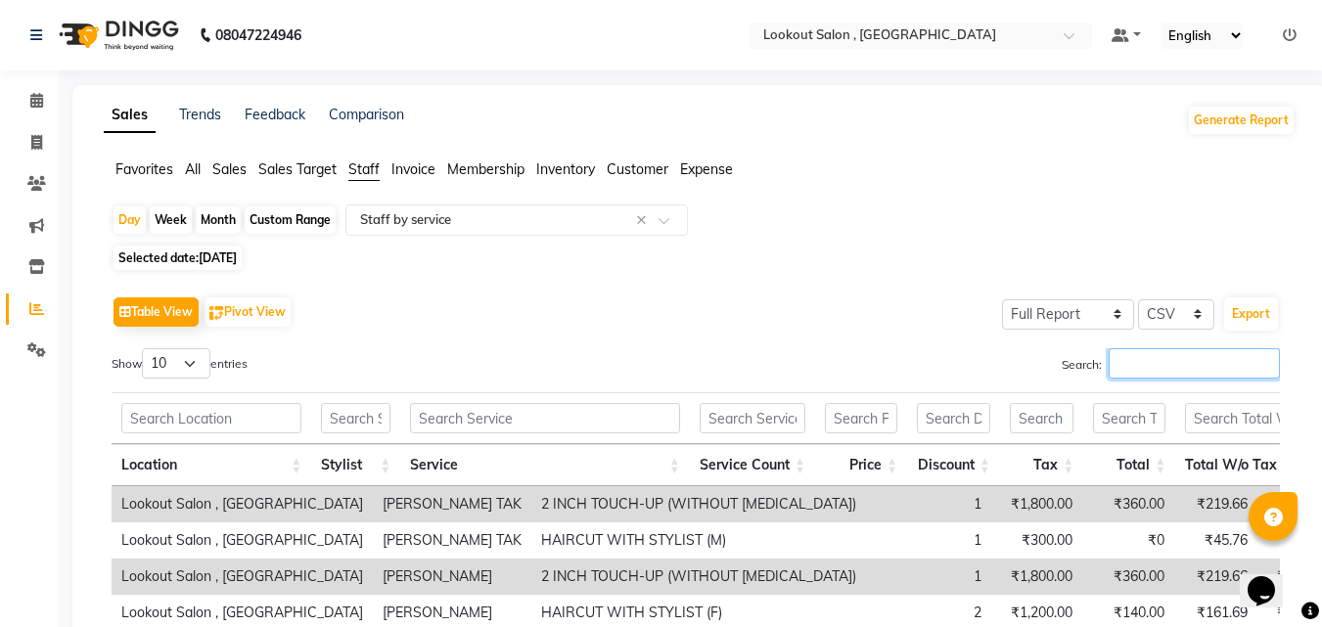
click at [1124, 363] on input "Search:" at bounding box center [1194, 363] width 171 height 30
paste input "nandini"
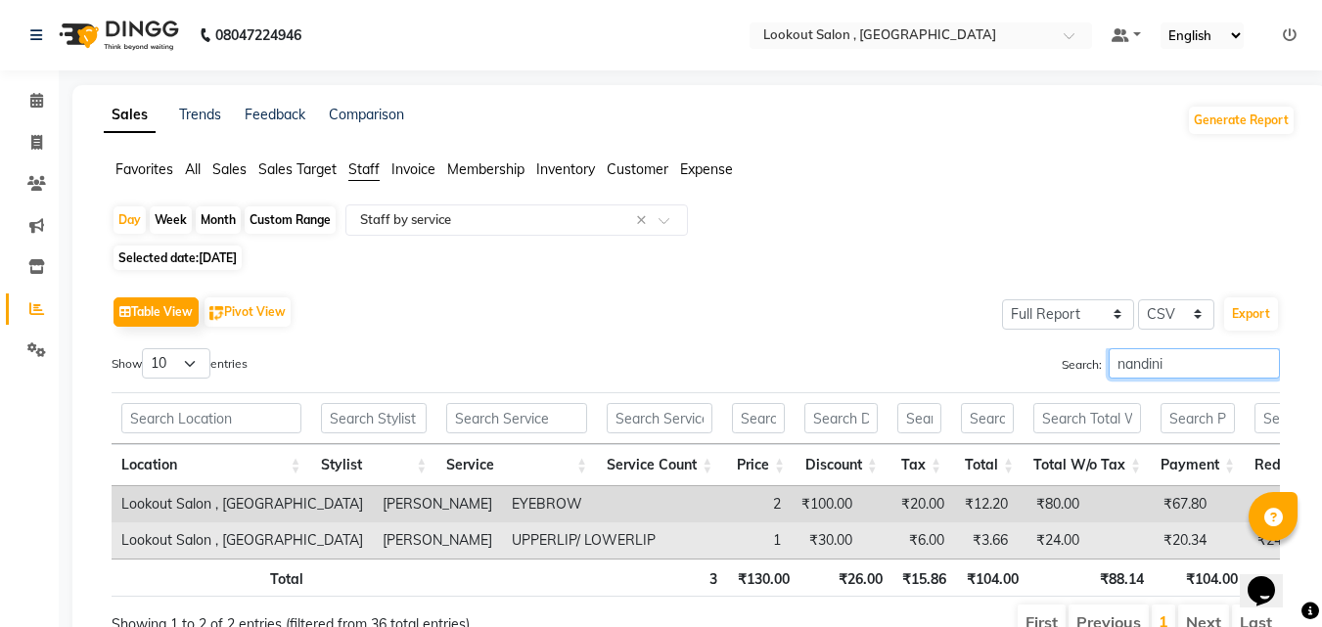
scroll to position [109, 0]
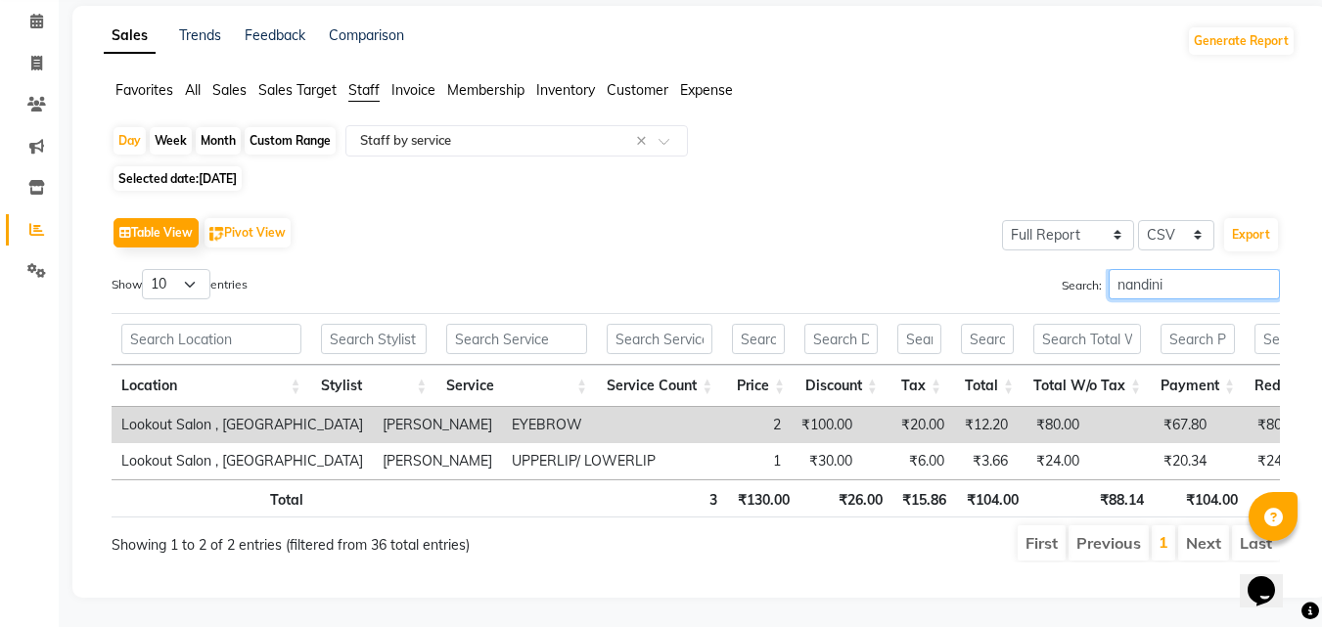
type input "nandini"
click at [242, 166] on span "Selected date: 04-08-2025" at bounding box center [178, 178] width 128 height 24
select select "8"
select select "2025"
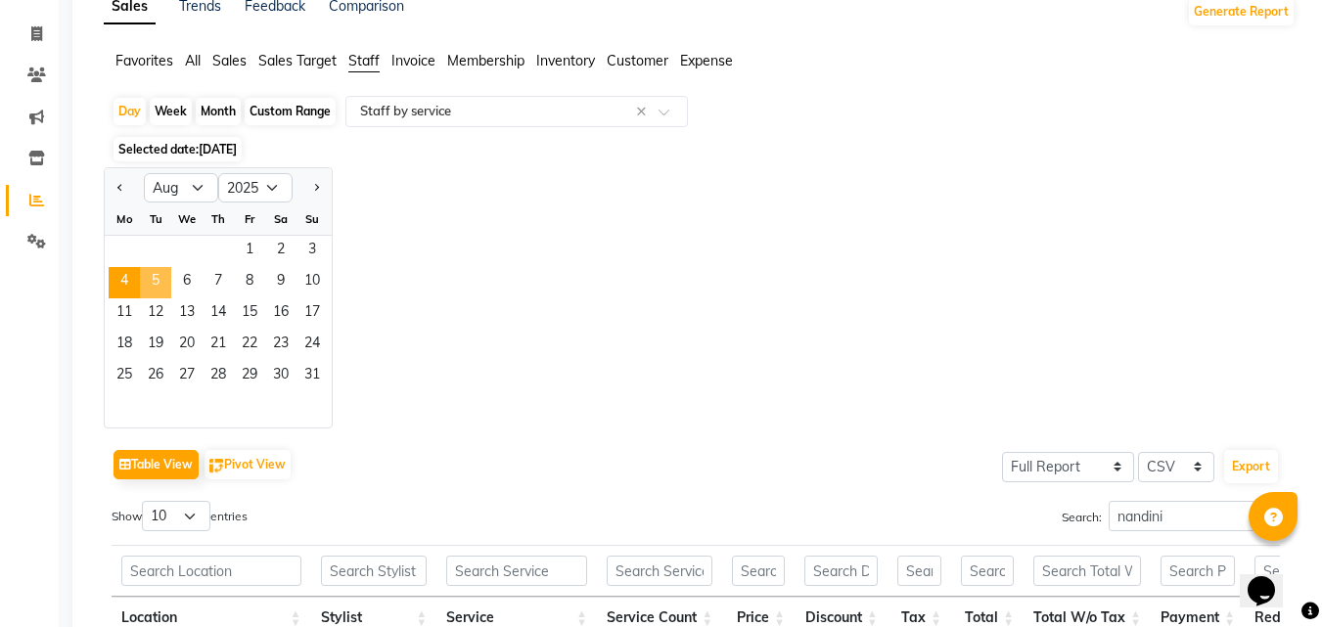
click at [161, 273] on span "5" at bounding box center [155, 282] width 31 height 31
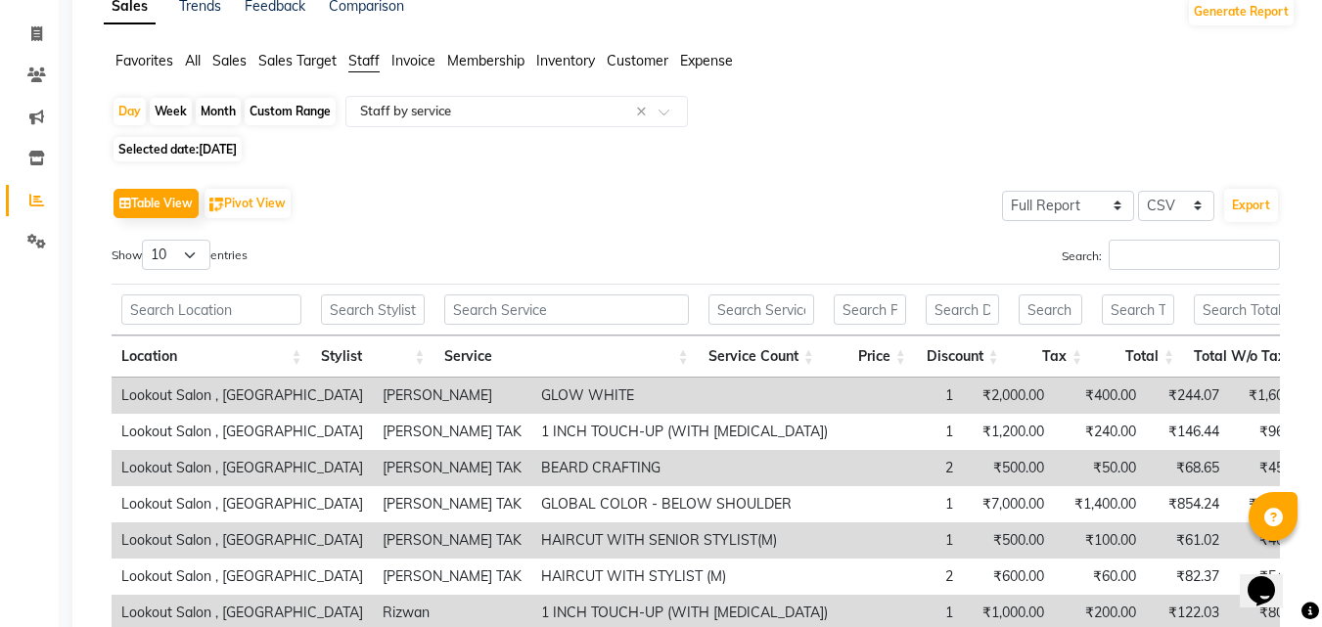
scroll to position [0, 0]
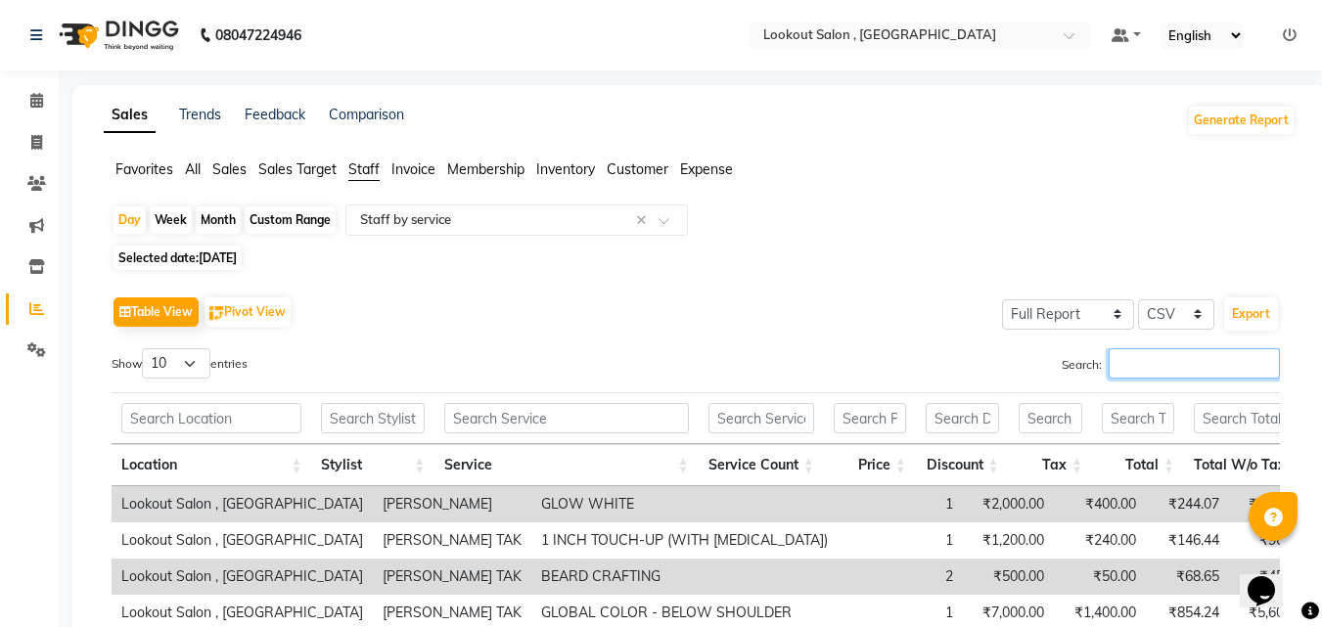
click at [1123, 370] on input "Search:" at bounding box center [1194, 363] width 171 height 30
paste input "nandini"
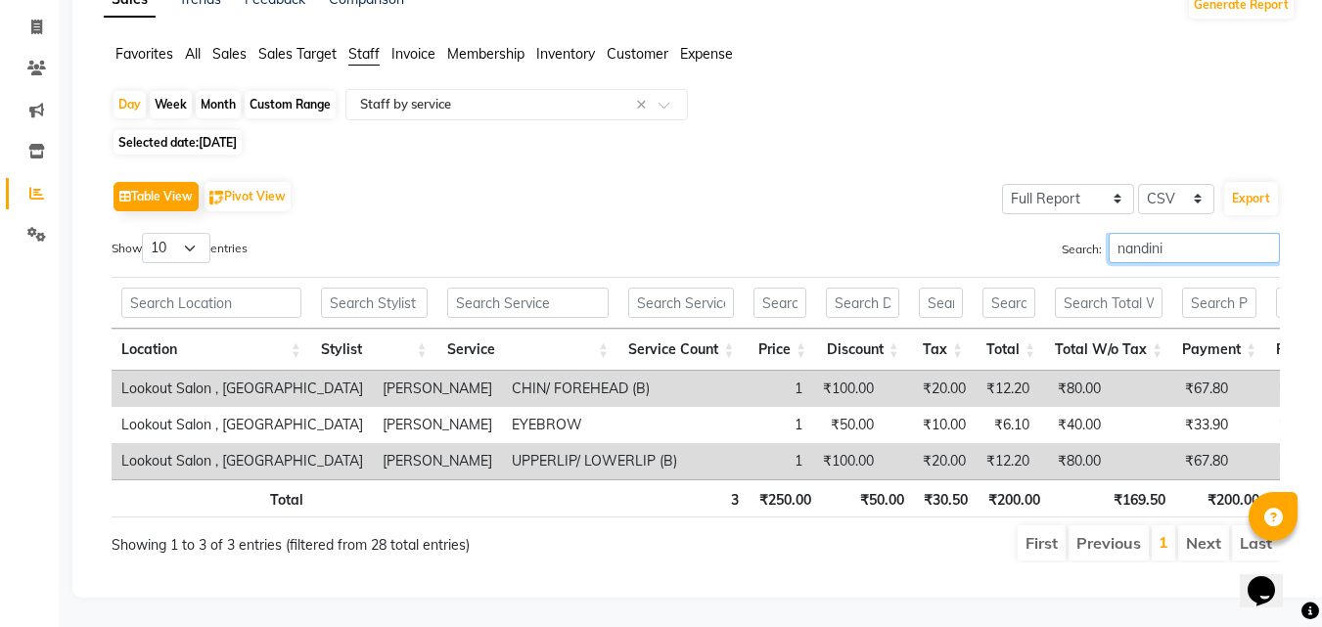
scroll to position [145, 0]
type input "nandini"
click at [242, 130] on span "Selected date: 05-08-2025" at bounding box center [178, 142] width 128 height 24
select select "8"
select select "2025"
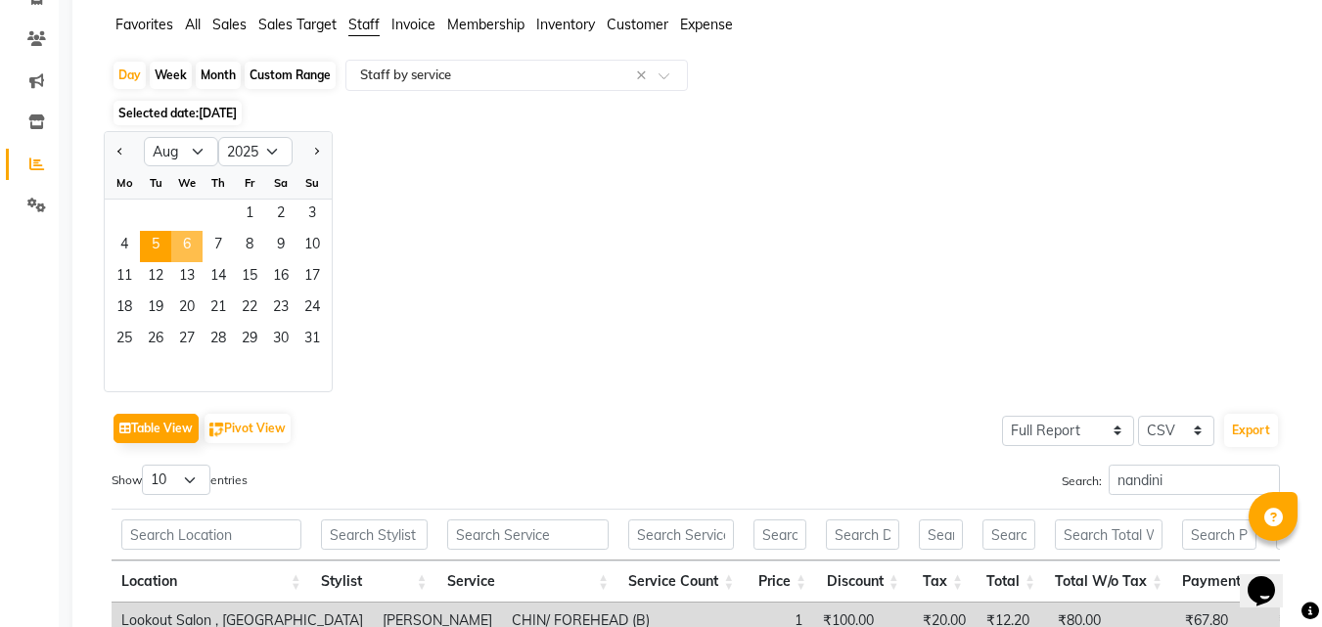
click at [186, 243] on span "6" at bounding box center [186, 246] width 31 height 31
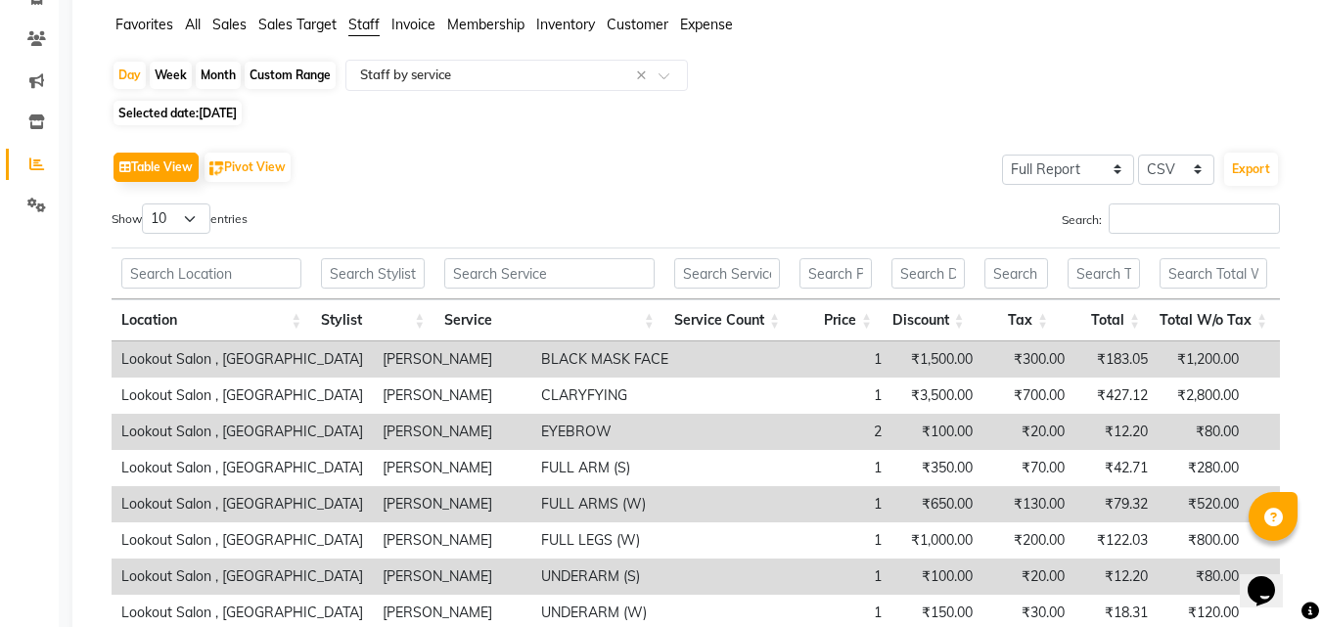
scroll to position [0, 0]
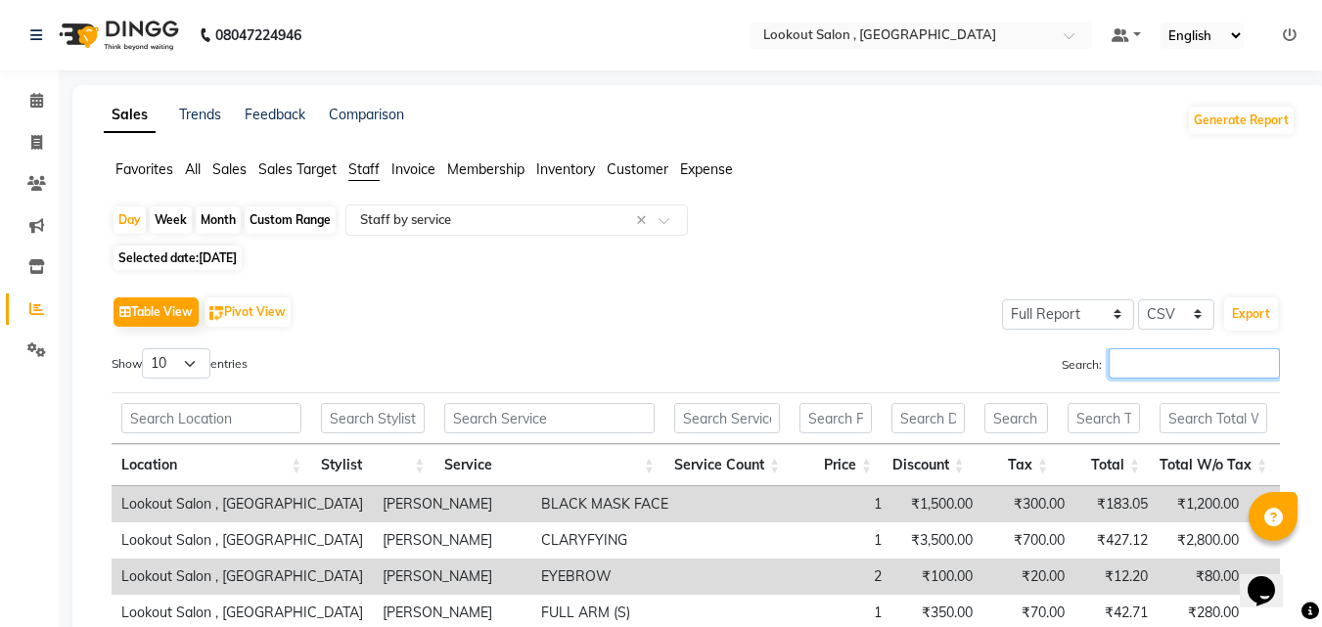
click at [1143, 362] on input "Search:" at bounding box center [1194, 363] width 171 height 30
paste input "nandini"
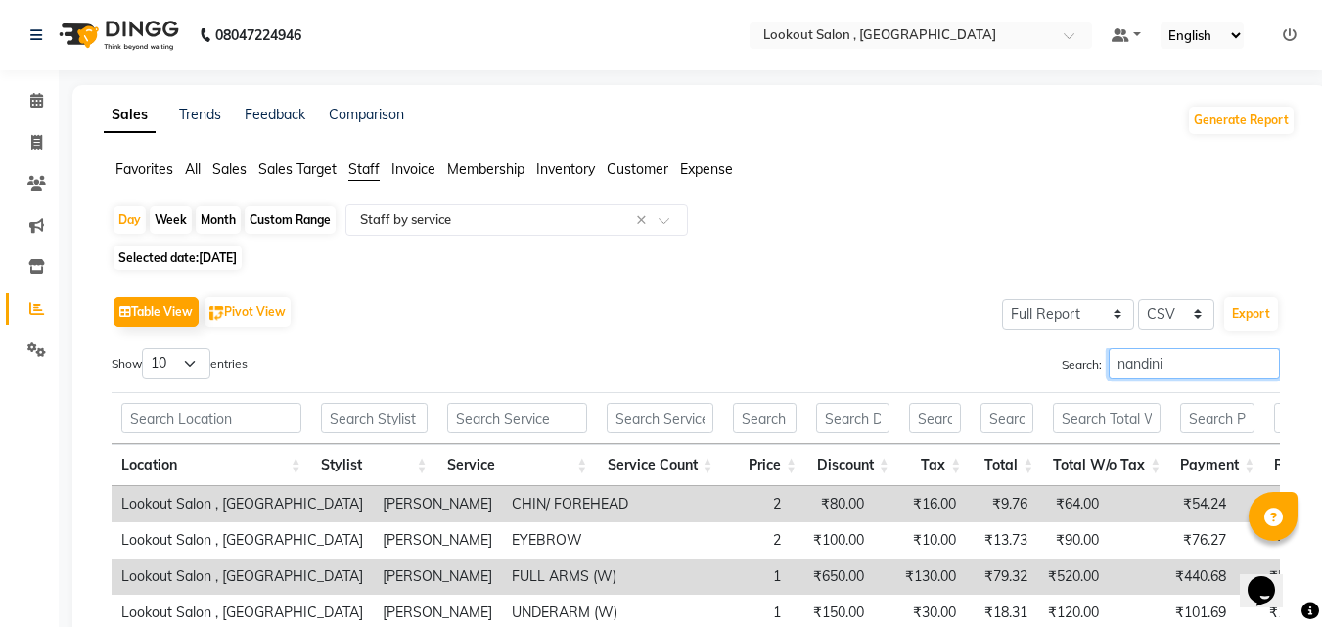
scroll to position [217, 0]
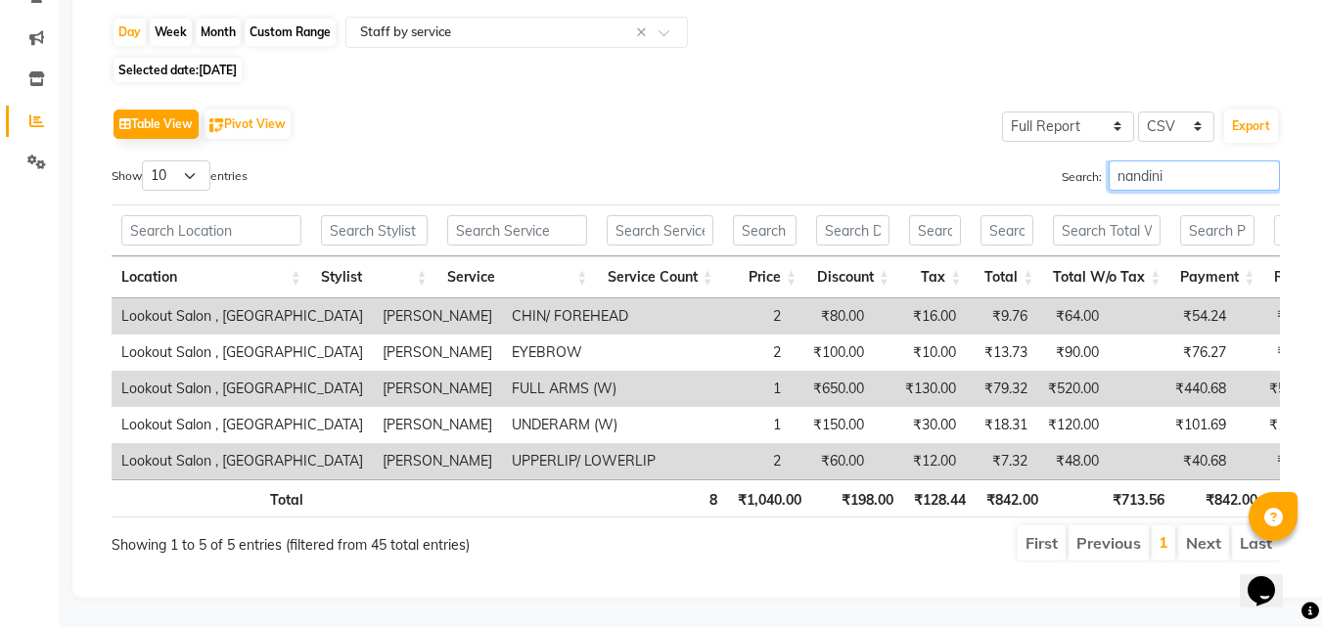
type input "nandini"
click at [160, 58] on span "Selected date: 06-08-2025" at bounding box center [178, 70] width 128 height 24
select select "8"
select select "2025"
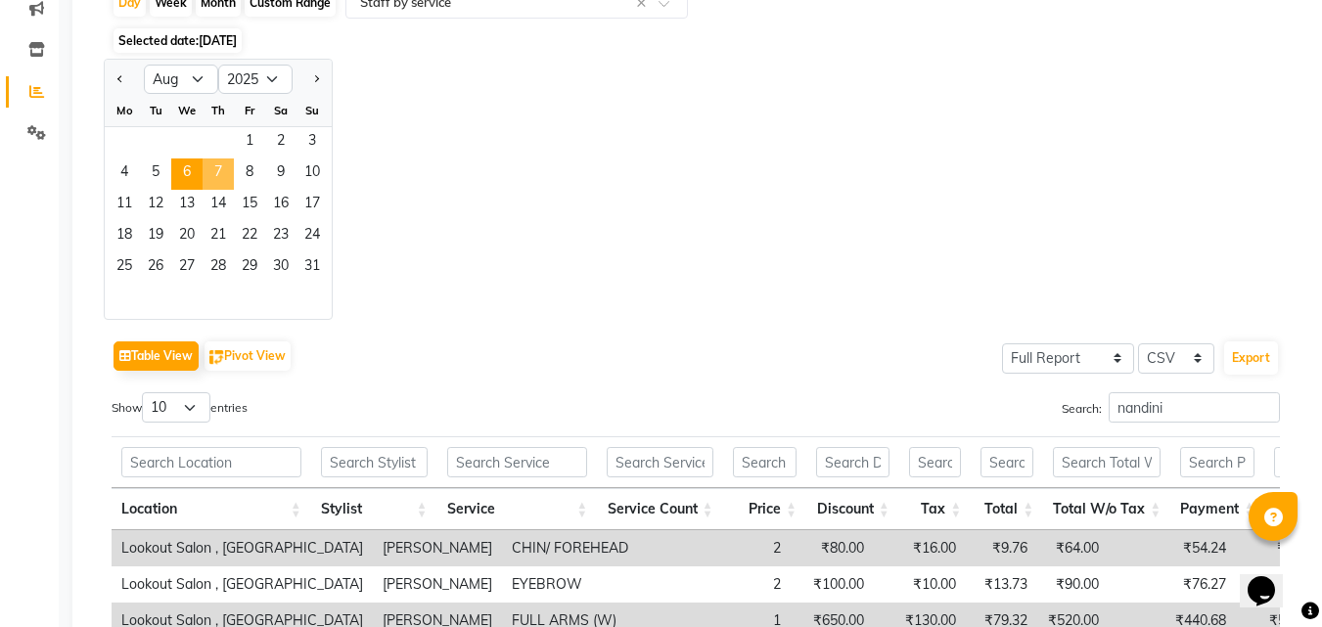
click at [229, 163] on span "7" at bounding box center [218, 174] width 31 height 31
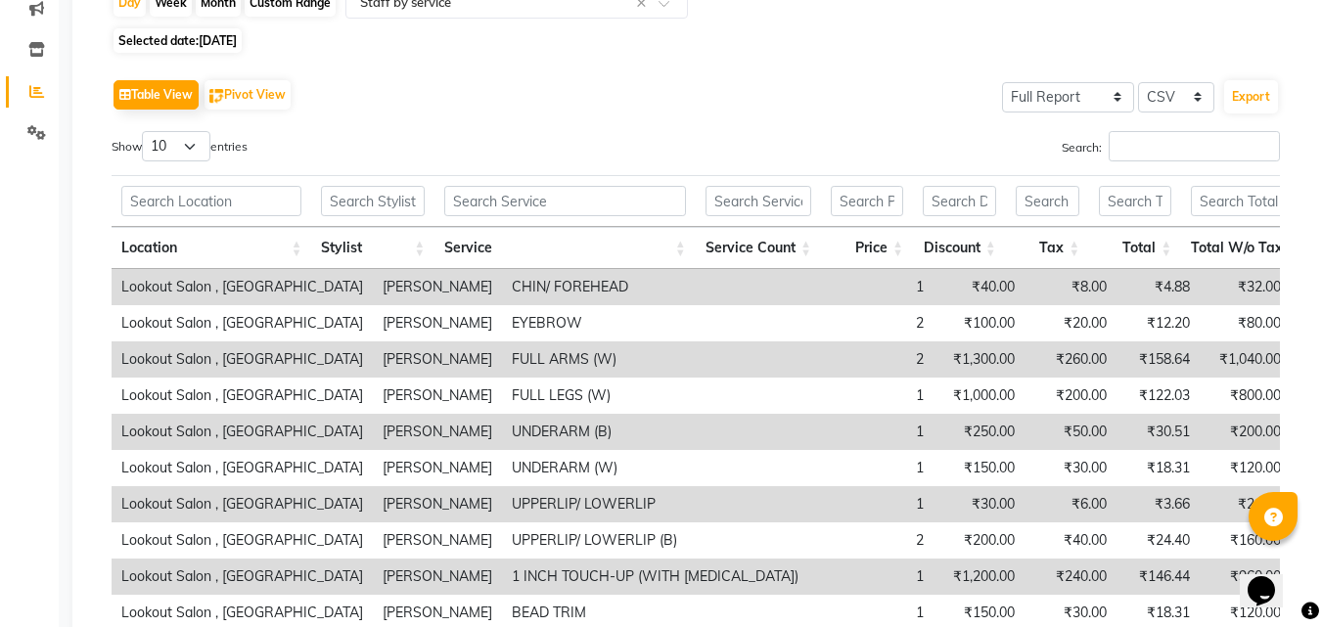
scroll to position [0, 0]
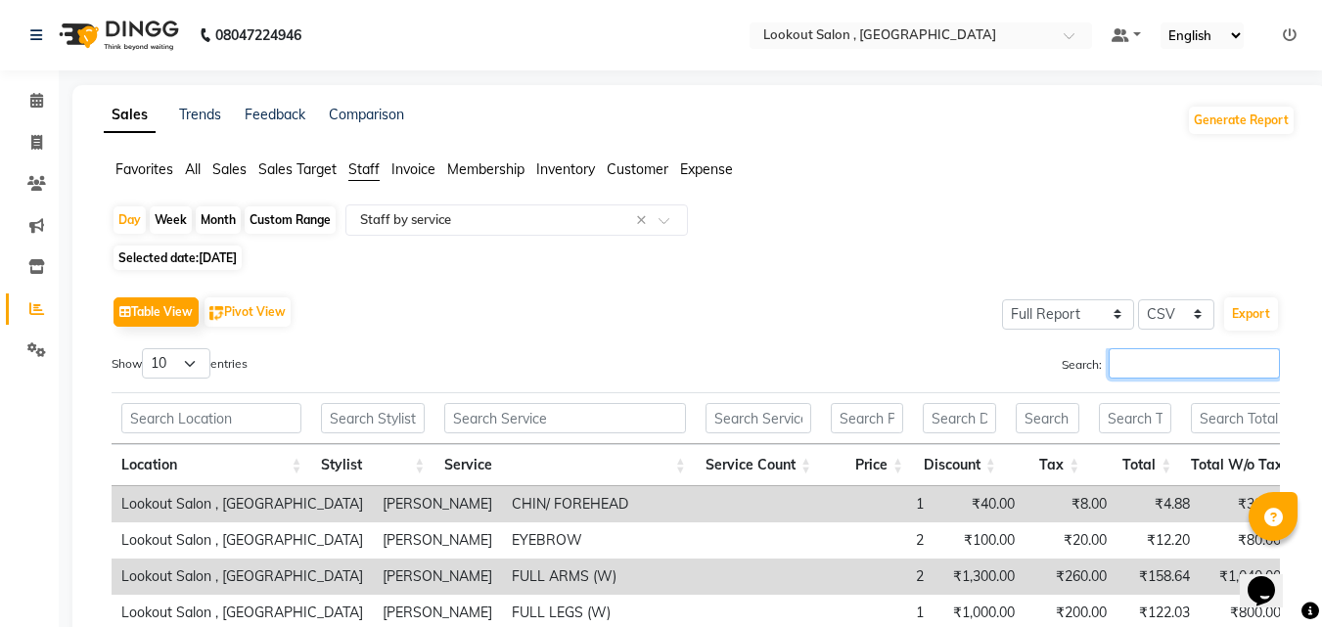
click at [1131, 370] on input "Search:" at bounding box center [1194, 363] width 171 height 30
paste input "nandini"
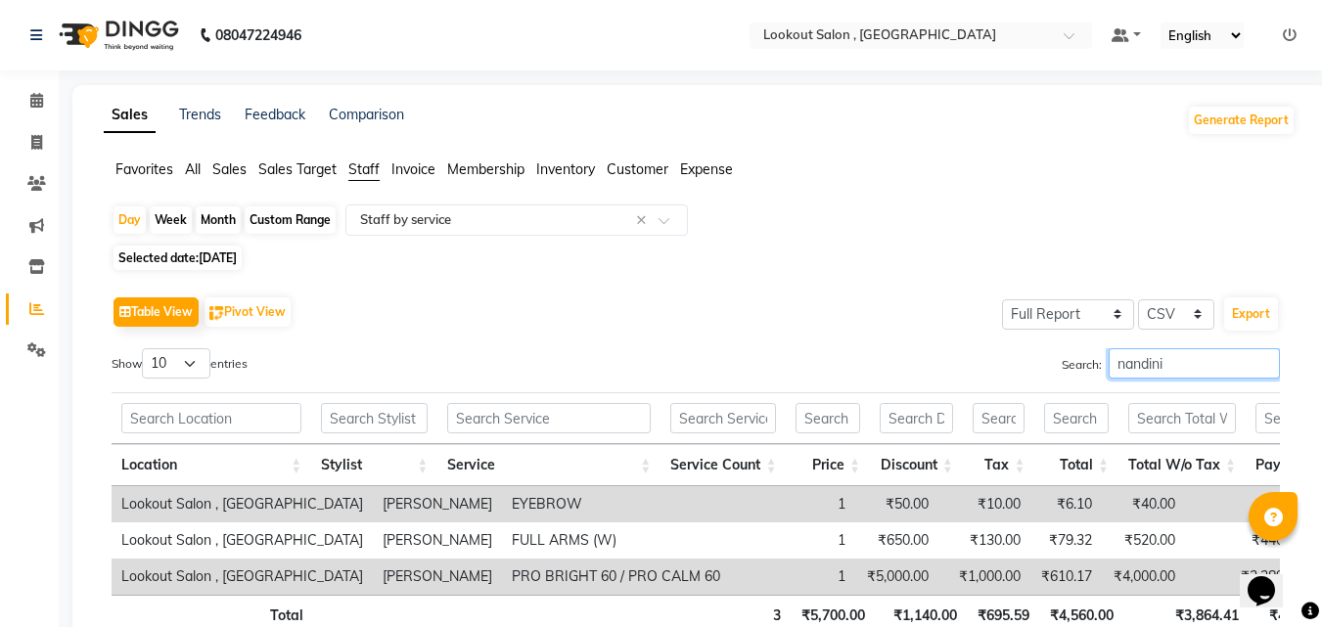
scroll to position [145, 0]
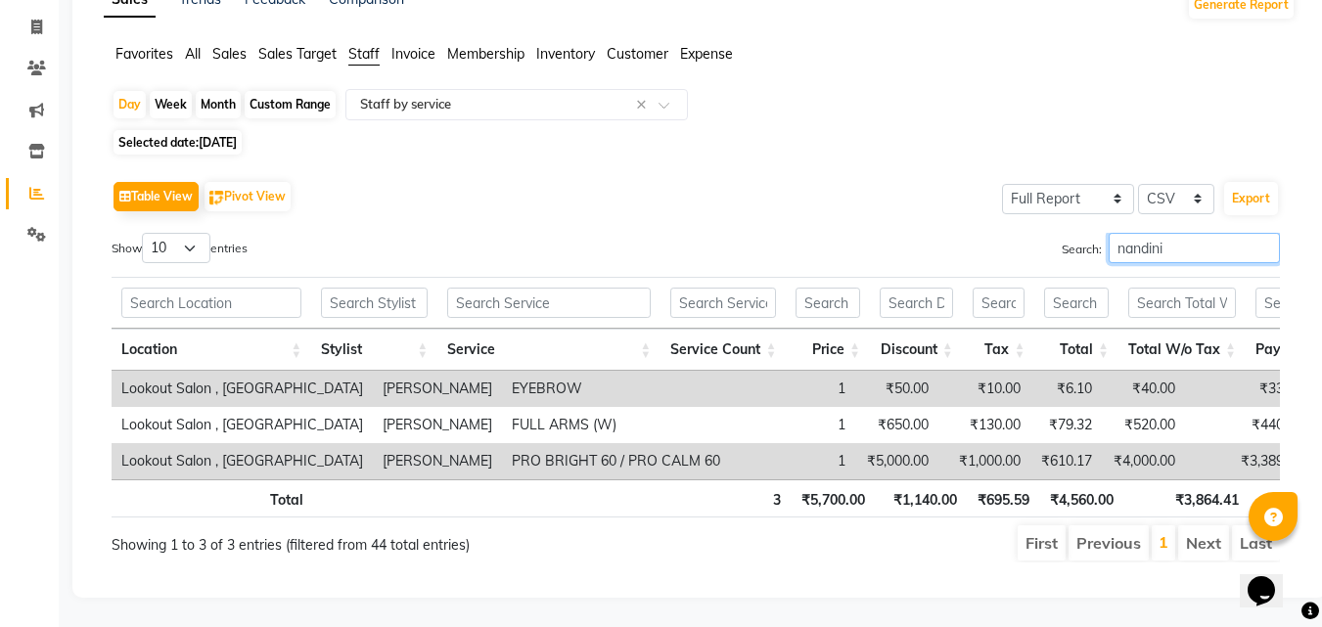
type input "nandini"
click at [230, 135] on span "07-08-2025" at bounding box center [218, 142] width 38 height 15
select select "8"
select select "2025"
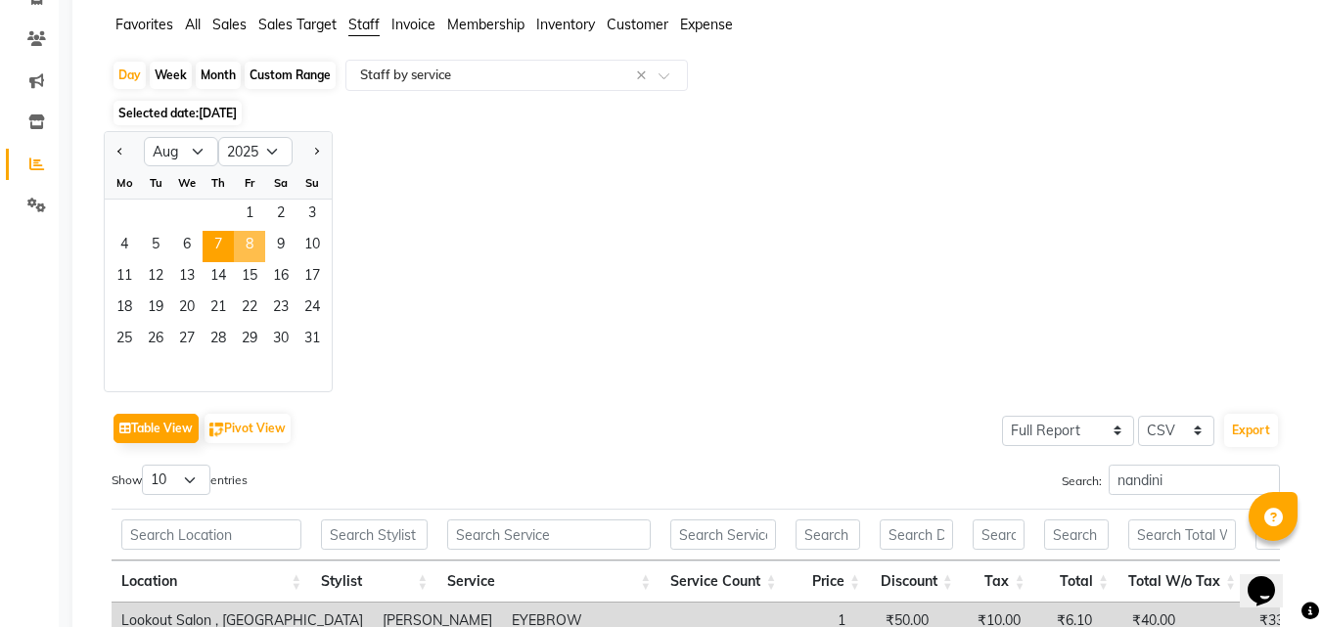
click at [239, 233] on span "8" at bounding box center [249, 246] width 31 height 31
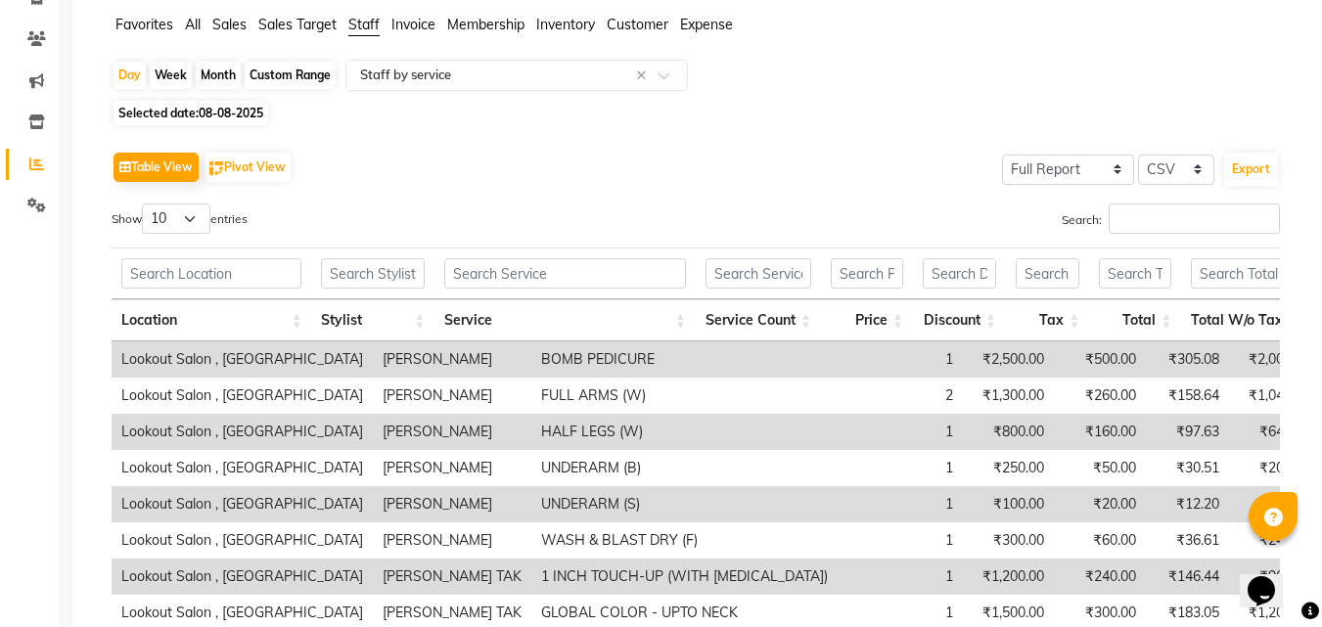
scroll to position [0, 0]
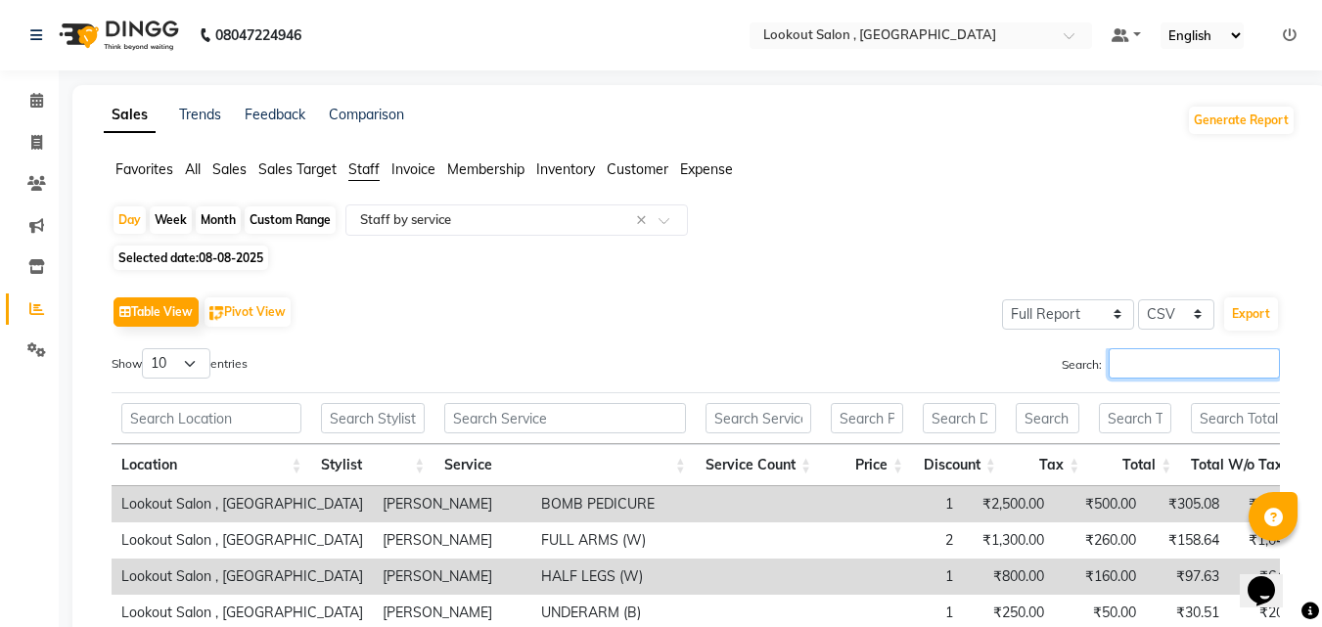
click at [1125, 366] on input "Search:" at bounding box center [1194, 363] width 171 height 30
paste input "nandini"
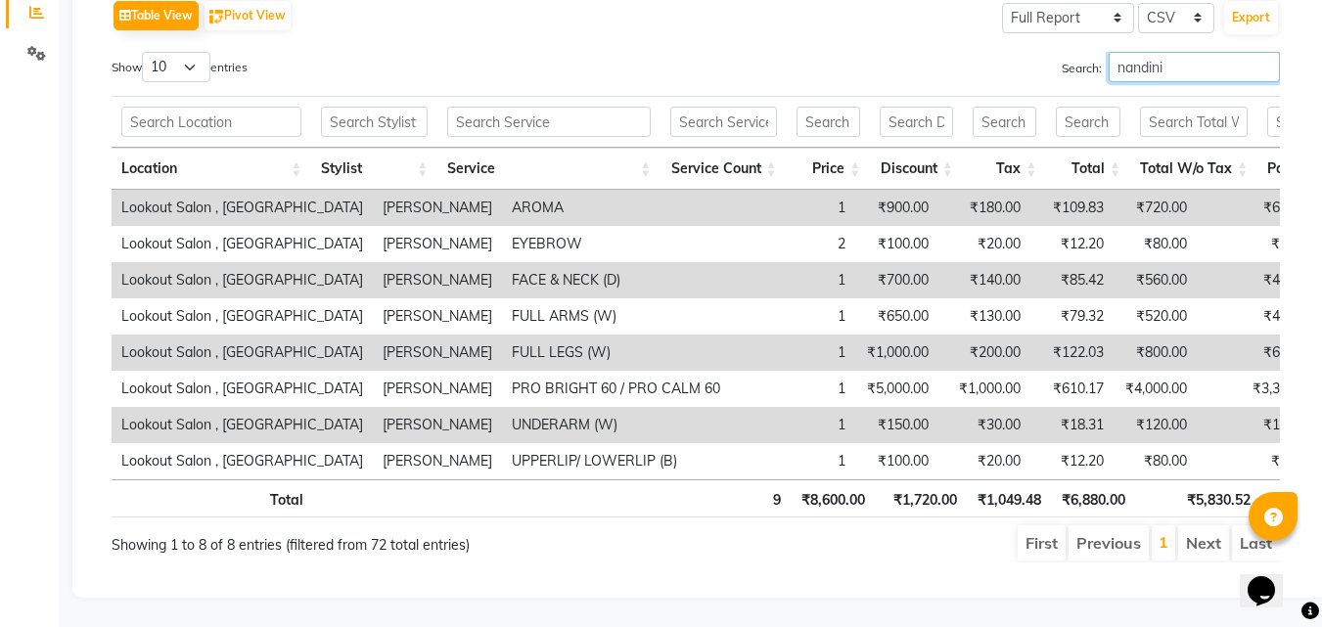
scroll to position [228, 0]
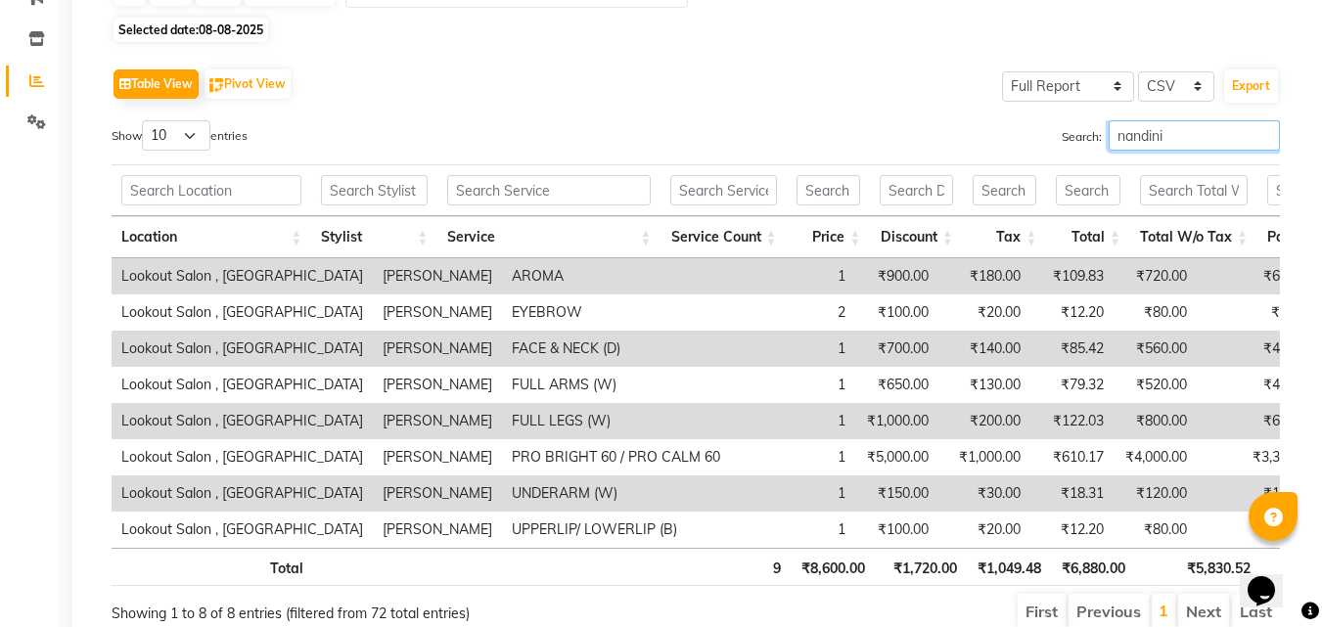
type input "nandini"
click at [243, 32] on span "08-08-2025" at bounding box center [231, 30] width 65 height 15
select select "8"
select select "2025"
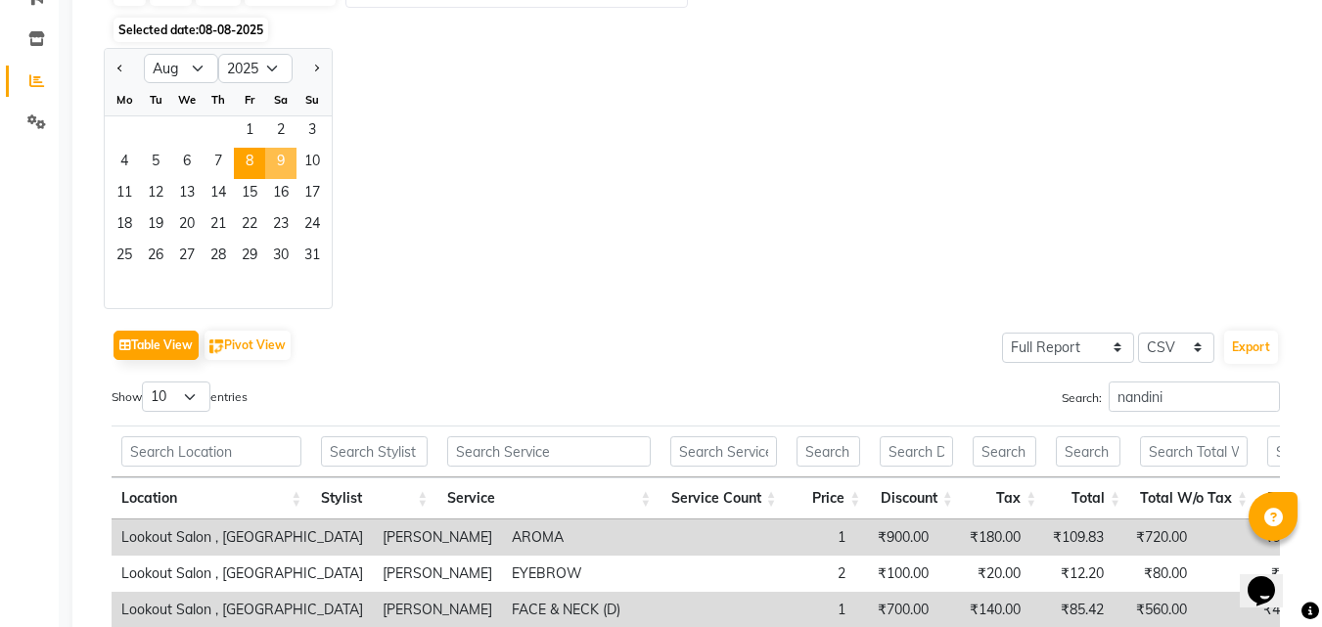
click at [290, 164] on span "9" at bounding box center [280, 163] width 31 height 31
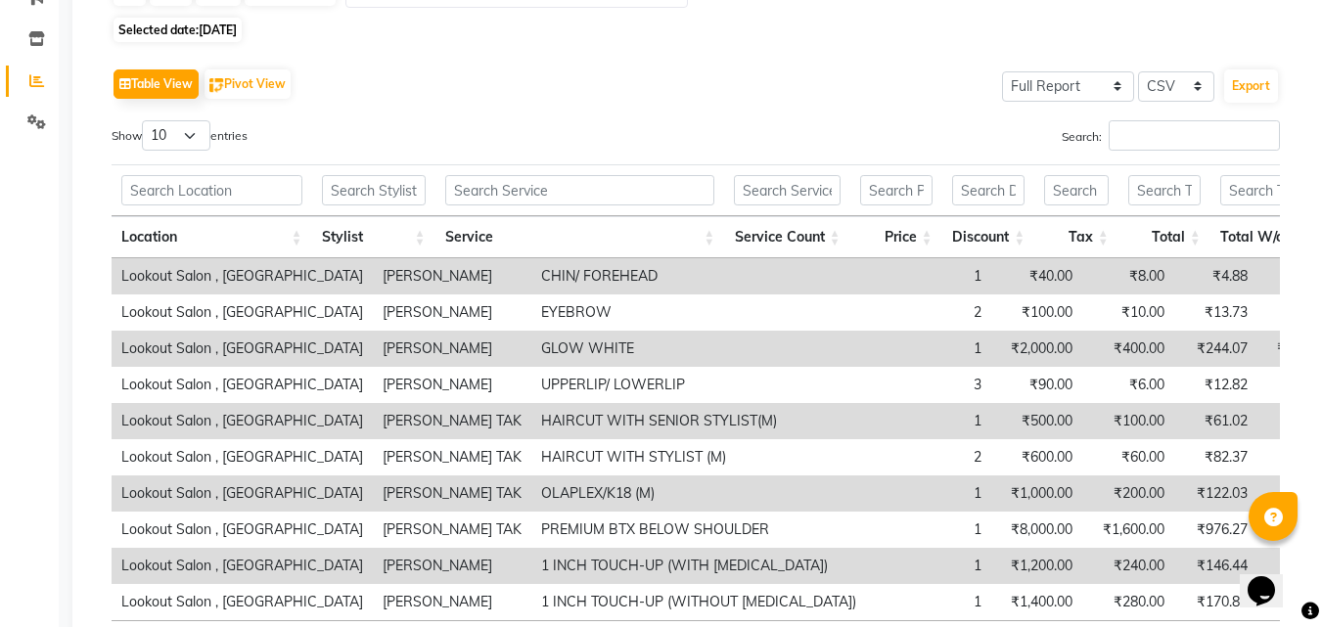
scroll to position [0, 0]
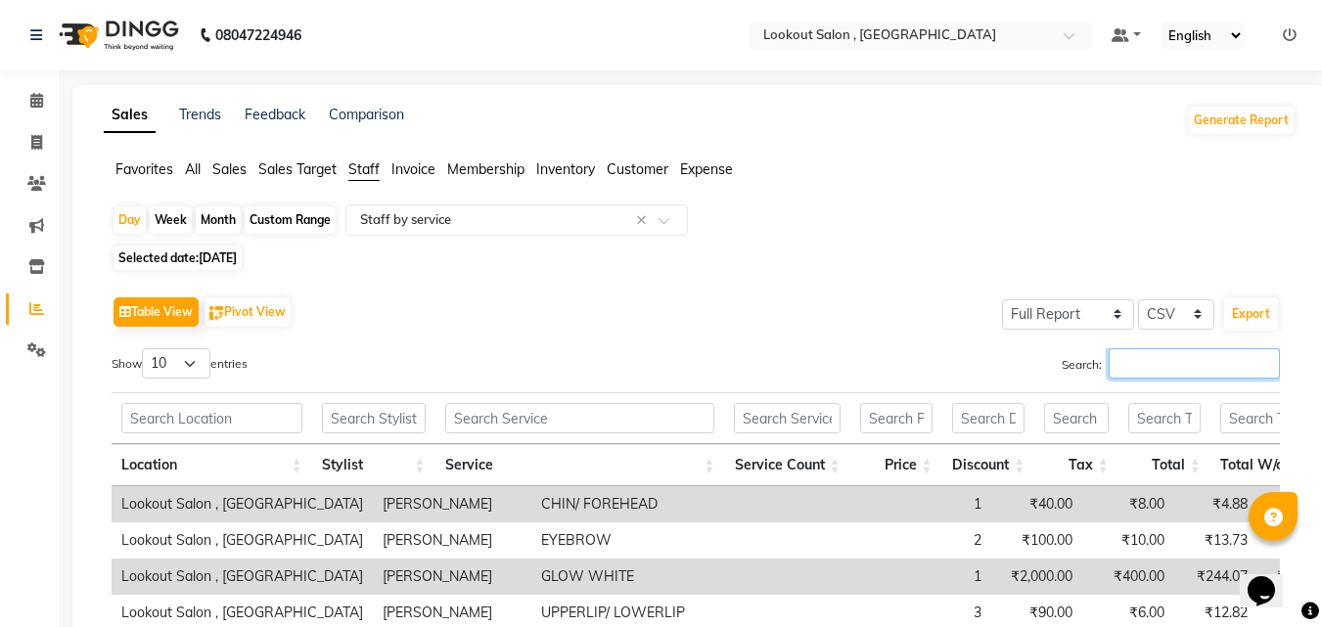
click at [1194, 369] on input "Search:" at bounding box center [1194, 363] width 171 height 30
paste input "nandini"
type input "nandini"
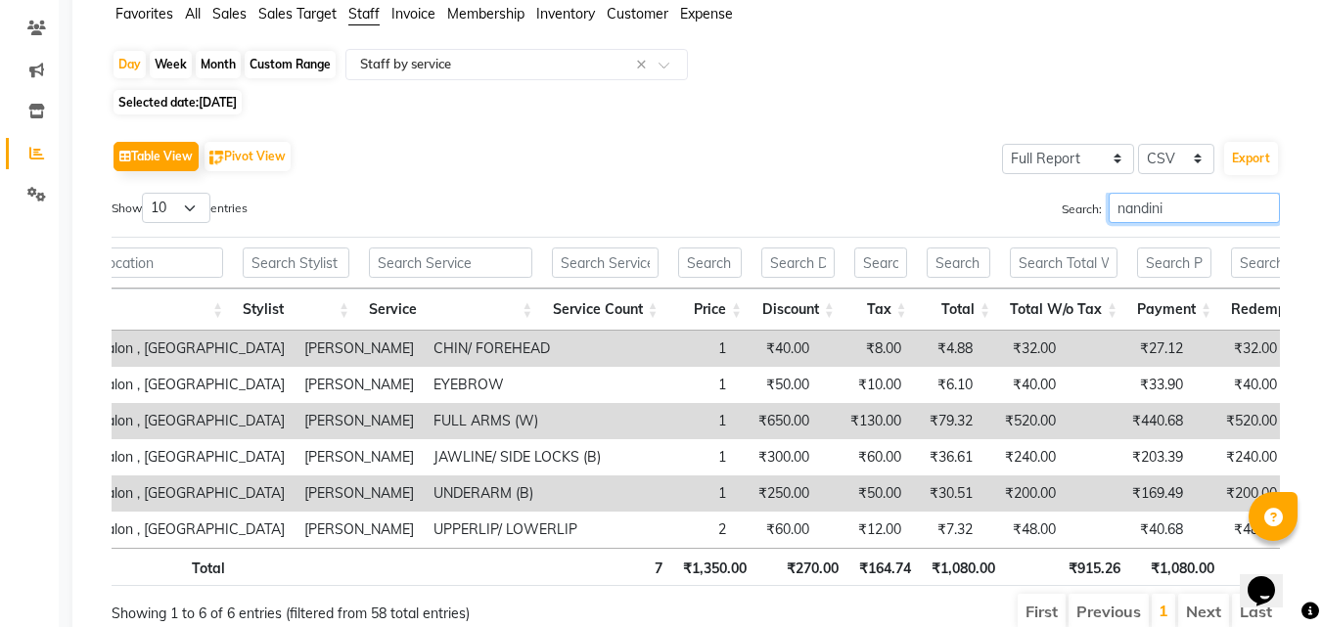
scroll to position [253, 0]
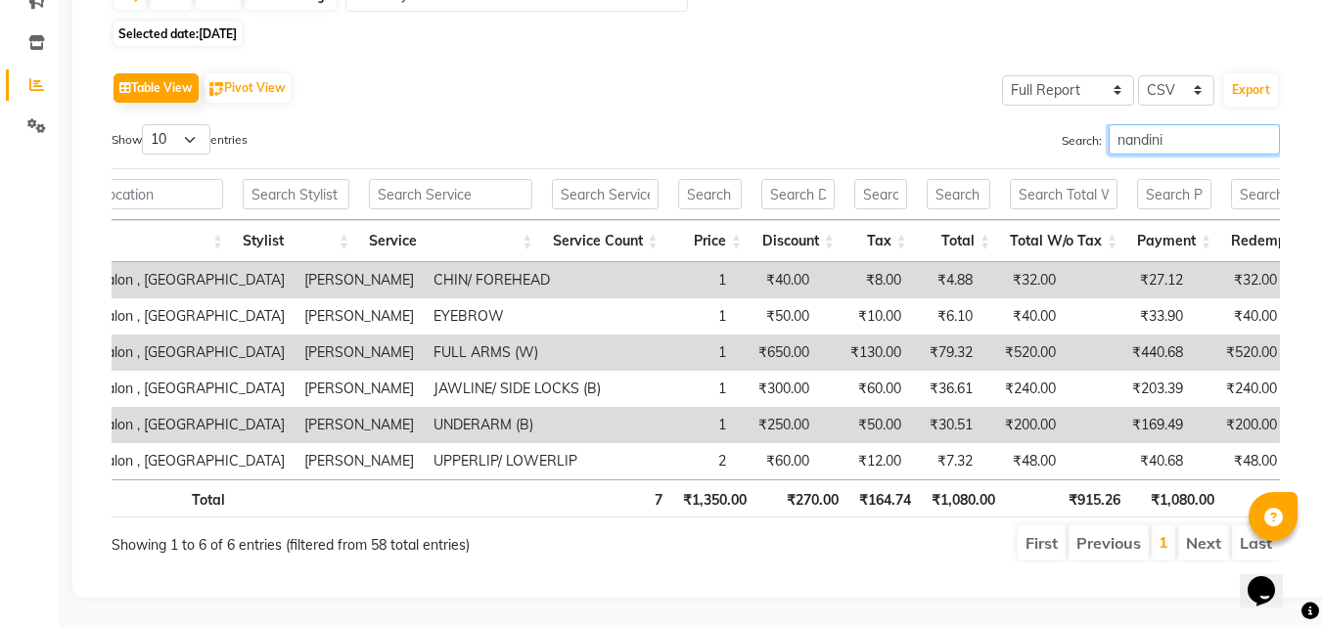
click at [1156, 124] on input "nandini" at bounding box center [1194, 139] width 171 height 30
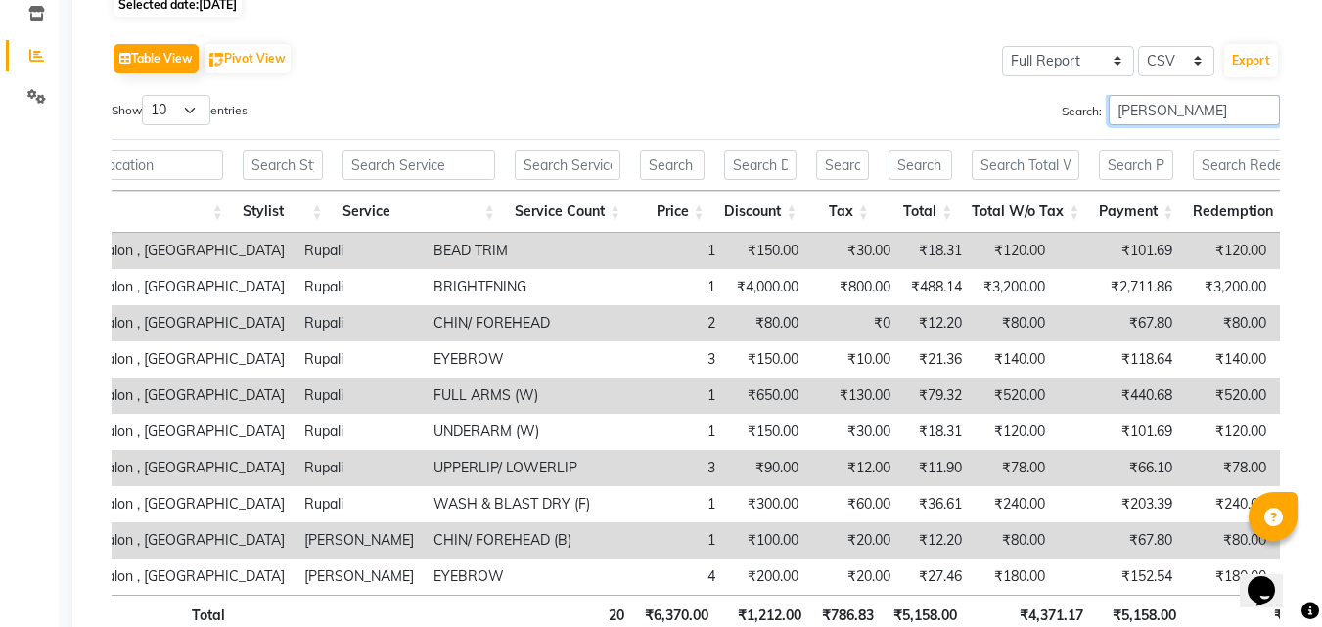
scroll to position [145, 0]
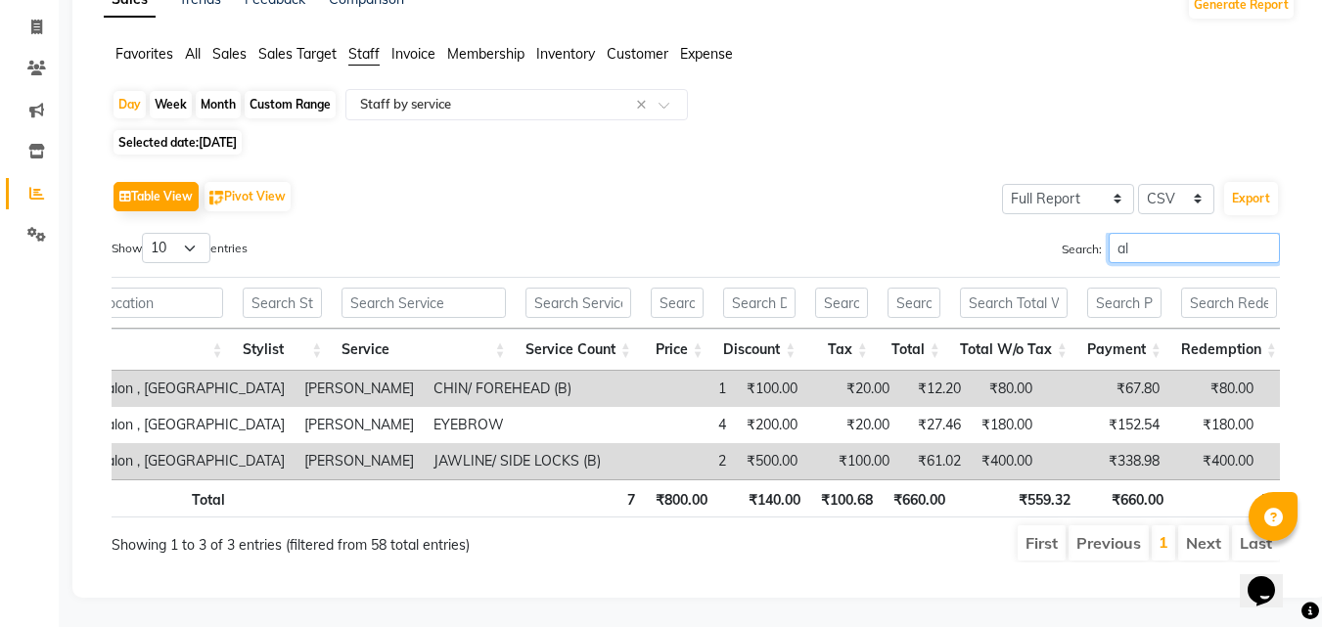
type input "a"
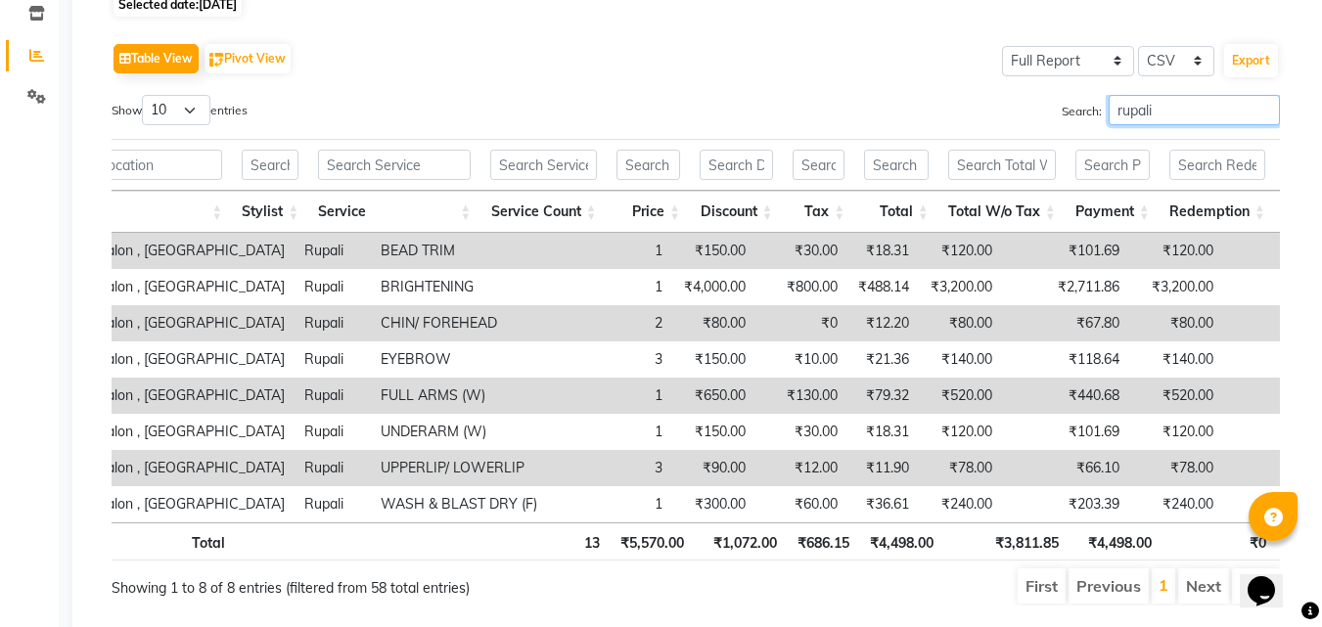
scroll to position [156, 0]
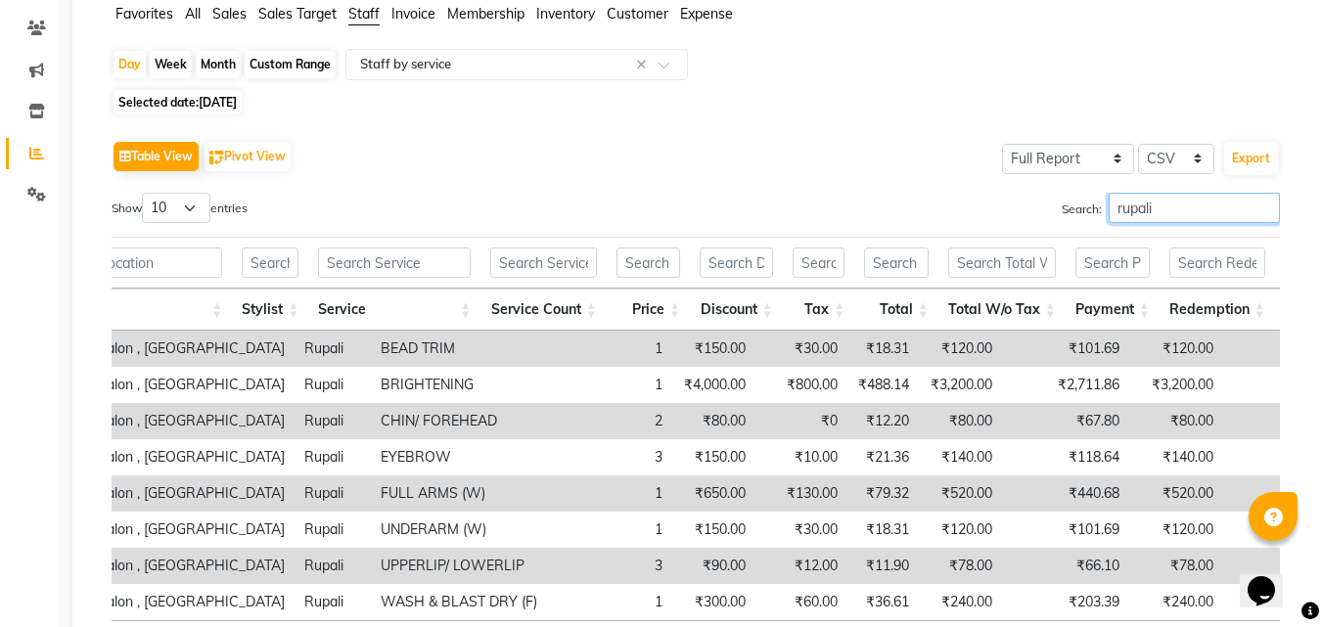
type input "rupali"
click at [235, 100] on span "09-08-2025" at bounding box center [218, 102] width 38 height 15
select select "8"
select select "2025"
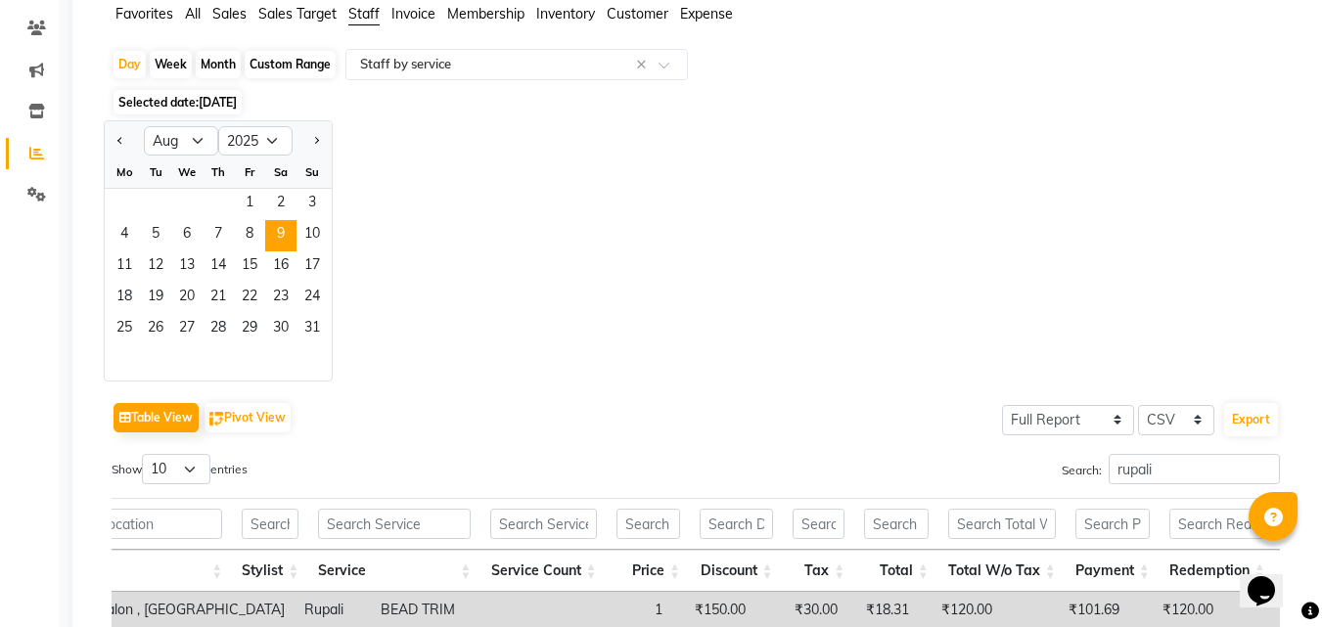
click at [618, 190] on div "Jan Feb Mar Apr May Jun Jul Aug Sep Oct Nov Dec 2015 2016 2017 2018 2019 2020 2…" at bounding box center [700, 250] width 1192 height 261
click at [1177, 472] on input "rupali" at bounding box center [1194, 469] width 171 height 30
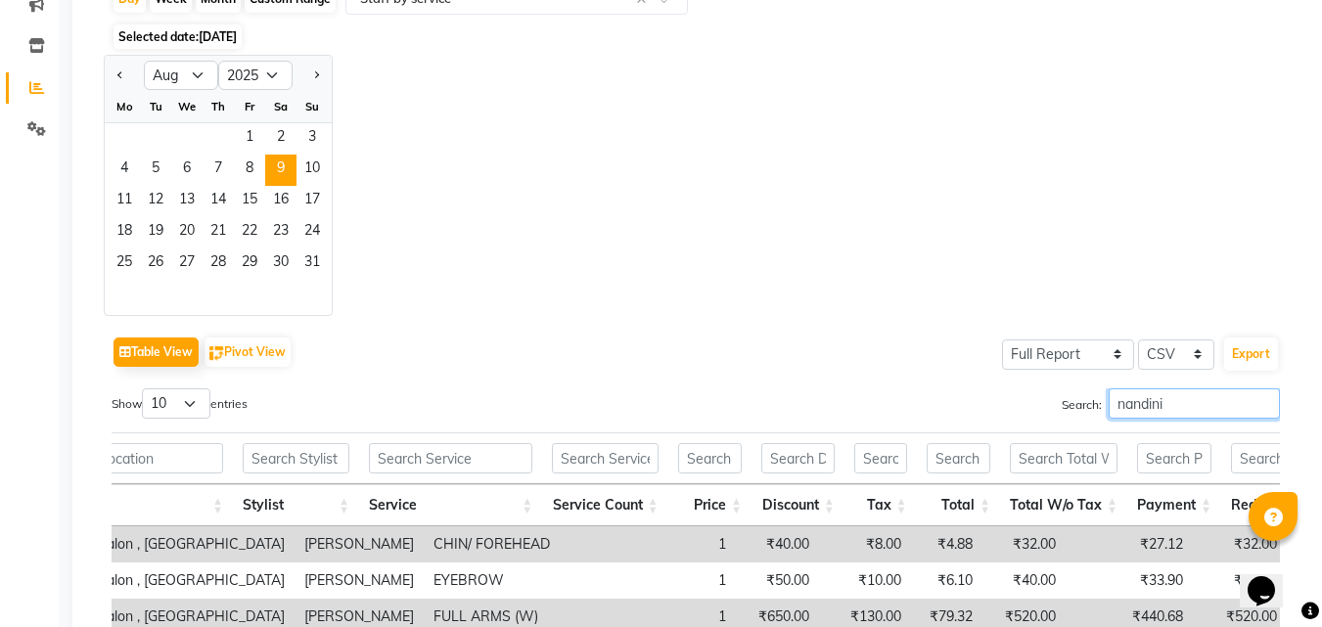
scroll to position [123, 0]
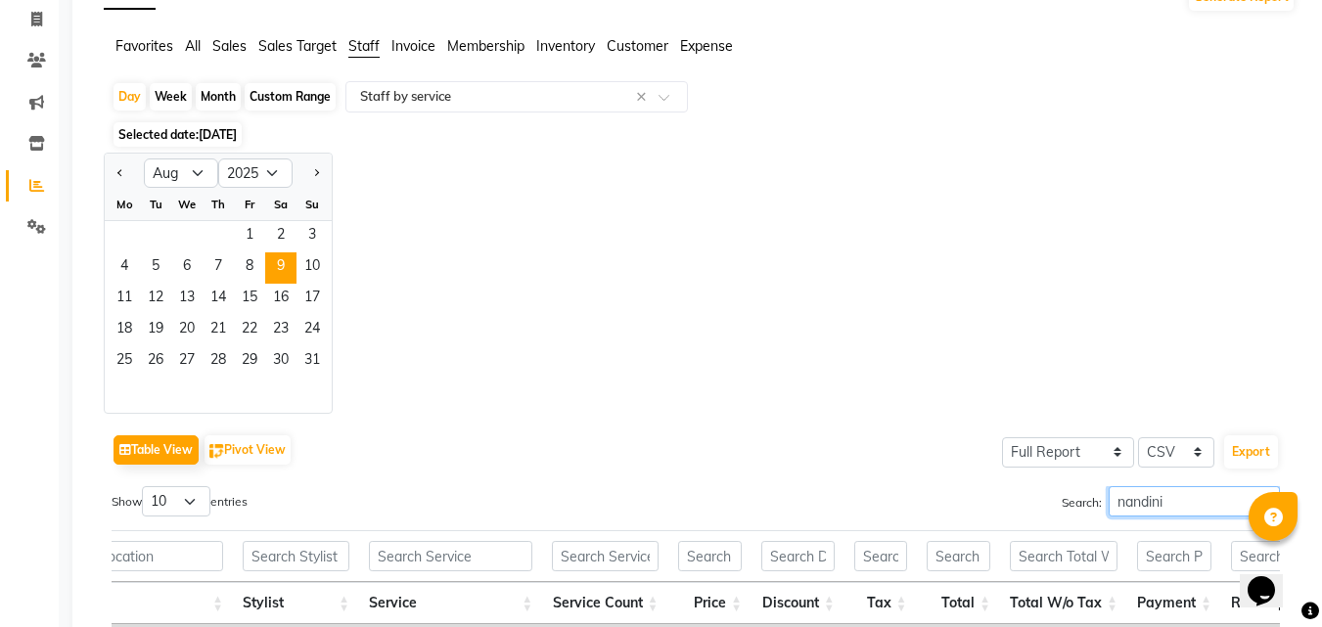
type input "nandini"
click at [222, 84] on div "Month" at bounding box center [218, 96] width 45 height 27
select select "8"
select select "2025"
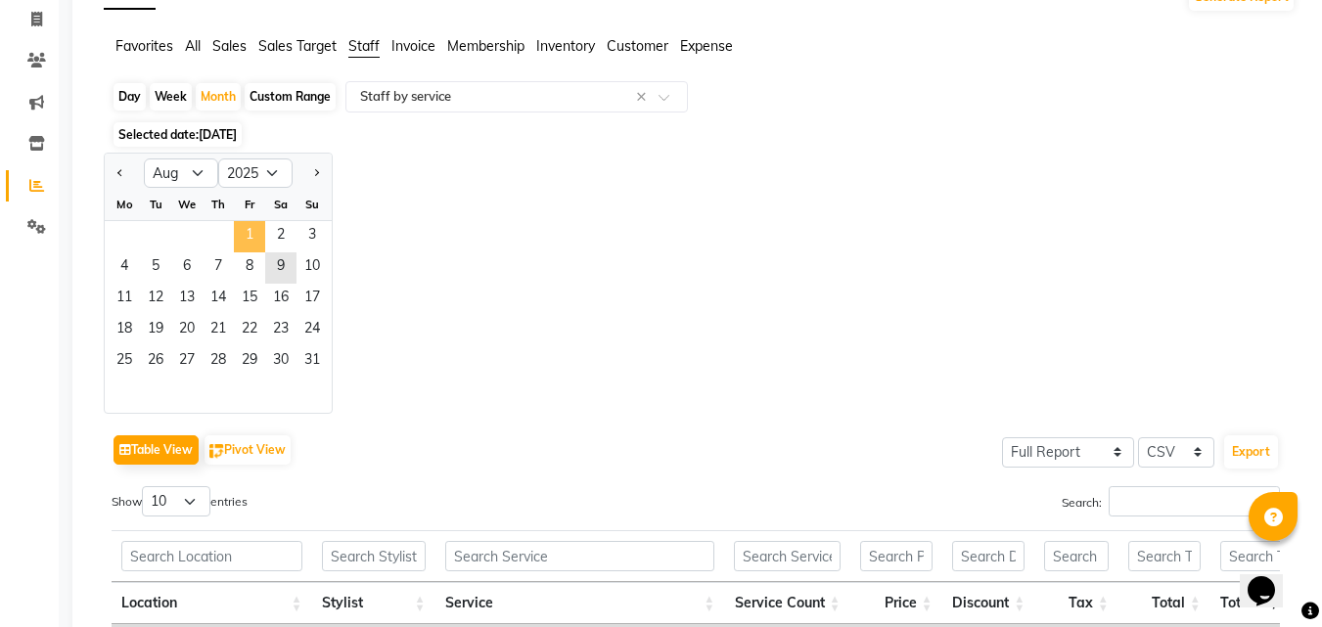
click at [247, 231] on span "1" at bounding box center [249, 236] width 31 height 31
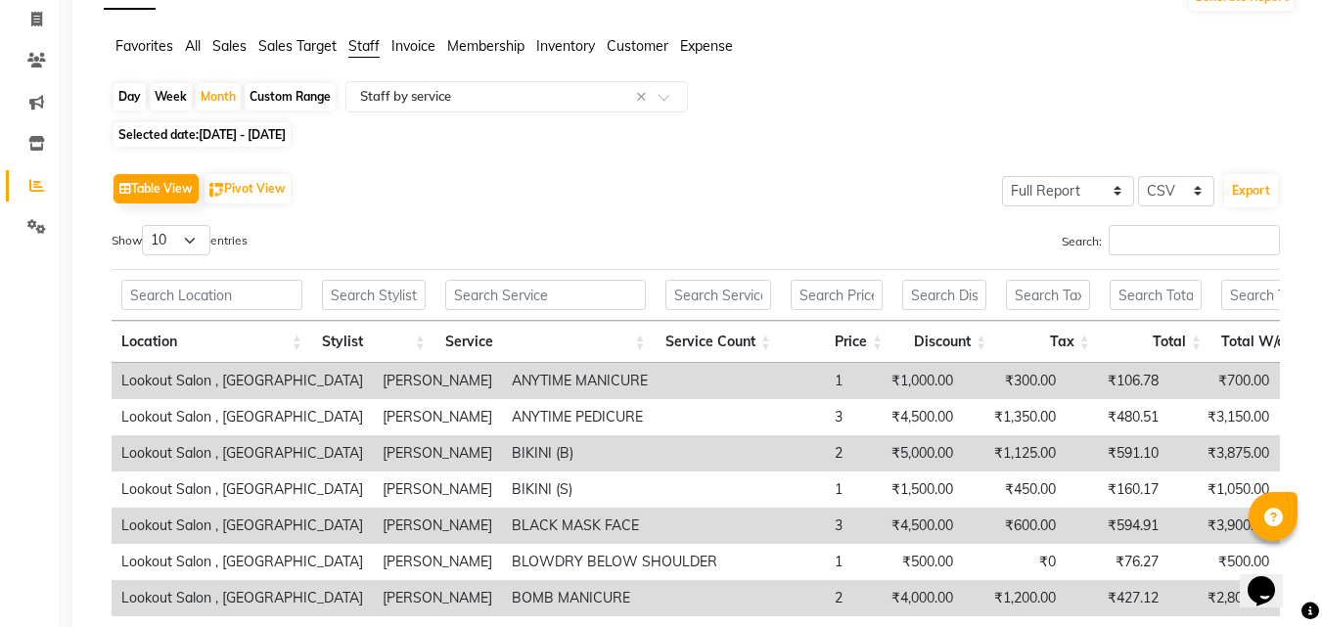
scroll to position [0, 0]
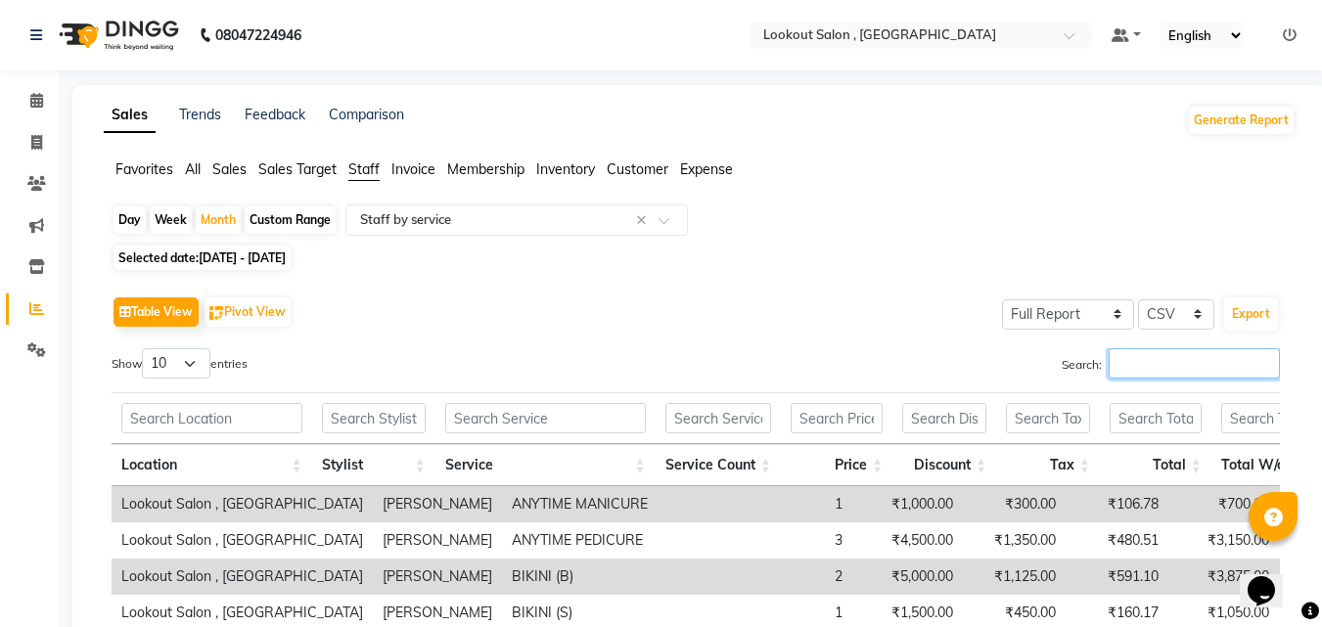
click at [1167, 369] on input "Search:" at bounding box center [1194, 363] width 171 height 30
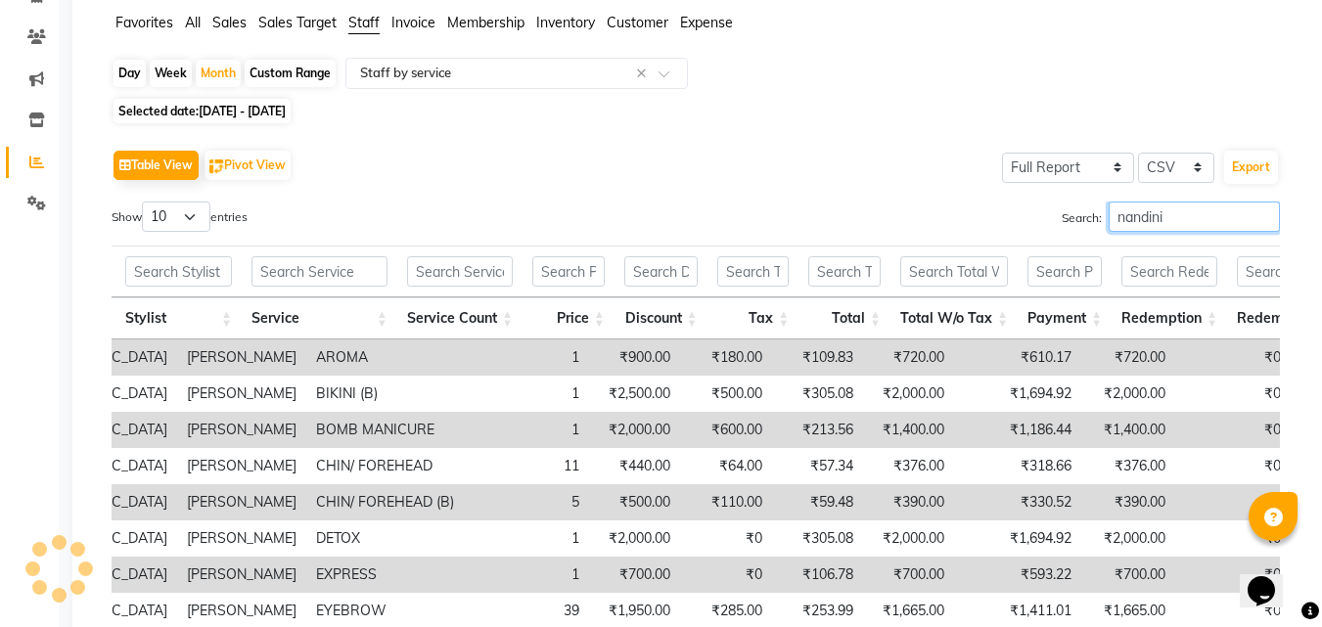
scroll to position [98, 0]
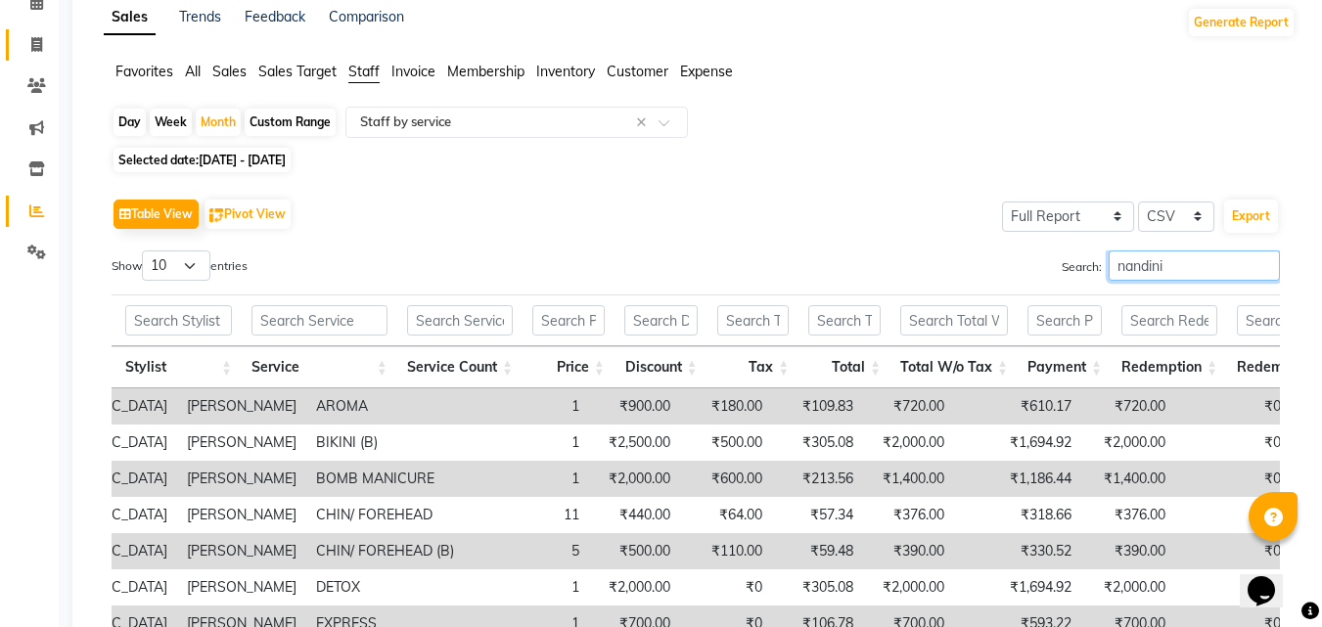
type input "nandini"
click at [48, 37] on span at bounding box center [37, 45] width 34 height 23
select select "service"
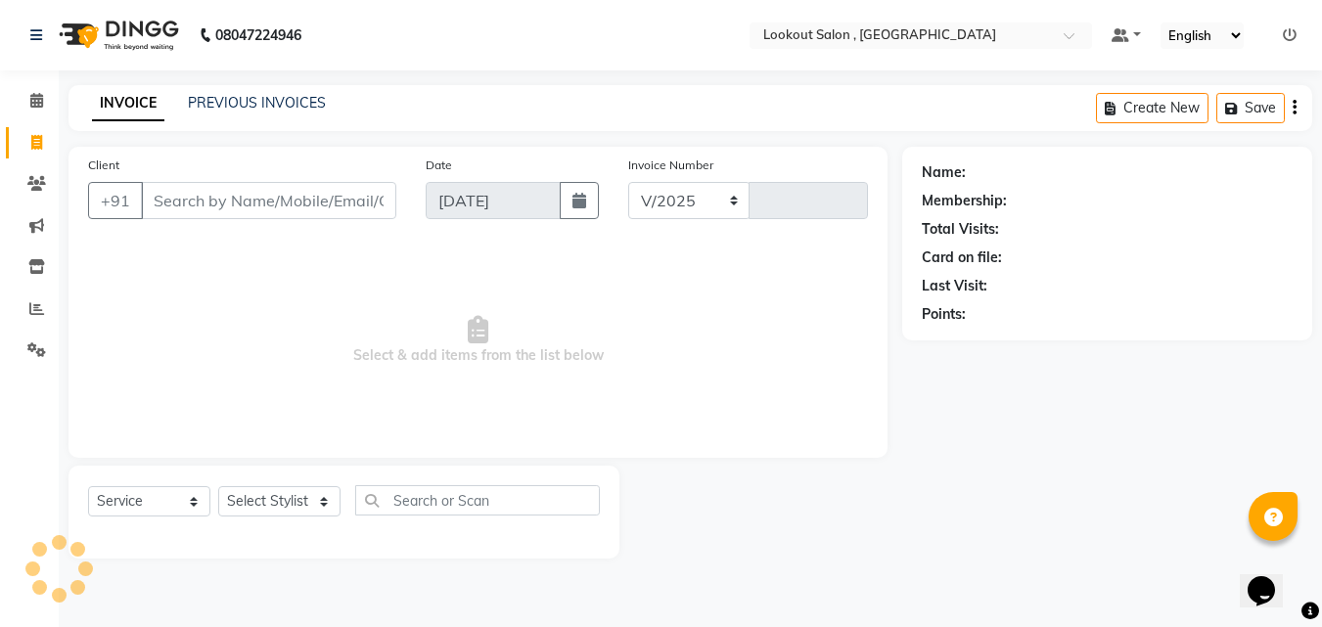
select select "151"
type input "6118"
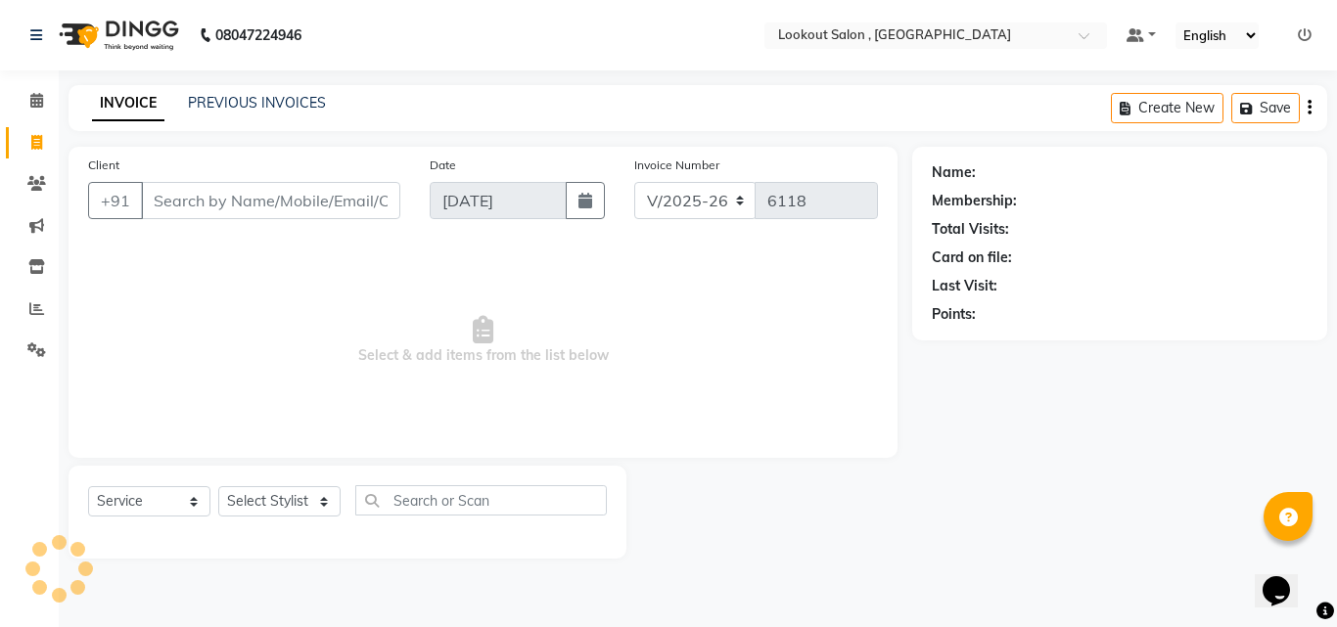
click at [223, 195] on input "Client" at bounding box center [270, 200] width 259 height 37
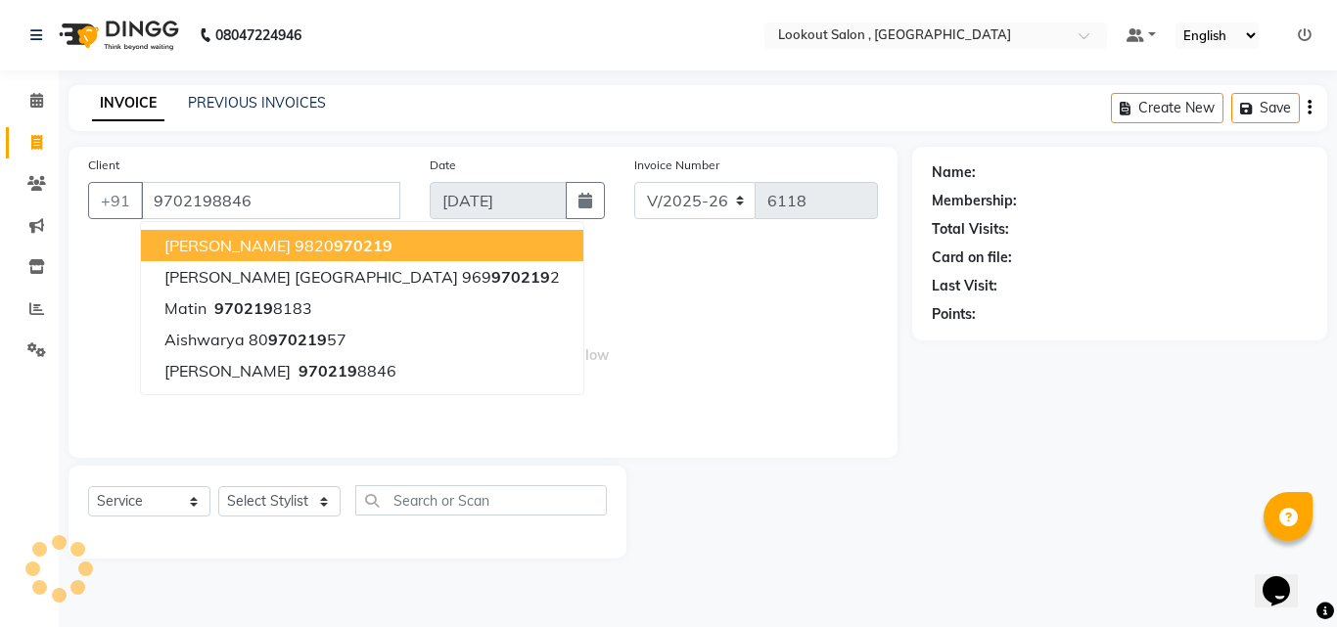
type input "9702198846"
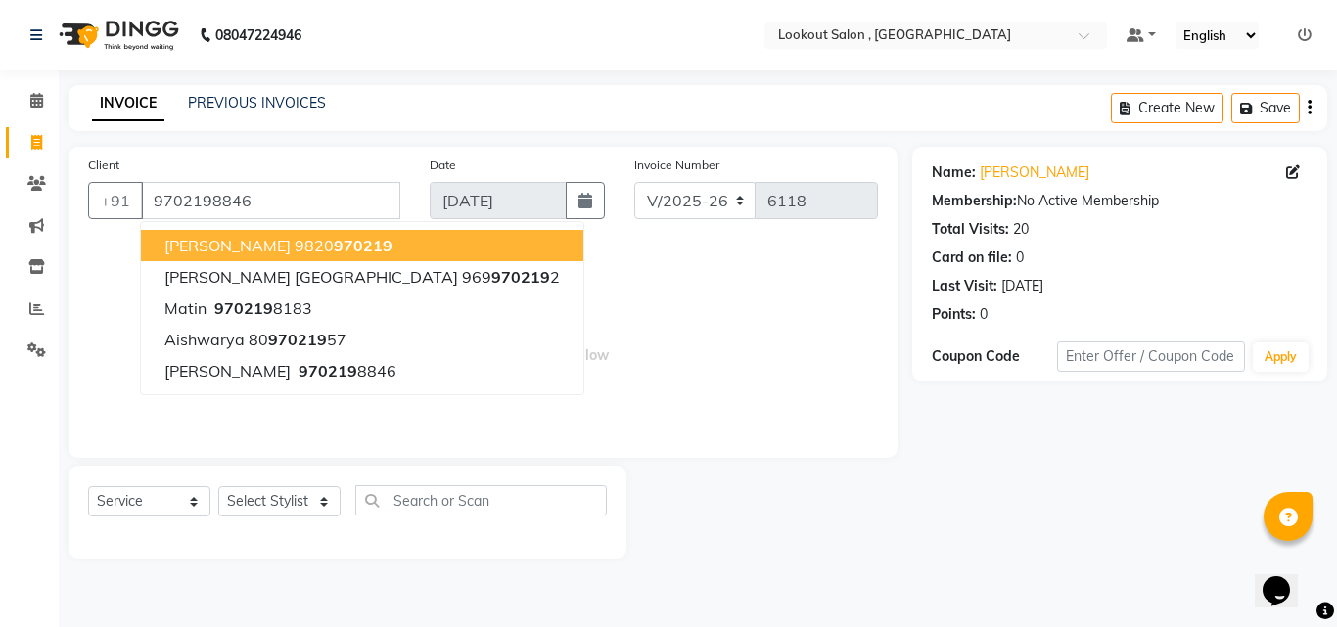
click at [272, 485] on div "Select Service Product Membership Package Voucher Prepaid Gift Card Select Styl…" at bounding box center [347, 508] width 519 height 46
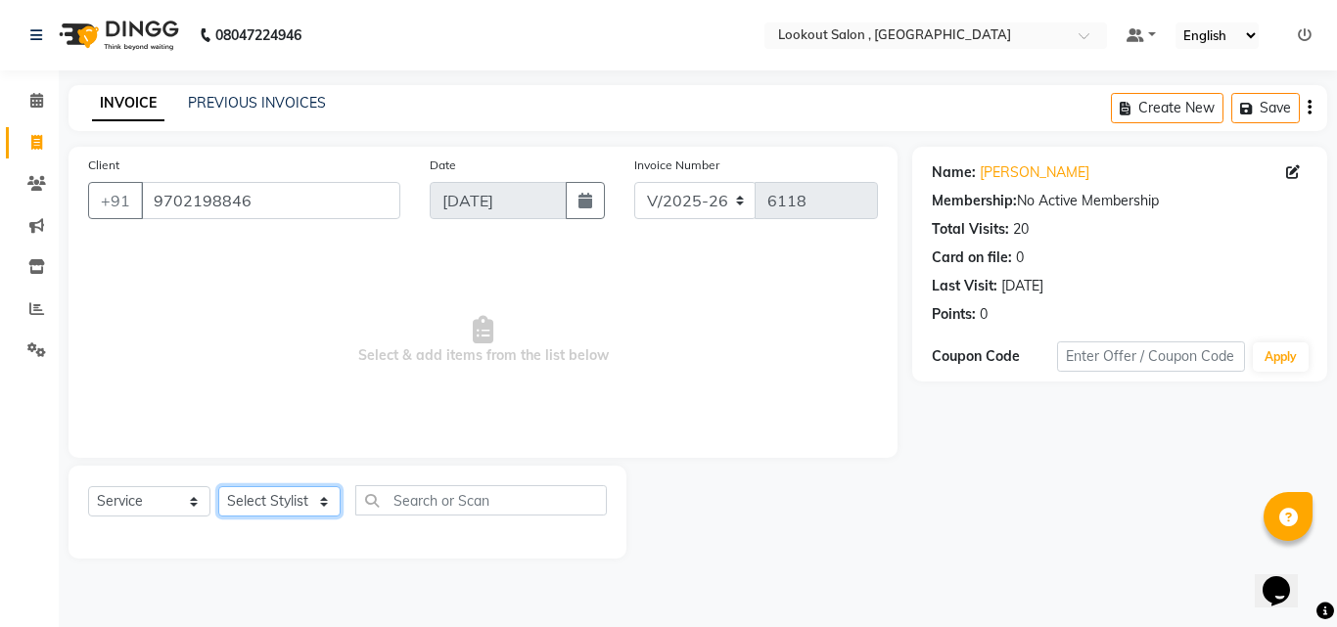
click at [294, 510] on select "Select Stylist [PERSON_NAME] [PERSON_NAME] [PERSON_NAME] [PERSON_NAME] kuldeep …" at bounding box center [279, 501] width 122 height 30
select select "87431"
click at [218, 486] on select "Select Stylist [PERSON_NAME] [PERSON_NAME] [PERSON_NAME] [PERSON_NAME] kuldeep …" at bounding box center [279, 501] width 122 height 30
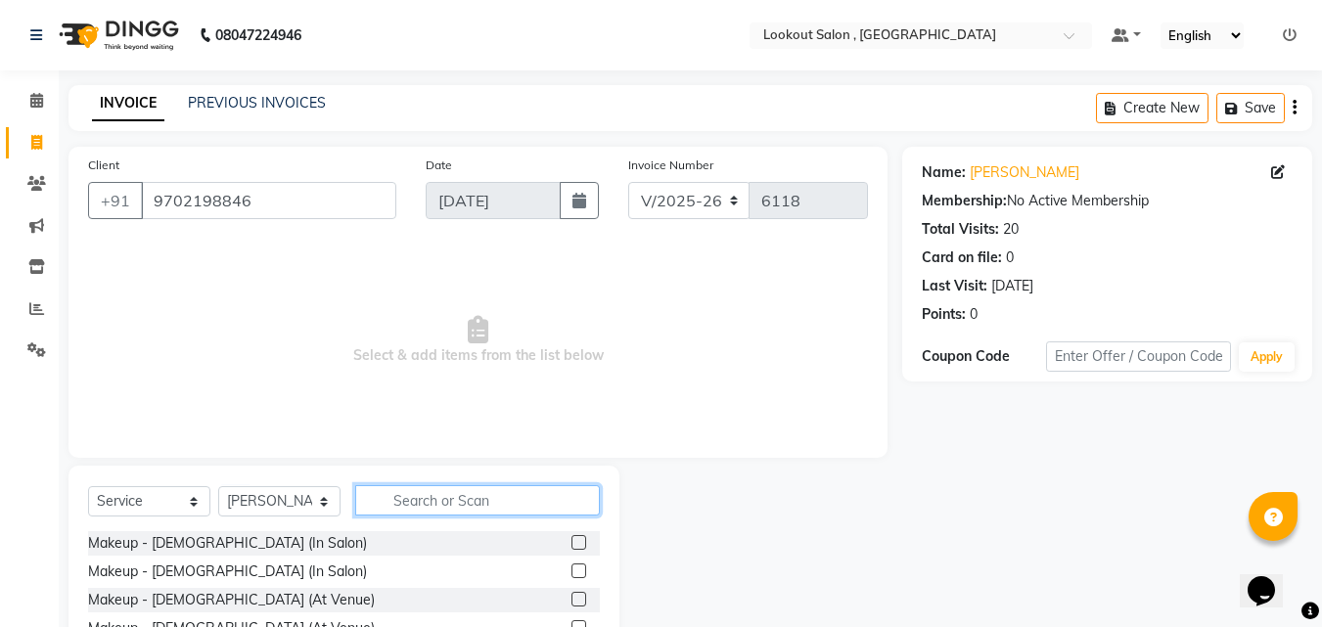
click at [489, 488] on input "text" at bounding box center [477, 500] width 245 height 30
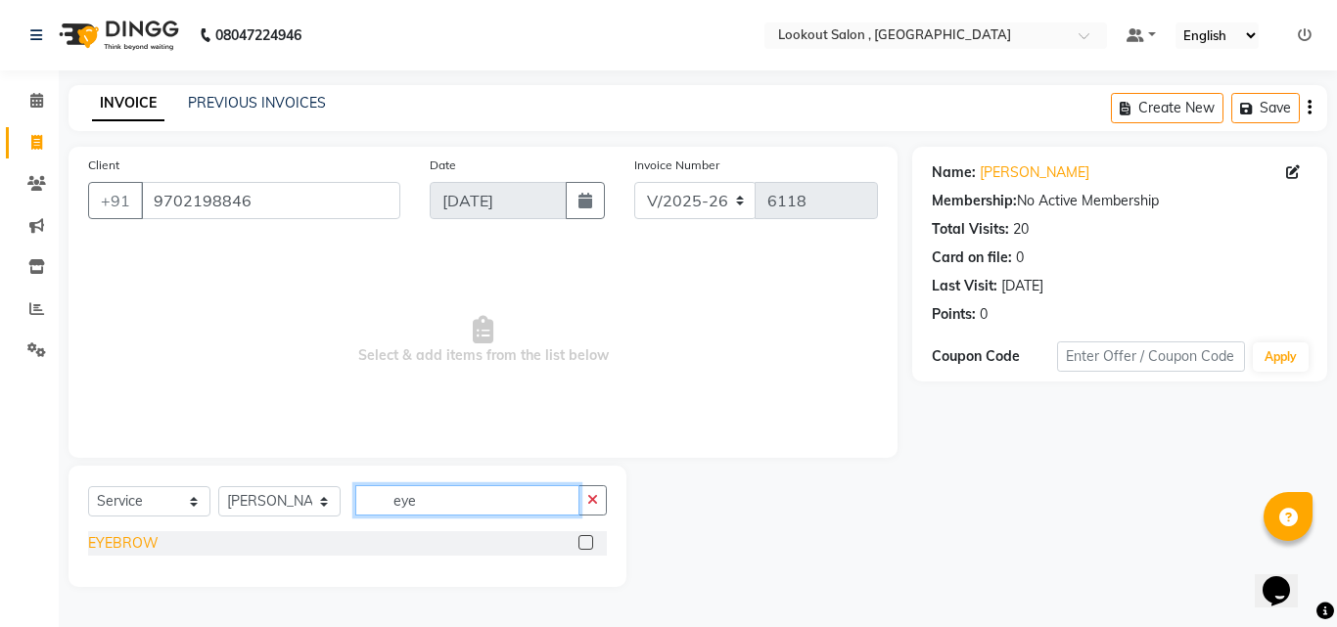
type input "eye"
drag, startPoint x: 100, startPoint y: 534, endPoint x: 118, endPoint y: 533, distance: 18.6
click at [104, 534] on div "EYEBROW" at bounding box center [123, 543] width 70 height 21
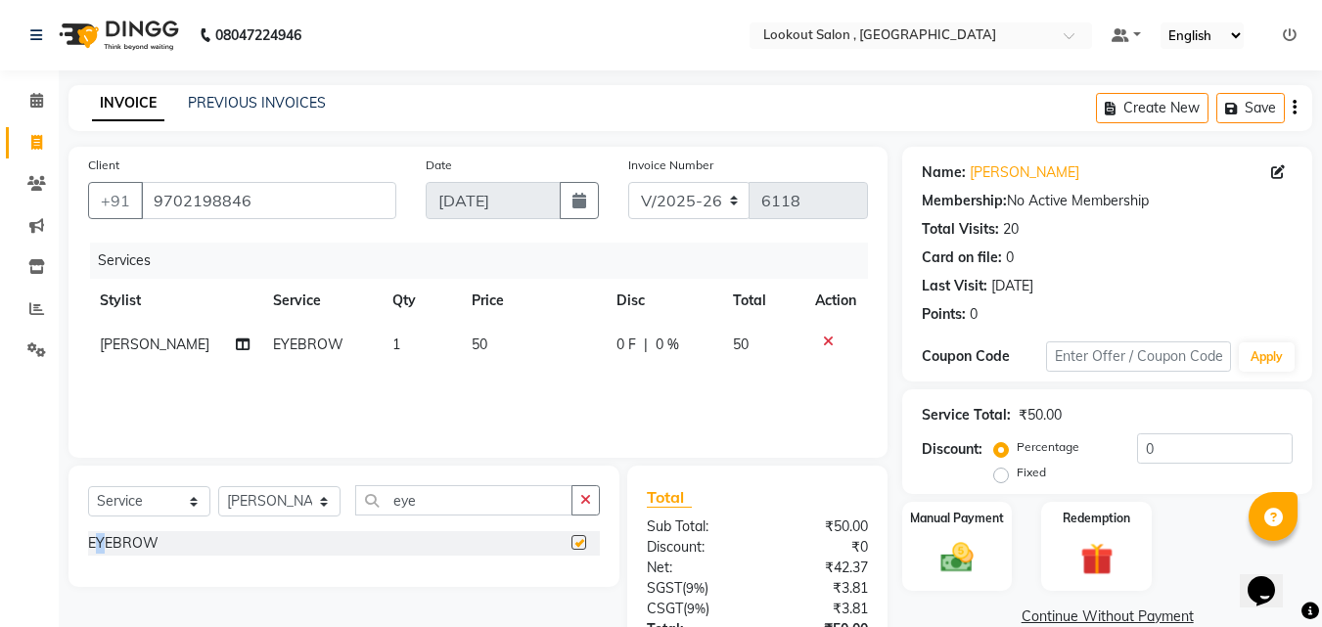
checkbox input "false"
click at [425, 493] on input "eye" at bounding box center [463, 500] width 217 height 30
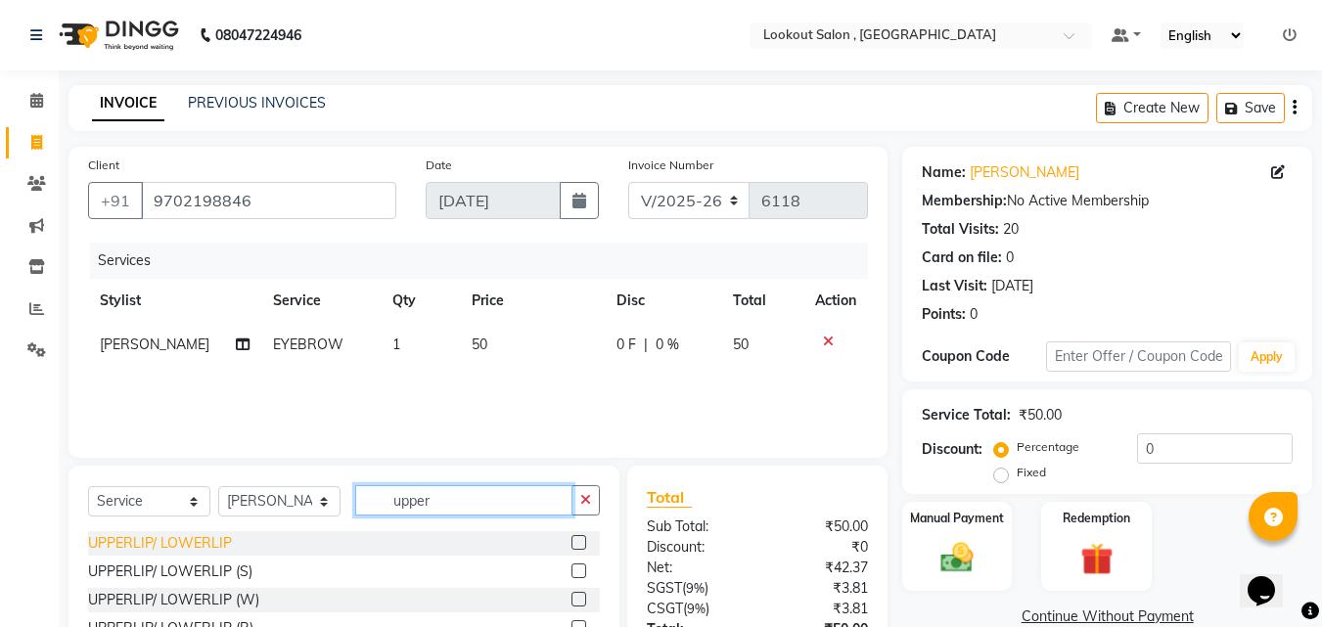
type input "upper"
click at [202, 544] on div "UPPERLIP/ LOWERLIP" at bounding box center [160, 543] width 144 height 21
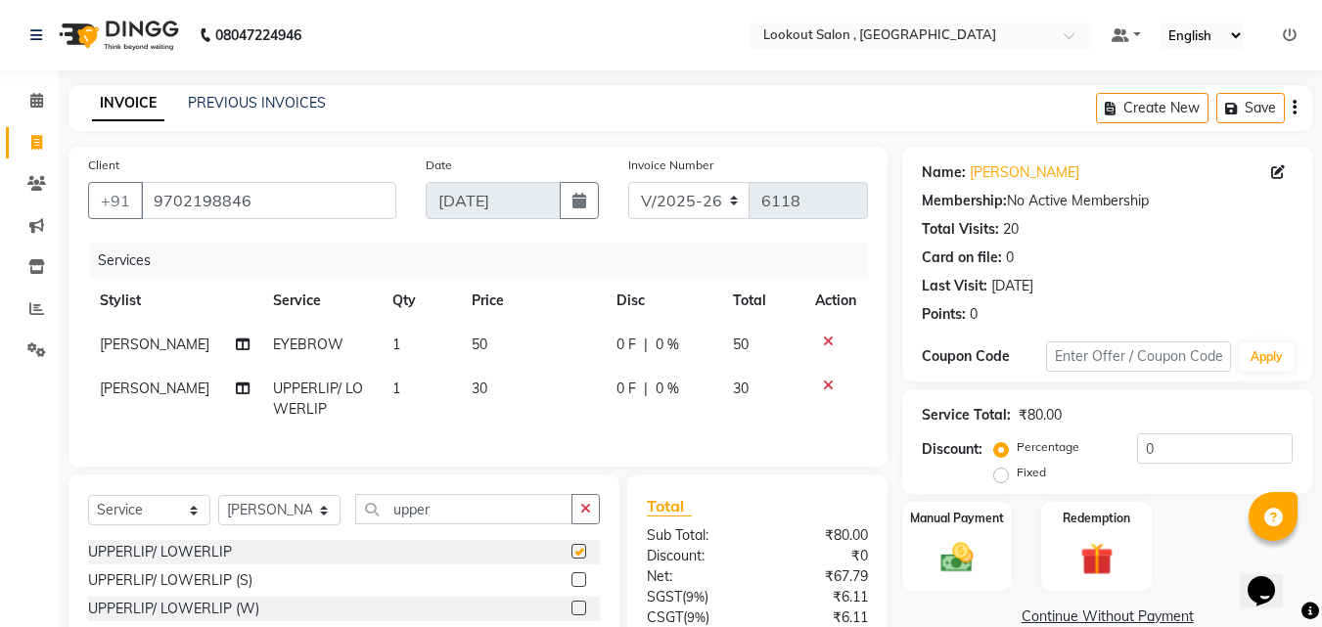
checkbox input "false"
click at [417, 525] on input "upper" at bounding box center [463, 509] width 217 height 30
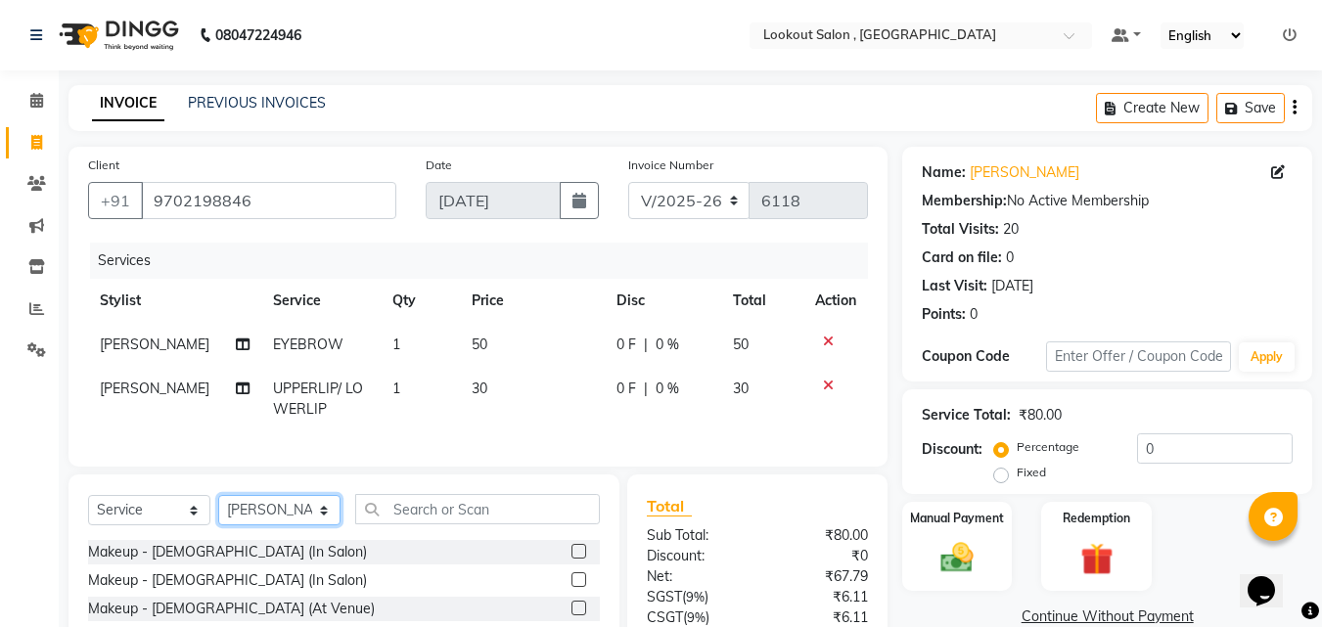
click at [290, 526] on select "Select Stylist [PERSON_NAME] [PERSON_NAME] [PERSON_NAME] [PERSON_NAME] kuldeep …" at bounding box center [279, 510] width 122 height 30
select select "4387"
click at [218, 510] on select "Select Stylist [PERSON_NAME] [PERSON_NAME] [PERSON_NAME] [PERSON_NAME] kuldeep …" at bounding box center [279, 510] width 122 height 30
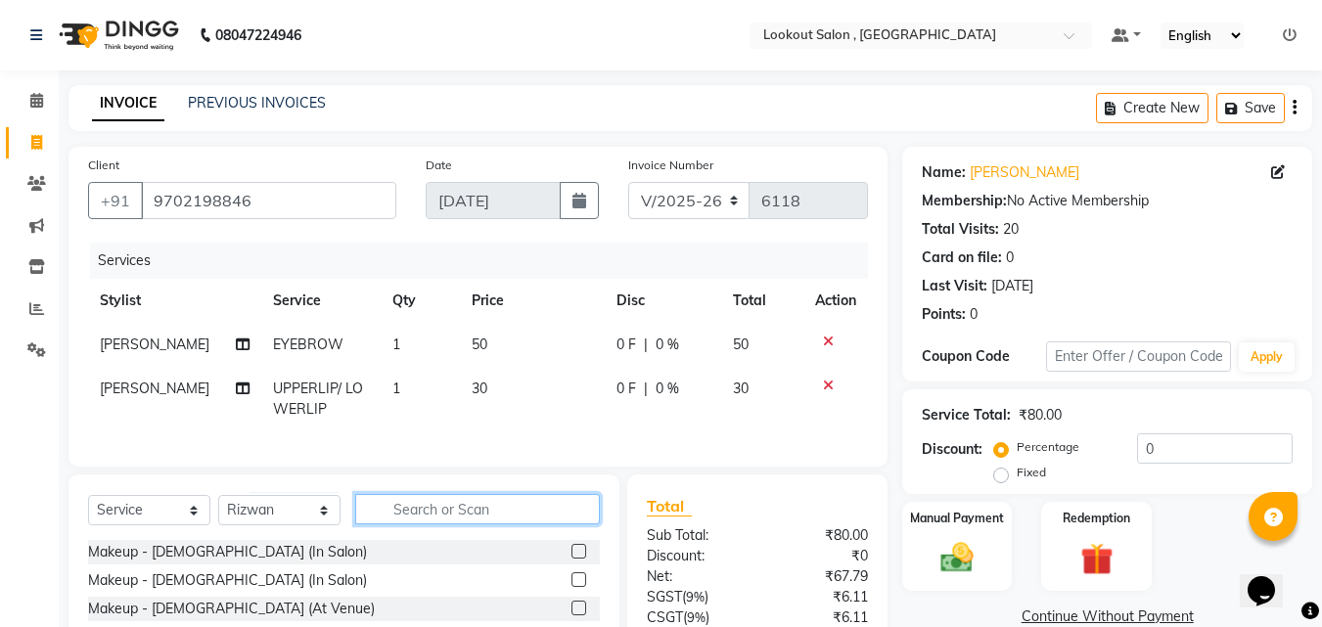
click at [455, 525] on input "text" at bounding box center [477, 509] width 245 height 30
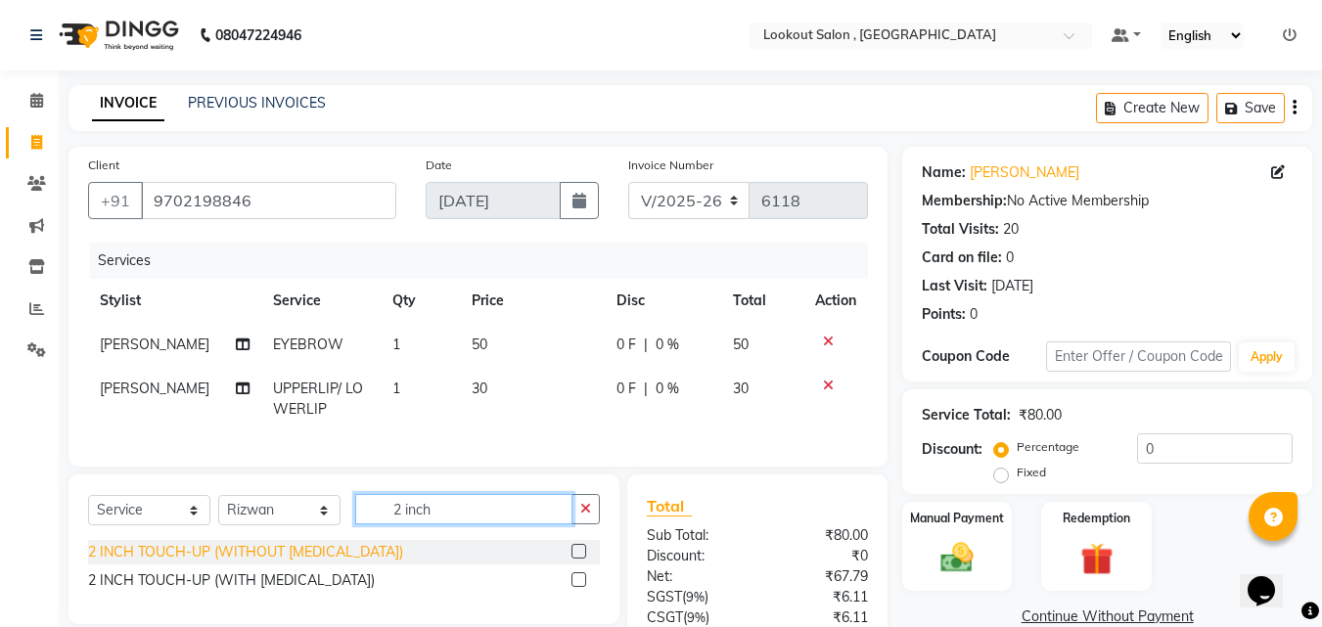
type input "2 inch"
click at [322, 562] on div "2 INCH TOUCH-UP (WITHOUT [MEDICAL_DATA])" at bounding box center [245, 552] width 315 height 21
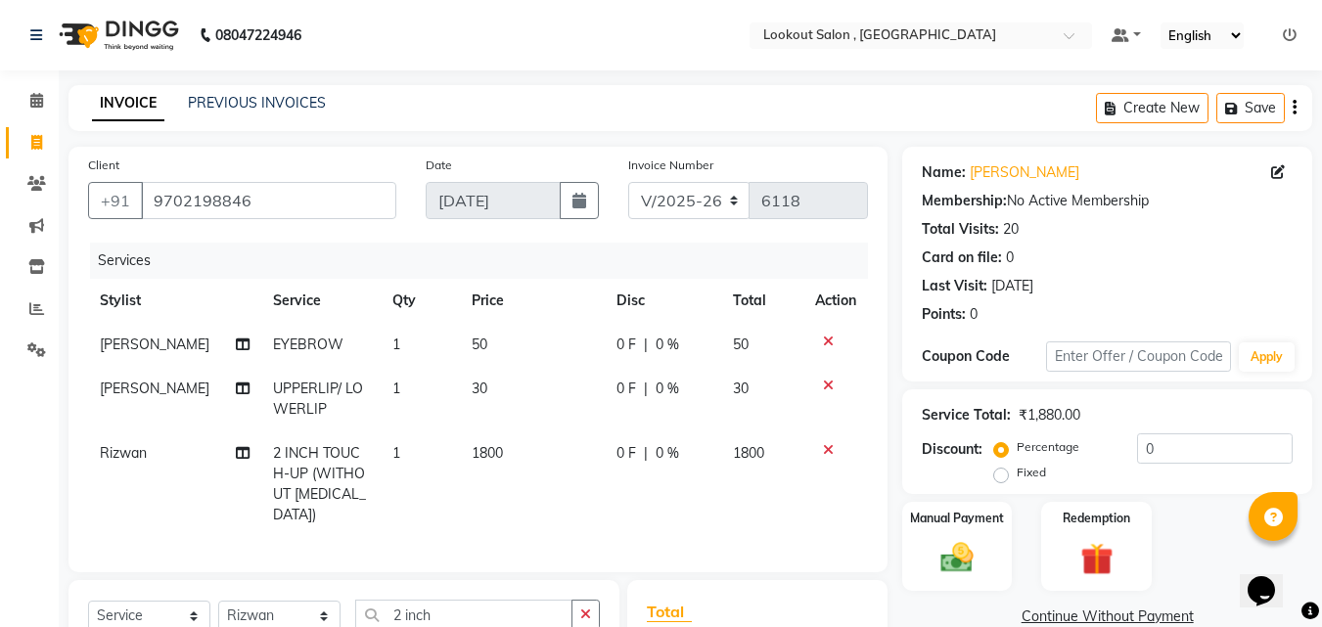
checkbox input "false"
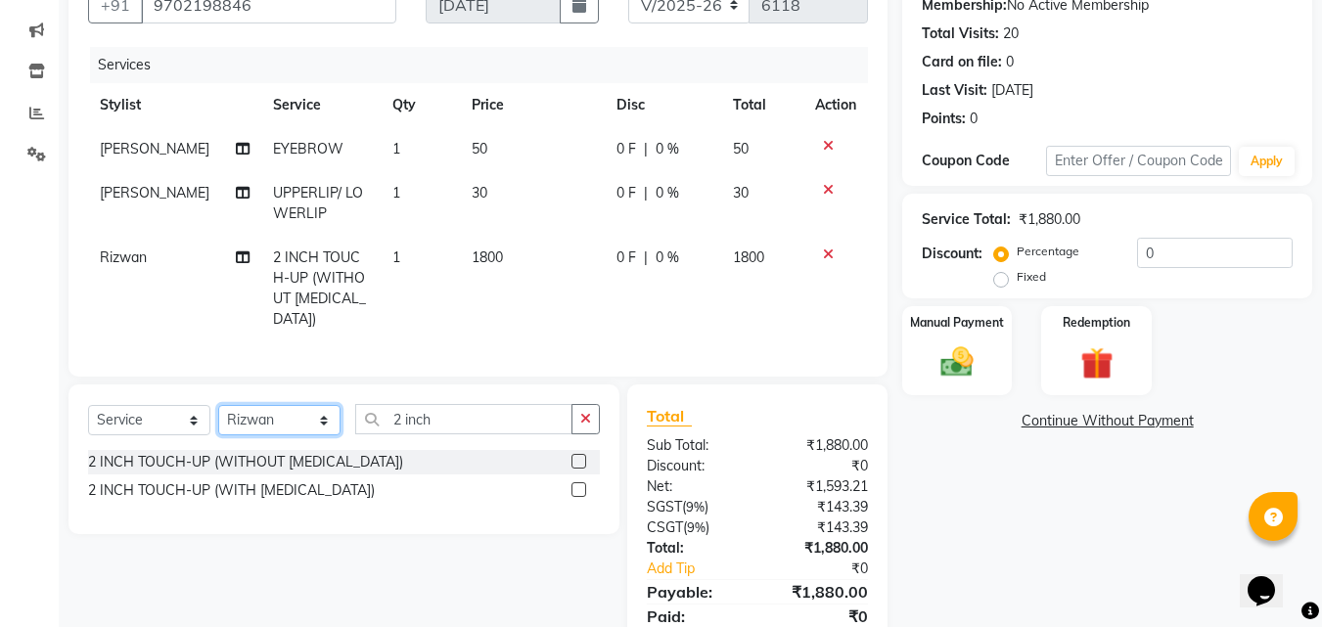
click at [285, 407] on select "Select Stylist [PERSON_NAME] [PERSON_NAME] [PERSON_NAME] [PERSON_NAME] kuldeep …" at bounding box center [279, 420] width 122 height 30
select select "86072"
click at [218, 405] on select "Select Stylist [PERSON_NAME] [PERSON_NAME] [PERSON_NAME] [PERSON_NAME] kuldeep …" at bounding box center [279, 420] width 122 height 30
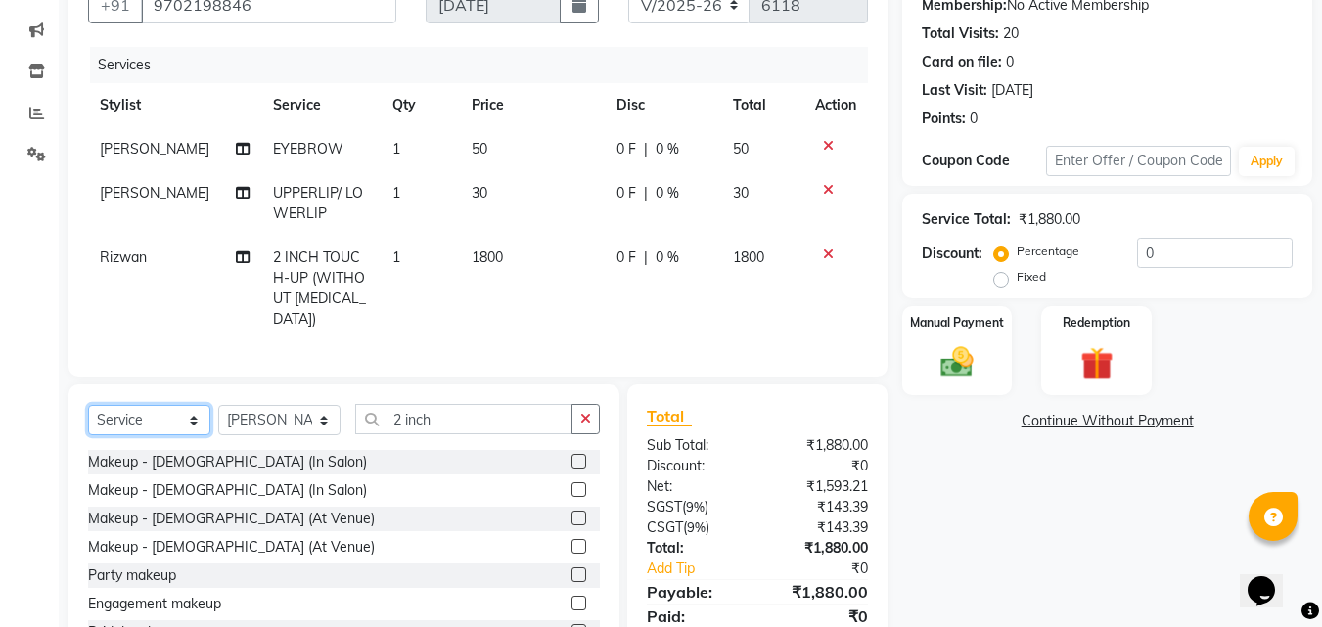
click at [103, 405] on select "Select Service Product Membership Package Voucher Prepaid Gift Card" at bounding box center [149, 420] width 122 height 30
click at [88, 405] on select "Select Service Product Membership Package Voucher Prepaid Gift Card" at bounding box center [149, 420] width 122 height 30
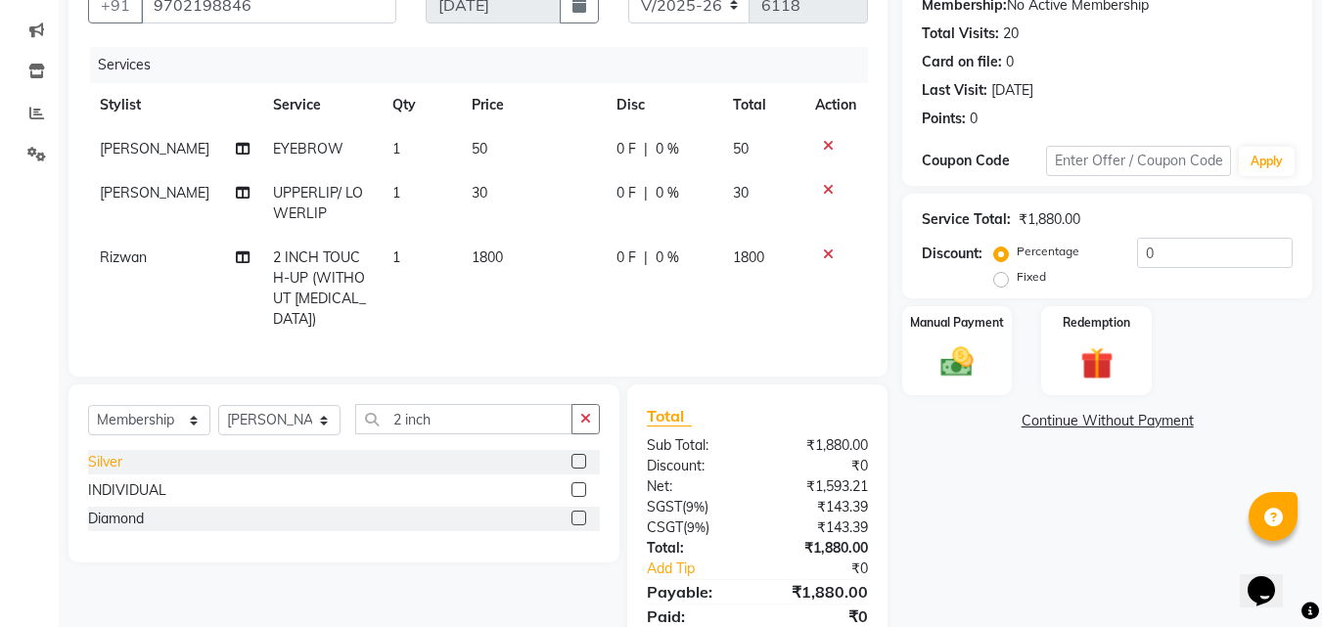
click at [115, 452] on div "Silver" at bounding box center [105, 462] width 34 height 21
select select "select"
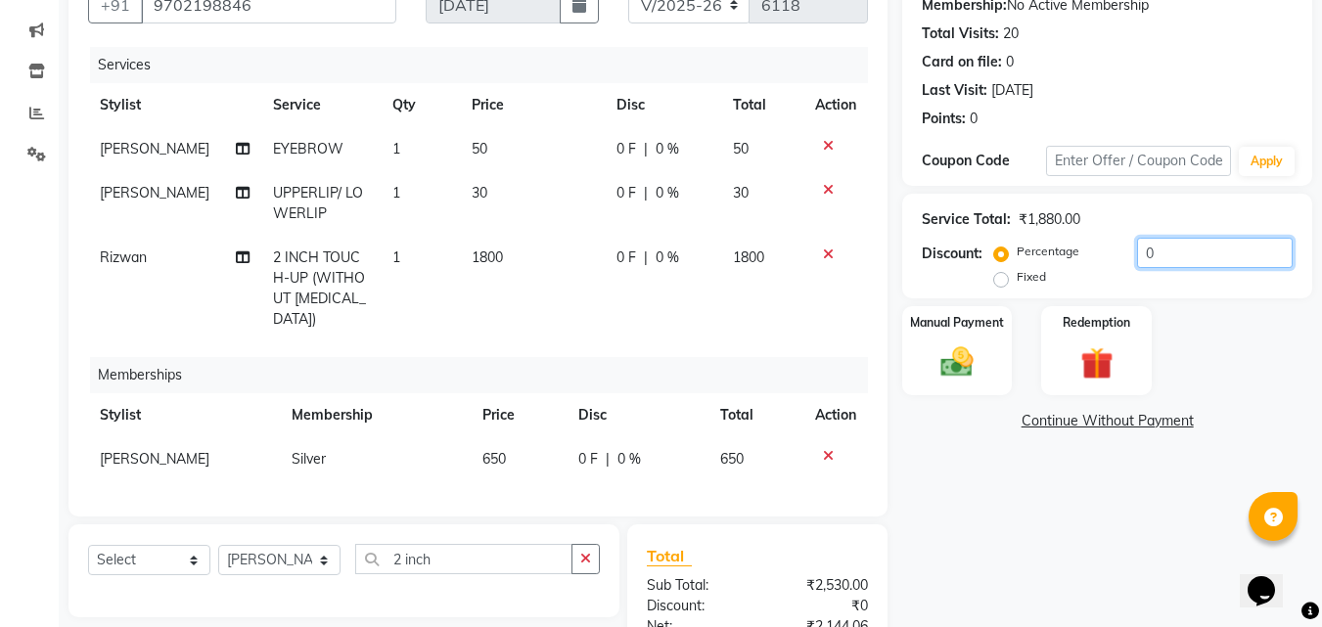
click at [1138, 259] on input "0" at bounding box center [1215, 253] width 156 height 30
type input "20"
click at [935, 390] on div "Manual Payment" at bounding box center [957, 350] width 115 height 93
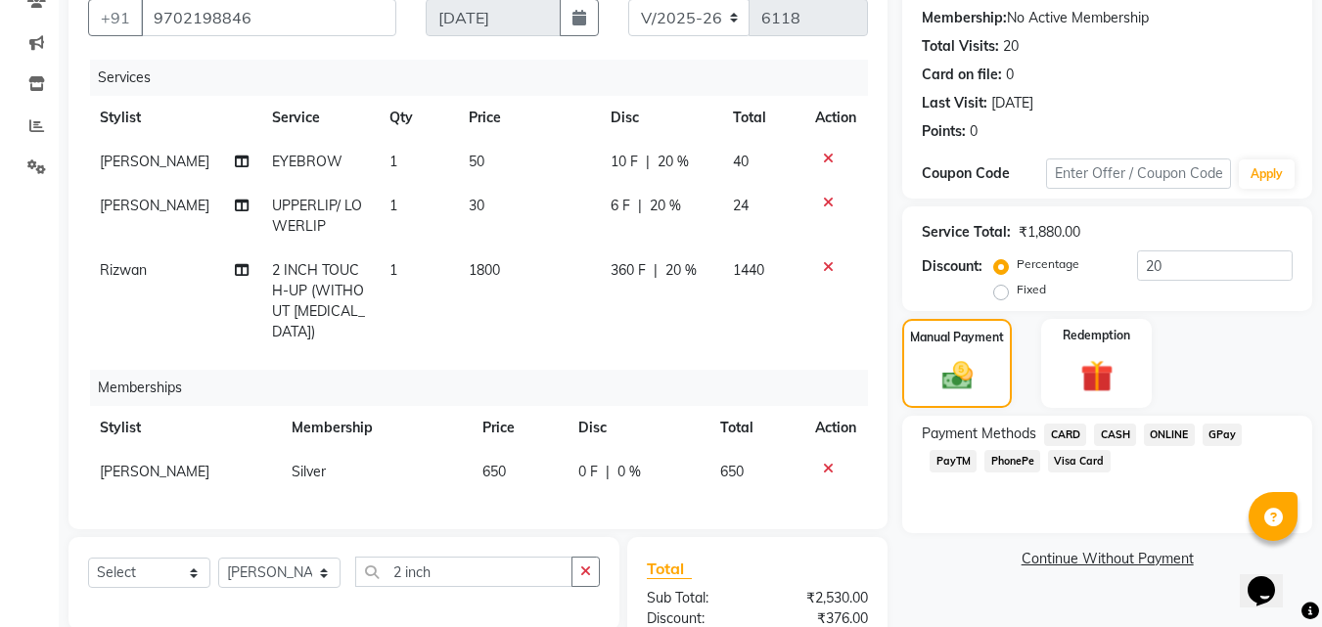
scroll to position [391, 0]
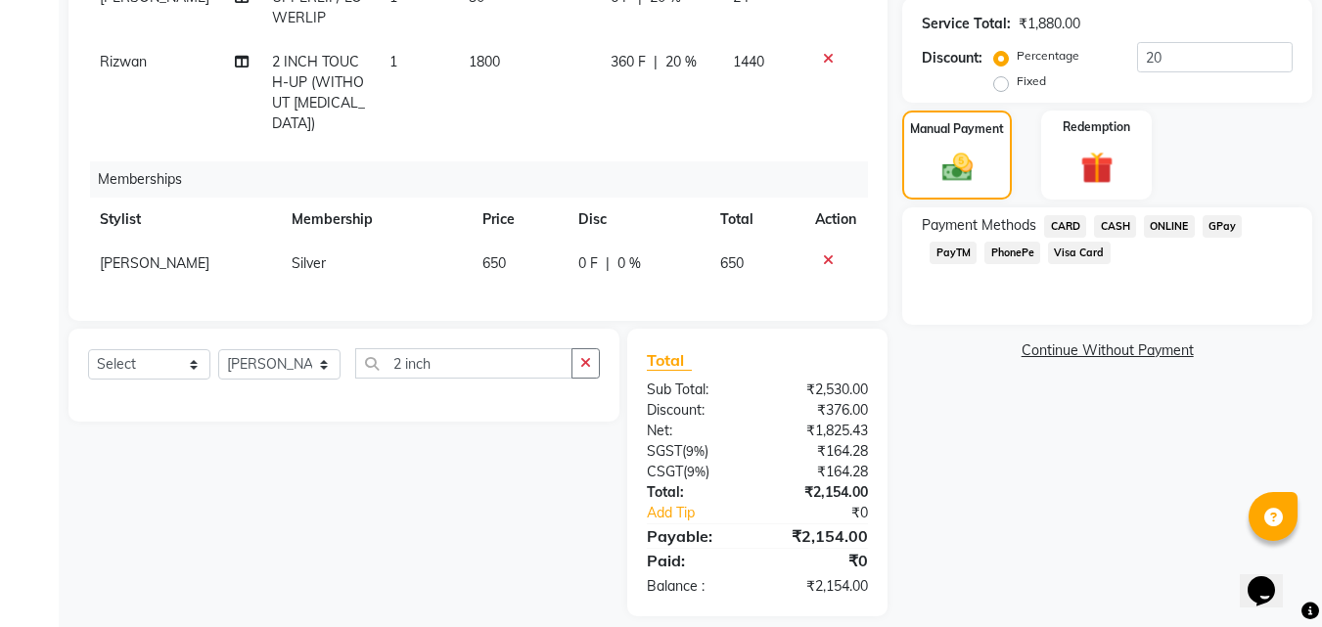
click at [1069, 221] on span "CARD" at bounding box center [1065, 226] width 42 height 23
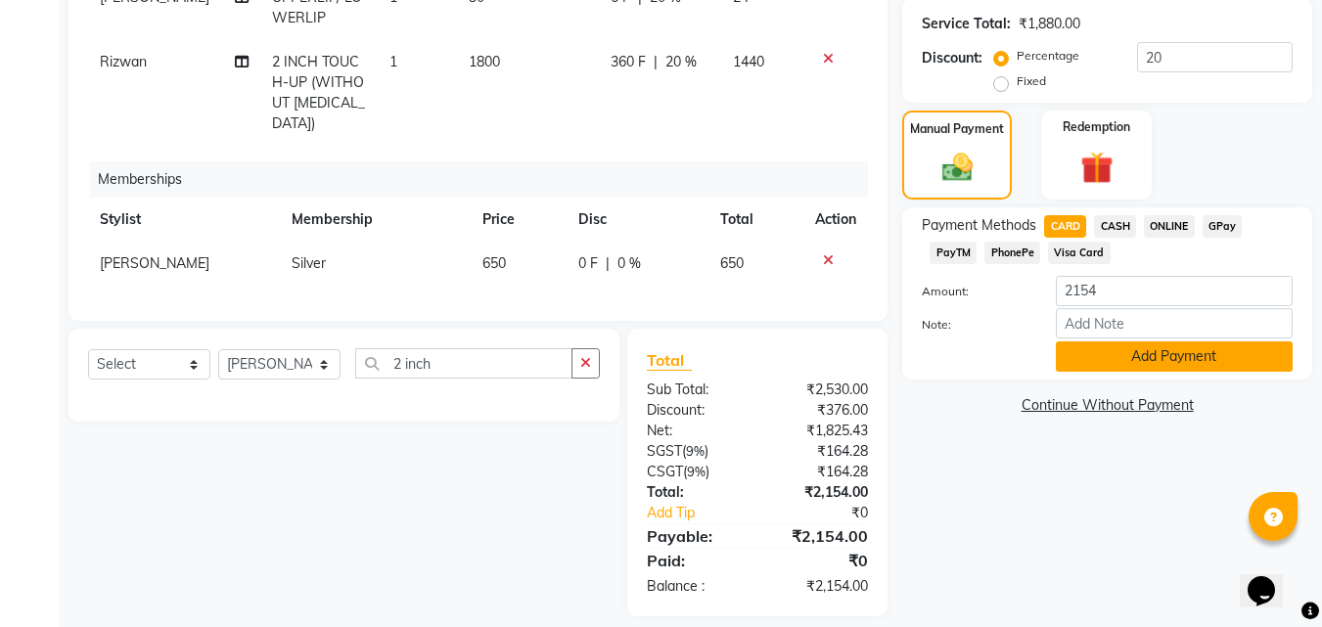
click at [1119, 352] on button "Add Payment" at bounding box center [1174, 357] width 237 height 30
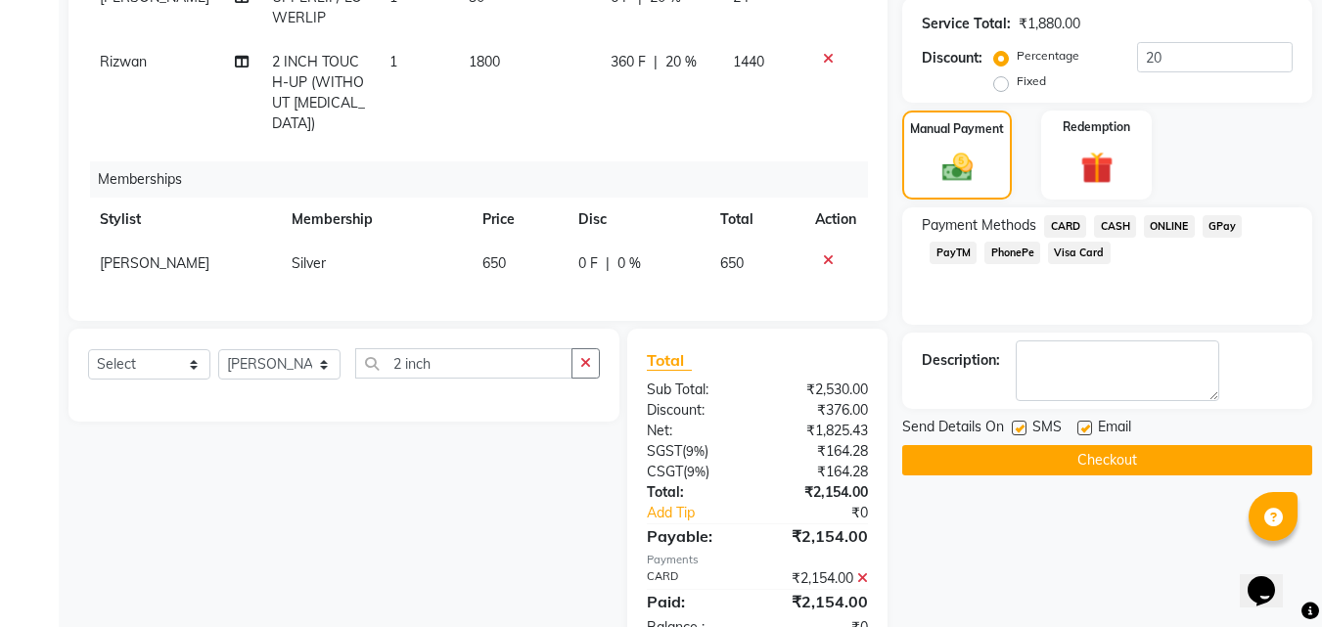
click at [1077, 469] on button "Checkout" at bounding box center [1107, 460] width 410 height 30
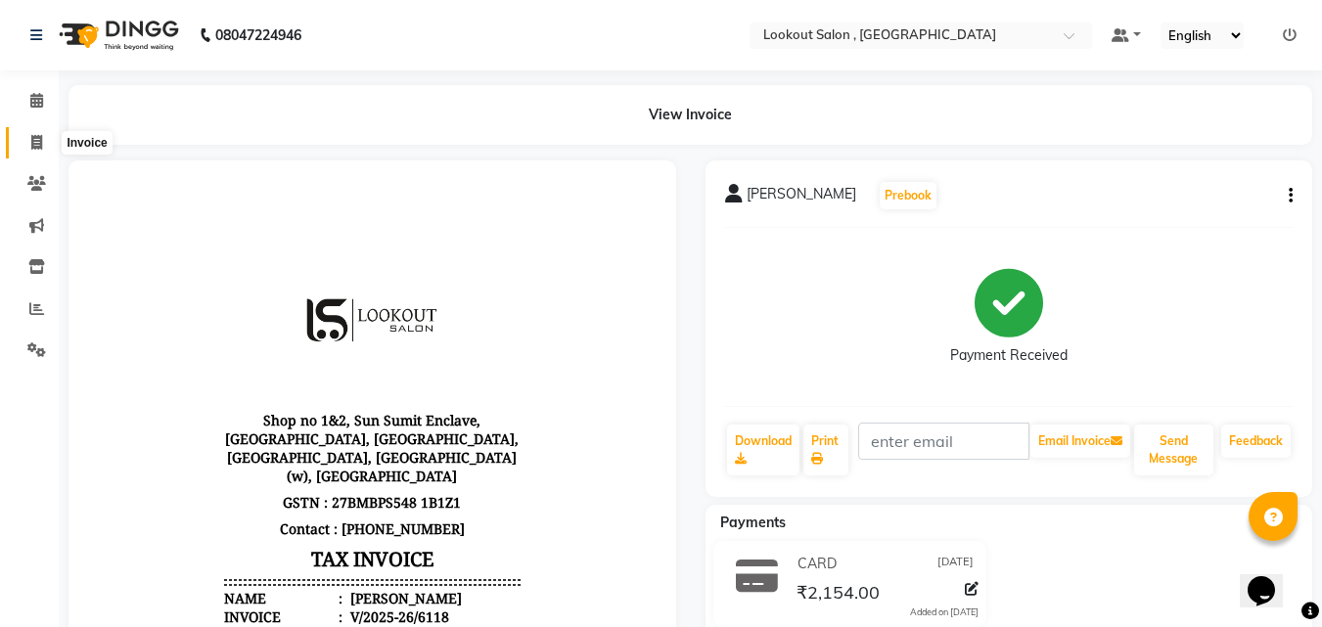
click at [41, 150] on span at bounding box center [37, 143] width 34 height 23
select select "service"
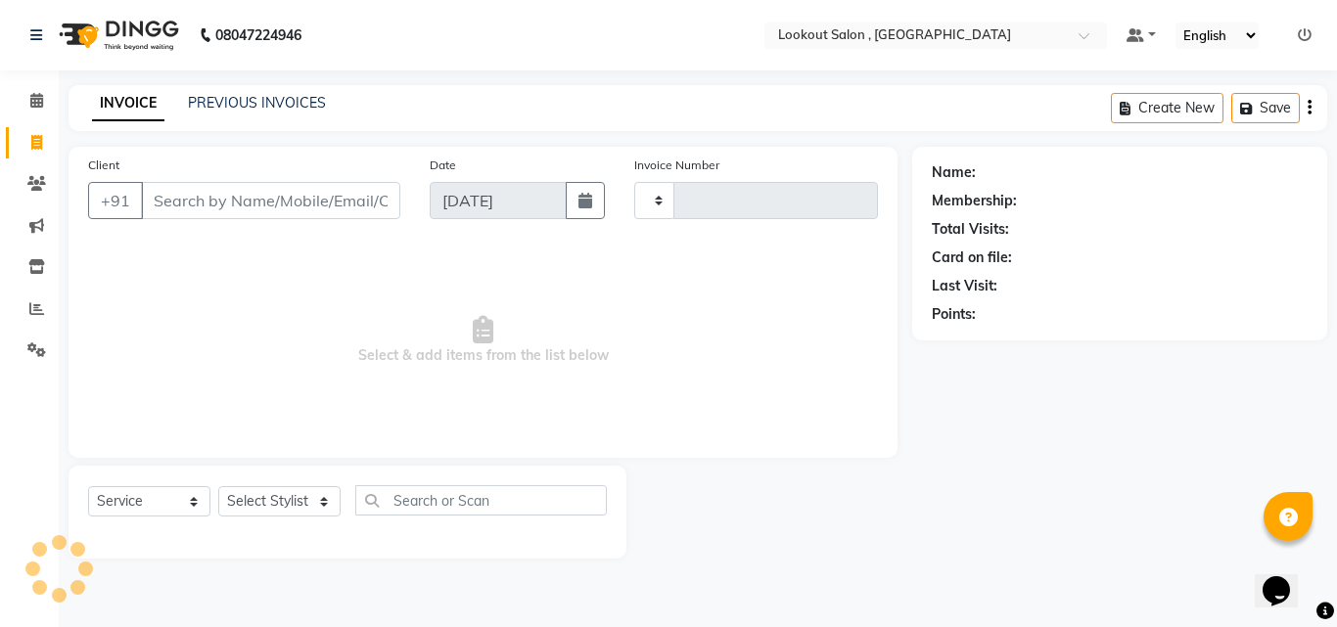
type input "6119"
select select "151"
click at [169, 195] on input "Client" at bounding box center [270, 200] width 259 height 37
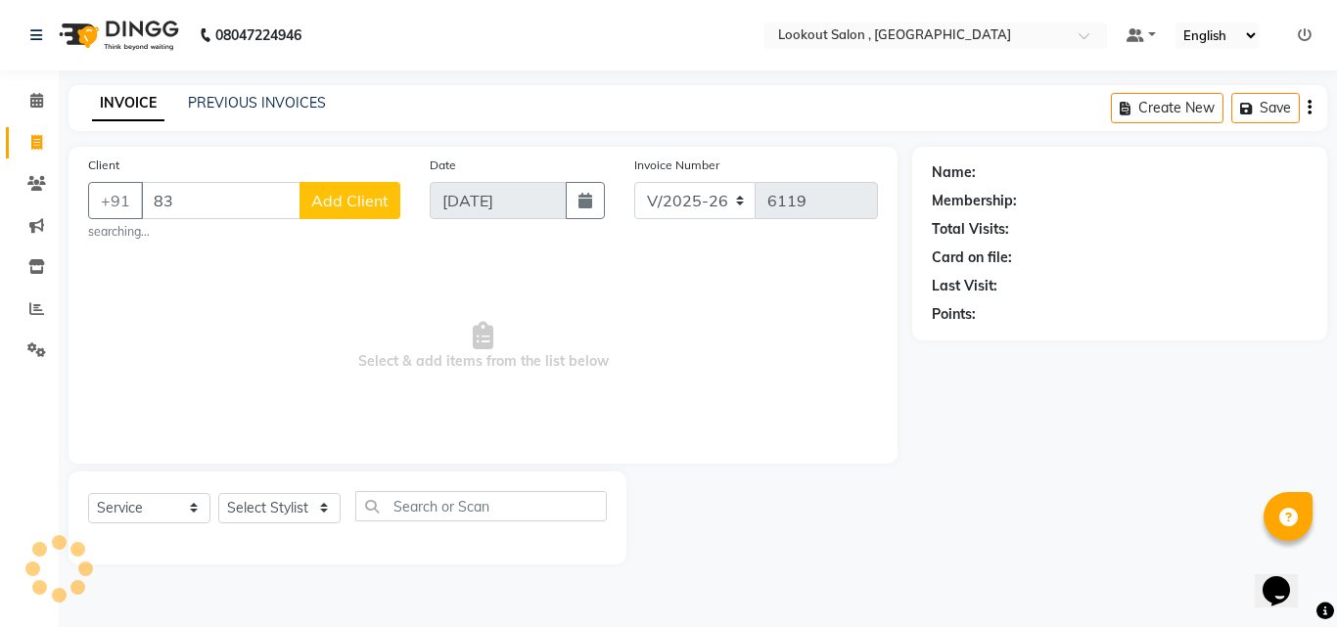
type input "8"
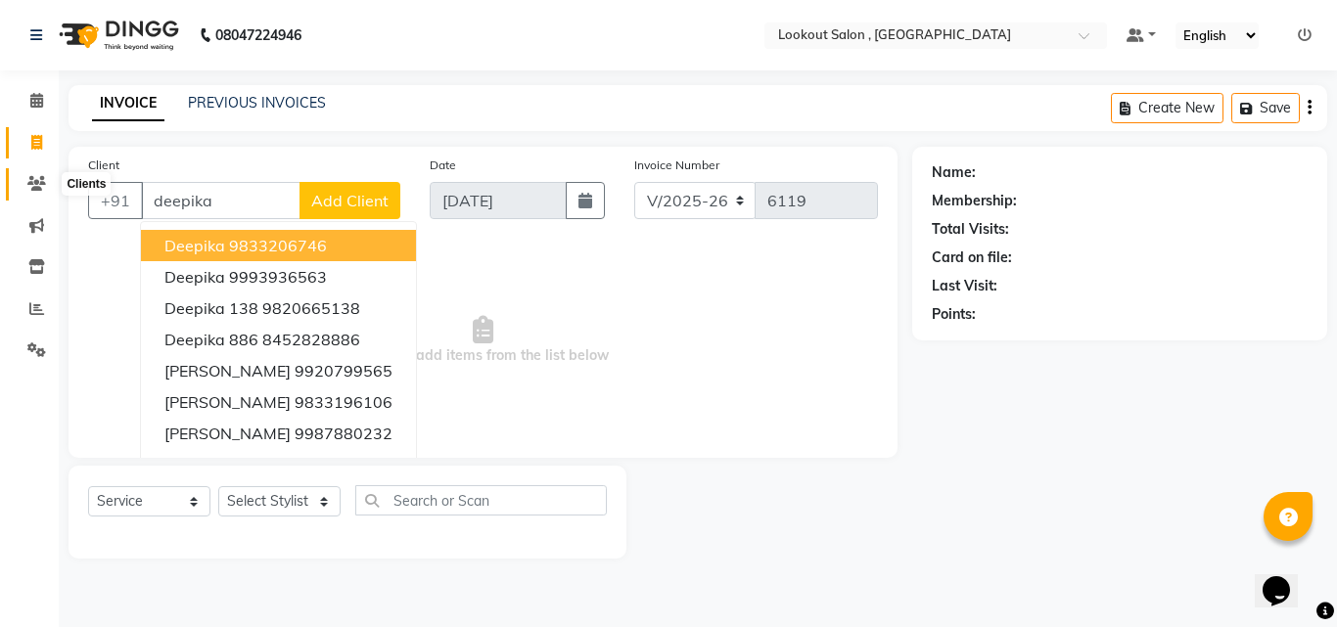
type input "deepika"
click at [27, 174] on span at bounding box center [37, 184] width 34 height 23
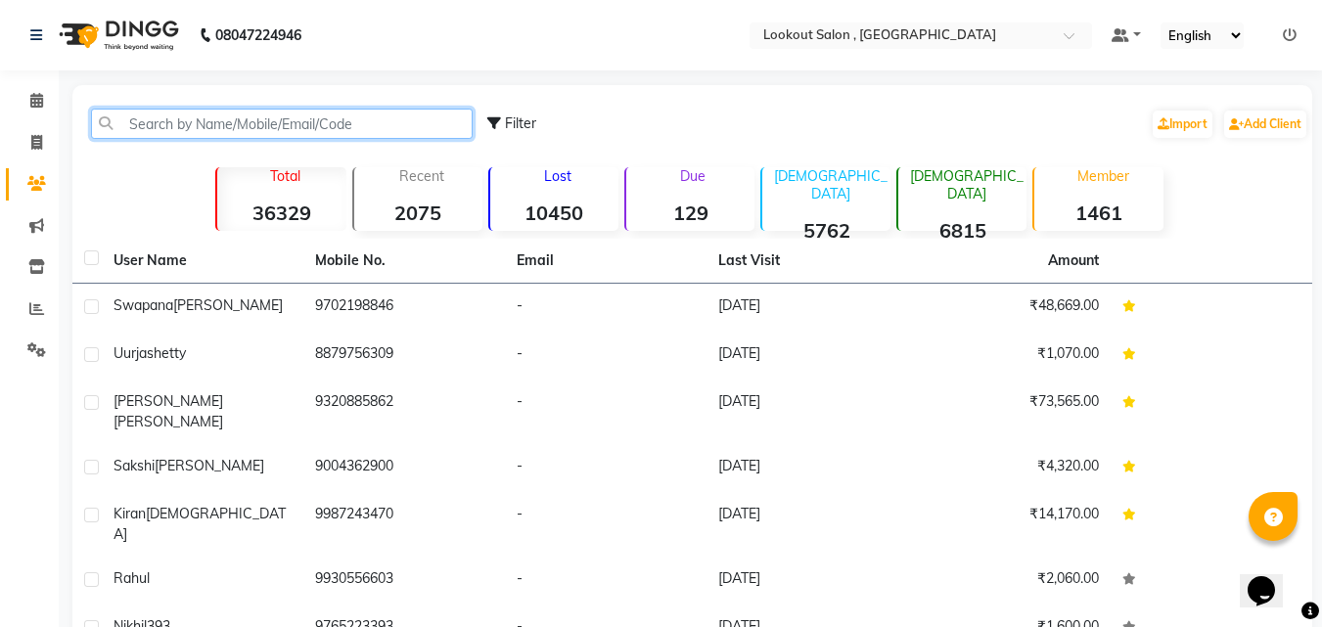
click at [412, 115] on input "text" at bounding box center [282, 124] width 382 height 30
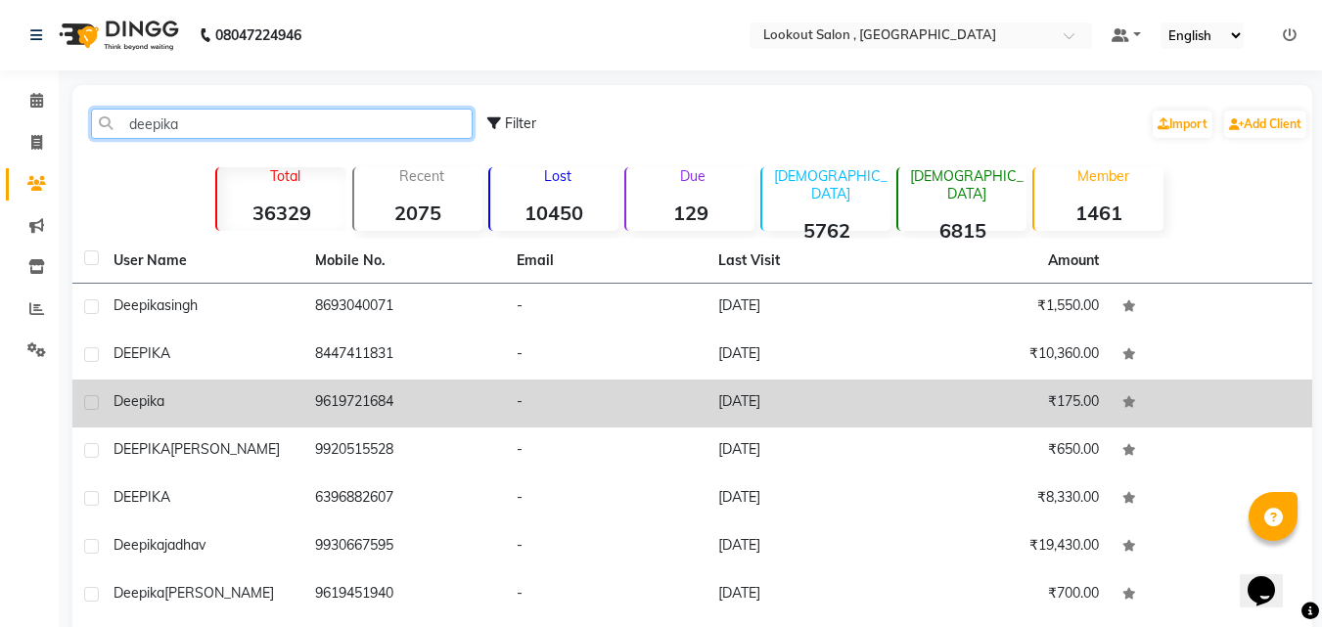
scroll to position [220, 0]
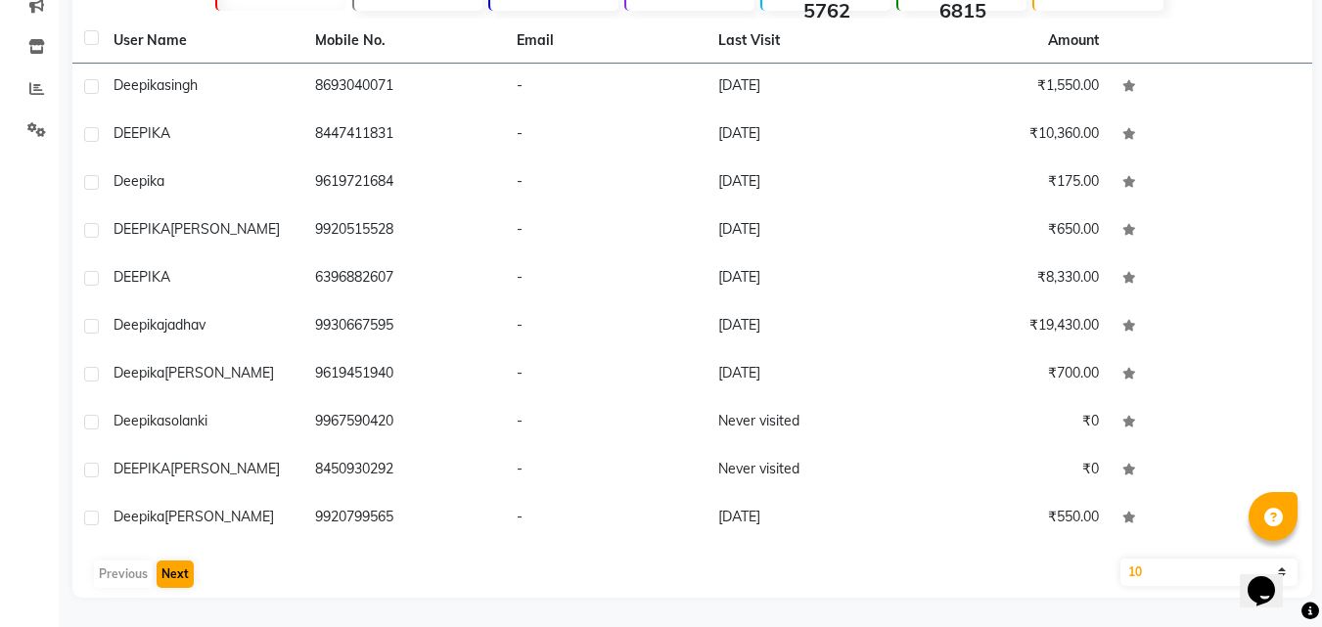
type input "deepika"
click at [175, 581] on button "Next" at bounding box center [175, 574] width 37 height 27
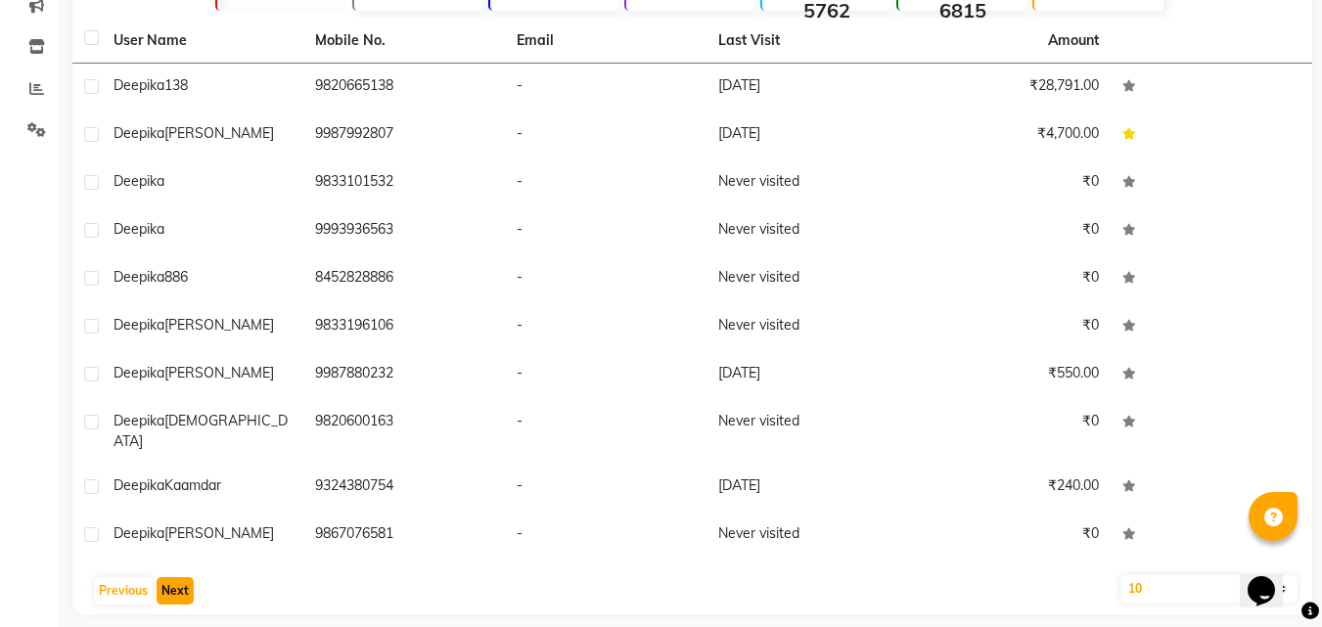
click at [166, 577] on button "Next" at bounding box center [175, 590] width 37 height 27
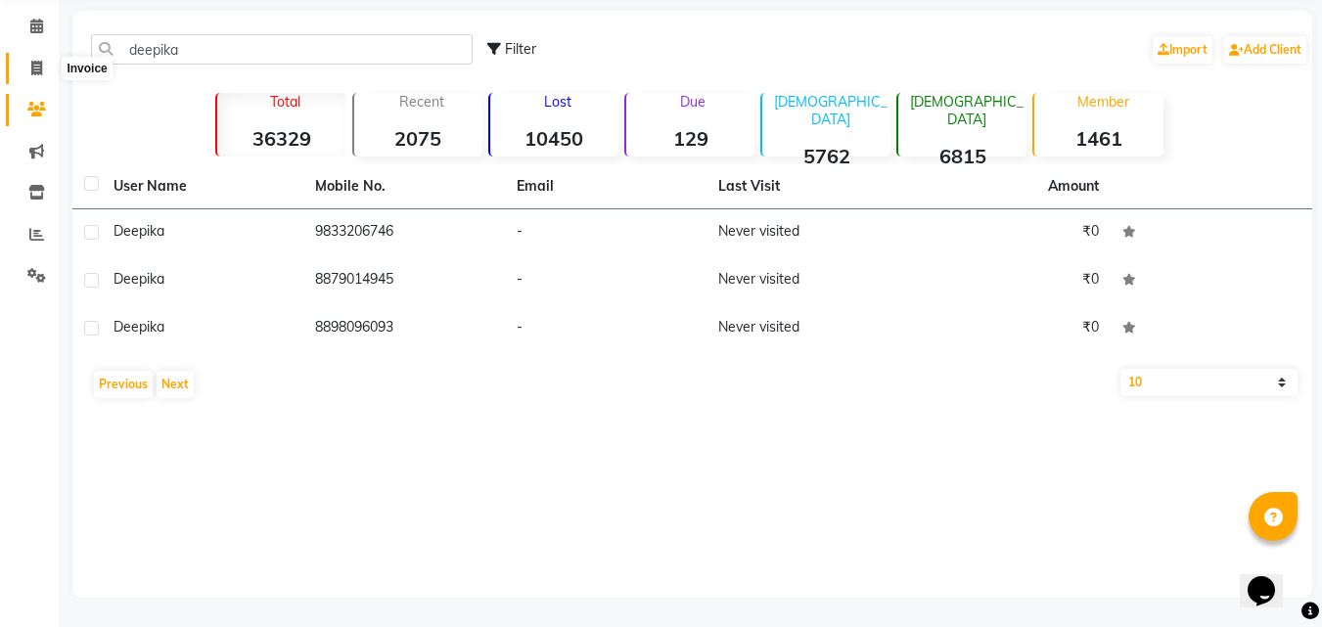
click at [31, 65] on icon at bounding box center [36, 68] width 11 height 15
select select "151"
select select "service"
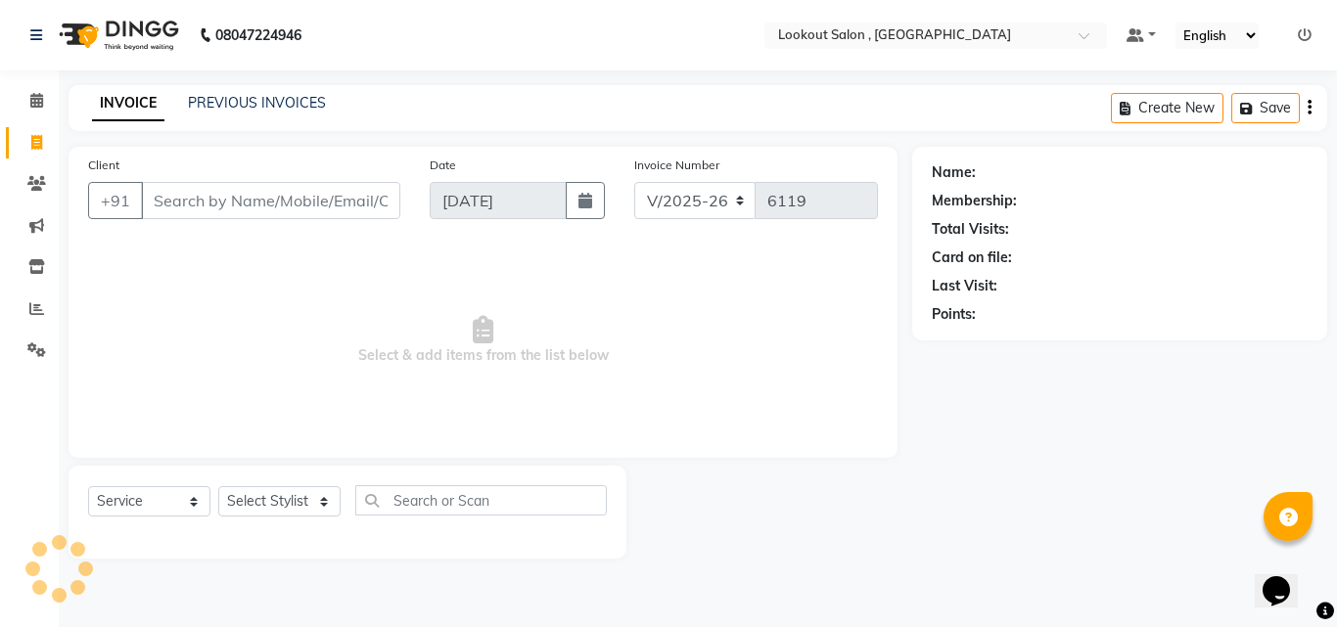
click at [165, 190] on input "Client" at bounding box center [270, 200] width 259 height 37
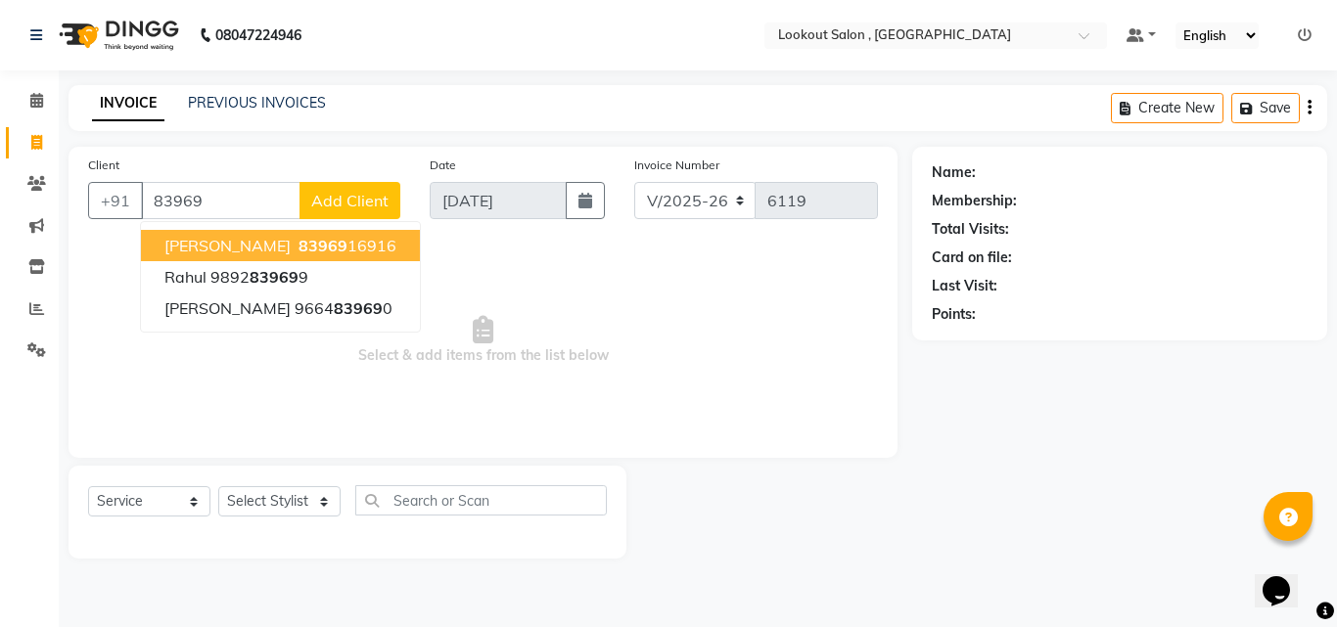
click at [237, 243] on span "Dipika soni" at bounding box center [227, 246] width 126 height 20
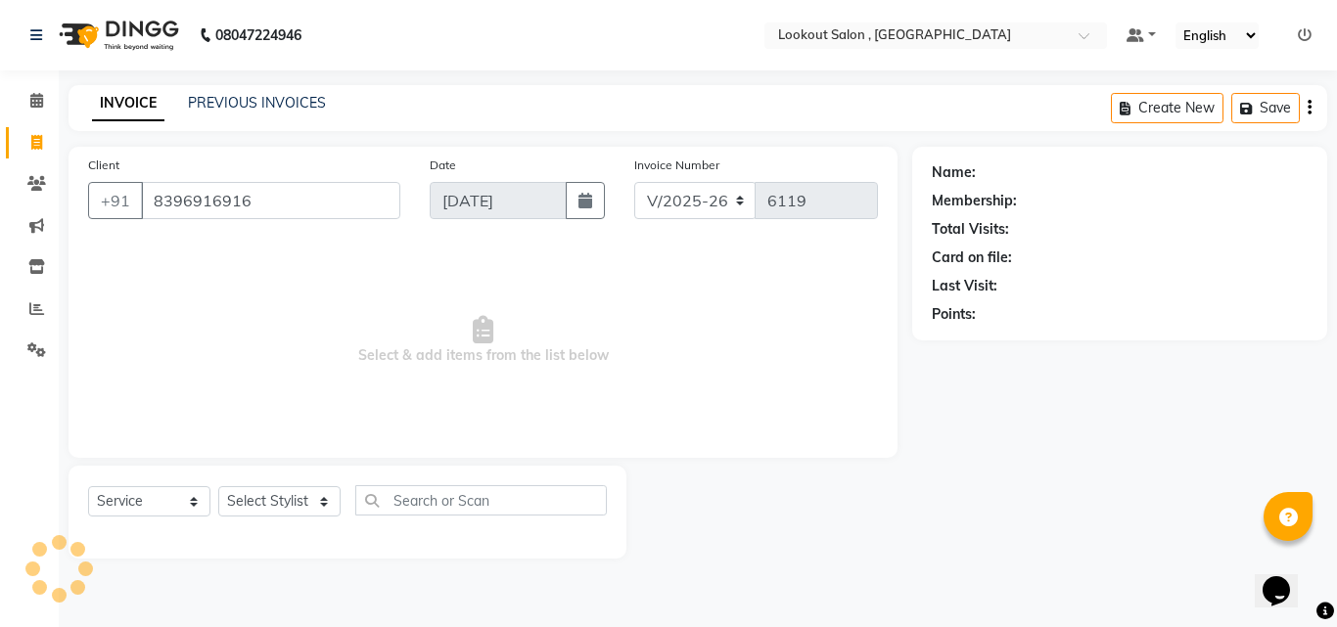
type input "8396916916"
select select "1: Object"
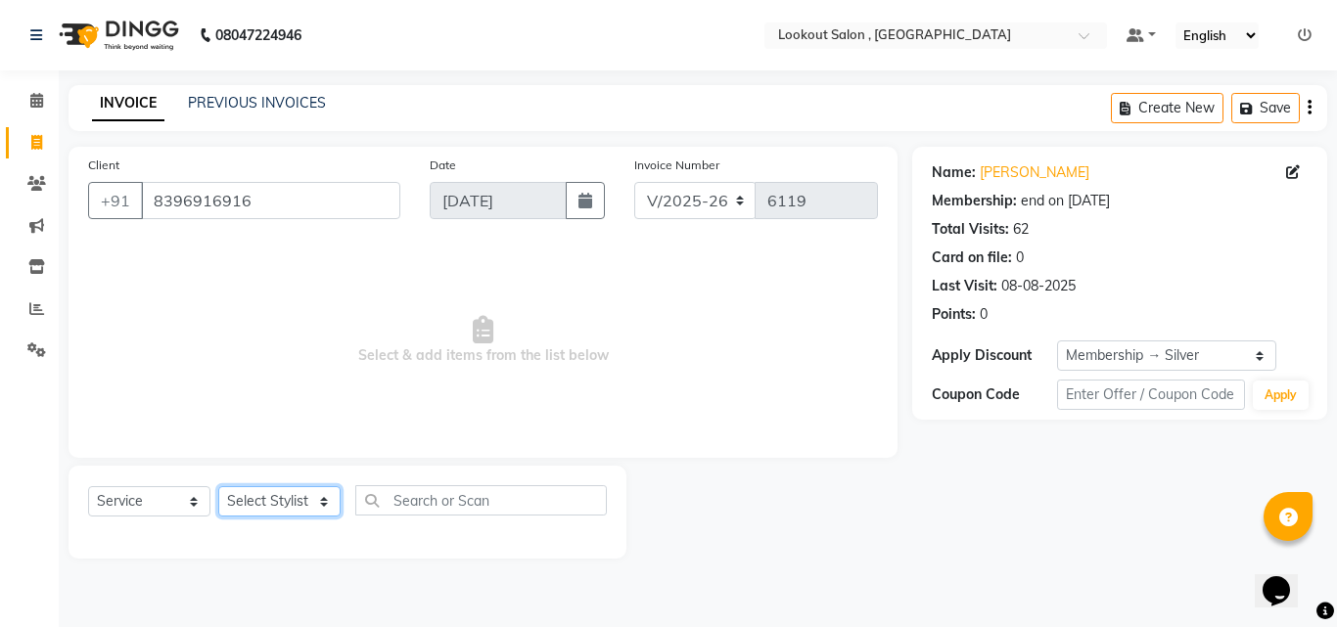
click at [301, 511] on select "Select Stylist [PERSON_NAME] [PERSON_NAME] [PERSON_NAME] [PERSON_NAME] kuldeep …" at bounding box center [279, 501] width 122 height 30
select select "87431"
click at [218, 486] on select "Select Stylist [PERSON_NAME] [PERSON_NAME] [PERSON_NAME] [PERSON_NAME] kuldeep …" at bounding box center [279, 501] width 122 height 30
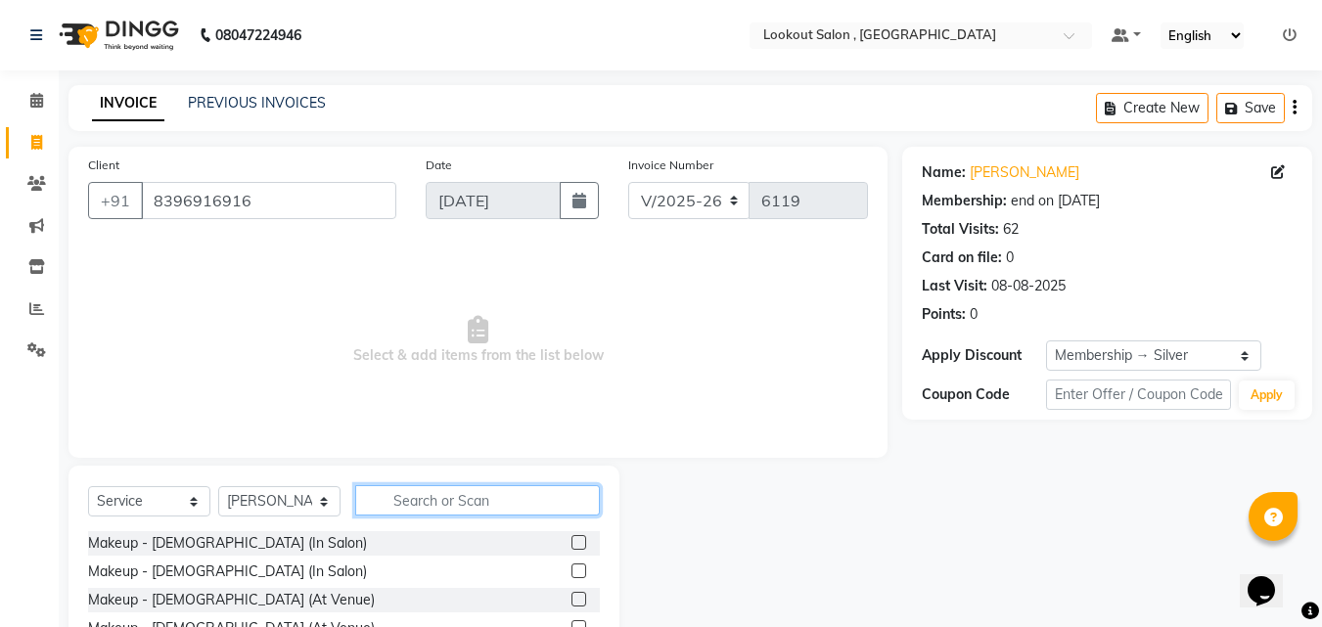
click at [391, 496] on input "text" at bounding box center [477, 500] width 245 height 30
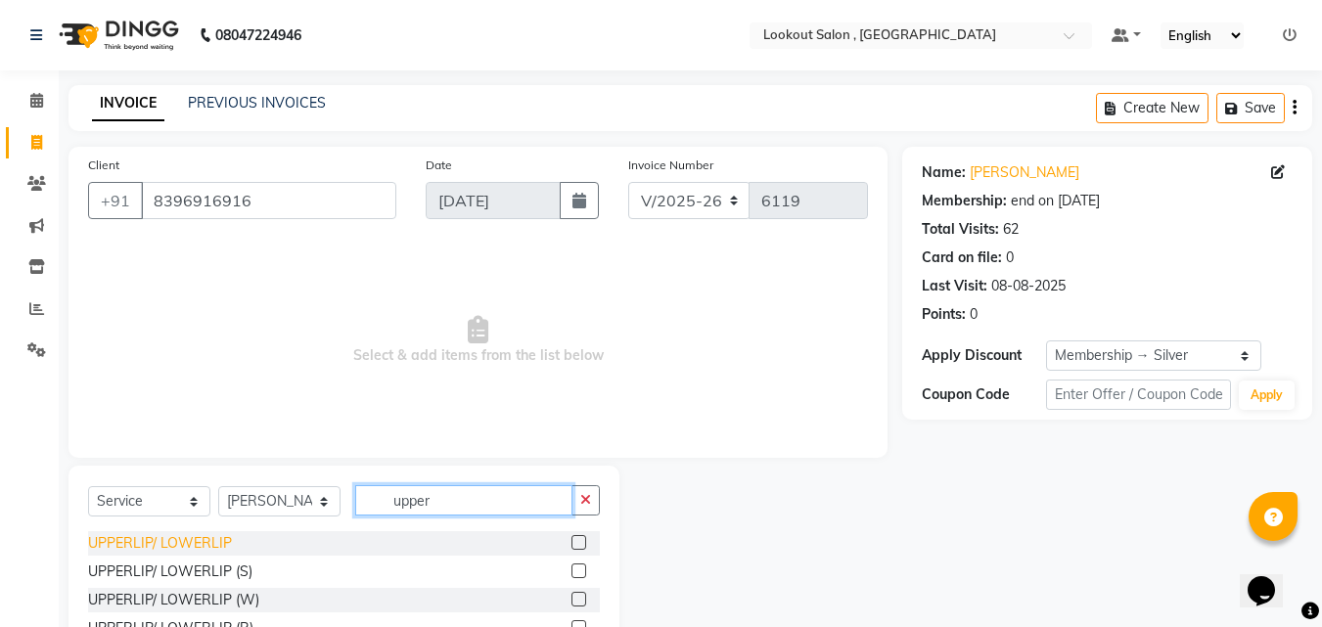
type input "upper"
click at [186, 540] on div "UPPERLIP/ LOWERLIP" at bounding box center [160, 543] width 144 height 21
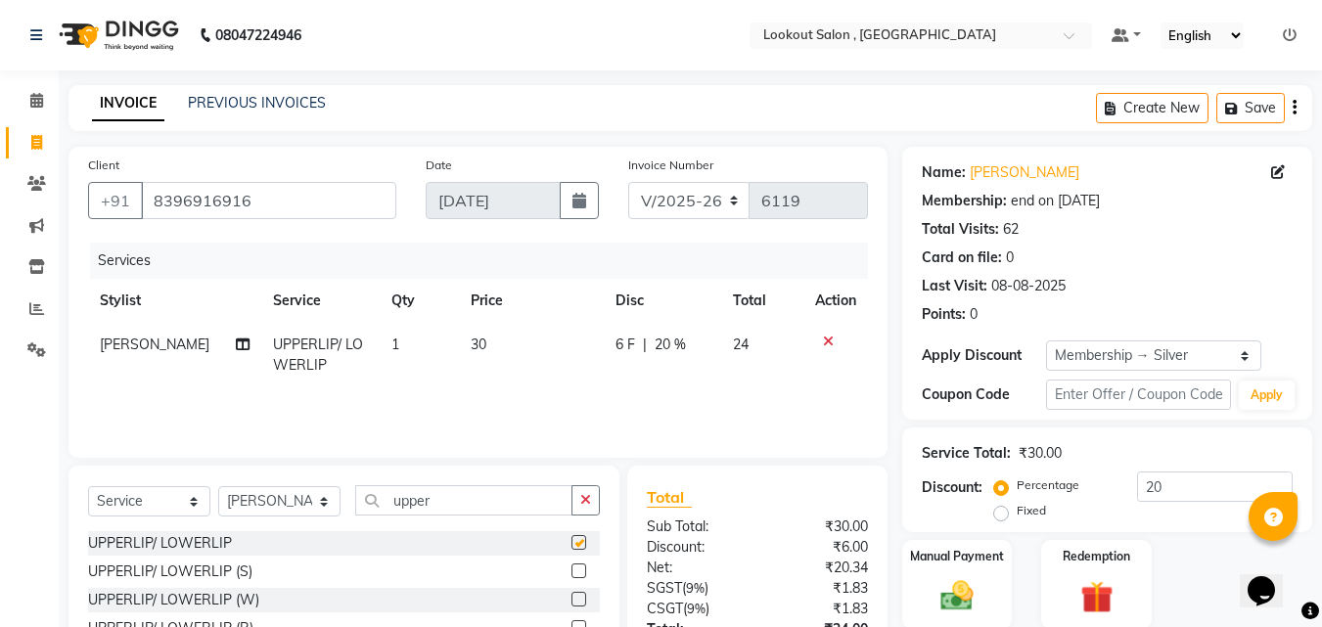
checkbox input "false"
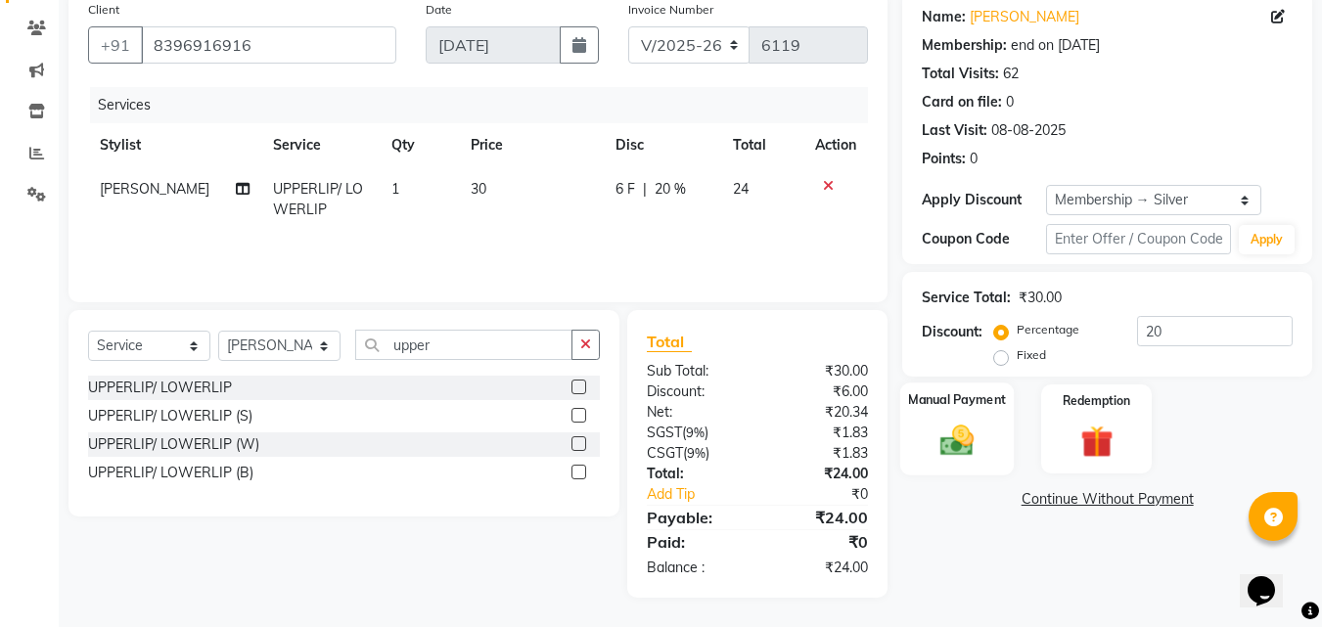
click at [965, 442] on img at bounding box center [957, 440] width 55 height 39
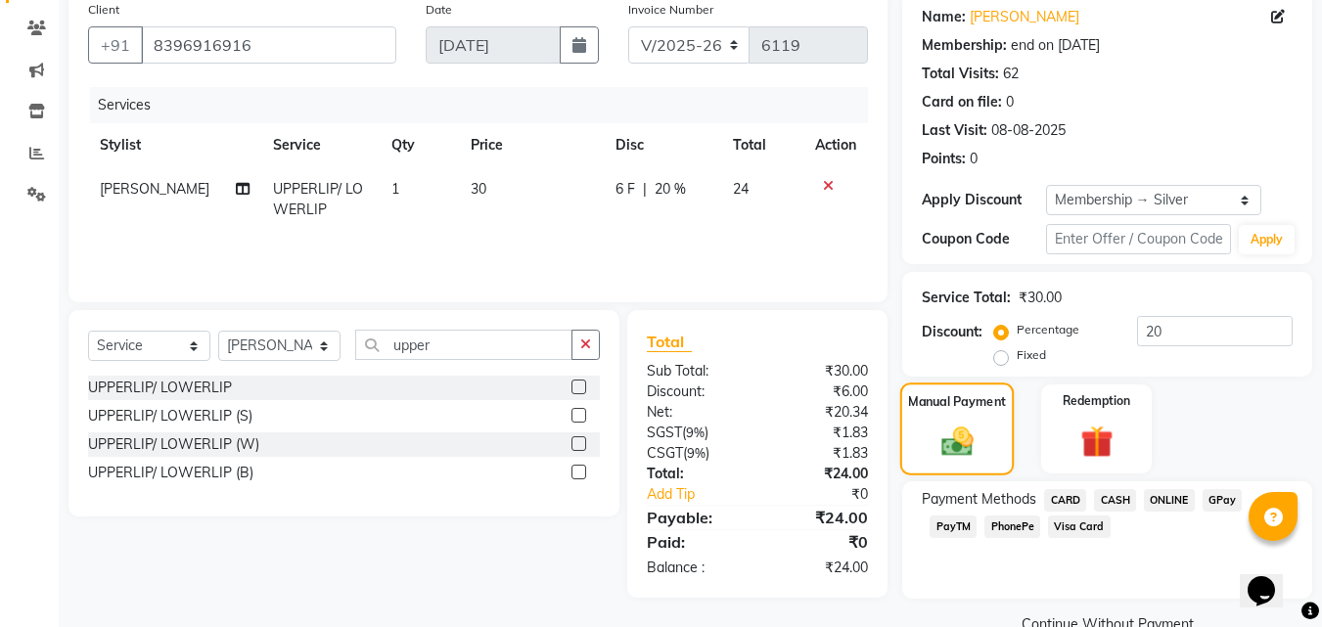
scroll to position [197, 0]
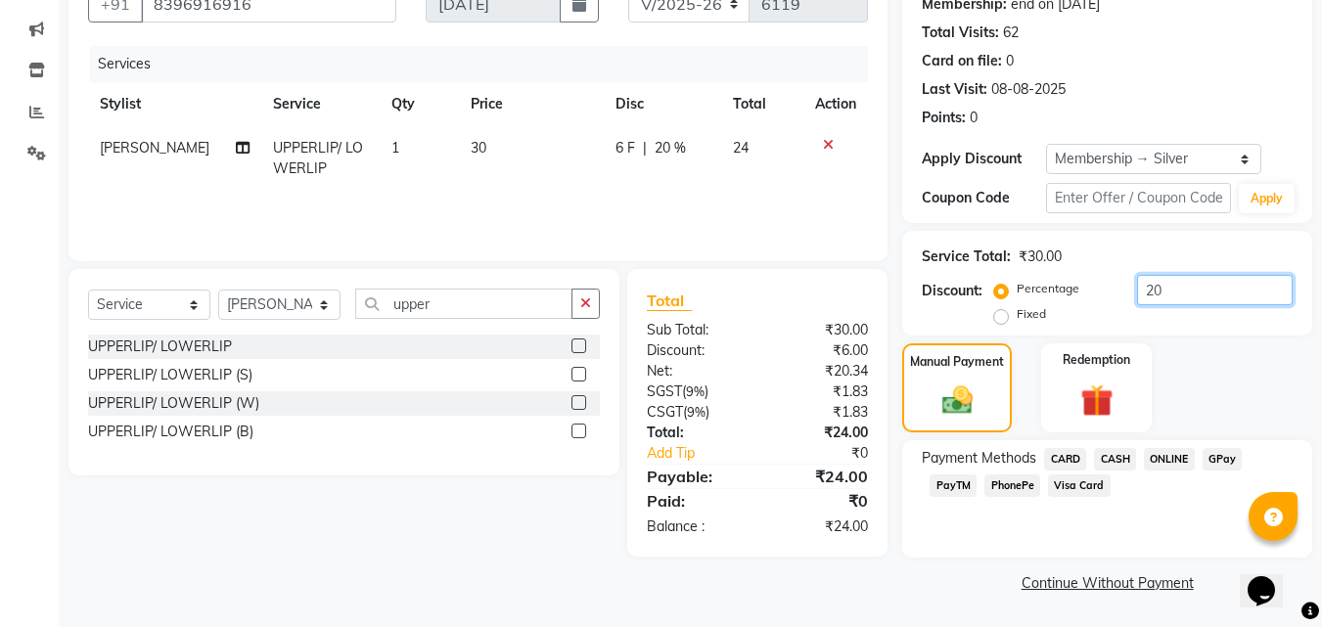
click at [1177, 294] on input "20" at bounding box center [1215, 290] width 156 height 30
type input "2"
type input "0"
click at [1169, 461] on span "ONLINE" at bounding box center [1169, 459] width 51 height 23
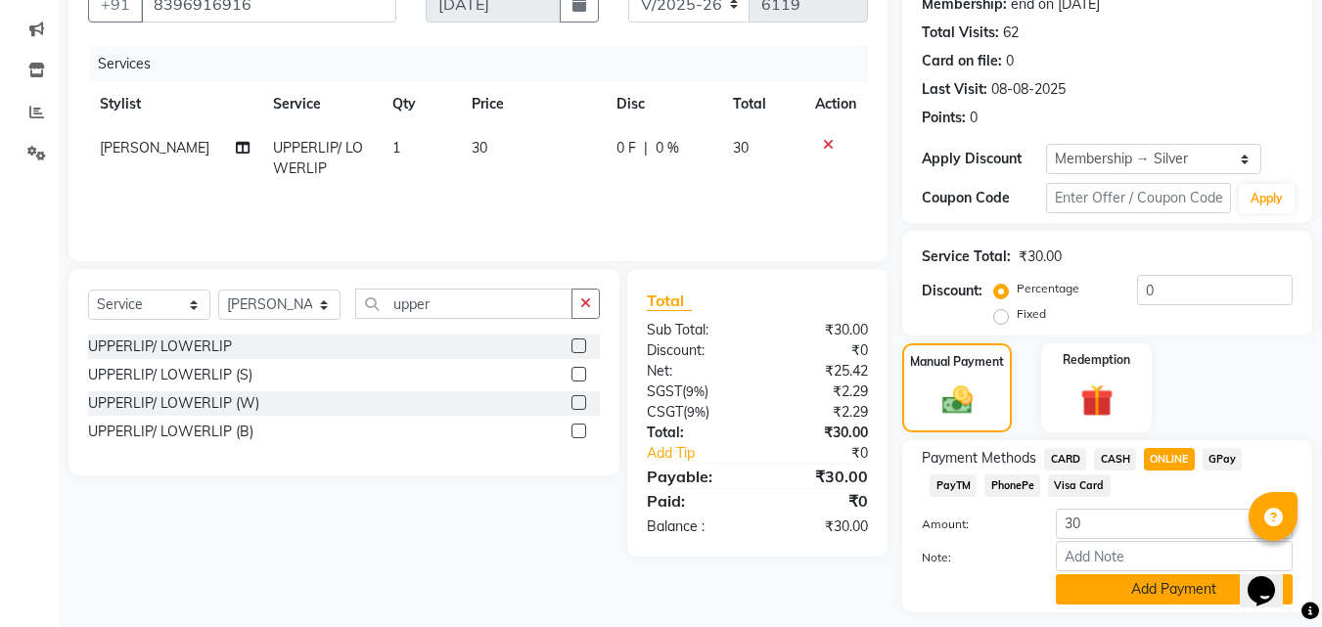
click at [1160, 600] on button "Add Payment" at bounding box center [1174, 589] width 237 height 30
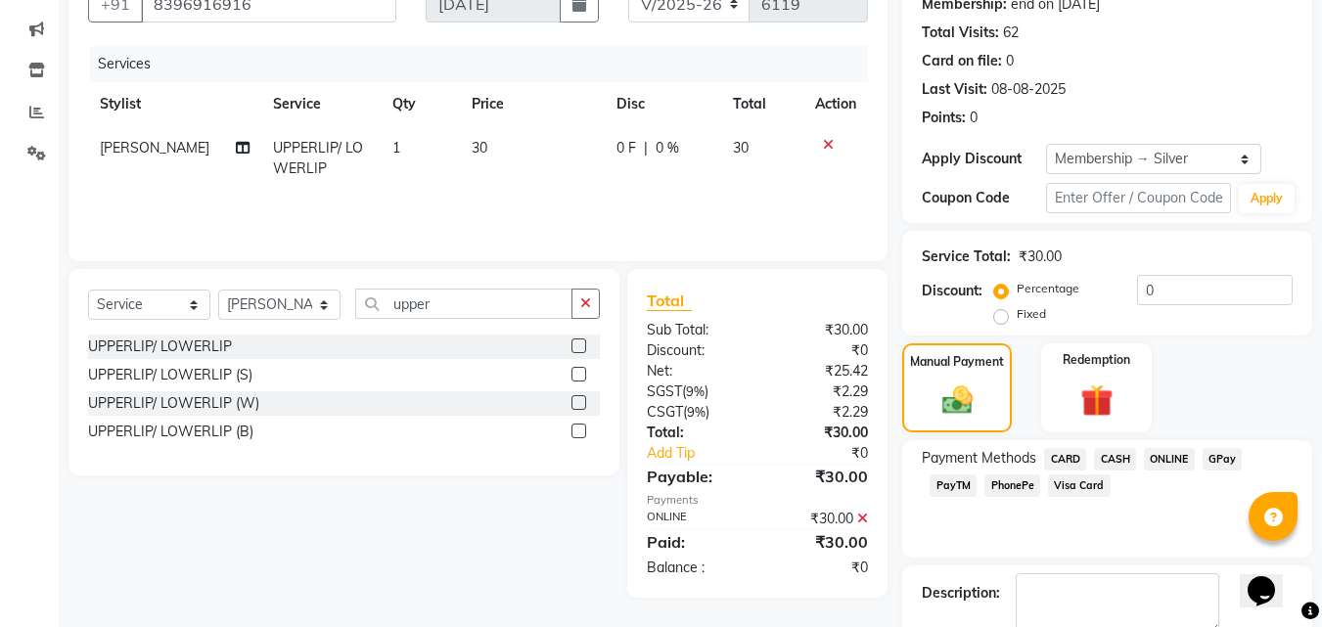
scroll to position [307, 0]
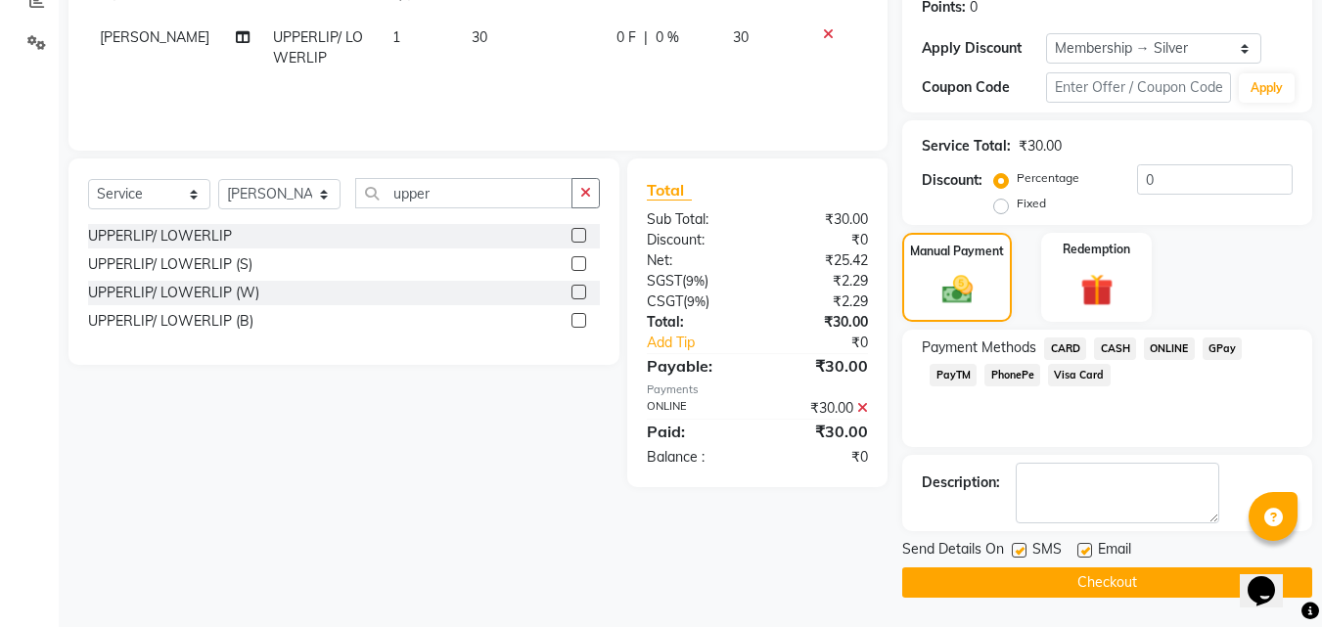
click at [1174, 573] on button "Checkout" at bounding box center [1107, 583] width 410 height 30
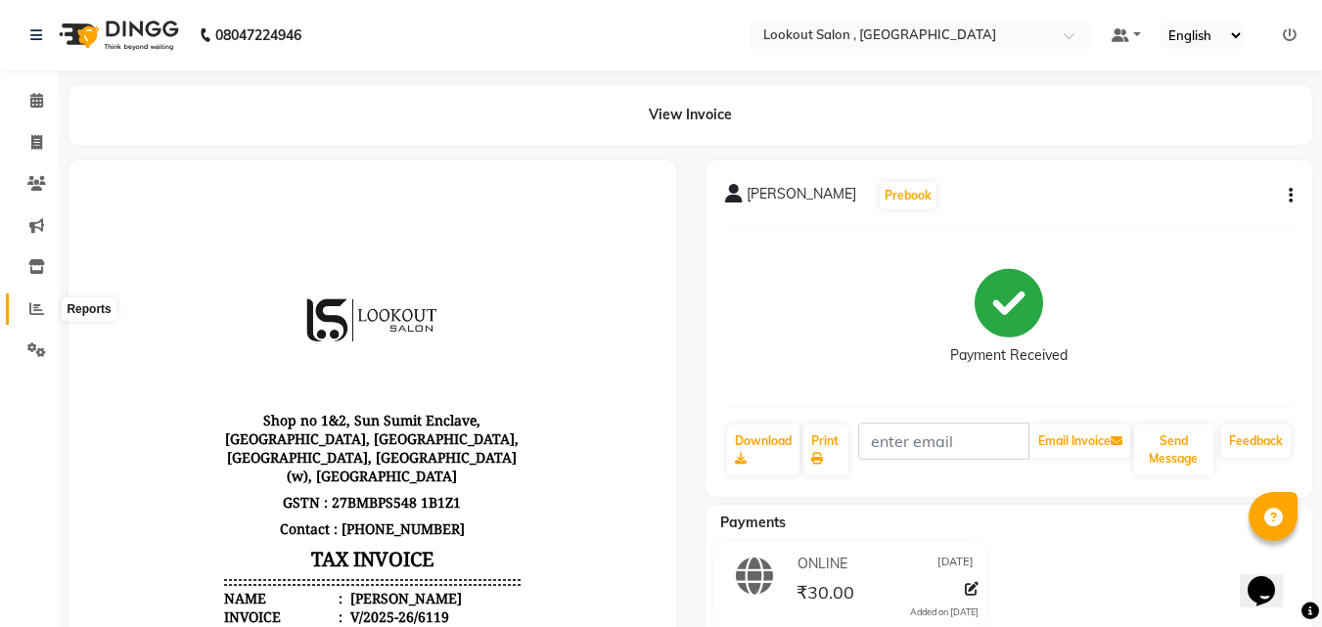
click at [26, 307] on span at bounding box center [37, 309] width 34 height 23
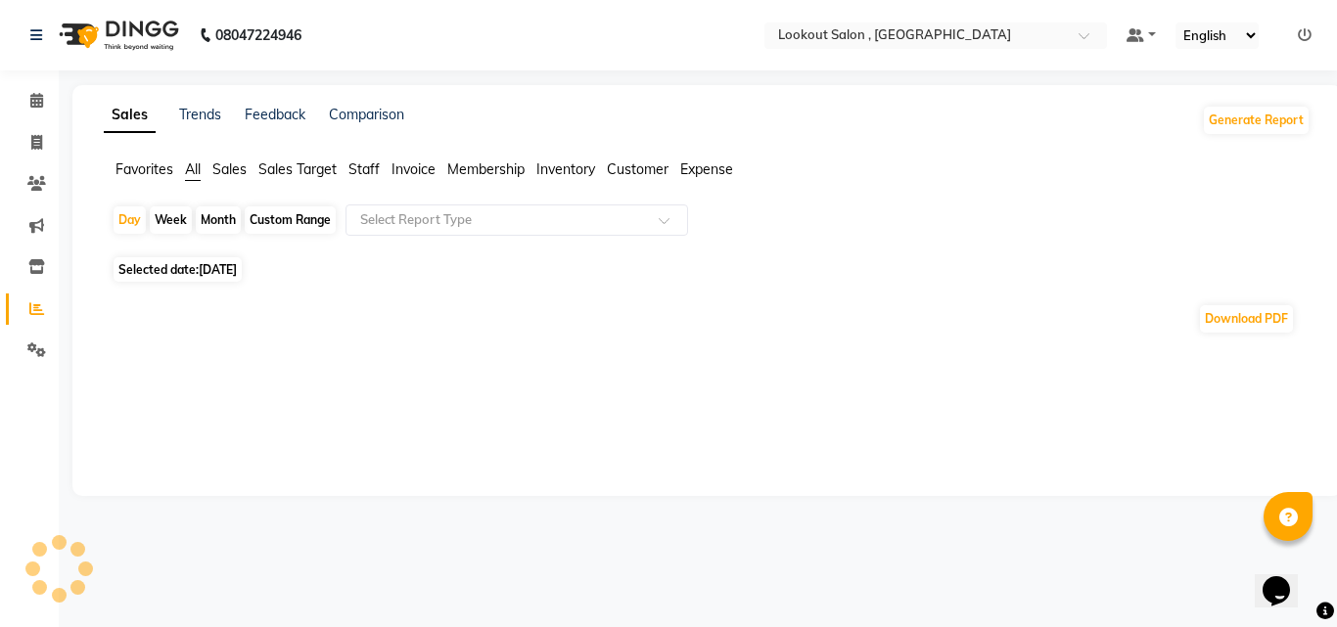
click at [356, 166] on span "Staff" at bounding box center [363, 170] width 31 height 18
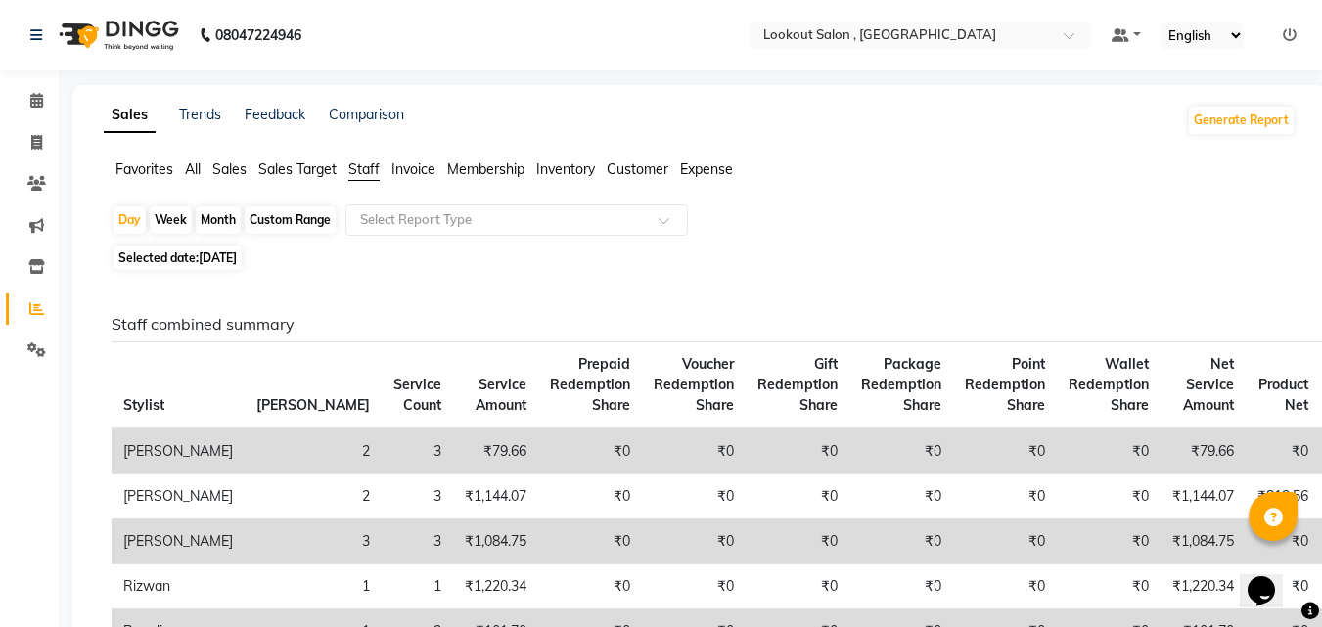
click at [230, 259] on span "[DATE]" at bounding box center [218, 258] width 38 height 15
select select "9"
select select "2025"
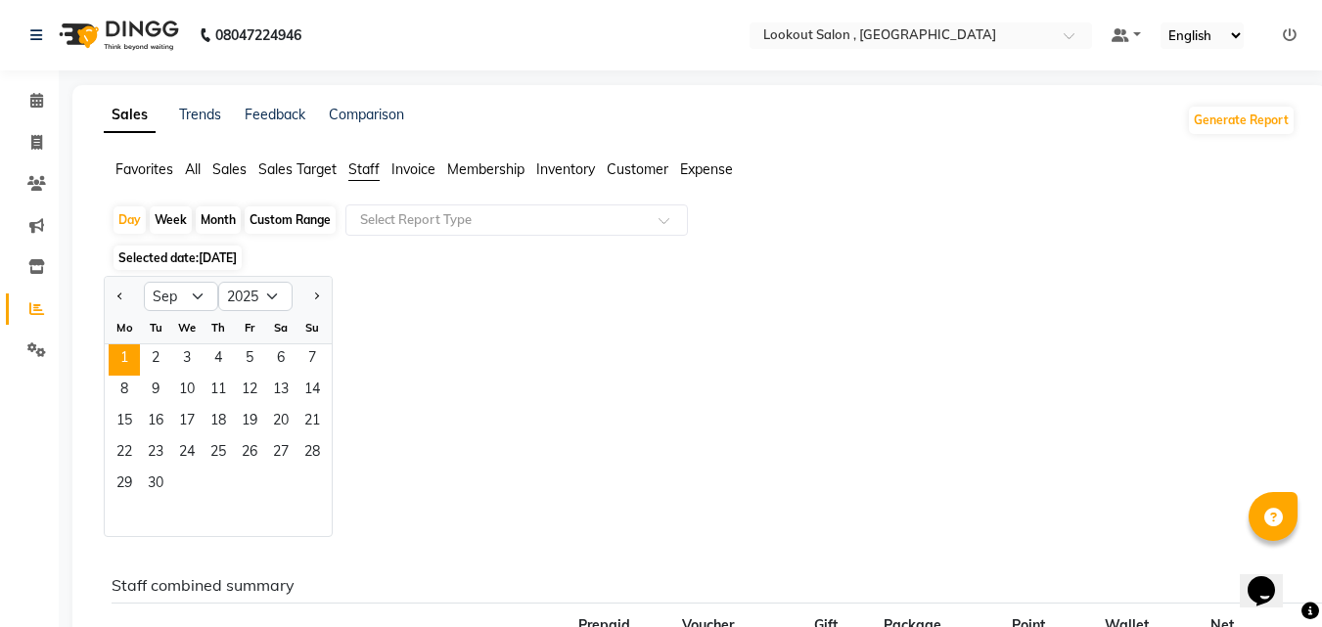
click at [110, 293] on div at bounding box center [124, 296] width 39 height 31
click at [119, 300] on button "Previous month" at bounding box center [121, 296] width 16 height 31
select select "8"
click at [309, 482] on span "31" at bounding box center [312, 485] width 31 height 31
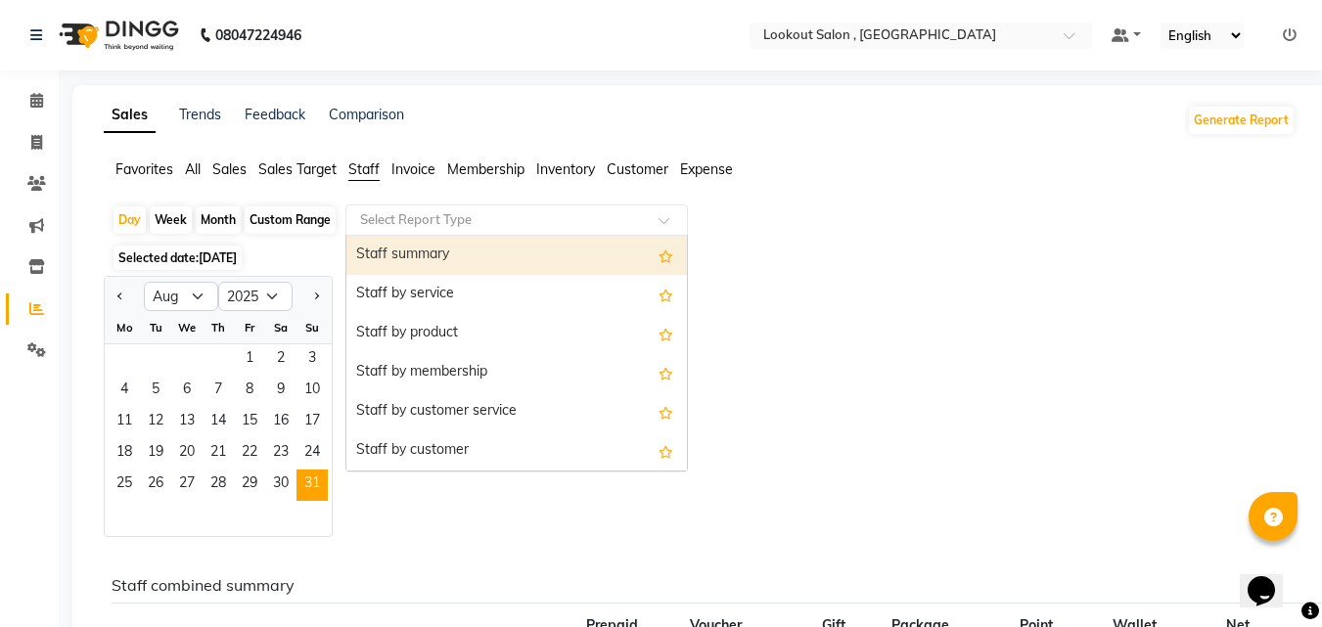
click at [435, 209] on div "Select Report Type" at bounding box center [516, 220] width 343 height 31
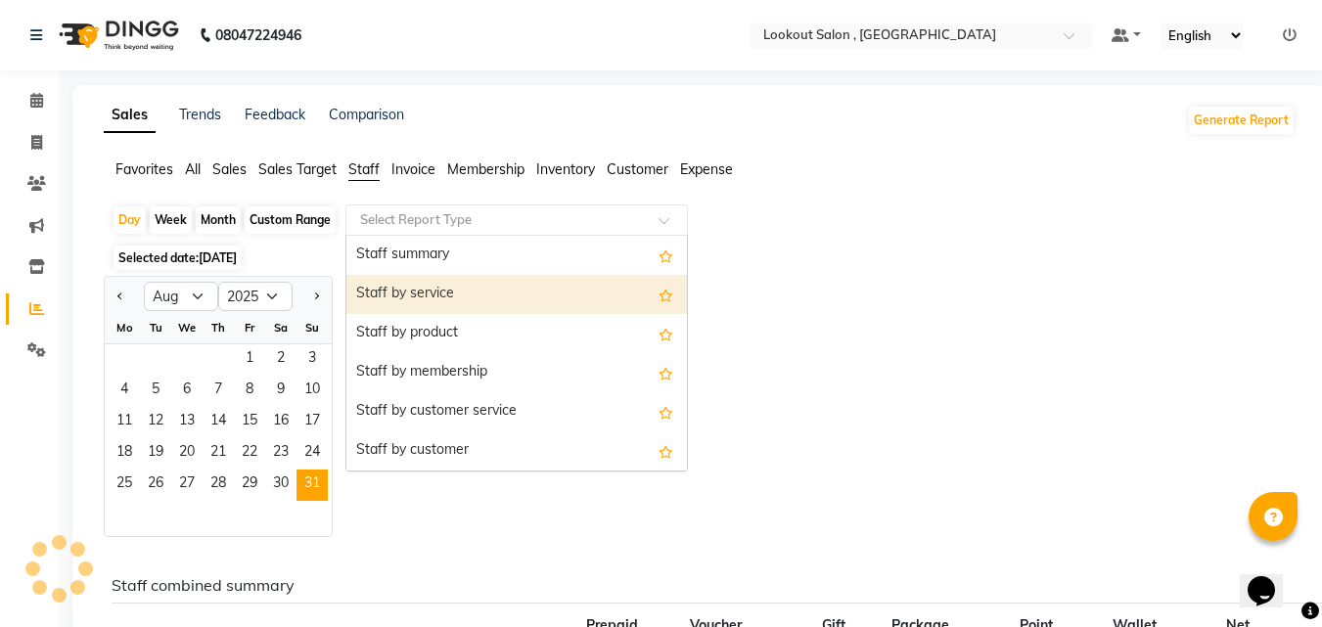
click at [443, 296] on div "Staff by service" at bounding box center [516, 294] width 341 height 39
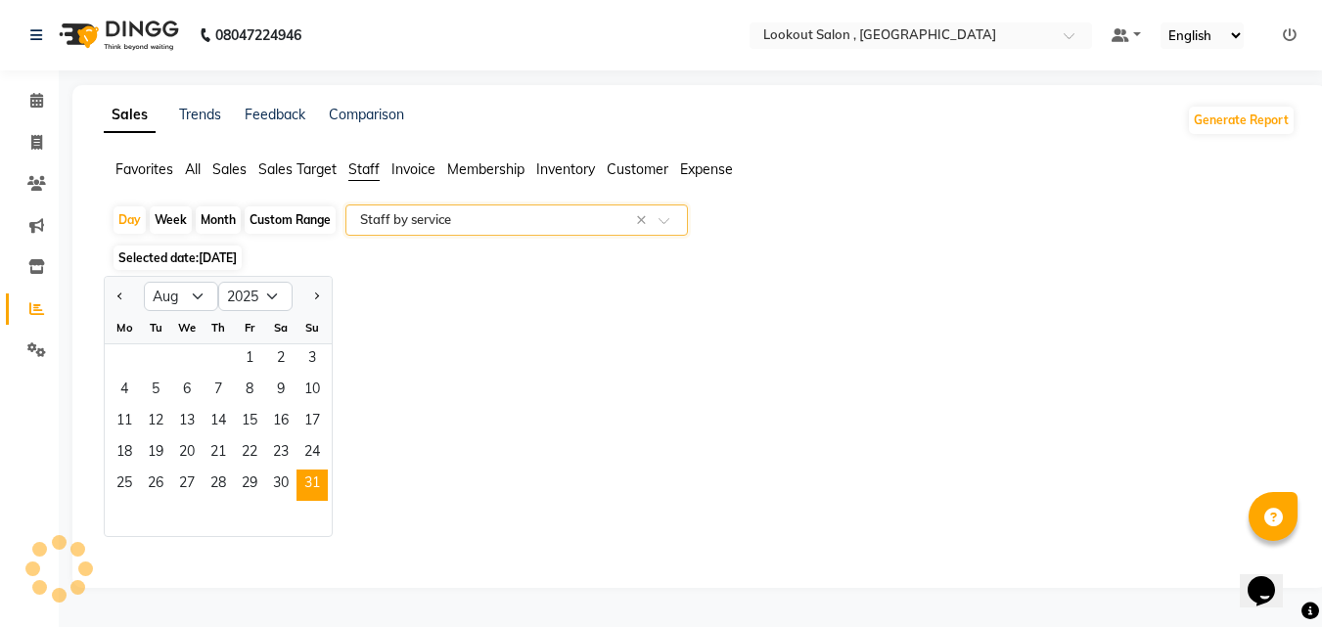
select select "full_report"
select select "csv"
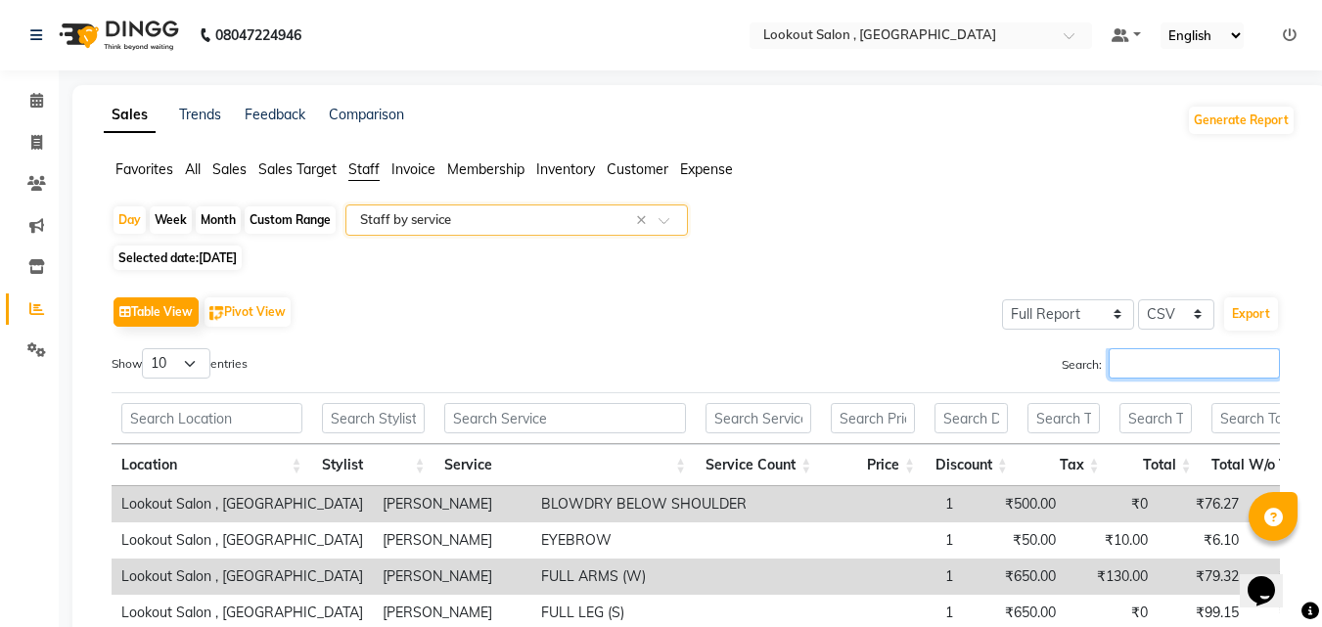
click at [1163, 364] on input "Search:" at bounding box center [1194, 363] width 171 height 30
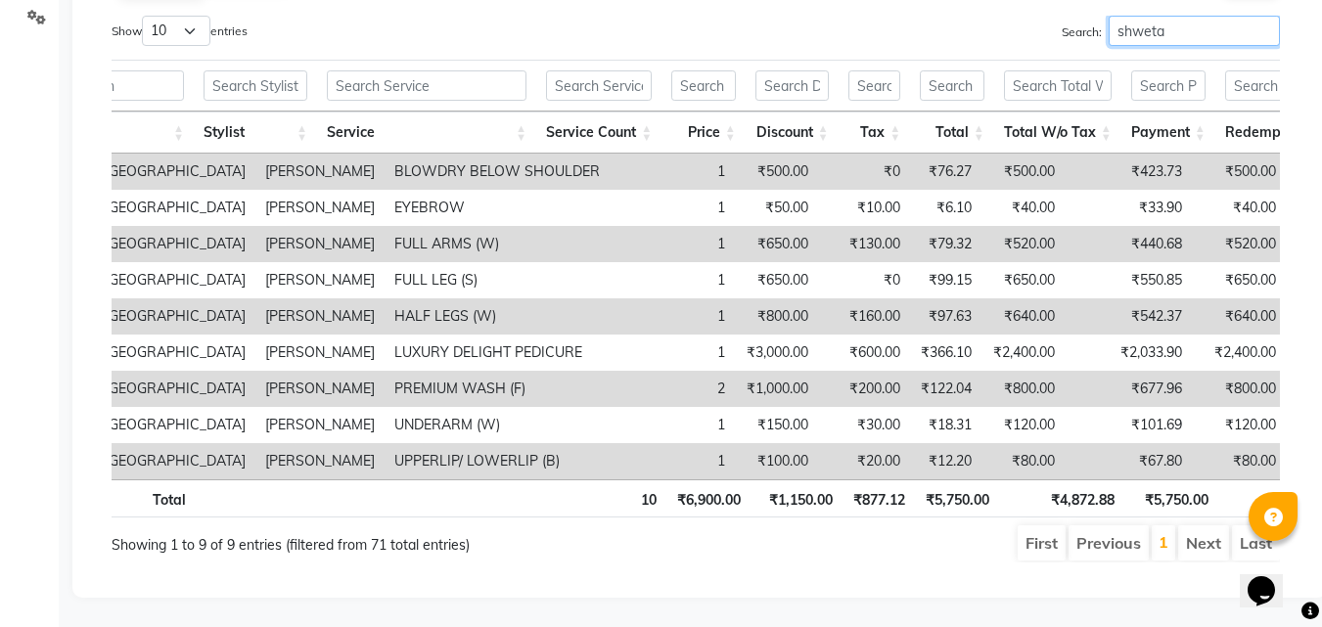
scroll to position [166, 0]
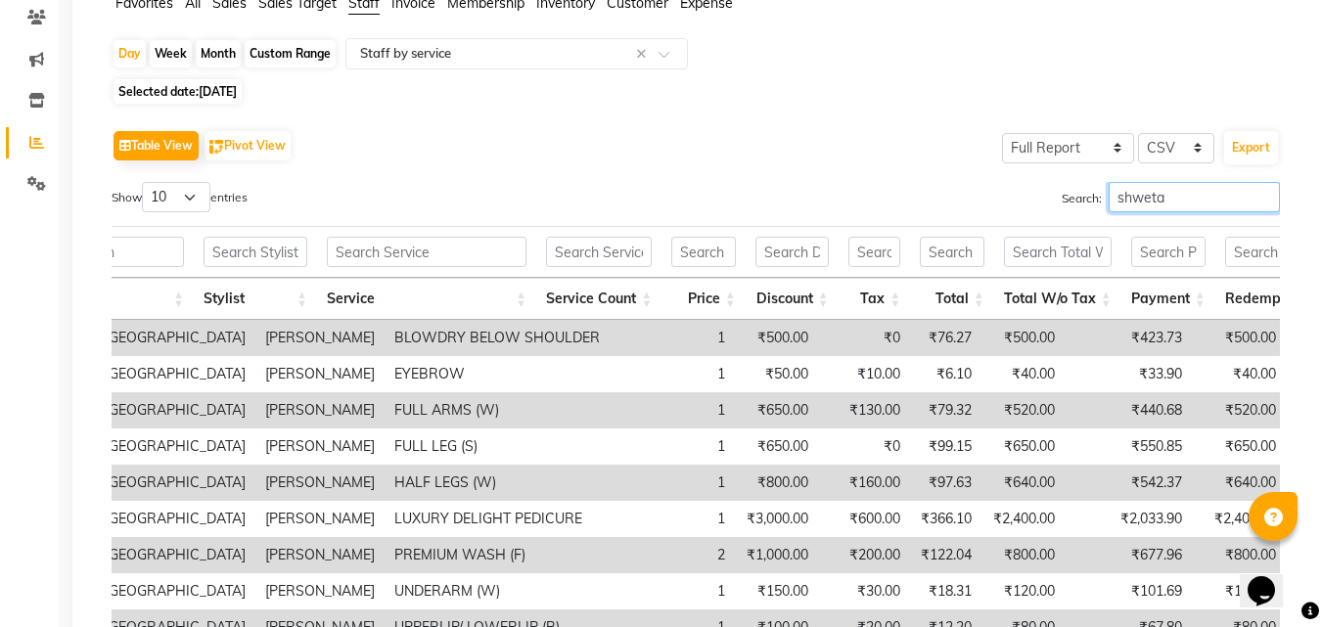
type input "shweta"
click at [216, 60] on div "Month" at bounding box center [218, 53] width 45 height 27
select select "8"
select select "2025"
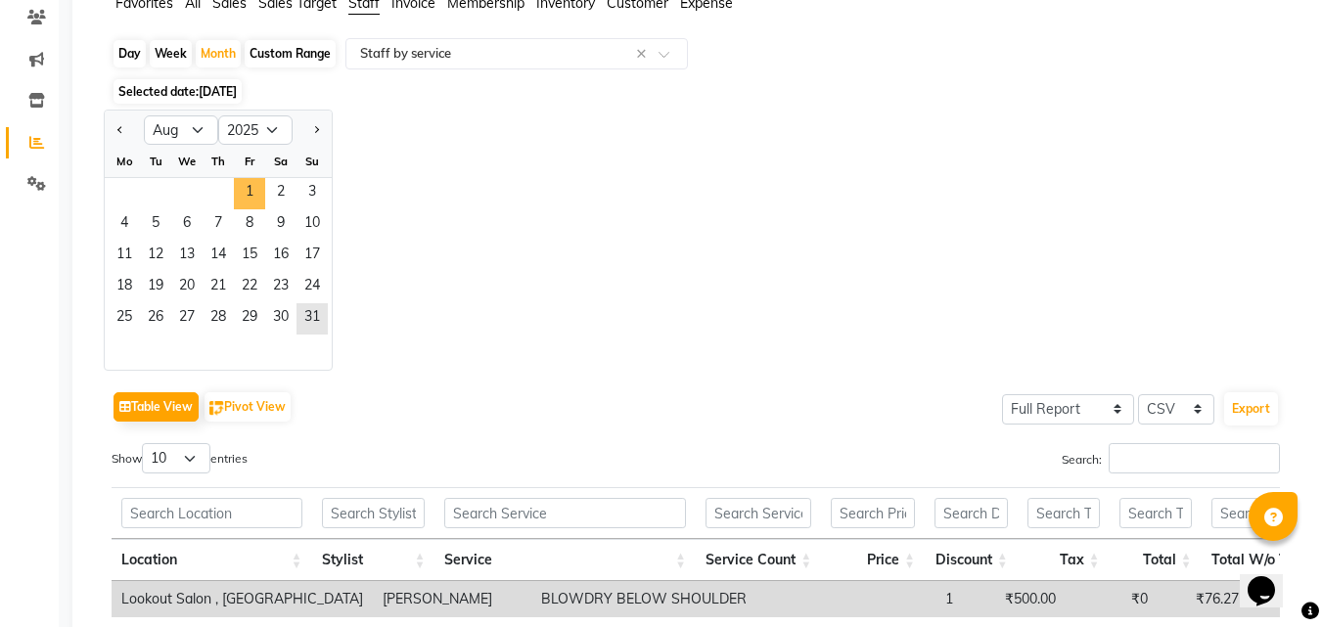
click at [256, 203] on span "1" at bounding box center [249, 193] width 31 height 31
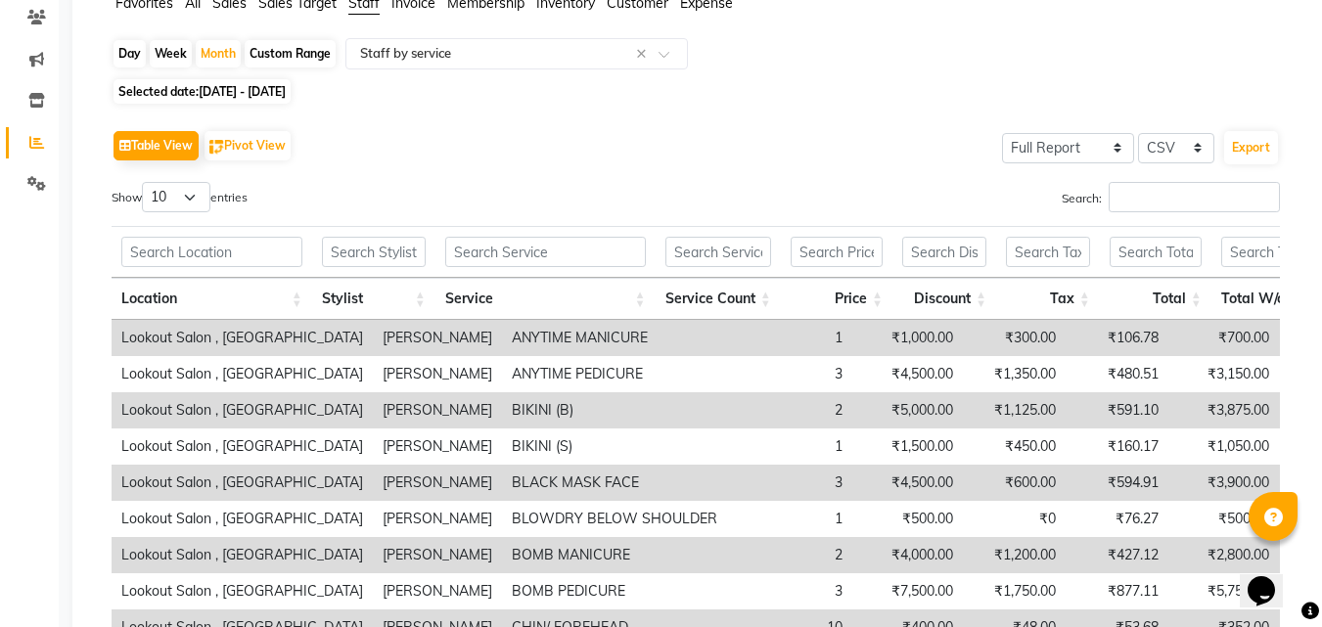
scroll to position [0, 0]
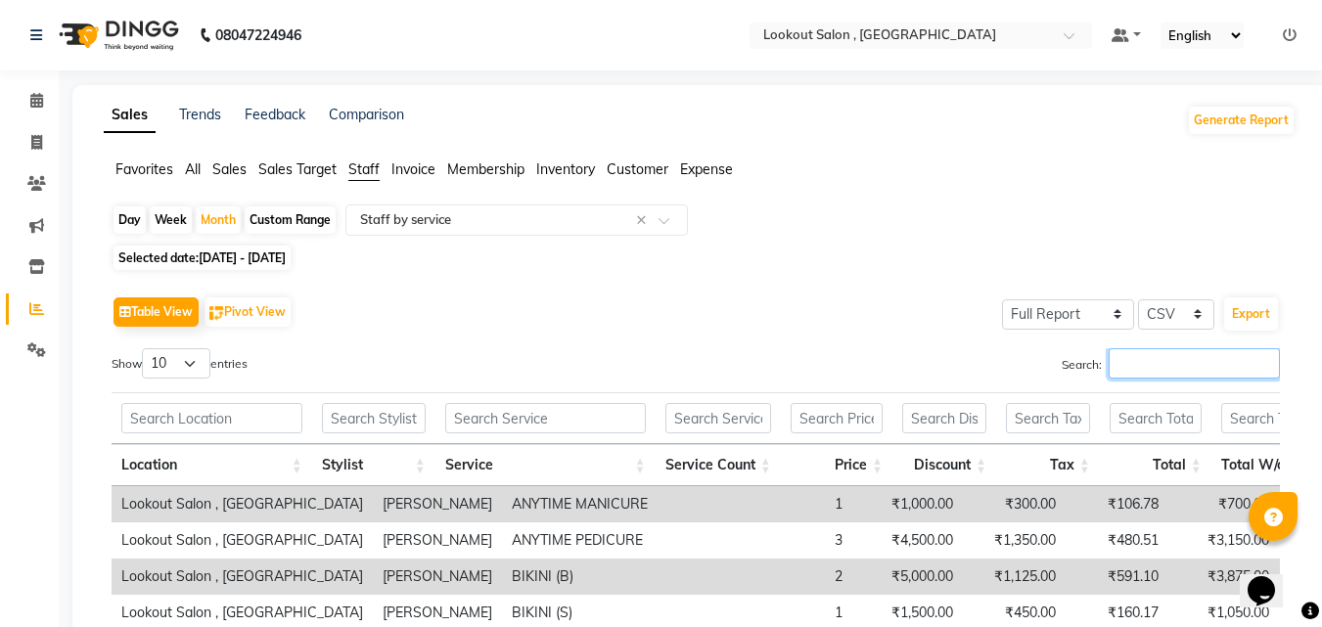
click at [1141, 360] on input "Search:" at bounding box center [1194, 363] width 171 height 30
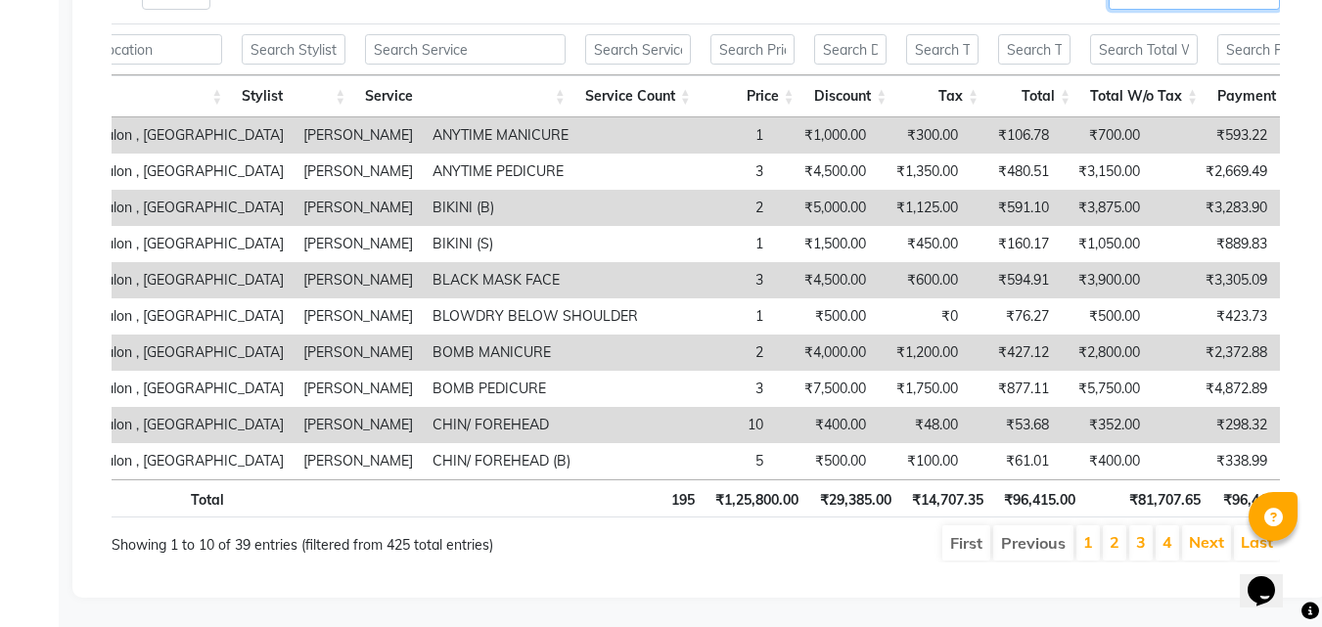
scroll to position [0, 115]
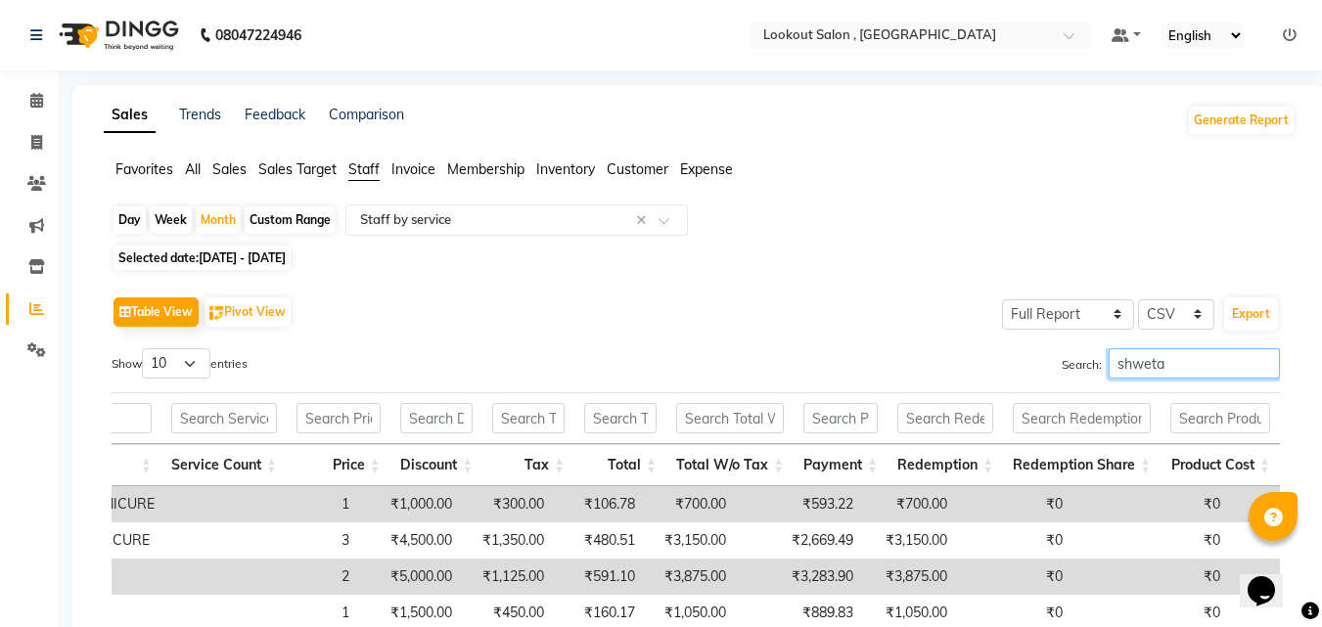
type input "shweta"
click at [127, 227] on div "Day" at bounding box center [130, 219] width 32 height 27
select select "8"
select select "2025"
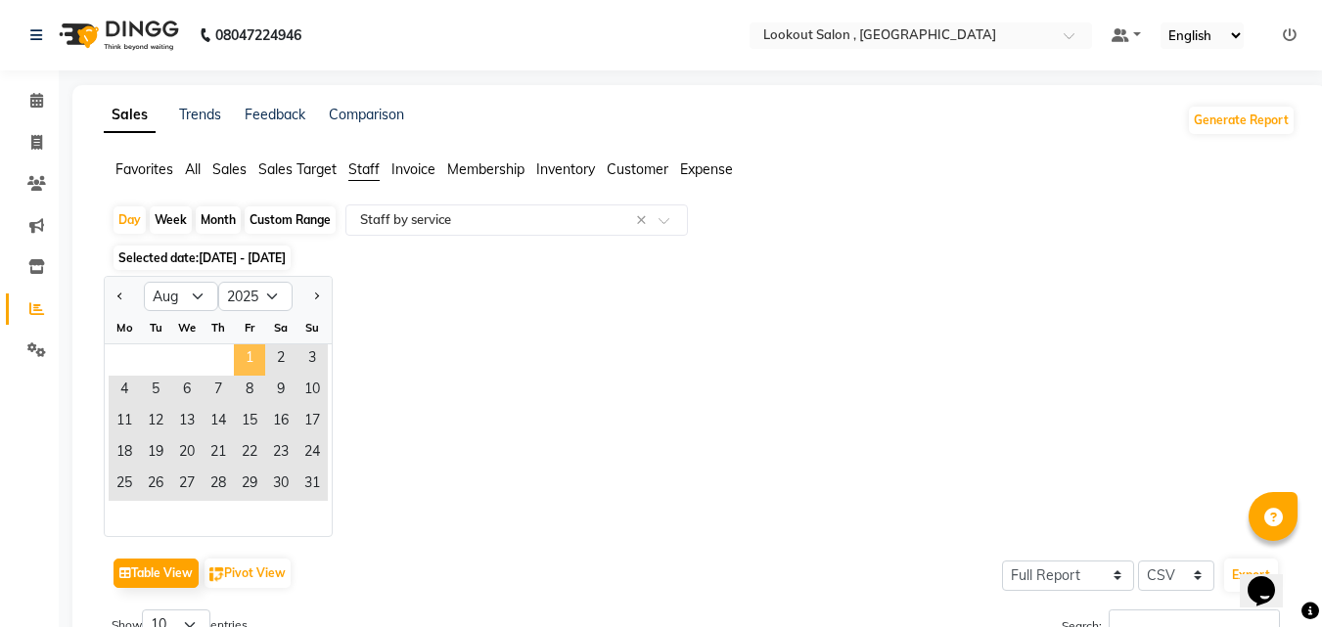
click at [255, 352] on span "1" at bounding box center [249, 359] width 31 height 31
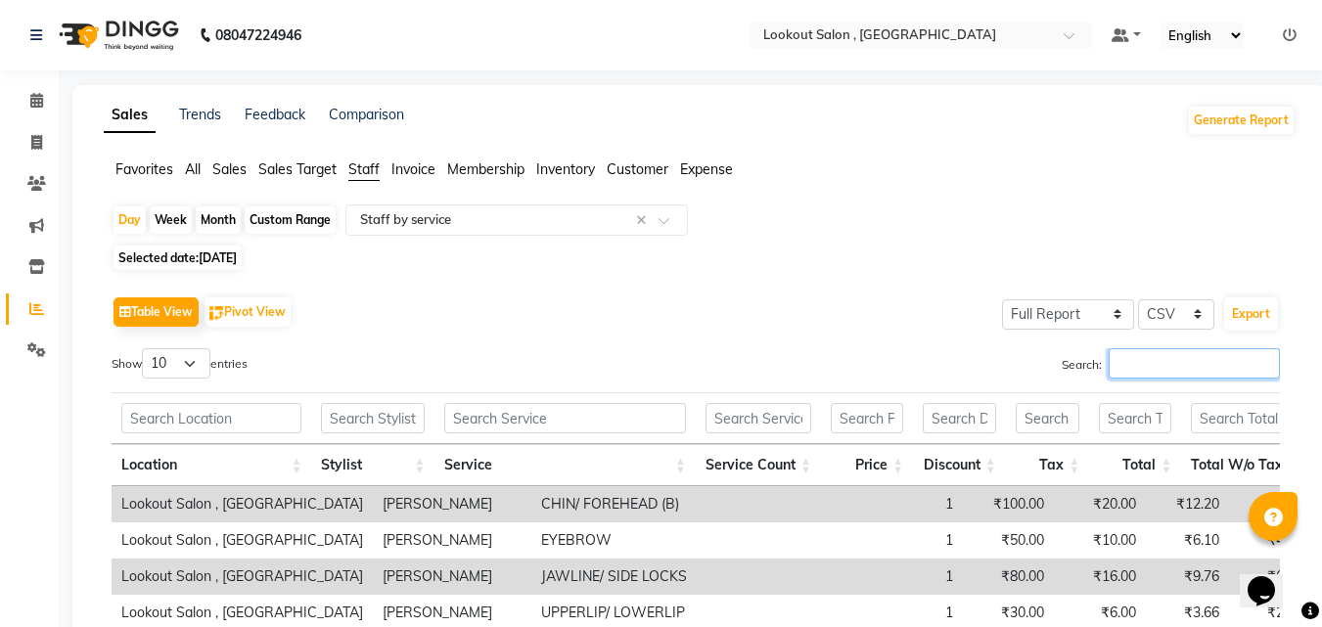
click at [1144, 372] on input "Search:" at bounding box center [1194, 363] width 171 height 30
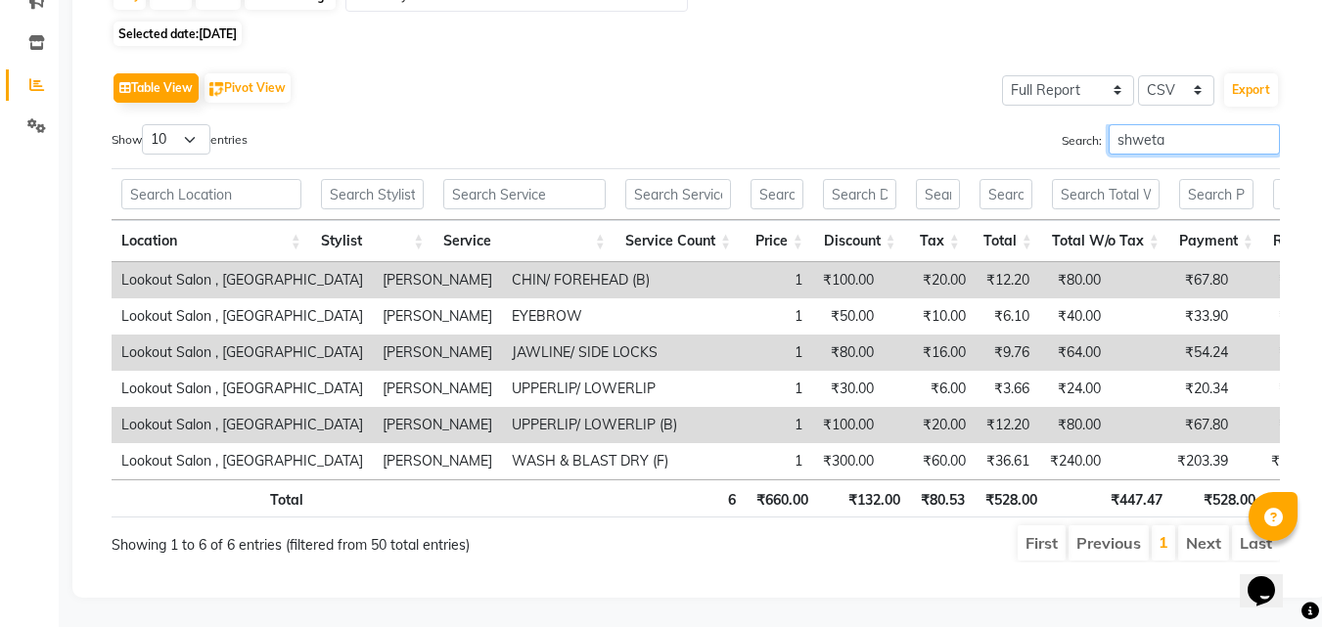
scroll to position [253, 0]
click at [1129, 124] on input "shweta" at bounding box center [1194, 139] width 171 height 30
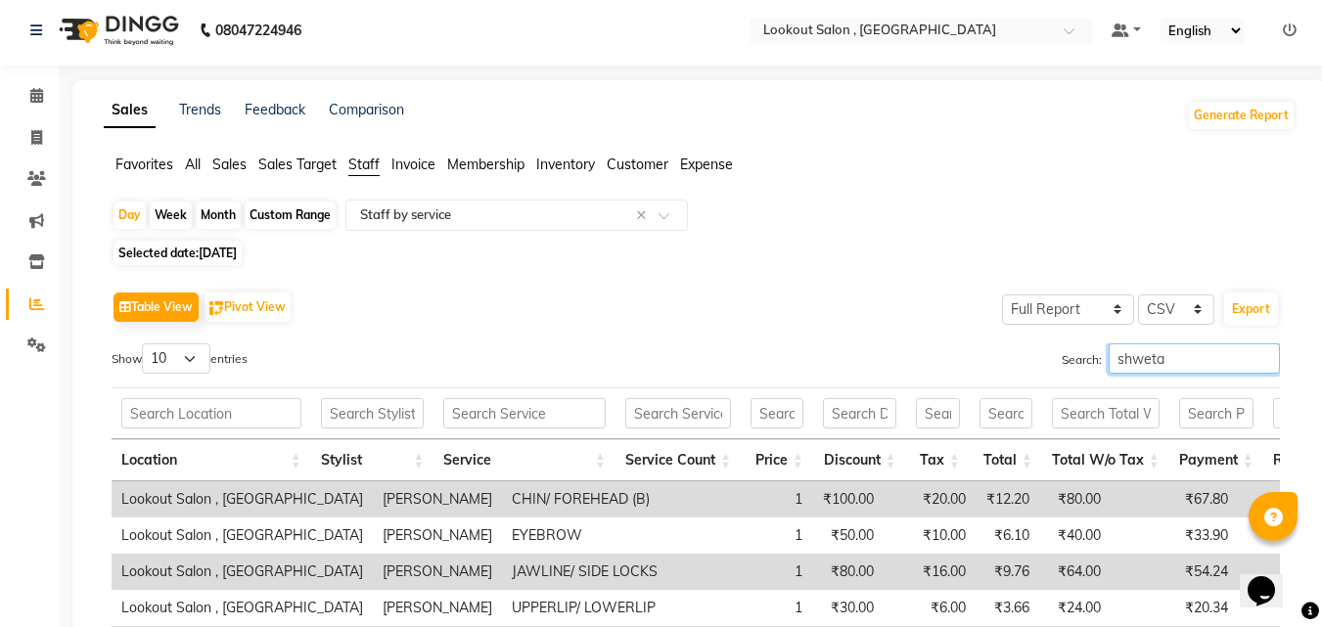
scroll to position [0, 0]
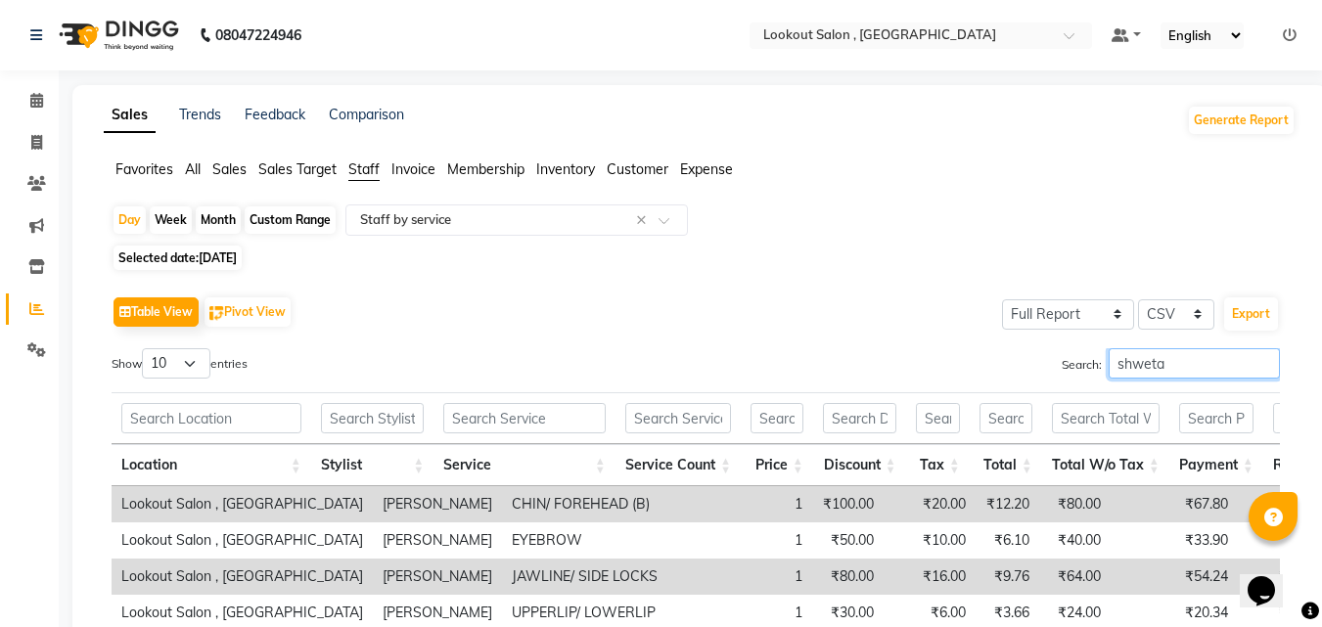
type input "shweta"
click at [212, 219] on div "Month" at bounding box center [218, 219] width 45 height 27
select select "8"
select select "2025"
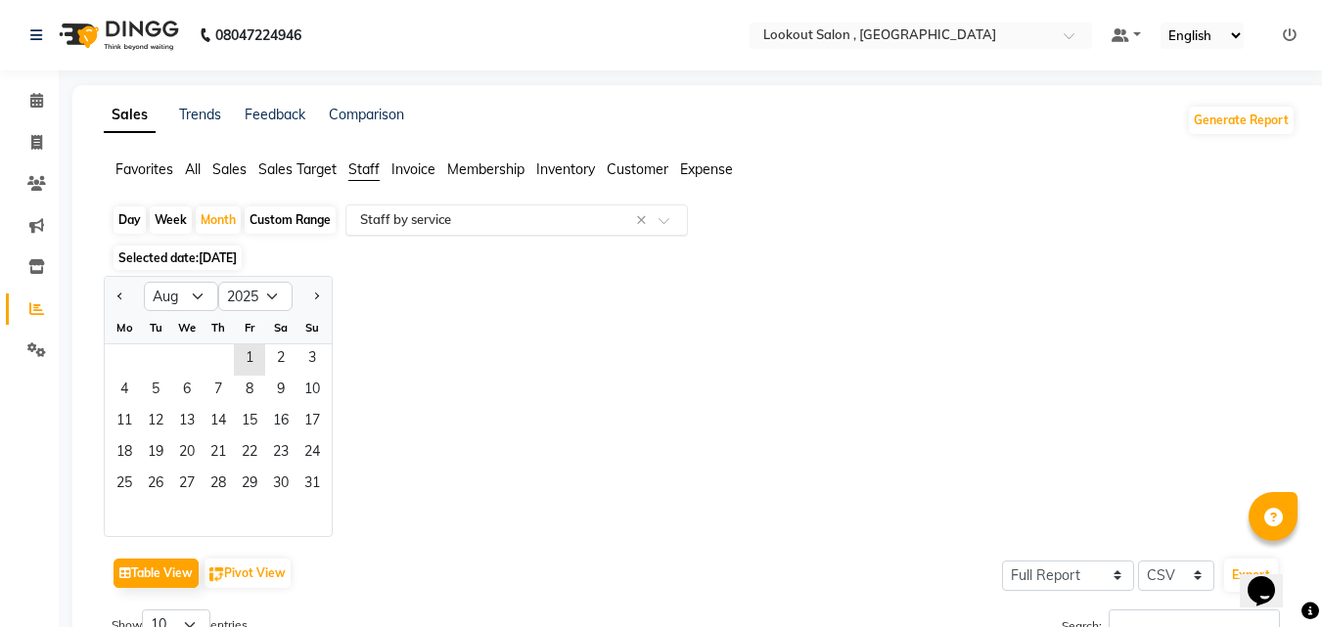
click at [461, 222] on input "text" at bounding box center [497, 220] width 282 height 20
click at [1003, 313] on div "Jan Feb Mar Apr May Jun Jul Aug Sep Oct Nov Dec 2015 2016 2017 2018 2019 2020 2…" at bounding box center [700, 406] width 1192 height 261
click at [252, 367] on span "1" at bounding box center [249, 359] width 31 height 31
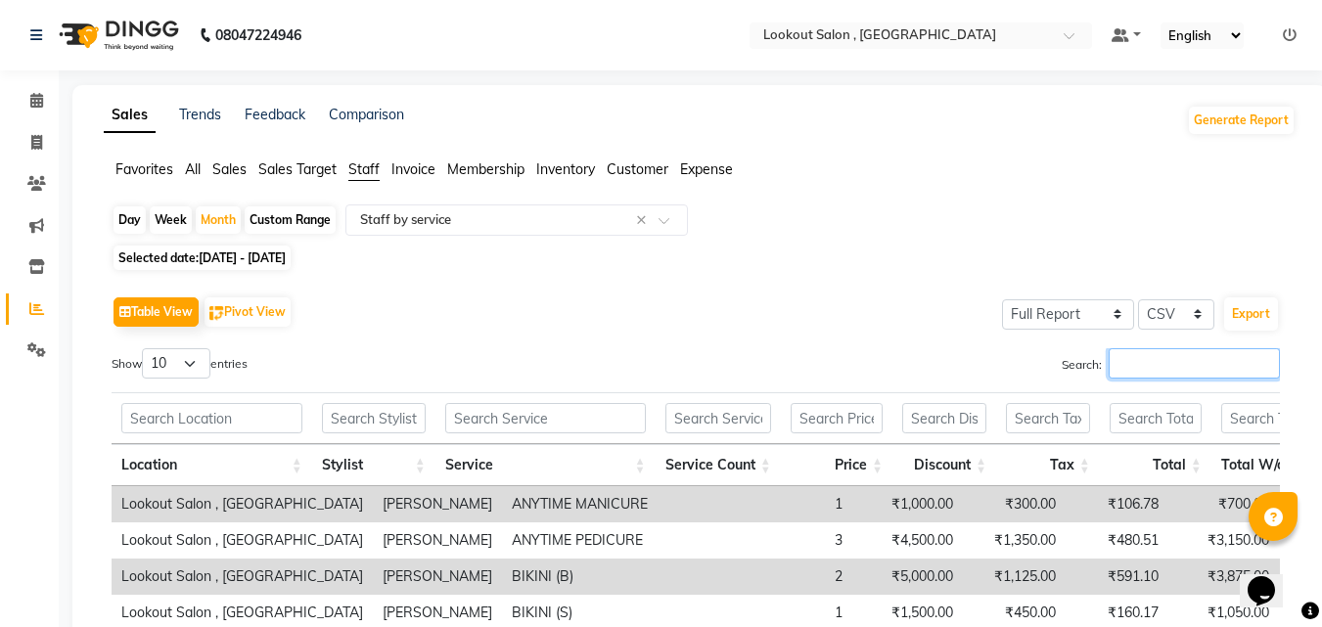
click at [1147, 374] on input "Search:" at bounding box center [1194, 363] width 171 height 30
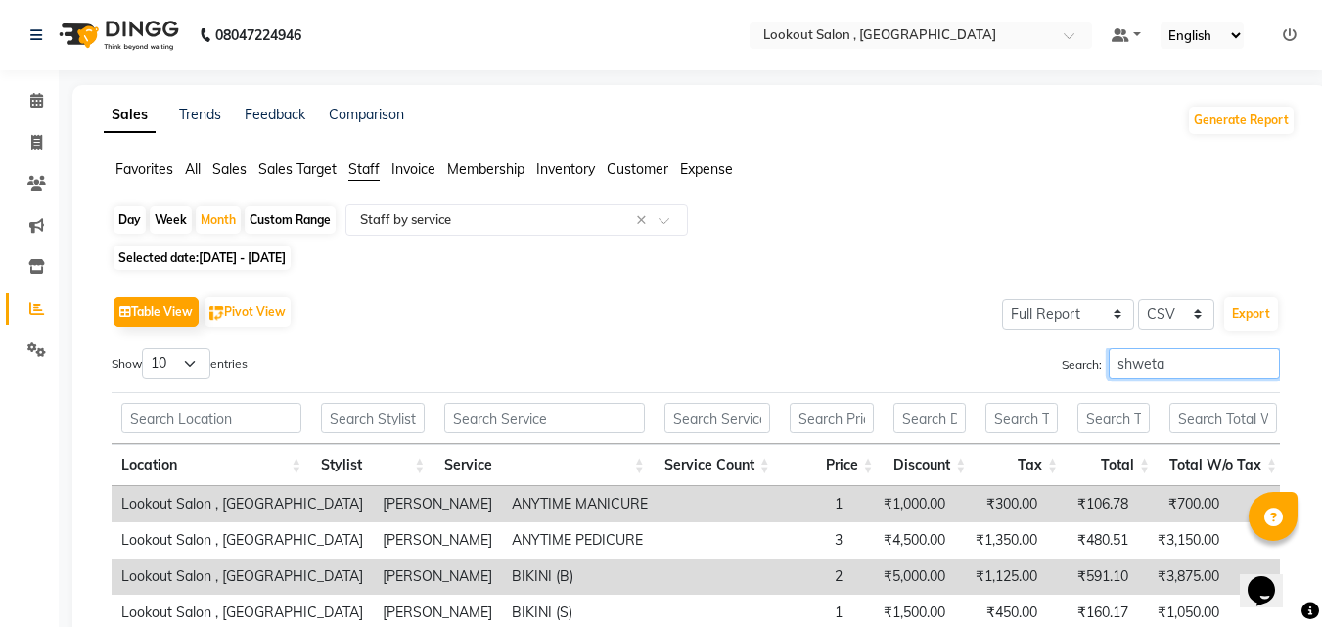
scroll to position [398, 0]
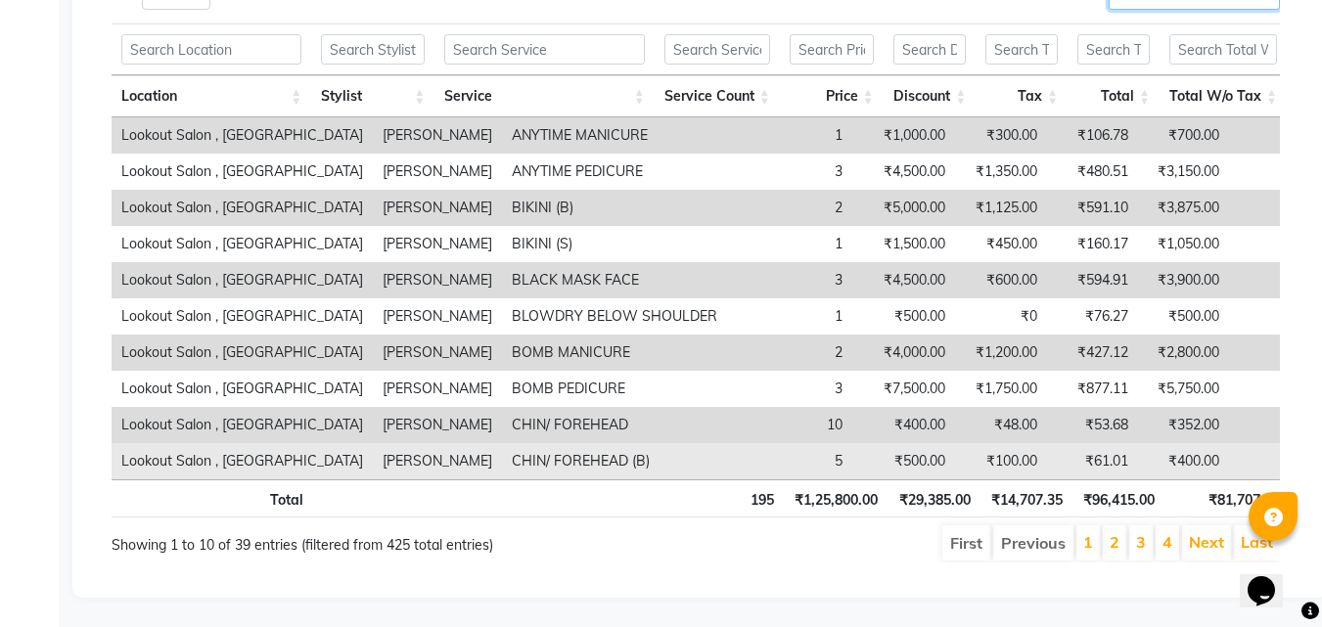
type input "shweta"
click at [1276, 449] on td "₹338.99" at bounding box center [1292, 461] width 127 height 36
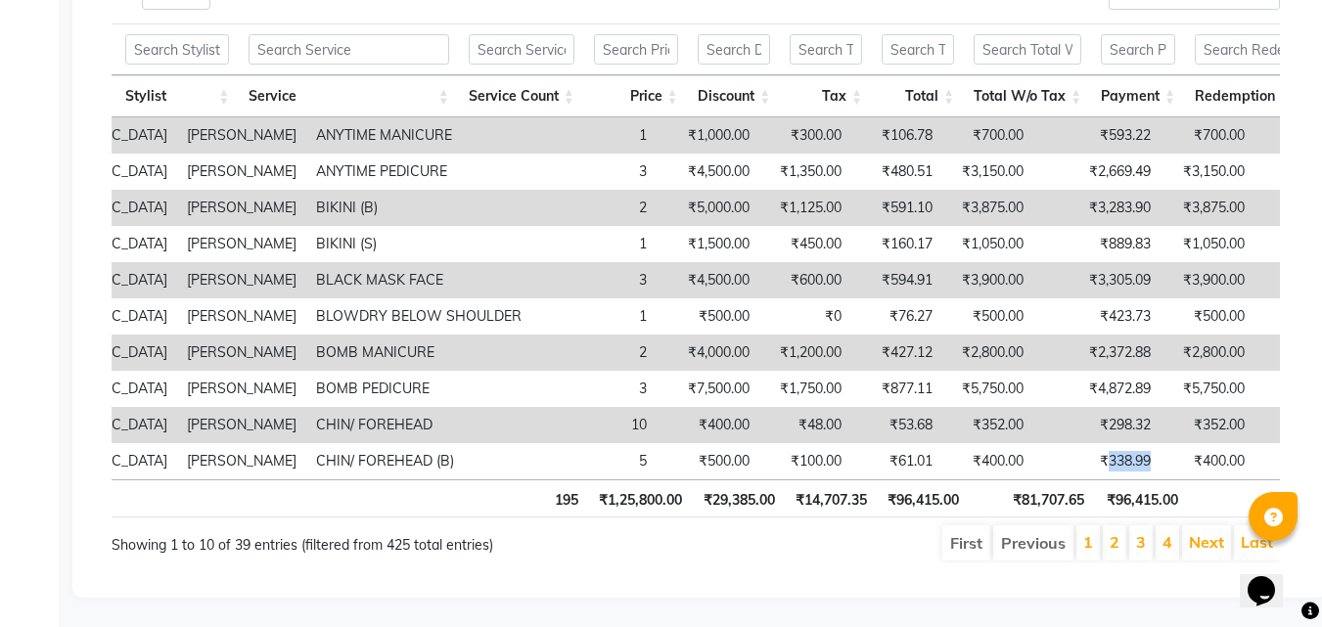
scroll to position [0, 0]
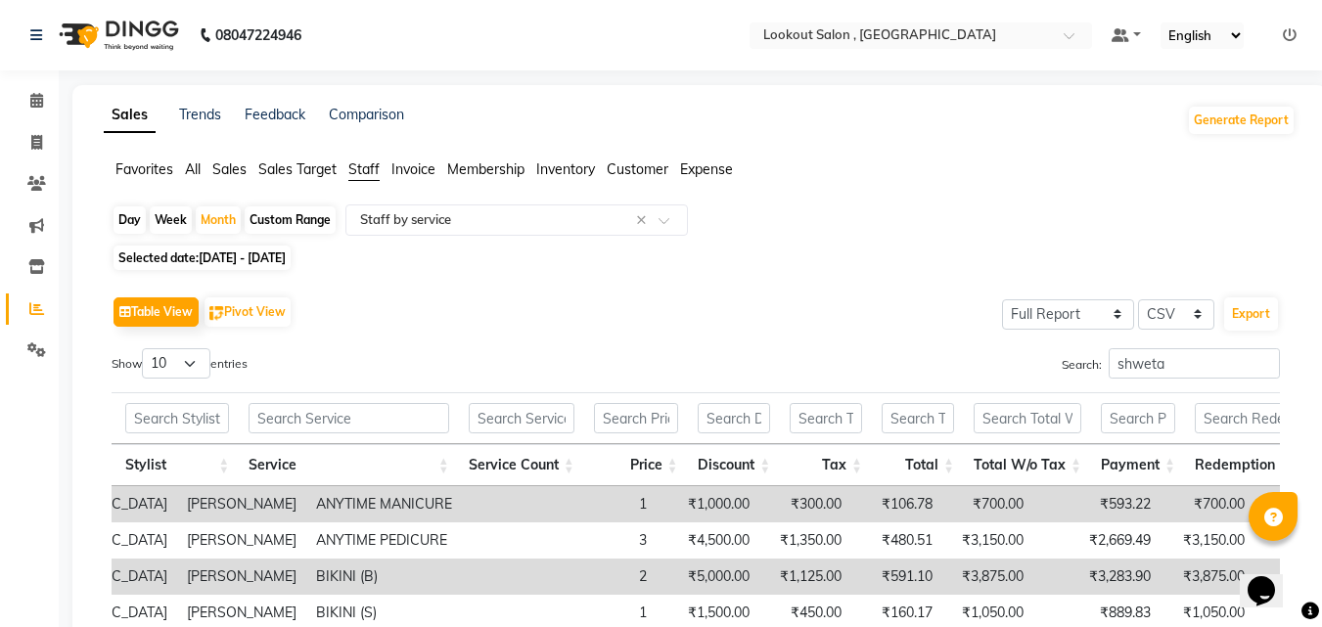
click at [115, 222] on div "Day" at bounding box center [130, 219] width 32 height 27
select select "8"
select select "2025"
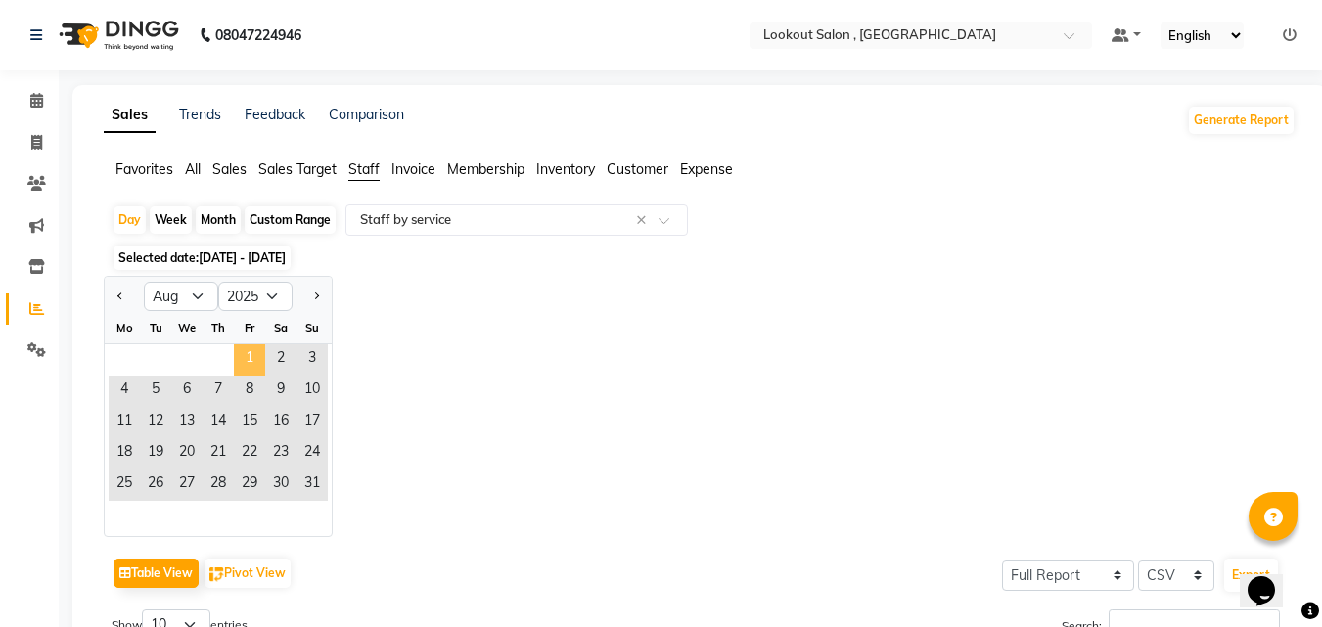
click at [263, 357] on span "1" at bounding box center [249, 359] width 31 height 31
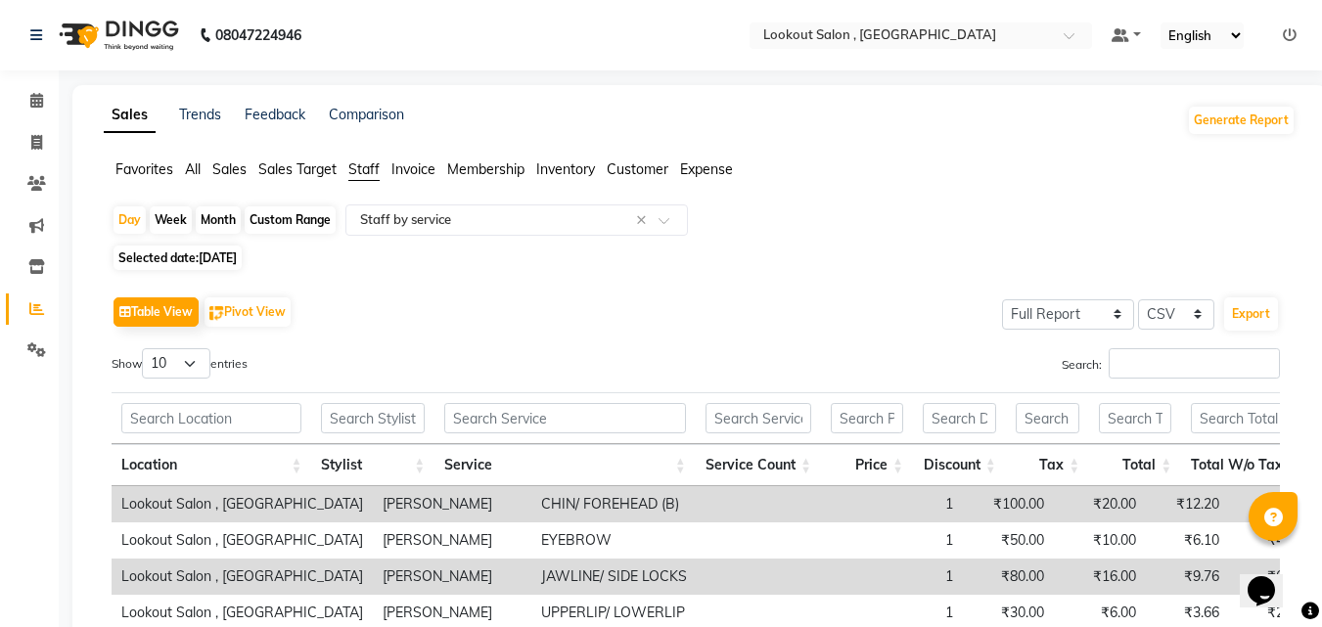
click at [237, 259] on span "01-08-2025" at bounding box center [218, 258] width 38 height 15
select select "8"
select select "2025"
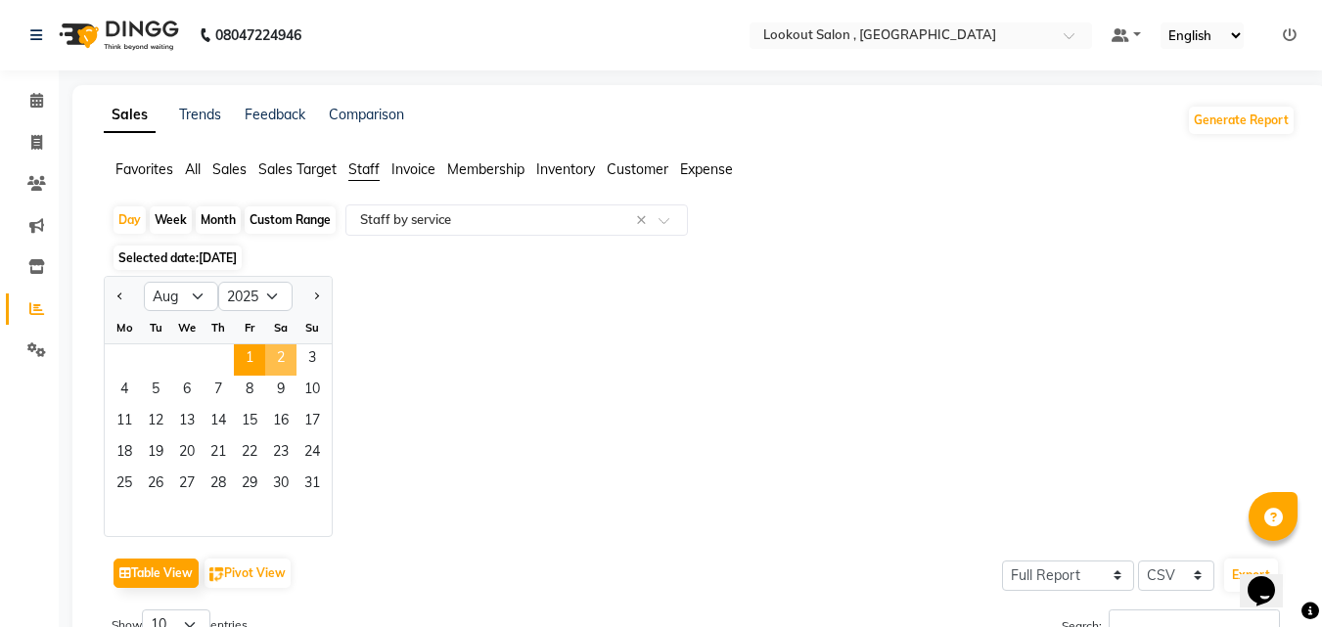
click at [292, 366] on span "2" at bounding box center [280, 359] width 31 height 31
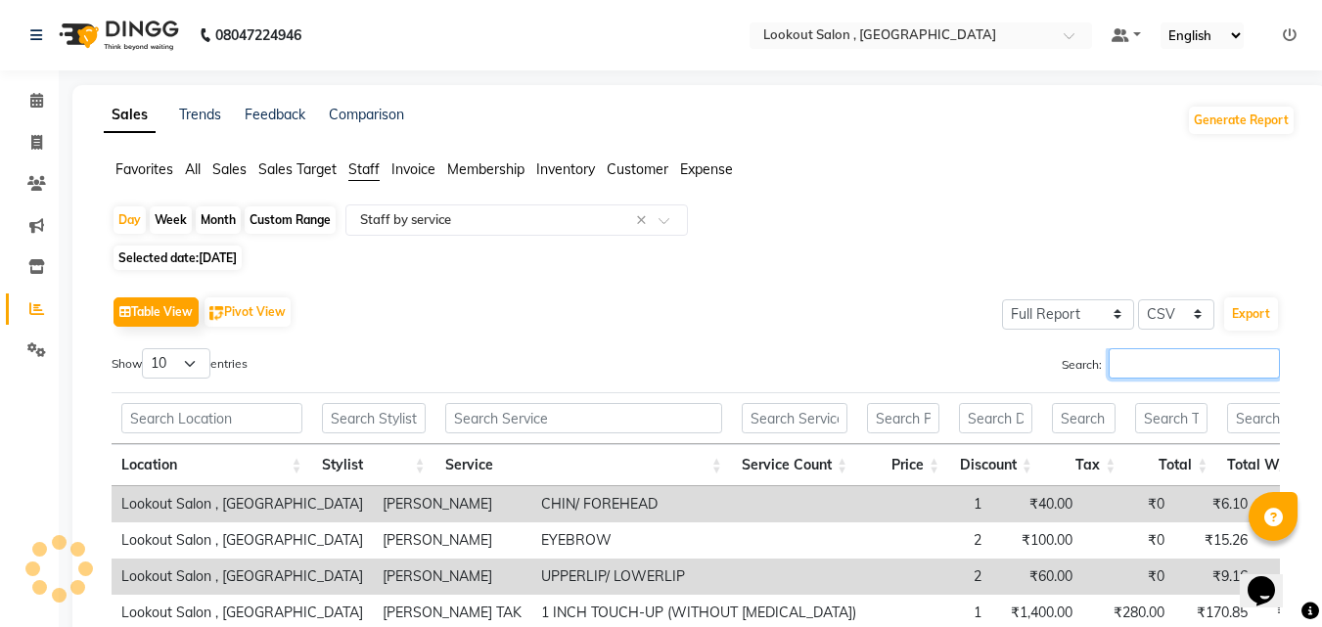
click at [1175, 367] on input "Search:" at bounding box center [1194, 363] width 171 height 30
paste input "shweta"
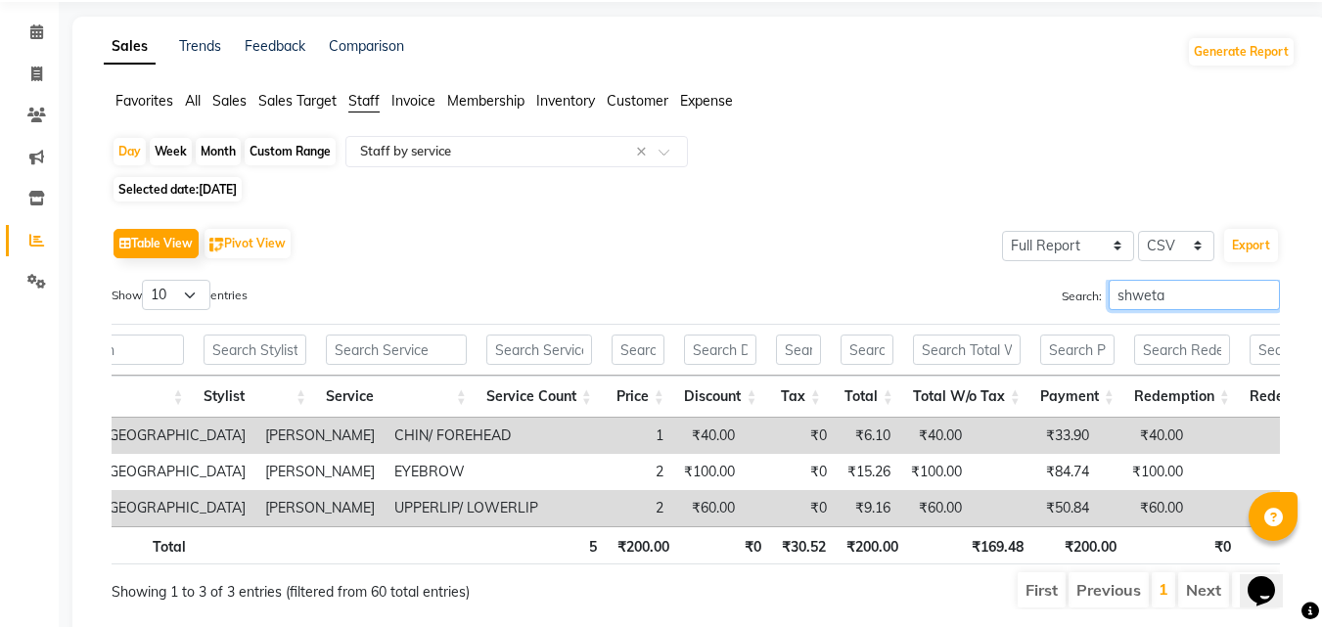
scroll to position [47, 0]
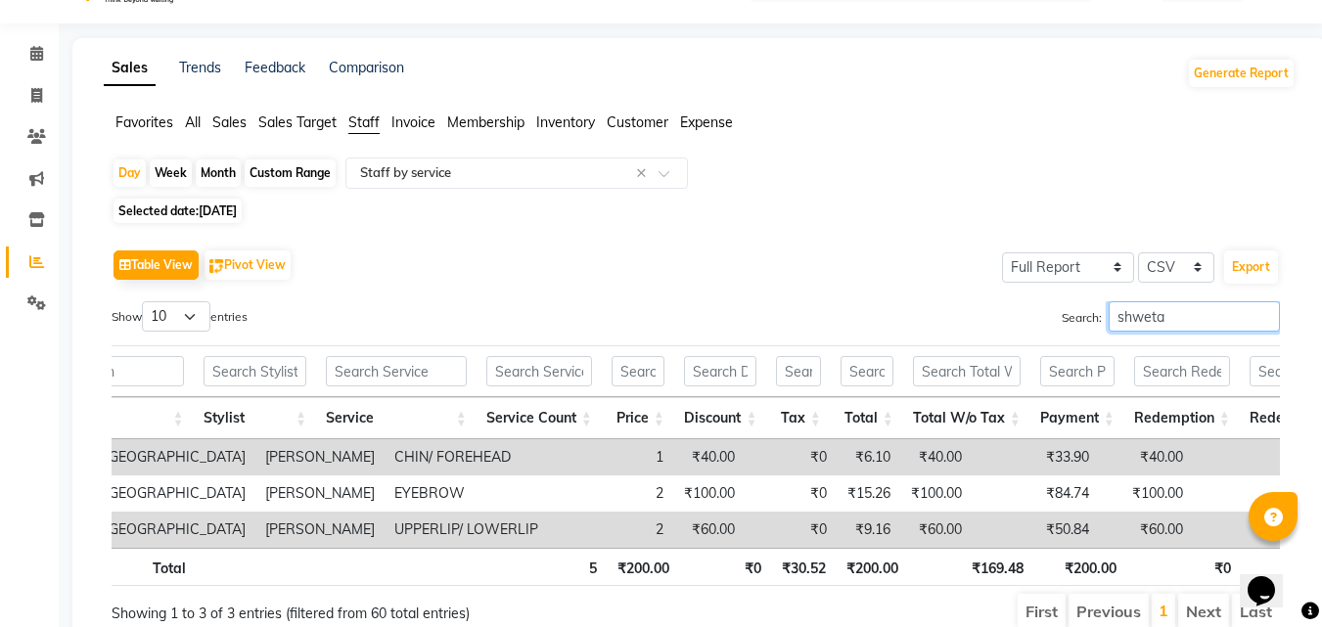
type input "shweta"
click at [237, 204] on span "02-08-2025" at bounding box center [218, 211] width 38 height 15
select select "8"
select select "2025"
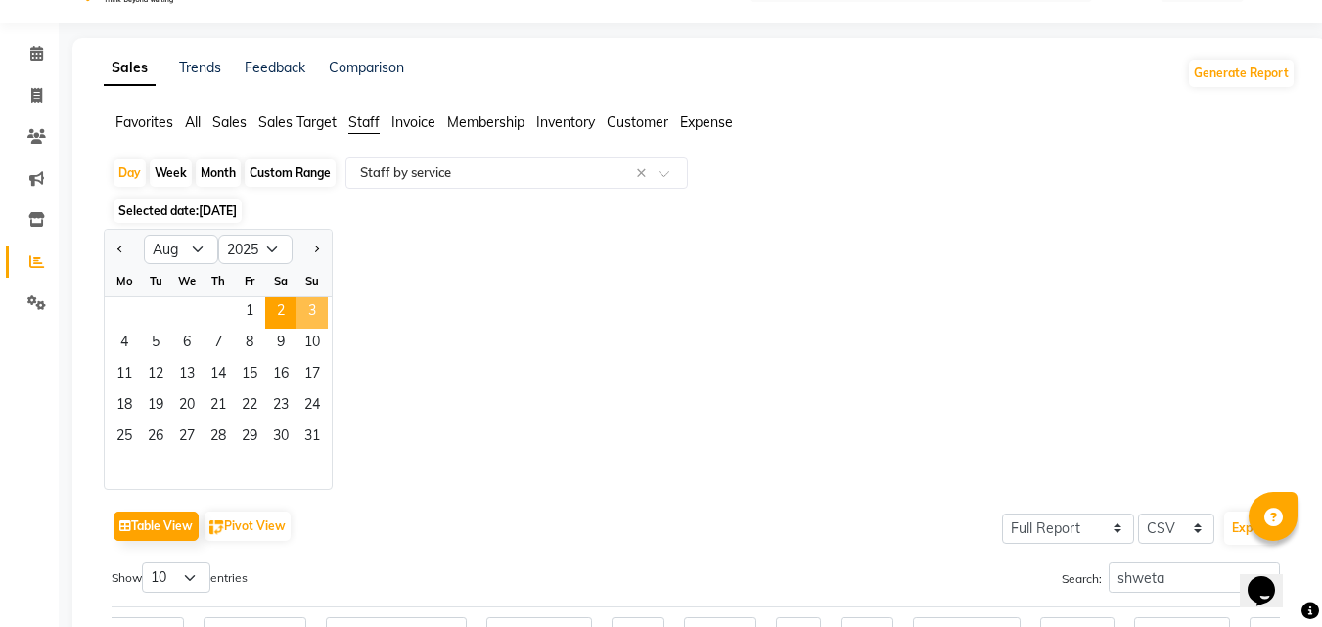
click at [306, 313] on span "3" at bounding box center [312, 313] width 31 height 31
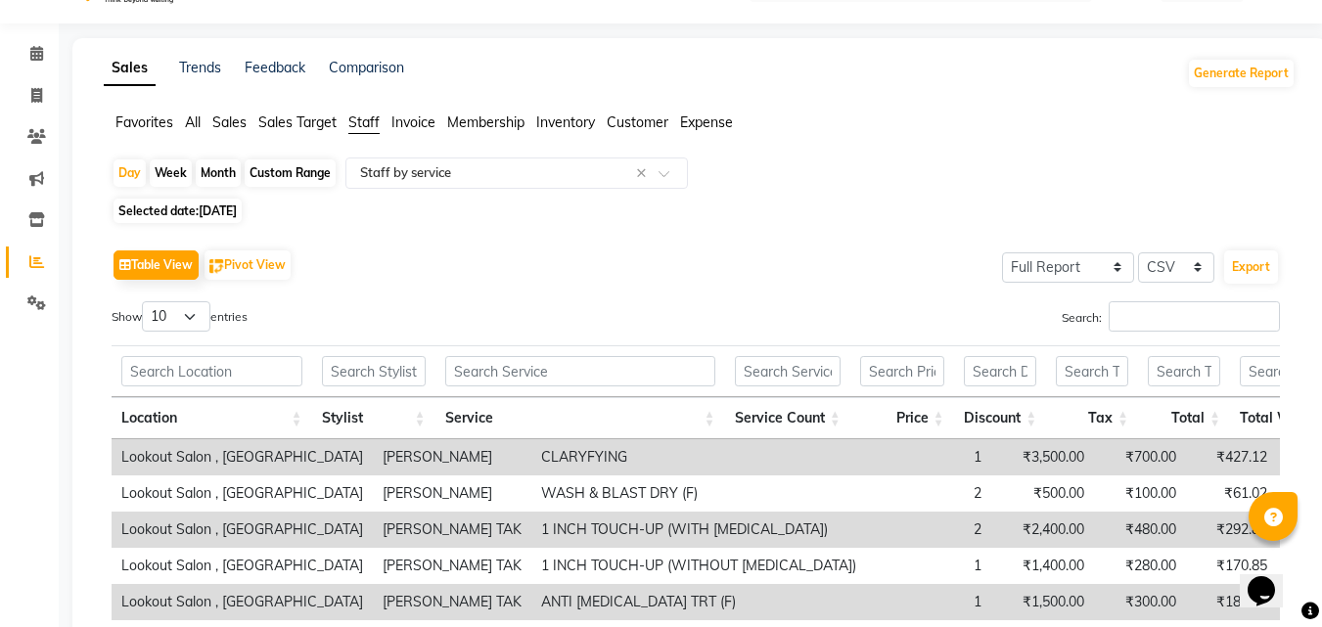
scroll to position [0, 0]
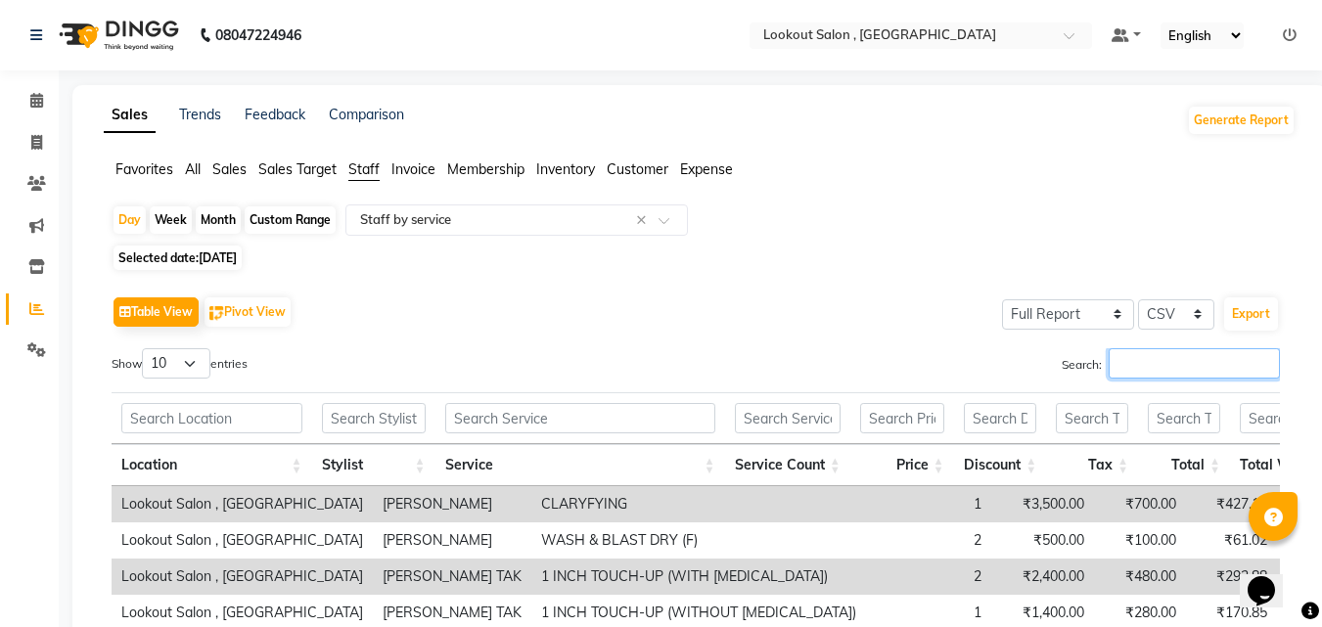
click at [1133, 358] on input "Search:" at bounding box center [1194, 363] width 171 height 30
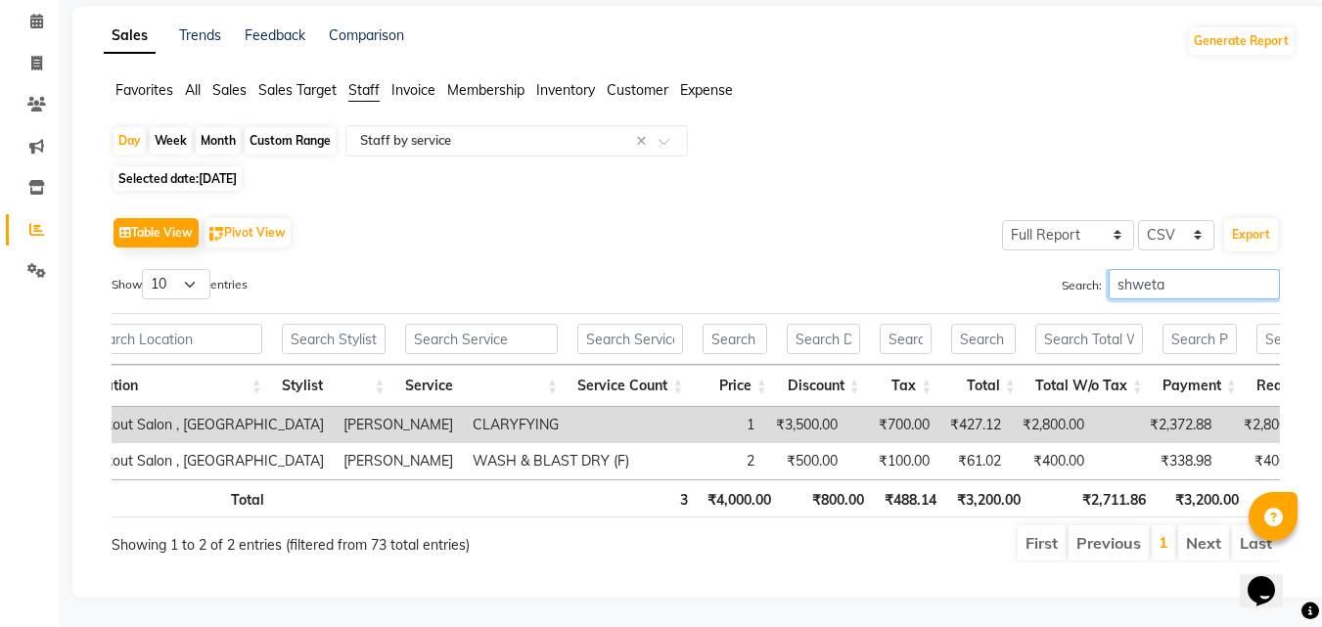
scroll to position [0, 78]
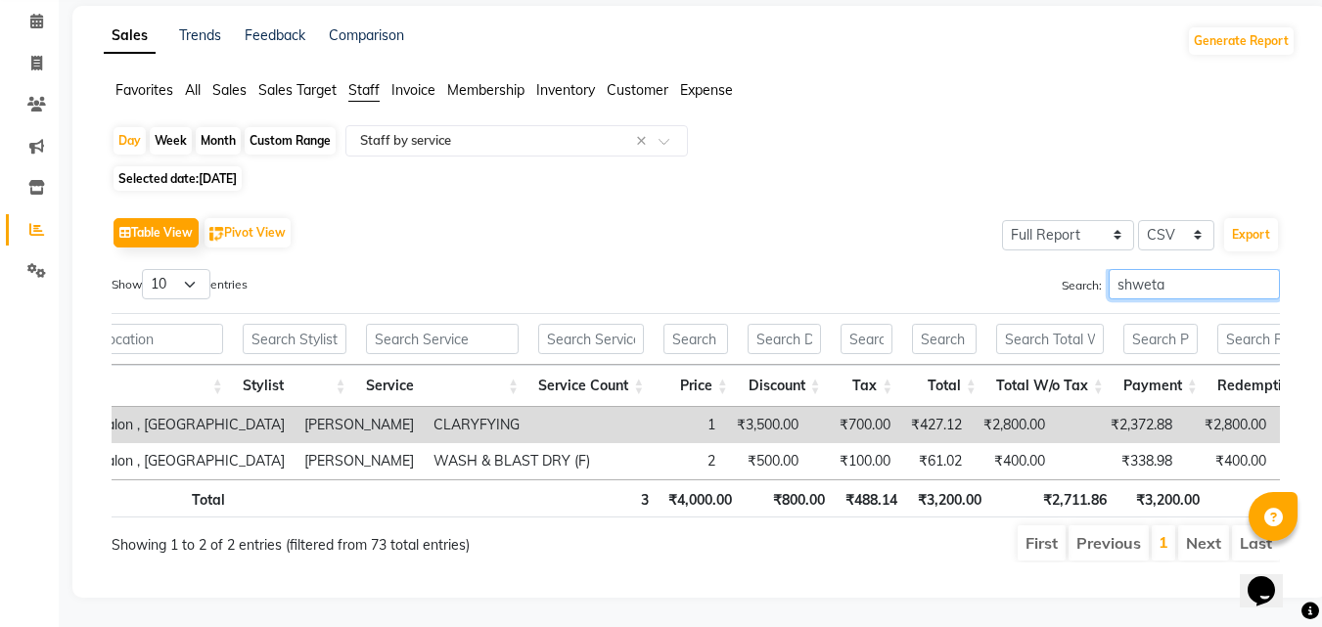
type input "shweta"
click at [237, 171] on span "03-08-2025" at bounding box center [218, 178] width 38 height 15
select select "8"
select select "2025"
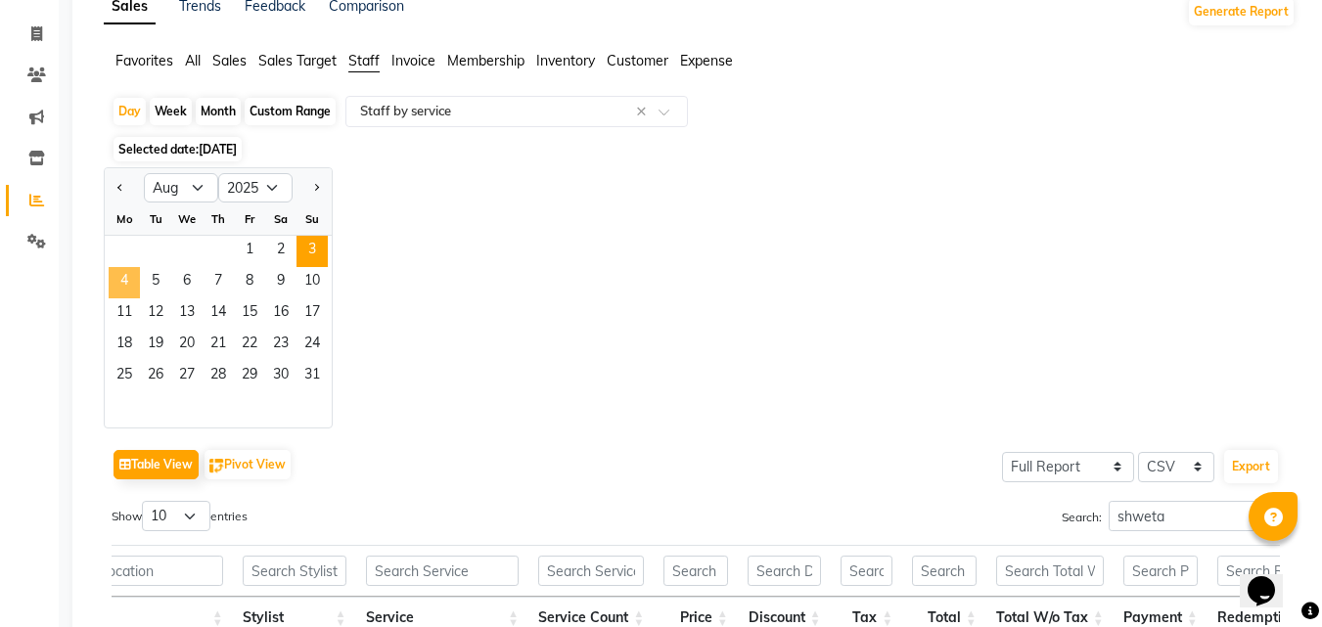
click at [125, 289] on span "4" at bounding box center [124, 282] width 31 height 31
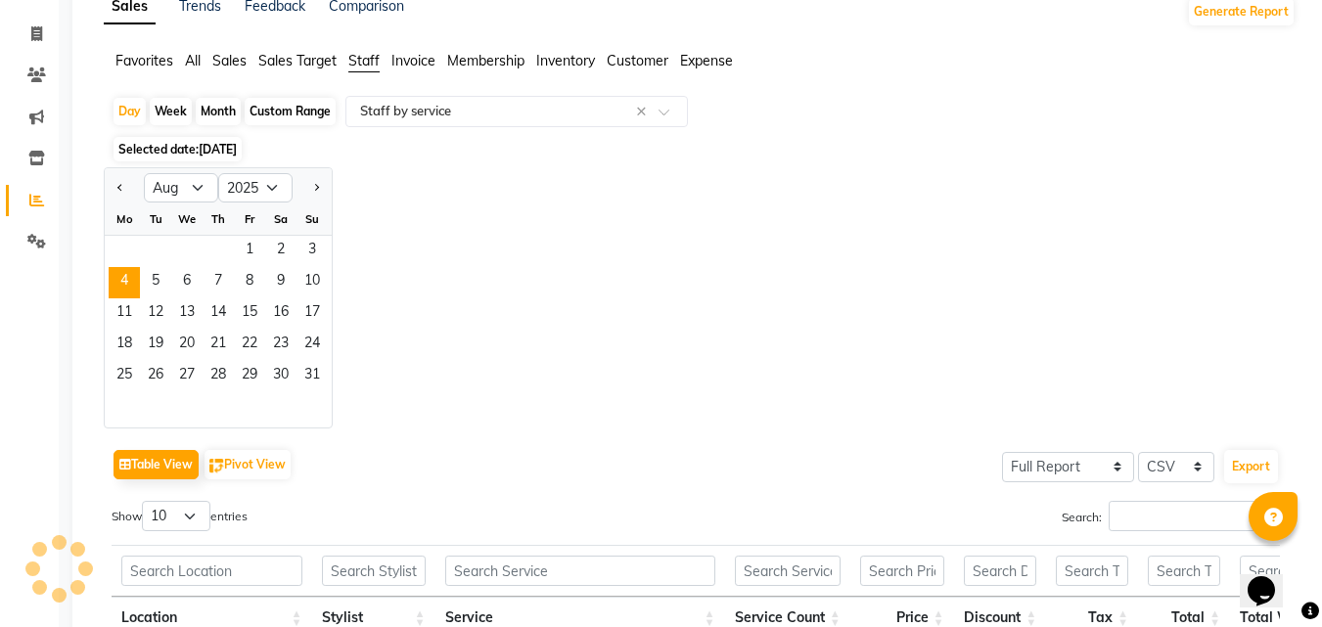
scroll to position [0, 0]
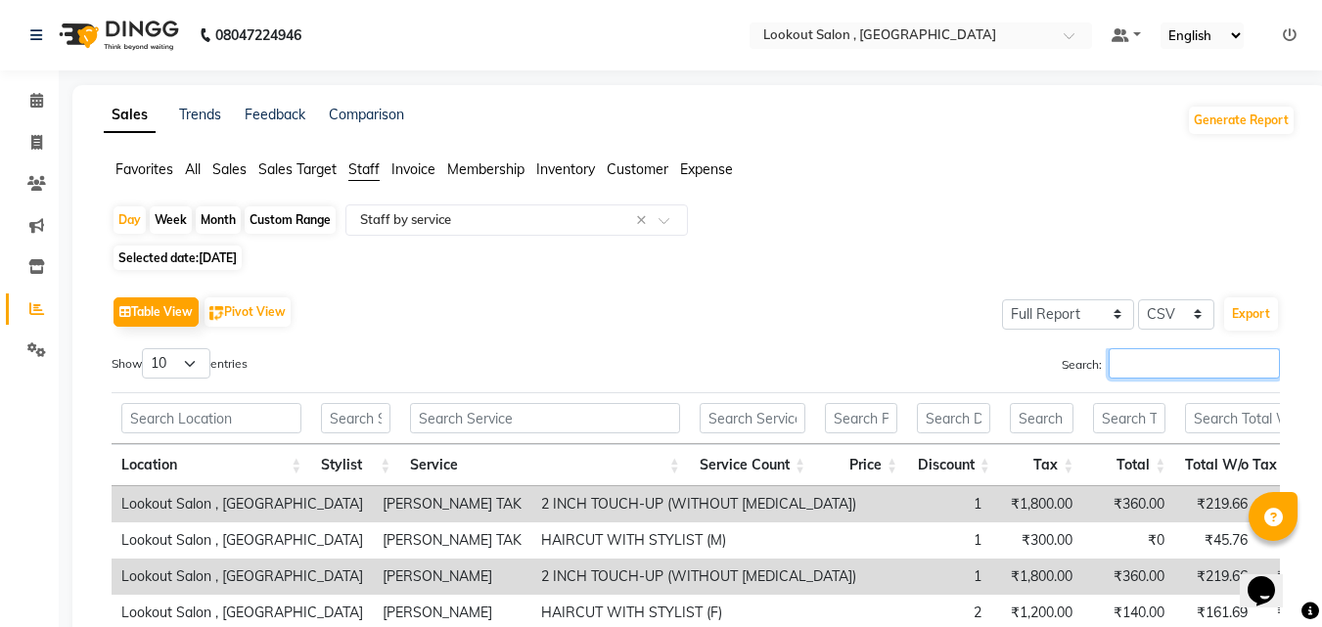
click at [1123, 364] on input "Search:" at bounding box center [1194, 363] width 171 height 30
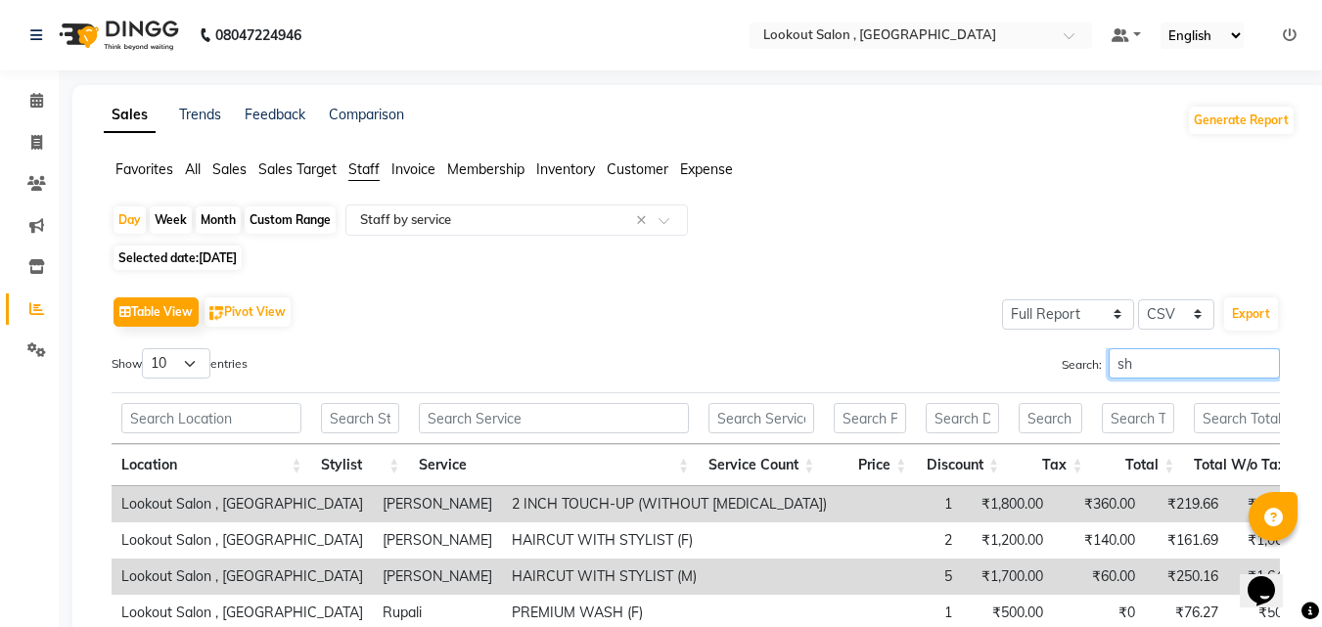
type input "s"
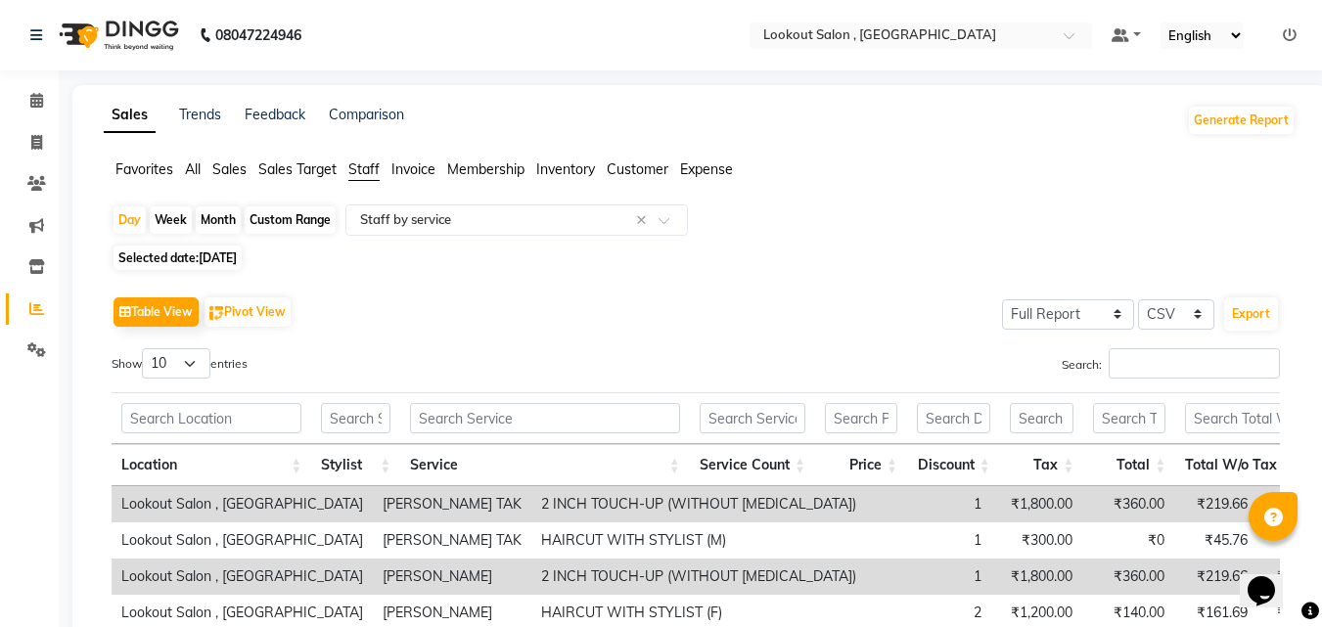
click at [237, 251] on span "04-08-2025" at bounding box center [218, 258] width 38 height 15
select select "8"
select select "2025"
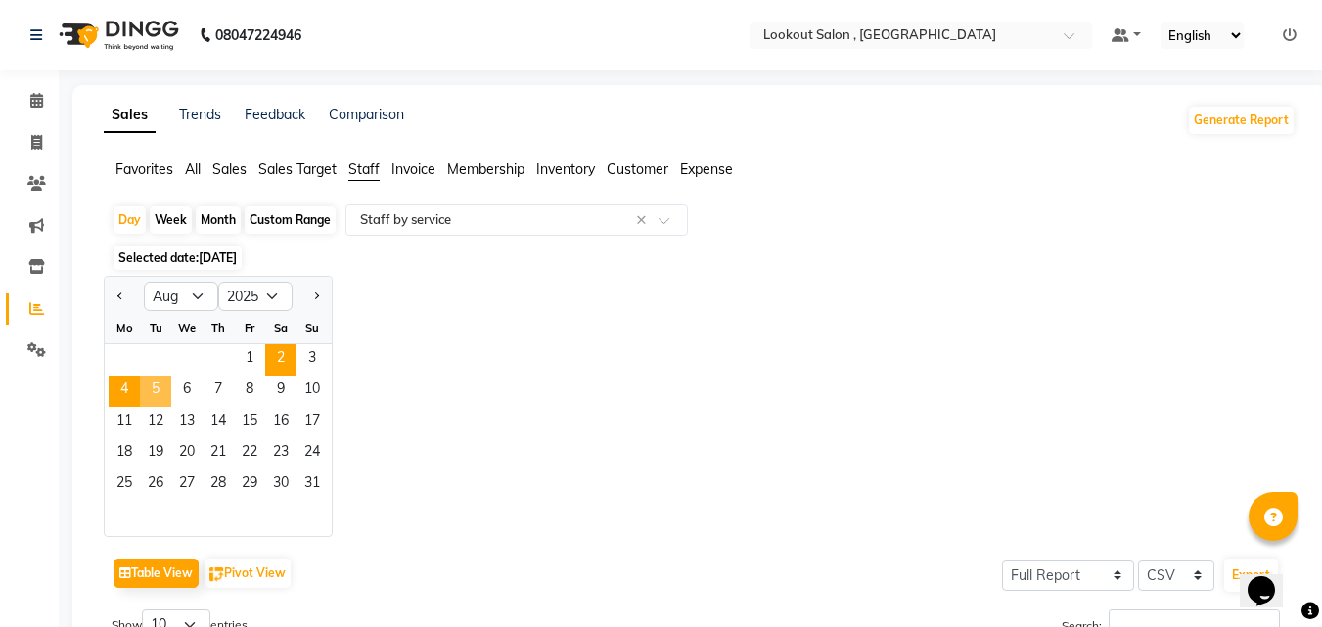
drag, startPoint x: 165, startPoint y: 392, endPoint x: 270, endPoint y: 361, distance: 109.3
click at [167, 392] on span "5" at bounding box center [155, 391] width 31 height 31
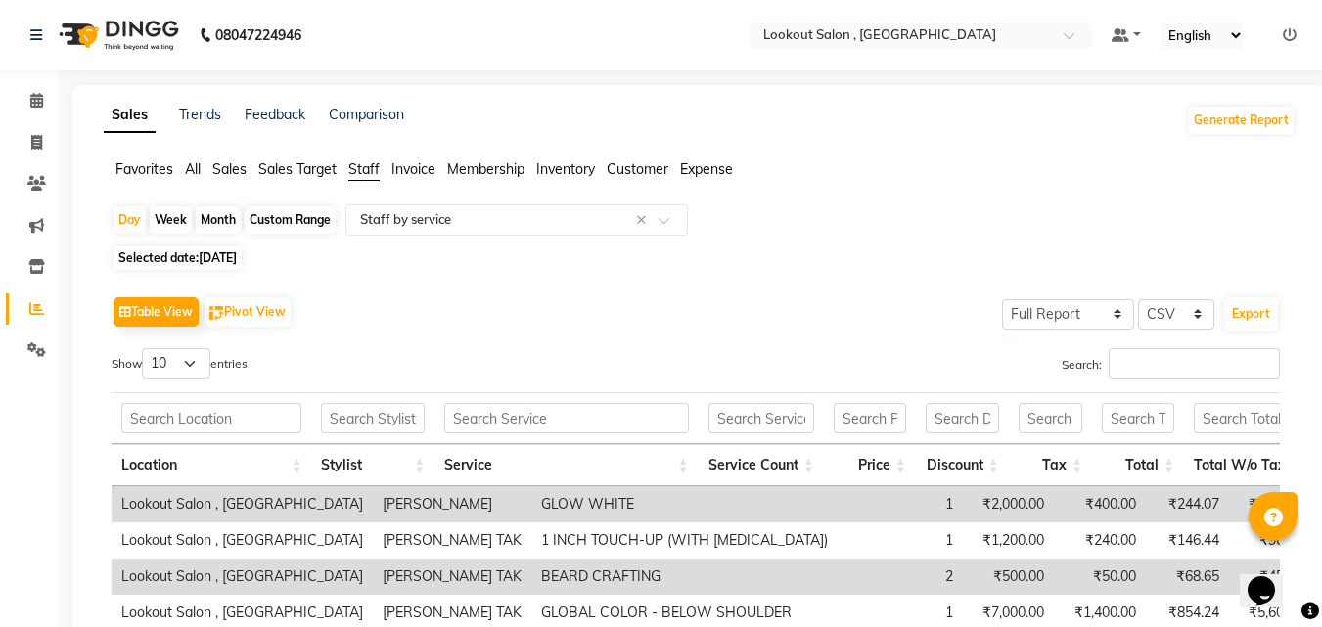
scroll to position [98, 0]
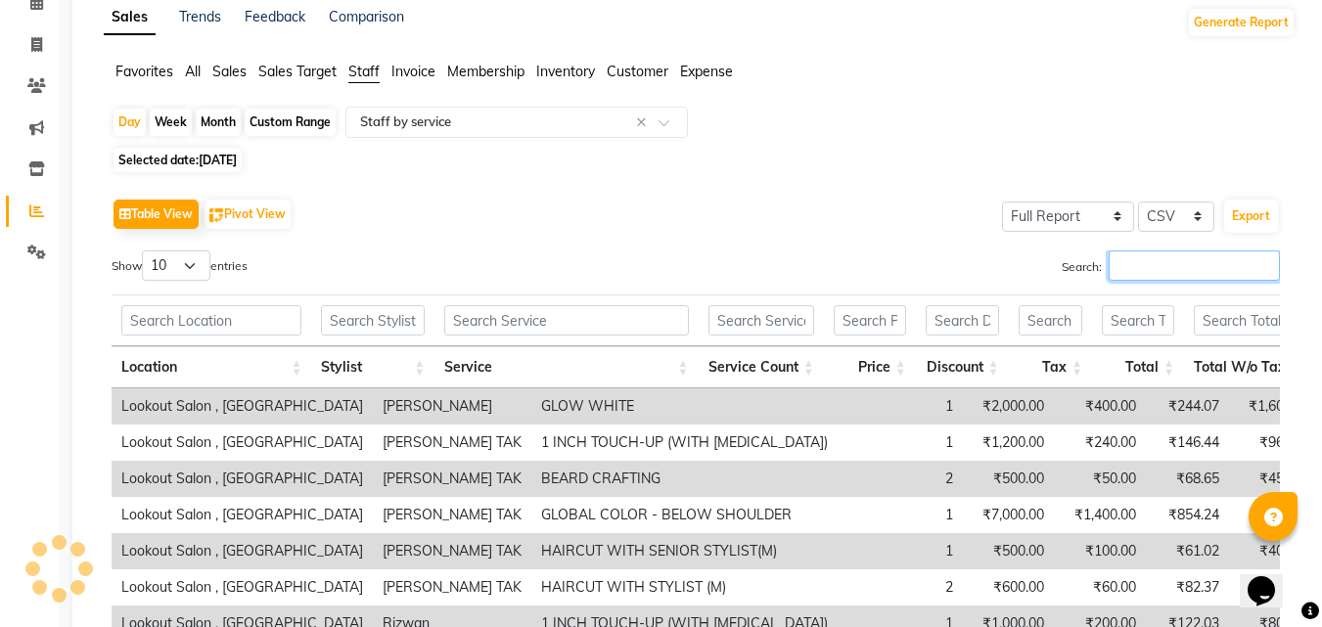
click at [1132, 270] on input "Search:" at bounding box center [1194, 266] width 171 height 30
paste input "shweta"
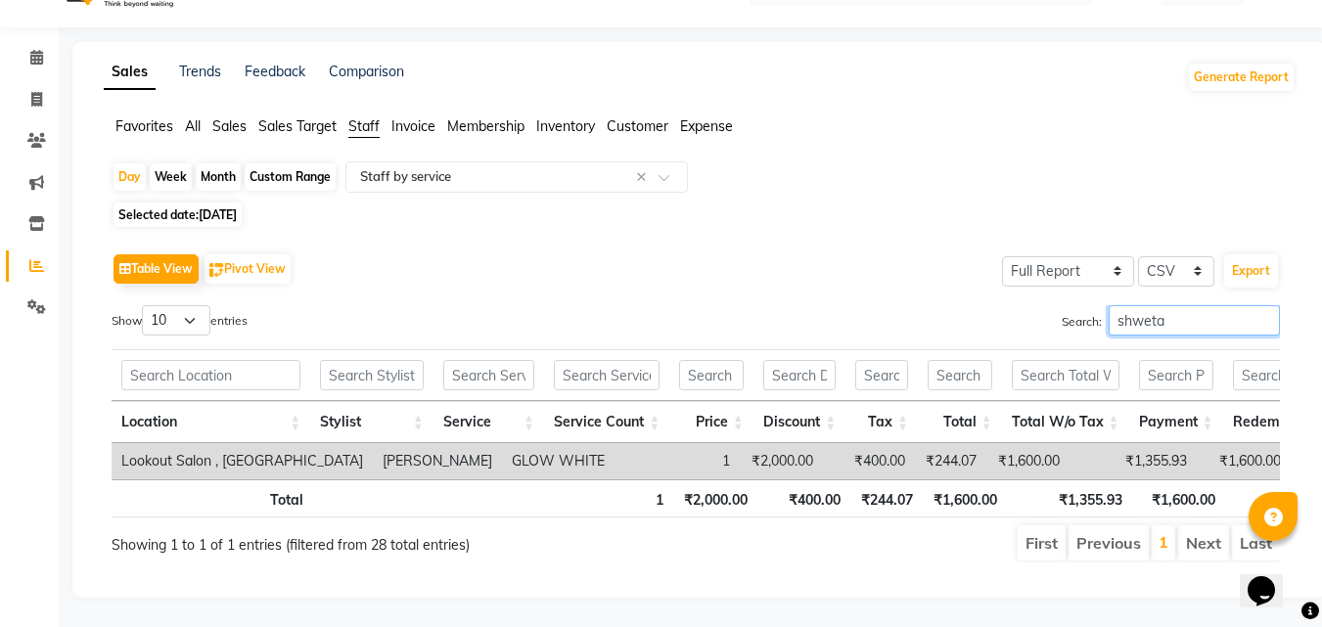
scroll to position [72, 0]
type input "shweta"
click at [235, 207] on span "05-08-2025" at bounding box center [218, 214] width 38 height 15
select select "8"
select select "2025"
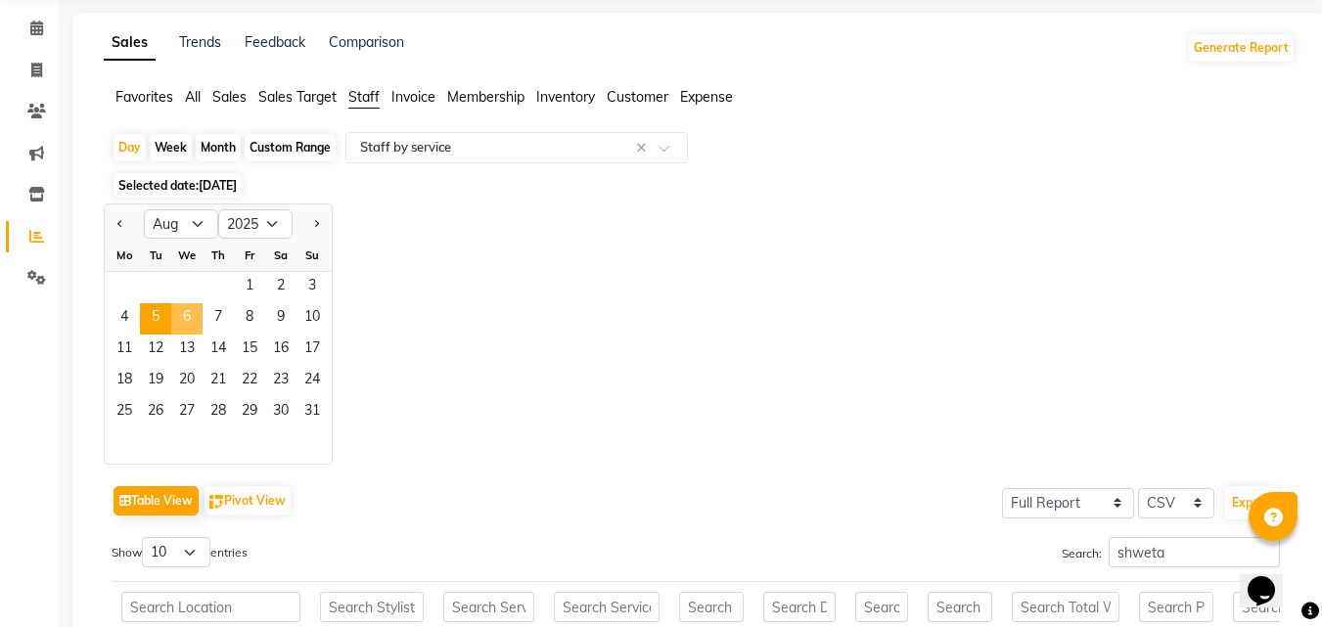
click at [192, 310] on span "6" at bounding box center [186, 318] width 31 height 31
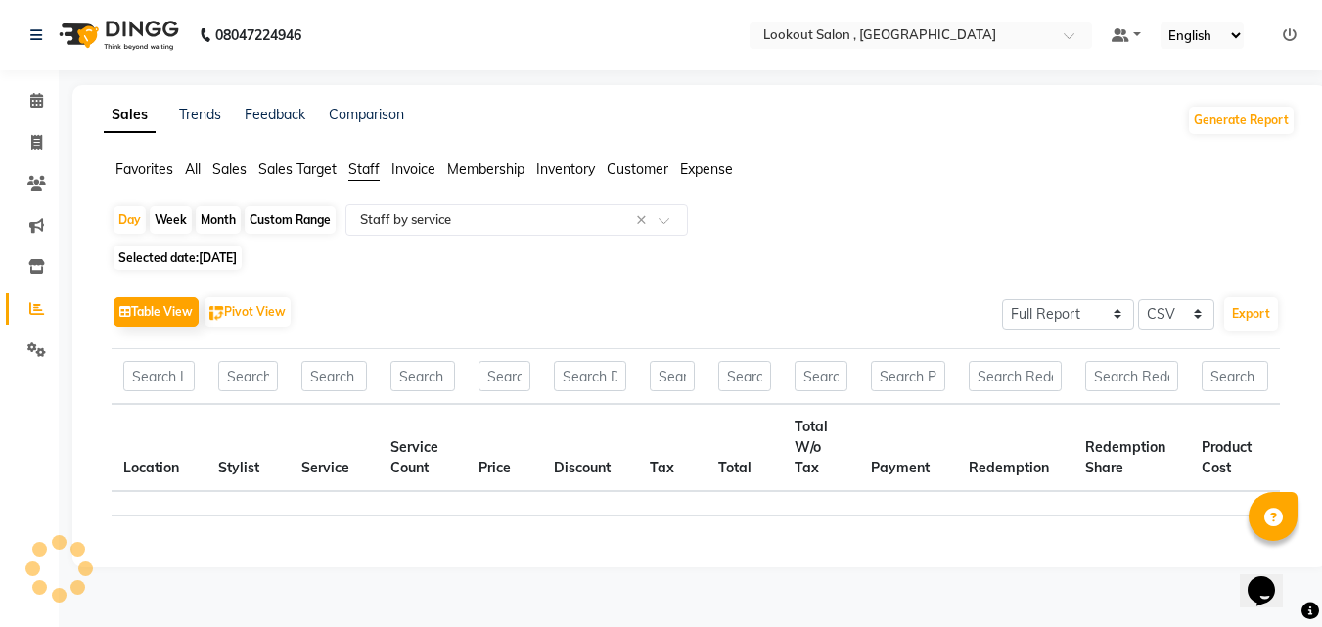
scroll to position [0, 0]
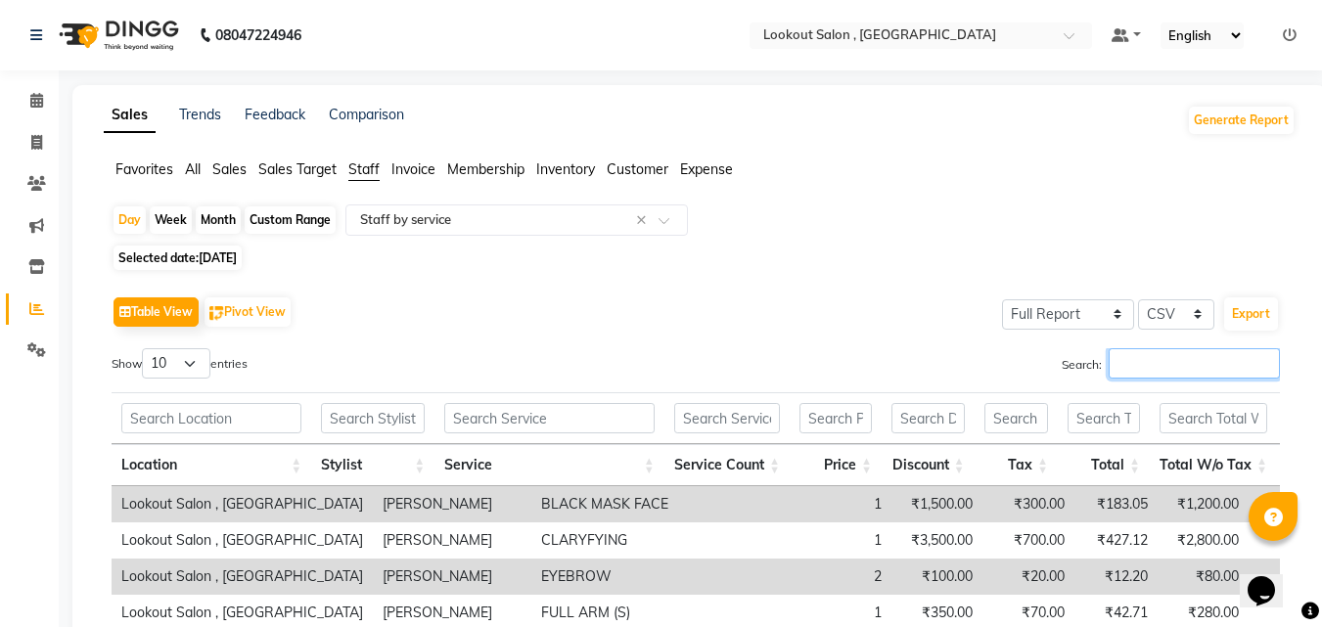
click at [1140, 349] on input "Search:" at bounding box center [1194, 363] width 171 height 30
paste input "shweta"
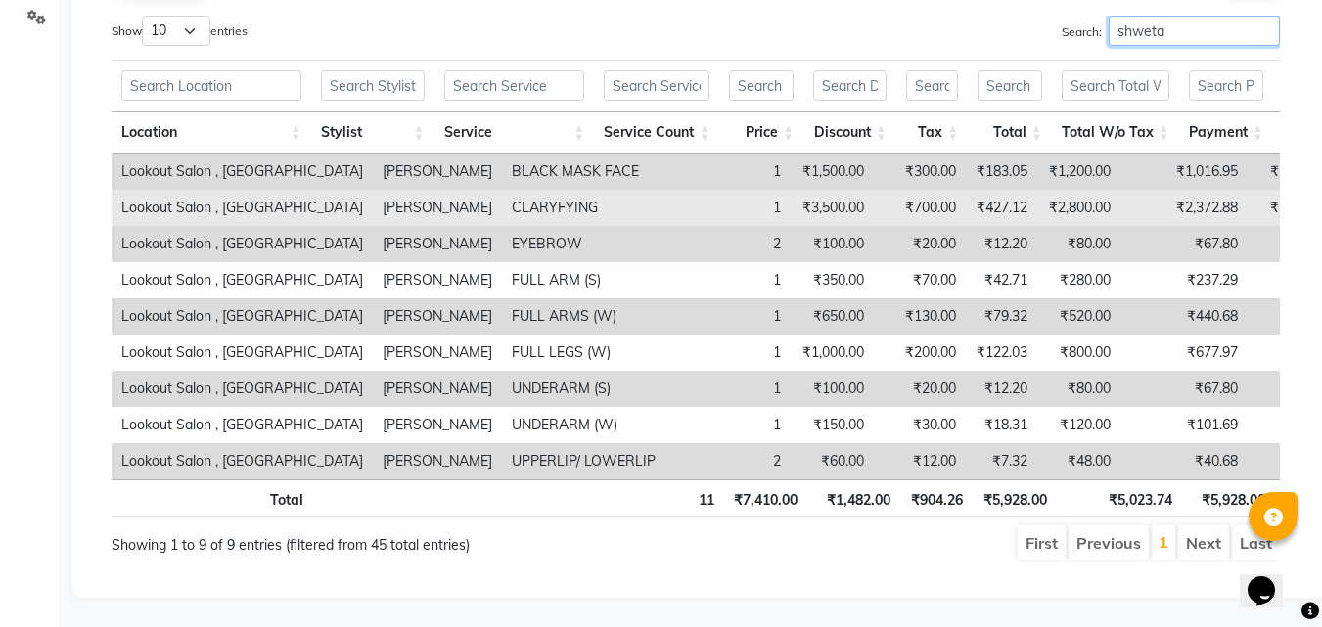
scroll to position [69, 0]
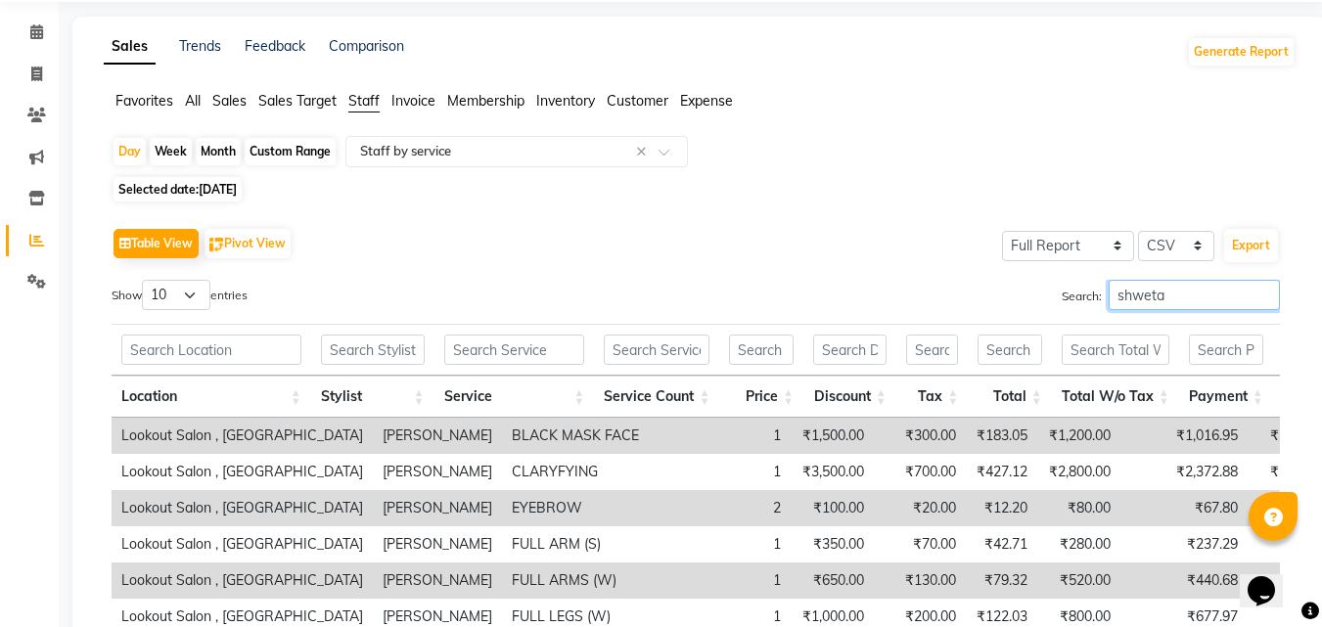
type input "shweta"
click at [193, 182] on span "Selected date: 06-08-2025" at bounding box center [178, 189] width 128 height 24
select select "8"
select select "2025"
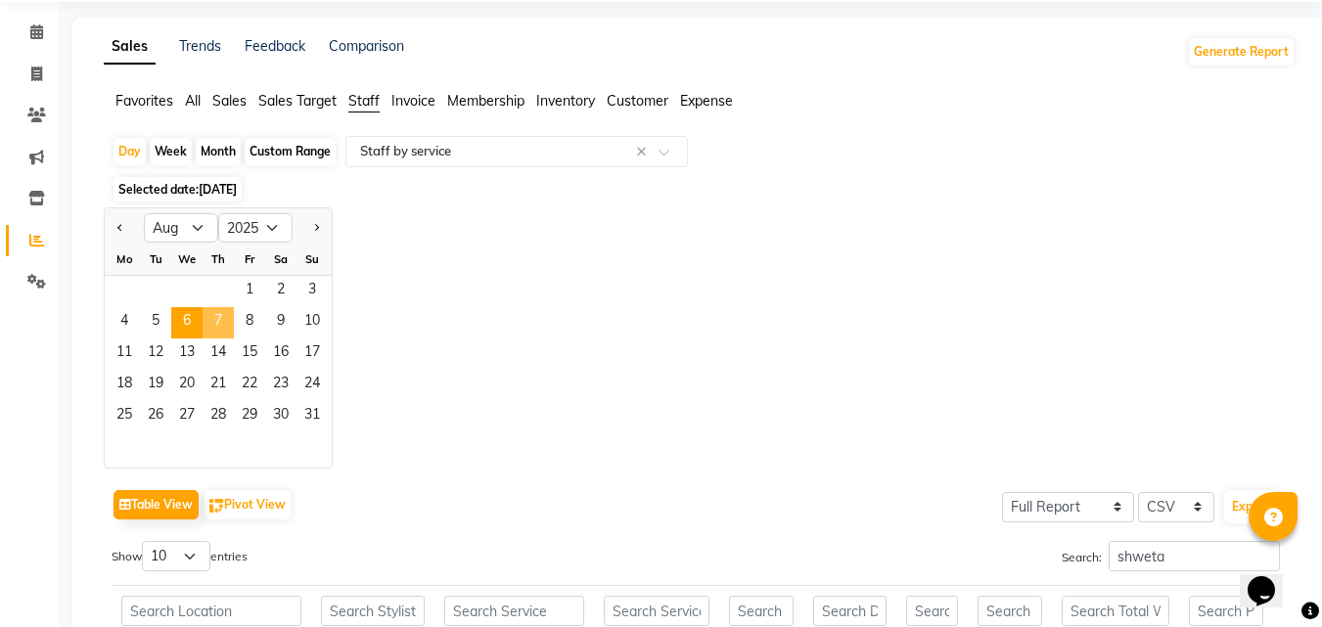
click at [222, 326] on span "7" at bounding box center [218, 322] width 31 height 31
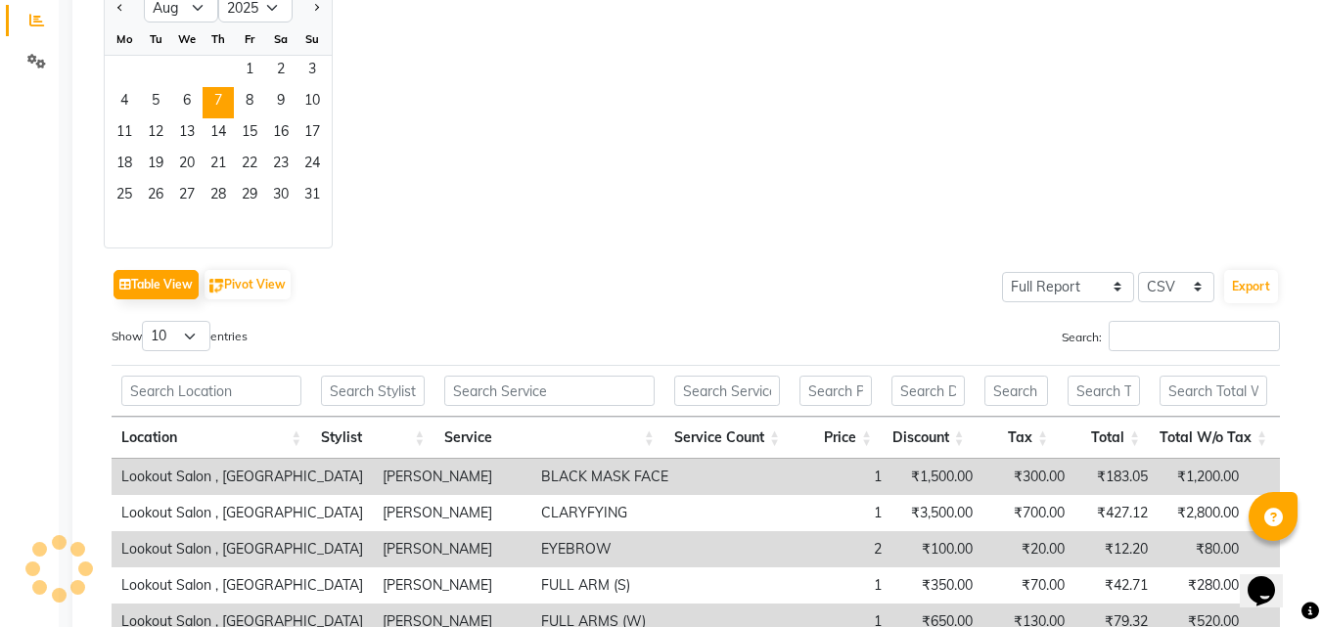
scroll to position [362, 0]
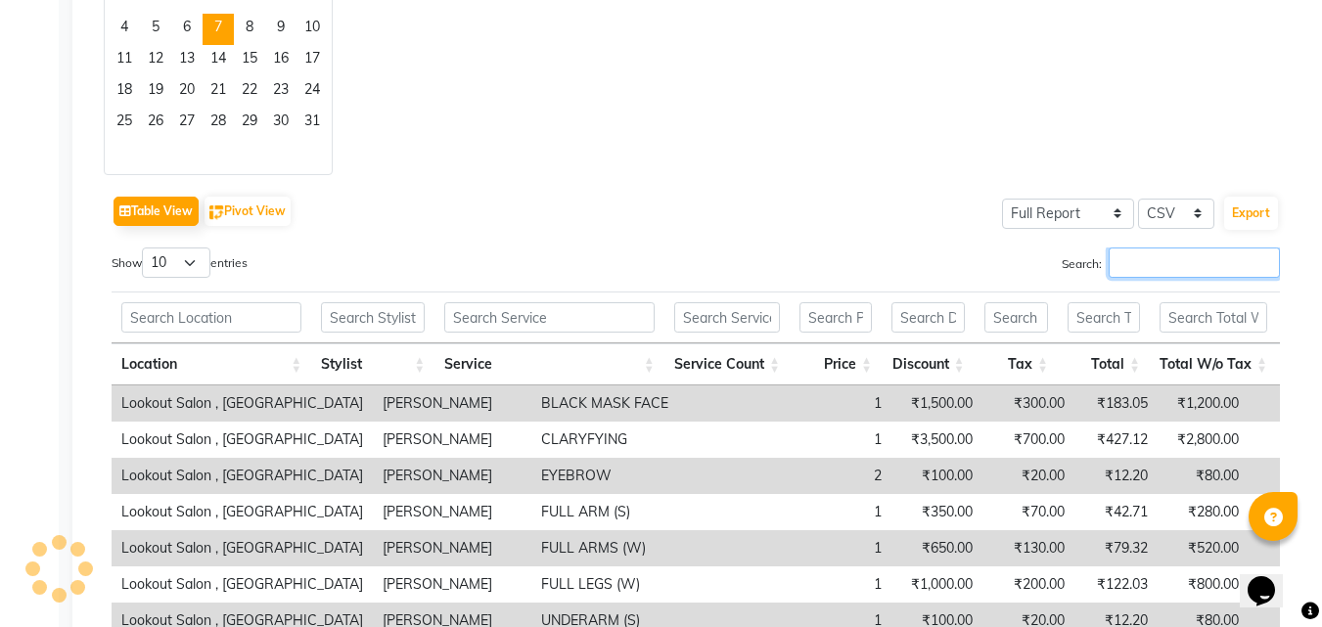
click at [1109, 272] on input "Search:" at bounding box center [1194, 263] width 171 height 30
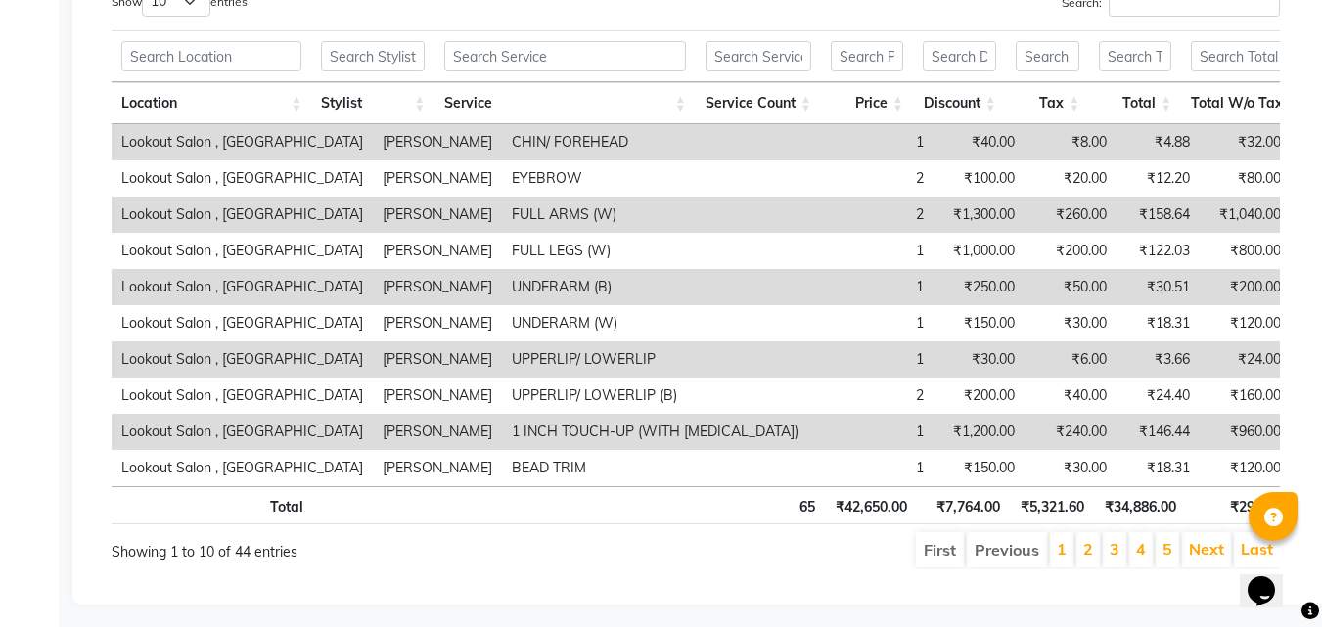
scroll to position [0, 0]
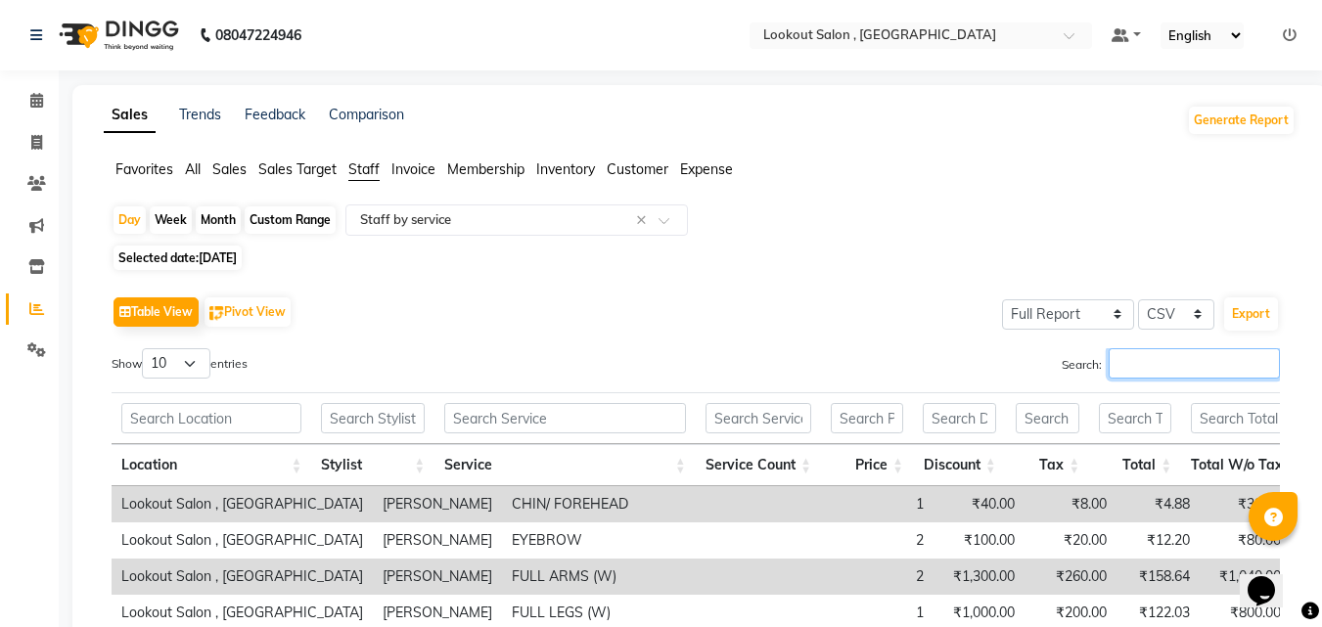
click at [1164, 352] on input "Search:" at bounding box center [1194, 363] width 171 height 30
paste input "shweta"
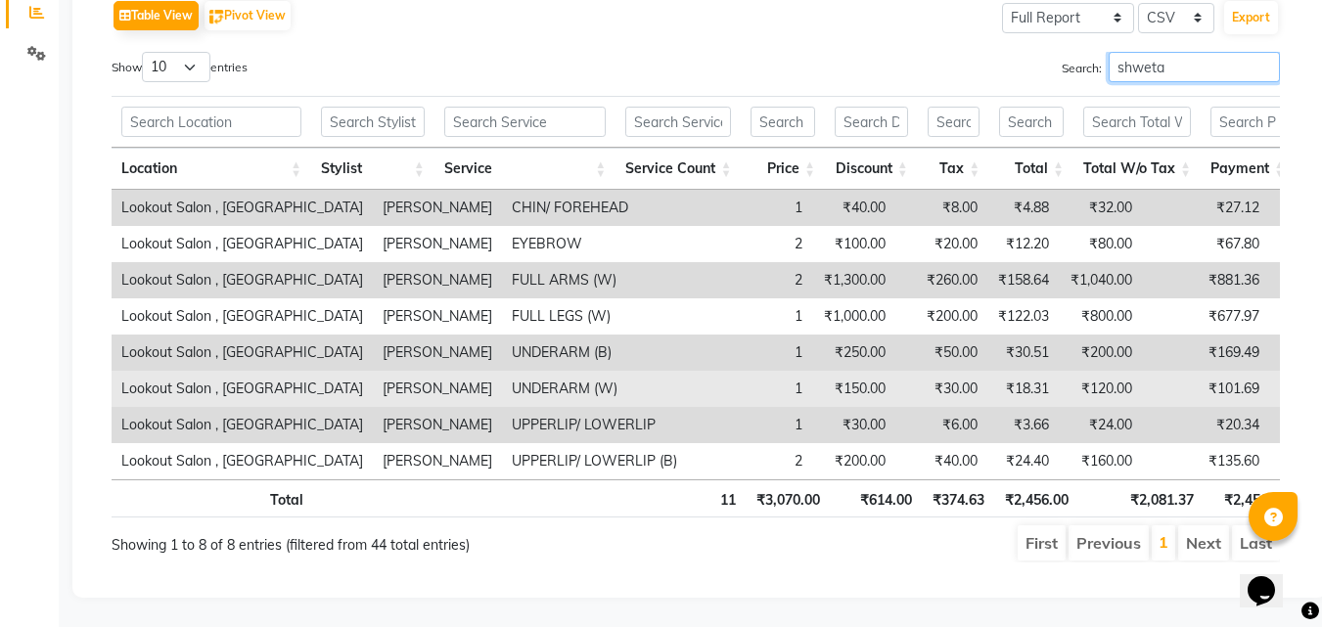
scroll to position [32, 0]
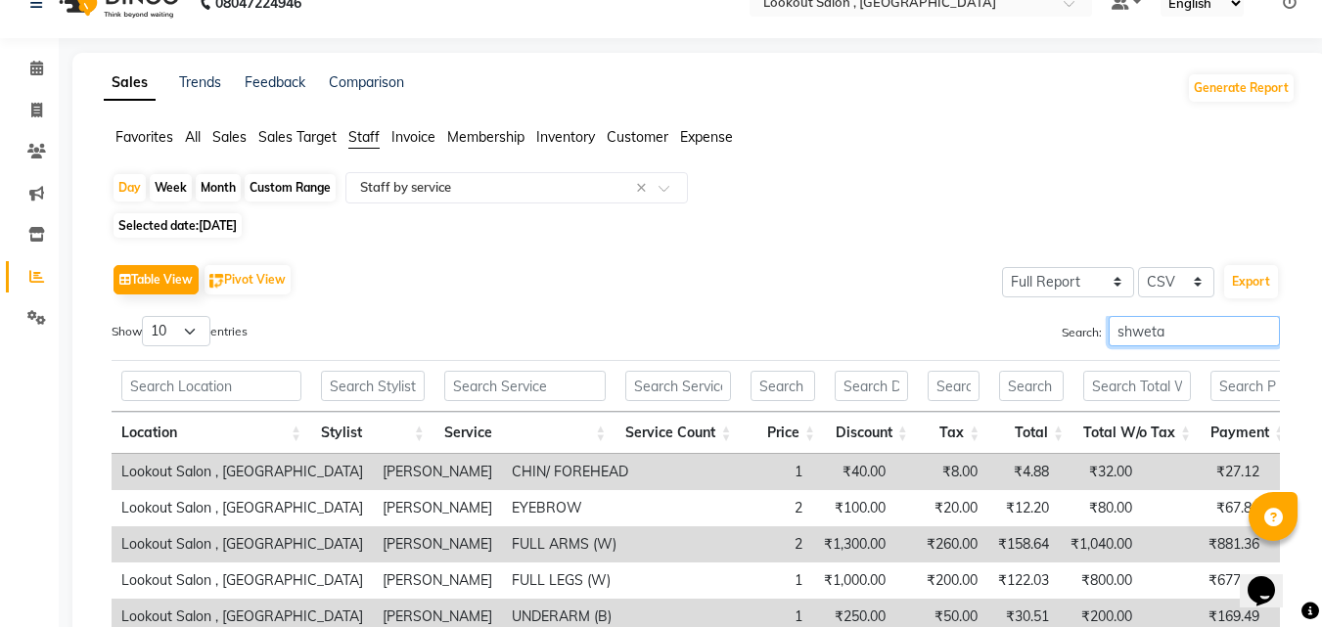
type input "shweta"
click at [227, 222] on span "07-08-2025" at bounding box center [218, 225] width 38 height 15
select select "8"
select select "2025"
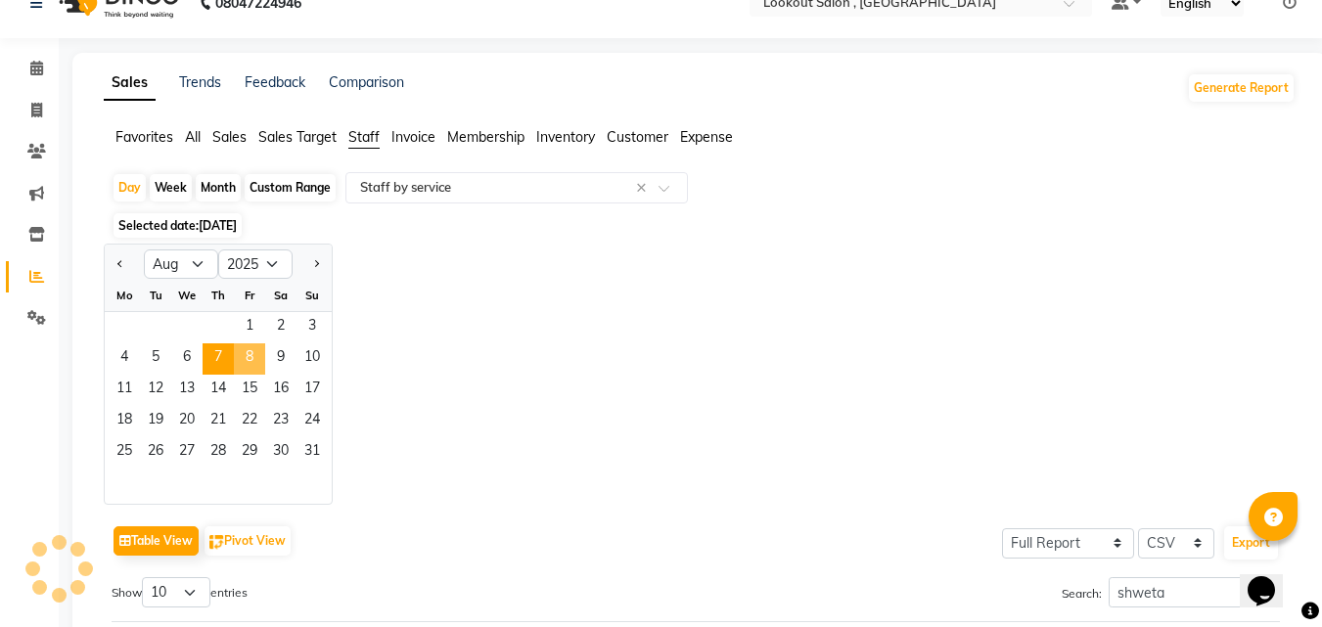
click at [257, 372] on span "8" at bounding box center [249, 359] width 31 height 31
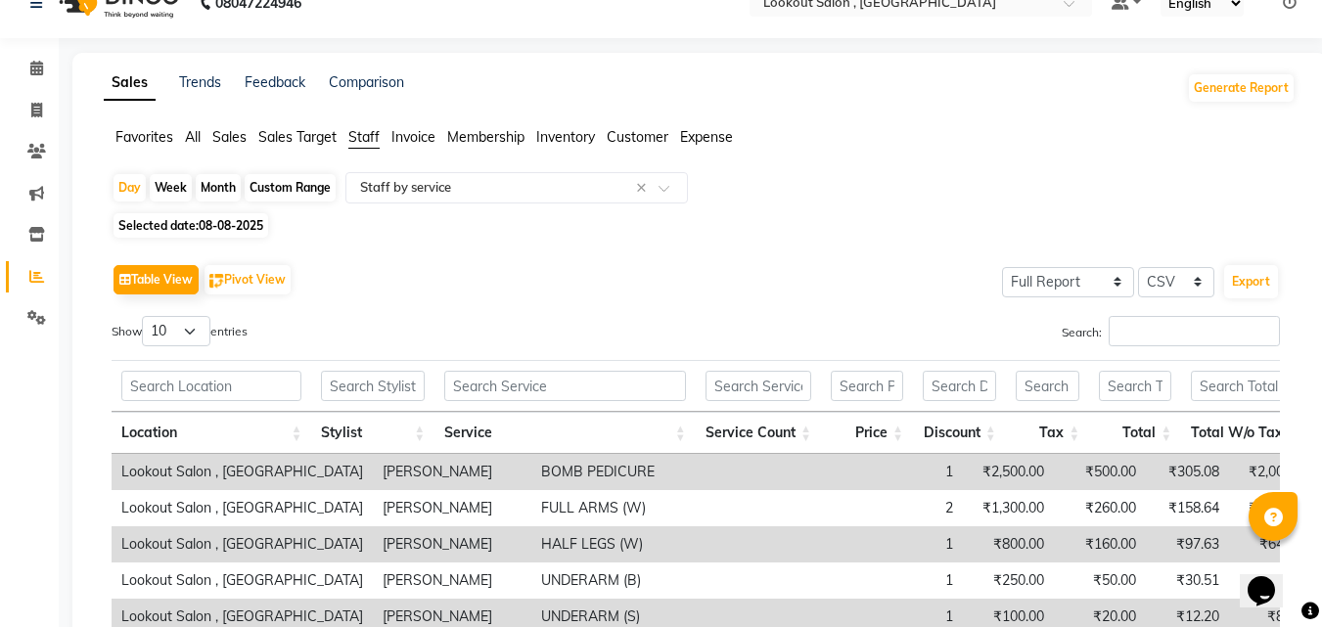
scroll to position [0, 0]
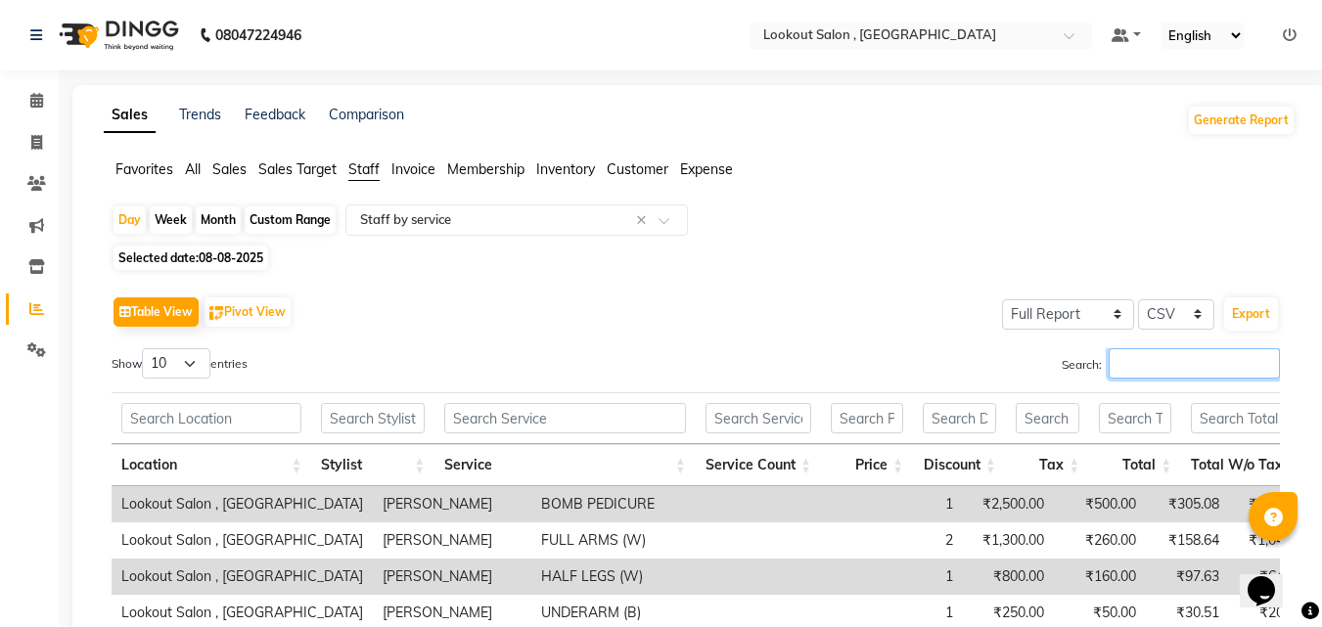
click at [1170, 375] on input "Search:" at bounding box center [1194, 363] width 171 height 30
paste input "shweta"
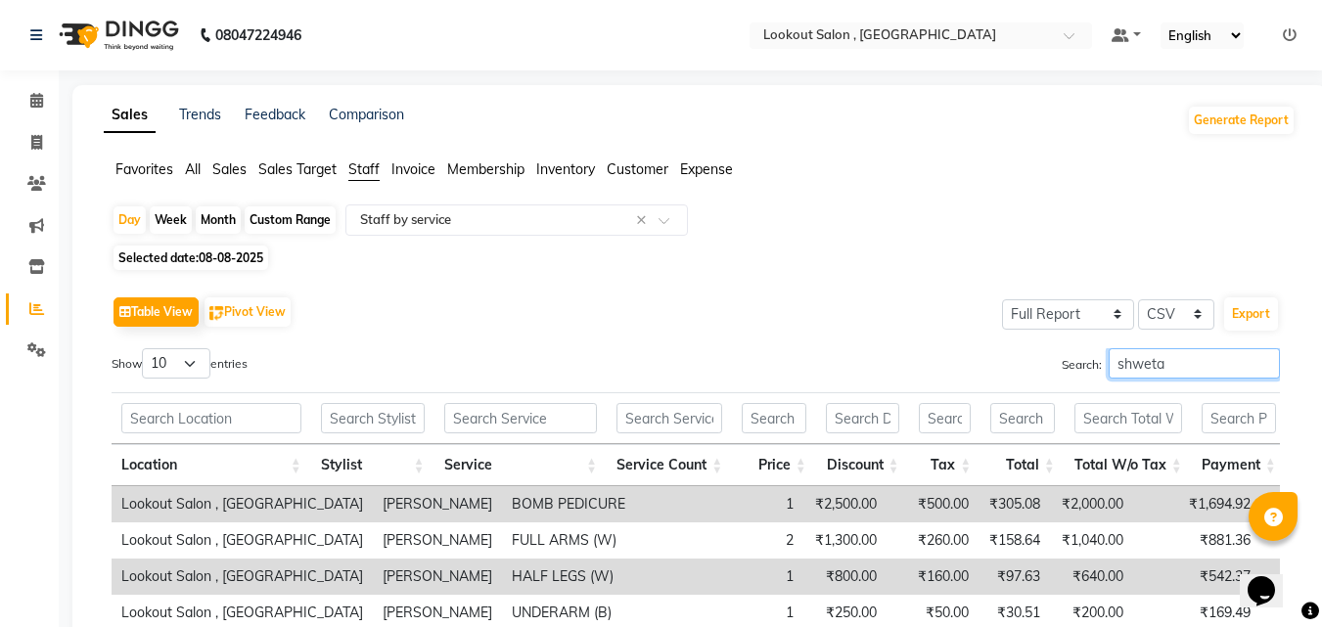
type input "shweta"
click at [256, 259] on span "08-08-2025" at bounding box center [231, 258] width 65 height 15
select select "8"
select select "2025"
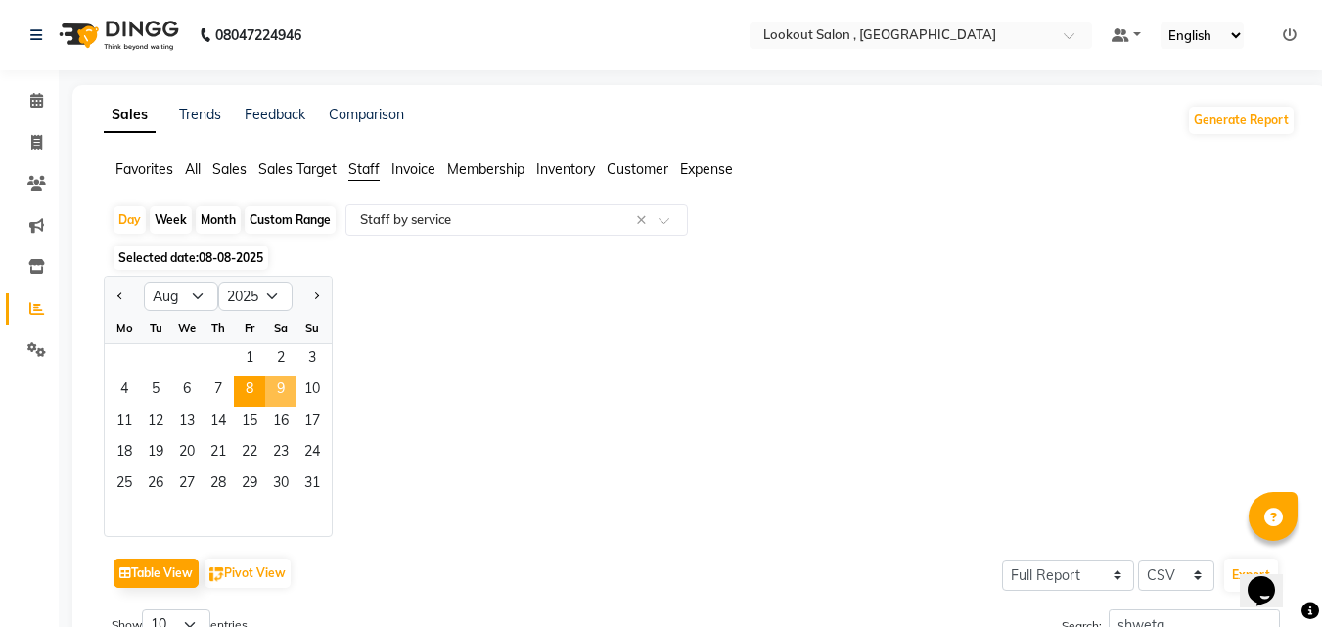
click at [290, 396] on span "9" at bounding box center [280, 391] width 31 height 31
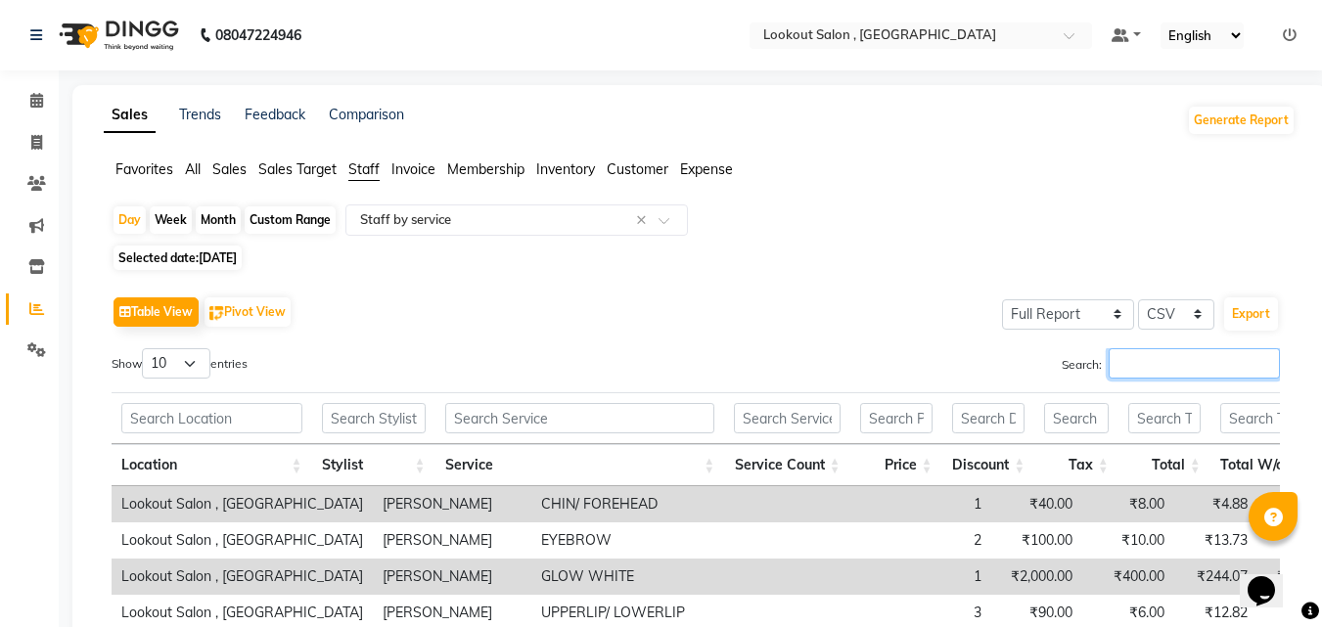
click at [1138, 367] on input "Search:" at bounding box center [1194, 363] width 171 height 30
paste input "shweta"
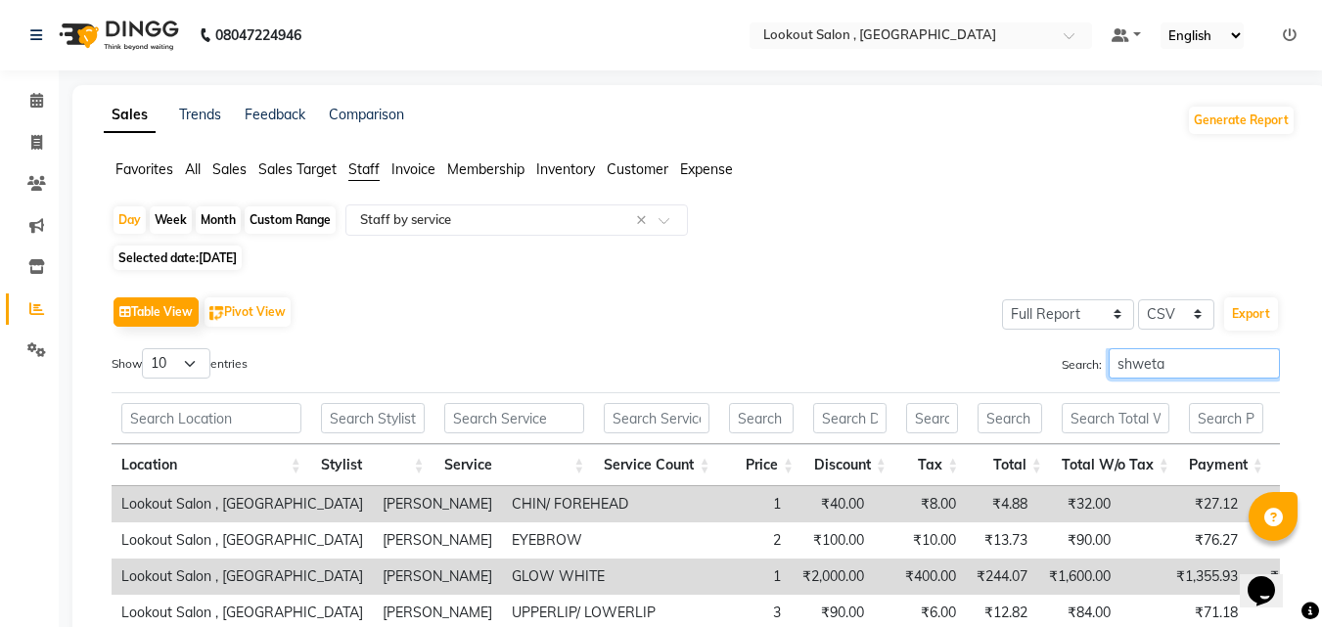
scroll to position [181, 0]
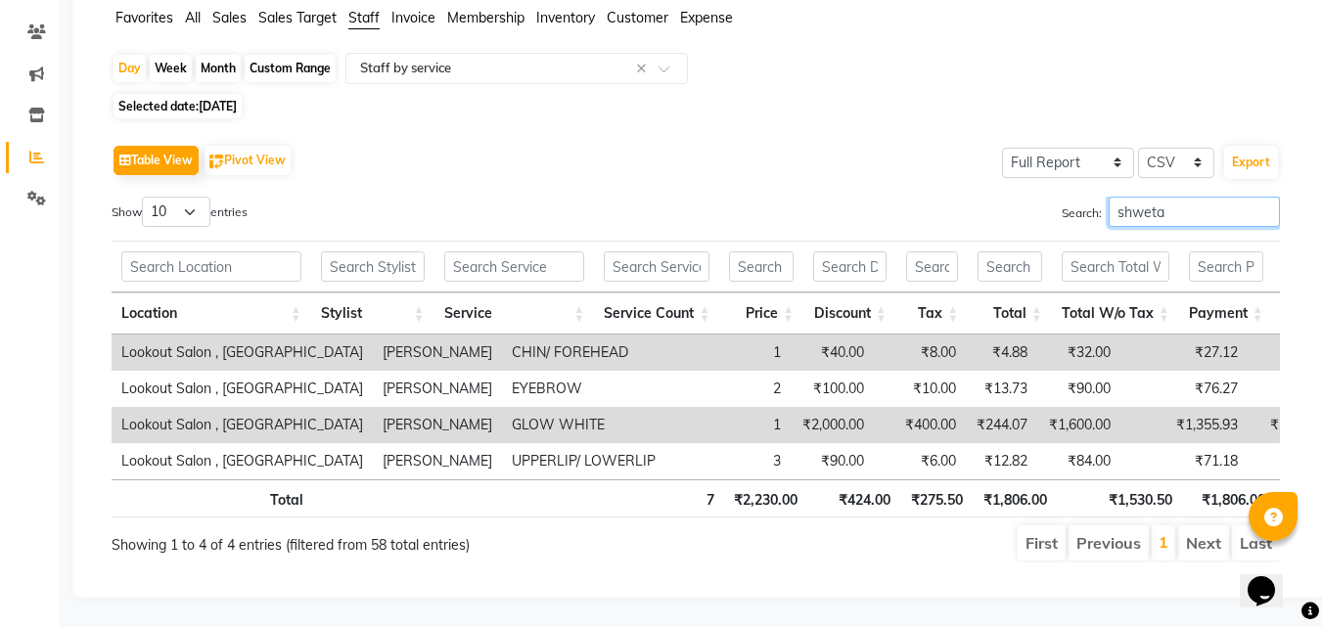
type input "shweta"
click at [220, 99] on span "09-08-2025" at bounding box center [218, 106] width 38 height 15
select select "8"
select select "2025"
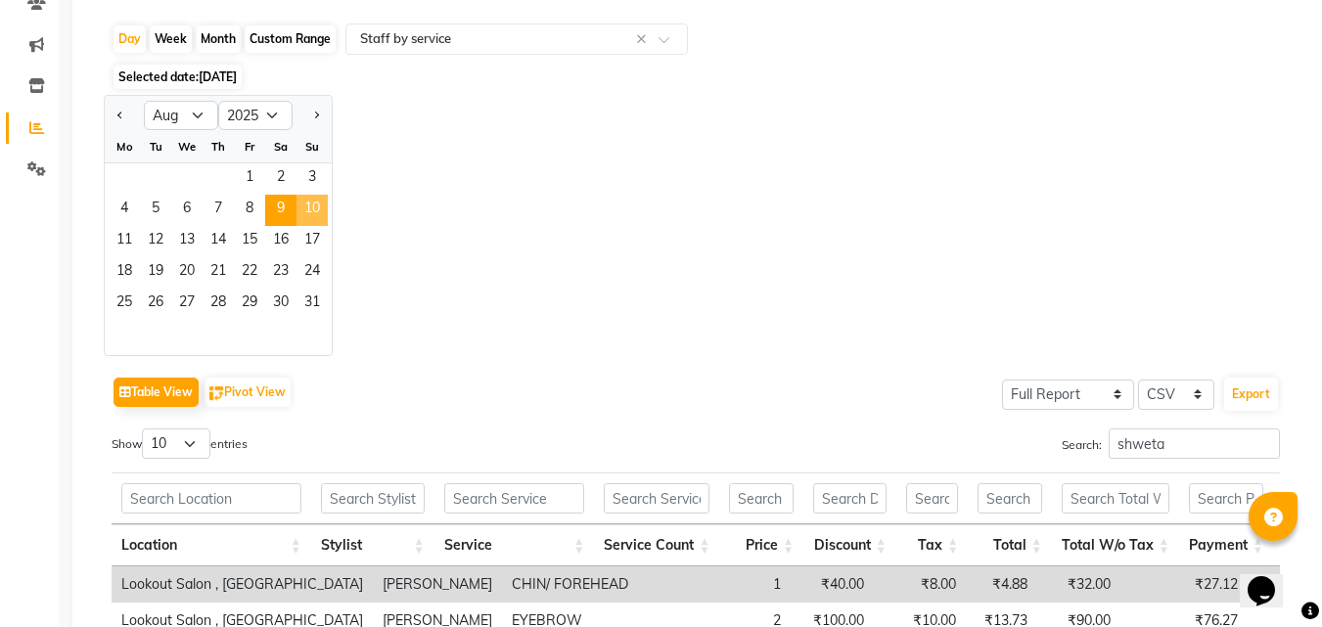
click at [305, 205] on span "10" at bounding box center [312, 210] width 31 height 31
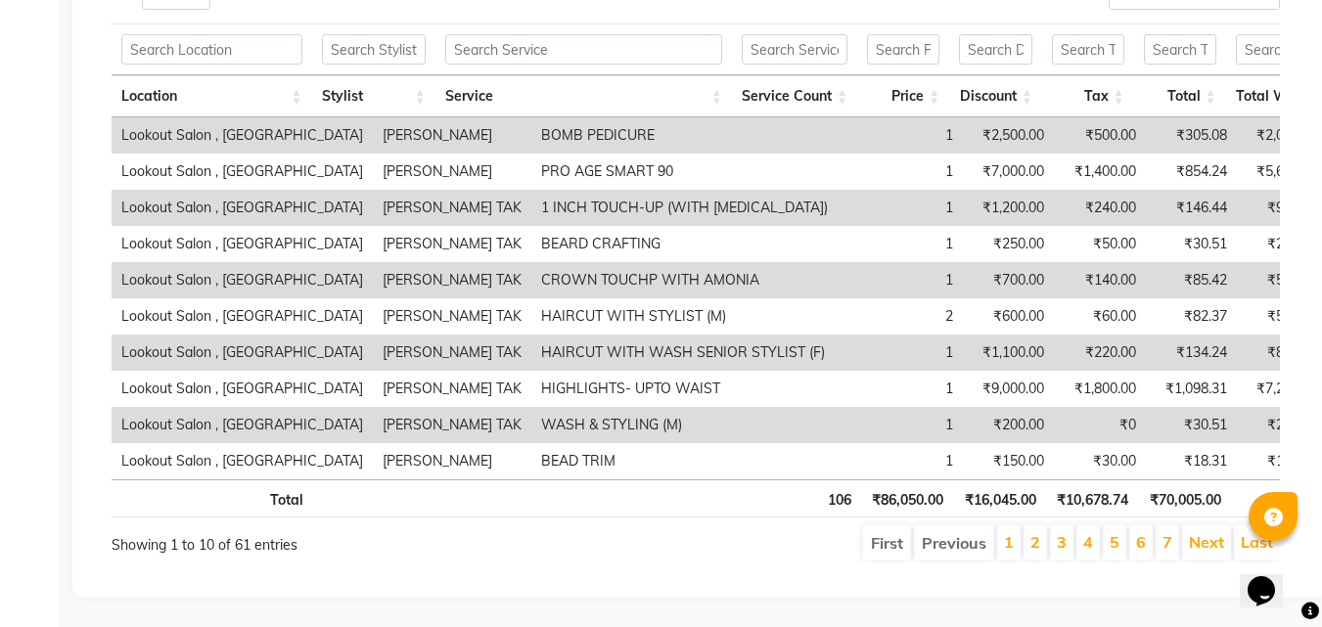
scroll to position [0, 0]
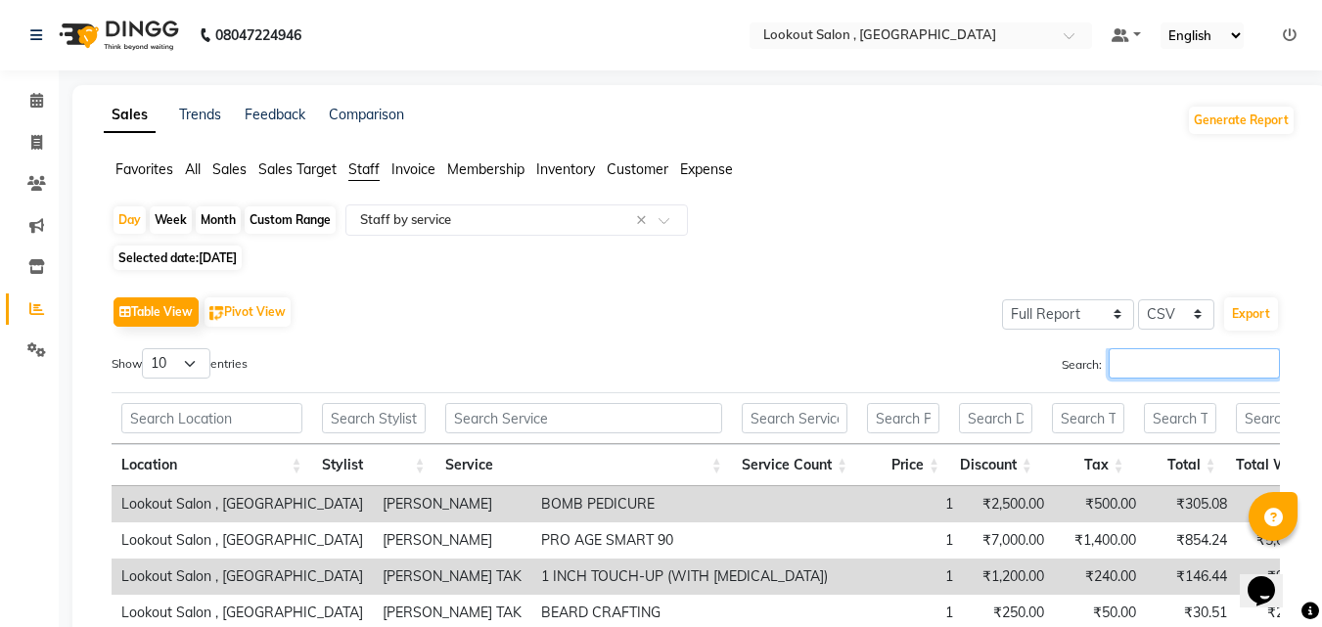
click at [1164, 355] on input "Search:" at bounding box center [1194, 363] width 171 height 30
paste input "shweta"
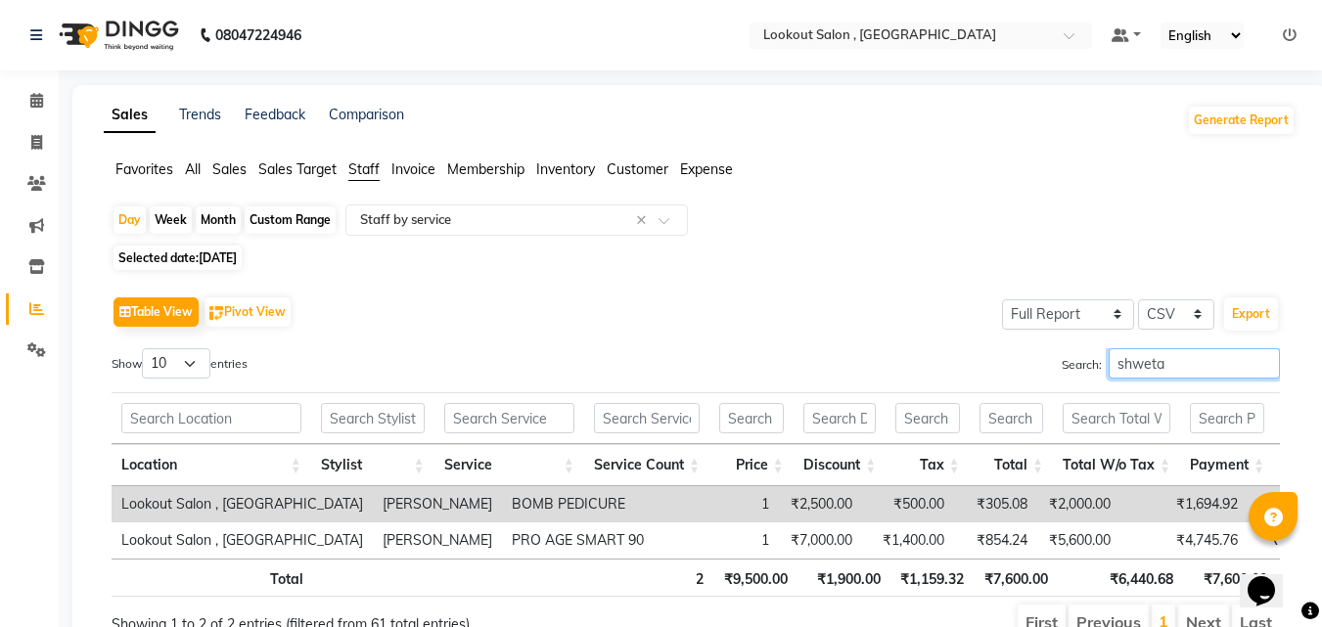
scroll to position [109, 0]
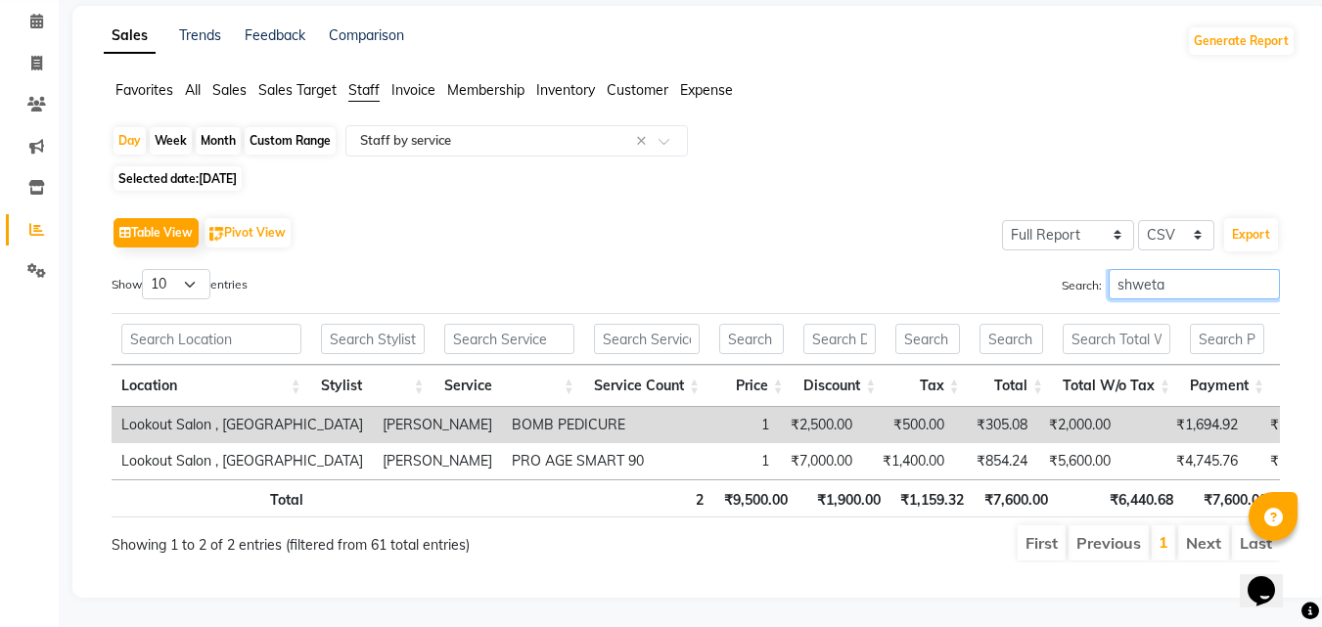
type input "shweta"
click at [215, 171] on span "10-08-2025" at bounding box center [218, 178] width 38 height 15
select select "8"
select select "2025"
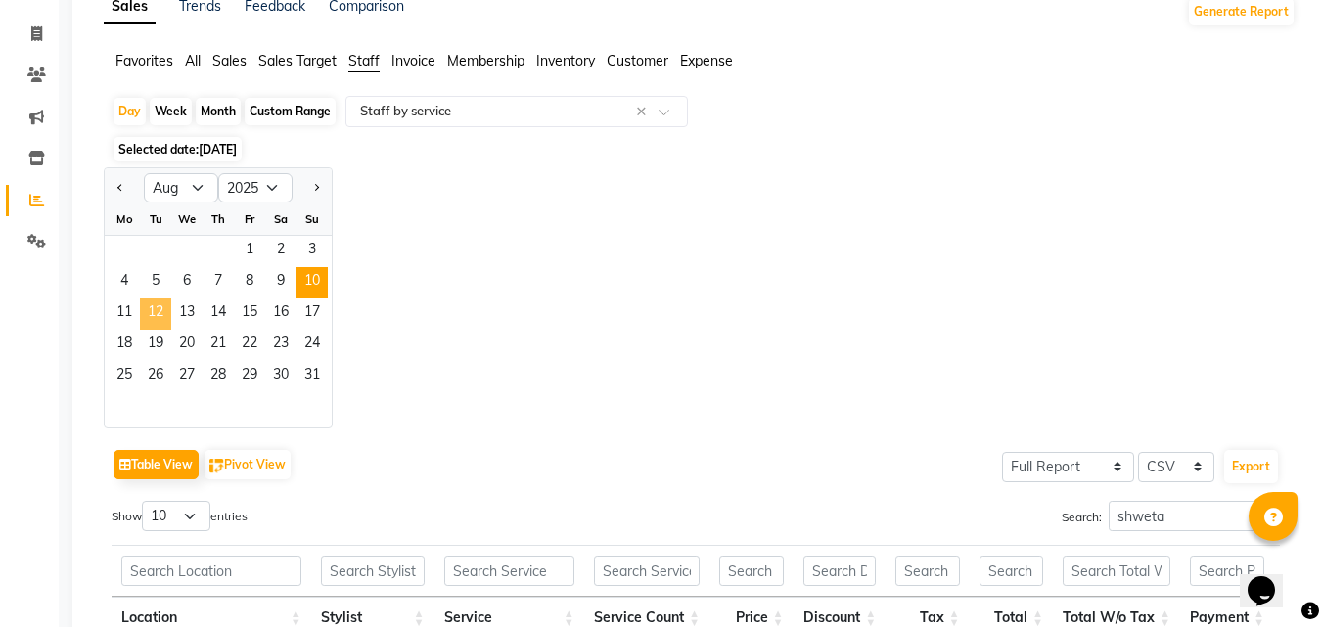
click at [142, 321] on span "12" at bounding box center [155, 313] width 31 height 31
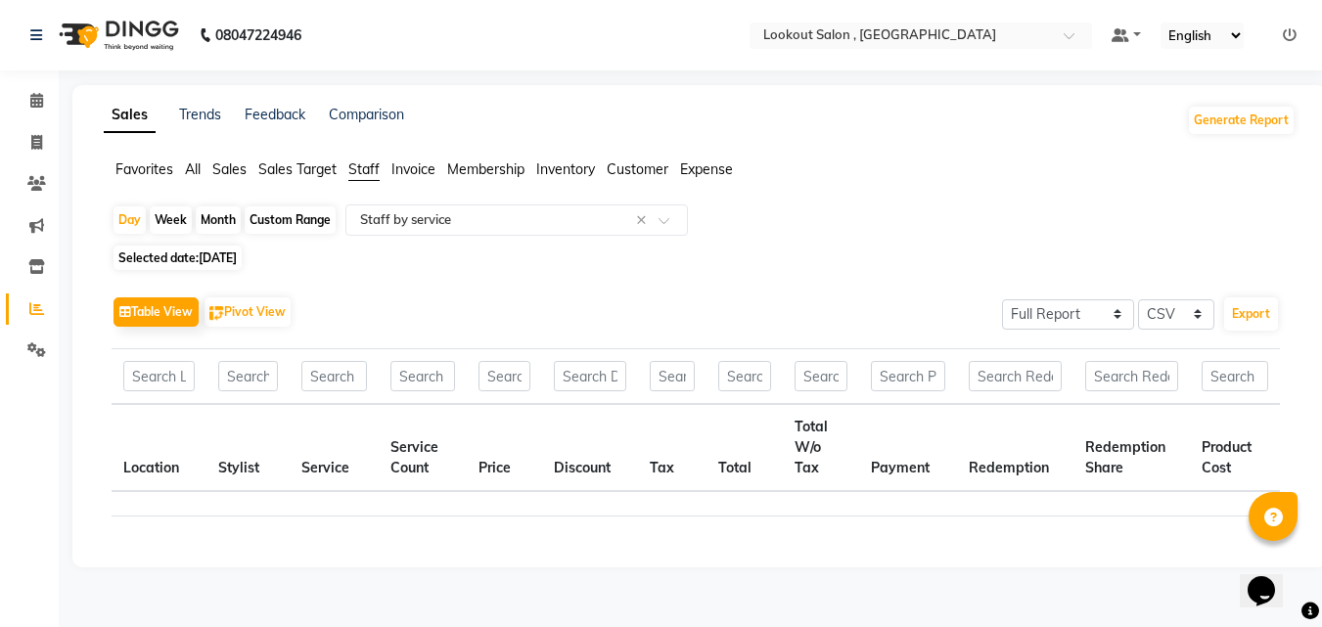
scroll to position [0, 0]
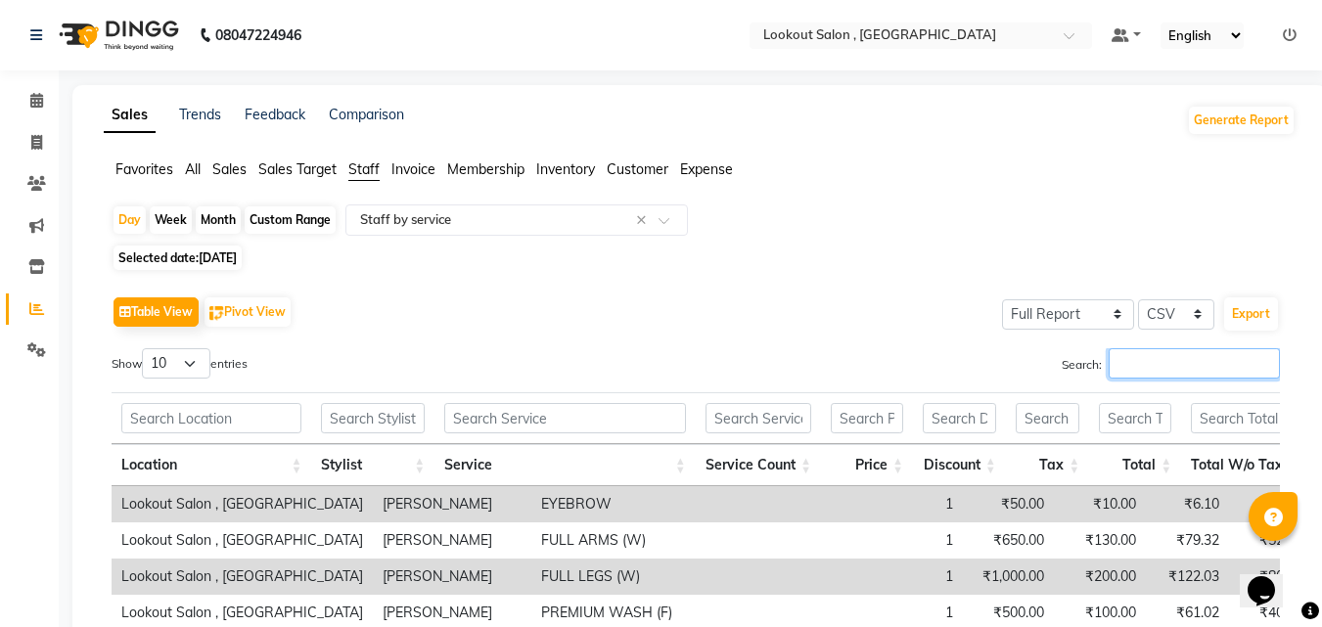
click at [1124, 363] on input "Search:" at bounding box center [1194, 363] width 171 height 30
paste input "shweta"
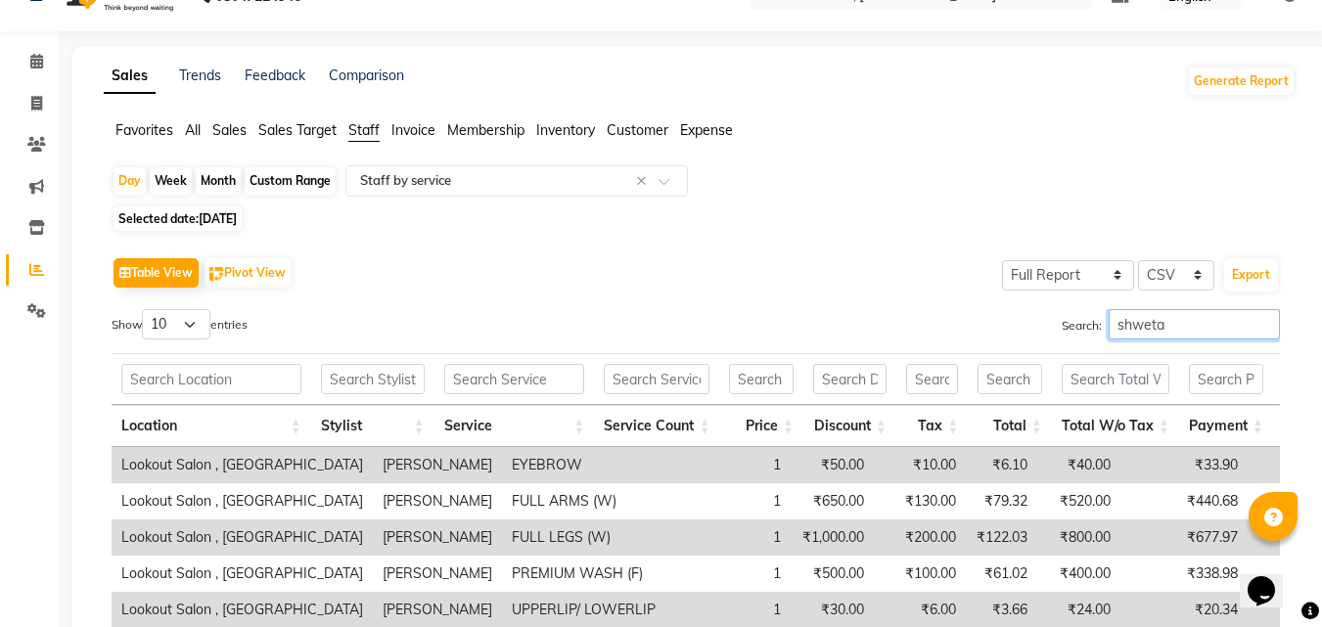
scroll to position [22, 0]
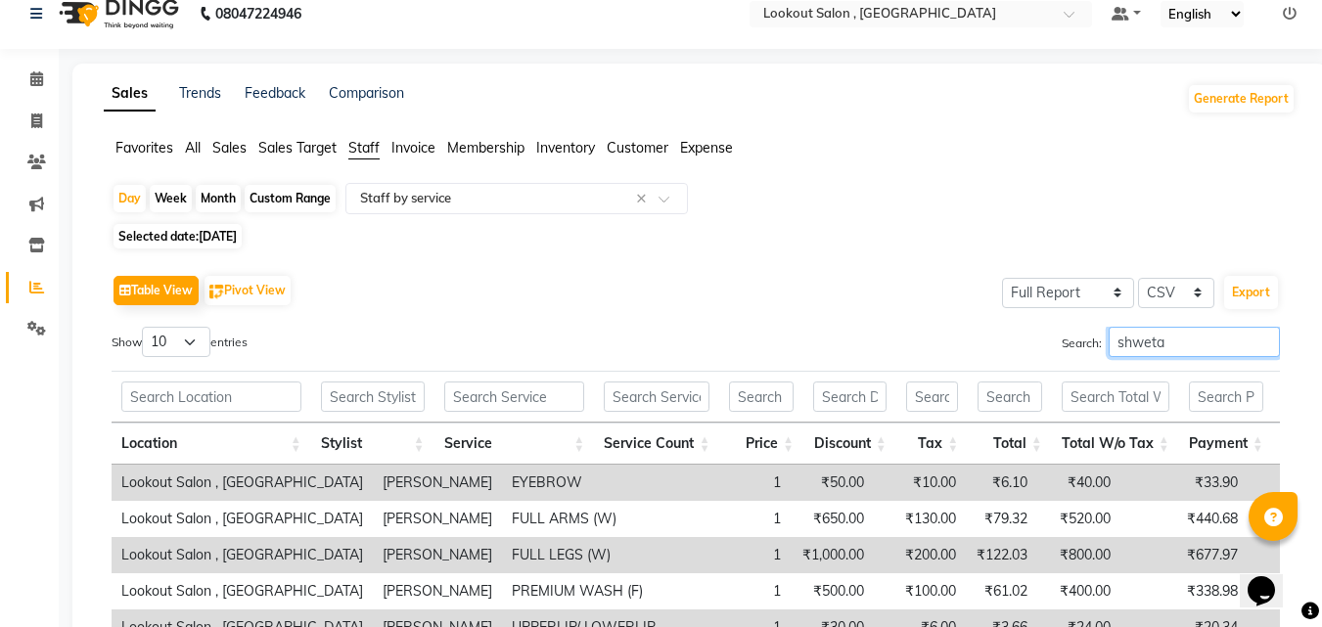
type input "shweta"
click at [198, 222] on div "Day Week Month Custom Range Select Report Type × Staff by service × Selected da…" at bounding box center [700, 464] width 1192 height 562
click at [234, 244] on span "Selected date: 12-08-2025" at bounding box center [178, 236] width 128 height 24
select select "8"
select select "2025"
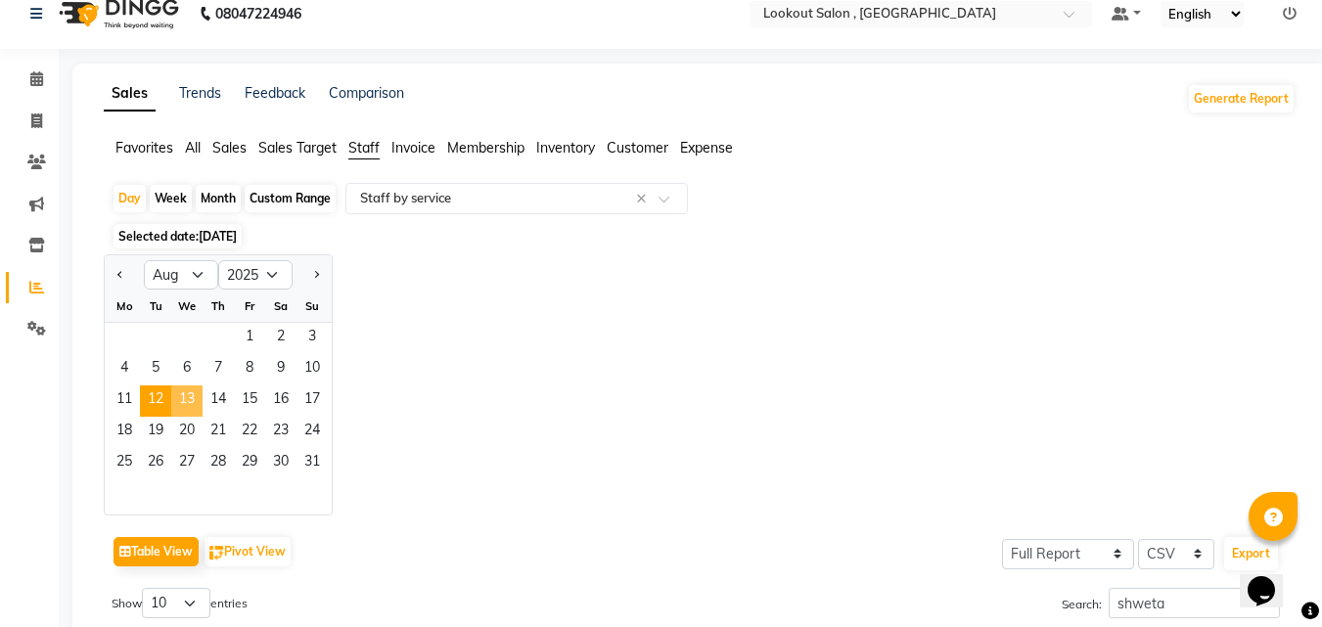
click at [173, 392] on span "13" at bounding box center [186, 401] width 31 height 31
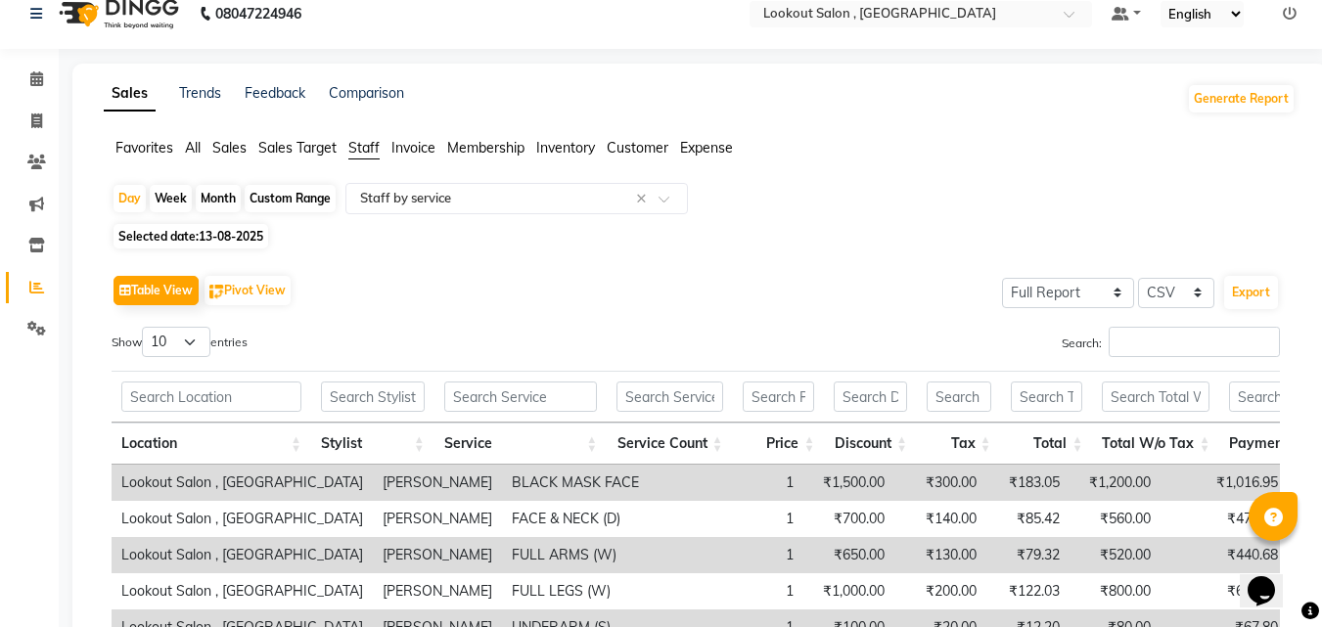
scroll to position [0, 0]
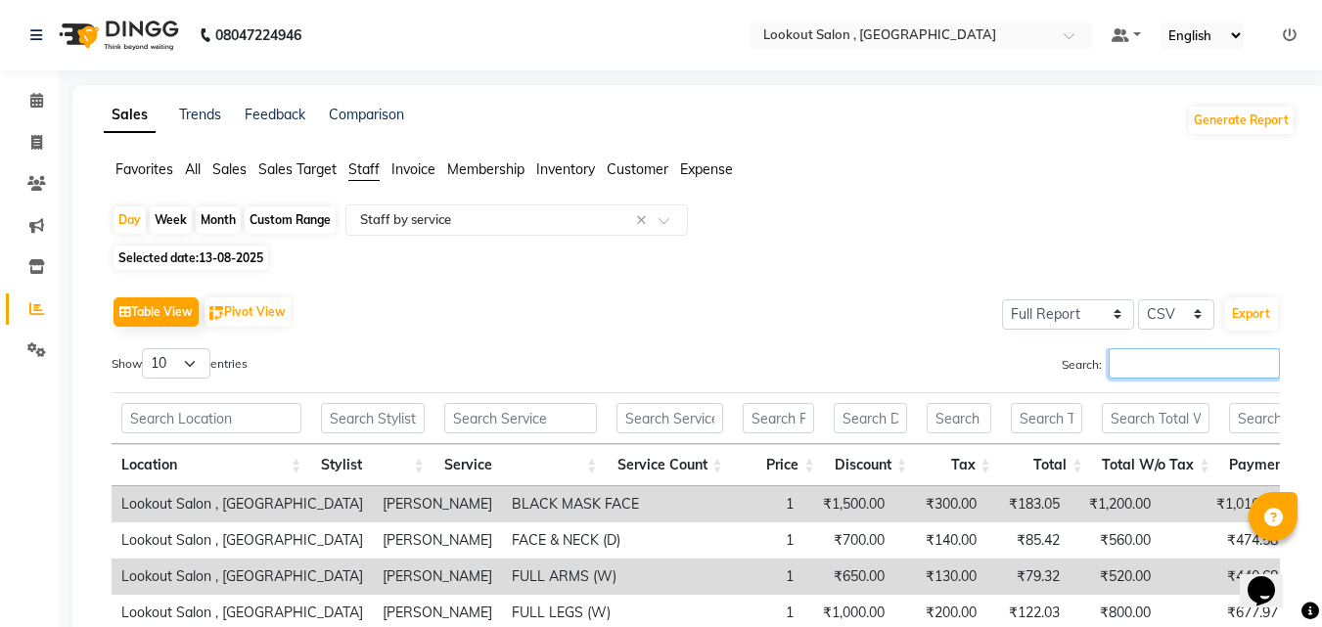
click at [1121, 363] on input "Search:" at bounding box center [1194, 363] width 171 height 30
paste input "shweta"
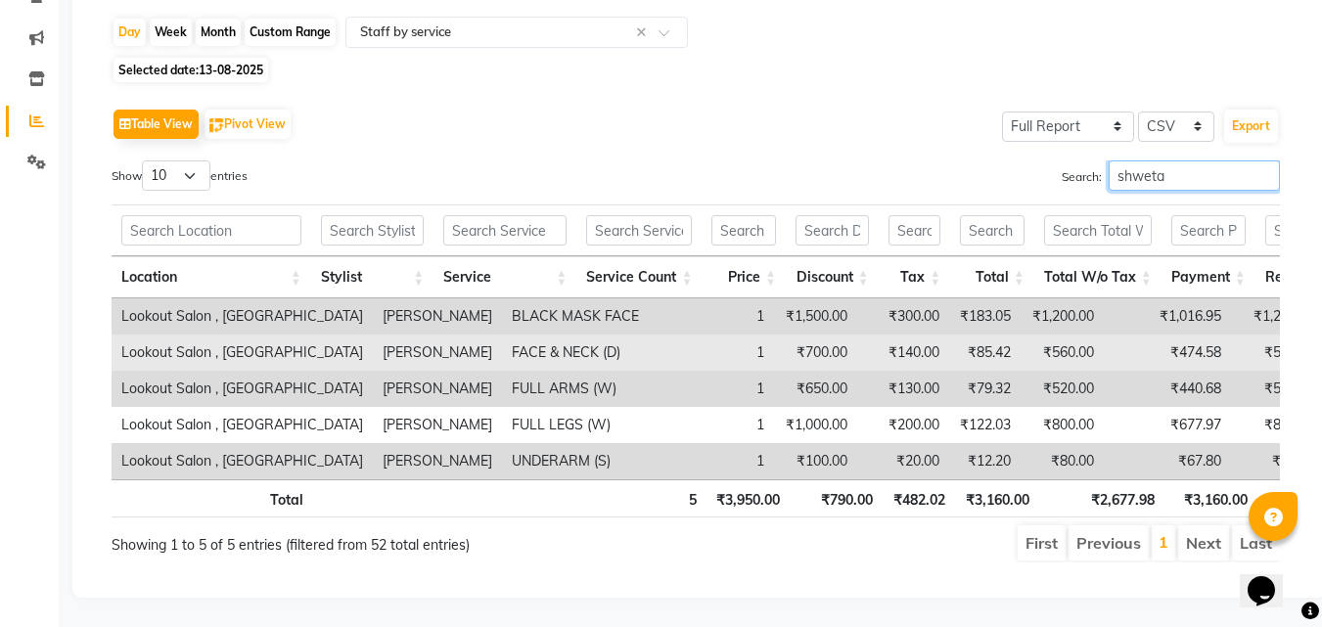
scroll to position [217, 0]
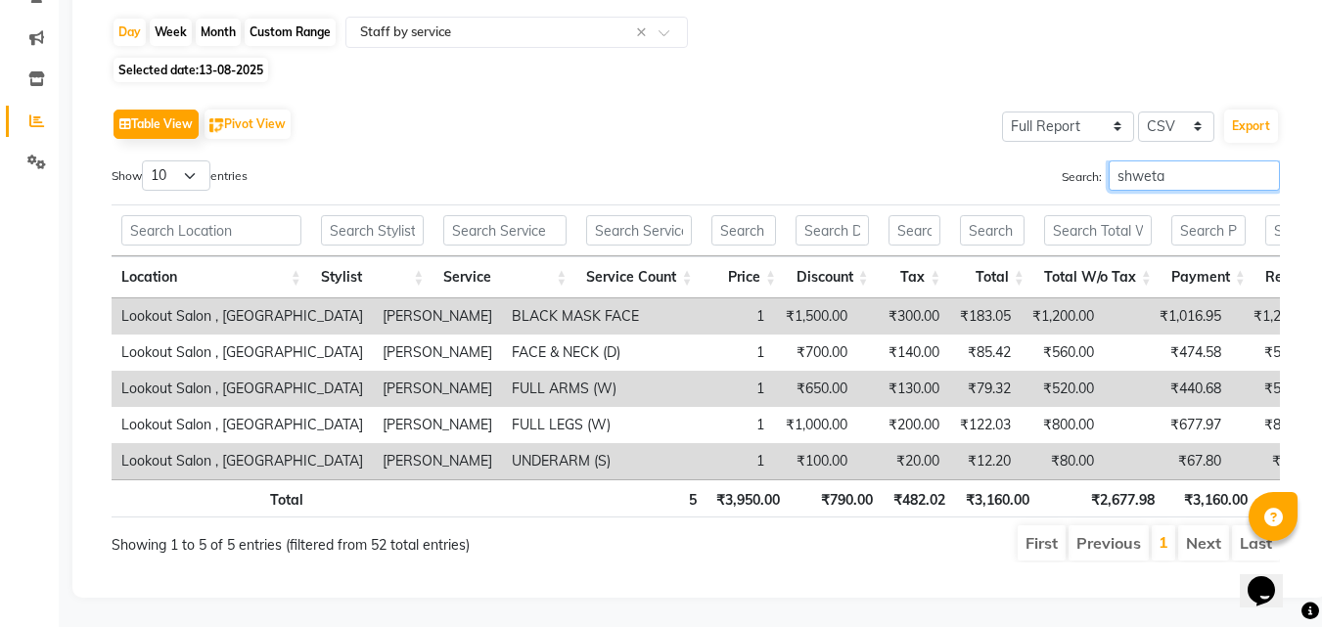
type input "shweta"
click at [185, 58] on span "Selected date: 13-08-2025" at bounding box center [191, 70] width 155 height 24
select select "8"
select select "2025"
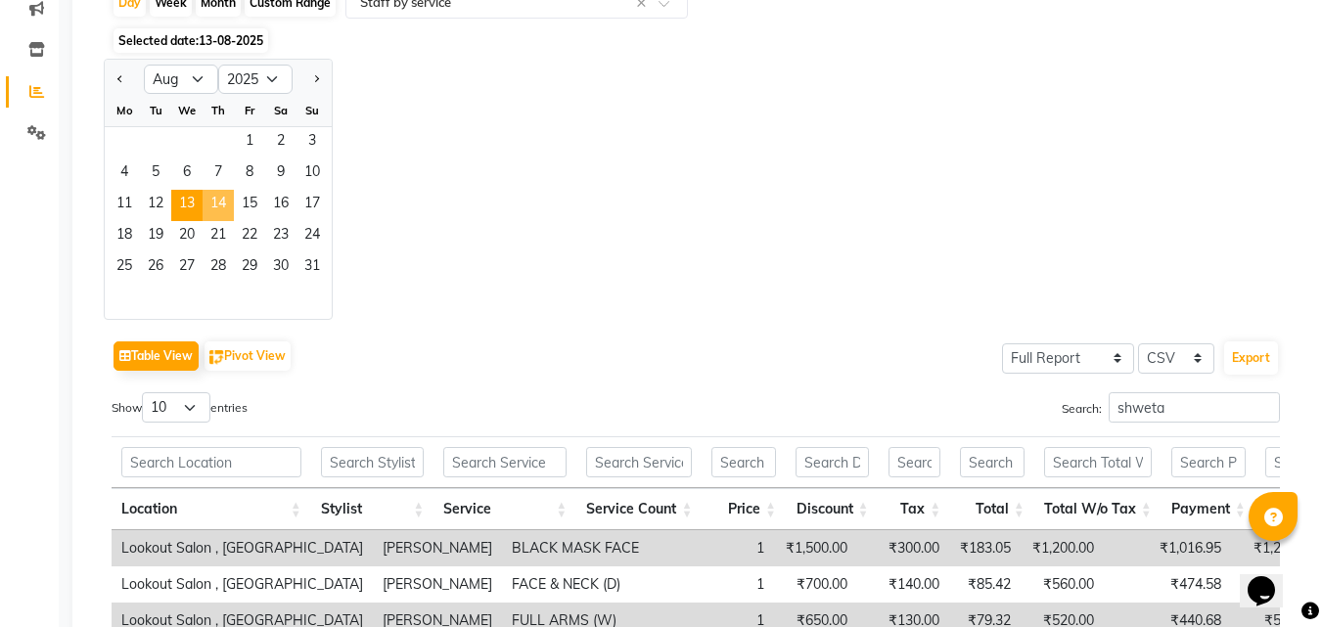
click at [209, 202] on span "14" at bounding box center [218, 205] width 31 height 31
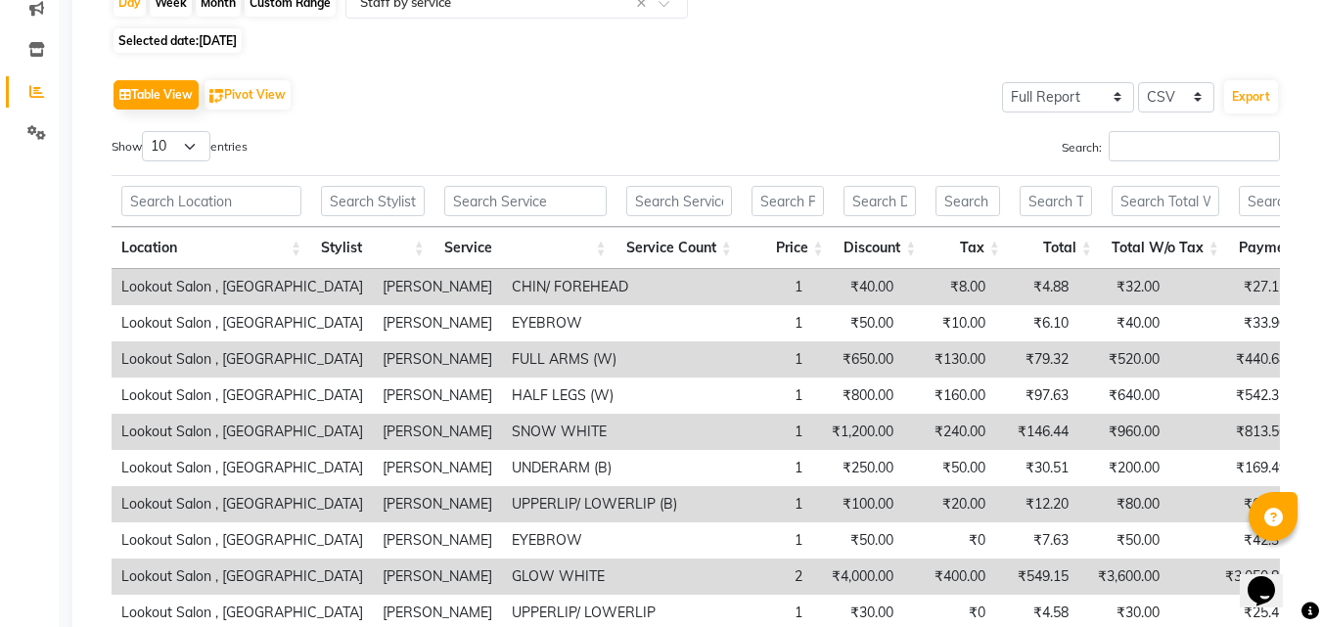
scroll to position [0, 0]
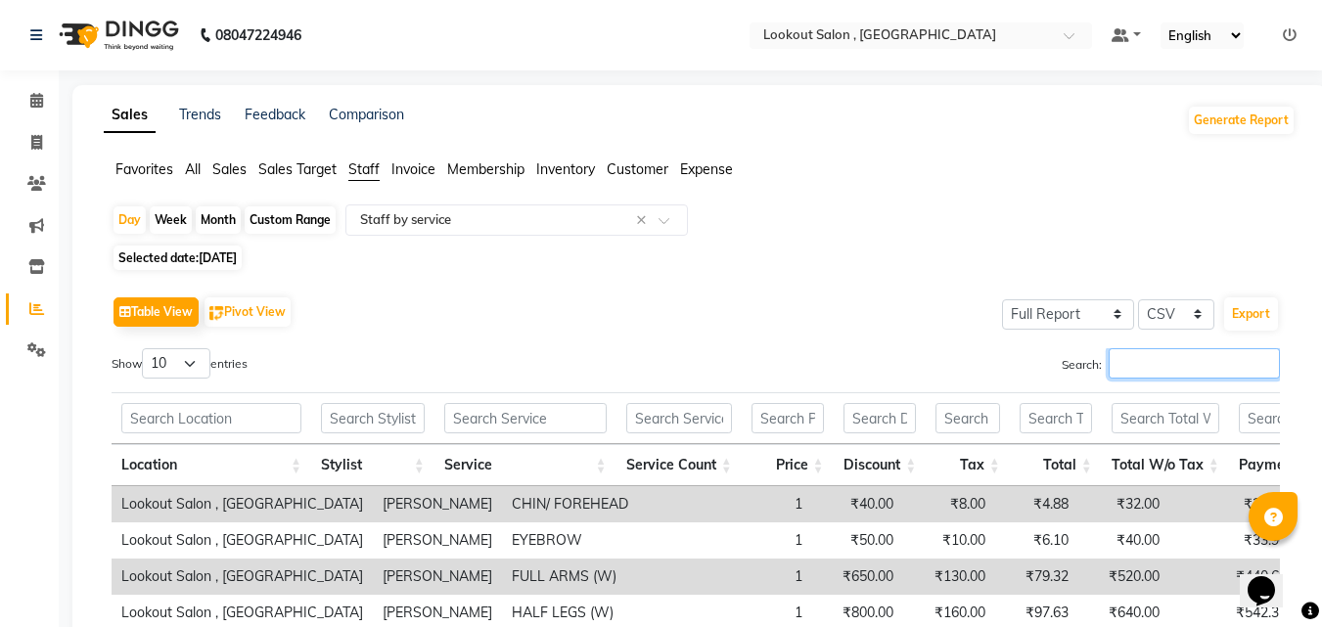
click at [1132, 355] on input "Search:" at bounding box center [1194, 363] width 171 height 30
paste input "shweta"
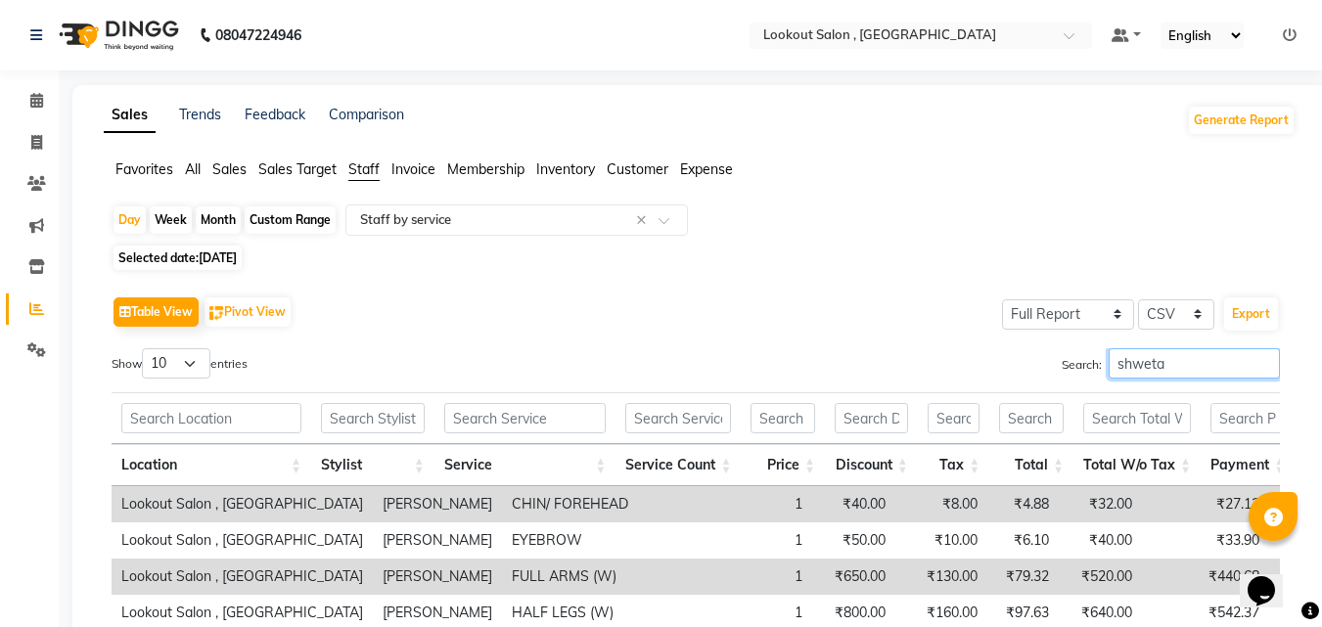
type input "shweta"
click at [237, 257] on span "14-08-2025" at bounding box center [218, 258] width 38 height 15
select select "8"
select select "2025"
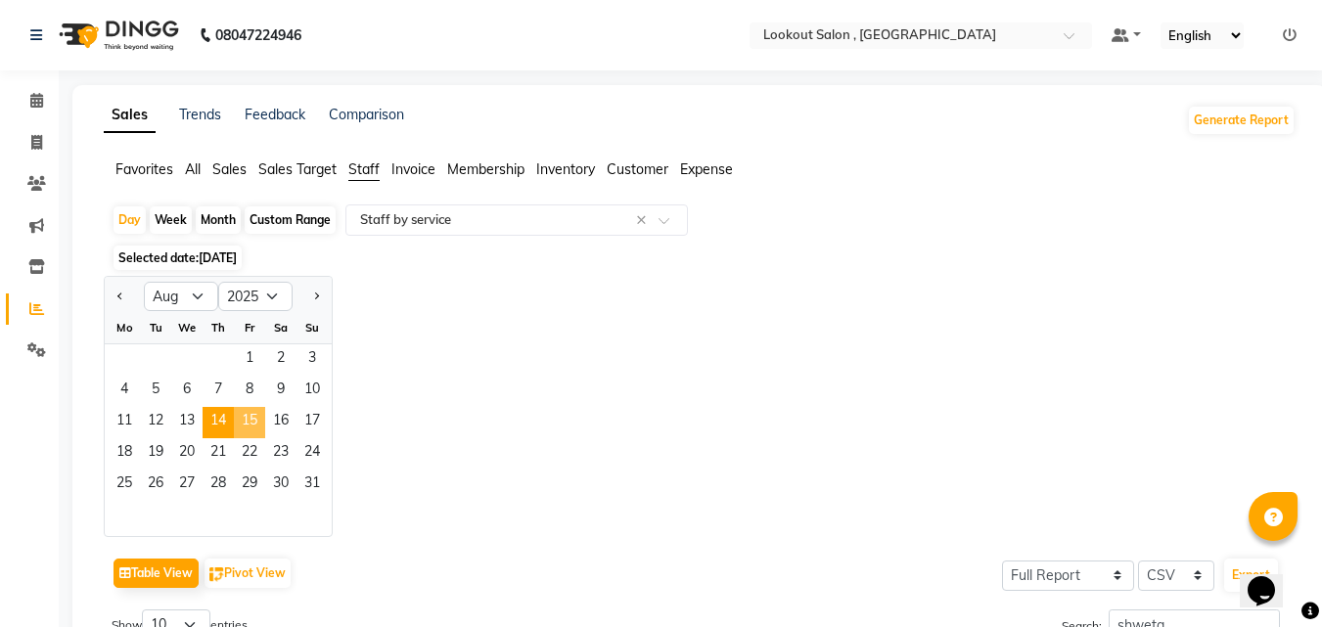
click at [254, 420] on span "15" at bounding box center [249, 422] width 31 height 31
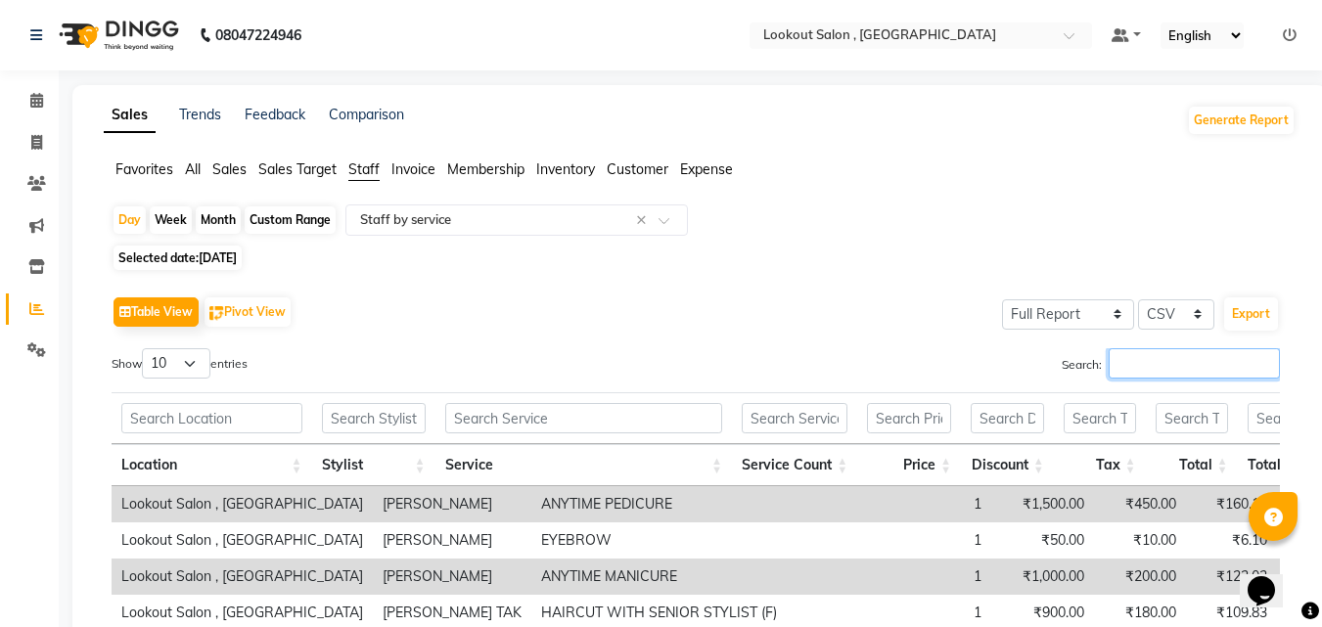
click at [1171, 363] on input "Search:" at bounding box center [1194, 363] width 171 height 30
paste input "shweta"
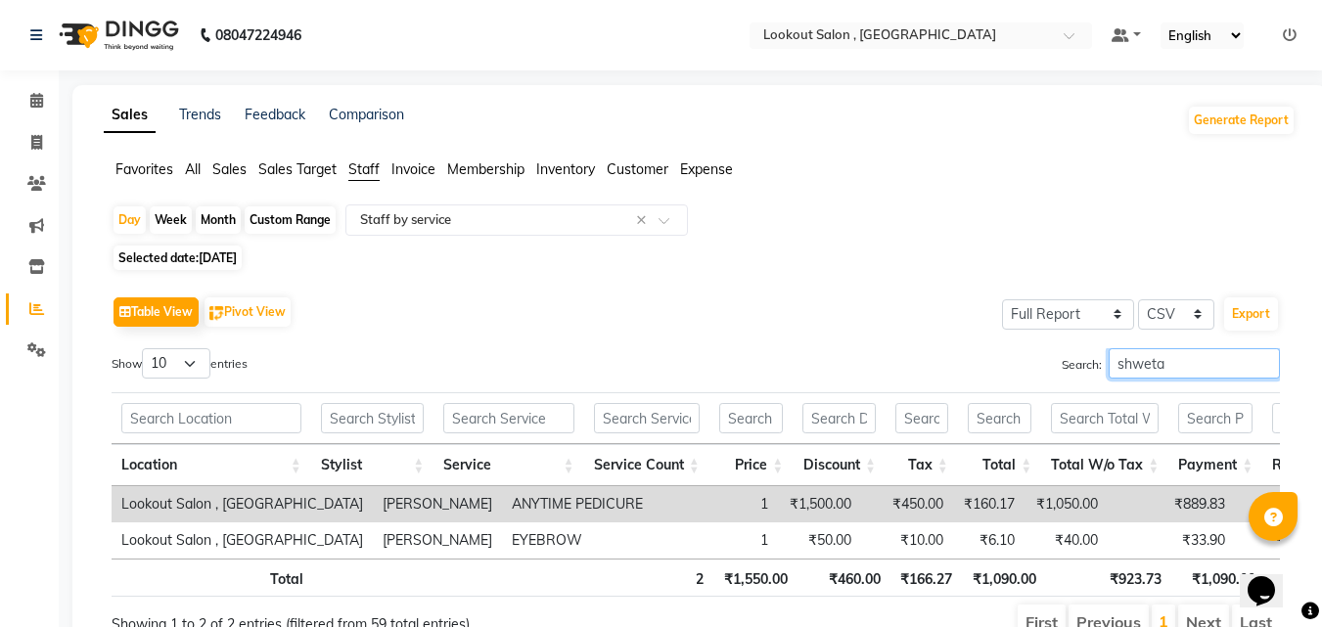
scroll to position [109, 0]
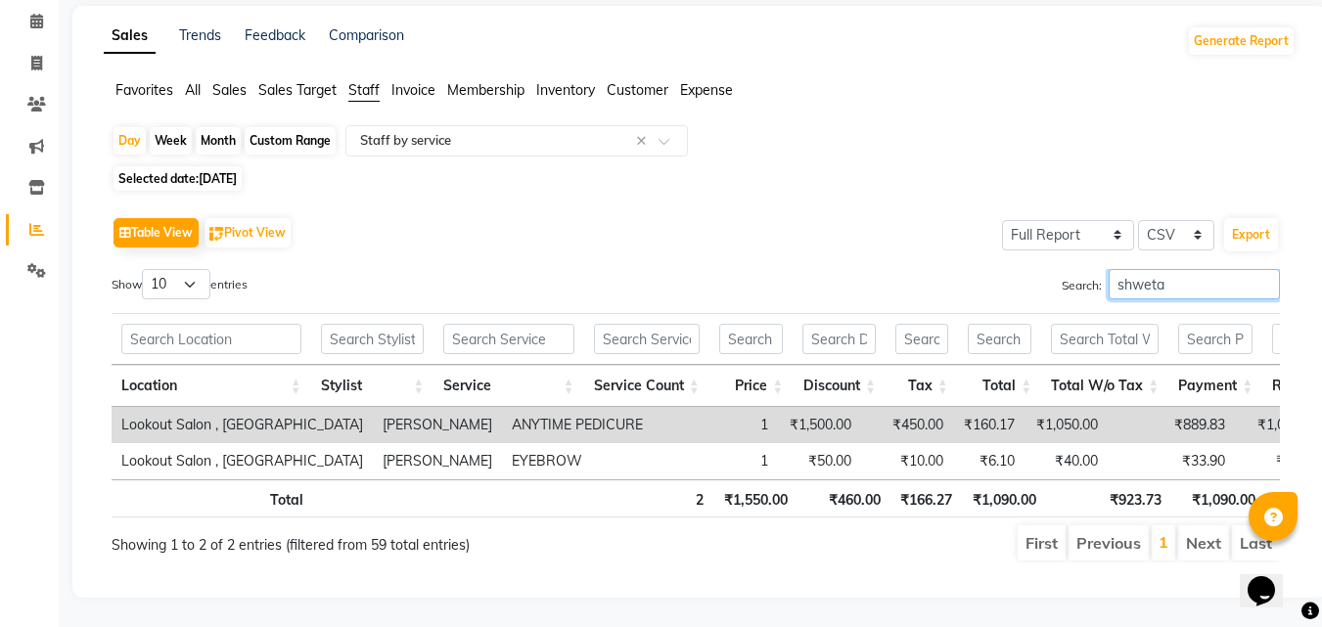
type input "shweta"
click at [237, 171] on span "15-08-2025" at bounding box center [218, 178] width 38 height 15
select select "8"
select select "2025"
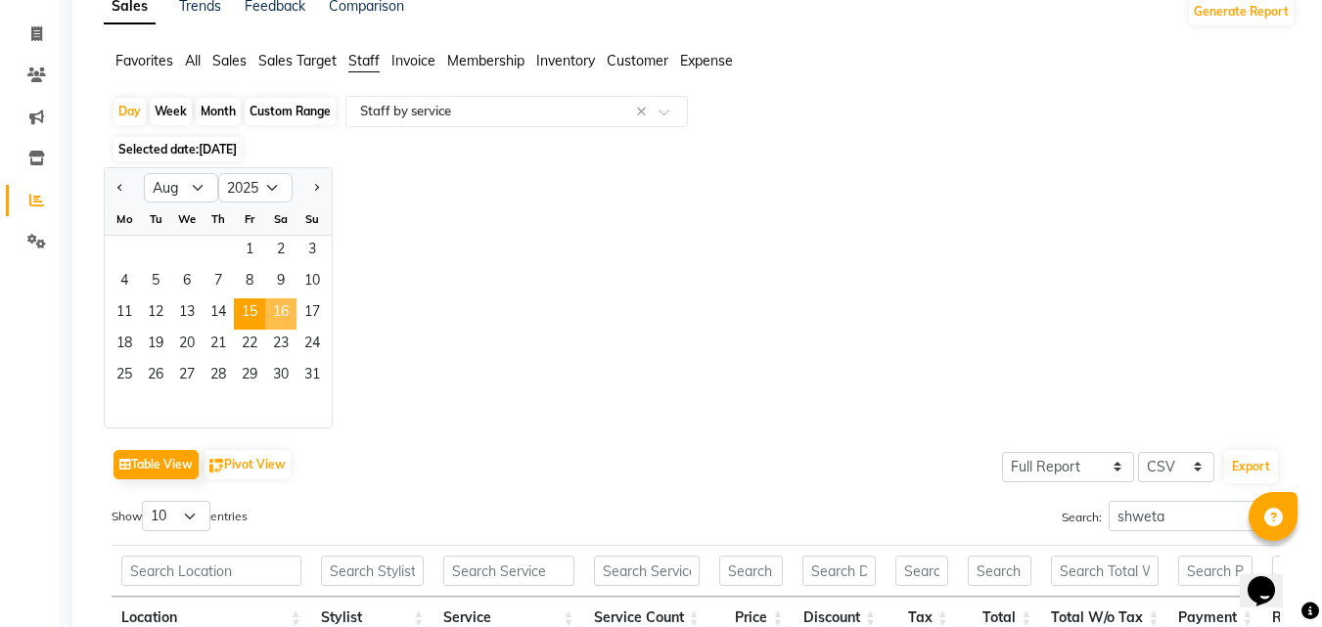
click at [273, 321] on span "16" at bounding box center [280, 313] width 31 height 31
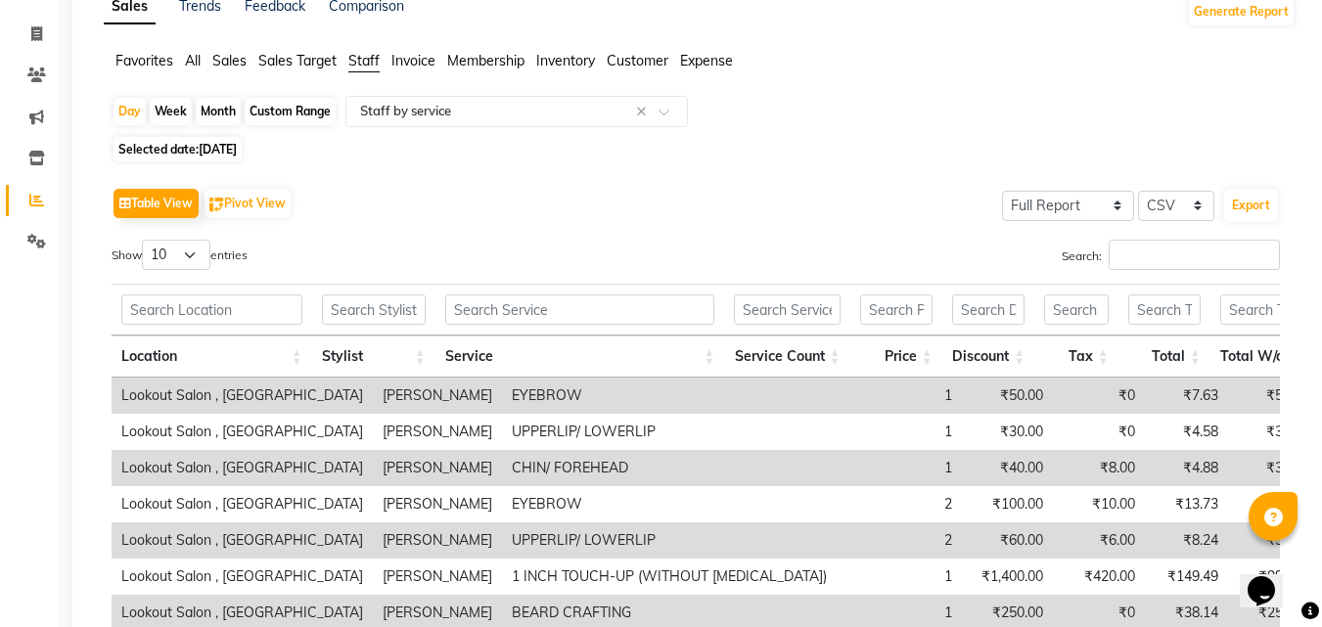
scroll to position [0, 0]
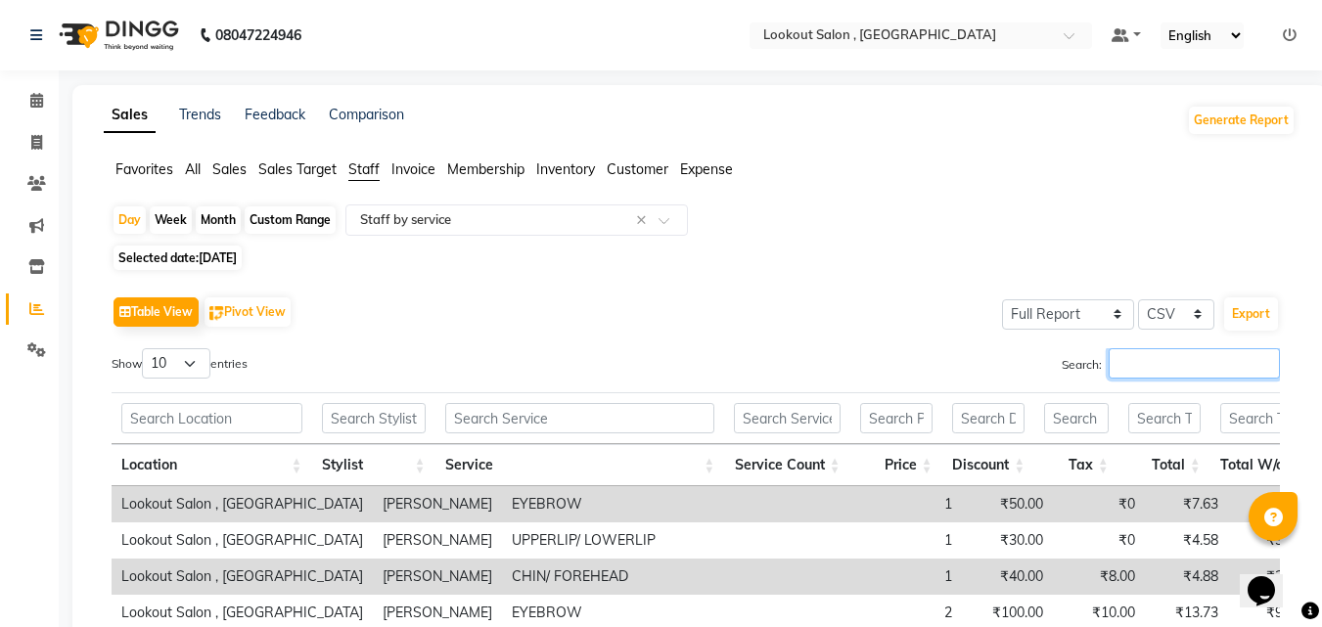
click at [1181, 361] on input "Search:" at bounding box center [1194, 363] width 171 height 30
paste input "shweta"
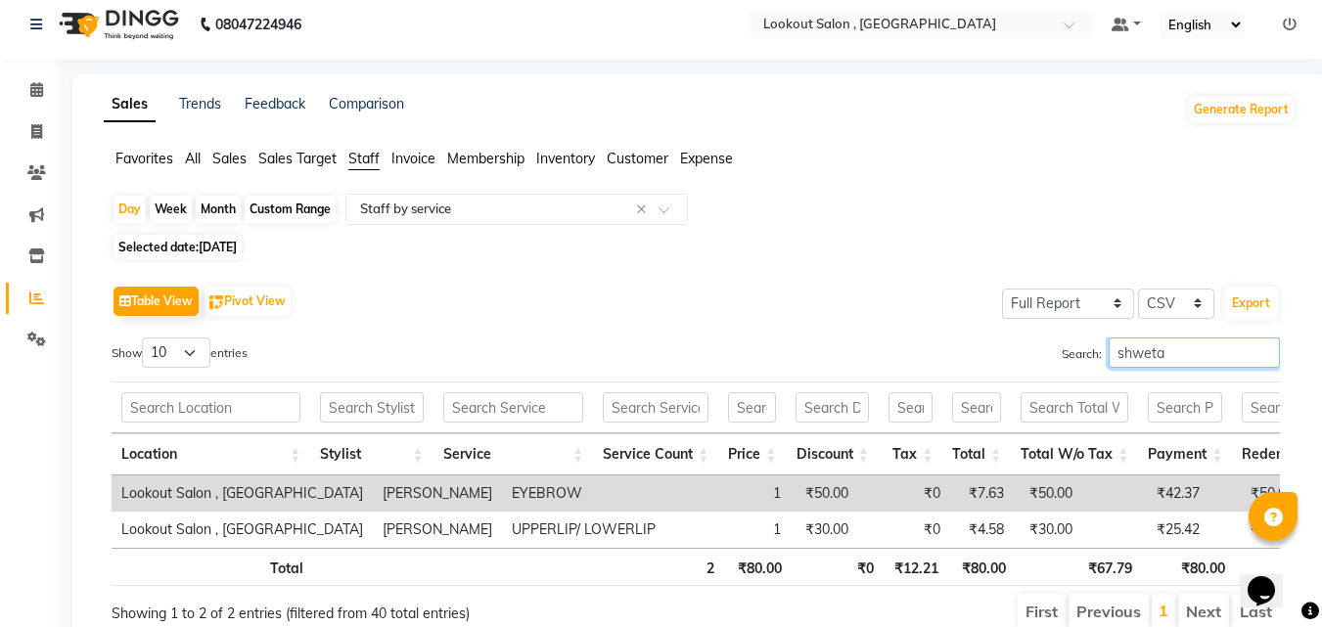
scroll to position [109, 0]
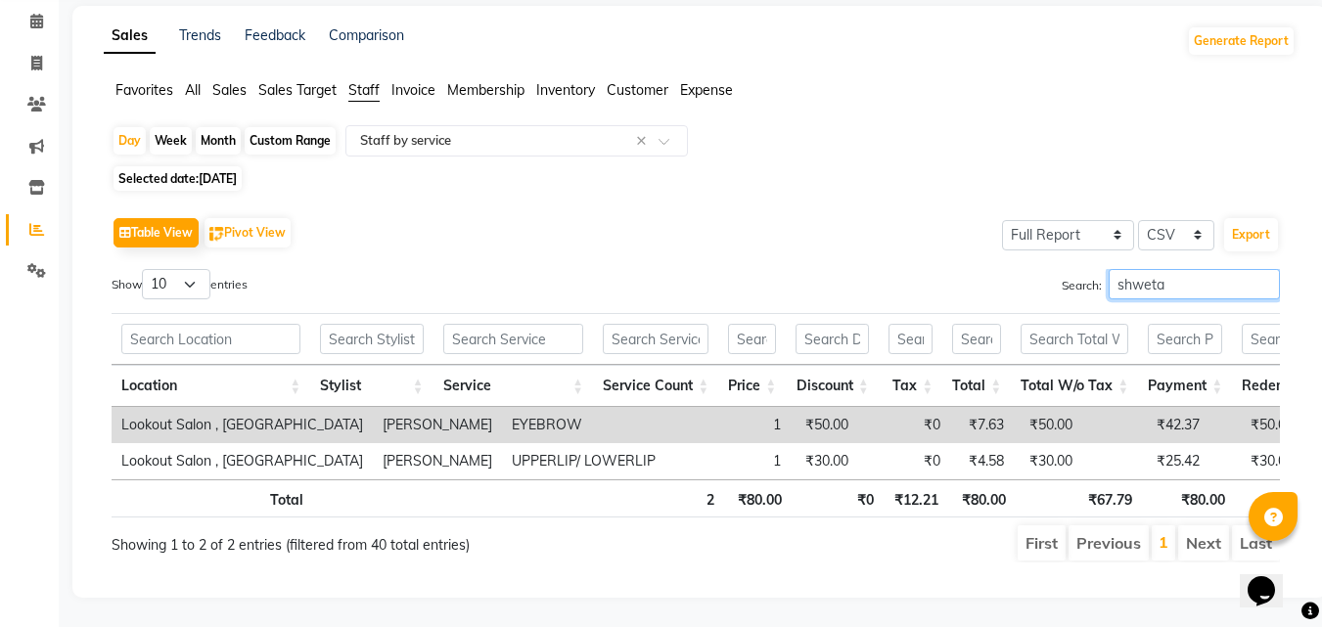
type input "shweta"
click at [242, 166] on span "Selected date: 16-08-2025" at bounding box center [178, 178] width 128 height 24
select select "8"
select select "2025"
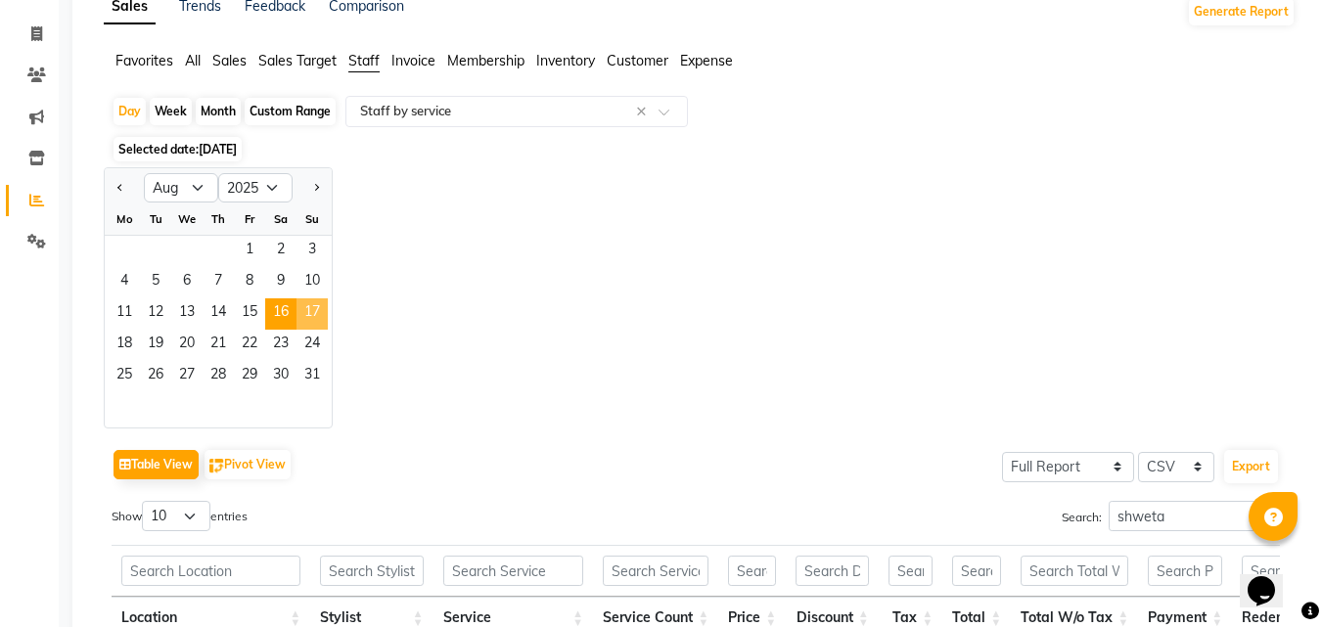
click at [316, 318] on span "17" at bounding box center [312, 313] width 31 height 31
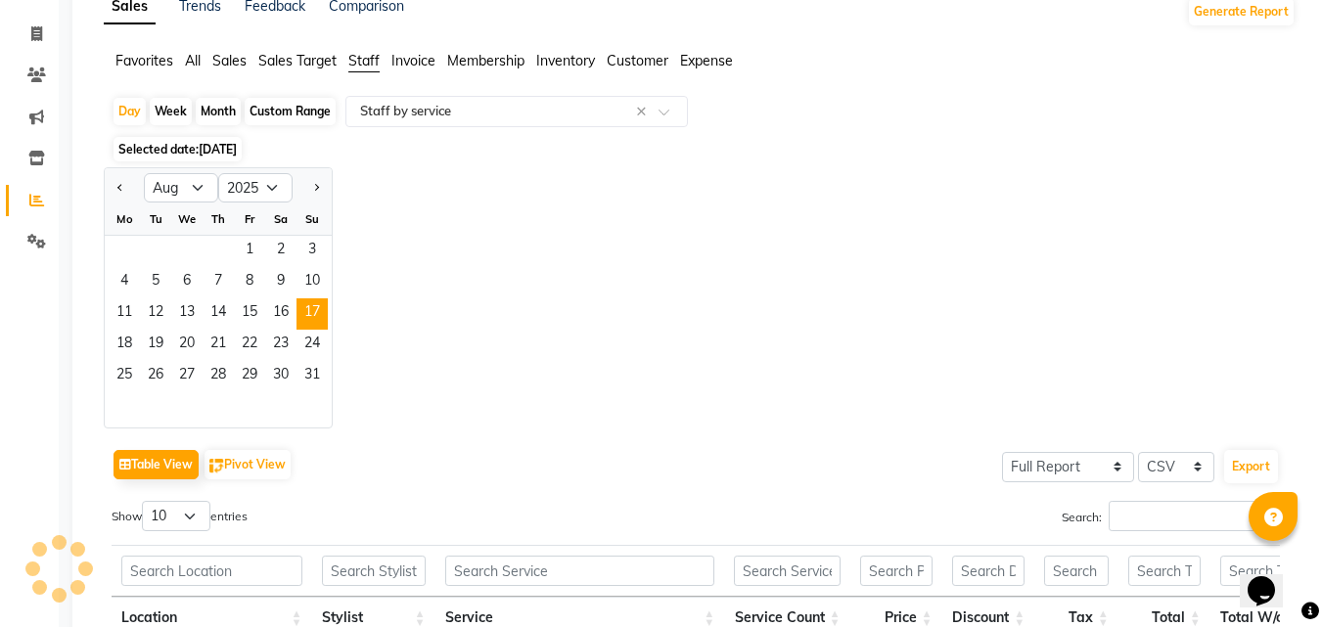
scroll to position [0, 0]
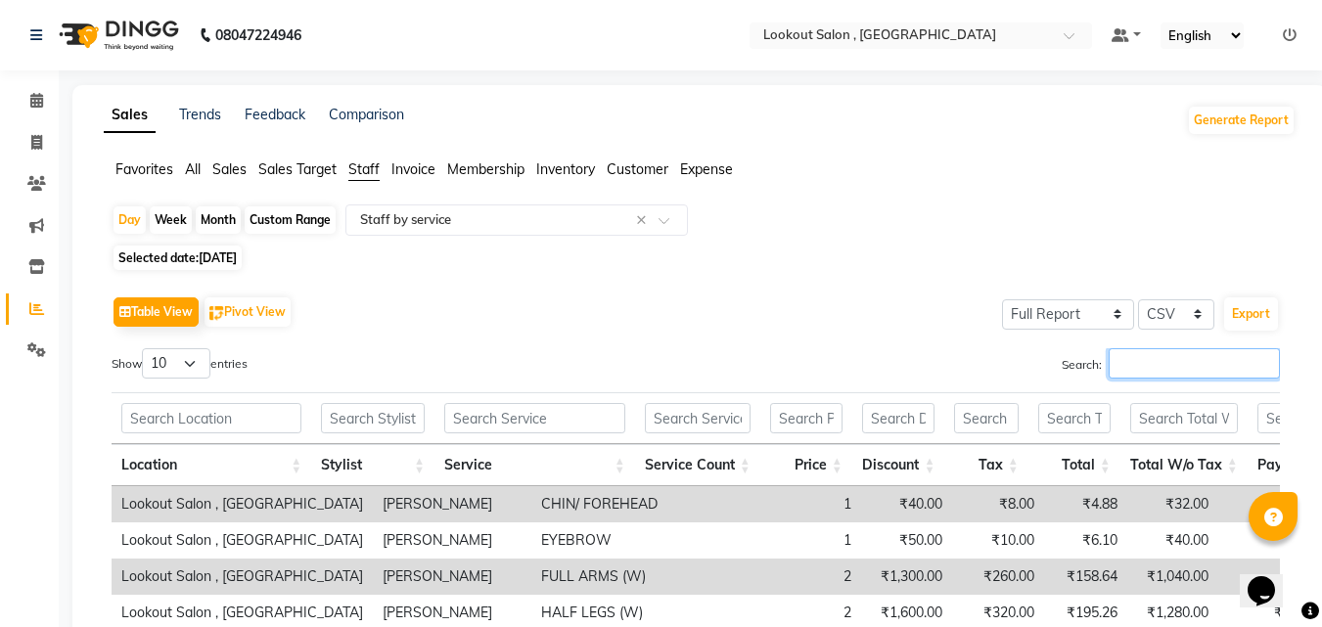
click at [1130, 358] on input "Search:" at bounding box center [1194, 363] width 171 height 30
paste input "shweta"
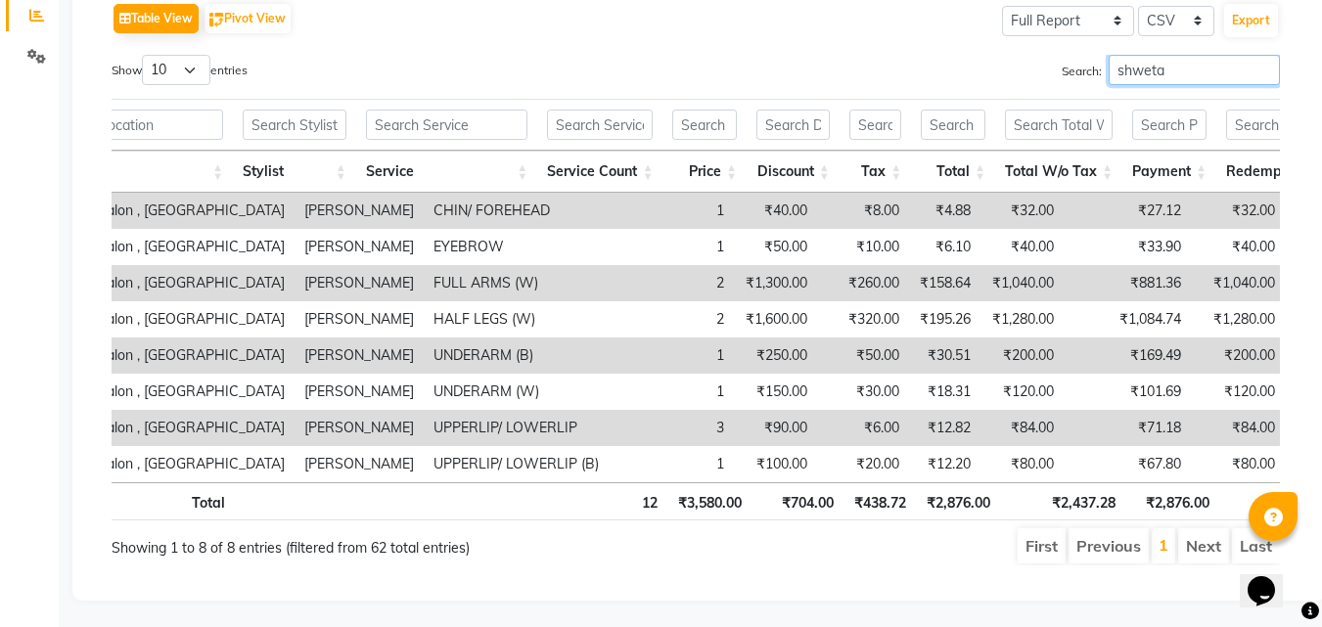
scroll to position [0, 110]
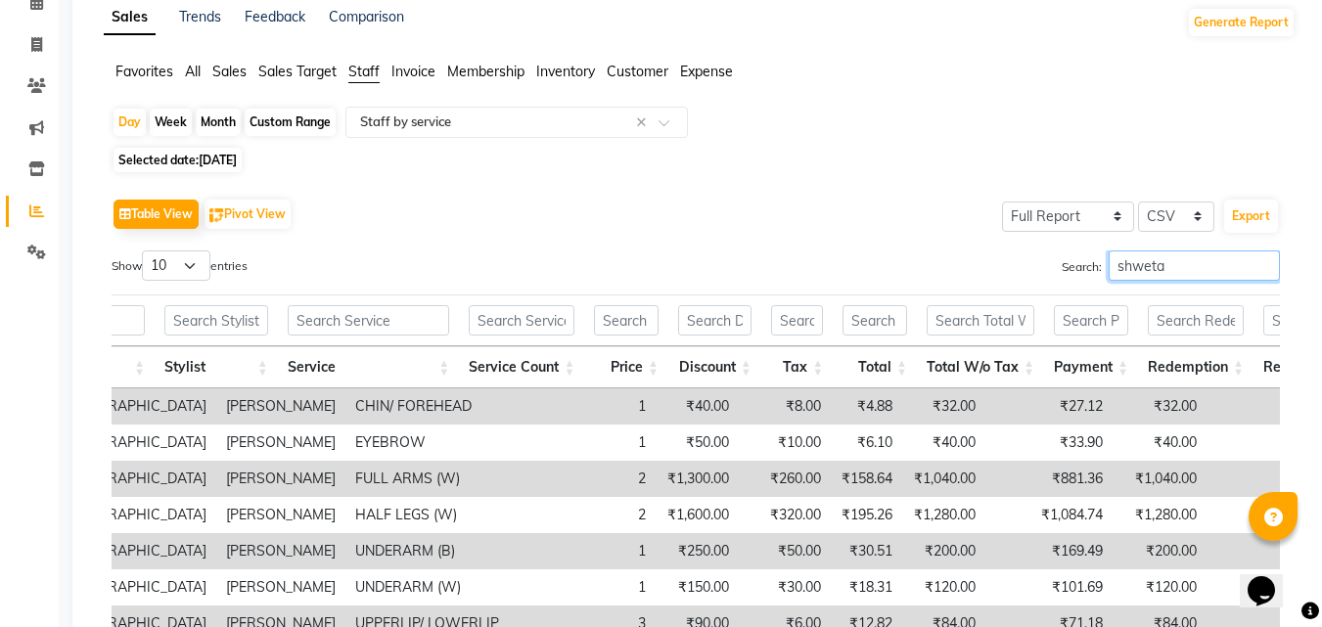
type input "shweta"
click at [237, 159] on span "17-08-2025" at bounding box center [218, 160] width 38 height 15
select select "8"
select select "2025"
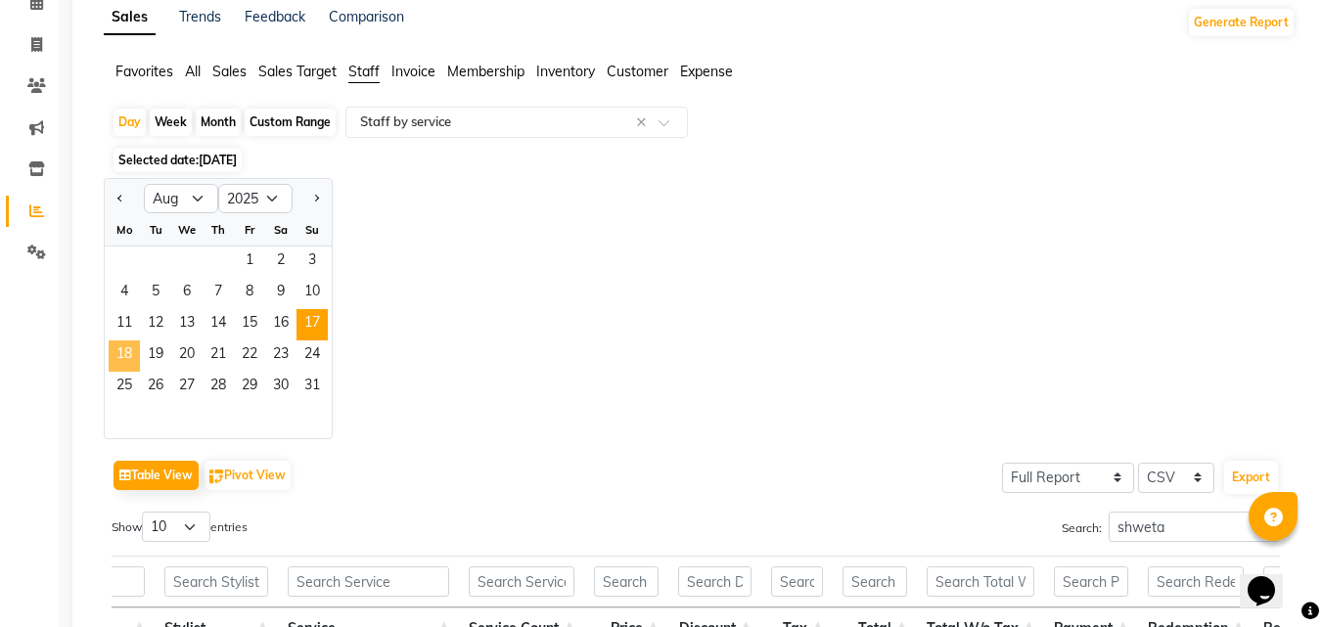
click at [134, 359] on span "18" at bounding box center [124, 356] width 31 height 31
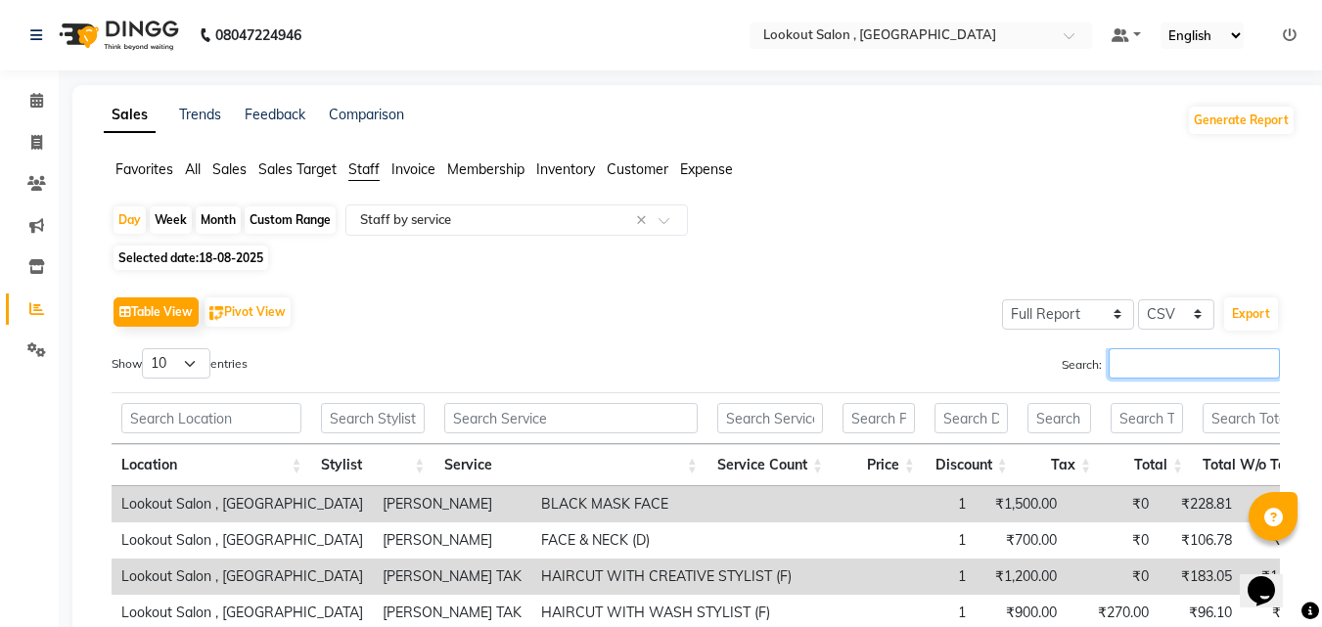
click at [1117, 357] on input "Search:" at bounding box center [1194, 363] width 171 height 30
paste input "shweta"
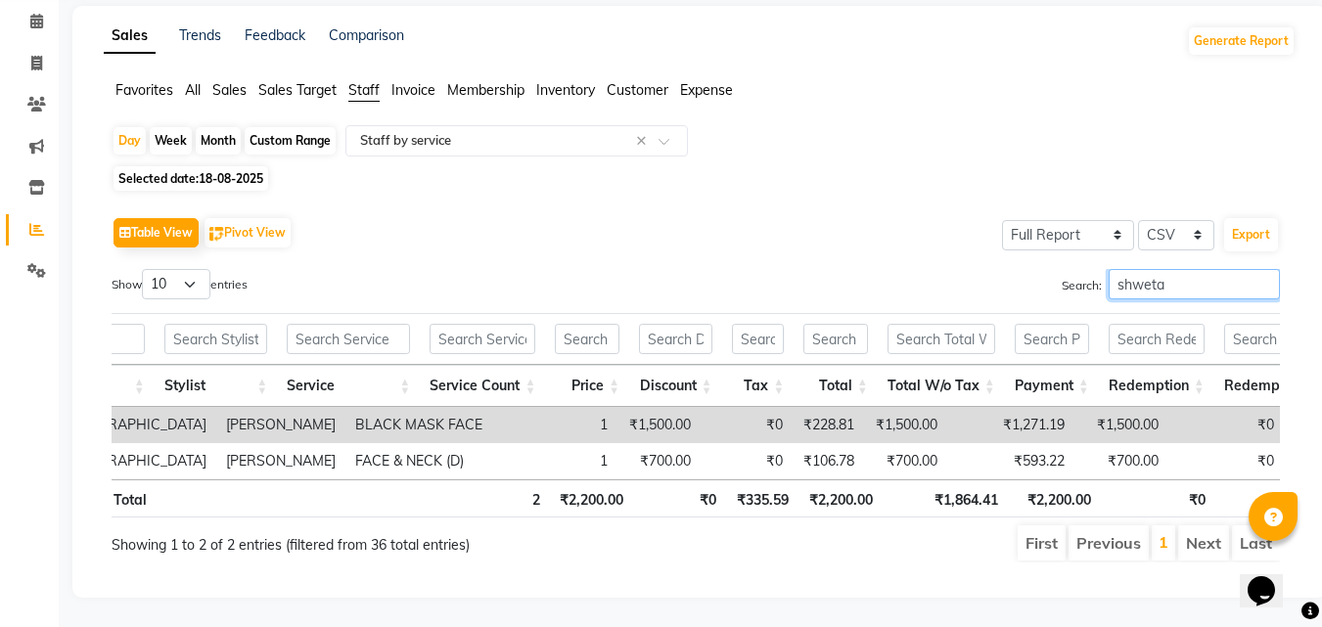
type input "shweta"
click at [259, 171] on span "18-08-2025" at bounding box center [231, 178] width 65 height 15
select select "8"
select select "2025"
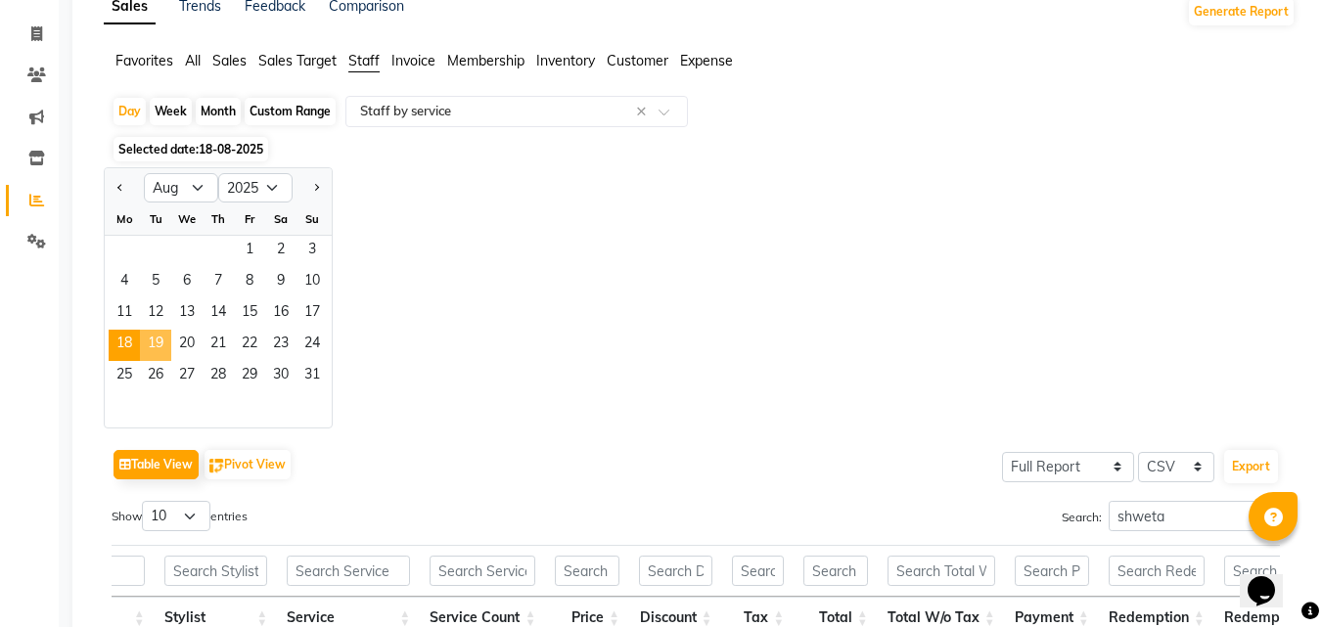
click at [153, 351] on span "19" at bounding box center [155, 345] width 31 height 31
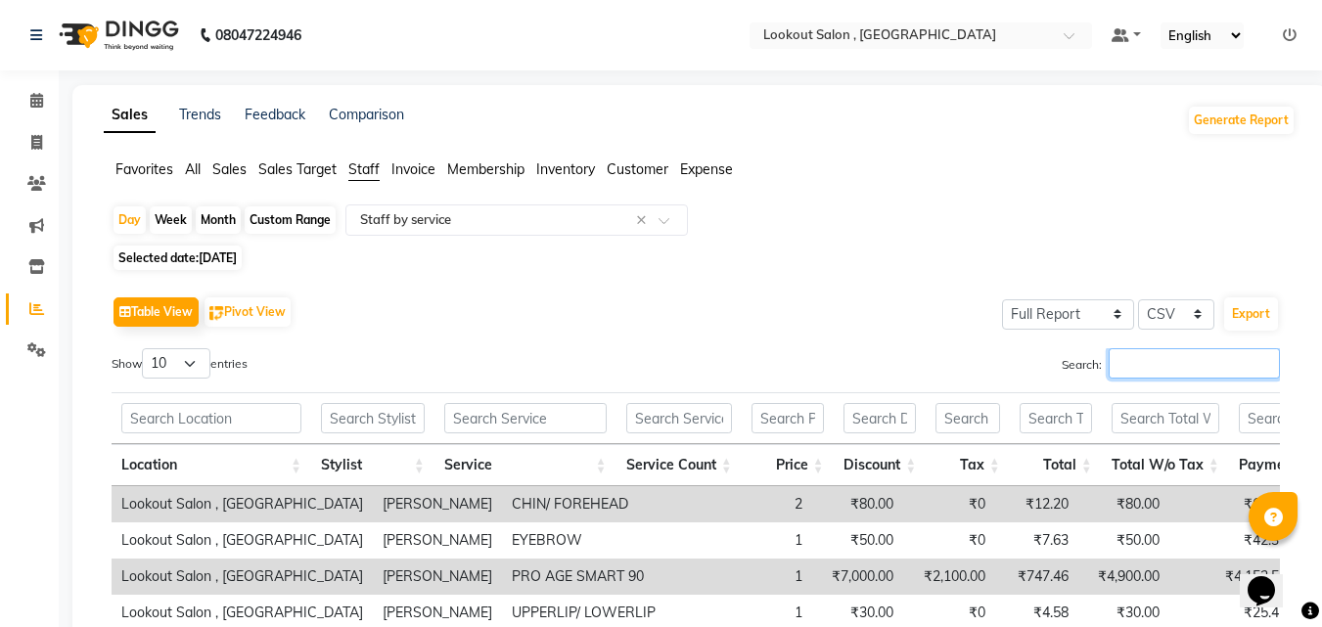
click at [1161, 364] on input "Search:" at bounding box center [1194, 363] width 171 height 30
paste input "shweta"
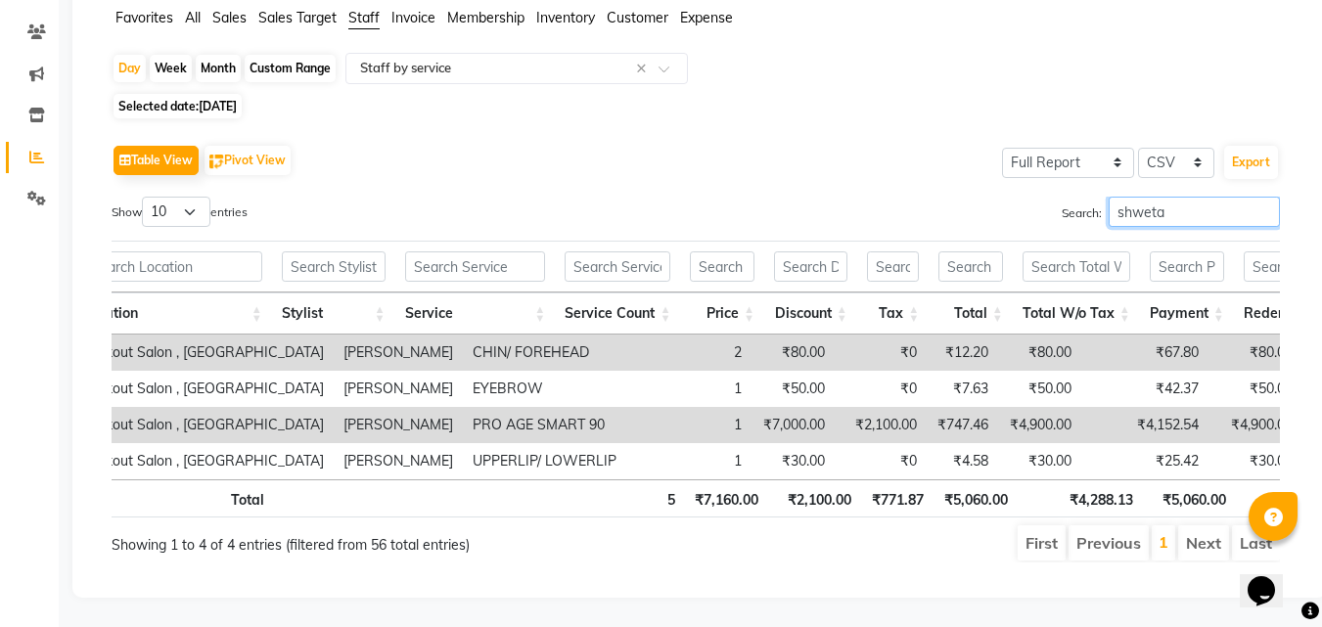
type input "shweta"
click at [168, 94] on span "Selected date: 19-08-2025" at bounding box center [178, 106] width 128 height 24
select select "8"
select select "2025"
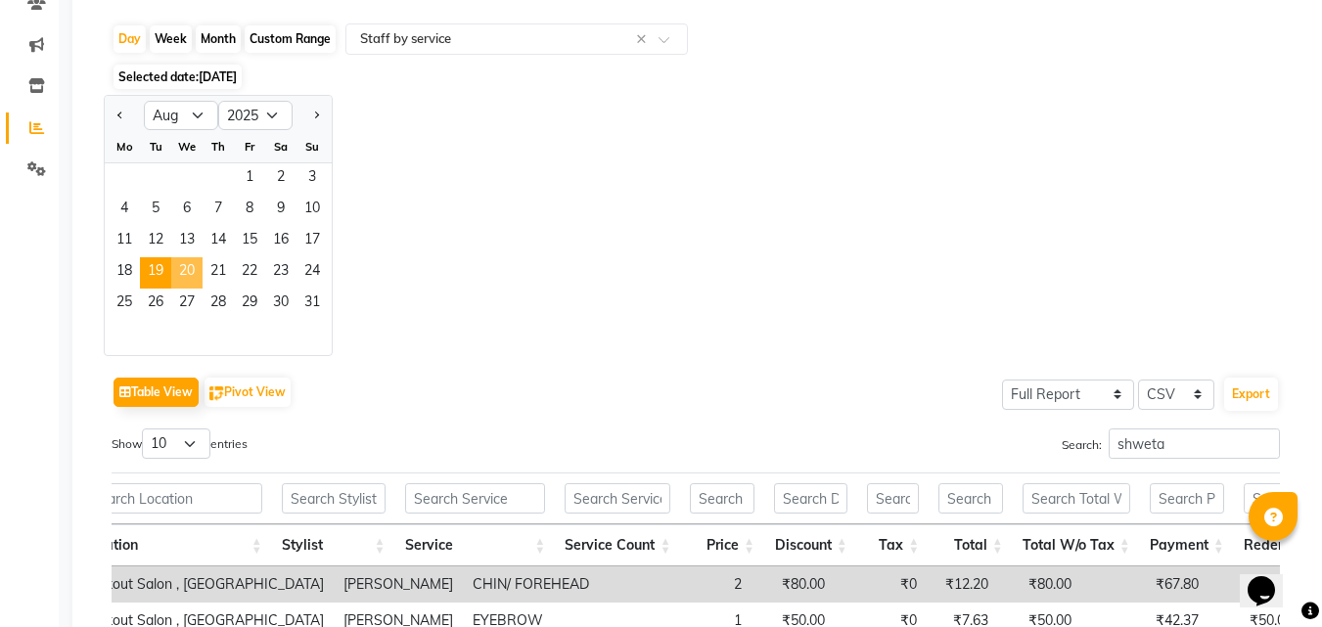
click at [172, 273] on span "20" at bounding box center [186, 272] width 31 height 31
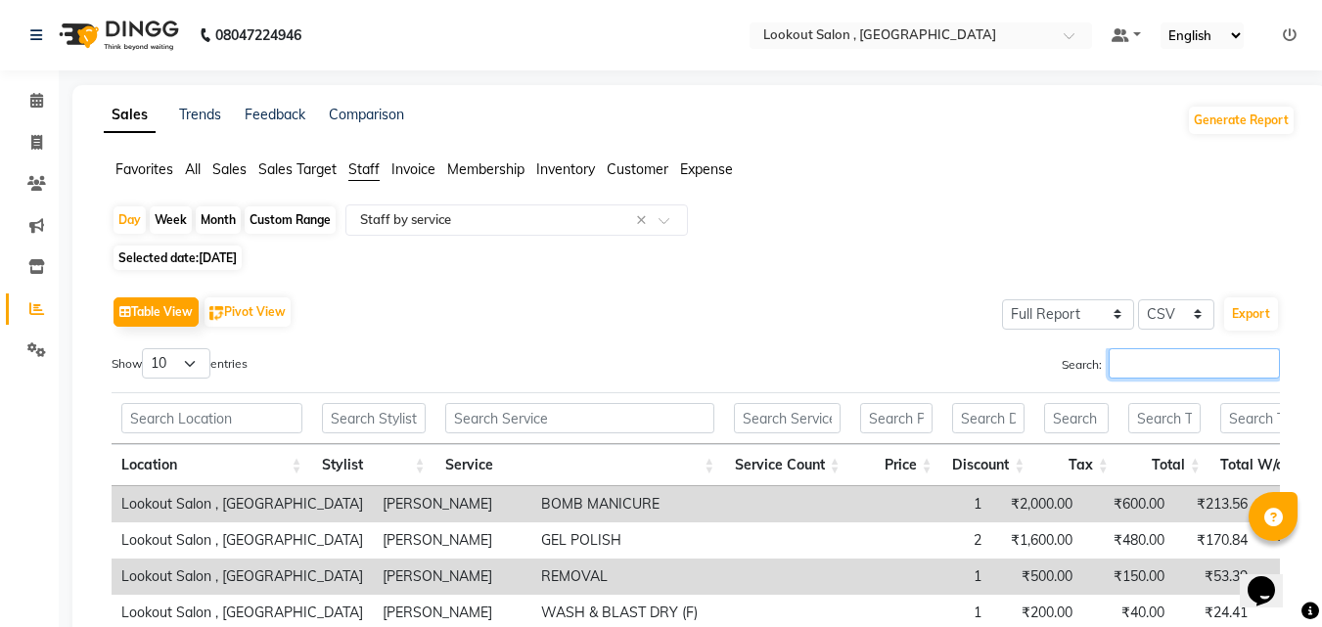
click at [1142, 357] on input "Search:" at bounding box center [1194, 363] width 171 height 30
paste input "shweta"
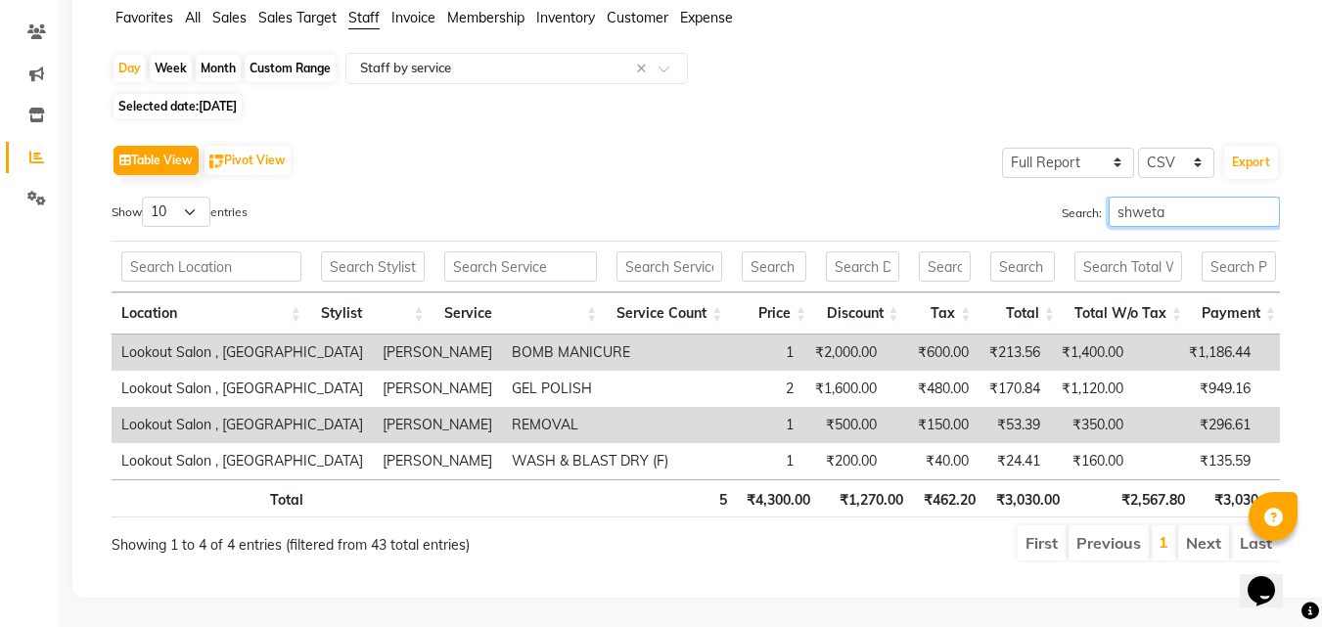
type input "shweta"
click at [242, 94] on span "Selected date: 20-08-2025" at bounding box center [178, 106] width 128 height 24
select select "8"
select select "2025"
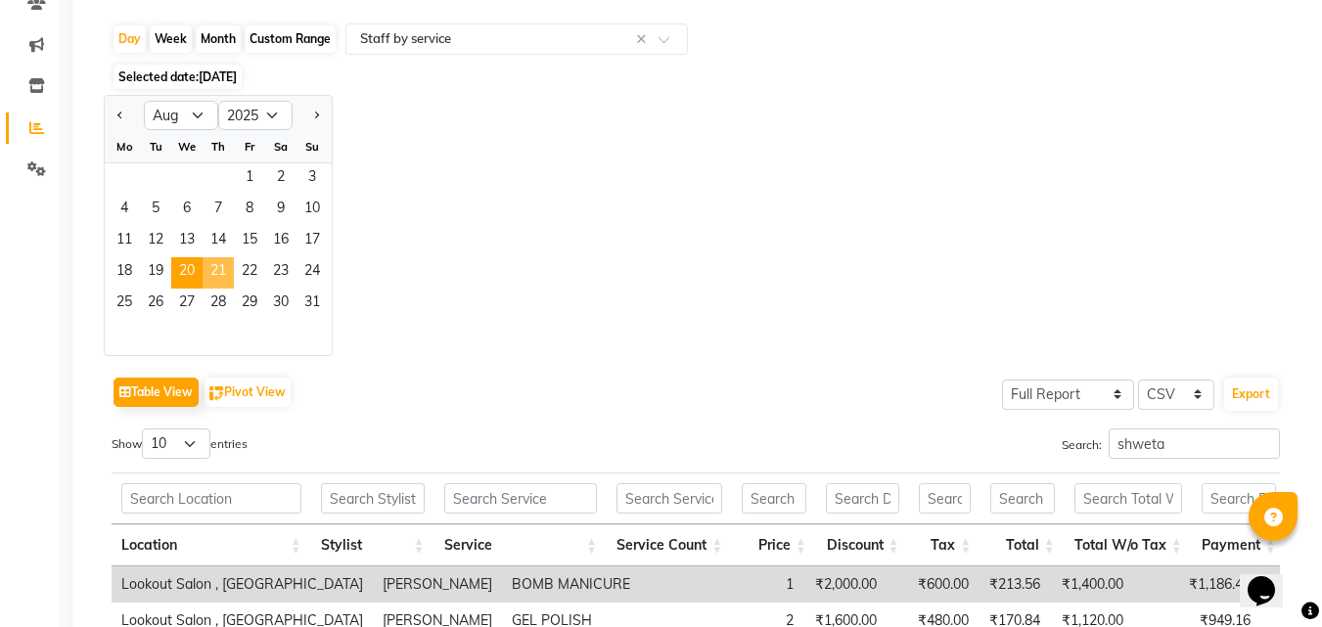
click at [228, 280] on span "21" at bounding box center [218, 272] width 31 height 31
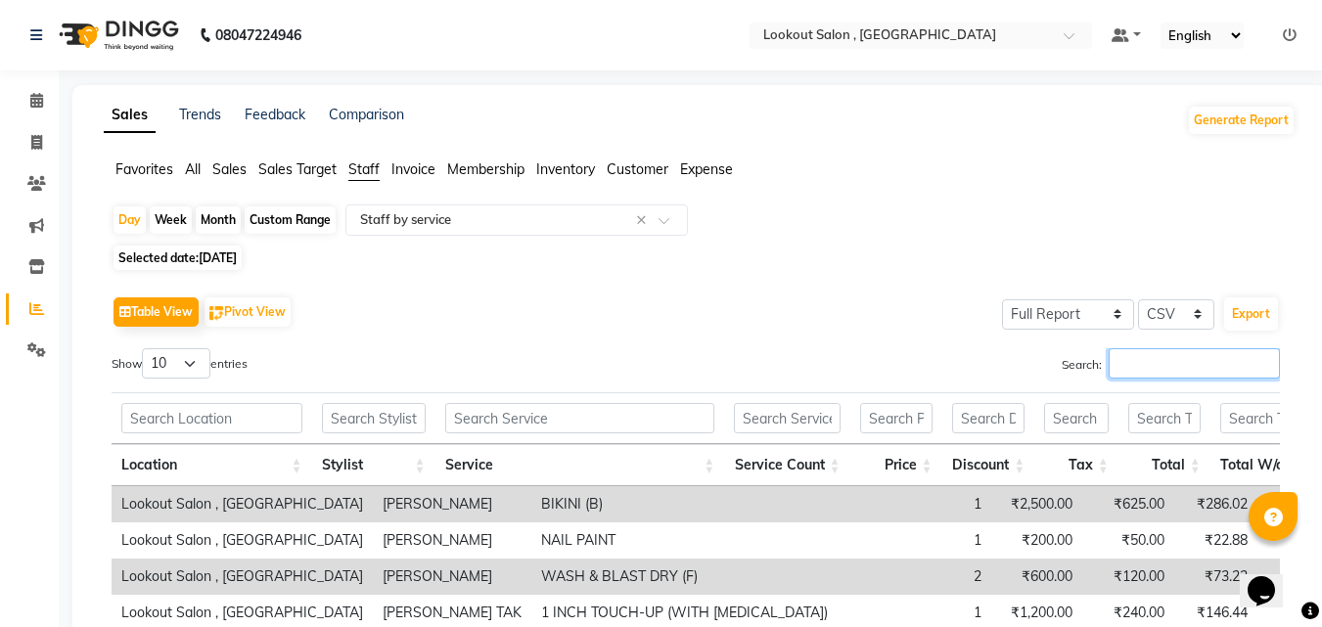
click at [1169, 365] on input "Search:" at bounding box center [1194, 363] width 171 height 30
paste input "shweta"
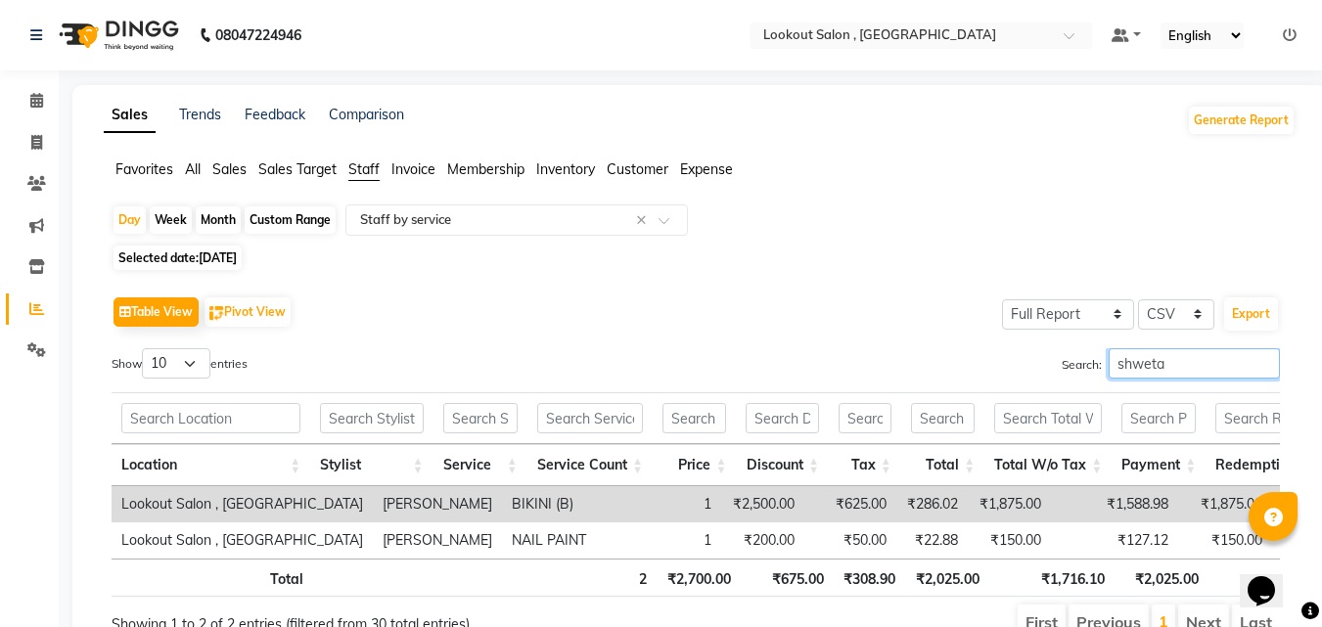
type input "shweta"
click at [175, 265] on span "Selected date: 21-08-2025" at bounding box center [178, 258] width 128 height 24
select select "8"
select select "2025"
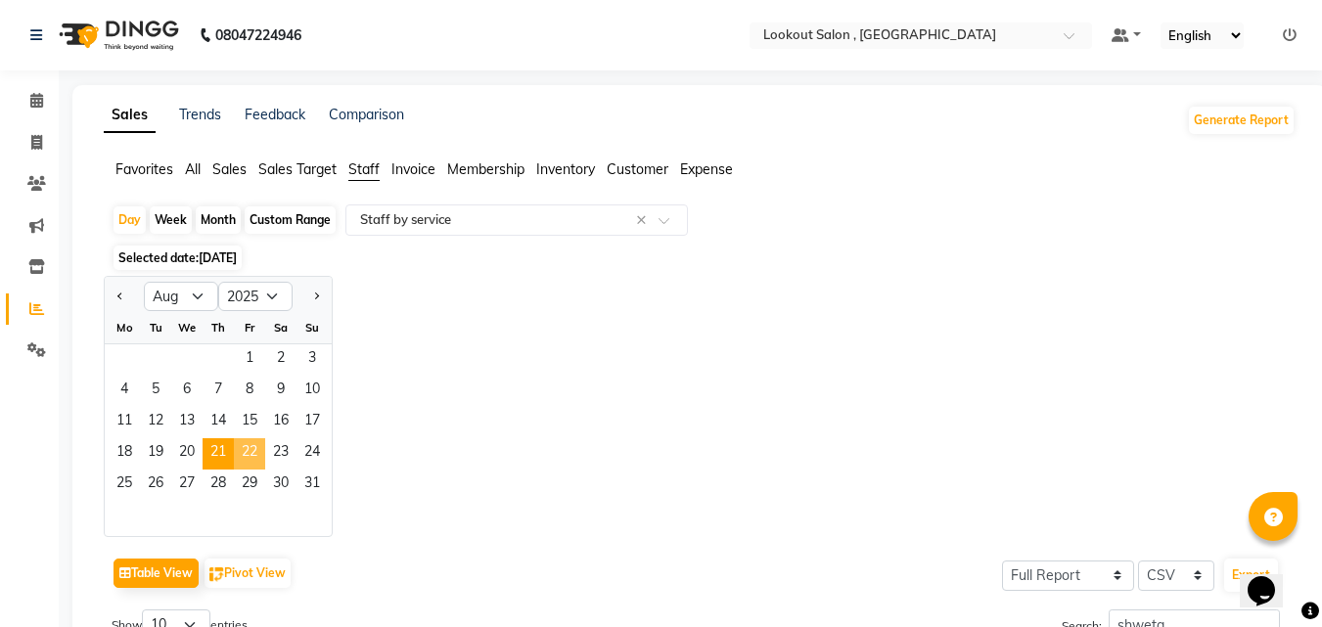
click at [251, 453] on span "22" at bounding box center [249, 453] width 31 height 31
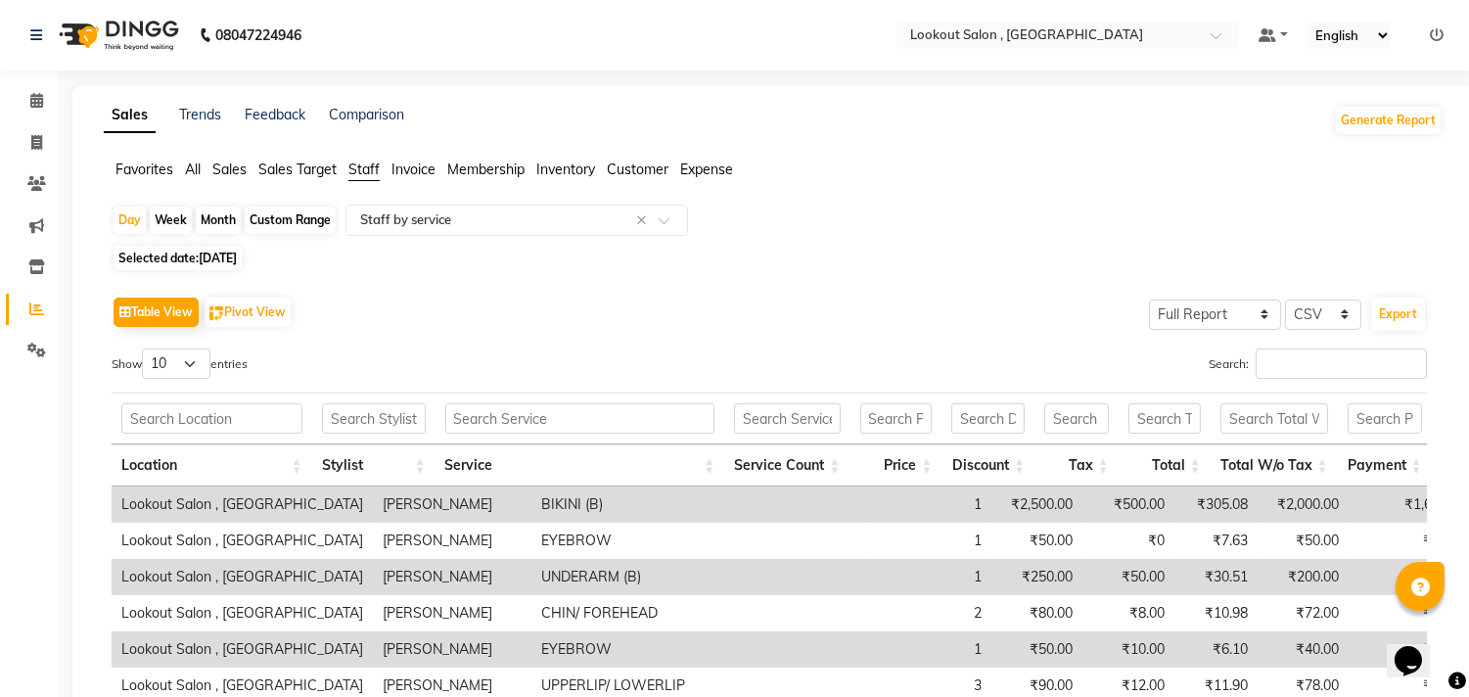
click at [1319, 385] on div "Search:" at bounding box center [1105, 367] width 643 height 38
click at [1303, 378] on input "Search:" at bounding box center [1341, 363] width 171 height 30
paste input "shweta"
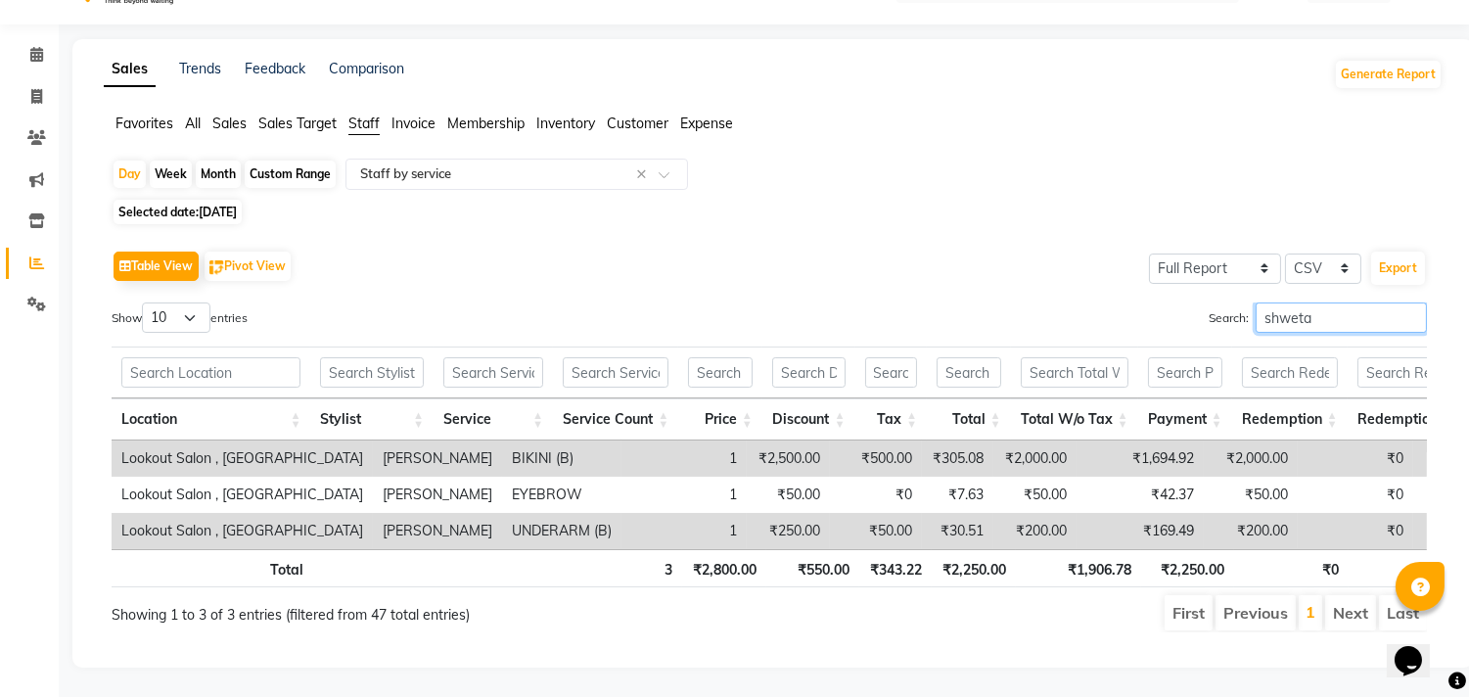
type input "shweta"
click at [221, 205] on span "22-08-2025" at bounding box center [218, 212] width 38 height 15
select select "8"
select select "2025"
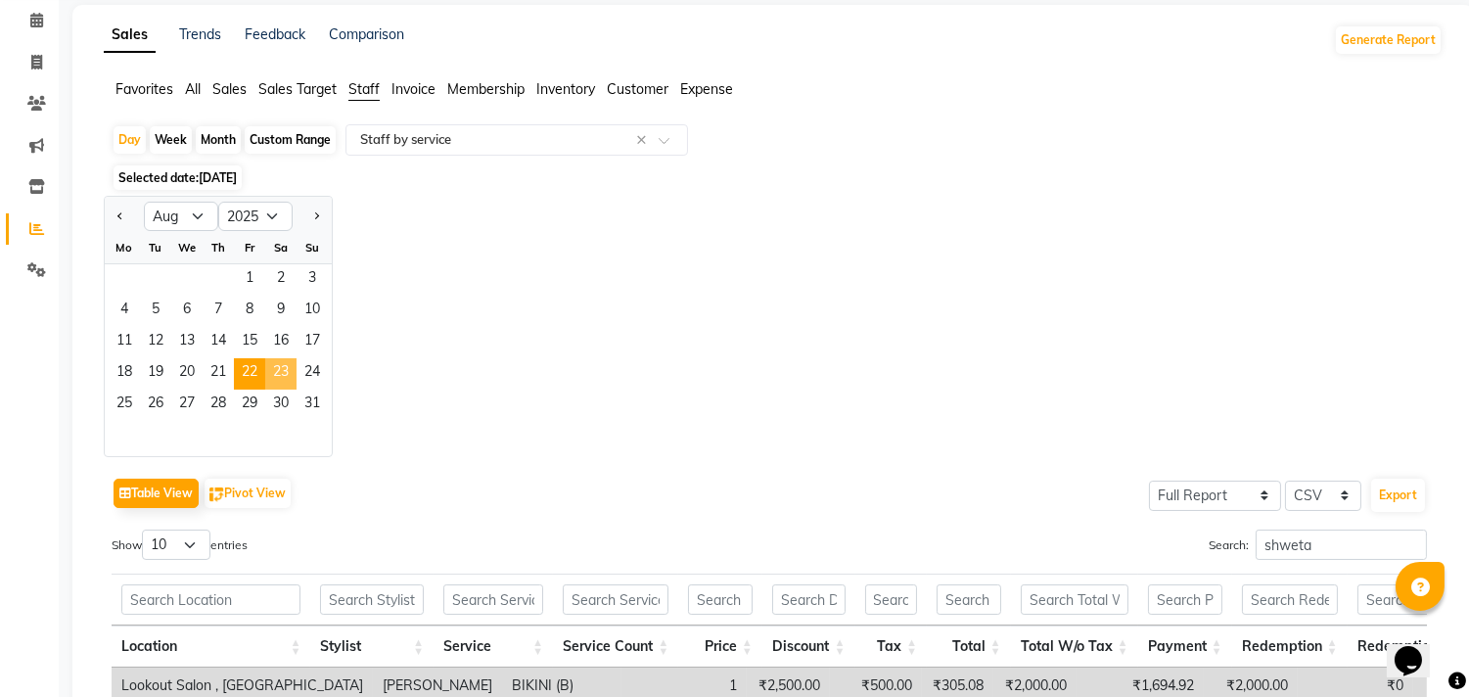
click at [285, 369] on span "23" at bounding box center [280, 373] width 31 height 31
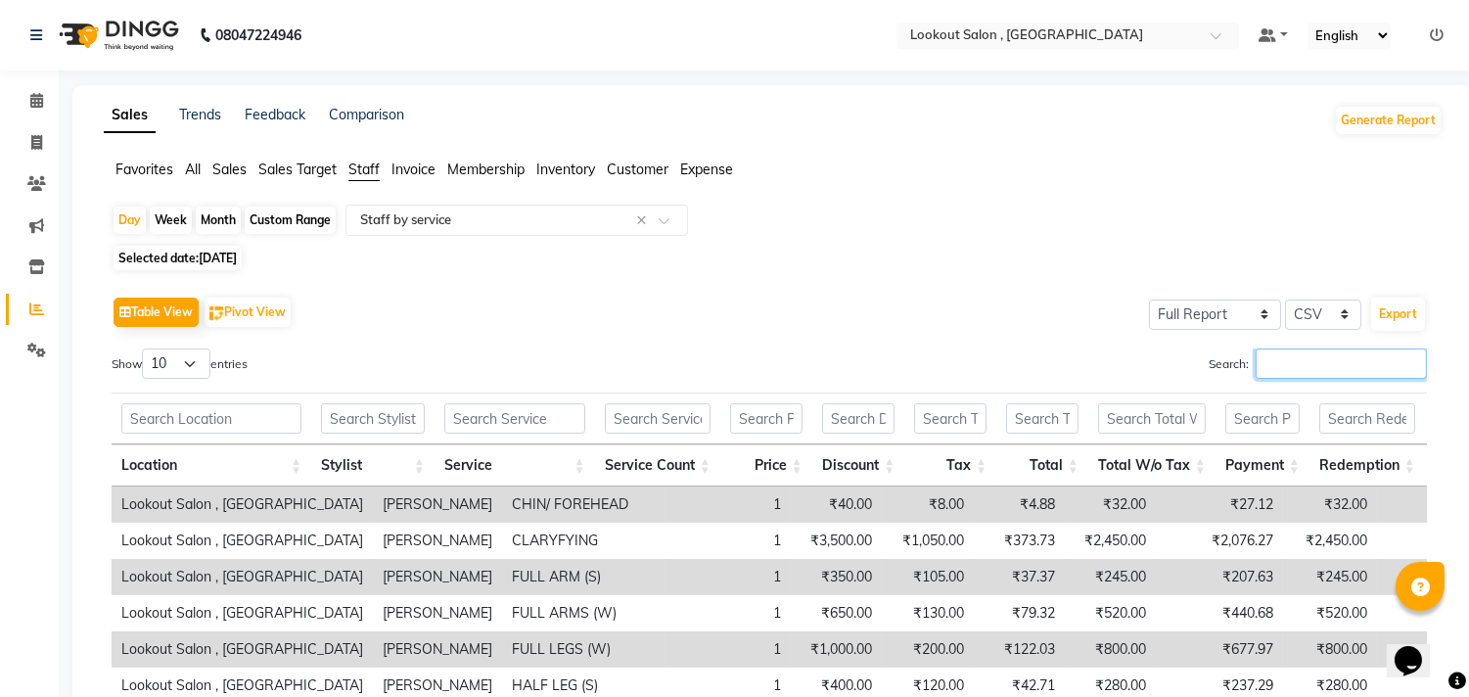
click at [1273, 363] on input "Search:" at bounding box center [1341, 363] width 171 height 30
paste input "shweta"
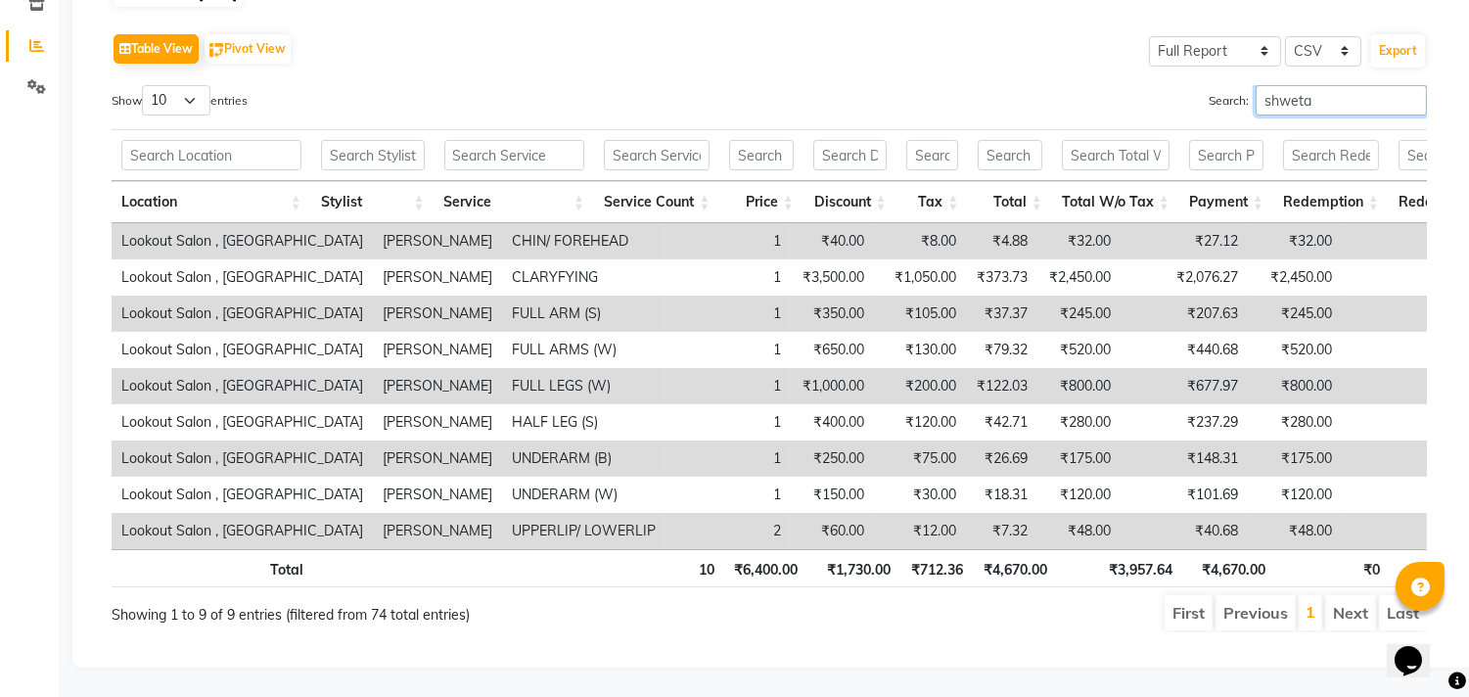
scroll to position [79, 0]
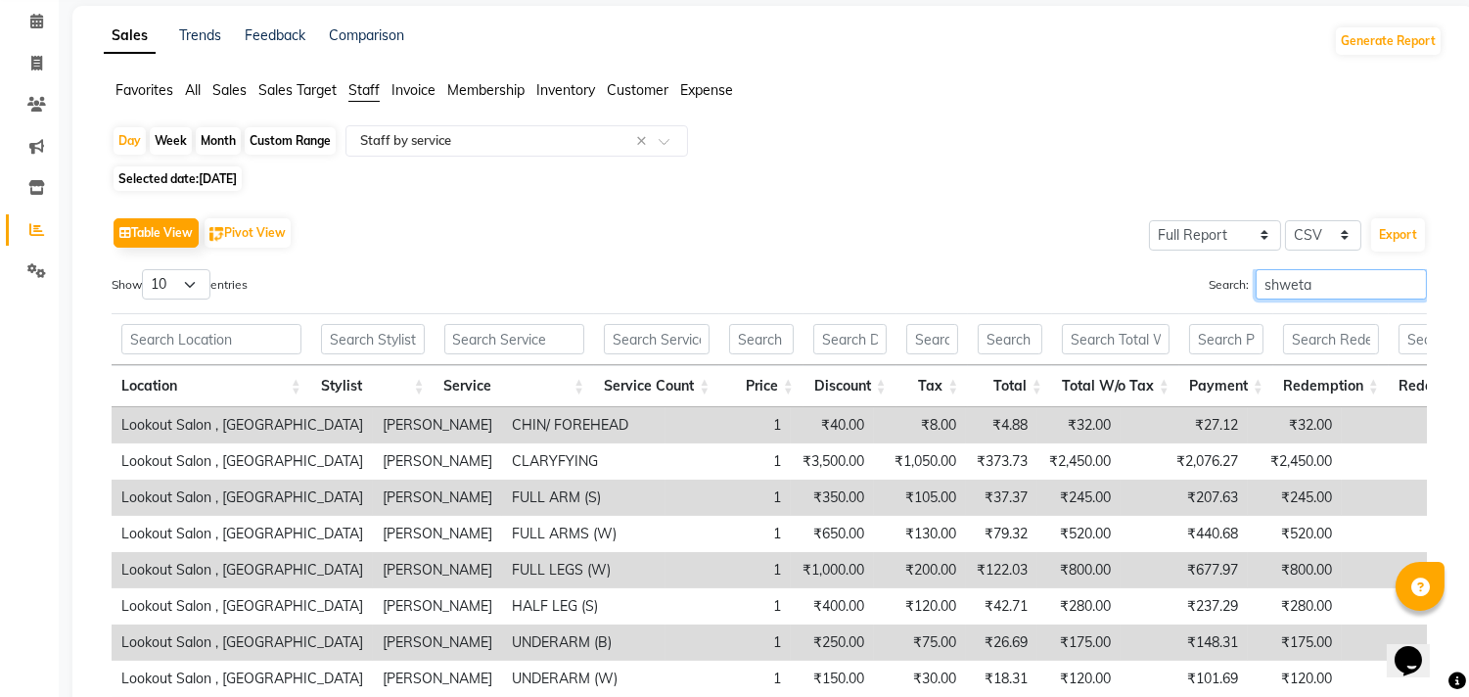
type input "shweta"
click at [237, 180] on span "23-08-2025" at bounding box center [218, 178] width 38 height 15
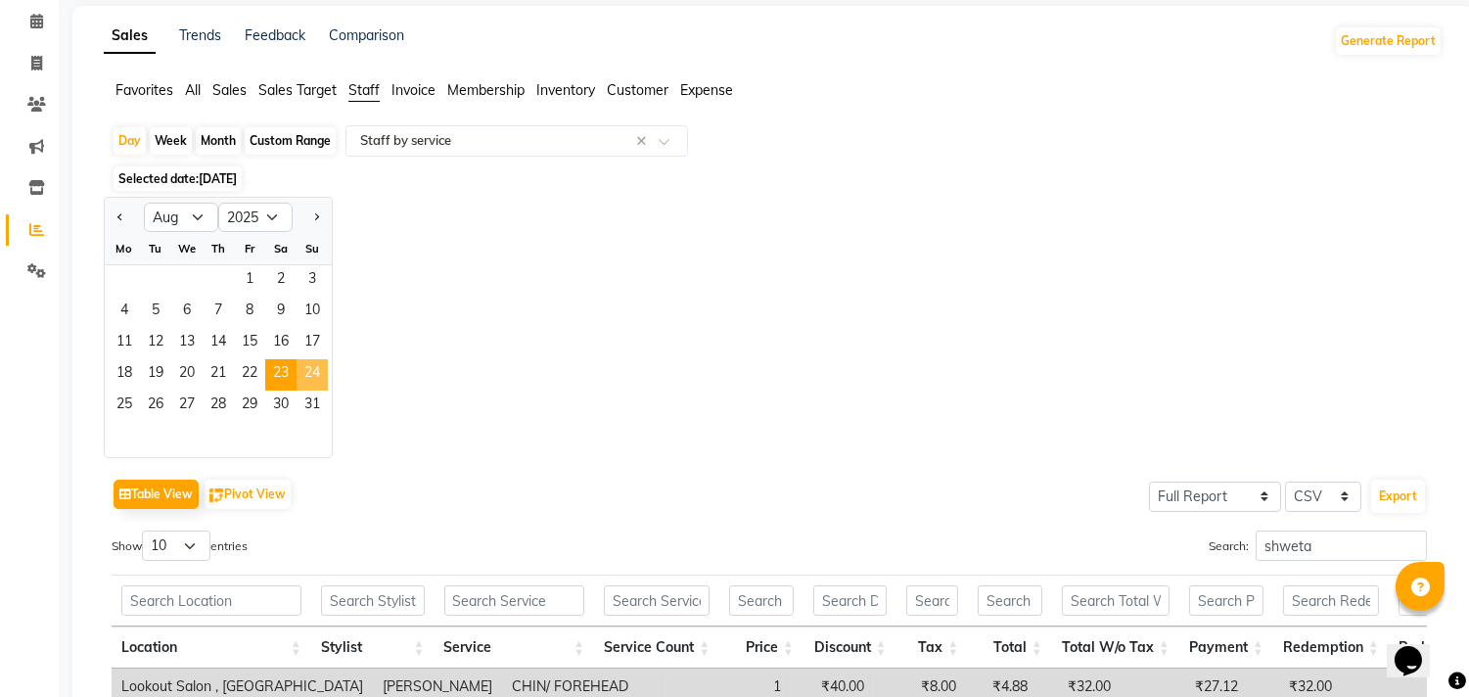
click at [305, 368] on span "24" at bounding box center [312, 374] width 31 height 31
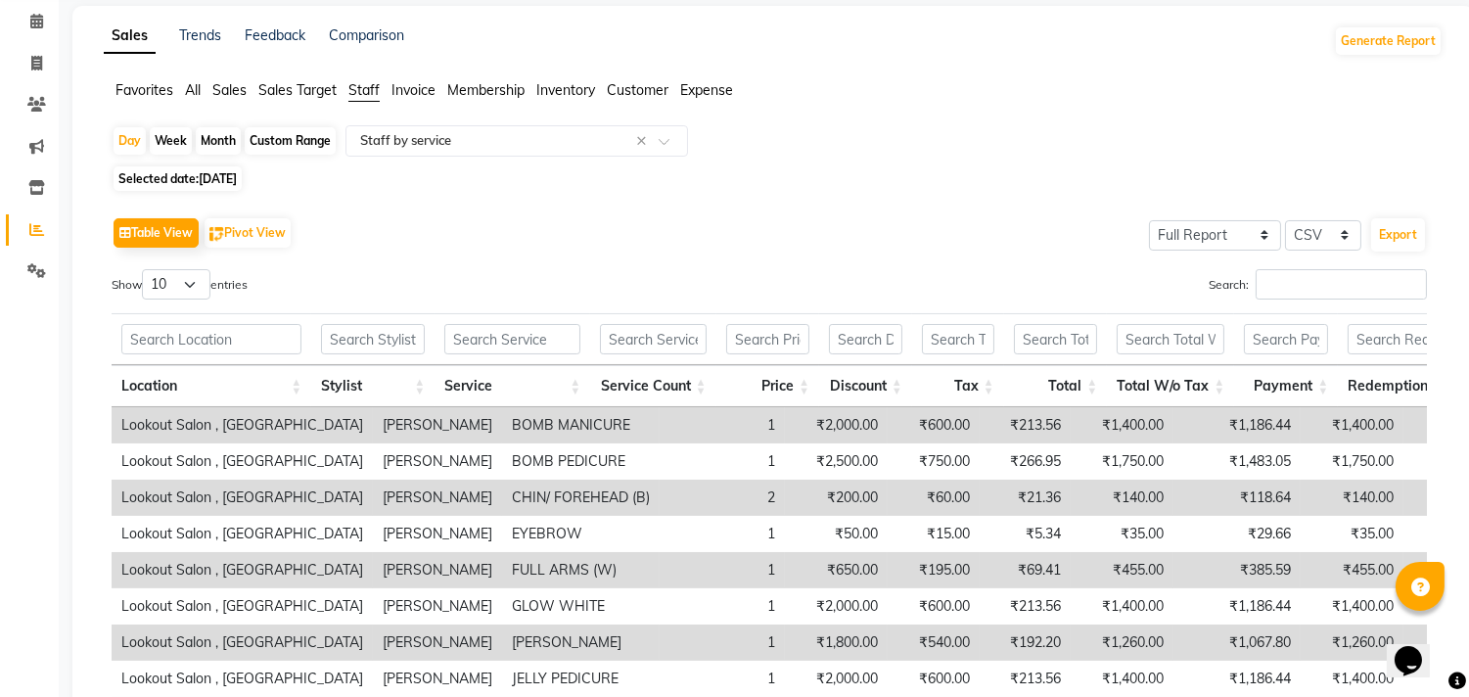
scroll to position [0, 0]
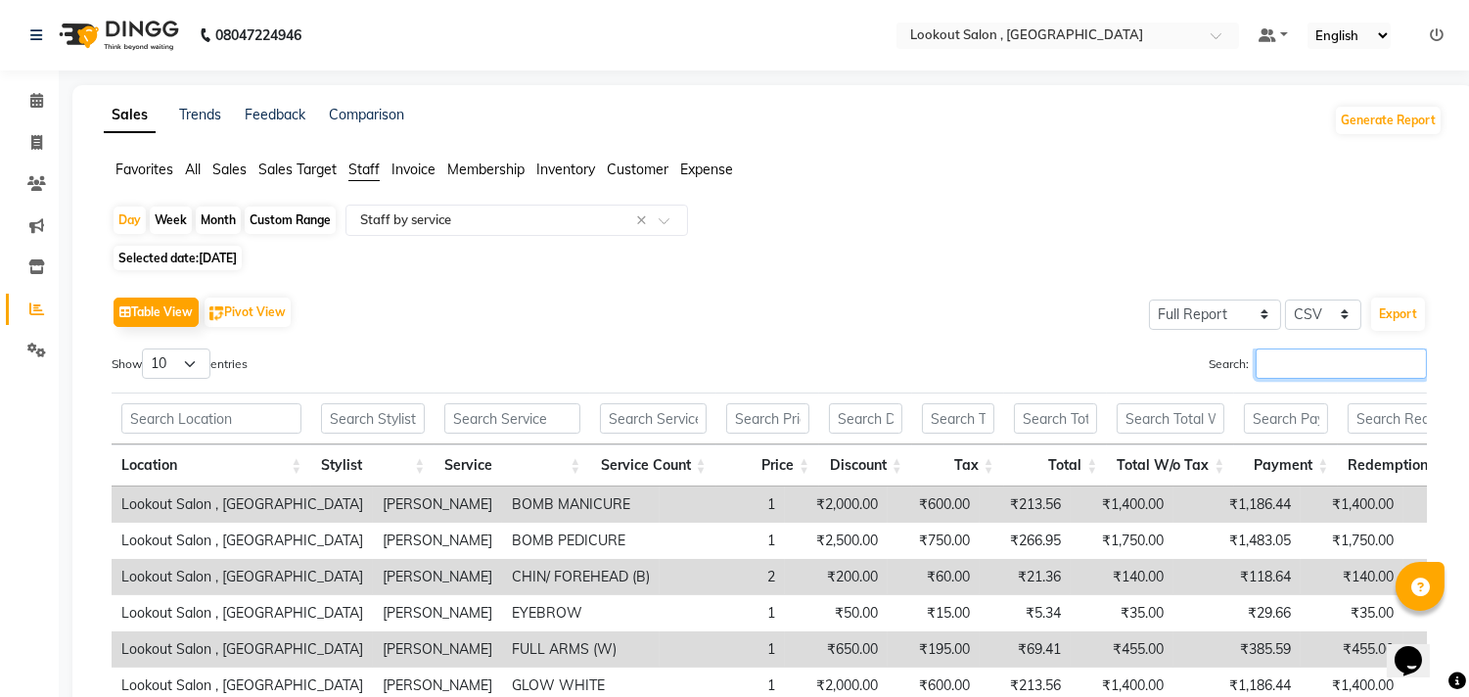
click at [1290, 370] on input "Search:" at bounding box center [1341, 363] width 171 height 30
paste input "shweta"
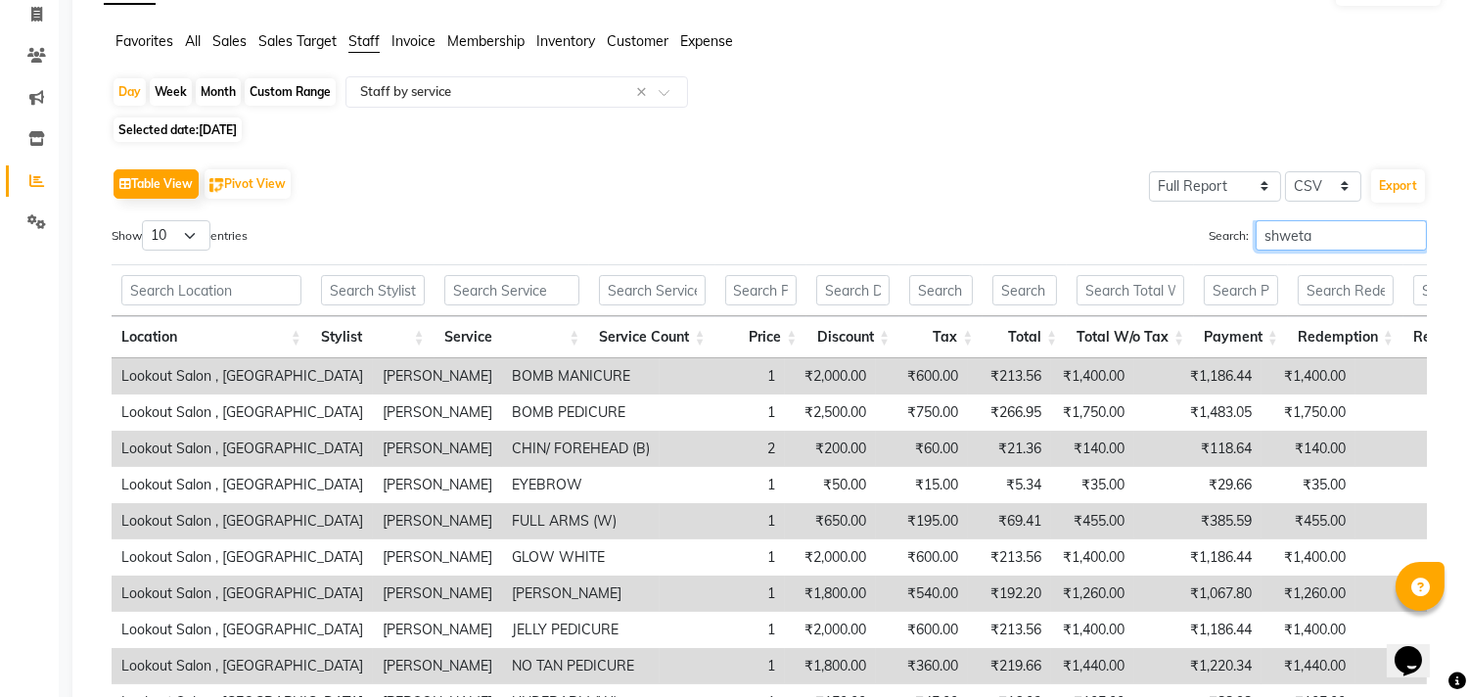
scroll to position [6, 0]
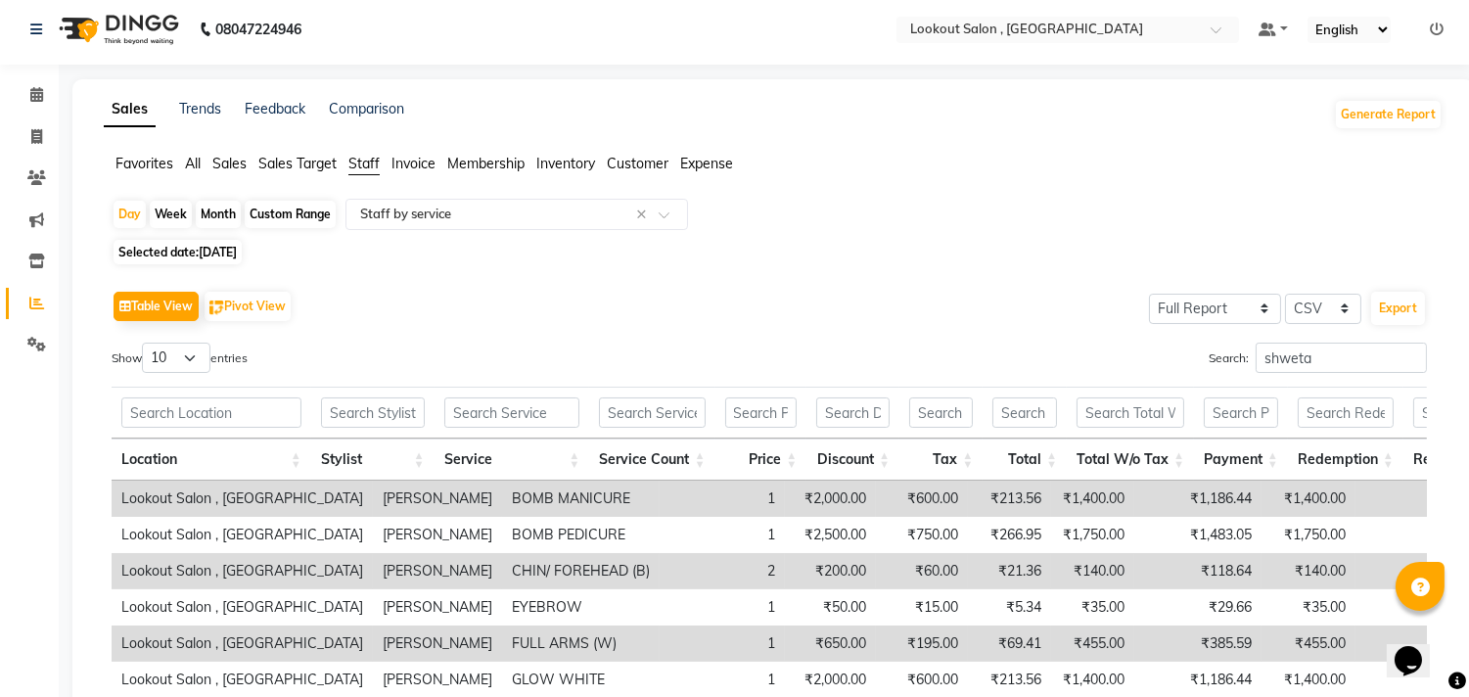
click at [232, 254] on span "24-08-2025" at bounding box center [218, 252] width 38 height 15
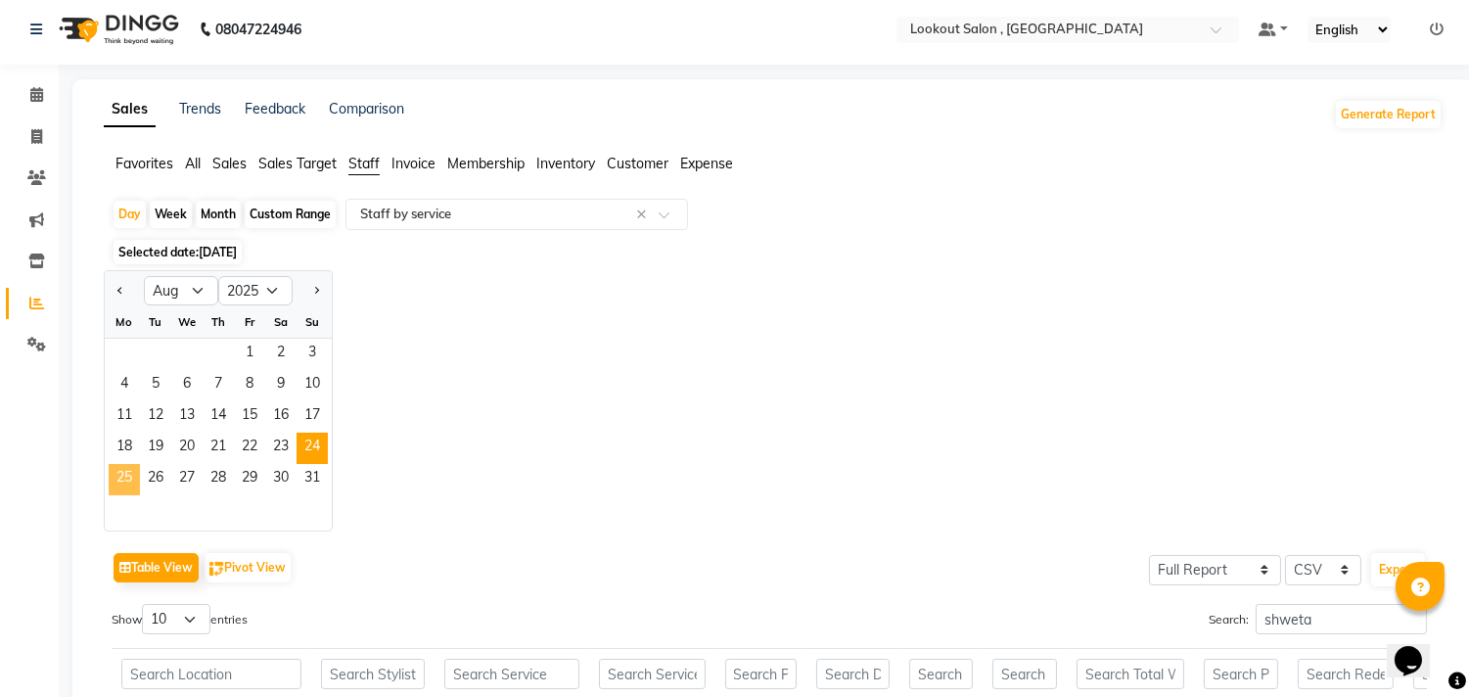
click at [135, 482] on span "25" at bounding box center [124, 479] width 31 height 31
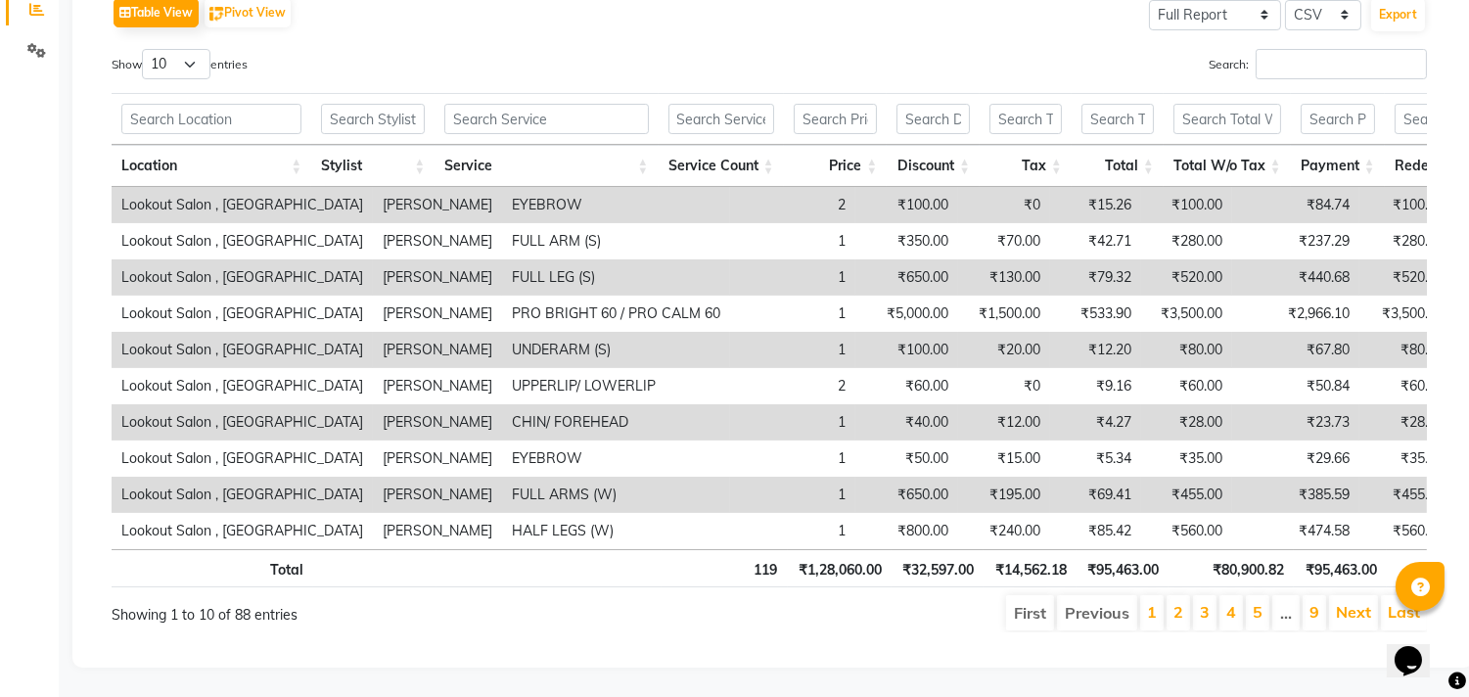
scroll to position [326, 0]
click at [1303, 49] on input "Search:" at bounding box center [1341, 64] width 171 height 30
paste input "shweta"
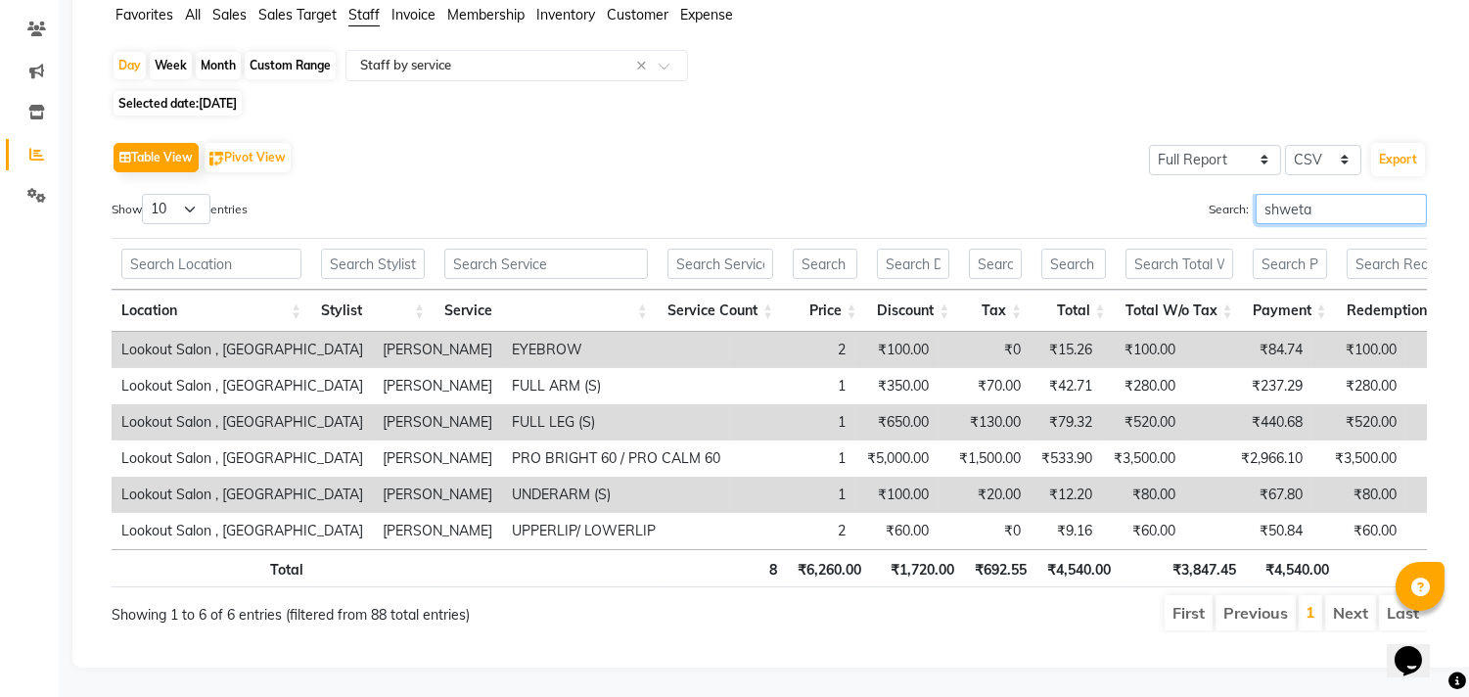
scroll to position [188, 0]
click at [223, 96] on span "25-08-2025" at bounding box center [218, 103] width 38 height 15
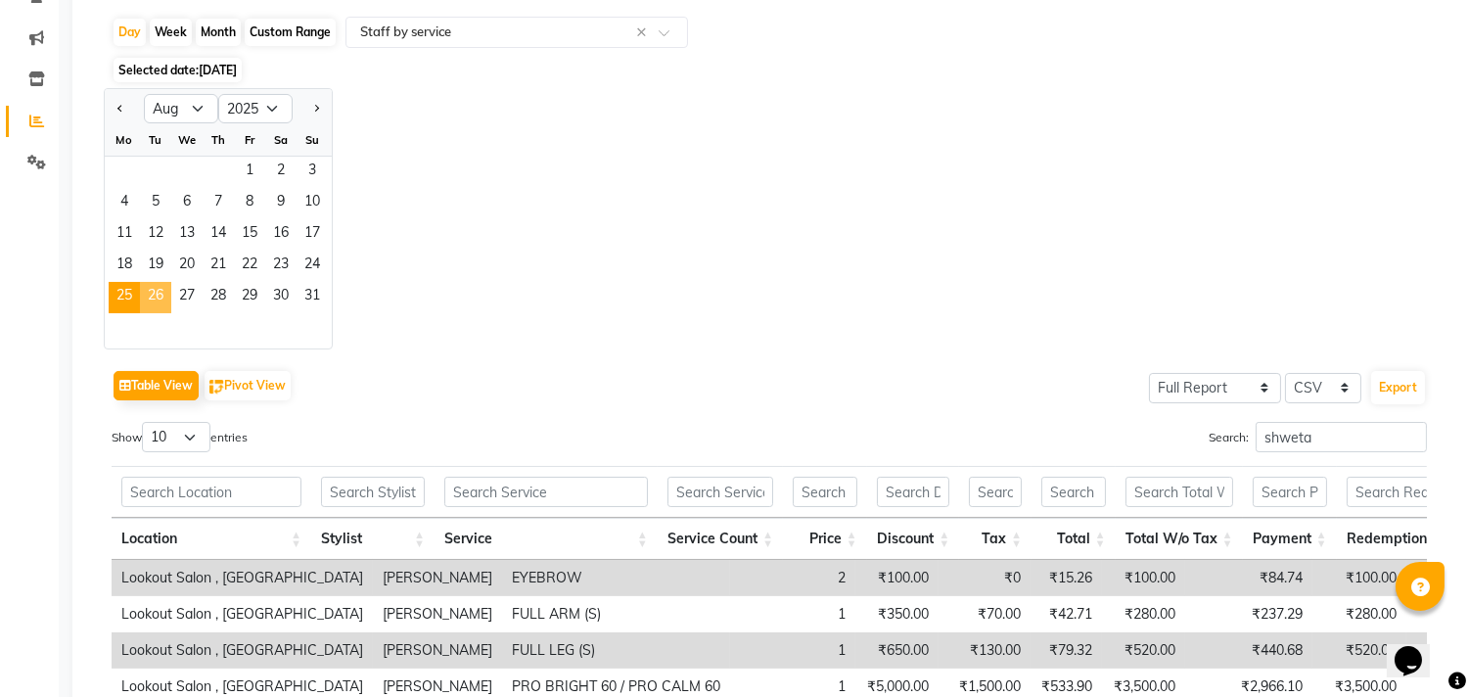
click at [157, 289] on span "26" at bounding box center [155, 297] width 31 height 31
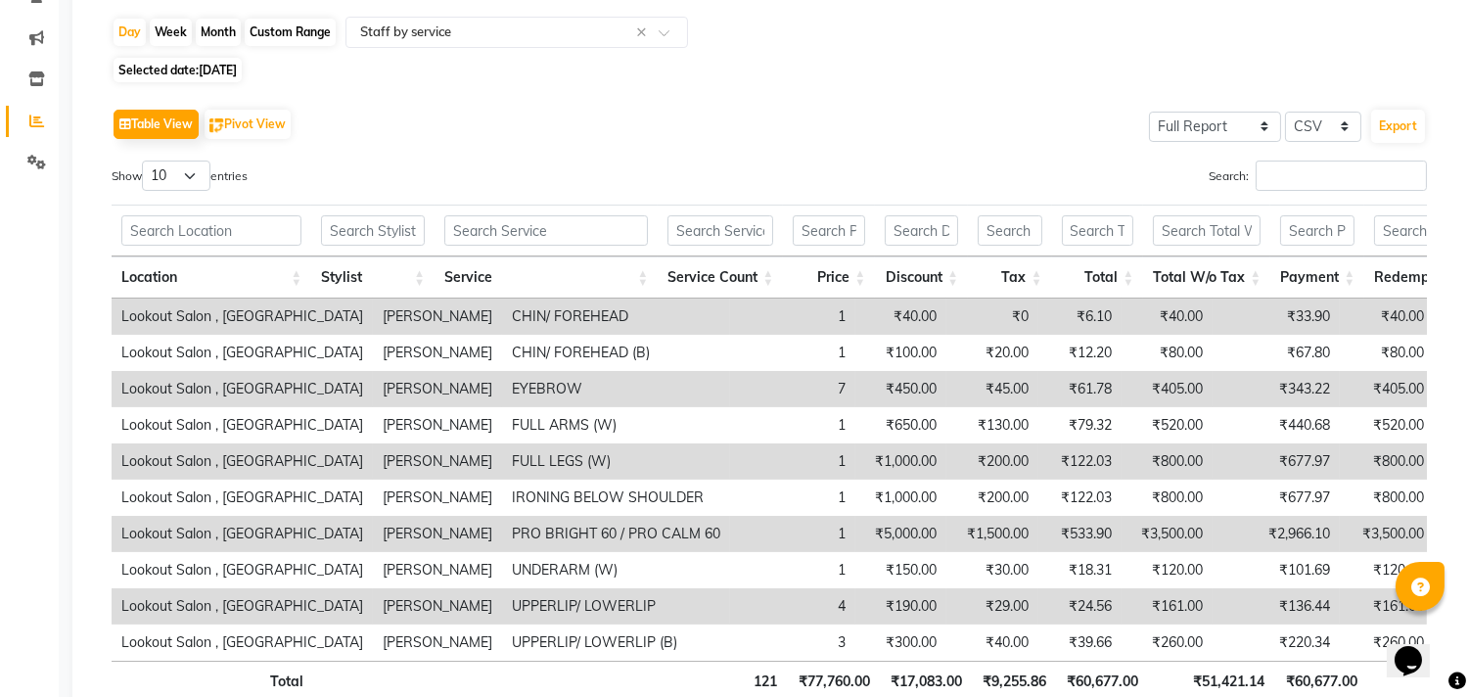
scroll to position [0, 0]
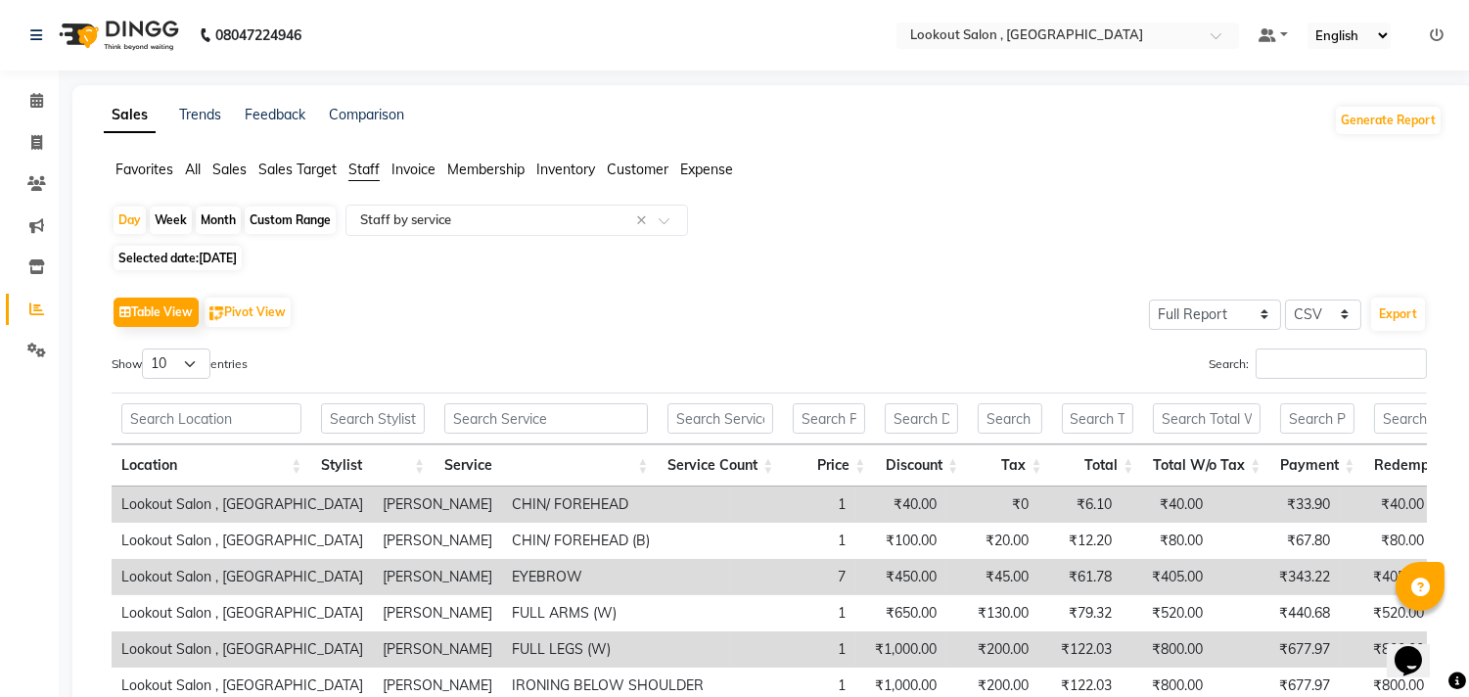
click at [1254, 346] on div "Table View Pivot View Select Full Report Filtered Report Select CSV PDF Export …" at bounding box center [769, 612] width 1315 height 640
click at [1266, 356] on input "Search:" at bounding box center [1341, 363] width 171 height 30
paste input "shweta"
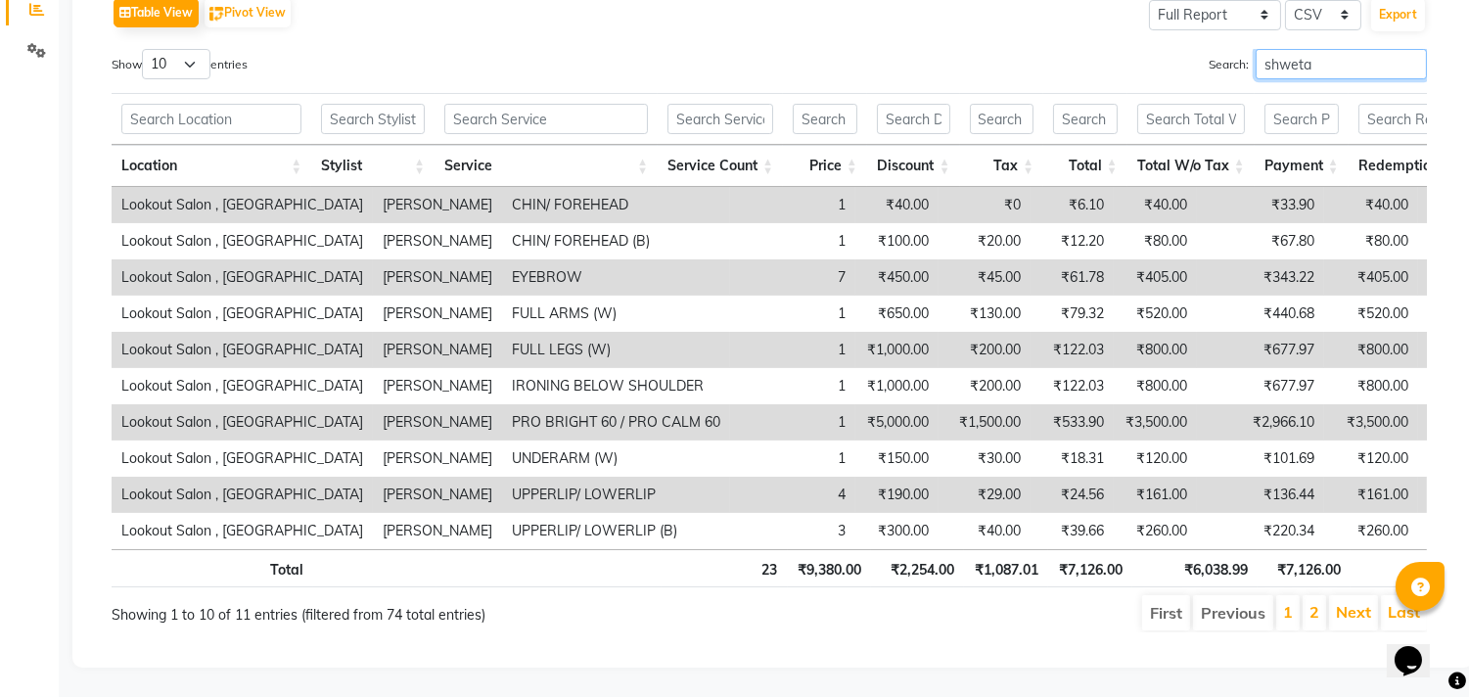
scroll to position [6, 0]
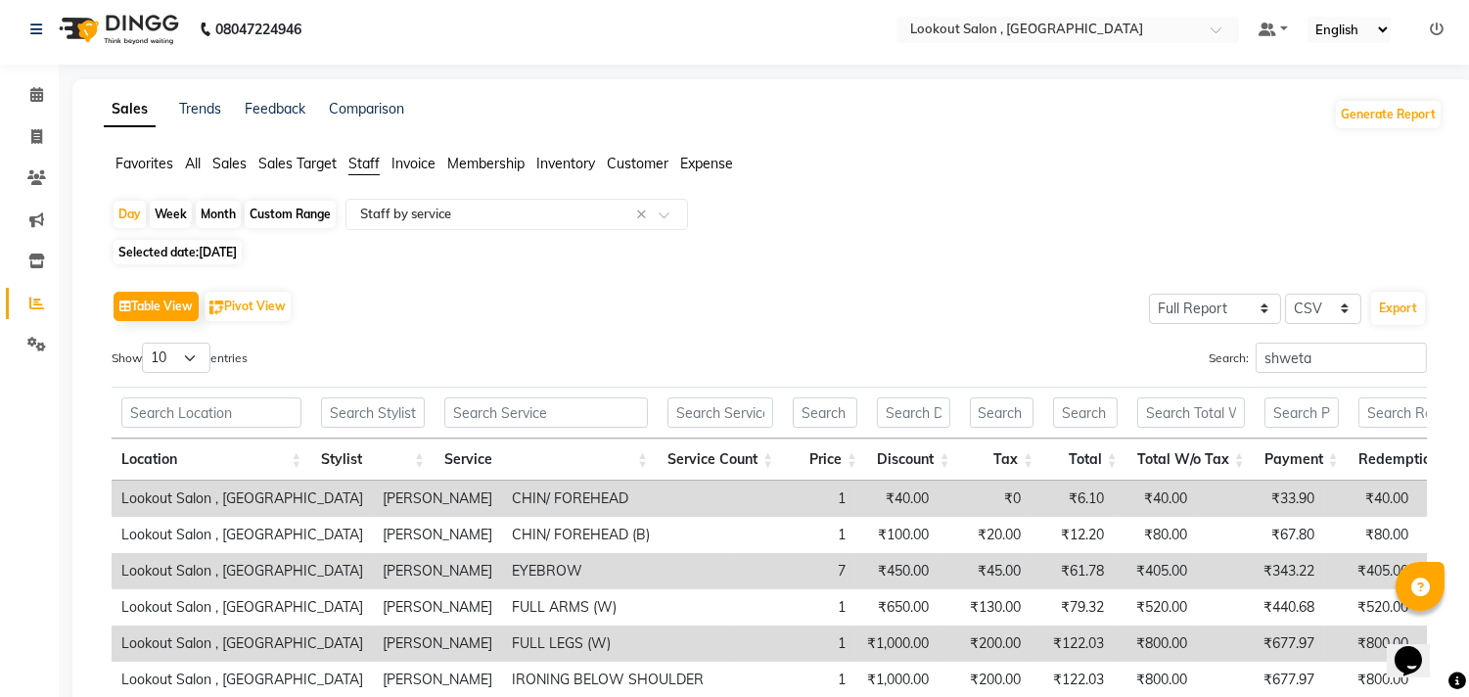
click at [237, 246] on span "26-08-2025" at bounding box center [218, 252] width 38 height 15
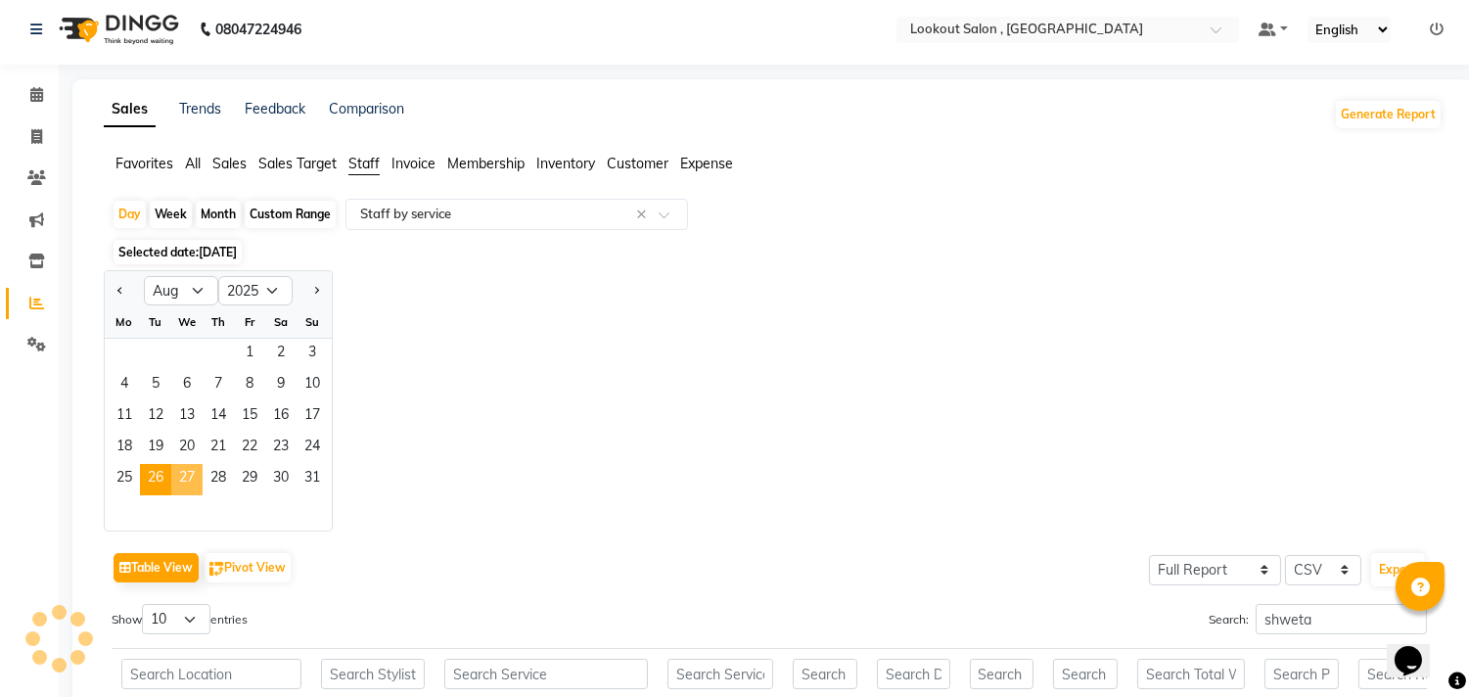
click at [181, 486] on span "27" at bounding box center [186, 479] width 31 height 31
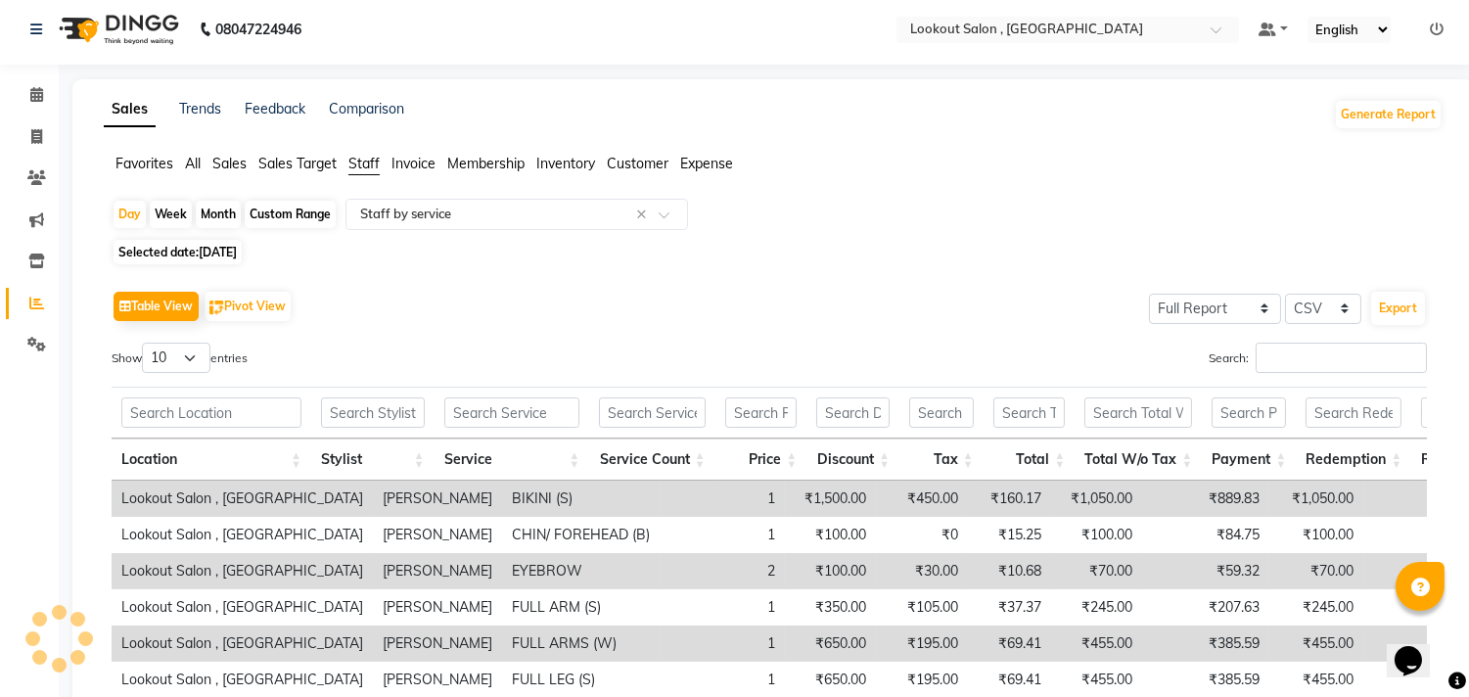
scroll to position [0, 0]
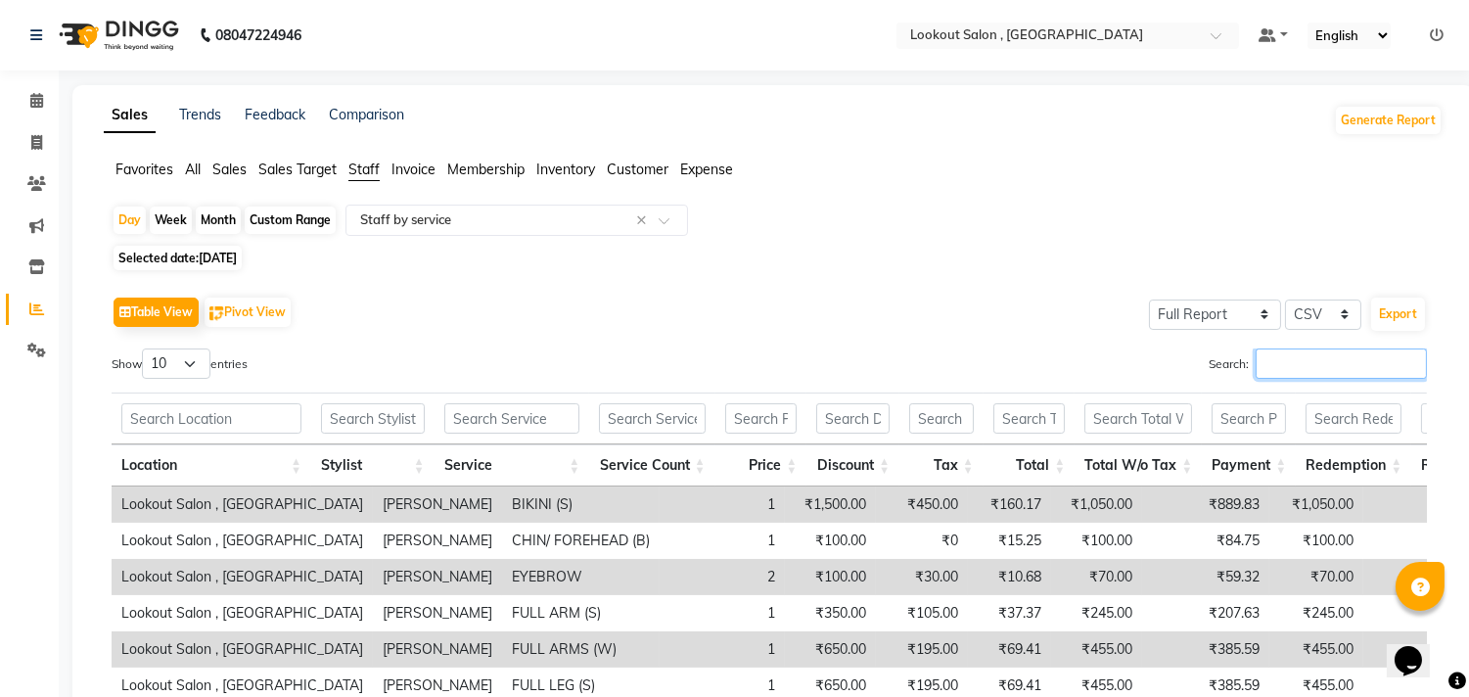
click at [1258, 366] on input "Search:" at bounding box center [1341, 363] width 171 height 30
paste input "shweta"
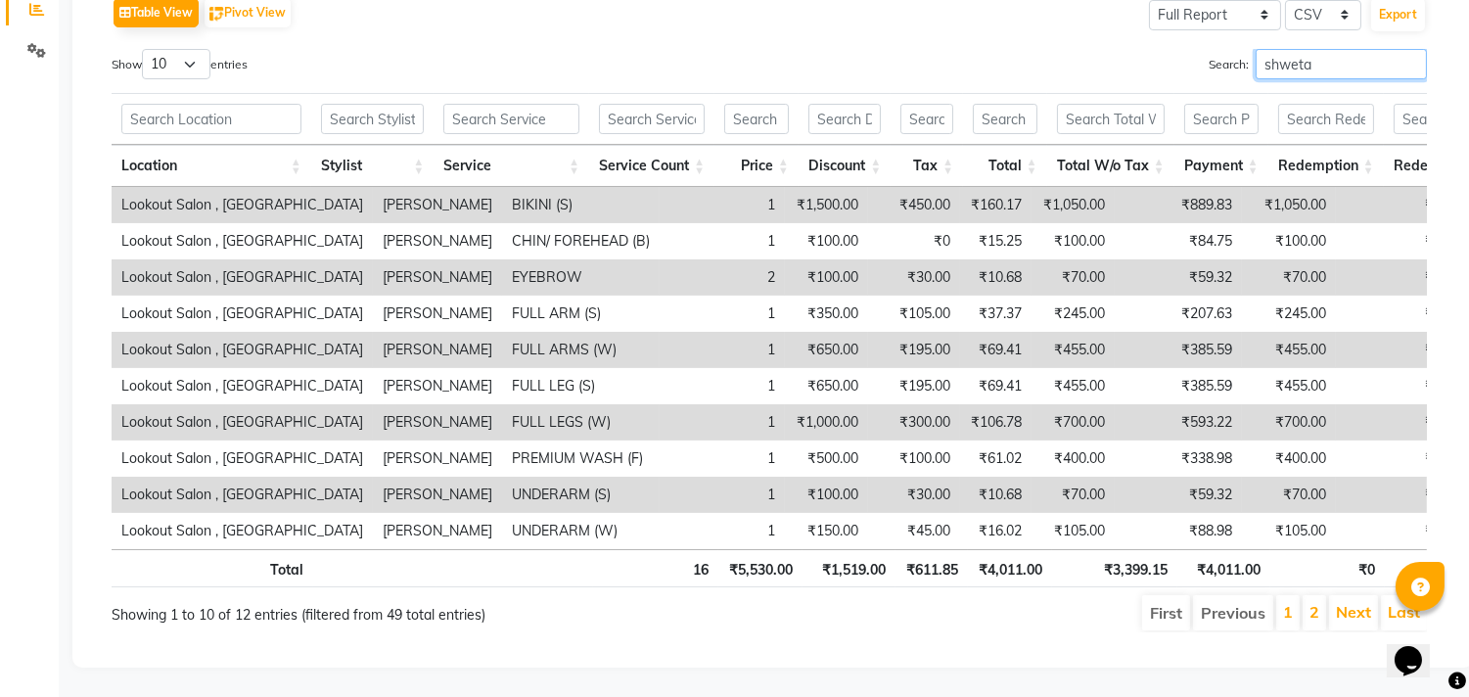
scroll to position [115, 0]
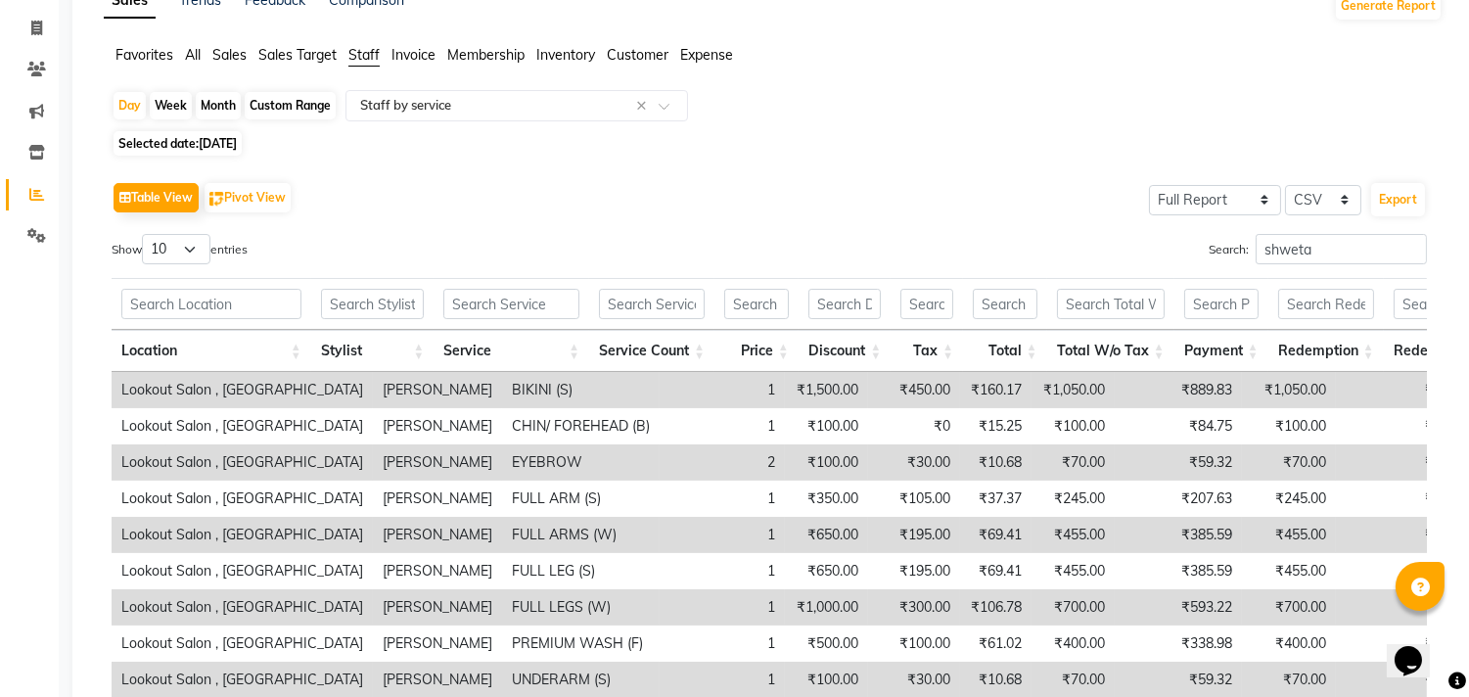
click at [206, 137] on span "27-08-2025" at bounding box center [218, 143] width 38 height 15
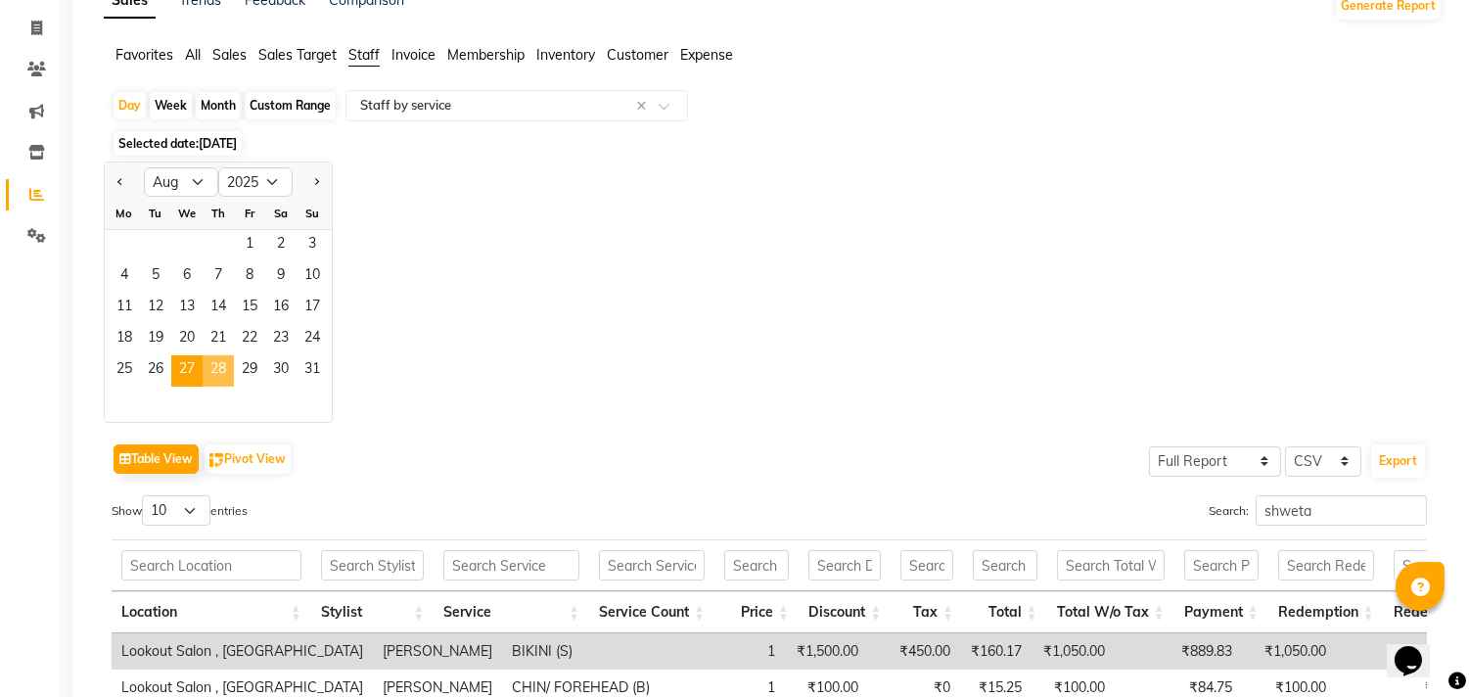
click at [213, 372] on span "28" at bounding box center [218, 370] width 31 height 31
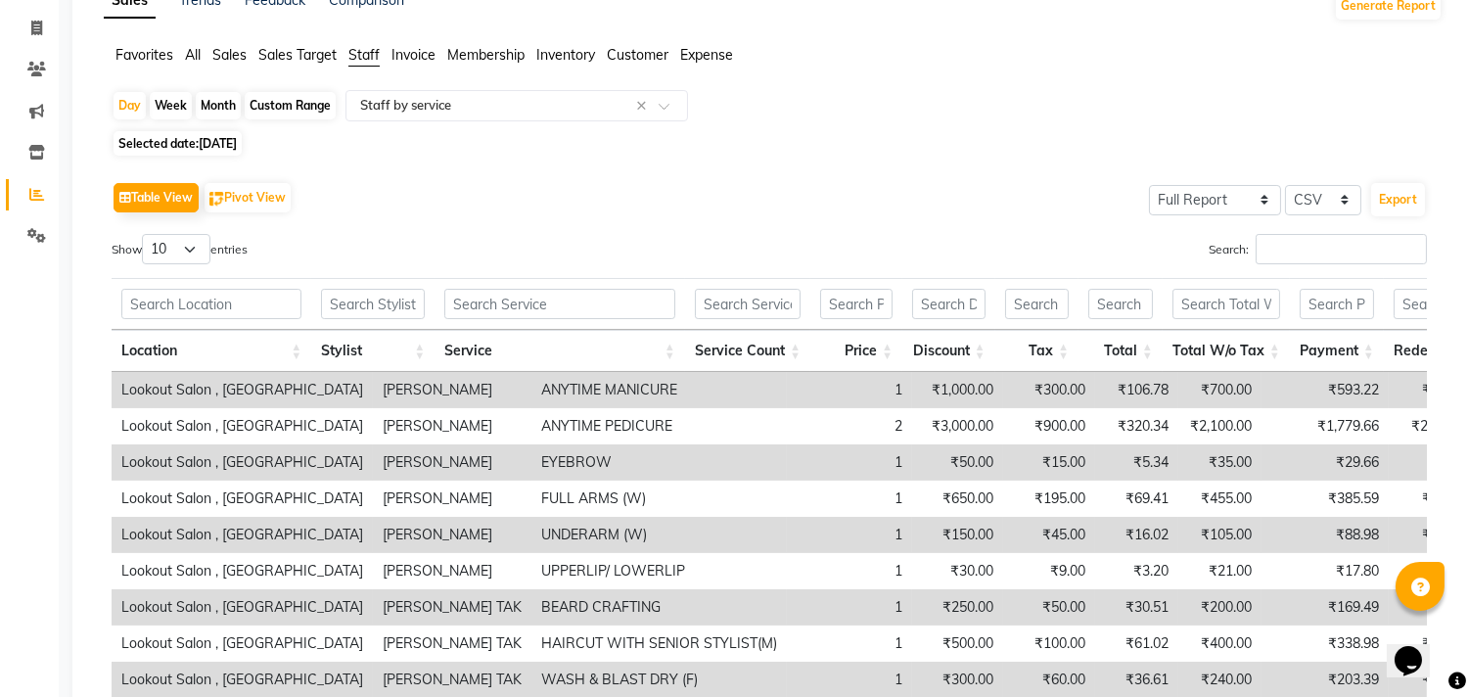
scroll to position [0, 0]
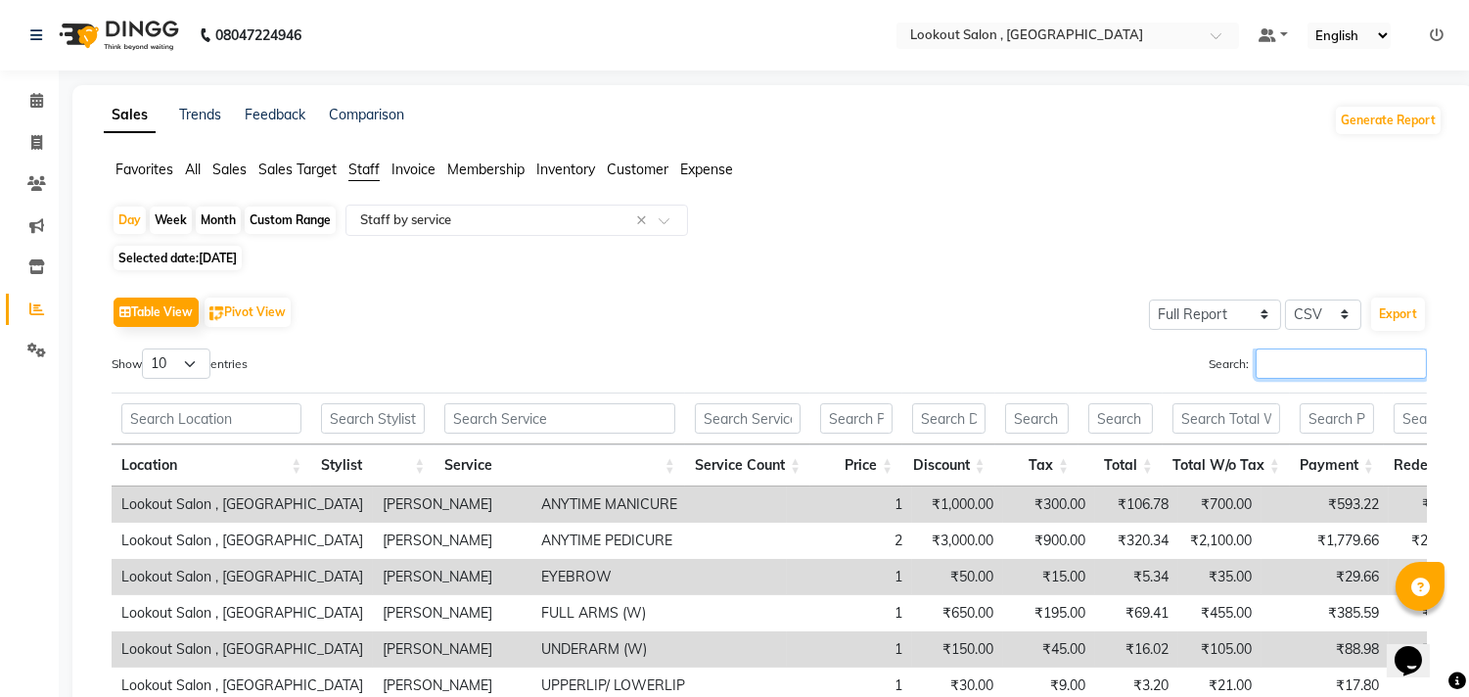
click at [1270, 376] on input "Search:" at bounding box center [1341, 363] width 171 height 30
paste input "shweta"
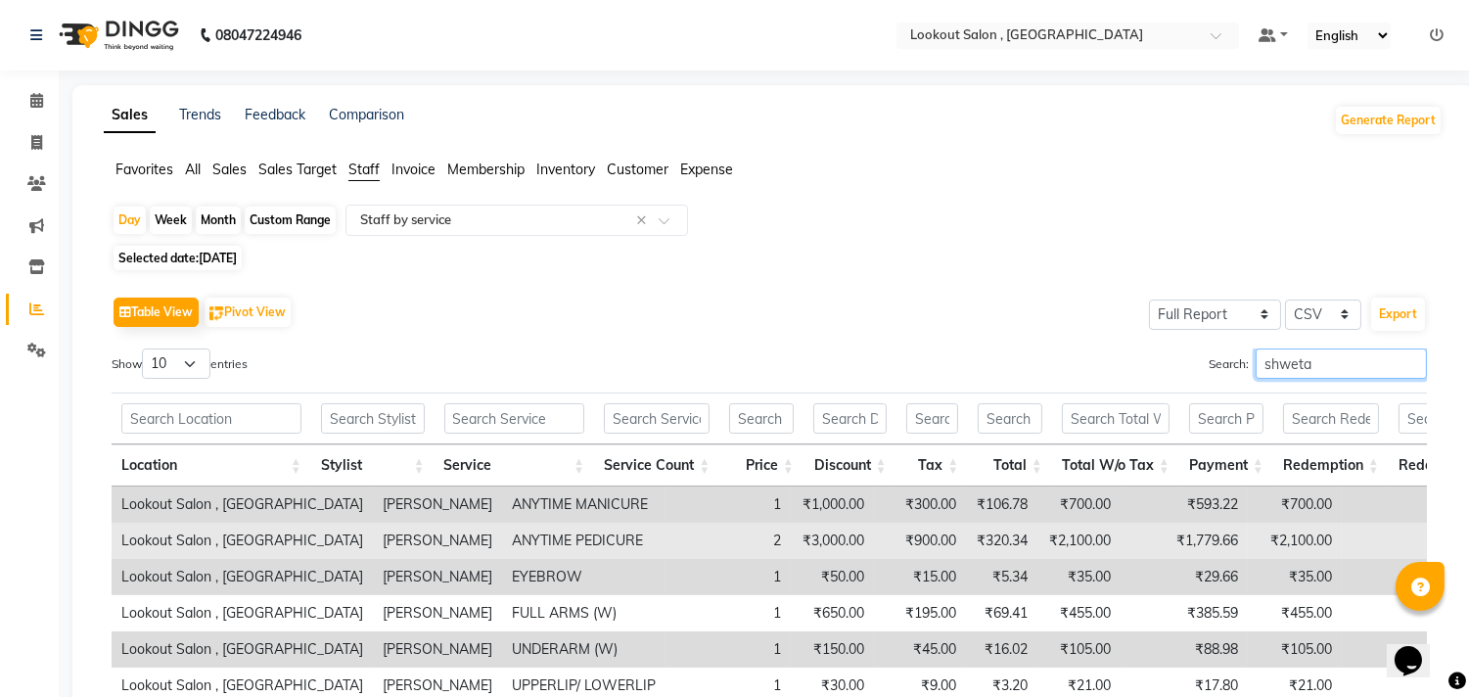
scroll to position [188, 0]
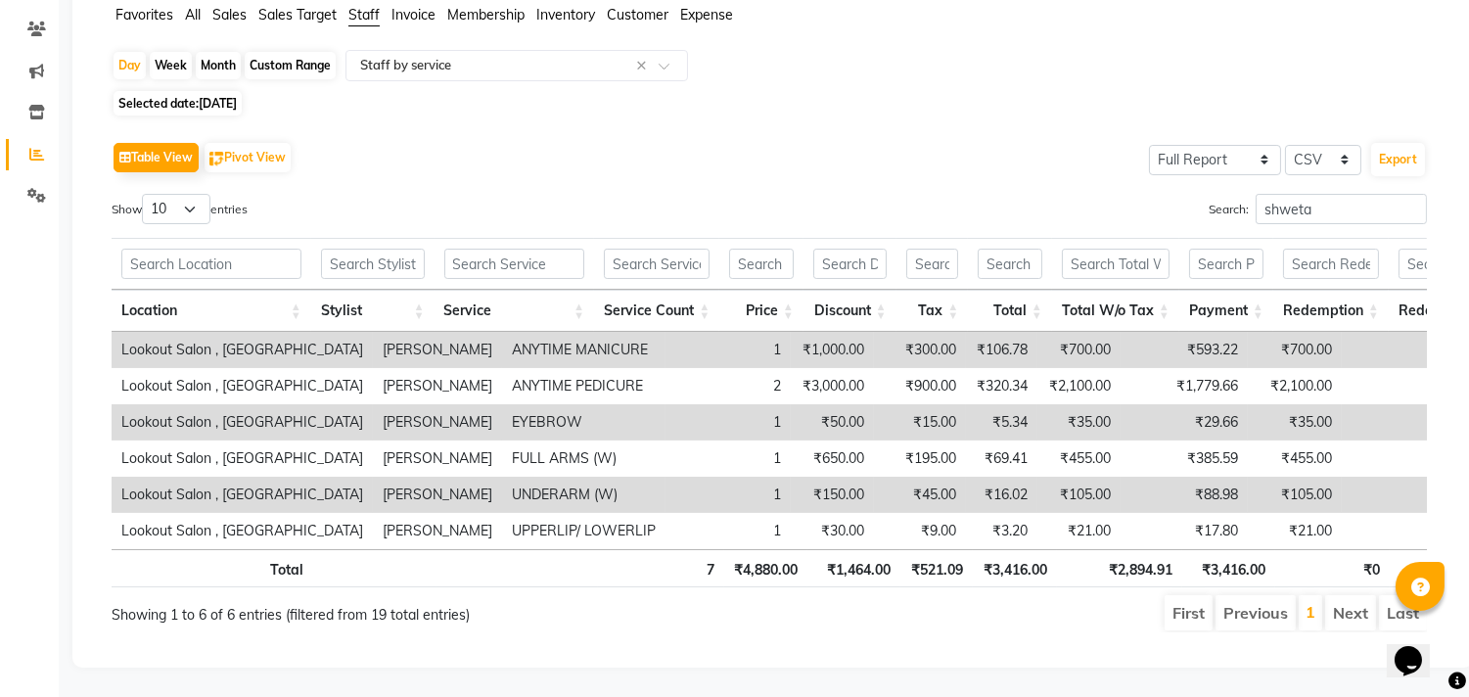
click at [221, 96] on span "28-08-2025" at bounding box center [218, 103] width 38 height 15
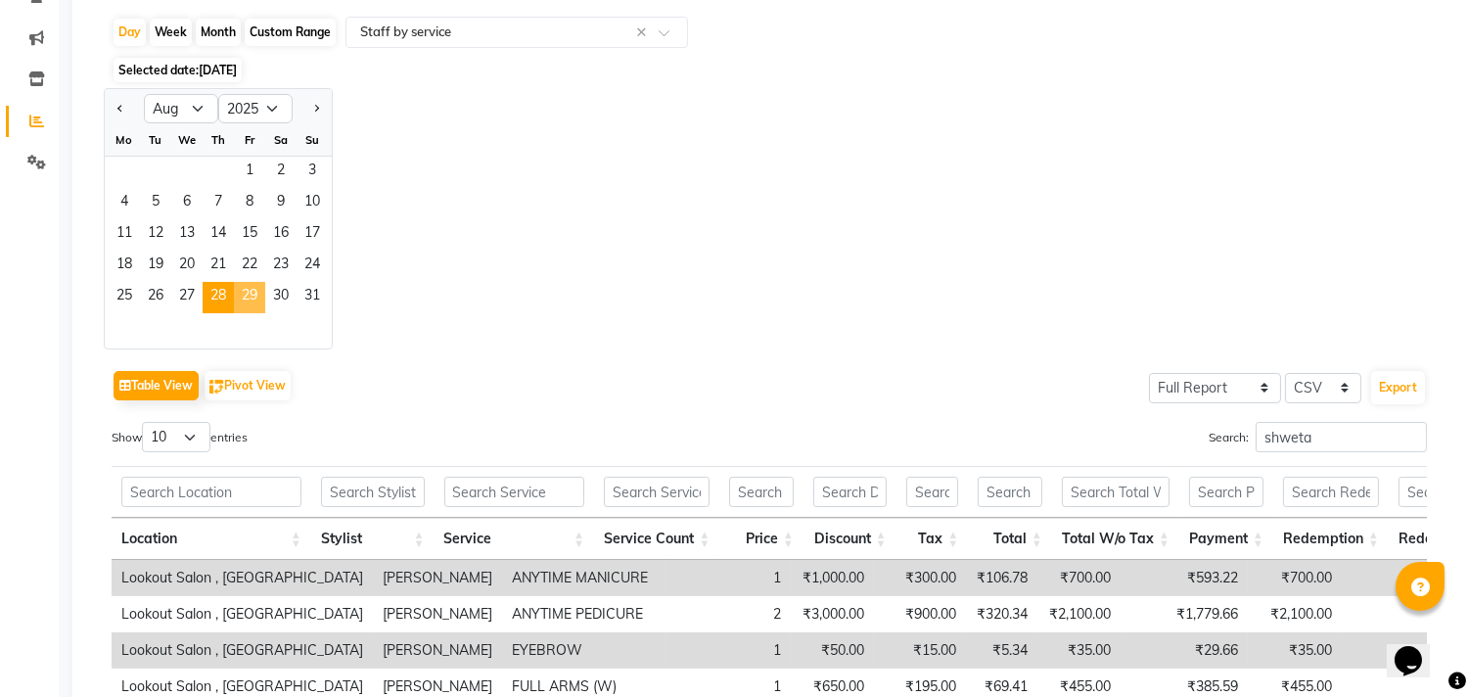
click at [250, 299] on span "29" at bounding box center [249, 297] width 31 height 31
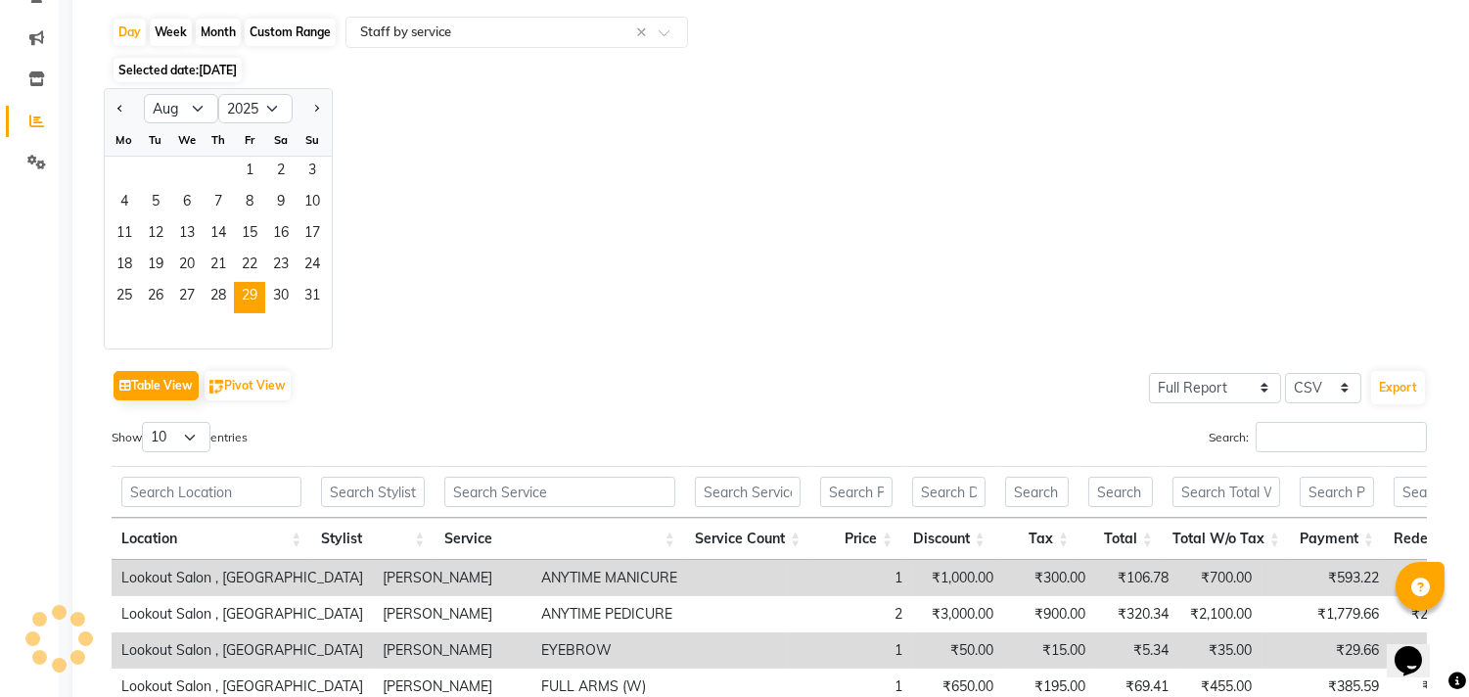
scroll to position [0, 0]
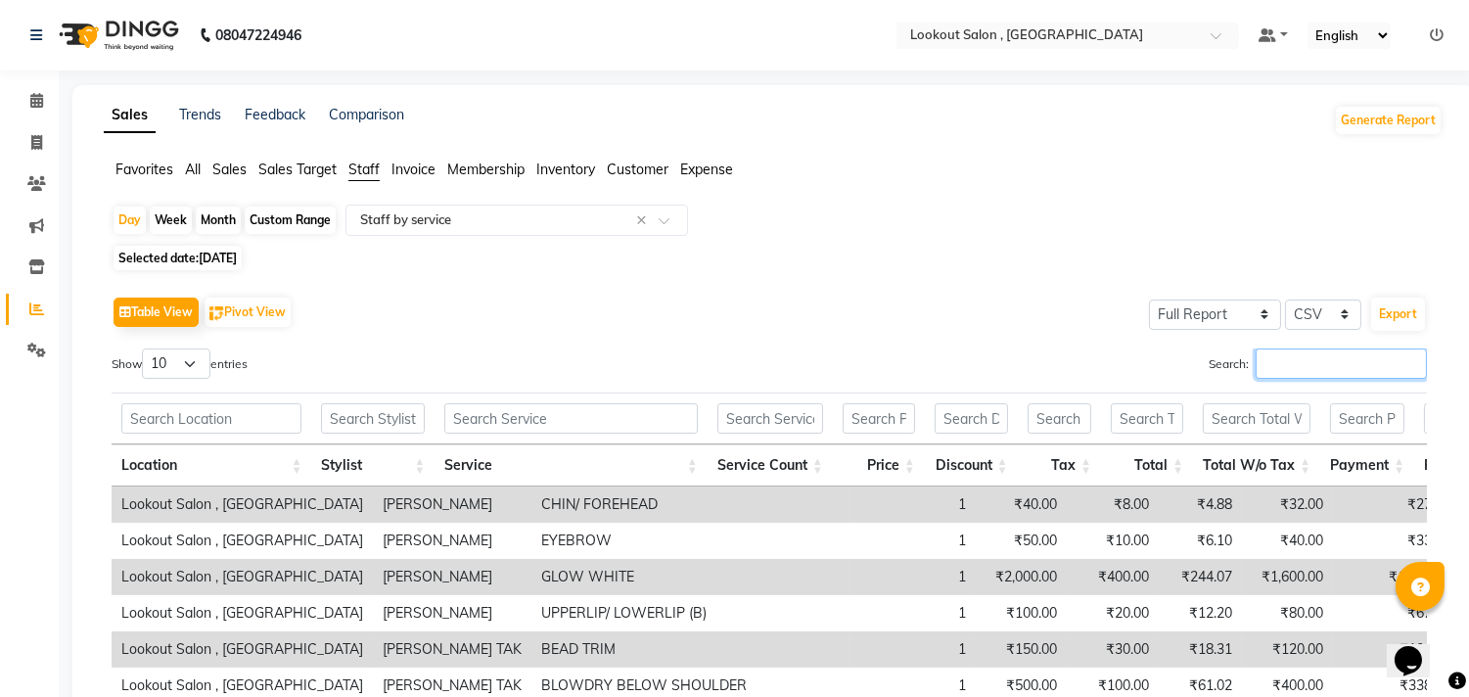
click at [1303, 368] on input "Search:" at bounding box center [1341, 363] width 171 height 30
paste input "shweta"
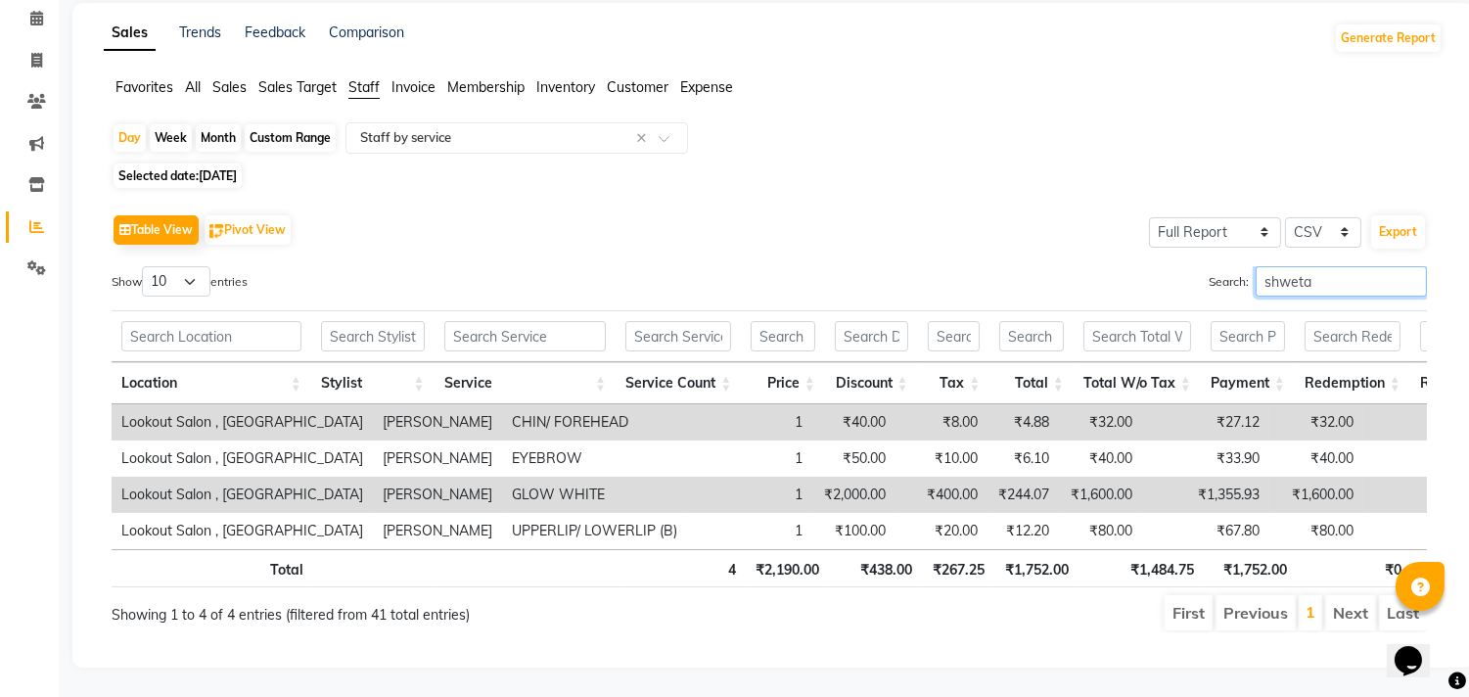
scroll to position [115, 0]
click at [242, 163] on span "Selected date: 29-08-2025" at bounding box center [178, 175] width 128 height 24
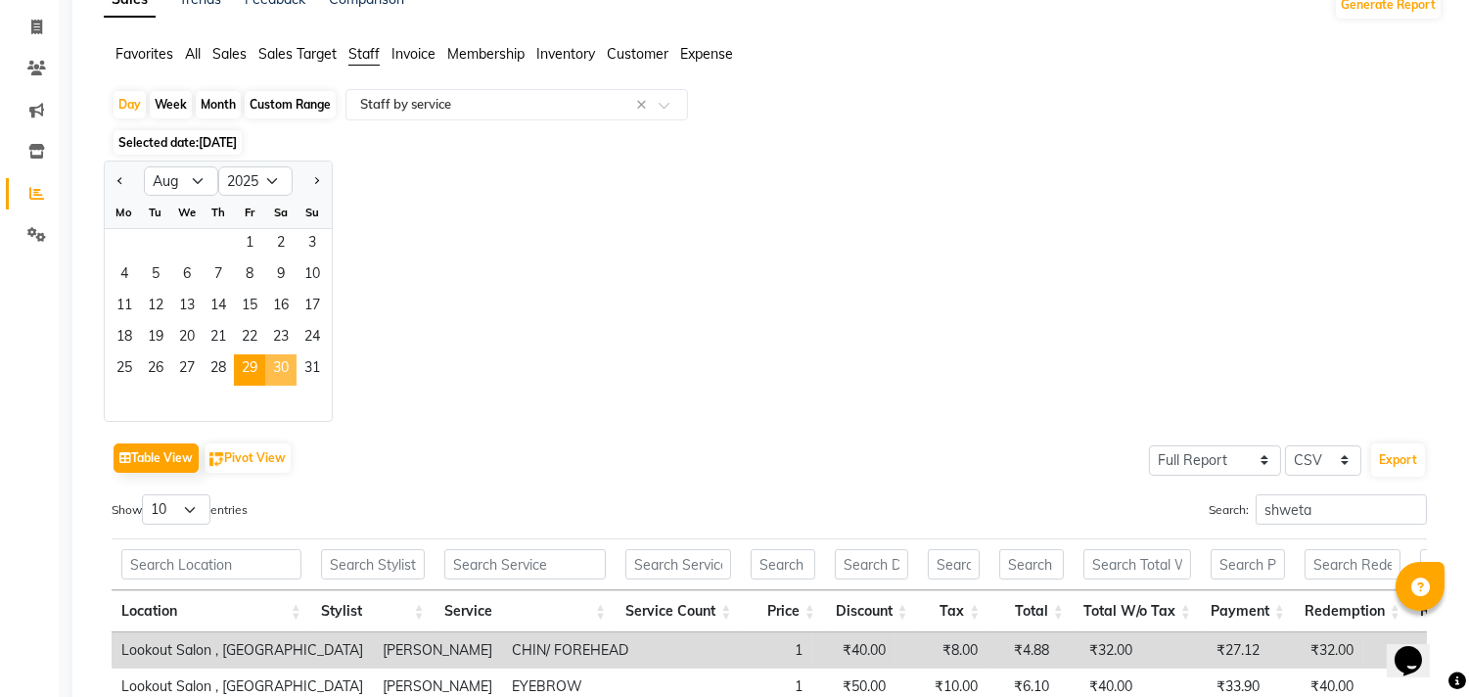
click at [286, 365] on span "30" at bounding box center [280, 369] width 31 height 31
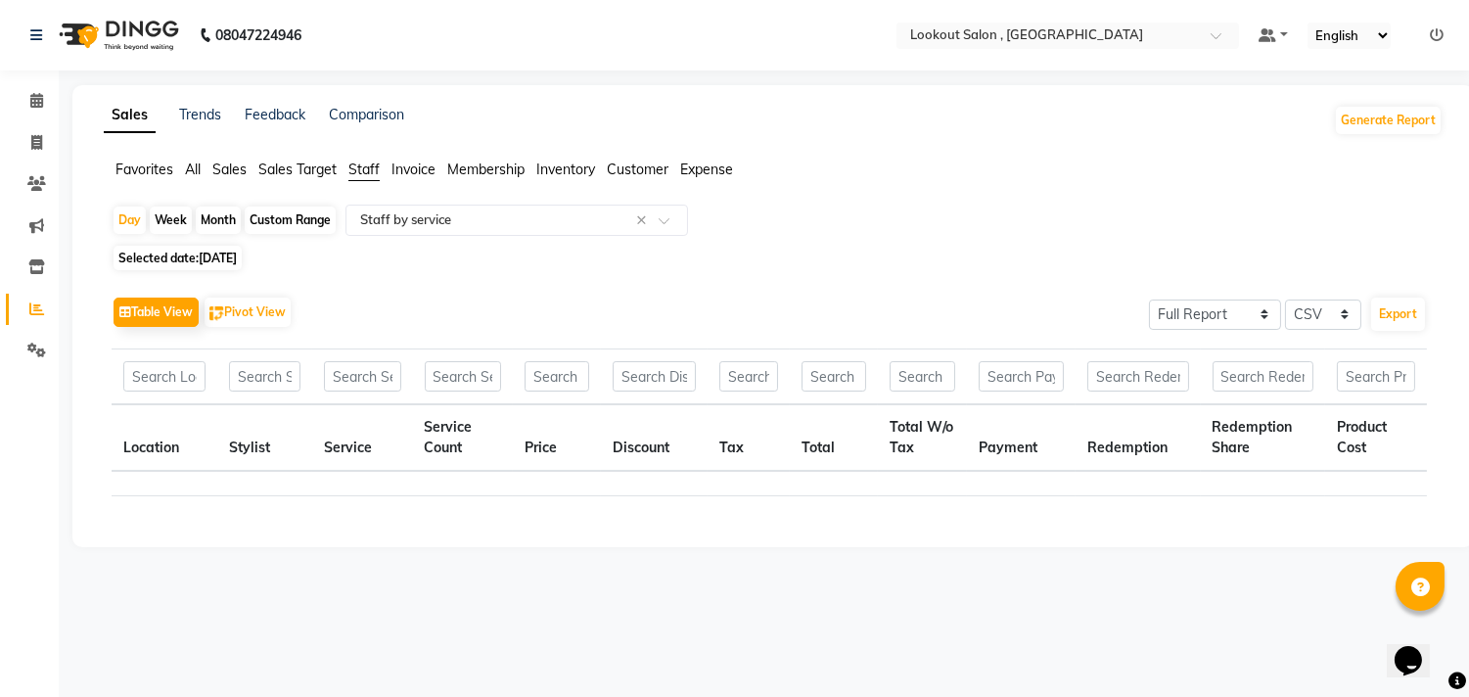
scroll to position [0, 0]
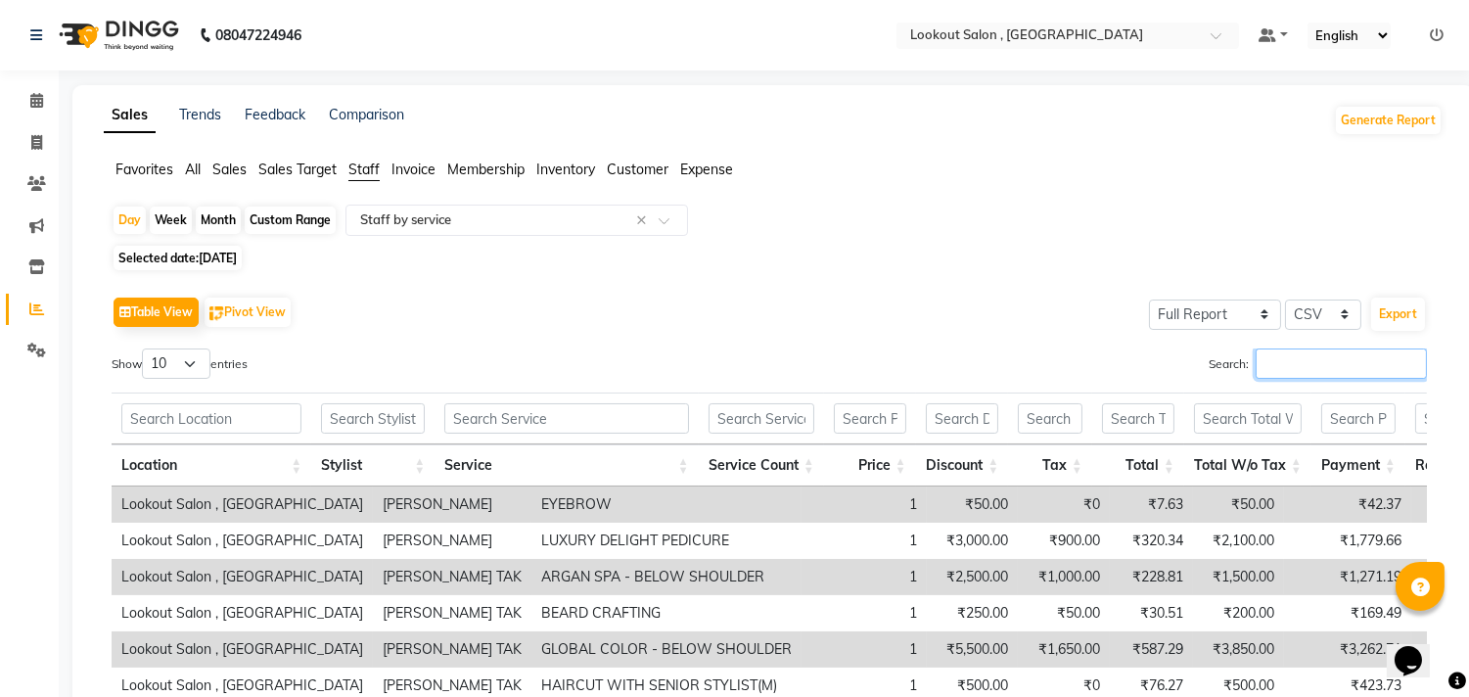
click at [1256, 357] on input "Search:" at bounding box center [1341, 363] width 171 height 30
paste input "shweta"
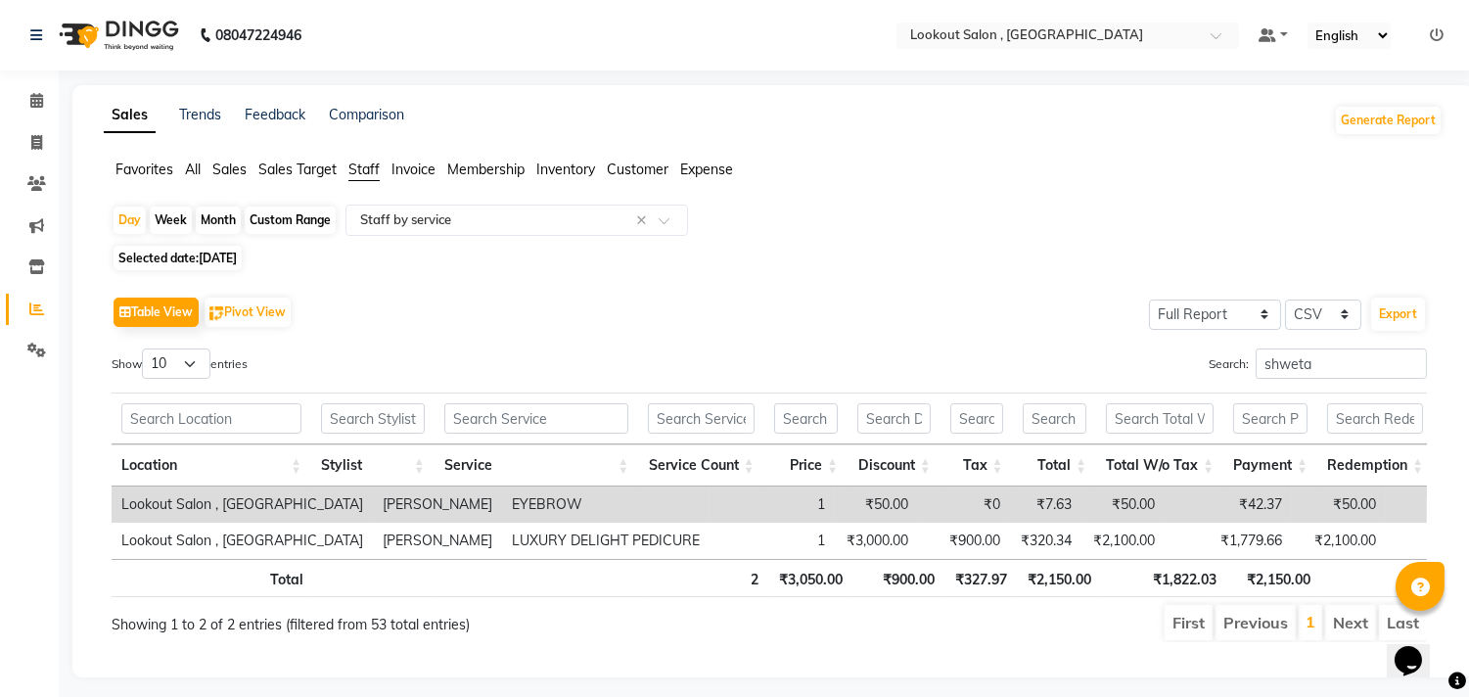
click at [237, 261] on span "30-08-2025" at bounding box center [218, 258] width 38 height 15
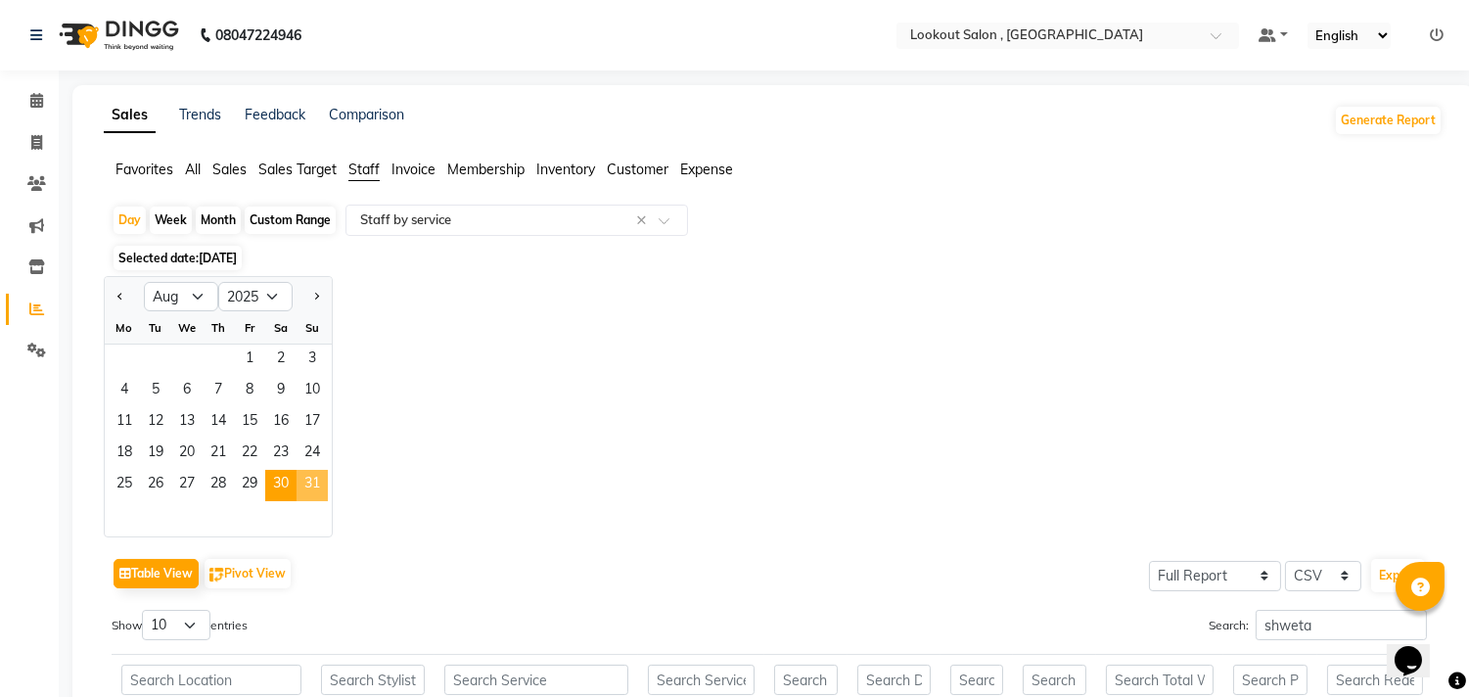
click at [323, 499] on span "31" at bounding box center [312, 485] width 31 height 31
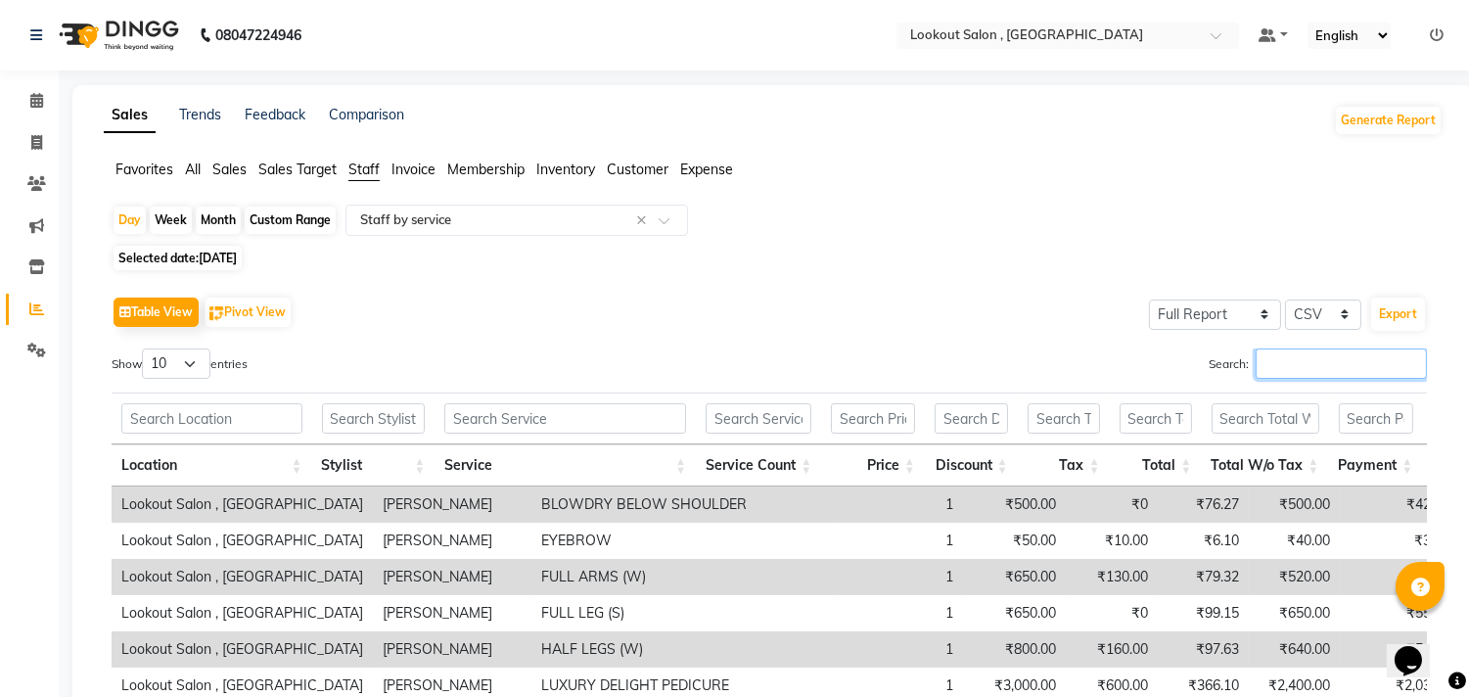
click at [1256, 360] on input "Search:" at bounding box center [1341, 363] width 171 height 30
paste input "shweta"
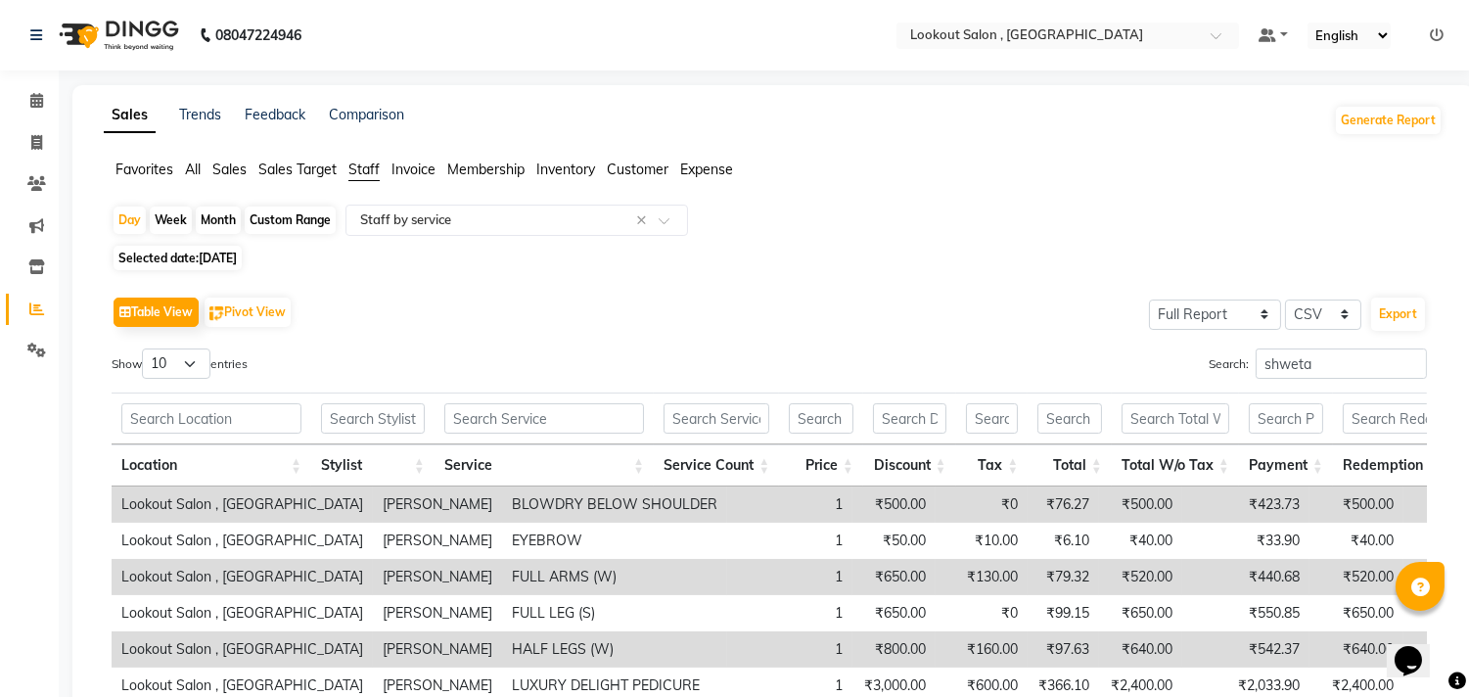
click at [232, 248] on span "Selected date: 31-08-2025" at bounding box center [178, 258] width 128 height 24
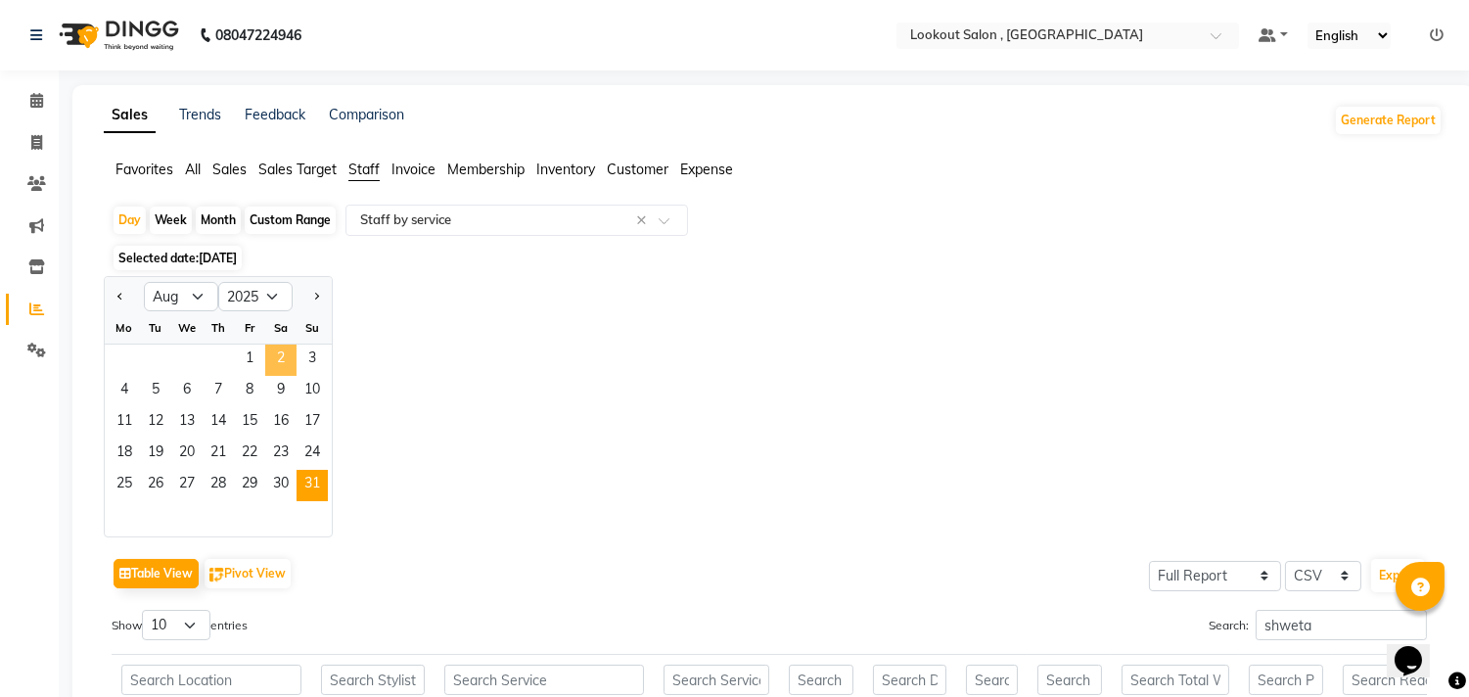
click at [286, 357] on span "2" at bounding box center [280, 359] width 31 height 31
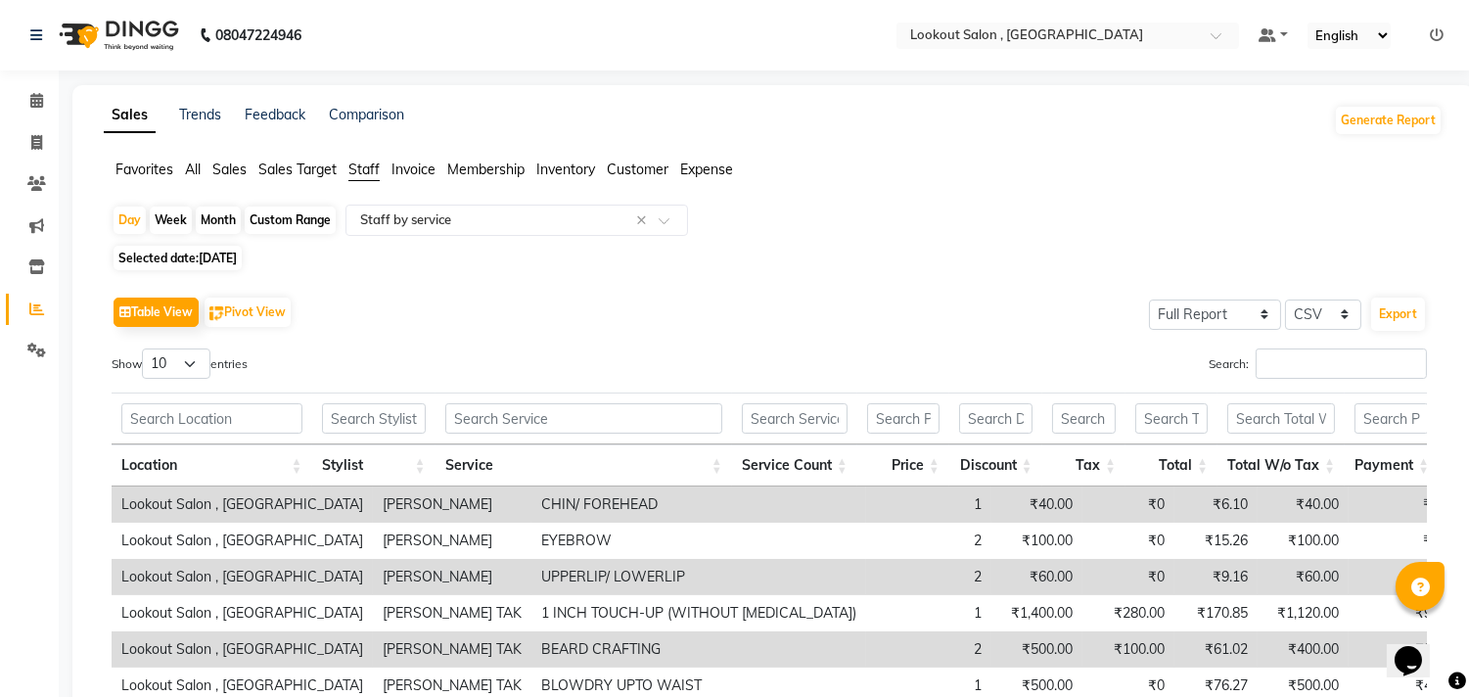
scroll to position [109, 0]
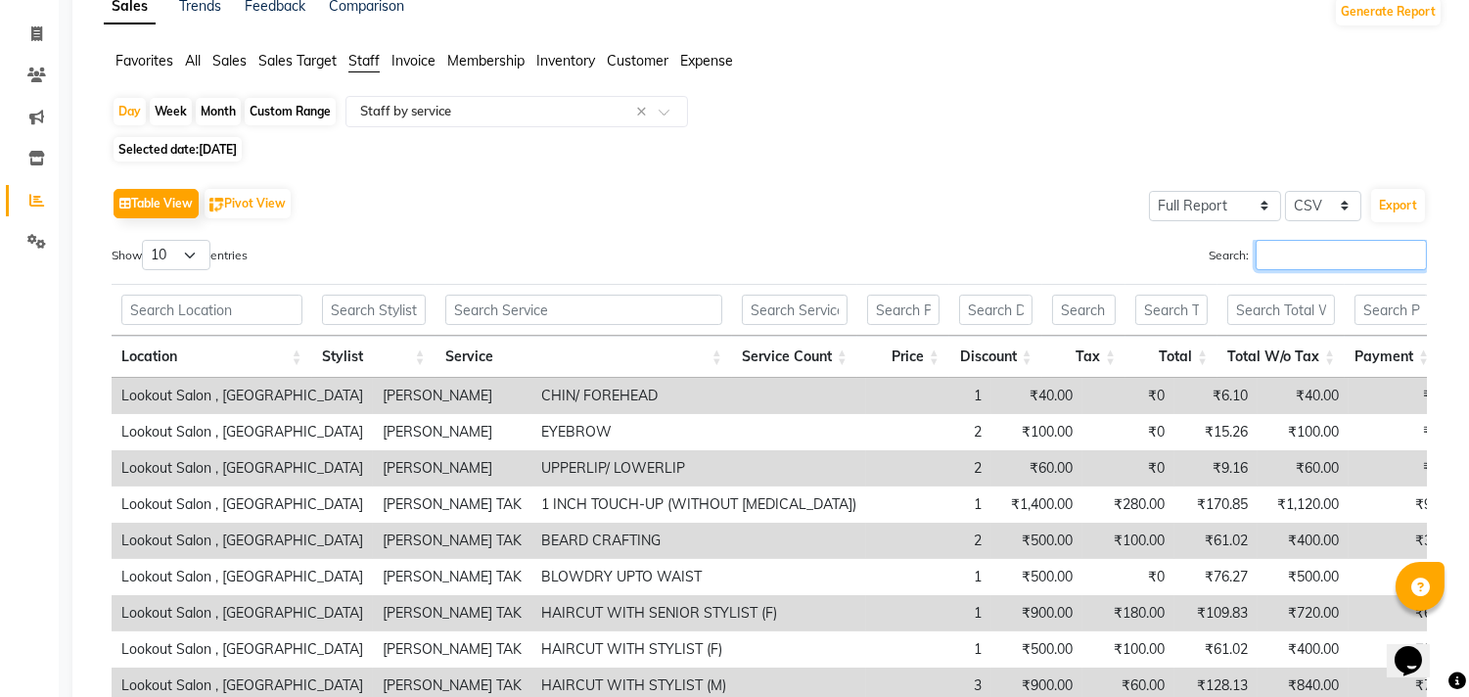
click at [1286, 242] on input "Search:" at bounding box center [1341, 255] width 171 height 30
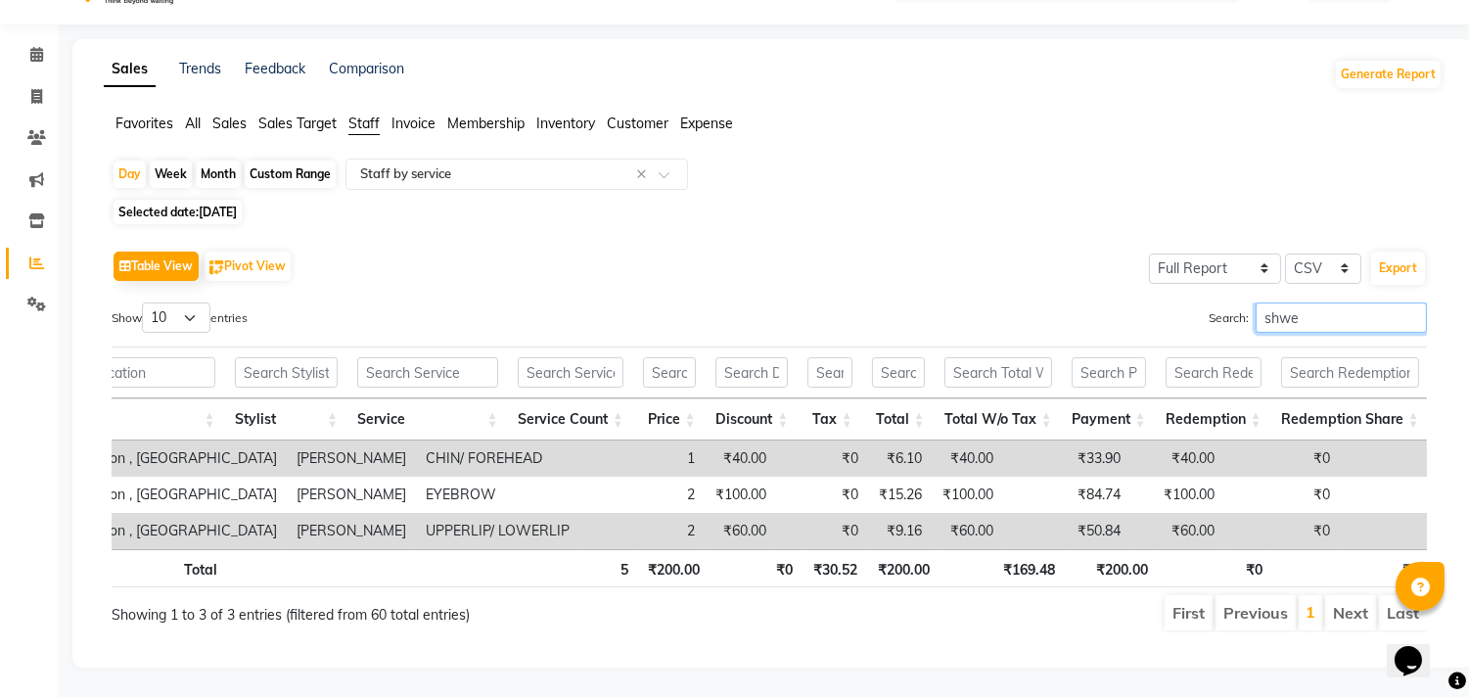
scroll to position [0, 121]
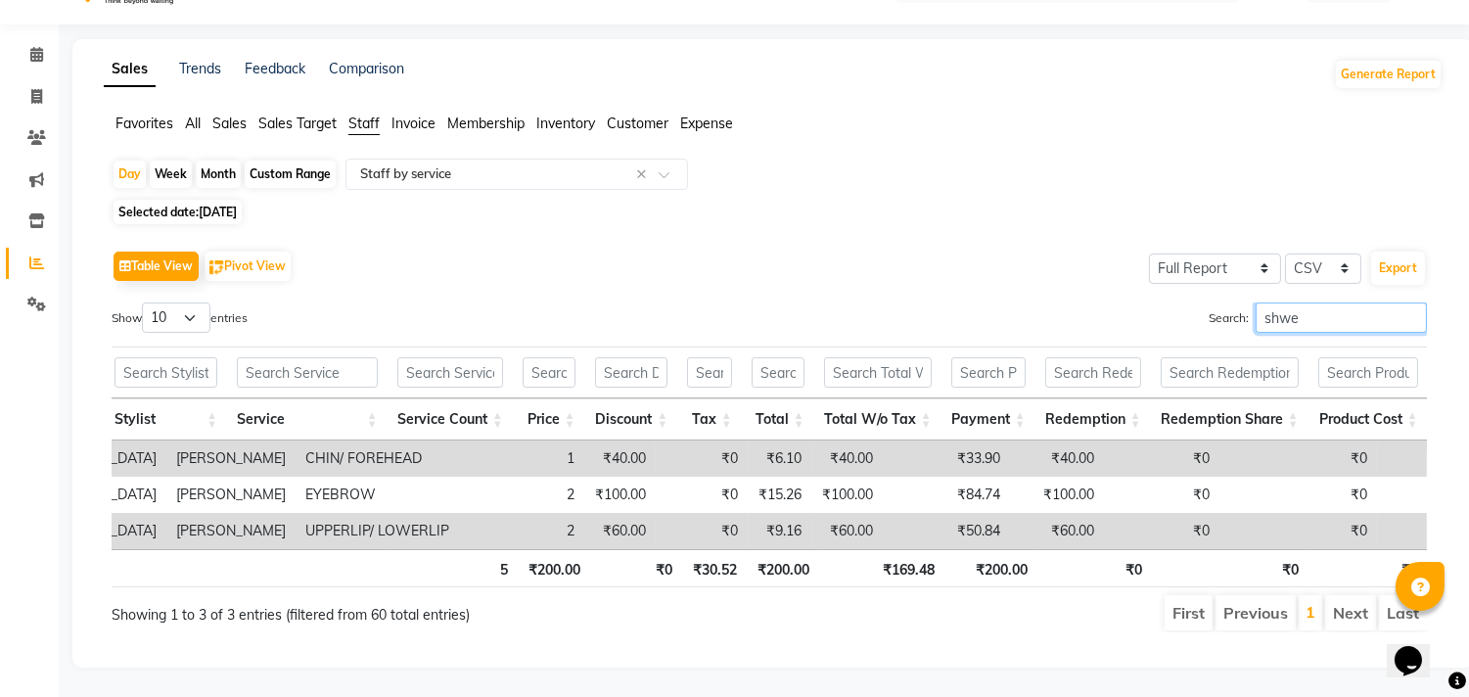
click at [1267, 302] on input "shwe" at bounding box center [1341, 317] width 171 height 30
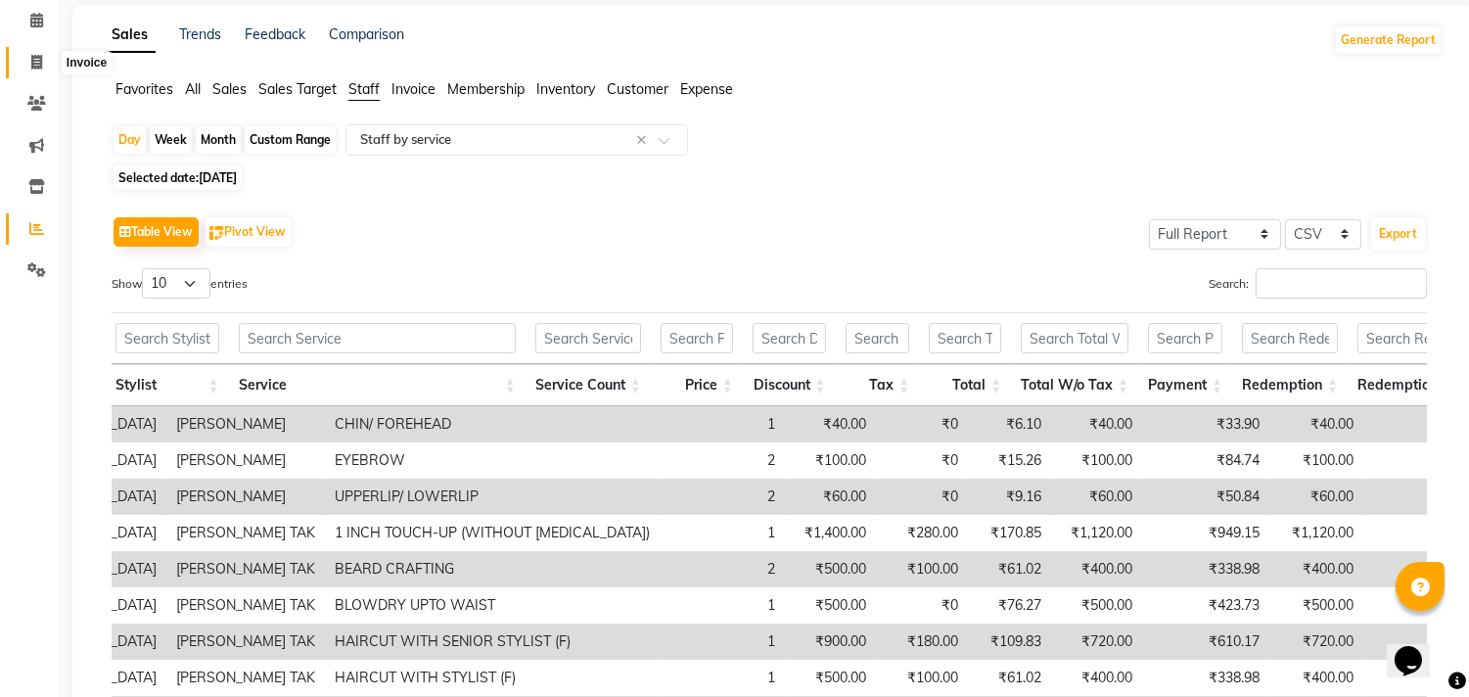
click at [43, 57] on span at bounding box center [37, 63] width 34 height 23
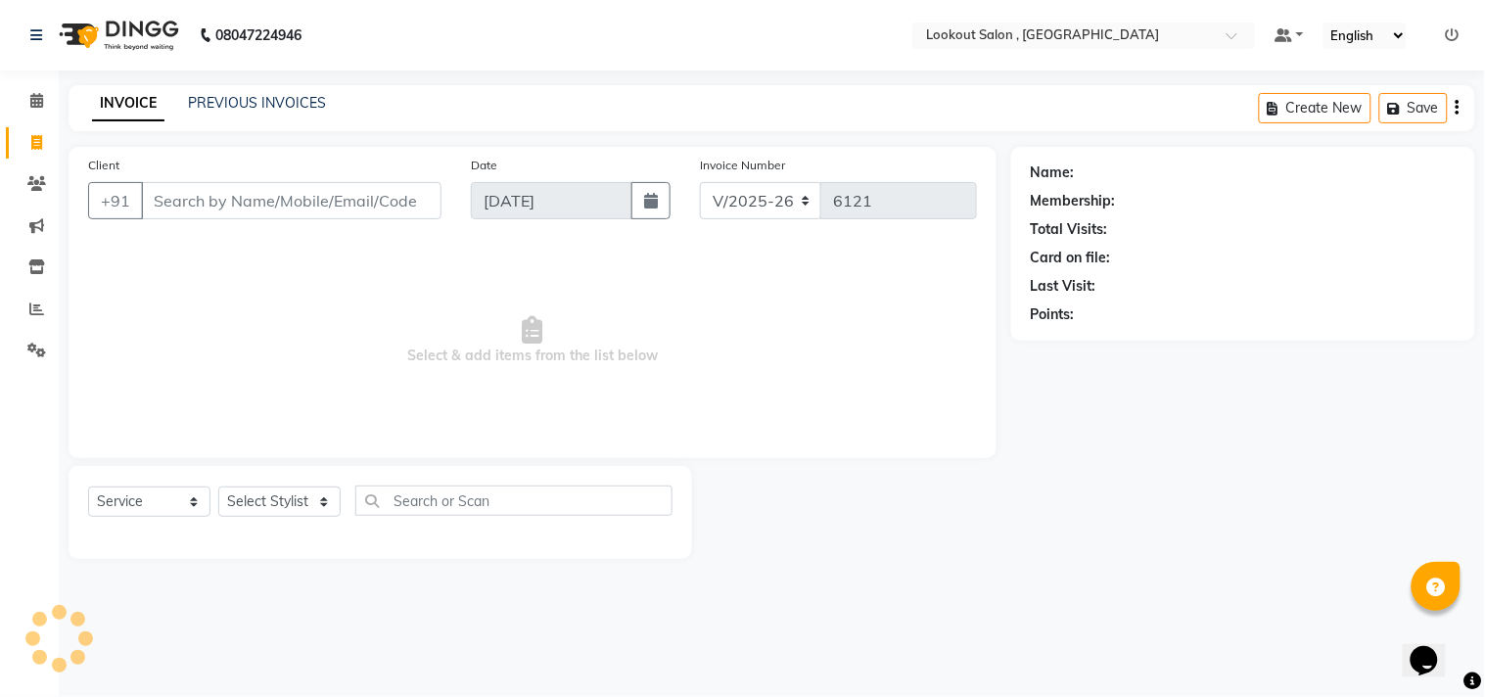
click at [292, 207] on input "Client" at bounding box center [291, 200] width 300 height 37
click at [352, 188] on input "Client" at bounding box center [291, 200] width 300 height 37
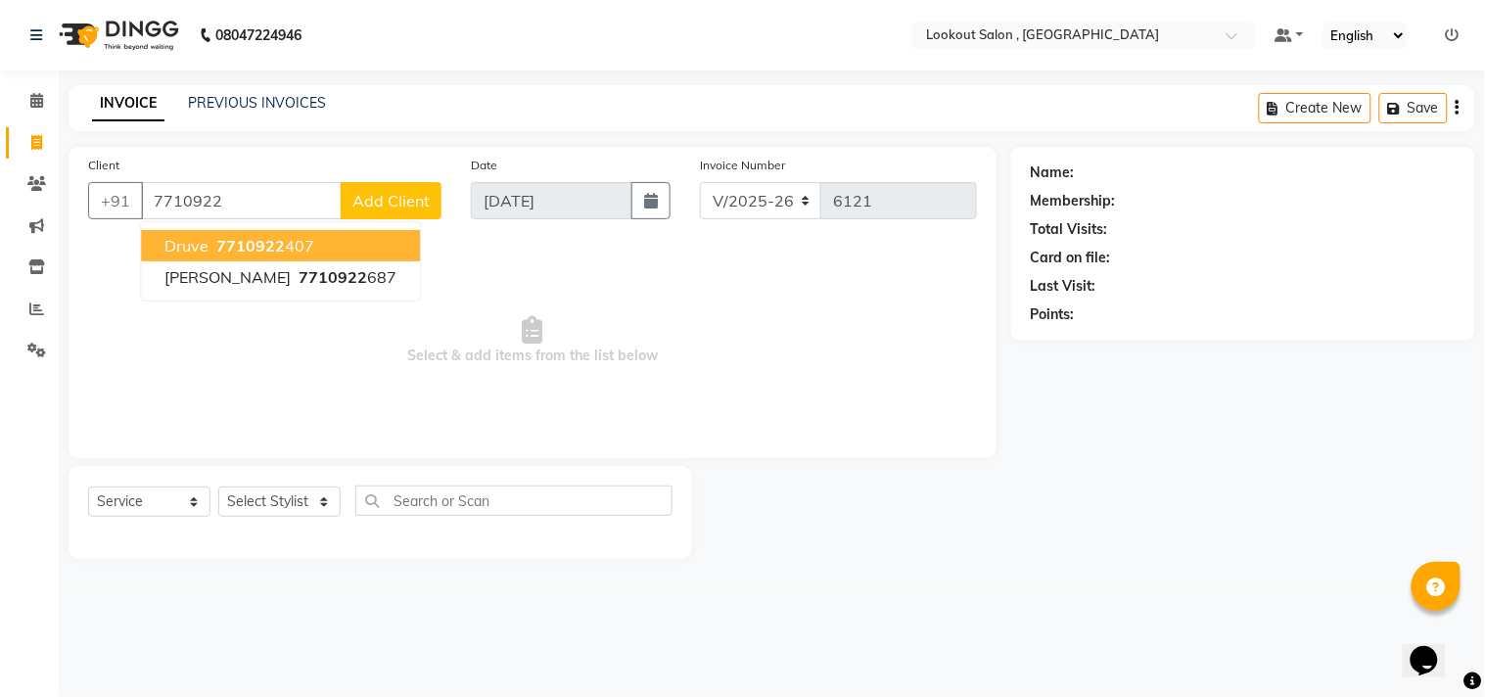
click at [366, 230] on button "Druve 7710922 407" at bounding box center [280, 245] width 279 height 31
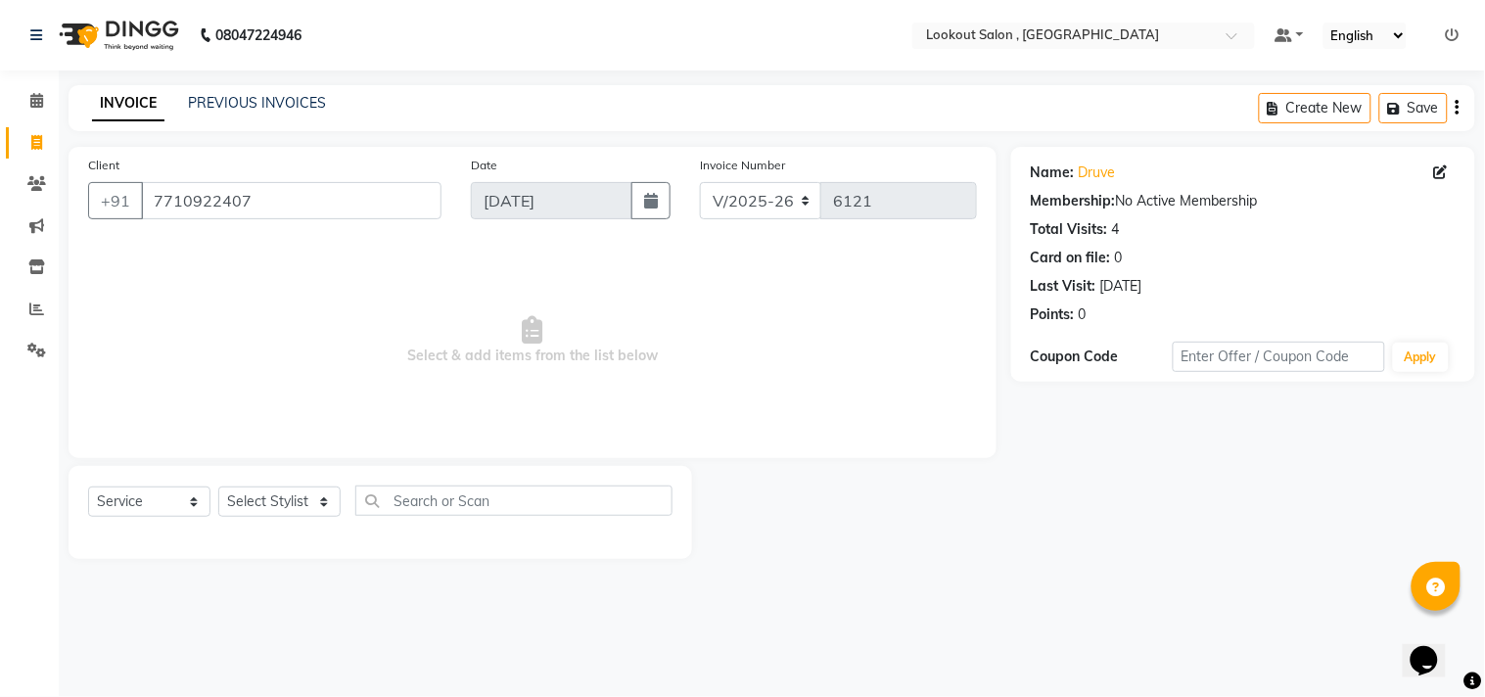
click at [279, 485] on div "Select Service Product Membership Package Voucher Prepaid Gift Card Select Styl…" at bounding box center [380, 508] width 584 height 46
click at [278, 489] on select "Select Stylist [PERSON_NAME] [PERSON_NAME] [PERSON_NAME] [PERSON_NAME] kuldeep …" at bounding box center [279, 501] width 122 height 30
click at [218, 487] on select "Select Stylist [PERSON_NAME] [PERSON_NAME] [PERSON_NAME] [PERSON_NAME] kuldeep …" at bounding box center [279, 501] width 122 height 30
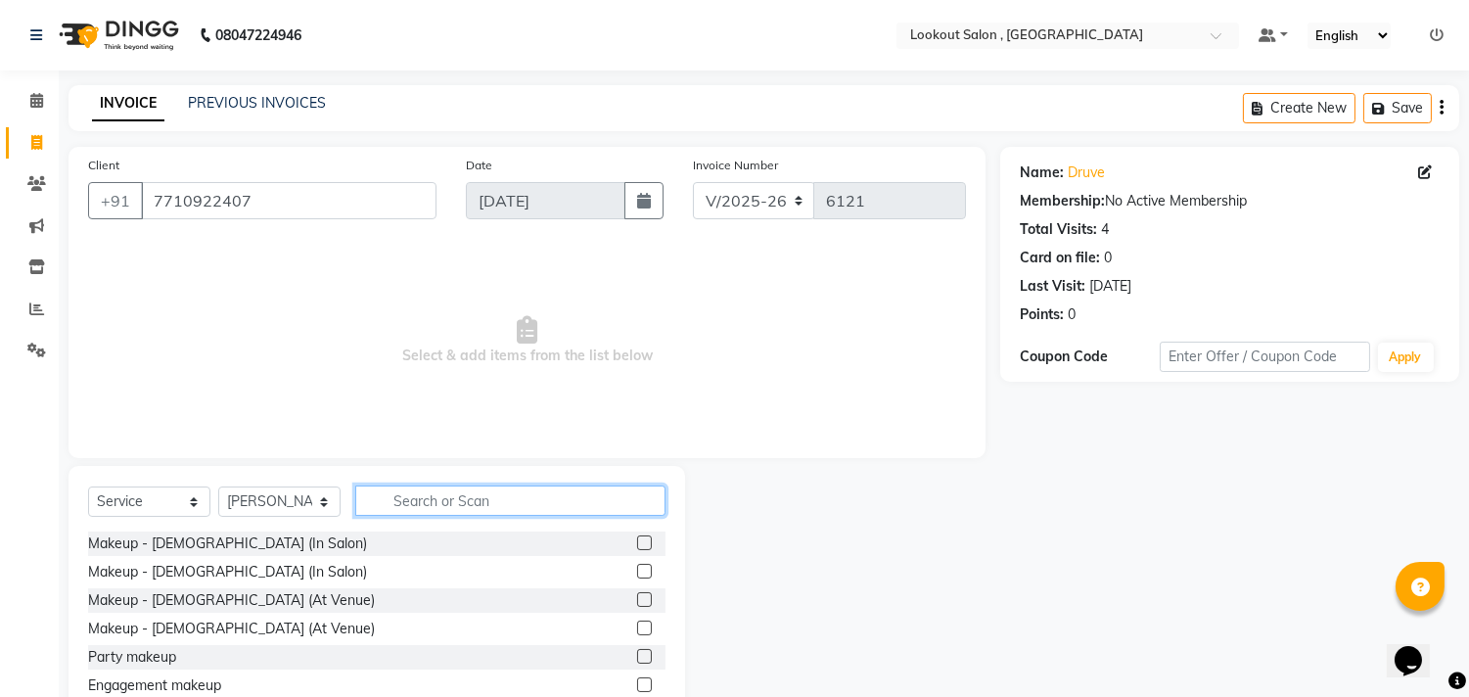
click at [489, 497] on input "text" at bounding box center [510, 500] width 310 height 30
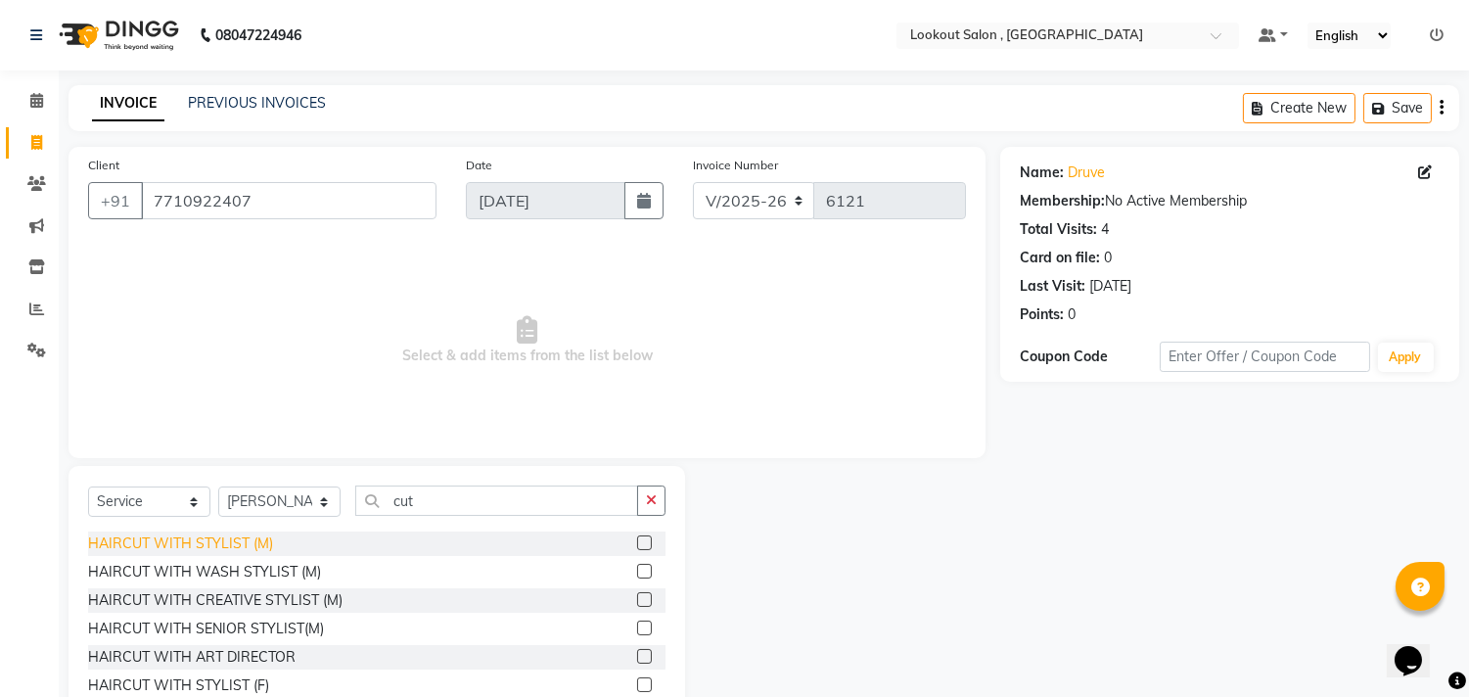
click at [259, 545] on div "HAIRCUT WITH STYLIST (M)" at bounding box center [180, 543] width 185 height 21
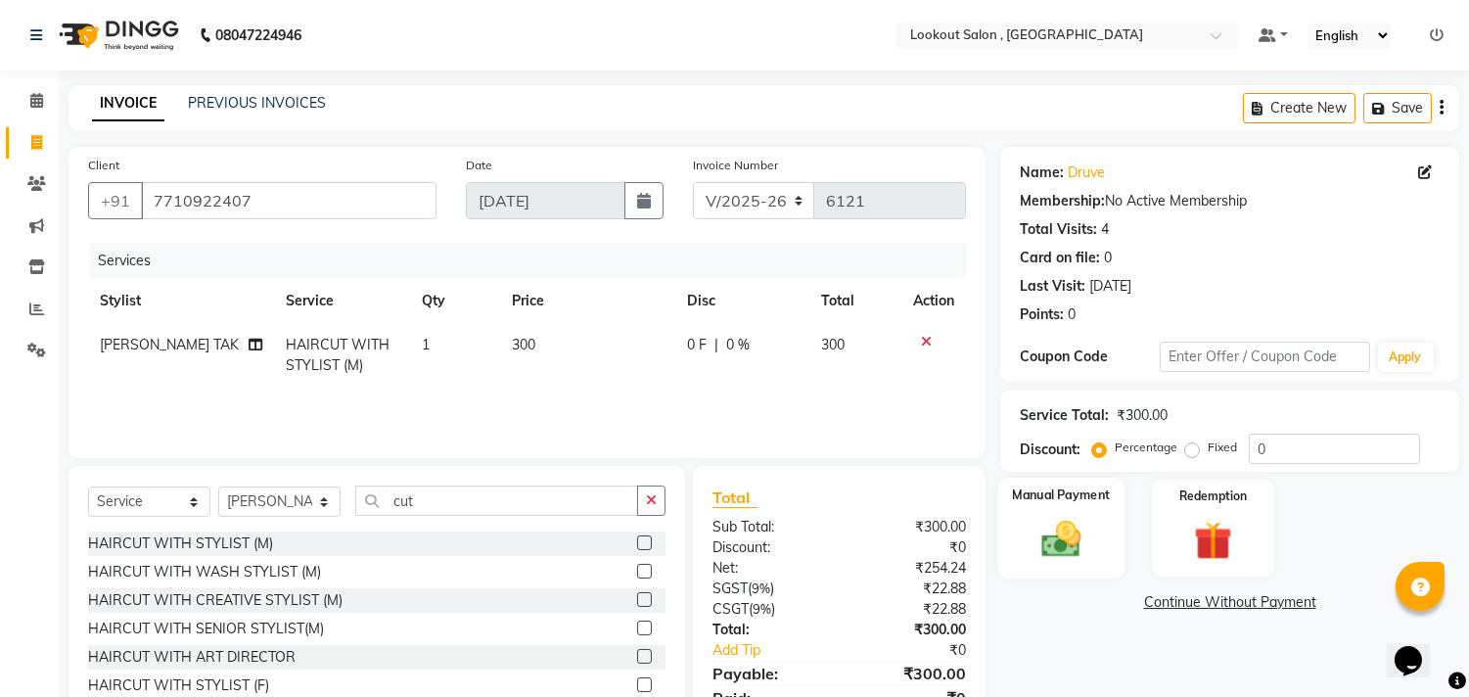
click at [1070, 548] on img at bounding box center [1062, 540] width 65 height 46
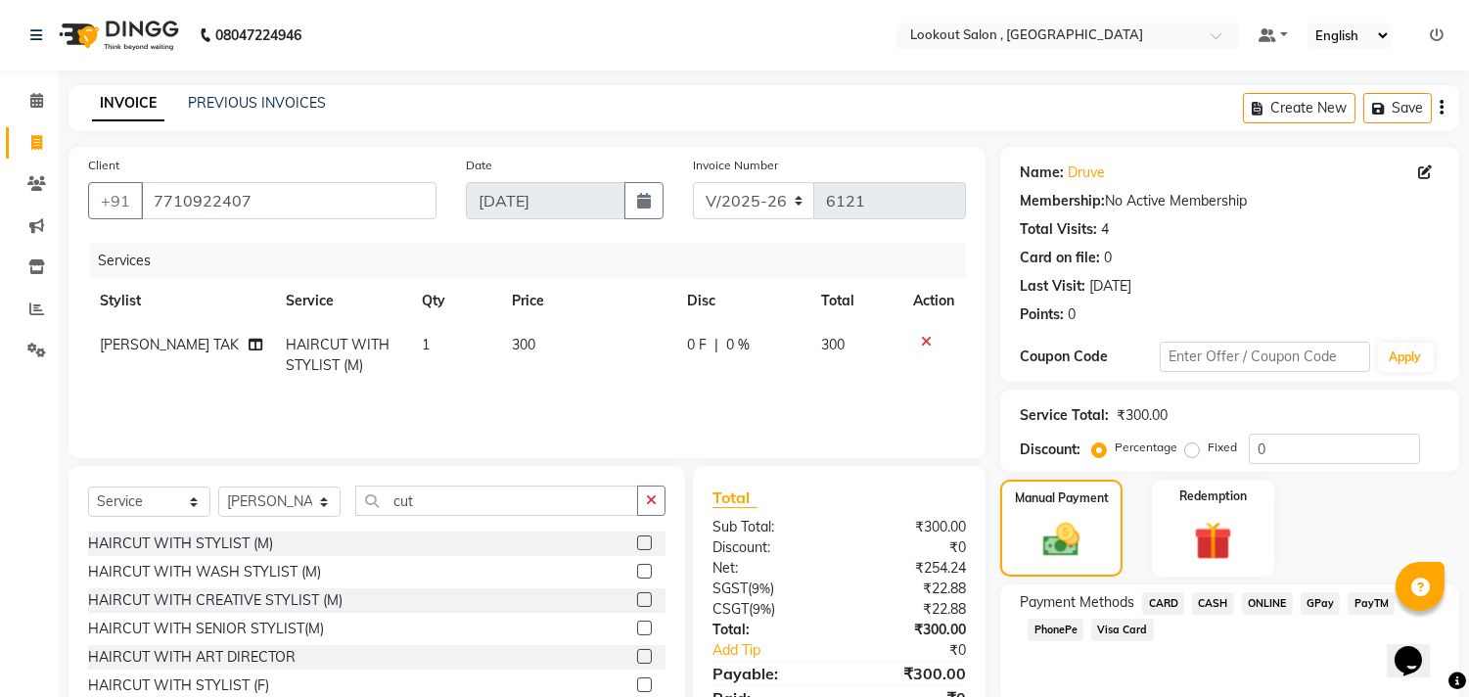
click at [1207, 599] on span "CASH" at bounding box center [1213, 603] width 42 height 23
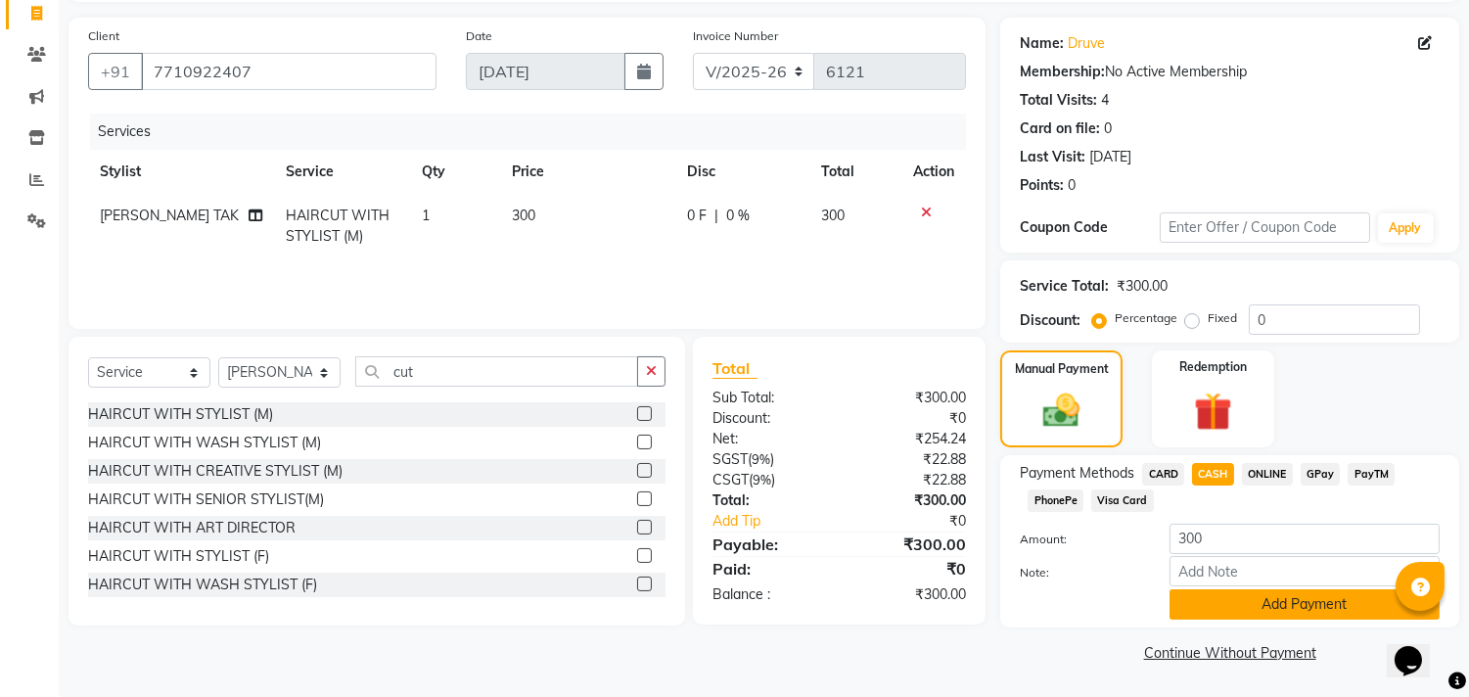
click at [1219, 598] on button "Add Payment" at bounding box center [1304, 604] width 270 height 30
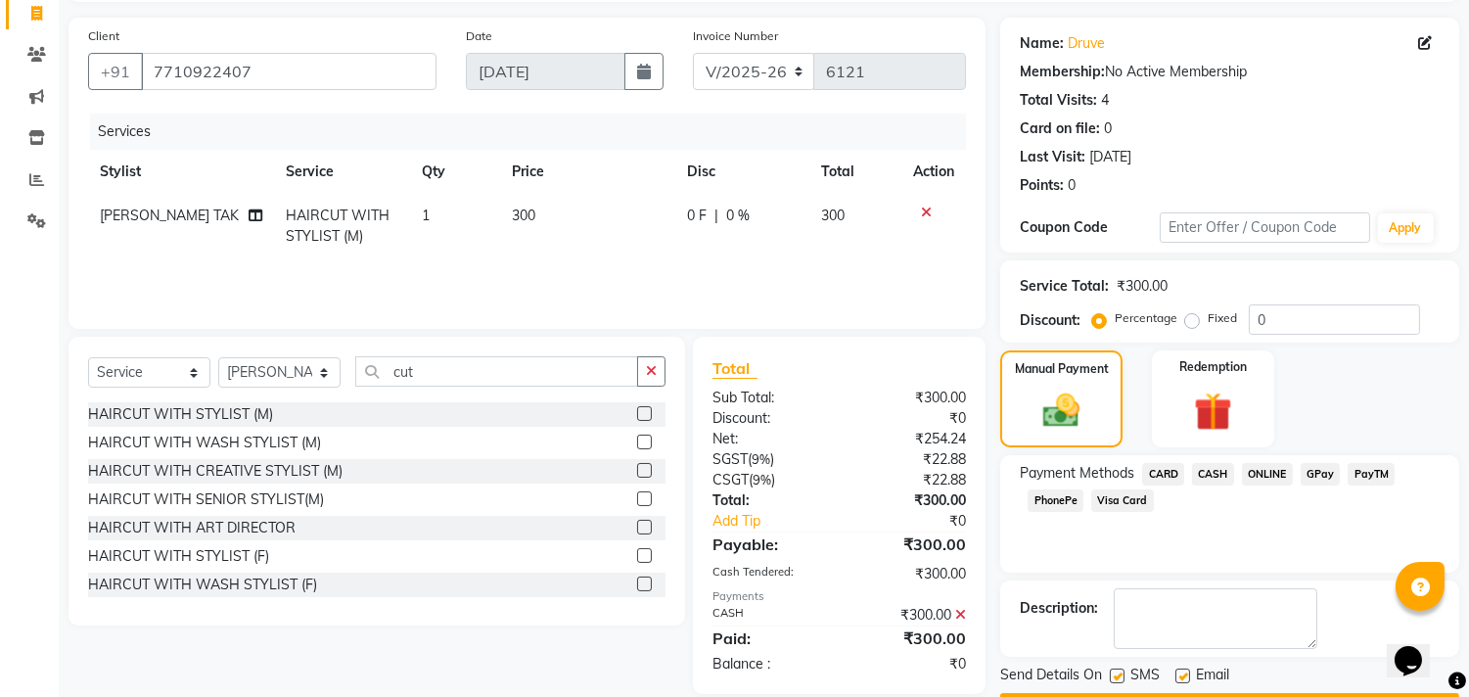
scroll to position [183, 0]
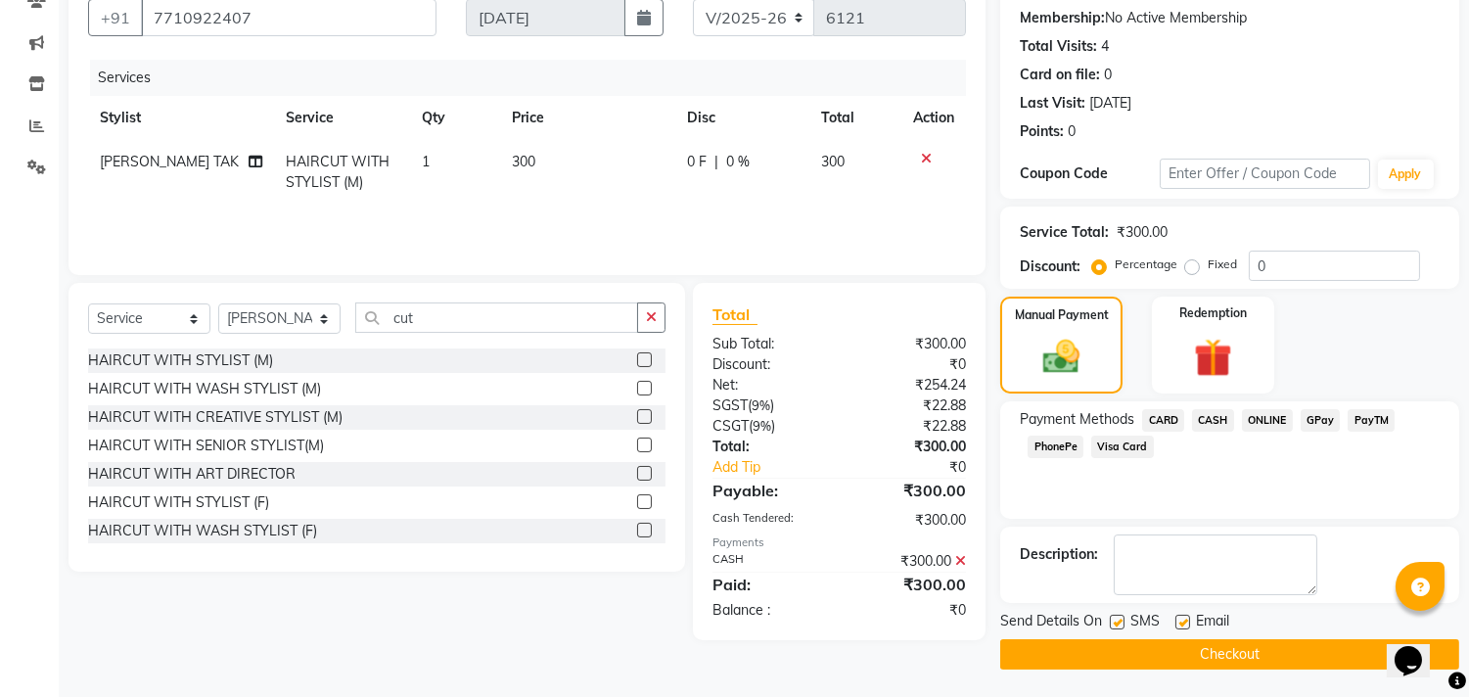
click at [1211, 626] on button "Checkout" at bounding box center [1229, 654] width 459 height 30
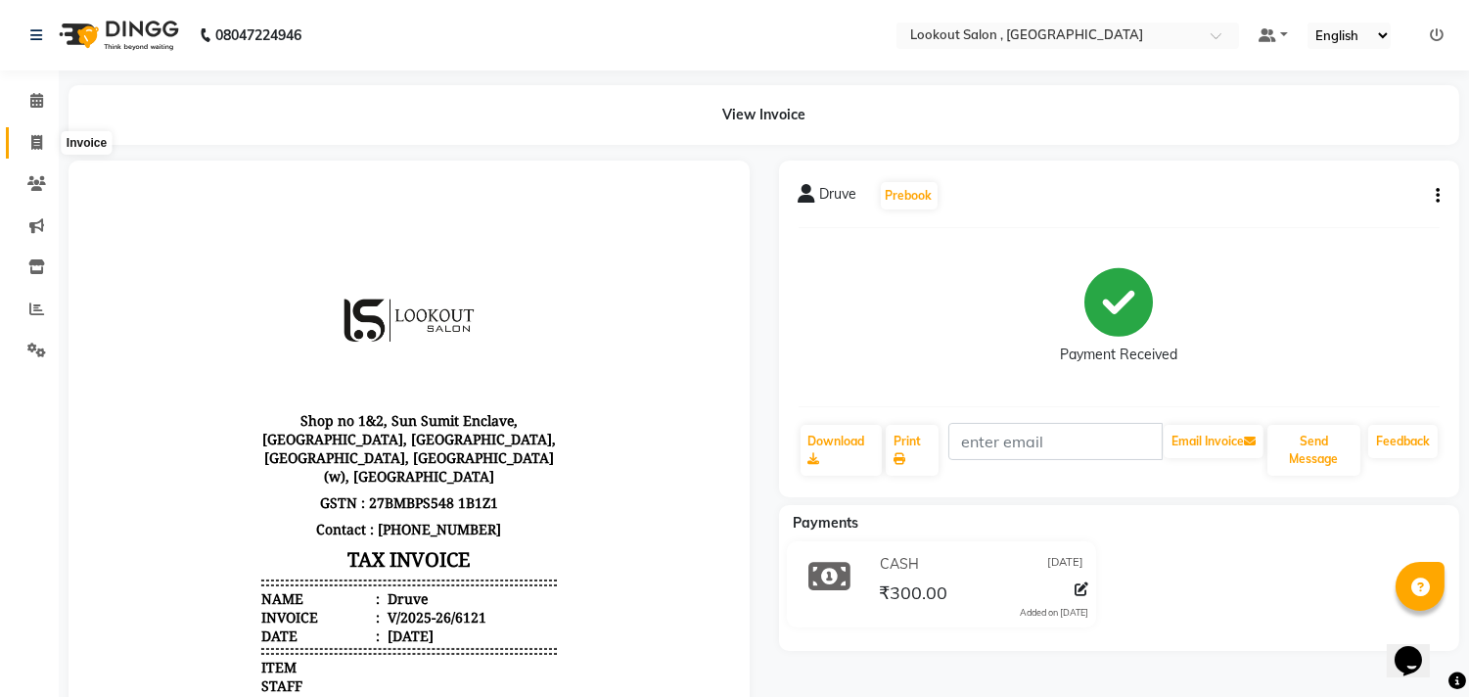
click at [37, 148] on icon at bounding box center [36, 142] width 11 height 15
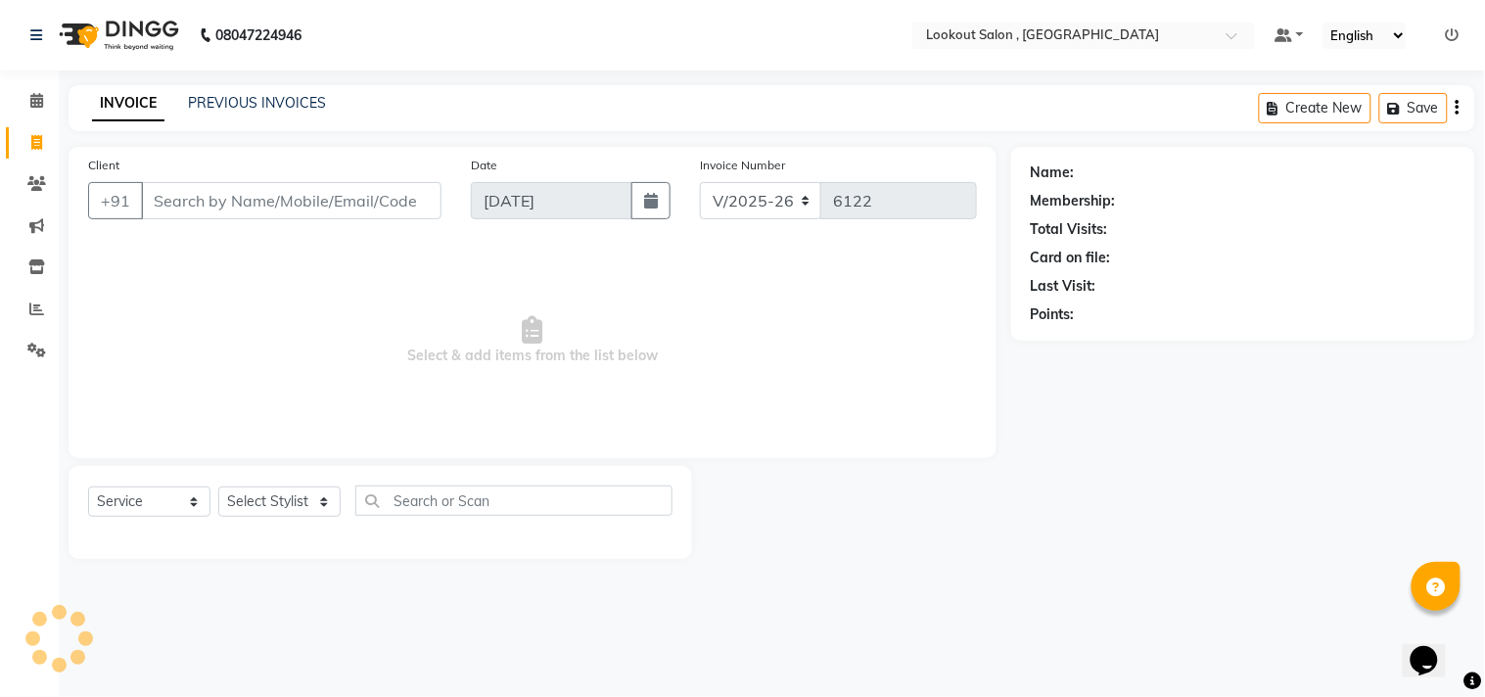
click at [241, 213] on input "Client" at bounding box center [291, 200] width 300 height 37
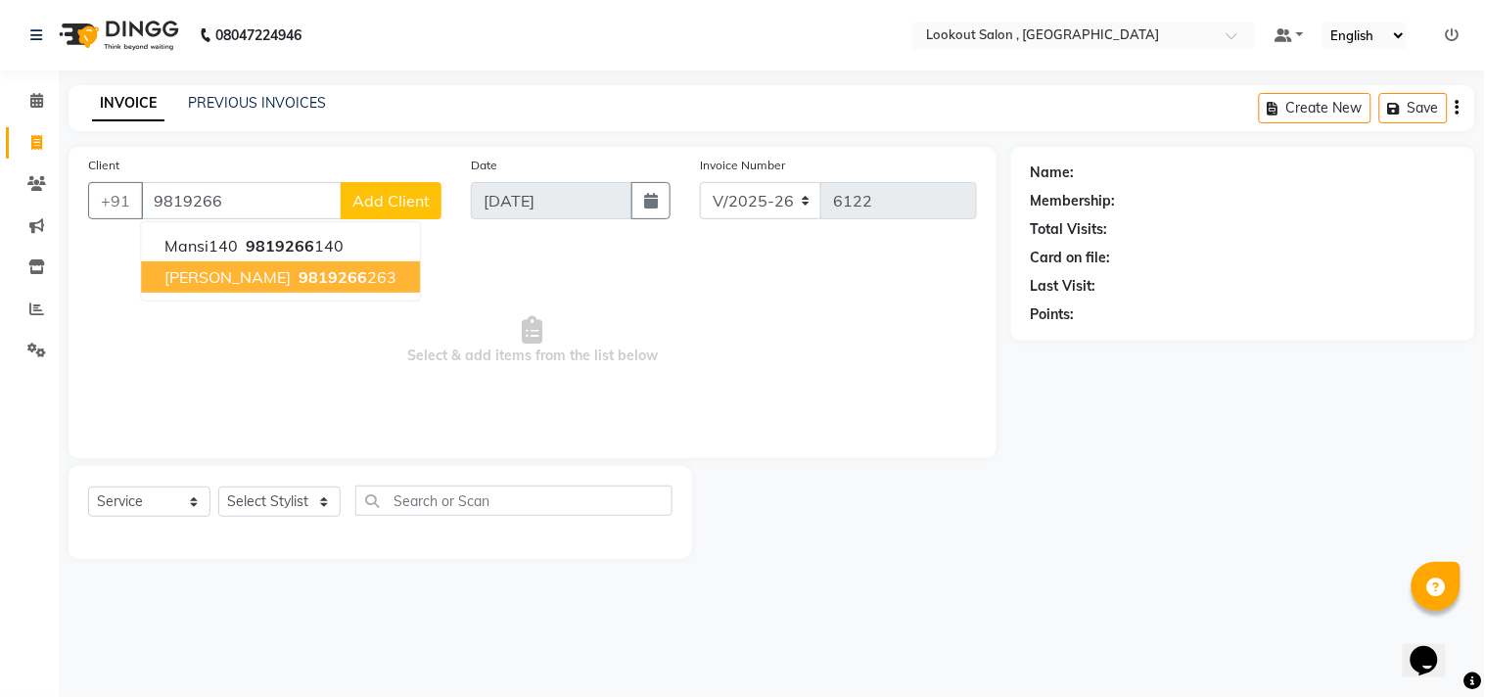
click at [232, 281] on span "Mitesh Bhadani" at bounding box center [227, 277] width 126 height 20
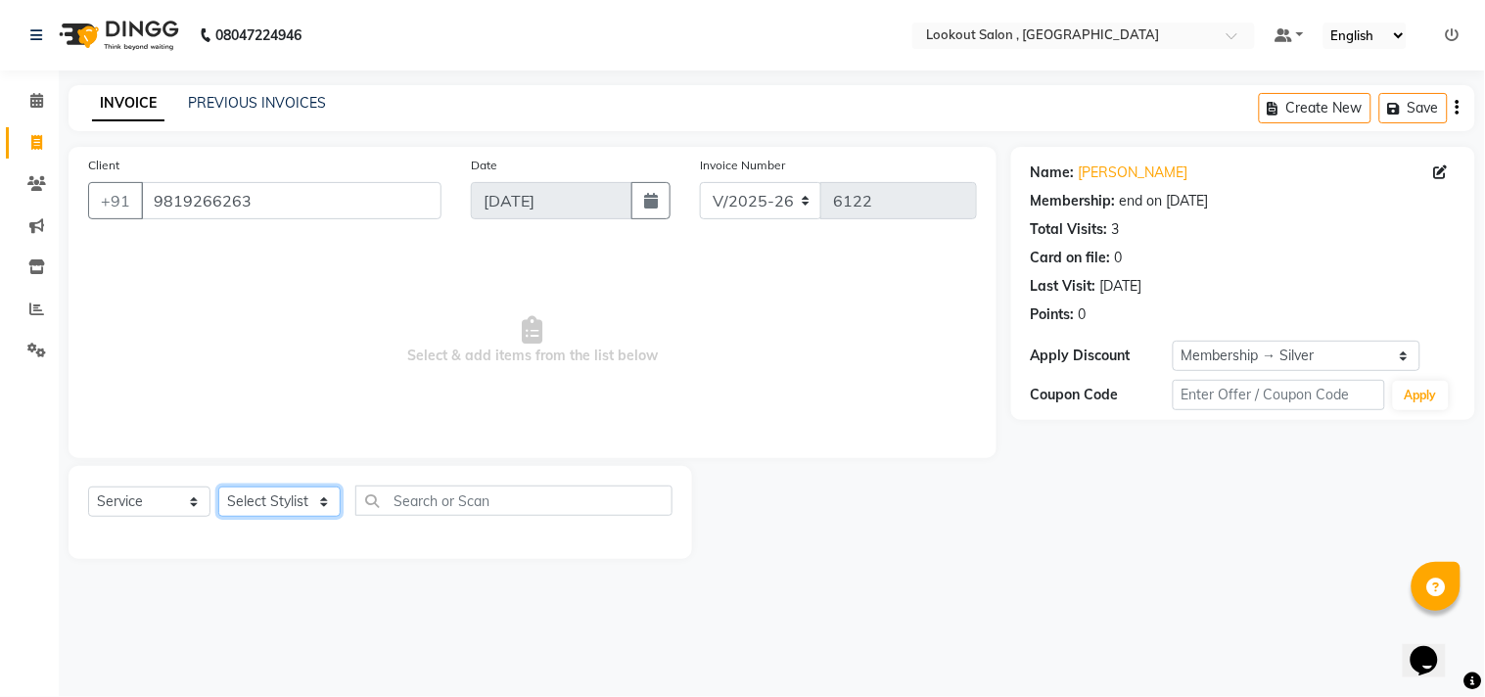
click at [239, 514] on select "Select Stylist [PERSON_NAME] [PERSON_NAME] [PERSON_NAME] [PERSON_NAME] kuldeep …" at bounding box center [279, 501] width 122 height 30
click at [218, 487] on select "Select Stylist [PERSON_NAME] [PERSON_NAME] [PERSON_NAME] [PERSON_NAME] kuldeep …" at bounding box center [279, 501] width 122 height 30
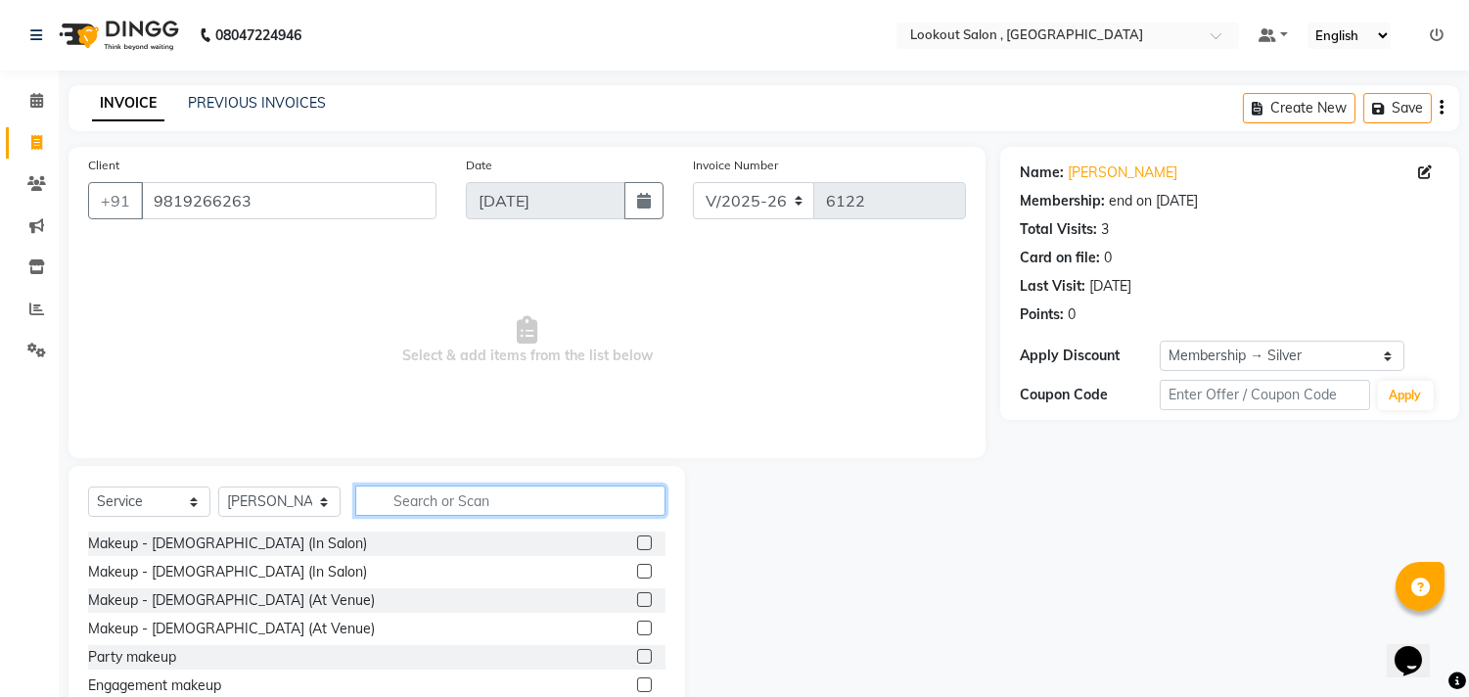
click at [423, 499] on input "text" at bounding box center [510, 500] width 310 height 30
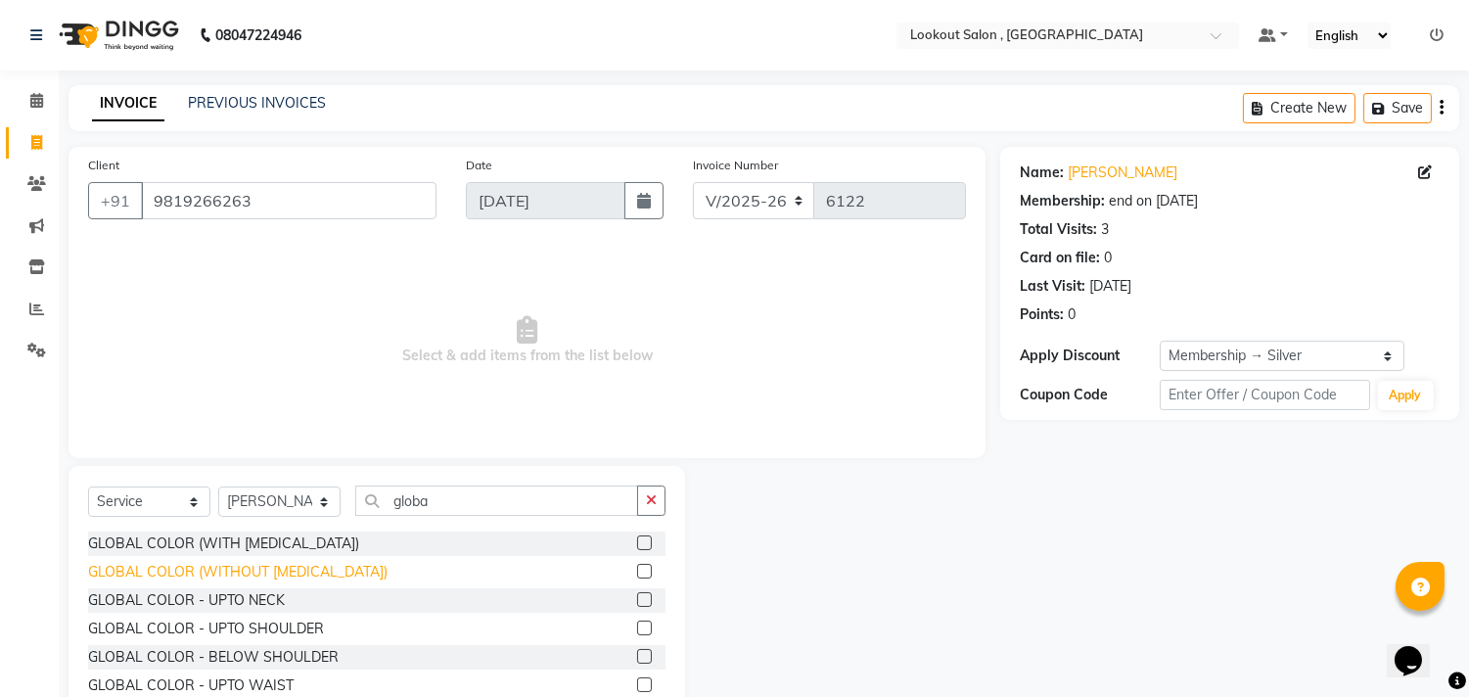
click at [331, 577] on div "GLOBAL COLOR (WITHOUT [MEDICAL_DATA])" at bounding box center [237, 572] width 299 height 21
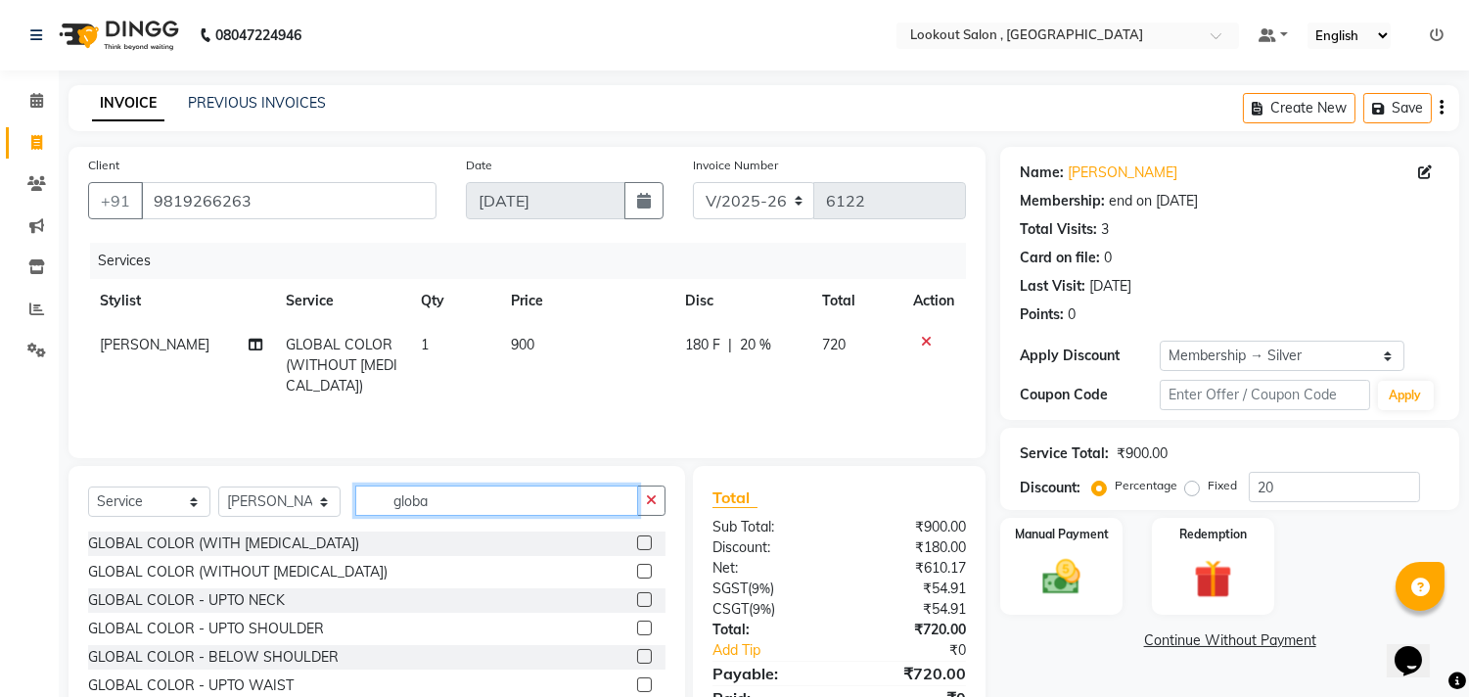
click at [418, 511] on input "globa" at bounding box center [496, 500] width 283 height 30
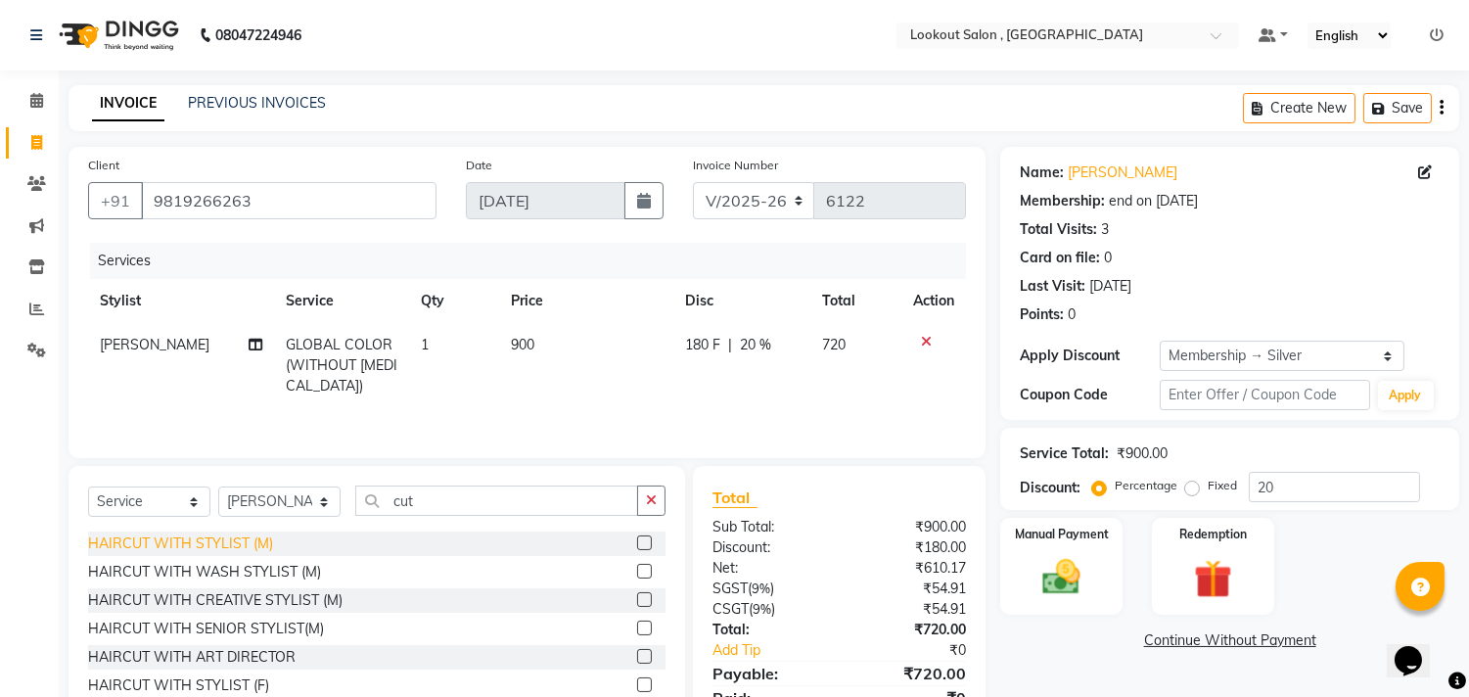
click at [238, 541] on div "HAIRCUT WITH STYLIST (M)" at bounding box center [180, 543] width 185 height 21
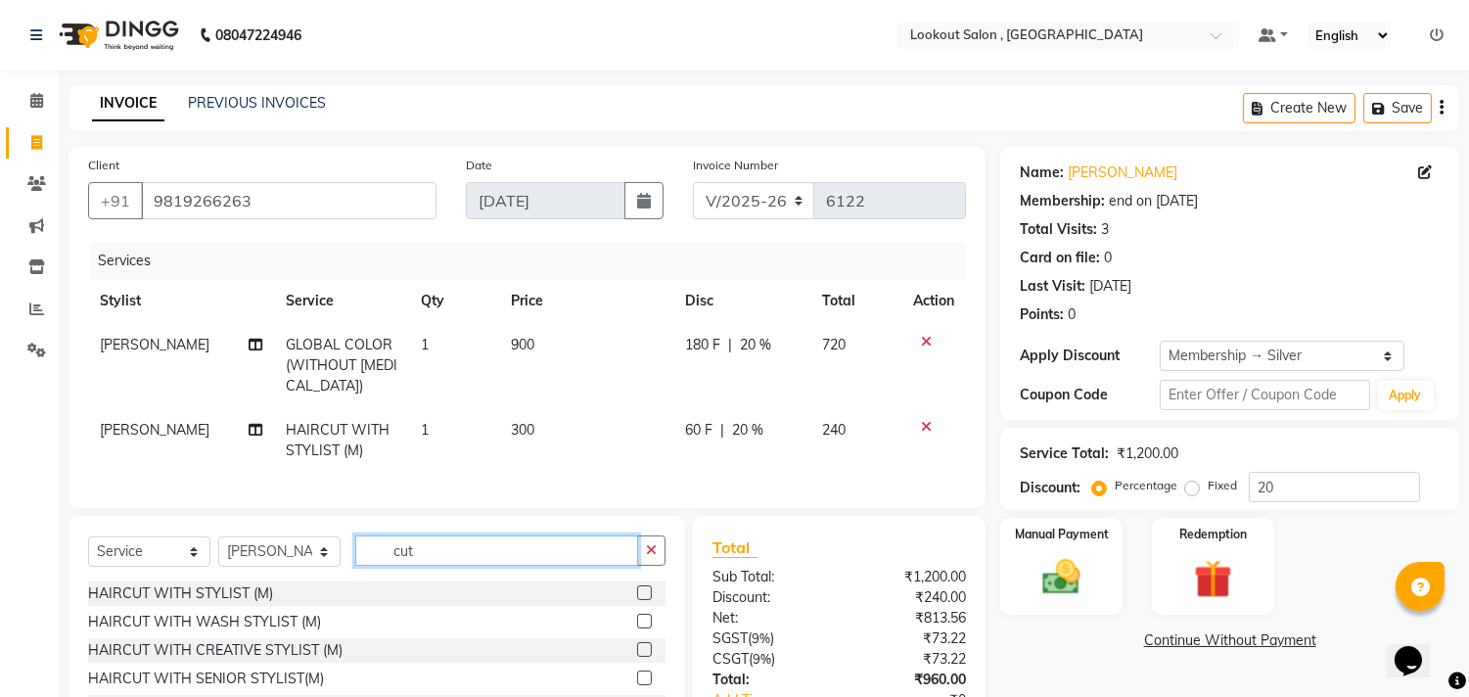
click at [415, 553] on input "cut" at bounding box center [496, 550] width 283 height 30
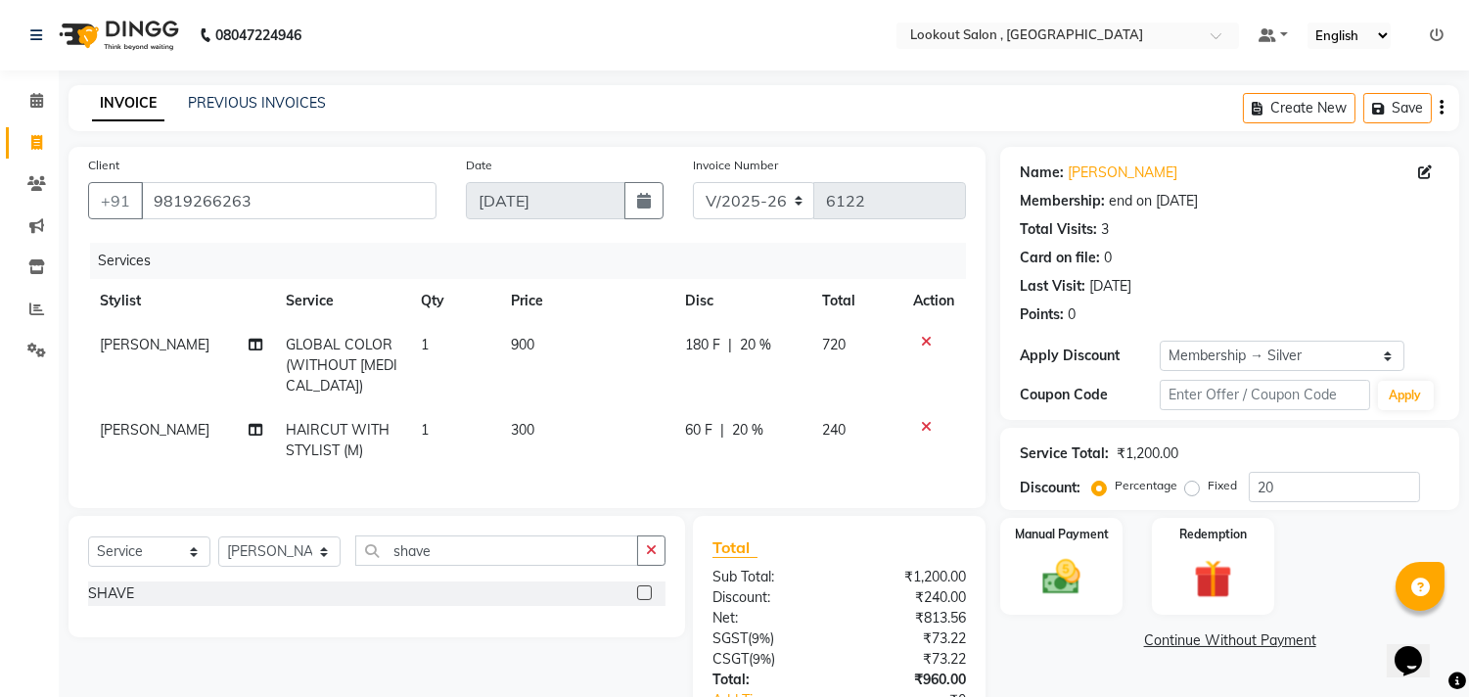
click at [103, 606] on div "SHAVE" at bounding box center [376, 593] width 577 height 24
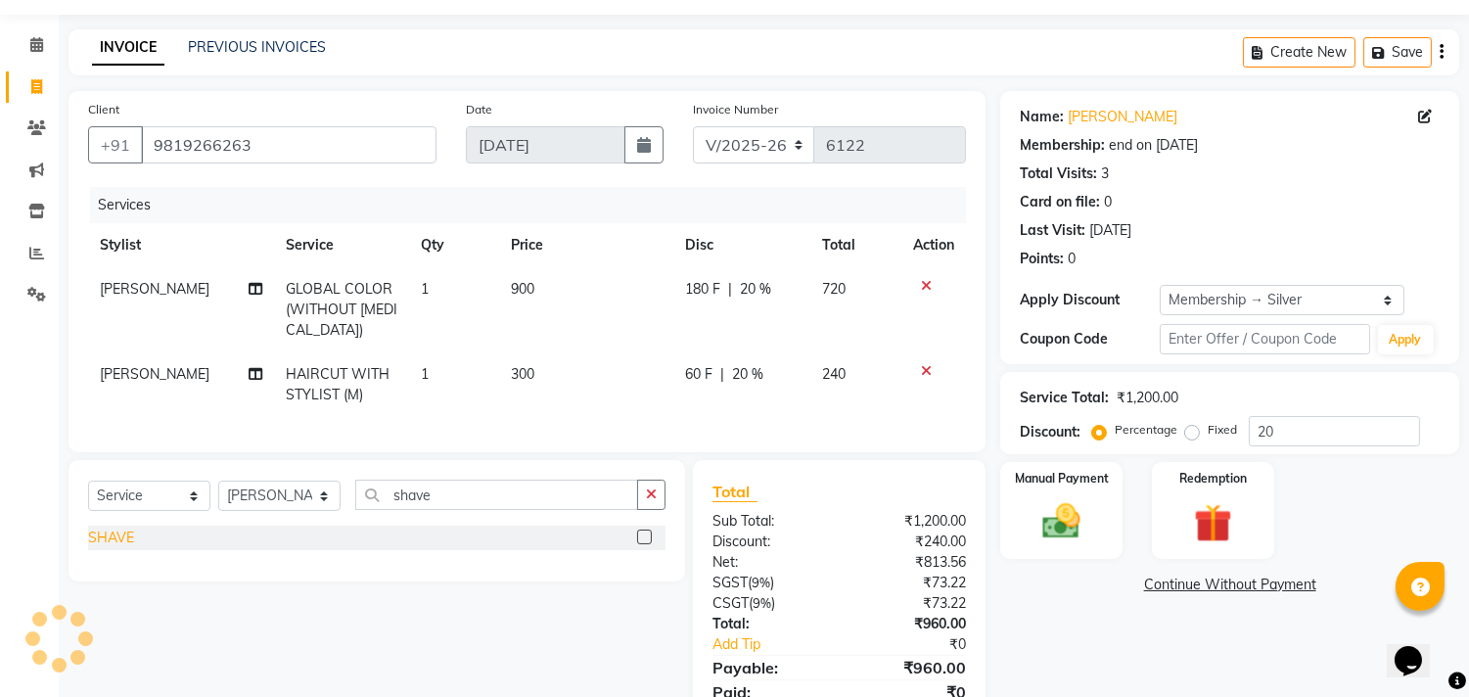
scroll to position [152, 0]
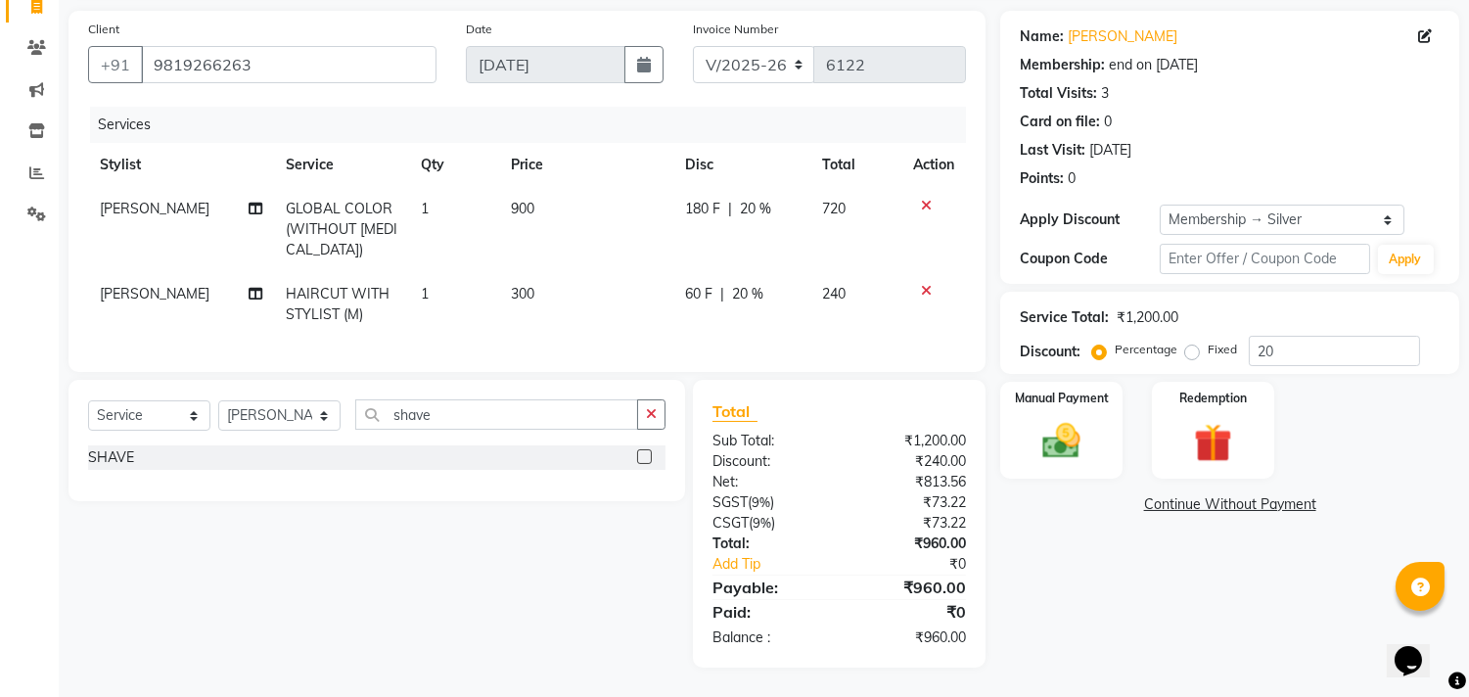
click at [111, 452] on div "SHAVE" at bounding box center [111, 457] width 46 height 21
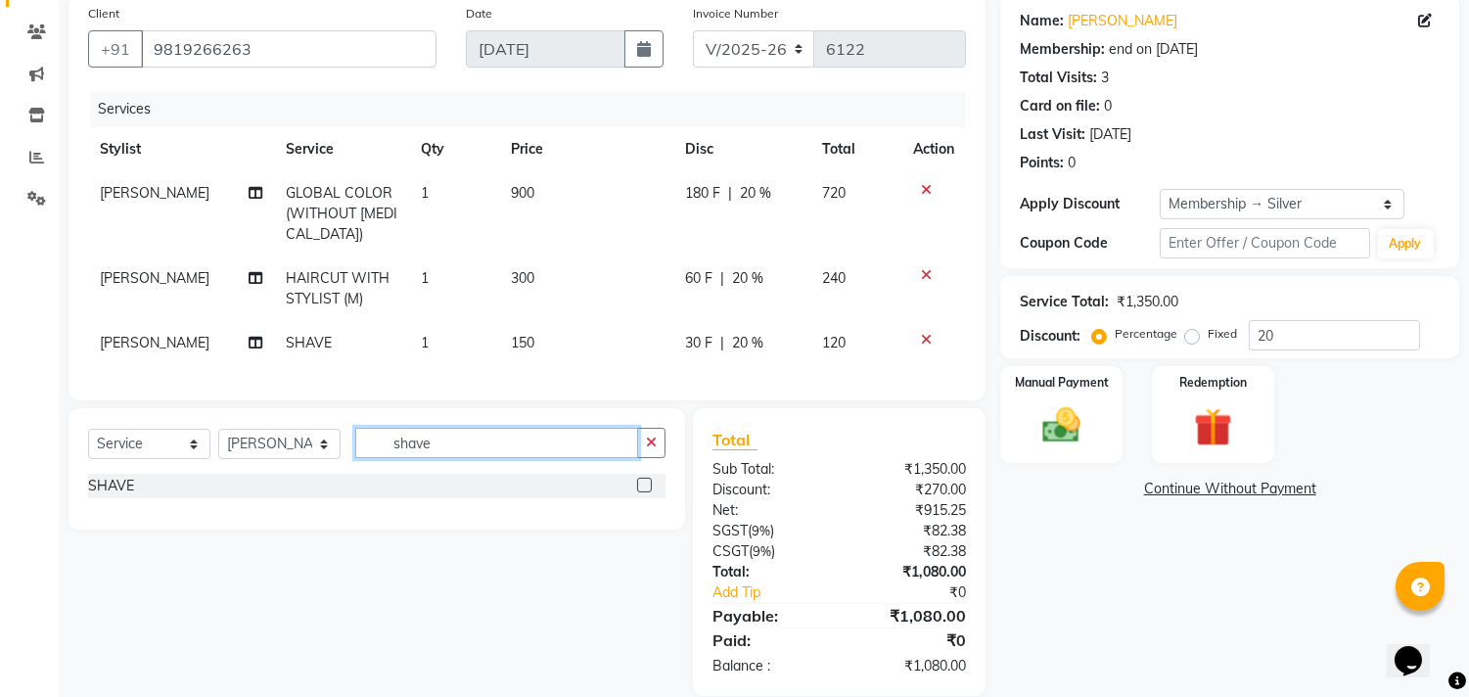
click at [481, 458] on input "shave" at bounding box center [496, 443] width 283 height 30
click at [470, 458] on input "shave" at bounding box center [496, 443] width 283 height 30
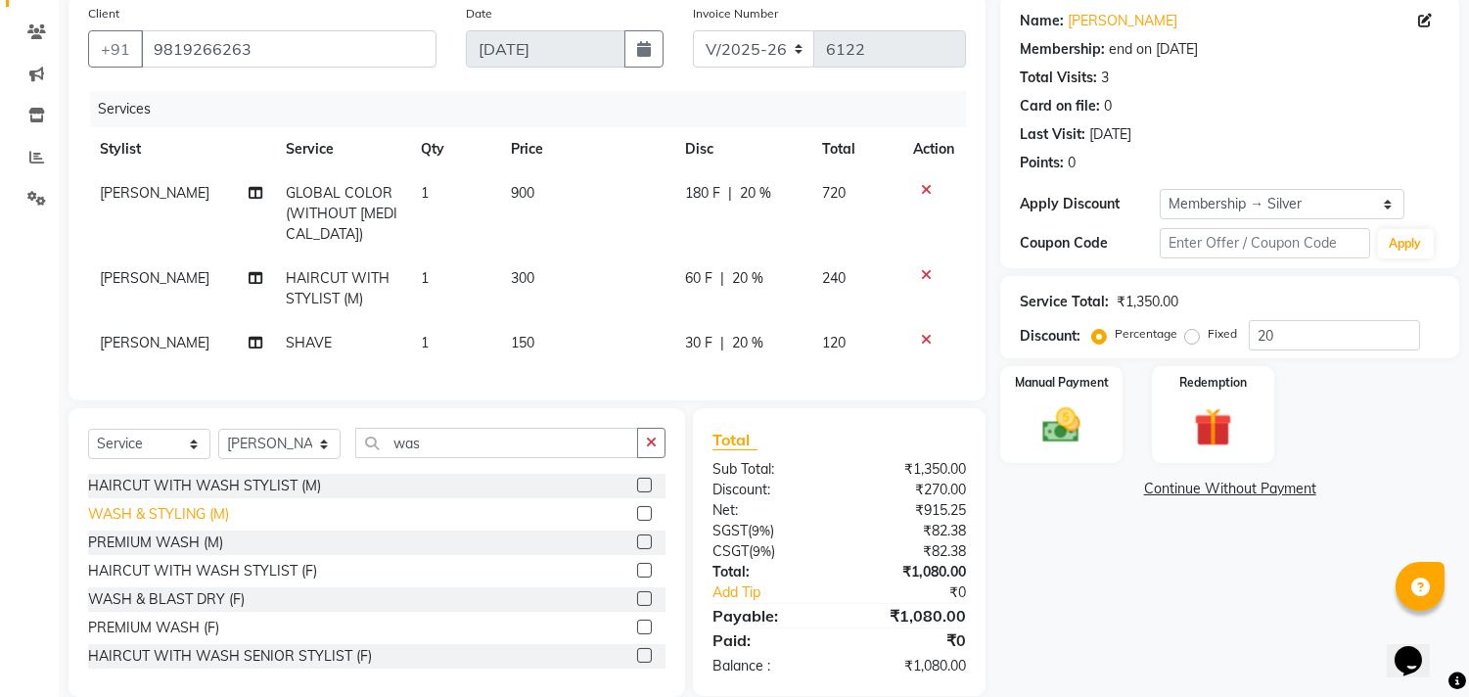
click at [121, 525] on div "WASH & STYLING (M)" at bounding box center [158, 514] width 141 height 21
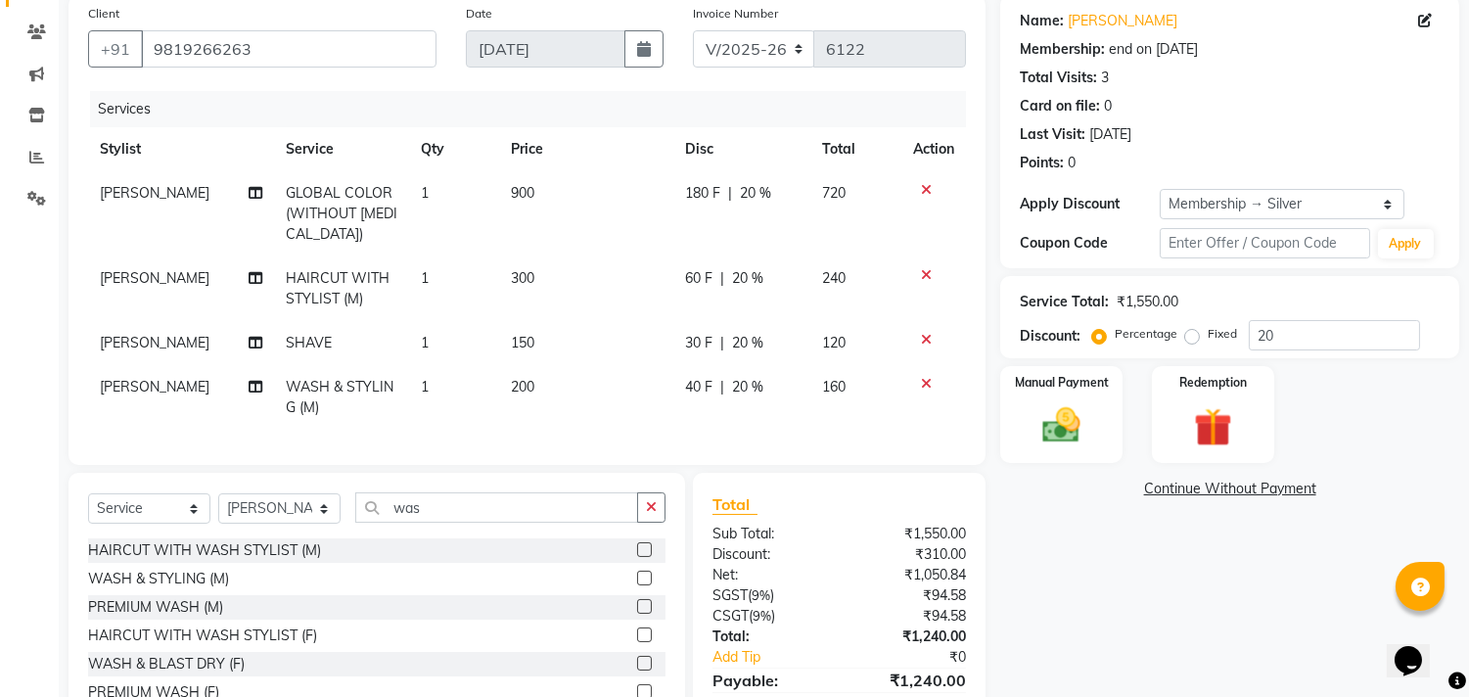
scroll to position [261, 0]
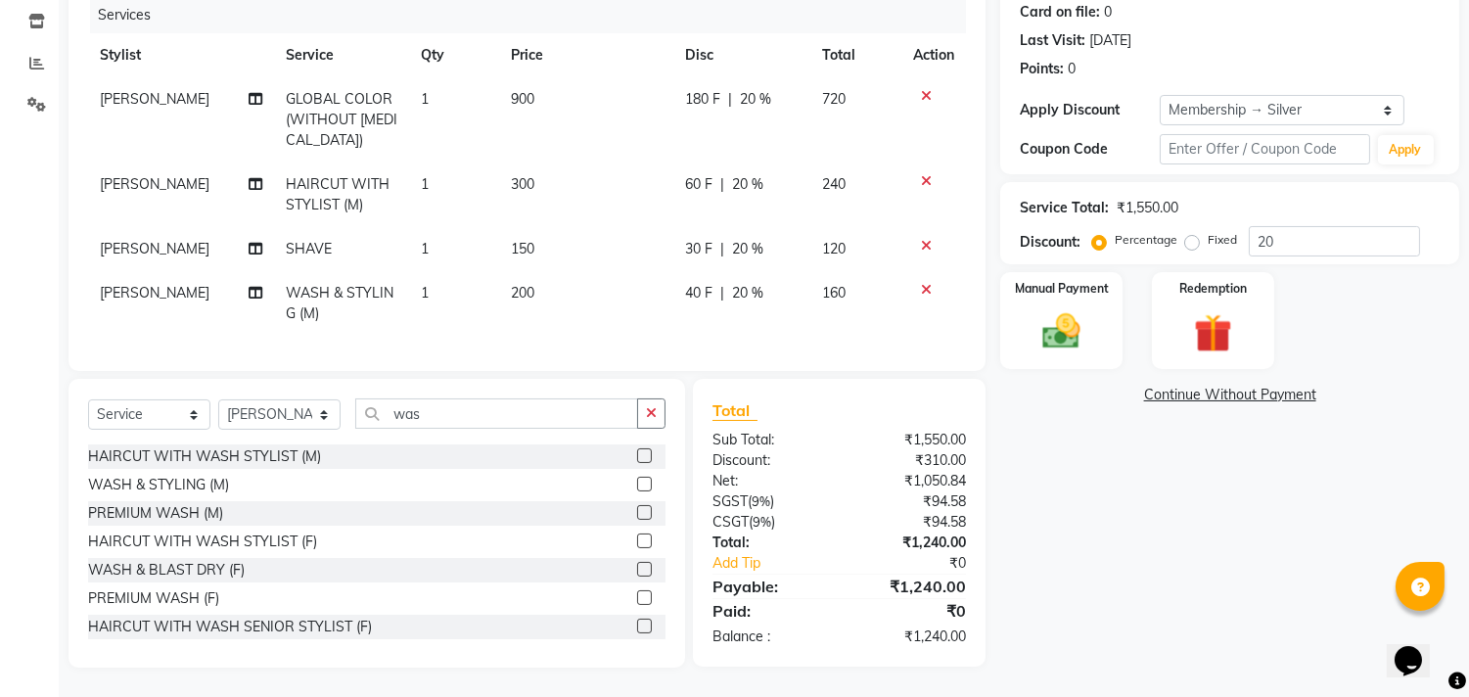
click at [1057, 352] on div "Name: Mitesh Bhadani Membership: end on 15-03-2026 Total Visits: 3 Card on file…" at bounding box center [1237, 284] width 474 height 766
click at [1079, 329] on img at bounding box center [1062, 332] width 65 height 46
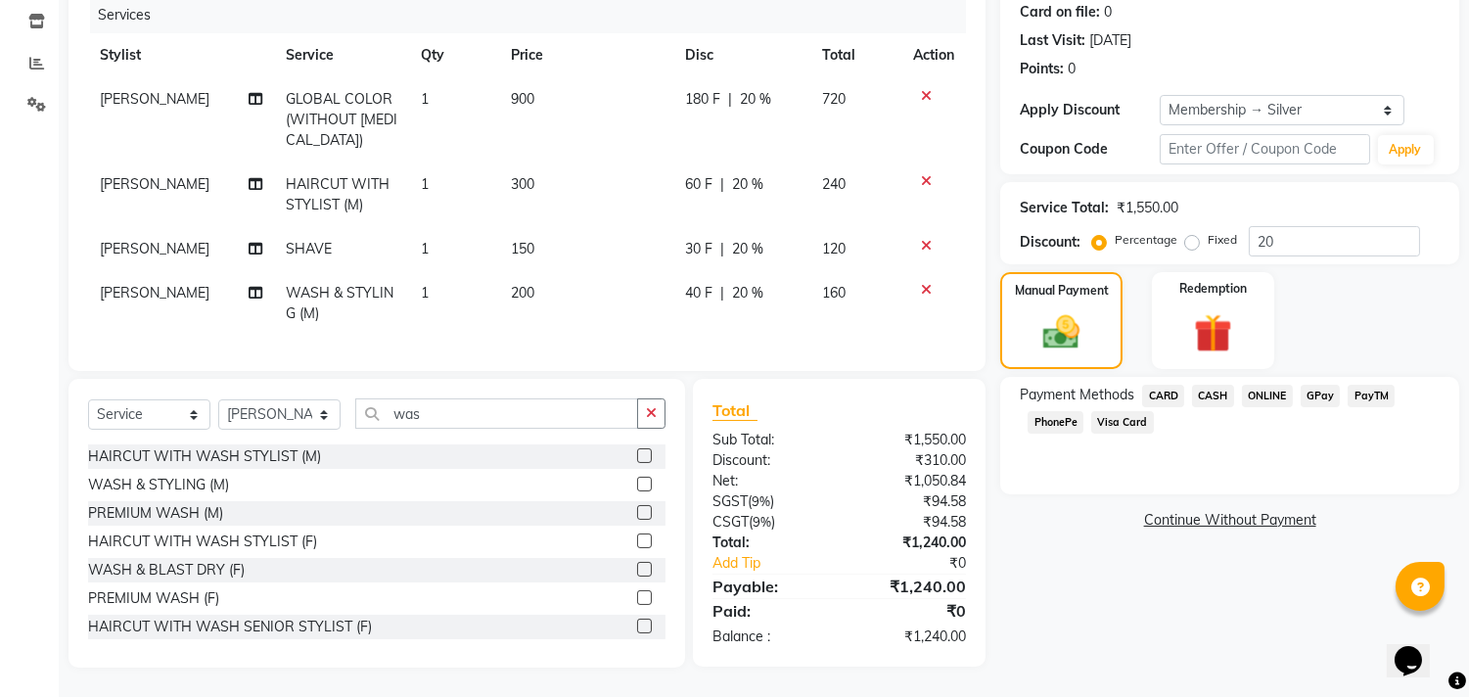
click at [1257, 385] on span "ONLINE" at bounding box center [1267, 396] width 51 height 23
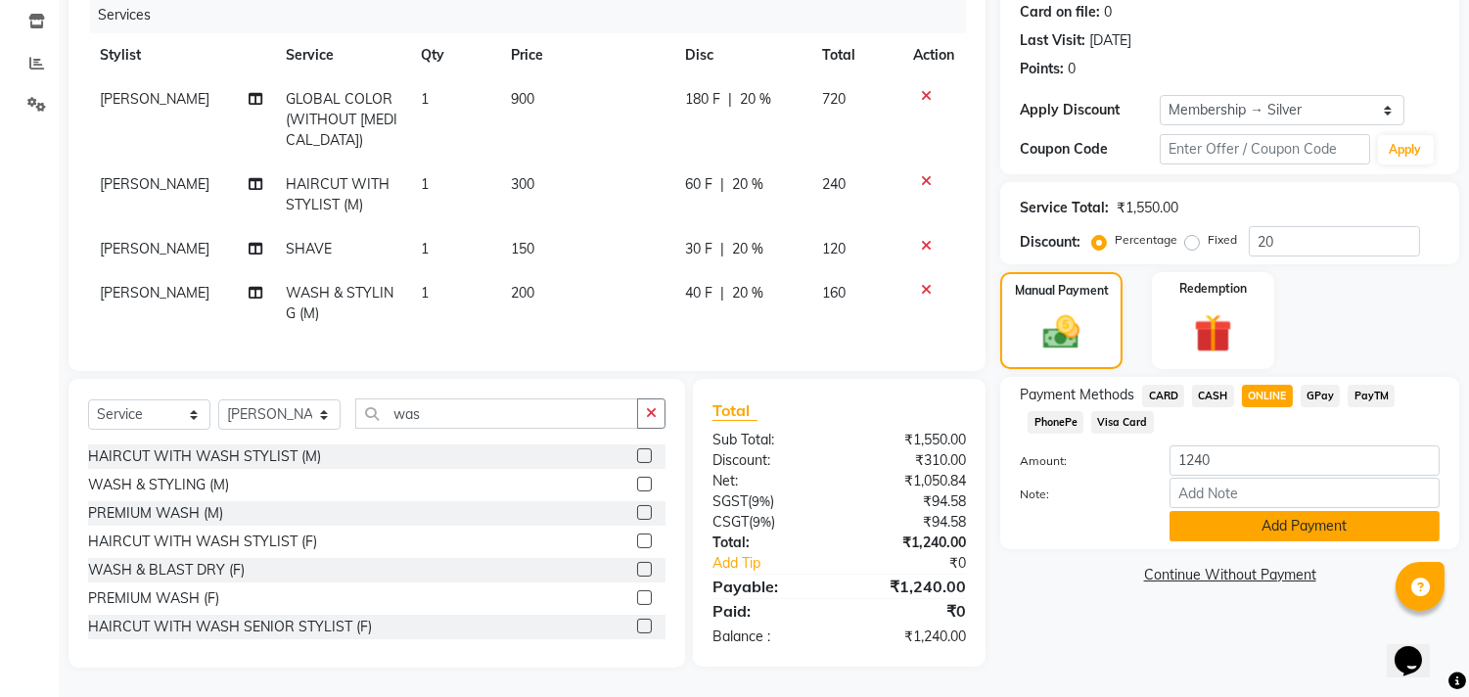
click at [1336, 517] on button "Add Payment" at bounding box center [1304, 526] width 270 height 30
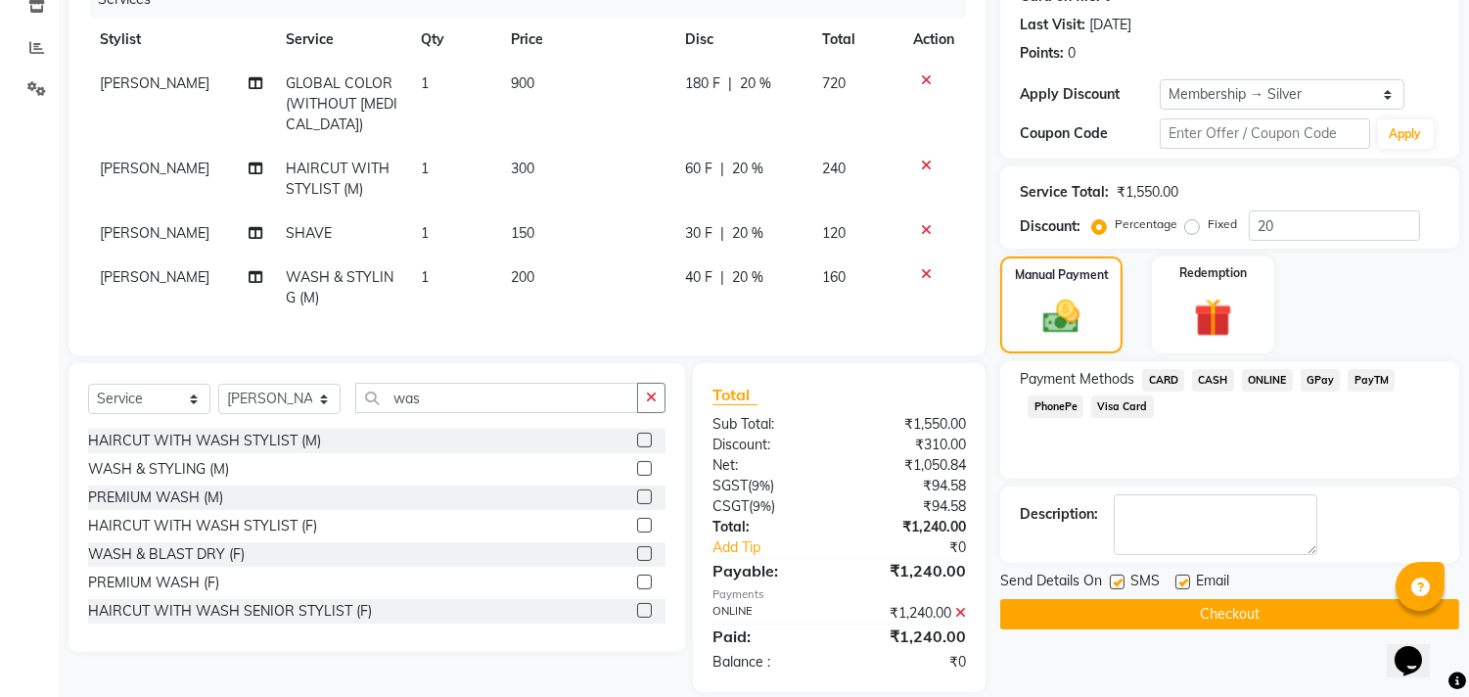
click at [1309, 605] on button "Checkout" at bounding box center [1229, 614] width 459 height 30
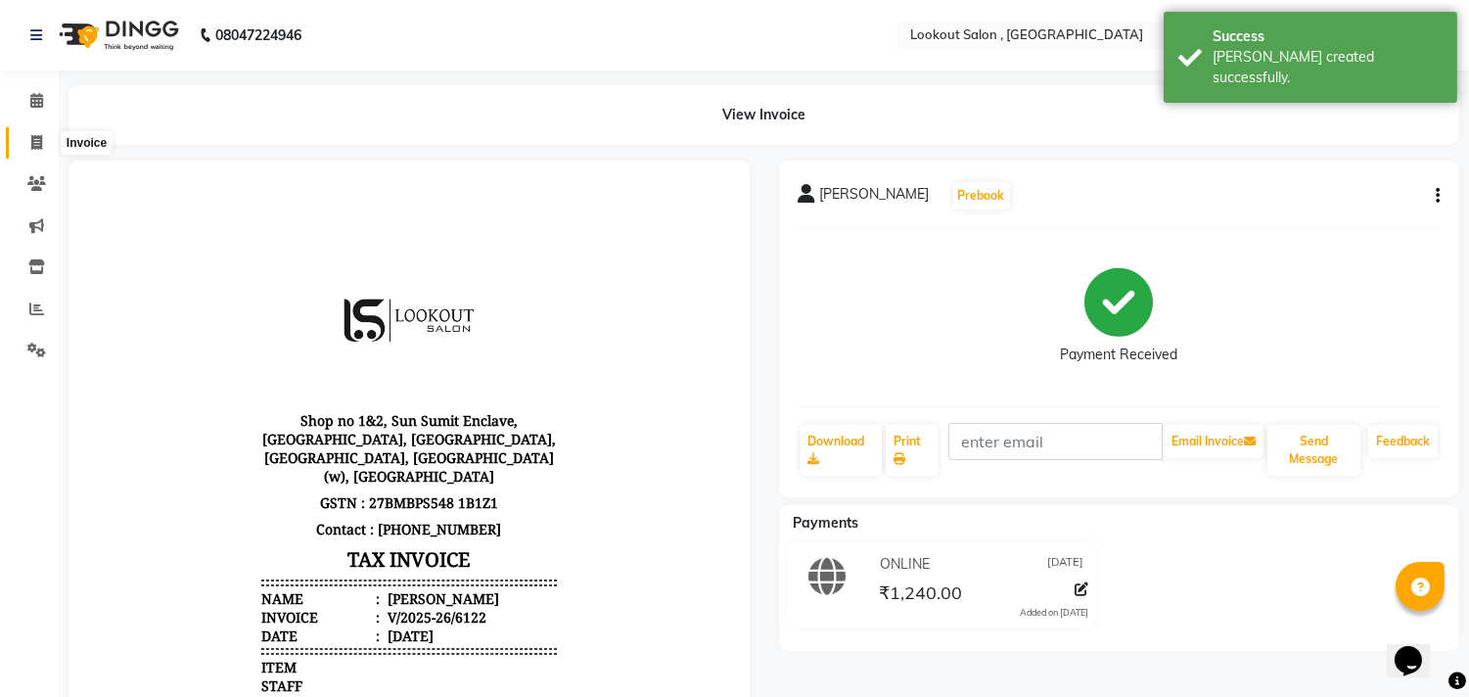
click at [32, 149] on icon at bounding box center [36, 142] width 11 height 15
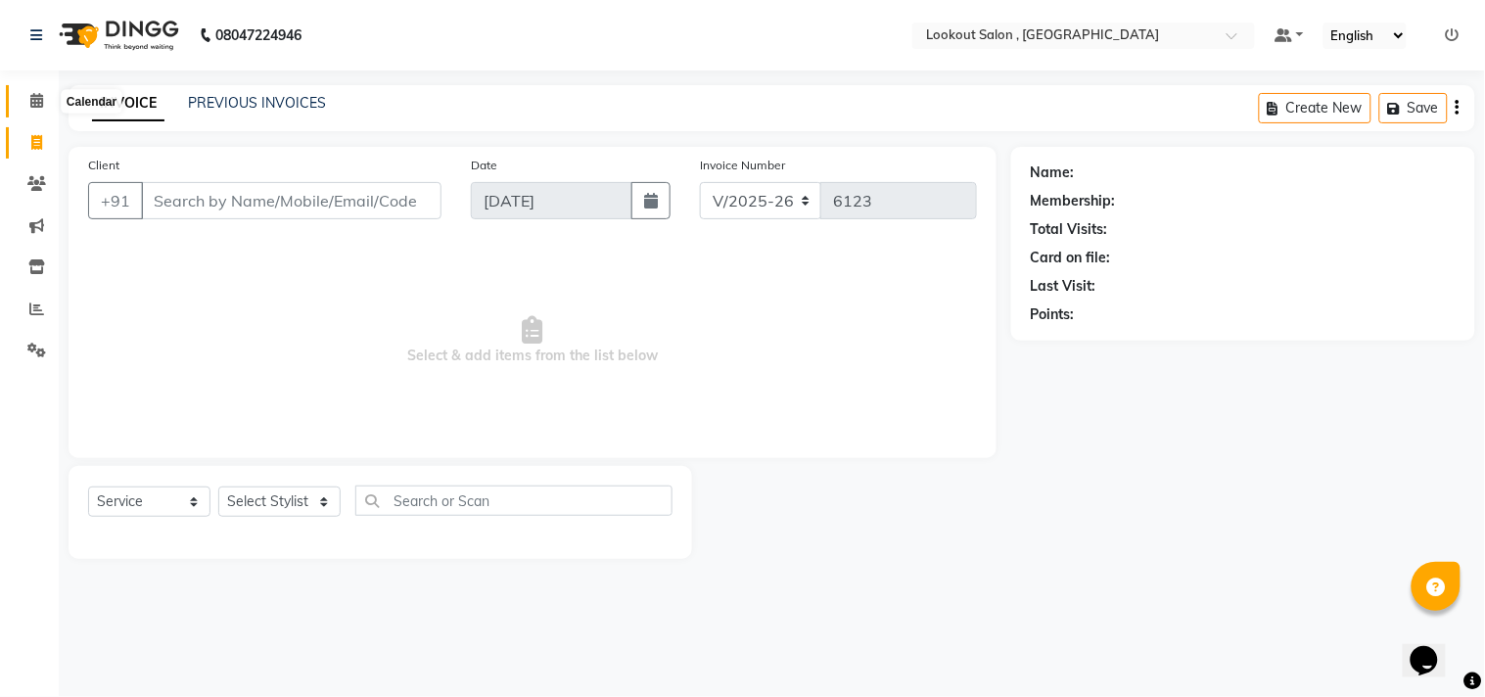
click at [37, 94] on icon at bounding box center [36, 100] width 13 height 15
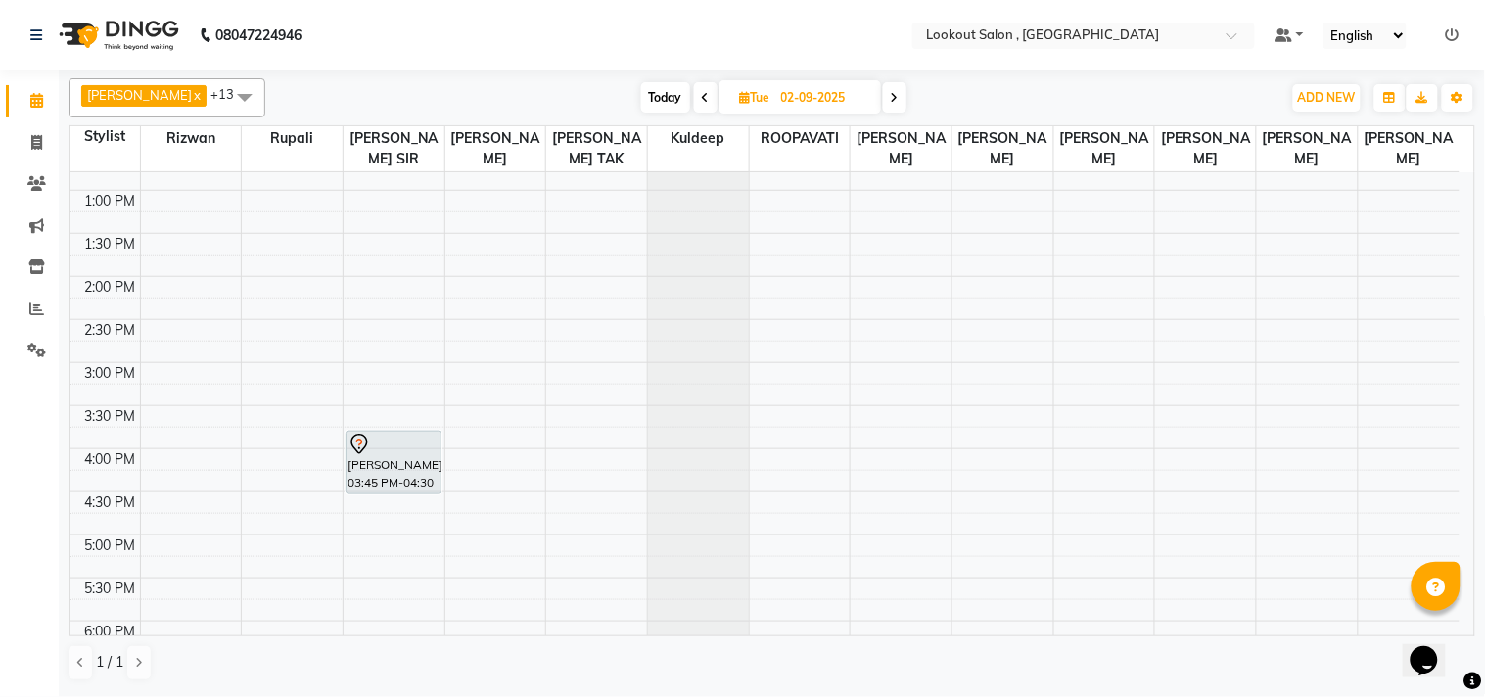
scroll to position [326, 0]
click at [648, 93] on span "Today" at bounding box center [665, 97] width 49 height 30
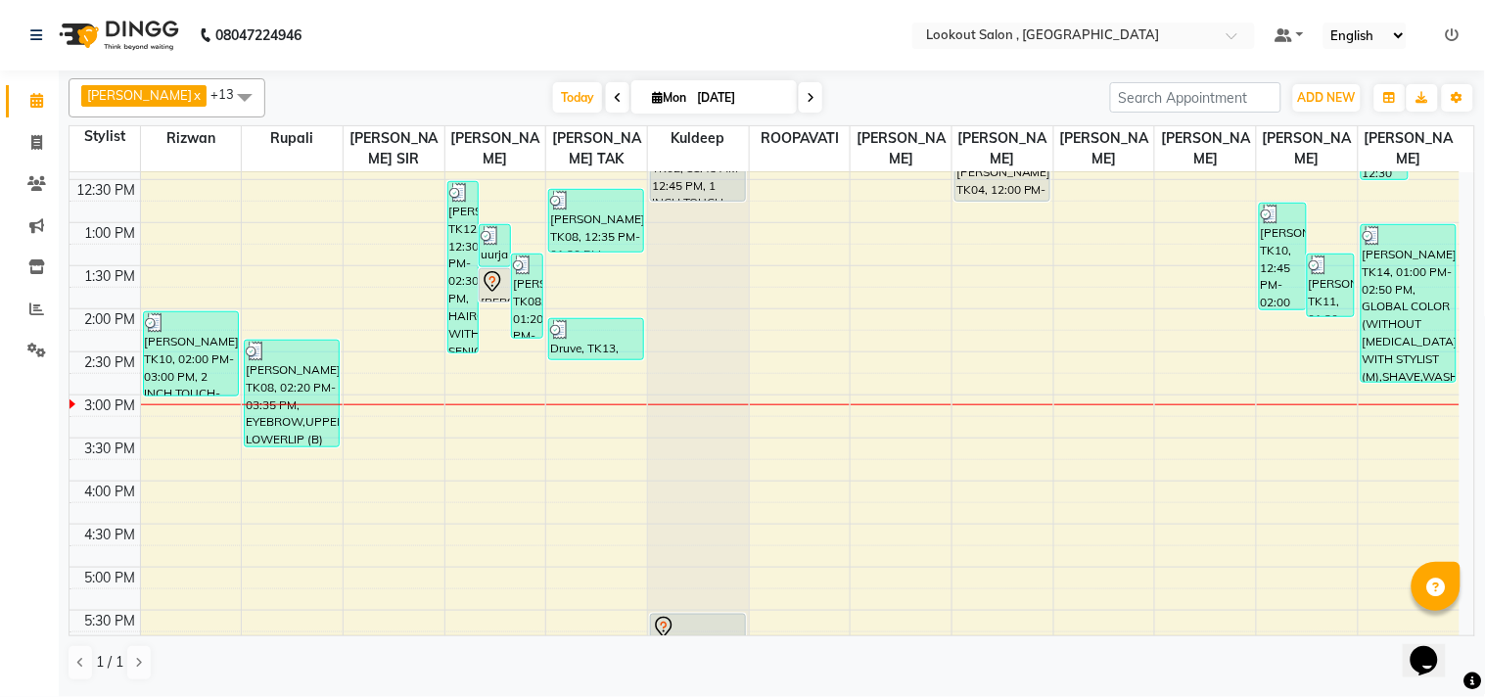
scroll to position [497, 0]
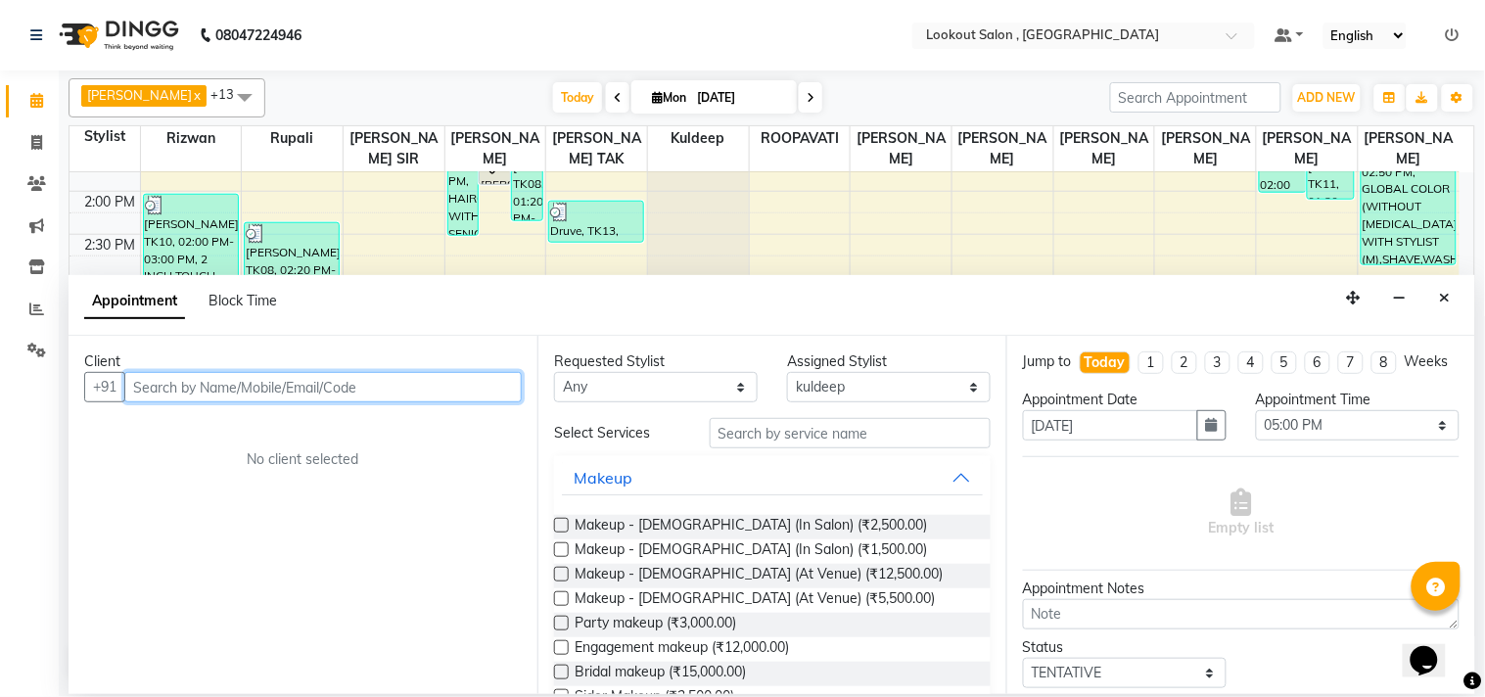
drag, startPoint x: 265, startPoint y: 391, endPoint x: 249, endPoint y: 398, distance: 18.0
click at [260, 393] on input "text" at bounding box center [322, 387] width 397 height 30
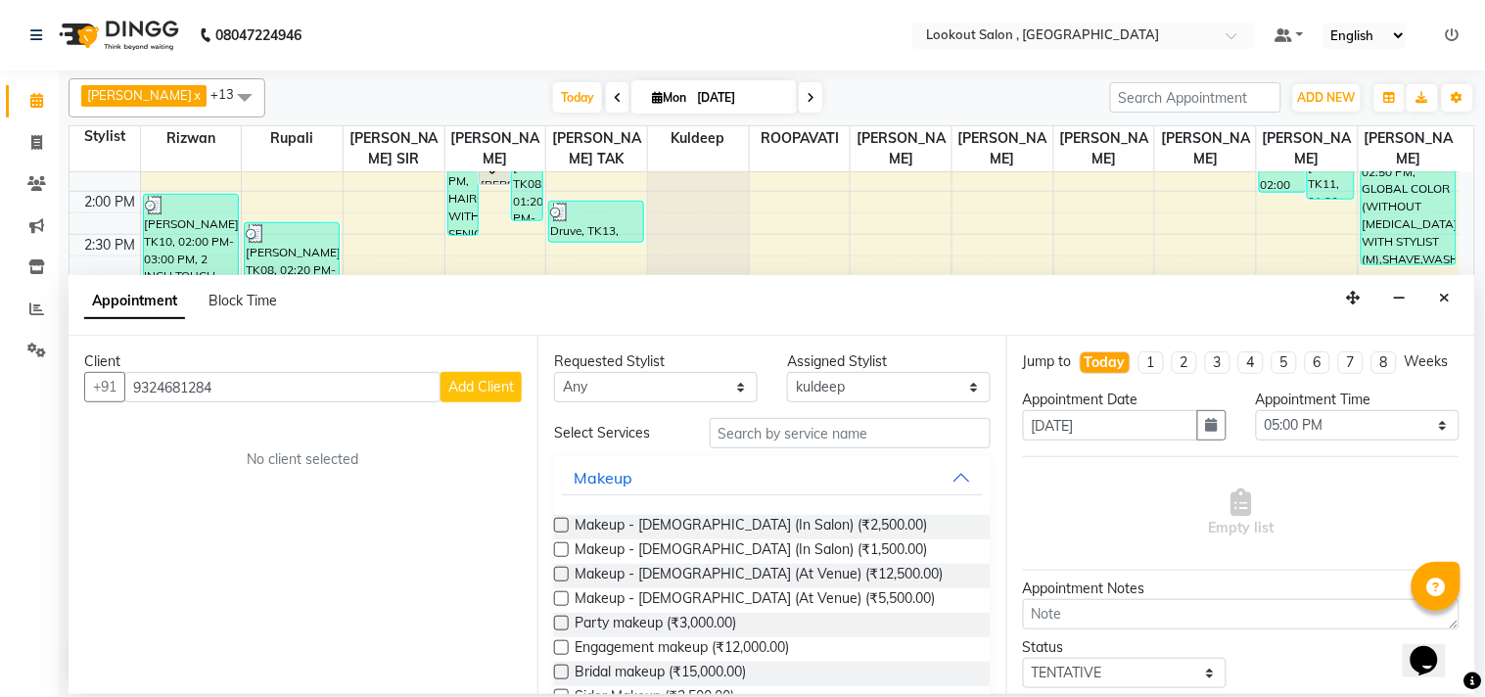
click at [475, 391] on span "Add Client" at bounding box center [481, 387] width 66 height 18
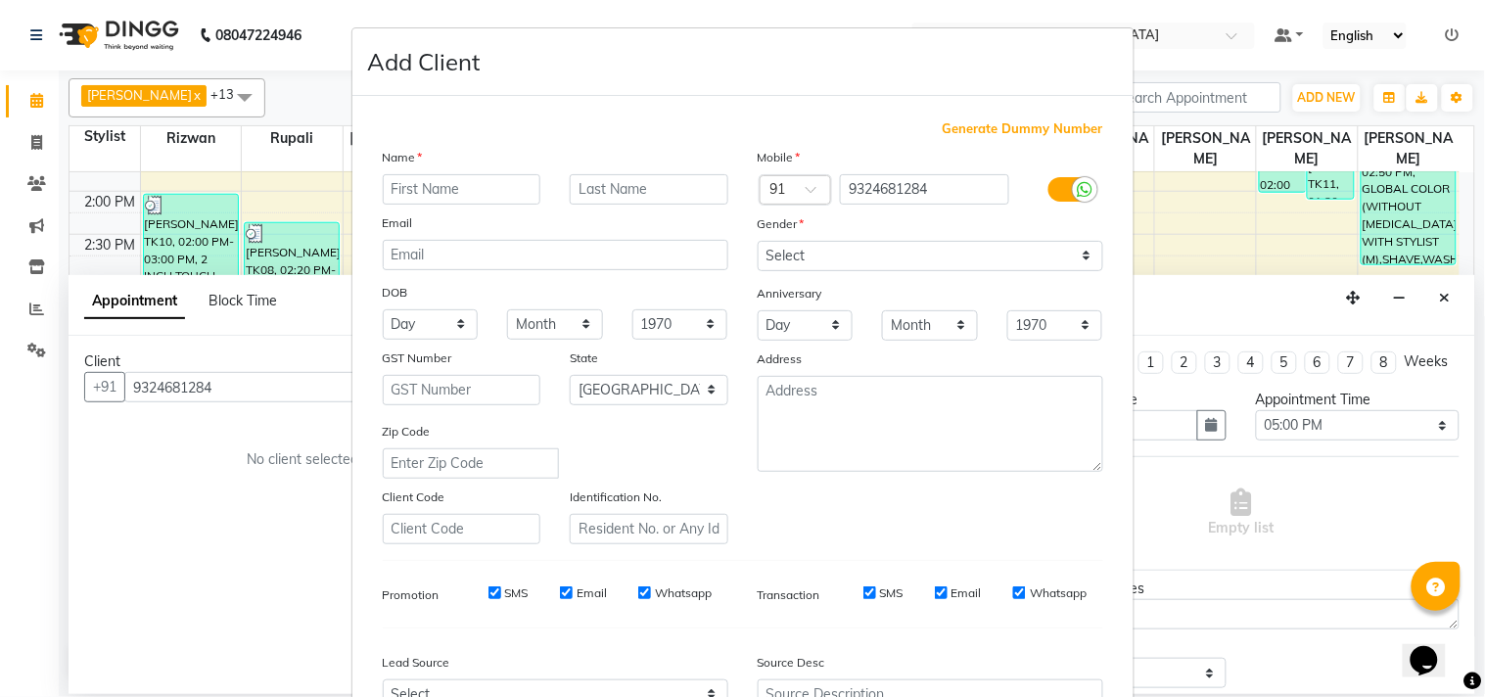
click at [448, 192] on input "text" at bounding box center [462, 189] width 159 height 30
click at [659, 194] on input "text" at bounding box center [649, 189] width 159 height 30
click at [879, 254] on select "Select [DEMOGRAPHIC_DATA] [DEMOGRAPHIC_DATA] Other Prefer Not To Say" at bounding box center [929, 256] width 345 height 30
click at [757, 241] on select "Select [DEMOGRAPHIC_DATA] [DEMOGRAPHIC_DATA] Other Prefer Not To Say" at bounding box center [929, 256] width 345 height 30
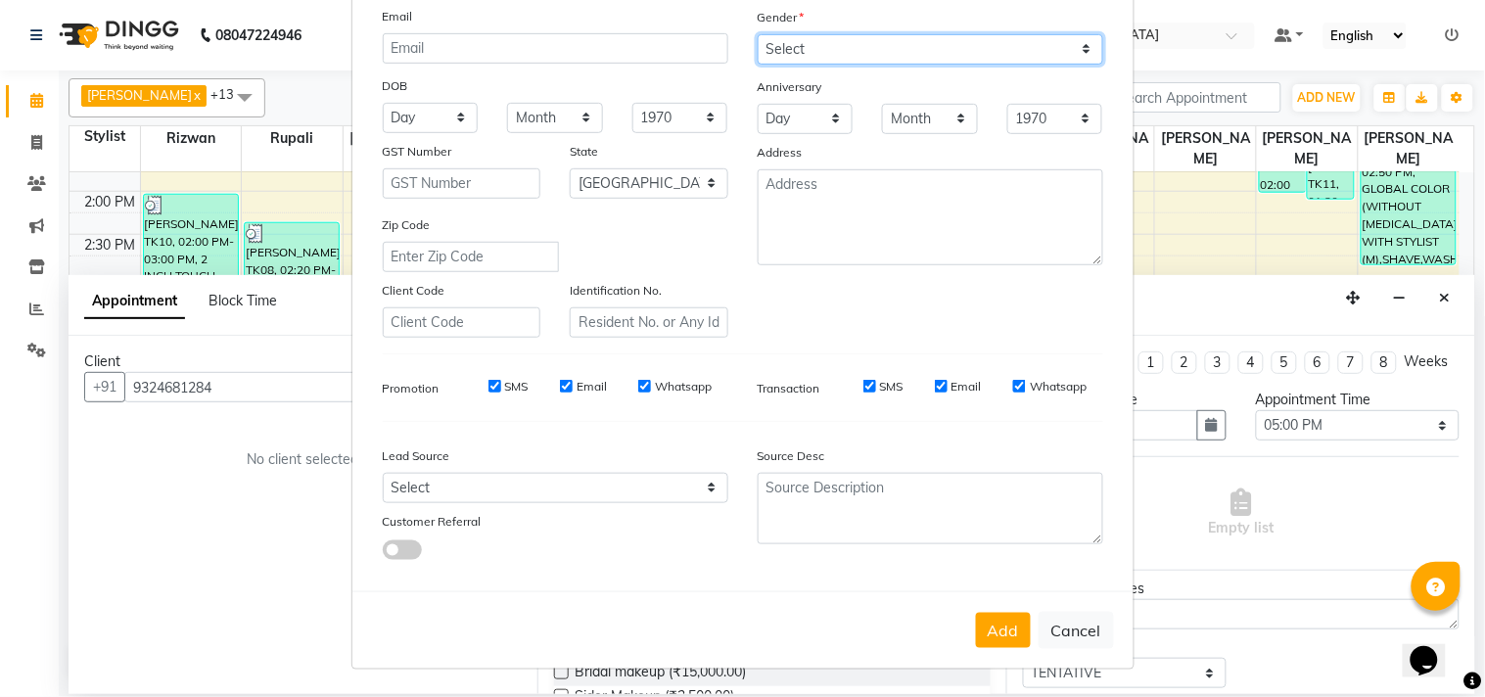
scroll to position [207, 0]
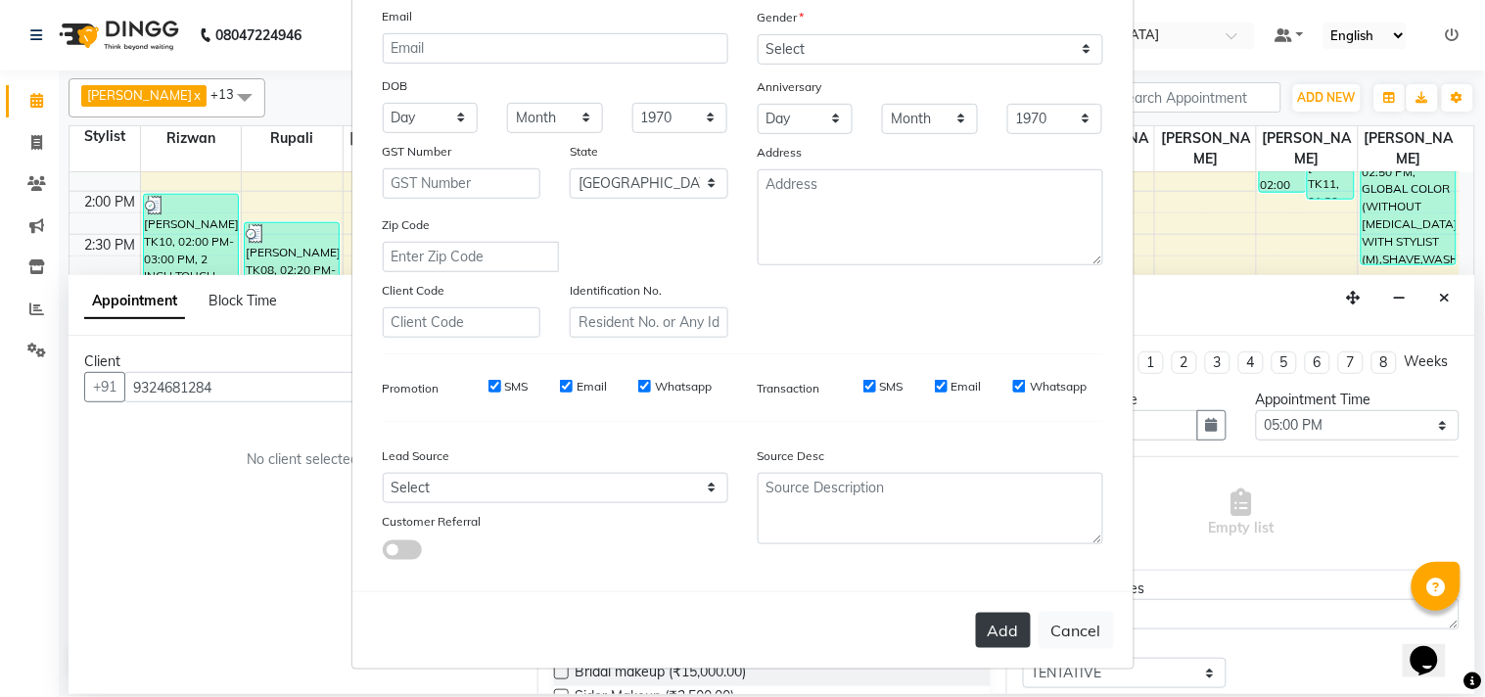
click at [985, 626] on button "Add" at bounding box center [1003, 630] width 55 height 35
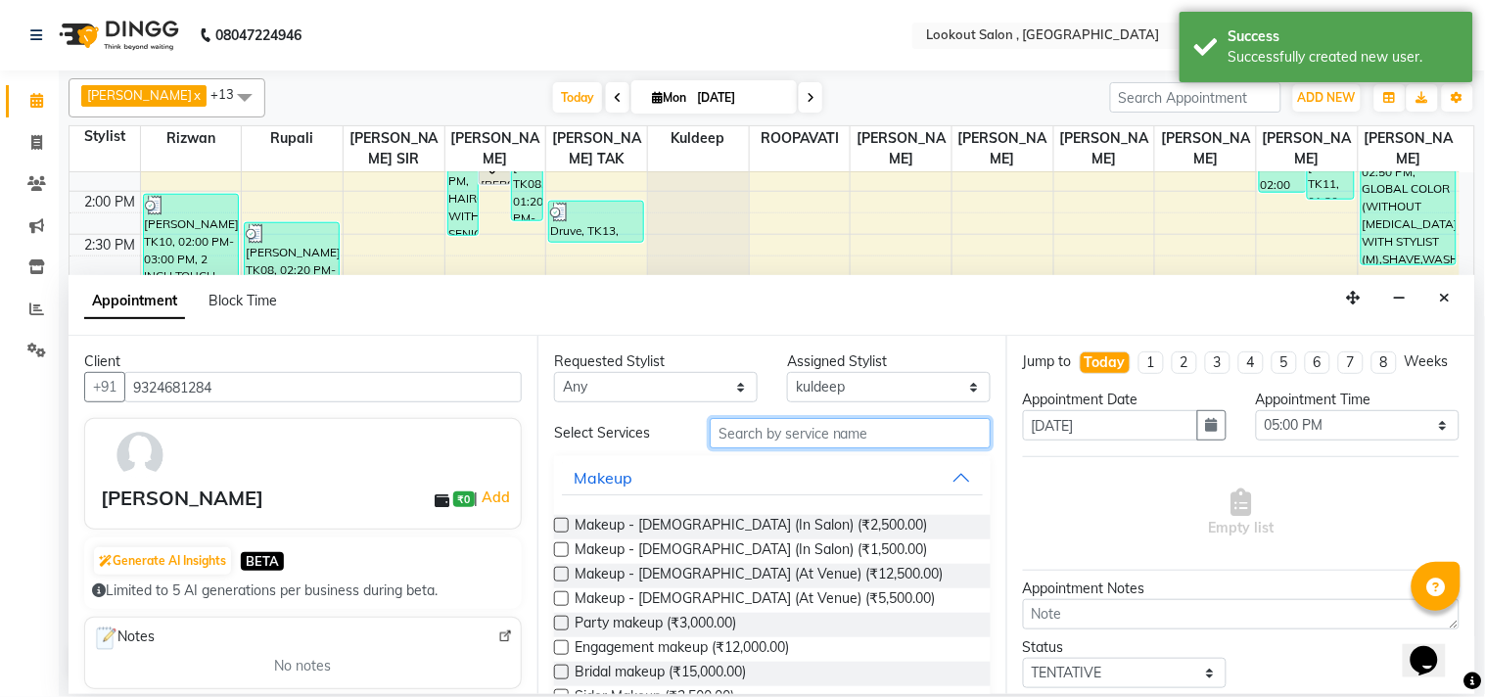
click at [823, 434] on input "text" at bounding box center [850, 433] width 281 height 30
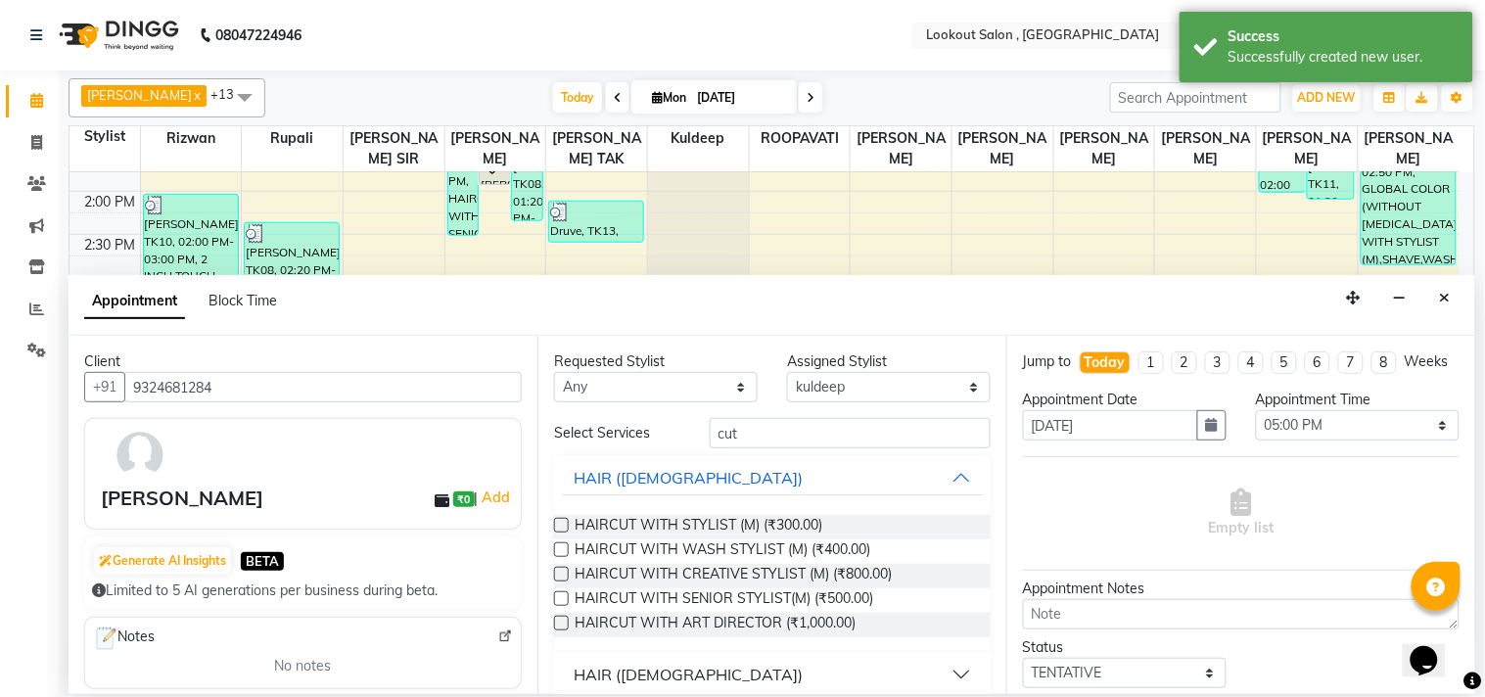
click at [652, 626] on div "HAIR ([DEMOGRAPHIC_DATA])" at bounding box center [687, 674] width 229 height 23
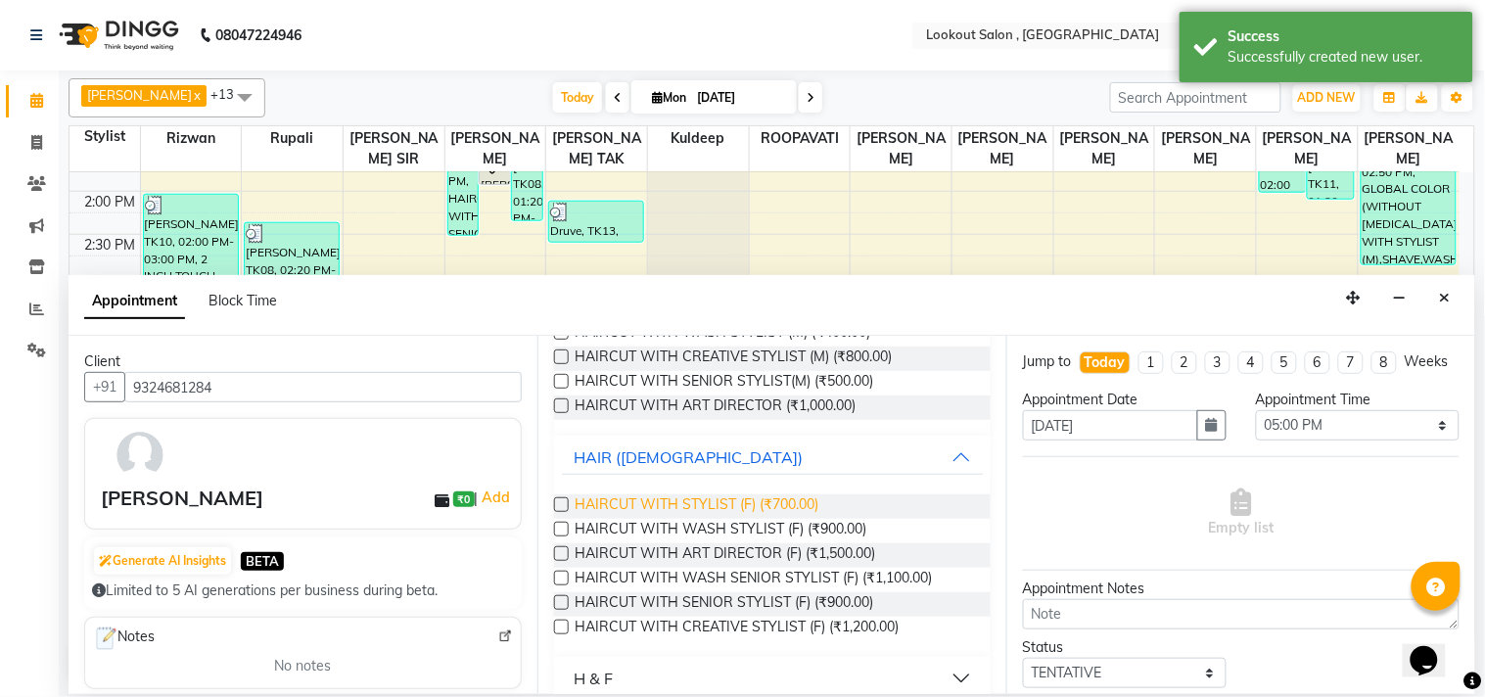
click at [715, 497] on span "HAIRCUT WITH STYLIST (F) (₹700.00)" at bounding box center [696, 506] width 244 height 24
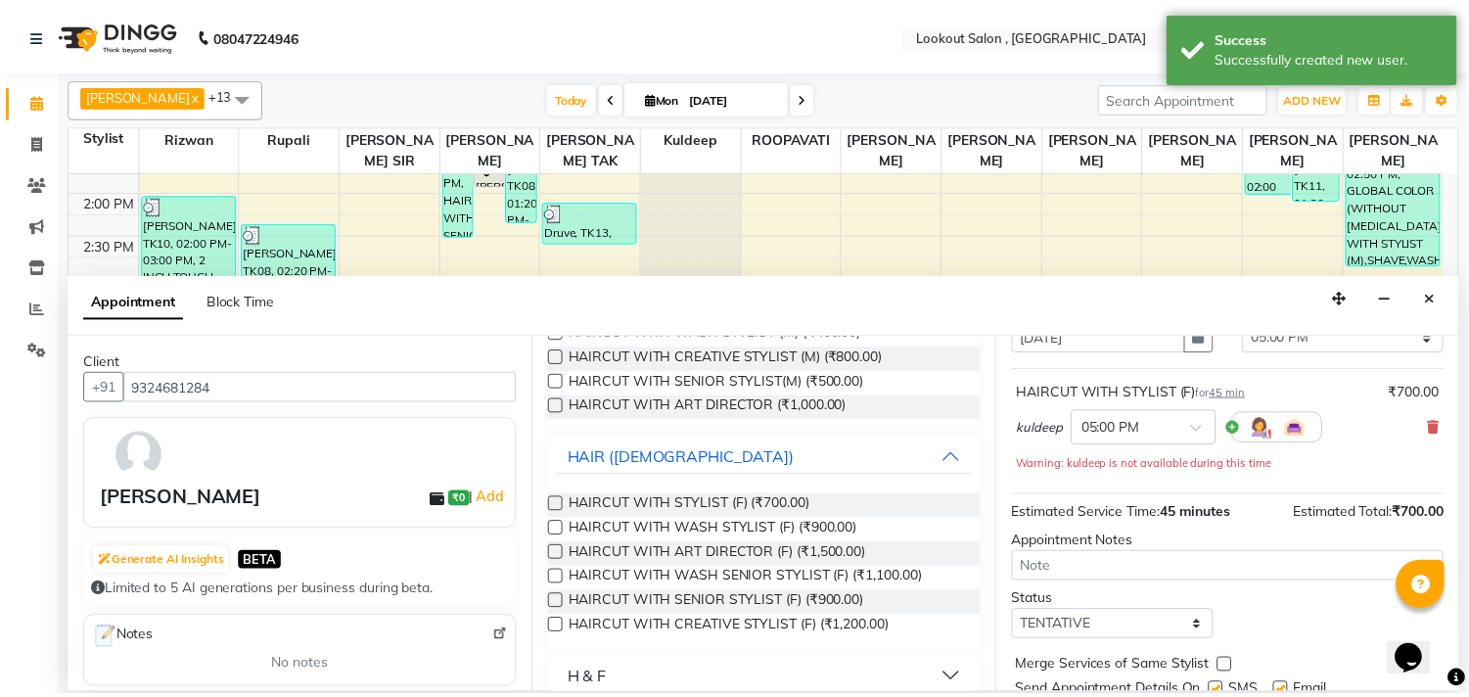
scroll to position [178, 0]
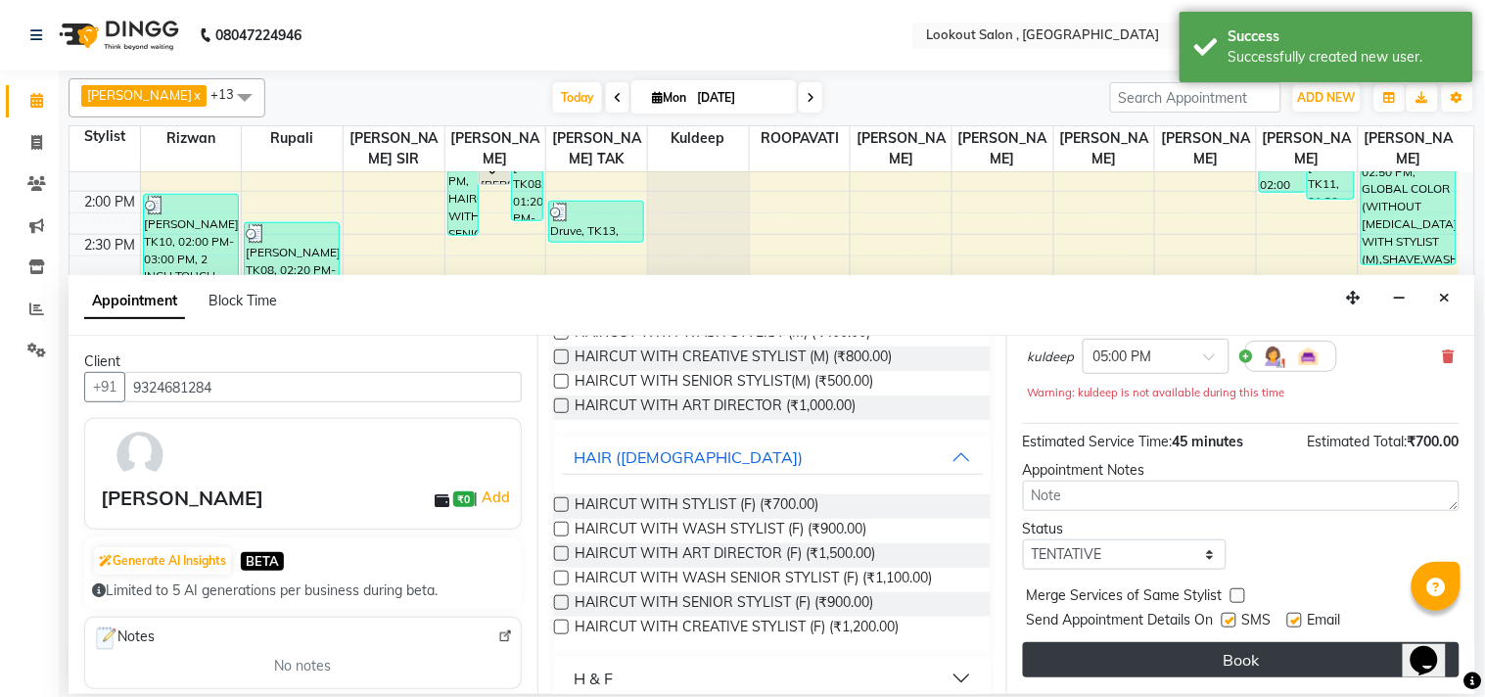
click at [1093, 626] on button "Book" at bounding box center [1241, 659] width 436 height 35
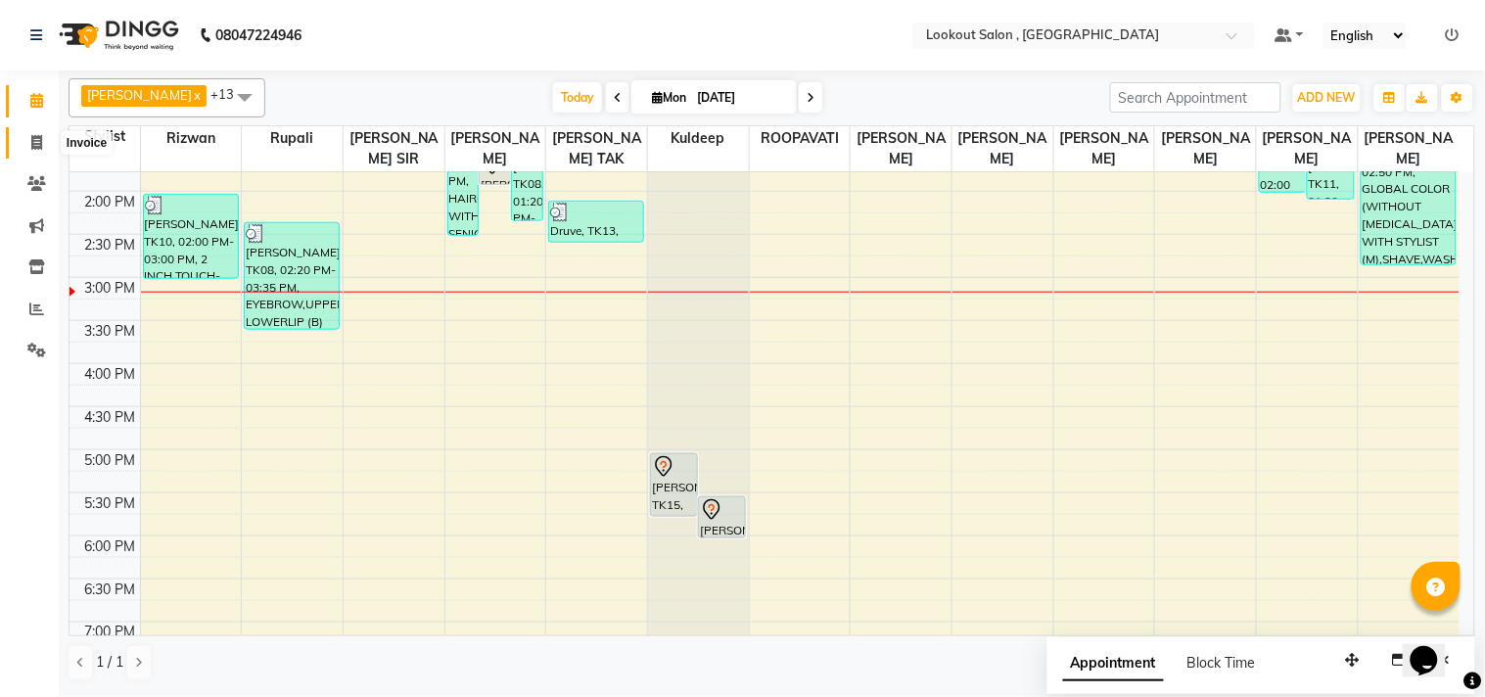
click at [40, 141] on icon at bounding box center [36, 142] width 11 height 15
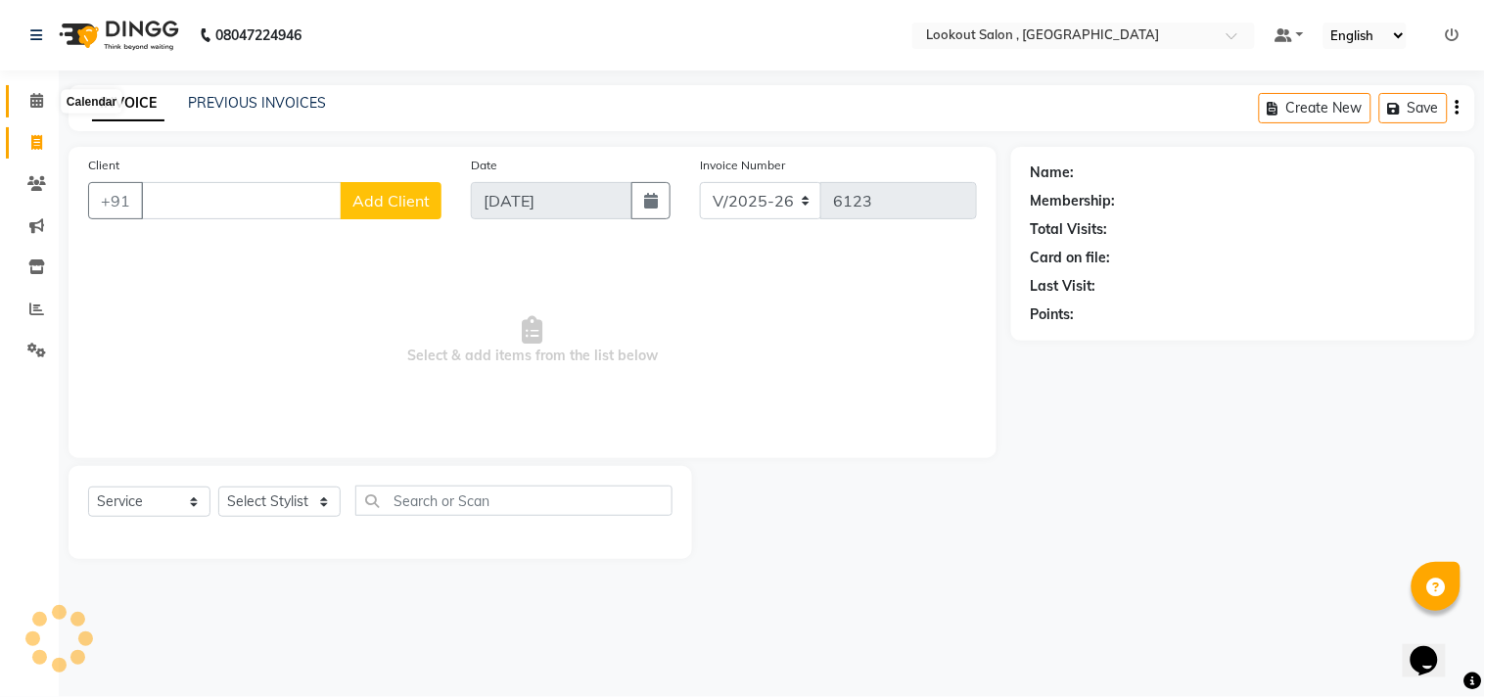
click at [44, 99] on span at bounding box center [37, 101] width 34 height 23
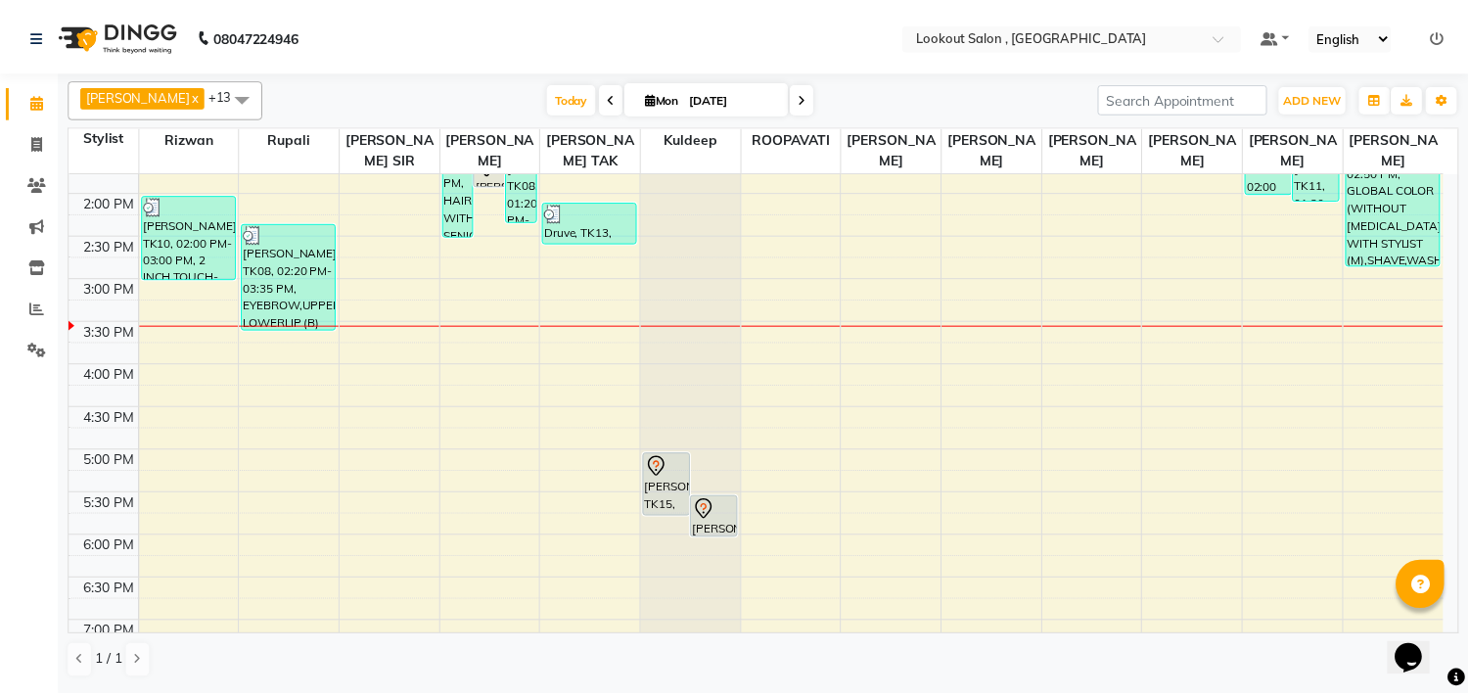
scroll to position [389, 0]
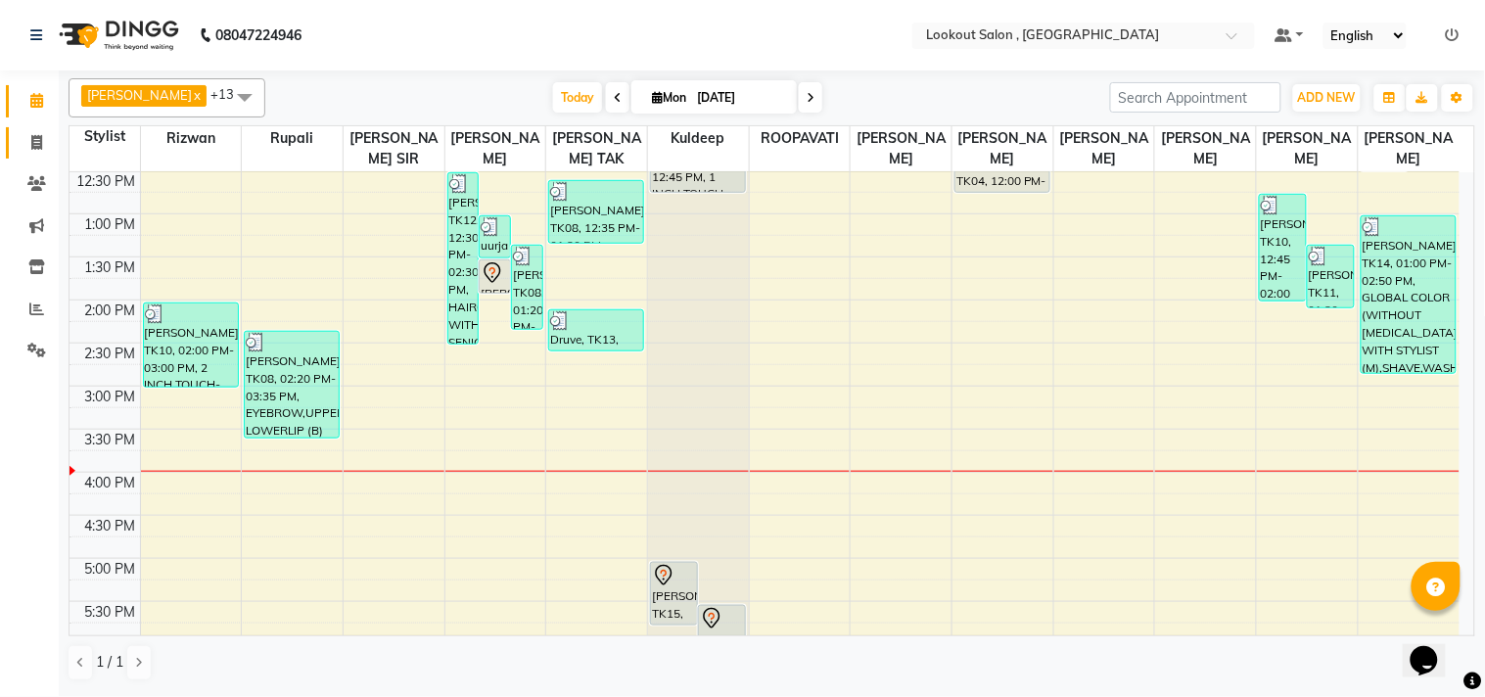
click at [14, 142] on link "Invoice" at bounding box center [29, 143] width 47 height 32
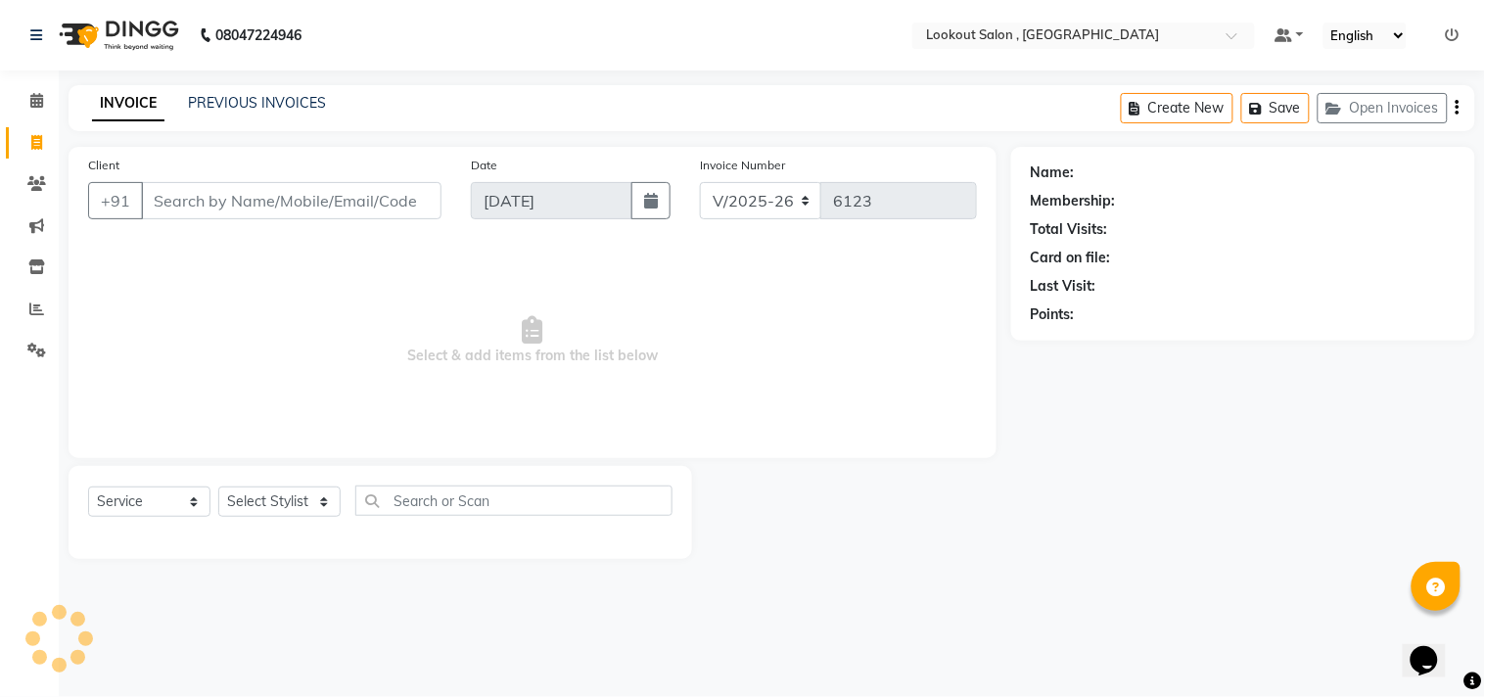
click at [236, 176] on div "Client +91" at bounding box center [264, 195] width 383 height 80
click at [211, 225] on div "Client +91" at bounding box center [264, 195] width 383 height 80
click at [216, 206] on input "Client" at bounding box center [291, 200] width 300 height 37
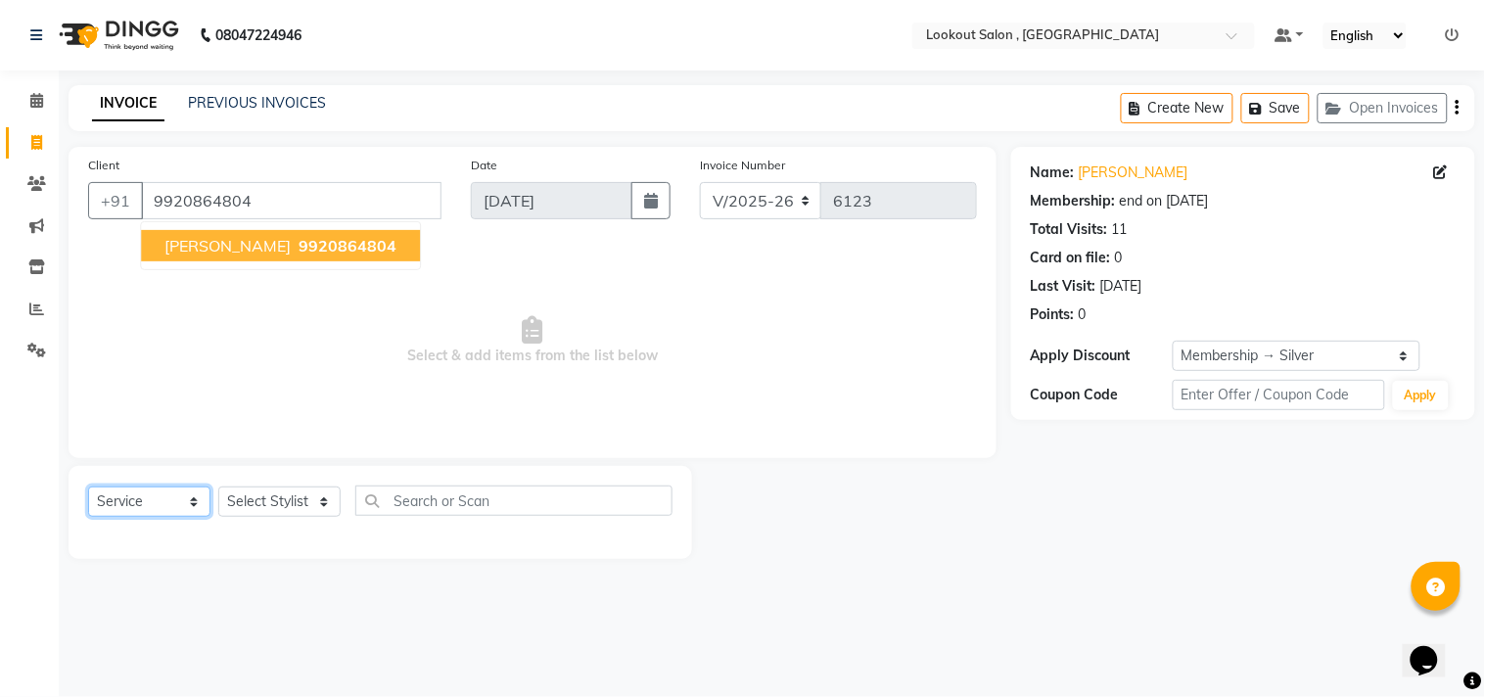
click at [209, 496] on select "Select Service Product Membership Package Voucher Prepaid Gift Card" at bounding box center [149, 501] width 122 height 30
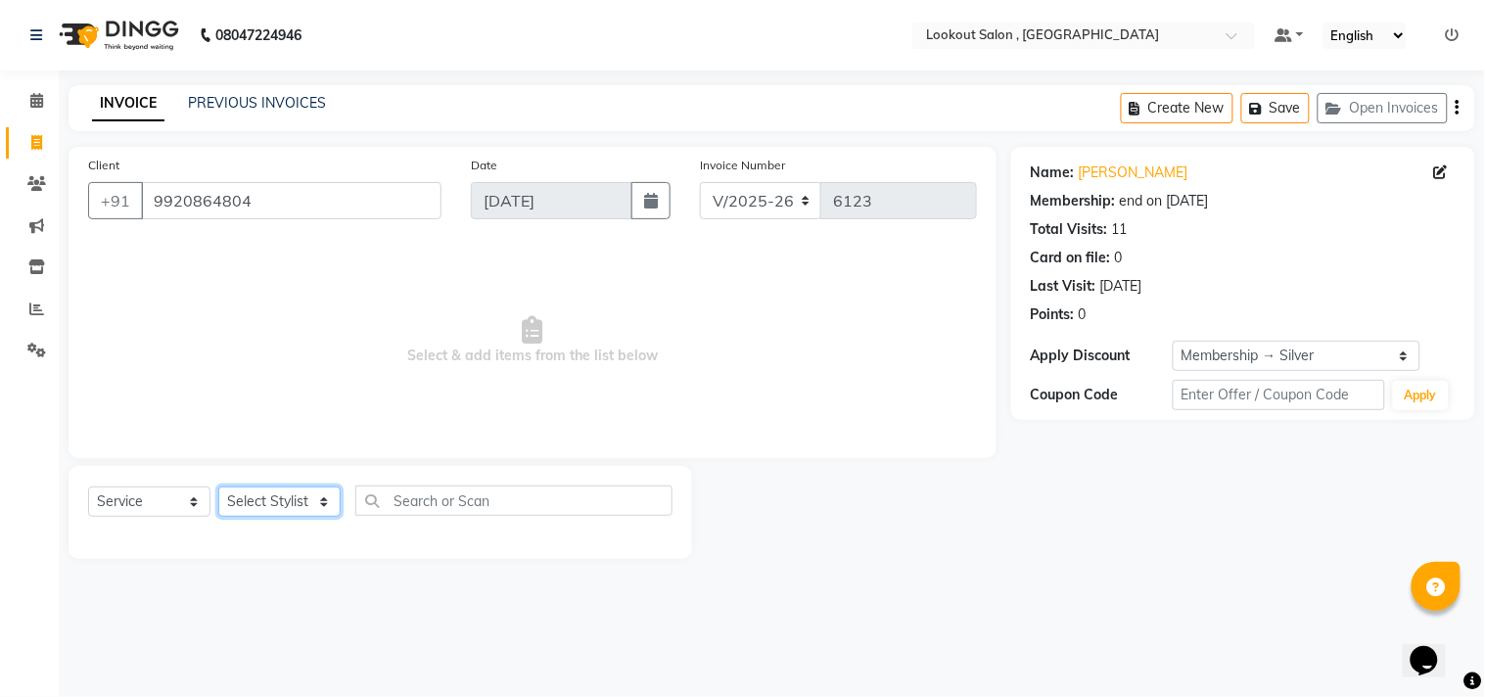
click at [285, 505] on select "Select Stylist [PERSON_NAME] [PERSON_NAME] [PERSON_NAME] [PERSON_NAME] kuldeep …" at bounding box center [279, 501] width 122 height 30
click at [218, 487] on select "Select Stylist [PERSON_NAME] [PERSON_NAME] [PERSON_NAME] [PERSON_NAME] kuldeep …" at bounding box center [279, 501] width 122 height 30
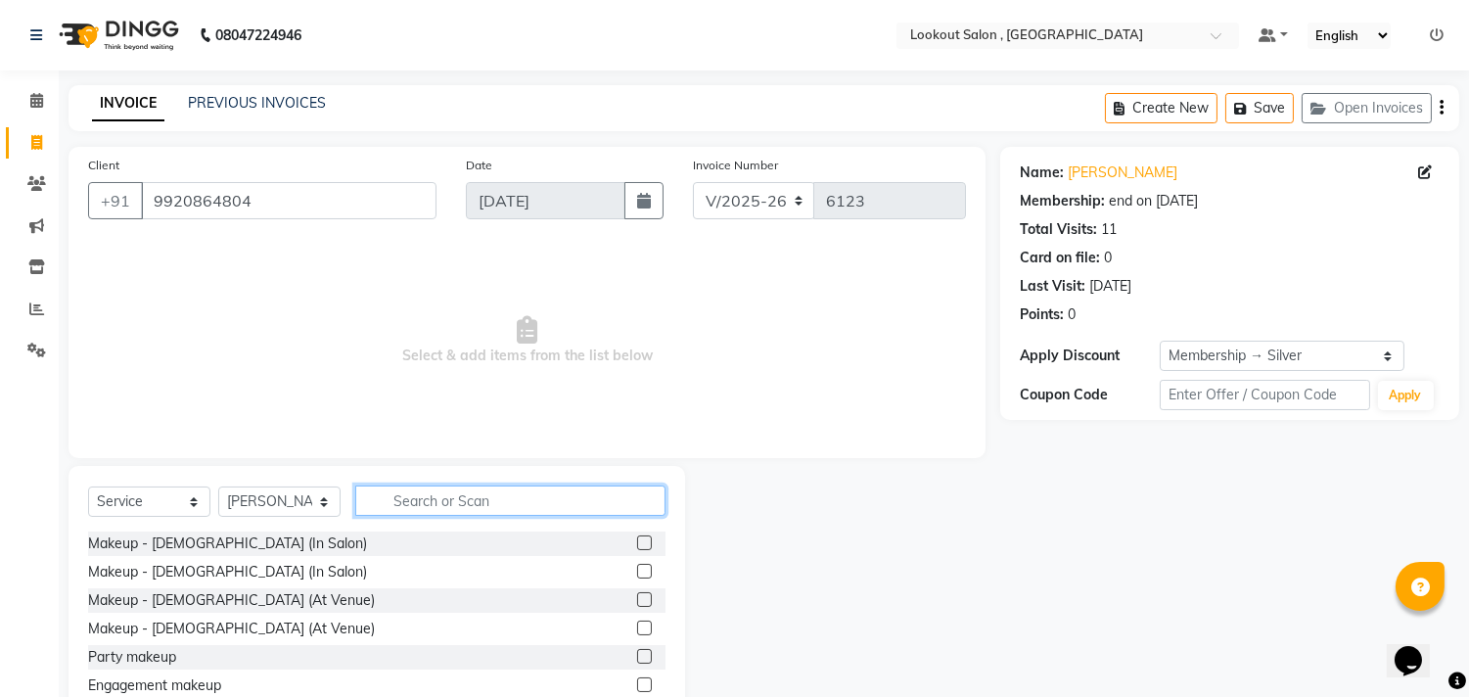
click at [475, 510] on input "text" at bounding box center [510, 500] width 310 height 30
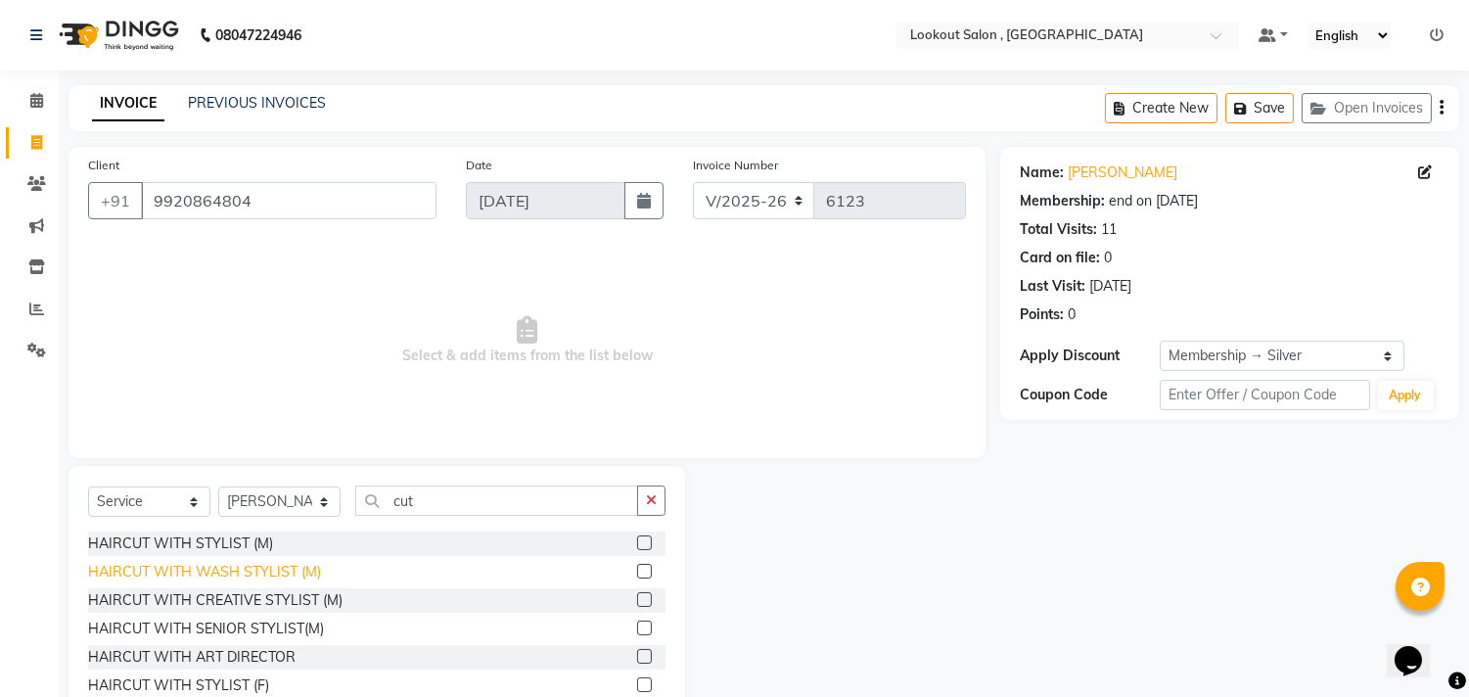
click at [200, 562] on div "HAIRCUT WITH WASH STYLIST (M)" at bounding box center [204, 572] width 233 height 21
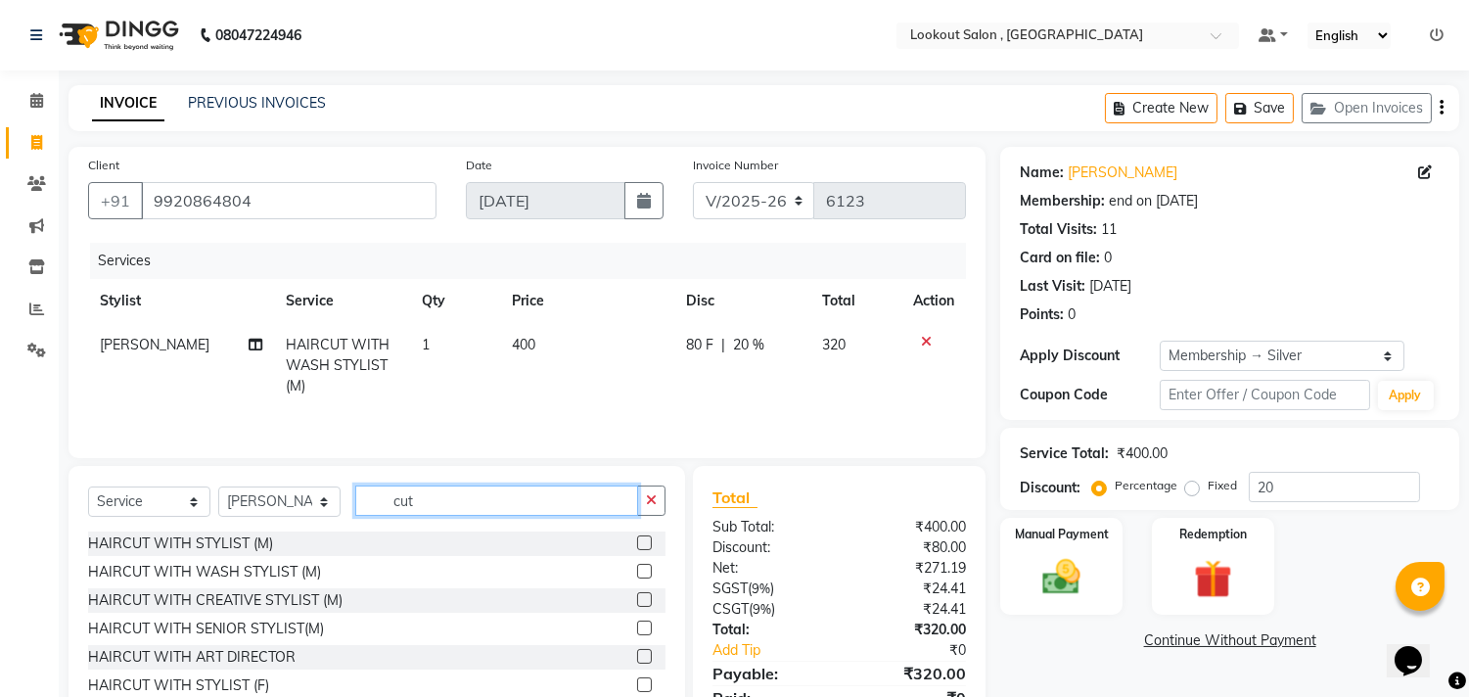
click at [462, 510] on input "cut" at bounding box center [496, 500] width 283 height 30
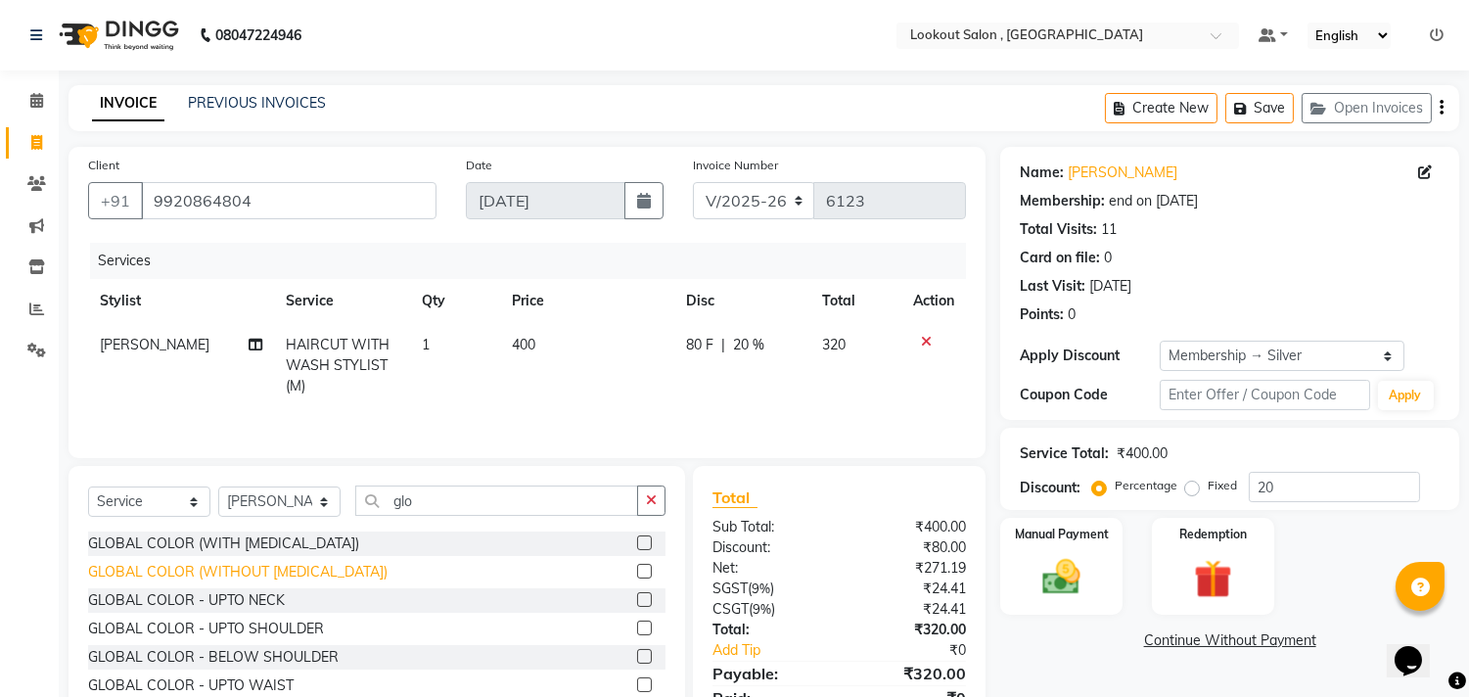
click at [323, 575] on div "GLOBAL COLOR (WITHOUT [MEDICAL_DATA])" at bounding box center [237, 572] width 299 height 21
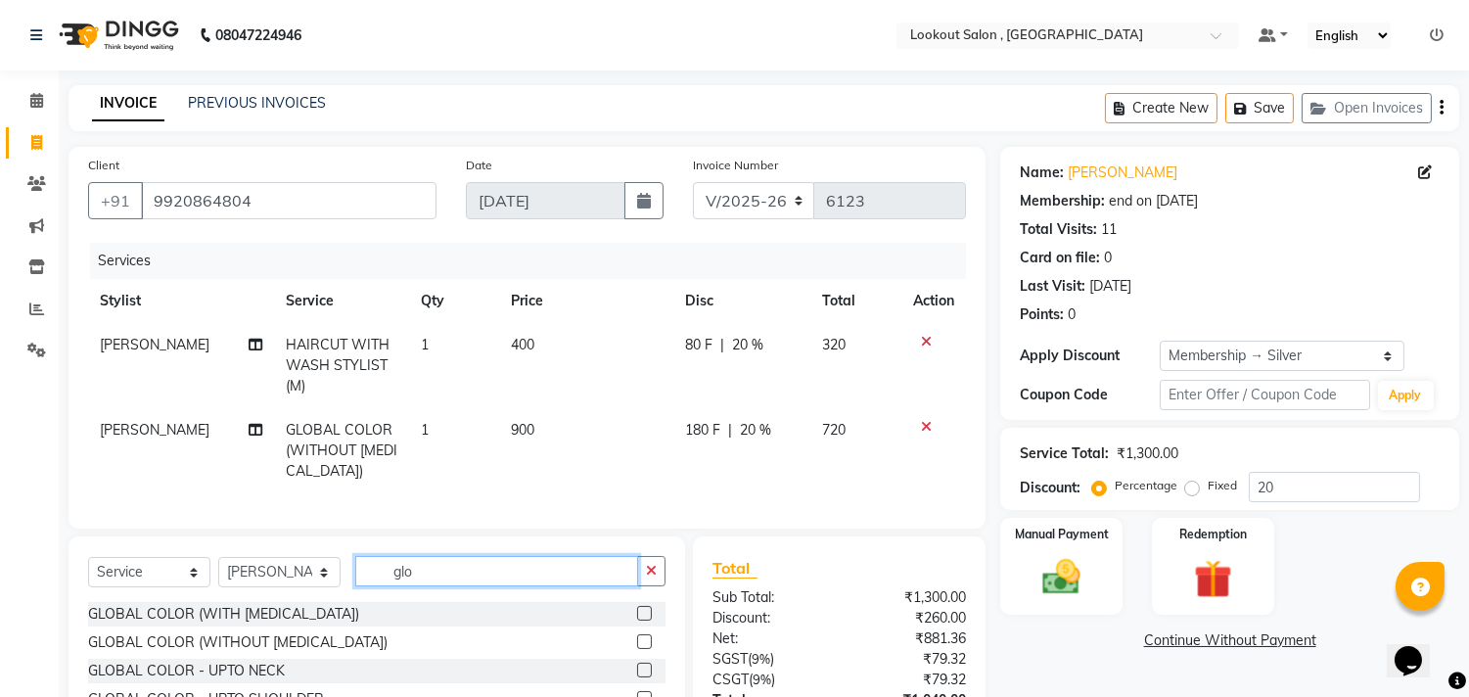
click at [464, 573] on input "glo" at bounding box center [496, 571] width 283 height 30
click at [463, 573] on input "glo" at bounding box center [496, 571] width 283 height 30
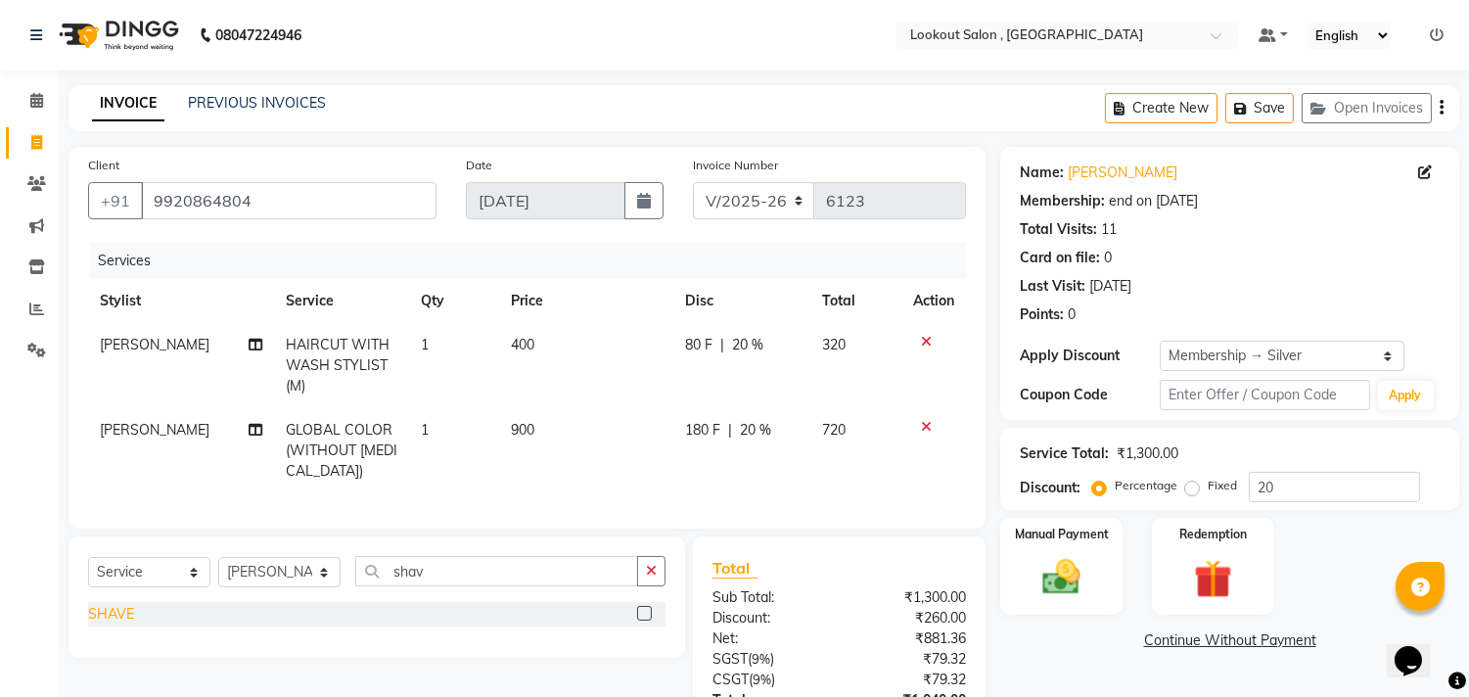
click at [99, 624] on div "SHAVE" at bounding box center [111, 614] width 46 height 21
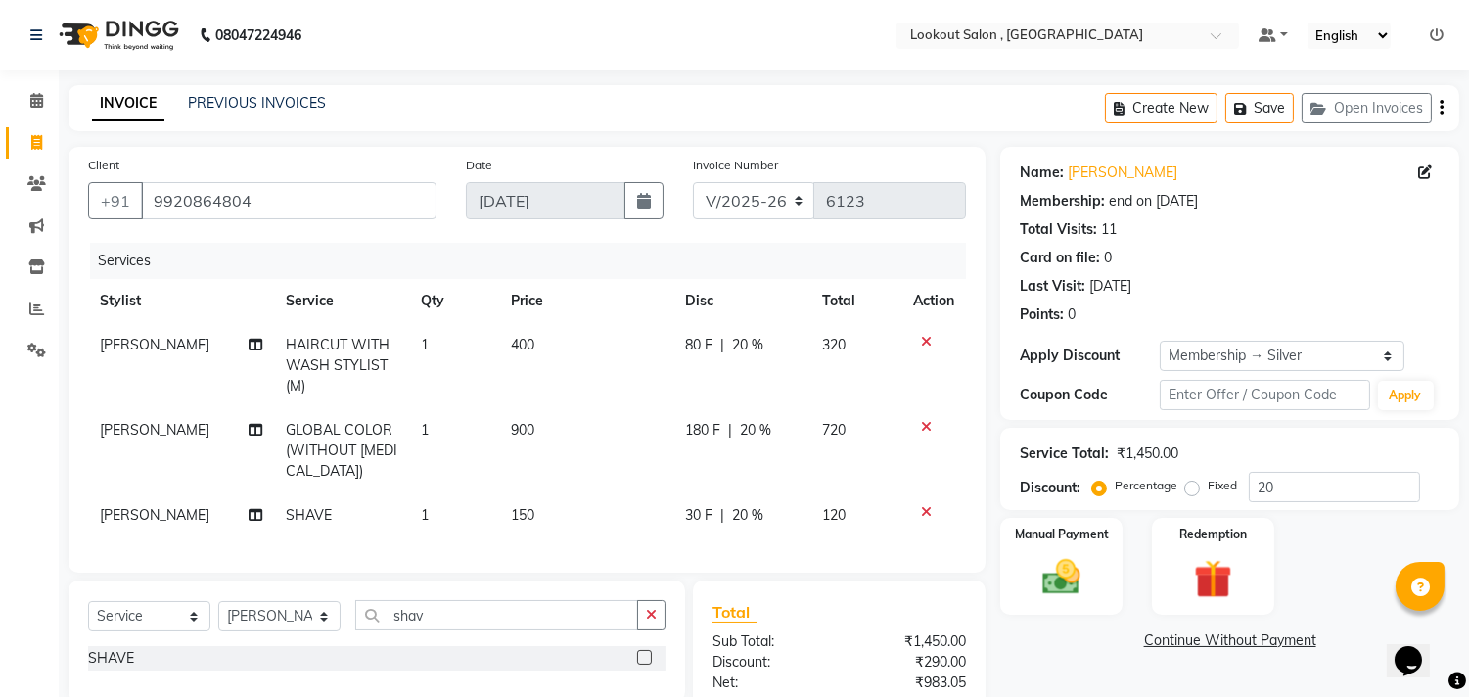
scroll to position [217, 0]
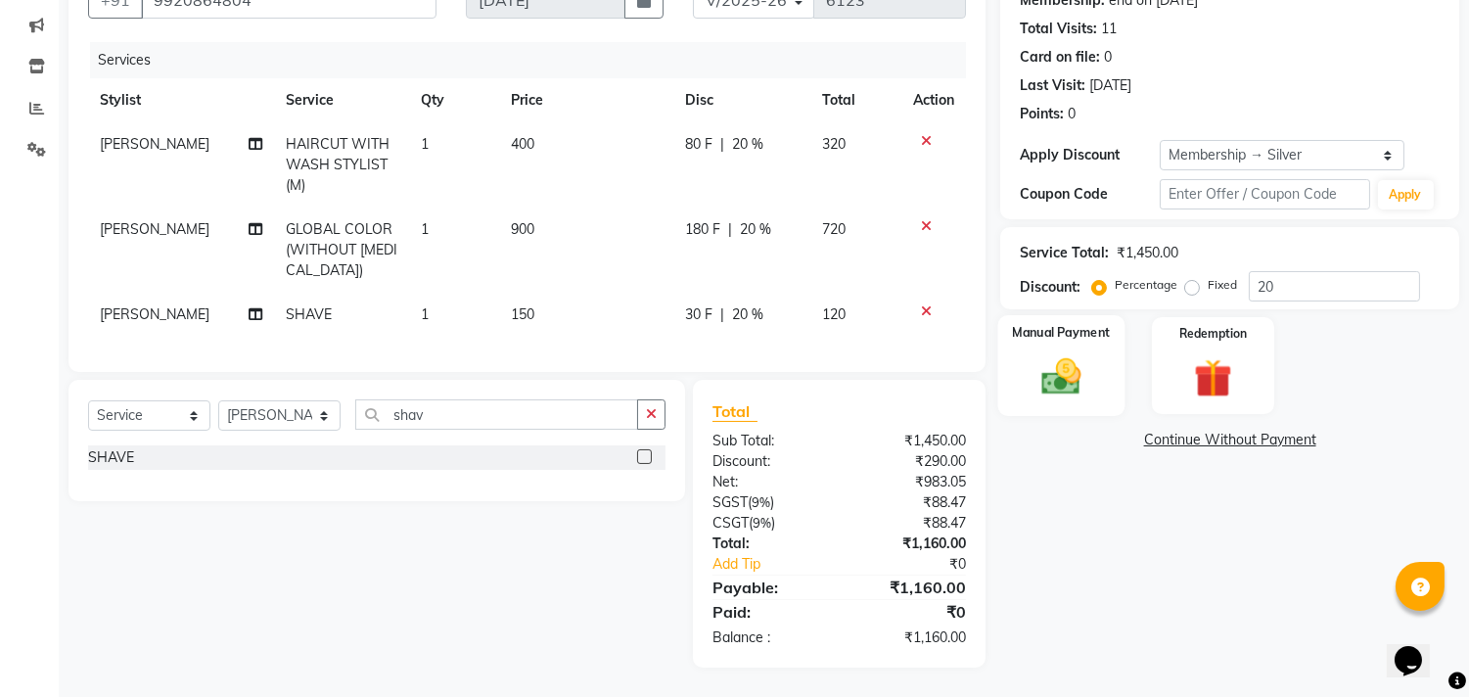
click at [1094, 323] on label "Manual Payment" at bounding box center [1062, 332] width 98 height 19
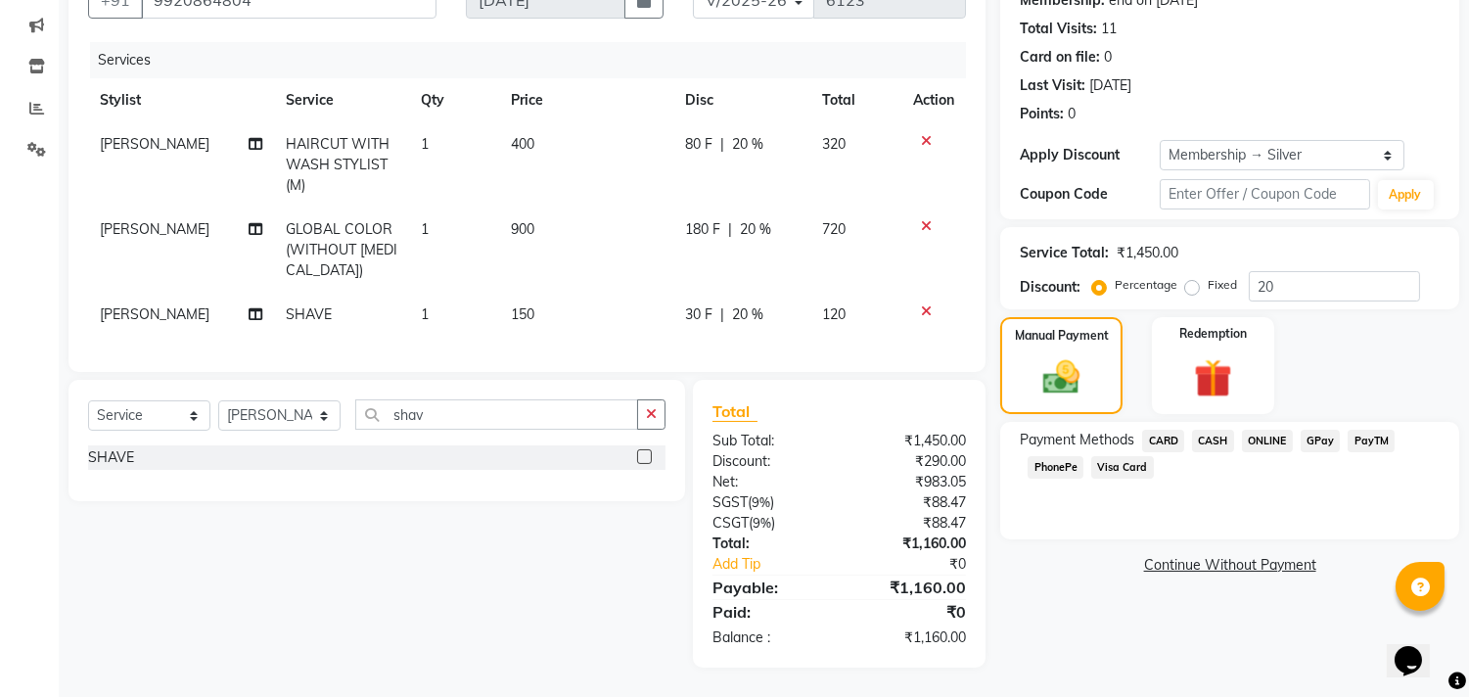
click at [1279, 430] on span "ONLINE" at bounding box center [1267, 441] width 51 height 23
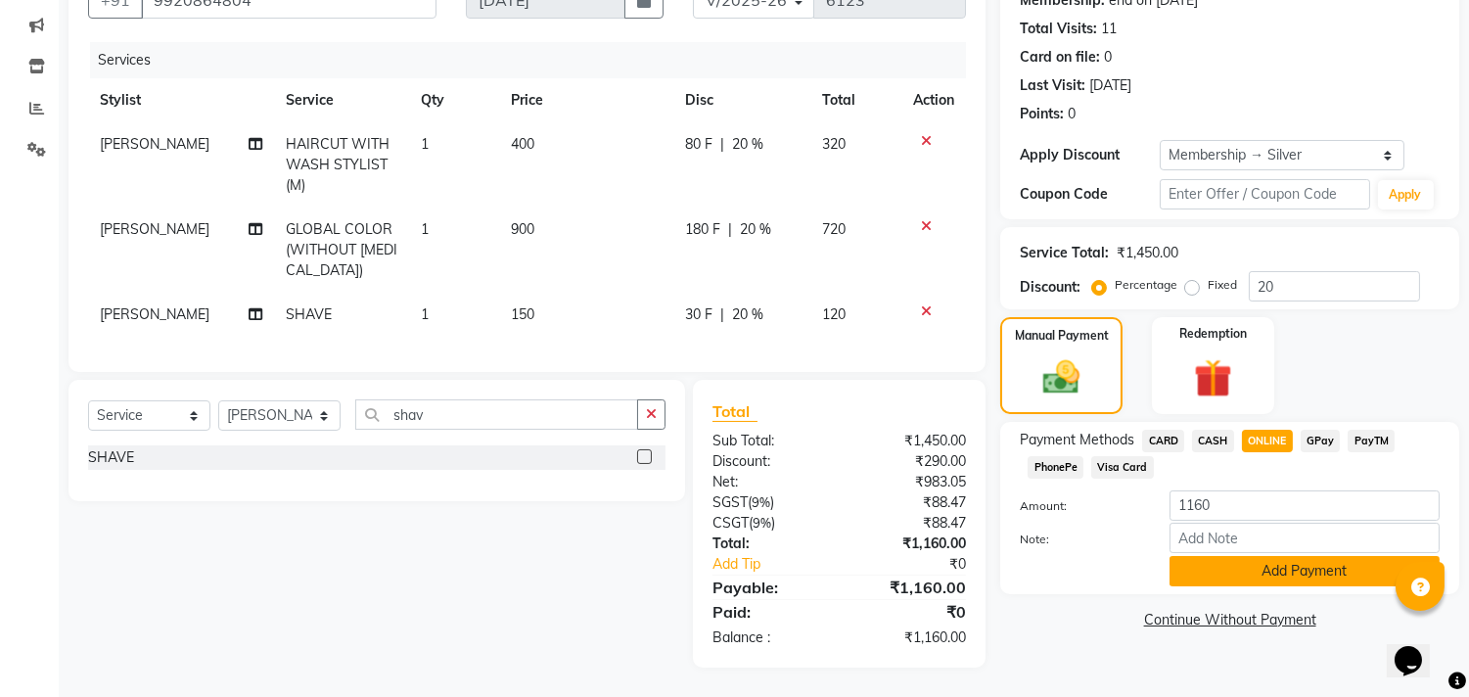
click at [1261, 559] on button "Add Payment" at bounding box center [1304, 571] width 270 height 30
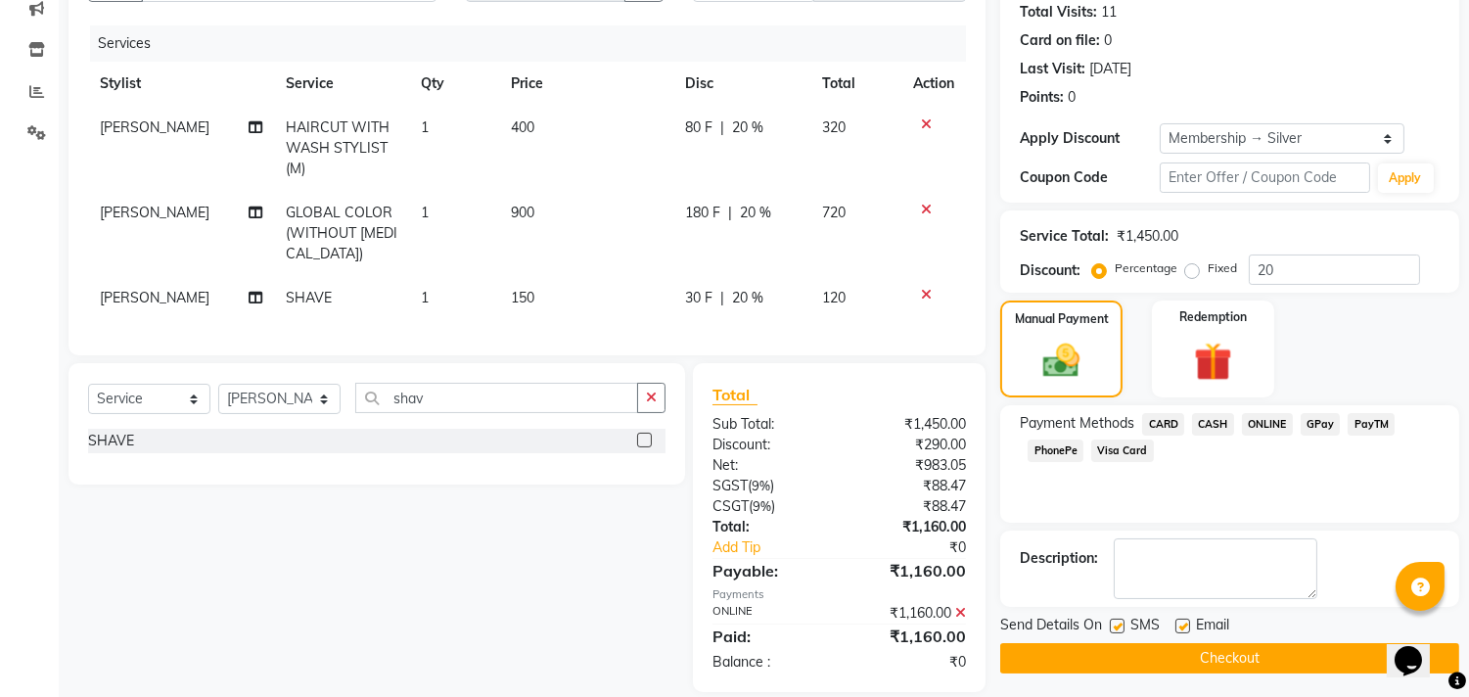
scroll to position [257, 0]
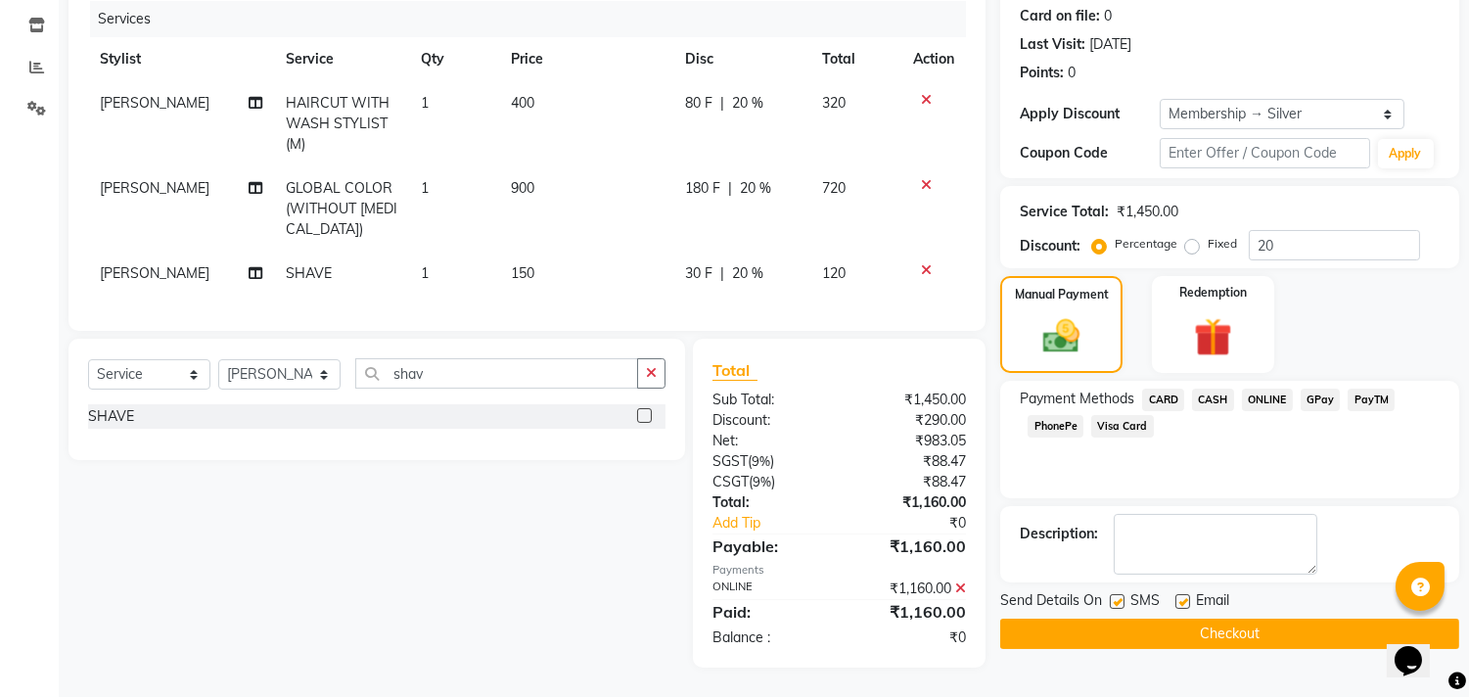
click at [1212, 619] on button "Checkout" at bounding box center [1229, 634] width 459 height 30
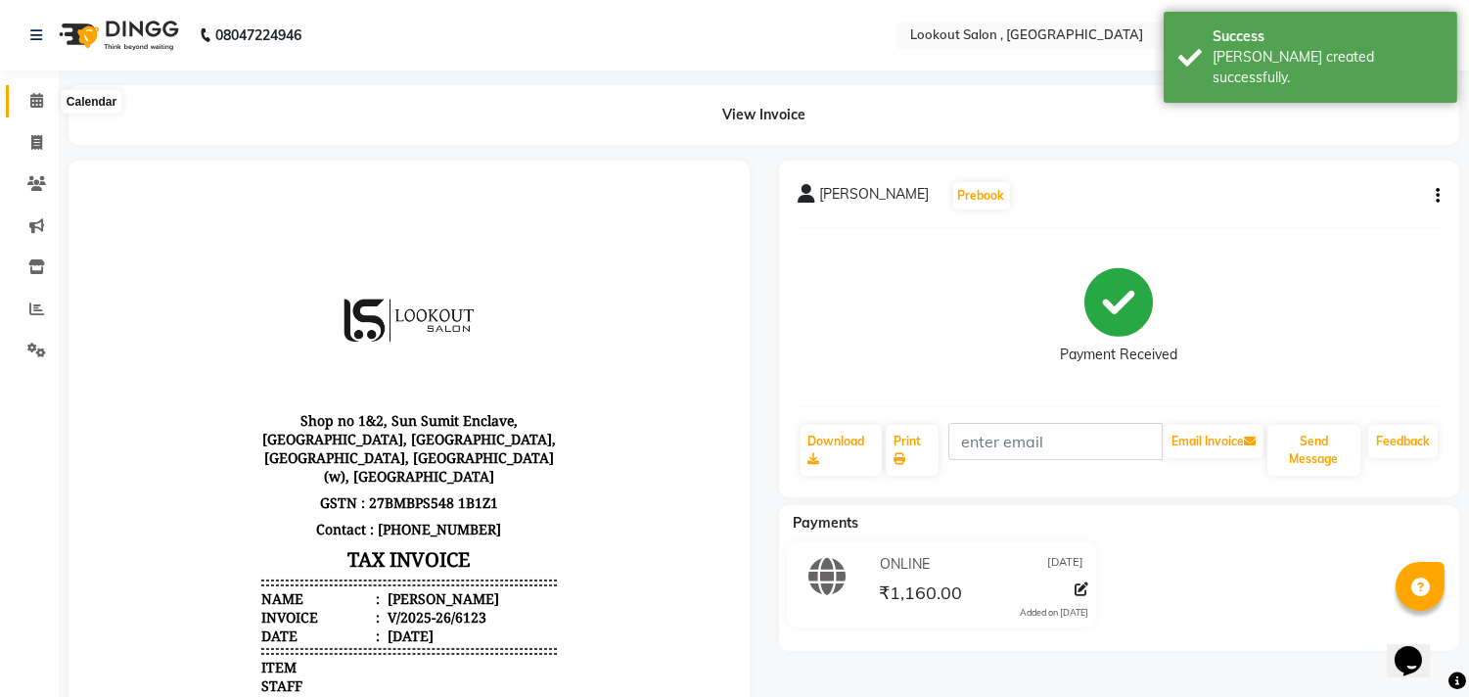
click at [40, 103] on icon at bounding box center [36, 100] width 13 height 15
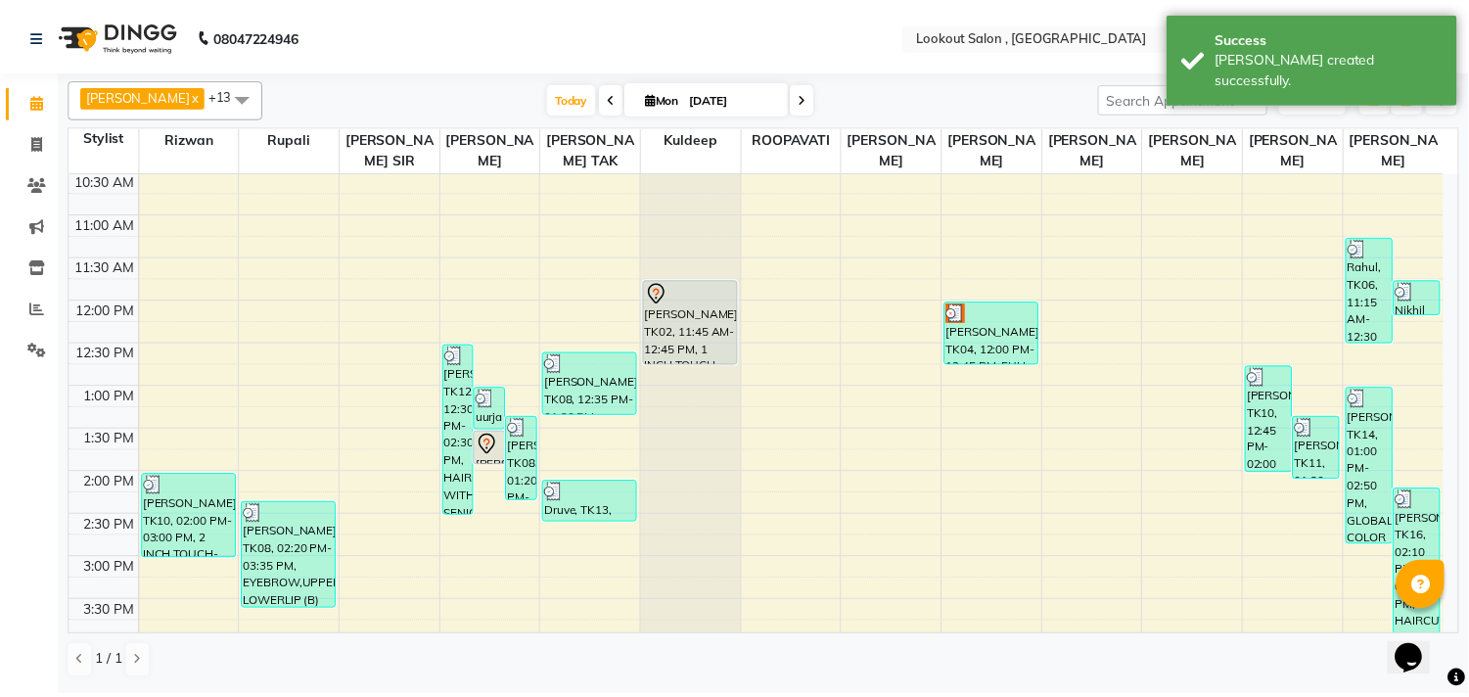
scroll to position [543, 0]
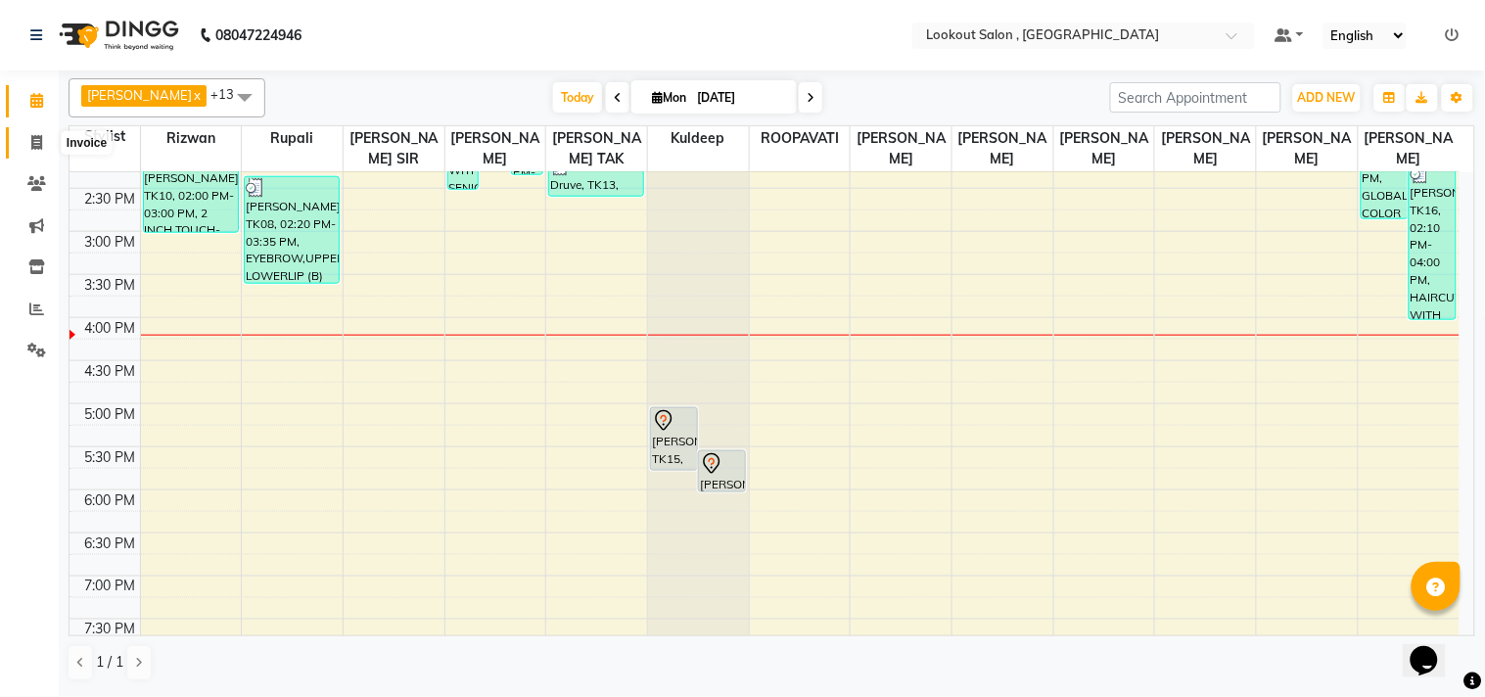
click at [41, 145] on icon at bounding box center [36, 142] width 11 height 15
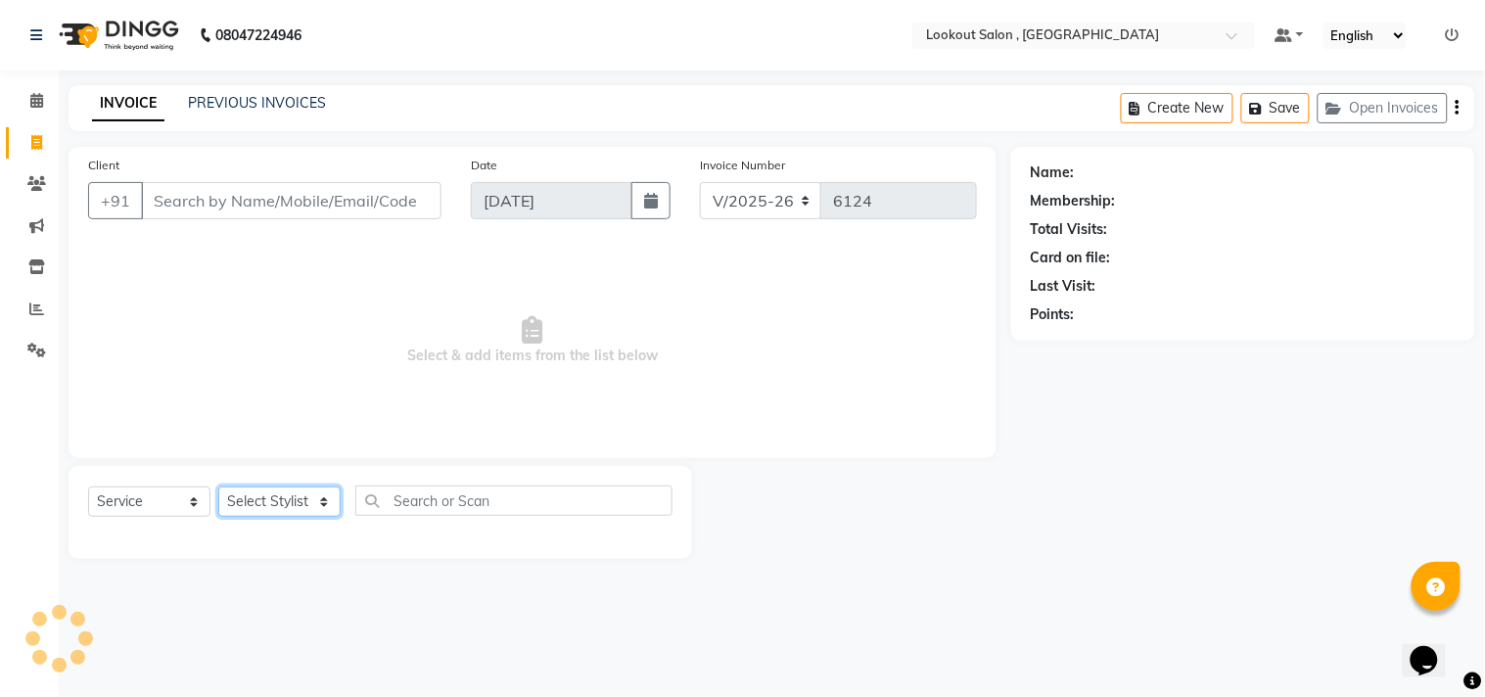
click at [262, 497] on select "Select Stylist" at bounding box center [279, 501] width 122 height 30
click at [218, 487] on select "Select Stylist [PERSON_NAME] [PERSON_NAME] [PERSON_NAME] [PERSON_NAME] kuldeep …" at bounding box center [279, 501] width 122 height 30
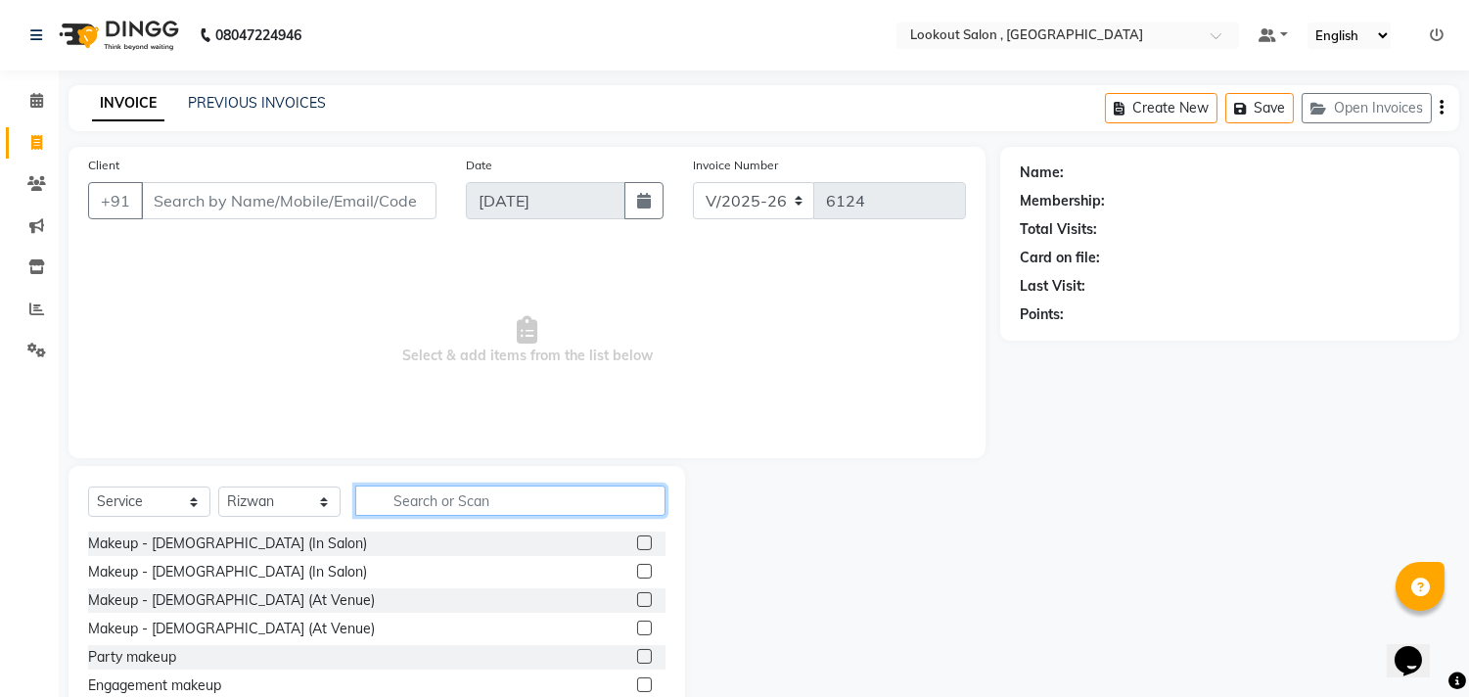
click at [465, 513] on input "text" at bounding box center [510, 500] width 310 height 30
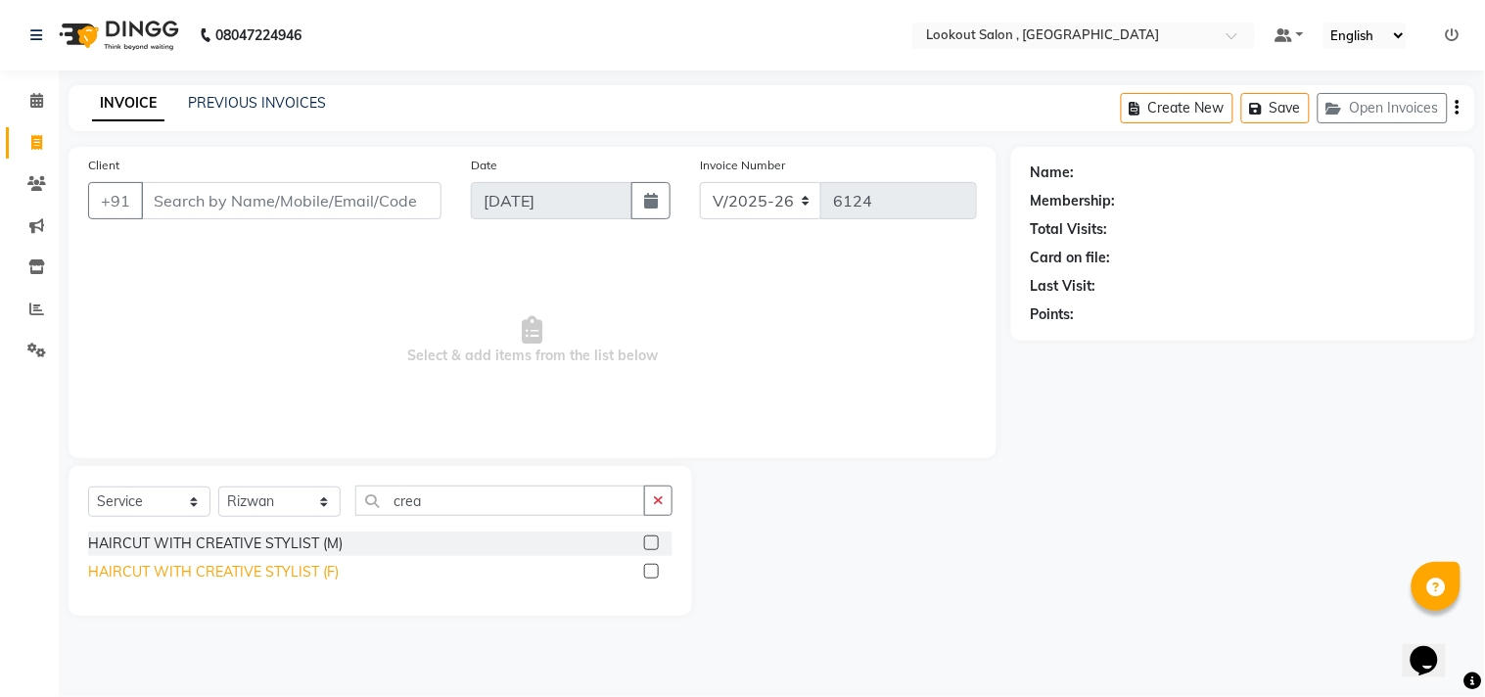
click at [306, 574] on div "HAIRCUT WITH CREATIVE STYLIST (F)" at bounding box center [213, 572] width 251 height 21
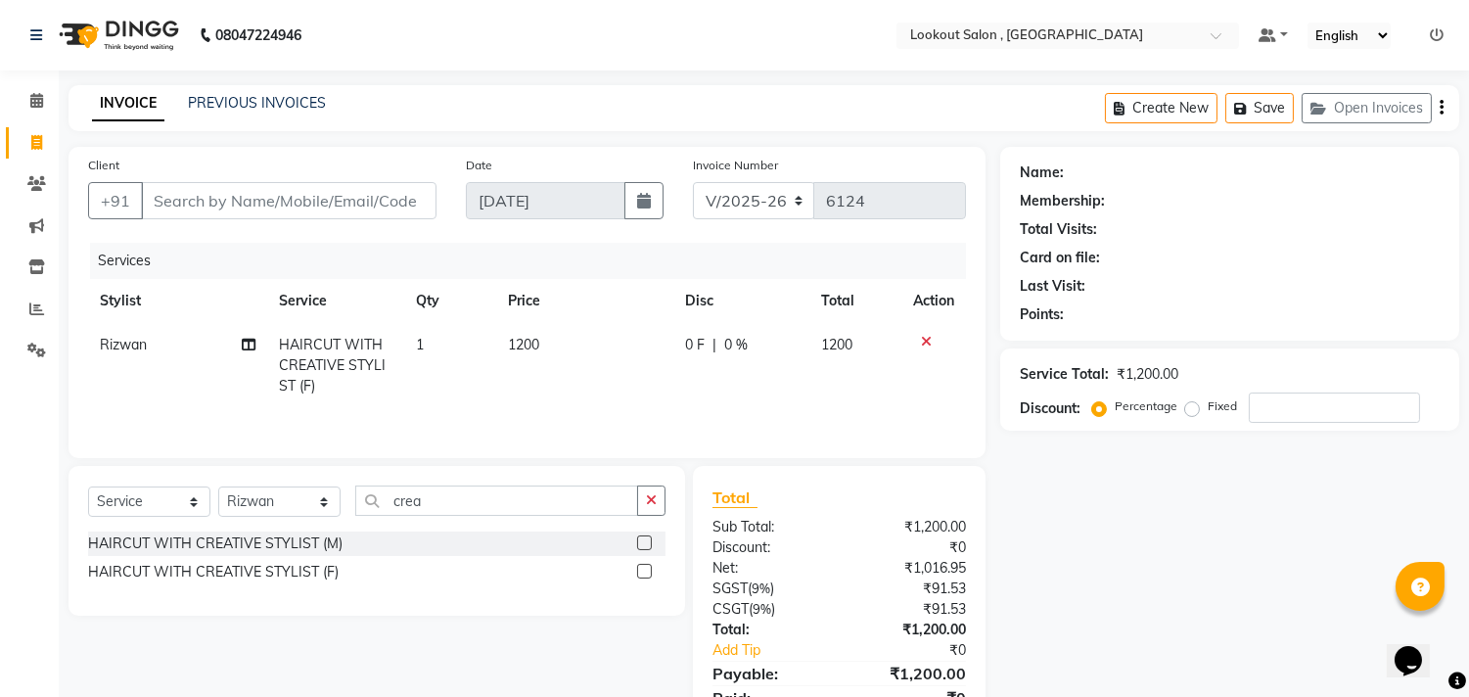
click at [924, 338] on icon at bounding box center [926, 342] width 11 height 14
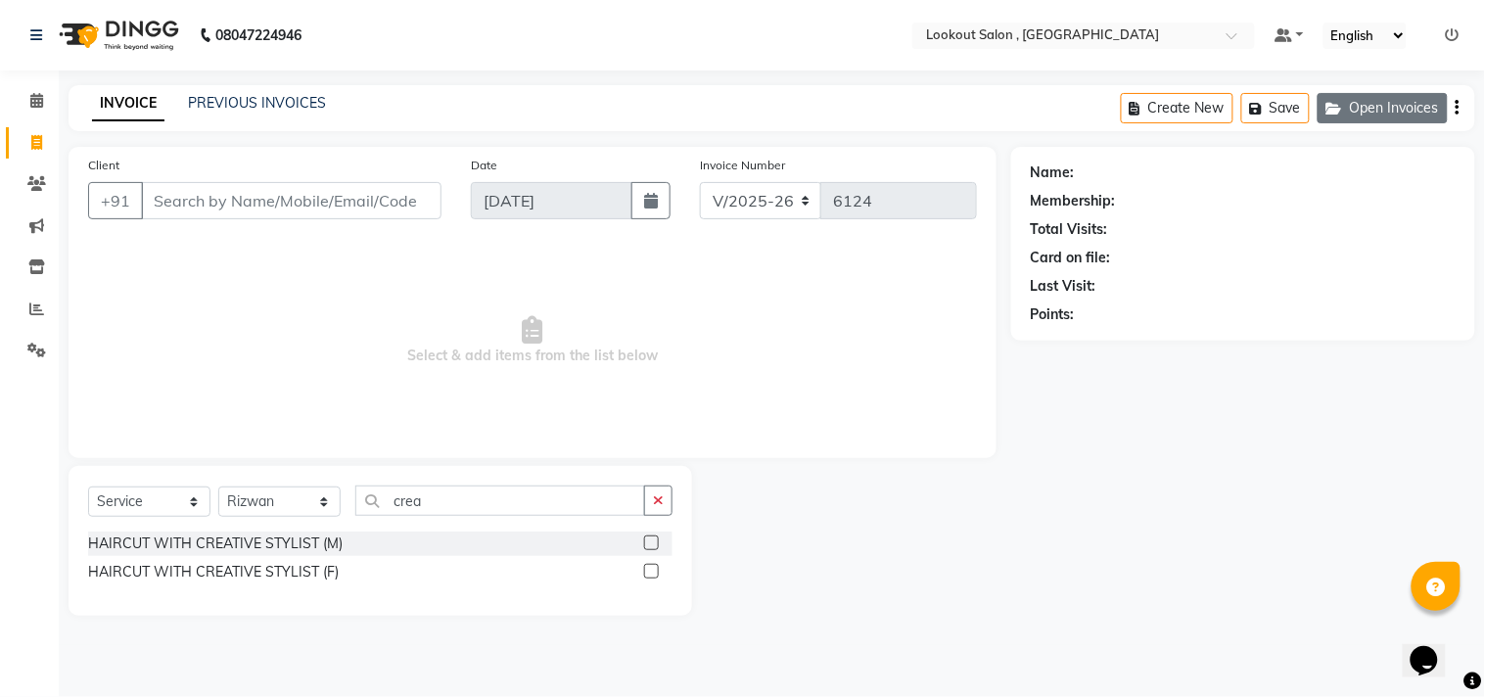
click at [1336, 106] on button "Open Invoices" at bounding box center [1382, 108] width 130 height 30
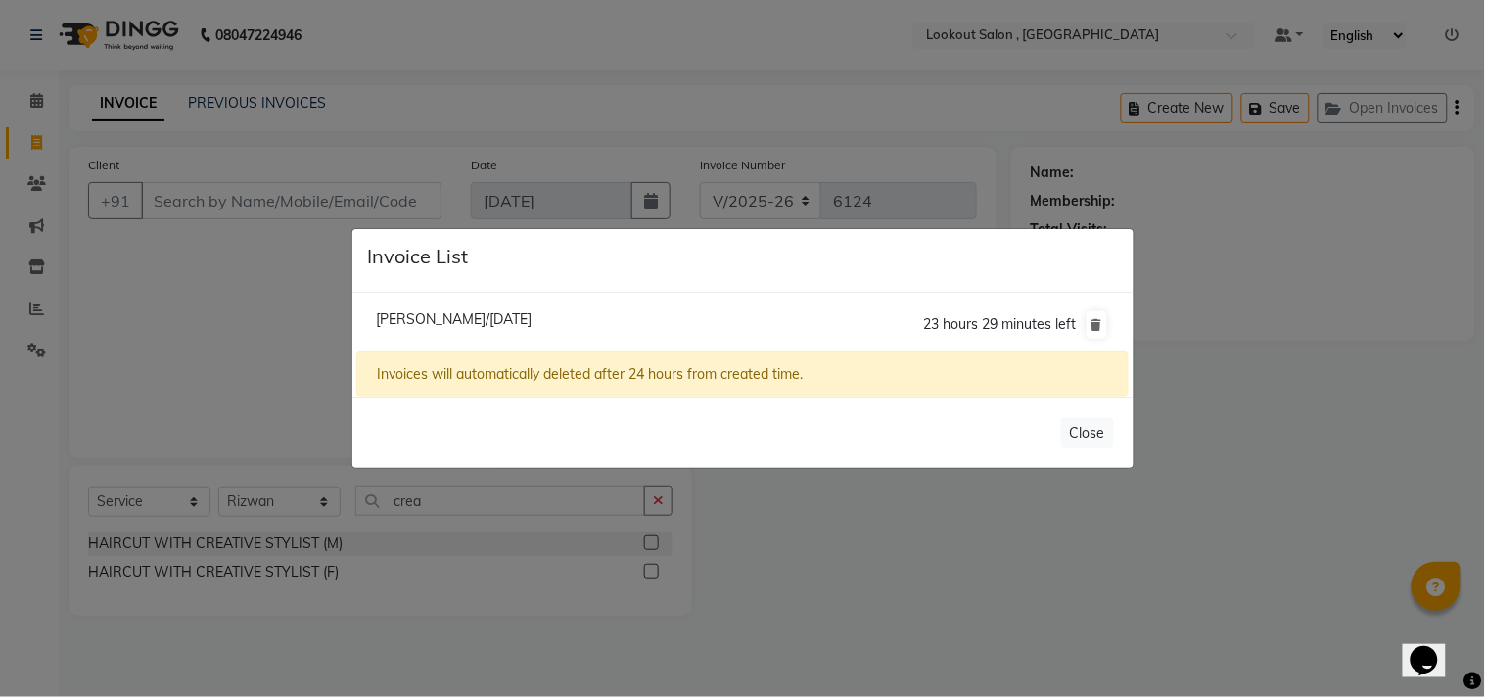
click at [531, 311] on span "Rachna Mandavia/01 September 2025" at bounding box center [454, 319] width 156 height 18
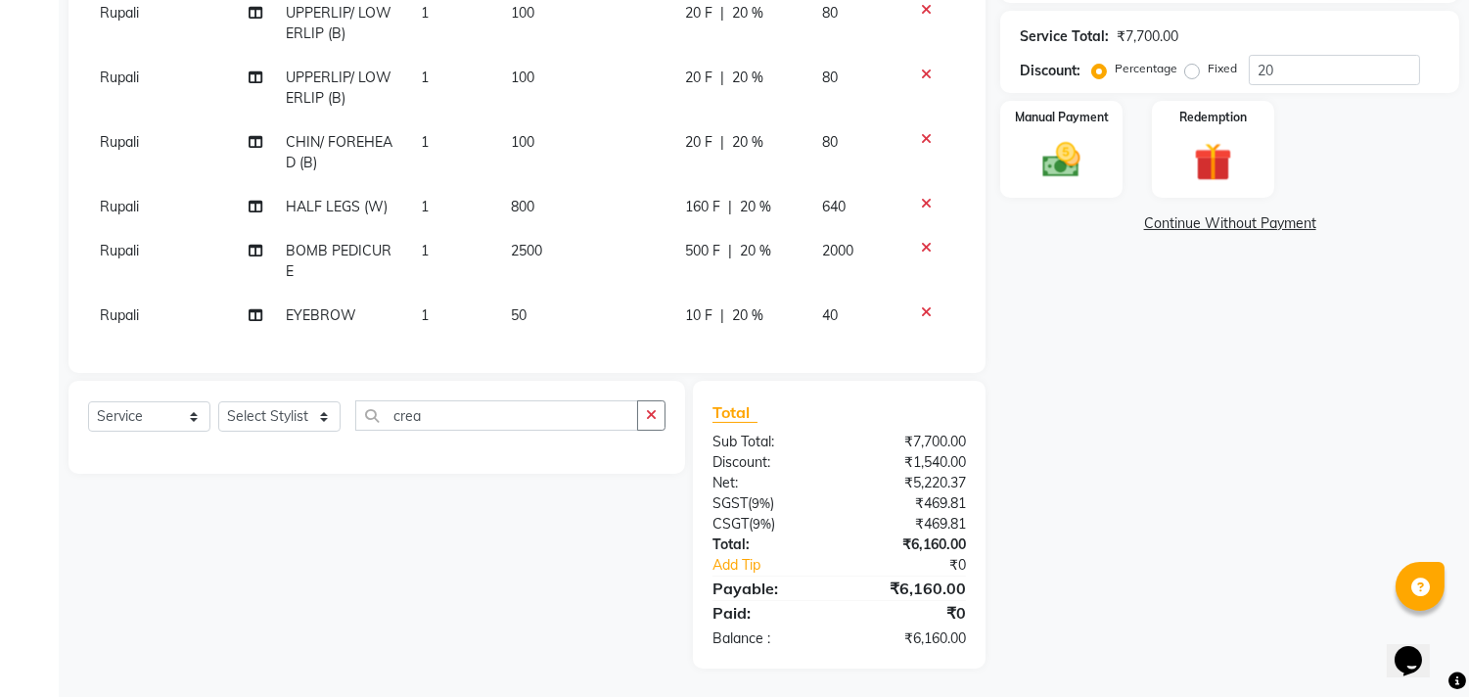
scroll to position [53, 0]
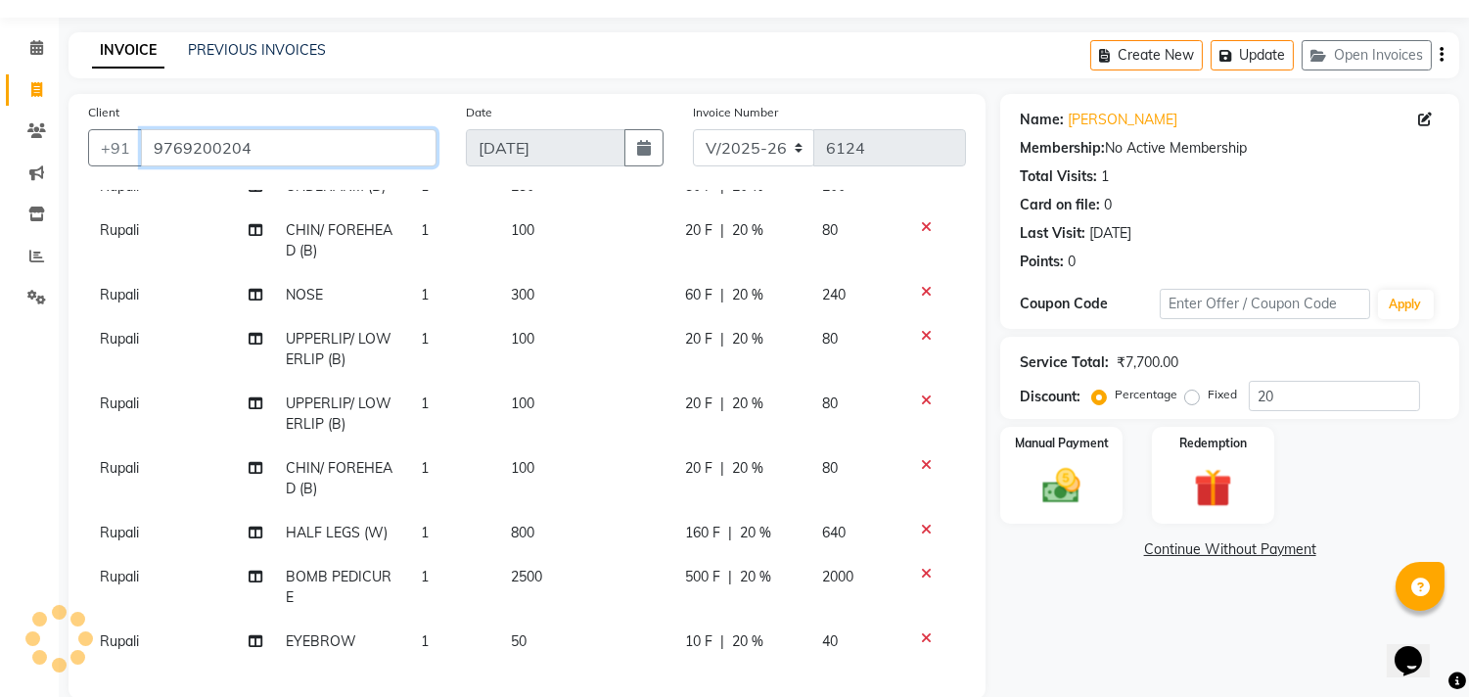
click at [183, 143] on input "9769200204" at bounding box center [289, 147] width 296 height 37
click at [43, 123] on icon at bounding box center [36, 130] width 19 height 15
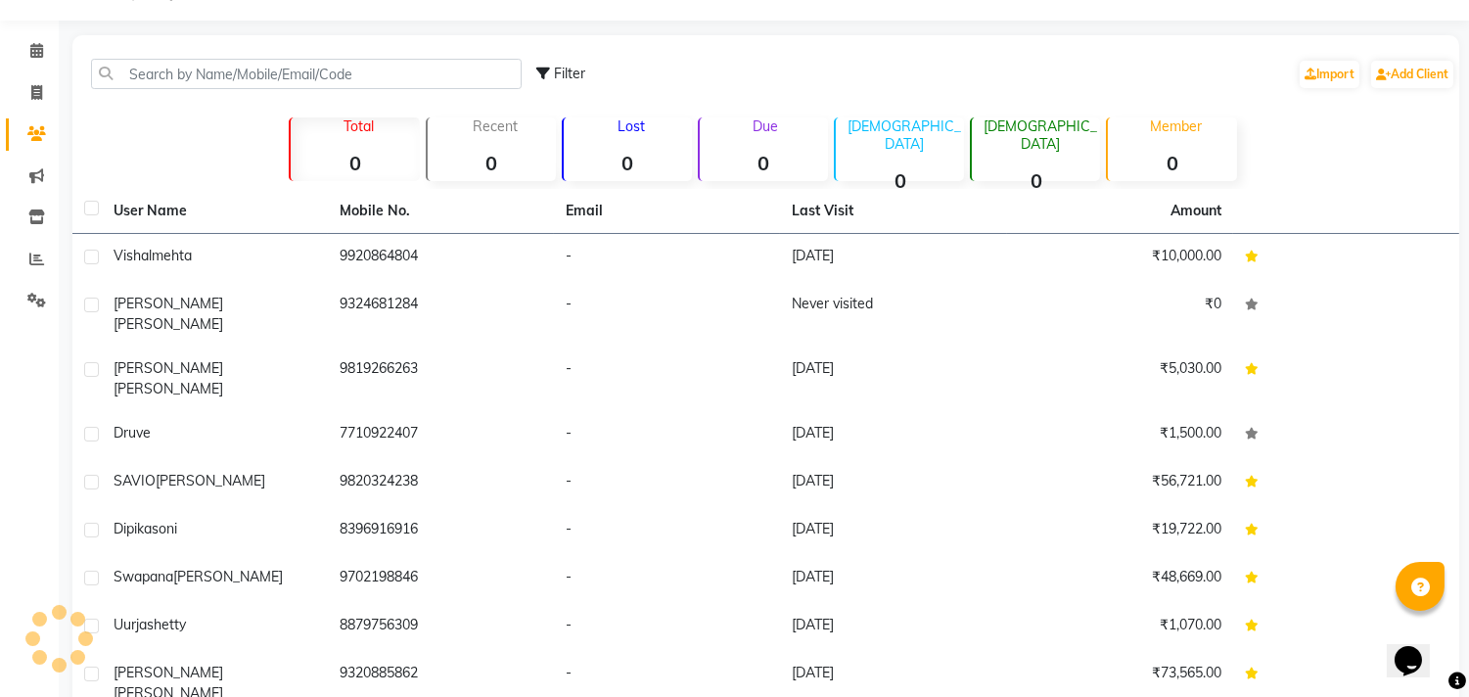
scroll to position [53, 0]
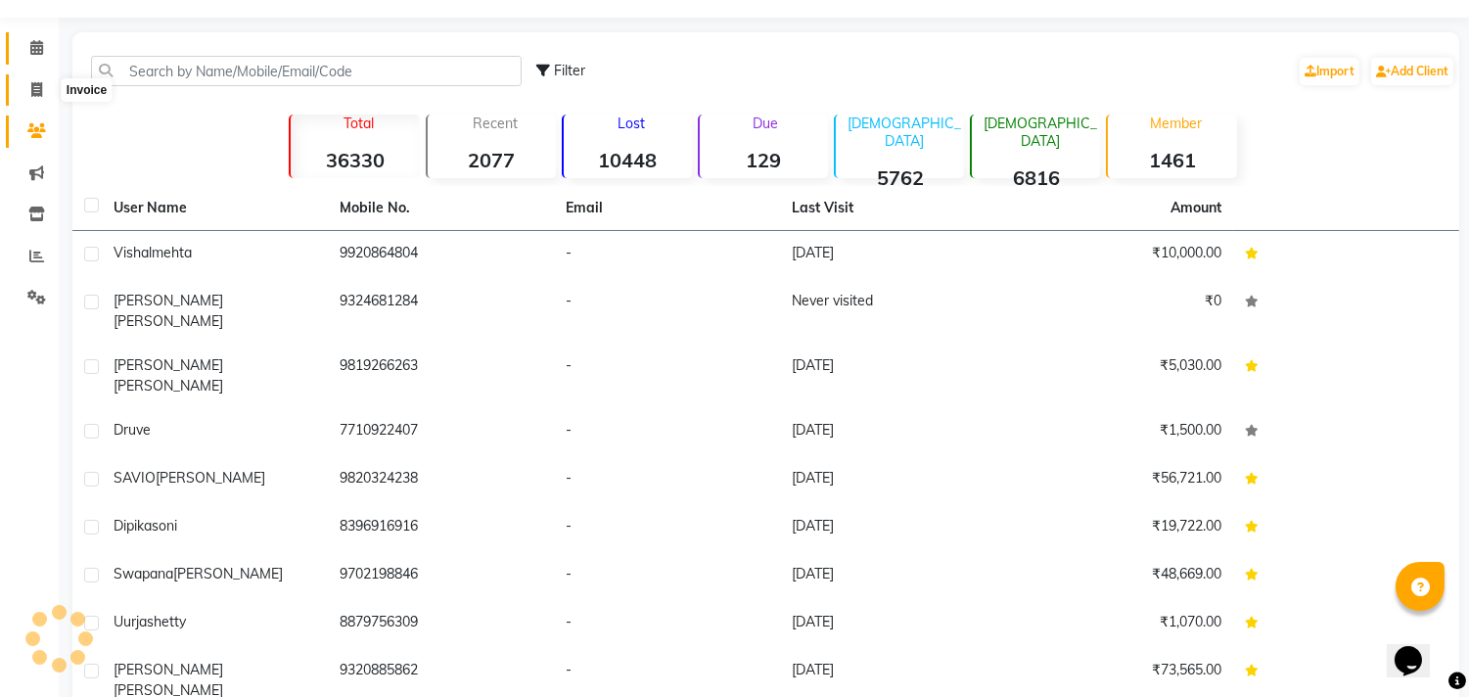
click at [47, 88] on span at bounding box center [37, 90] width 34 height 23
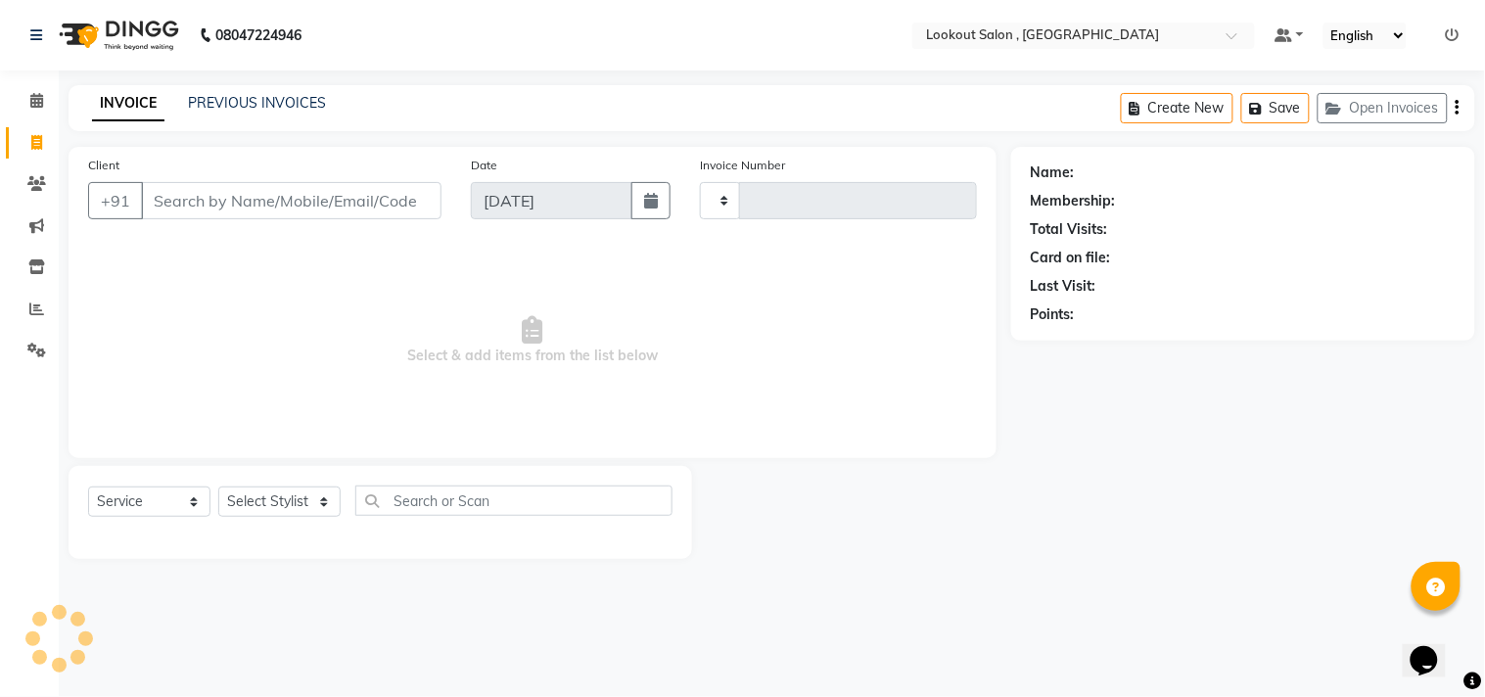
click at [226, 200] on input "Client" at bounding box center [291, 200] width 300 height 37
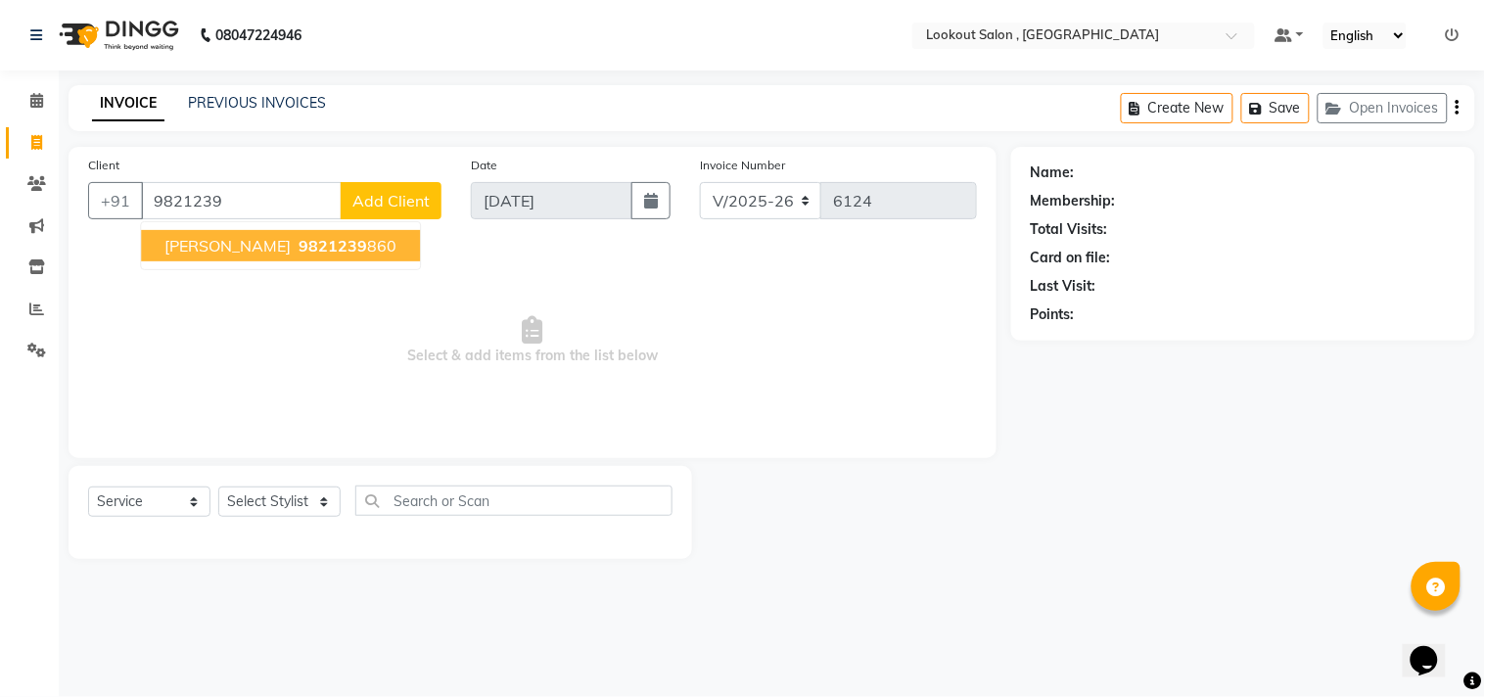
click at [236, 236] on span "Nikunj Vashi" at bounding box center [227, 246] width 126 height 20
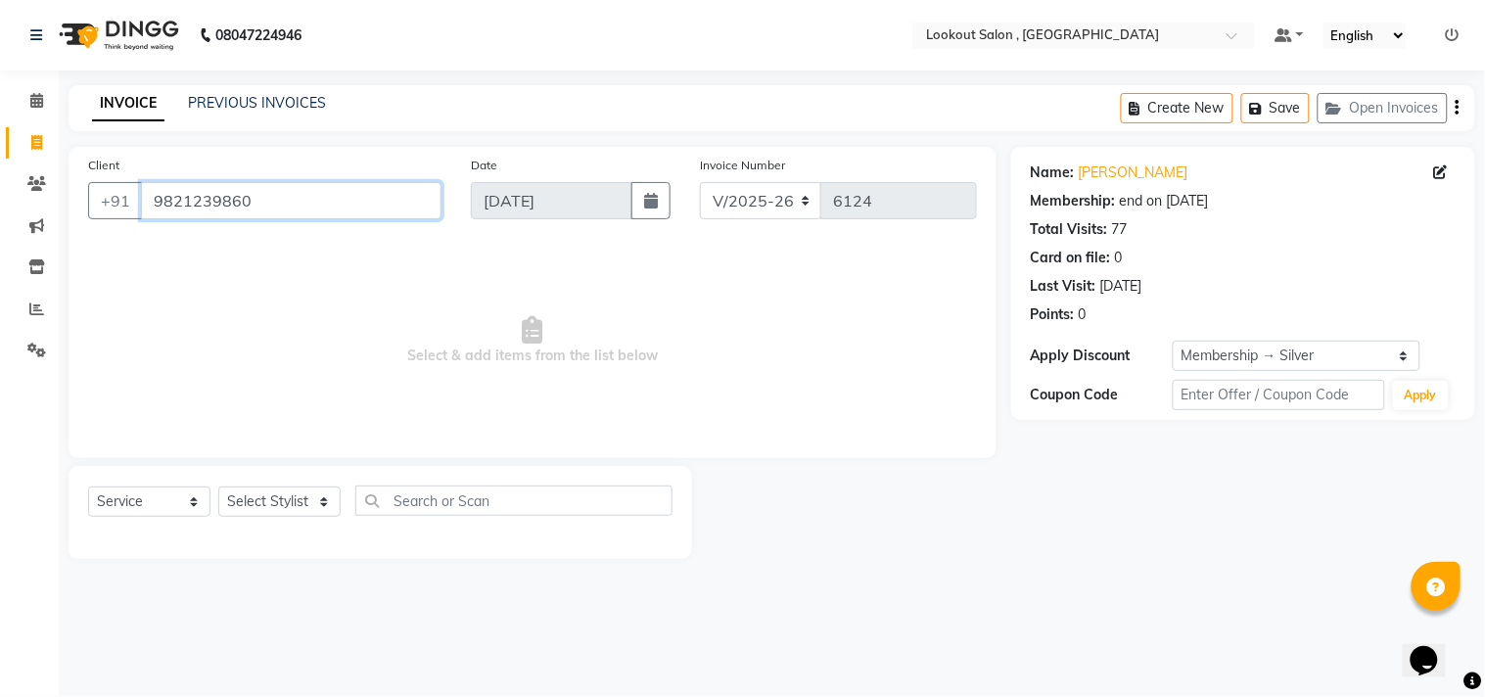
click at [179, 207] on input "9821239860" at bounding box center [291, 200] width 300 height 37
click at [52, 183] on span at bounding box center [37, 184] width 34 height 23
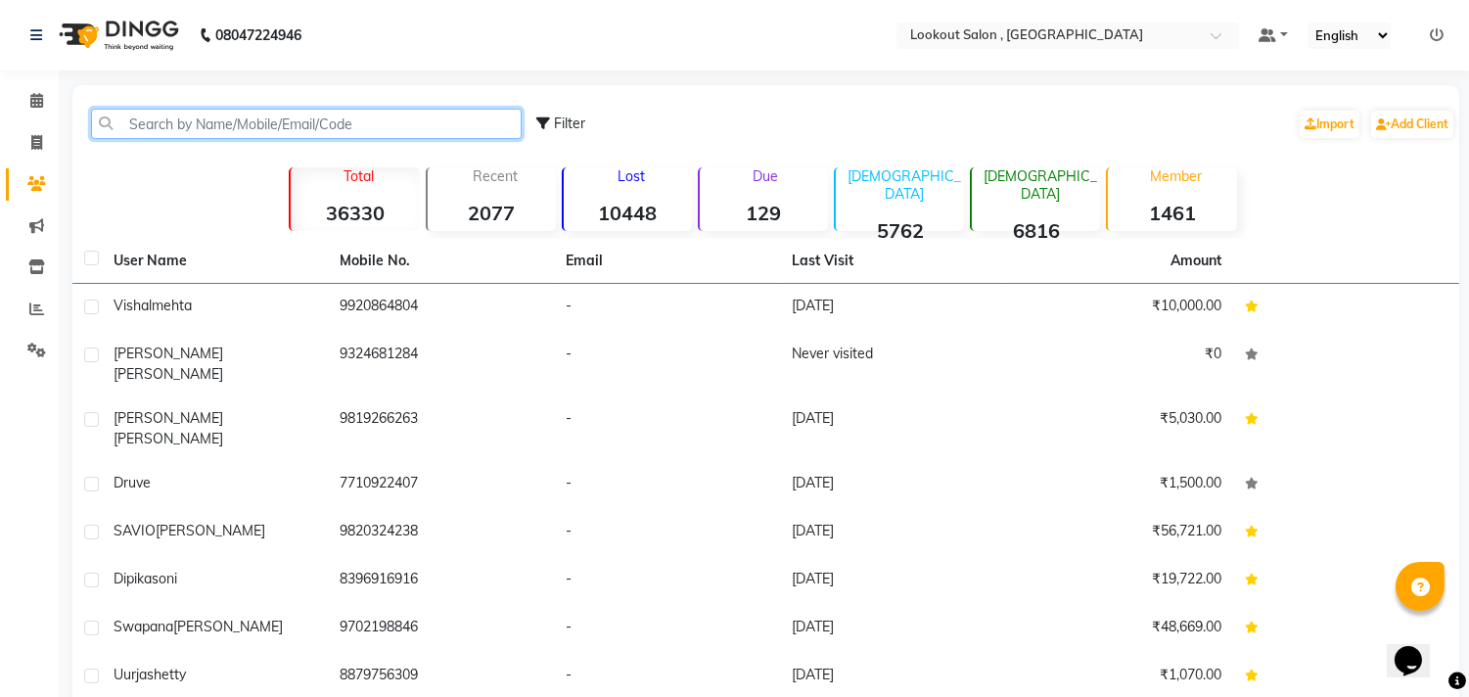
click at [306, 127] on input "text" at bounding box center [306, 124] width 431 height 30
paste input "9821239860"
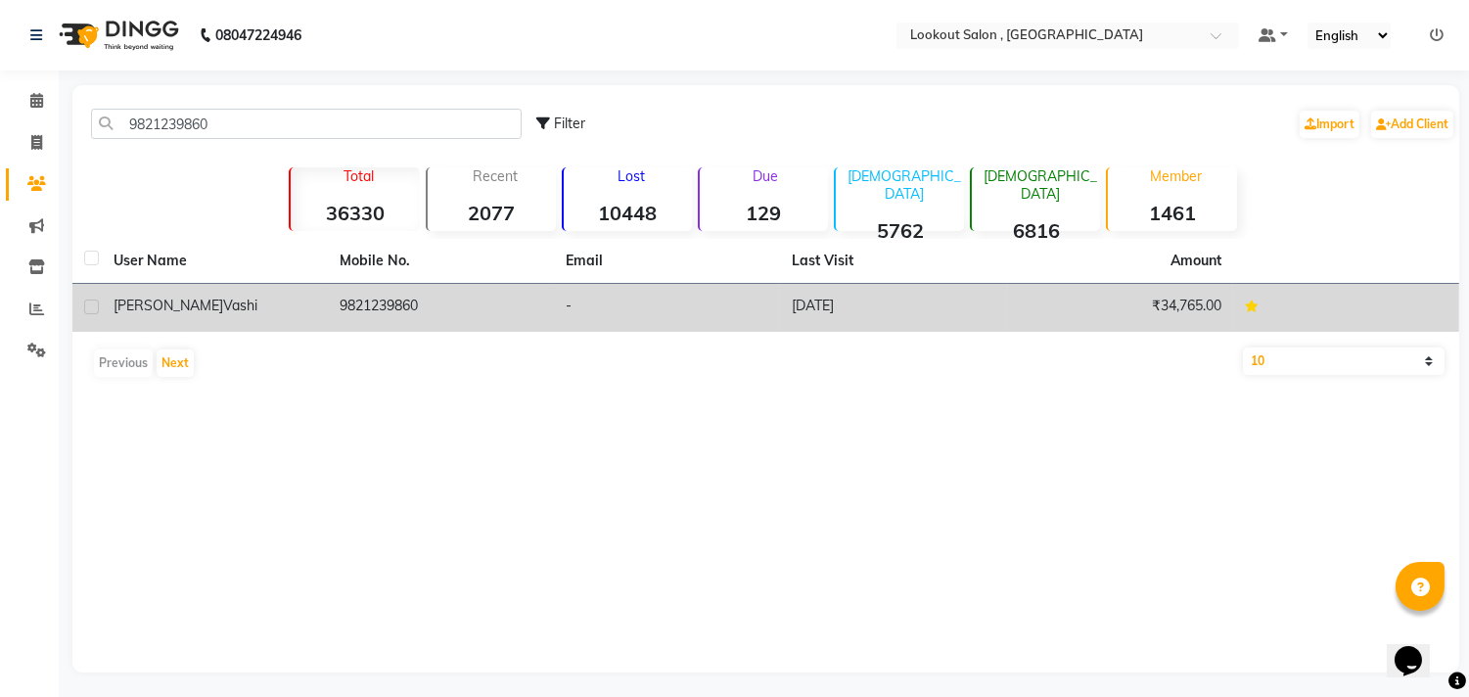
click at [289, 314] on div "Nikunj Vashi" at bounding box center [215, 306] width 203 height 21
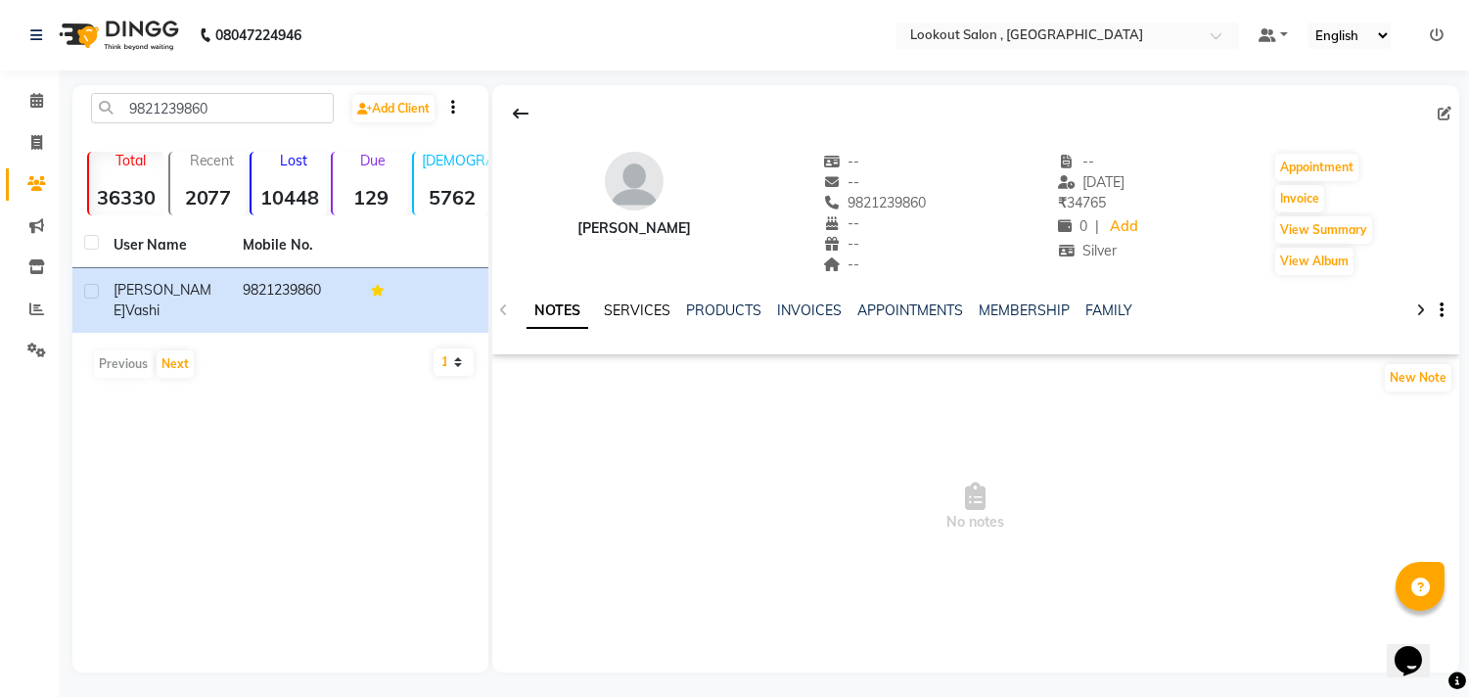
click at [642, 307] on link "SERVICES" at bounding box center [637, 310] width 67 height 18
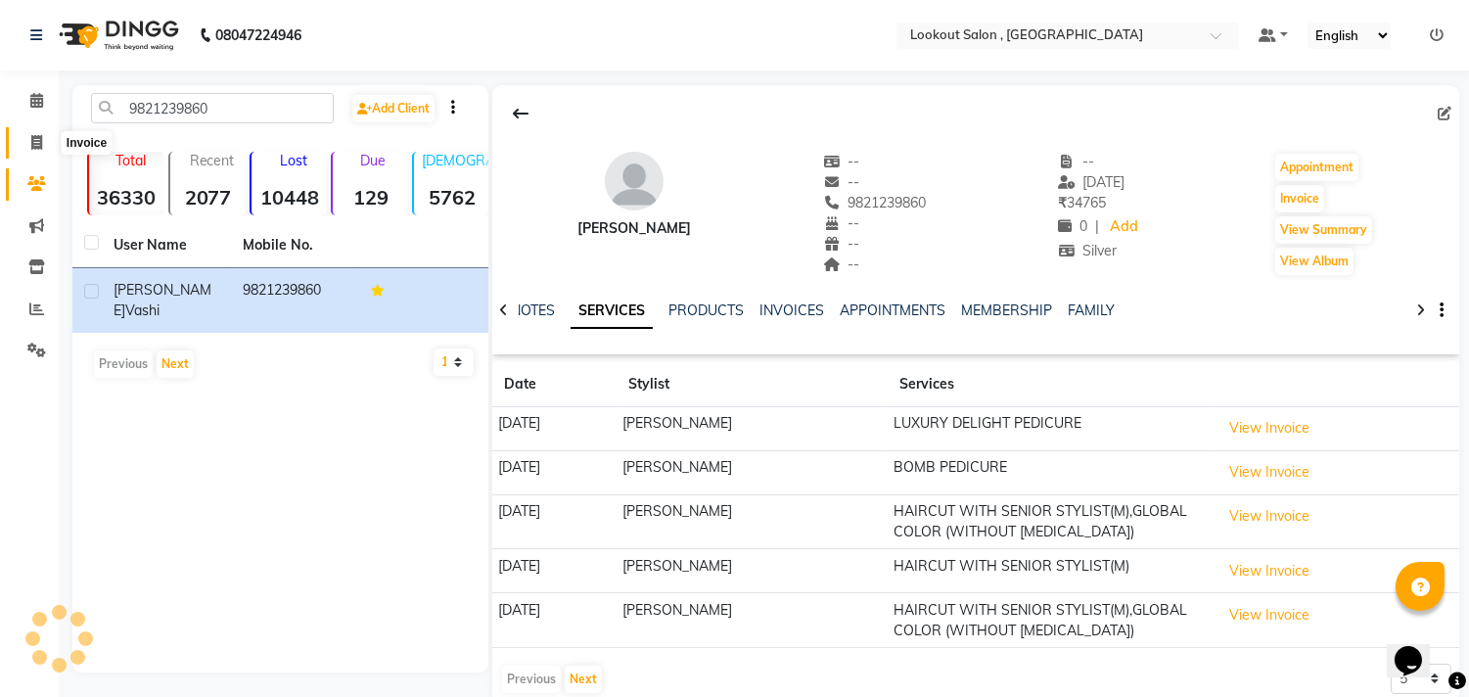
click at [23, 142] on span at bounding box center [37, 143] width 34 height 23
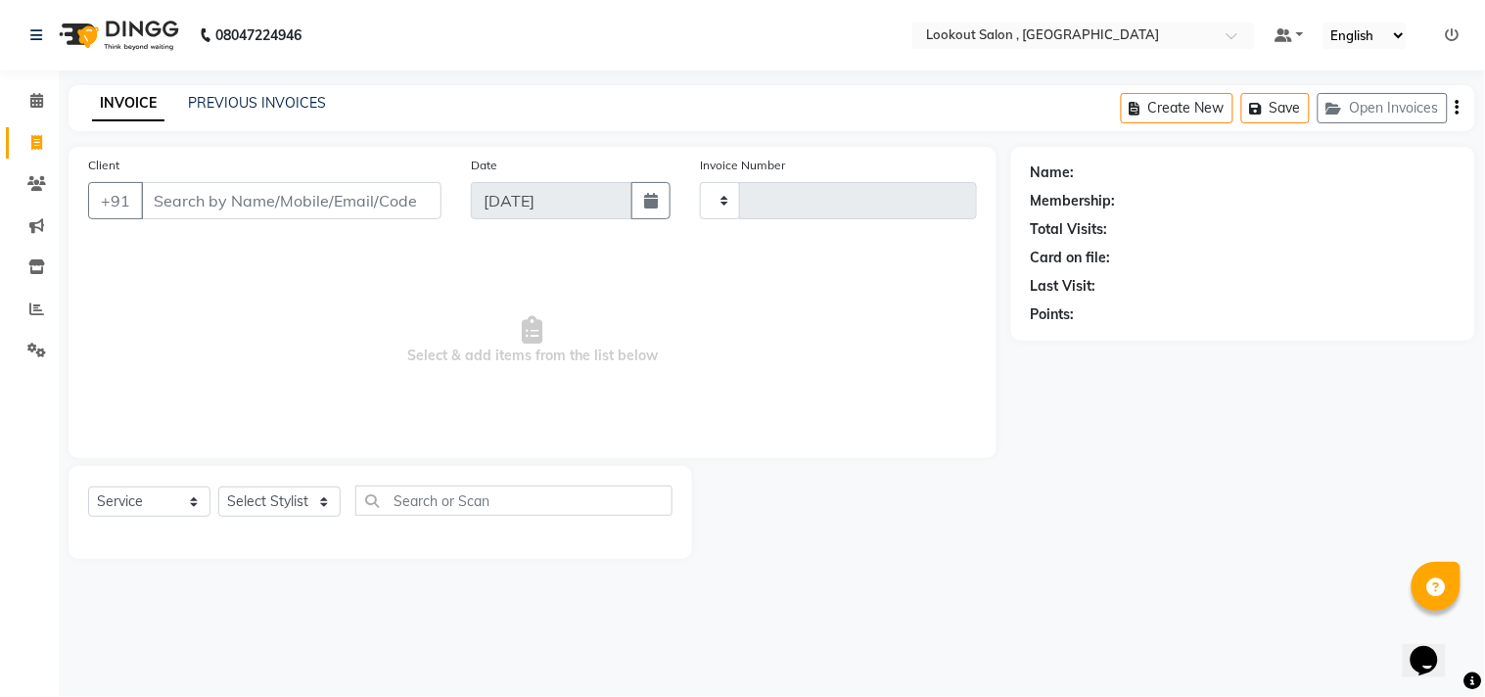
click at [207, 208] on input "Client" at bounding box center [291, 200] width 300 height 37
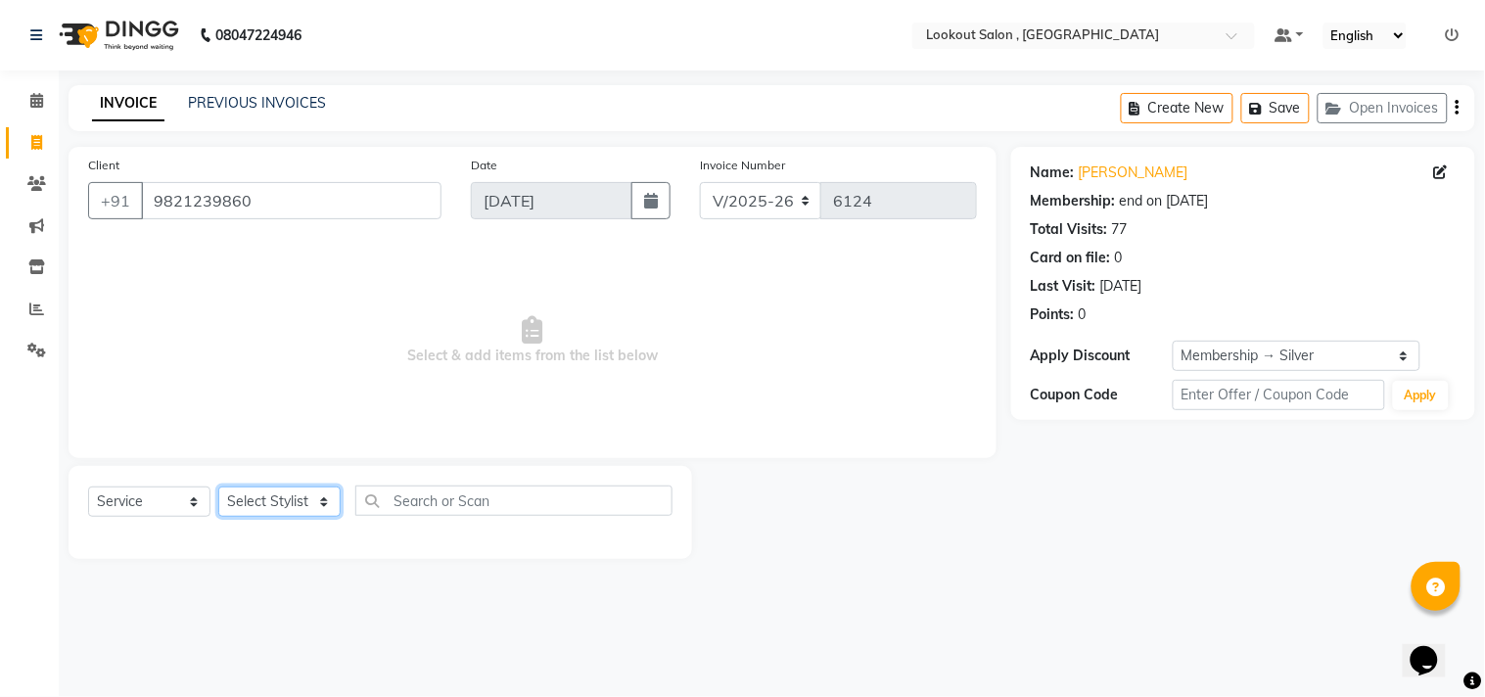
click at [260, 490] on select "Select Stylist [PERSON_NAME] [PERSON_NAME] [PERSON_NAME] [PERSON_NAME] kuldeep …" at bounding box center [279, 501] width 122 height 30
click at [218, 487] on select "Select Stylist [PERSON_NAME] [PERSON_NAME] [PERSON_NAME] [PERSON_NAME] kuldeep …" at bounding box center [279, 501] width 122 height 30
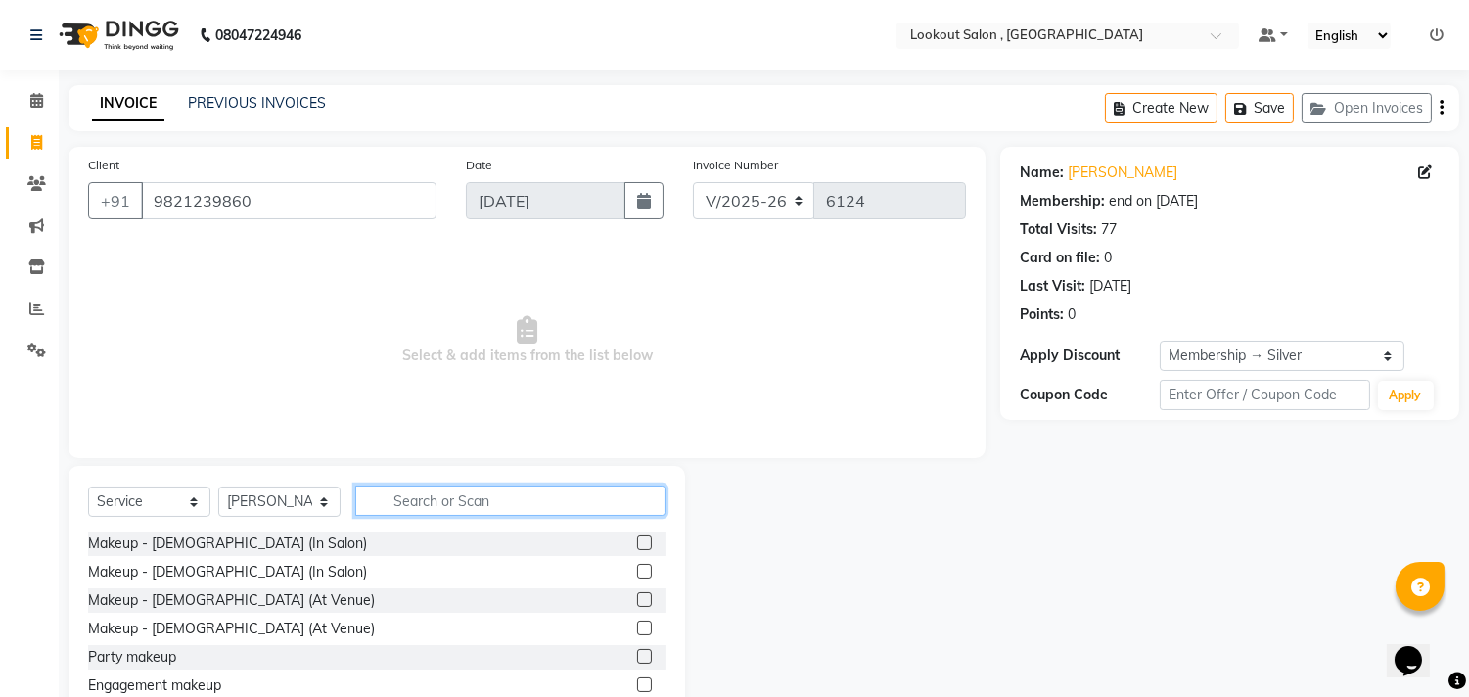
click at [417, 514] on input "text" at bounding box center [510, 500] width 310 height 30
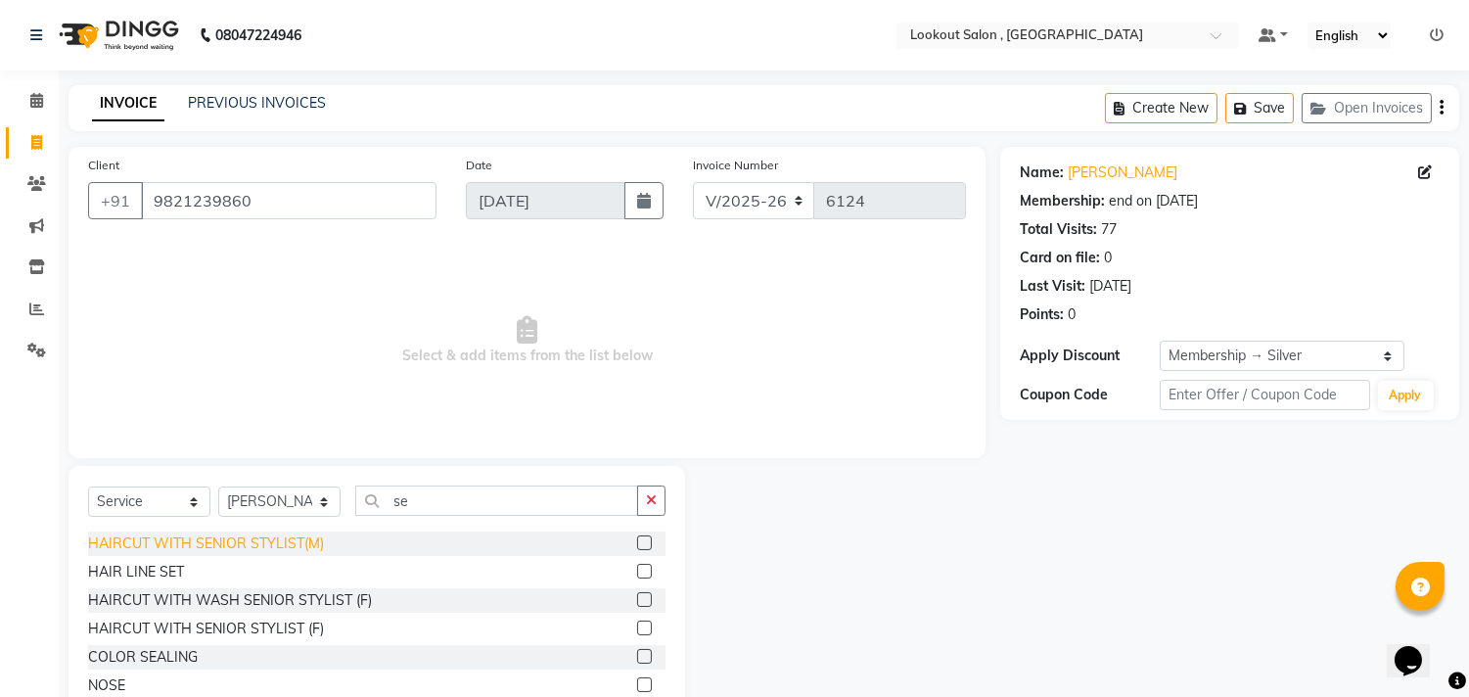
click at [300, 542] on div "HAIRCUT WITH SENIOR STYLIST(M)" at bounding box center [206, 543] width 236 height 21
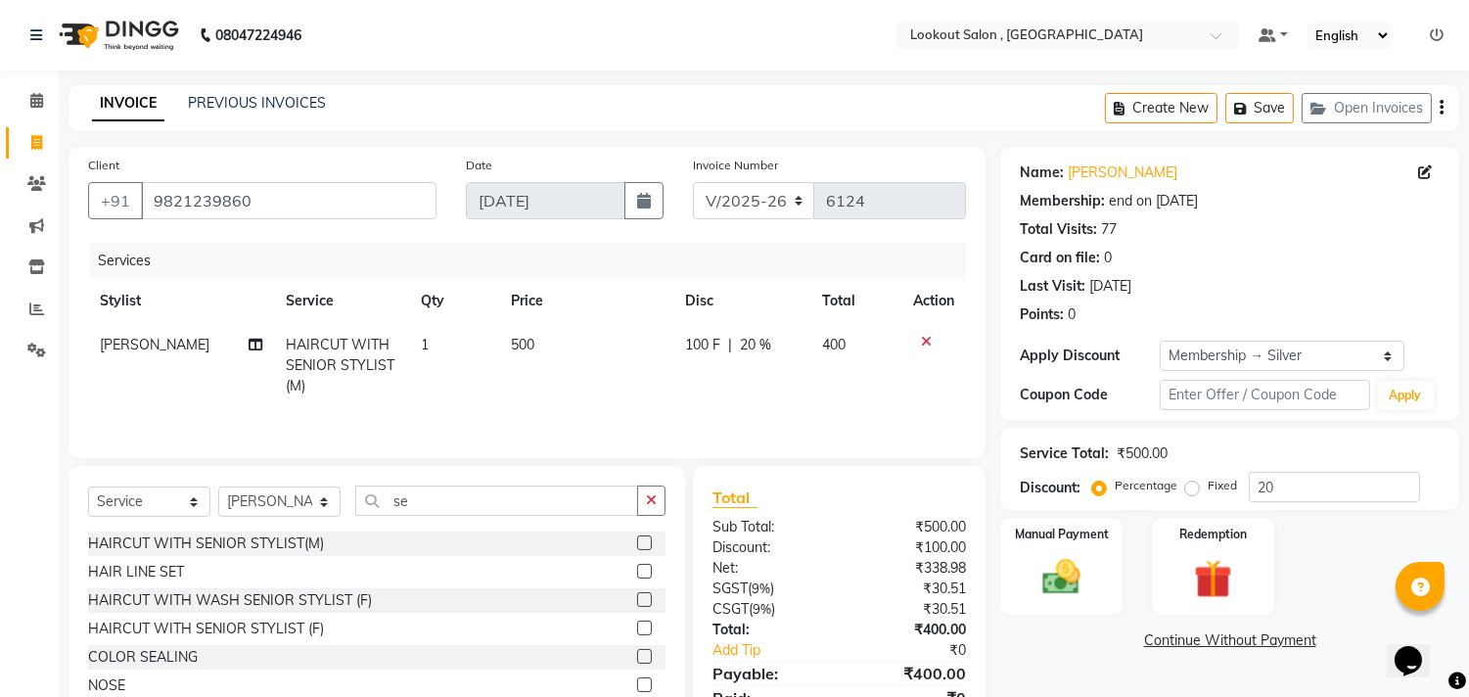
scroll to position [88, 0]
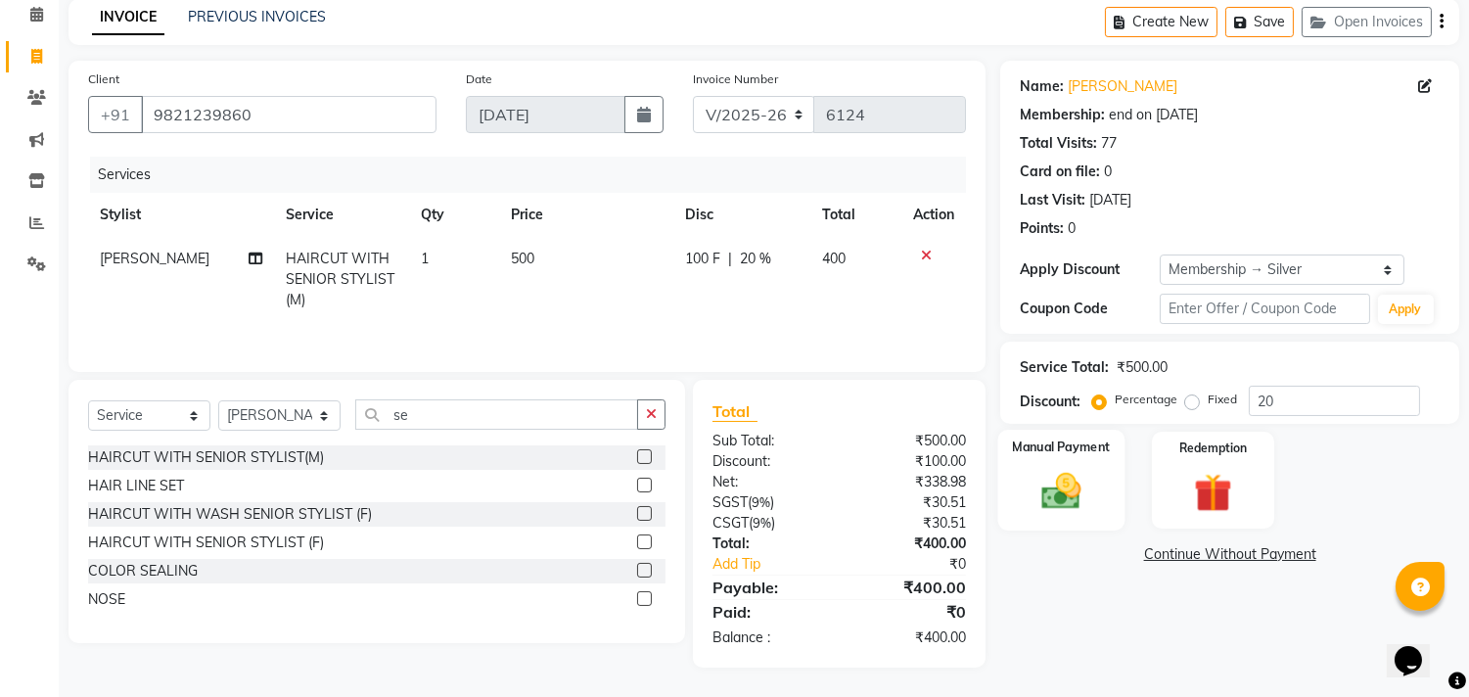
click at [1088, 487] on img at bounding box center [1062, 492] width 65 height 46
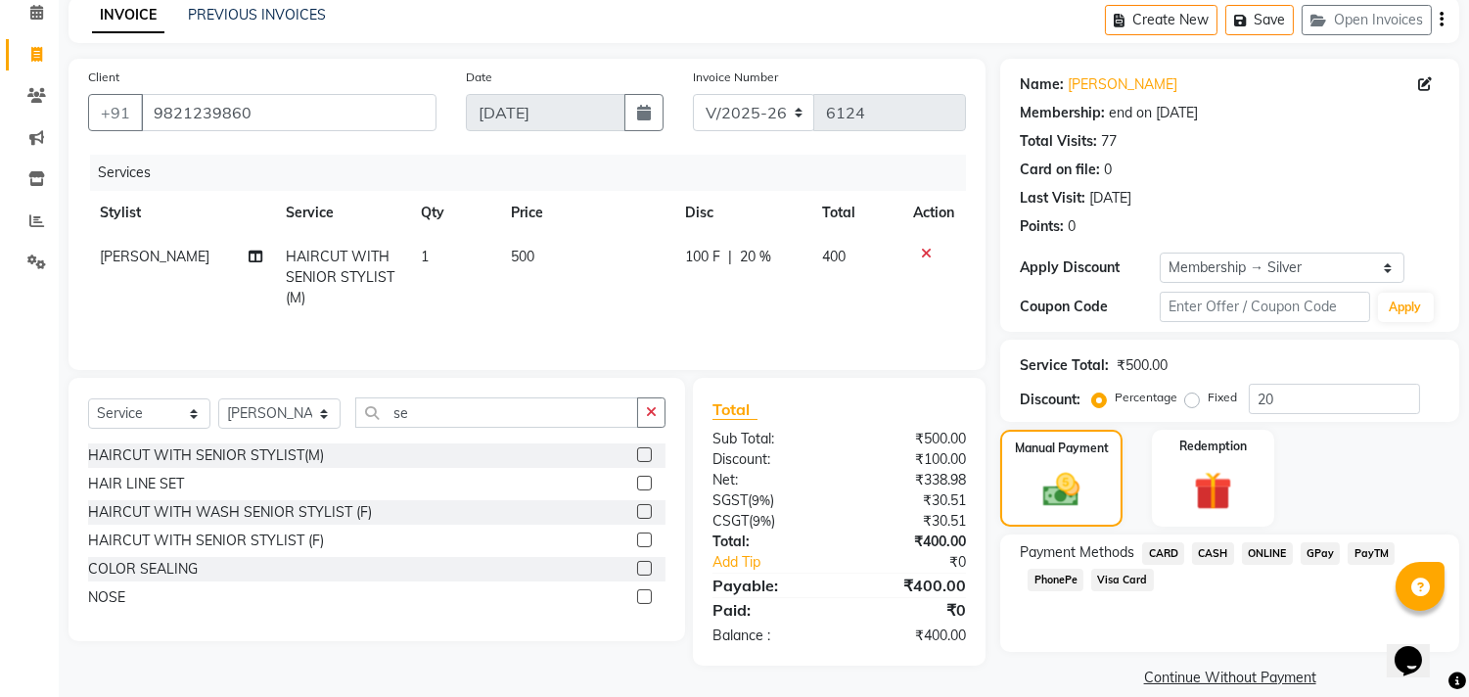
click at [1207, 543] on span "CASH" at bounding box center [1213, 553] width 42 height 23
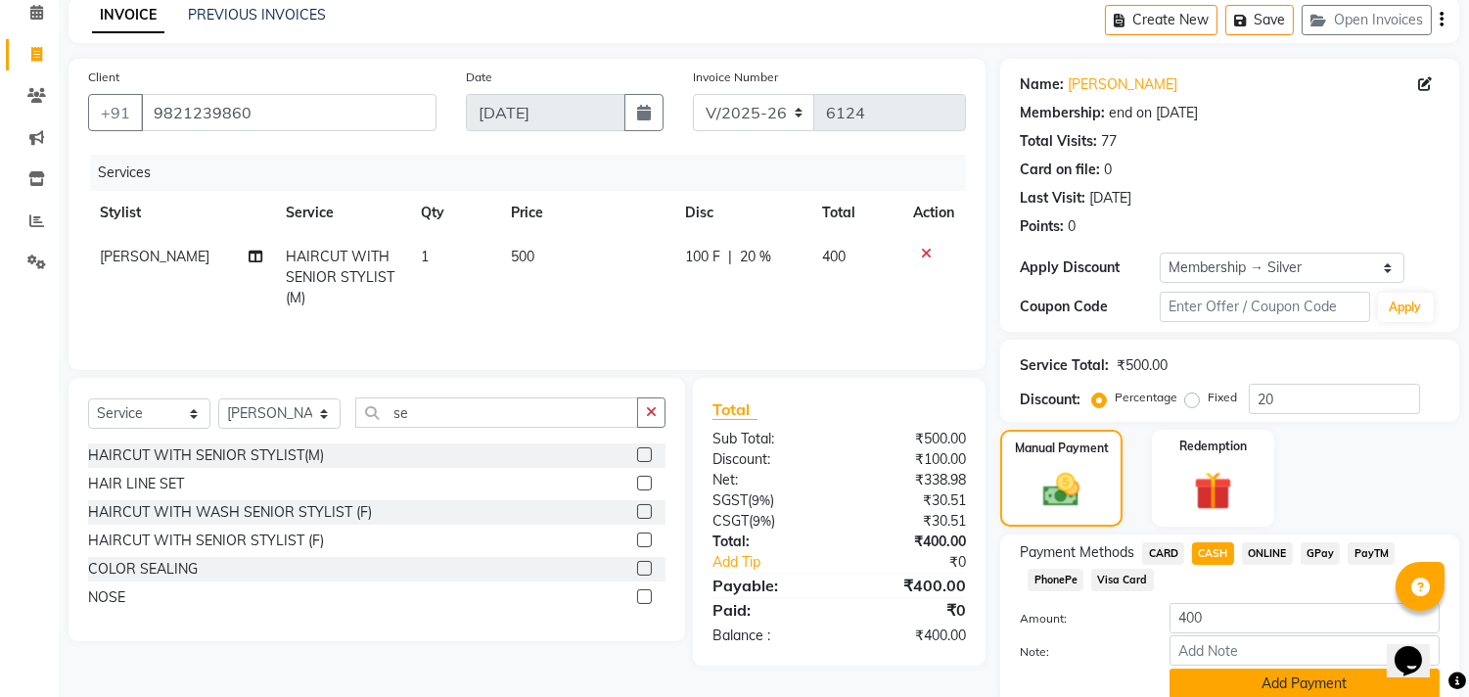
click at [1247, 626] on button "Add Payment" at bounding box center [1304, 683] width 270 height 30
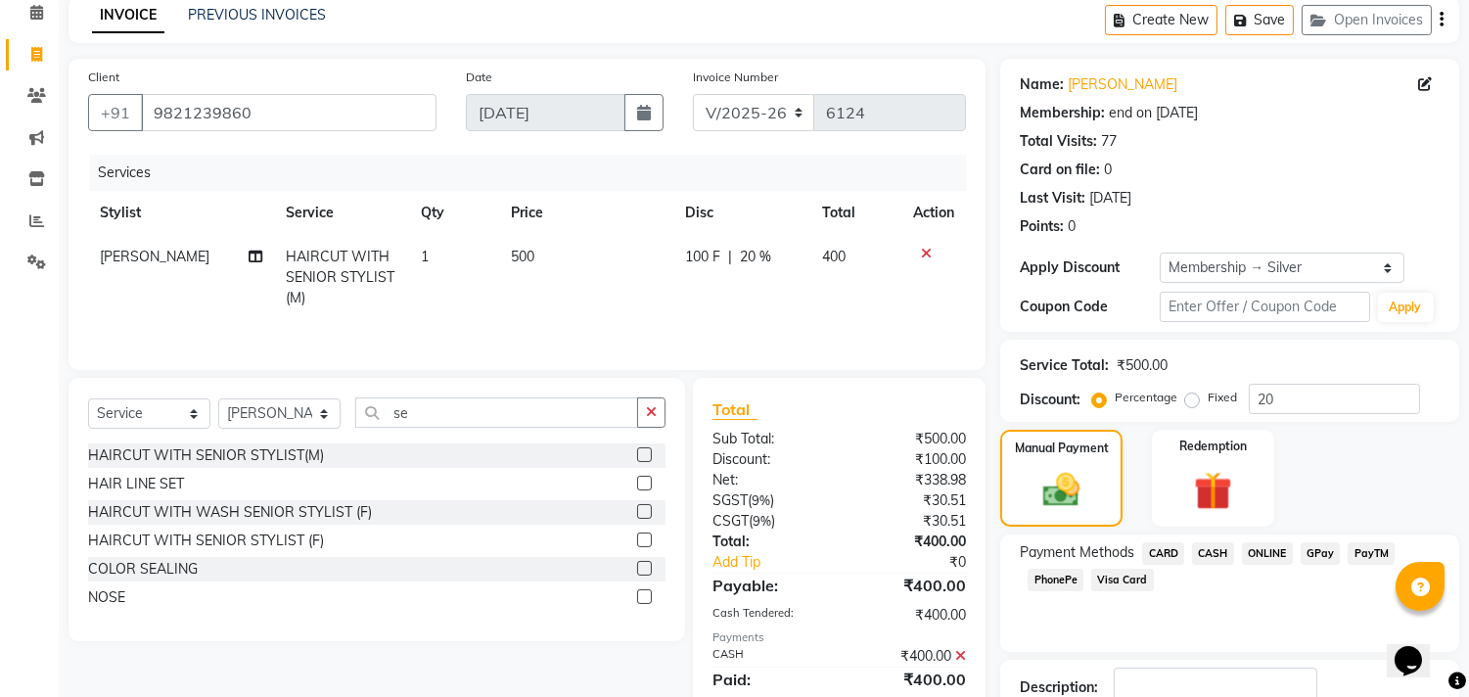
scroll to position [222, 0]
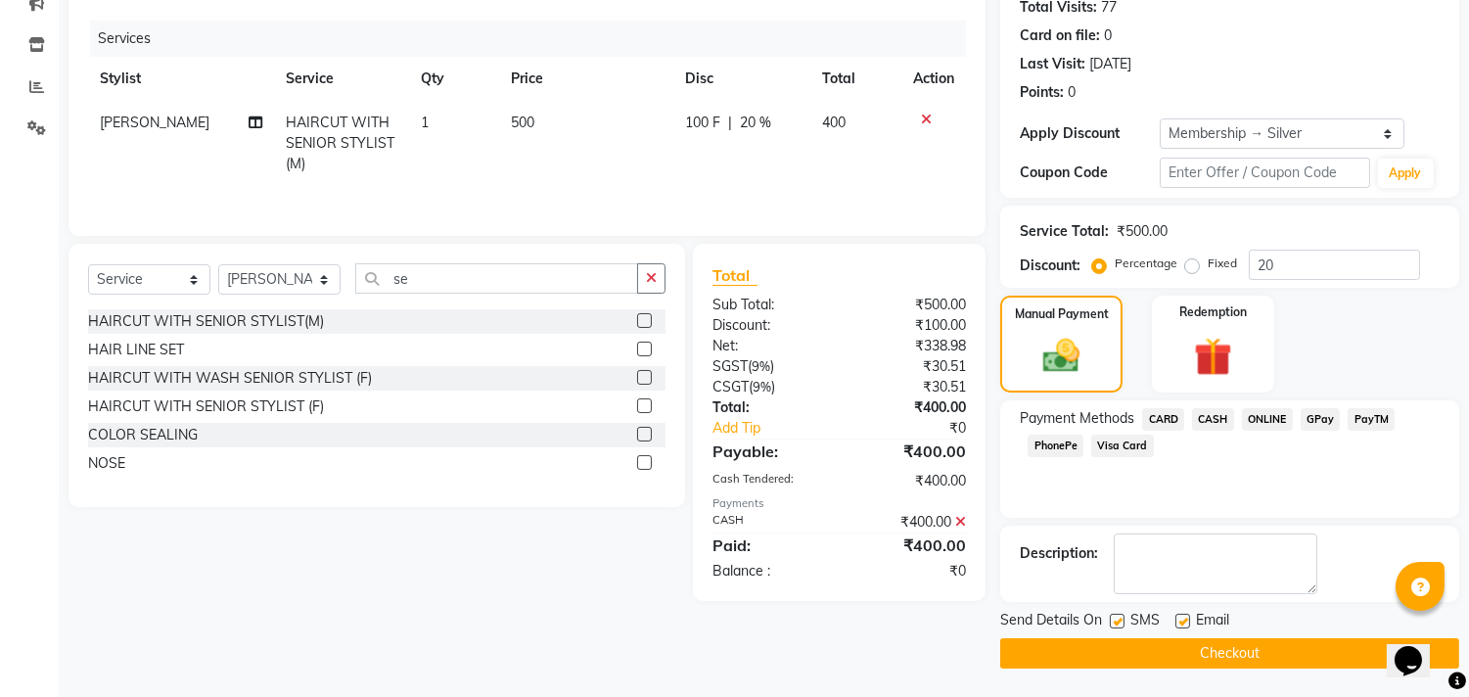
click at [1270, 626] on button "Checkout" at bounding box center [1229, 653] width 459 height 30
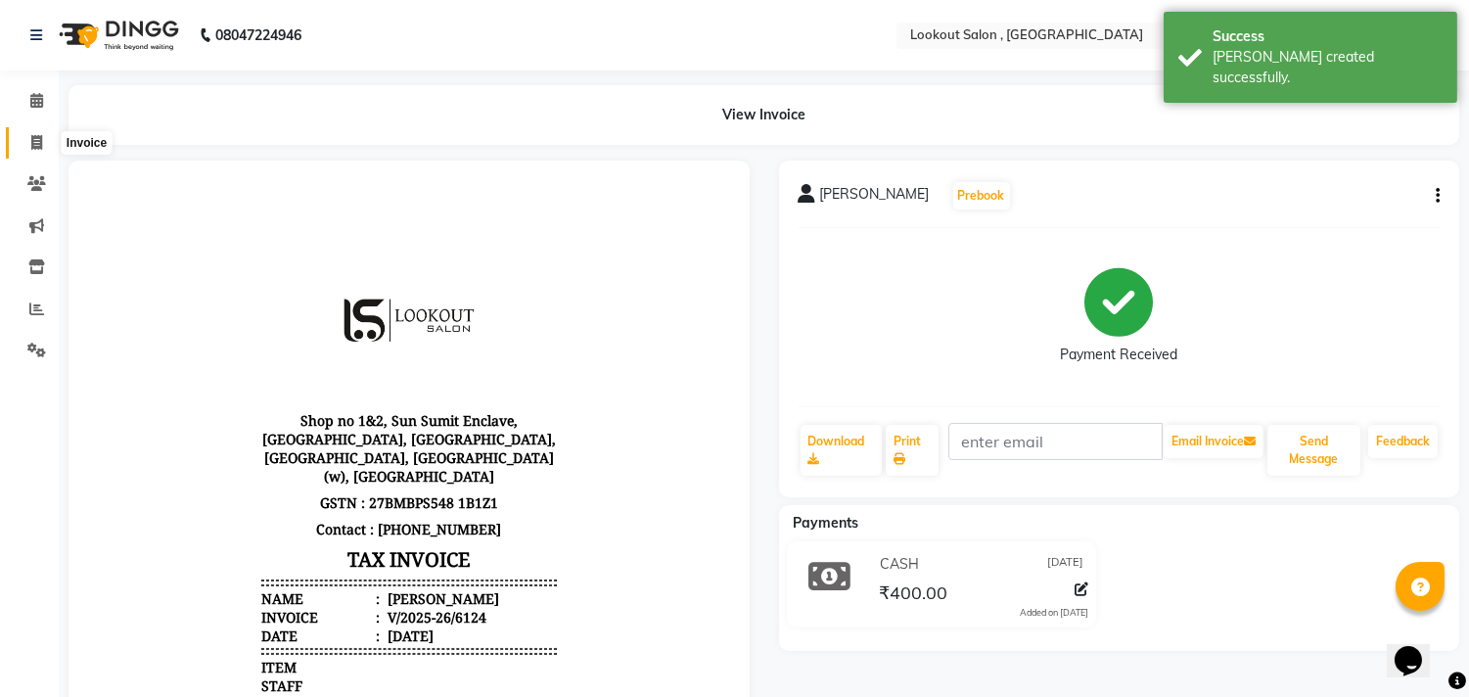
click at [35, 141] on icon at bounding box center [36, 142] width 11 height 15
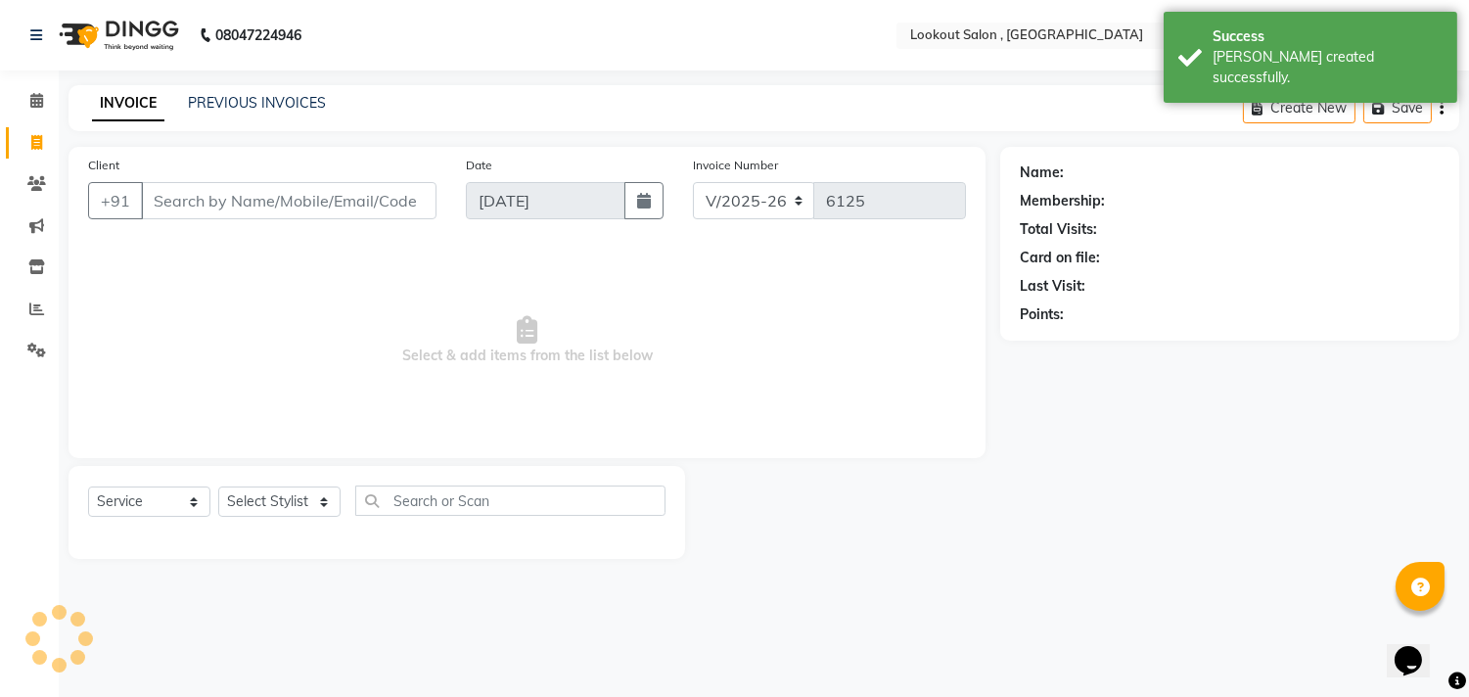
click at [192, 202] on input "Client" at bounding box center [289, 200] width 296 height 37
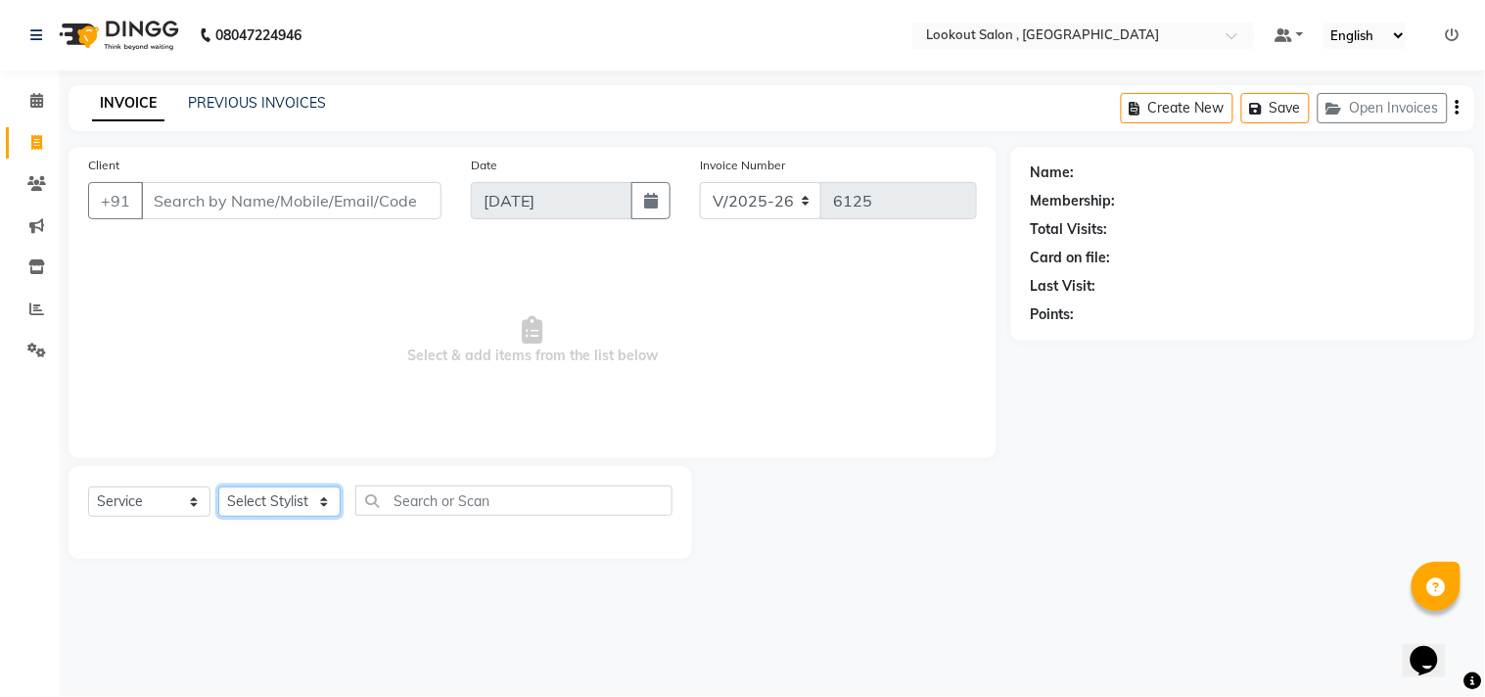
click at [231, 504] on select "Select Stylist [PERSON_NAME] [PERSON_NAME] [PERSON_NAME] [PERSON_NAME] kuldeep …" at bounding box center [279, 501] width 122 height 30
click at [218, 487] on select "Select Stylist [PERSON_NAME] [PERSON_NAME] [PERSON_NAME] [PERSON_NAME] kuldeep …" at bounding box center [279, 501] width 122 height 30
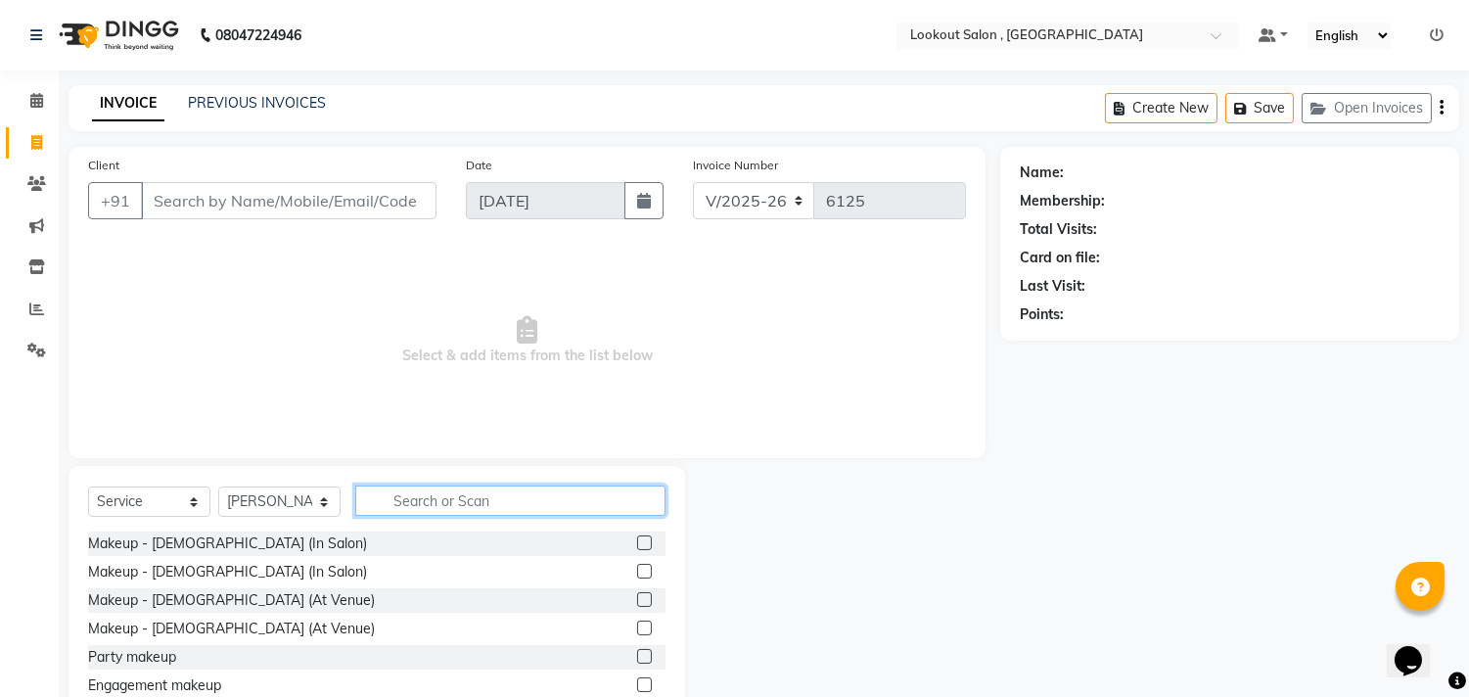
click at [411, 496] on input "text" at bounding box center [510, 500] width 310 height 30
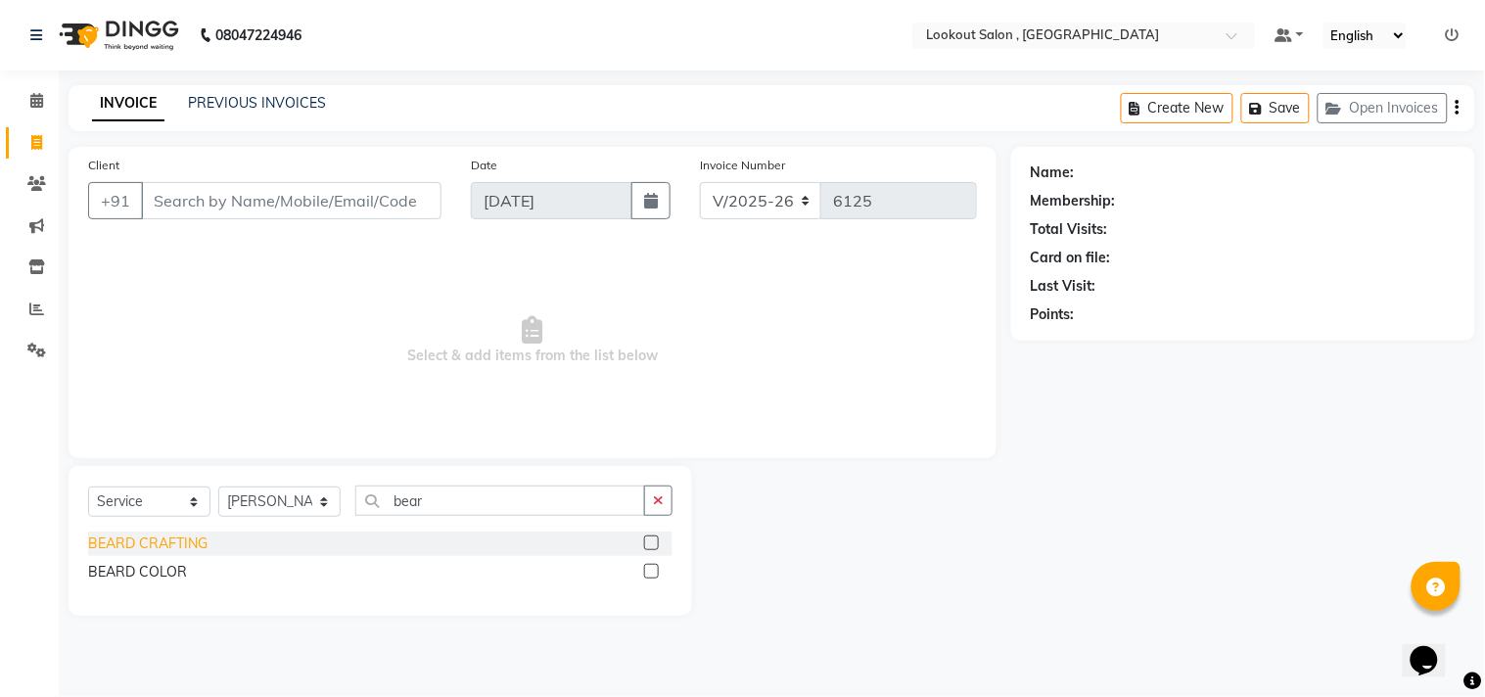
click at [155, 541] on div "BEARD CRAFTING" at bounding box center [147, 543] width 119 height 21
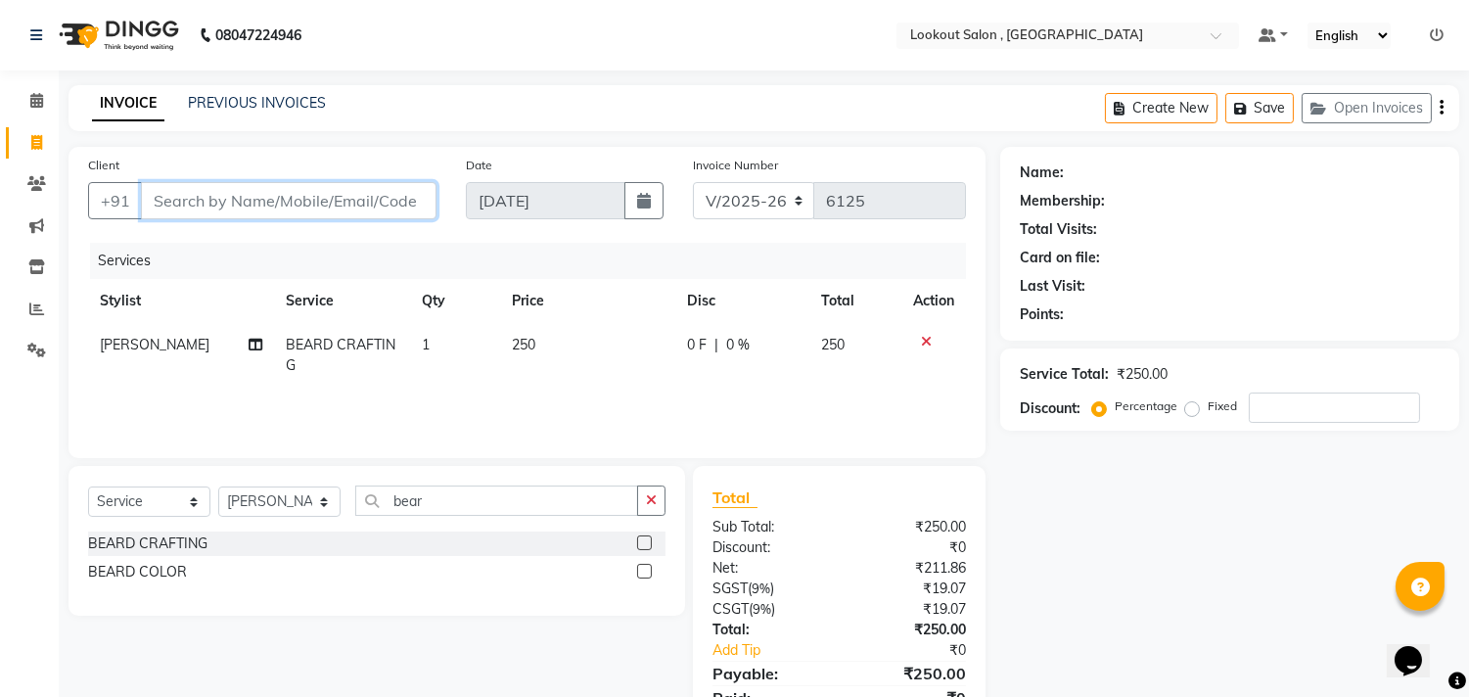
click at [267, 212] on input "Client" at bounding box center [289, 200] width 296 height 37
click at [201, 206] on input "8928887526" at bounding box center [239, 200] width 196 height 37
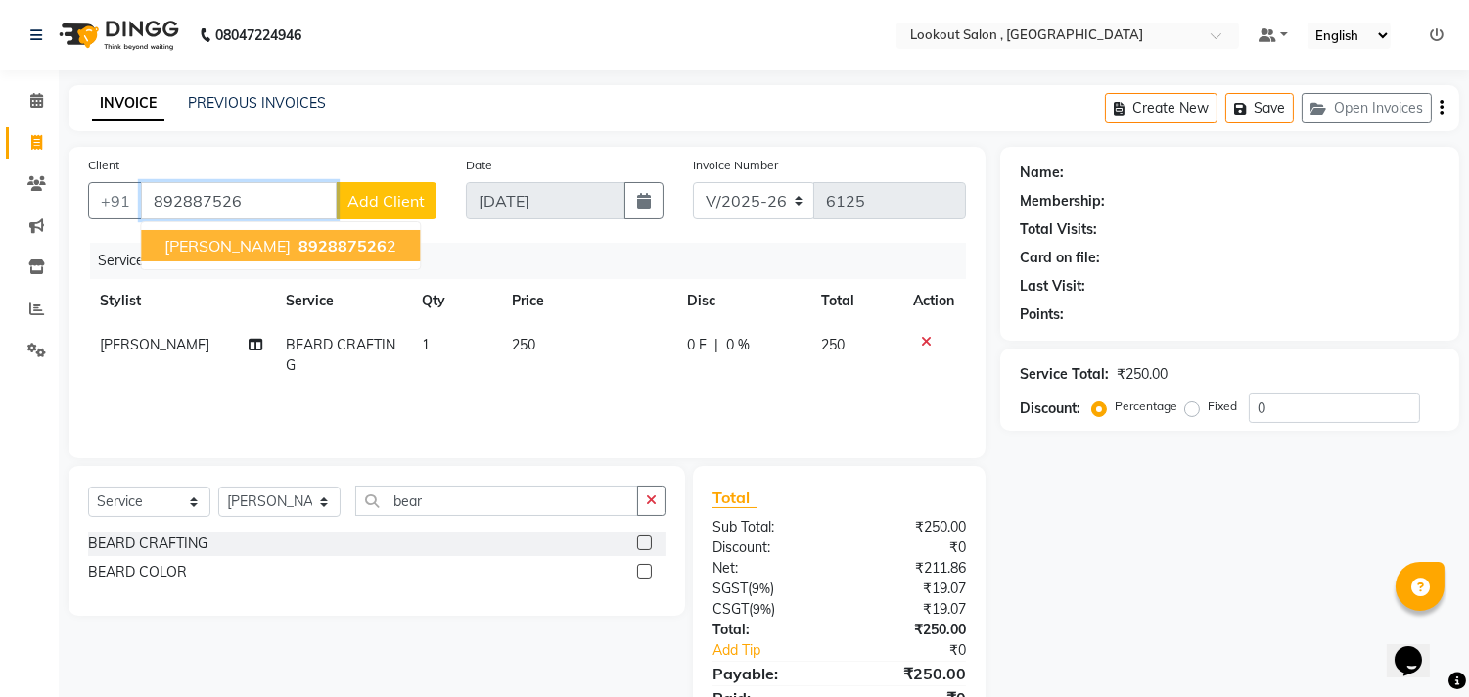
click at [304, 243] on span "892887526" at bounding box center [342, 246] width 88 height 20
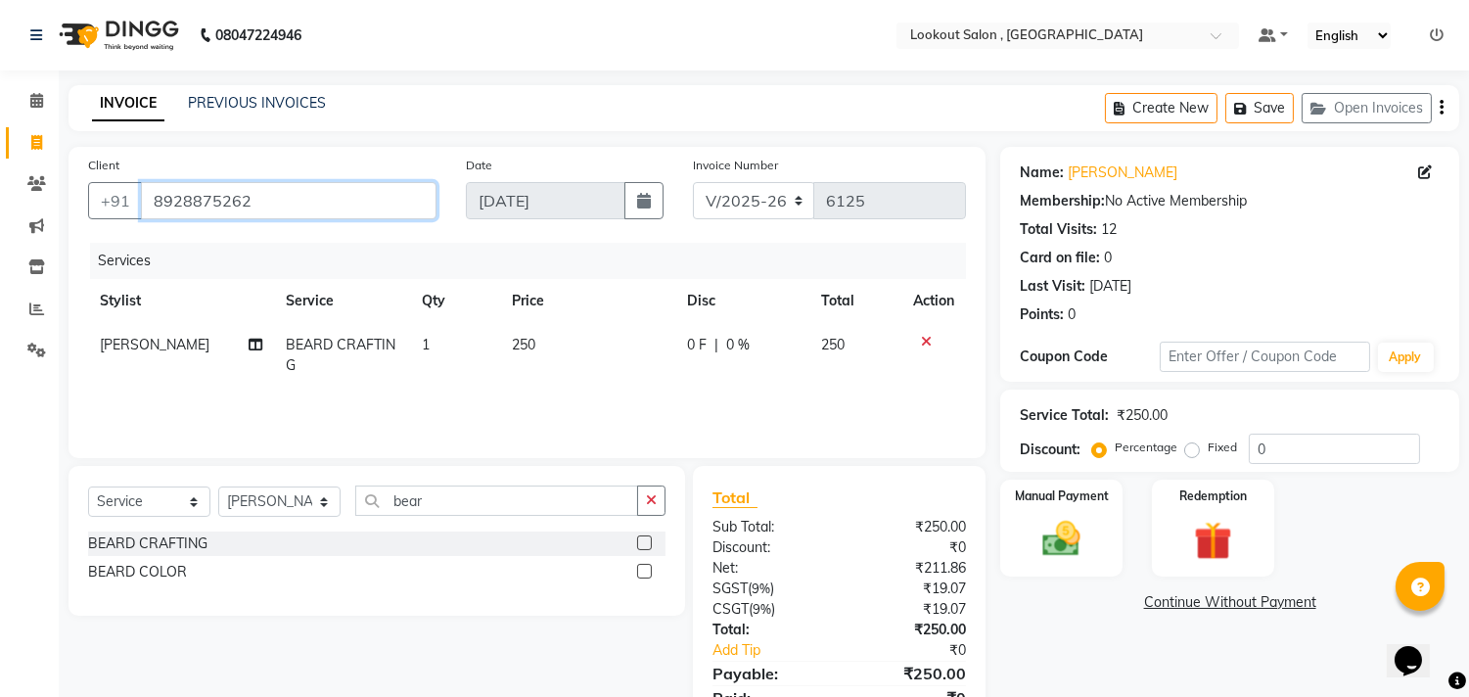
click at [210, 206] on input "8928875262" at bounding box center [289, 200] width 296 height 37
click at [206, 198] on input "8928875262" at bounding box center [289, 200] width 296 height 37
click at [43, 180] on icon at bounding box center [36, 183] width 19 height 15
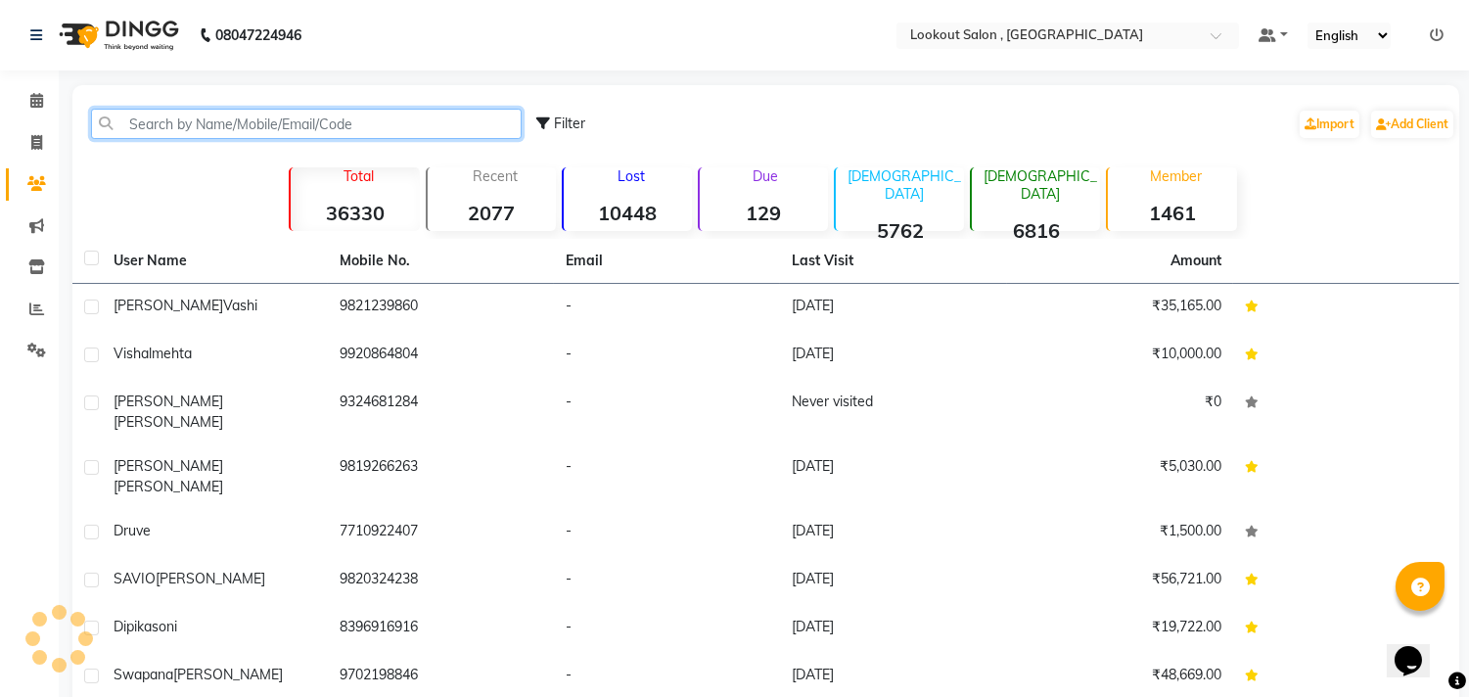
click at [291, 123] on input "text" at bounding box center [306, 124] width 431 height 30
paste input "8928875262"
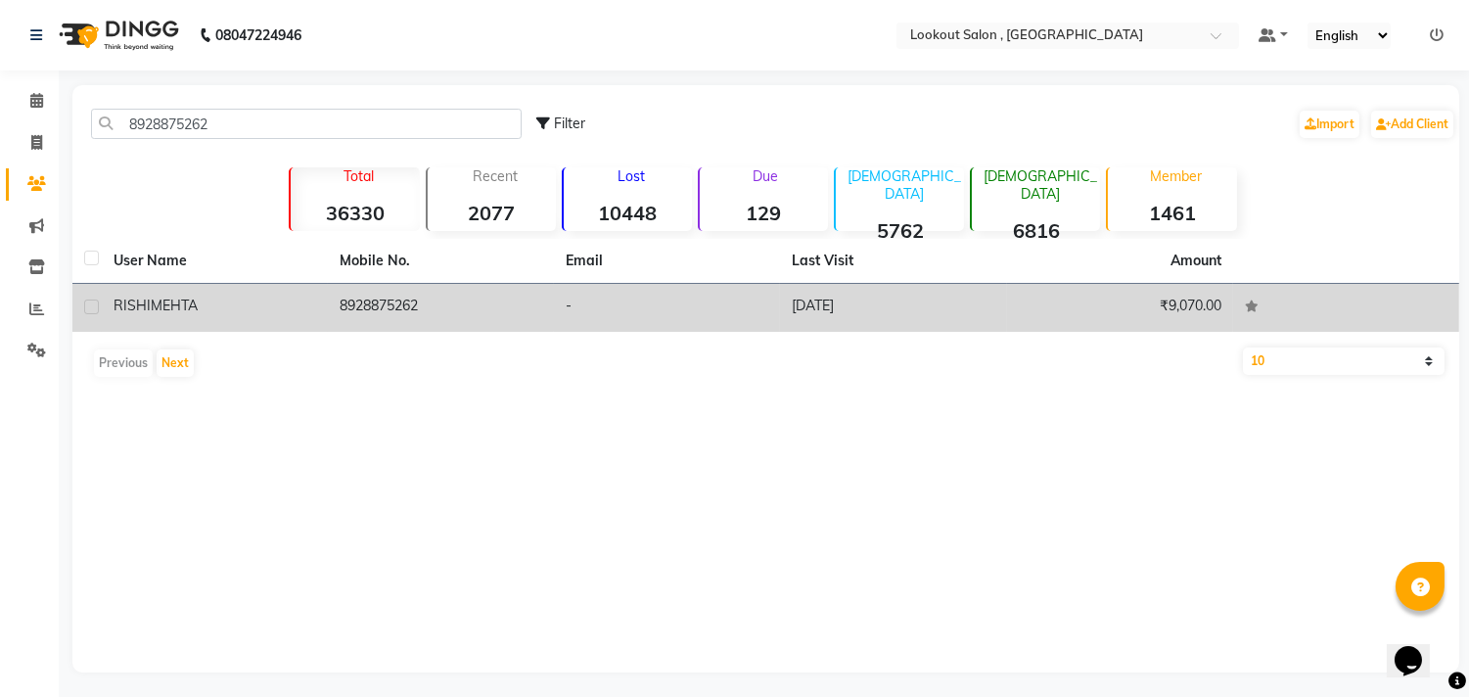
click at [454, 299] on td "8928875262" at bounding box center [441, 308] width 226 height 48
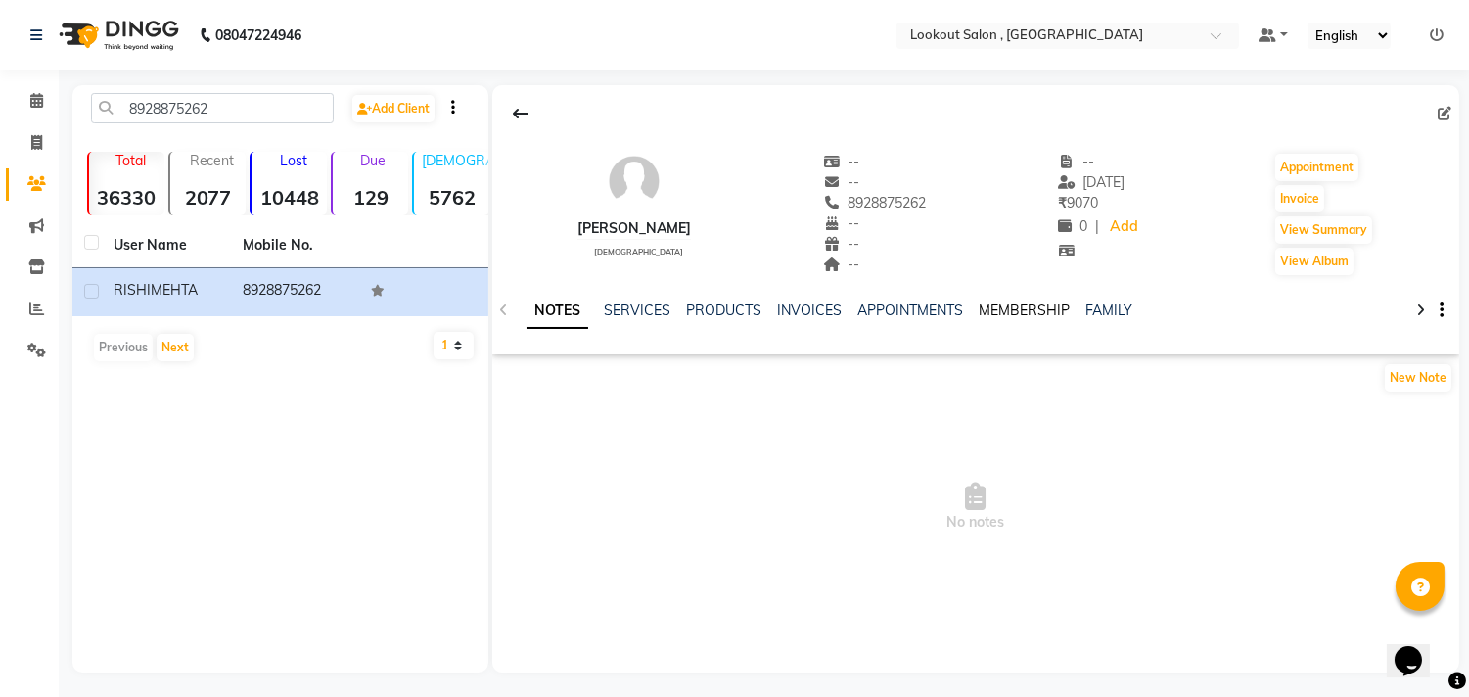
click at [1041, 311] on link "MEMBERSHIP" at bounding box center [1024, 310] width 91 height 18
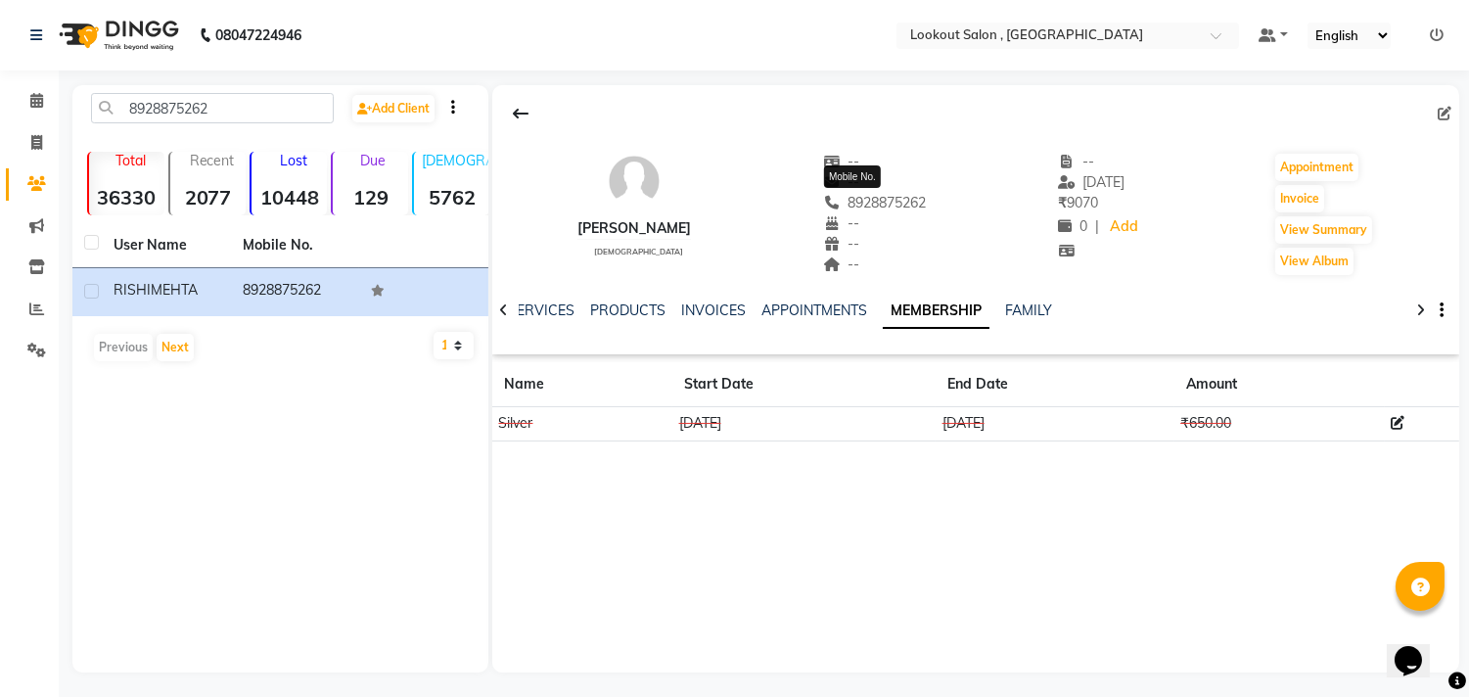
click at [877, 204] on span "8928875262" at bounding box center [875, 203] width 104 height 18
copy span "8928875262"
click at [26, 140] on span at bounding box center [37, 143] width 34 height 23
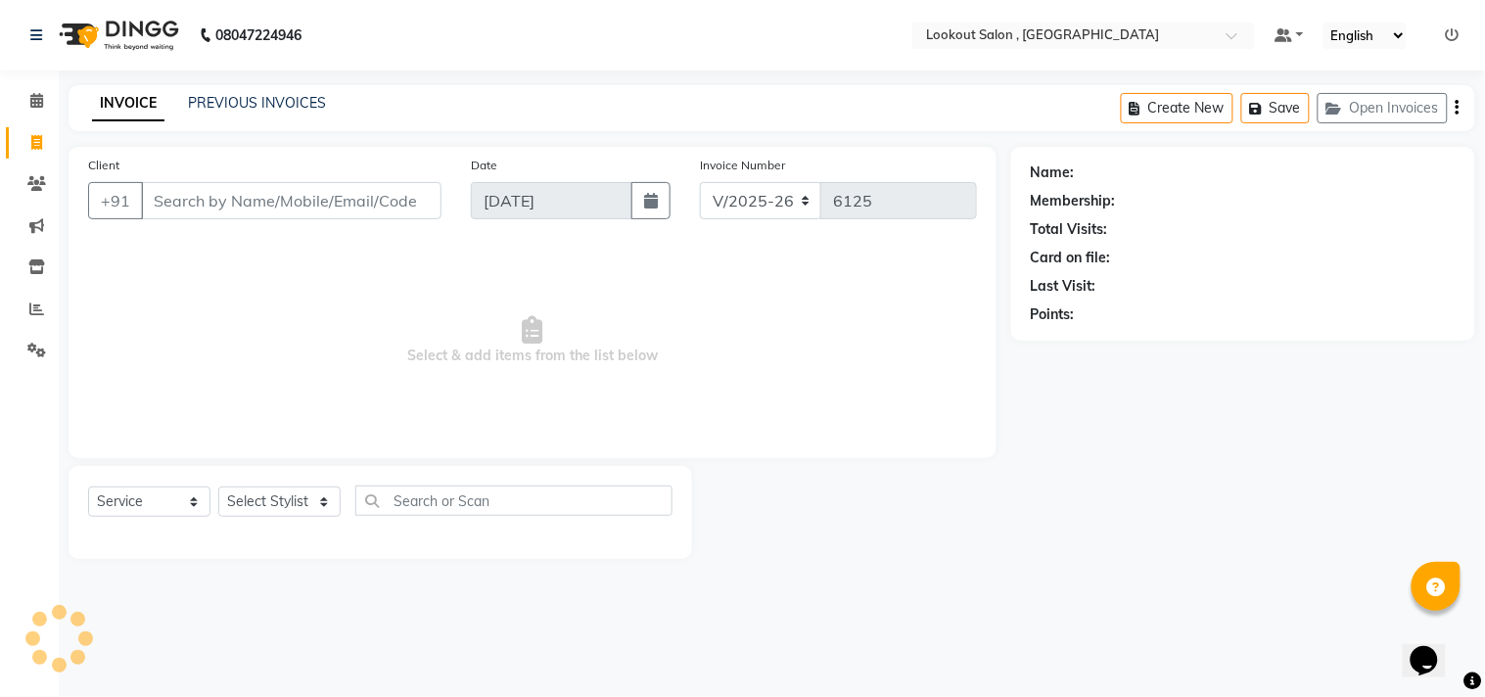
click at [237, 199] on input "Client" at bounding box center [291, 200] width 300 height 37
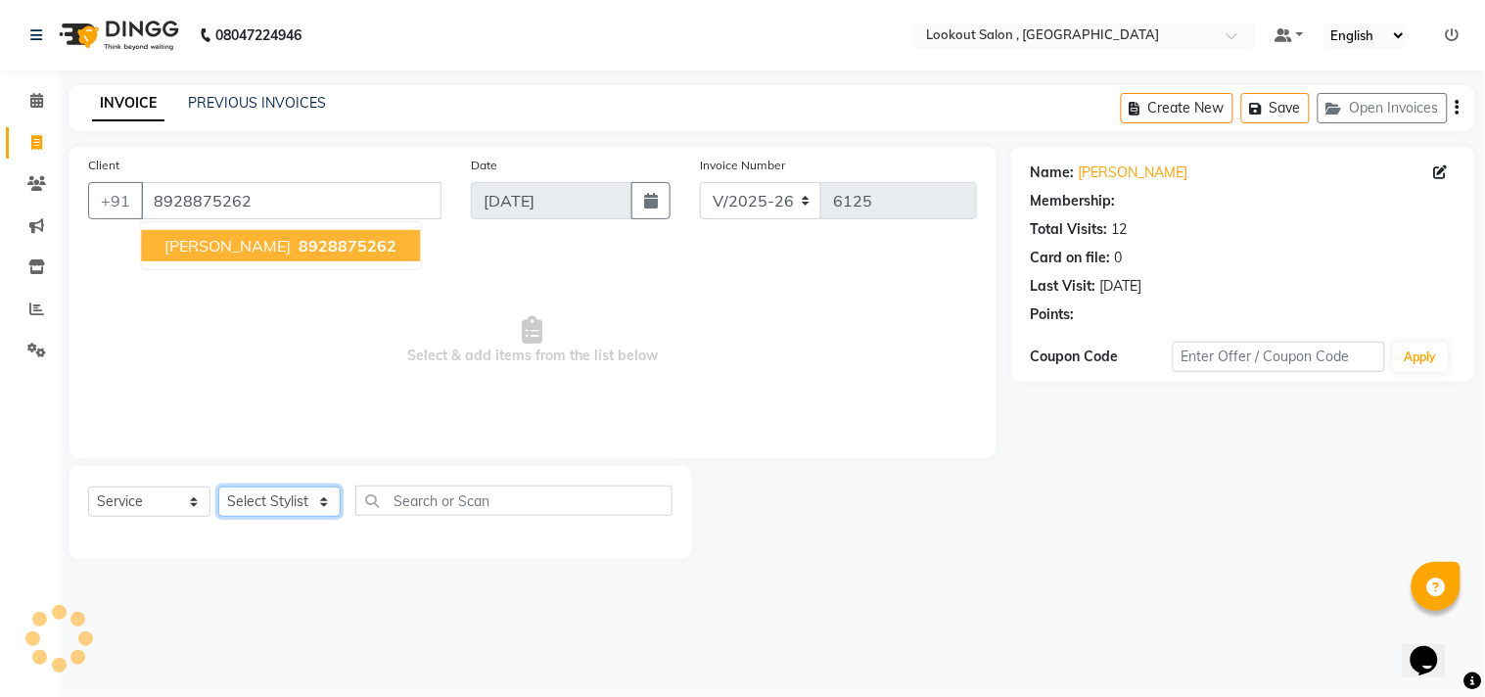
click at [278, 500] on select "Select Stylist" at bounding box center [279, 501] width 122 height 30
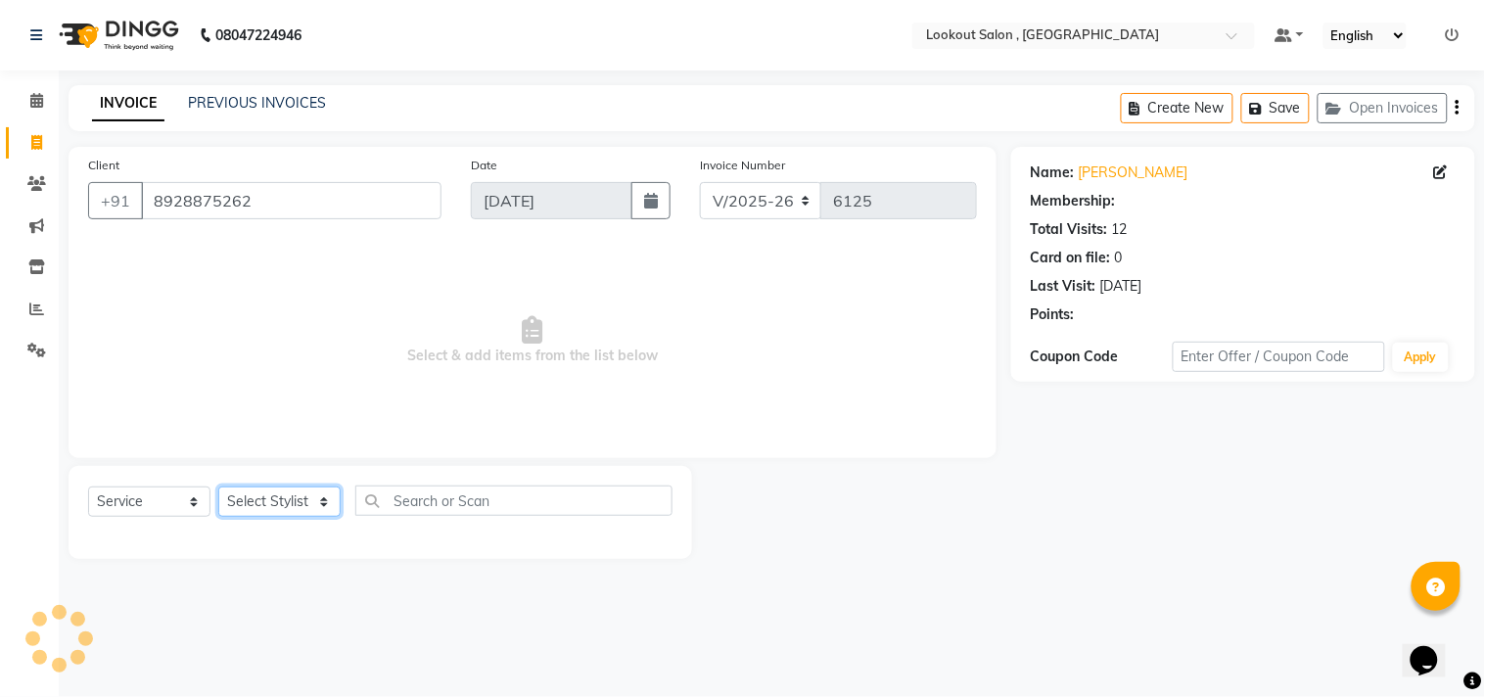
click at [304, 499] on select "Select Stylist" at bounding box center [279, 501] width 122 height 30
click at [290, 529] on div "Select Service Product Membership Package Voucher Prepaid Gift Card Select Styl…" at bounding box center [380, 508] width 584 height 46
click at [291, 494] on select "Select Stylist [PERSON_NAME] [PERSON_NAME] [PERSON_NAME] [PERSON_NAME] kuldeep …" at bounding box center [279, 501] width 122 height 30
click at [218, 487] on select "Select Stylist [PERSON_NAME] [PERSON_NAME] [PERSON_NAME] [PERSON_NAME] kuldeep …" at bounding box center [279, 501] width 122 height 30
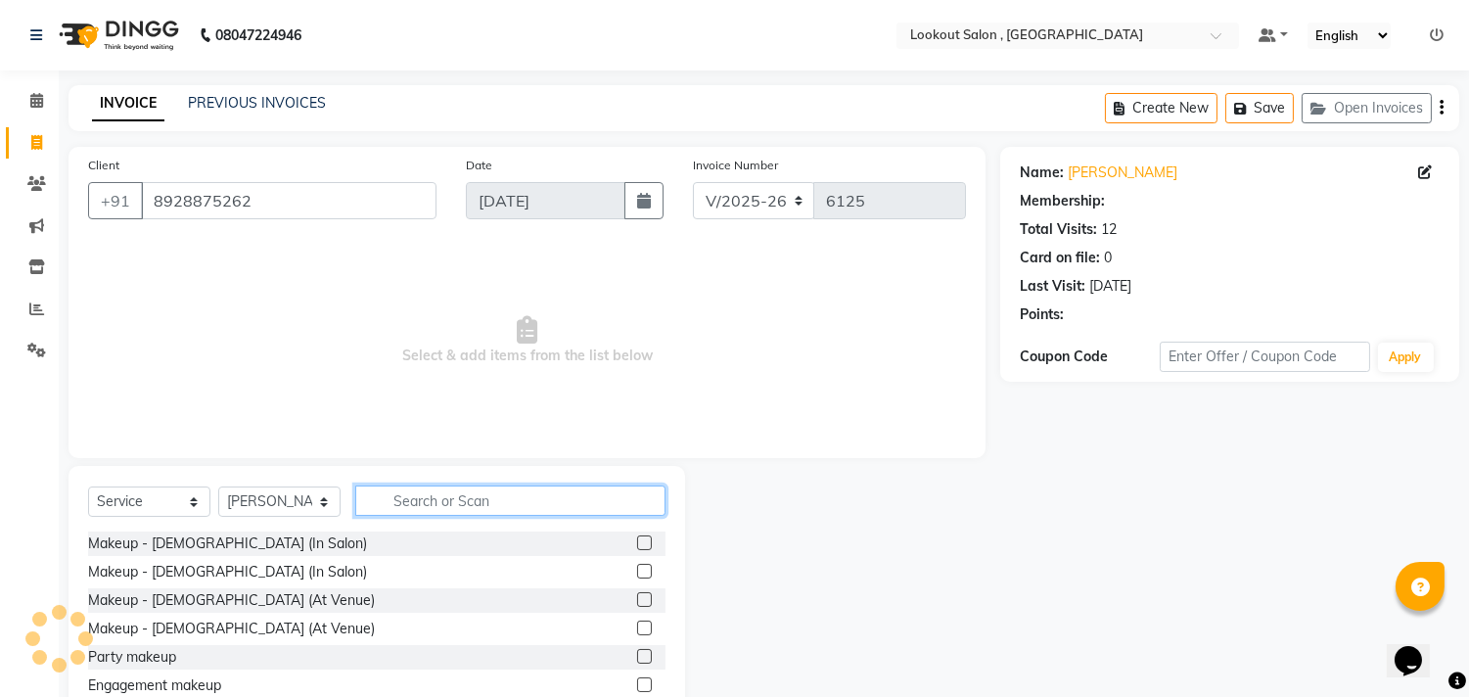
click at [455, 491] on input "text" at bounding box center [510, 500] width 310 height 30
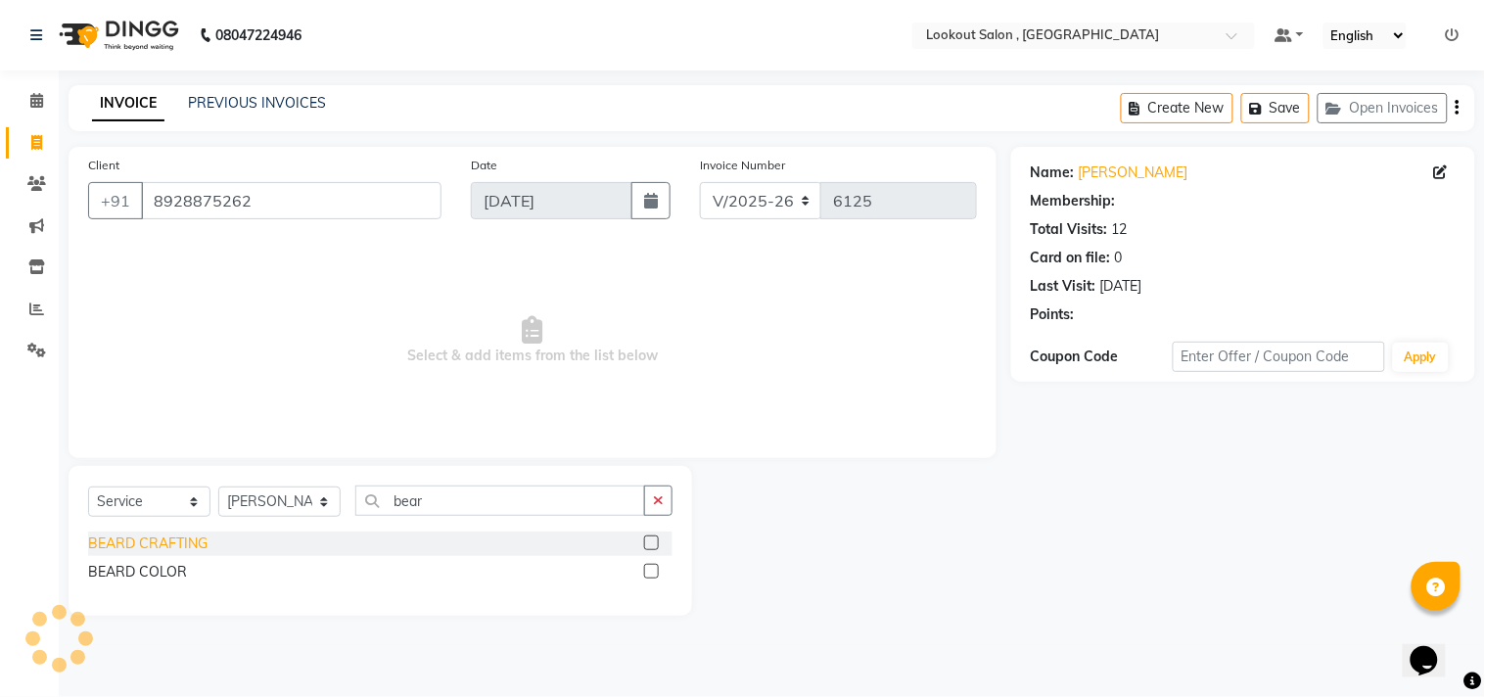
click at [173, 553] on div "BEARD CRAFTING" at bounding box center [147, 543] width 119 height 21
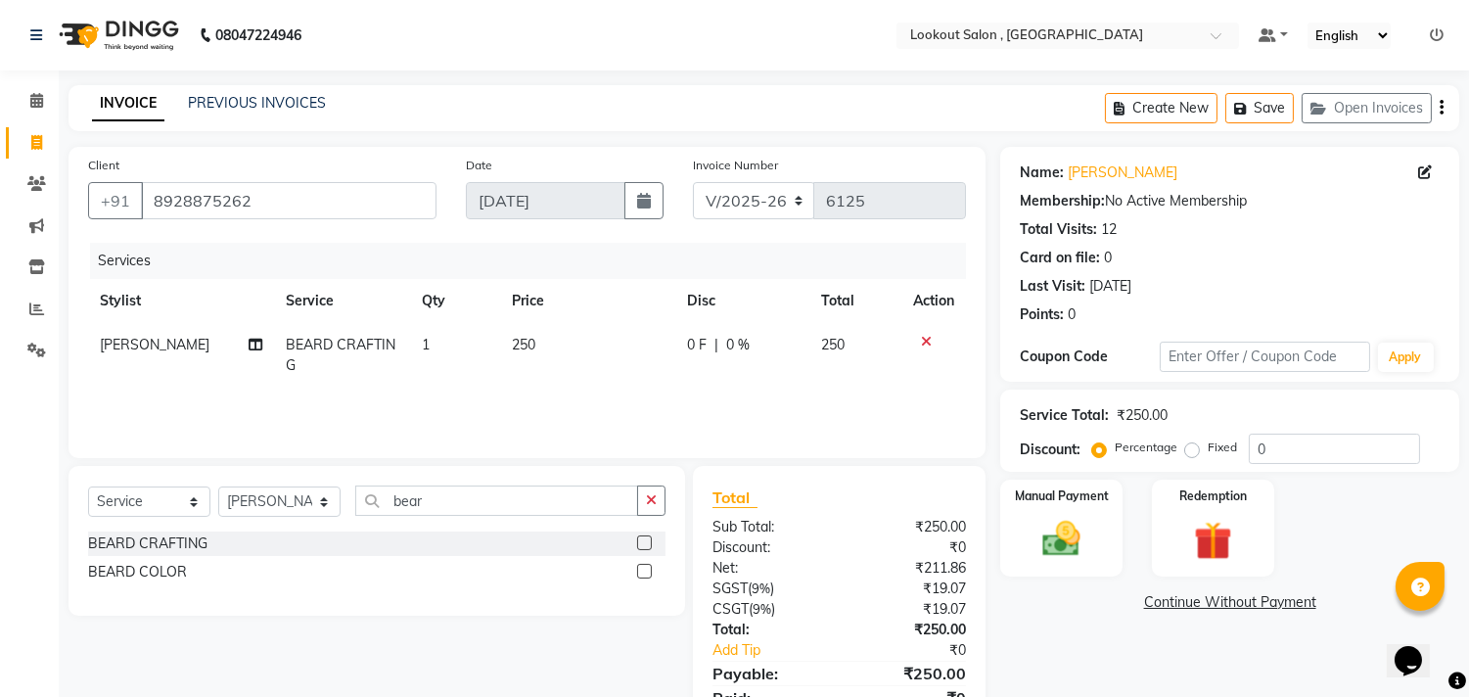
scroll to position [85, 0]
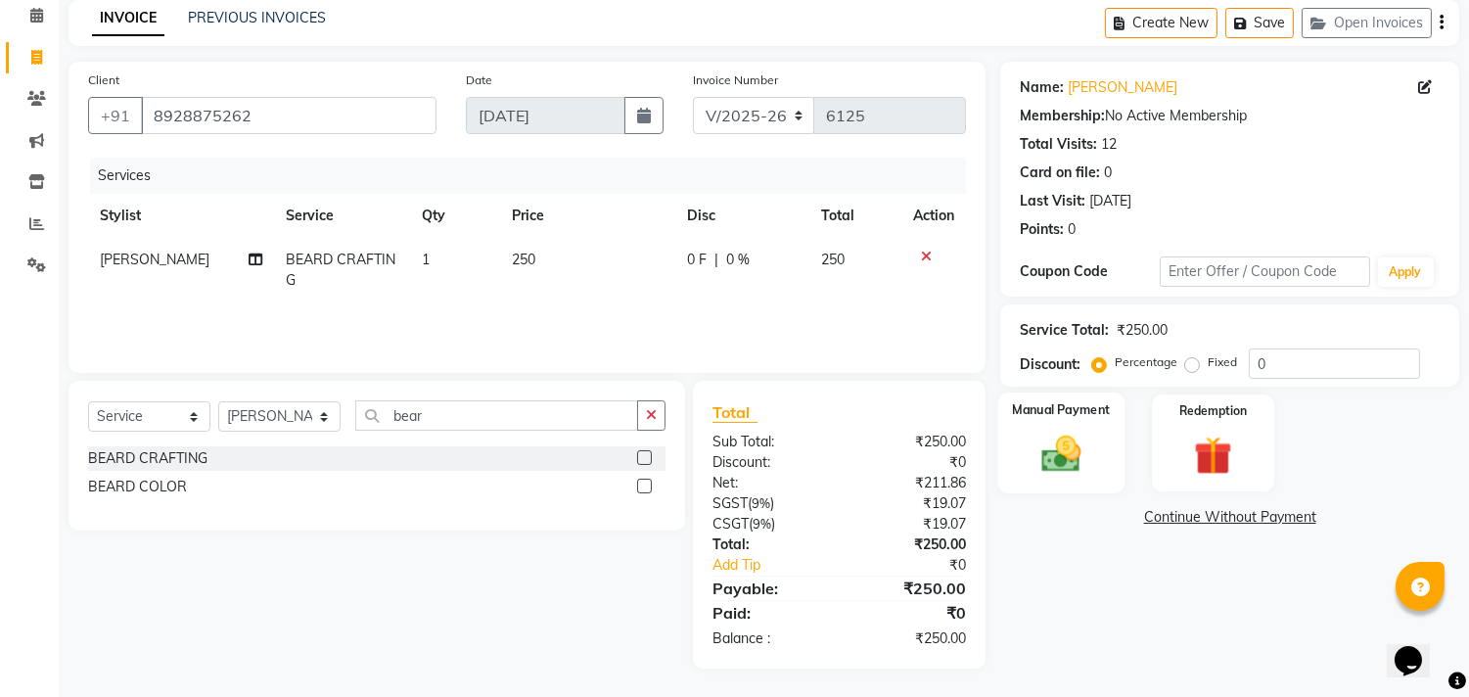
click at [1070, 452] on img at bounding box center [1062, 455] width 65 height 46
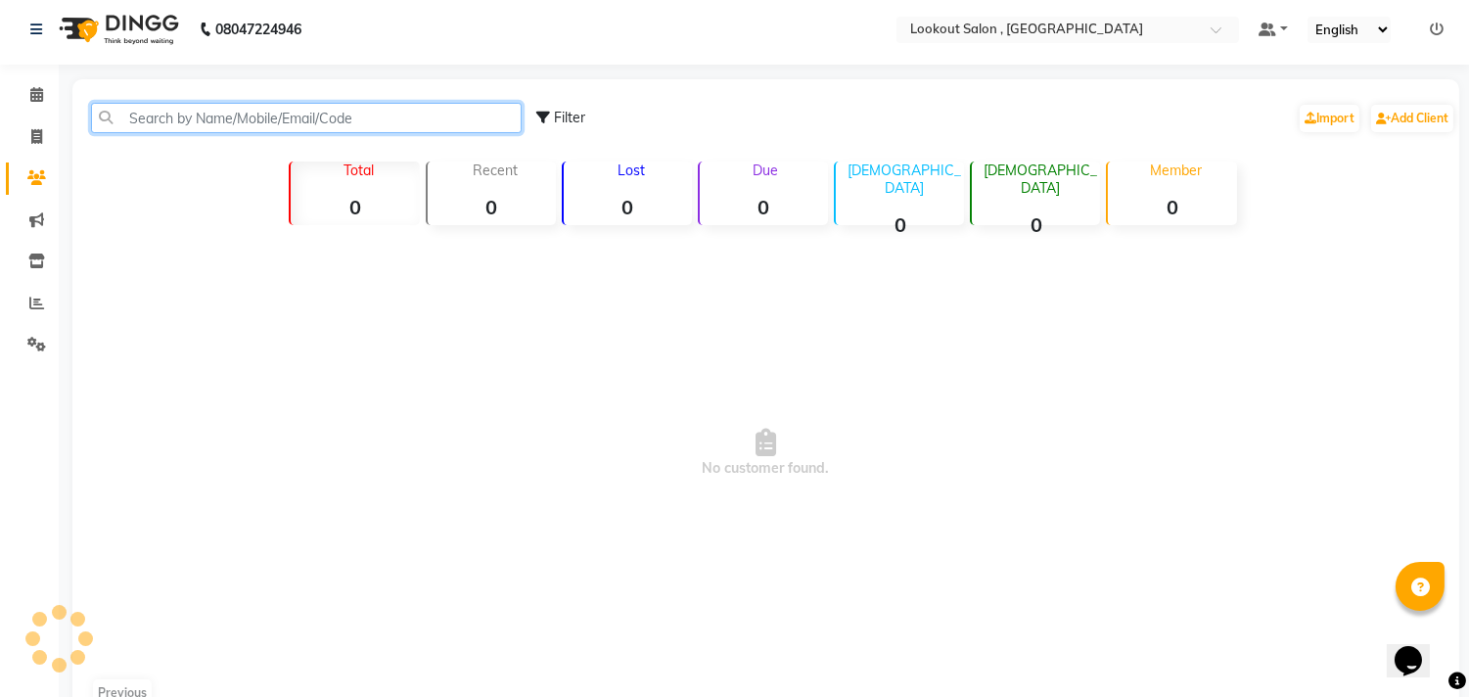
click at [219, 124] on input "text" at bounding box center [306, 118] width 431 height 30
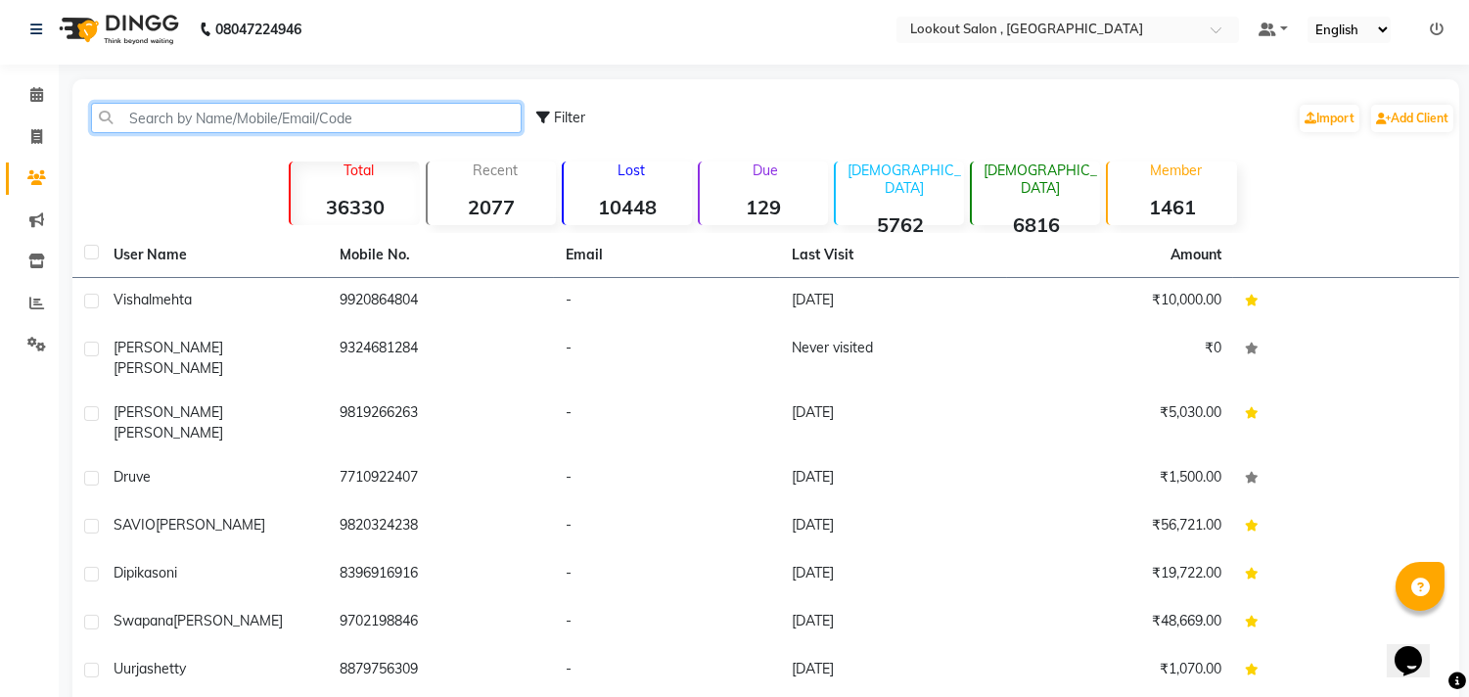
paste input "9769200204"
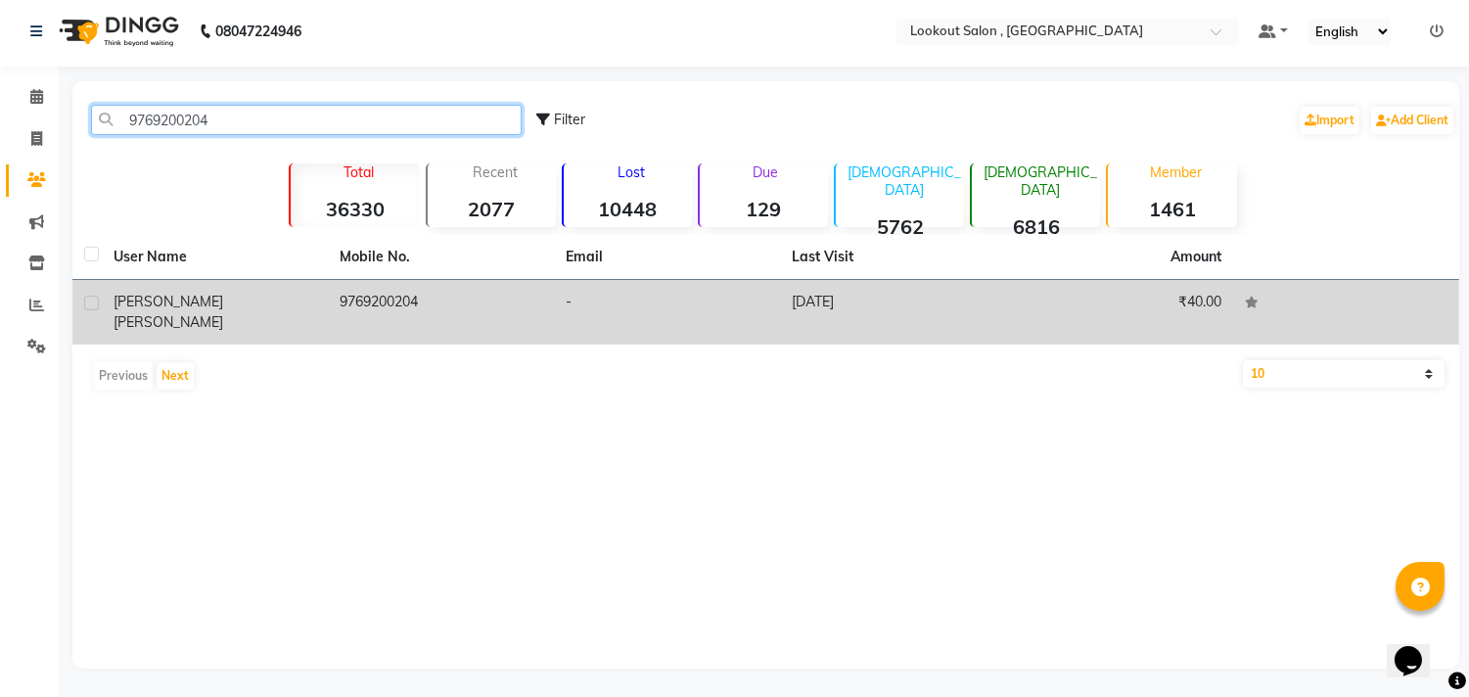
type input "9769200204"
click at [309, 320] on td "[PERSON_NAME]" at bounding box center [215, 312] width 226 height 65
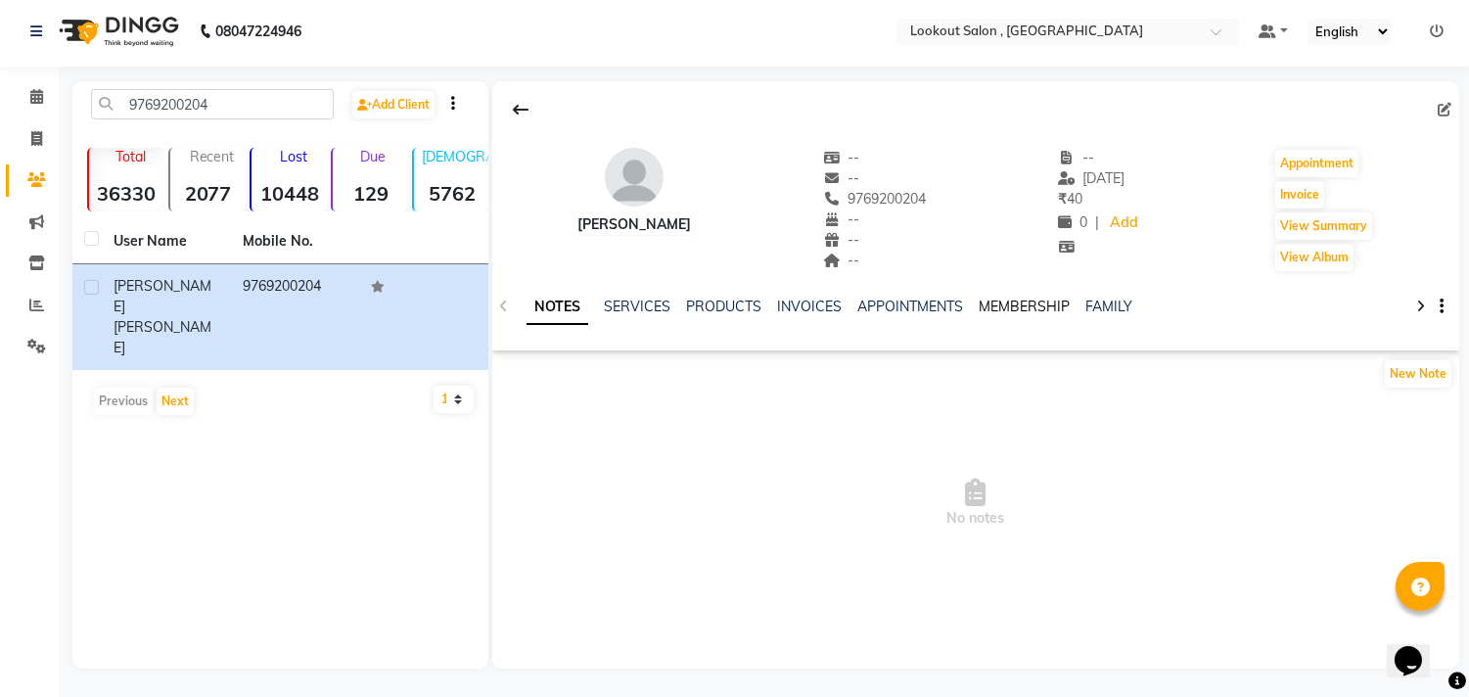
click at [1035, 306] on link "MEMBERSHIP" at bounding box center [1024, 307] width 91 height 18
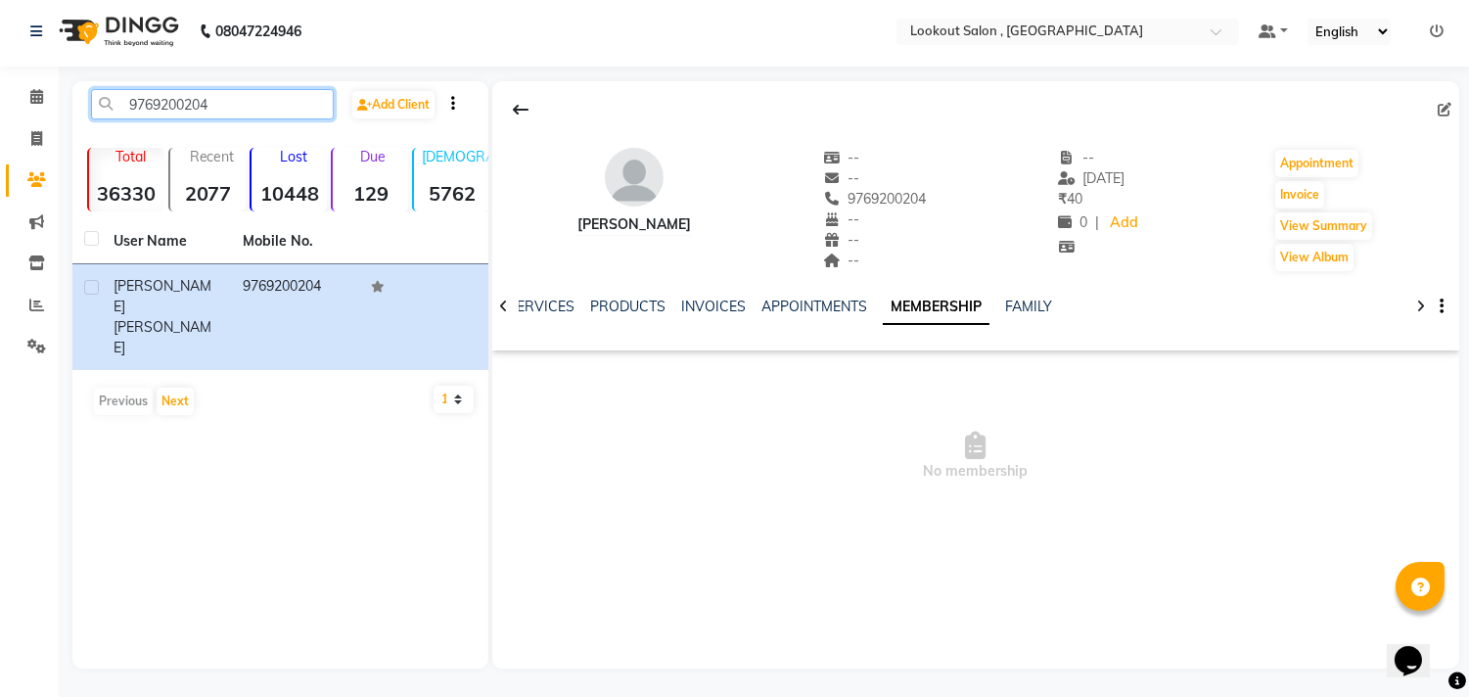
click at [227, 109] on input "9769200204" at bounding box center [212, 104] width 243 height 30
click at [216, 104] on input "9769200204" at bounding box center [212, 104] width 243 height 30
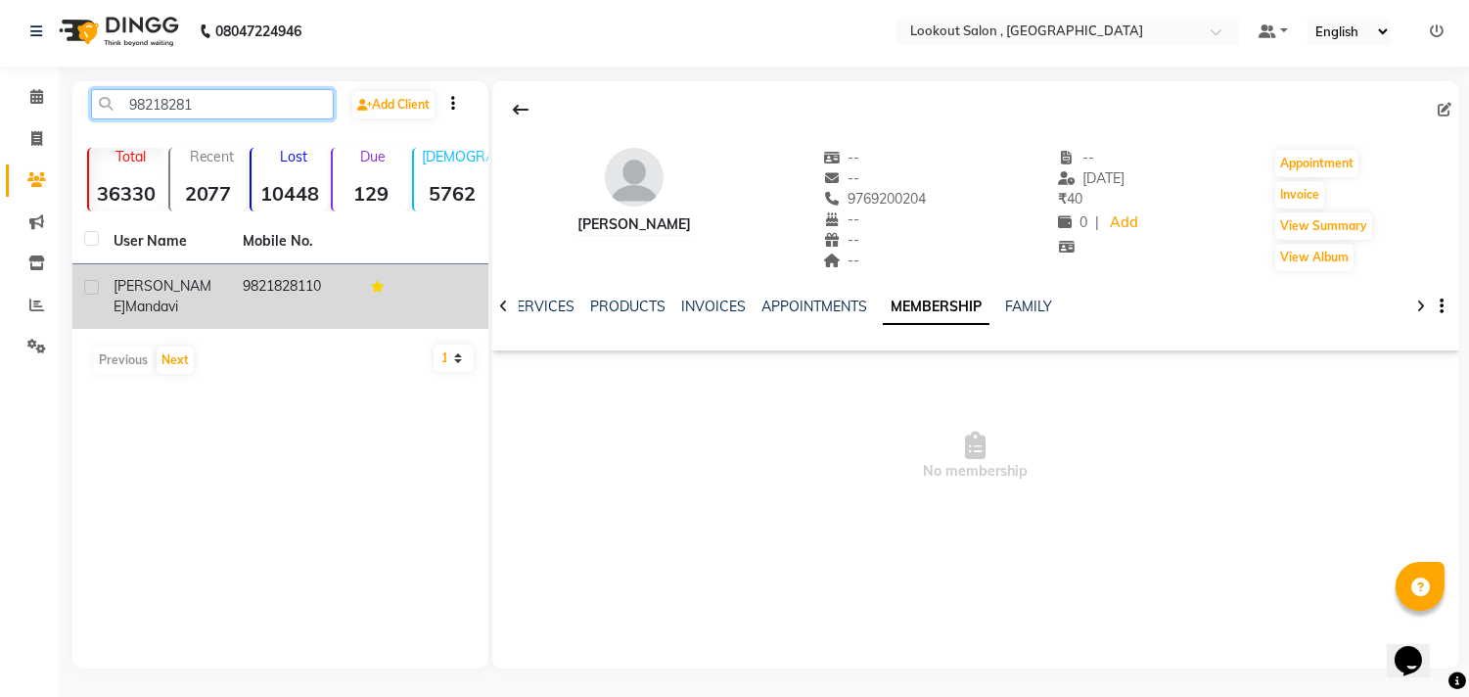
type input "98218281"
click at [260, 286] on td "9821828110" at bounding box center [295, 296] width 129 height 65
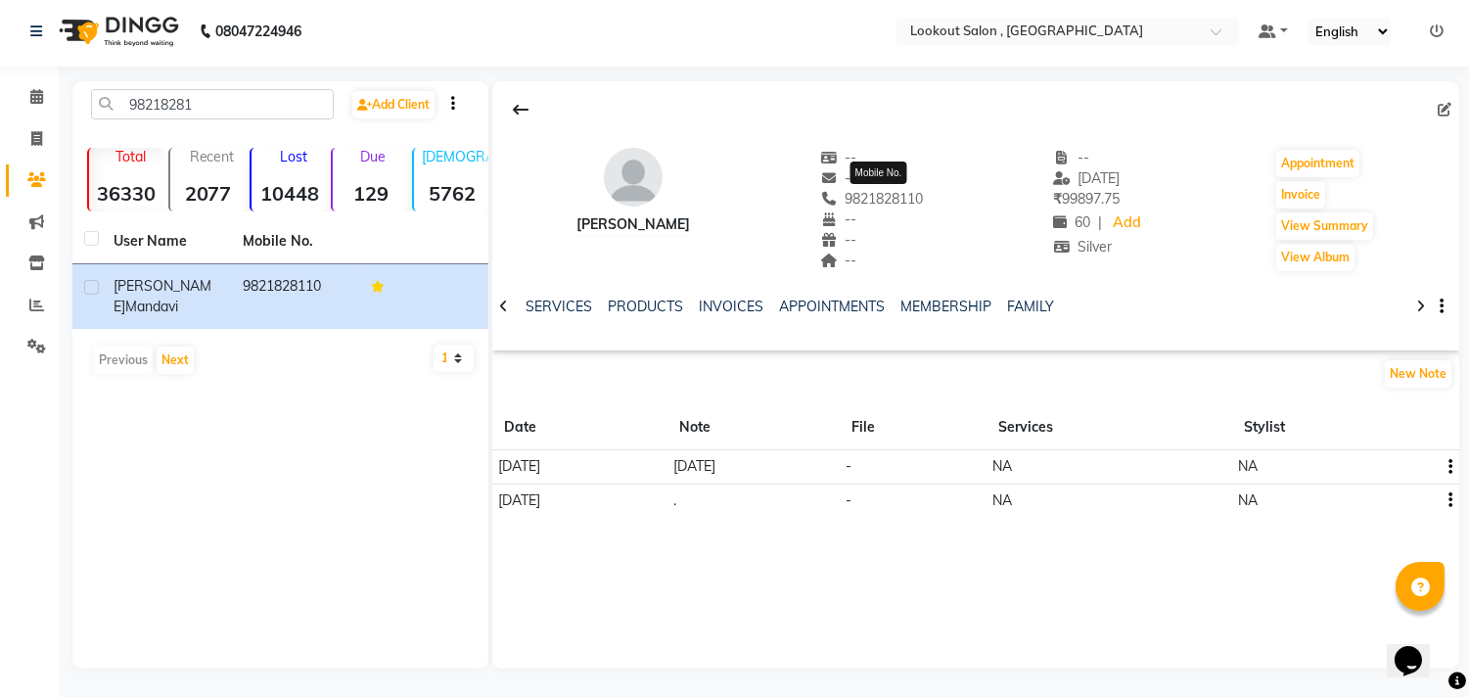
click at [892, 203] on span "9821828110" at bounding box center [872, 199] width 104 height 18
copy span "9821828110"
click at [31, 141] on icon at bounding box center [36, 138] width 11 height 15
select select "service"
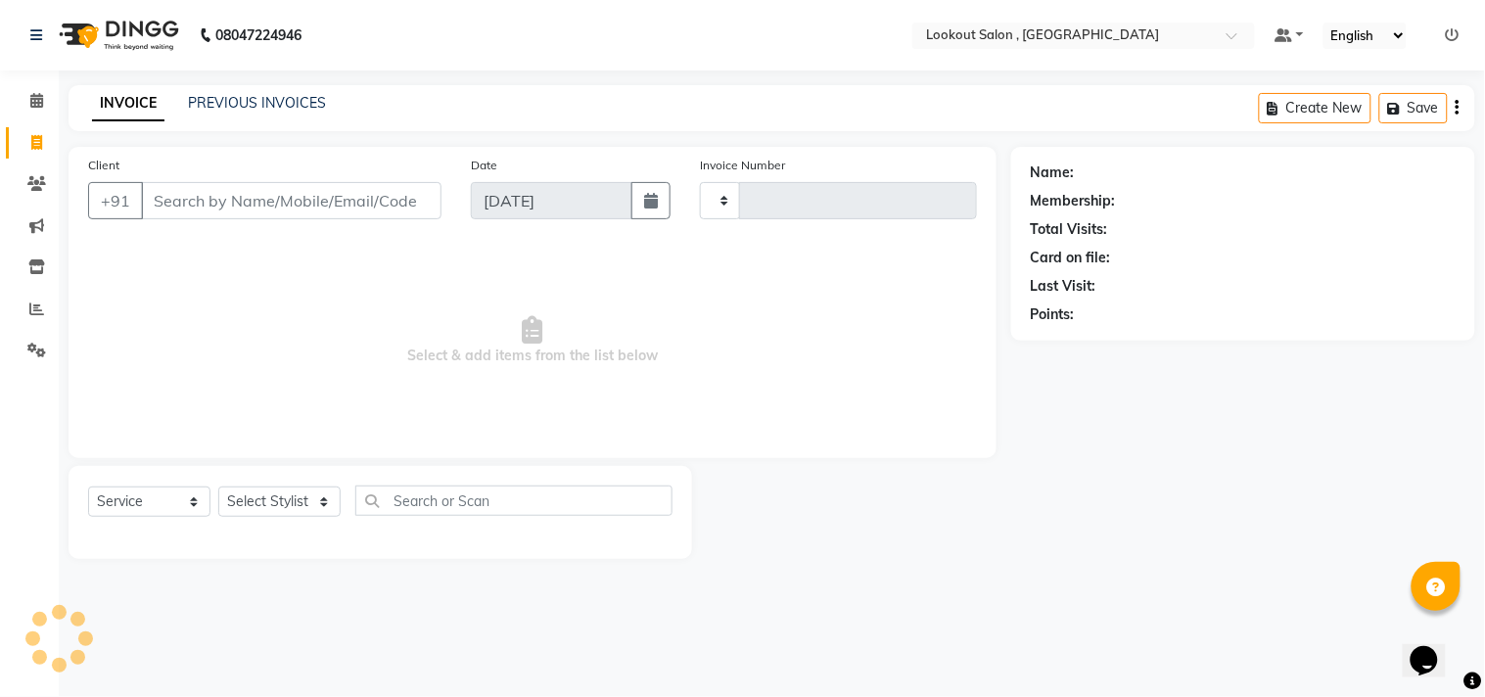
type input "6124"
select select "151"
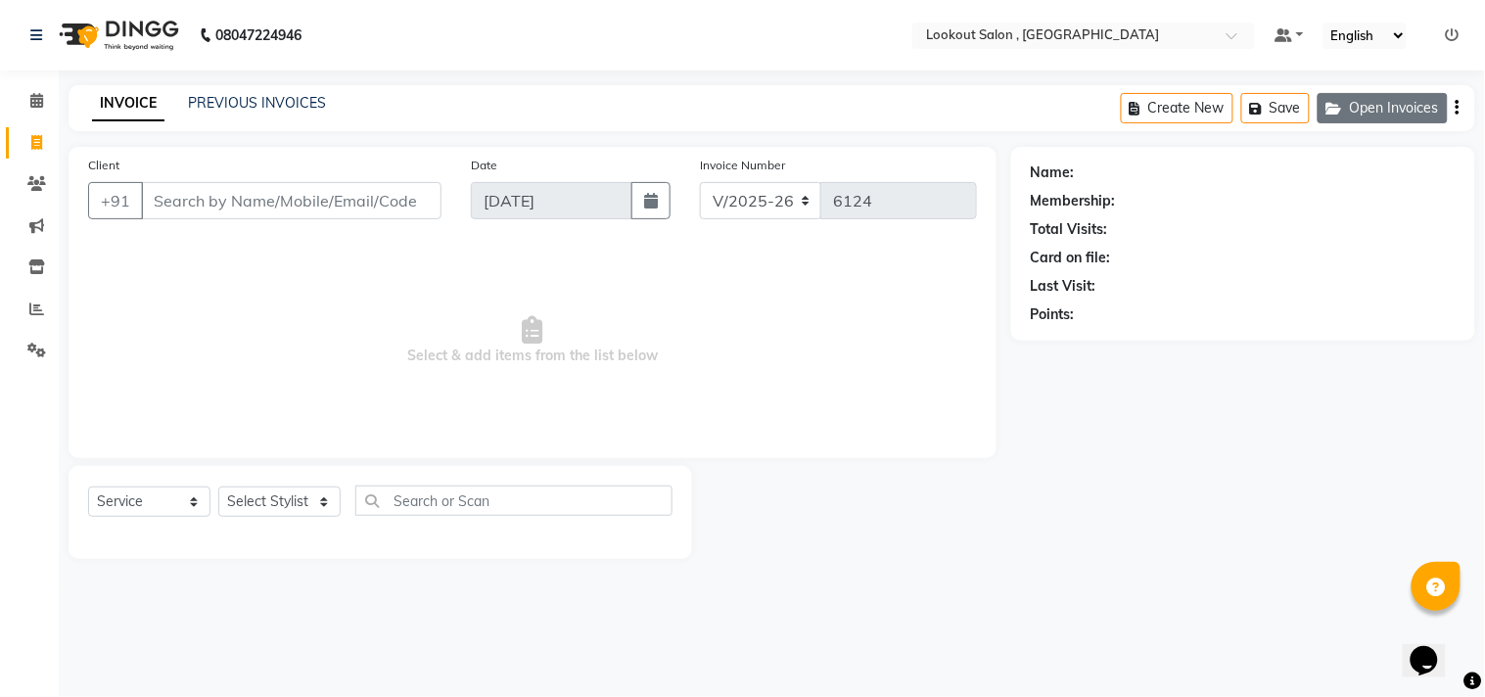
click at [1403, 113] on button "Open Invoices" at bounding box center [1382, 108] width 130 height 30
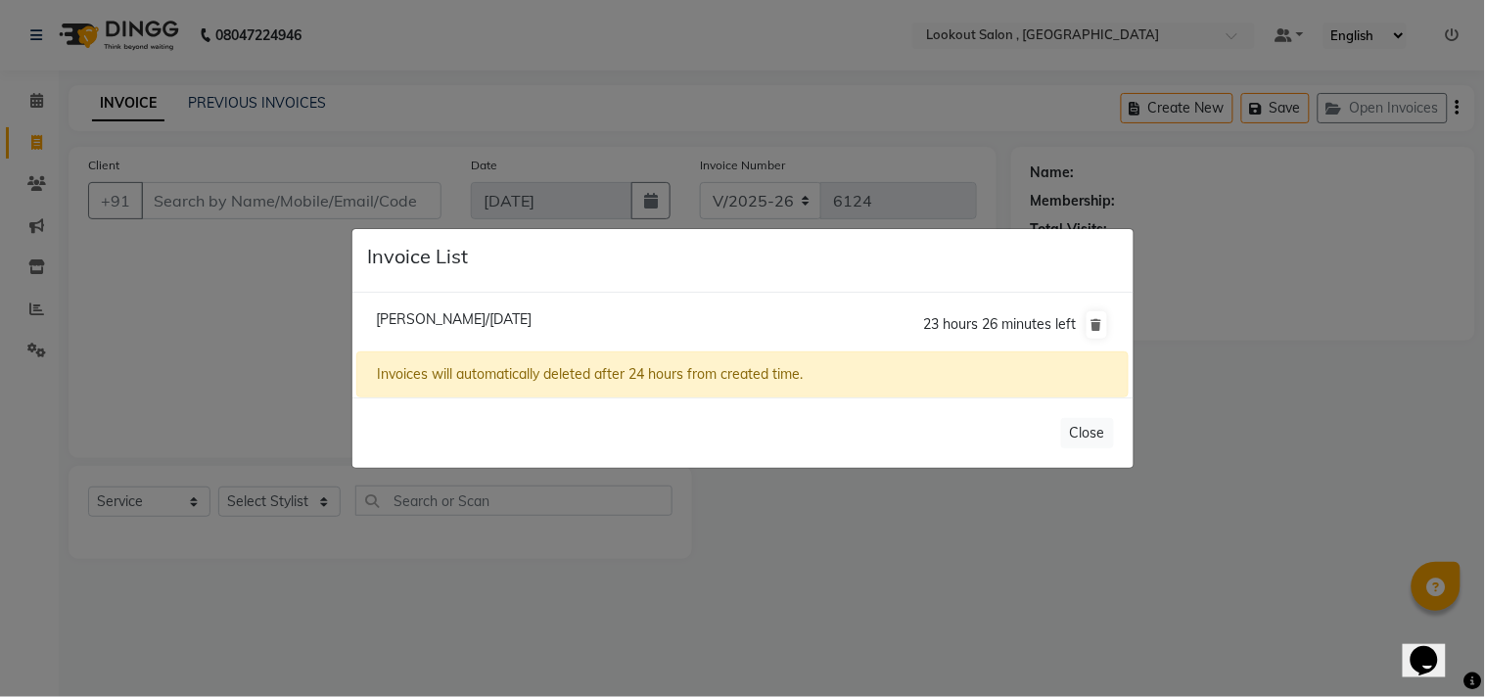
click at [531, 314] on span "[PERSON_NAME]/[DATE]" at bounding box center [454, 319] width 156 height 18
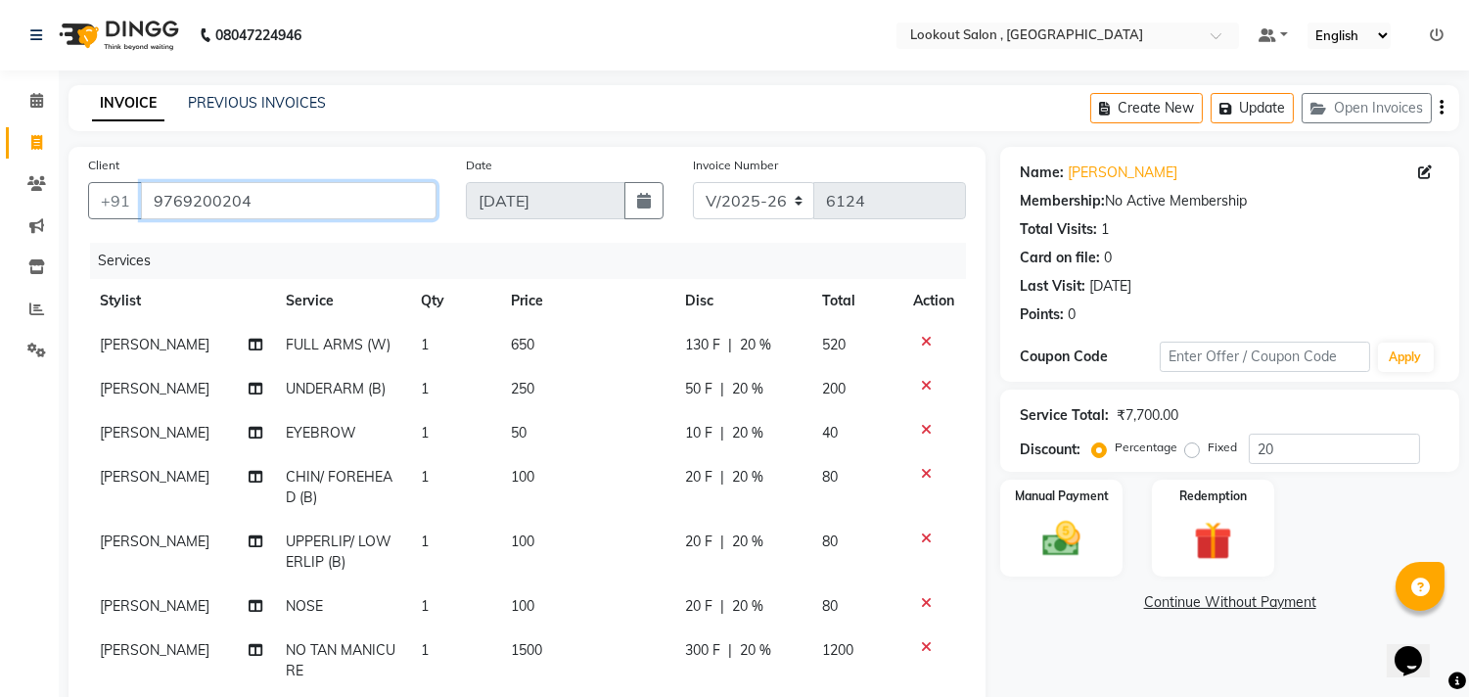
click at [247, 211] on input "9769200204" at bounding box center [289, 200] width 296 height 37
type input "976920020"
type input "0"
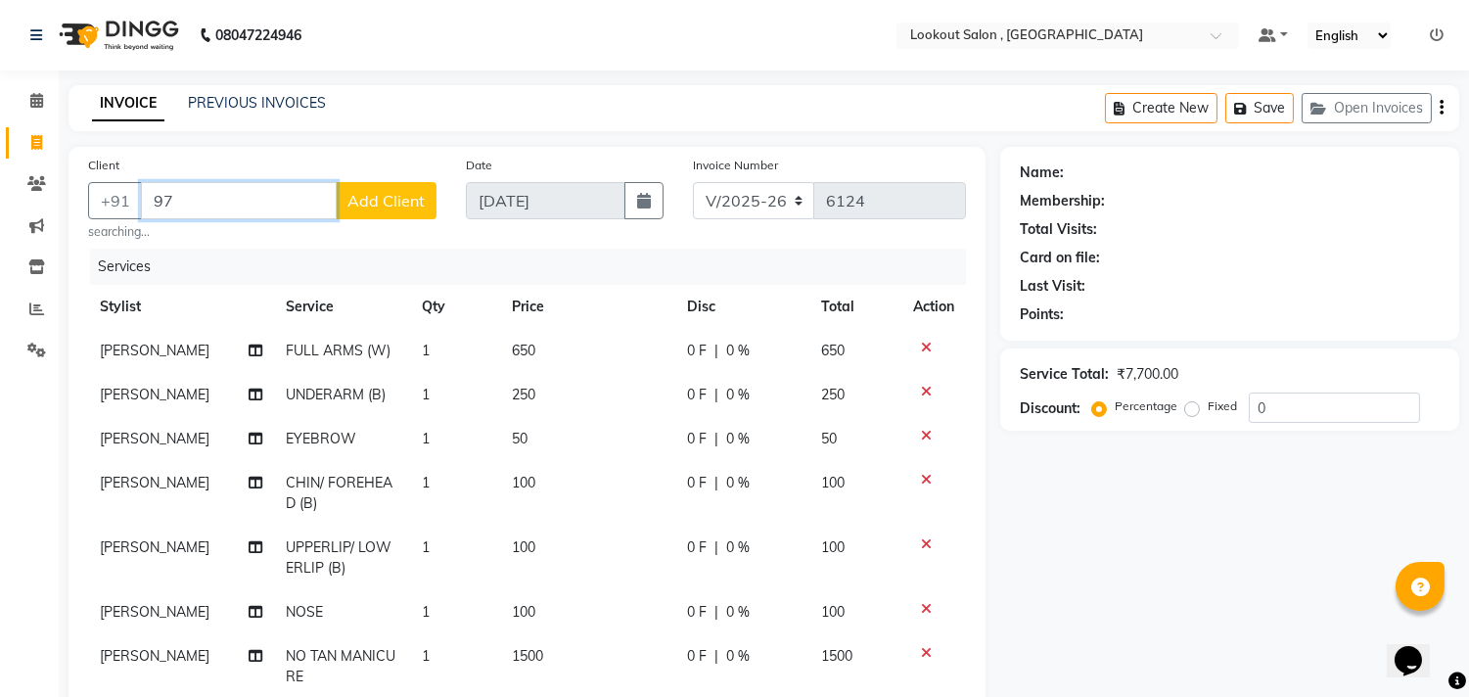
type input "9"
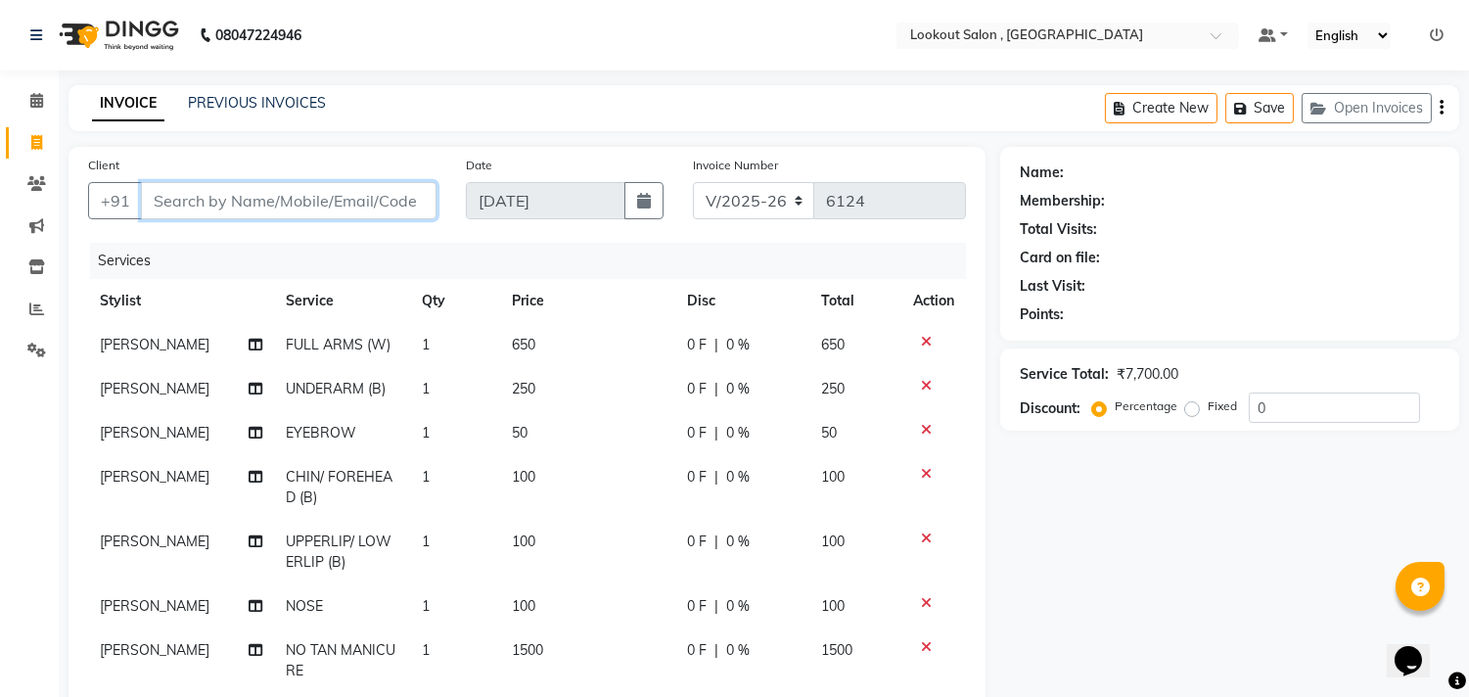
paste input "9821828110"
type input "9821828110"
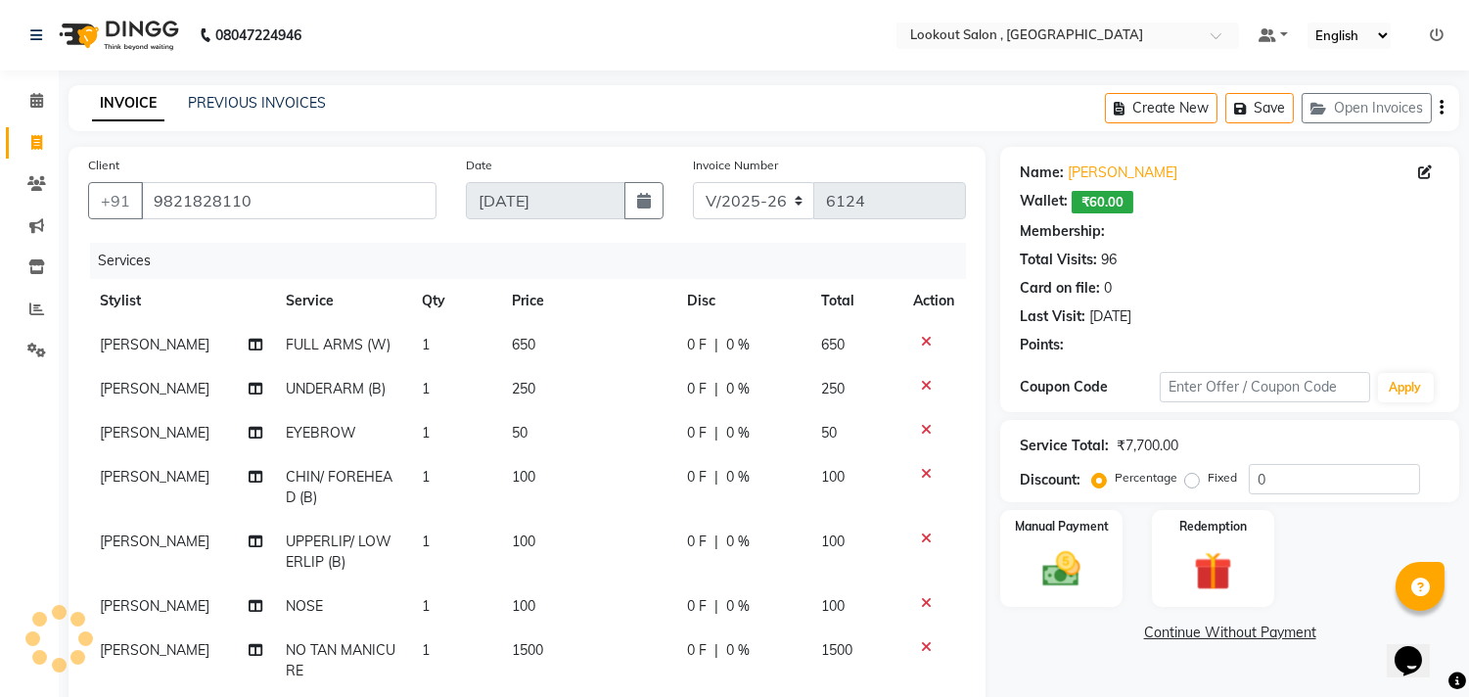
select select "1: Object"
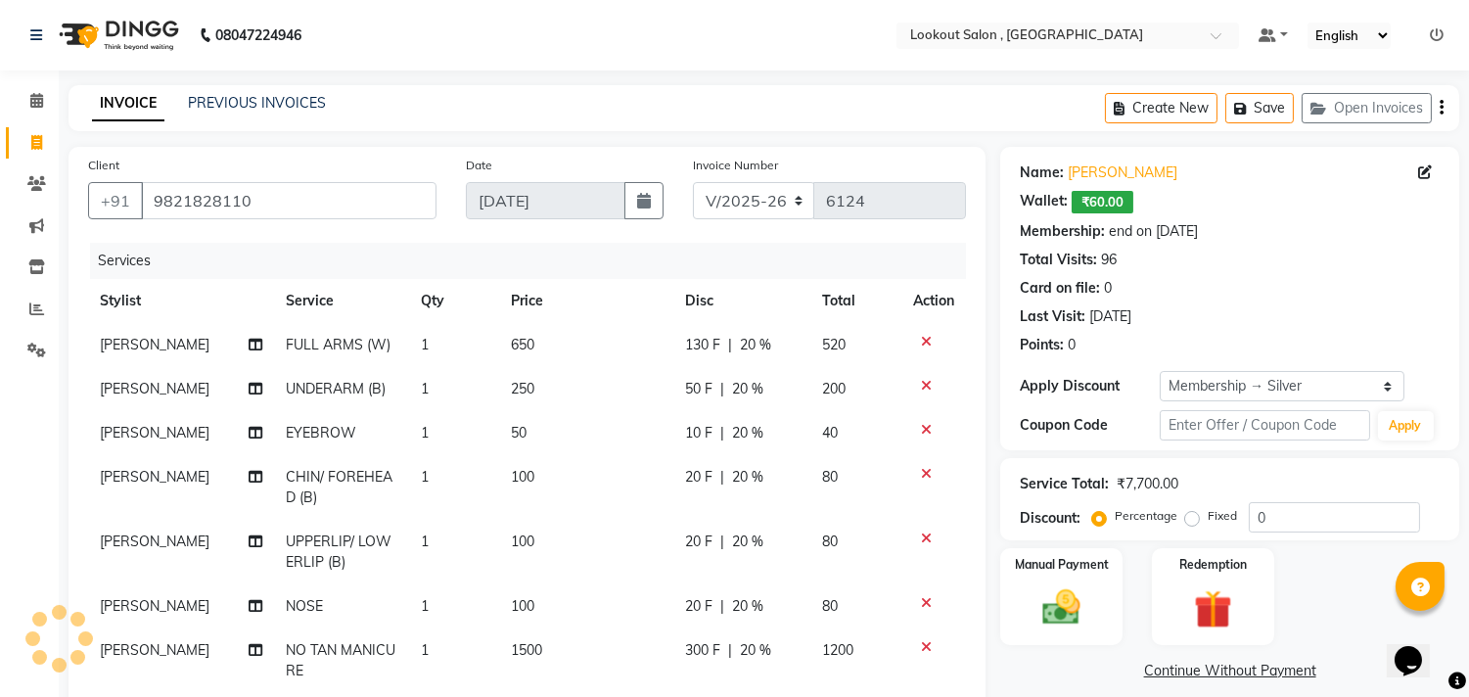
type input "20"
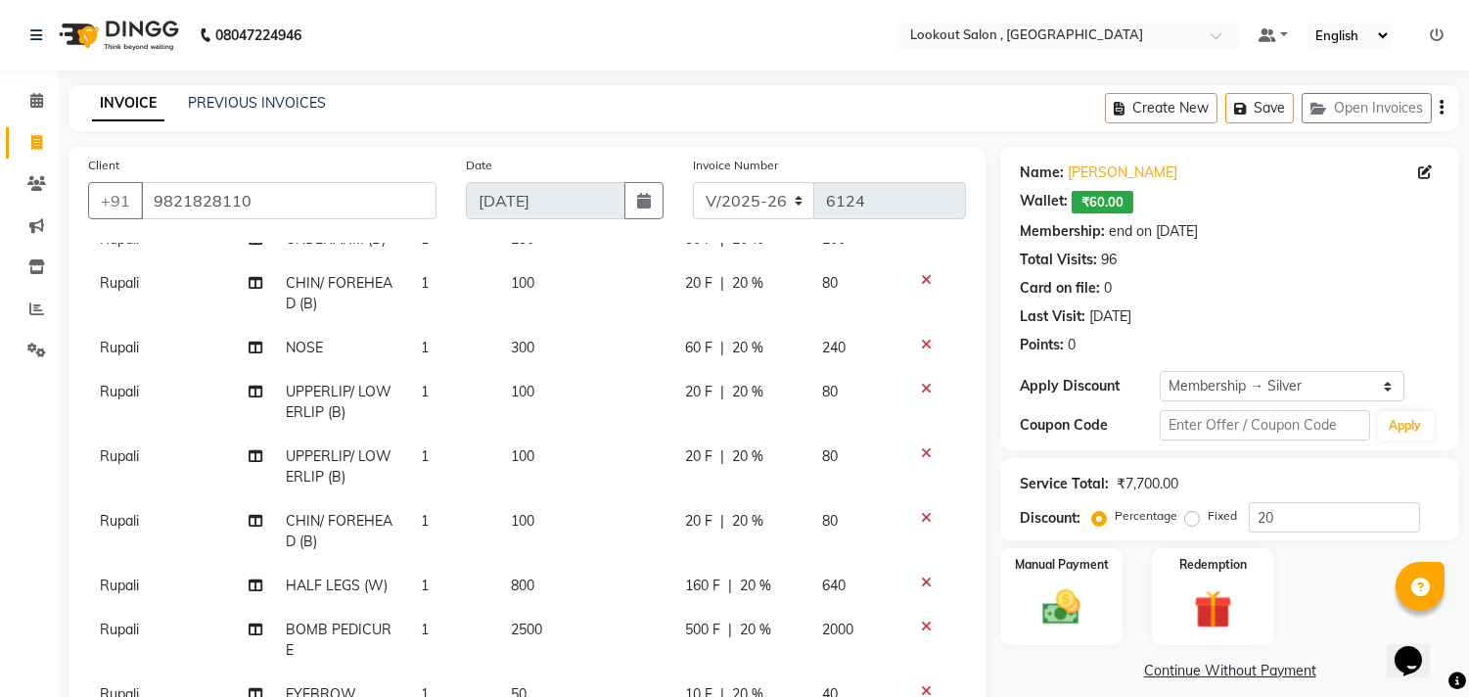
scroll to position [379, 0]
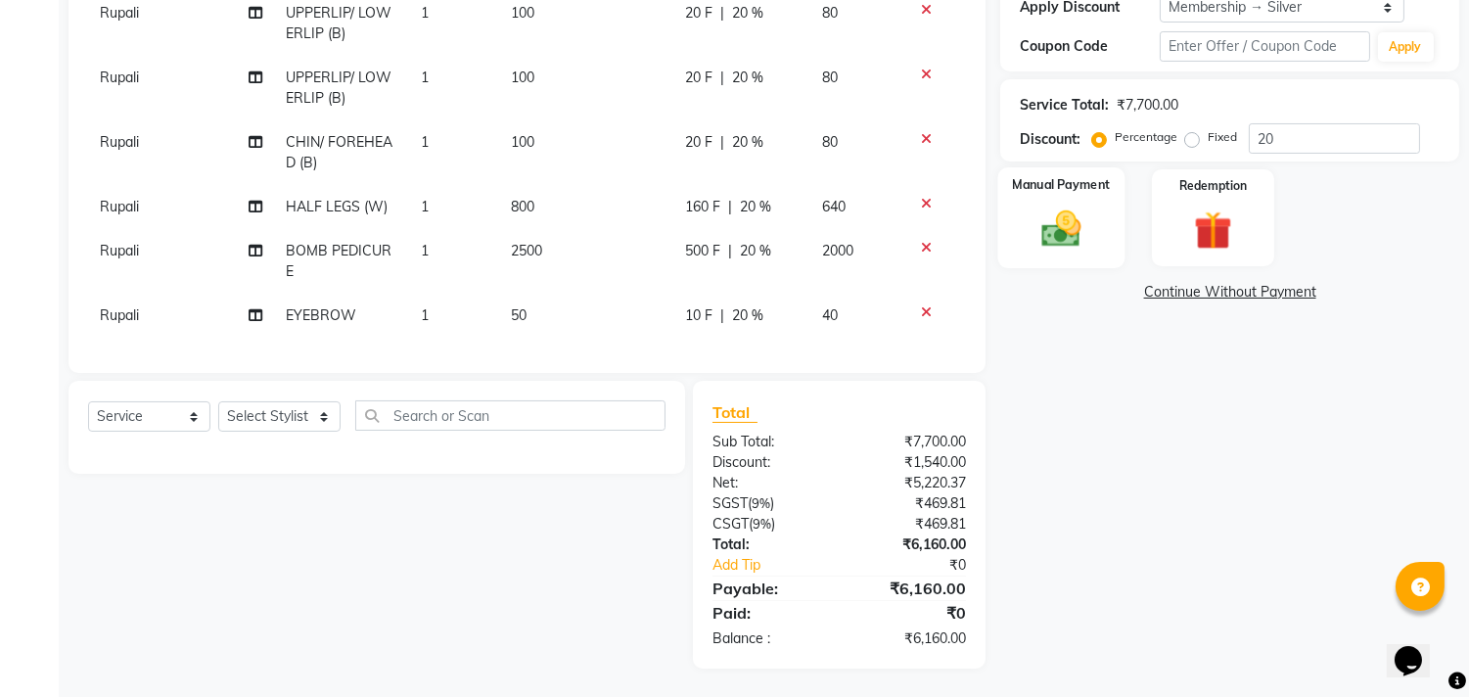
click at [1074, 207] on img at bounding box center [1062, 229] width 65 height 46
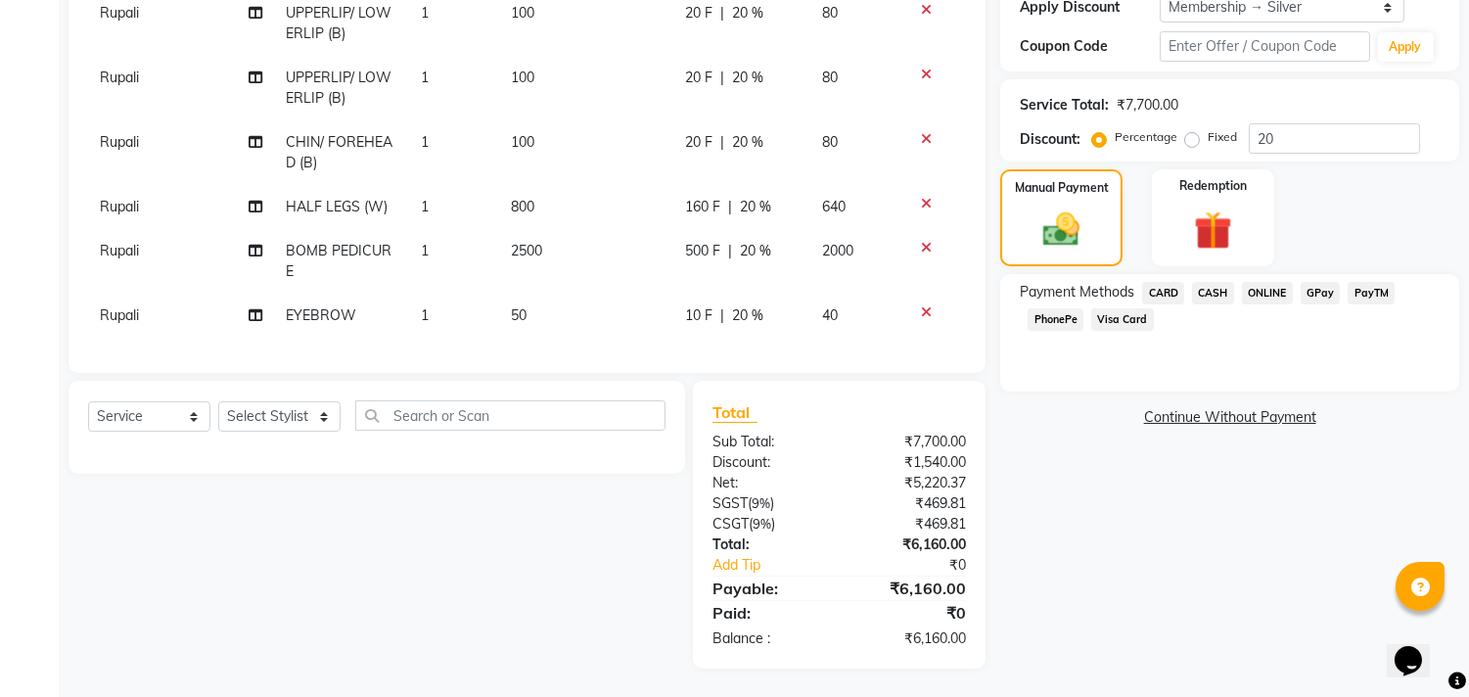
click at [1216, 282] on span "CASH" at bounding box center [1213, 293] width 42 height 23
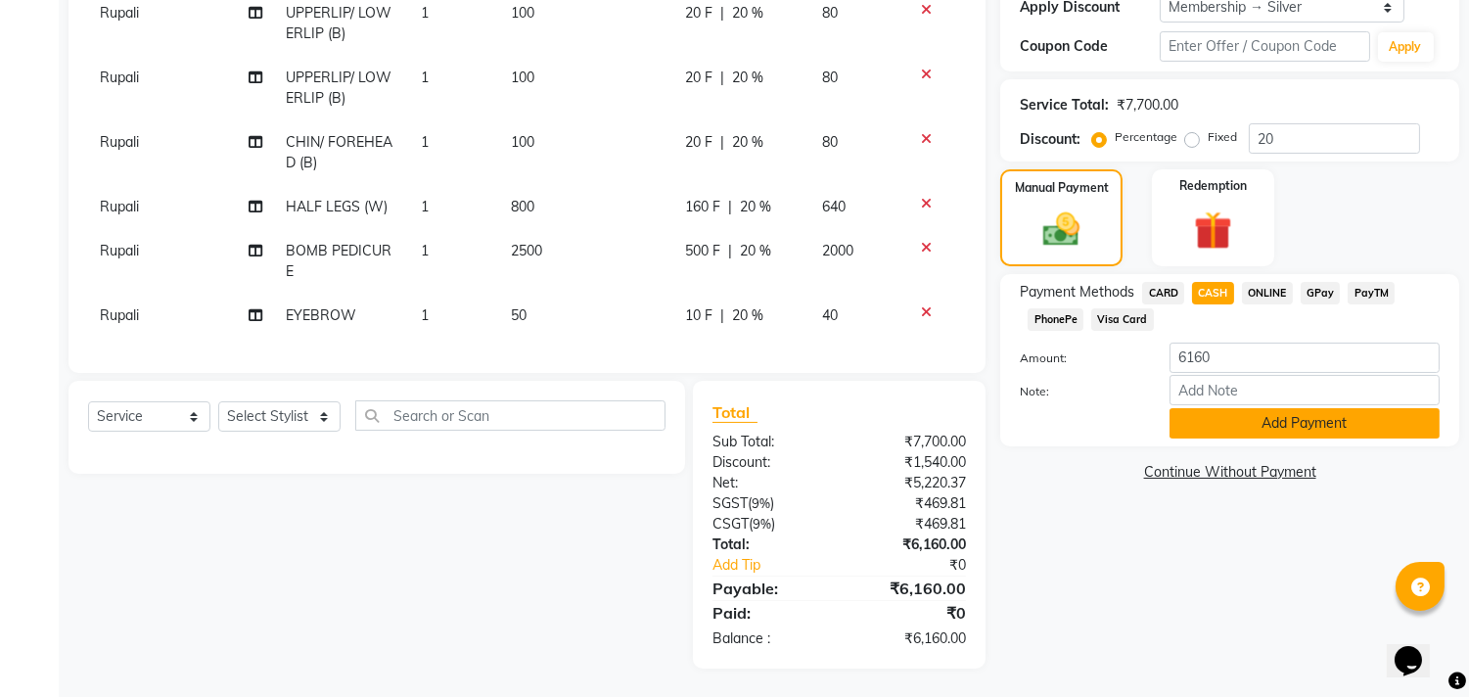
click at [1240, 408] on button "Add Payment" at bounding box center [1304, 423] width 270 height 30
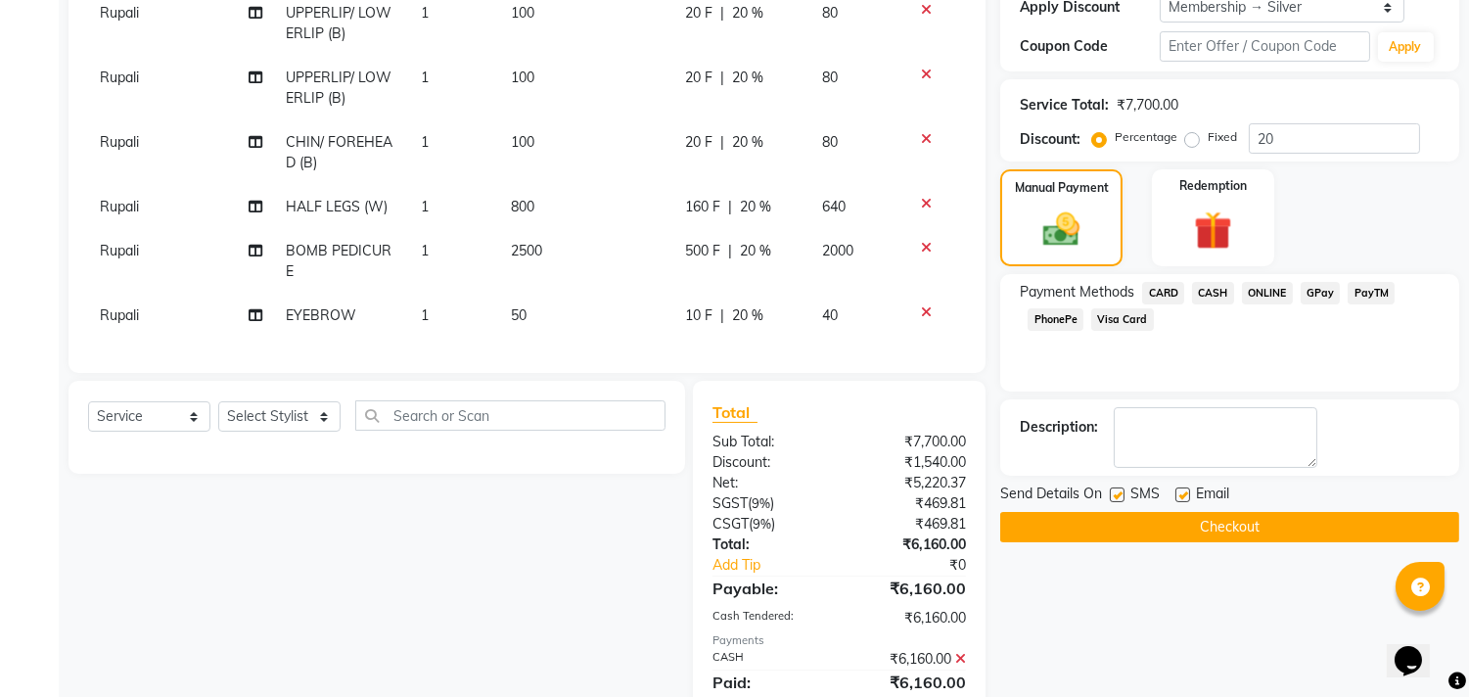
scroll to position [448, 0]
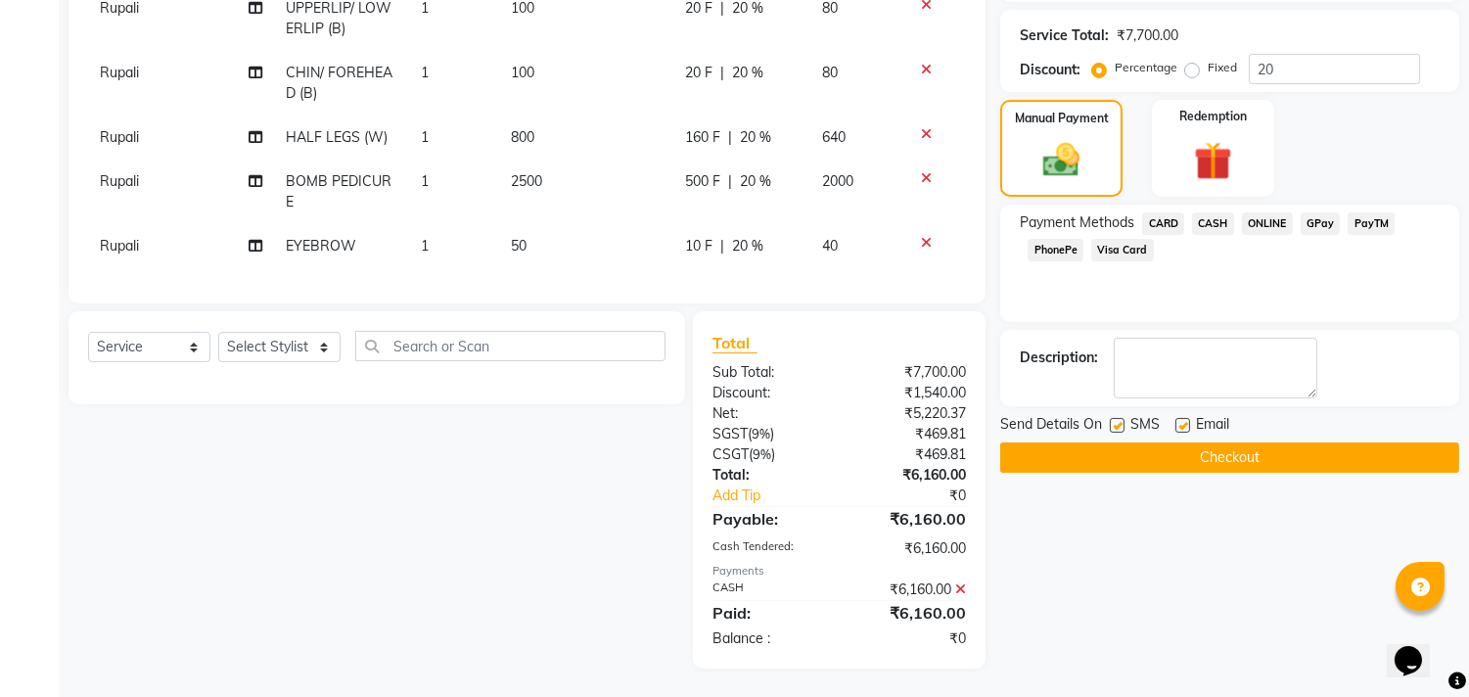
click at [1218, 458] on button "Checkout" at bounding box center [1229, 457] width 459 height 30
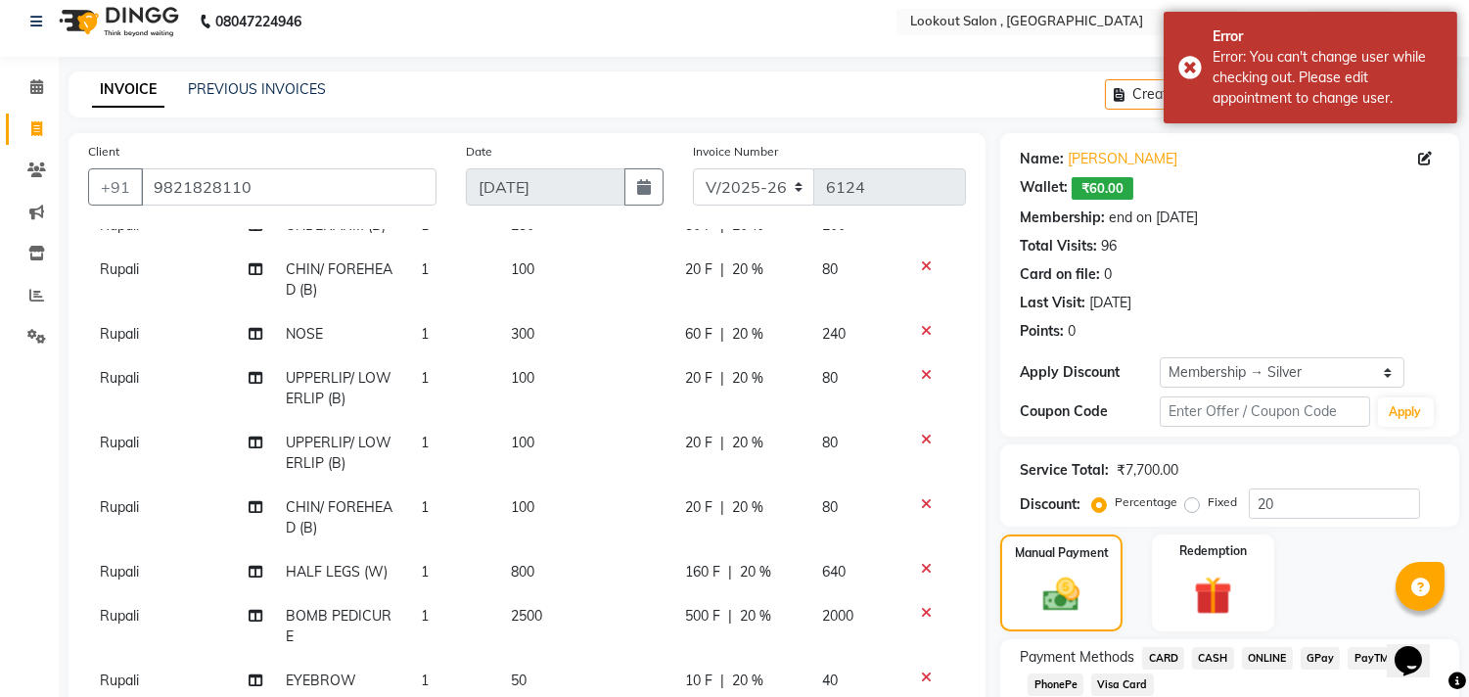
scroll to position [0, 0]
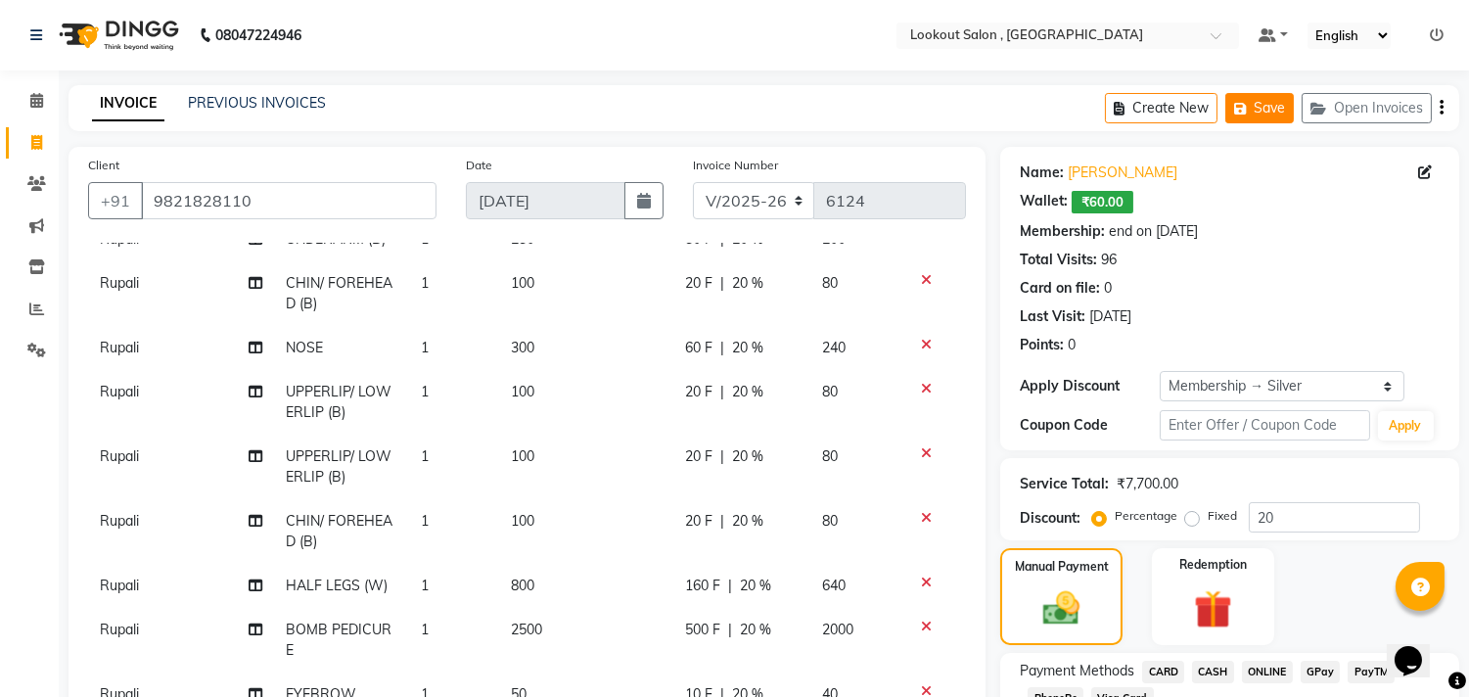
click at [1245, 114] on icon "button" at bounding box center [1244, 109] width 20 height 14
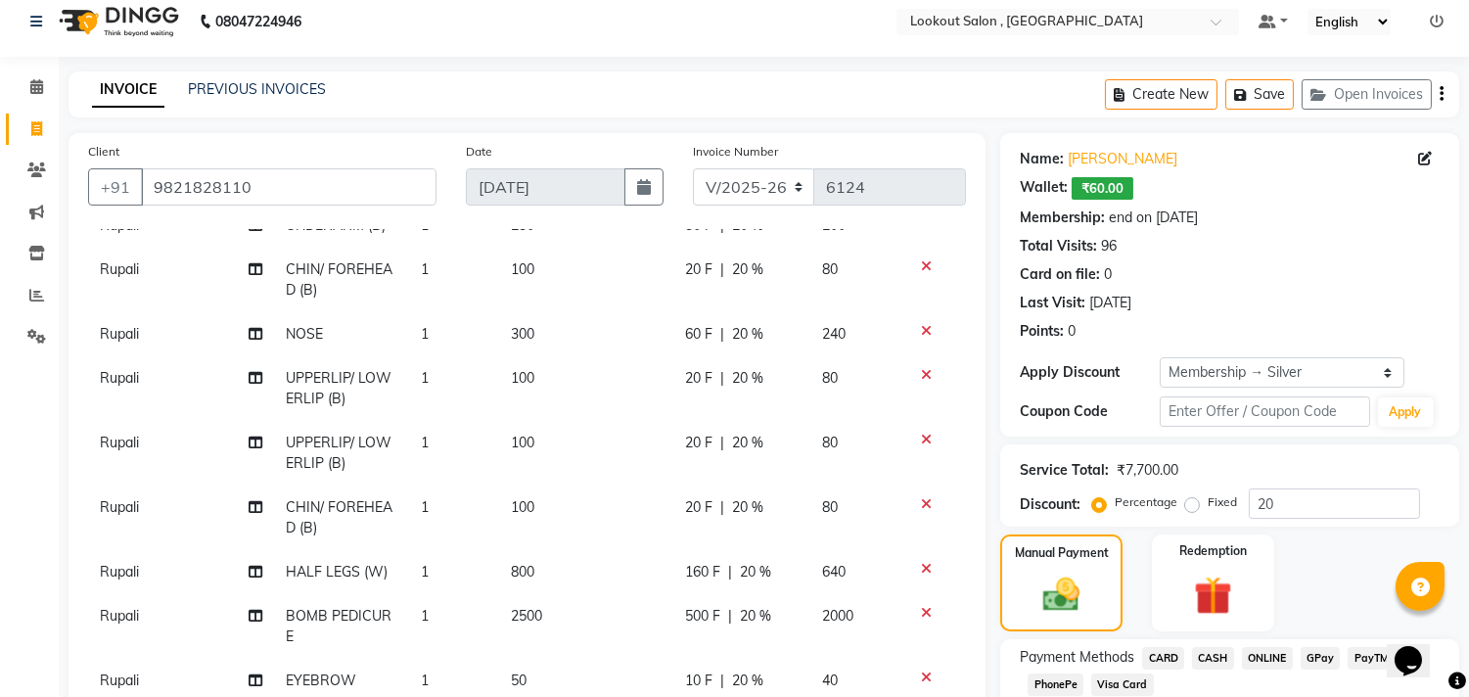
scroll to position [448, 0]
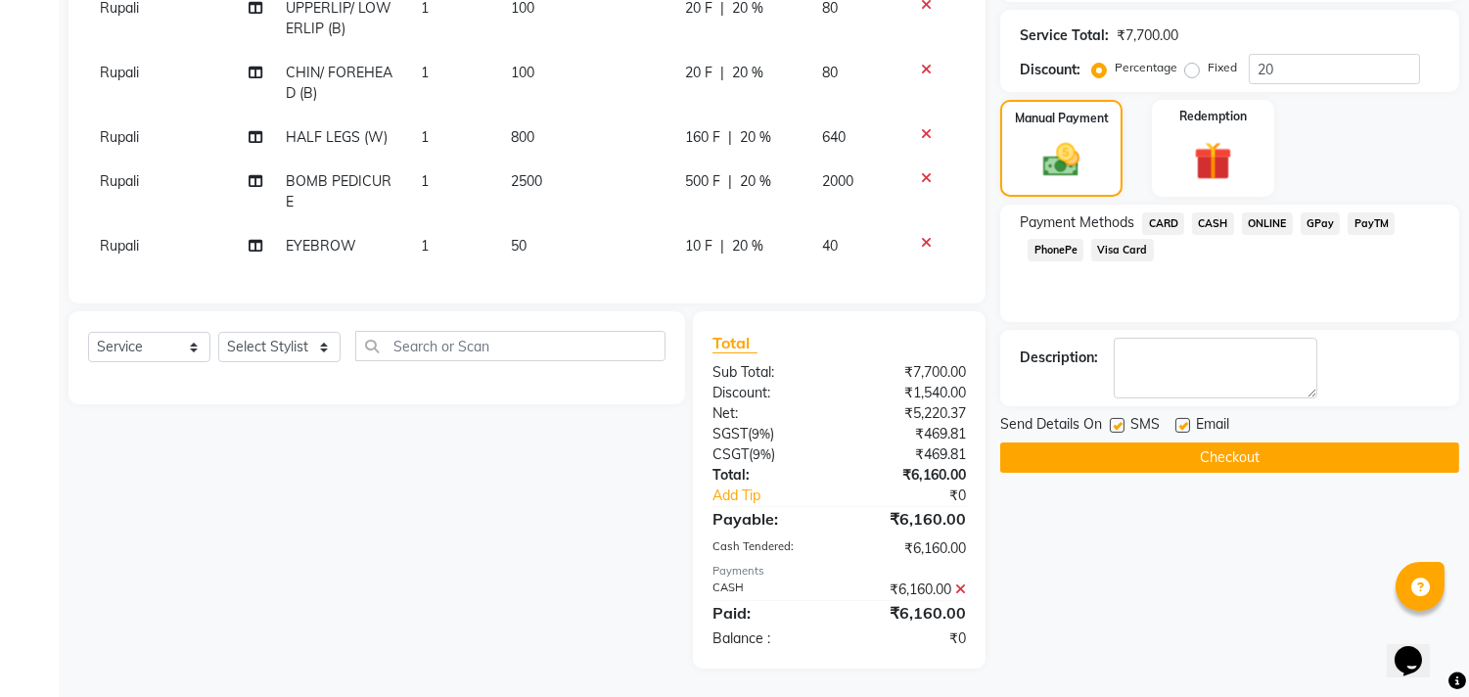
click at [1157, 463] on button "Checkout" at bounding box center [1229, 457] width 459 height 30
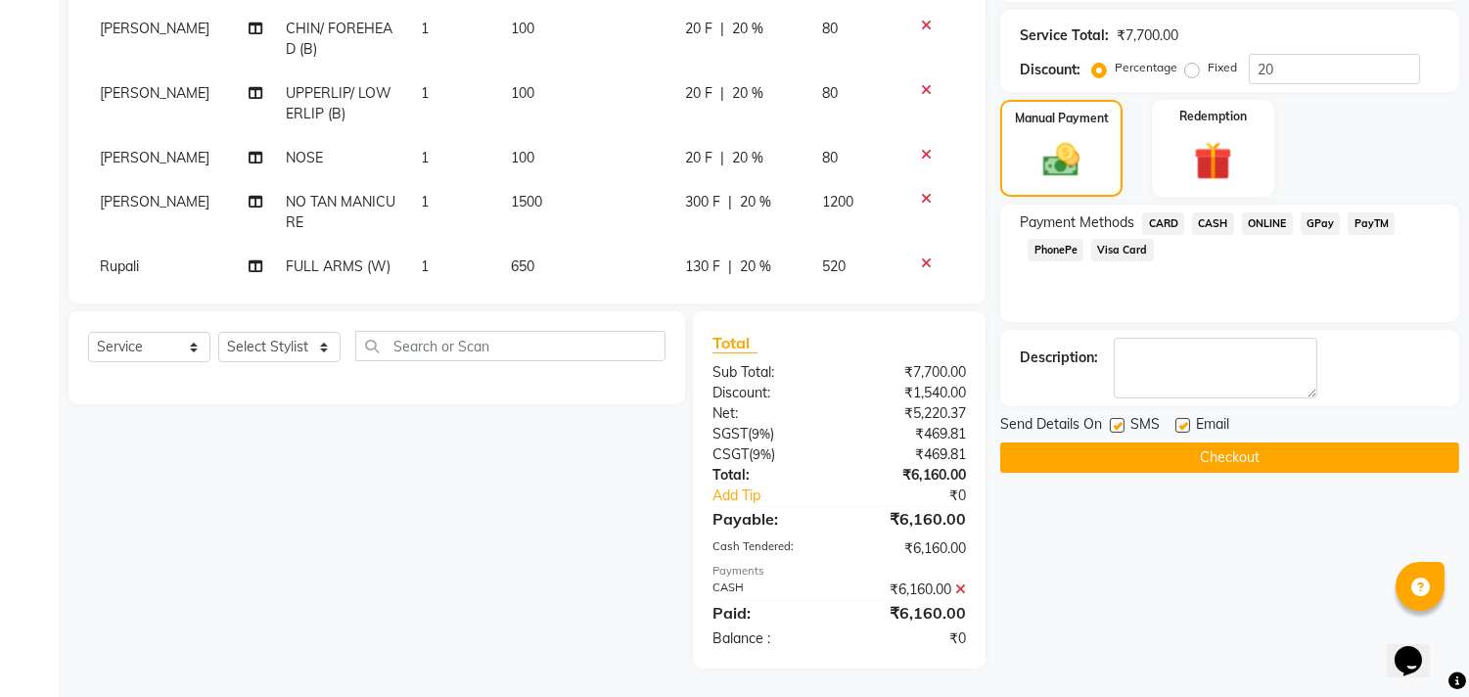
scroll to position [122, 0]
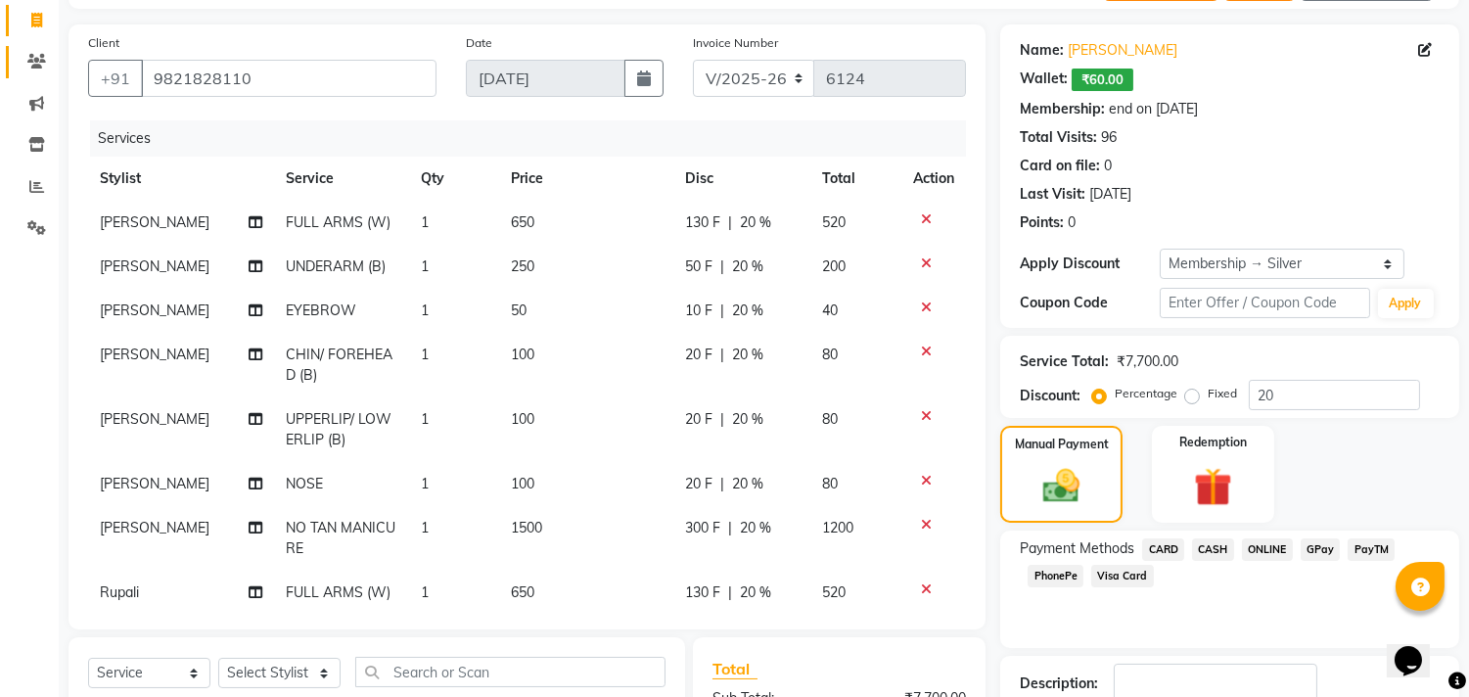
click at [33, 72] on link "Clients" at bounding box center [29, 62] width 47 height 32
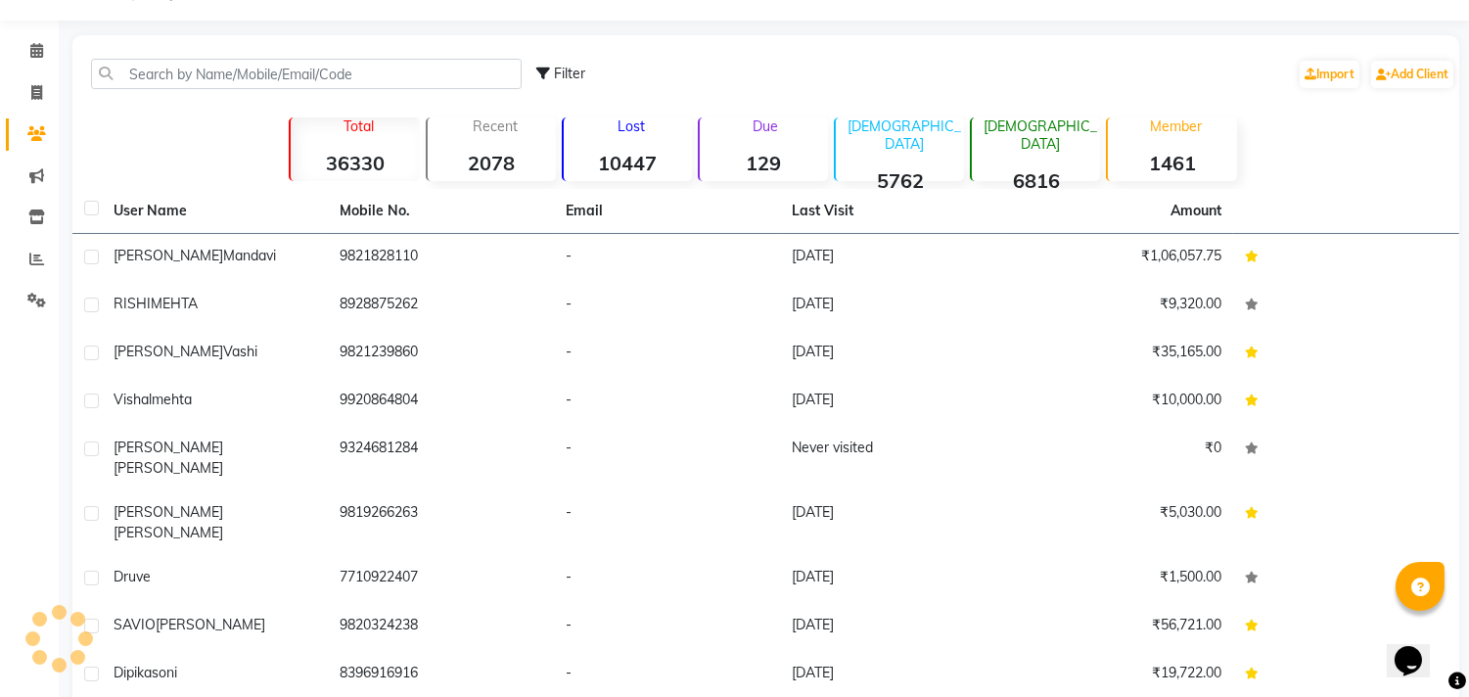
scroll to position [122, 0]
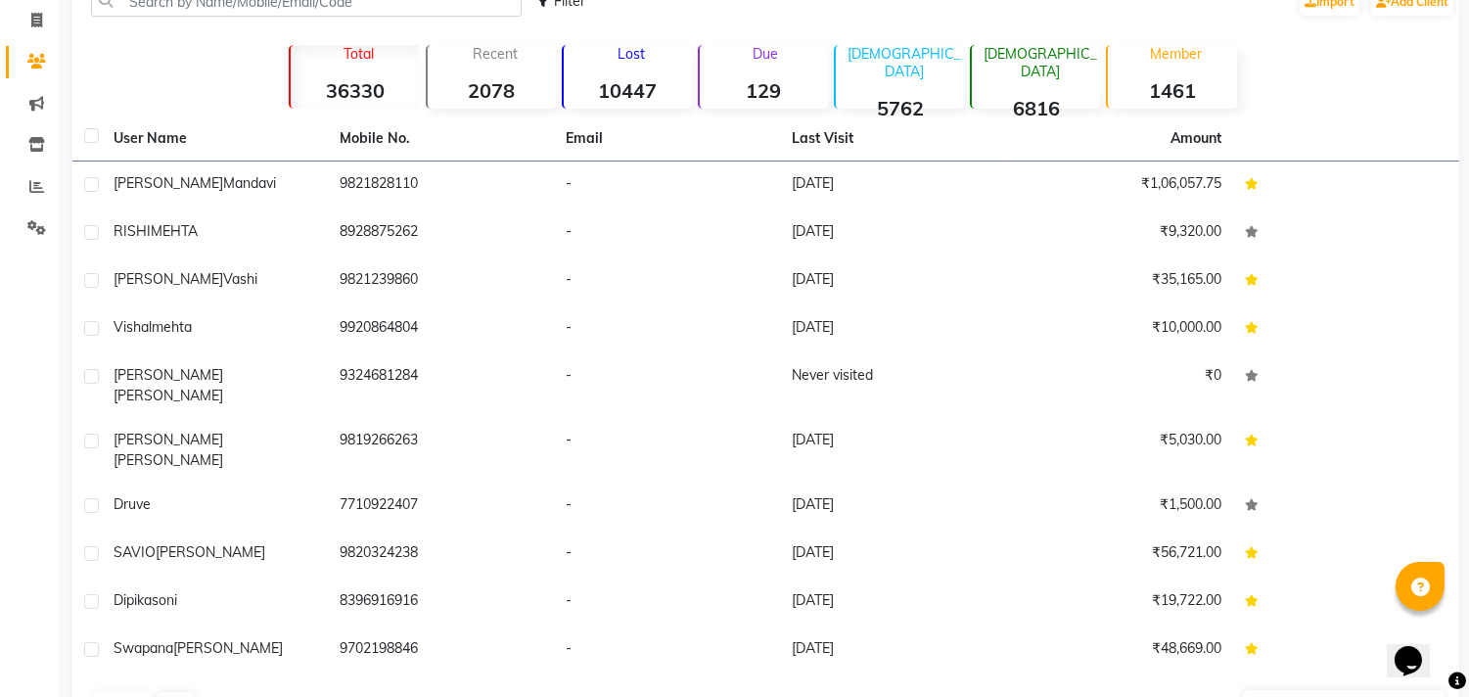
click at [348, 78] on strong "36330" at bounding box center [355, 90] width 128 height 24
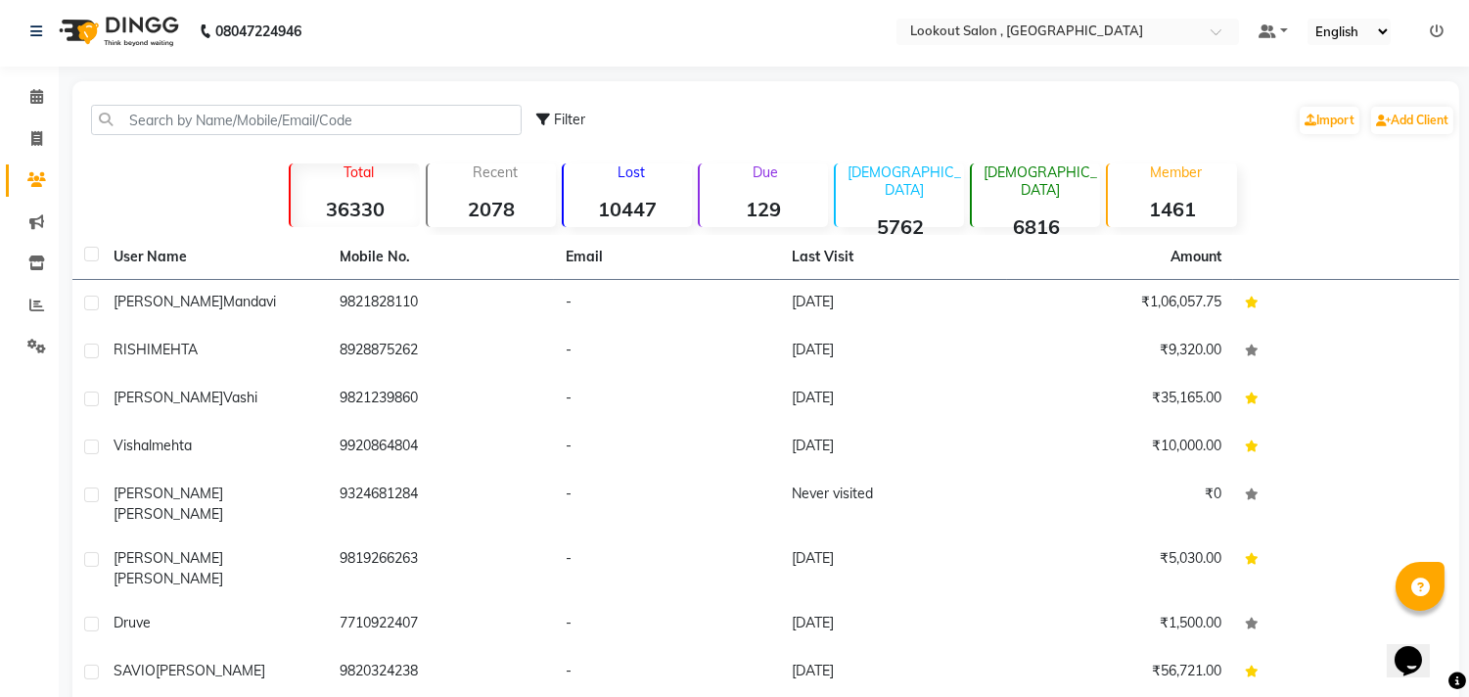
scroll to position [0, 0]
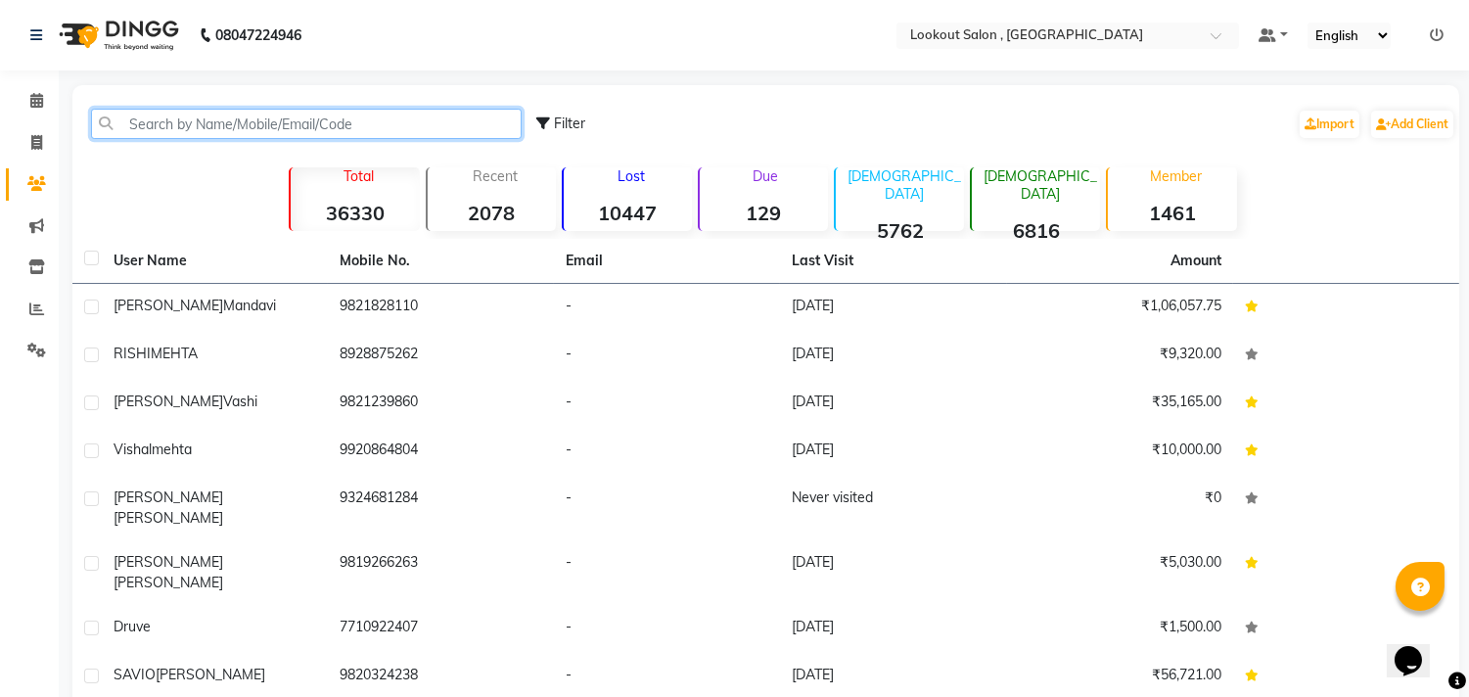
click at [299, 119] on input "text" at bounding box center [306, 124] width 431 height 30
paste input "8482831274"
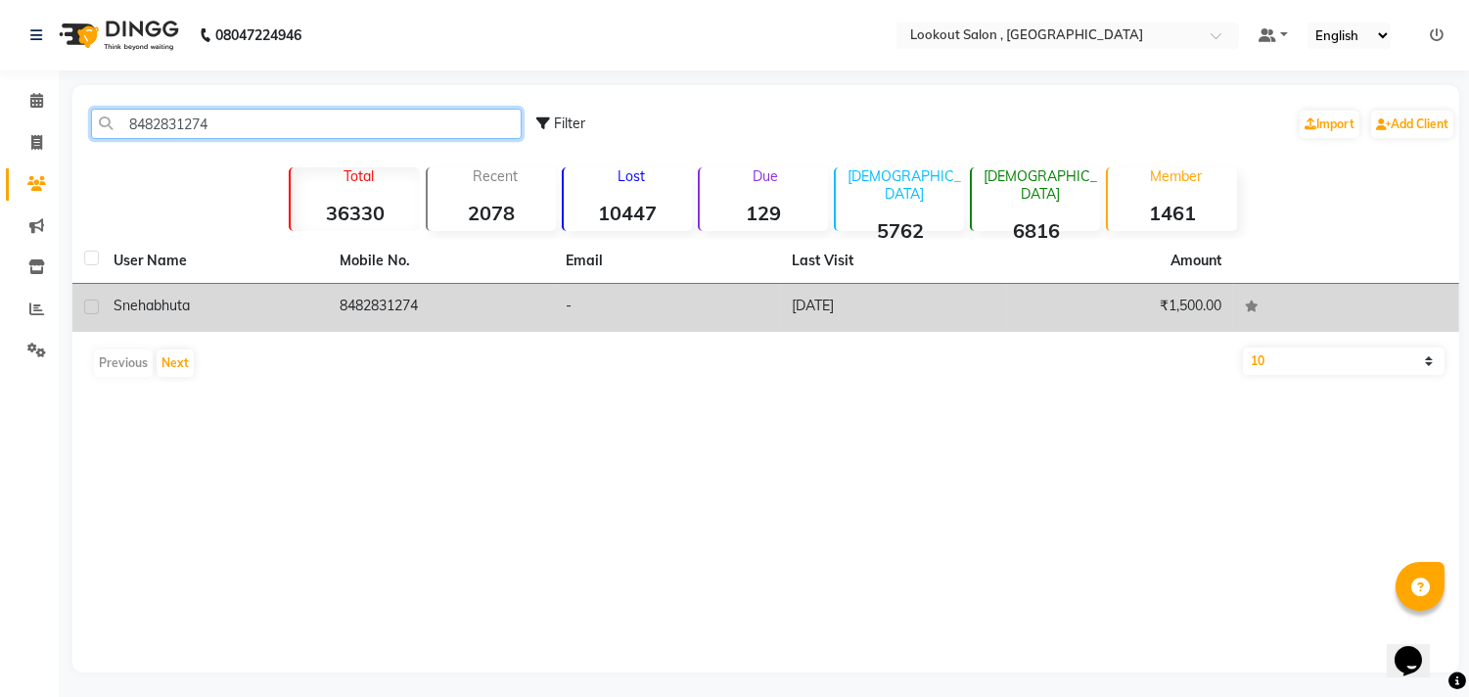
type input "8482831274"
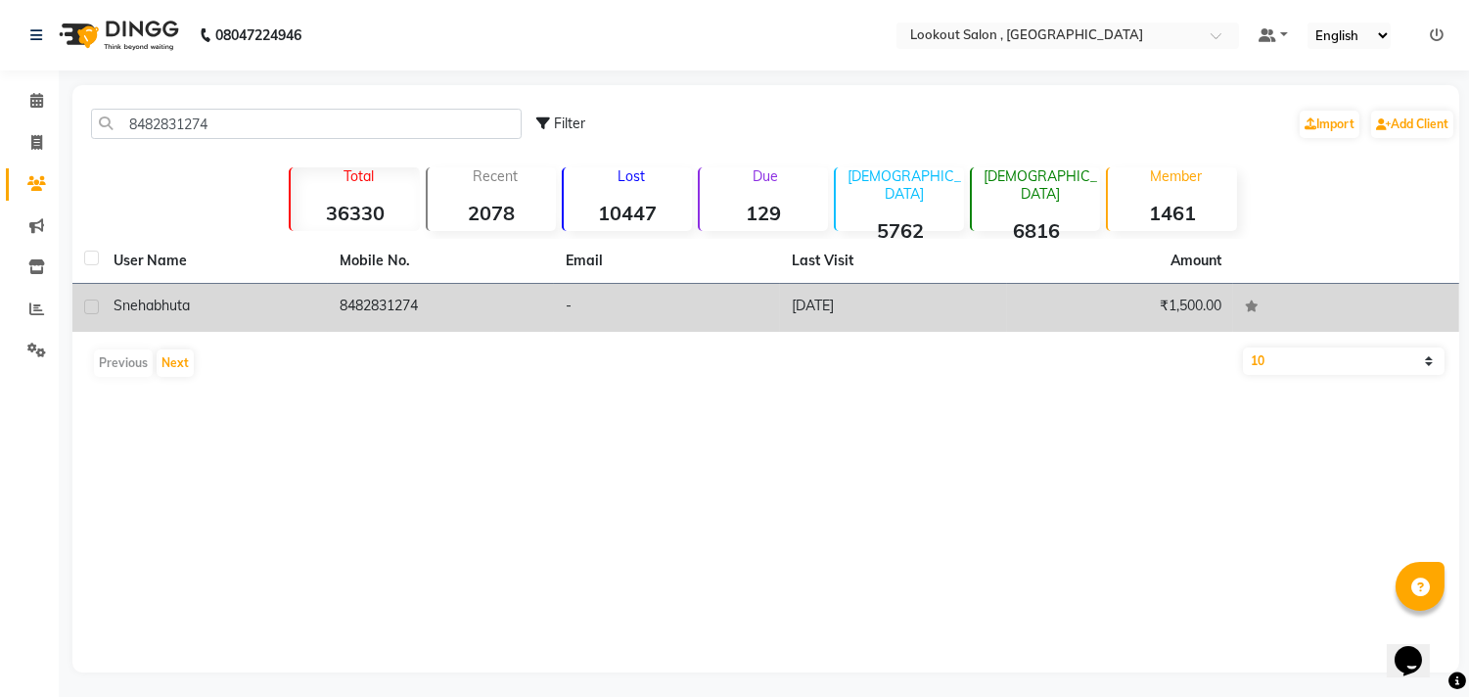
click at [281, 284] on td "[PERSON_NAME]" at bounding box center [215, 308] width 226 height 48
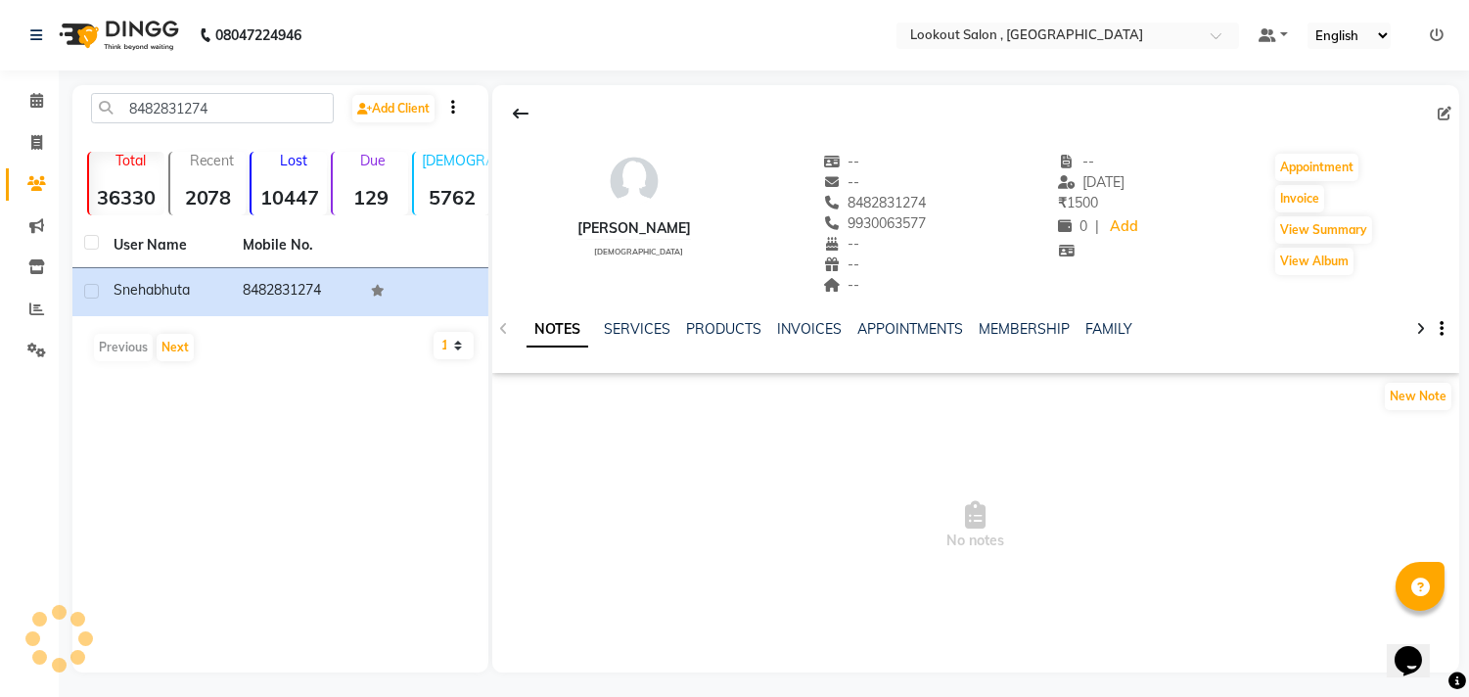
click at [848, 222] on span "9930063577" at bounding box center [875, 223] width 104 height 18
copy span "9930063577"
click at [200, 99] on input "8482831274" at bounding box center [212, 108] width 243 height 30
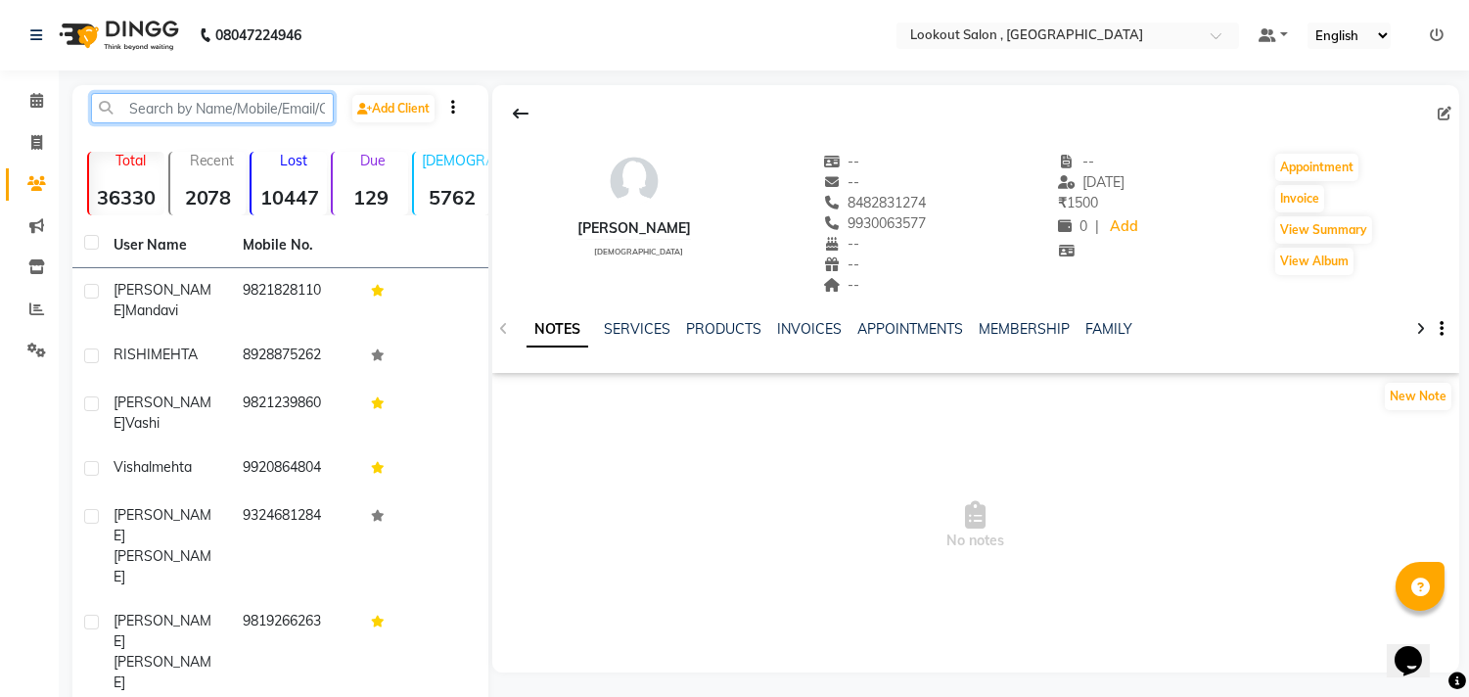
paste input "9930063577"
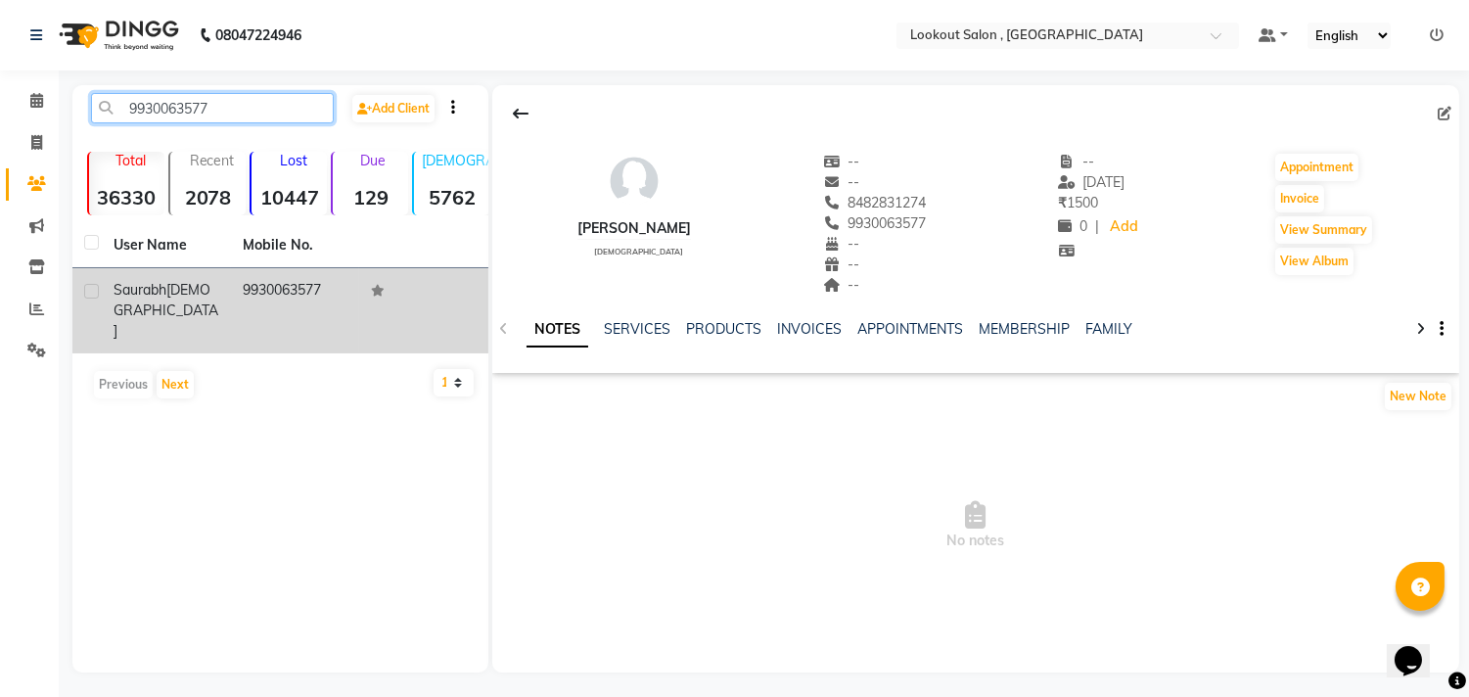
type input "9930063577"
click at [208, 285] on div "[DEMOGRAPHIC_DATA]" at bounding box center [167, 311] width 106 height 62
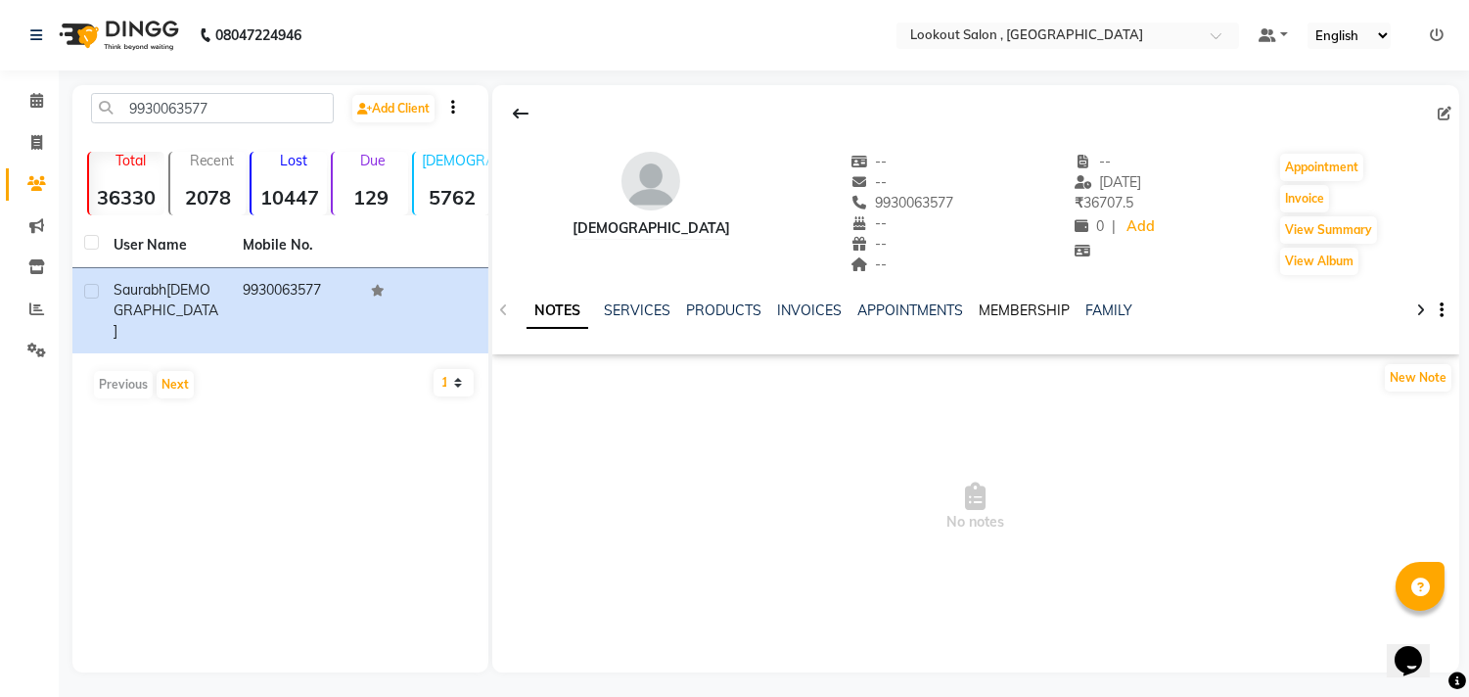
click at [986, 309] on link "MEMBERSHIP" at bounding box center [1024, 310] width 91 height 18
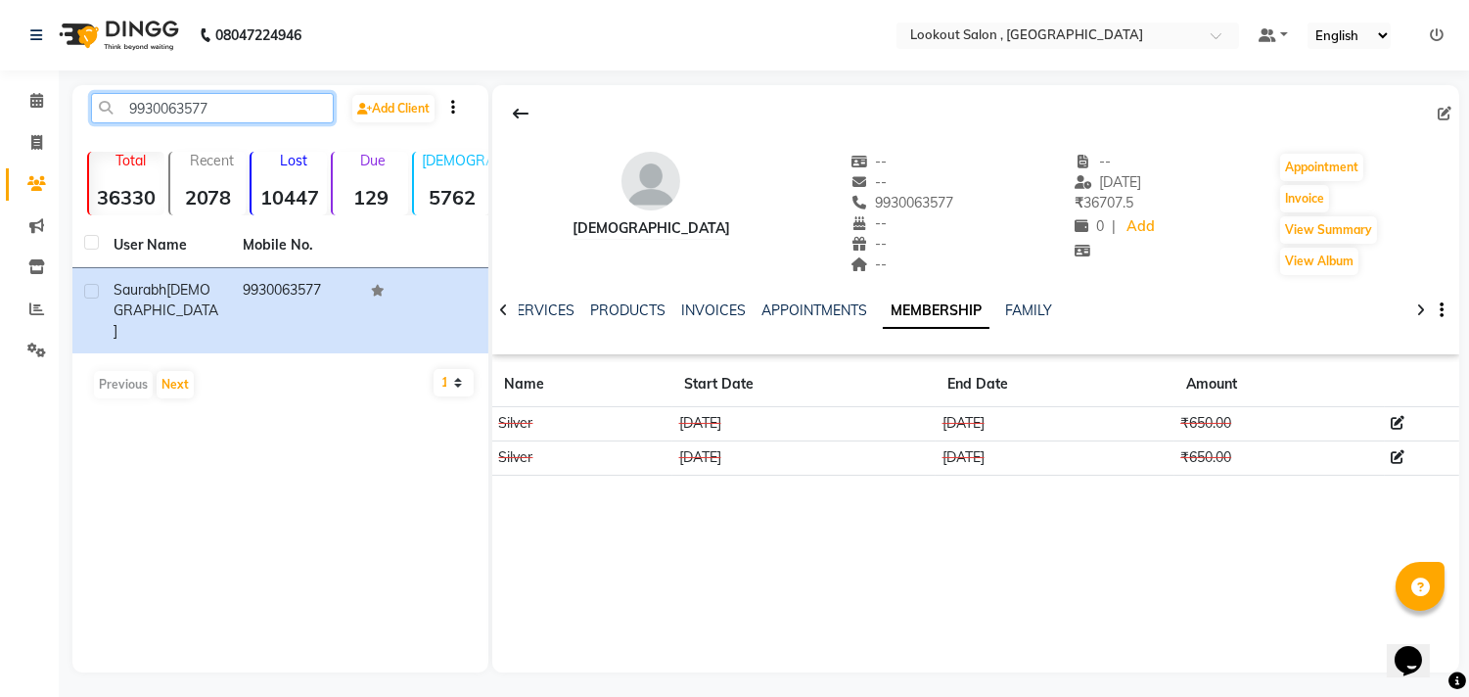
click at [208, 111] on input "9930063577" at bounding box center [212, 108] width 243 height 30
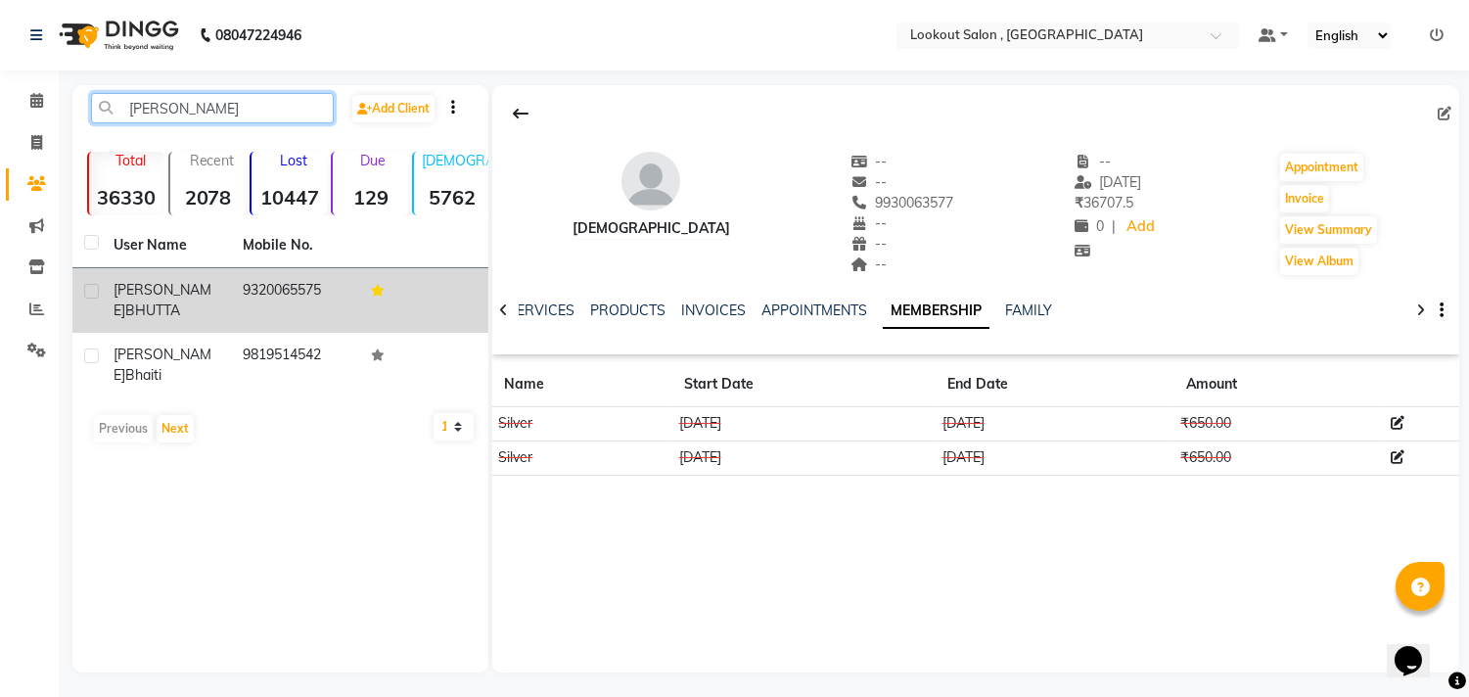
type input "[PERSON_NAME]"
click at [274, 284] on td "9320065575" at bounding box center [295, 300] width 129 height 65
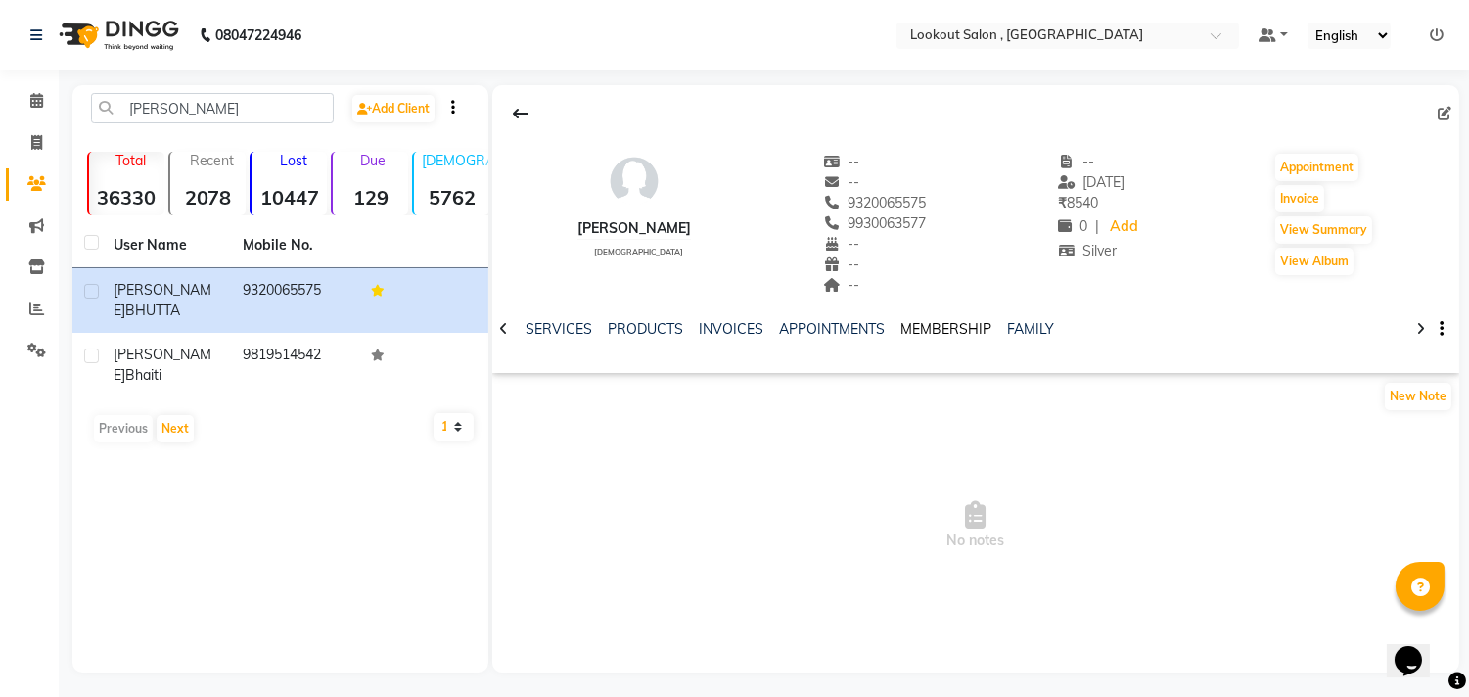
click at [926, 333] on link "MEMBERSHIP" at bounding box center [945, 329] width 91 height 18
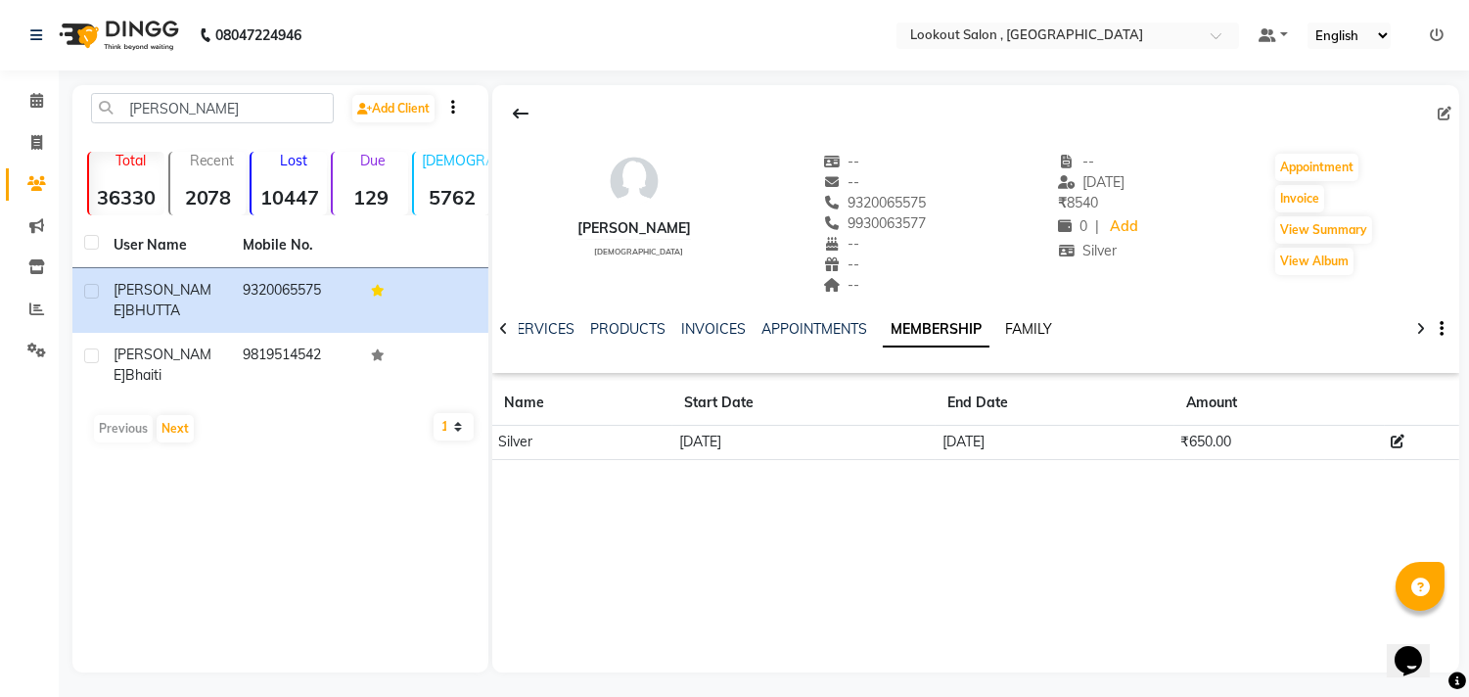
click at [1013, 324] on link "FAMILY" at bounding box center [1028, 329] width 47 height 18
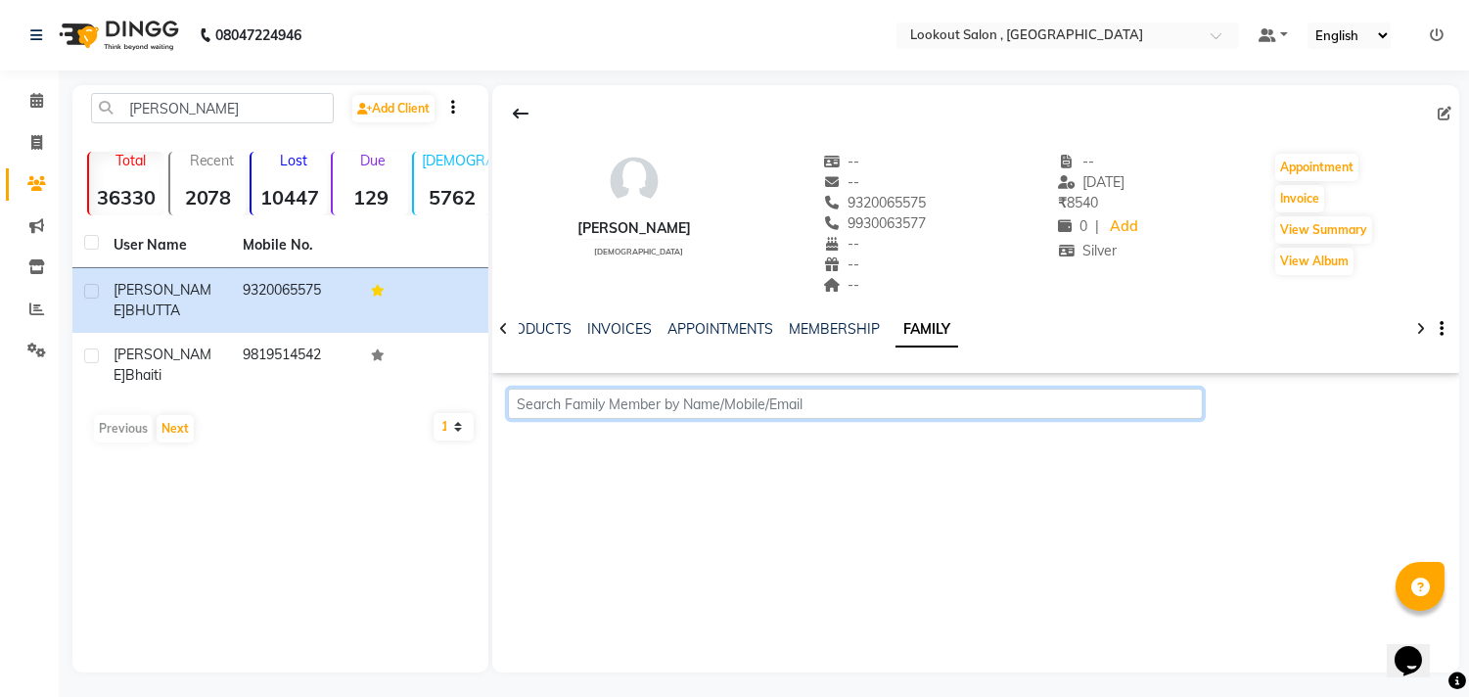
click at [830, 403] on input "text" at bounding box center [855, 404] width 694 height 30
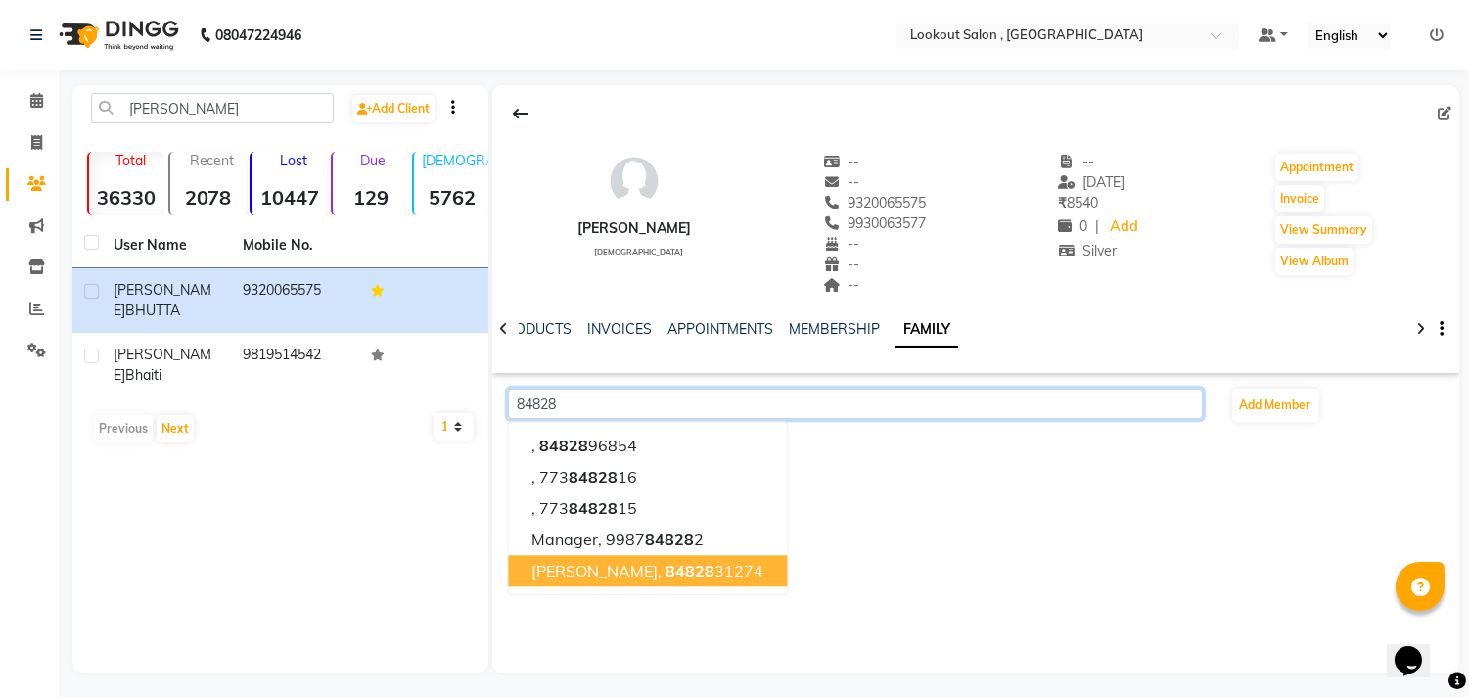
click at [612, 583] on button "[PERSON_NAME], 84828 31274" at bounding box center [648, 570] width 279 height 31
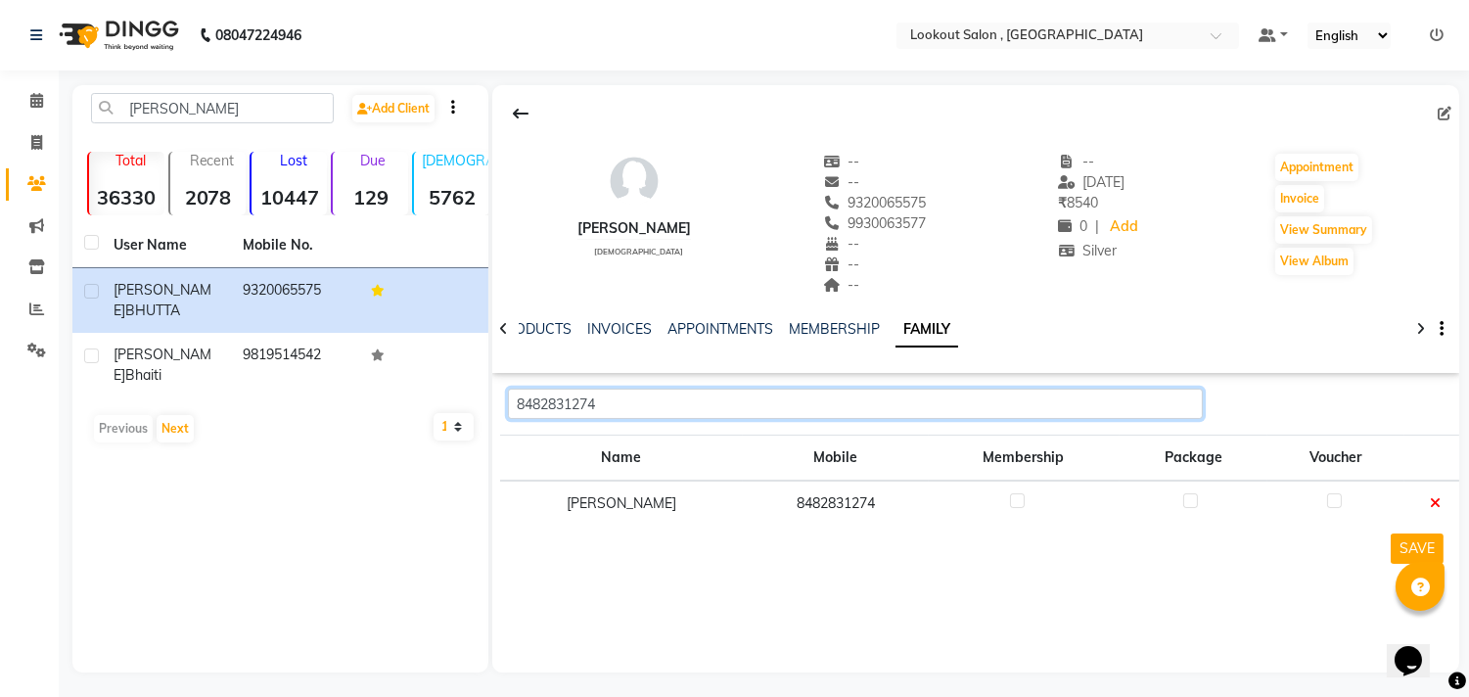
type input "8482831274"
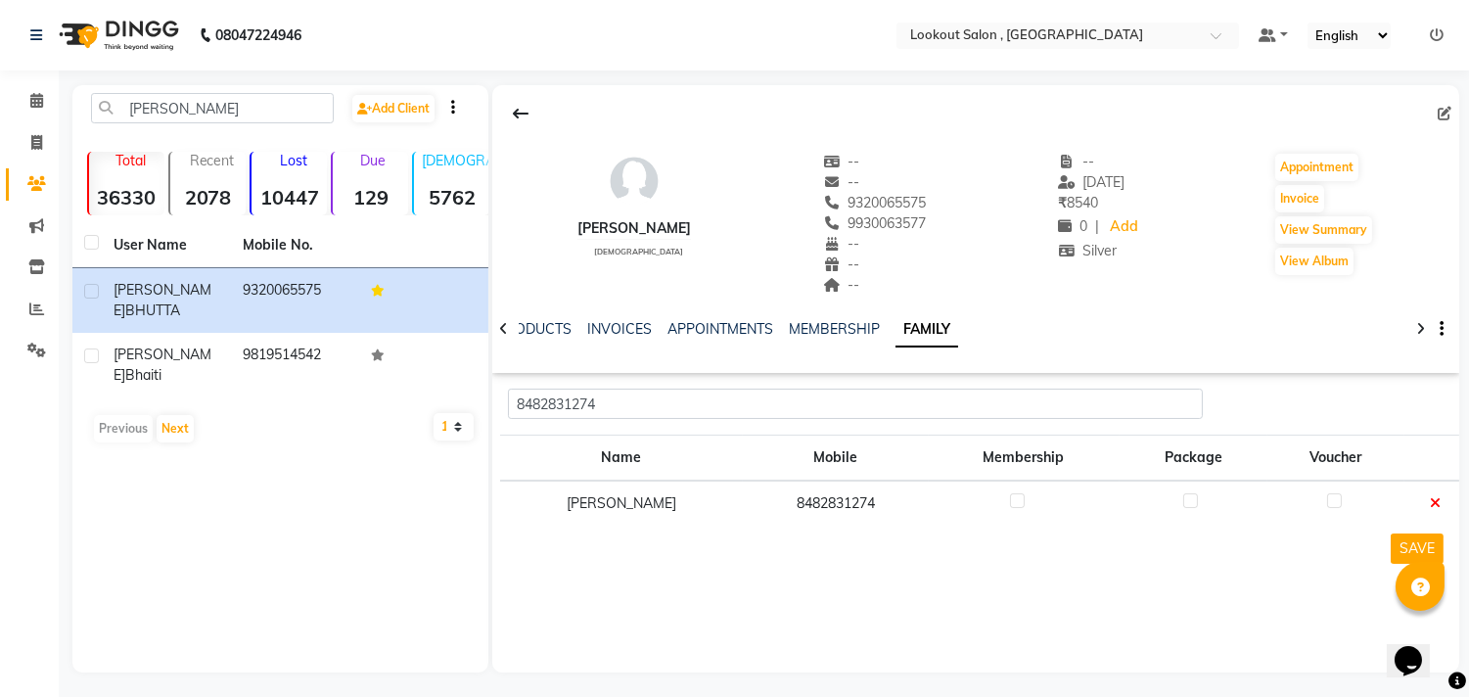
click at [1010, 502] on label at bounding box center [1017, 500] width 15 height 15
click at [1010, 502] on input "checkbox" at bounding box center [1016, 501] width 13 height 13
checkbox input "true"
click at [1421, 539] on button "SAVE" at bounding box center [1417, 548] width 53 height 30
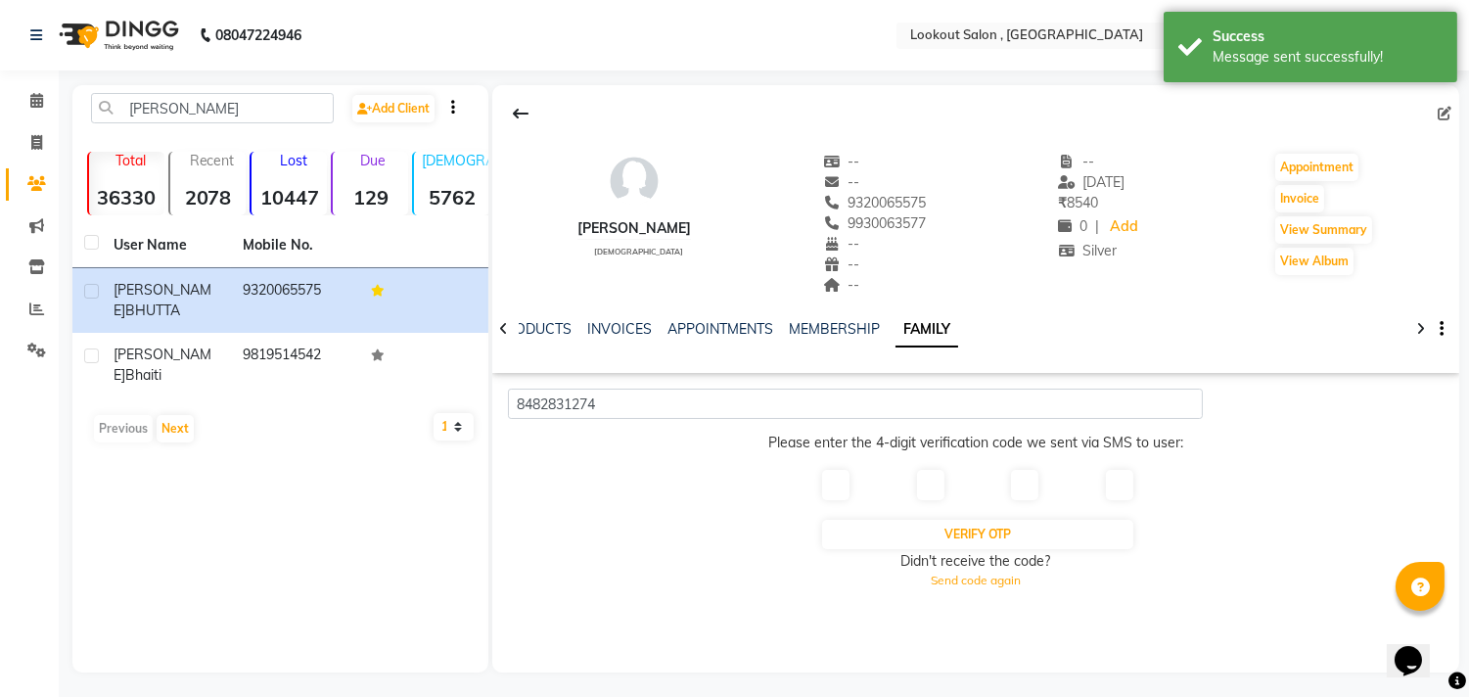
click at [830, 480] on input "text" at bounding box center [835, 485] width 27 height 30
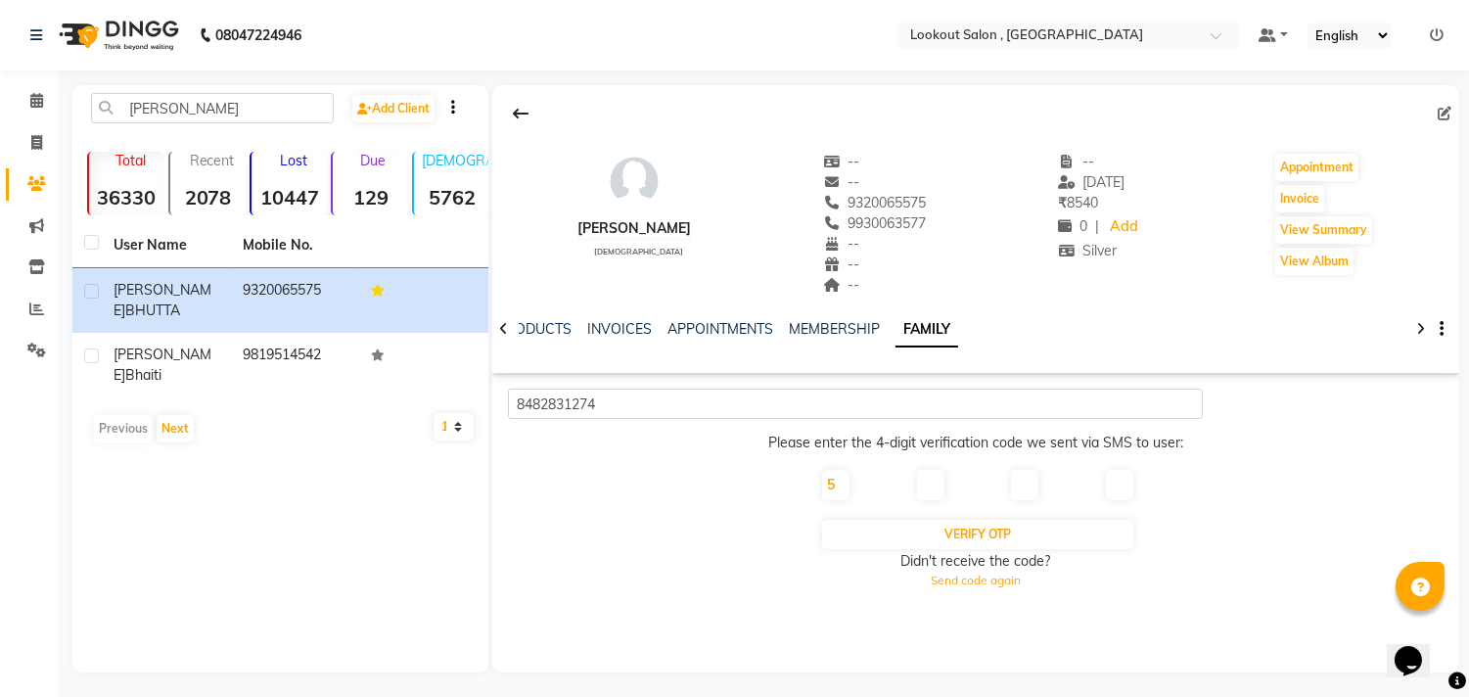
type input "5"
type input "9"
type input "7"
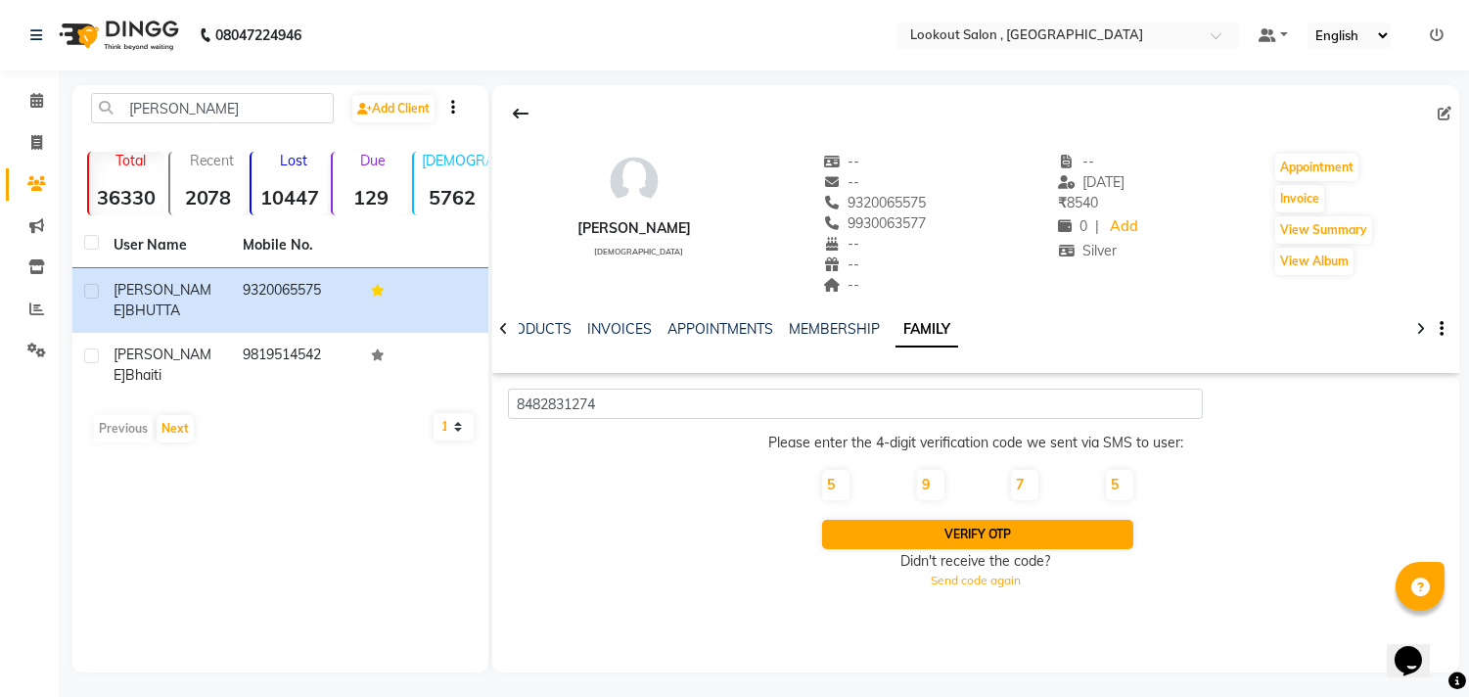
type input "5"
click at [962, 525] on button "Verify OTP" at bounding box center [977, 534] width 310 height 29
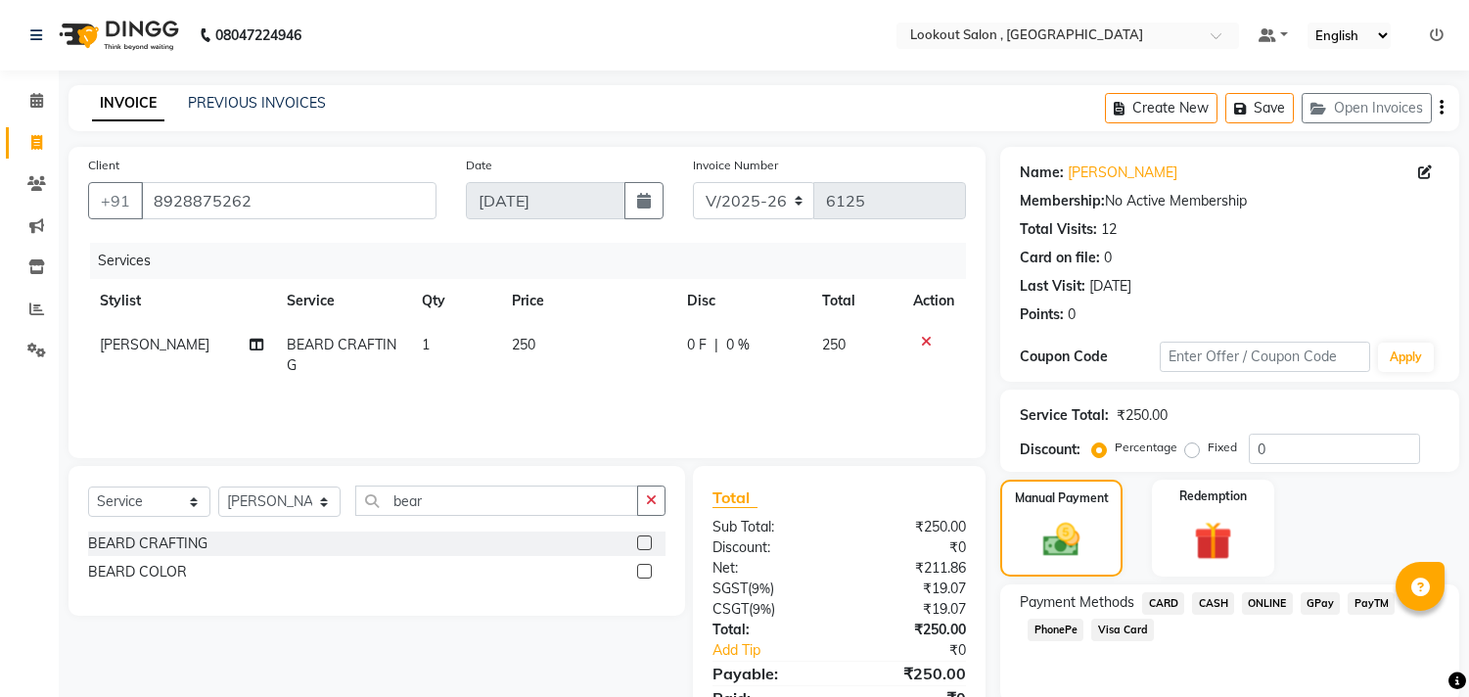
select select "151"
select select "service"
select select "88368"
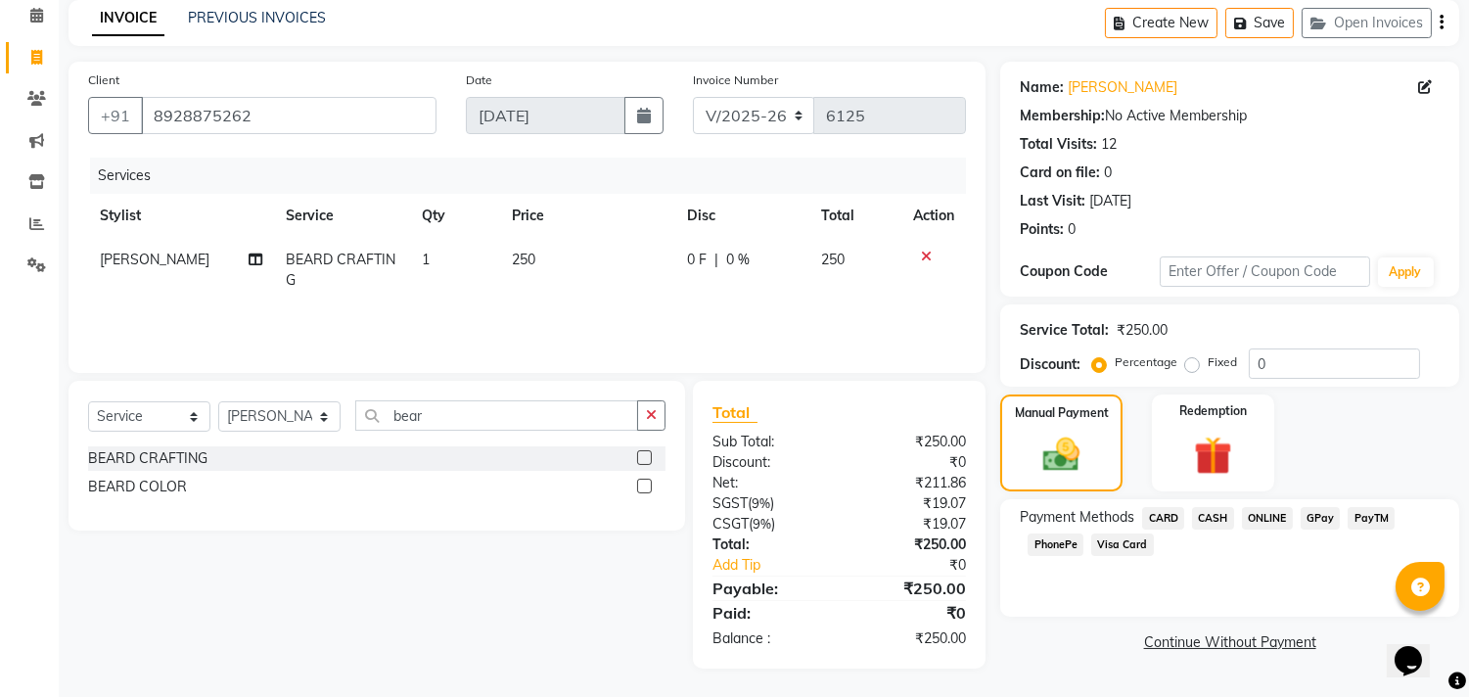
click at [1265, 516] on span "ONLINE" at bounding box center [1267, 518] width 51 height 23
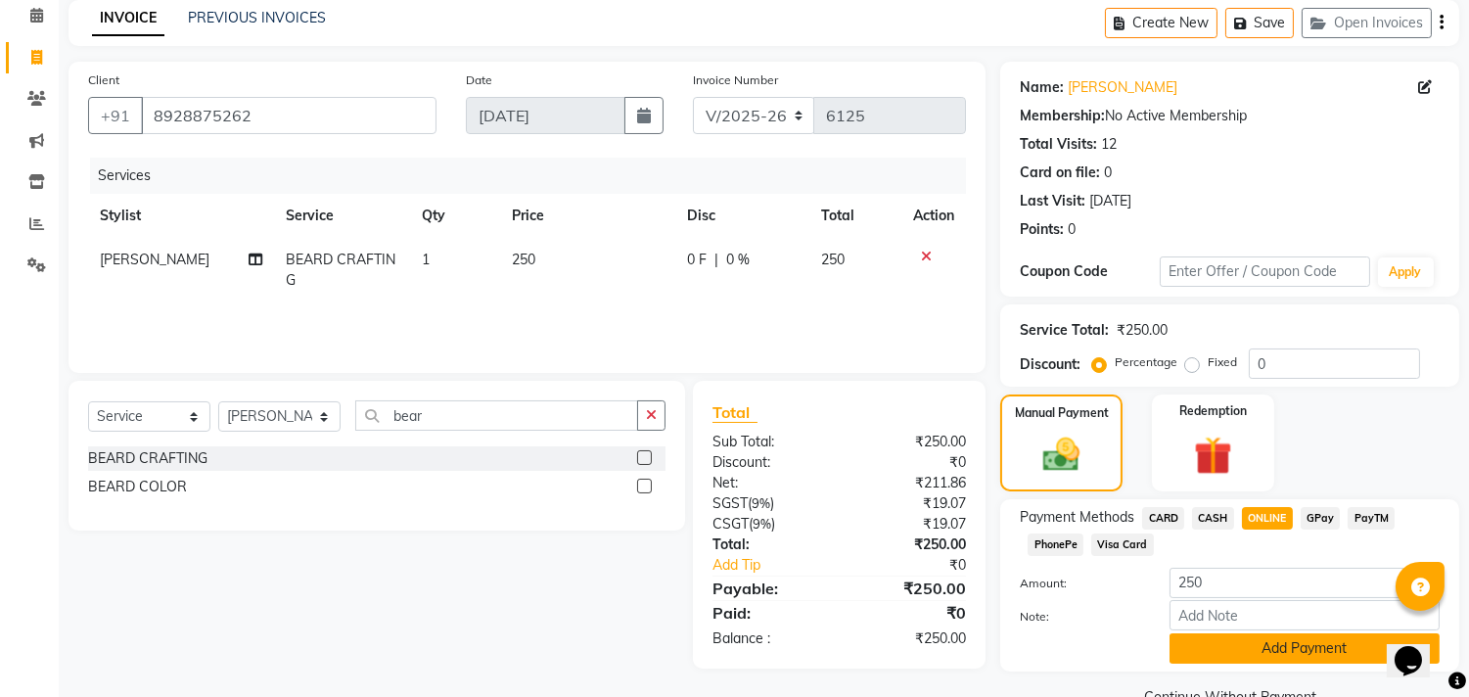
click at [1274, 637] on button "Add Payment" at bounding box center [1304, 648] width 270 height 30
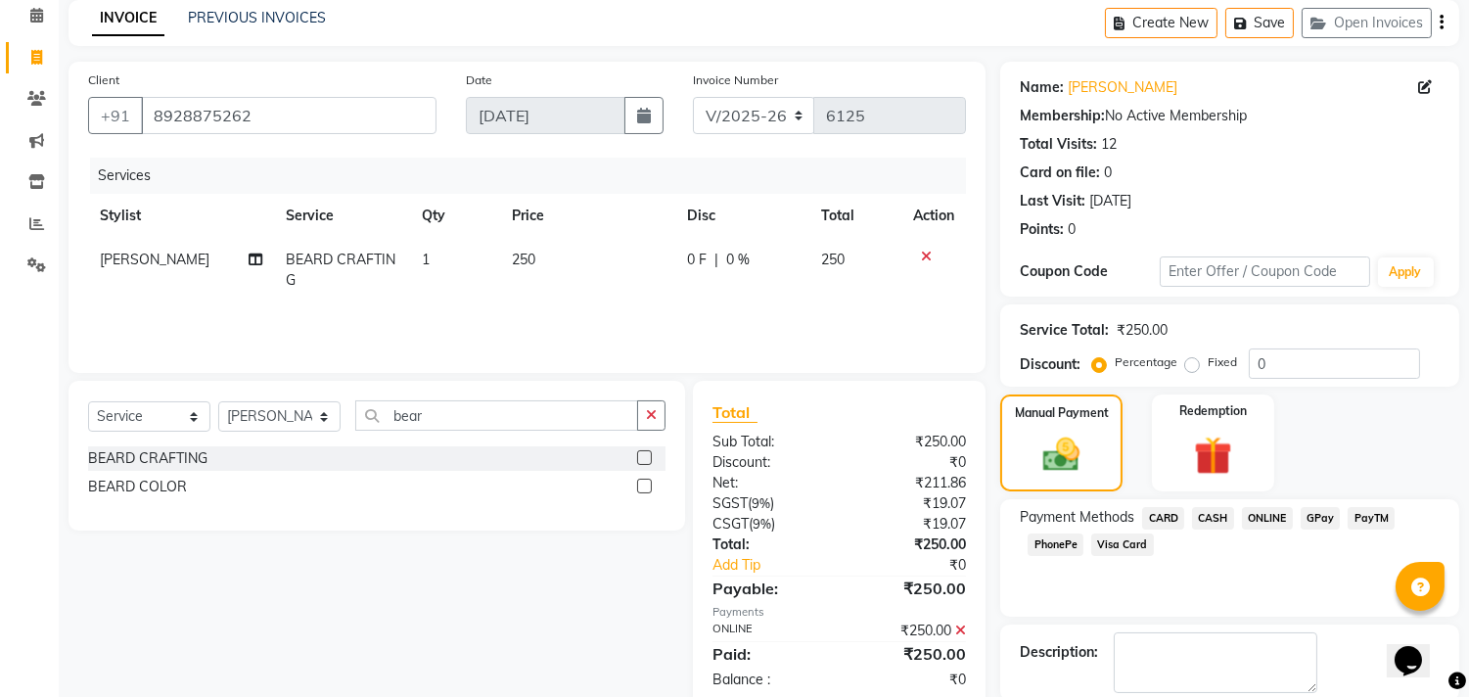
scroll to position [183, 0]
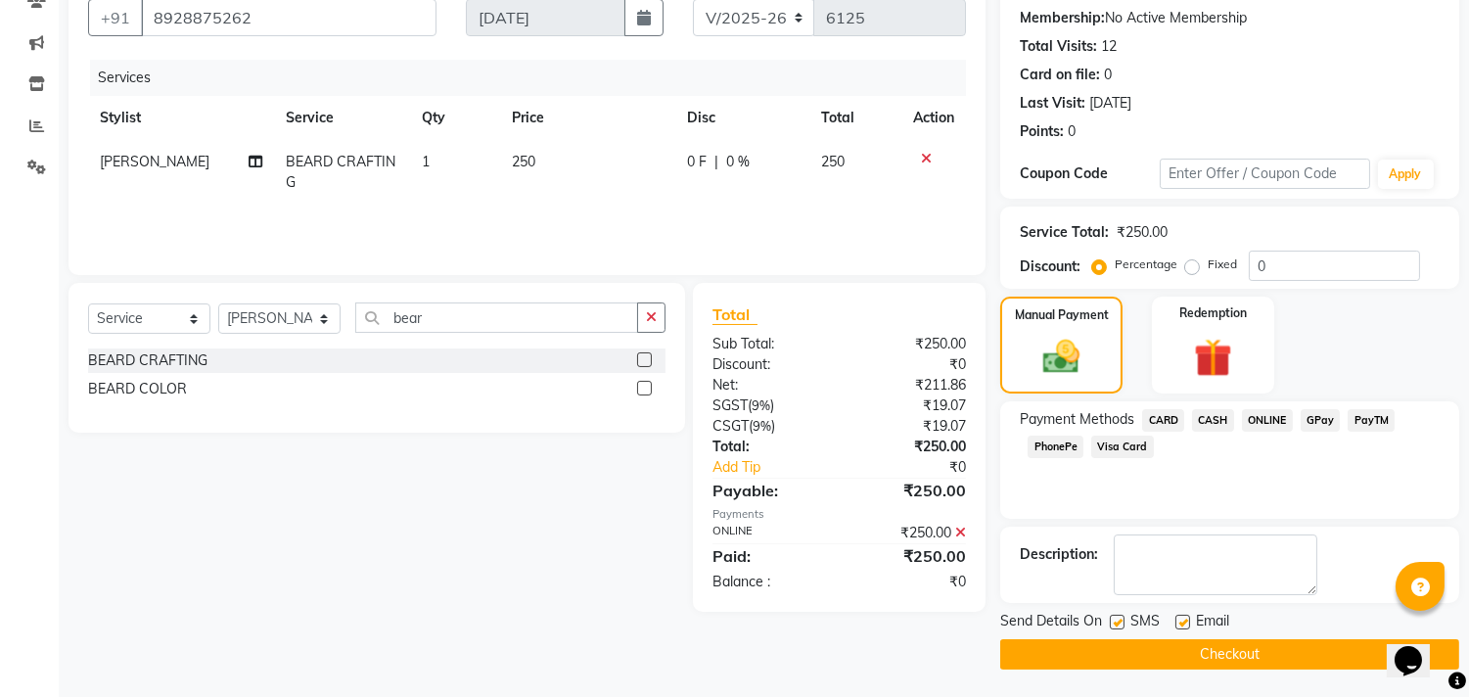
click at [1208, 653] on button "Checkout" at bounding box center [1229, 654] width 459 height 30
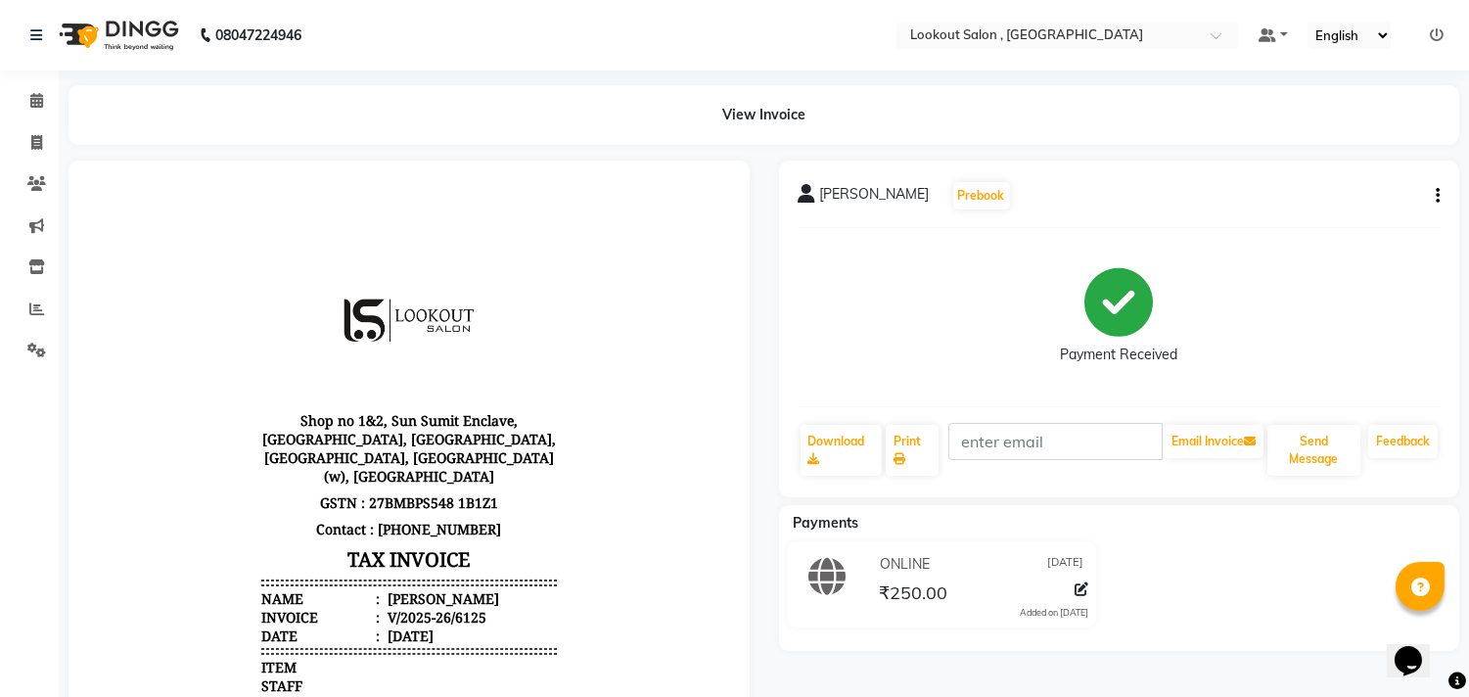
click at [56, 105] on div "View Invoice" at bounding box center [764, 115] width 1420 height 60
click at [49, 94] on span at bounding box center [37, 101] width 34 height 23
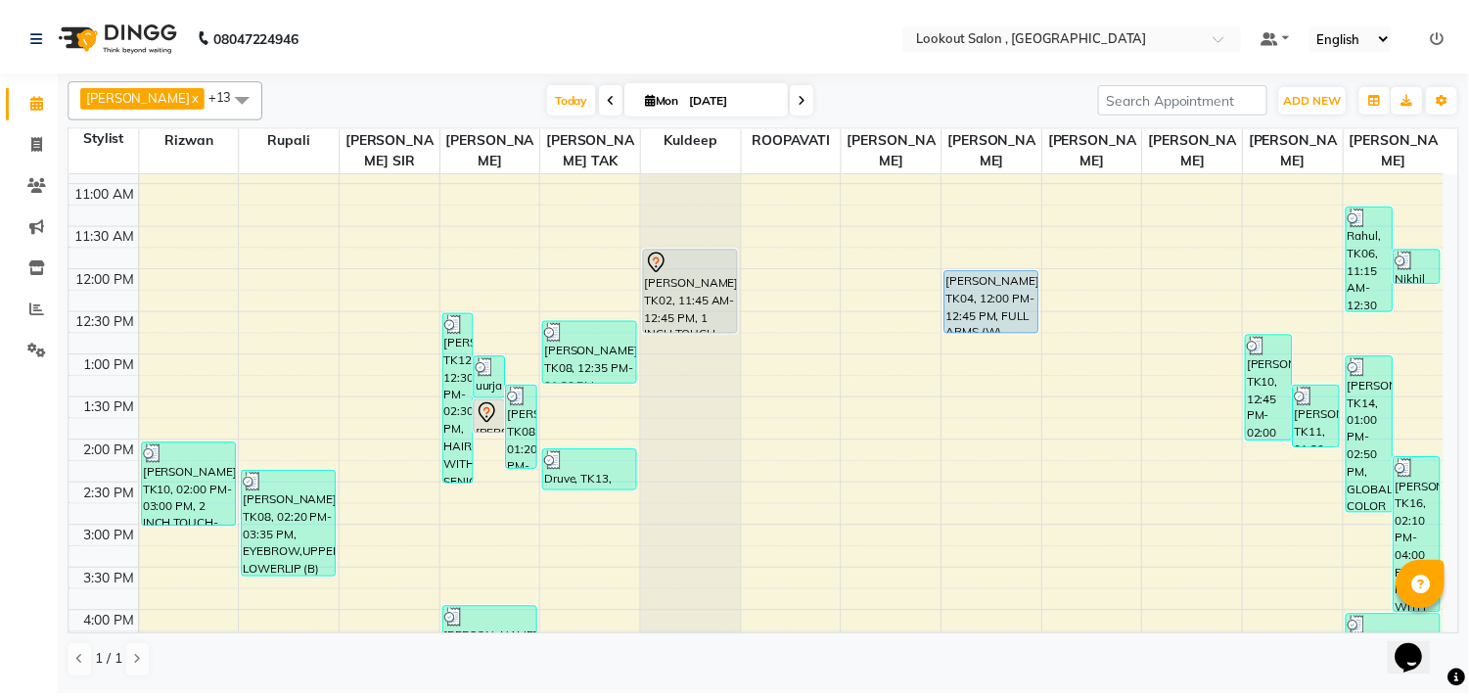
scroll to position [326, 0]
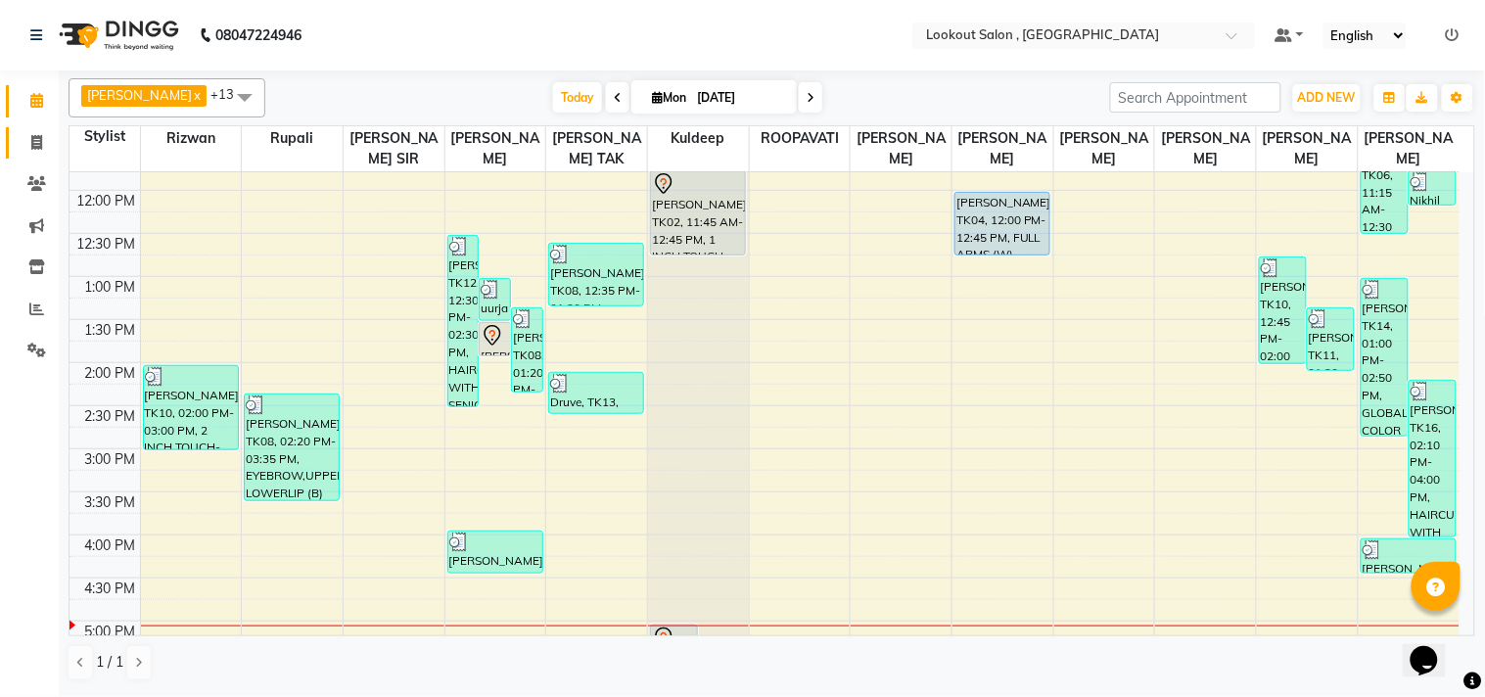
click at [32, 151] on span at bounding box center [37, 143] width 34 height 23
select select "service"
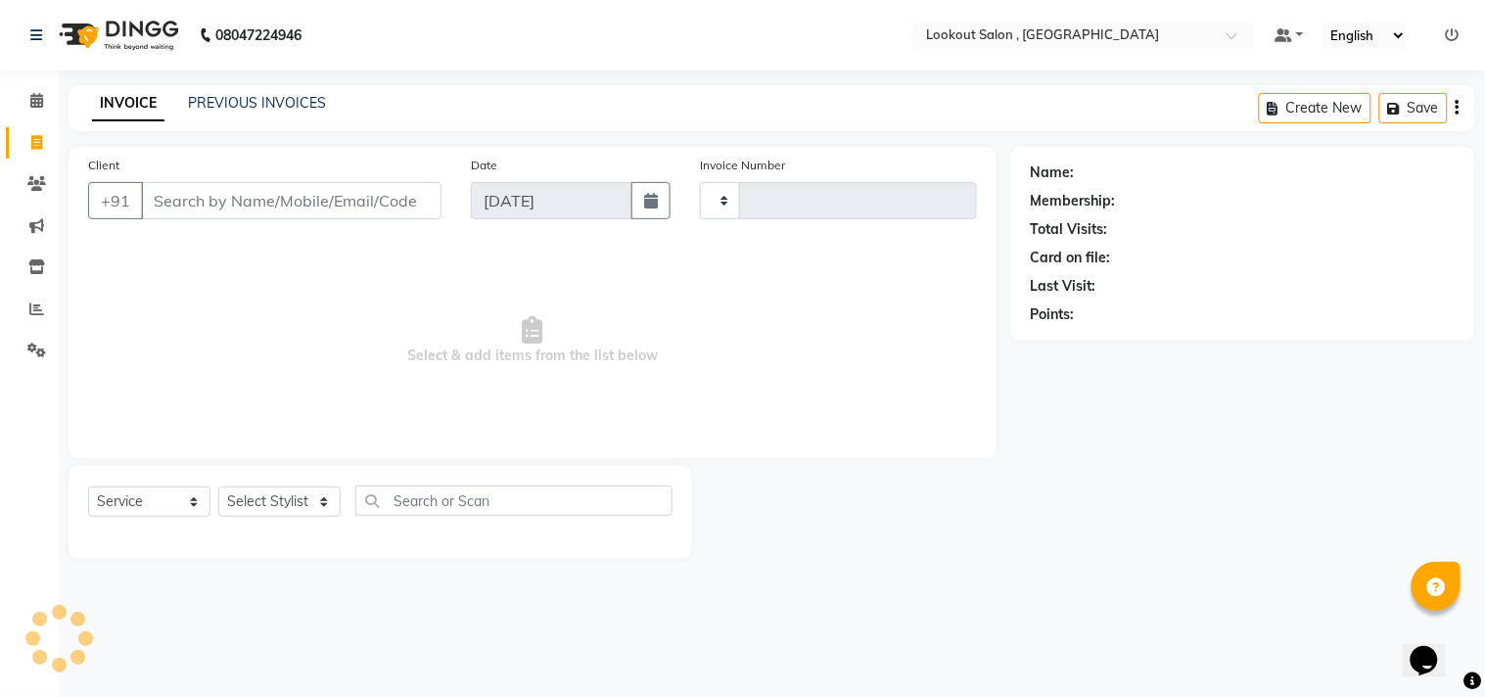
click at [213, 212] on input "Client" at bounding box center [291, 200] width 300 height 37
select select "151"
type input "6127"
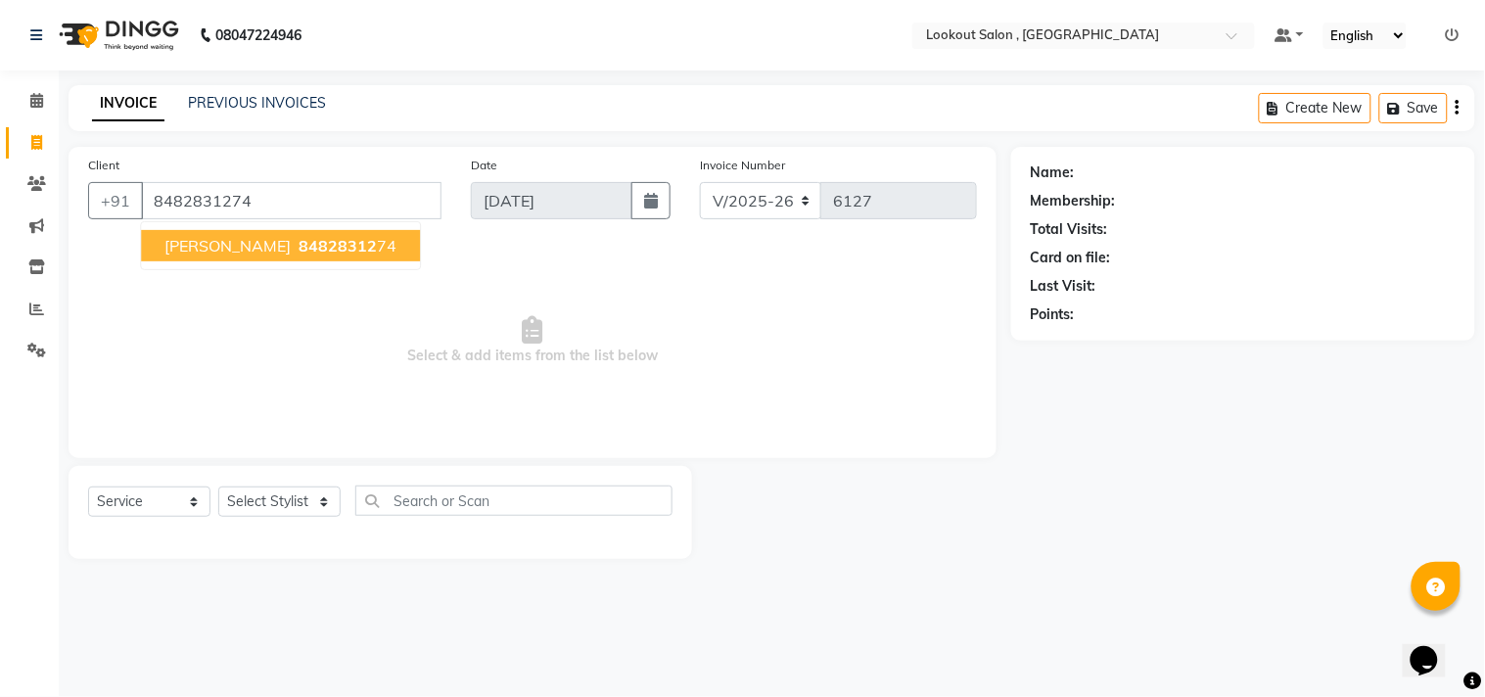
type input "8482831274"
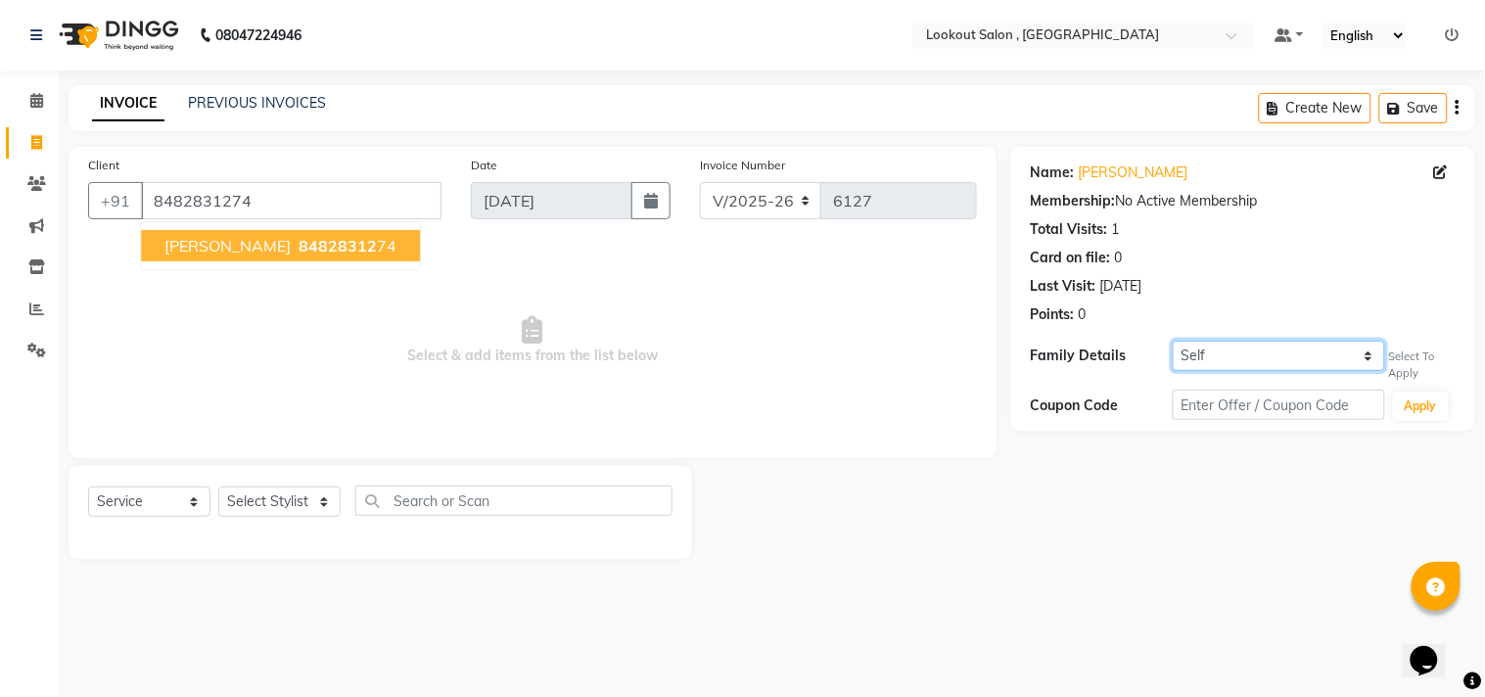
click at [1198, 362] on select "Self Saurabh [DEMOGRAPHIC_DATA]" at bounding box center [1278, 356] width 212 height 30
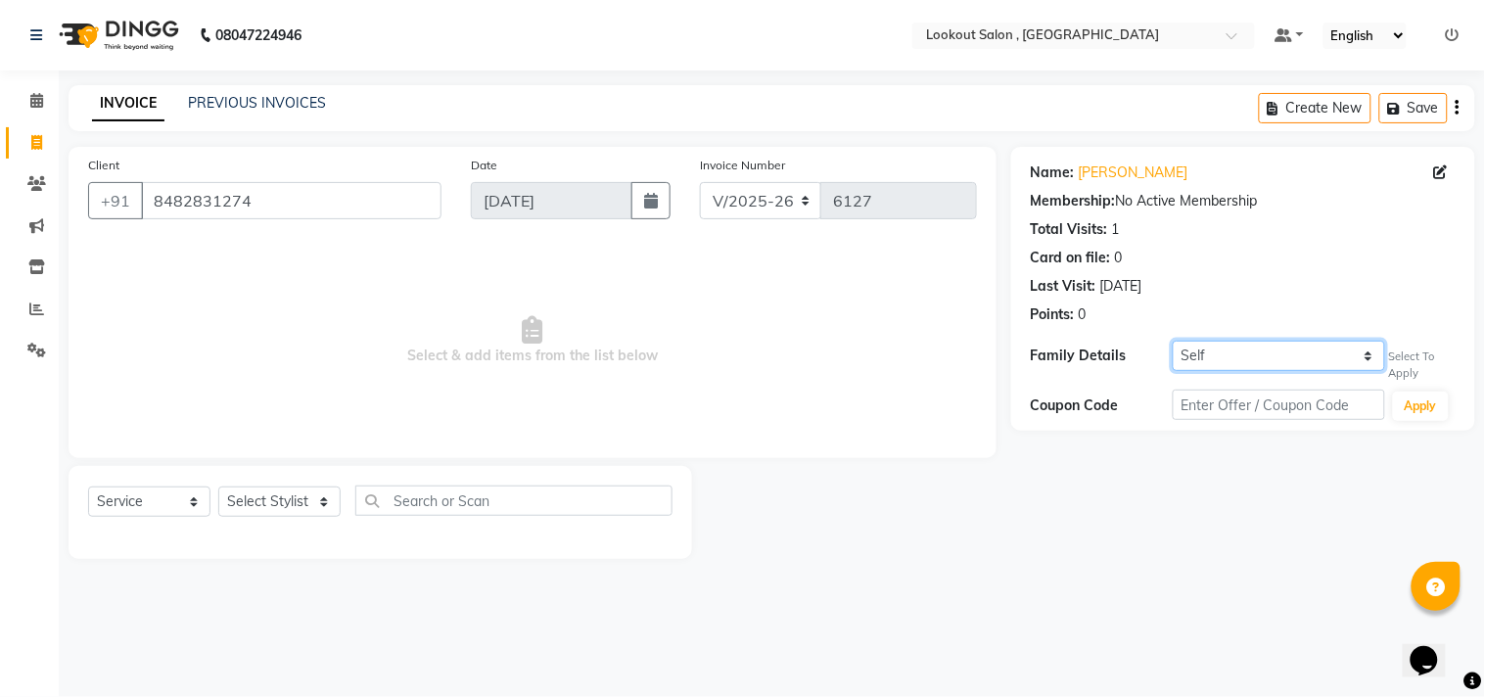
select select "433903"
click at [1172, 341] on select "Self Saurabh [DEMOGRAPHIC_DATA]" at bounding box center [1278, 356] width 212 height 30
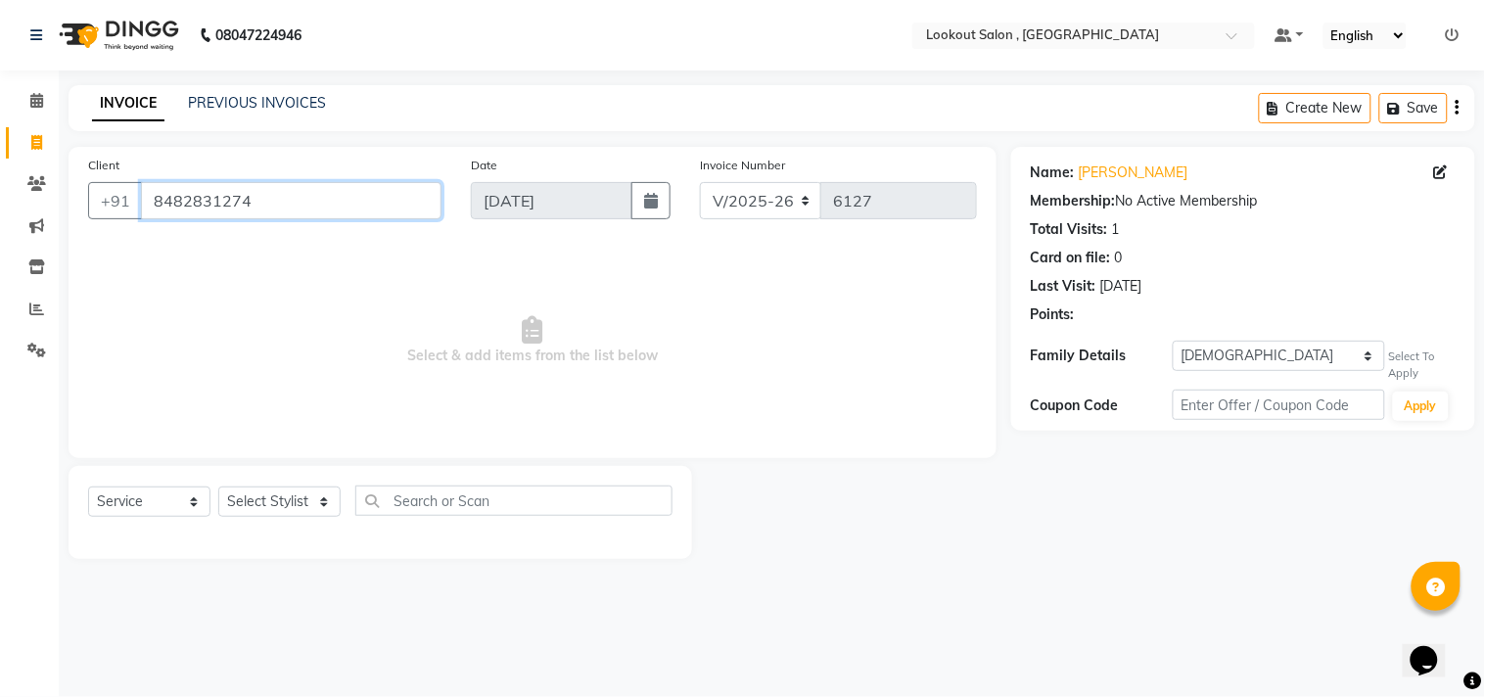
click at [179, 202] on input "8482831274" at bounding box center [291, 200] width 300 height 37
click at [308, 216] on input "8482831274" at bounding box center [291, 200] width 300 height 37
click at [305, 207] on input "8482831274" at bounding box center [291, 200] width 300 height 37
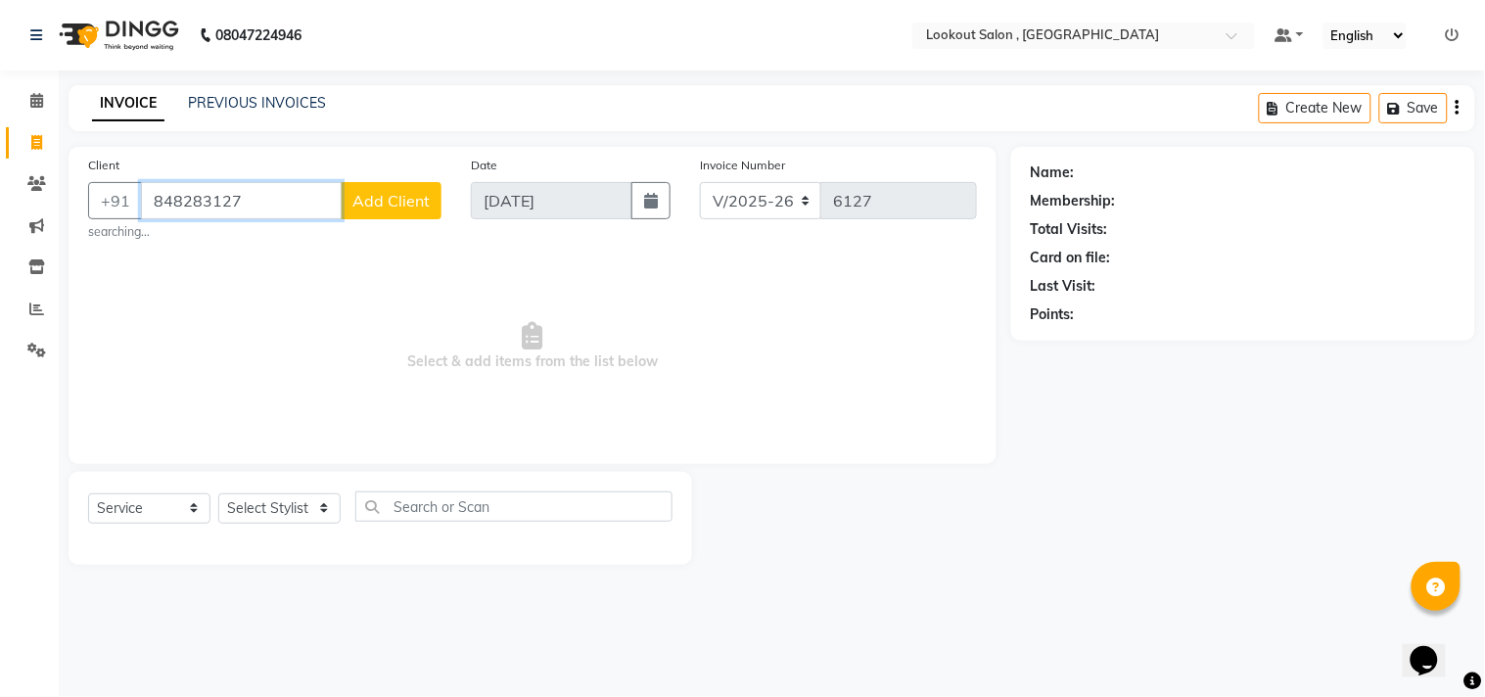
type input "8482831274"
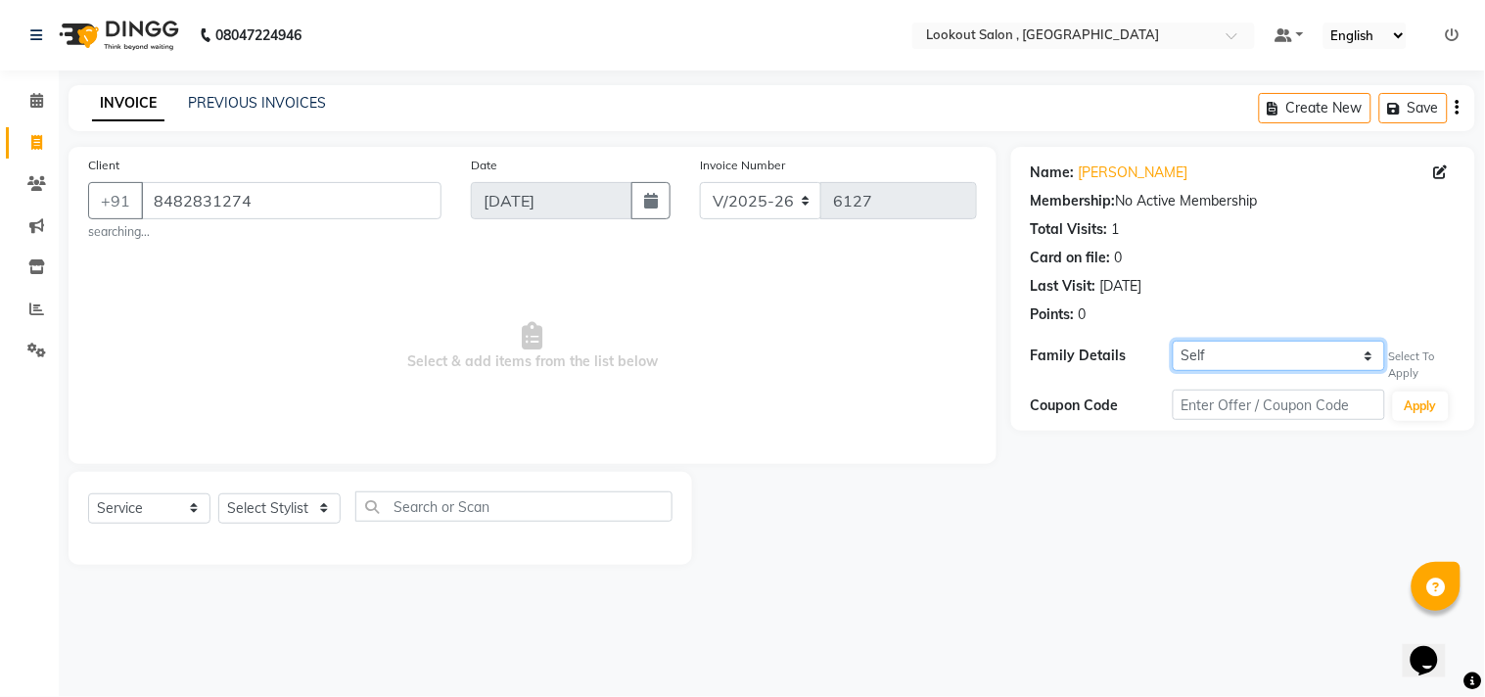
click at [1201, 368] on select "Self Saurabh [DEMOGRAPHIC_DATA] [PERSON_NAME]" at bounding box center [1278, 356] width 212 height 30
select select "2394421"
click at [1172, 341] on select "Self Saurabh [DEMOGRAPHIC_DATA] [PERSON_NAME]" at bounding box center [1278, 356] width 212 height 30
select select "1: Object"
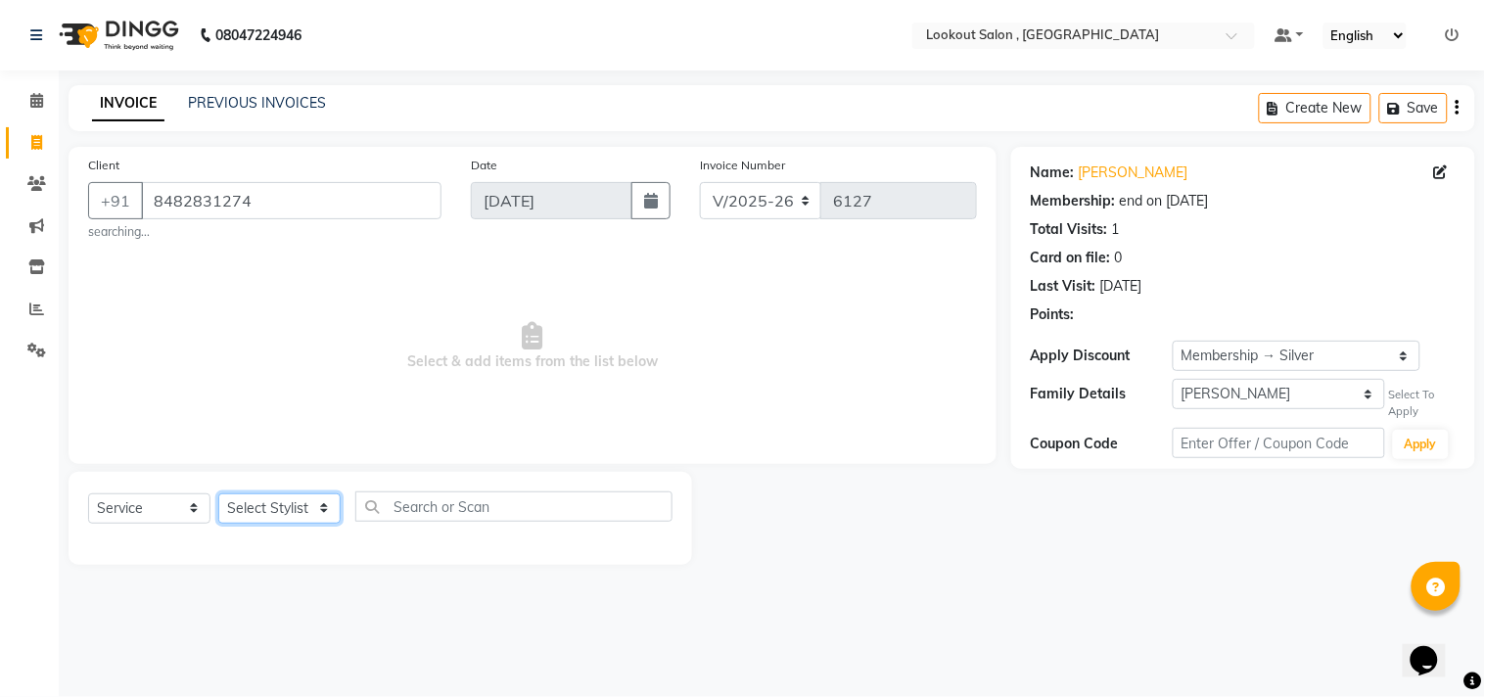
click at [296, 504] on select "Select Stylist [PERSON_NAME] [PERSON_NAME] [PERSON_NAME] [PERSON_NAME] kuldeep …" at bounding box center [279, 508] width 122 height 30
select select "11497"
click at [218, 493] on select "Select Stylist [PERSON_NAME] [PERSON_NAME] [PERSON_NAME] [PERSON_NAME] kuldeep …" at bounding box center [279, 508] width 122 height 30
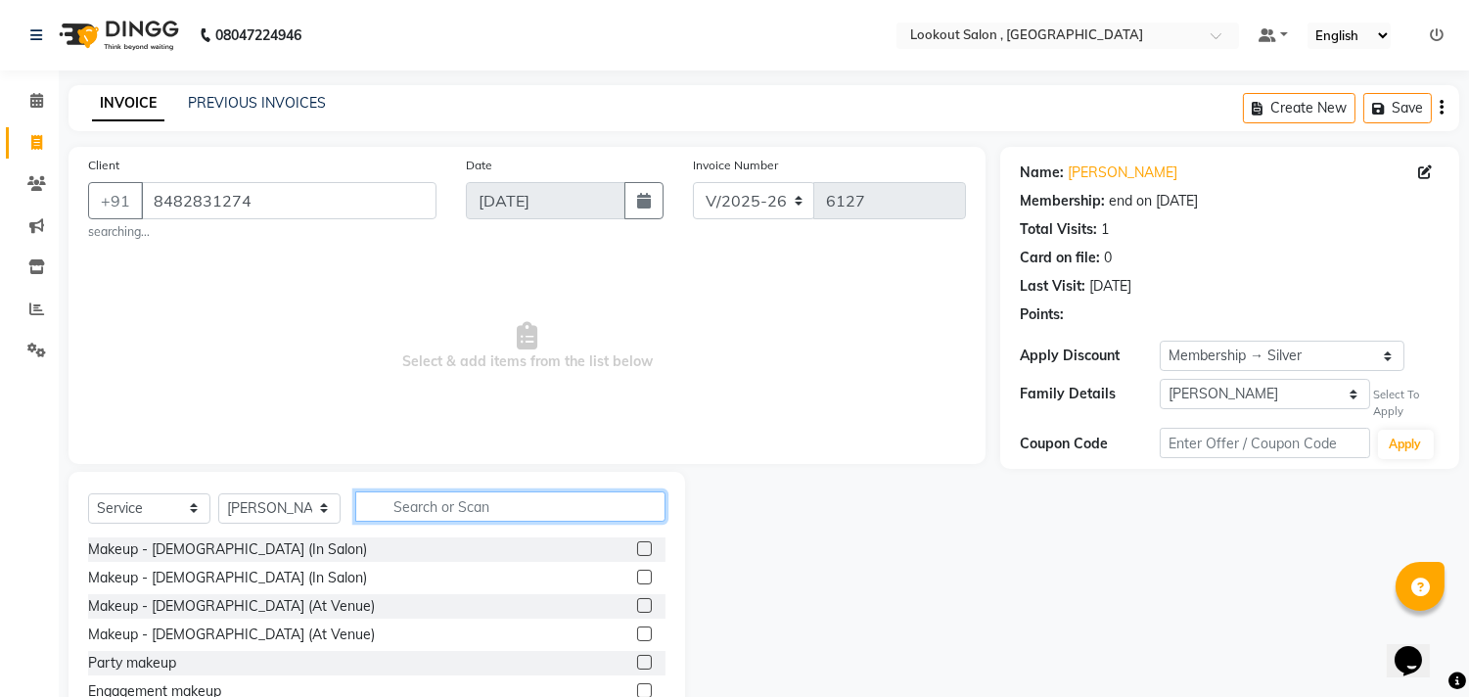
click at [457, 506] on input "text" at bounding box center [510, 506] width 310 height 30
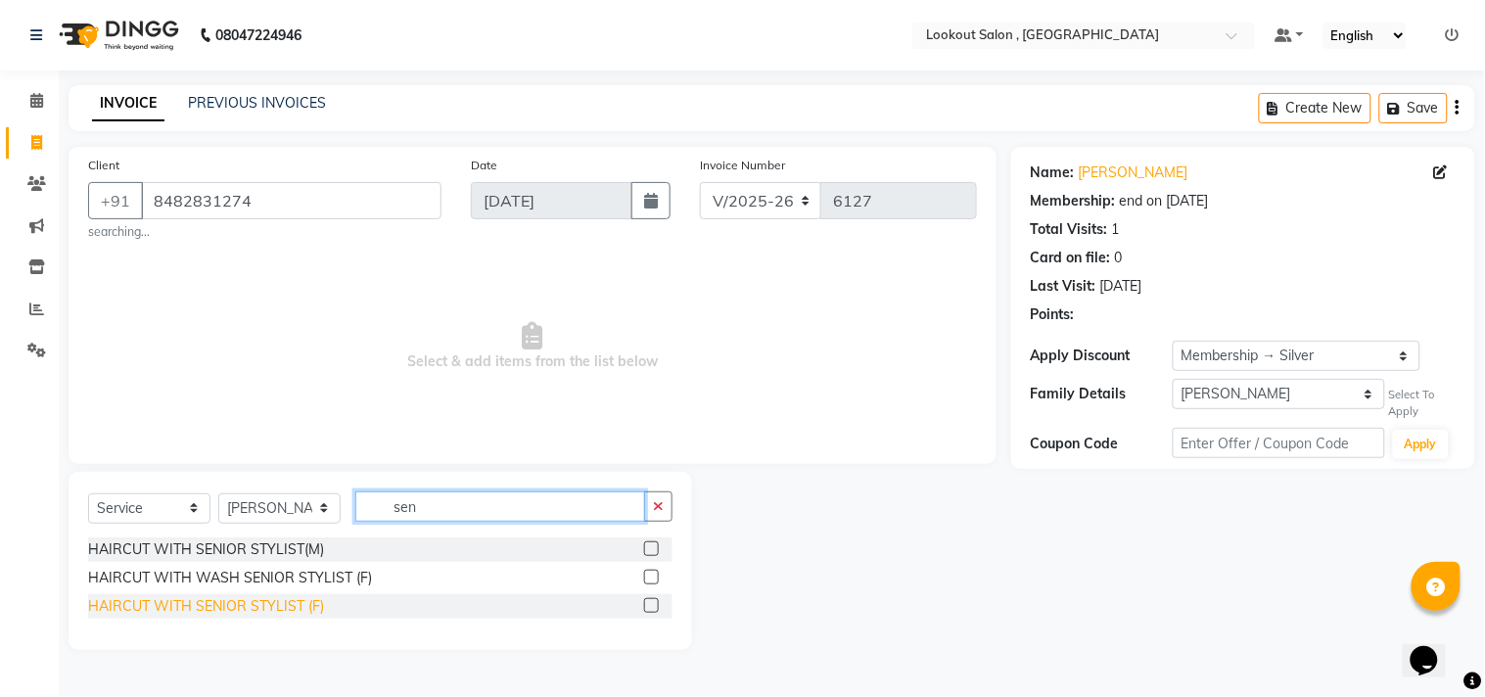
type input "sen"
click at [272, 599] on div "HAIRCUT WITH SENIOR STYLIST (F)" at bounding box center [206, 606] width 236 height 21
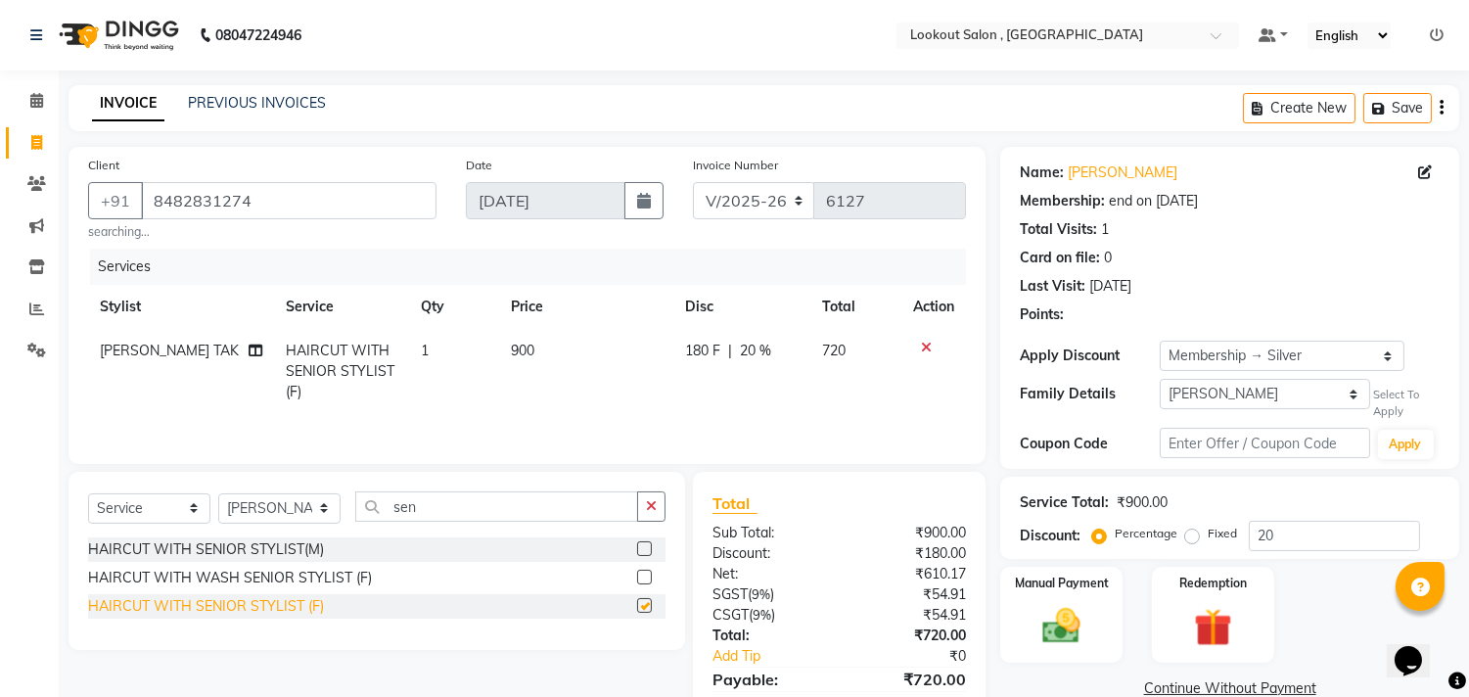
checkbox input "false"
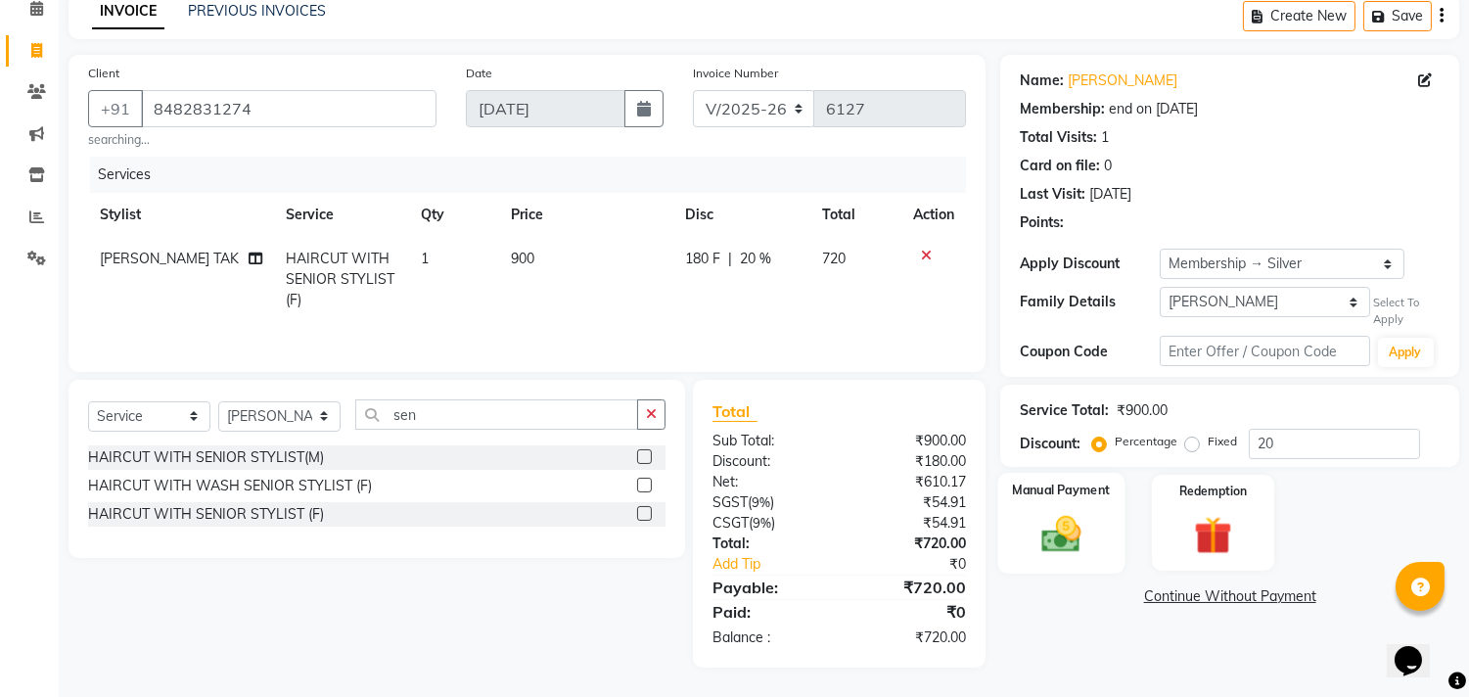
click at [1063, 503] on div "Manual Payment" at bounding box center [1061, 523] width 127 height 100
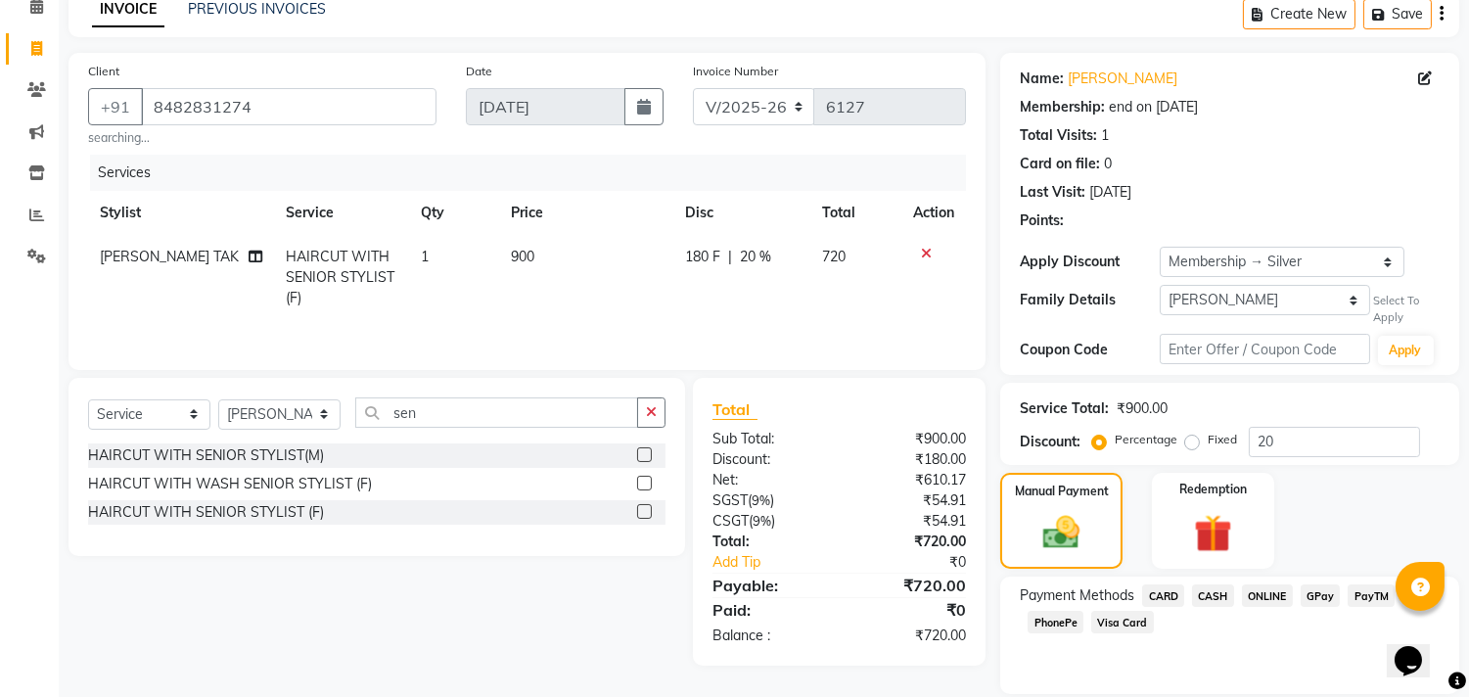
click at [1230, 591] on span "CASH" at bounding box center [1213, 595] width 42 height 23
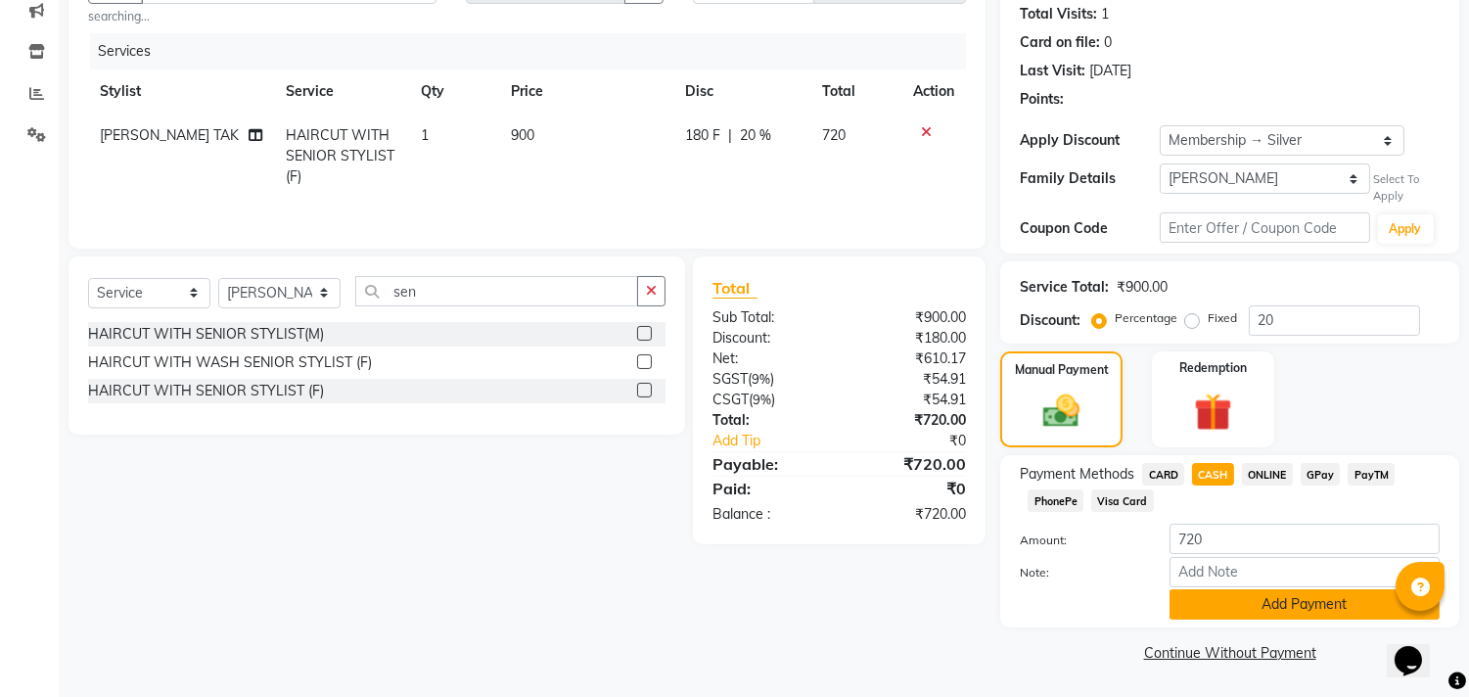
click at [1241, 603] on button "Add Payment" at bounding box center [1304, 604] width 270 height 30
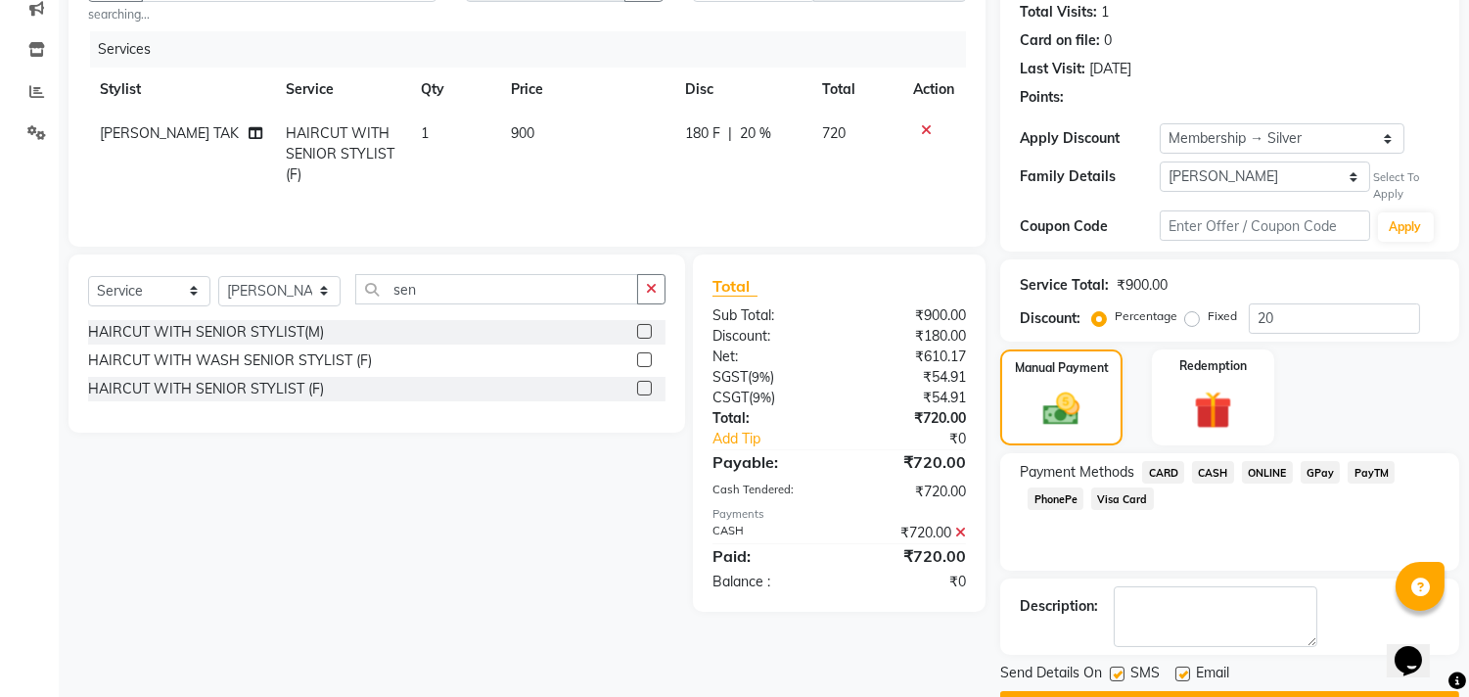
scroll to position [271, 0]
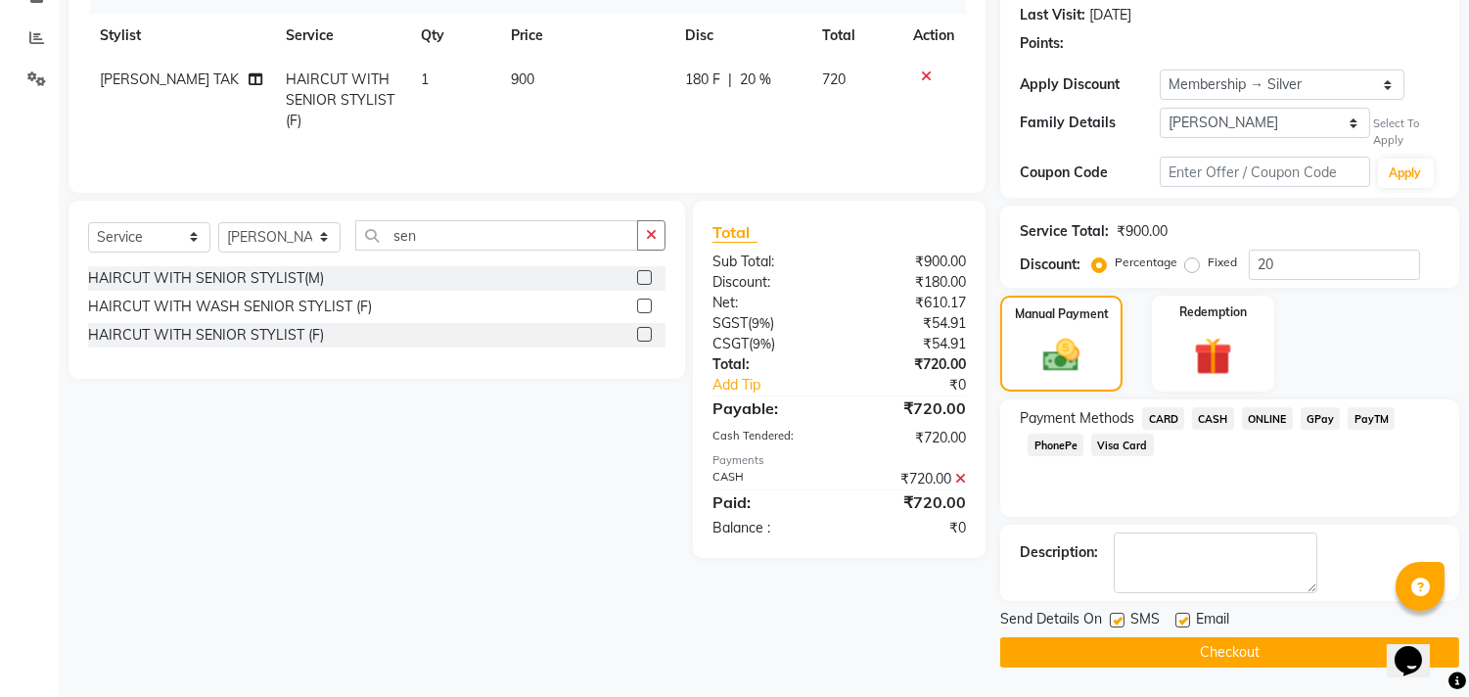
click at [1262, 639] on button "Checkout" at bounding box center [1229, 652] width 459 height 30
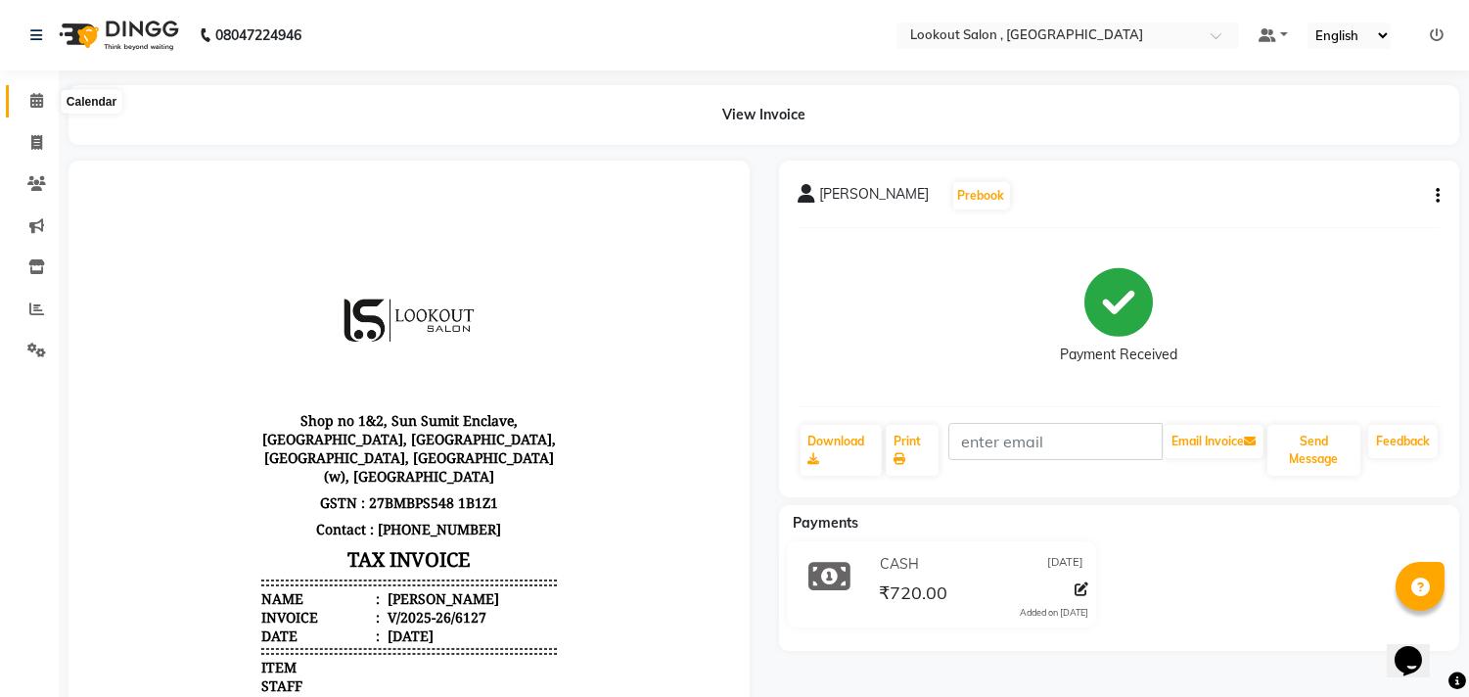
click at [51, 101] on span at bounding box center [37, 101] width 34 height 23
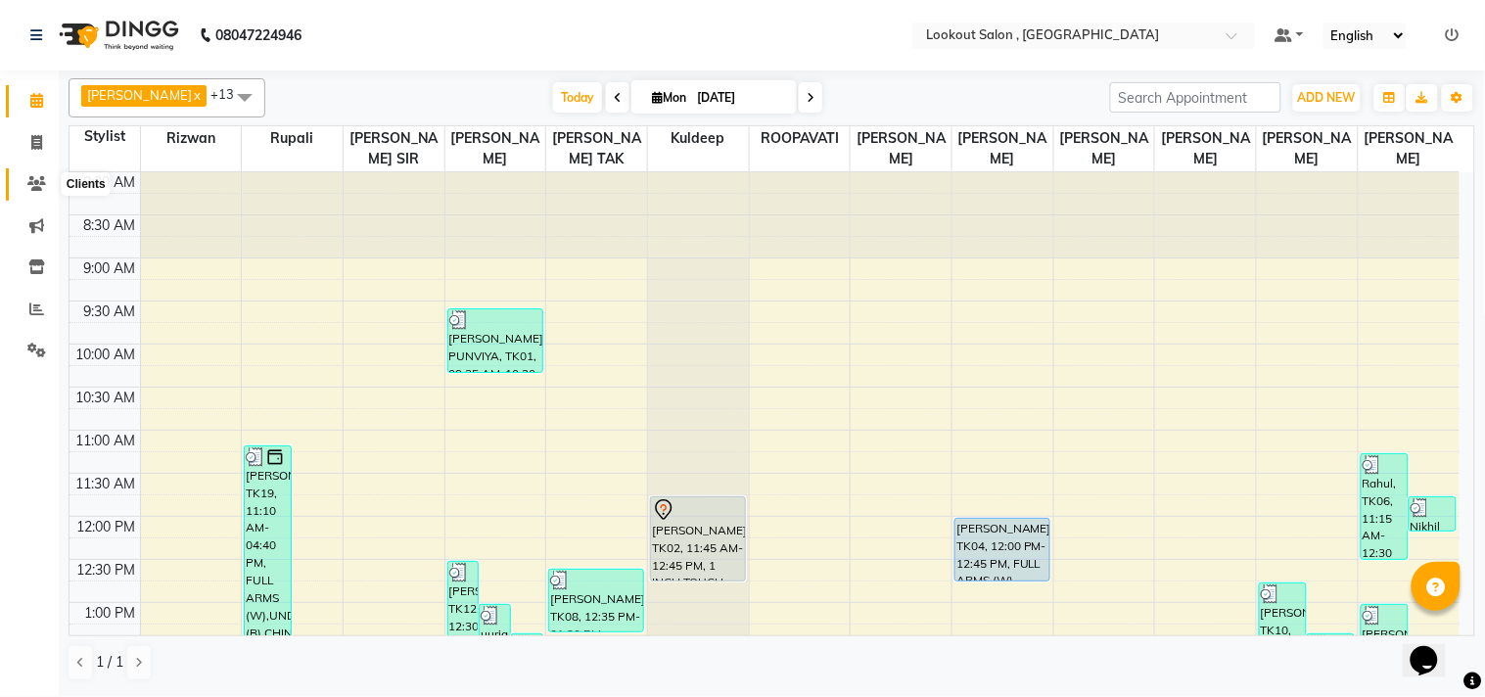
click at [42, 183] on icon at bounding box center [36, 183] width 19 height 15
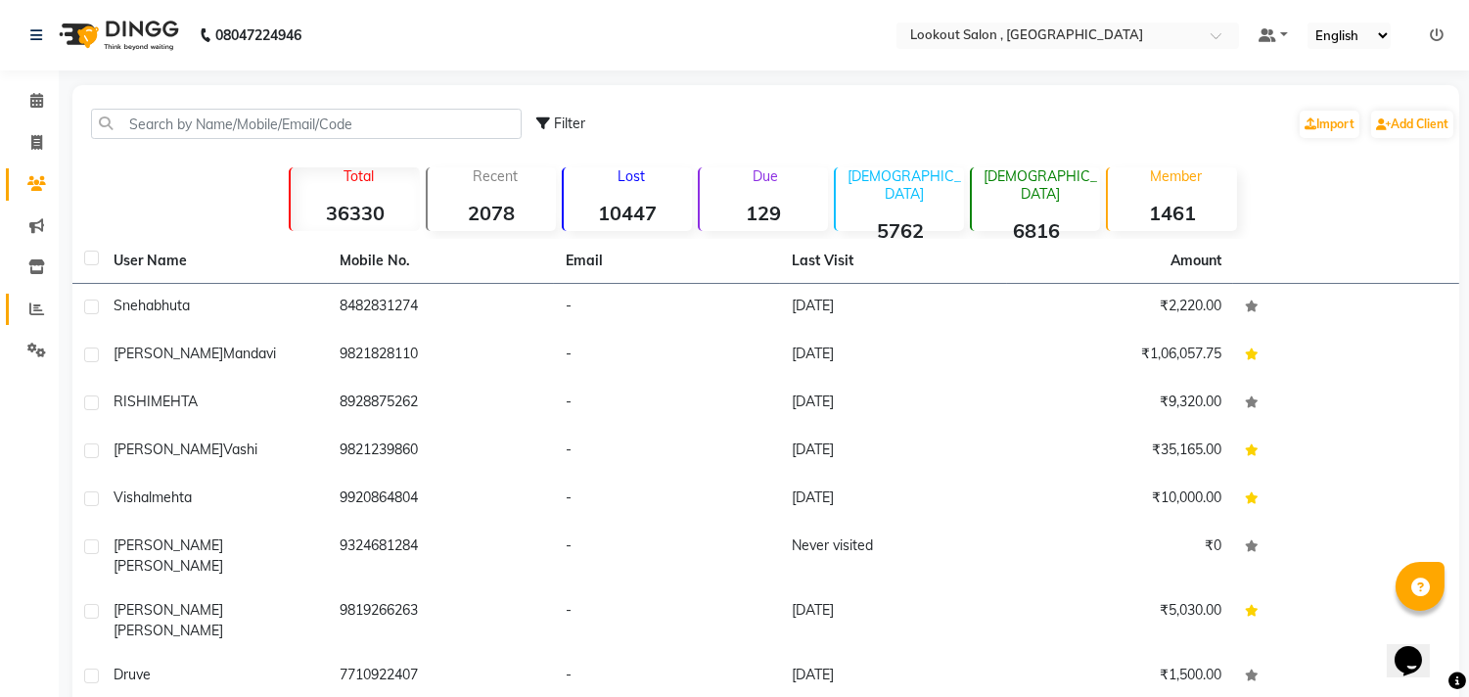
click at [35, 294] on link "Reports" at bounding box center [29, 310] width 47 height 32
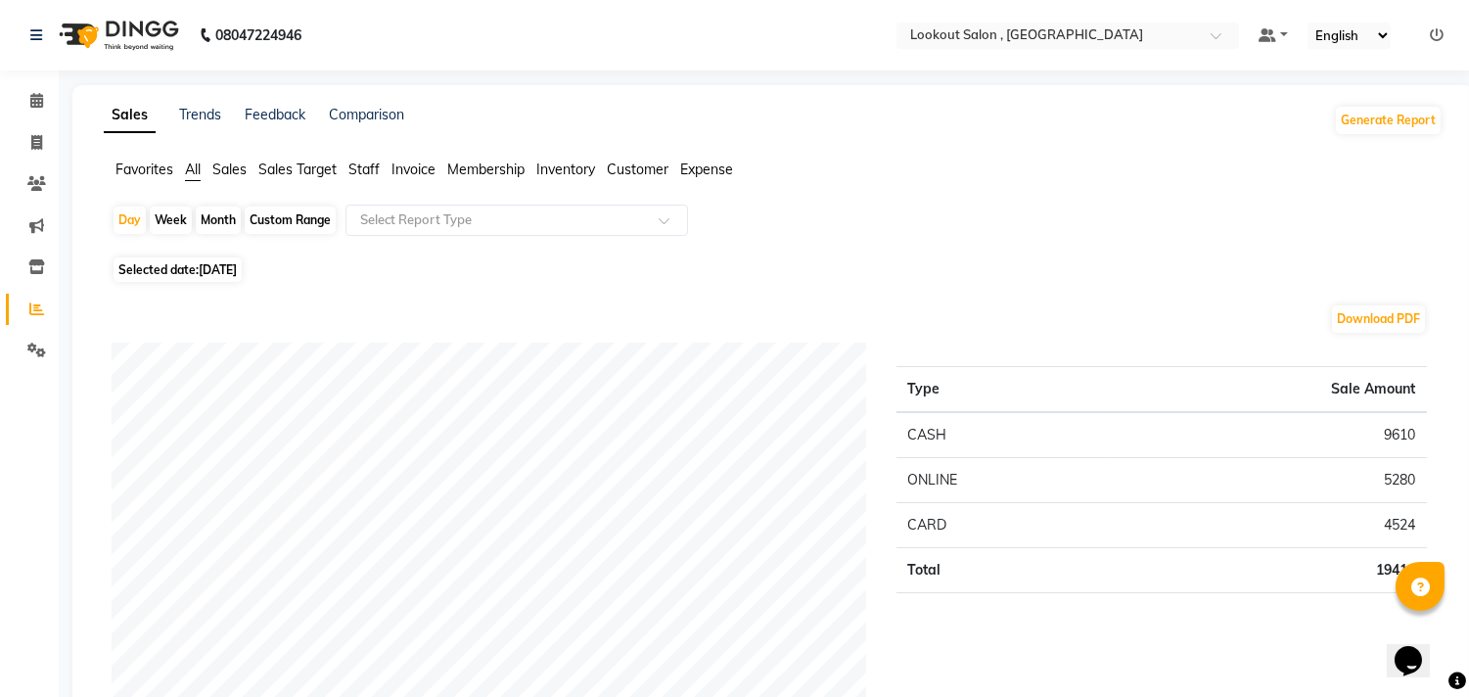
click at [345, 166] on ul "Favorites All Sales Sales Target Staff Invoice Membership Inventory Customer Ex…" at bounding box center [773, 171] width 1339 height 22
click at [373, 170] on span "Staff" at bounding box center [363, 170] width 31 height 18
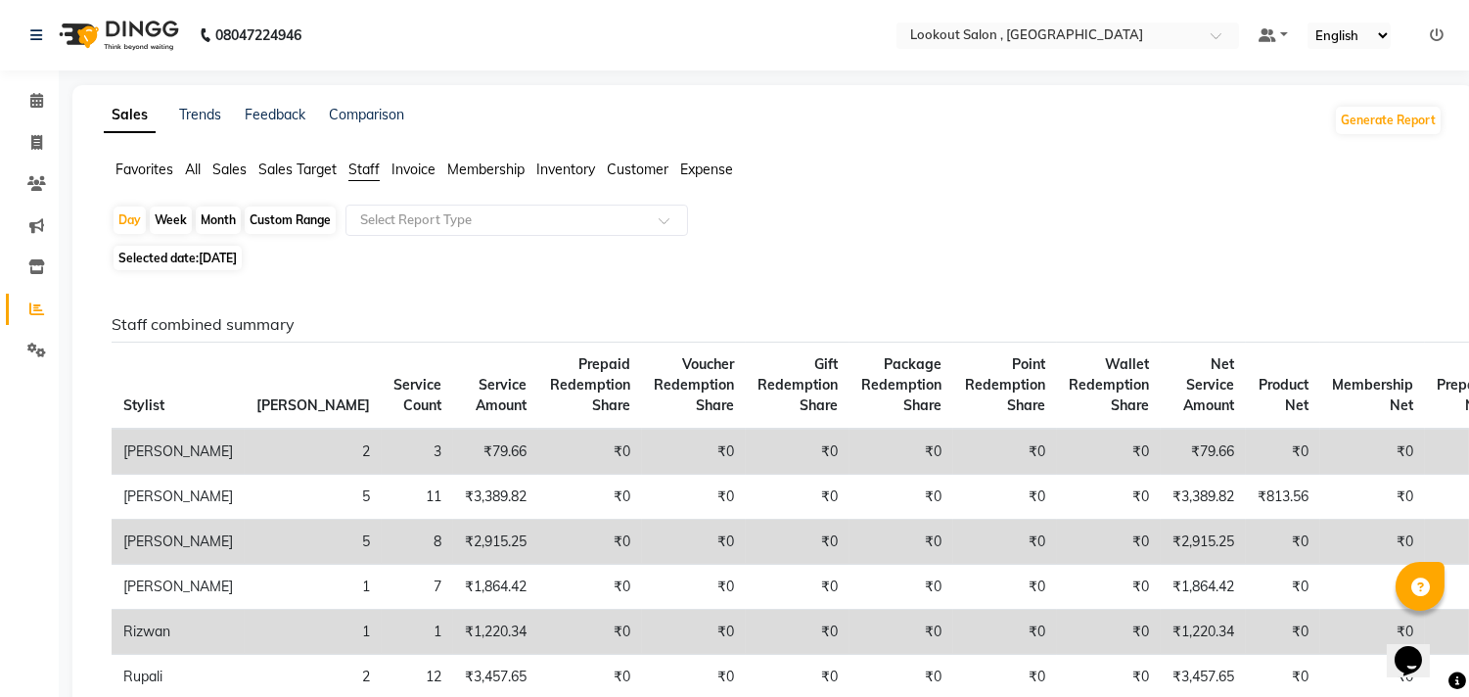
click at [220, 212] on div "Month" at bounding box center [218, 219] width 45 height 27
select select "9"
select select "2025"
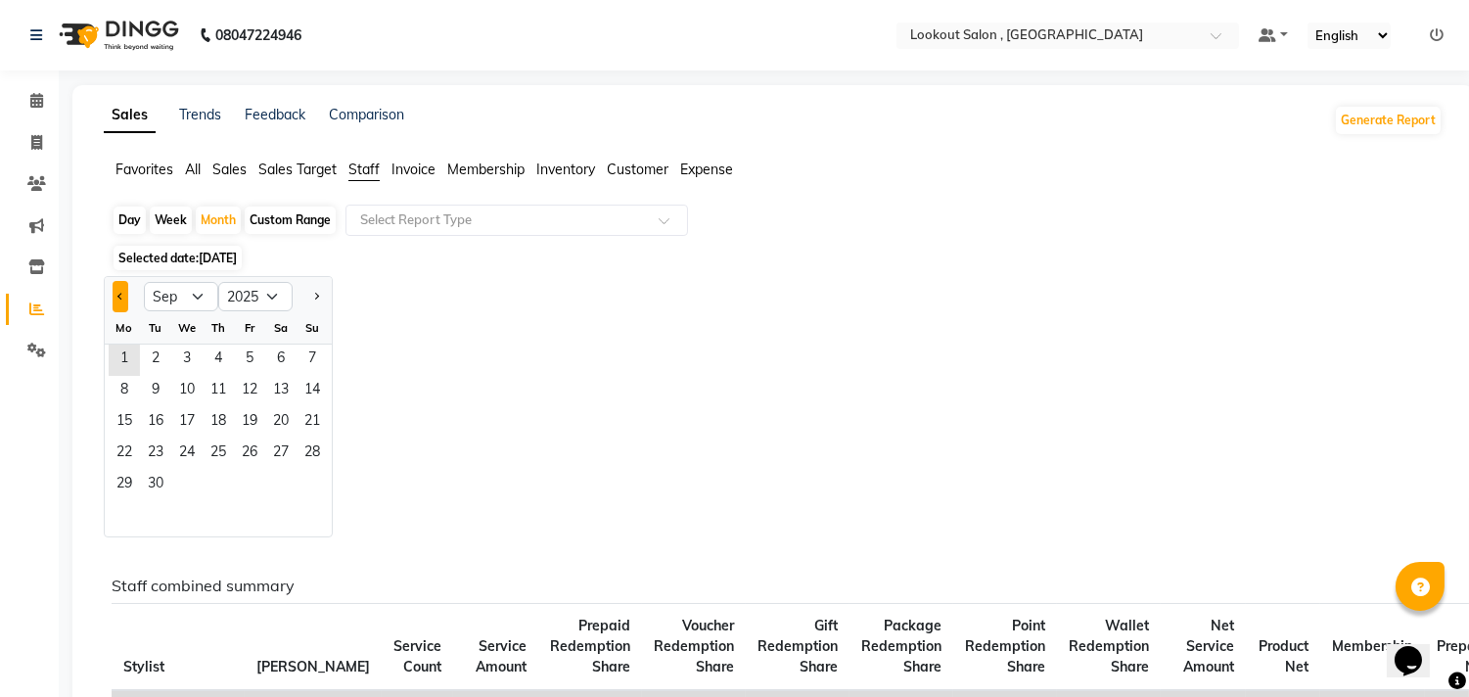
click at [113, 296] on button "Previous month" at bounding box center [121, 296] width 16 height 31
select select "8"
click at [252, 370] on span "1" at bounding box center [249, 359] width 31 height 31
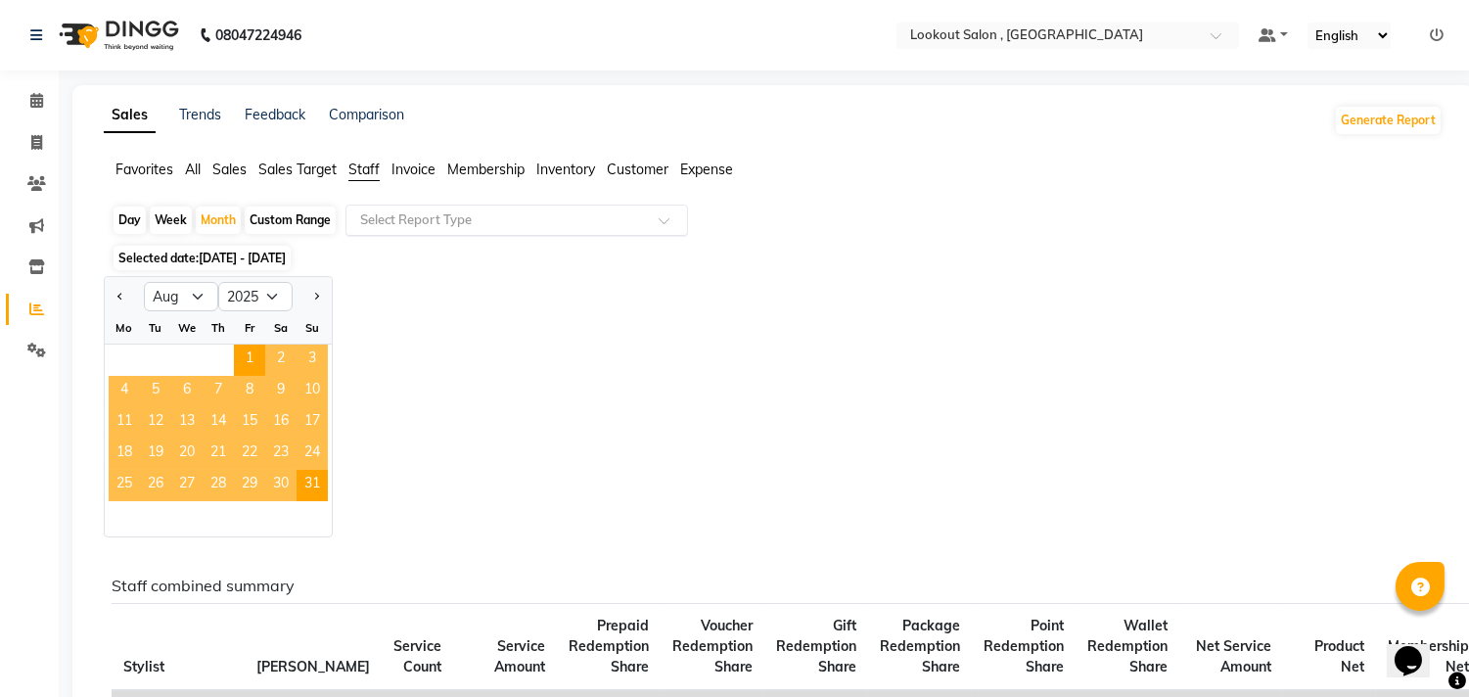
click at [433, 227] on input "text" at bounding box center [497, 220] width 282 height 20
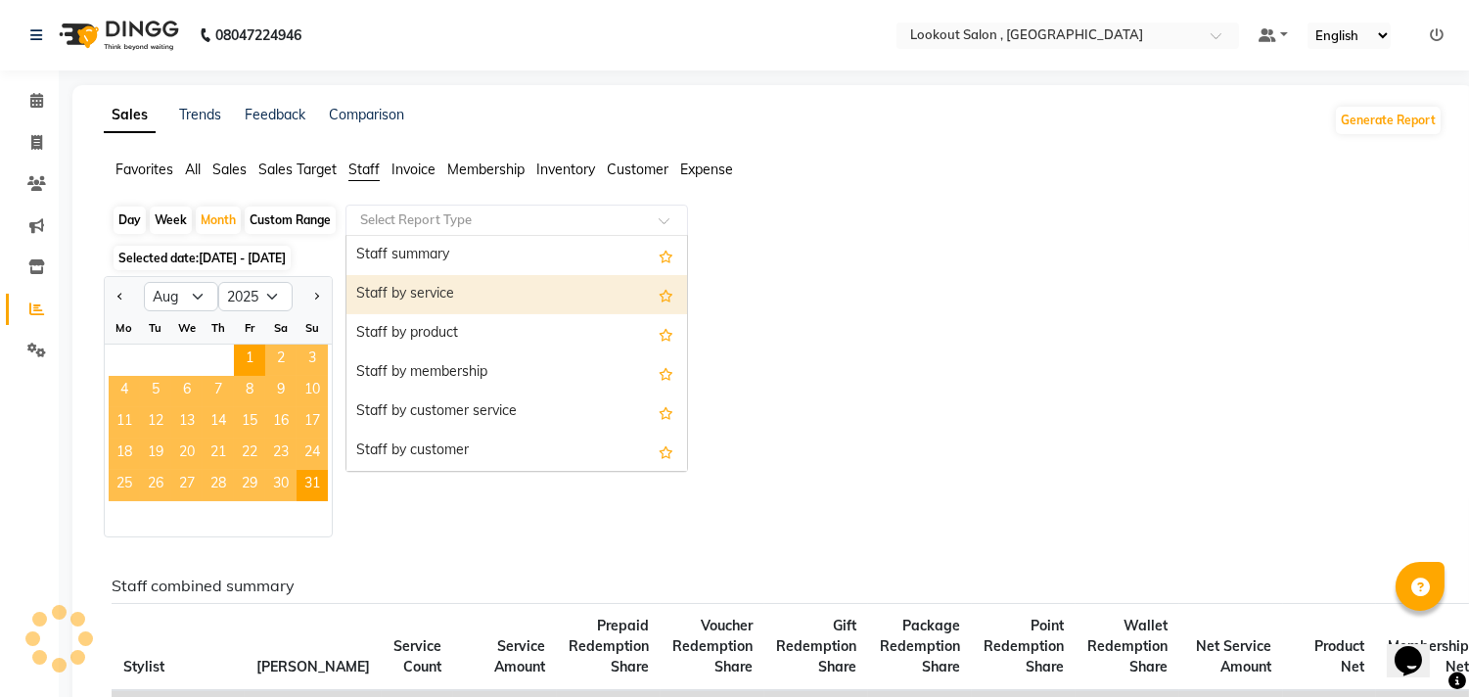
click at [435, 296] on div "Staff by service" at bounding box center [516, 294] width 341 height 39
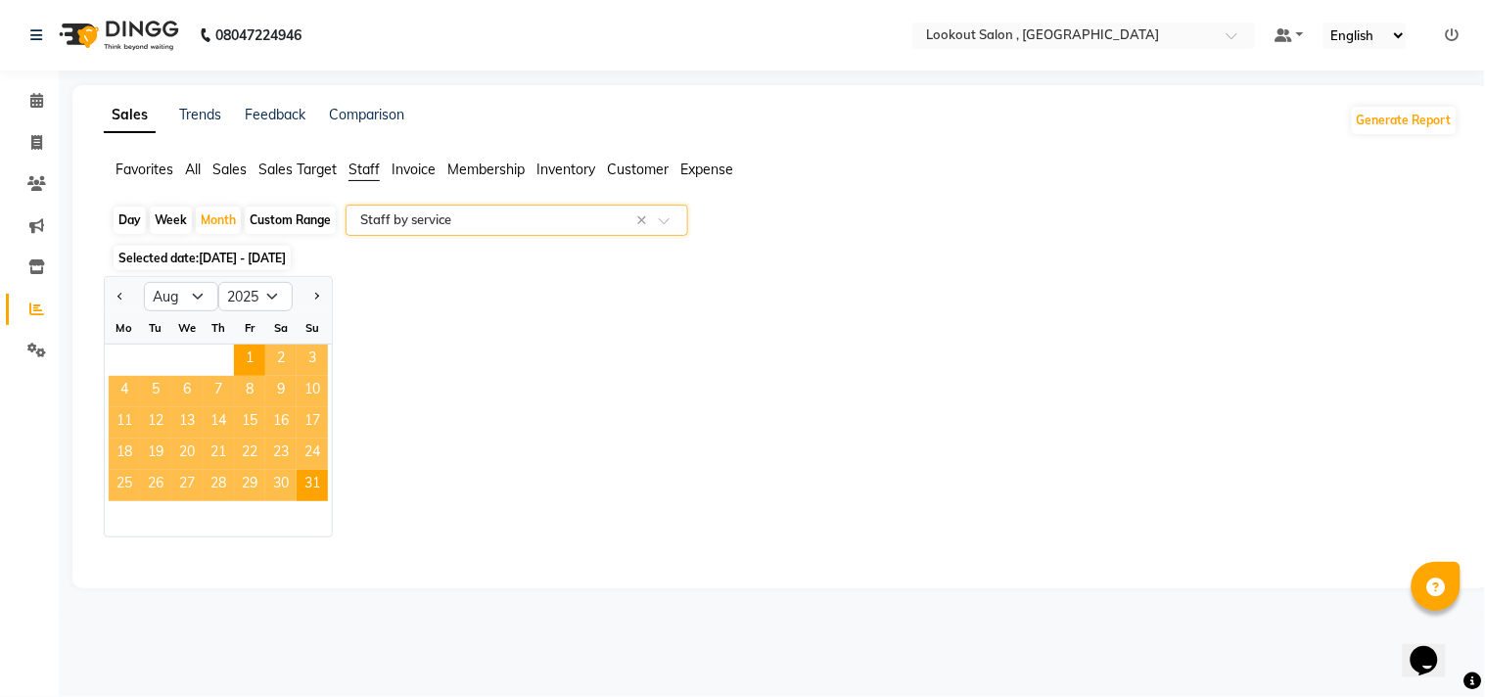
select select "full_report"
select select "csv"
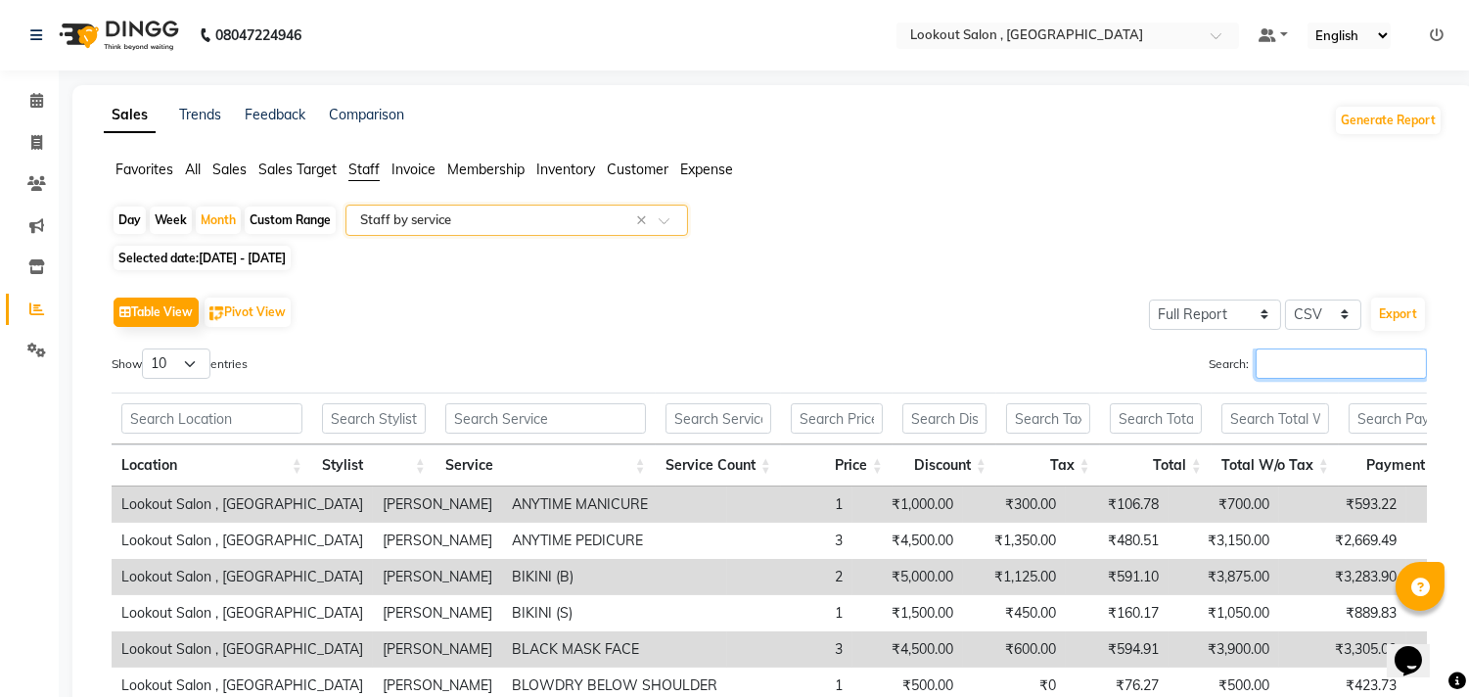
click at [1266, 367] on input "Search:" at bounding box center [1341, 363] width 171 height 30
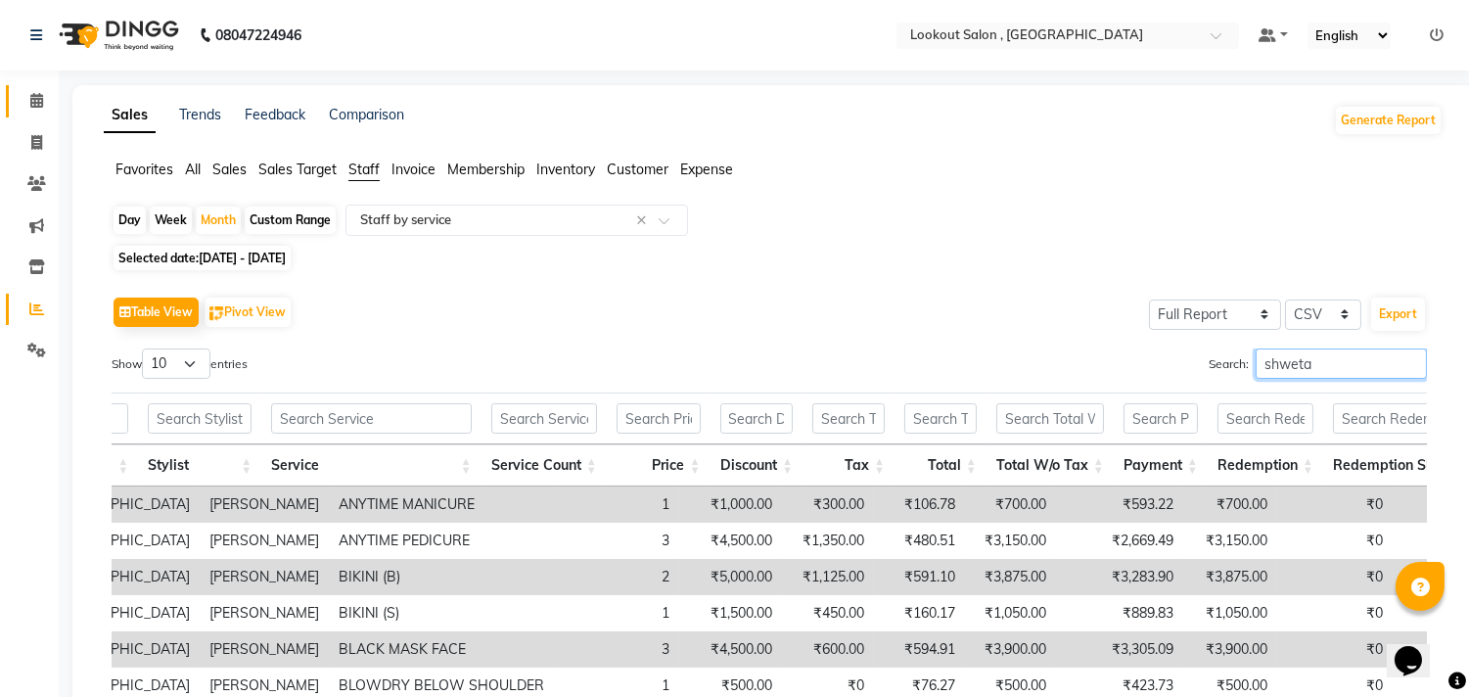
type input "shweta"
click at [24, 112] on span at bounding box center [37, 101] width 34 height 23
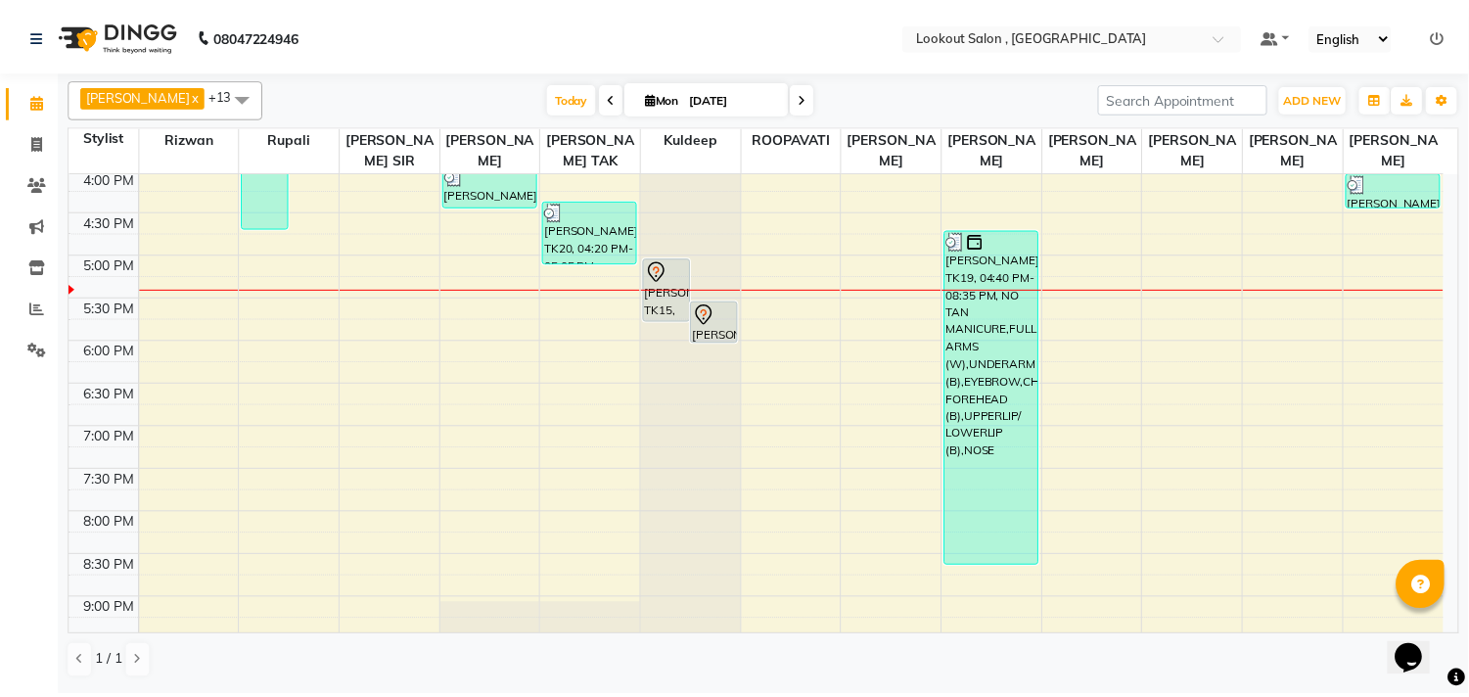
scroll to position [543, 0]
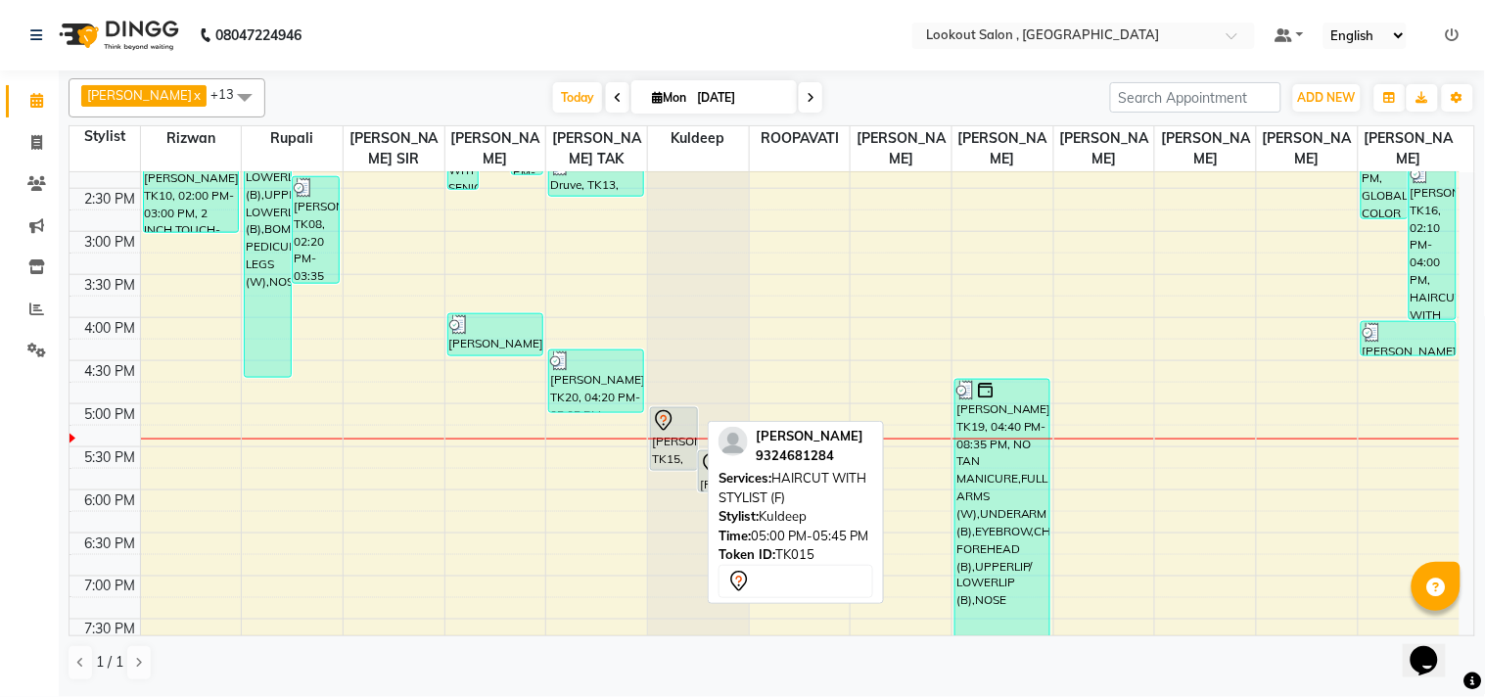
click at [689, 462] on div "[PERSON_NAME], TK15, 05:00 PM-05:45 PM, HAIRCUT WITH STYLIST (F)" at bounding box center [674, 439] width 46 height 62
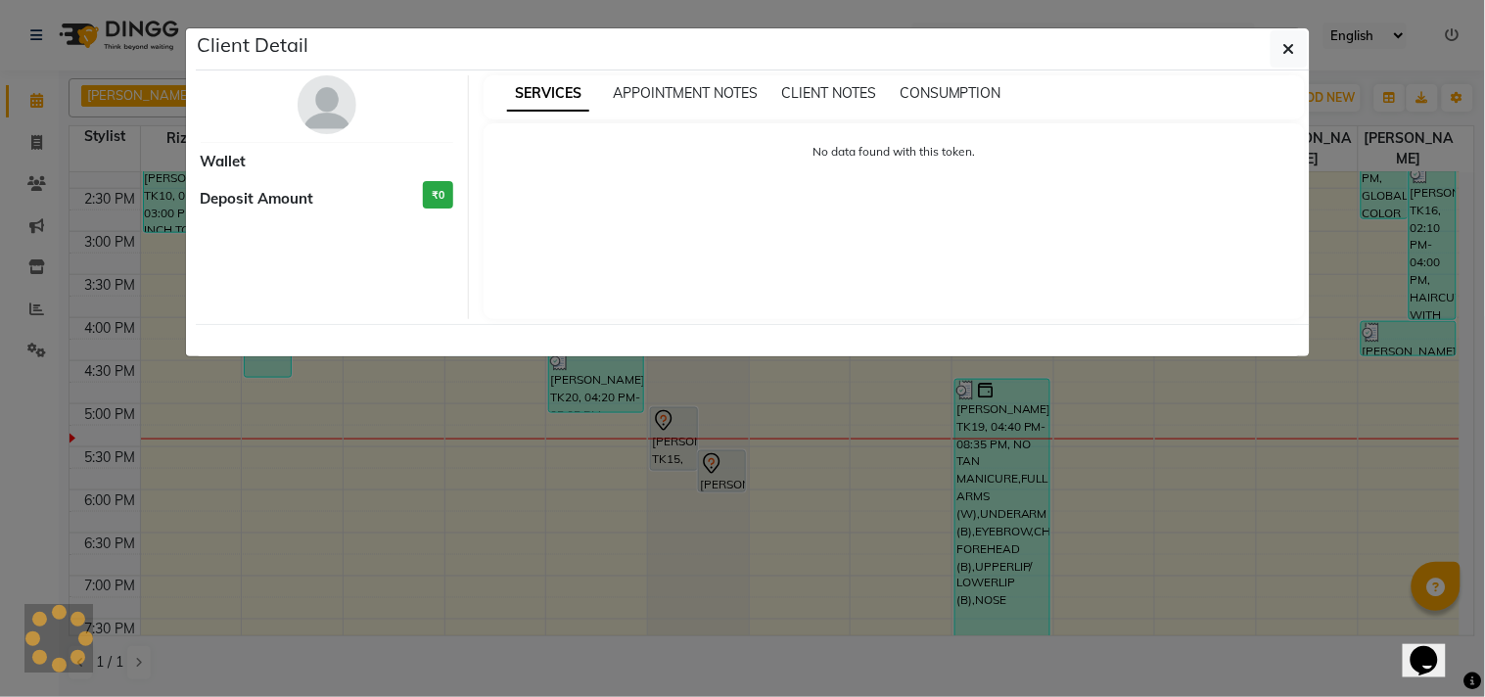
select select "7"
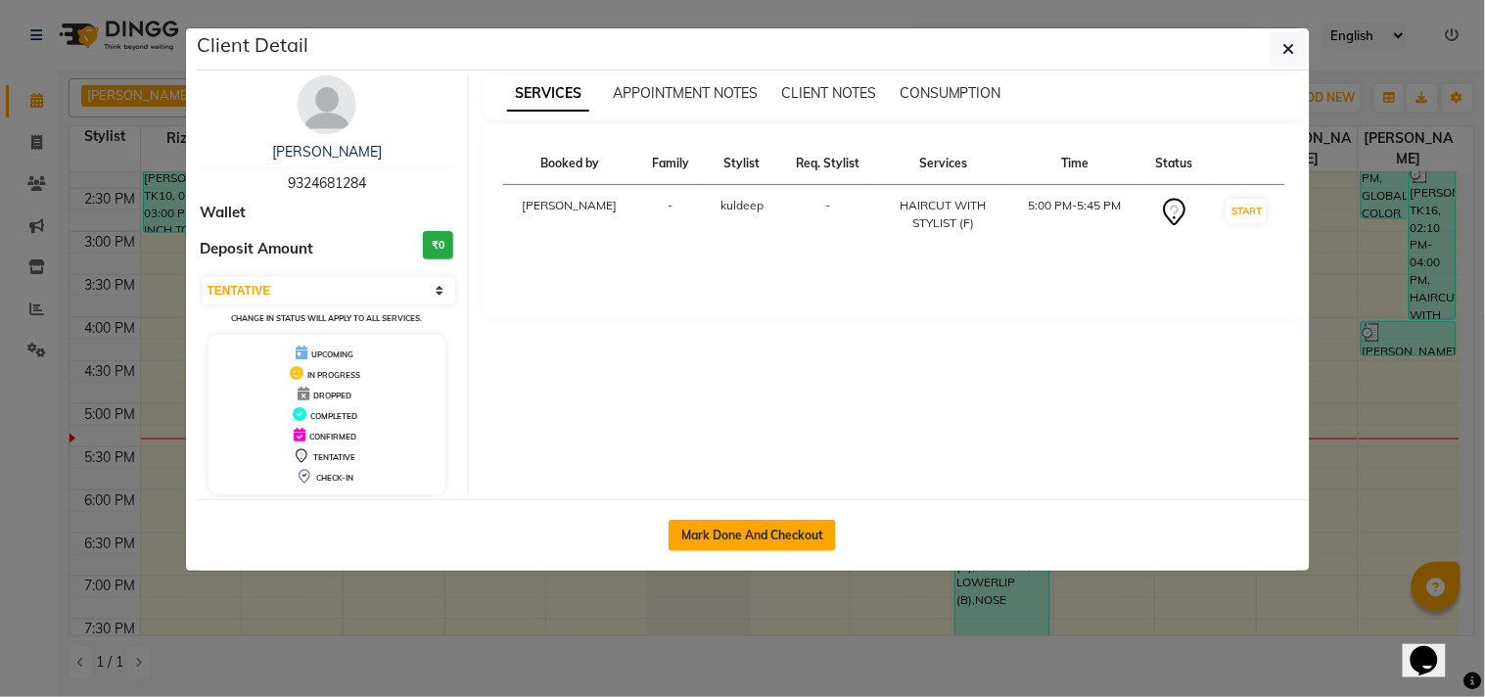
click at [767, 543] on button "Mark Done And Checkout" at bounding box center [751, 535] width 167 height 31
select select "service"
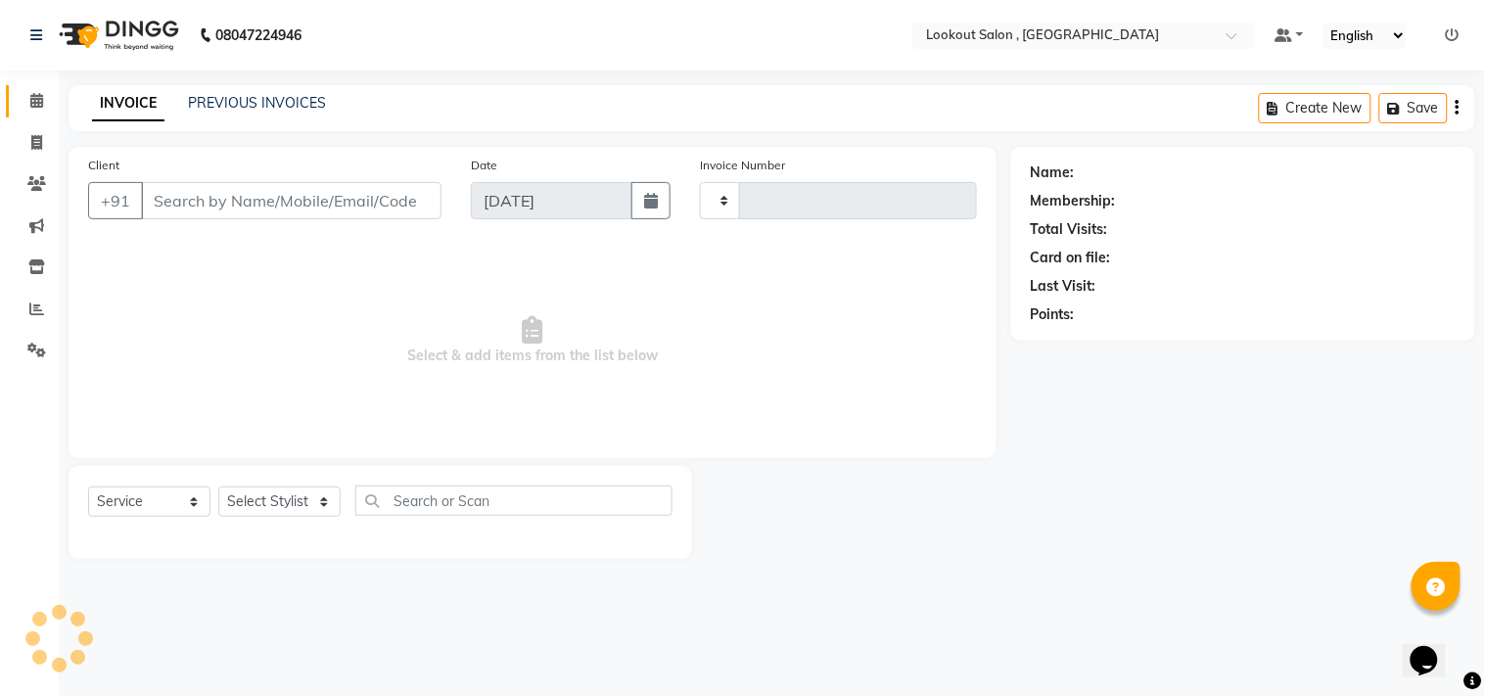
type input "6128"
select select "151"
type input "9324681284"
select select "19837"
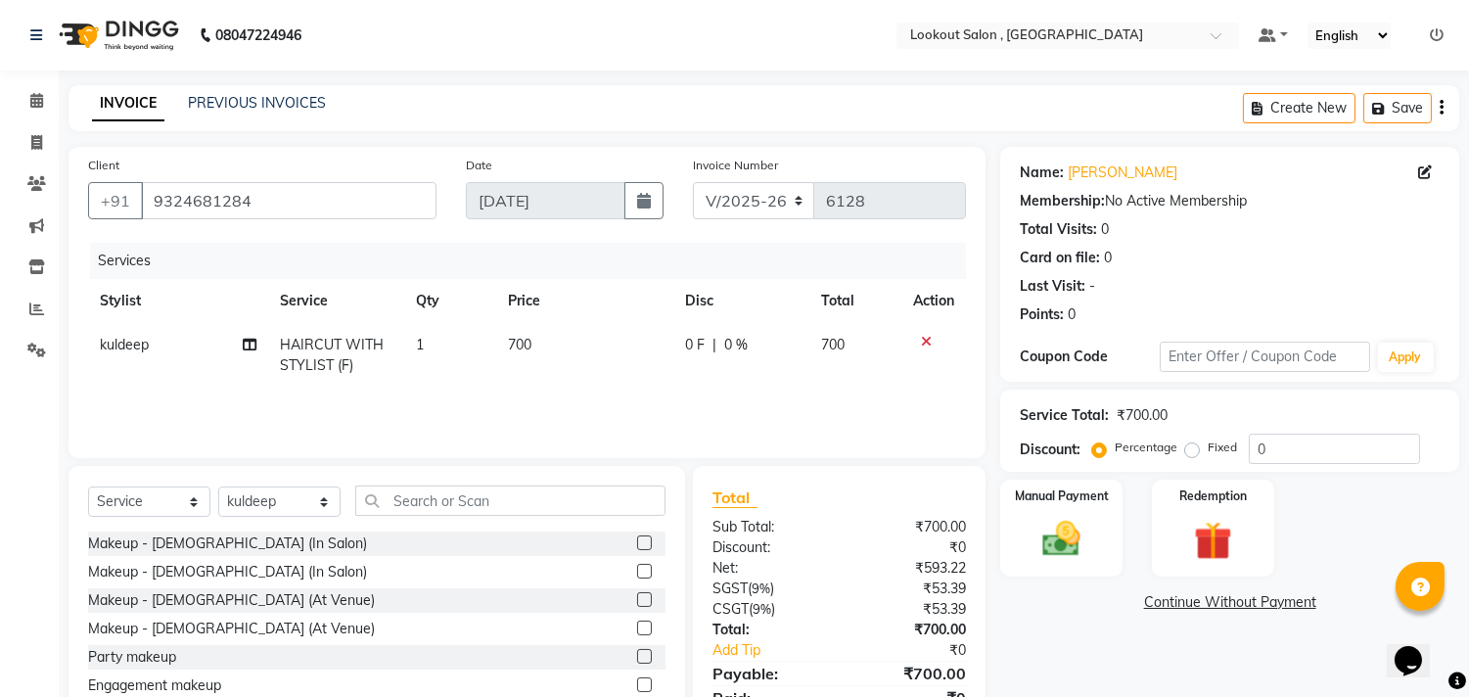
click at [140, 348] on span "kuldeep" at bounding box center [124, 345] width 49 height 18
select select "19837"
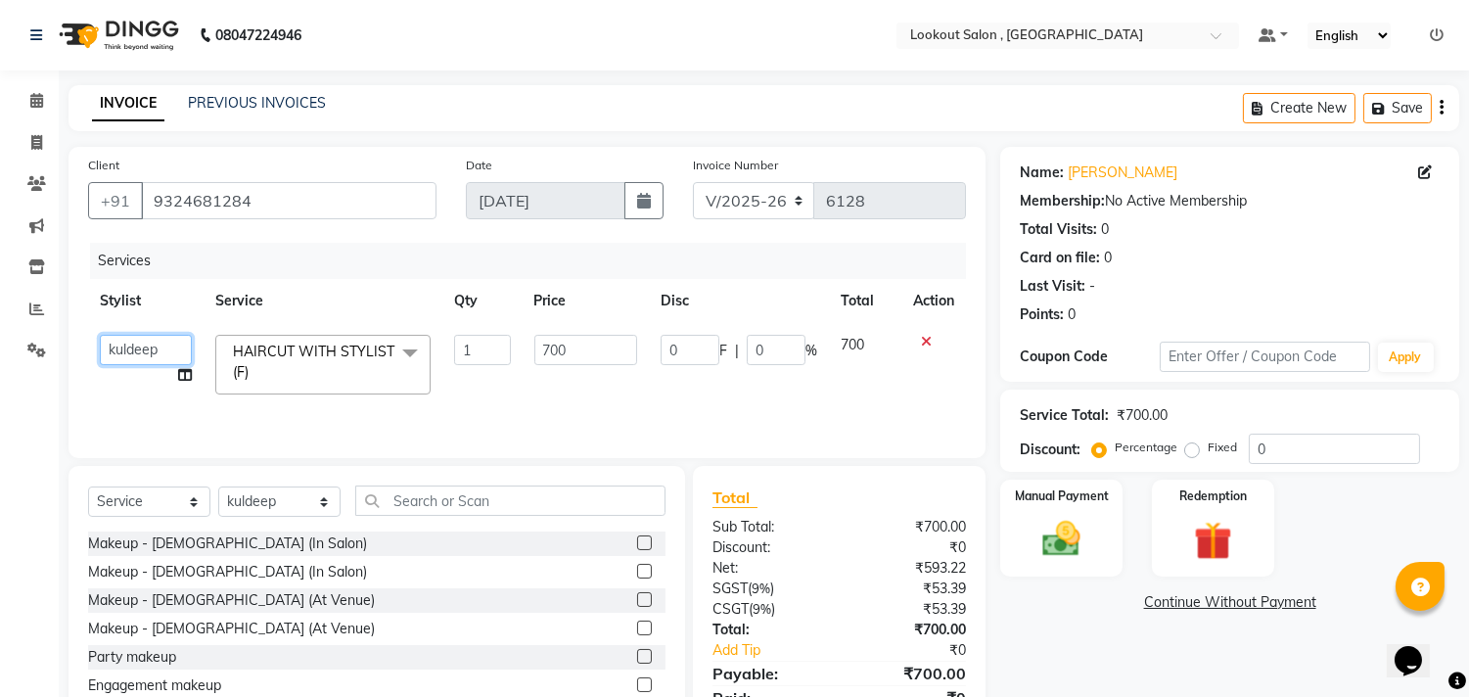
click at [166, 357] on select "[PERSON_NAME] [PERSON_NAME] [PERSON_NAME] [PERSON_NAME] kuldeep NANDINI [PERSON…" at bounding box center [146, 350] width 92 height 30
select select "7174"
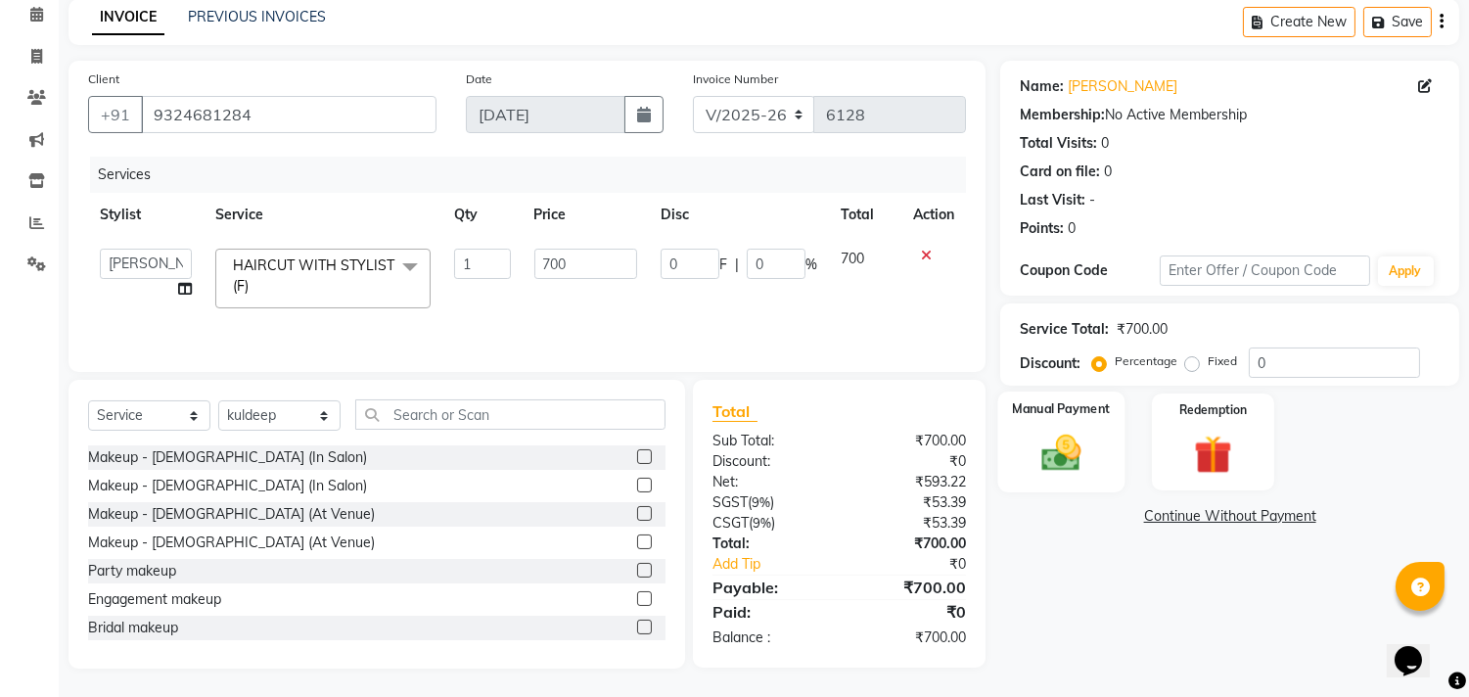
click at [1033, 435] on img at bounding box center [1062, 454] width 65 height 46
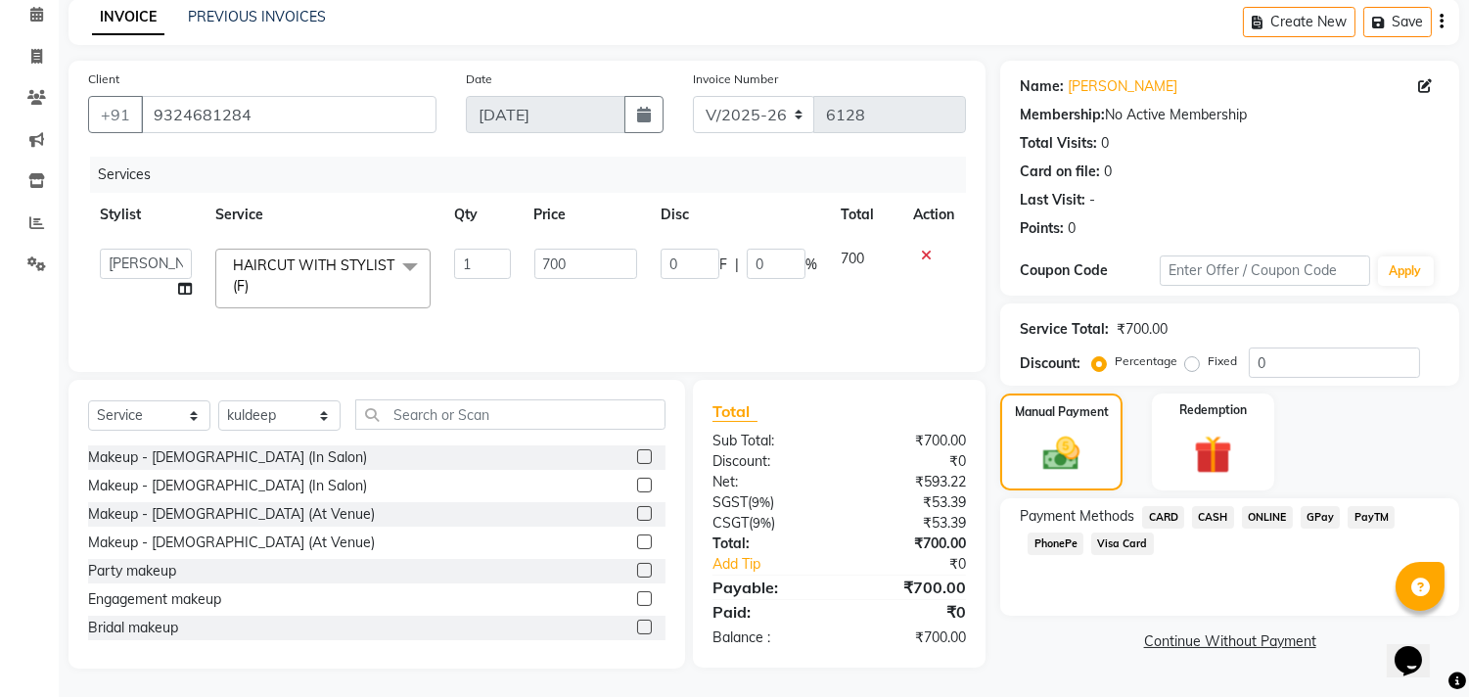
click at [1264, 521] on span "ONLINE" at bounding box center [1267, 517] width 51 height 23
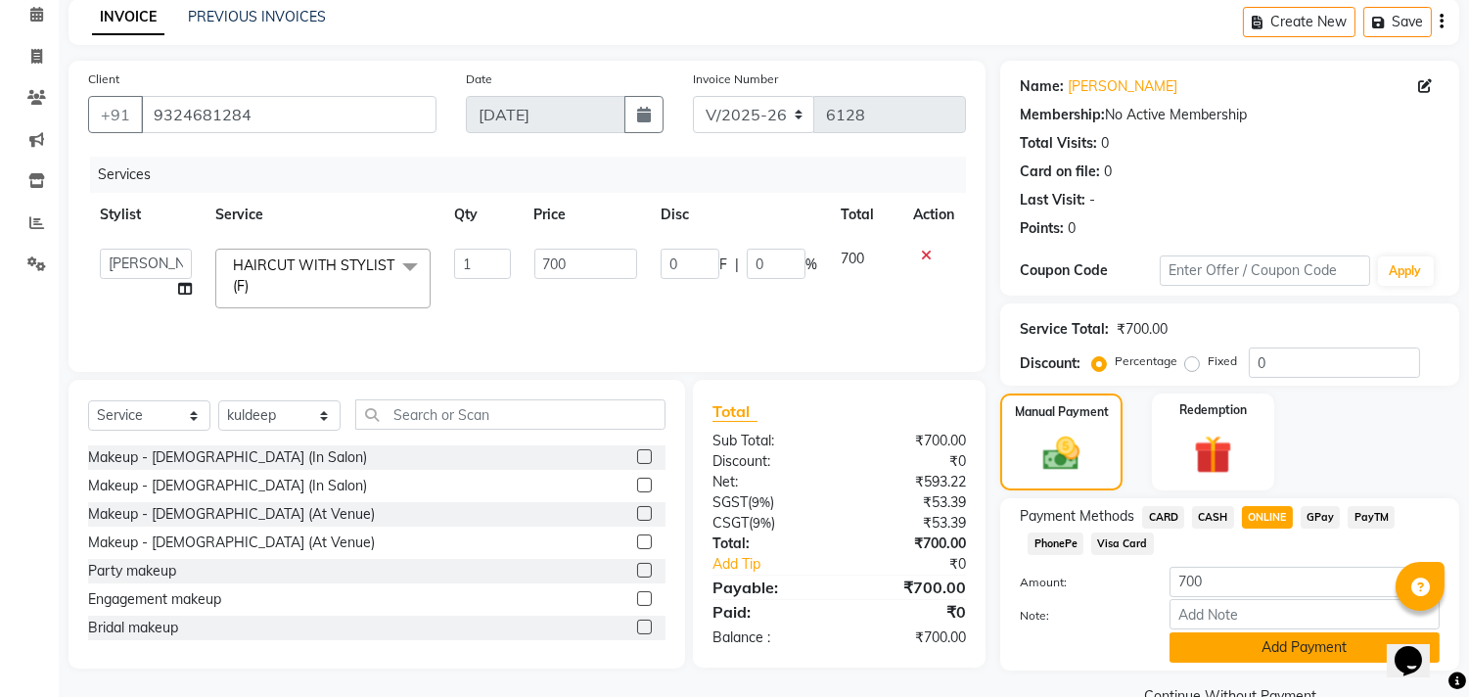
click at [1188, 640] on button "Add Payment" at bounding box center [1304, 647] width 270 height 30
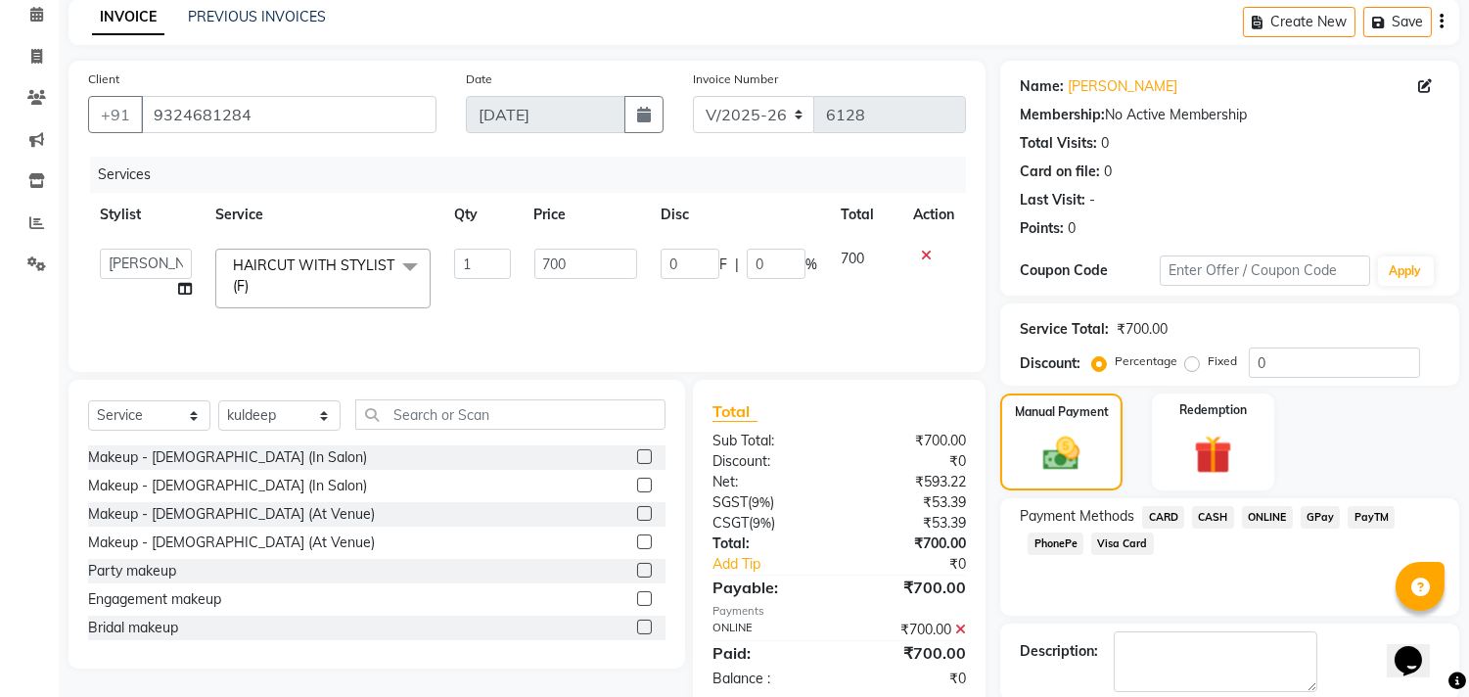
scroll to position [183, 0]
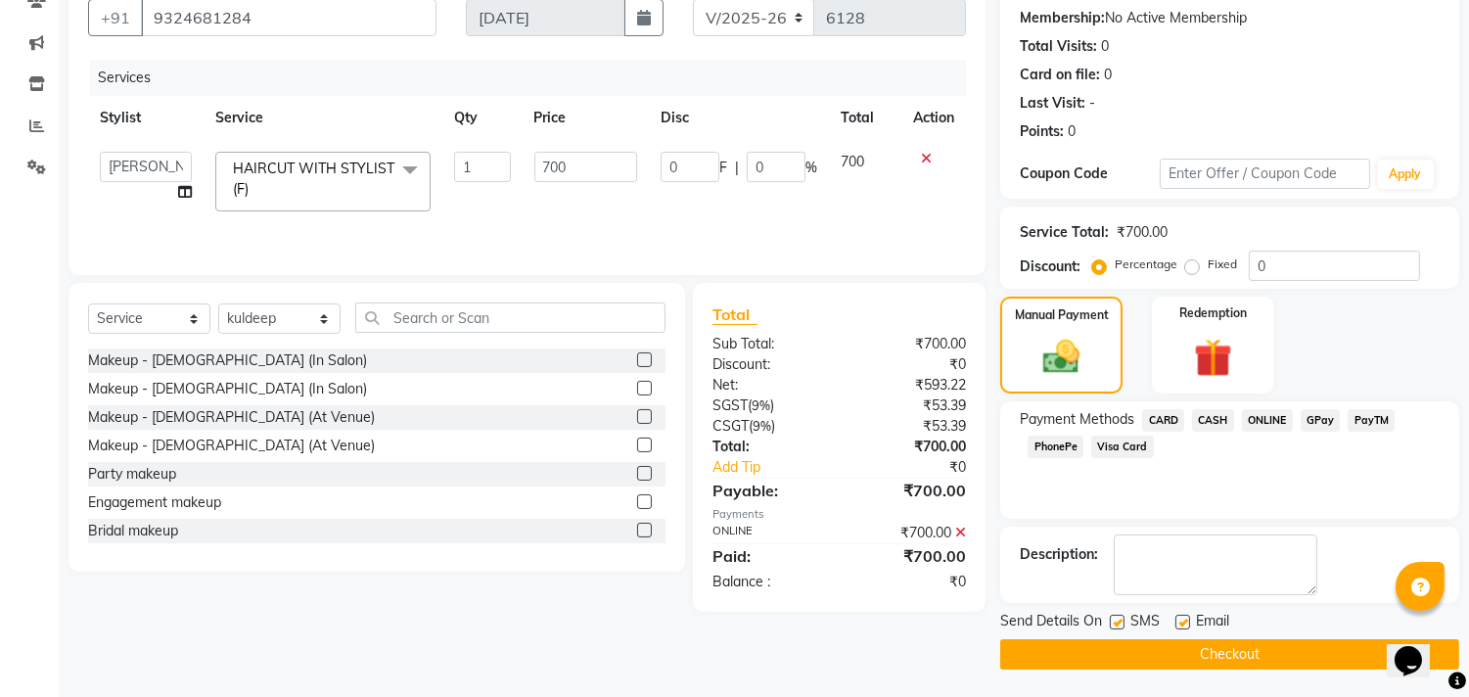
click at [1112, 640] on button "Checkout" at bounding box center [1229, 654] width 459 height 30
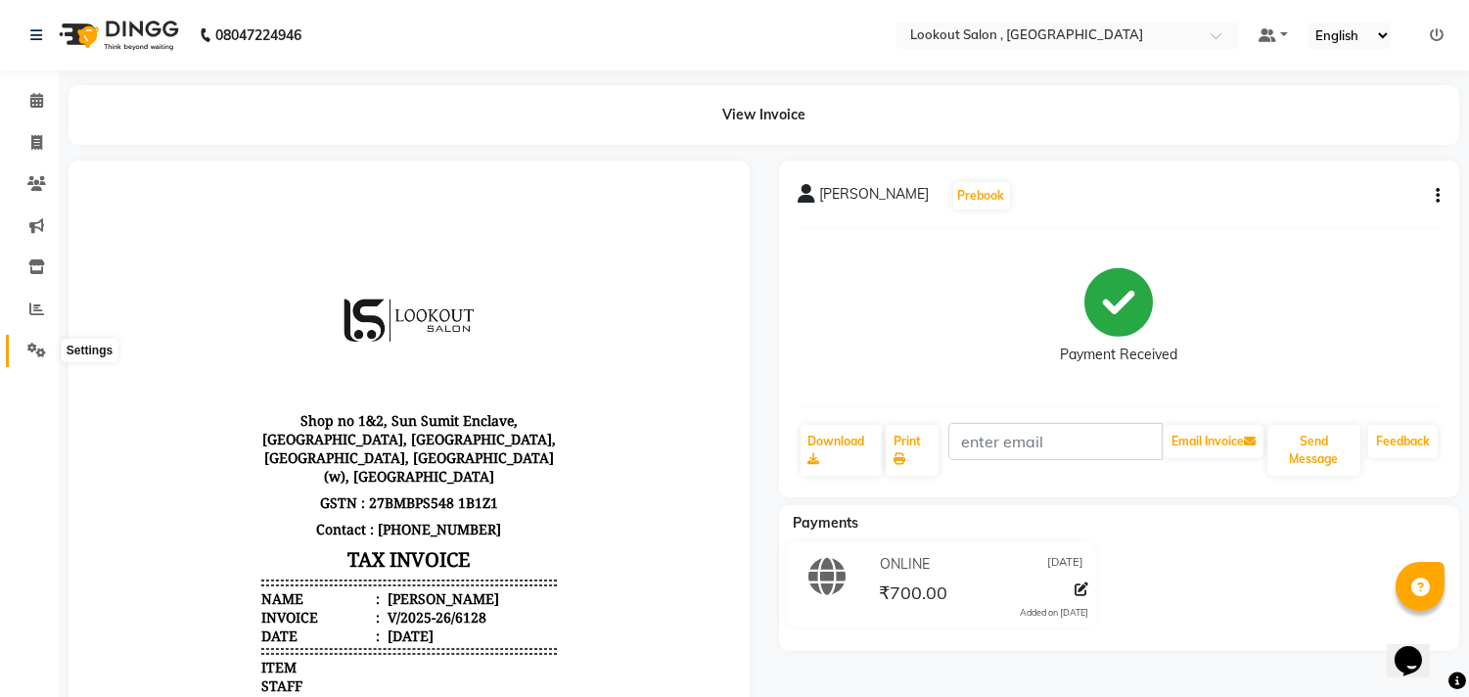
click at [40, 347] on icon at bounding box center [36, 350] width 19 height 15
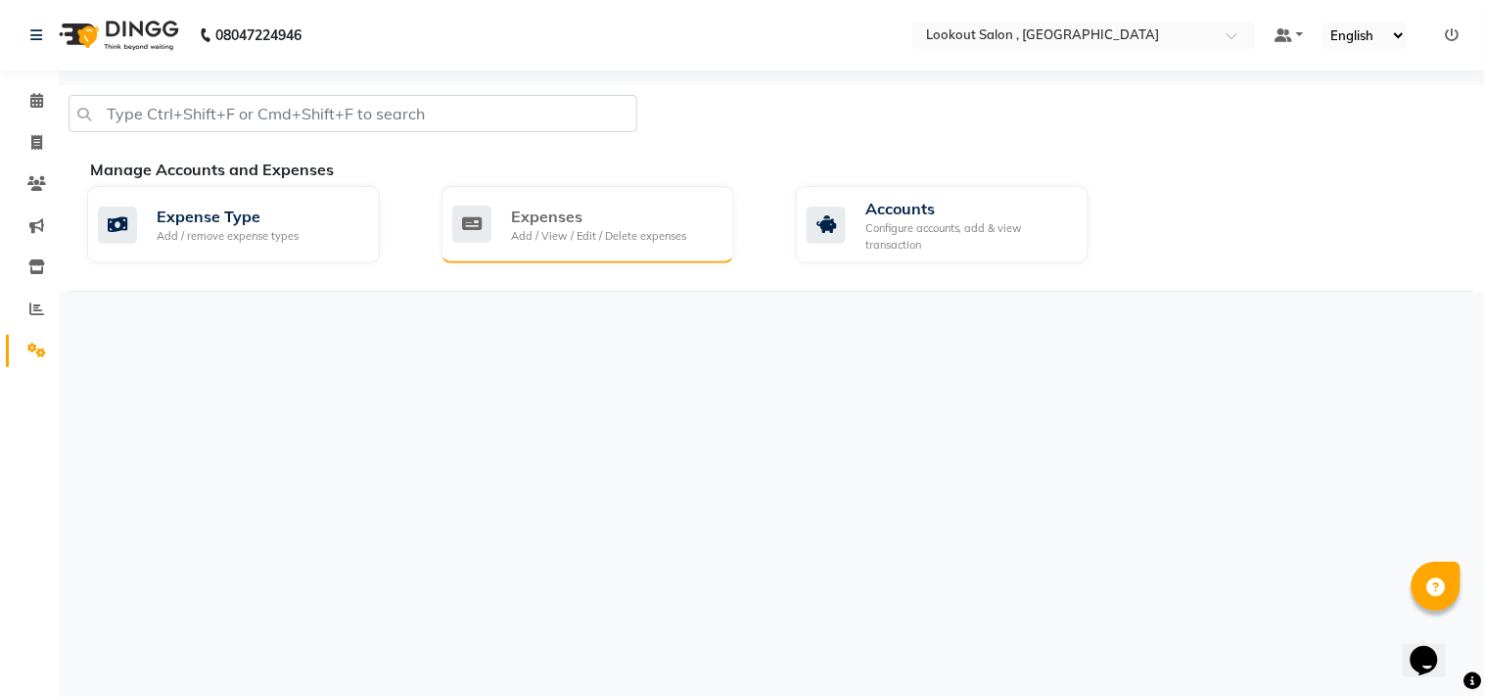
click at [475, 236] on icon at bounding box center [471, 224] width 39 height 37
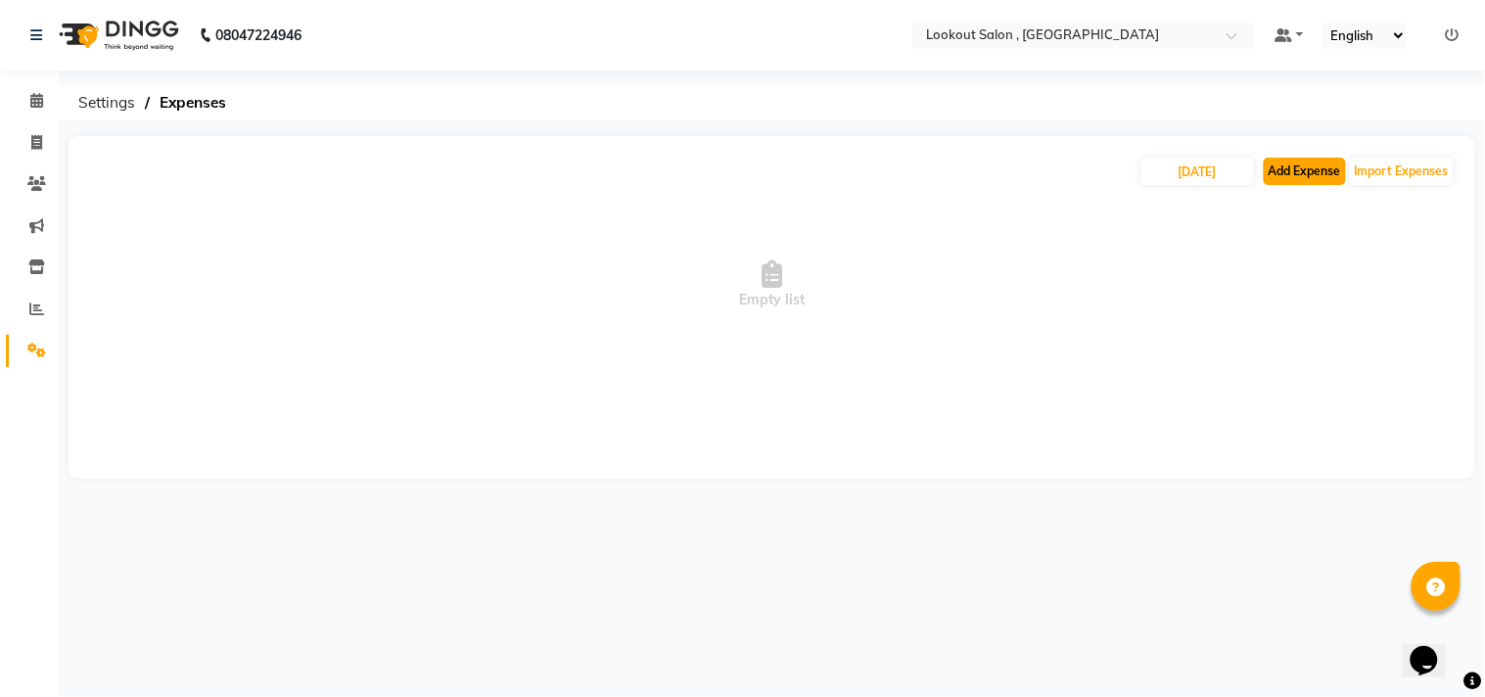
click at [1311, 161] on button "Add Expense" at bounding box center [1304, 171] width 82 height 27
select select "1"
select select "2541"
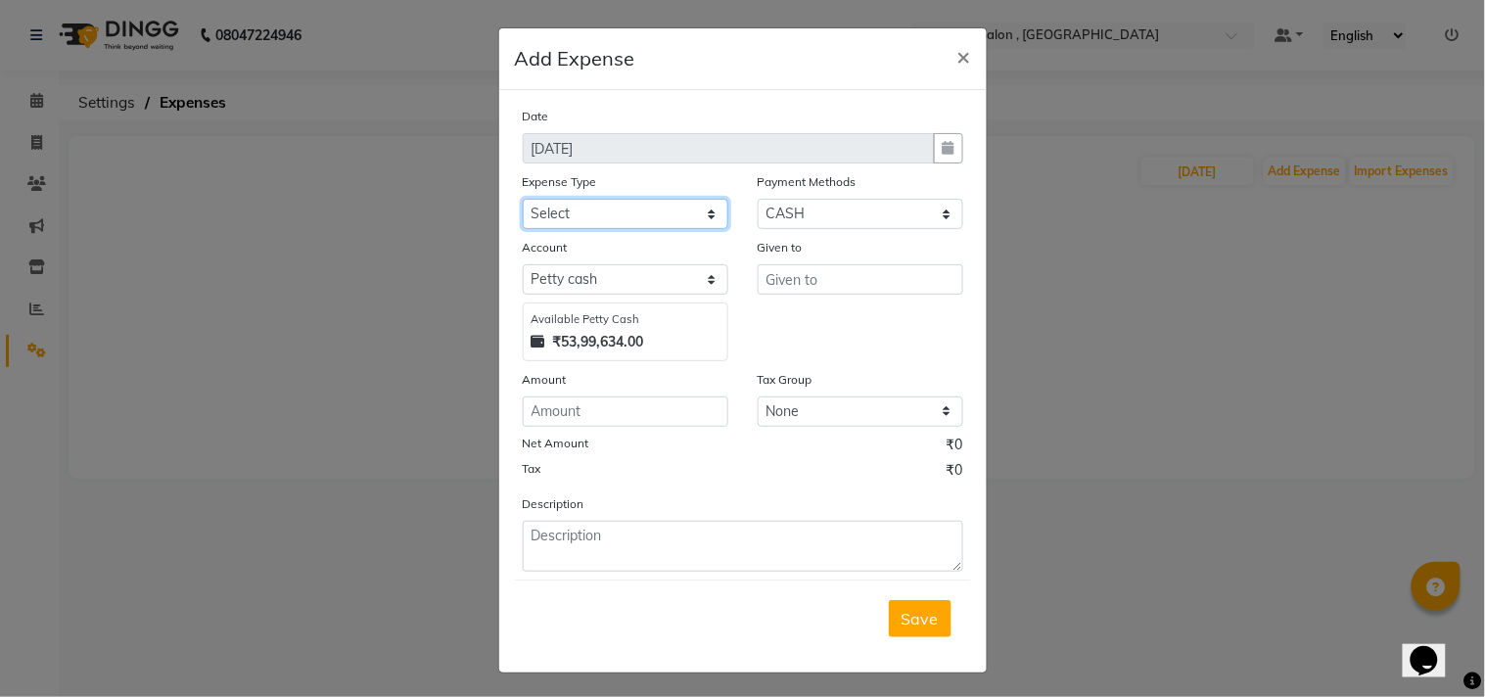
click at [664, 206] on select "Select Advance Salary Bank charges Car maintenance Cash transfer to bank Cash t…" at bounding box center [626, 214] width 206 height 30
select select "10"
click at [523, 199] on select "Select Advance Salary Bank charges Car maintenance Cash transfer to bank Cash t…" at bounding box center [626, 214] width 206 height 30
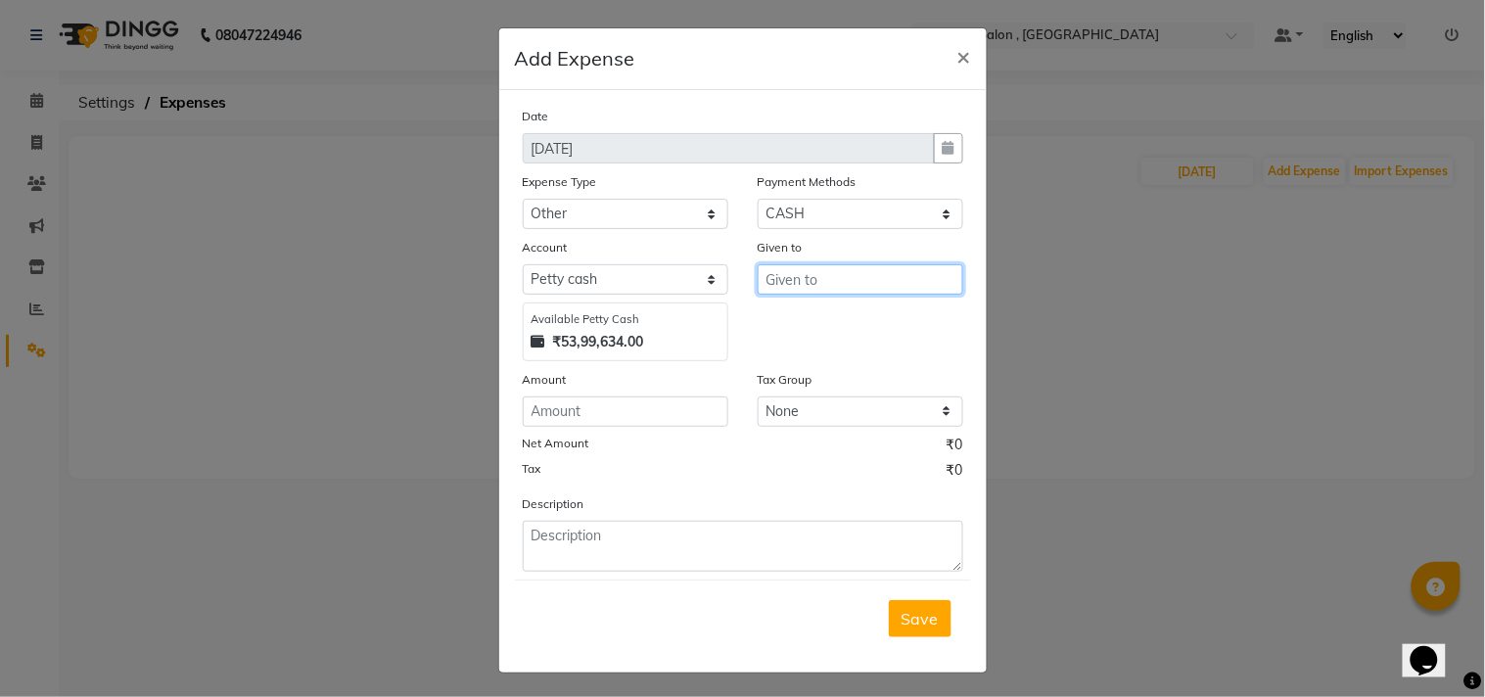
click at [823, 287] on input "text" at bounding box center [860, 279] width 206 height 30
type input "erica"
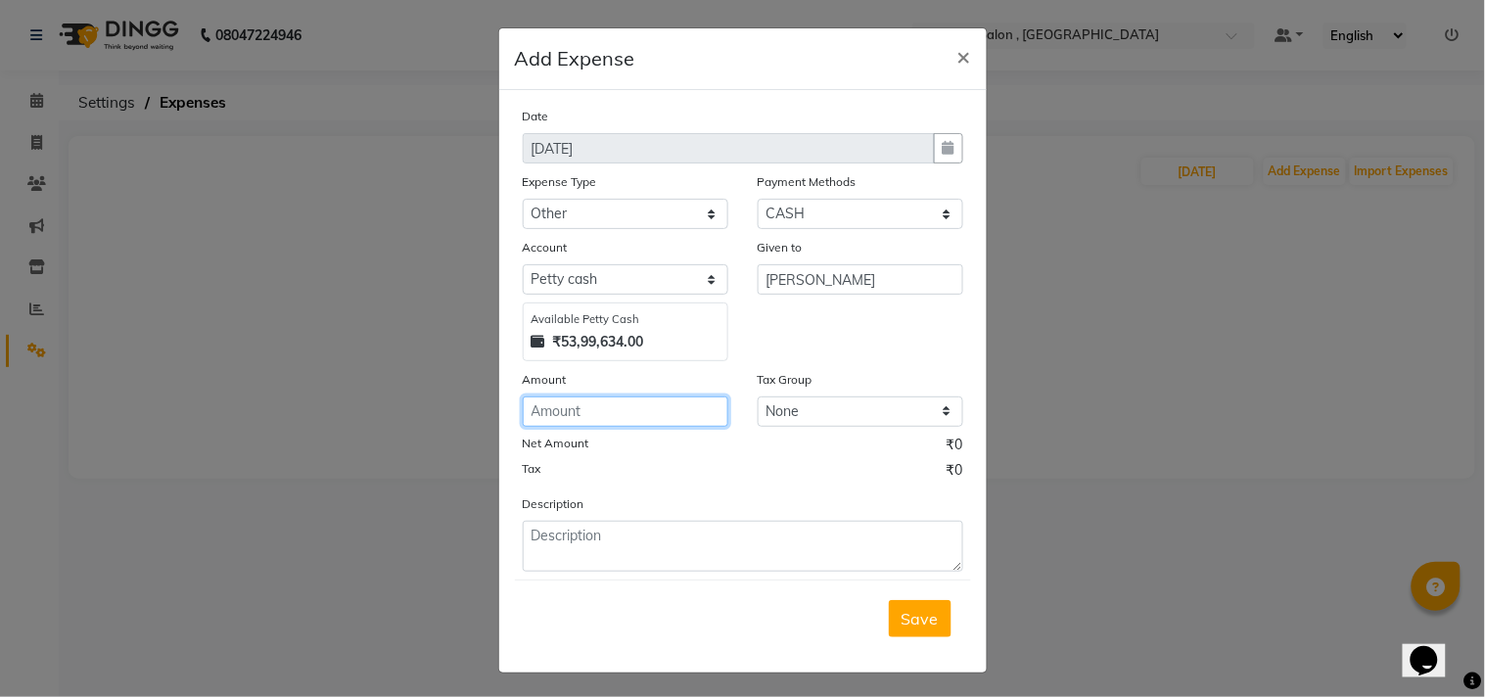
click at [590, 421] on input "number" at bounding box center [626, 411] width 206 height 30
type input "36"
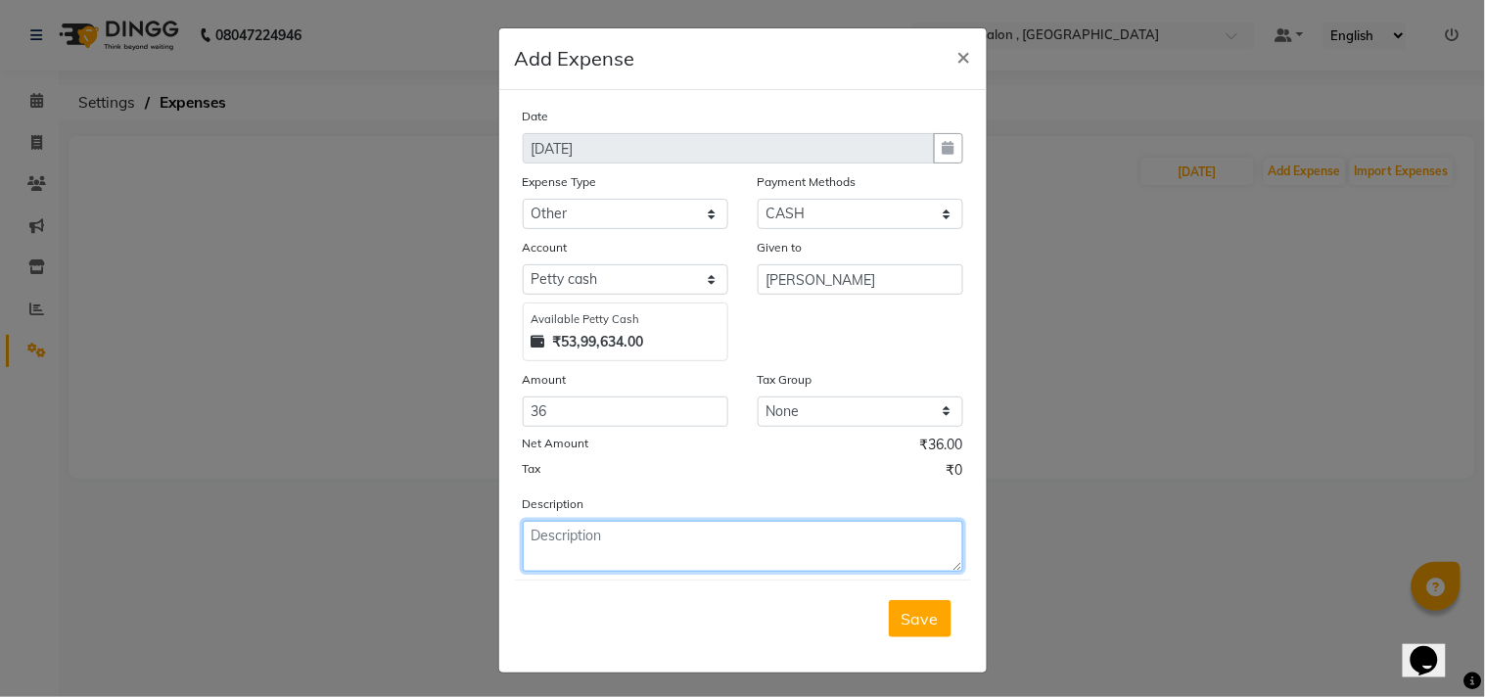
click at [544, 552] on textarea at bounding box center [743, 546] width 440 height 51
type textarea "battery"
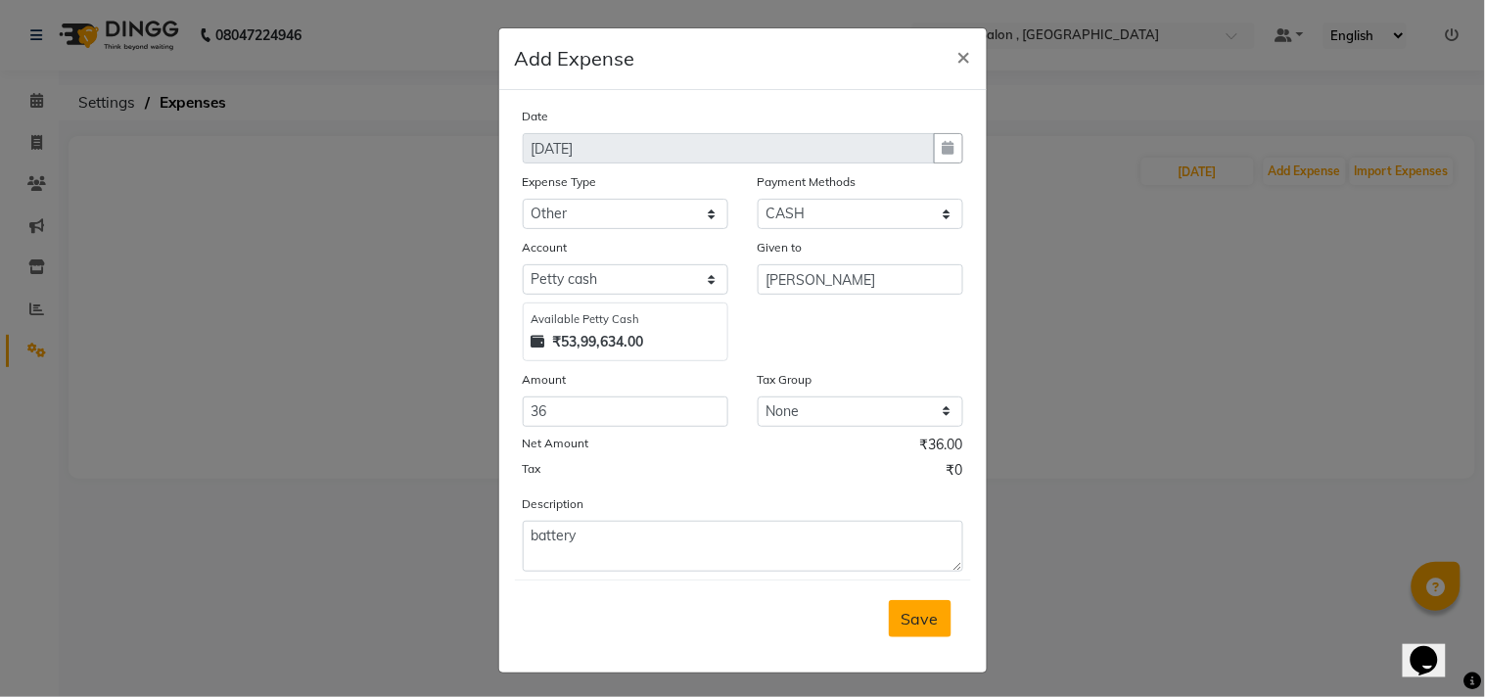
click at [906, 607] on button "Save" at bounding box center [920, 618] width 63 height 37
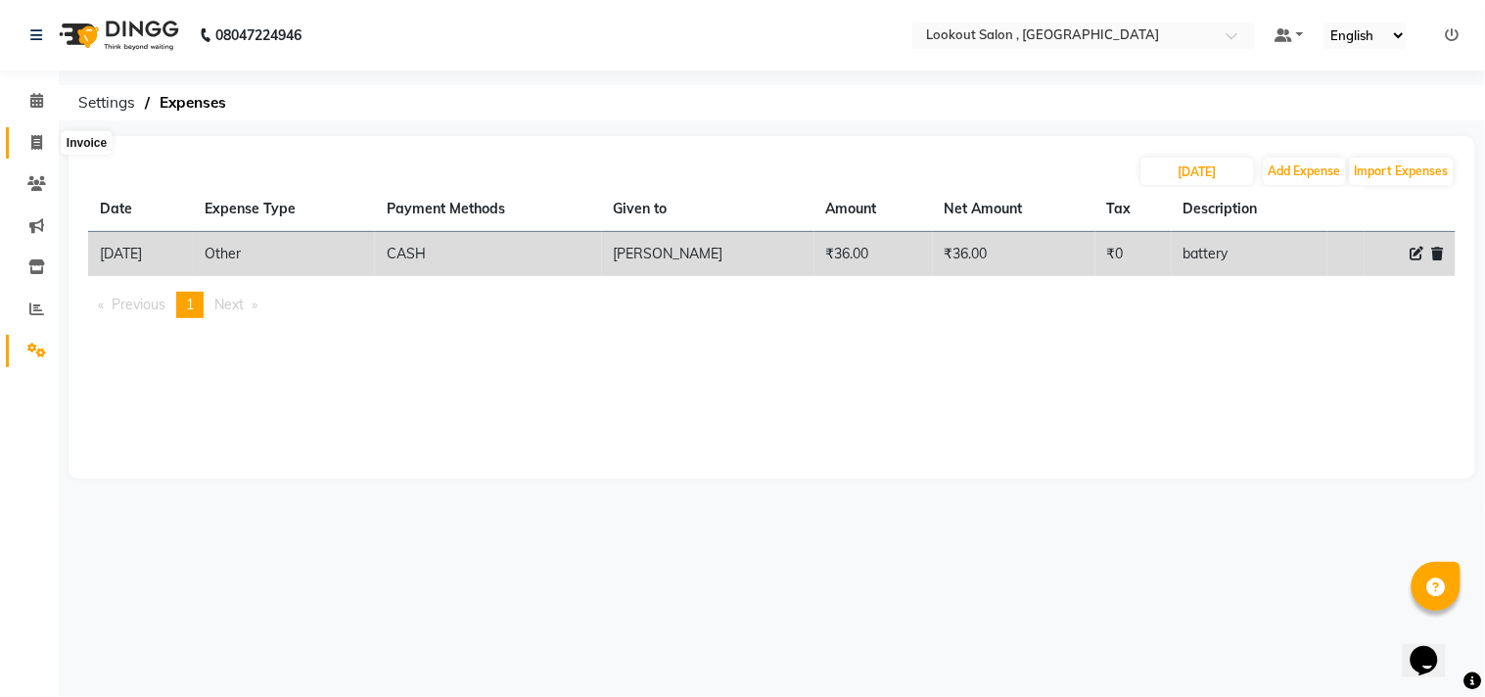
click at [34, 139] on icon at bounding box center [36, 142] width 11 height 15
select select "service"
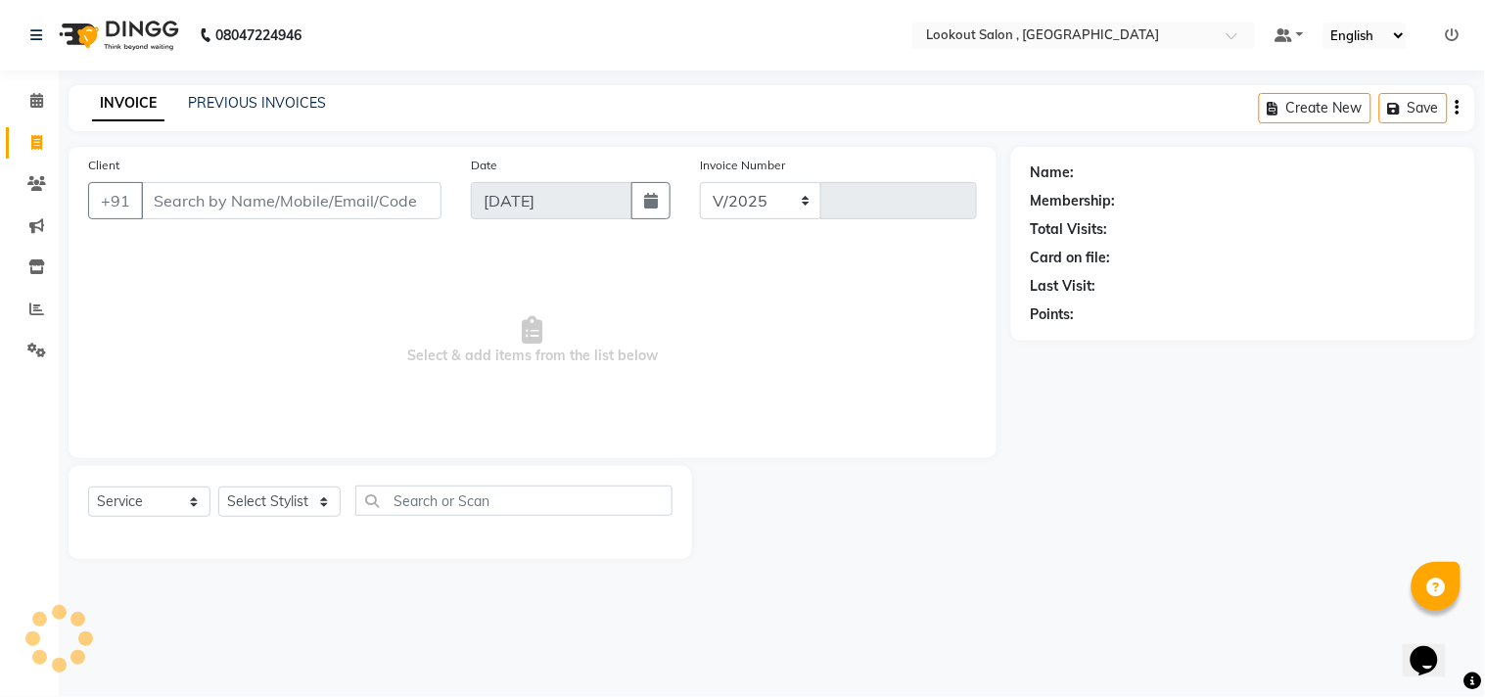
select select "151"
type input "6129"
click at [289, 103] on link "PREVIOUS INVOICES" at bounding box center [257, 103] width 138 height 18
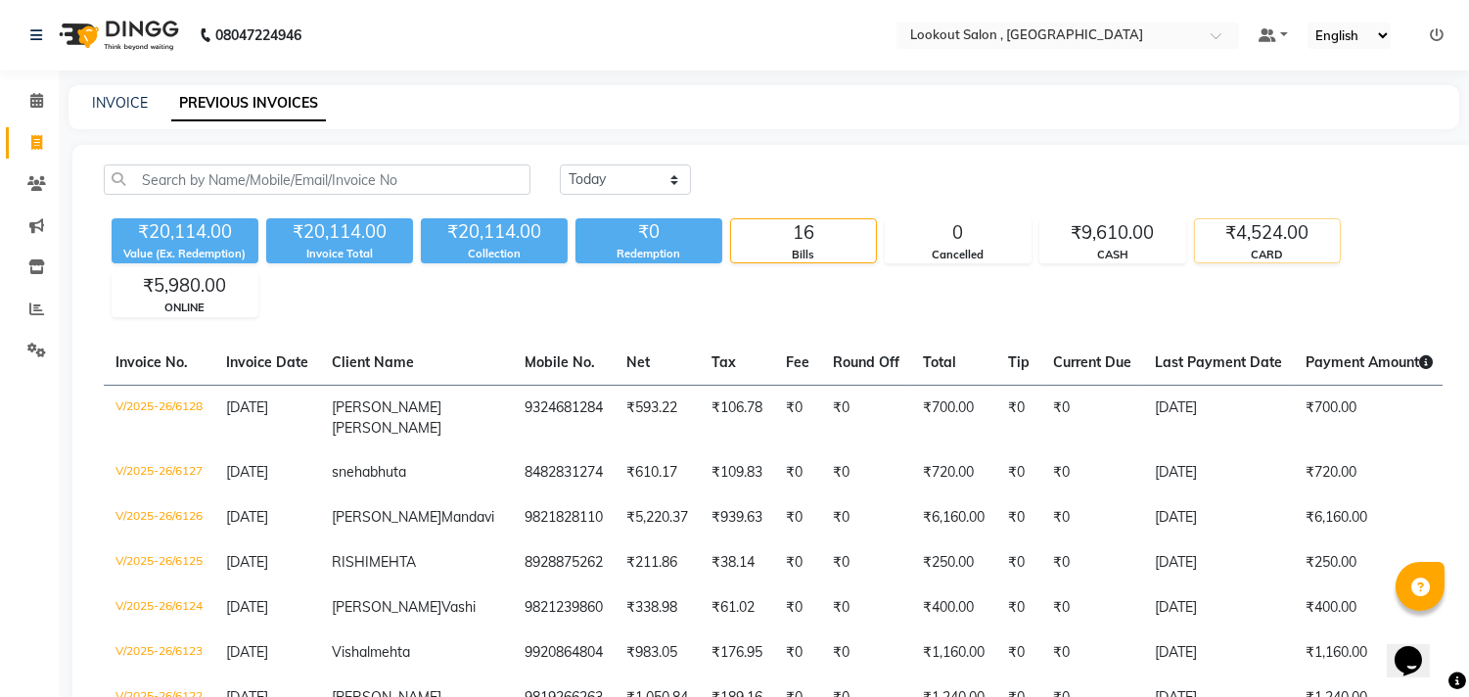
click at [1293, 227] on div "₹4,524.00" at bounding box center [1267, 232] width 145 height 27
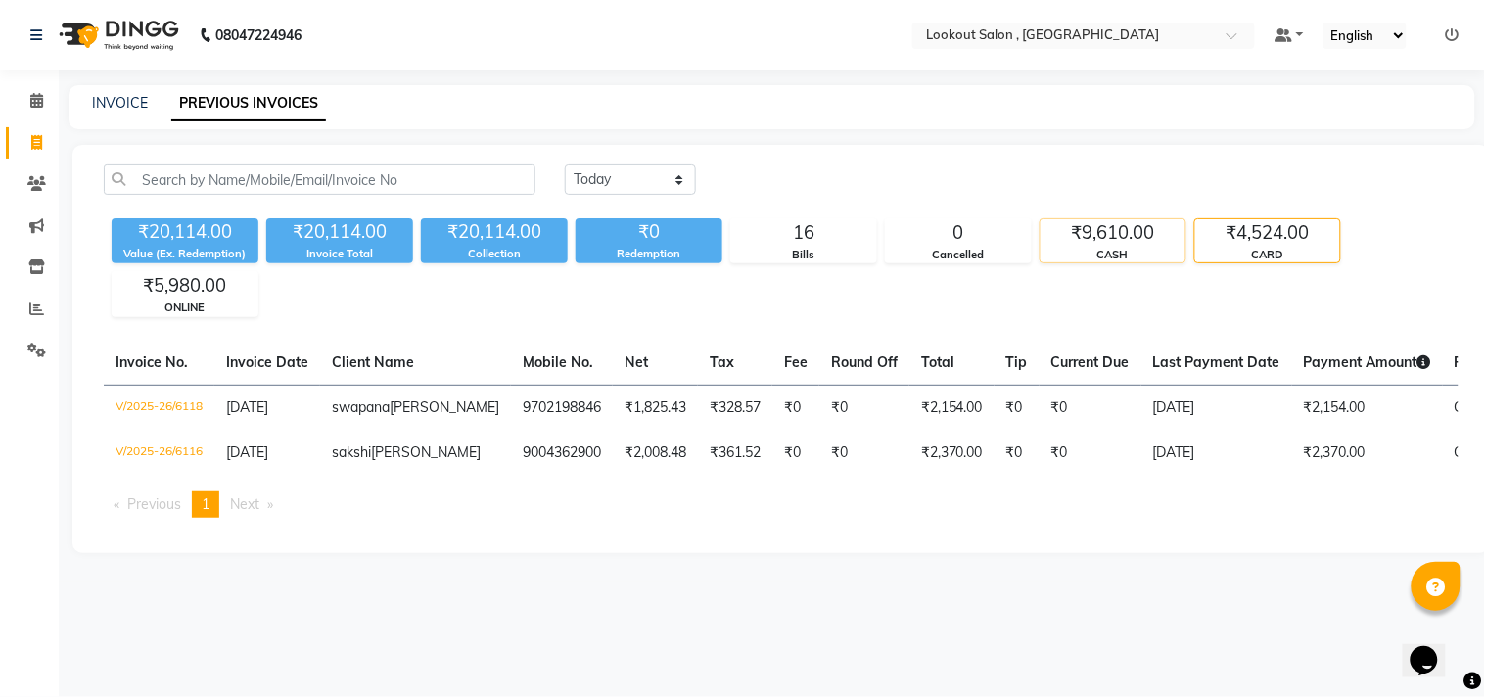
click at [1136, 246] on div "₹9,610.00" at bounding box center [1112, 232] width 145 height 27
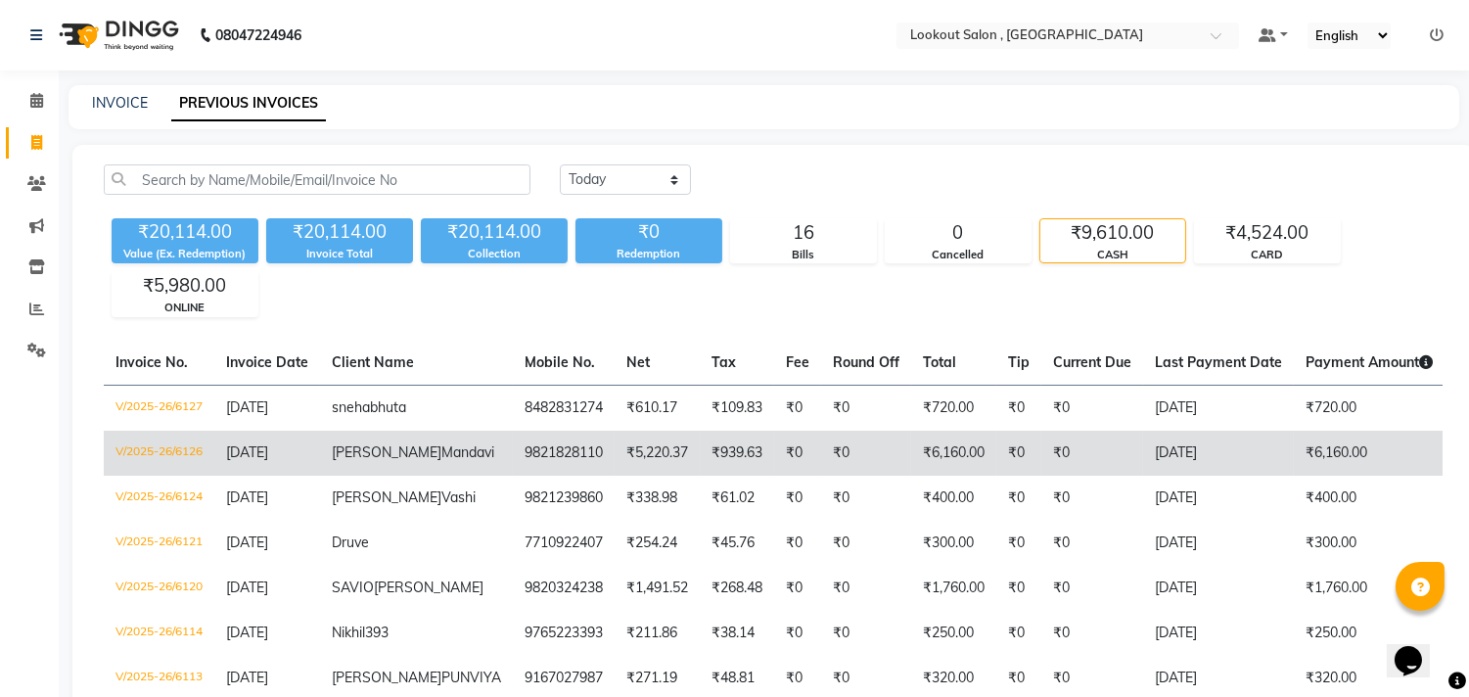
scroll to position [183, 0]
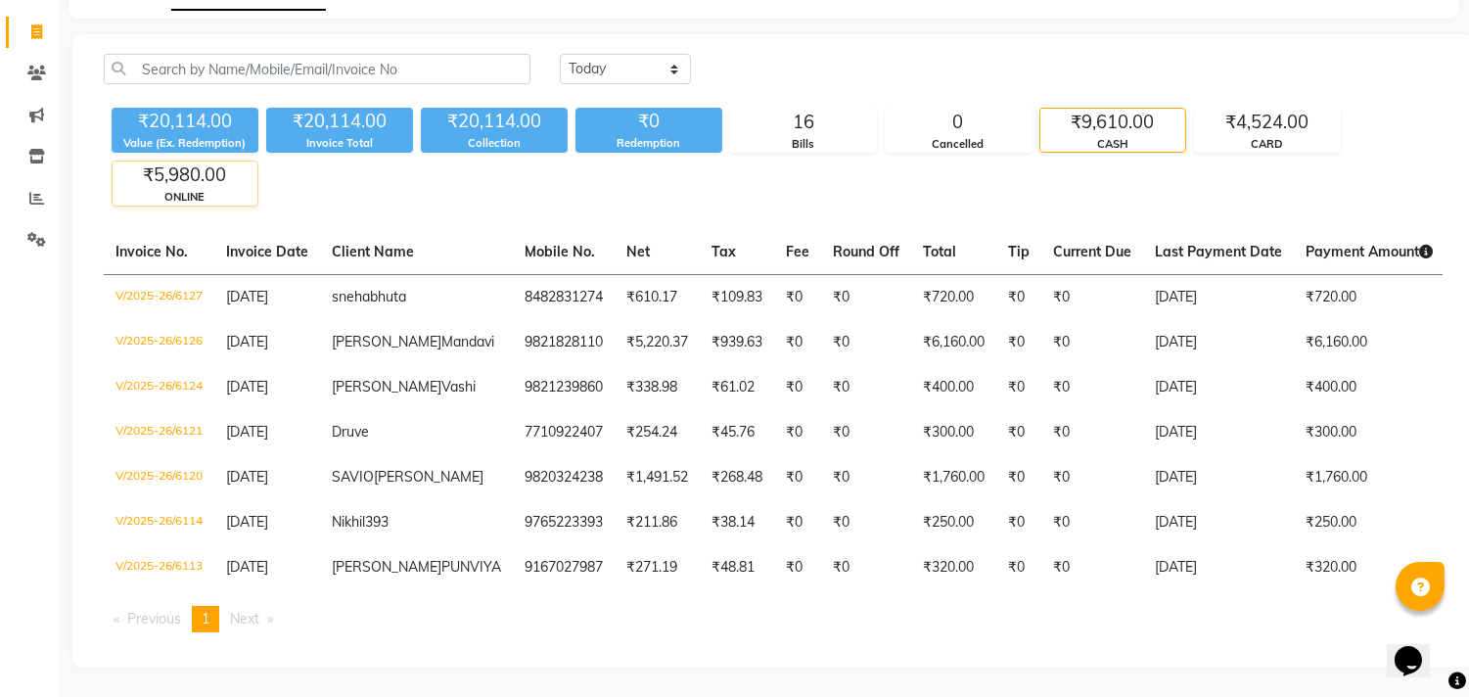
click at [177, 161] on div "₹5,980.00" at bounding box center [185, 174] width 145 height 27
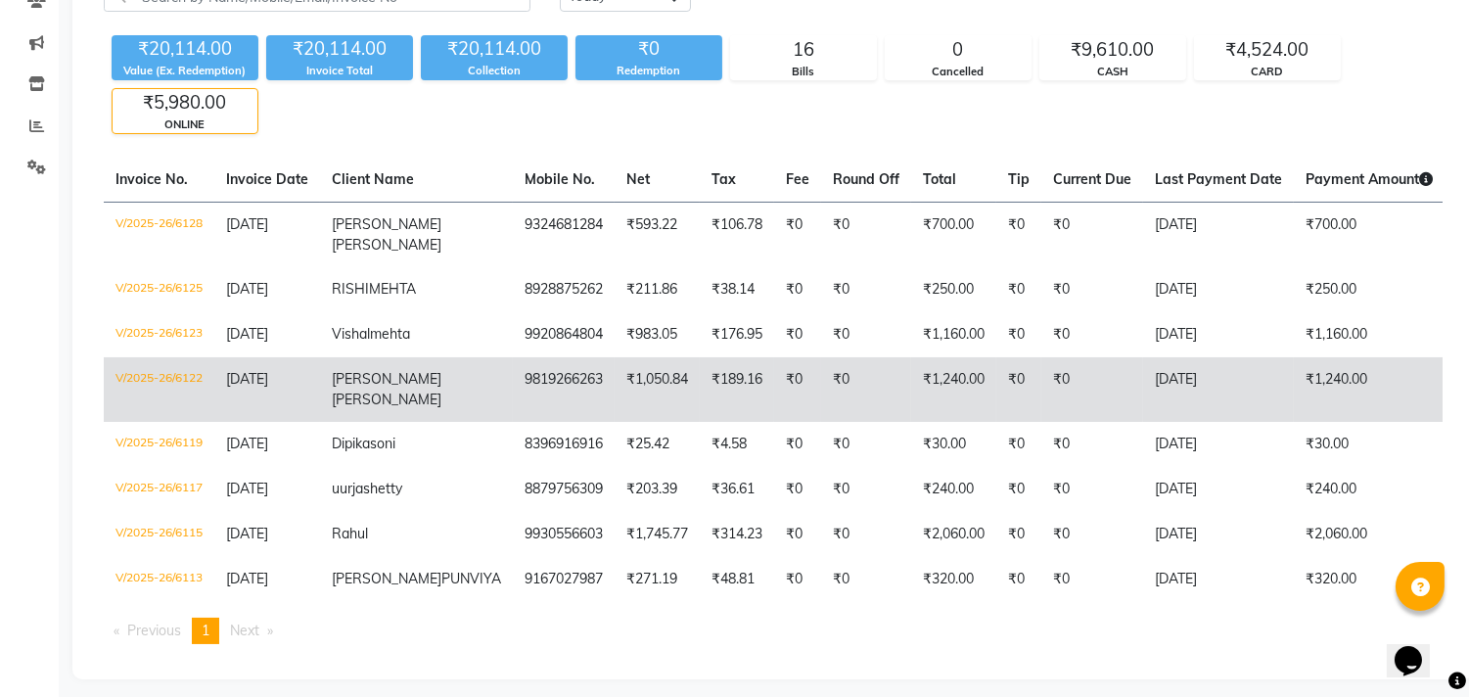
click at [821, 417] on td "₹0" at bounding box center [866, 389] width 90 height 65
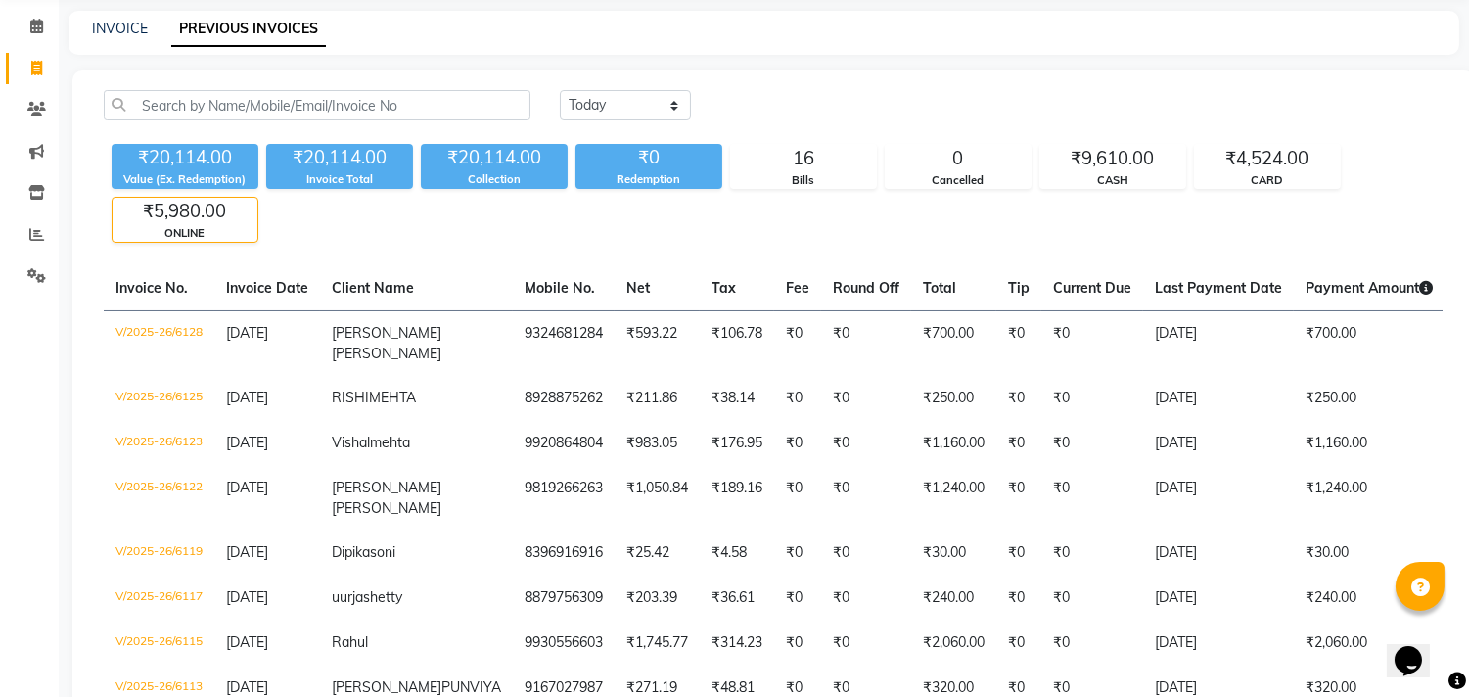
scroll to position [0, 0]
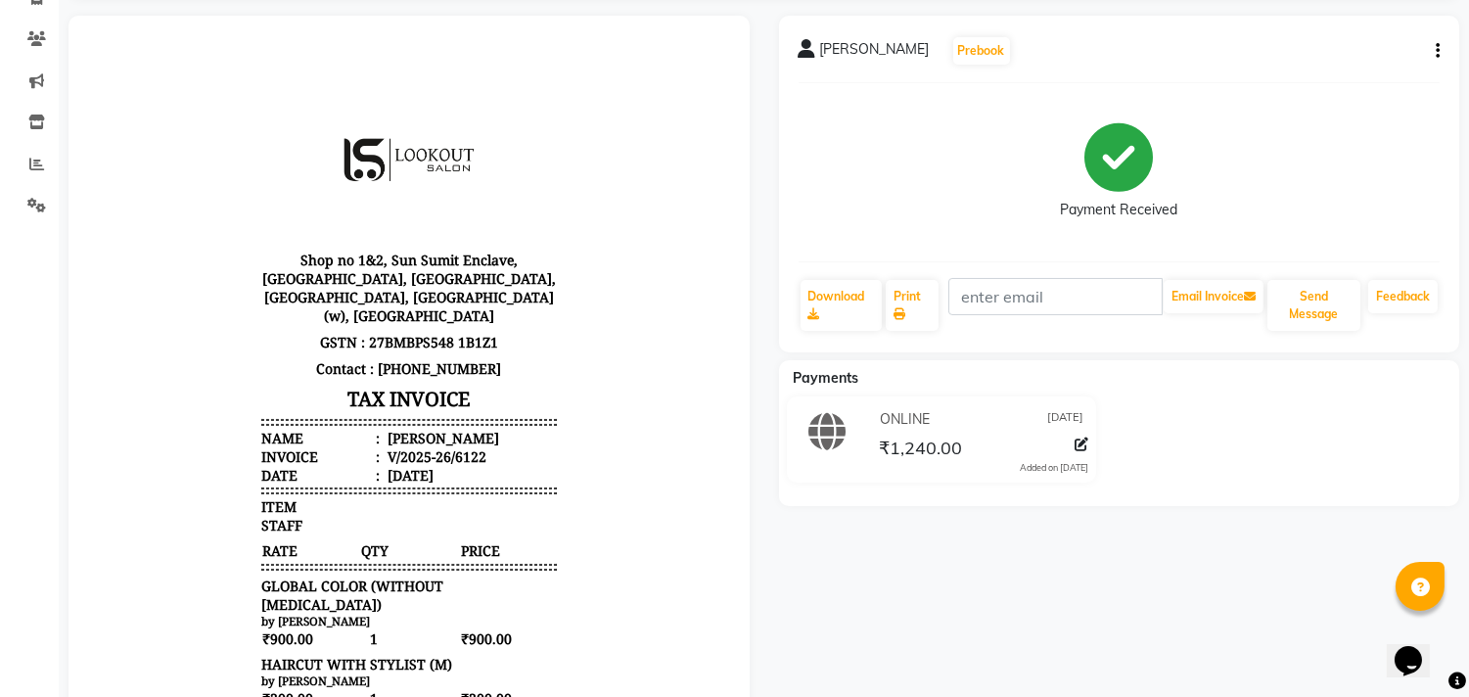
scroll to position [435, 0]
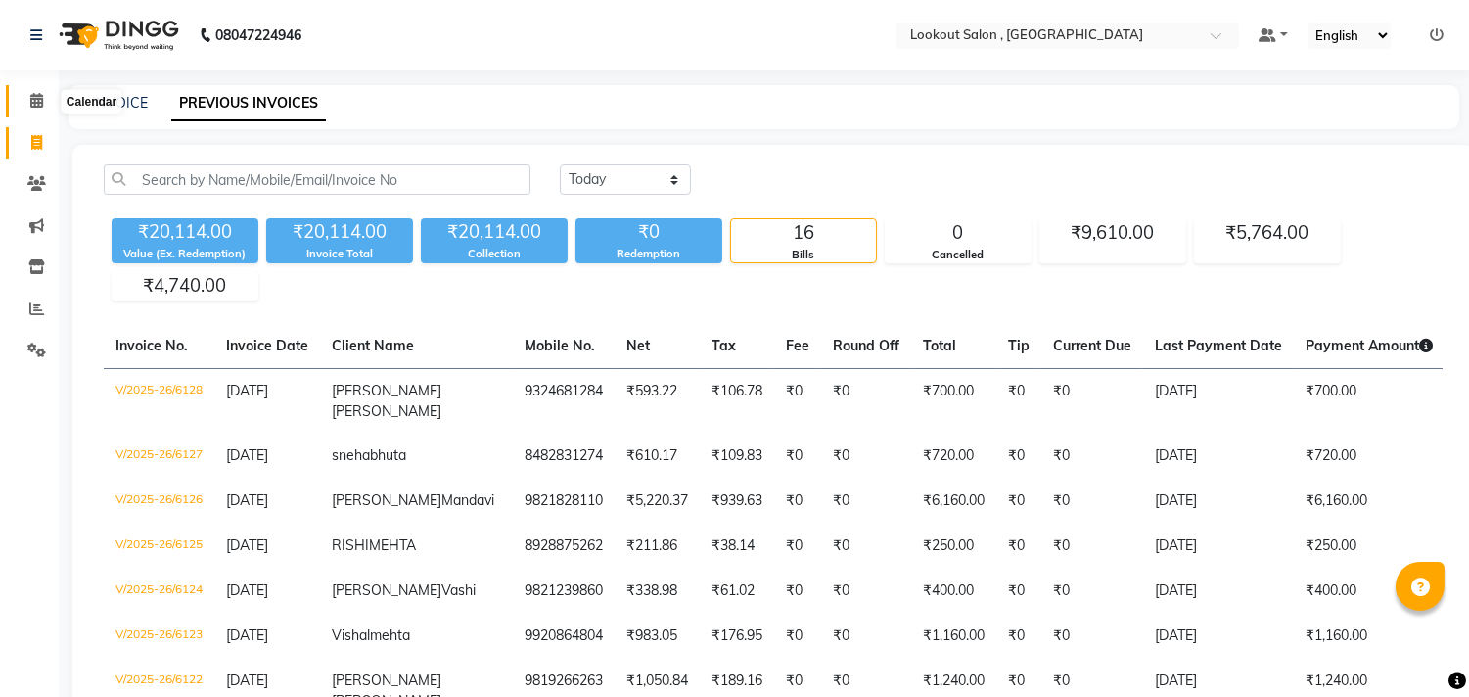
click at [37, 98] on icon at bounding box center [36, 100] width 13 height 15
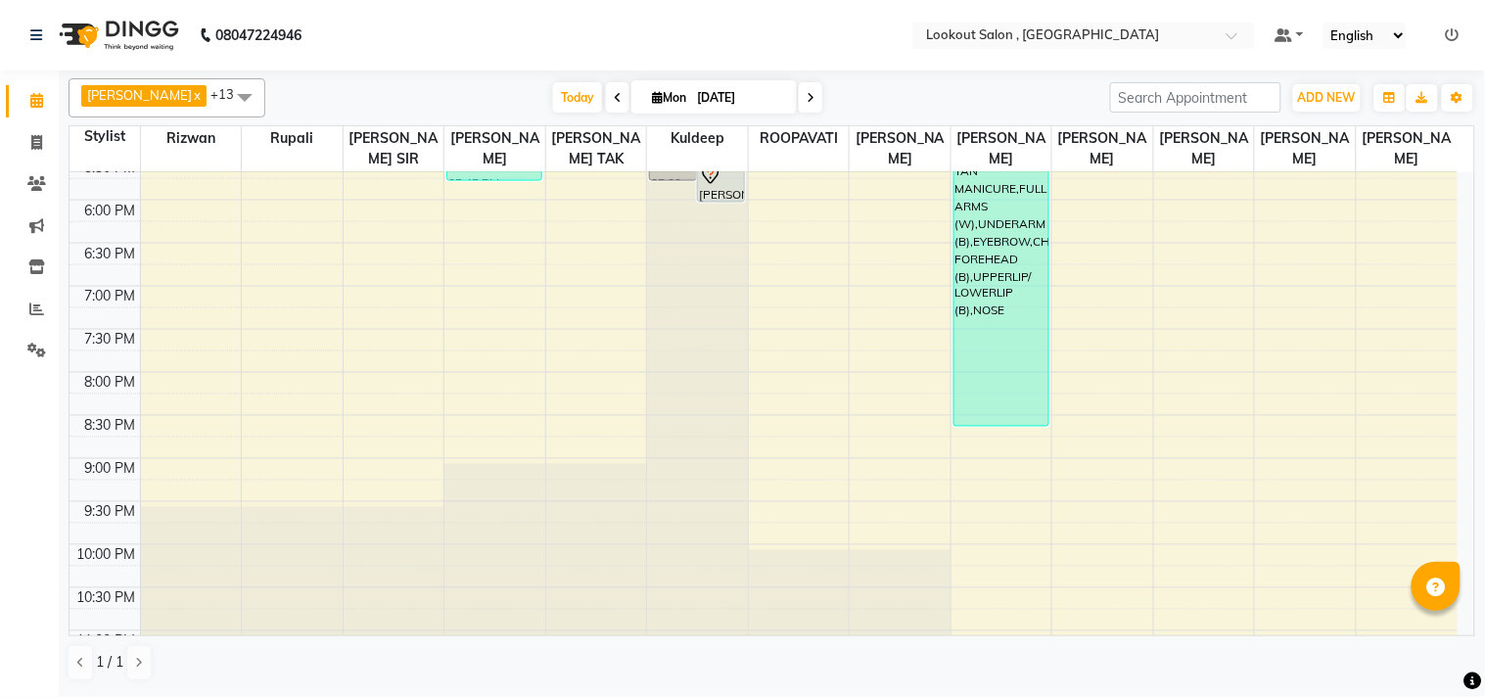
scroll to position [615, 0]
